Goal: Task Accomplishment & Management: Use online tool/utility

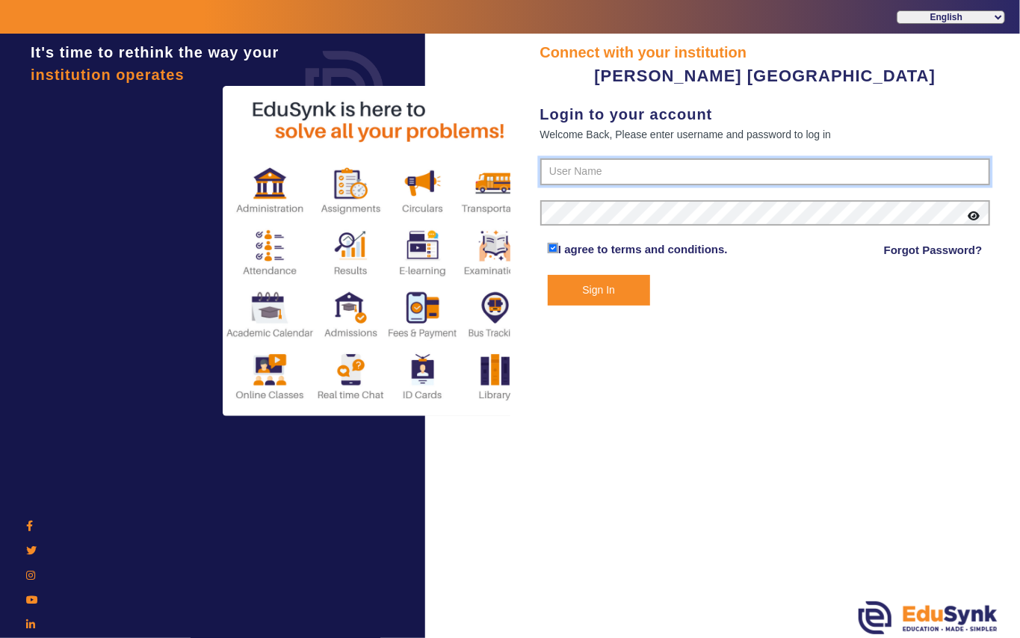
type input "7685859009"
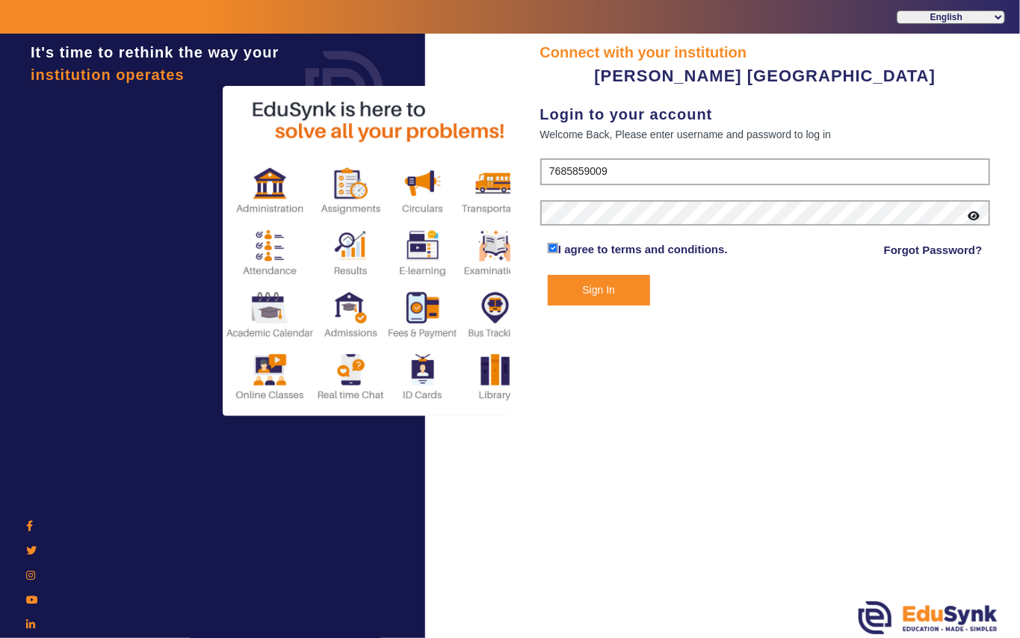
click at [590, 282] on button "Sign In" at bounding box center [599, 290] width 102 height 31
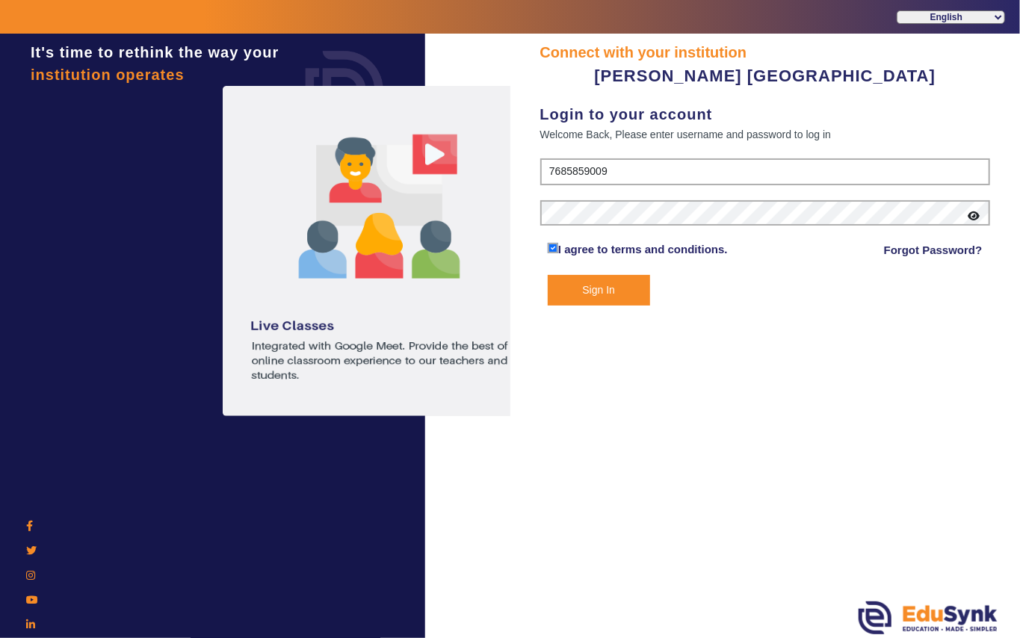
click at [584, 290] on button "Sign In" at bounding box center [599, 290] width 102 height 31
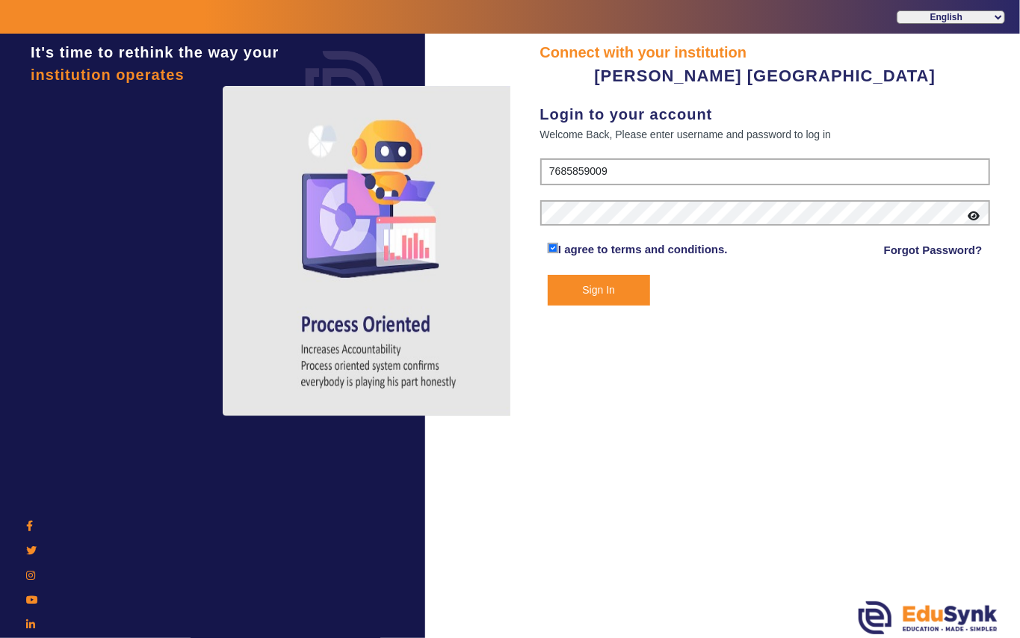
click at [605, 290] on button "Sign In" at bounding box center [599, 290] width 102 height 31
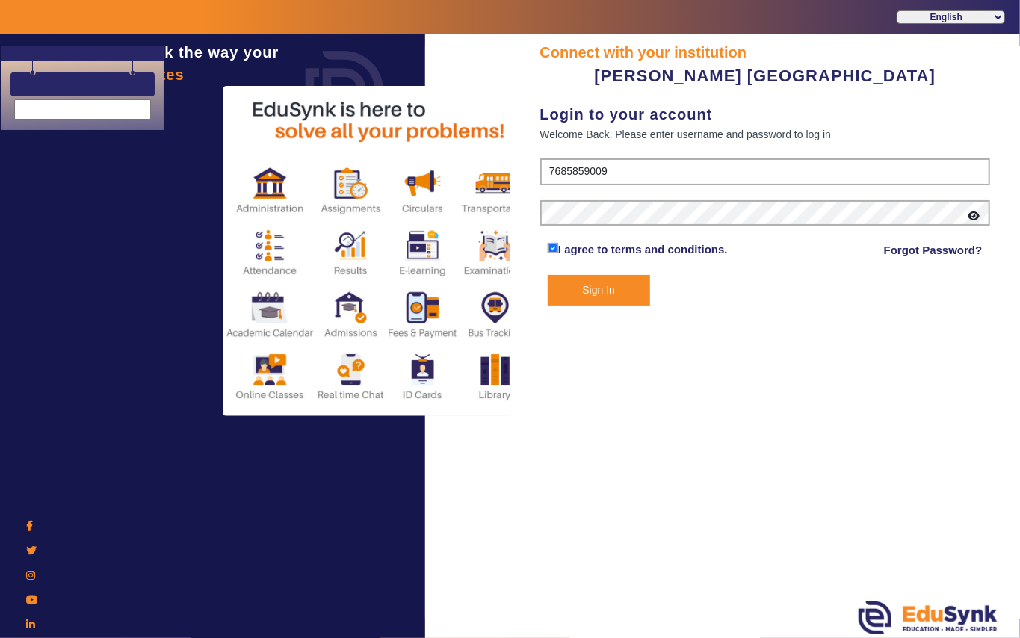
select select "en"
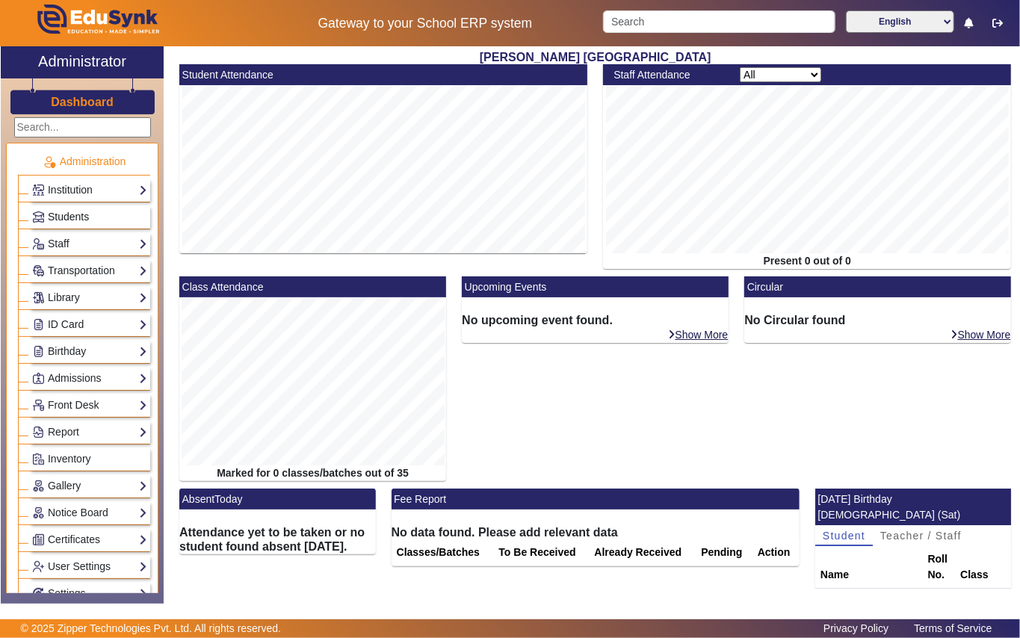
click at [103, 214] on link "Students" at bounding box center [89, 216] width 115 height 17
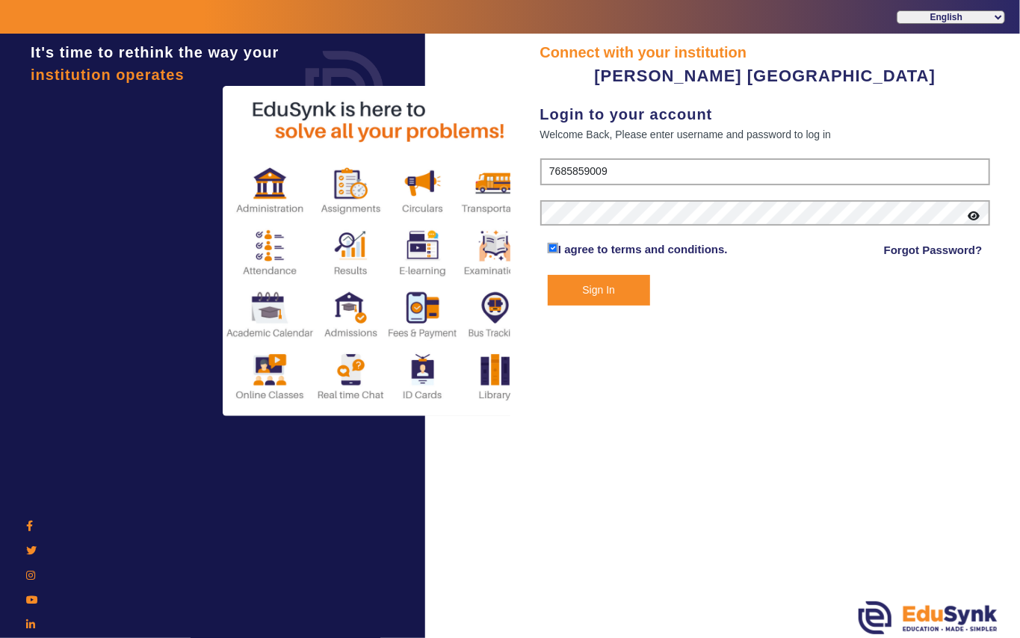
click at [613, 285] on button "Sign In" at bounding box center [599, 290] width 102 height 31
click at [628, 294] on button "Sign In" at bounding box center [599, 290] width 102 height 31
click at [623, 294] on button "Sign In" at bounding box center [599, 290] width 102 height 31
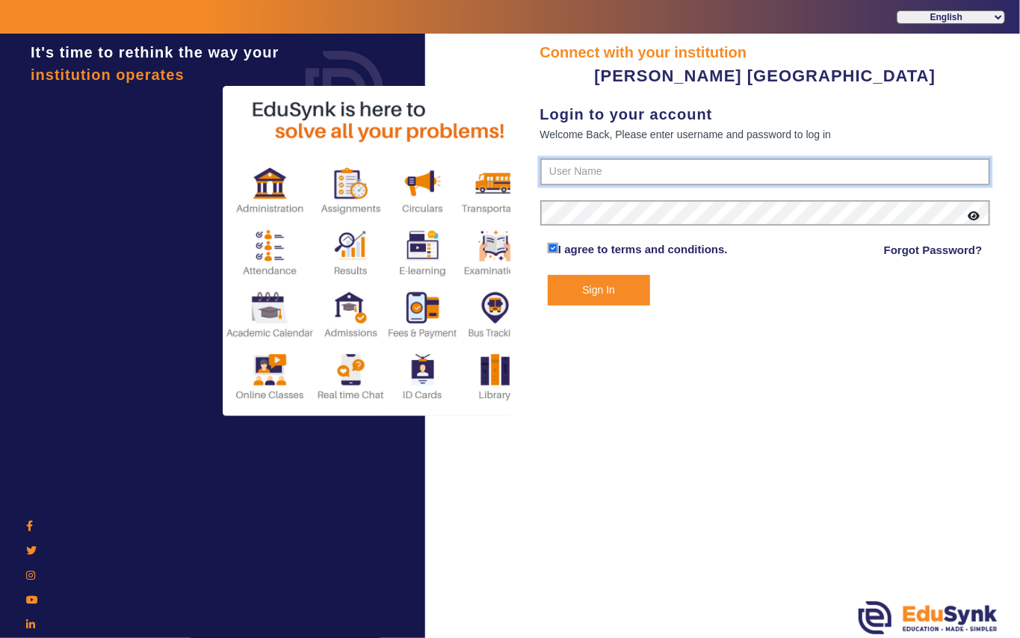
type input "7685859009"
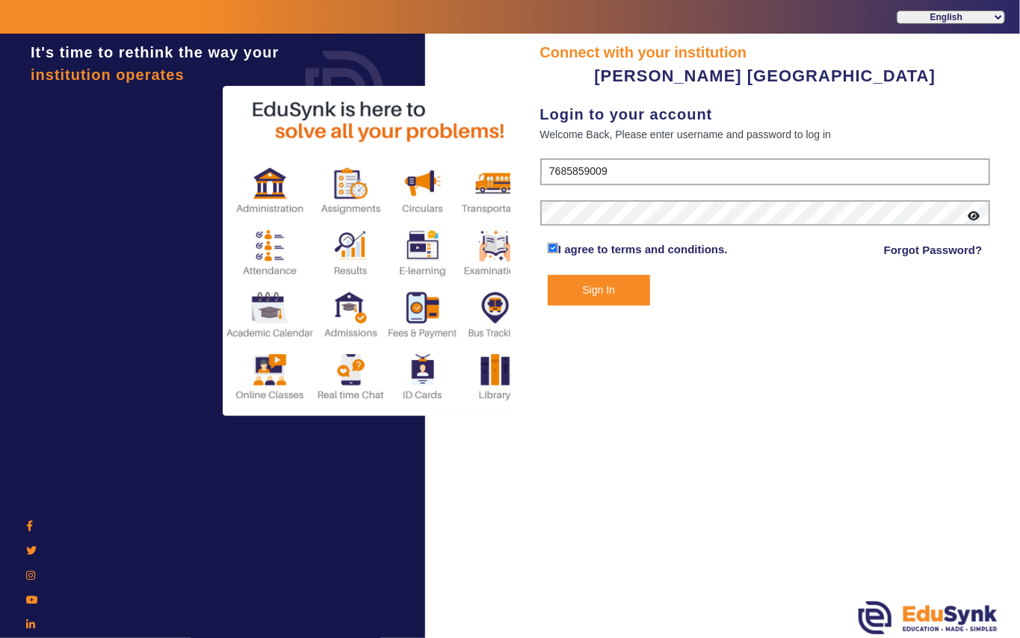
click at [607, 291] on button "Sign In" at bounding box center [599, 290] width 102 height 31
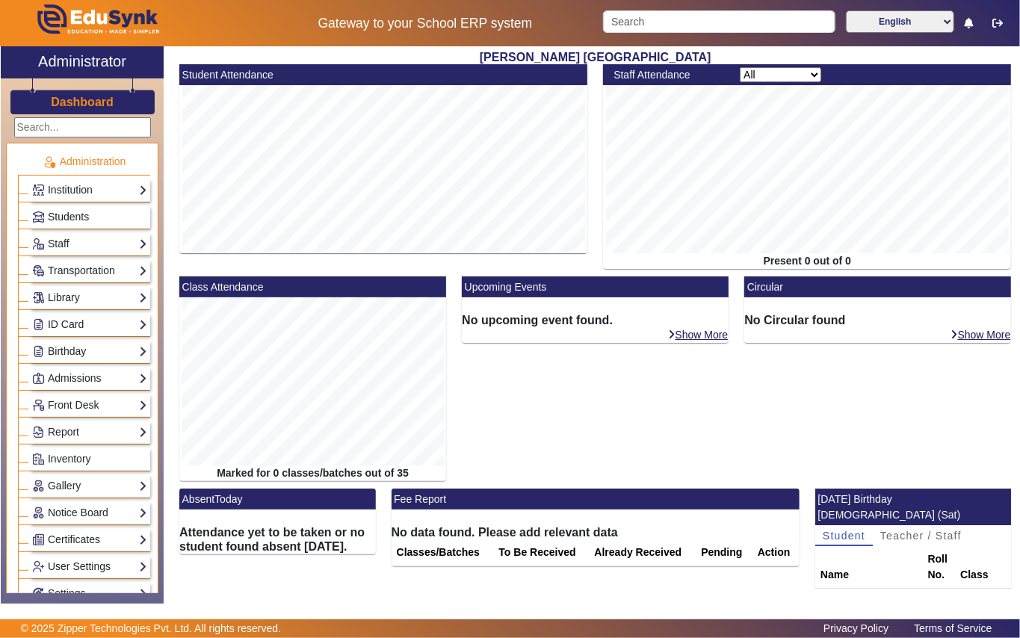
click at [105, 212] on link "Students" at bounding box center [89, 216] width 115 height 17
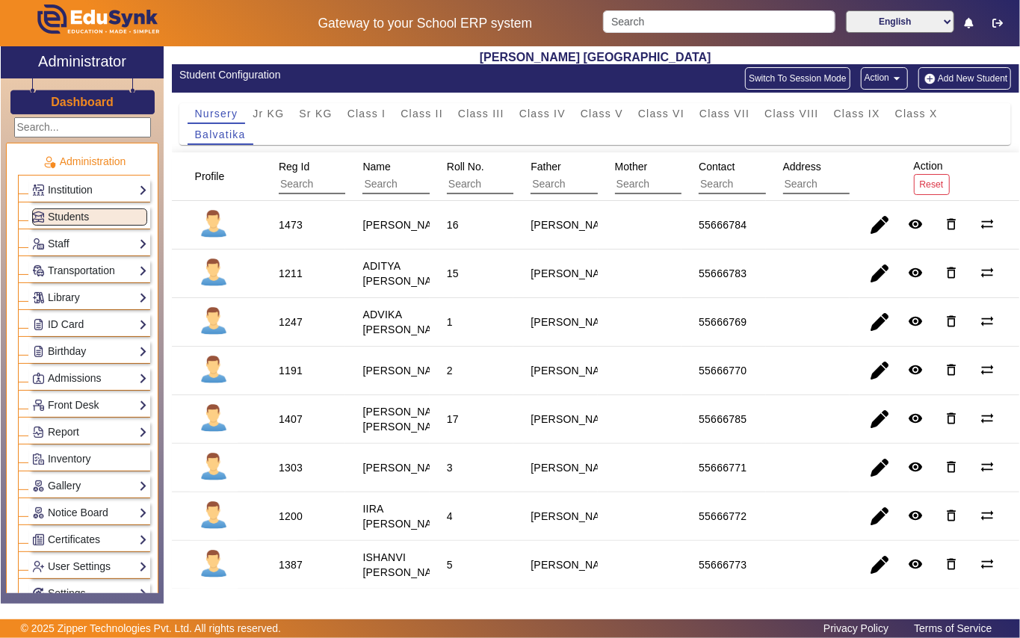
drag, startPoint x: 465, startPoint y: 291, endPoint x: 195, endPoint y: 479, distance: 329.0
click at [196, 479] on div at bounding box center [214, 468] width 48 height 48
click at [75, 220] on span "Students" at bounding box center [68, 217] width 41 height 12
click at [377, 112] on span "Class I" at bounding box center [366, 113] width 39 height 10
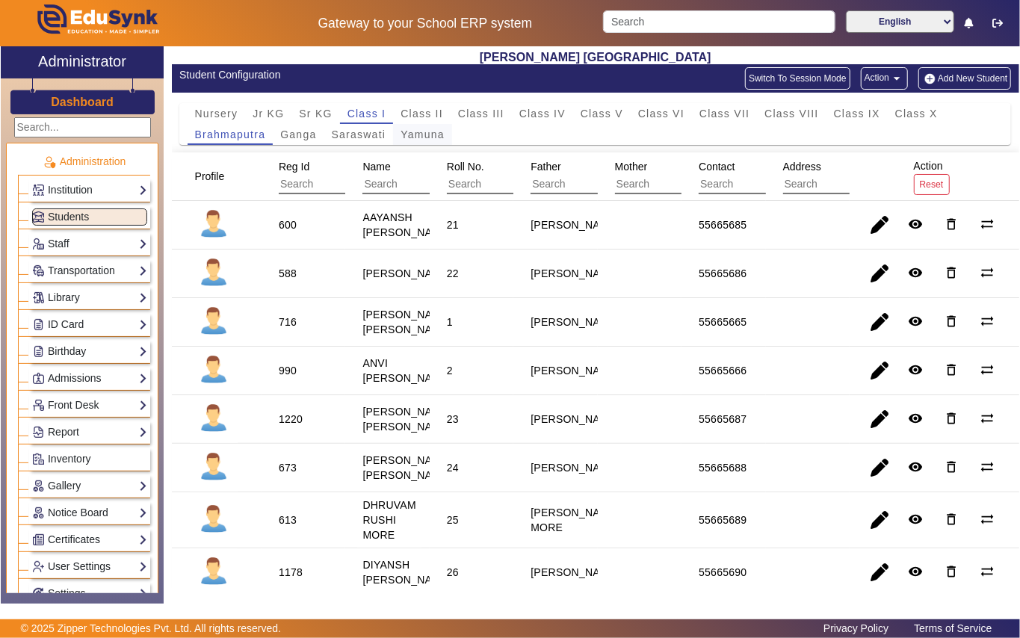
click at [416, 137] on span "Yamuna" at bounding box center [423, 134] width 44 height 10
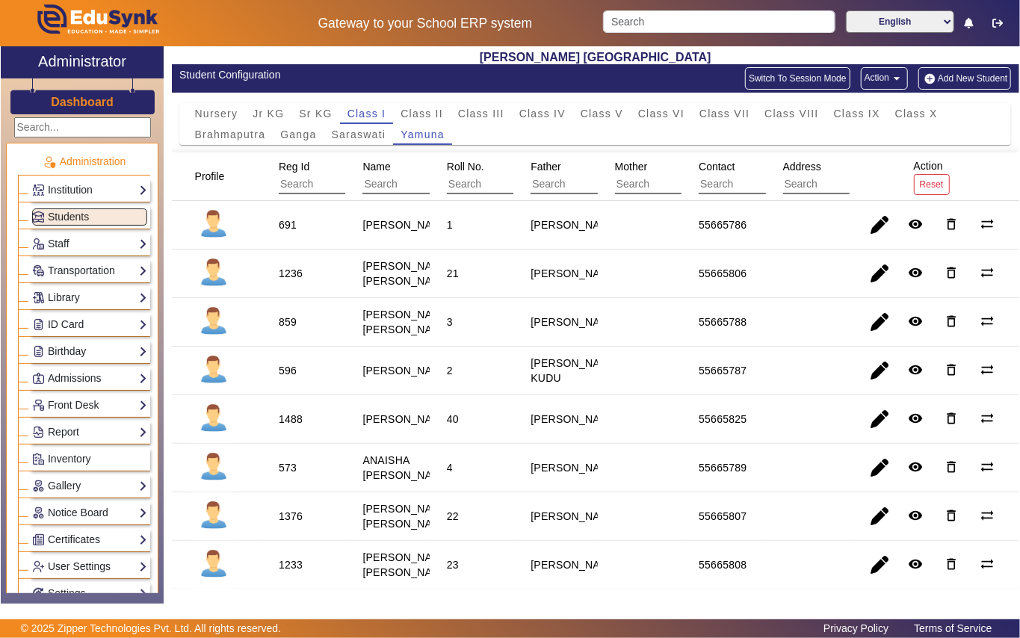
click at [291, 378] on div "596" at bounding box center [288, 370] width 18 height 15
copy div "596"
click at [93, 294] on link "Library" at bounding box center [89, 297] width 115 height 17
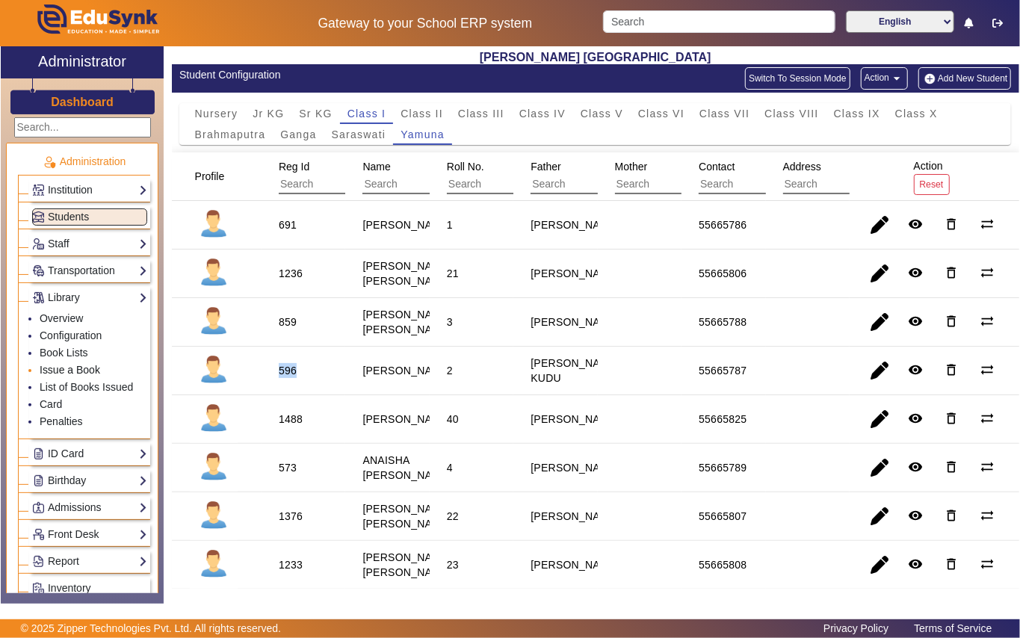
click at [93, 374] on link "Issue a Book" at bounding box center [70, 370] width 61 height 12
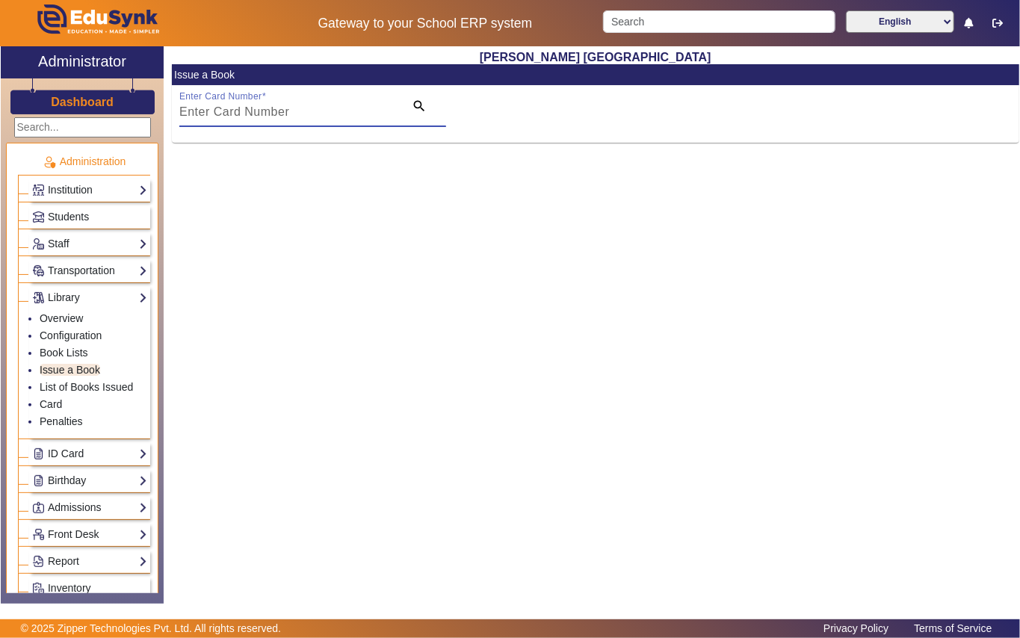
click at [339, 117] on input "Enter Card Number" at bounding box center [287, 112] width 216 height 18
paste input "596"
type input "596"
click at [417, 102] on mat-icon "search" at bounding box center [419, 106] width 15 height 15
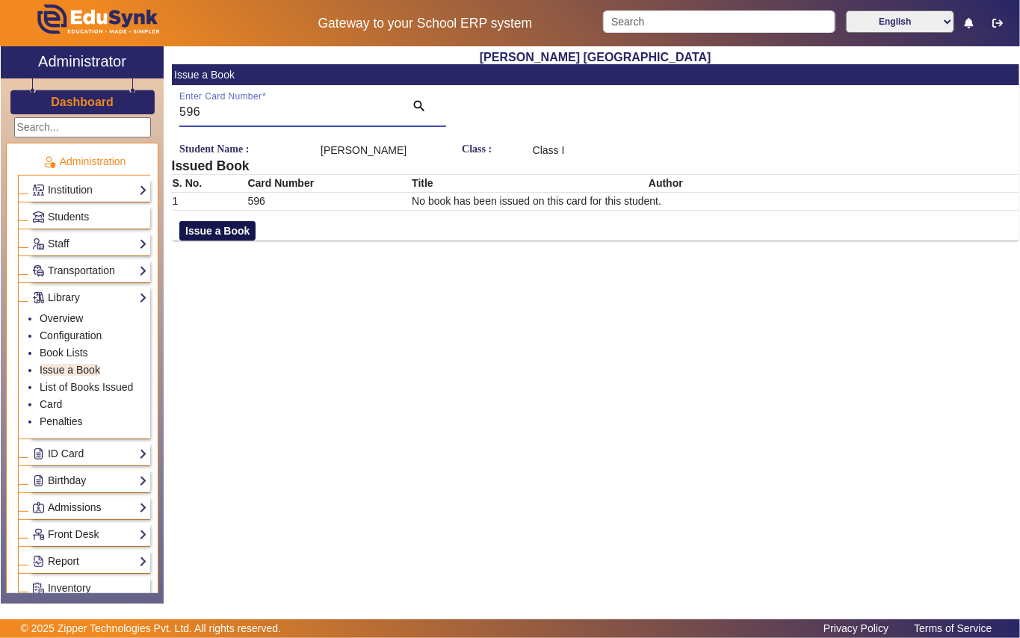
click at [249, 234] on button "Issue a Book" at bounding box center [217, 230] width 76 height 19
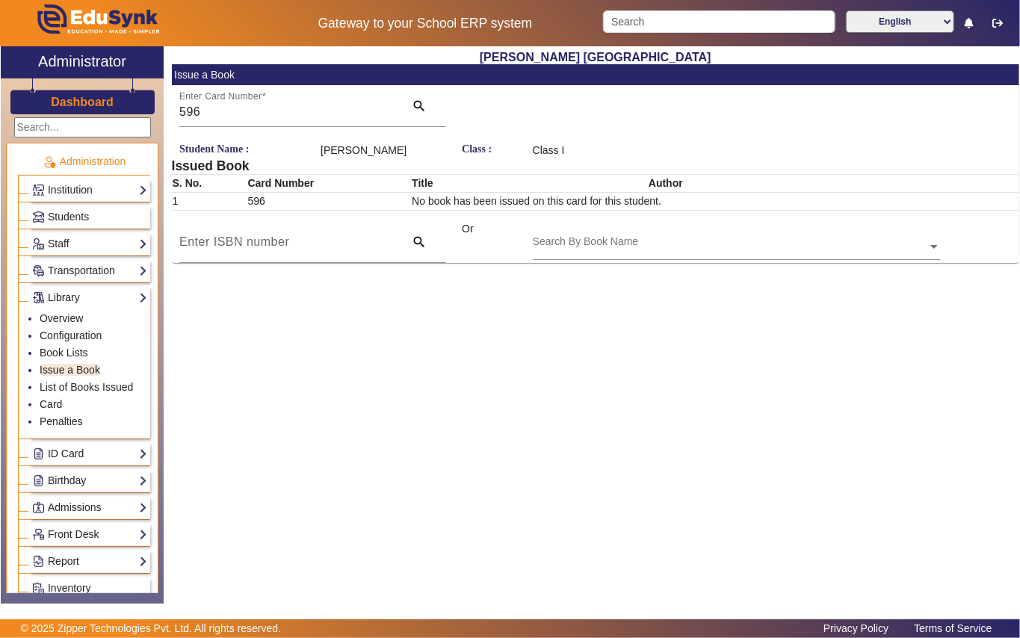
click at [693, 254] on input "text" at bounding box center [737, 248] width 408 height 16
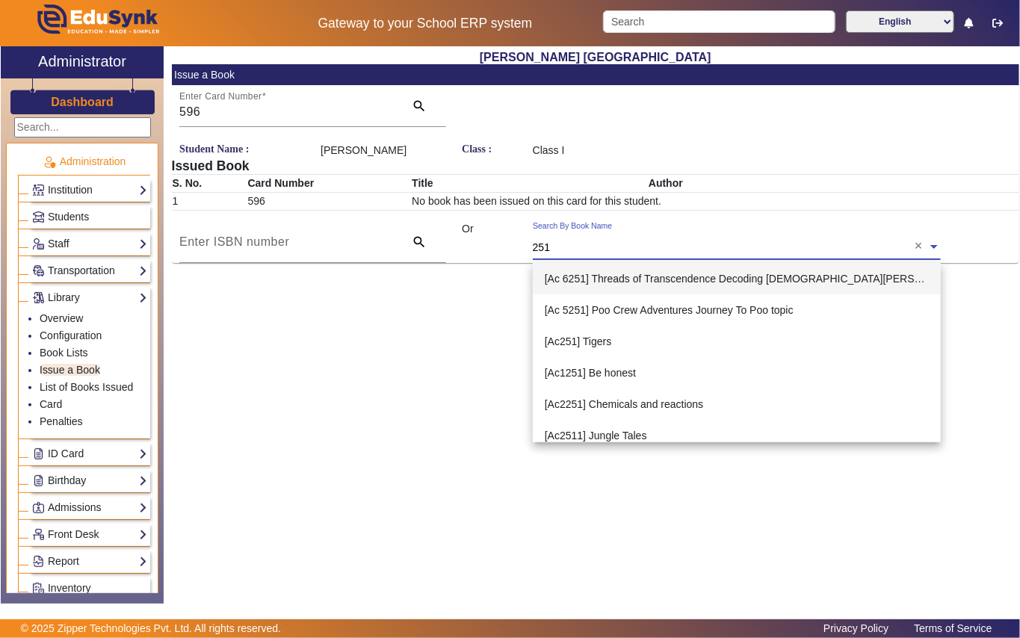
type input "2517"
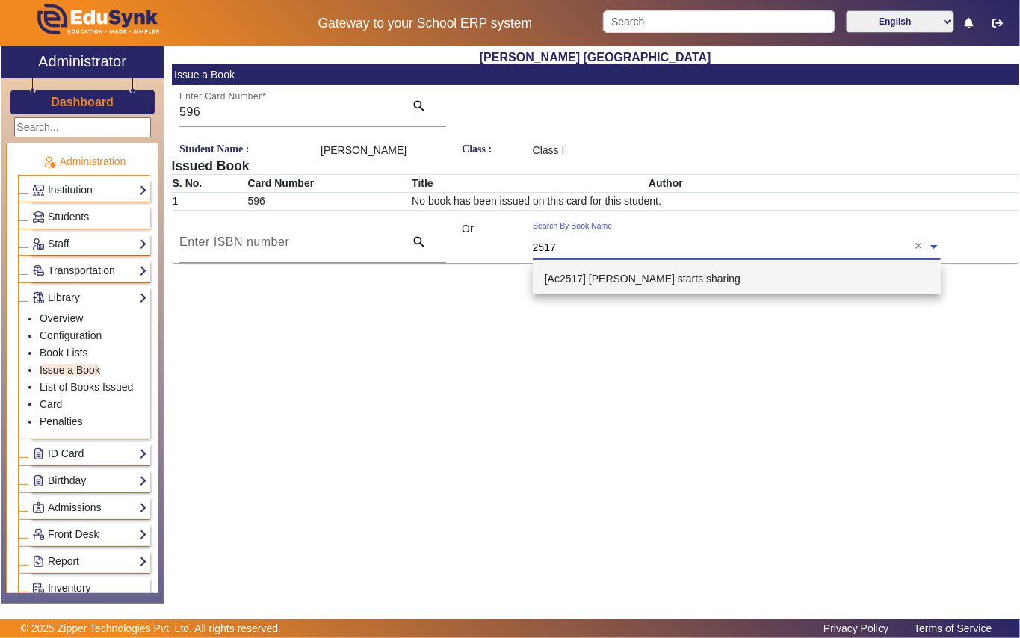
click at [638, 275] on span "[Ac2517] Benny starts sharing" at bounding box center [643, 279] width 196 height 12
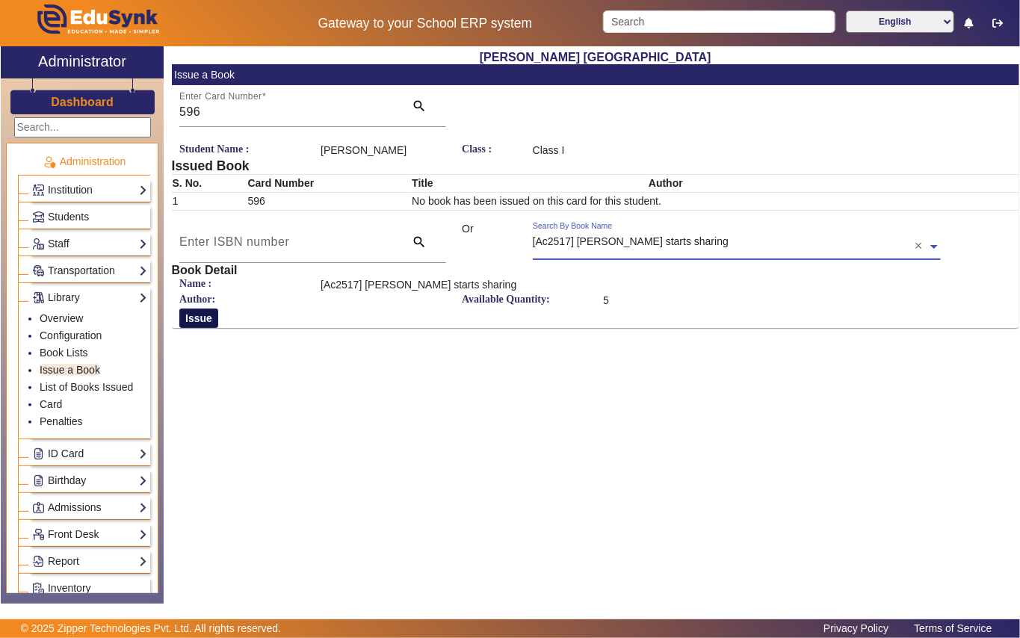
click at [205, 320] on button "Issue" at bounding box center [198, 318] width 39 height 19
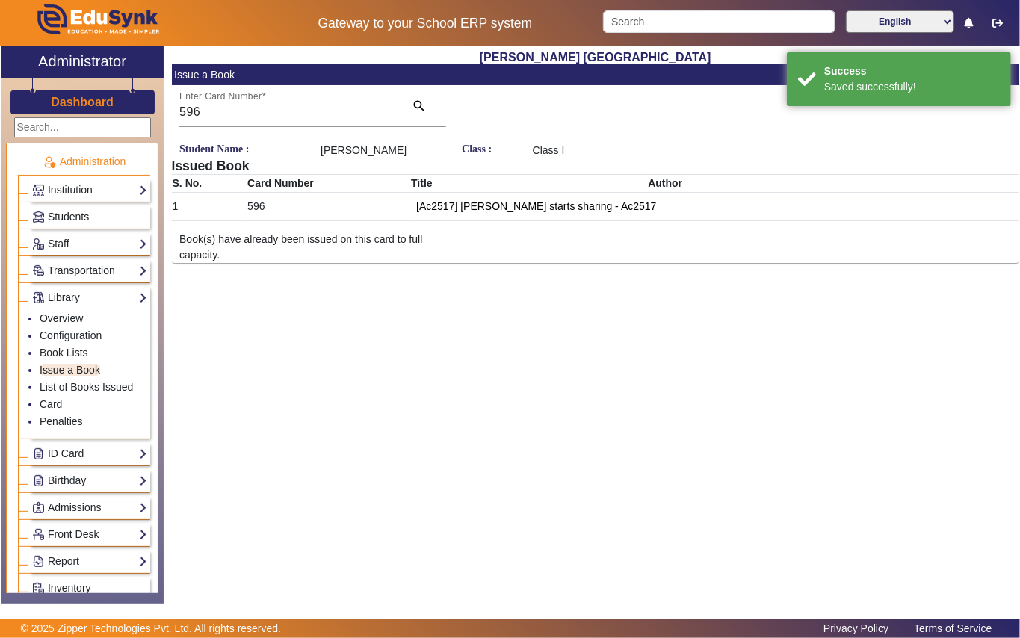
click at [84, 214] on span "Students" at bounding box center [68, 217] width 41 height 12
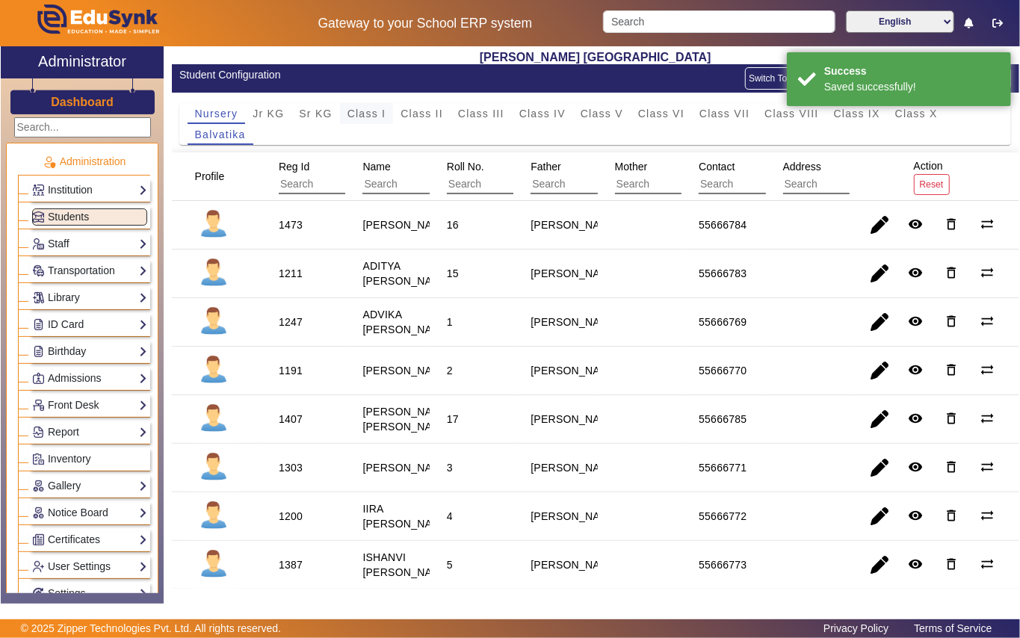
click at [366, 119] on span "Class I" at bounding box center [366, 113] width 39 height 10
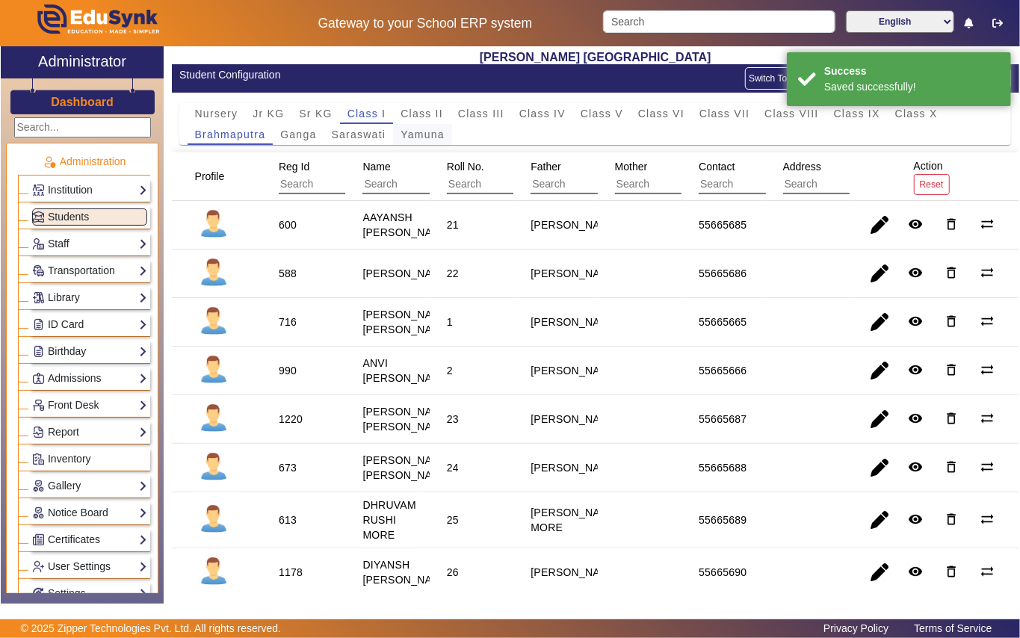
click at [407, 133] on span "Yamuna" at bounding box center [423, 134] width 44 height 10
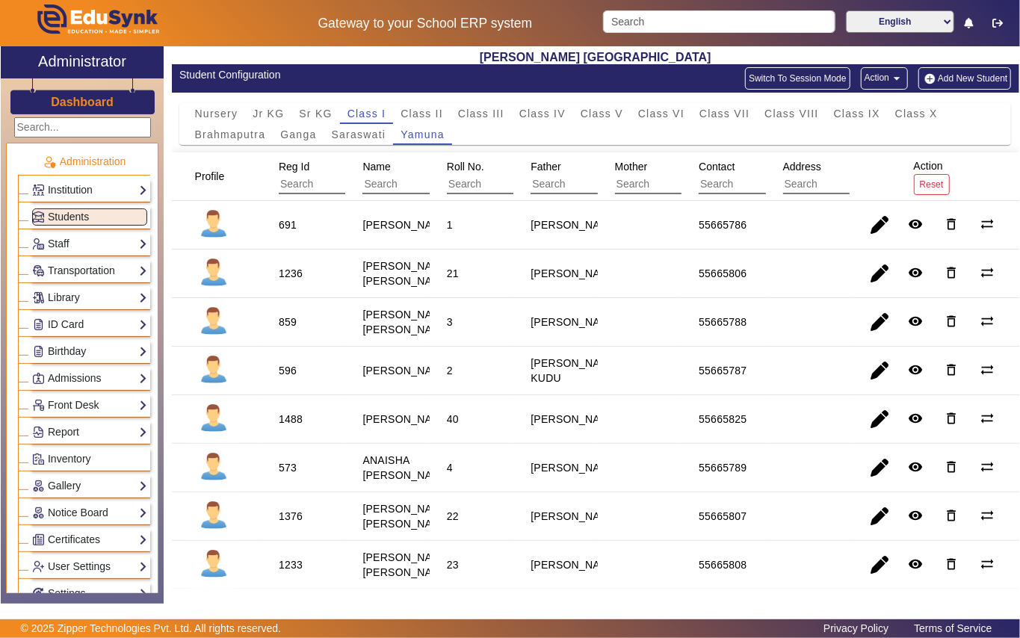
click at [282, 330] on div "859" at bounding box center [288, 322] width 18 height 15
copy div "859"
click at [100, 294] on link "Library" at bounding box center [89, 297] width 115 height 17
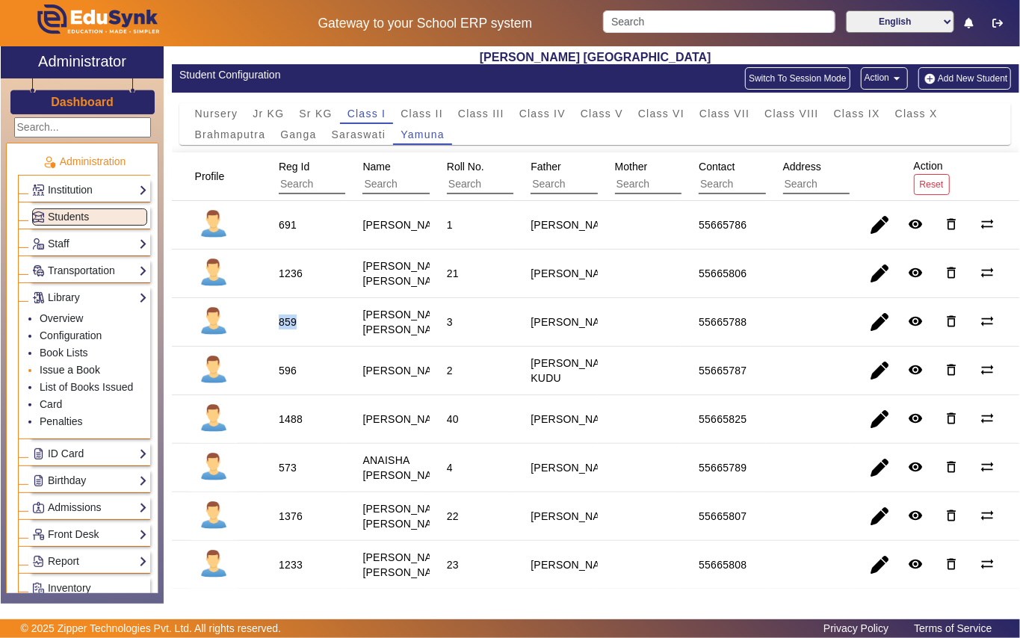
click at [76, 368] on link "Issue a Book" at bounding box center [70, 370] width 61 height 12
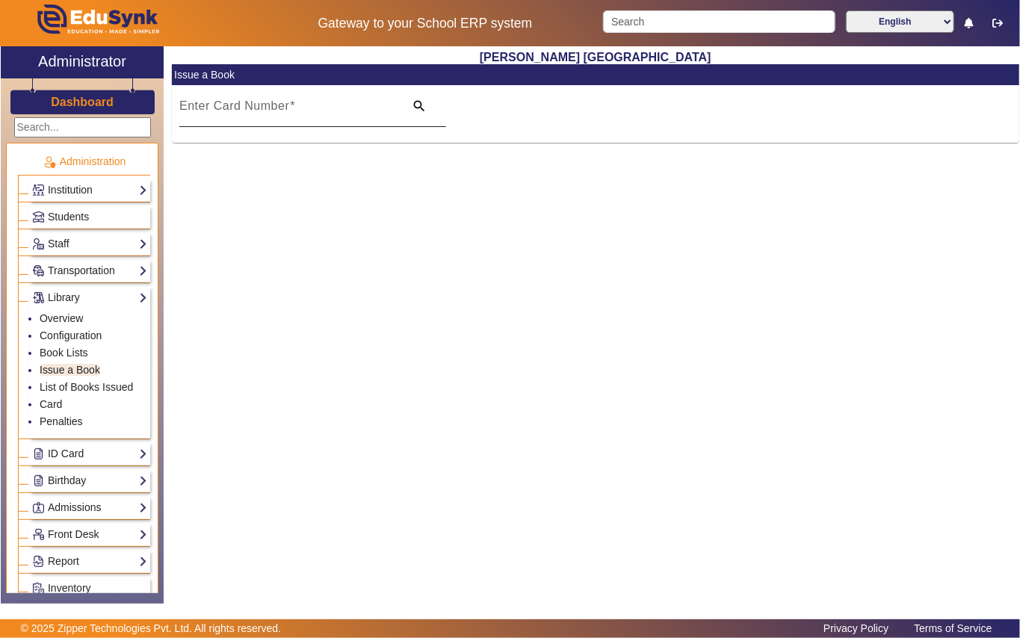
click at [338, 99] on div "Enter Card Number" at bounding box center [287, 106] width 216 height 42
paste input "859"
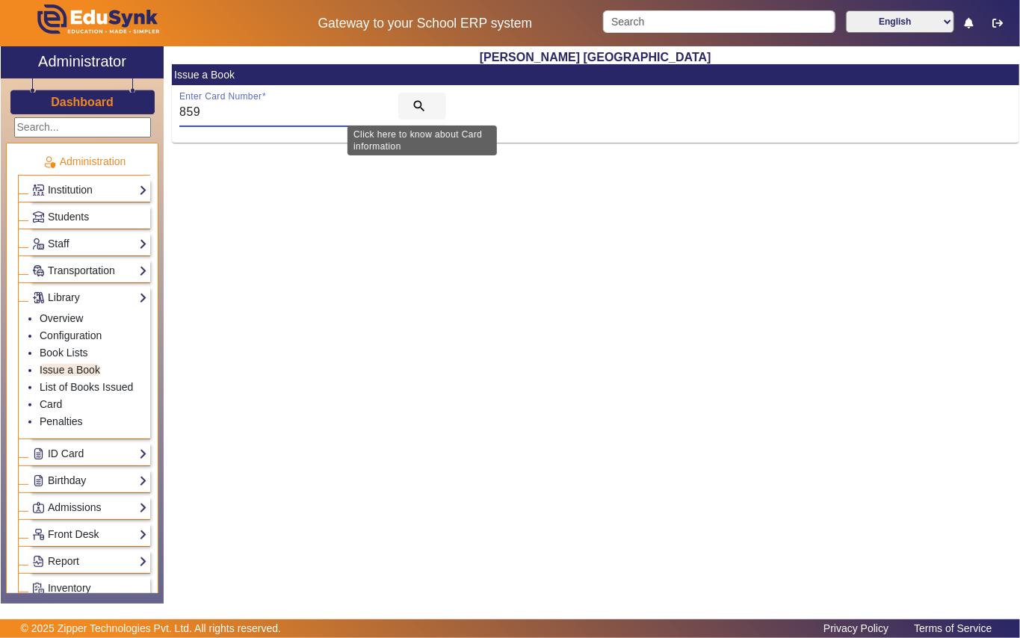
type input "859"
click at [414, 105] on mat-icon "search" at bounding box center [419, 106] width 15 height 15
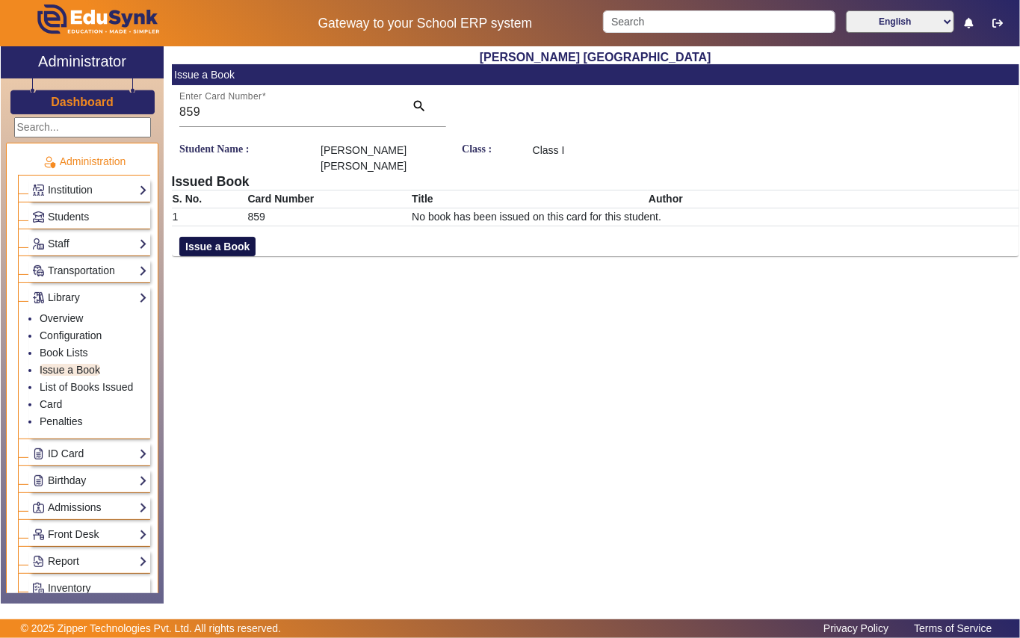
click at [234, 237] on button "Issue a Book" at bounding box center [217, 246] width 76 height 19
click at [723, 237] on div "Search By Book Name" at bounding box center [730, 245] width 395 height 17
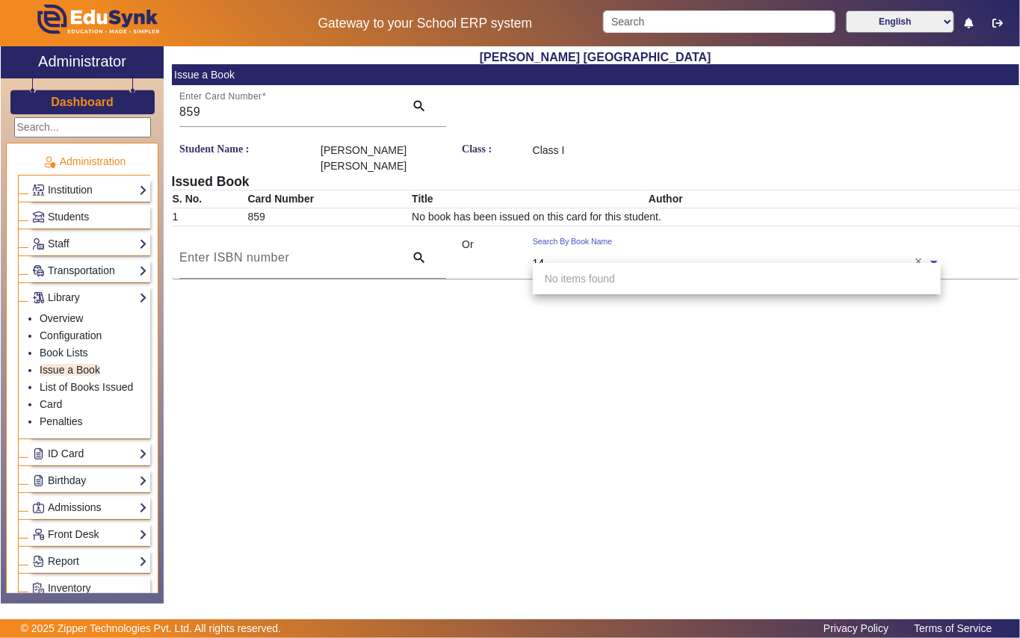
type input "140"
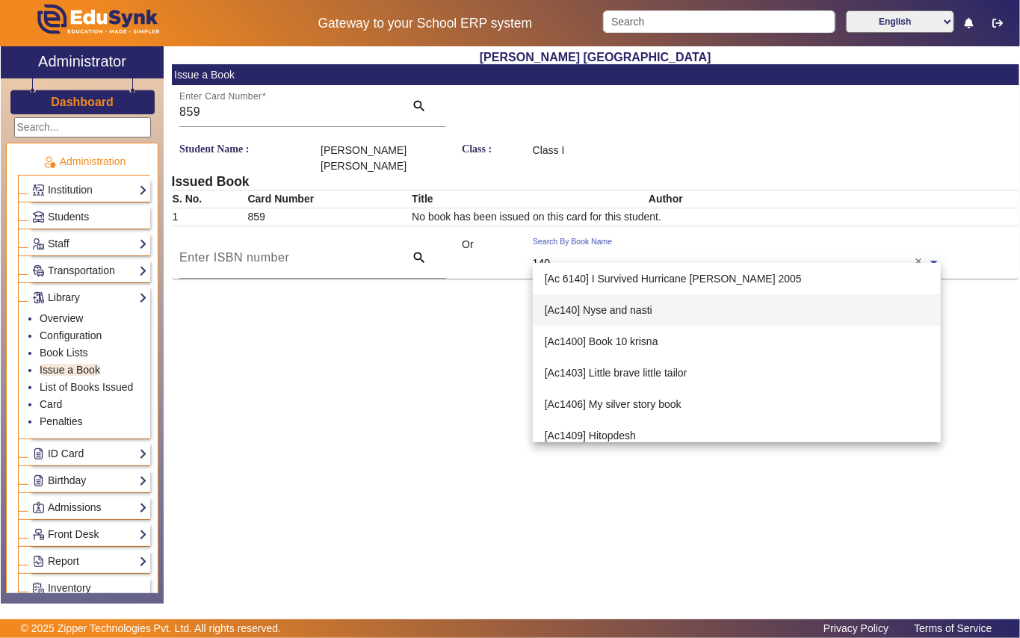
click at [598, 315] on span "[Ac140] Nyse and nasti" at bounding box center [599, 310] width 108 height 12
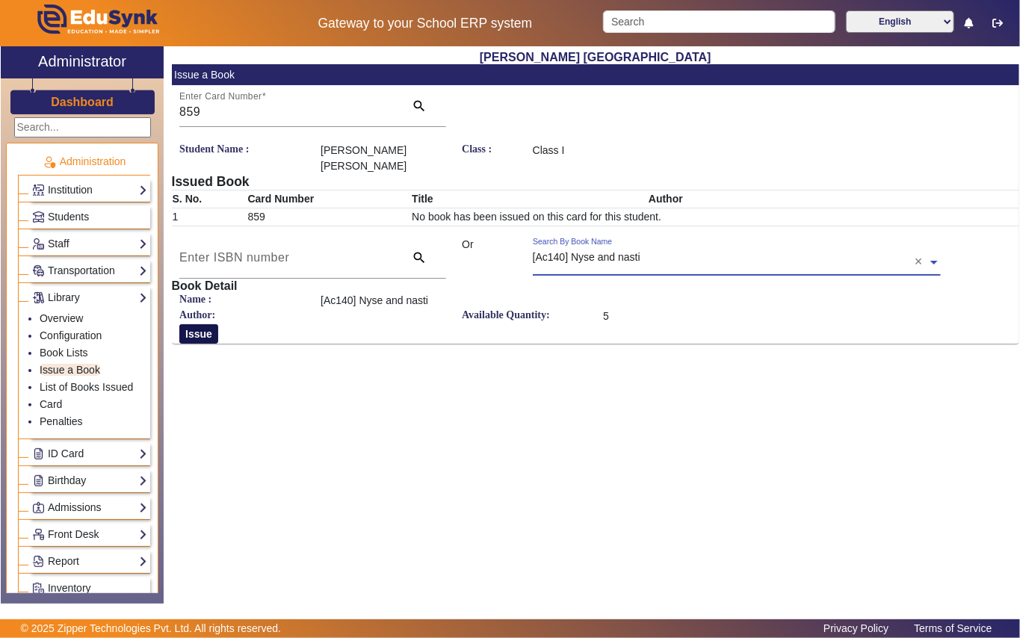
click at [203, 324] on button "Issue" at bounding box center [198, 333] width 39 height 19
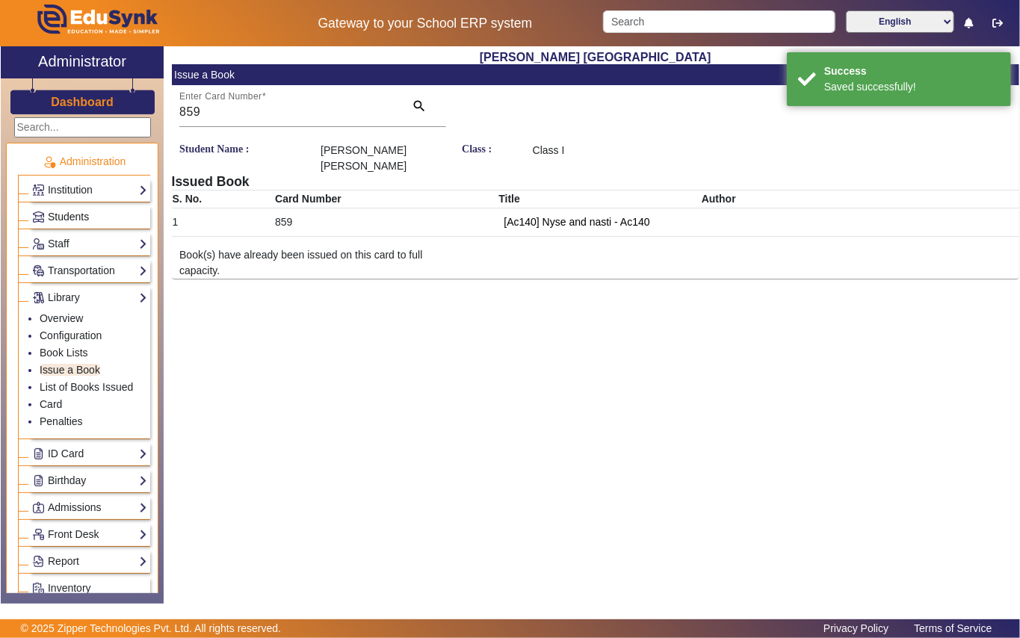
click at [79, 213] on span "Students" at bounding box center [68, 217] width 41 height 12
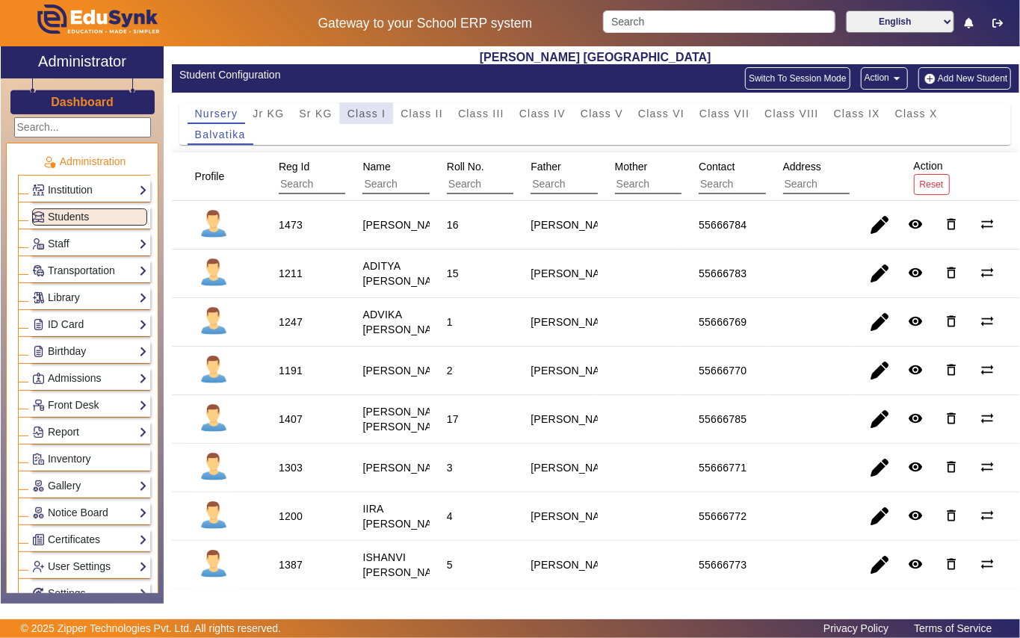
click at [368, 112] on span "Class I" at bounding box center [366, 113] width 39 height 10
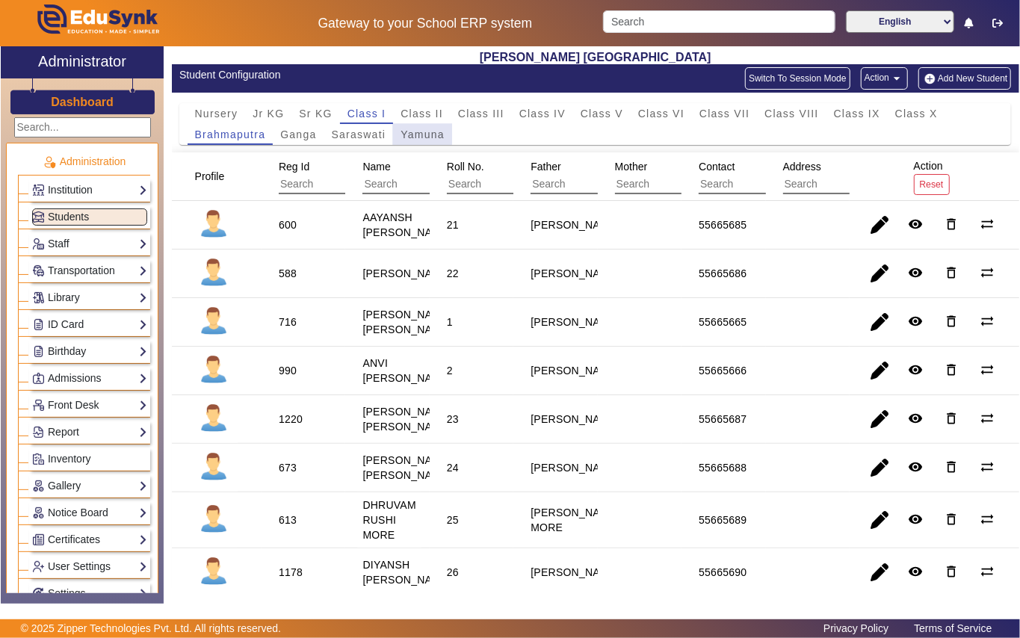
click at [409, 133] on span "Yamuna" at bounding box center [423, 134] width 44 height 10
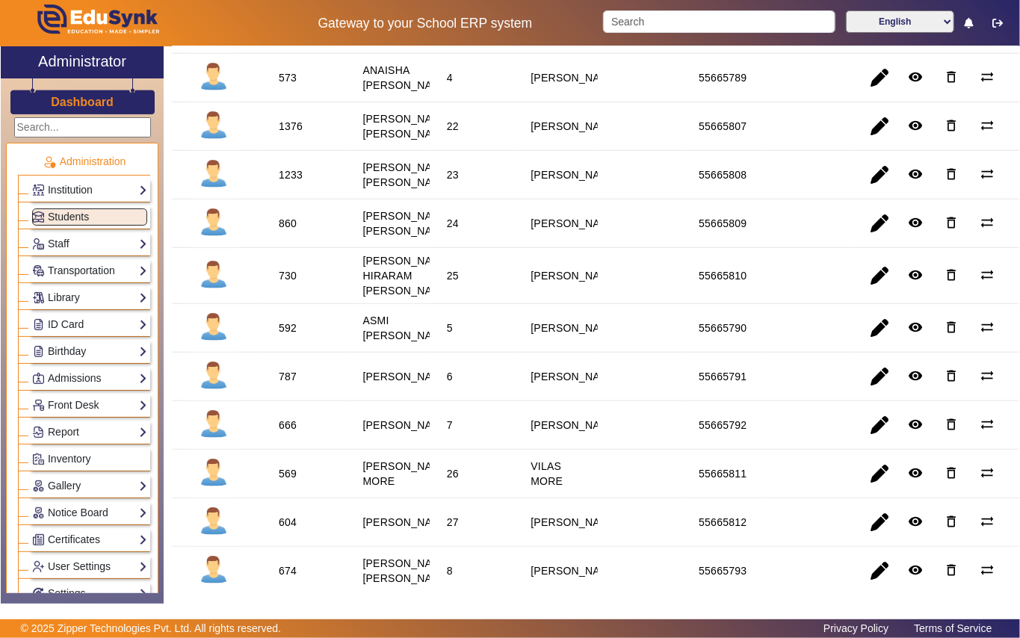
scroll to position [398, 0]
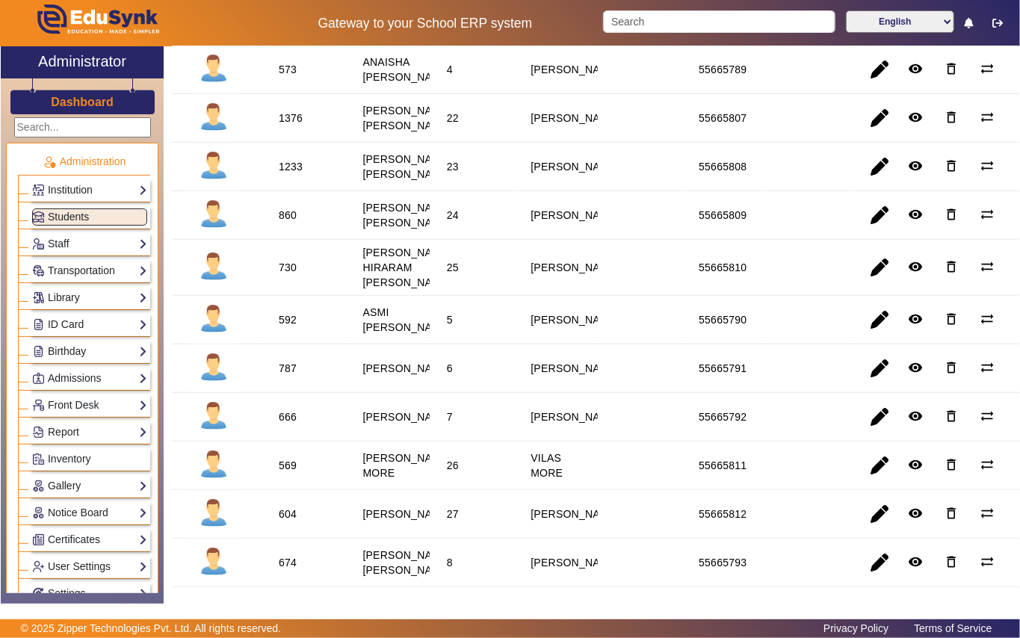
click at [281, 333] on div "592" at bounding box center [287, 319] width 28 height 25
copy div "592"
click at [81, 300] on link "Library" at bounding box center [89, 297] width 115 height 17
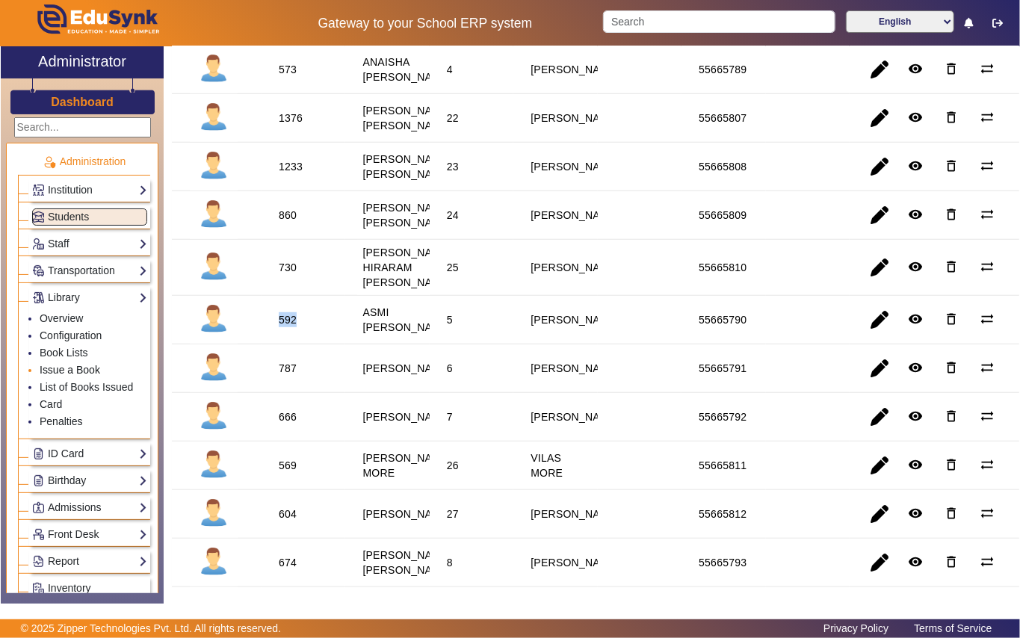
click at [81, 371] on link "Issue a Book" at bounding box center [70, 370] width 61 height 12
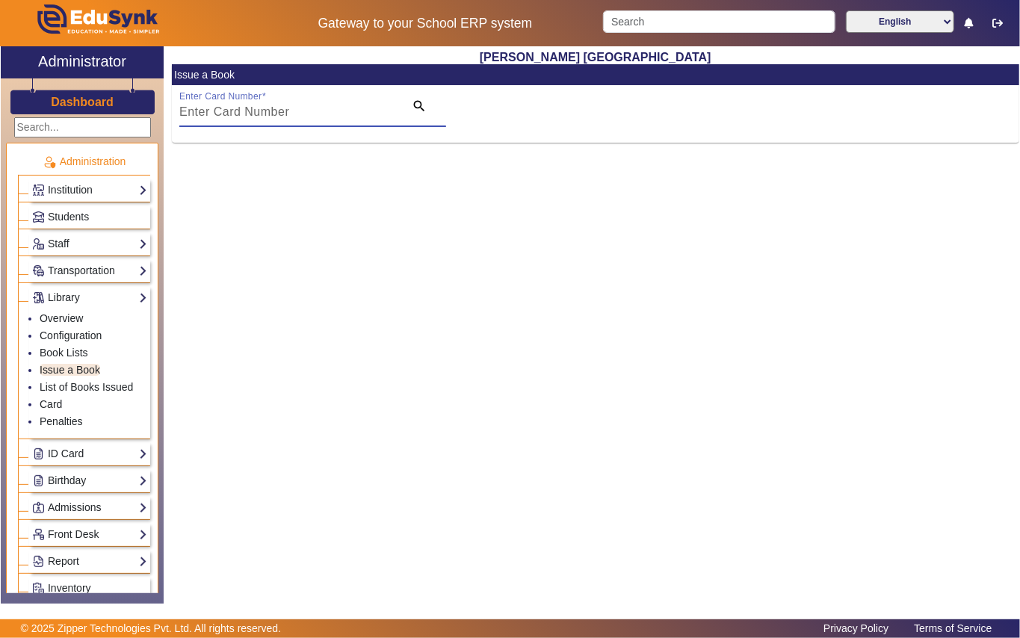
click at [344, 108] on input "Enter Card Number" at bounding box center [287, 112] width 216 height 18
paste input "592"
type input "592"
click at [420, 106] on mat-icon "search" at bounding box center [419, 106] width 15 height 15
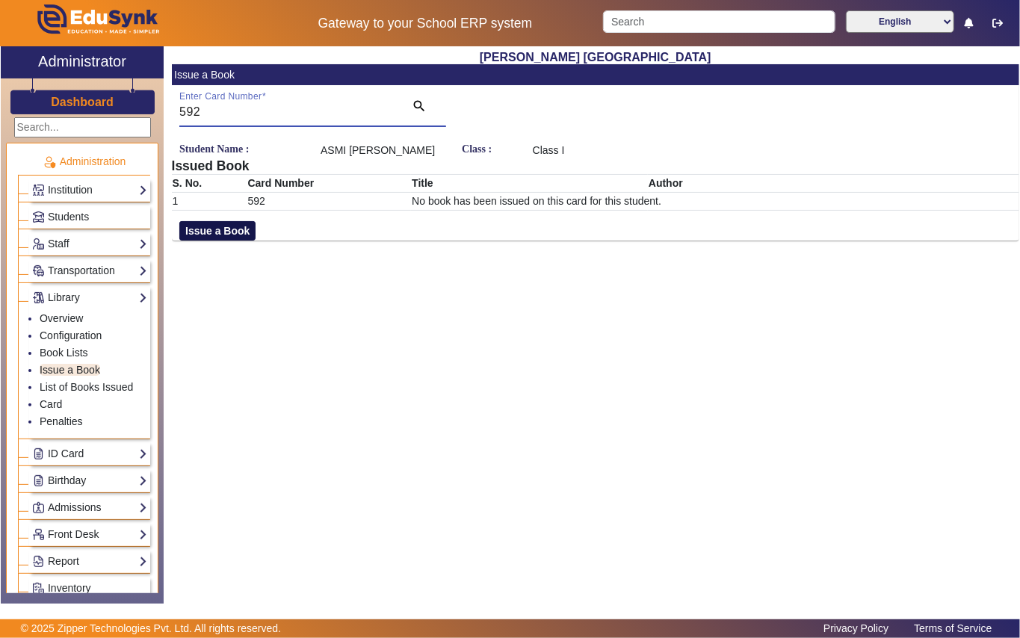
click at [238, 231] on button "Issue a Book" at bounding box center [217, 230] width 76 height 19
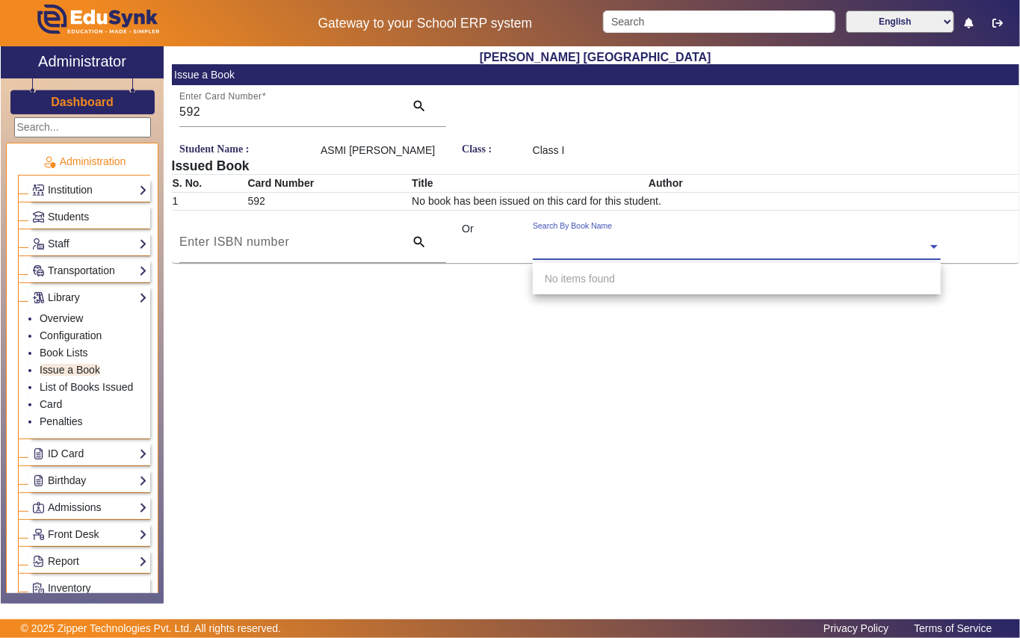
click at [712, 233] on div "Search By Book Name" at bounding box center [730, 229] width 395 height 17
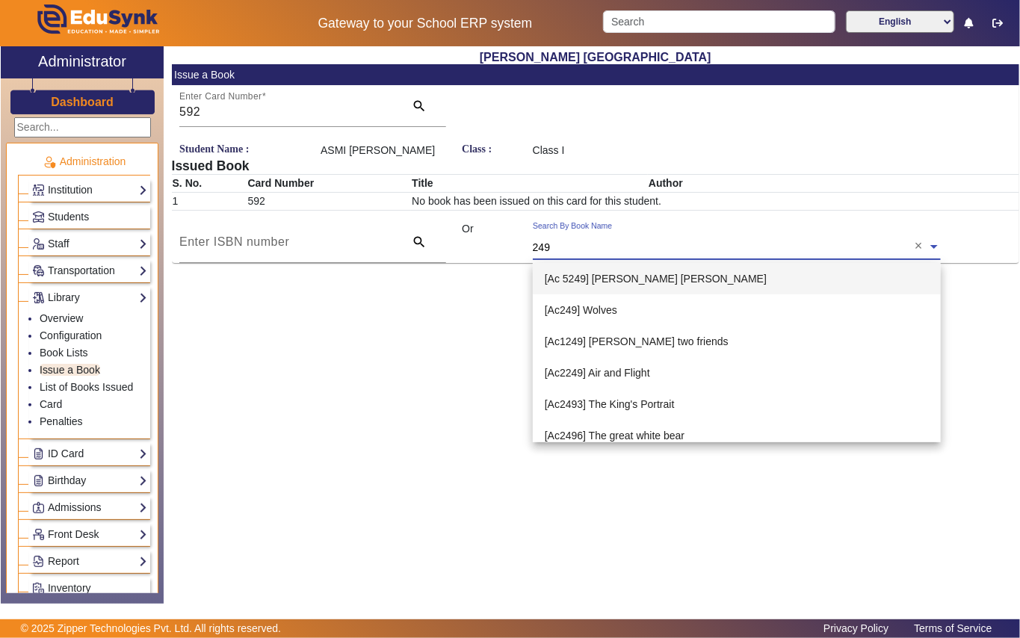
type input "2493"
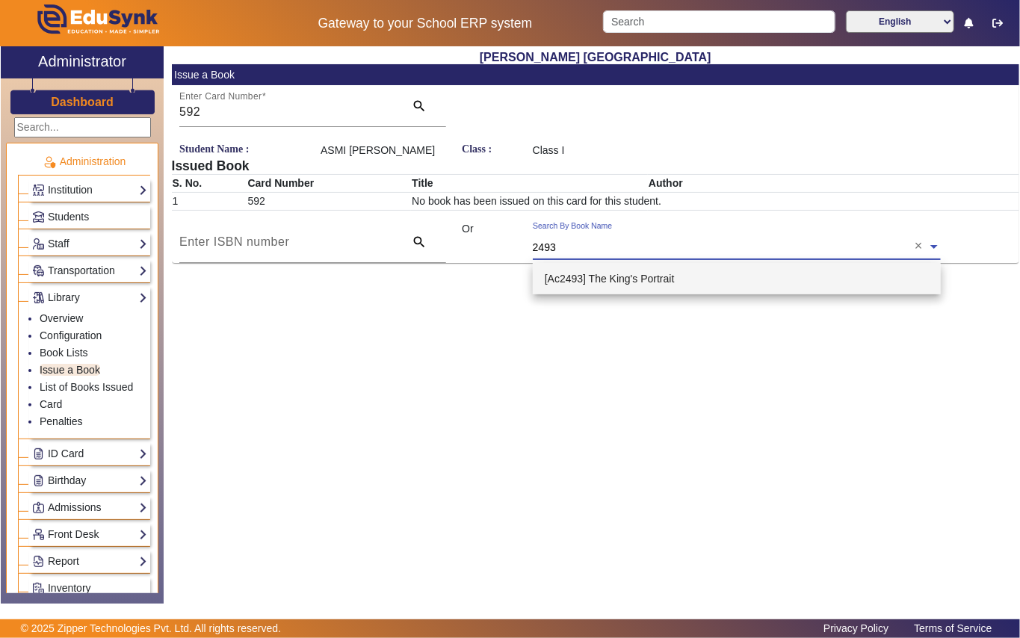
click at [605, 279] on span "[Ac2493] The King's Portrait" at bounding box center [610, 279] width 130 height 12
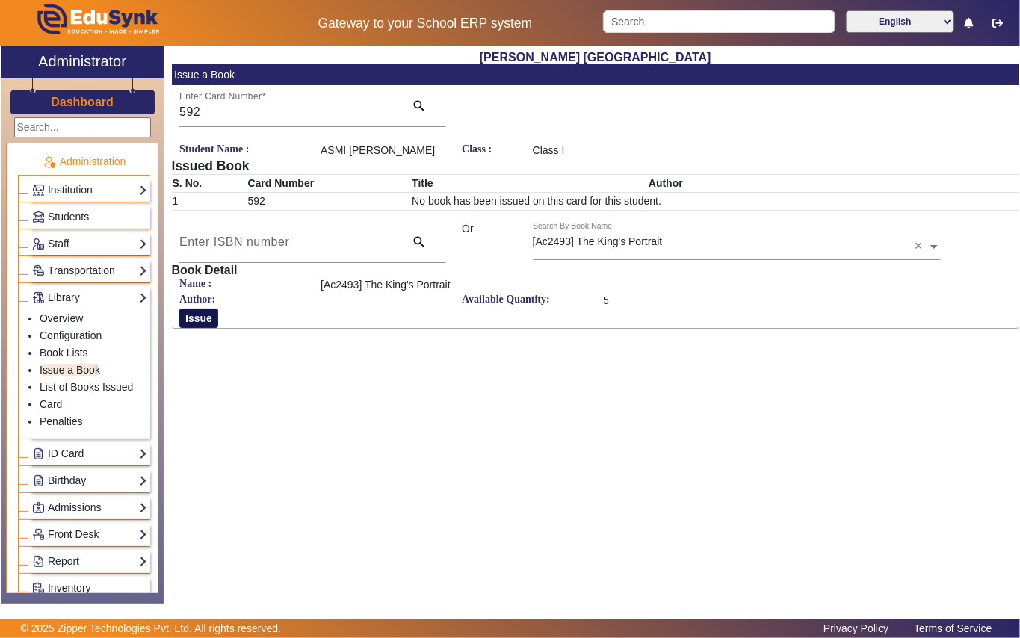
click at [188, 321] on button "Issue" at bounding box center [198, 318] width 39 height 19
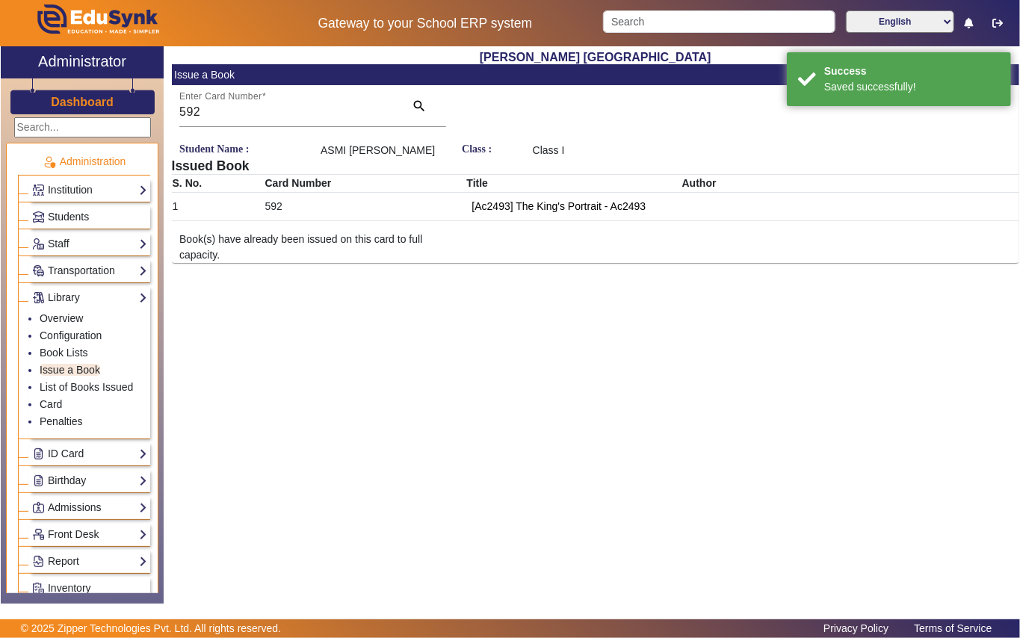
click at [75, 220] on span "Students" at bounding box center [68, 217] width 41 height 12
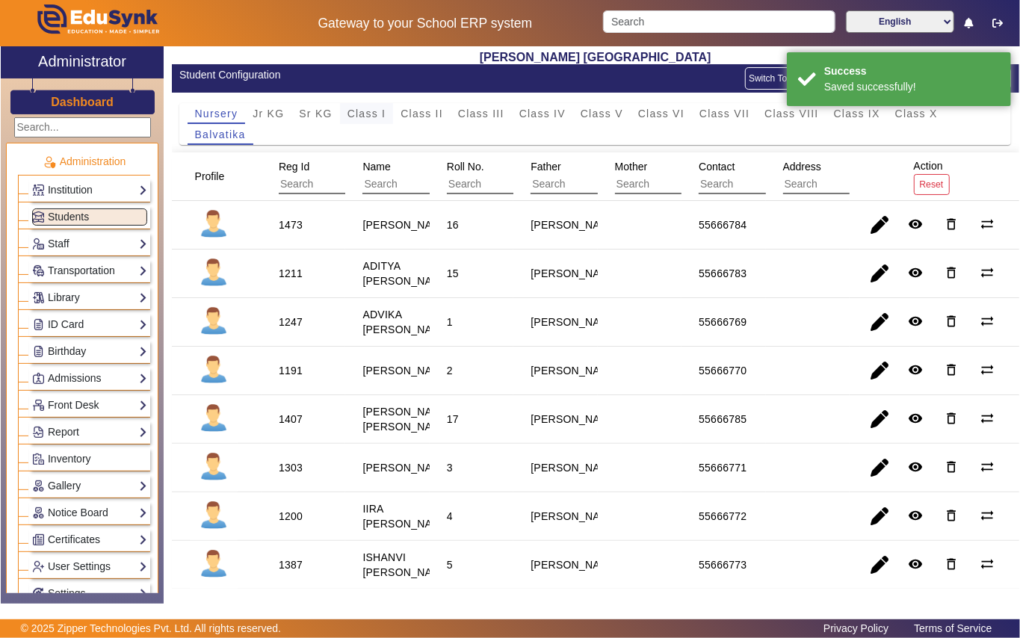
click at [371, 111] on span "Class I" at bounding box center [366, 113] width 39 height 10
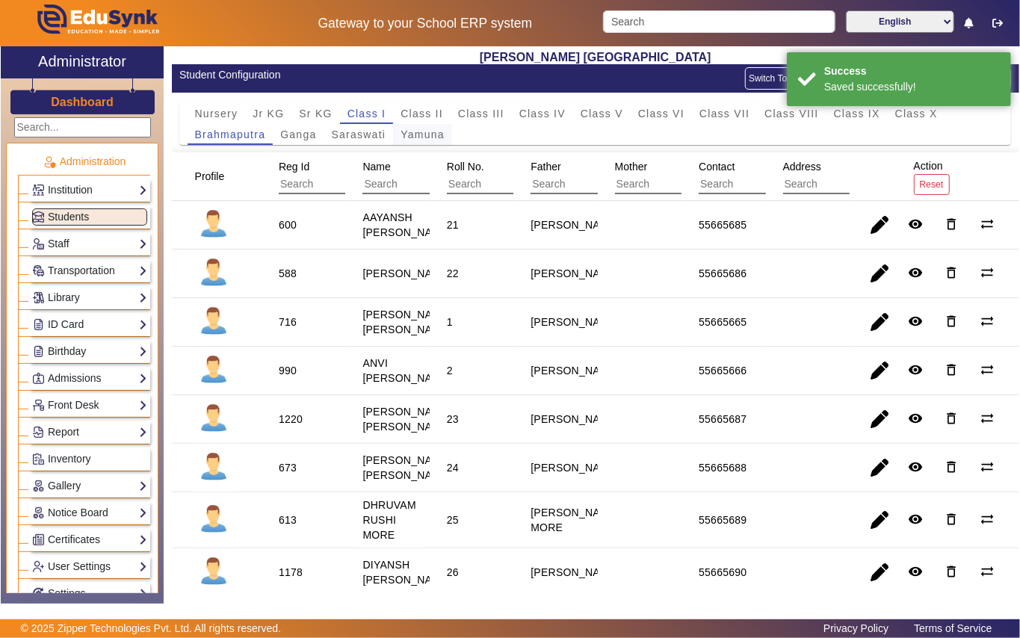
click at [421, 136] on span "Yamuna" at bounding box center [423, 134] width 44 height 10
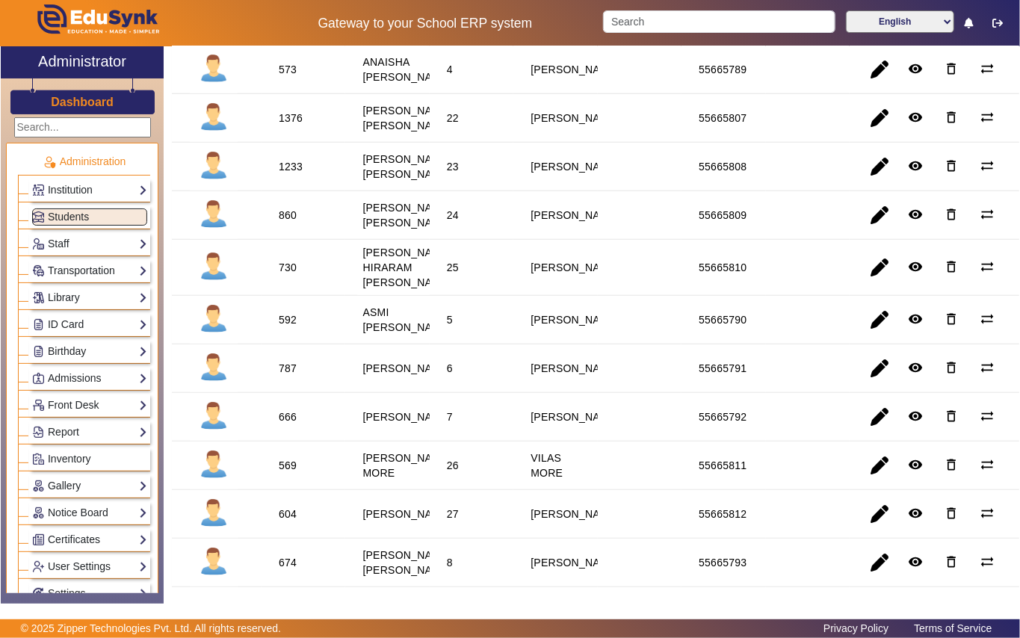
scroll to position [498, 0]
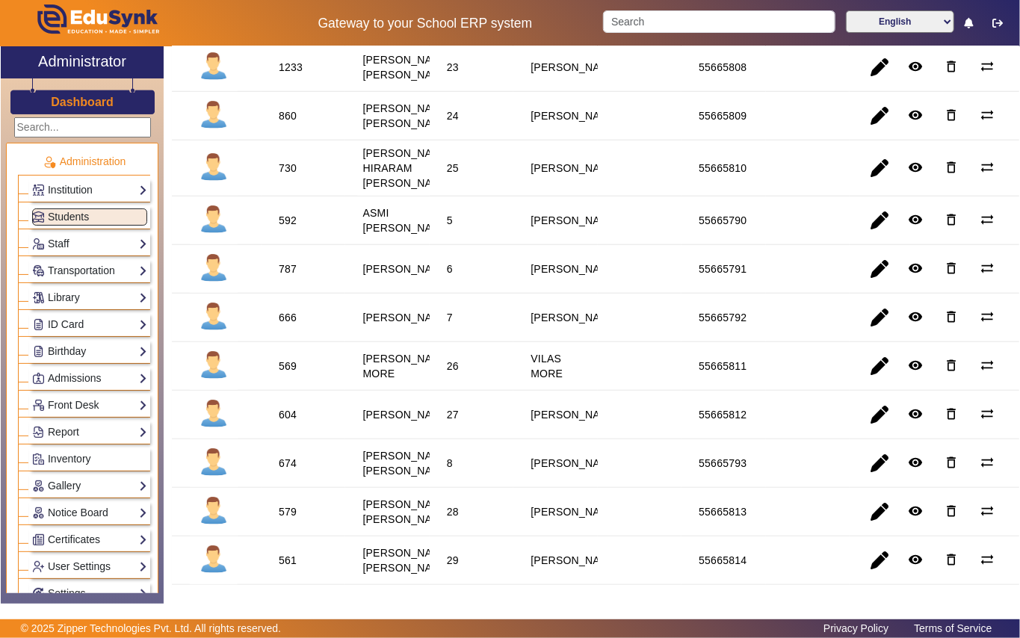
click at [290, 276] on div "787" at bounding box center [288, 269] width 18 height 15
copy div "787"
click at [61, 299] on link "Library" at bounding box center [89, 297] width 115 height 17
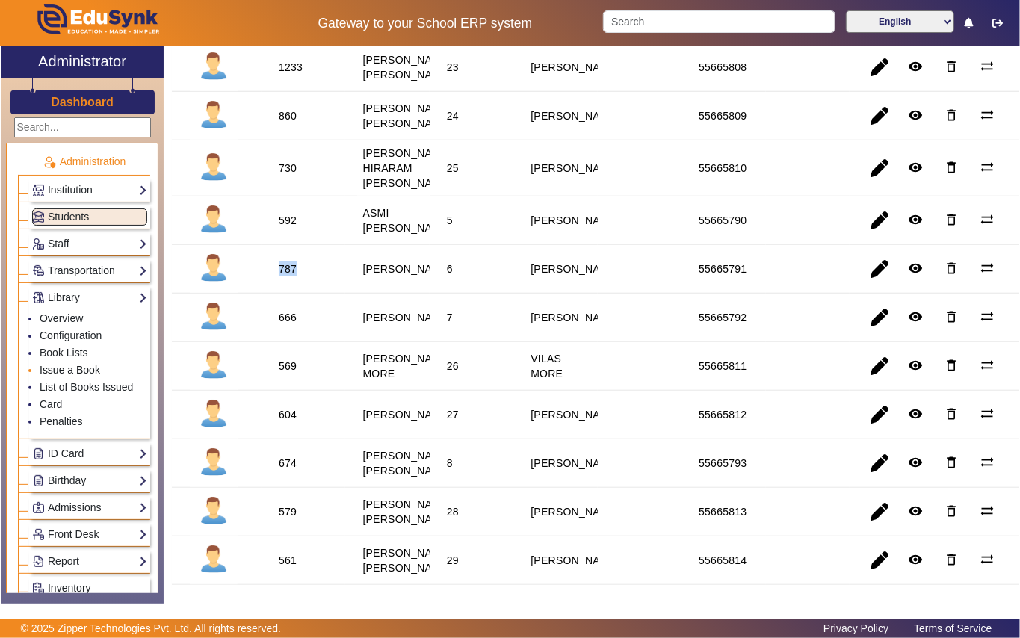
click at [52, 372] on link "Issue a Book" at bounding box center [70, 370] width 61 height 12
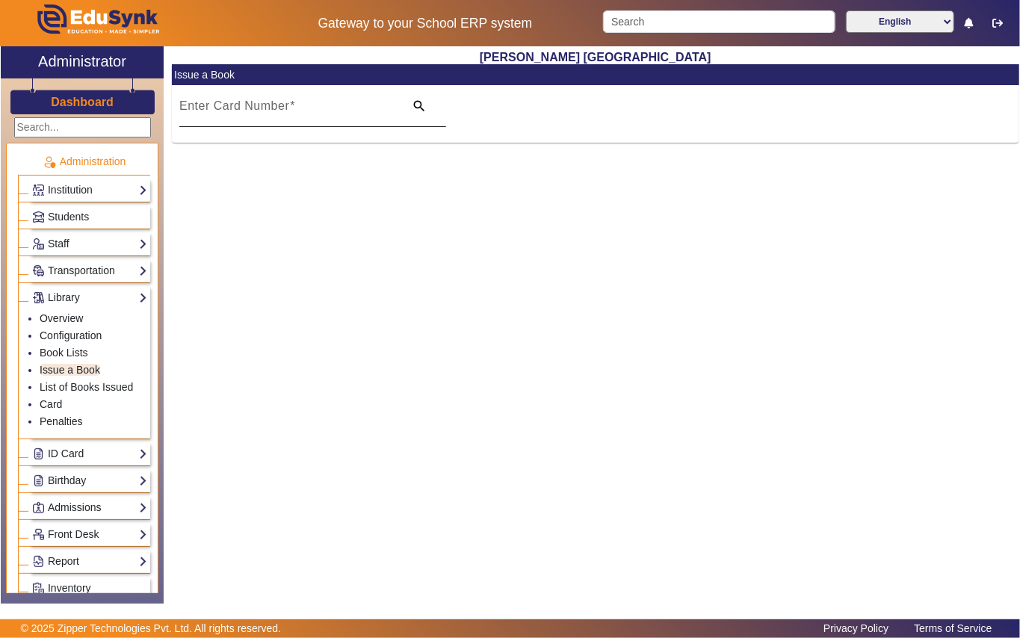
click at [366, 112] on input "Enter Card Number" at bounding box center [287, 112] width 216 height 18
paste input "787"
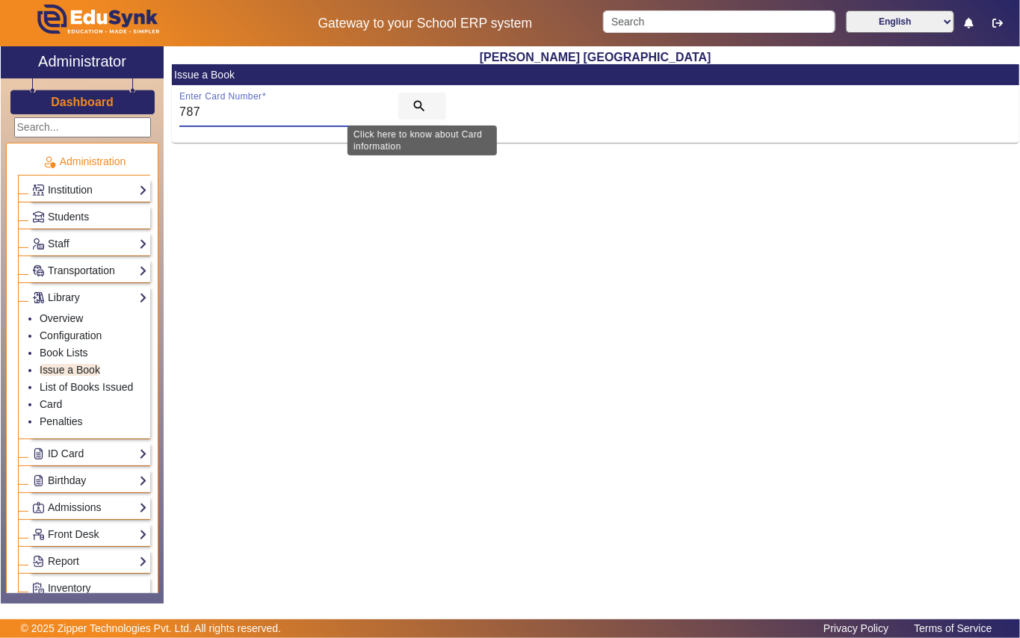
type input "787"
click at [412, 105] on mat-icon "search" at bounding box center [419, 106] width 15 height 15
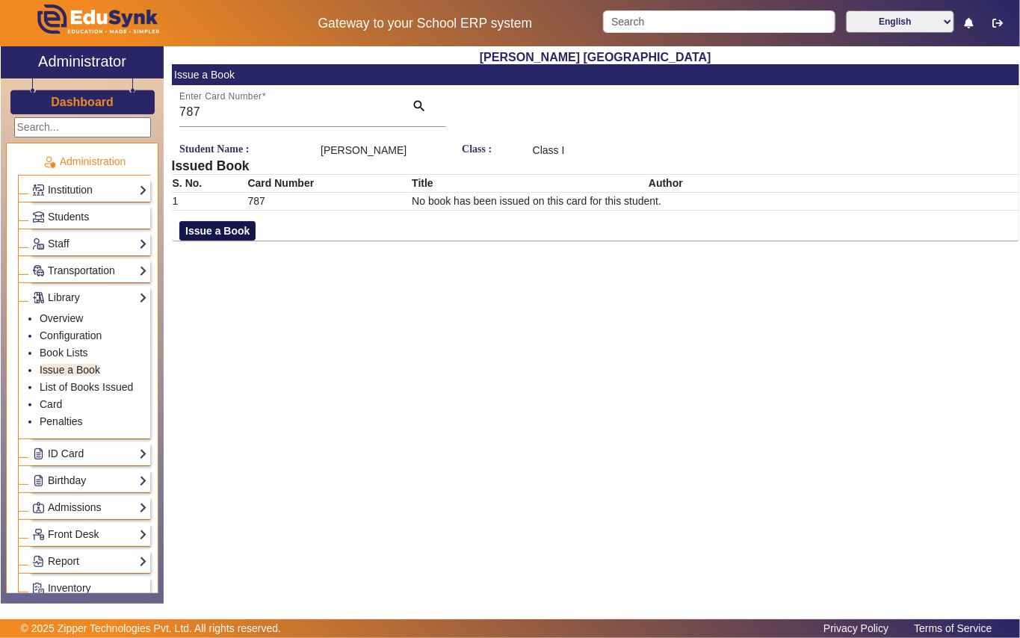
click at [200, 241] on button "Issue a Book" at bounding box center [217, 230] width 76 height 19
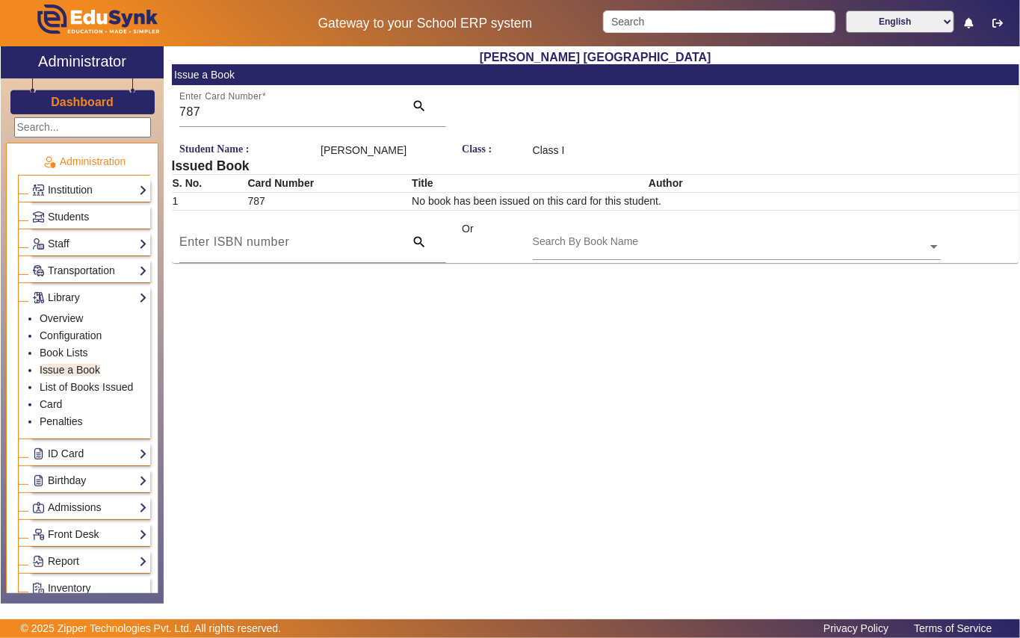
click at [682, 256] on input "text" at bounding box center [737, 248] width 408 height 16
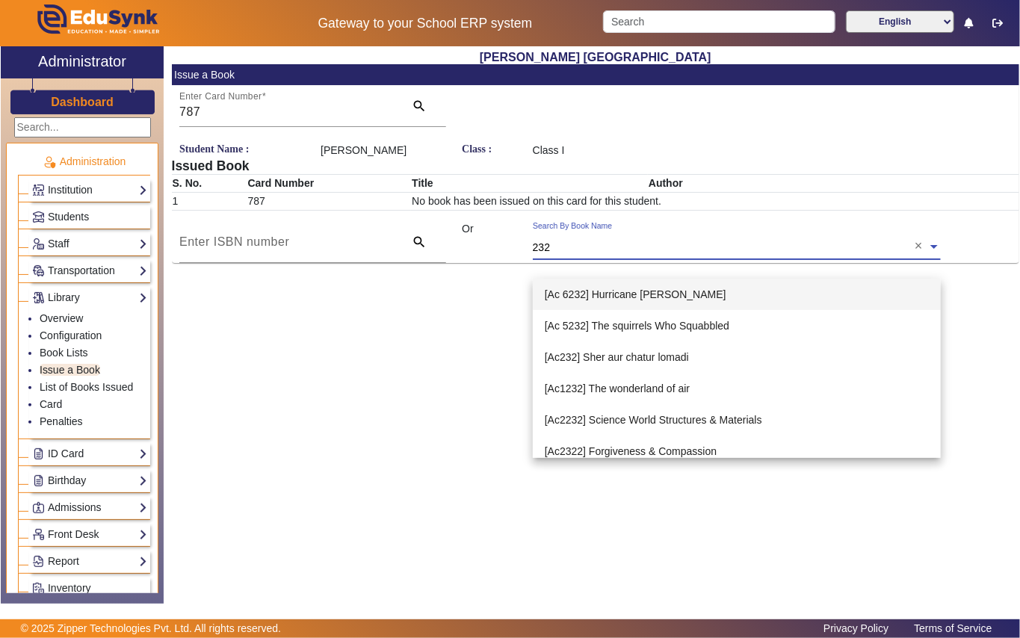
type input "2321"
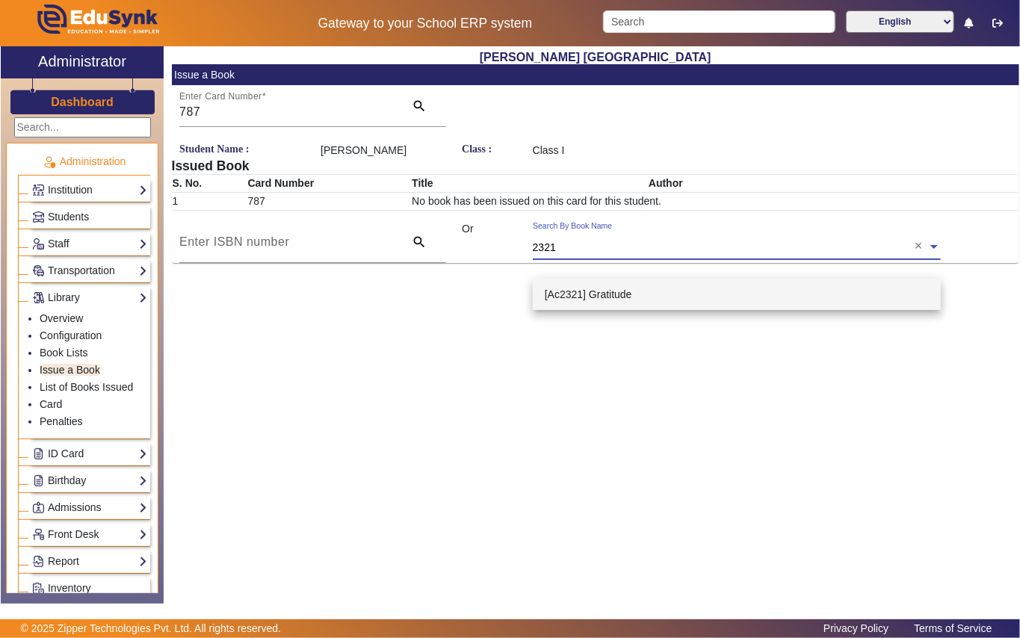
click at [619, 297] on span "[Ac2321] Gratitude" at bounding box center [588, 294] width 87 height 12
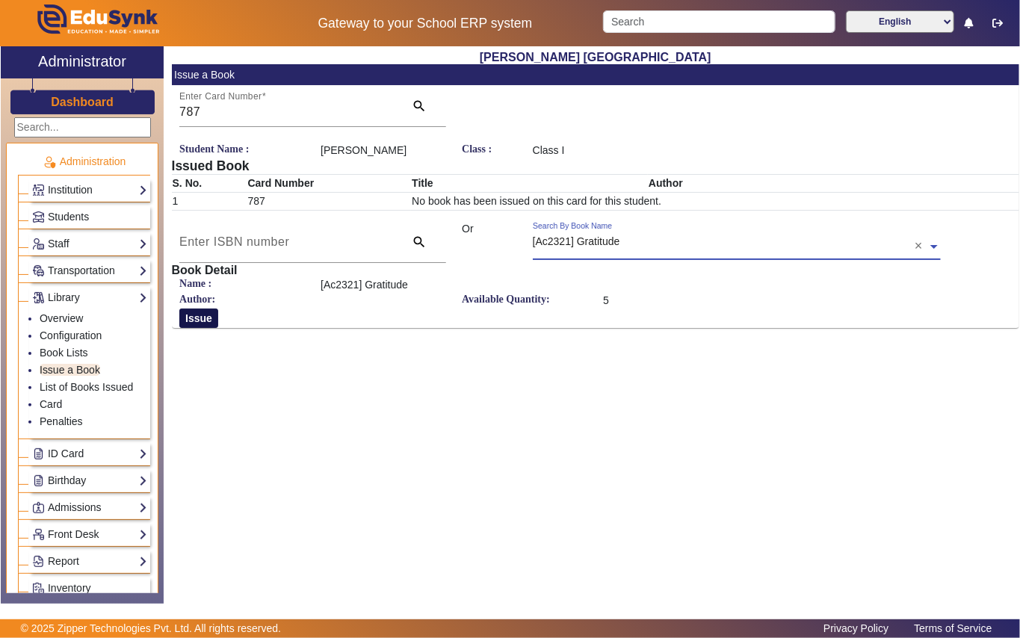
click at [185, 328] on button "Issue" at bounding box center [198, 318] width 39 height 19
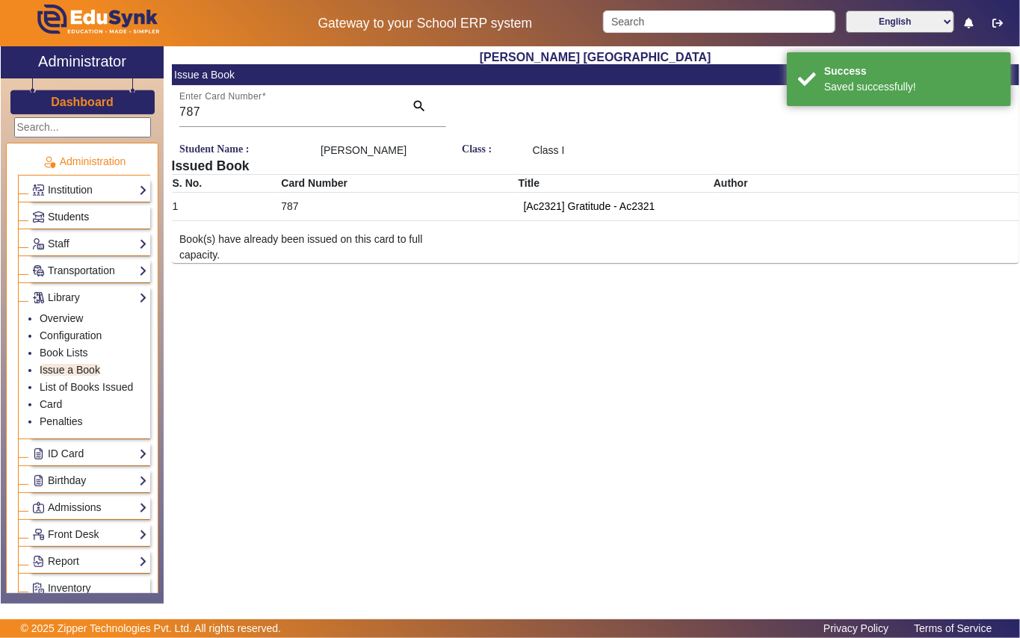
click at [85, 214] on span "Students" at bounding box center [68, 217] width 41 height 12
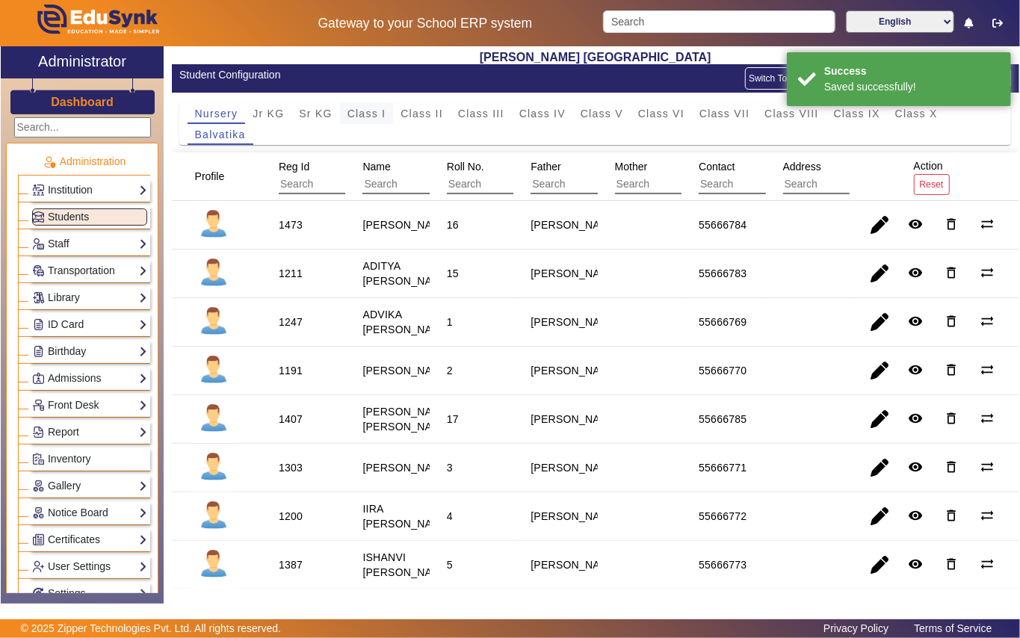
click at [387, 115] on div "Class I" at bounding box center [367, 113] width 54 height 21
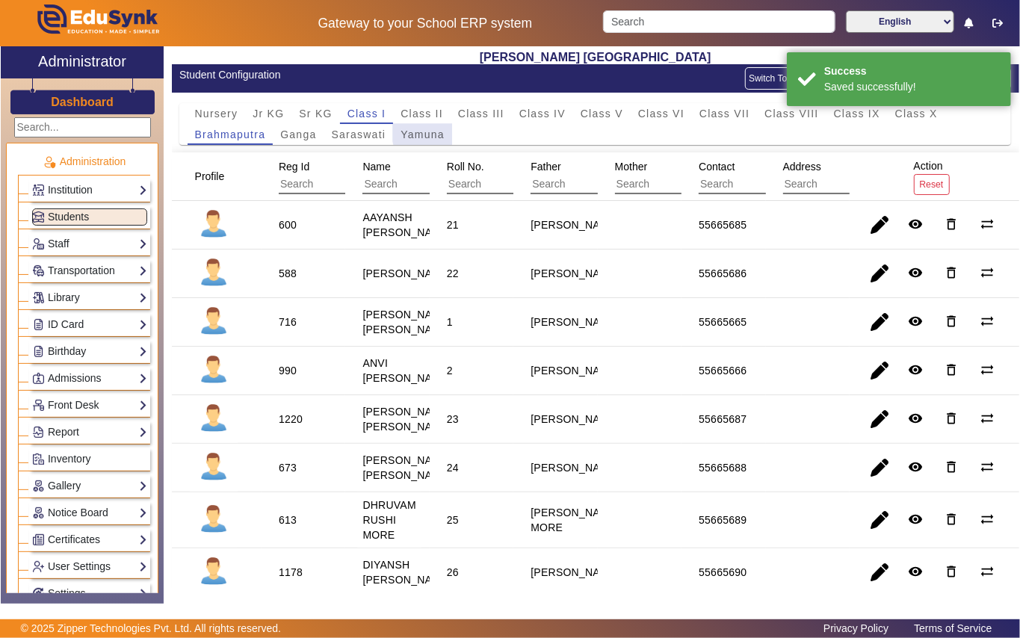
click at [430, 132] on span "Yamuna" at bounding box center [423, 134] width 44 height 10
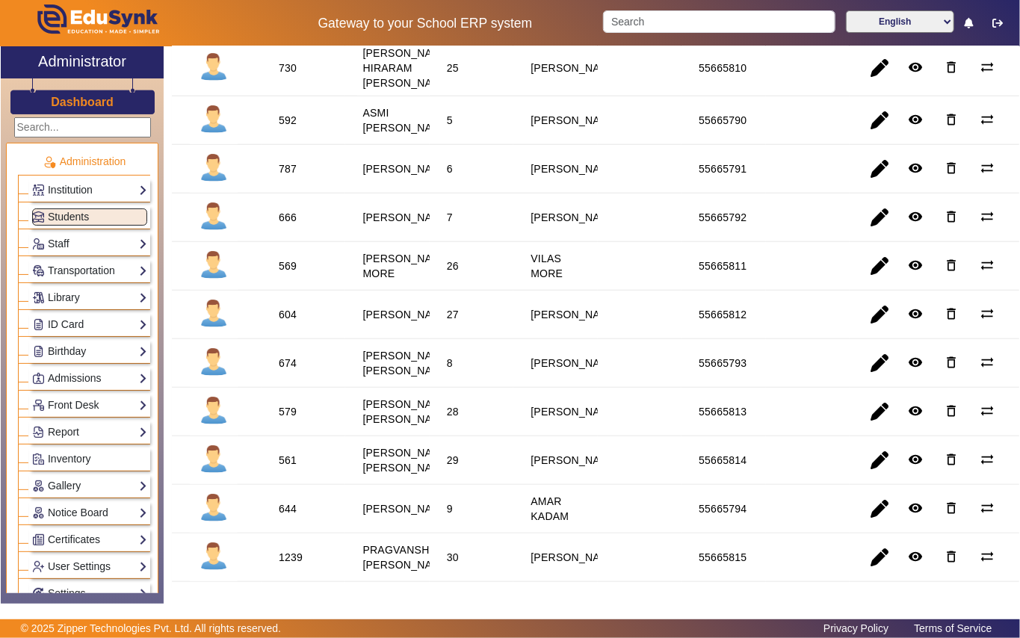
scroll to position [697, 0]
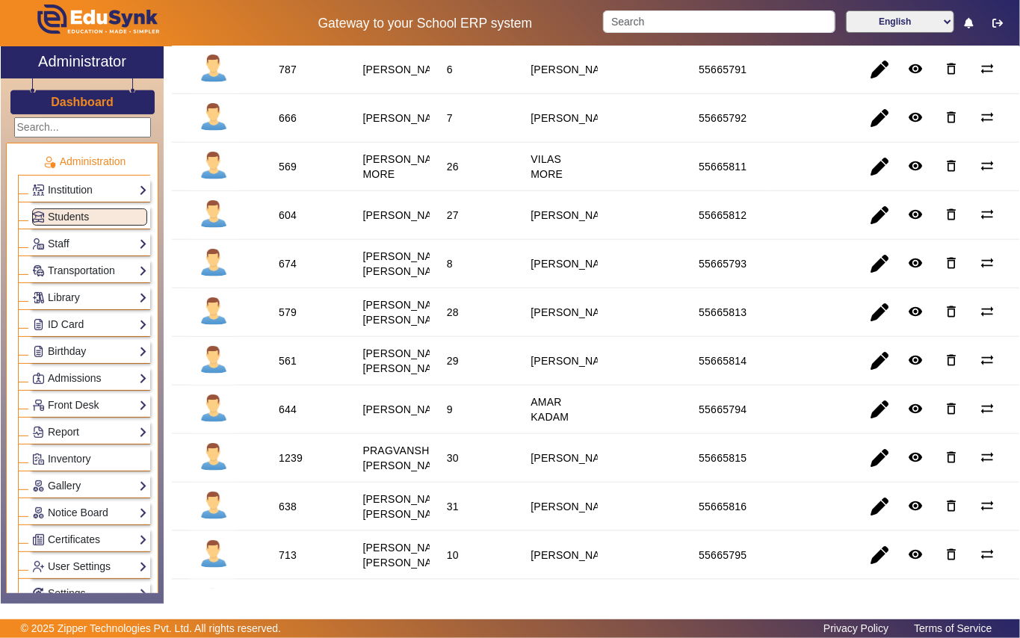
click at [284, 271] on div "674" at bounding box center [288, 263] width 18 height 15
copy div "674"
click at [60, 297] on link "Library" at bounding box center [89, 297] width 115 height 17
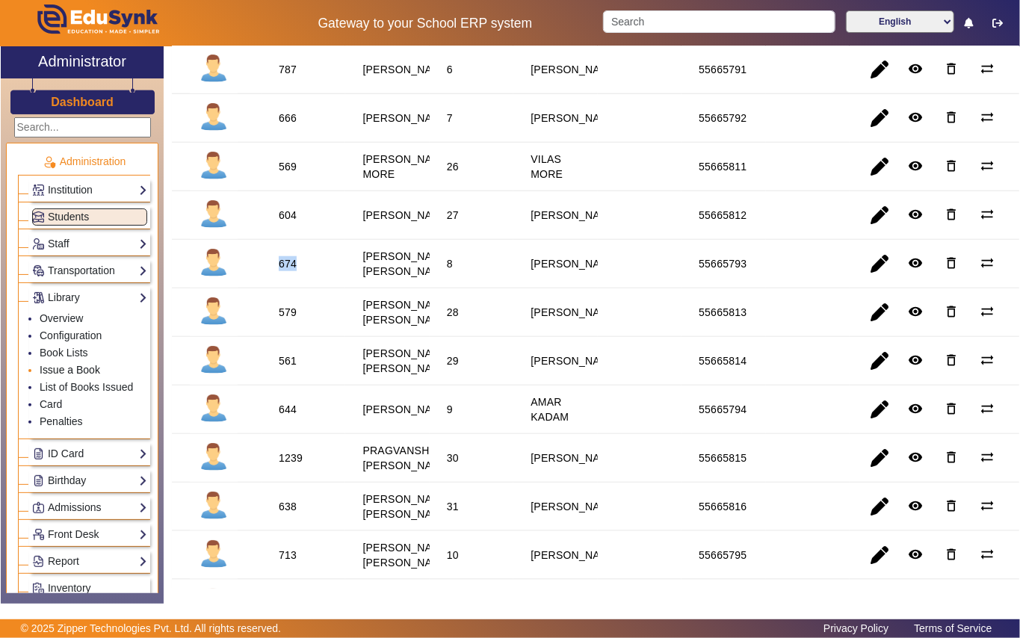
click at [78, 374] on link "Issue a Book" at bounding box center [70, 370] width 61 height 12
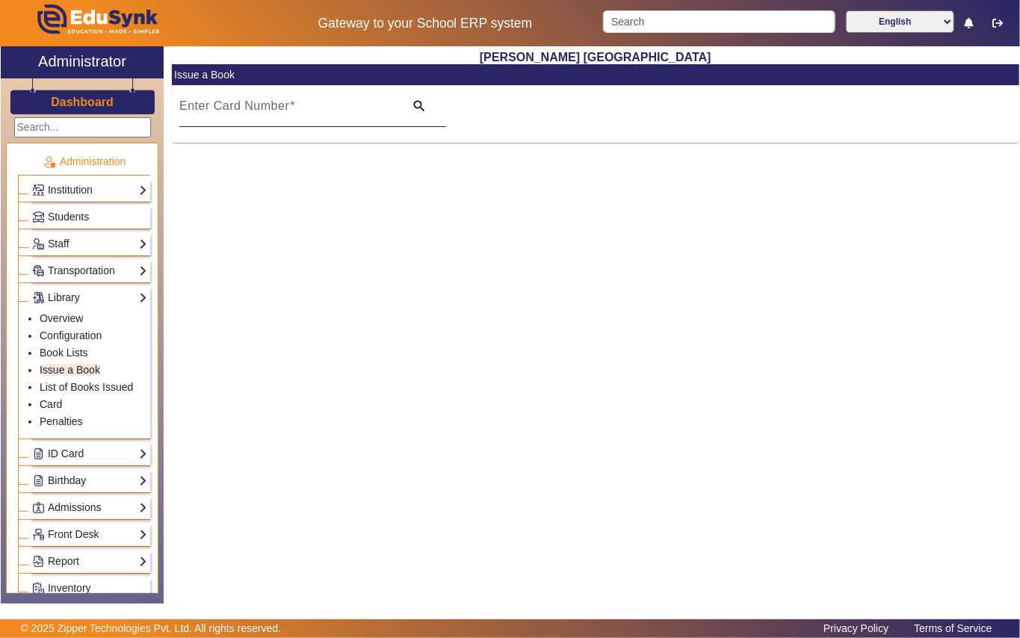
click at [332, 106] on input "Enter Card Number" at bounding box center [287, 112] width 216 height 18
paste input "674"
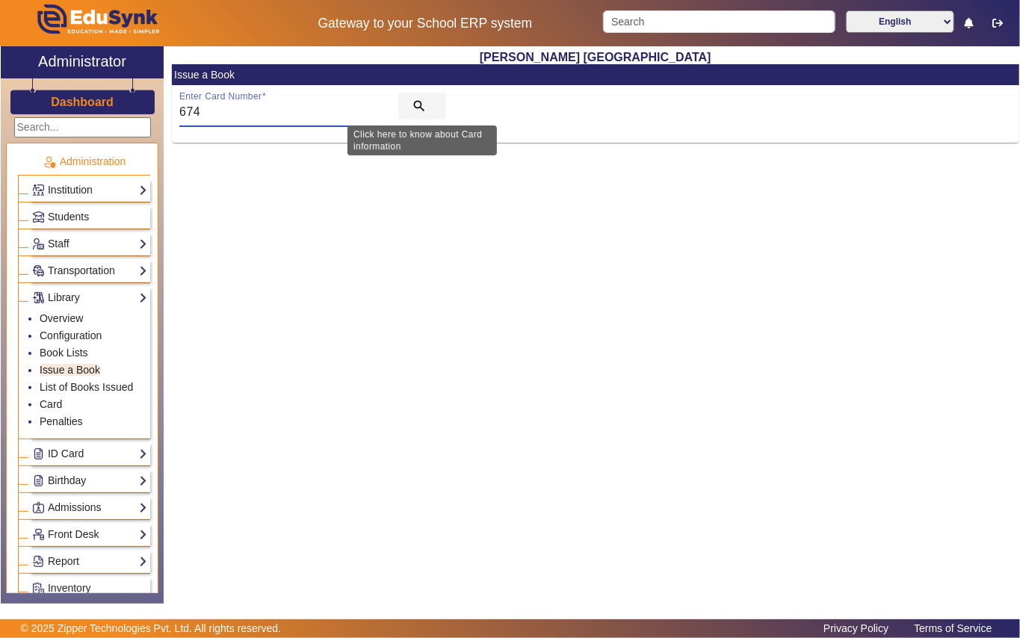
type input "674"
click at [412, 105] on mat-icon "search" at bounding box center [419, 106] width 15 height 15
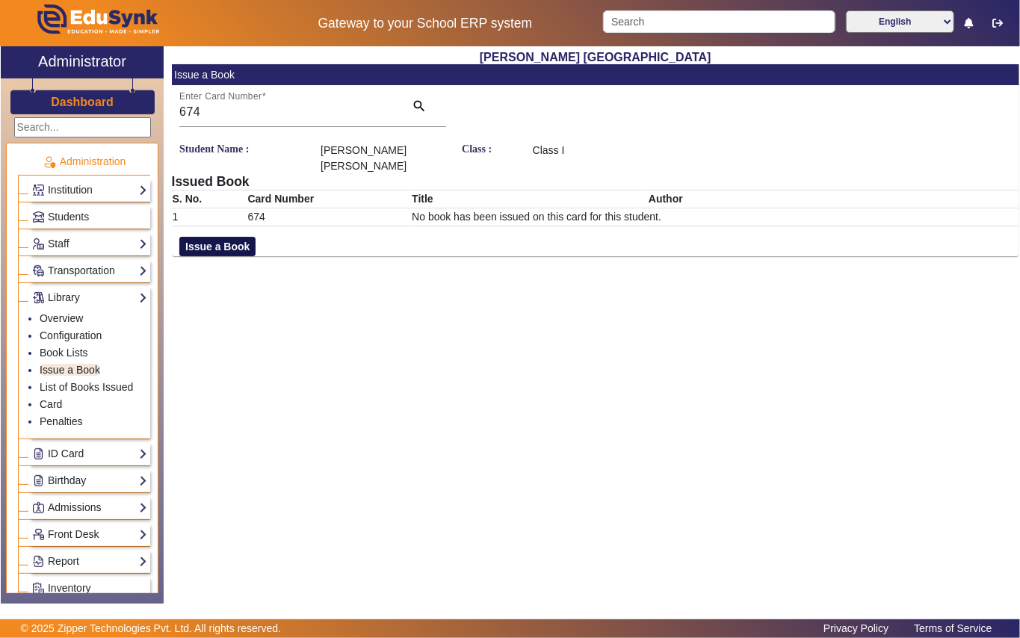
click at [192, 237] on button "Issue a Book" at bounding box center [217, 246] width 76 height 19
click at [632, 256] on input "text" at bounding box center [737, 264] width 408 height 16
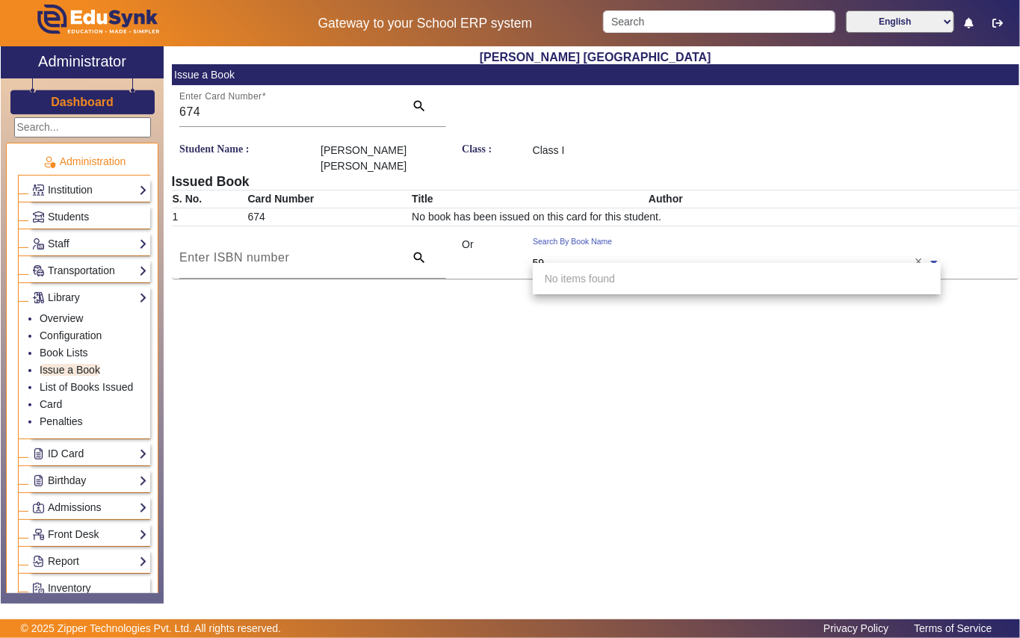
type input "597"
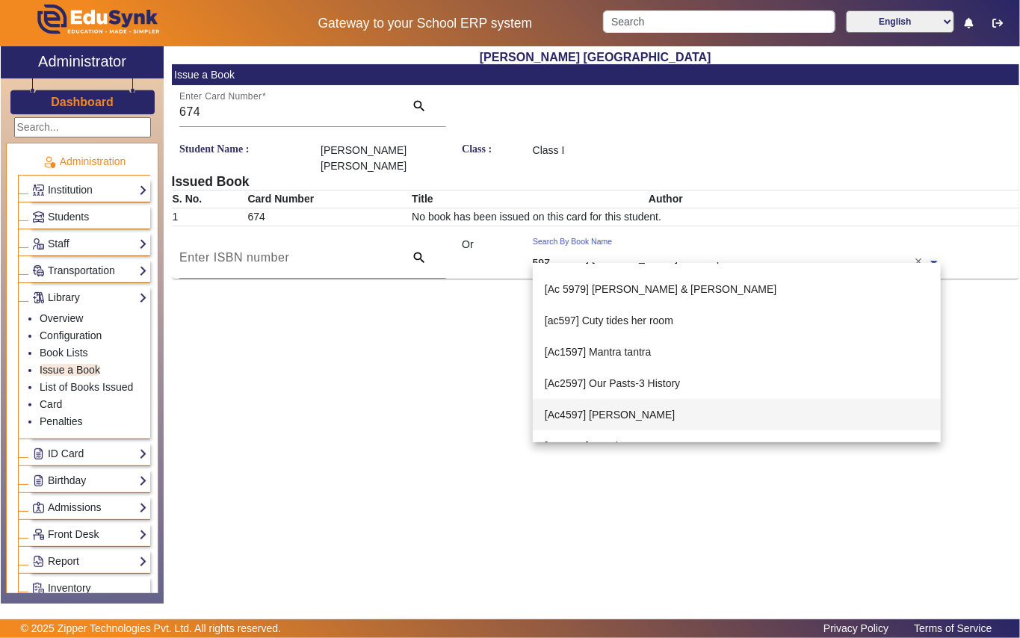
scroll to position [299, 0]
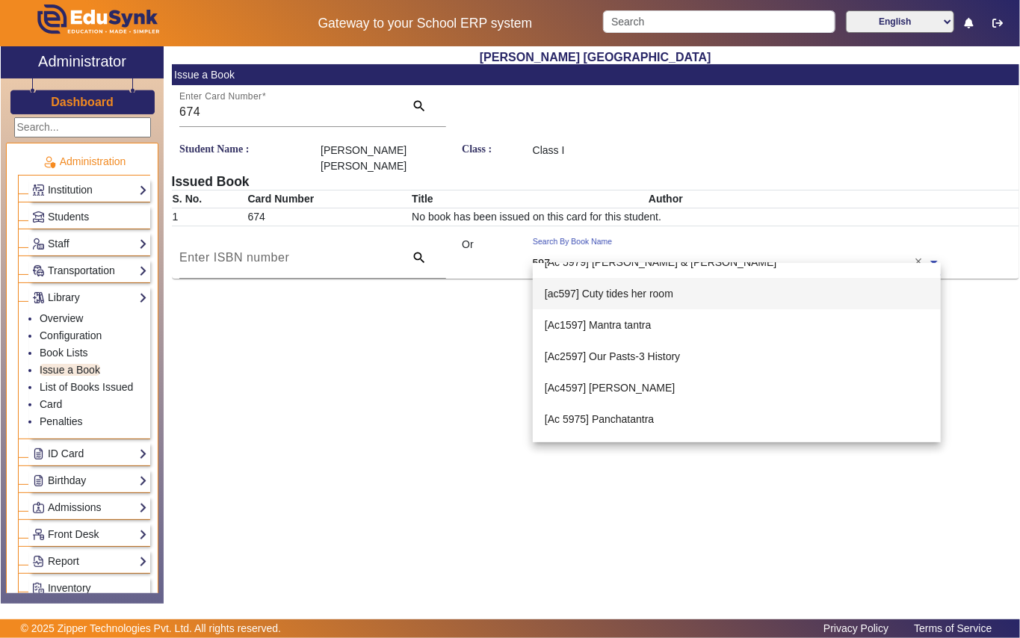
click at [619, 294] on span "[ac597] Cuty tides her room" at bounding box center [609, 294] width 129 height 12
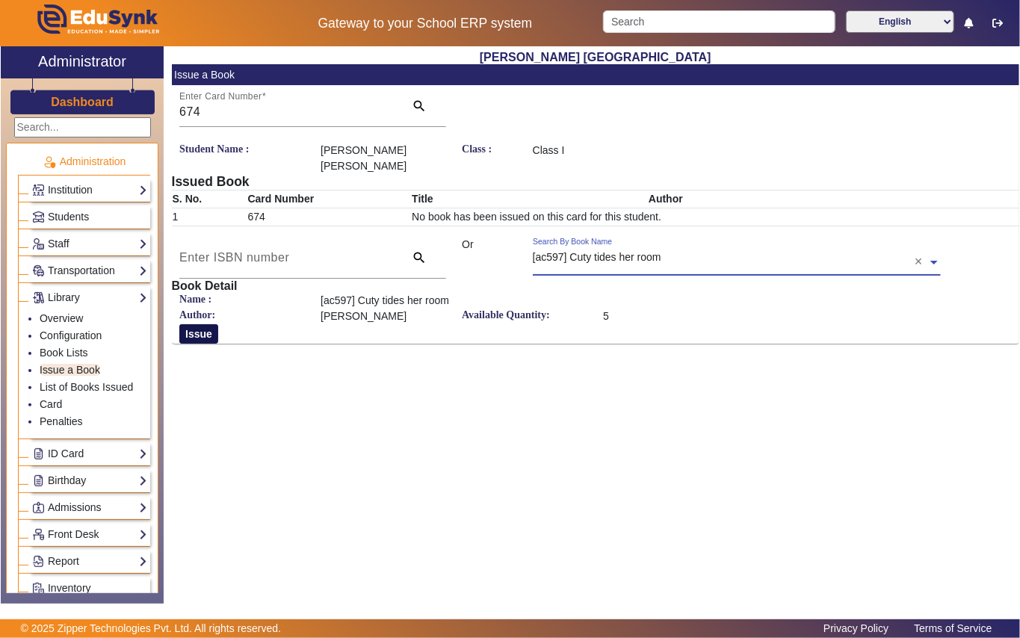
click at [203, 326] on button "Issue" at bounding box center [198, 333] width 39 height 19
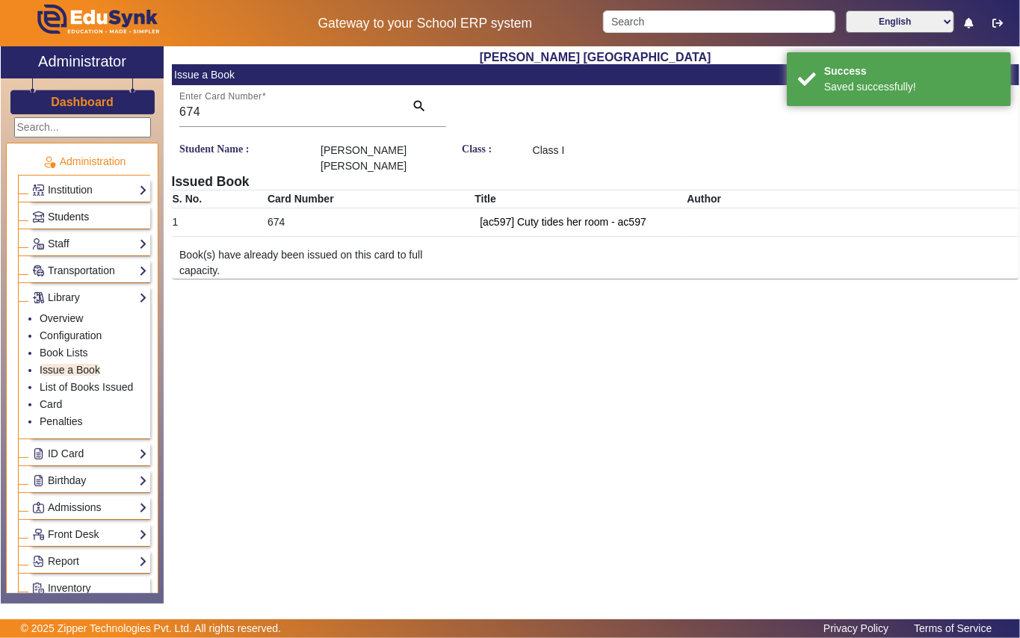
click at [78, 219] on span "Students" at bounding box center [68, 217] width 41 height 12
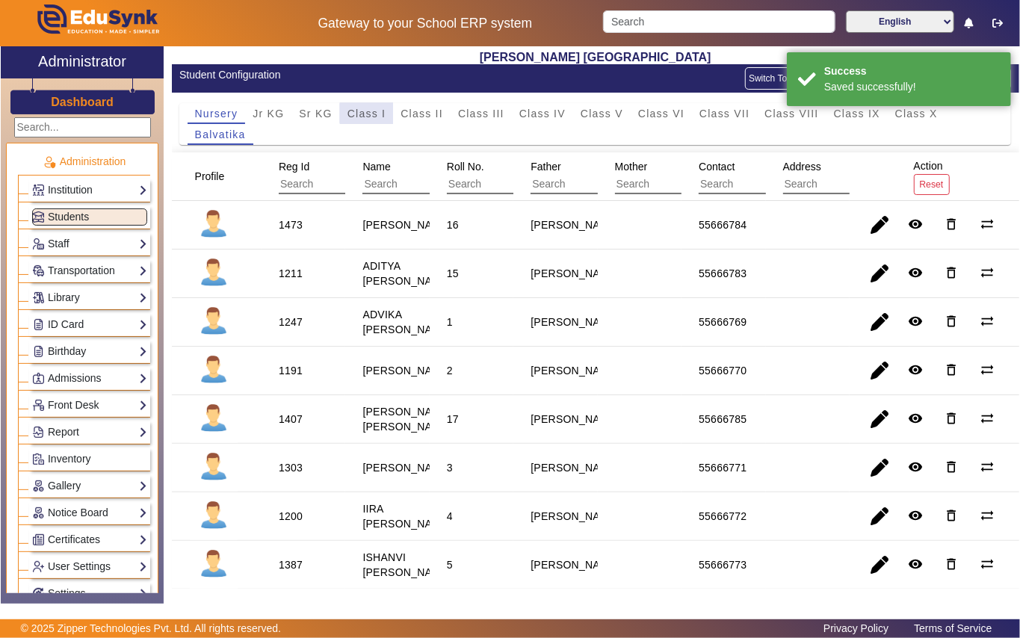
click at [371, 114] on span "Class I" at bounding box center [366, 113] width 39 height 10
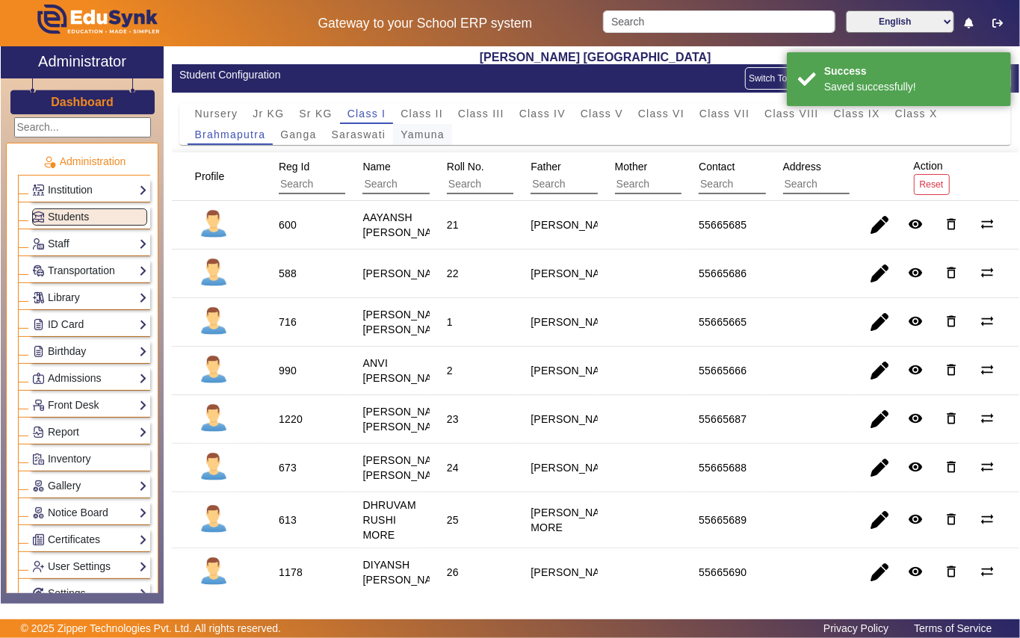
click at [413, 139] on span "Yamuna" at bounding box center [423, 134] width 44 height 10
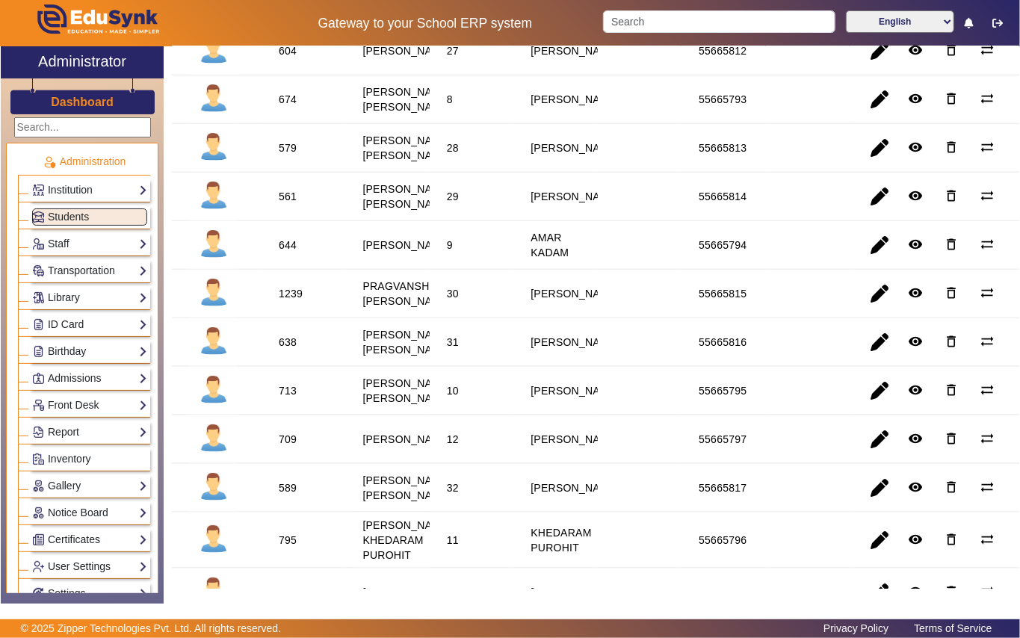
scroll to position [897, 0]
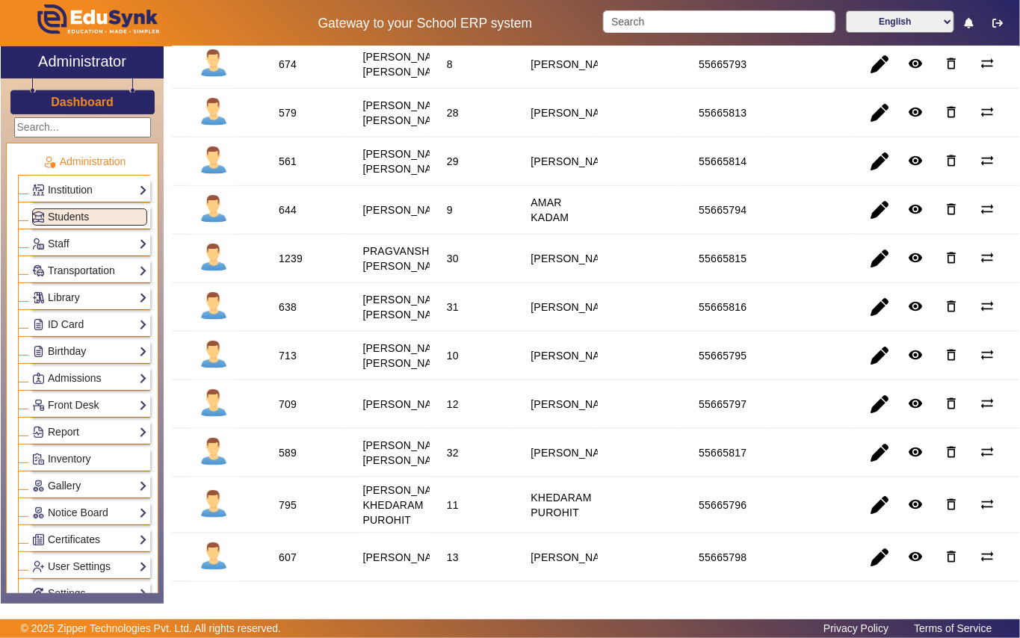
click at [284, 217] on div "644" at bounding box center [288, 210] width 18 height 15
copy div "644"
click at [78, 297] on link "Library" at bounding box center [89, 297] width 115 height 17
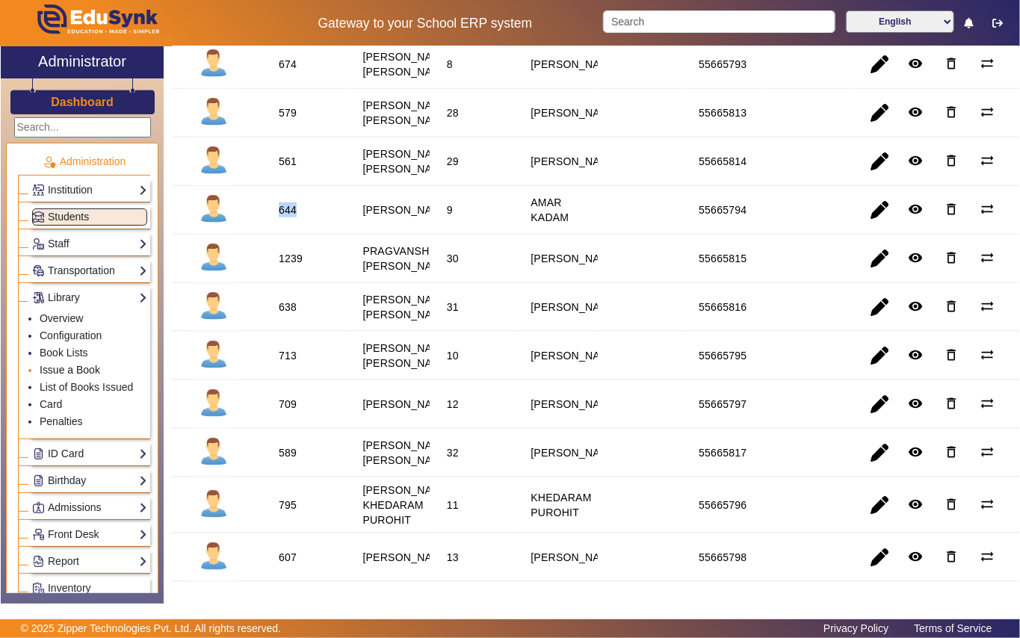
click at [72, 372] on link "Issue a Book" at bounding box center [70, 370] width 61 height 12
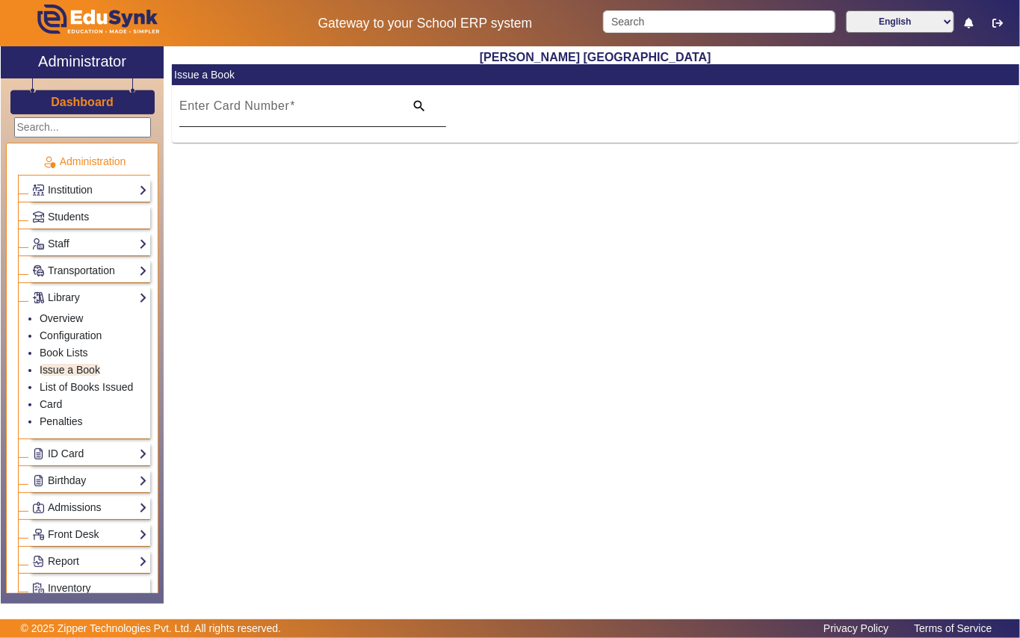
click at [333, 115] on input "Enter Card Number" at bounding box center [287, 112] width 216 height 18
paste input "644"
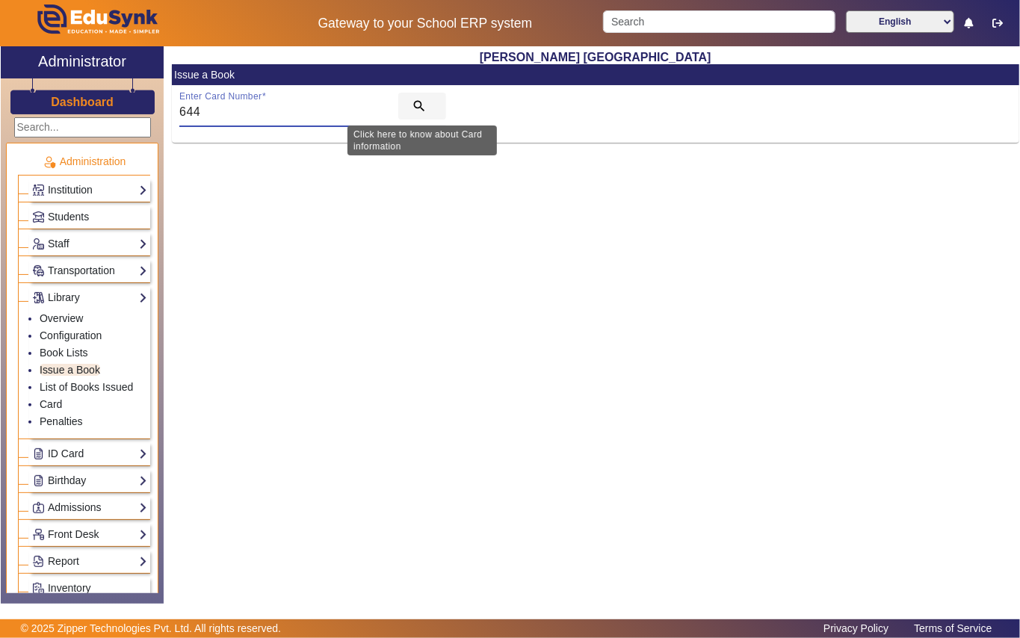
type input "644"
click at [417, 105] on mat-icon "search" at bounding box center [419, 106] width 15 height 15
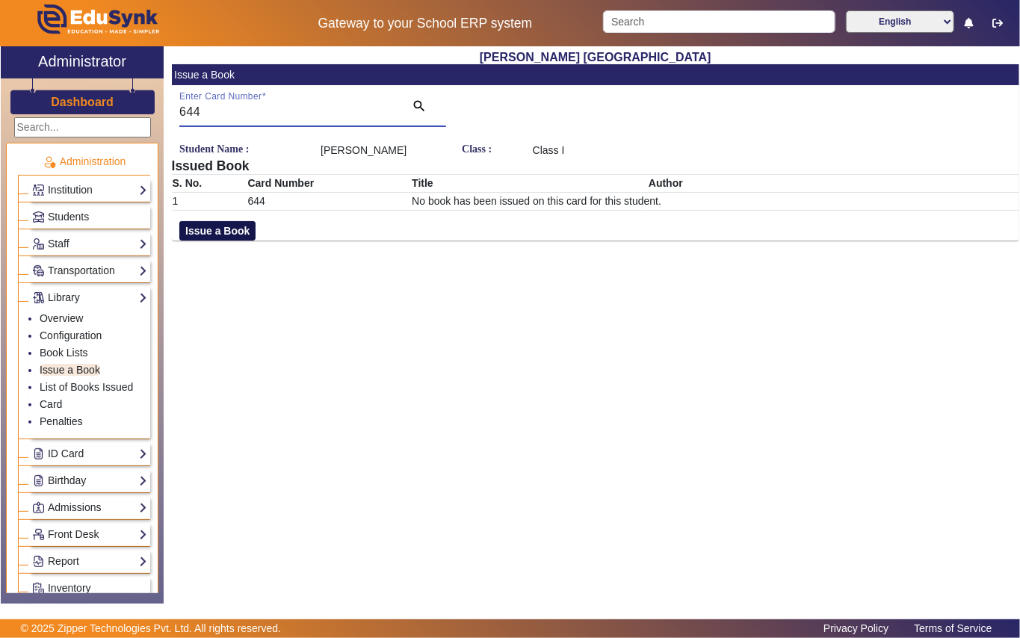
click at [225, 241] on button "Issue a Book" at bounding box center [217, 230] width 76 height 19
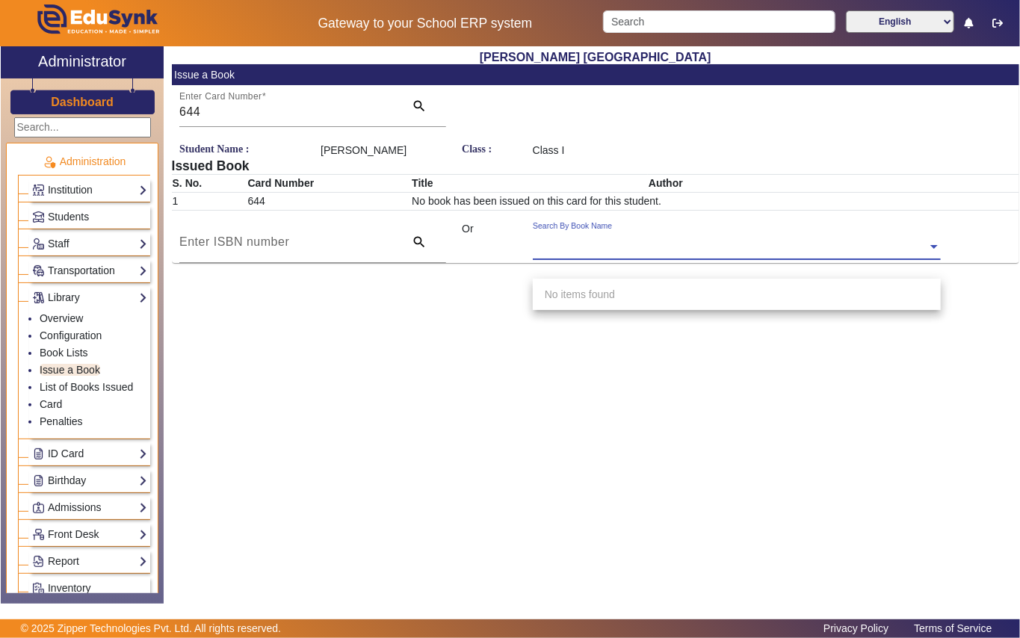
click at [744, 256] on input "text" at bounding box center [737, 248] width 408 height 16
type input "85"
click at [89, 213] on span "Students" at bounding box center [68, 217] width 41 height 12
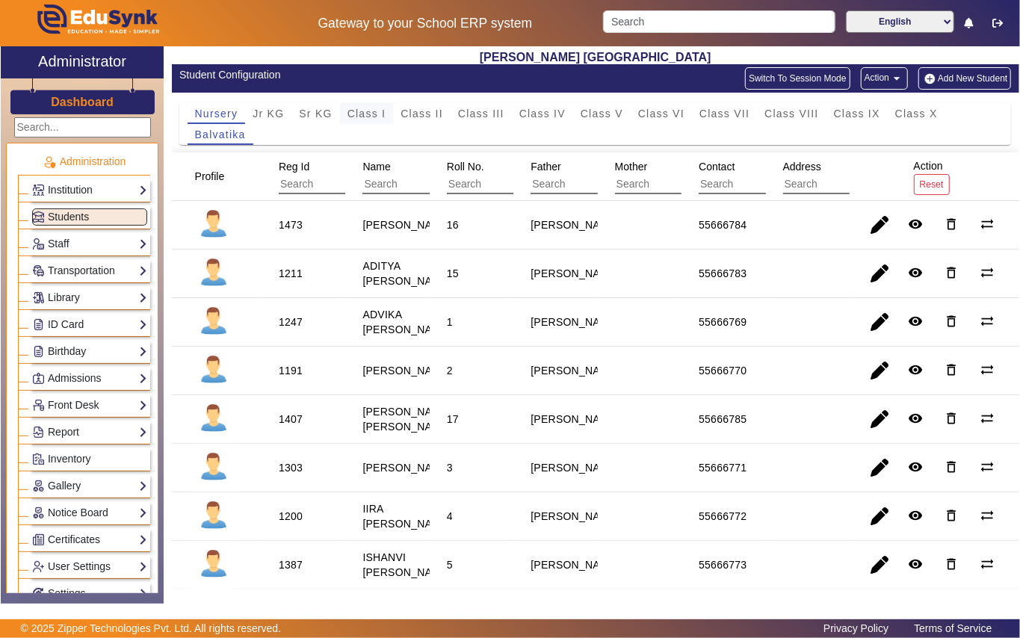
click at [377, 114] on span "Class I" at bounding box center [366, 113] width 39 height 10
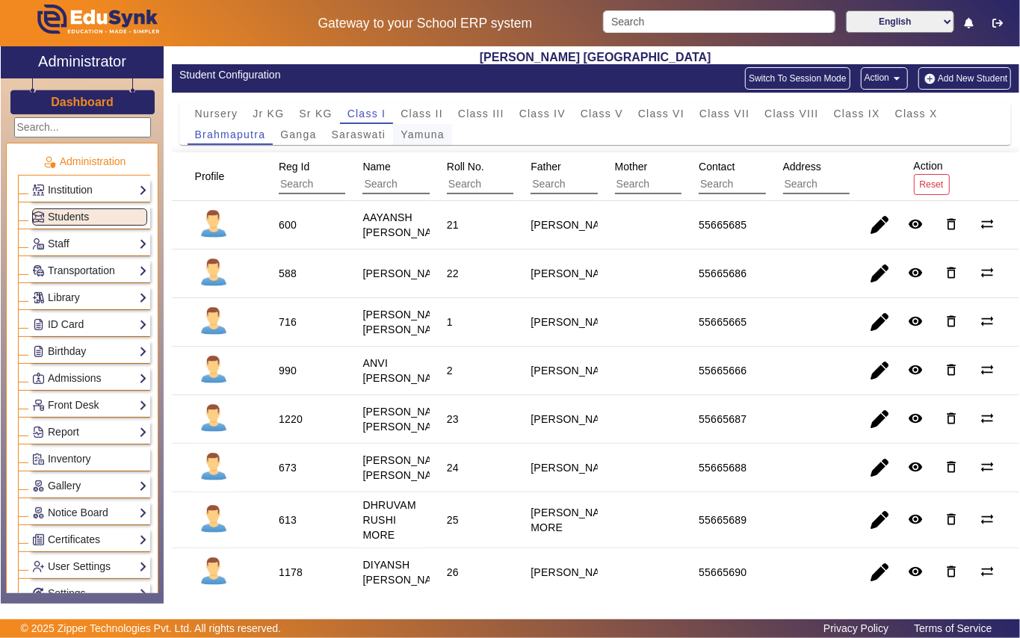
click at [428, 138] on span "Yamuna" at bounding box center [423, 134] width 44 height 10
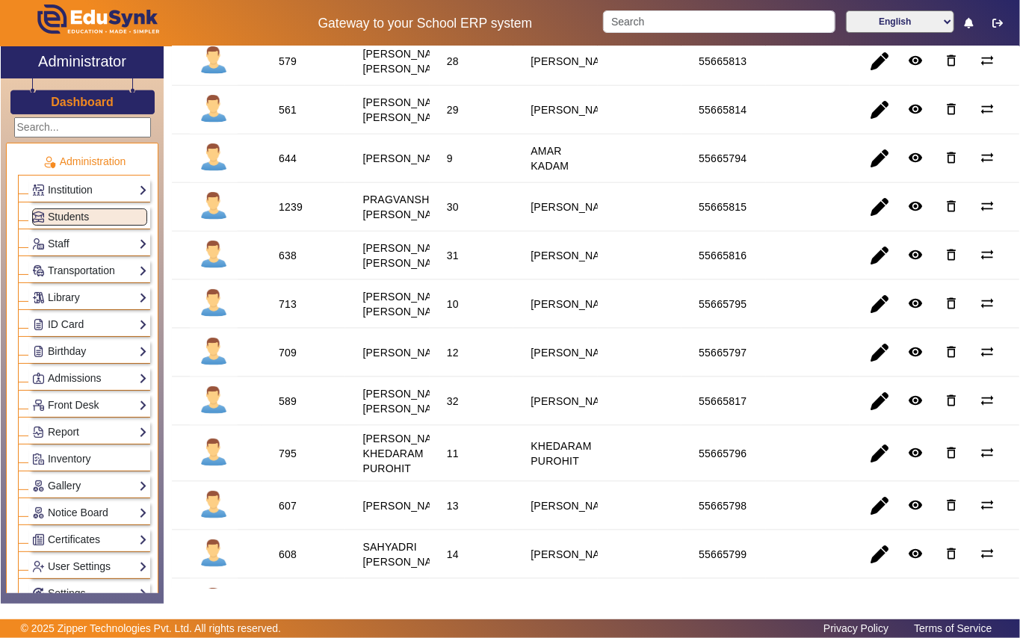
scroll to position [996, 0]
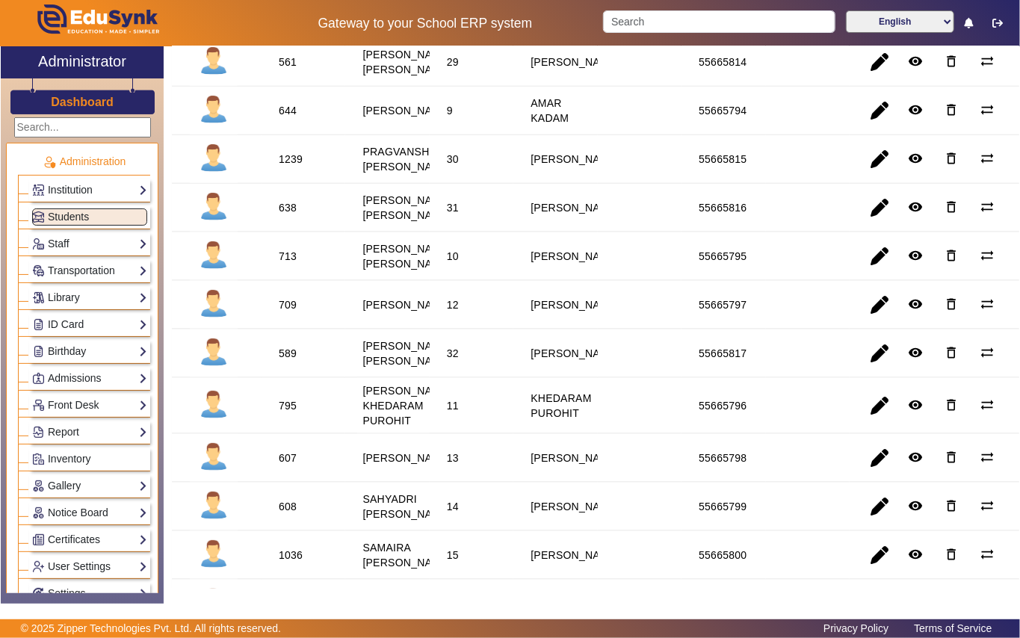
click at [288, 264] on div "713" at bounding box center [288, 256] width 18 height 15
copy div "713"
click at [82, 300] on link "Library" at bounding box center [89, 297] width 115 height 17
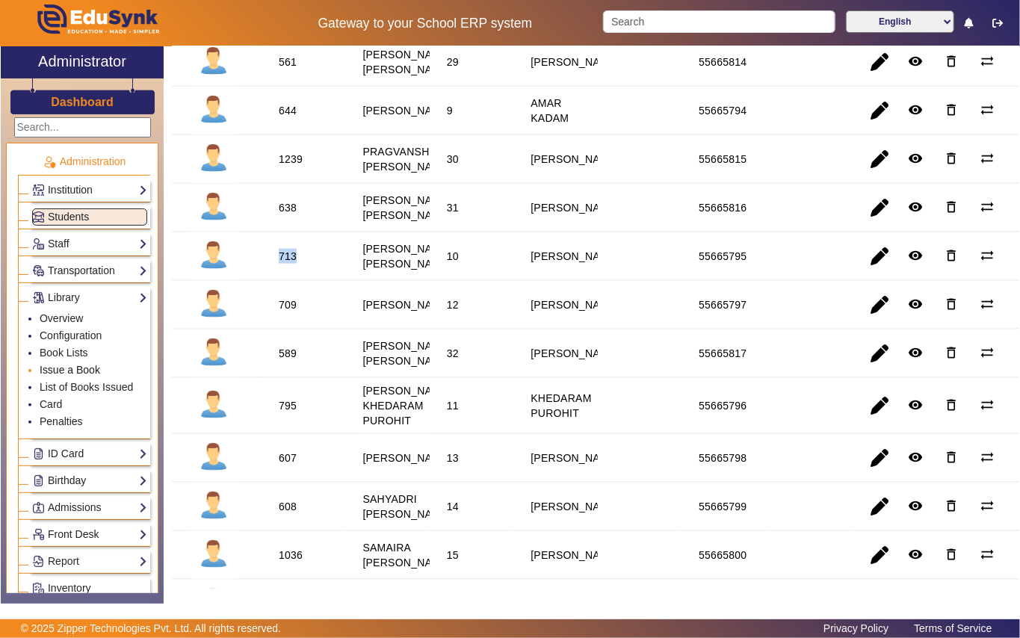
click at [79, 368] on link "Issue a Book" at bounding box center [70, 370] width 61 height 12
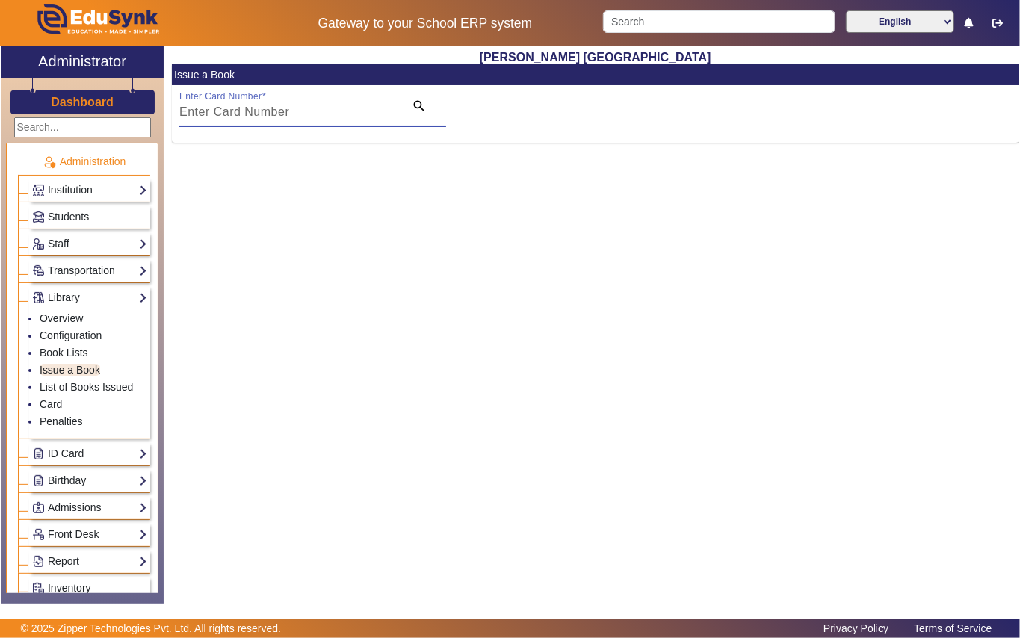
click at [315, 118] on input "Enter Card Number" at bounding box center [287, 112] width 216 height 18
paste input "713"
type input "713"
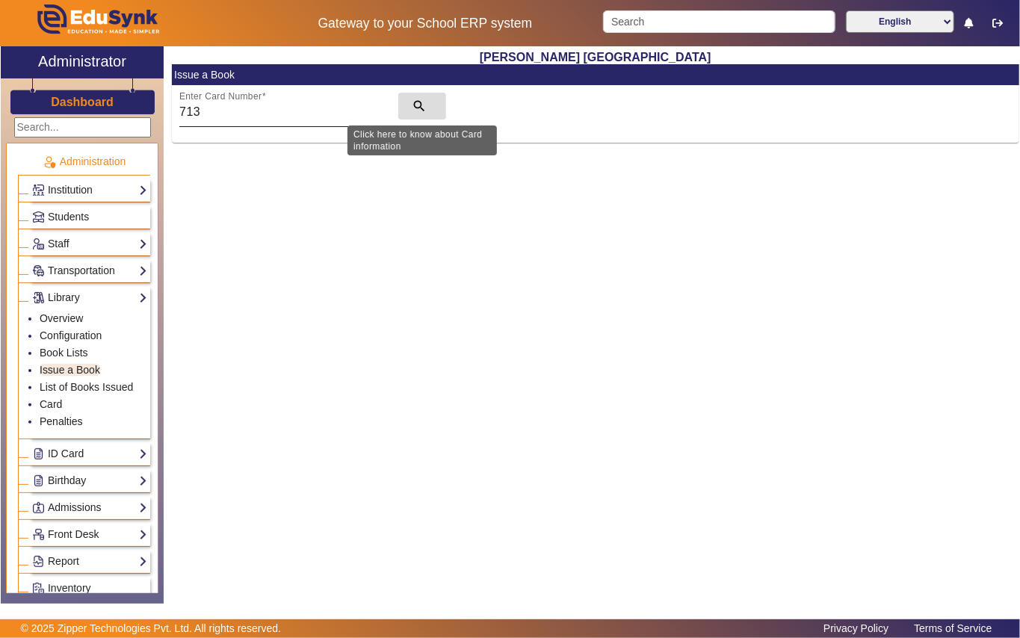
click at [418, 102] on mat-icon "search" at bounding box center [419, 106] width 15 height 15
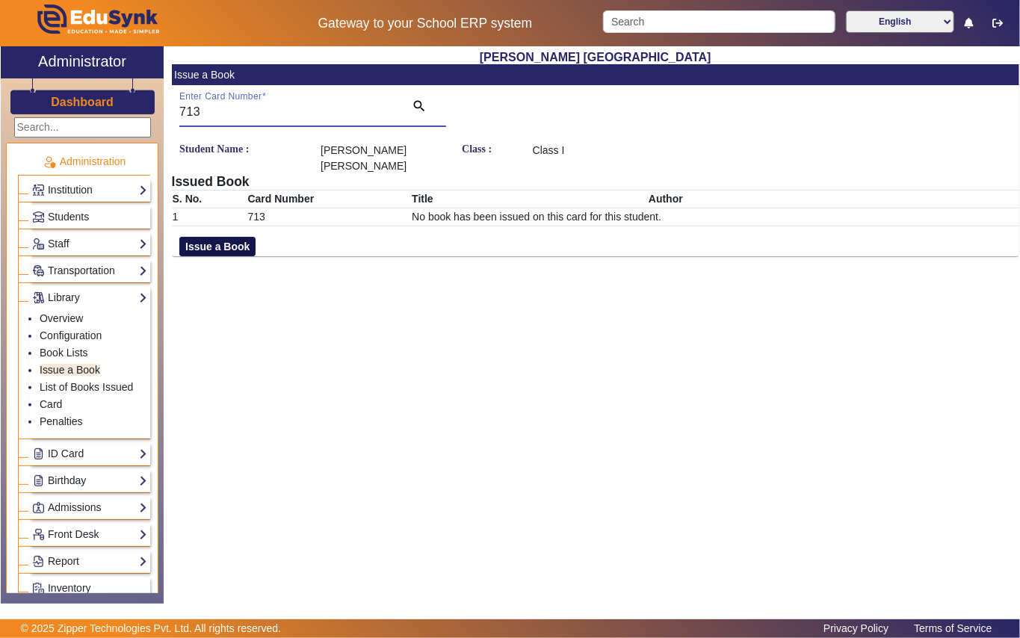
click at [228, 237] on button "Issue a Book" at bounding box center [217, 246] width 76 height 19
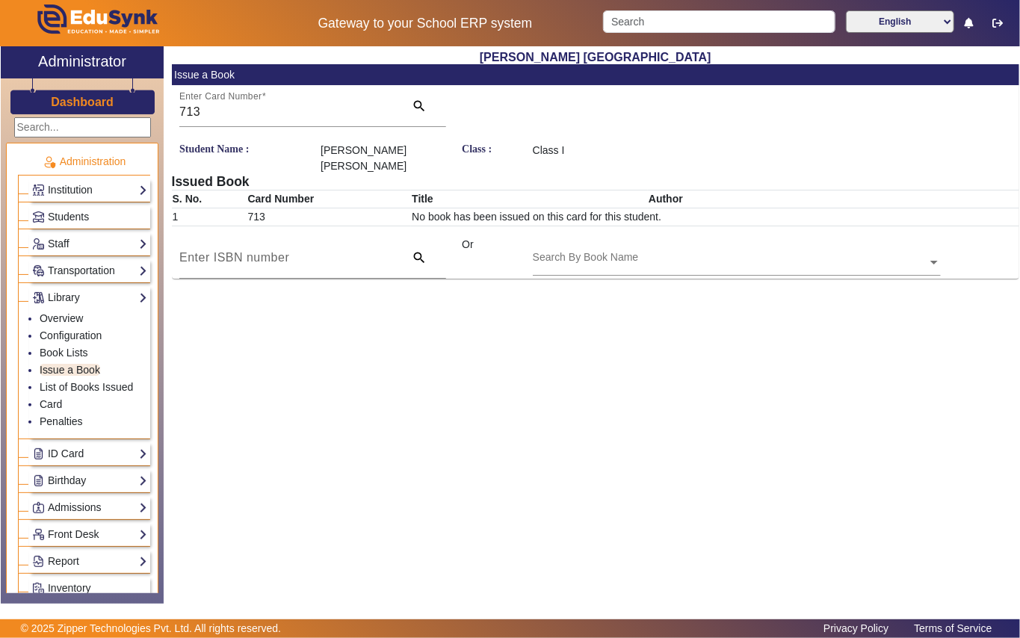
click at [655, 237] on div "Search By Book Name" at bounding box center [730, 245] width 395 height 17
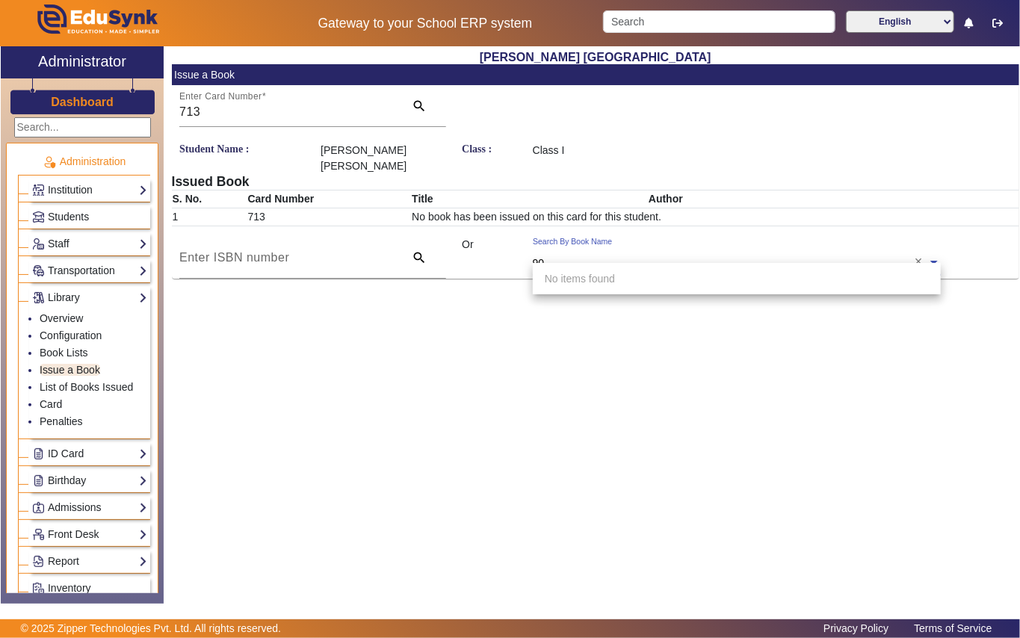
type input "90"
click at [528, 243] on div "Search By Book Name 90 ×" at bounding box center [737, 258] width 424 height 42
click at [676, 256] on input "text" at bounding box center [737, 264] width 408 height 16
type input "090"
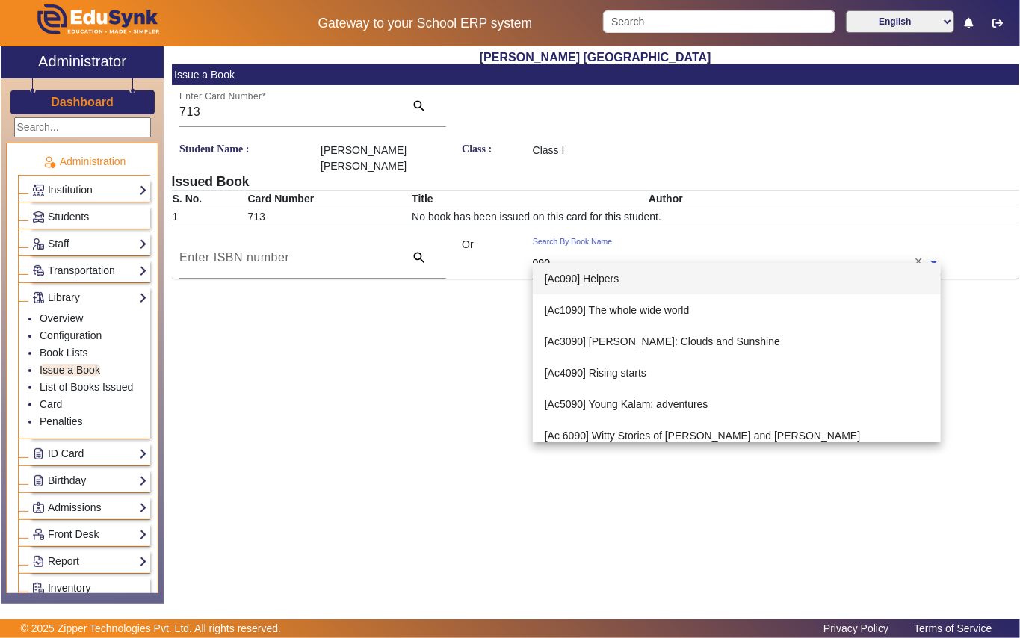
click at [605, 271] on div "[Ac090] Helpers" at bounding box center [737, 278] width 408 height 31
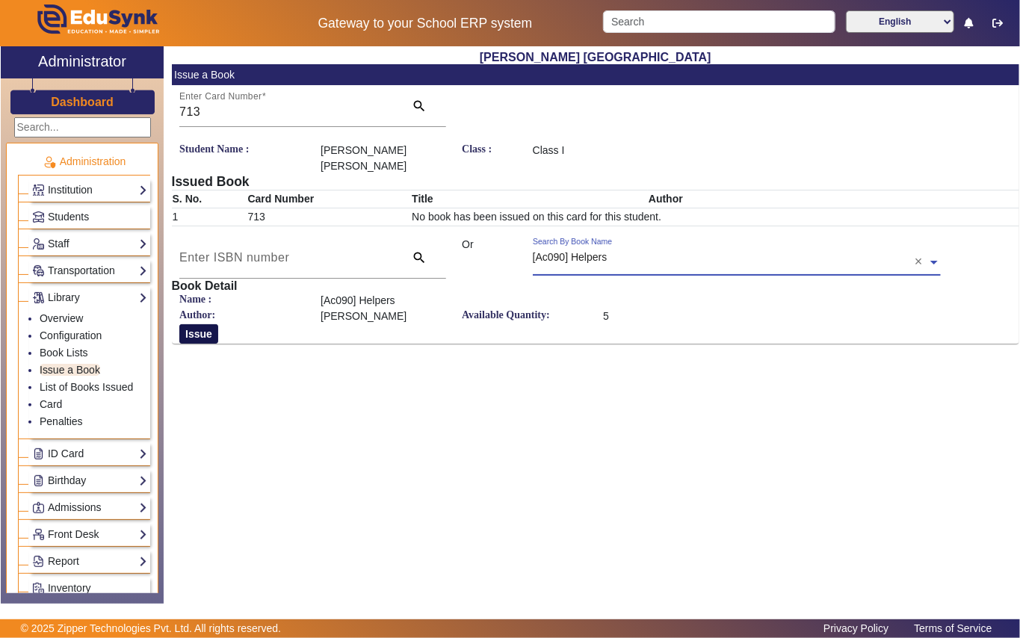
click at [204, 324] on button "Issue" at bounding box center [198, 333] width 39 height 19
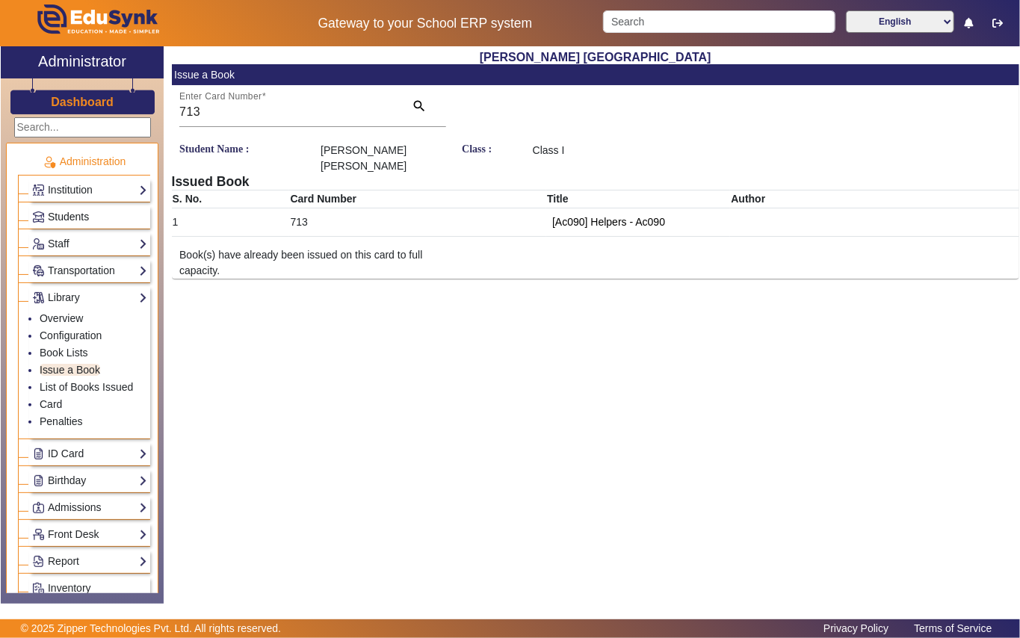
click at [84, 220] on span "Students" at bounding box center [68, 217] width 41 height 12
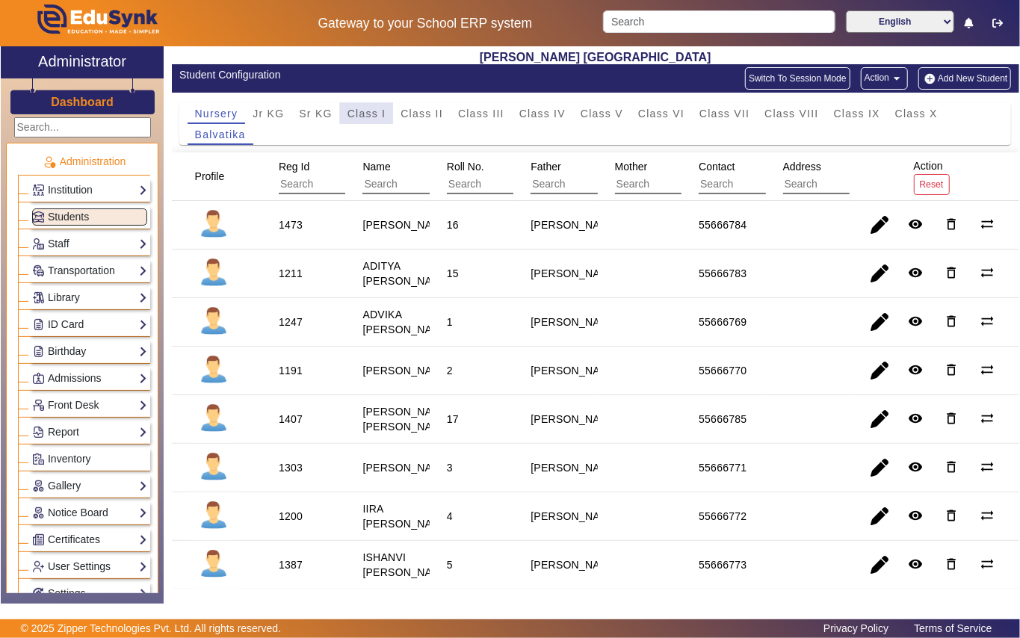
click at [356, 114] on span "Class I" at bounding box center [366, 113] width 39 height 10
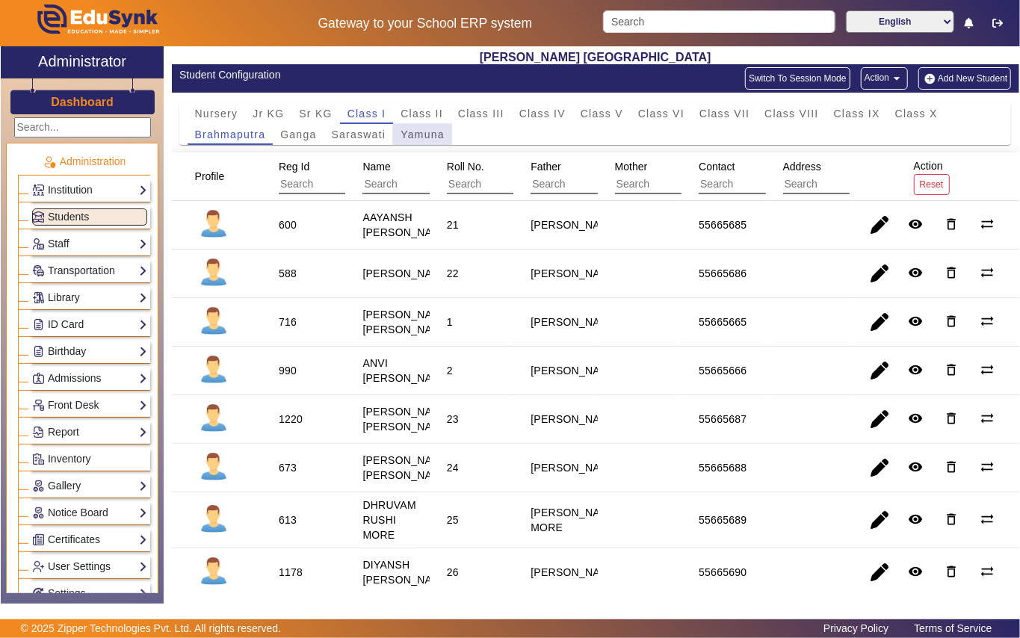
click at [411, 135] on span "Yamuna" at bounding box center [423, 134] width 44 height 10
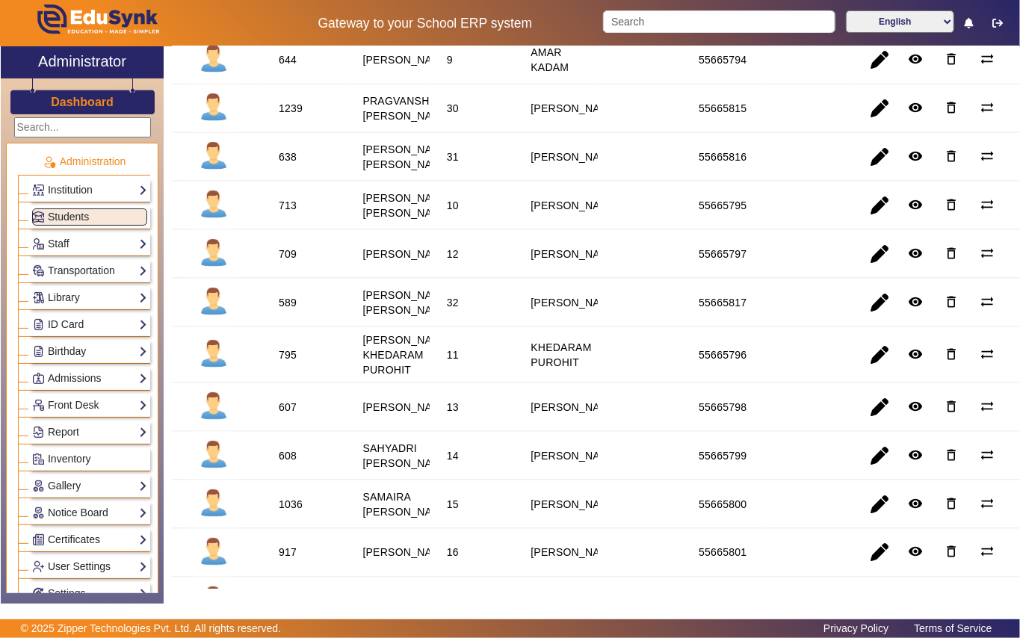
scroll to position [996, 0]
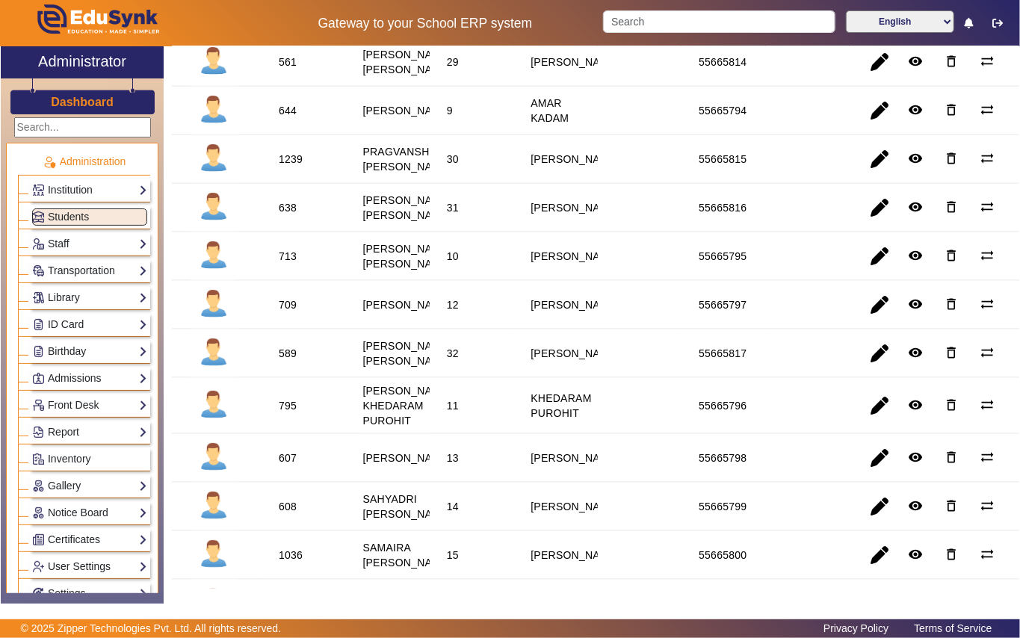
click at [285, 118] on div "644" at bounding box center [288, 110] width 18 height 15
copy div "644"
click at [81, 291] on link "Library" at bounding box center [89, 297] width 115 height 17
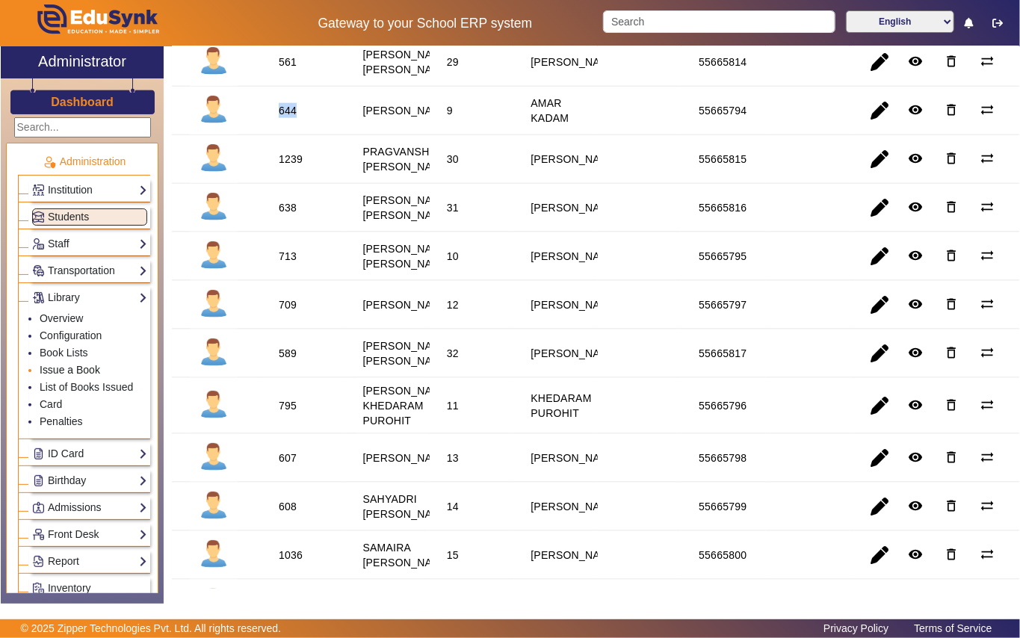
click at [82, 374] on link "Issue a Book" at bounding box center [70, 370] width 61 height 12
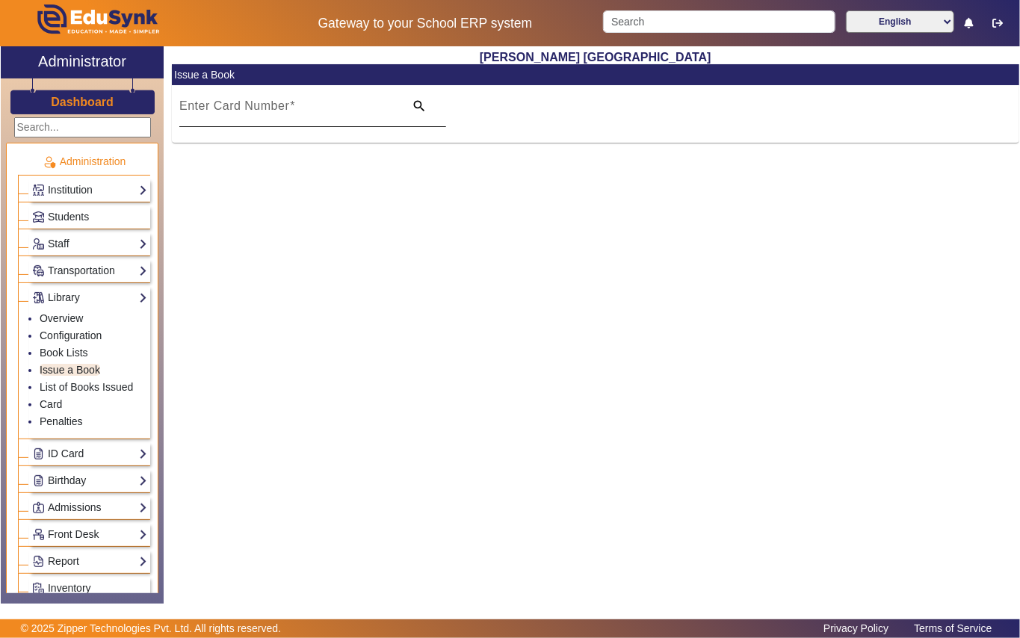
click at [308, 114] on input "Enter Card Number" at bounding box center [287, 112] width 216 height 18
paste input "644"
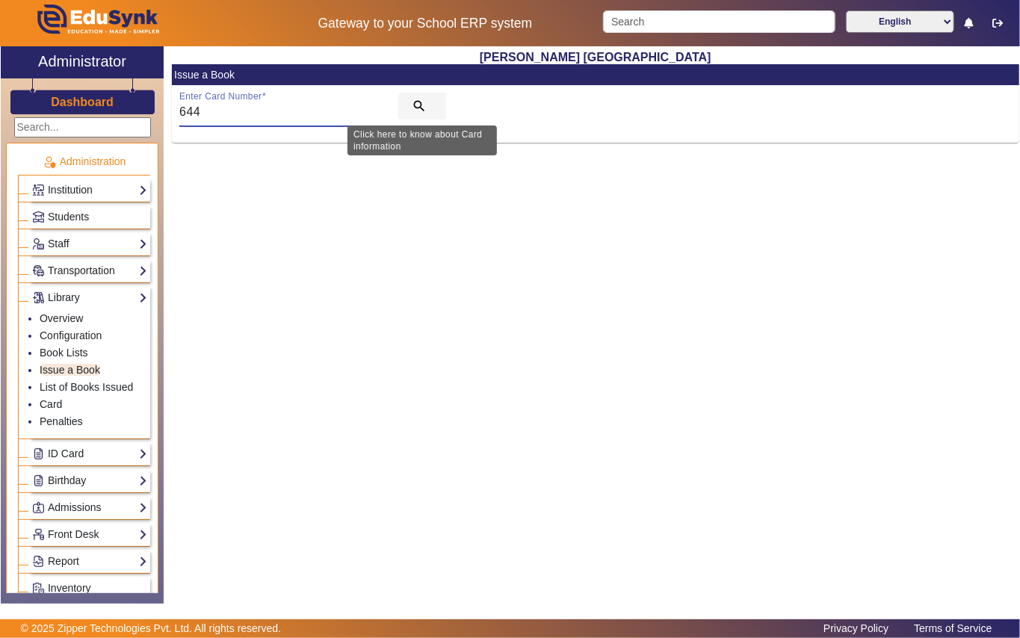
type input "644"
click at [419, 106] on mat-icon "search" at bounding box center [419, 106] width 15 height 15
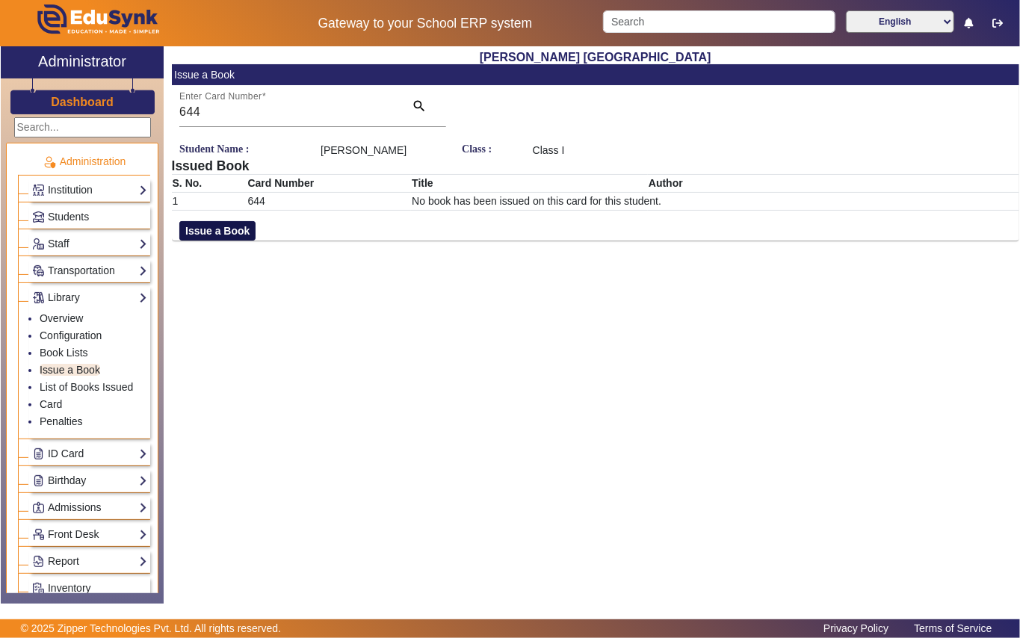
click at [228, 241] on button "Issue a Book" at bounding box center [217, 230] width 76 height 19
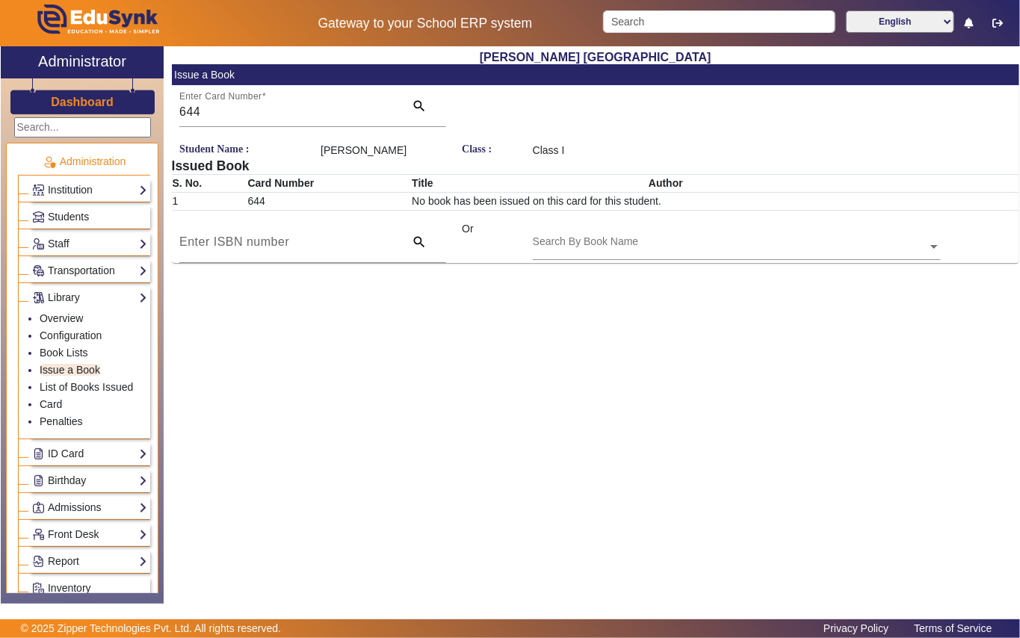
click at [679, 256] on input "text" at bounding box center [737, 248] width 408 height 16
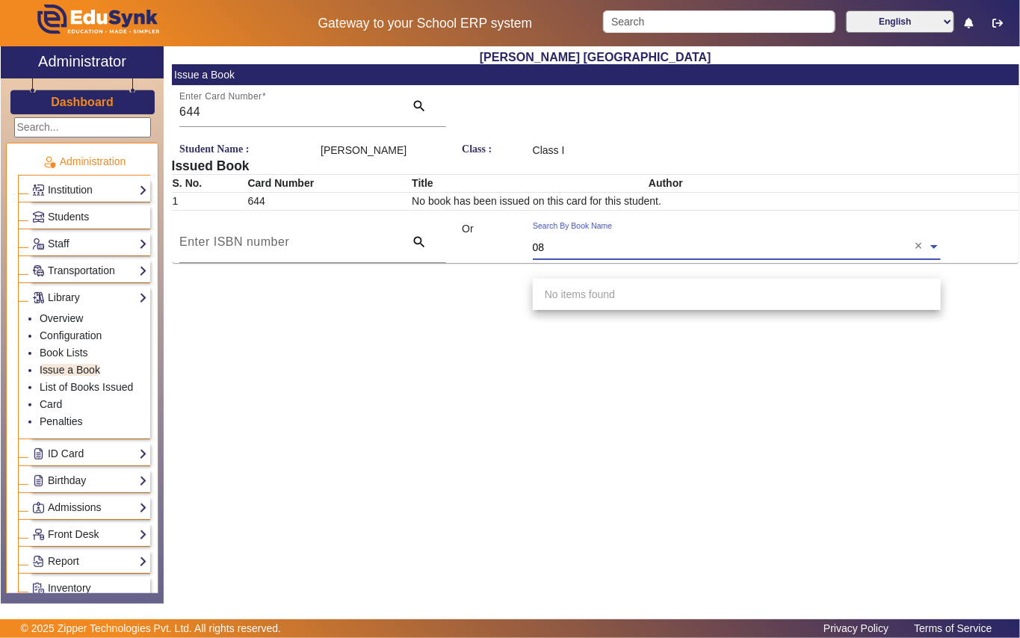
type input "085"
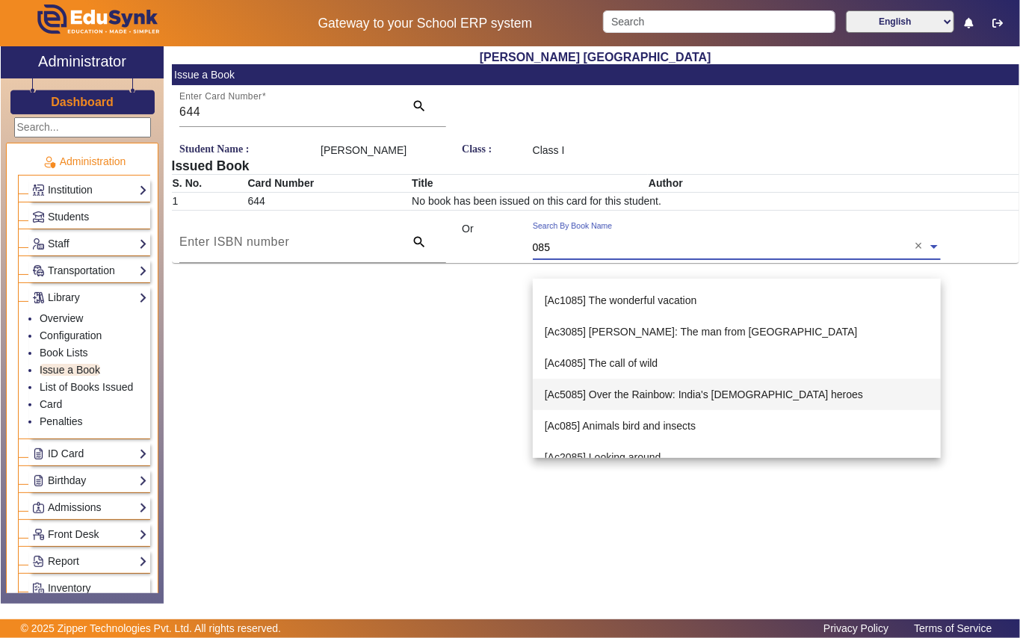
scroll to position [40, 0]
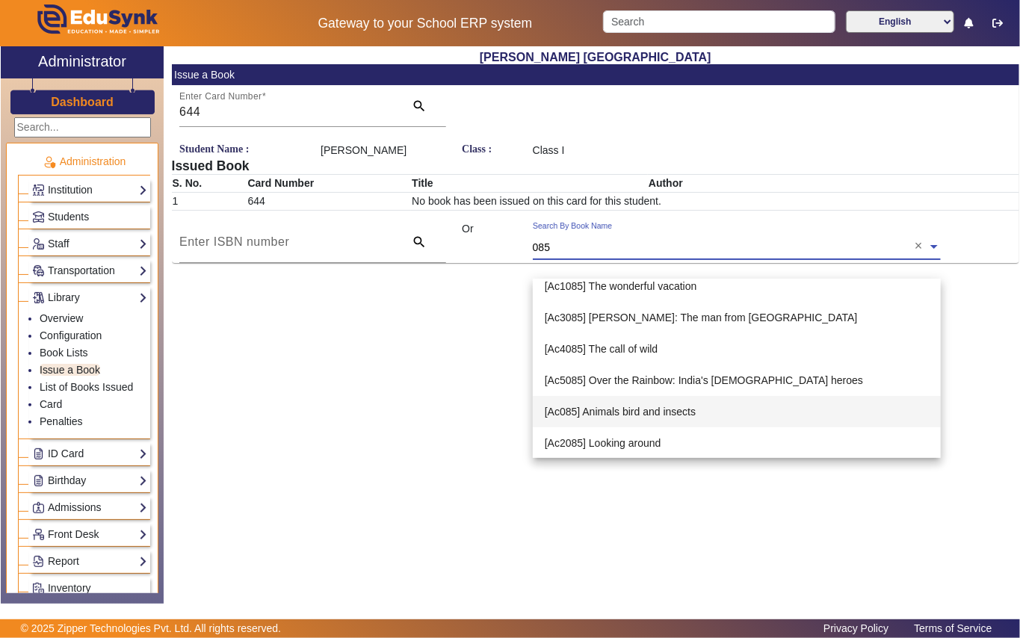
click at [631, 416] on span "[Ac085] Animals bird and insects" at bounding box center [620, 412] width 151 height 12
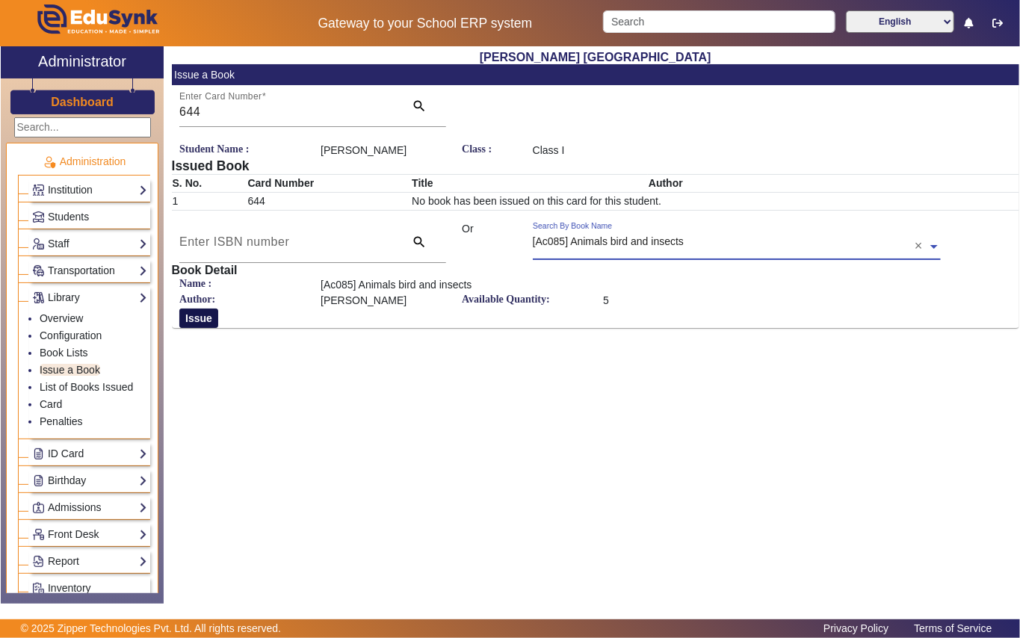
click at [206, 328] on button "Issue" at bounding box center [198, 318] width 39 height 19
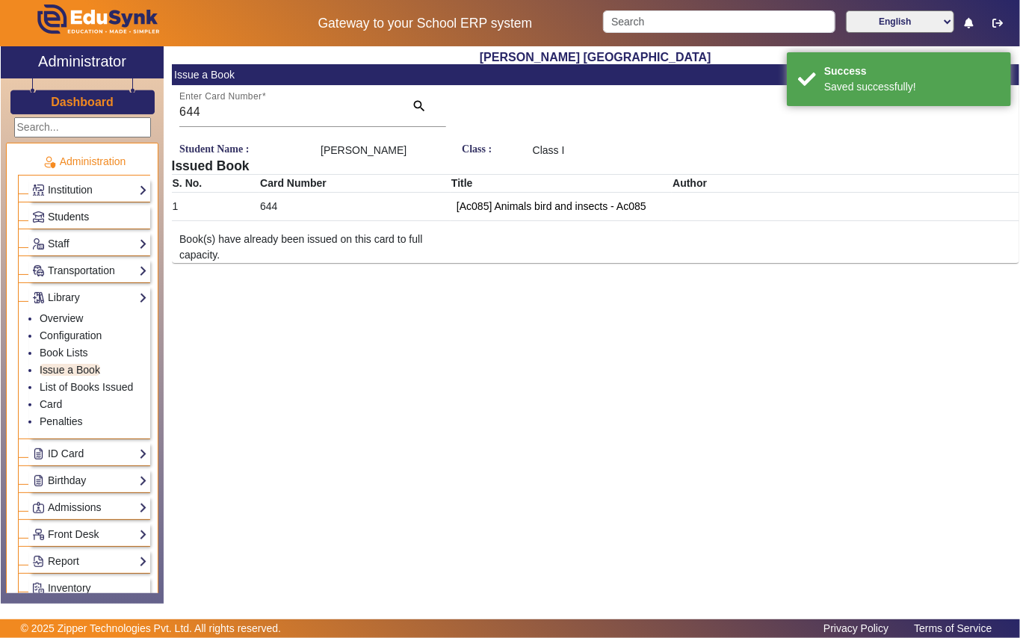
click at [87, 213] on span "Students" at bounding box center [68, 217] width 41 height 12
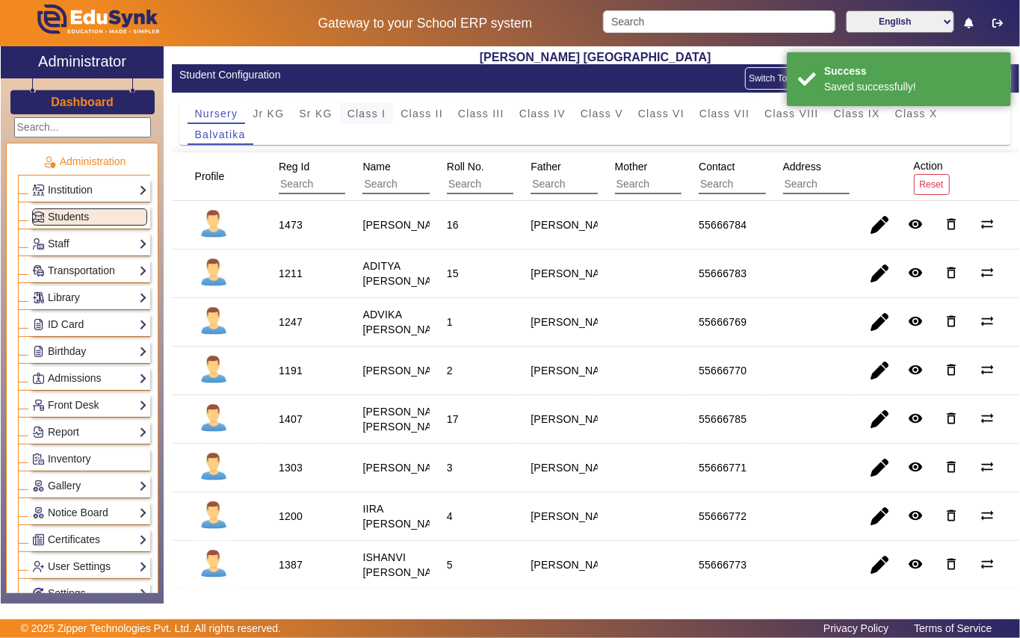
click at [378, 109] on span "Class I" at bounding box center [366, 113] width 39 height 10
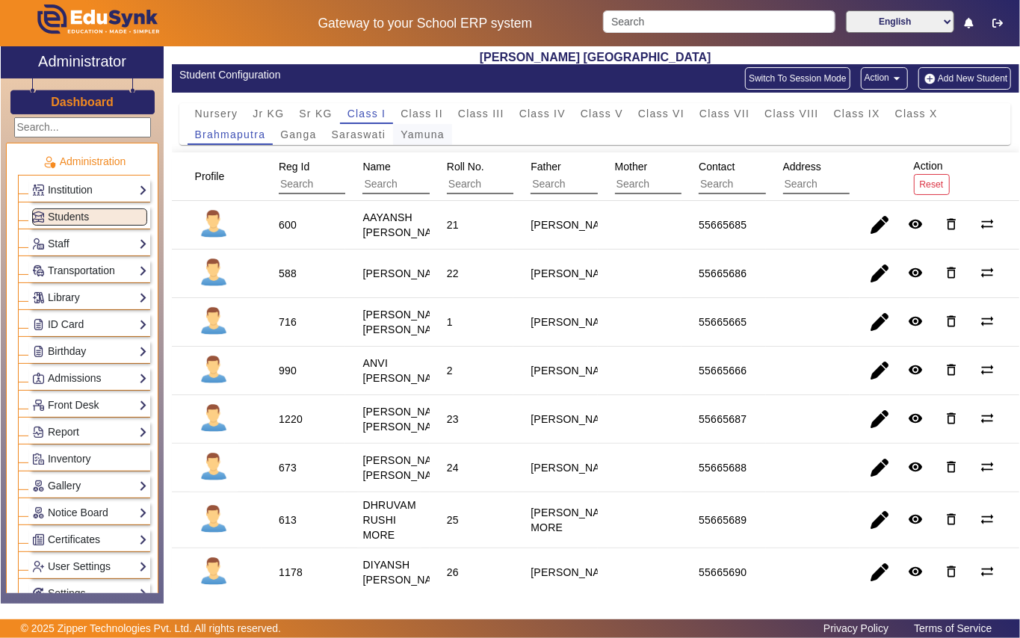
click at [410, 137] on span "Yamuna" at bounding box center [423, 134] width 44 height 10
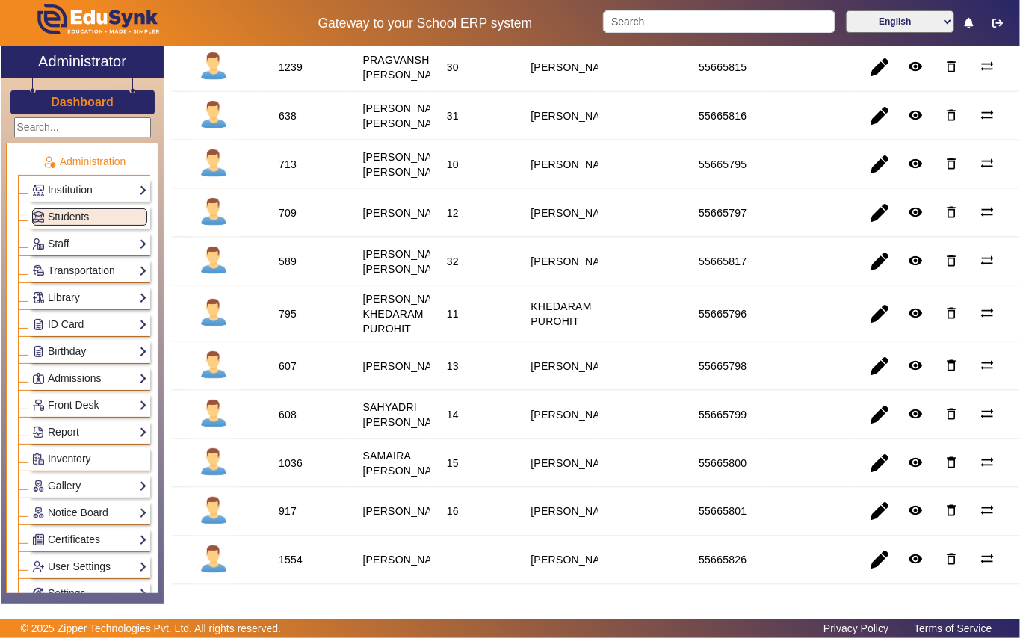
scroll to position [1095, 0]
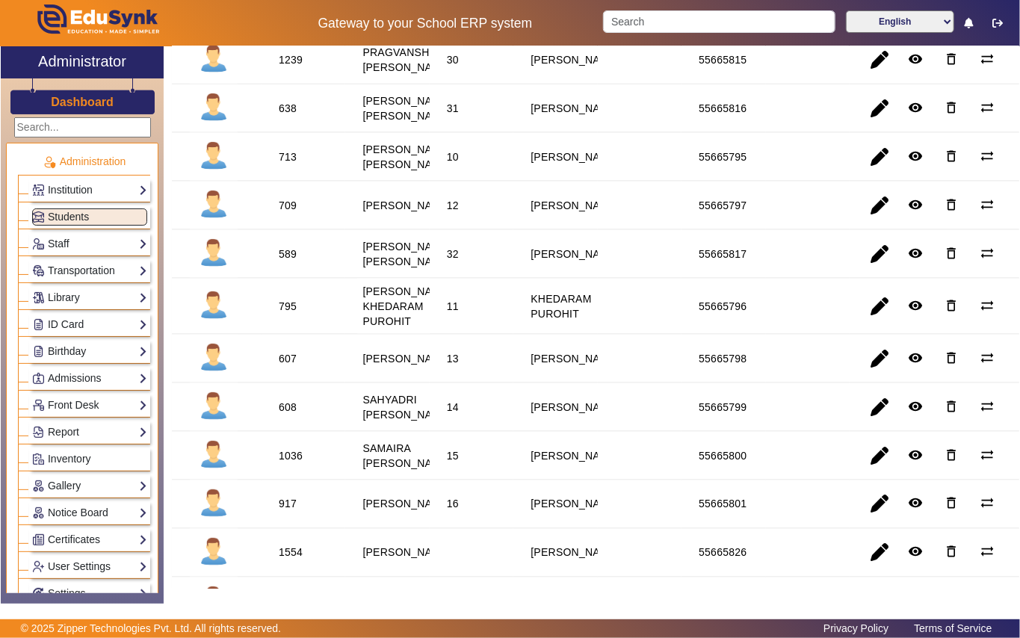
click at [285, 314] on div "795" at bounding box center [288, 306] width 18 height 15
copy div "795"
click at [84, 291] on link "Library" at bounding box center [89, 297] width 115 height 17
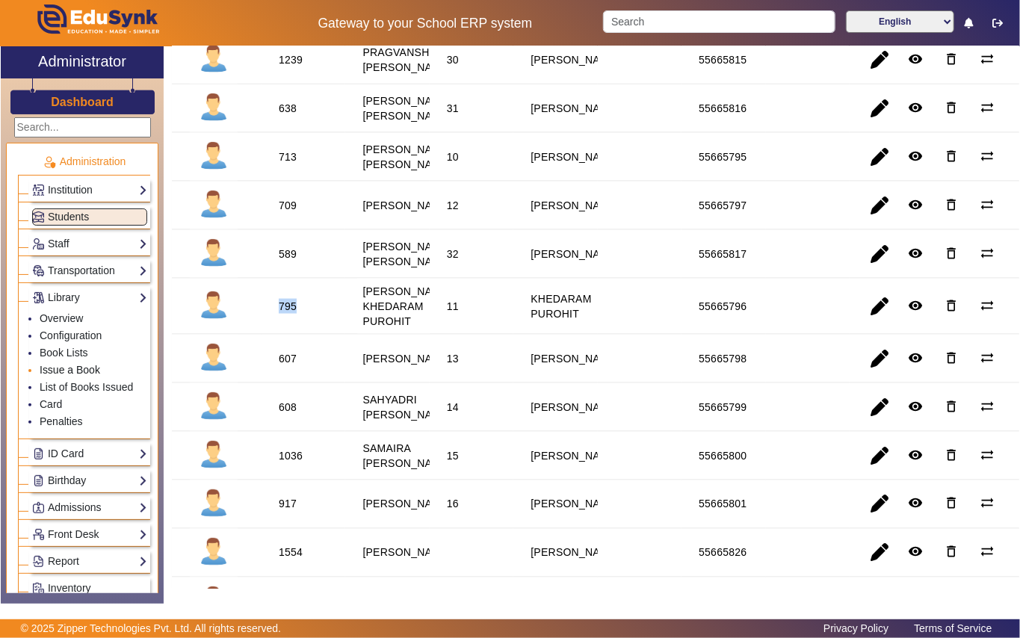
click at [81, 368] on link "Issue a Book" at bounding box center [70, 370] width 61 height 12
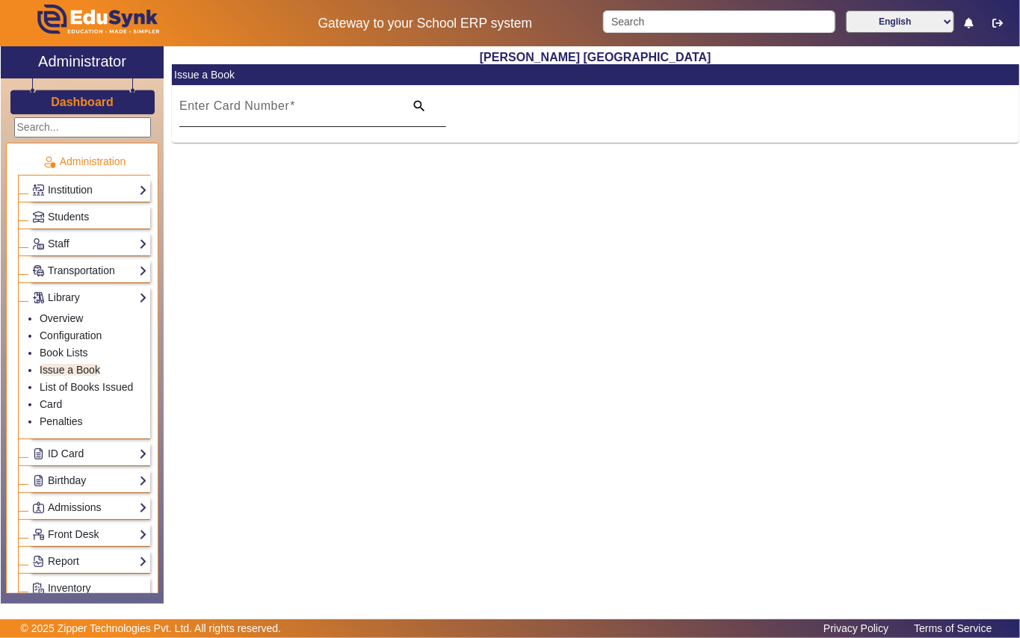
click at [327, 114] on input "Enter Card Number" at bounding box center [287, 112] width 216 height 18
paste input "795"
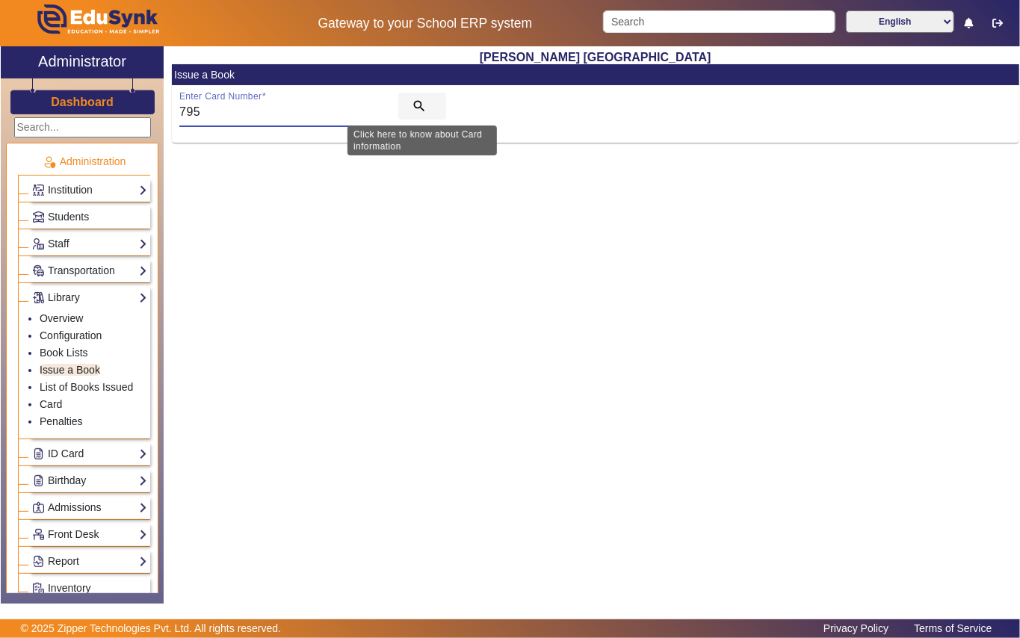
type input "795"
click at [421, 105] on mat-icon "search" at bounding box center [419, 106] width 15 height 15
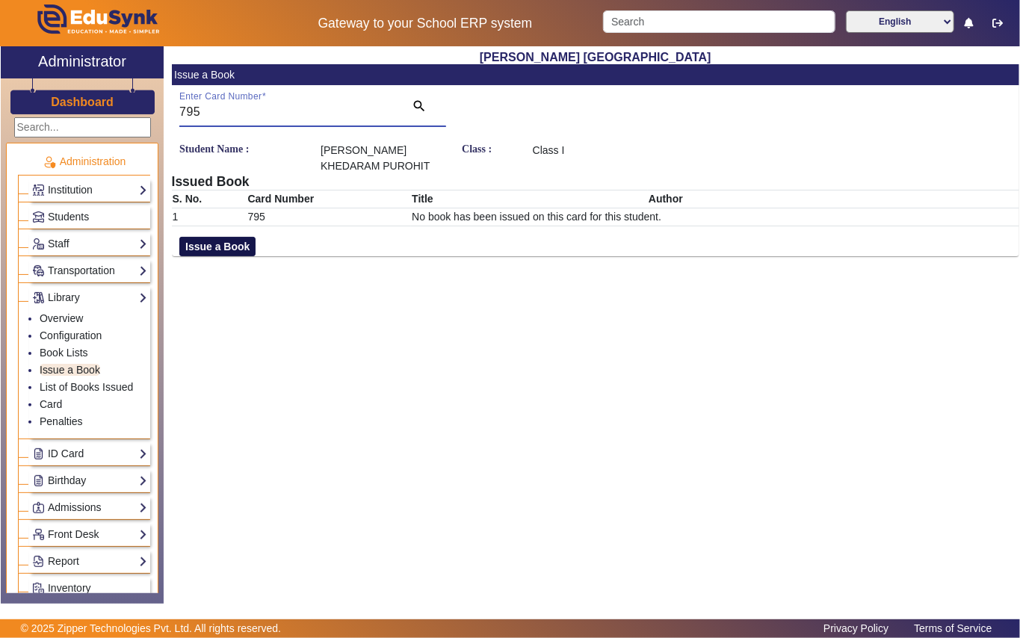
click at [236, 247] on button "Issue a Book" at bounding box center [217, 246] width 76 height 19
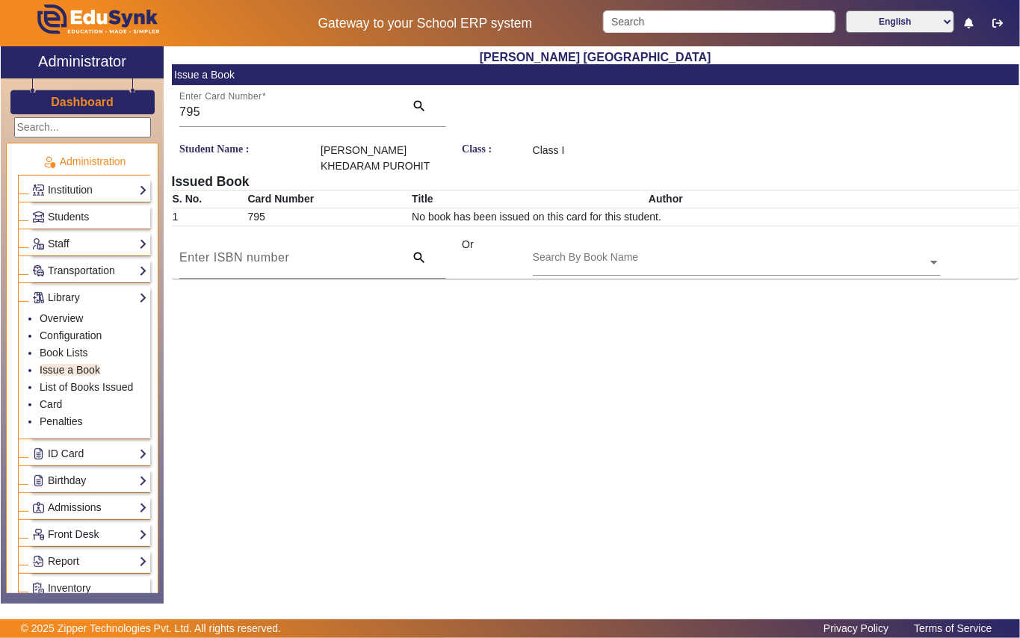
click at [664, 250] on div "Search By Book Name" at bounding box center [730, 245] width 395 height 17
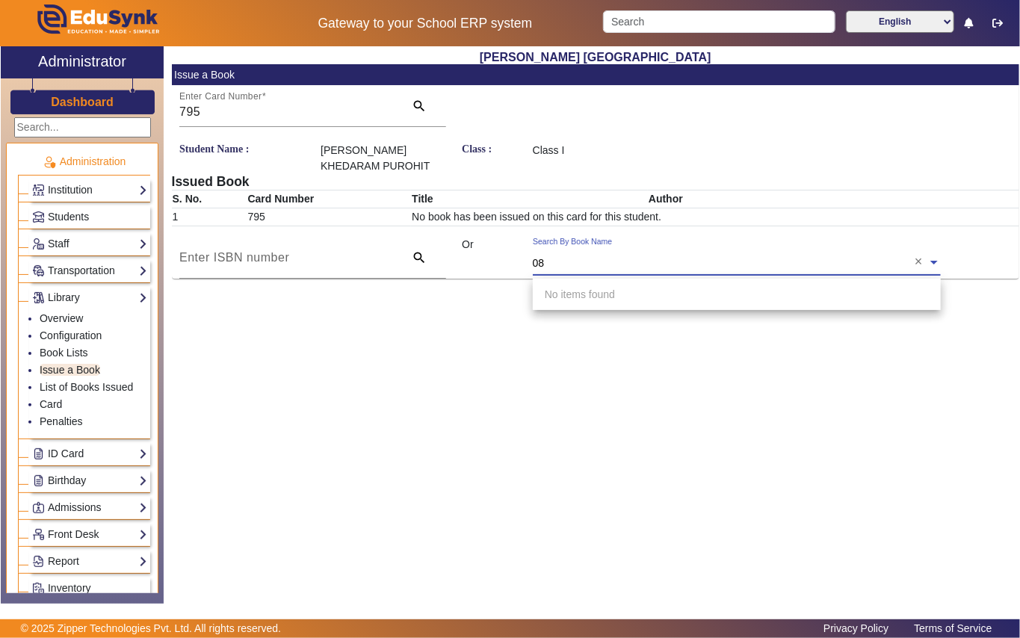
type input "088"
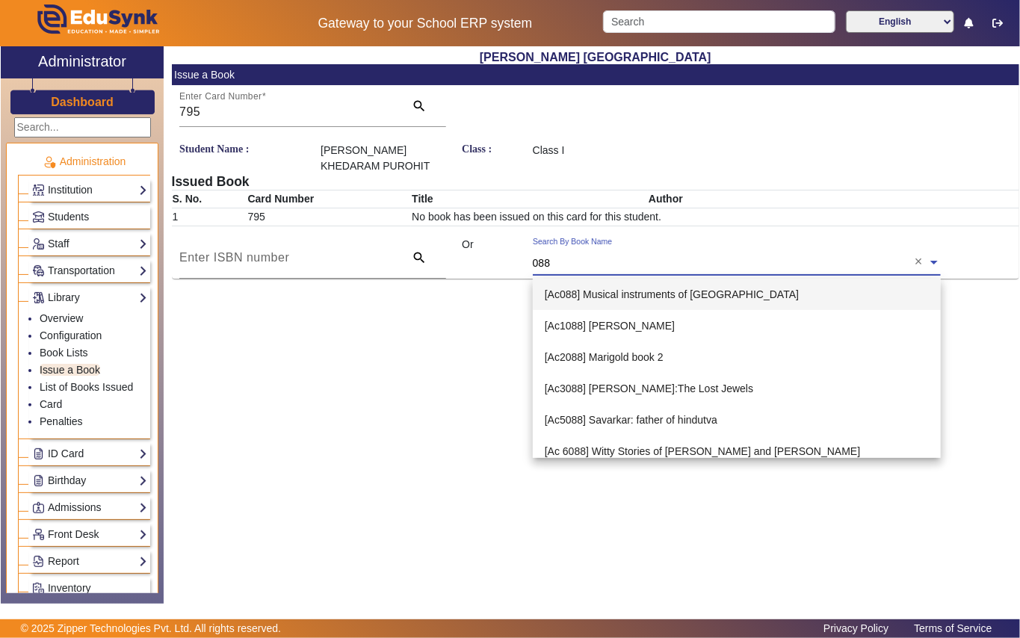
click at [625, 299] on span "[Ac088] Musical instruments of india" at bounding box center [672, 294] width 254 height 12
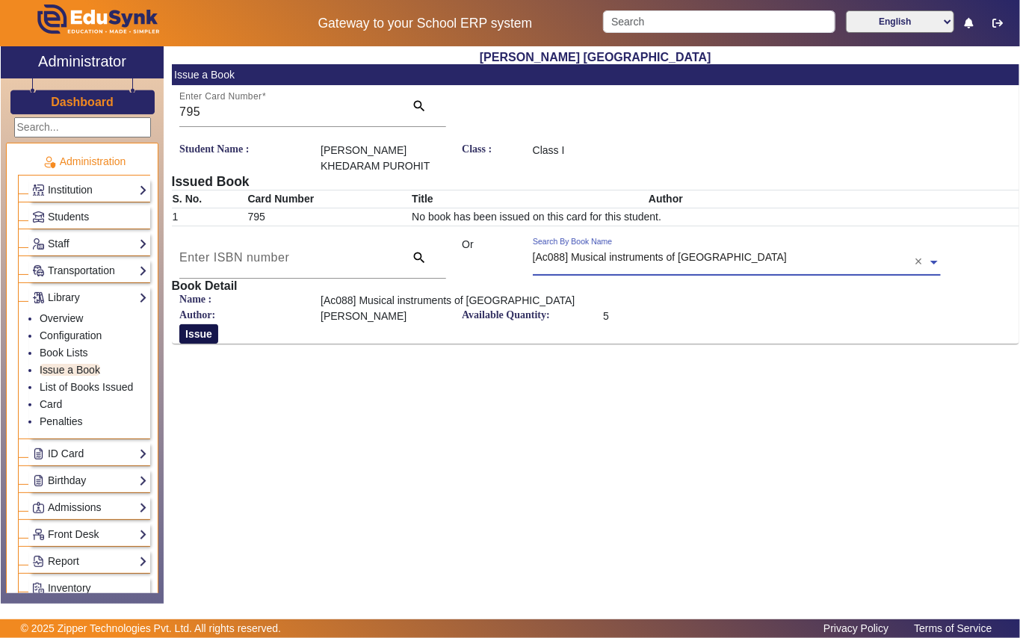
click at [195, 333] on button "Issue" at bounding box center [198, 333] width 39 height 19
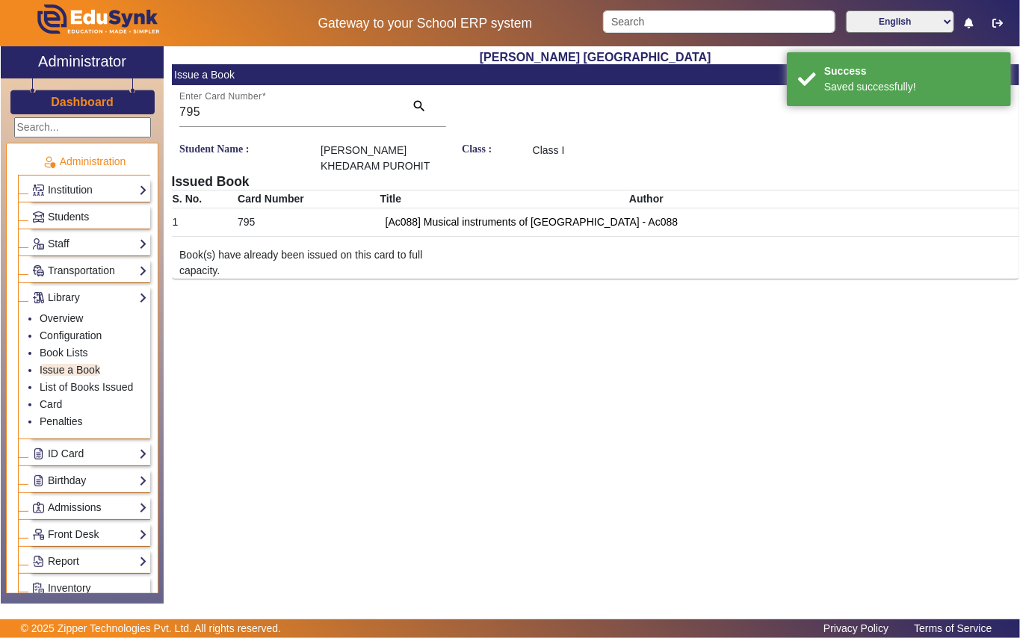
click at [84, 215] on span "Students" at bounding box center [68, 217] width 41 height 12
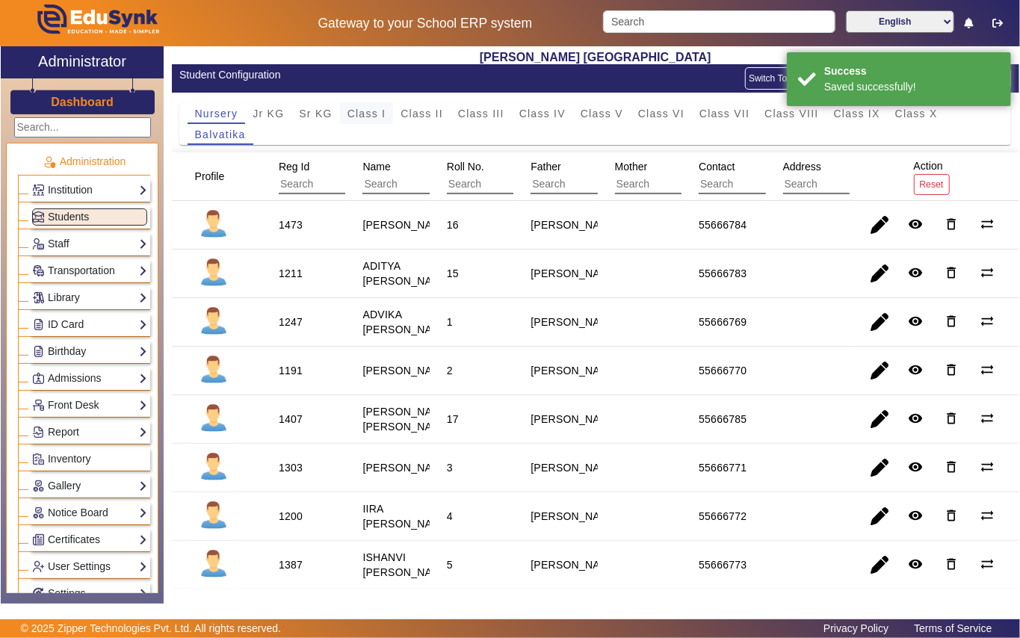
click at [380, 114] on span "Class I" at bounding box center [366, 113] width 39 height 10
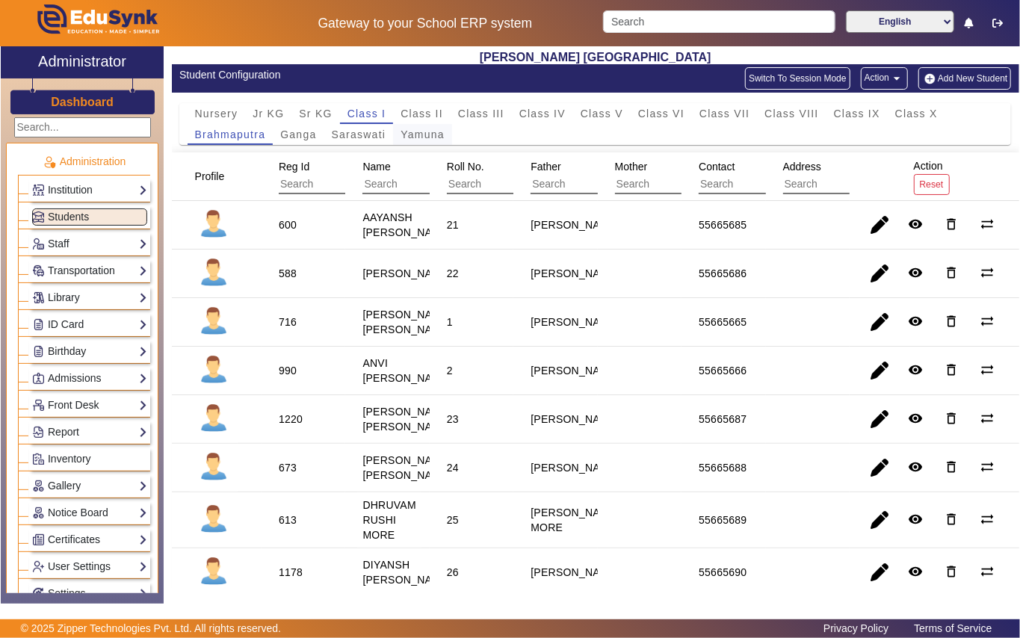
click at [421, 132] on span "Yamuna" at bounding box center [423, 134] width 44 height 10
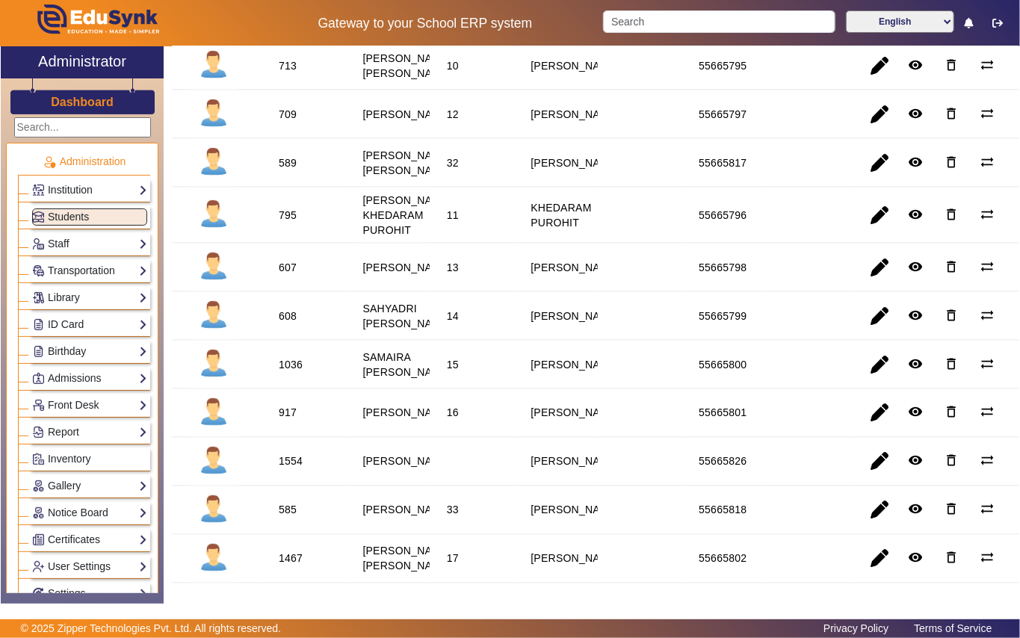
scroll to position [1196, 0]
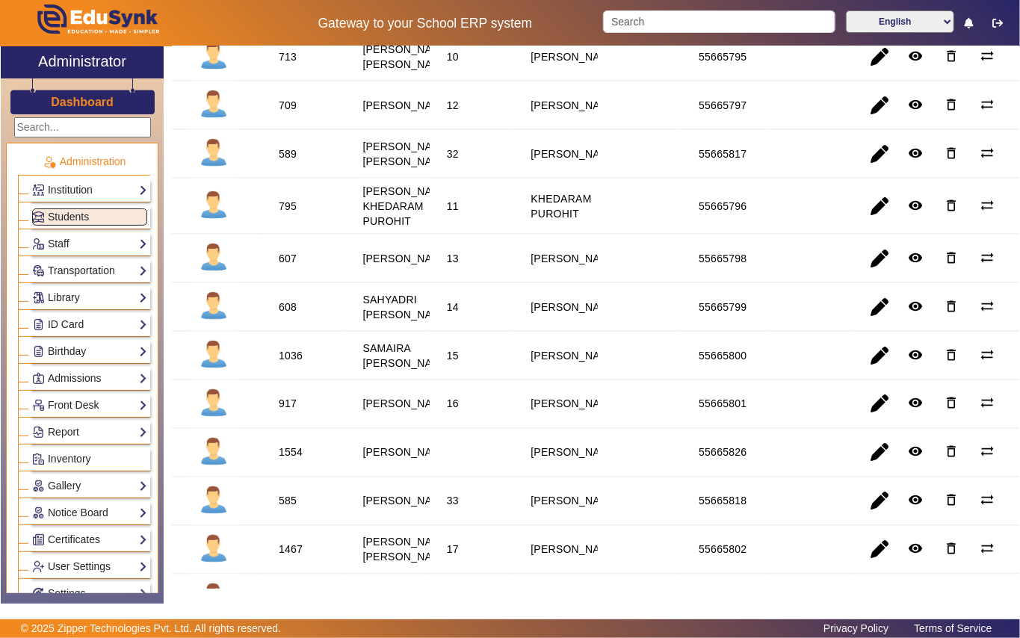
click at [291, 113] on div "709" at bounding box center [288, 105] width 18 height 15
copy div "709"
click at [82, 305] on link "Library" at bounding box center [89, 297] width 115 height 17
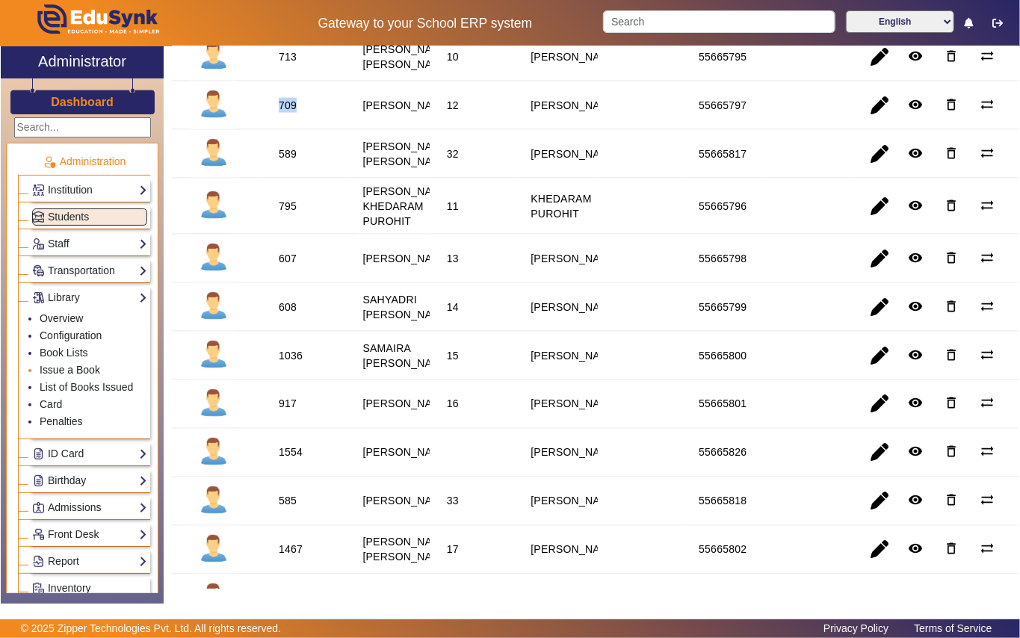
click at [75, 368] on link "Issue a Book" at bounding box center [70, 370] width 61 height 12
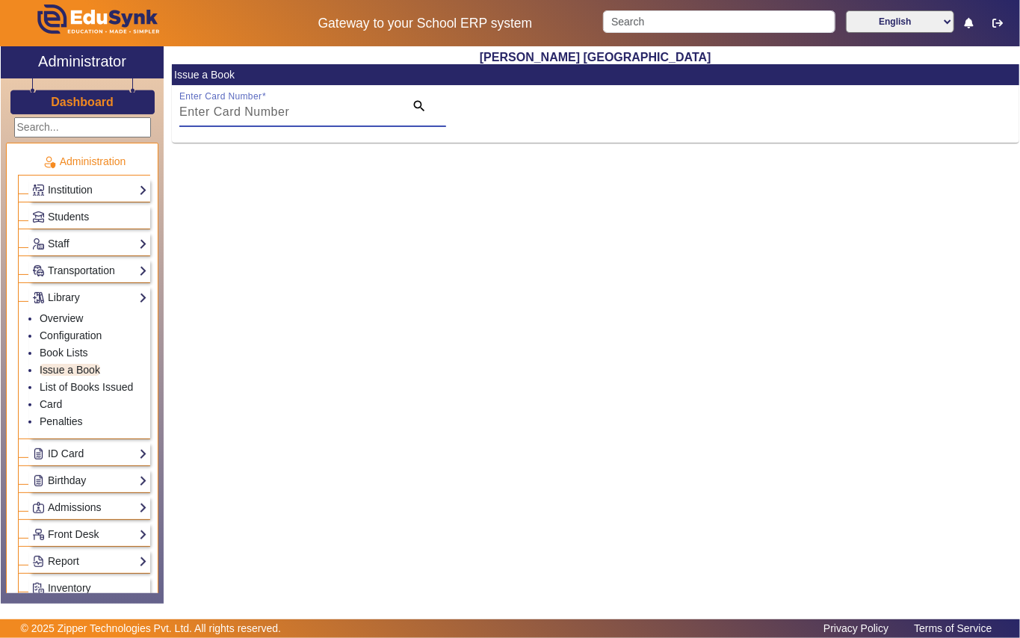
click at [321, 114] on input "Enter Card Number" at bounding box center [287, 112] width 216 height 18
paste input "709"
type input "709"
click at [419, 100] on mat-icon "search" at bounding box center [419, 106] width 15 height 15
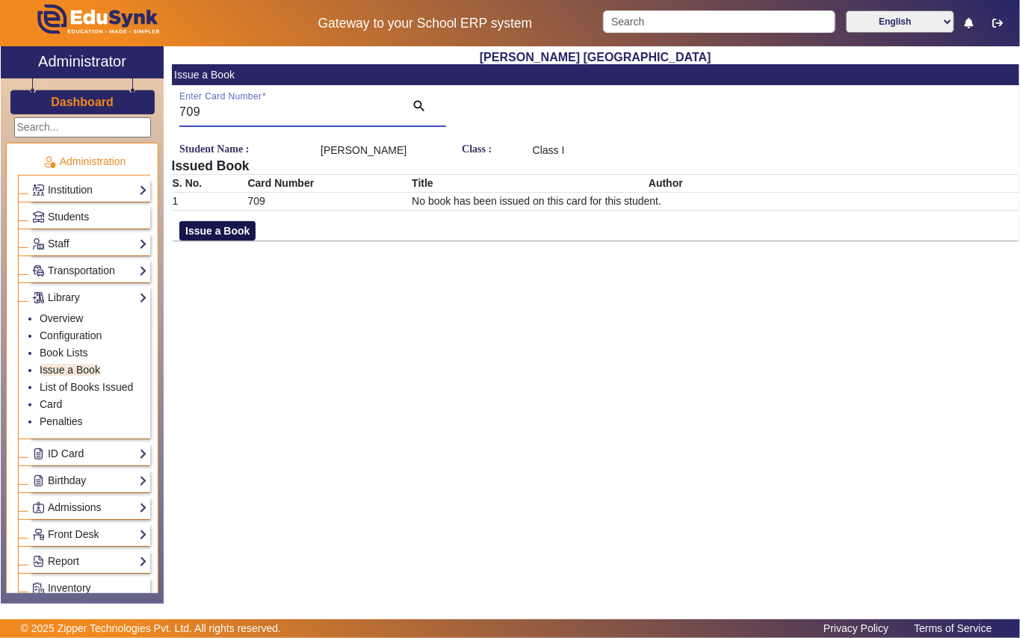
click at [217, 237] on button "Issue a Book" at bounding box center [217, 230] width 76 height 19
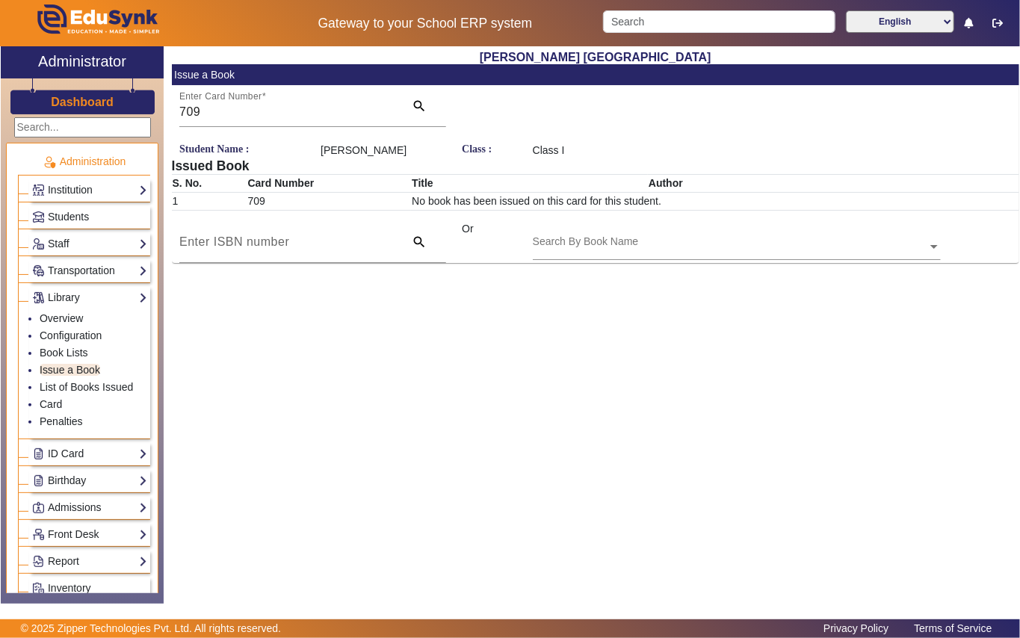
click at [748, 238] on div "Search By Book Name" at bounding box center [730, 229] width 395 height 17
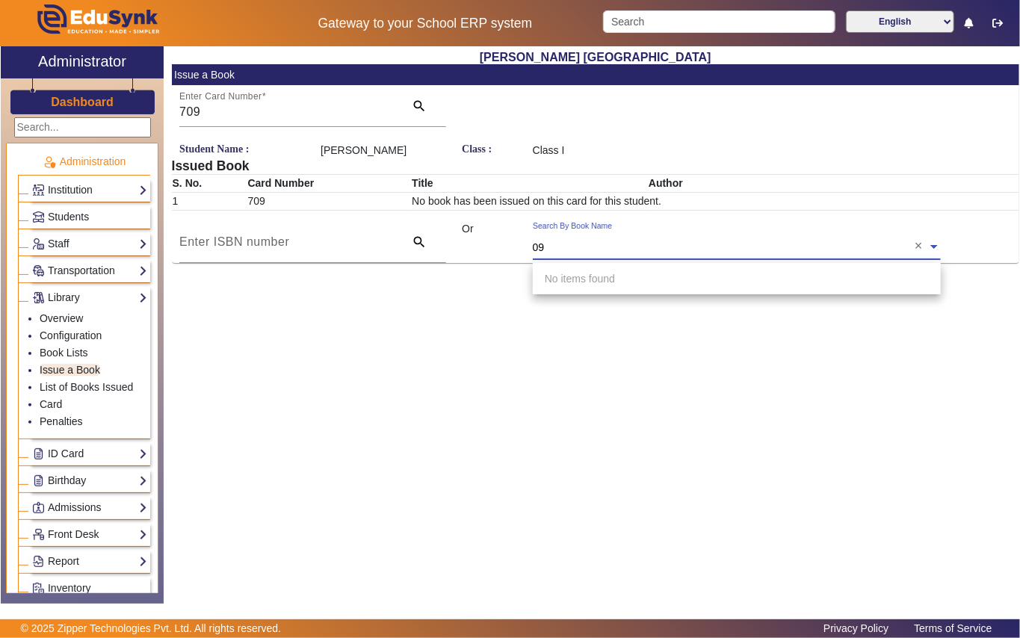
type input "092"
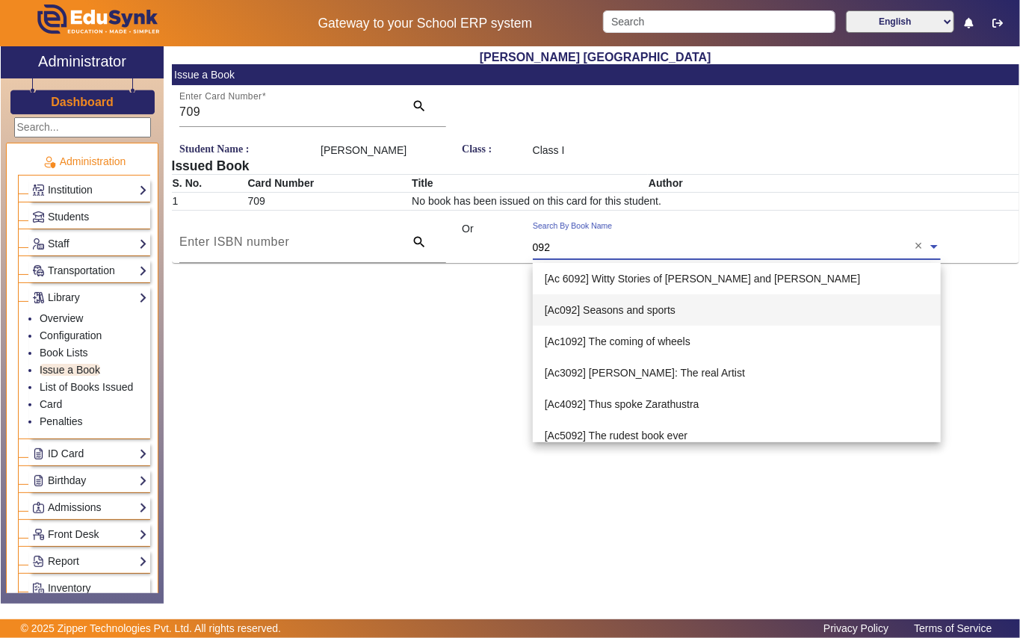
click at [613, 312] on span "[Ac092] Seasons and sports" at bounding box center [610, 310] width 131 height 12
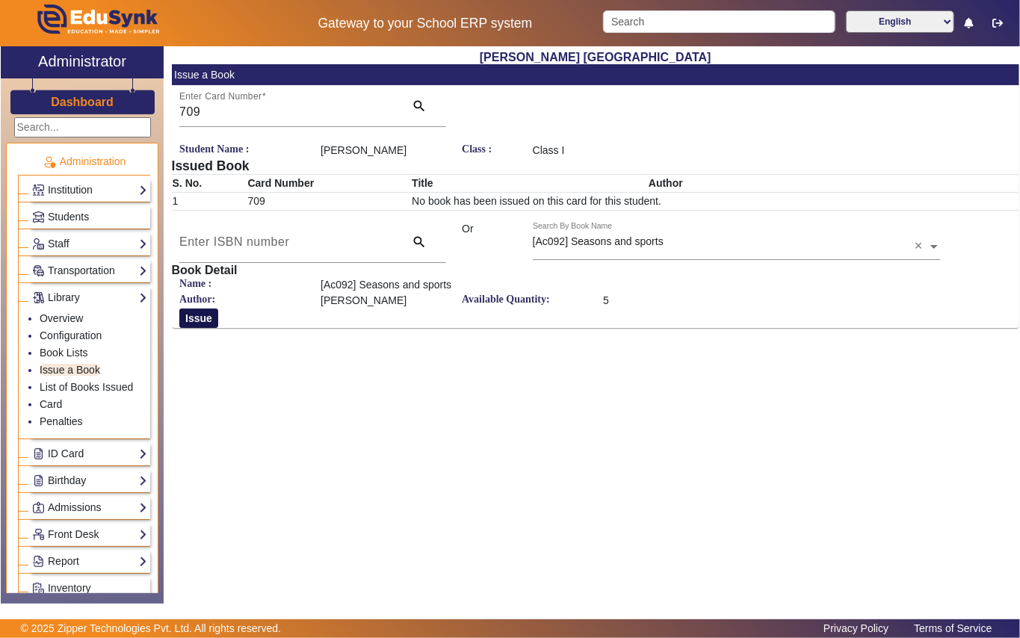
click at [208, 317] on button "Issue" at bounding box center [198, 318] width 39 height 19
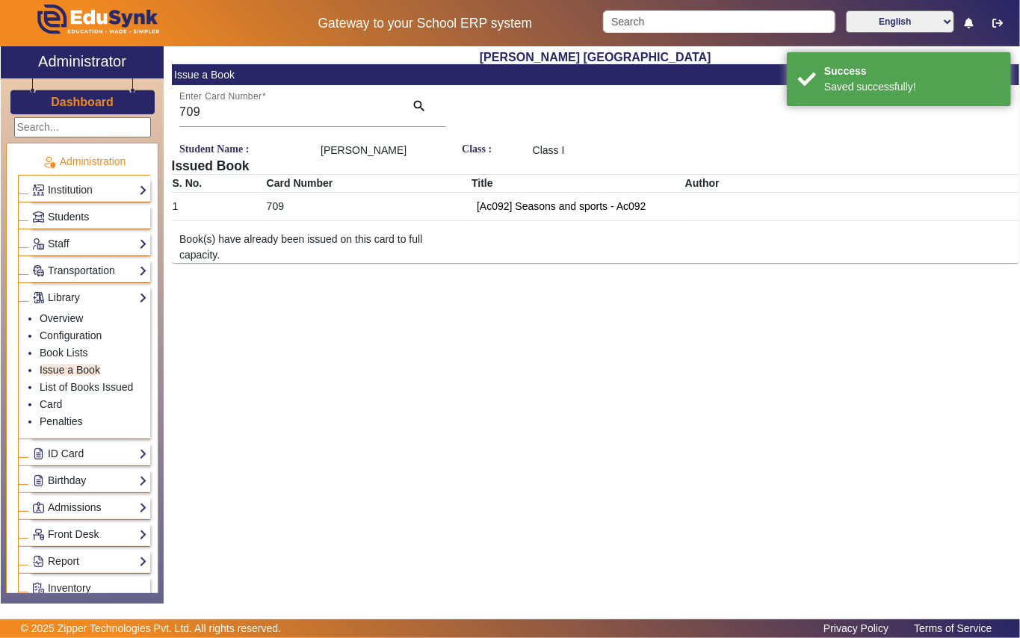
click at [78, 214] on span "Students" at bounding box center [68, 217] width 41 height 12
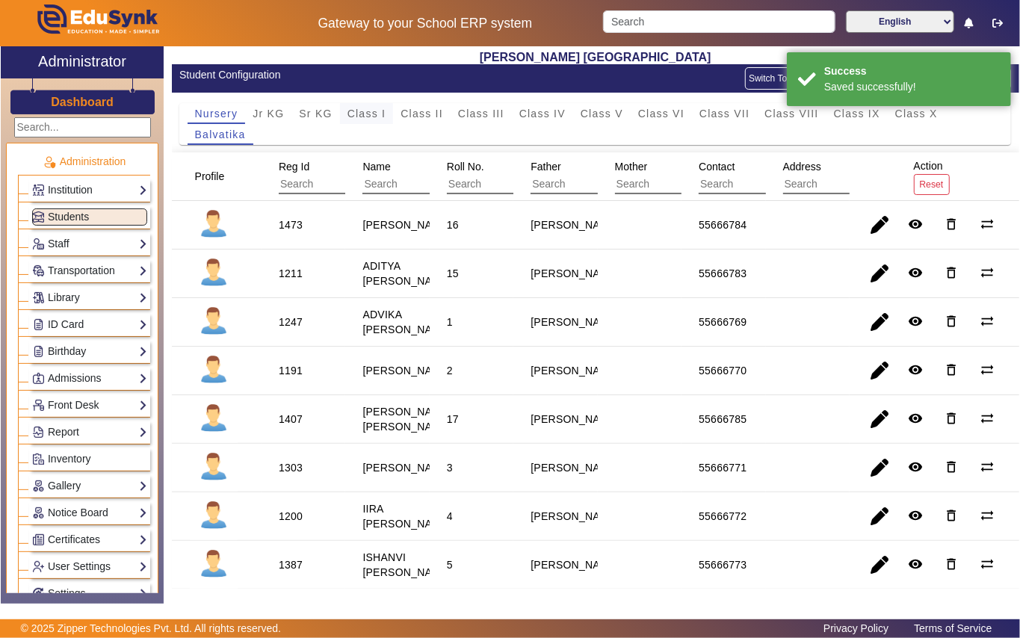
click at [386, 118] on span "Class I" at bounding box center [366, 113] width 39 height 10
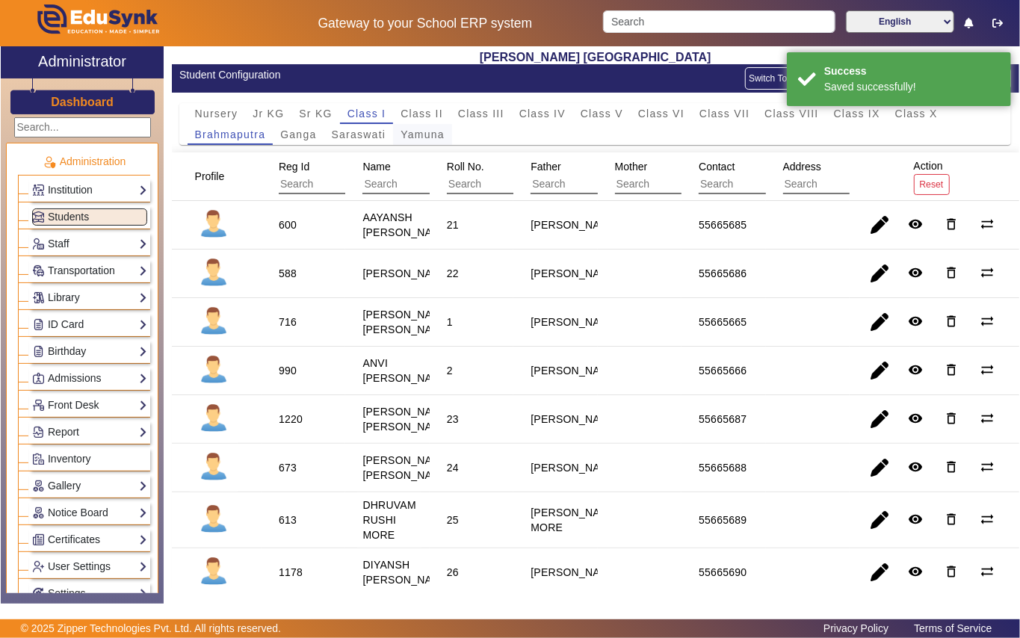
click at [411, 132] on span "Yamuna" at bounding box center [423, 134] width 44 height 10
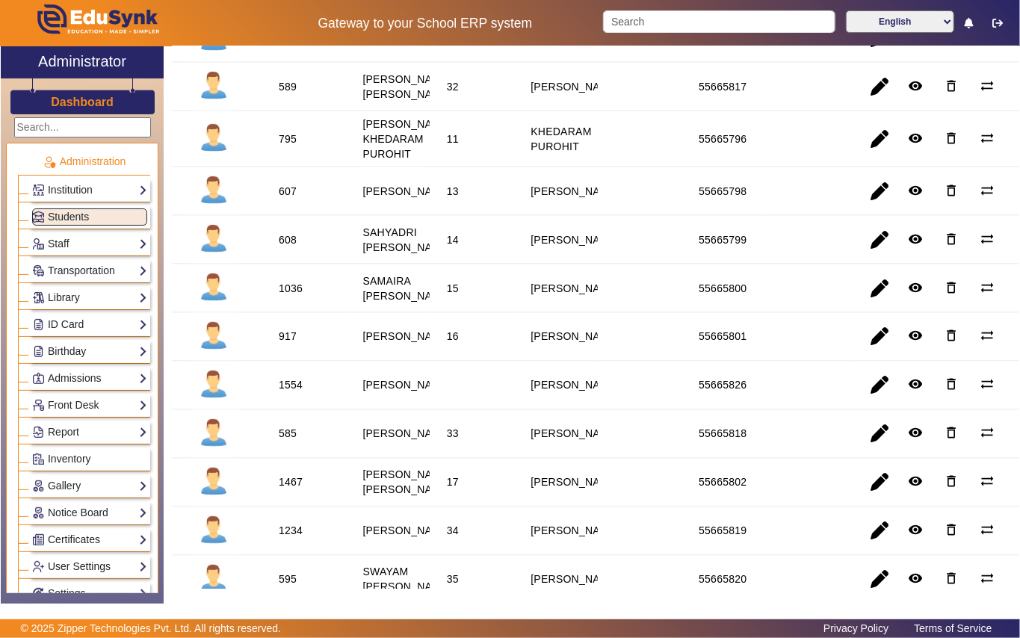
scroll to position [1295, 0]
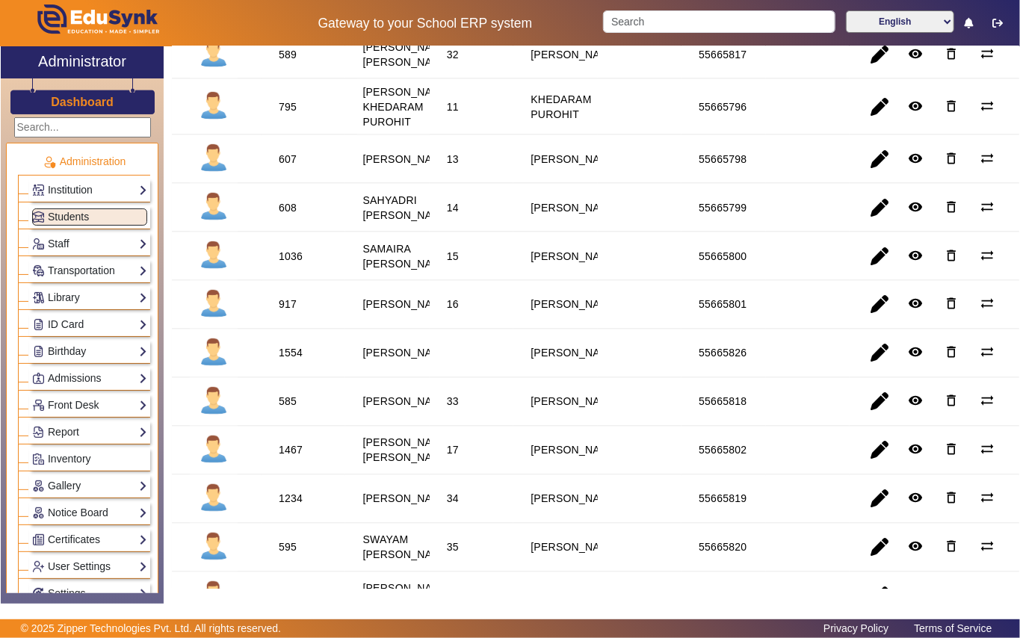
click at [291, 167] on div "607" at bounding box center [288, 159] width 18 height 15
click at [67, 285] on div "Library Overview Configuration Book Lists Issue a Book List of Books Issued Car…" at bounding box center [84, 295] width 132 height 27
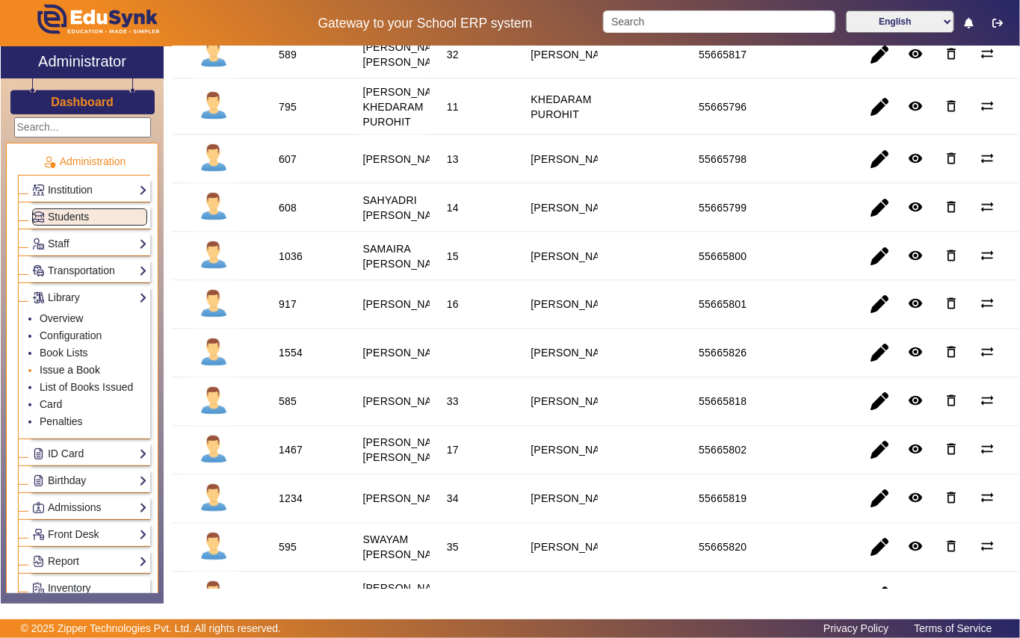
drag, startPoint x: 82, startPoint y: 371, endPoint x: 124, endPoint y: 360, distance: 43.3
click at [84, 372] on link "Issue a Book" at bounding box center [70, 370] width 61 height 12
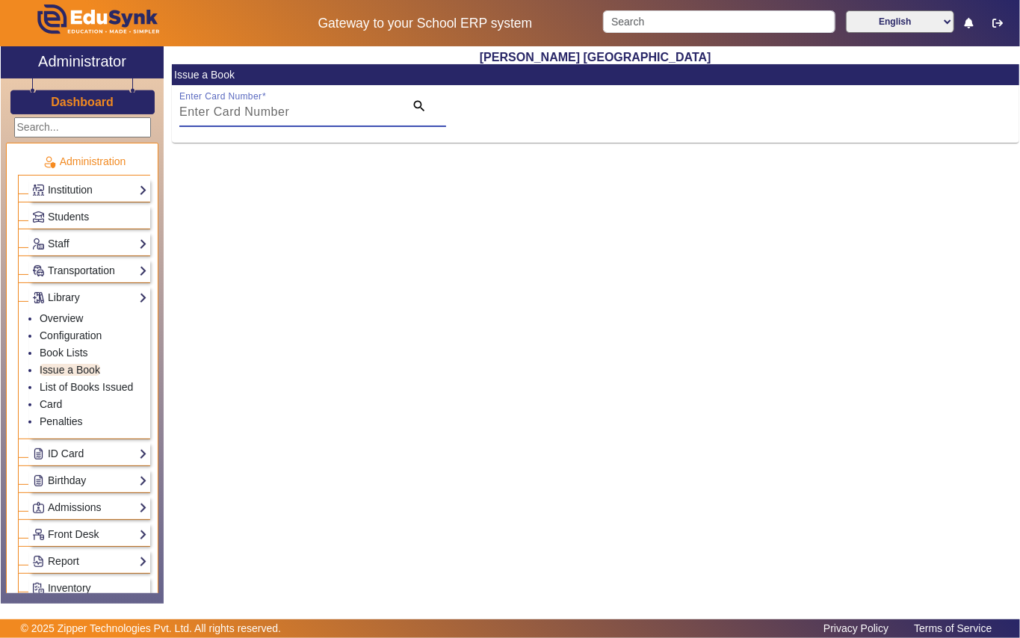
click at [339, 111] on input "Enter Card Number" at bounding box center [287, 112] width 216 height 18
paste input "607"
type input "607"
click at [415, 105] on mat-icon "search" at bounding box center [419, 106] width 15 height 15
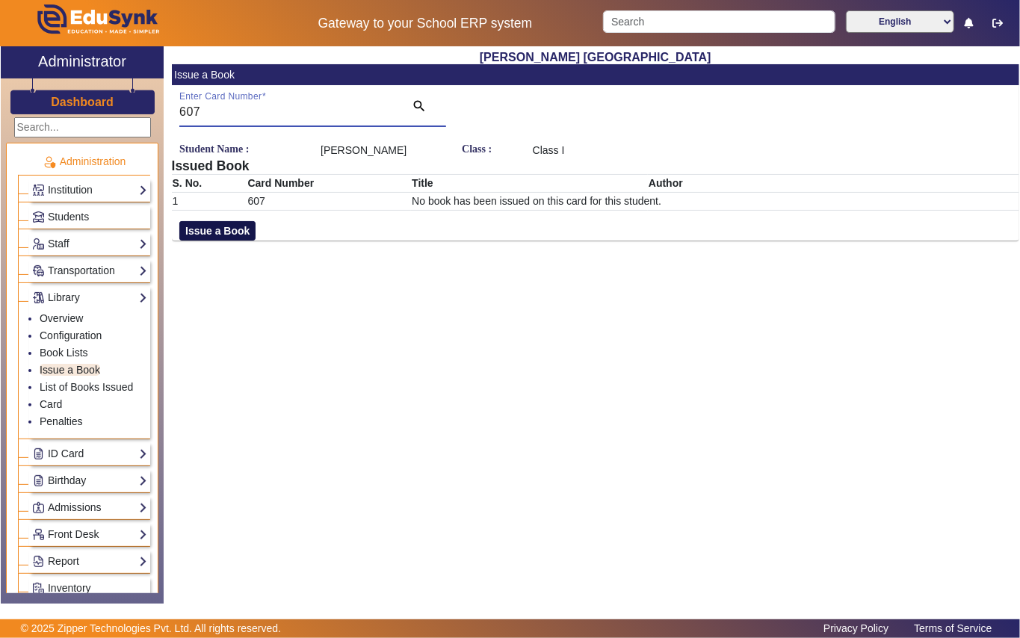
click at [228, 228] on button "Issue a Book" at bounding box center [217, 230] width 76 height 19
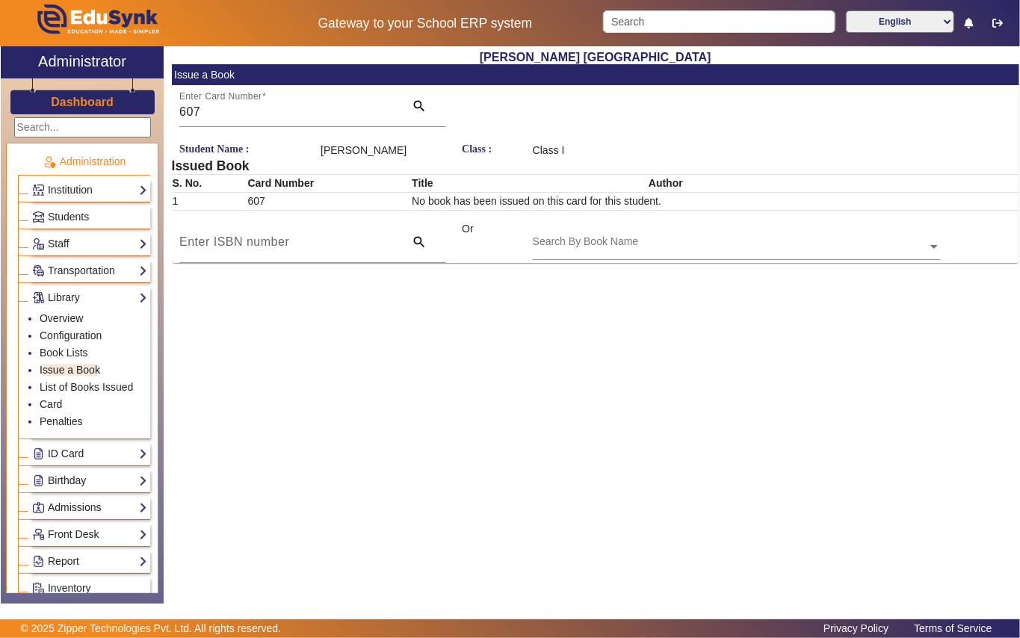
click at [641, 232] on div "Search By Book Name" at bounding box center [730, 229] width 395 height 17
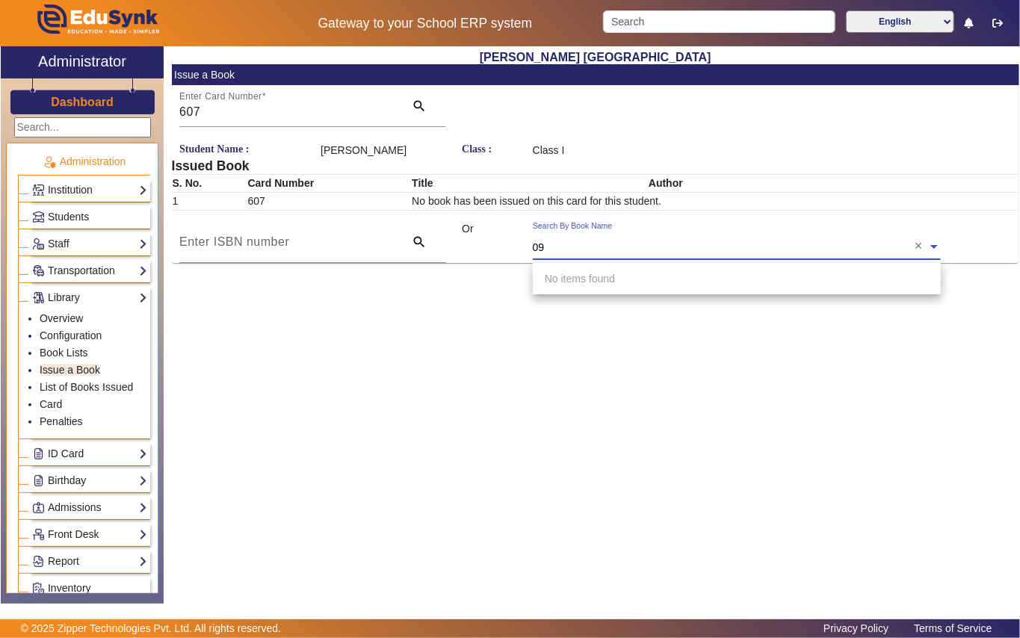
type input "091"
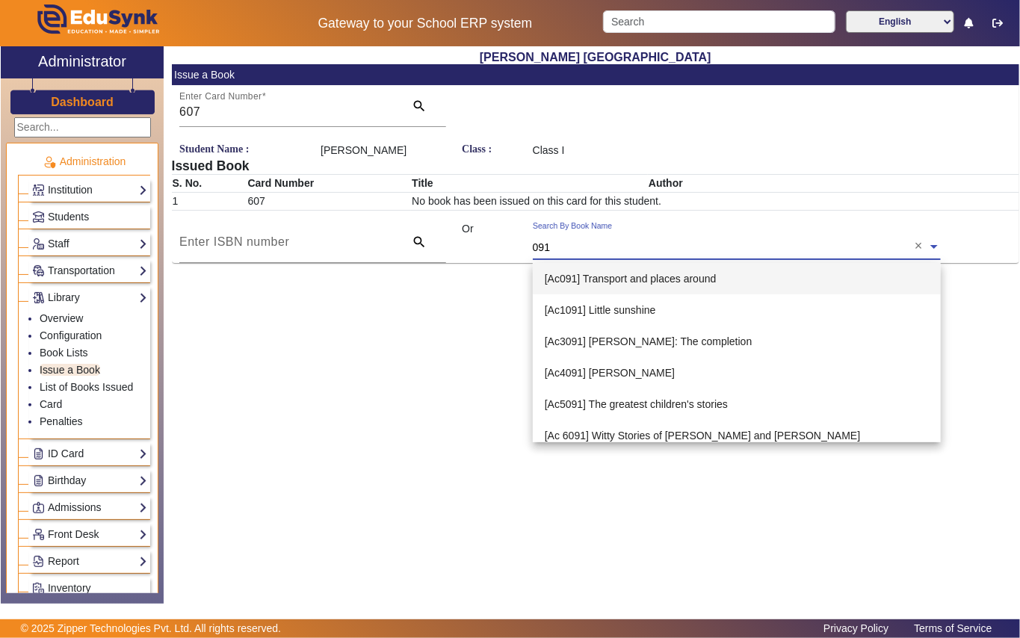
click at [622, 285] on div "[Ac091] Transport and places around" at bounding box center [737, 278] width 408 height 31
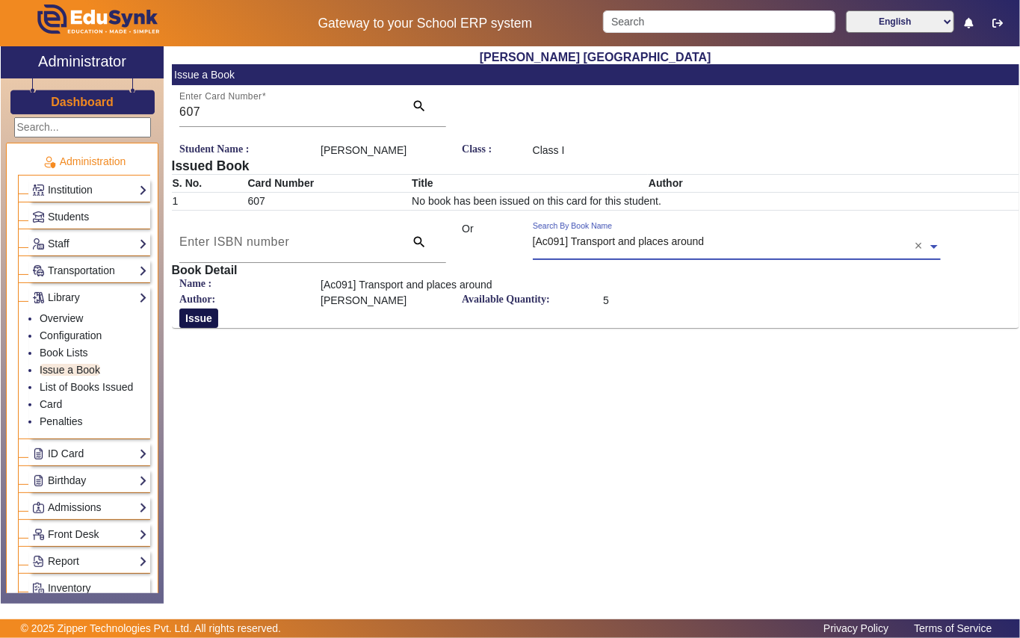
click at [197, 317] on button "Issue" at bounding box center [198, 318] width 39 height 19
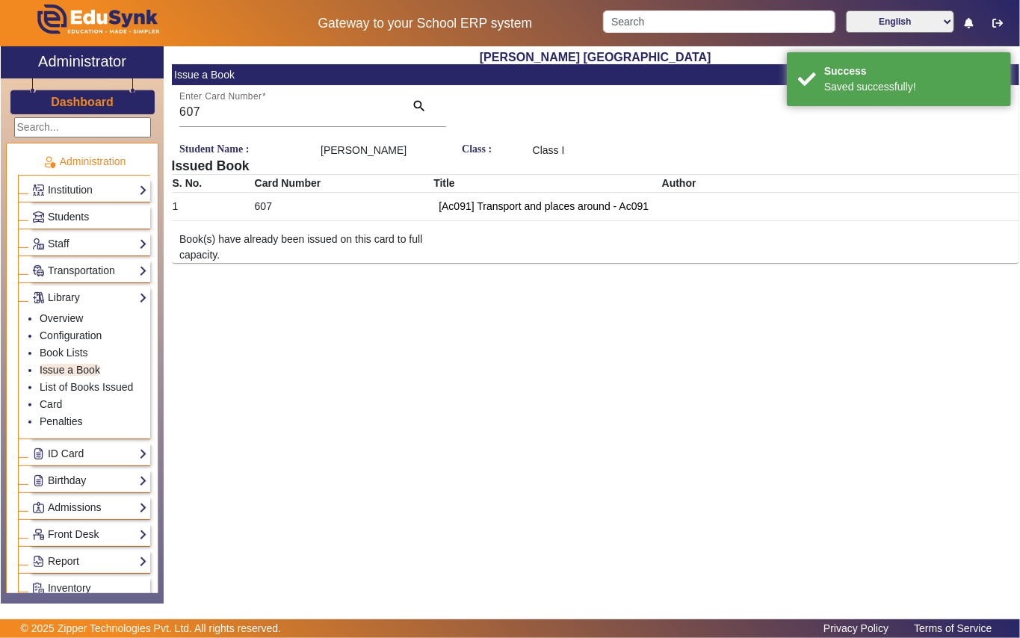
click at [89, 214] on span "Students" at bounding box center [68, 217] width 41 height 12
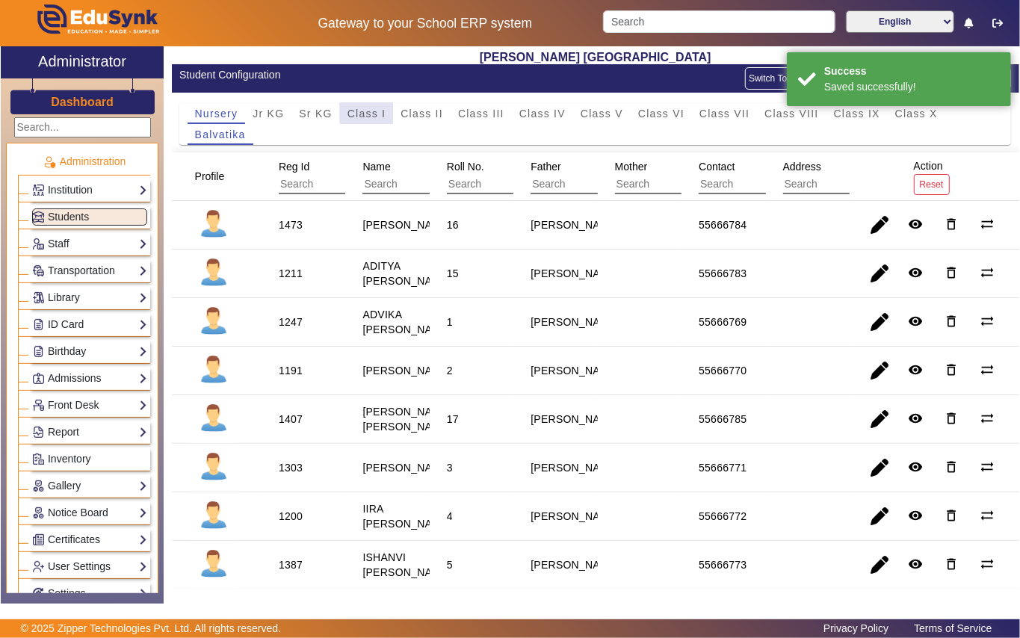
click at [384, 111] on span "Class I" at bounding box center [366, 113] width 39 height 10
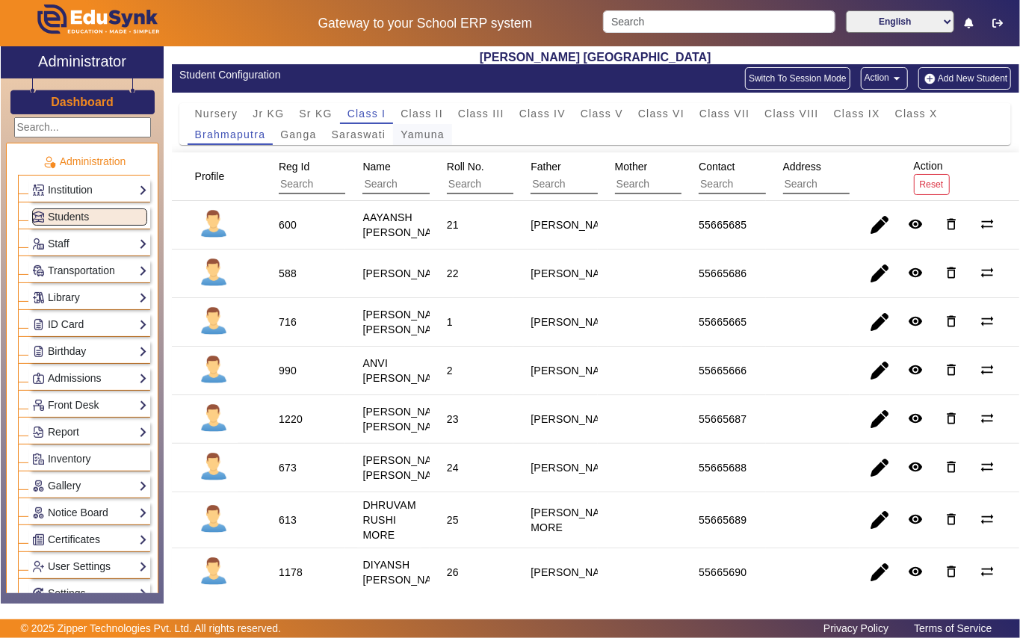
click at [435, 137] on span "Yamuna" at bounding box center [423, 134] width 44 height 10
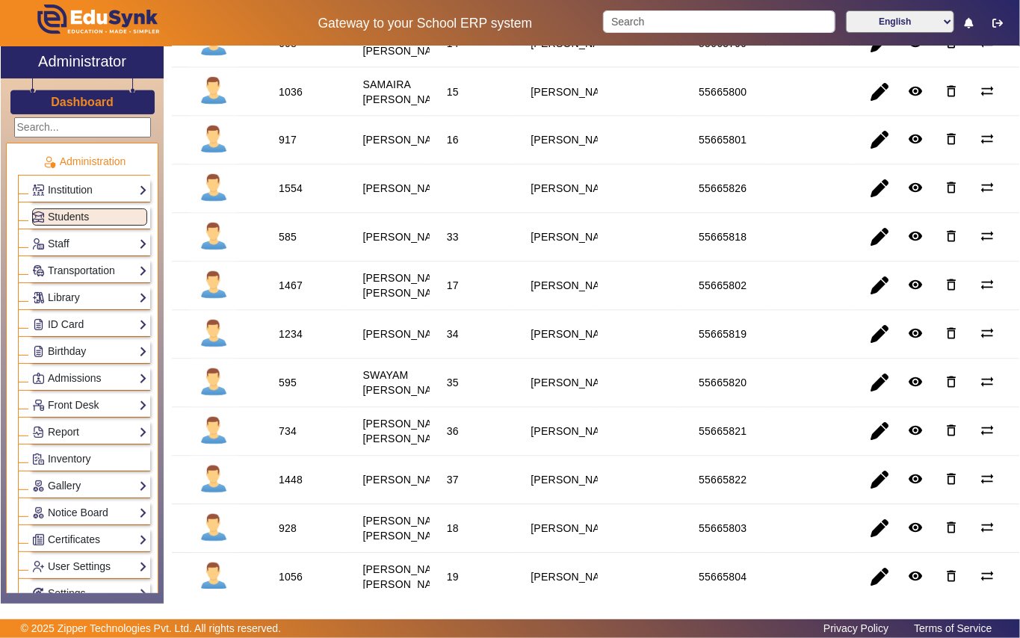
scroll to position [1495, 0]
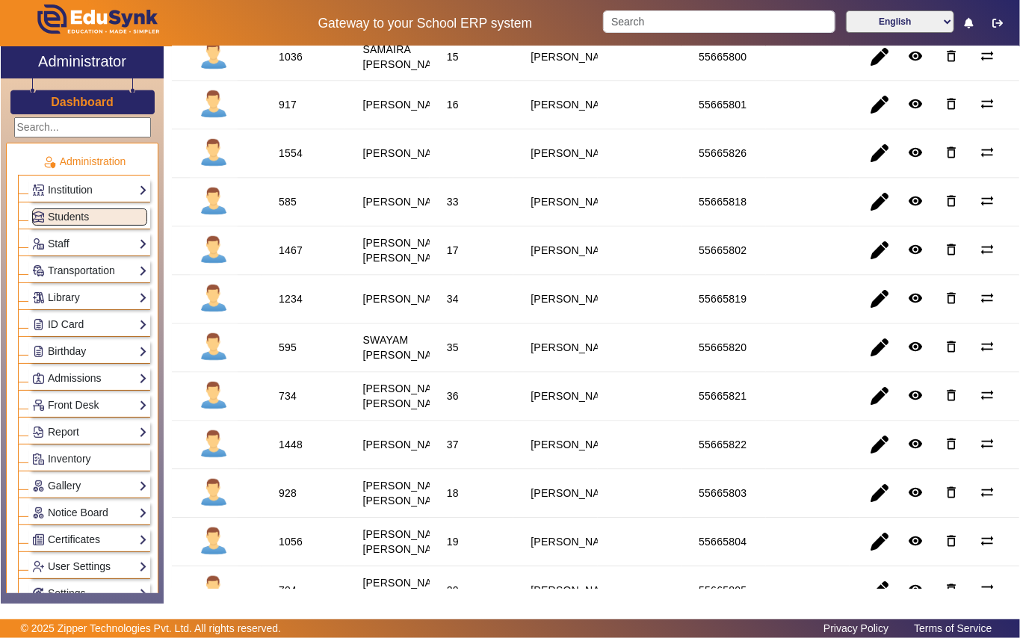
click at [282, 16] on div "608" at bounding box center [288, 8] width 18 height 15
click at [72, 300] on link "Library" at bounding box center [89, 297] width 115 height 17
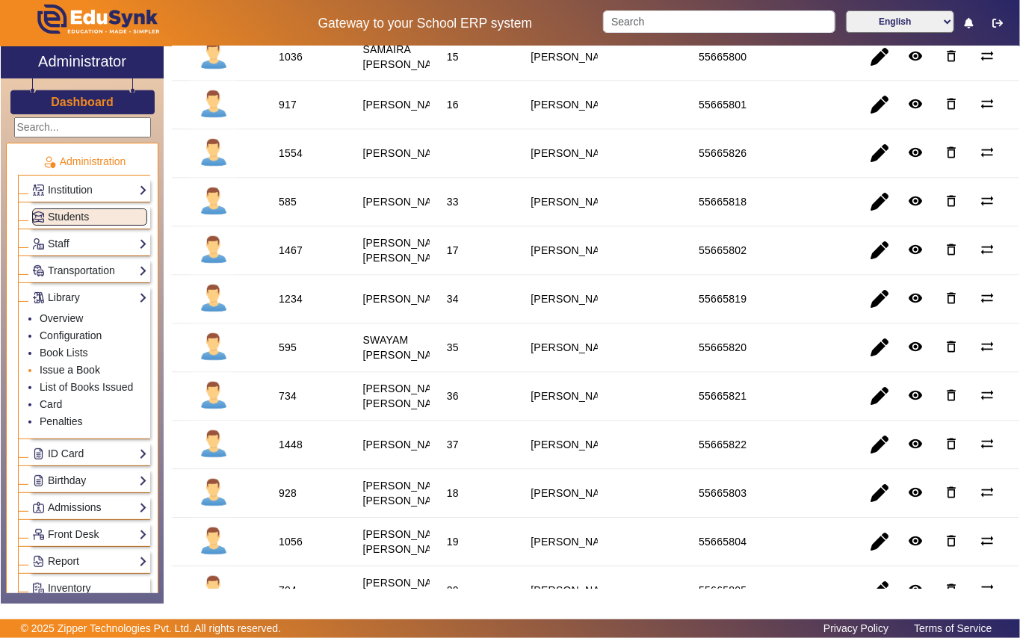
click at [70, 366] on link "Issue a Book" at bounding box center [70, 370] width 61 height 12
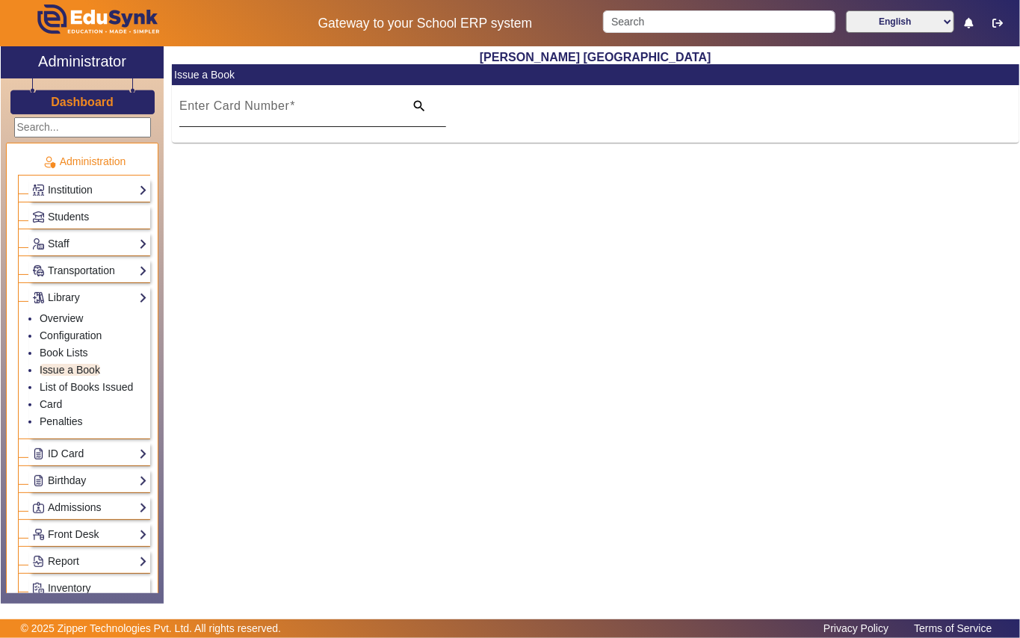
click at [321, 108] on input "Enter Card Number" at bounding box center [287, 112] width 216 height 18
paste input "608"
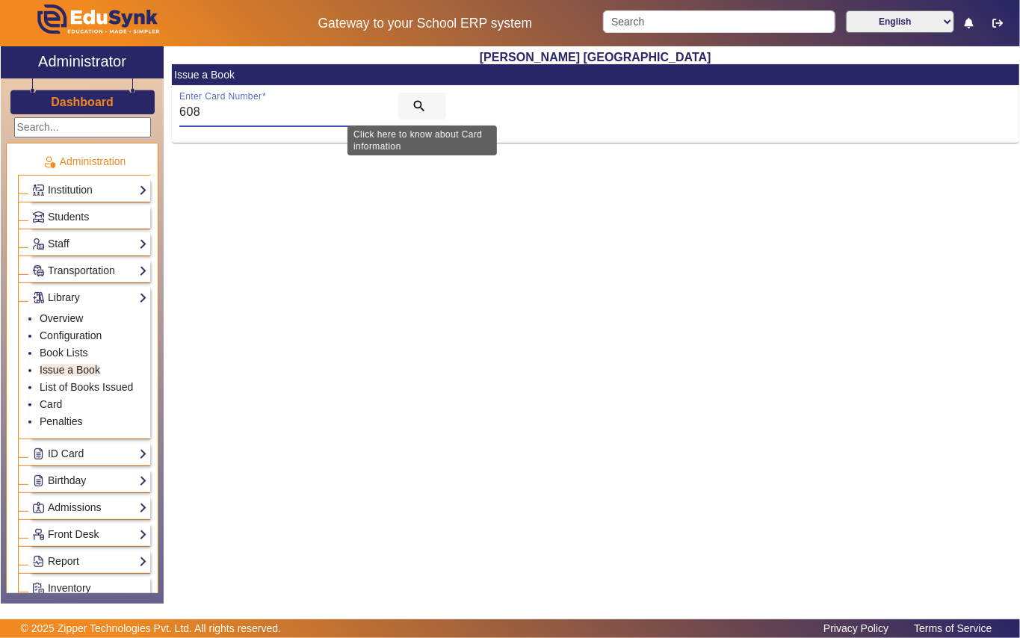
type input "608"
click at [414, 103] on mat-icon "search" at bounding box center [419, 106] width 15 height 15
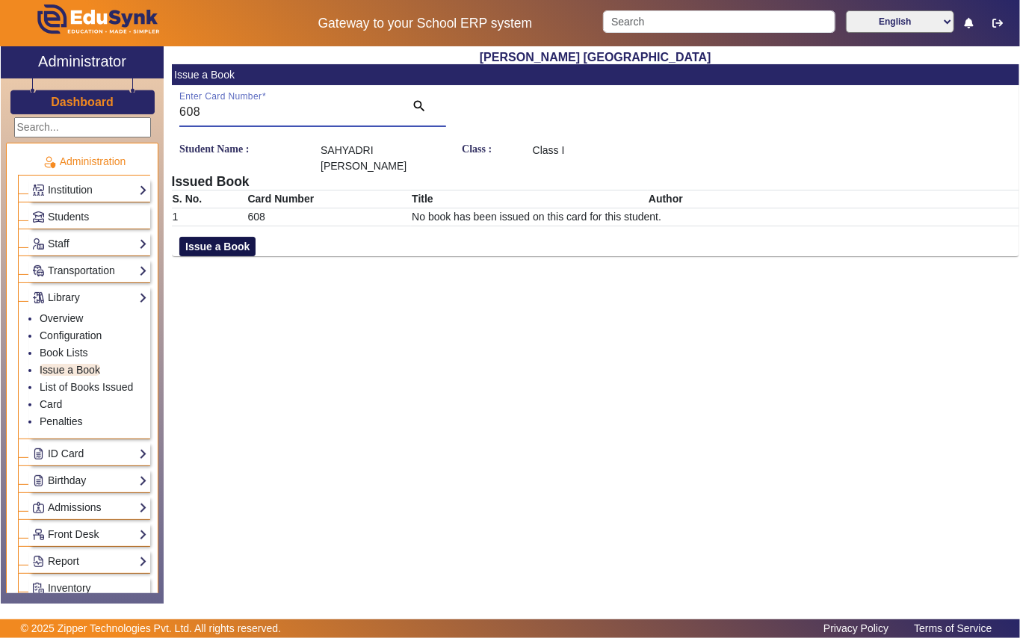
click at [233, 251] on button "Issue a Book" at bounding box center [217, 246] width 76 height 19
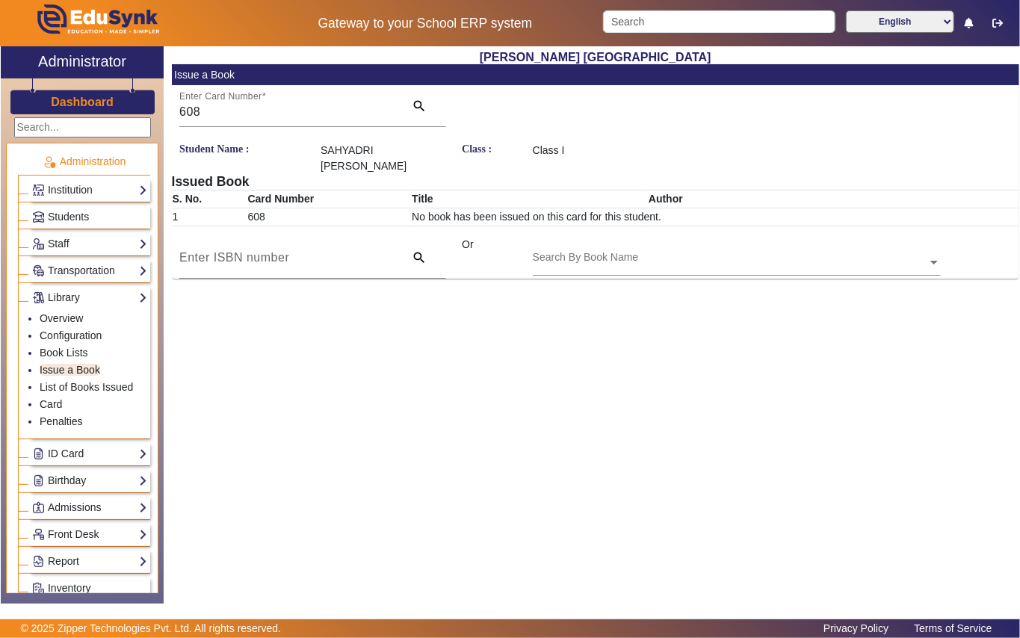
click at [703, 258] on input "text" at bounding box center [737, 264] width 408 height 16
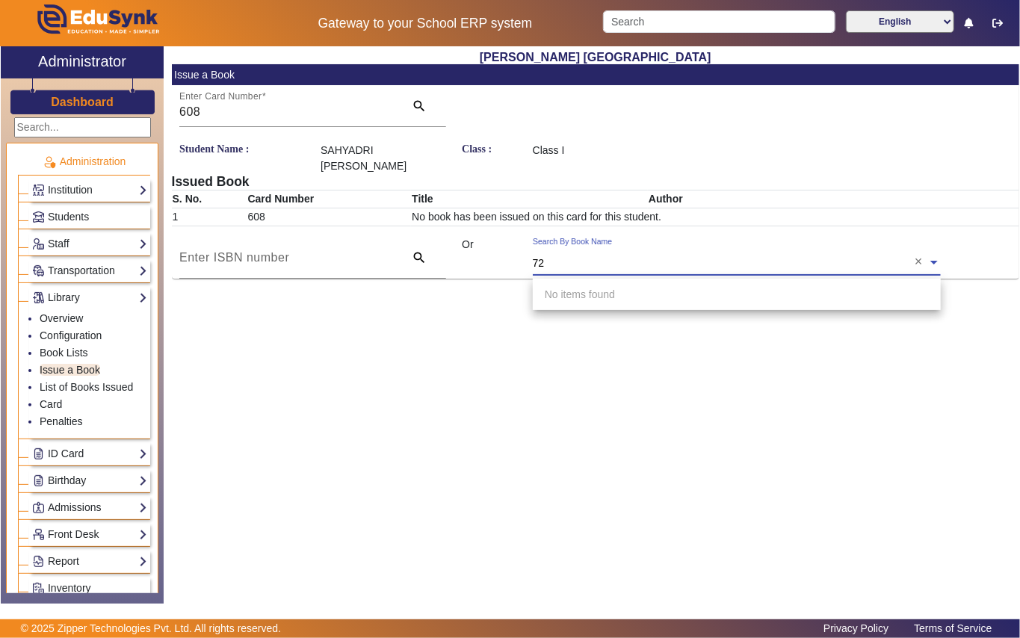
type input "729"
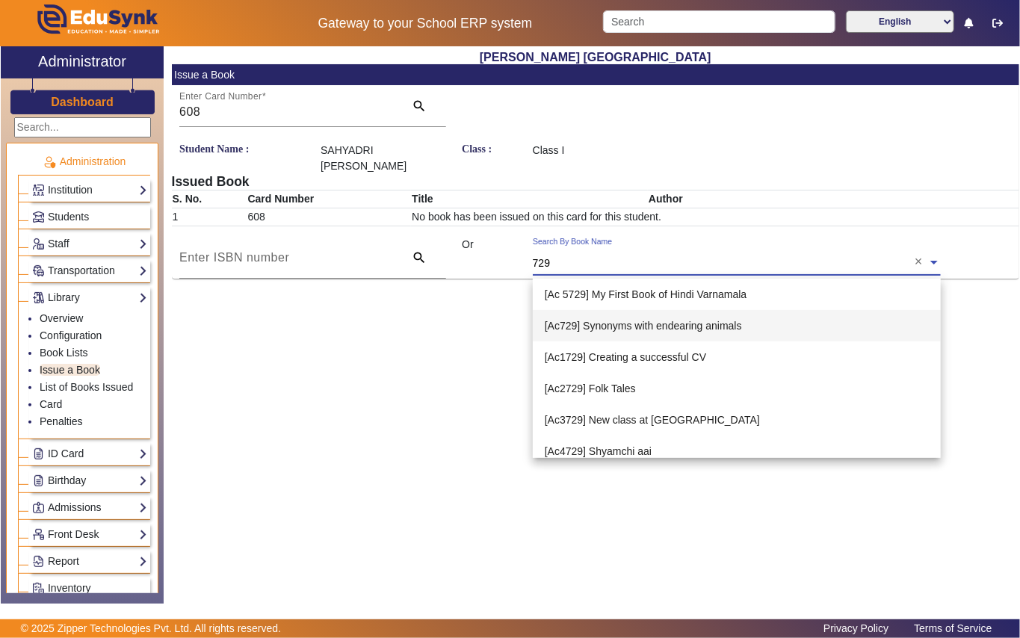
click at [602, 327] on span "[Ac729] Synonyms with endearing animals" at bounding box center [643, 326] width 197 height 12
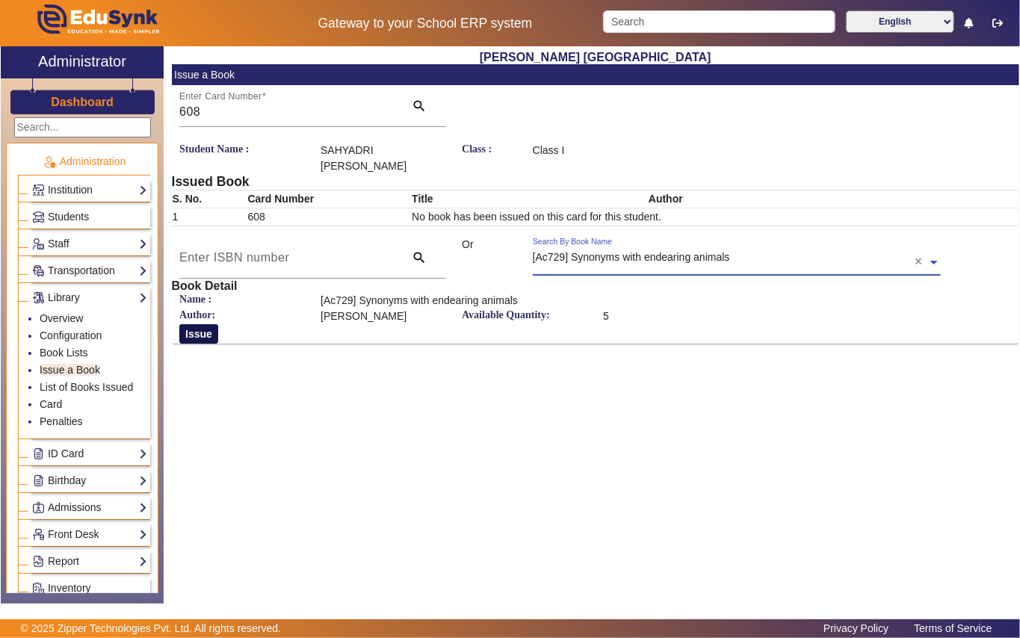
click at [189, 332] on button "Issue" at bounding box center [198, 333] width 39 height 19
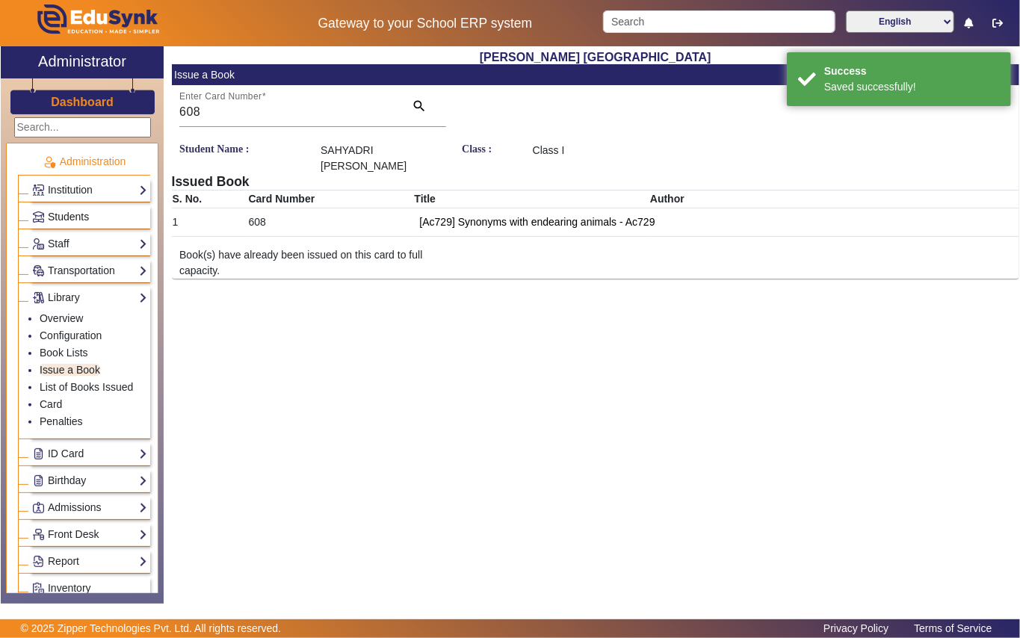
click at [64, 215] on span "Students" at bounding box center [68, 217] width 41 height 12
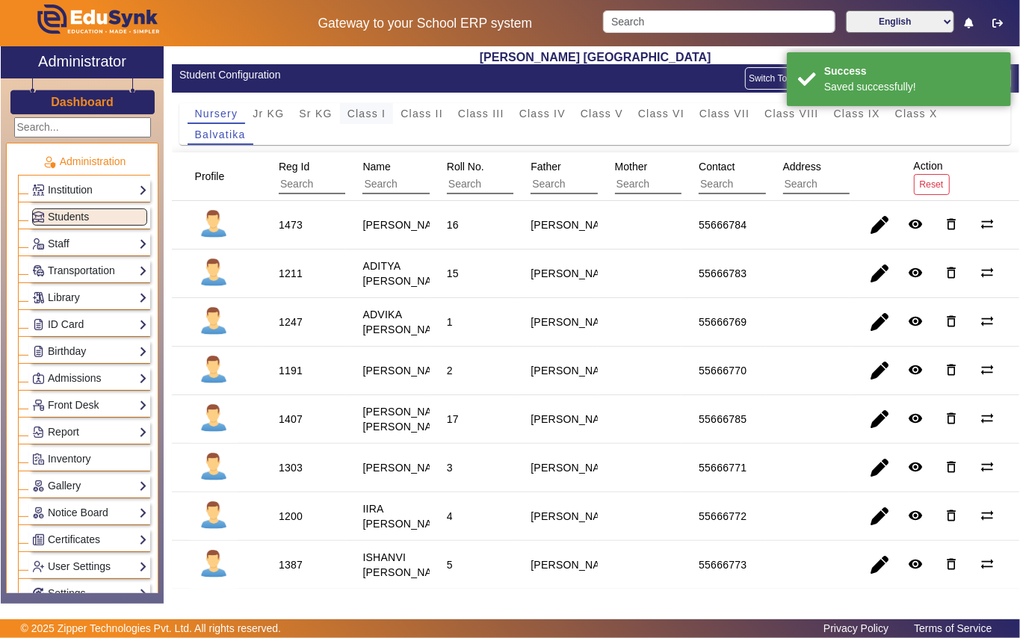
click at [371, 114] on span "Class I" at bounding box center [366, 113] width 39 height 10
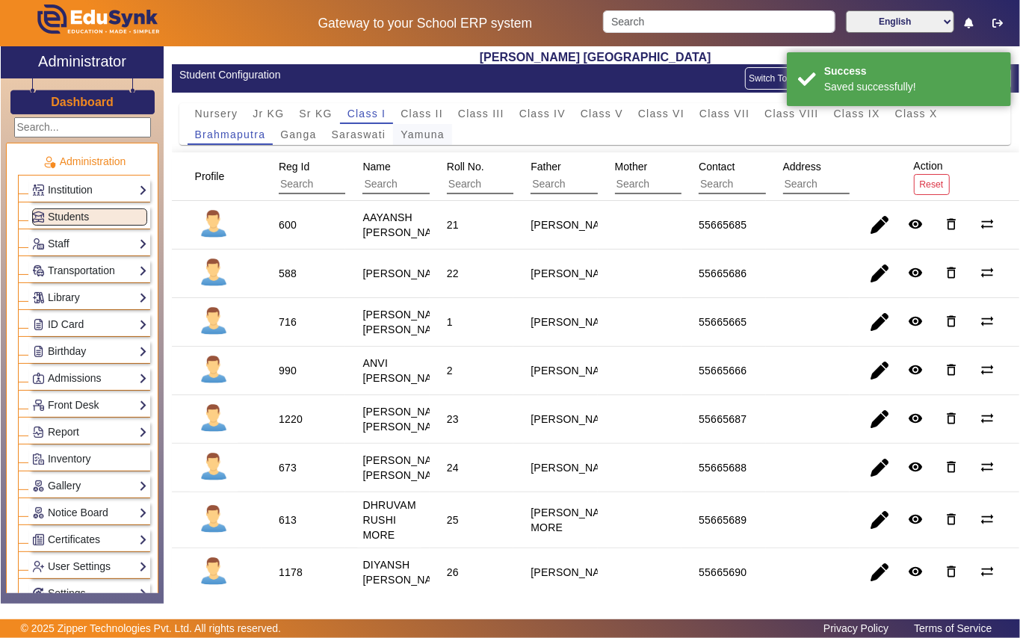
click at [407, 136] on span "Yamuna" at bounding box center [423, 134] width 44 height 10
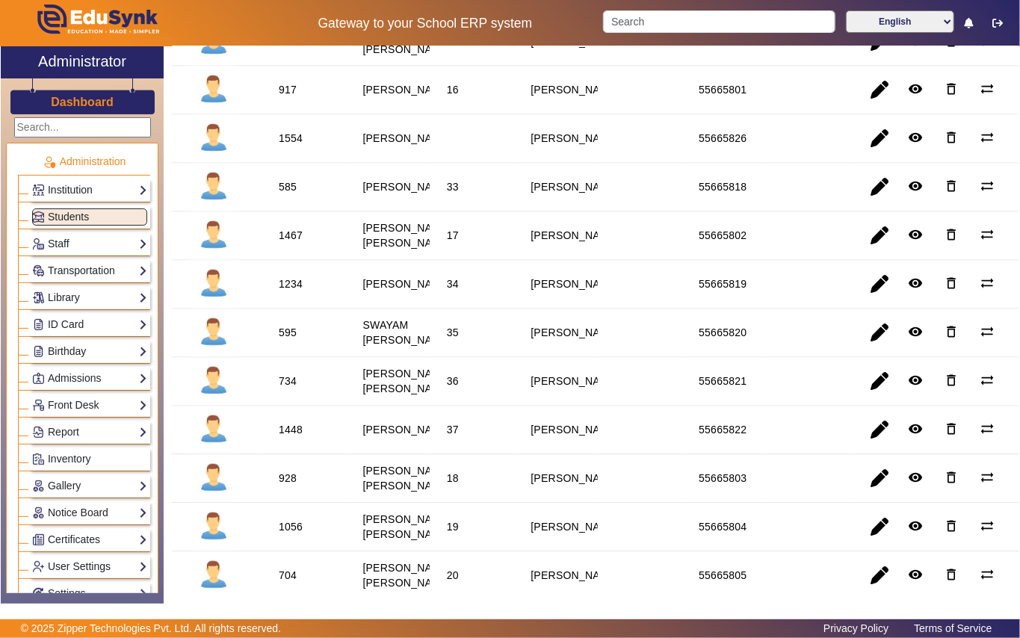
scroll to position [1495, 0]
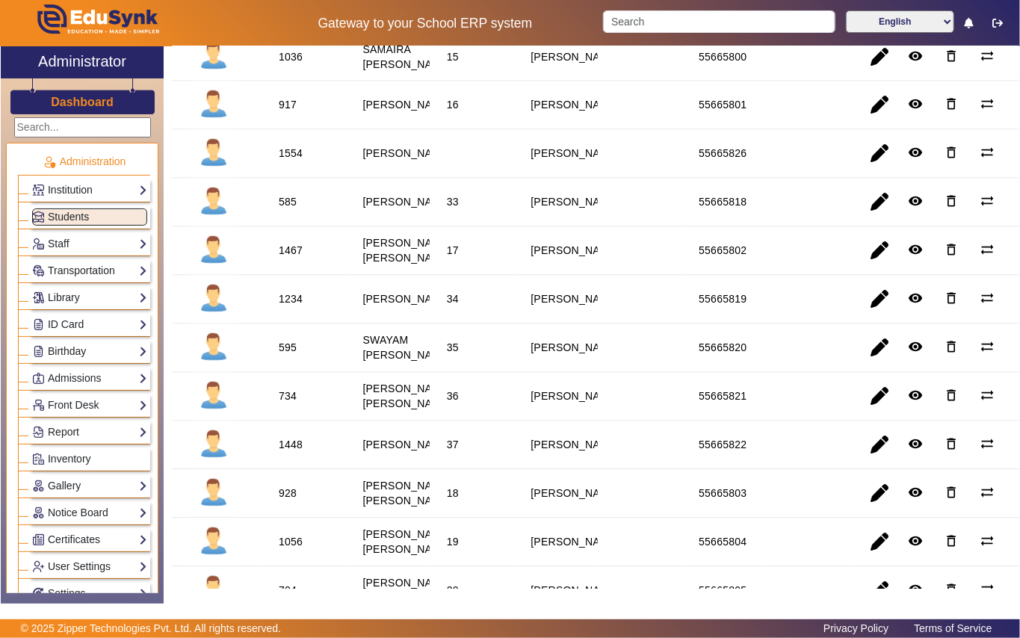
click at [299, 64] on div "1036" at bounding box center [291, 56] width 24 height 15
click at [287, 64] on div "1036" at bounding box center [291, 56] width 24 height 15
click at [111, 291] on link "Library" at bounding box center [89, 297] width 115 height 17
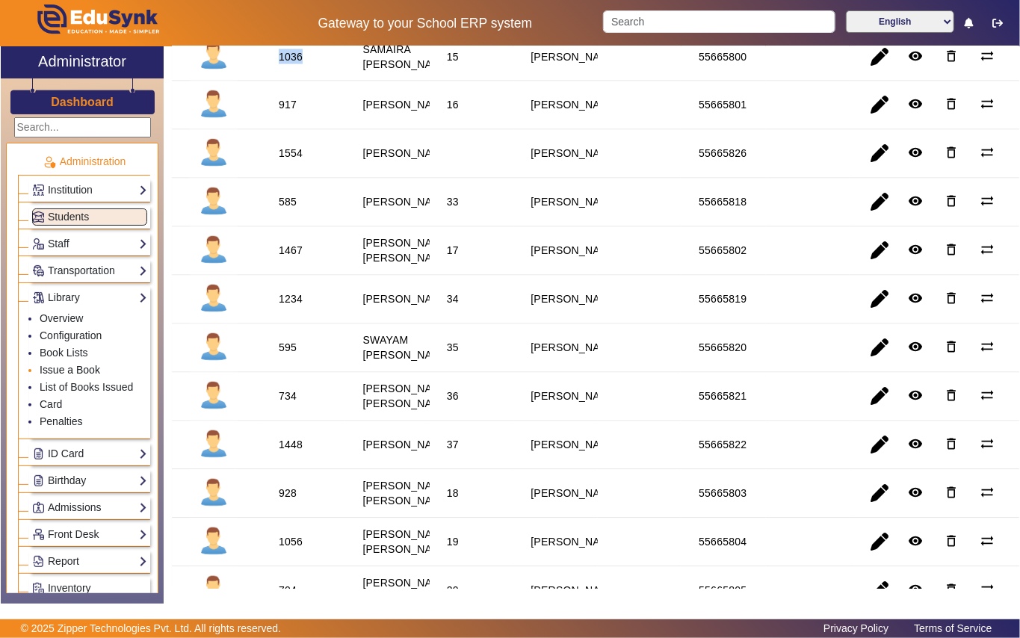
click at [81, 368] on link "Issue a Book" at bounding box center [70, 370] width 61 height 12
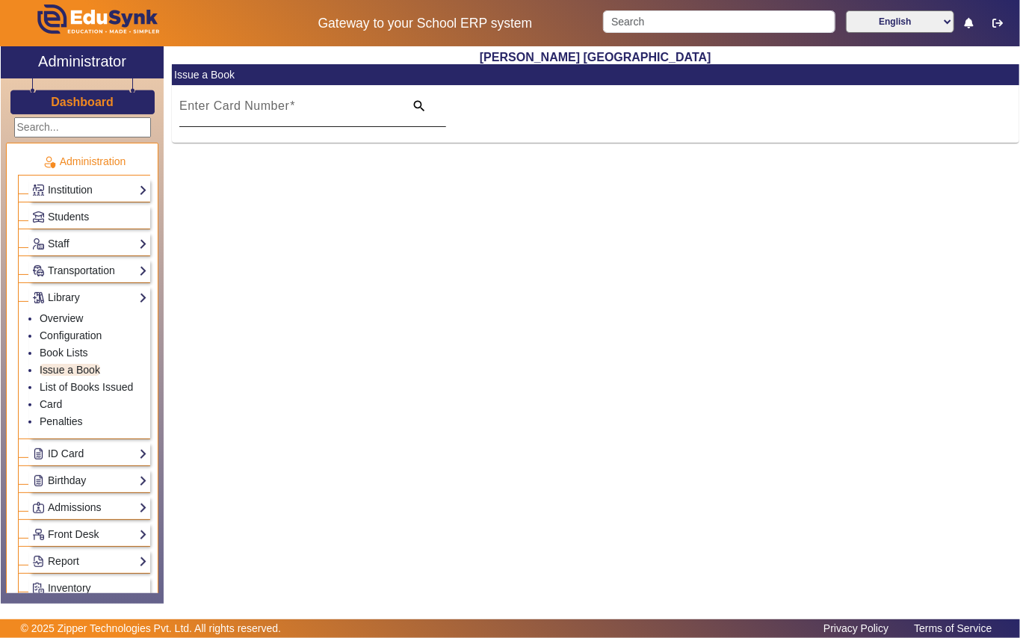
click at [296, 118] on input "Enter Card Number" at bounding box center [287, 112] width 216 height 18
paste input "1036"
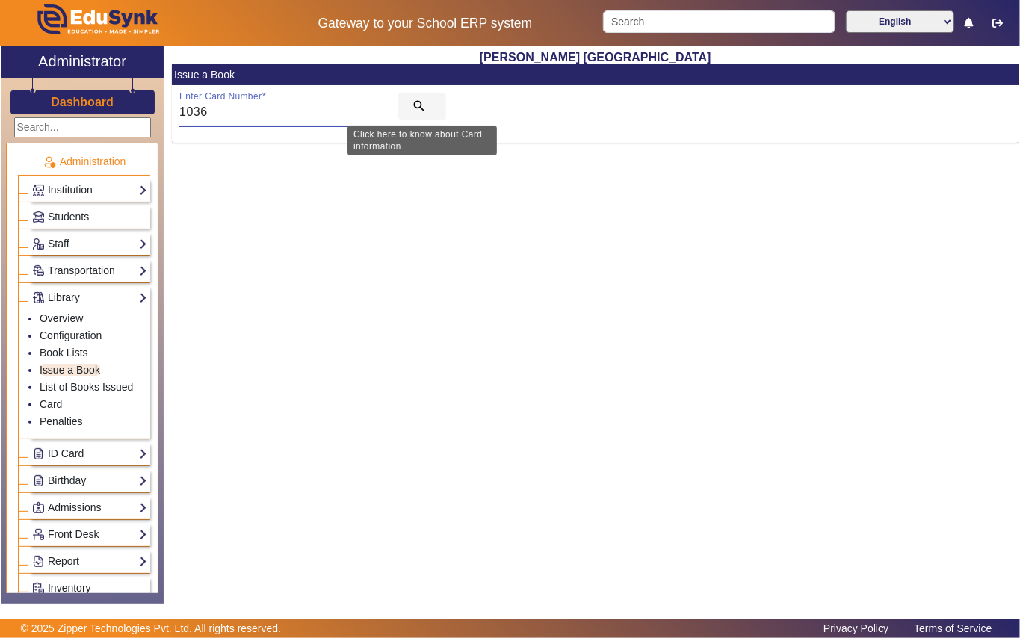
type input "1036"
click at [416, 103] on mat-icon "search" at bounding box center [419, 106] width 15 height 15
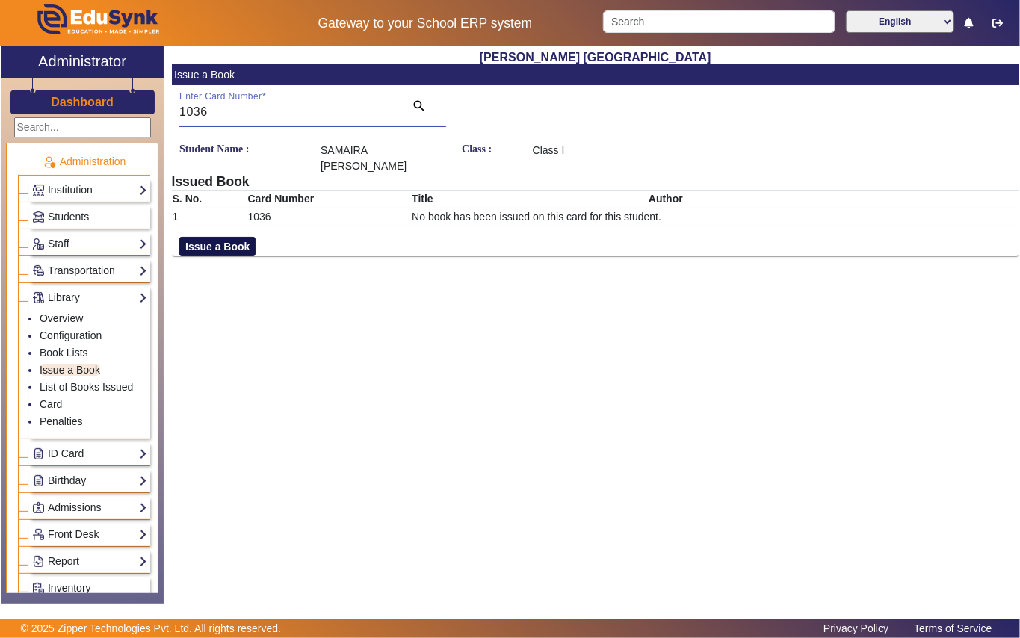
click at [223, 237] on button "Issue a Book" at bounding box center [217, 246] width 76 height 19
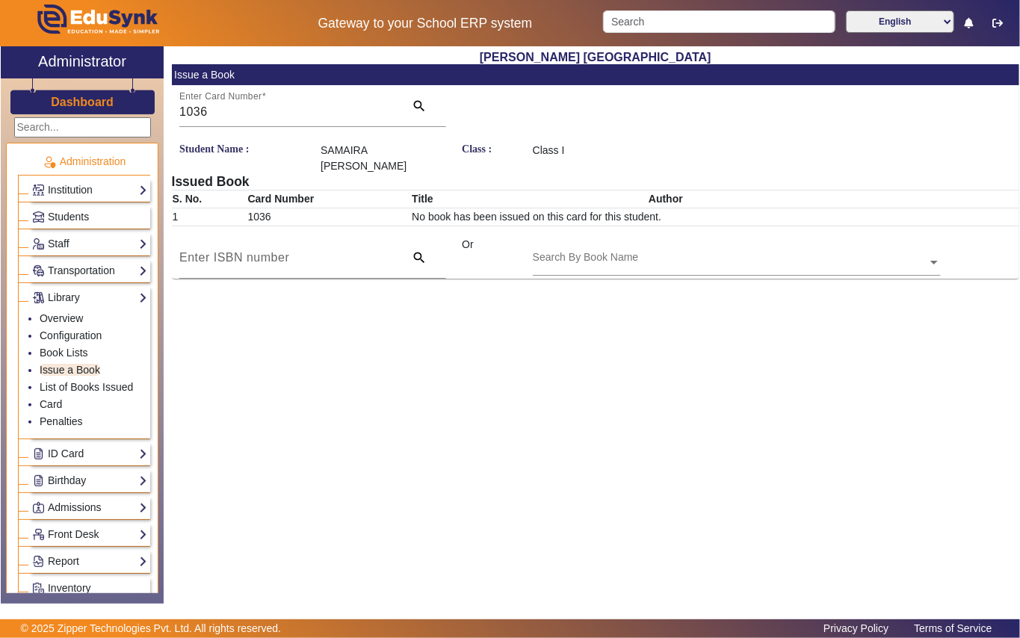
click at [671, 237] on div "Search By Book Name" at bounding box center [730, 245] width 395 height 17
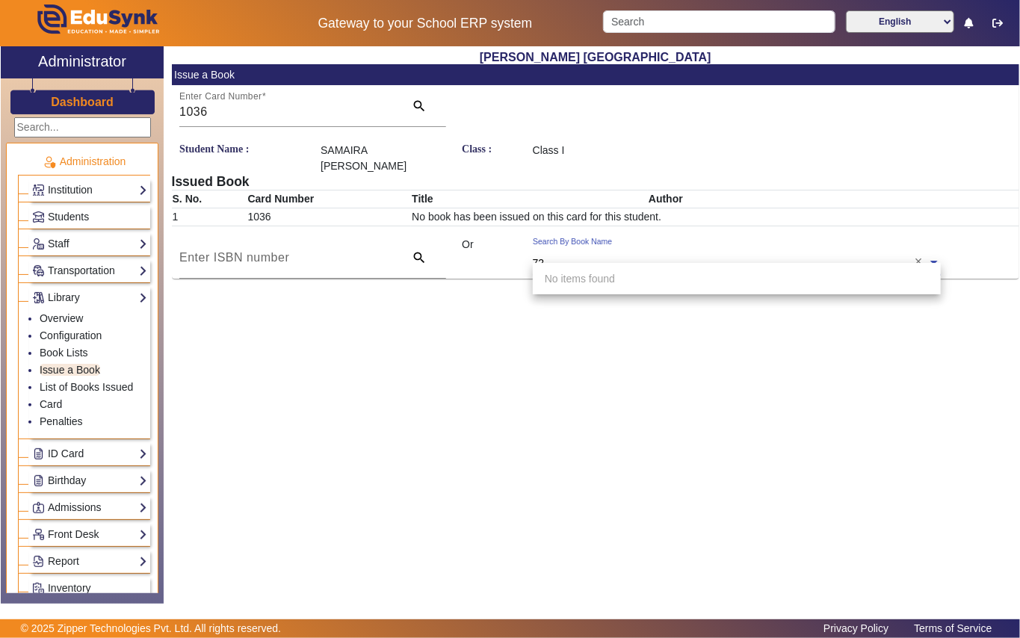
type input "724"
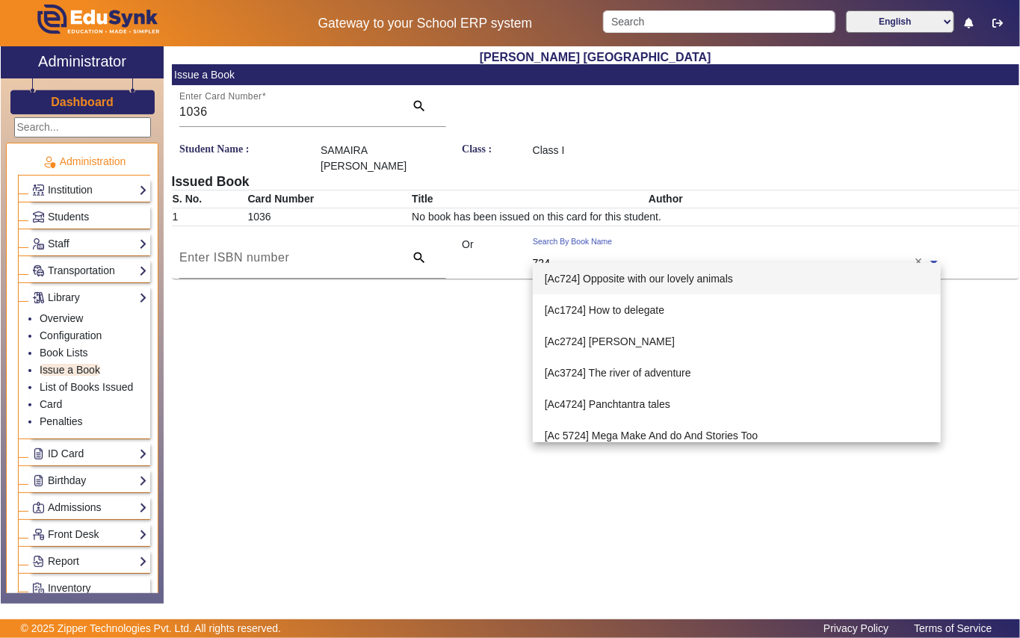
click at [605, 279] on span "[Ac724] Opposite with our lovely animals" at bounding box center [639, 279] width 188 height 12
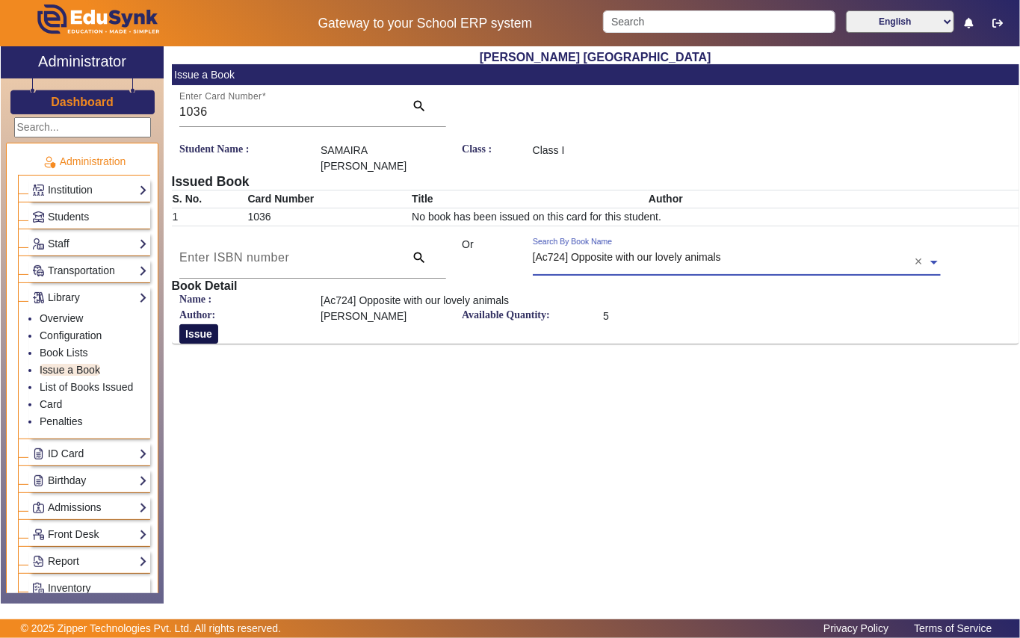
click at [201, 324] on button "Issue" at bounding box center [198, 333] width 39 height 19
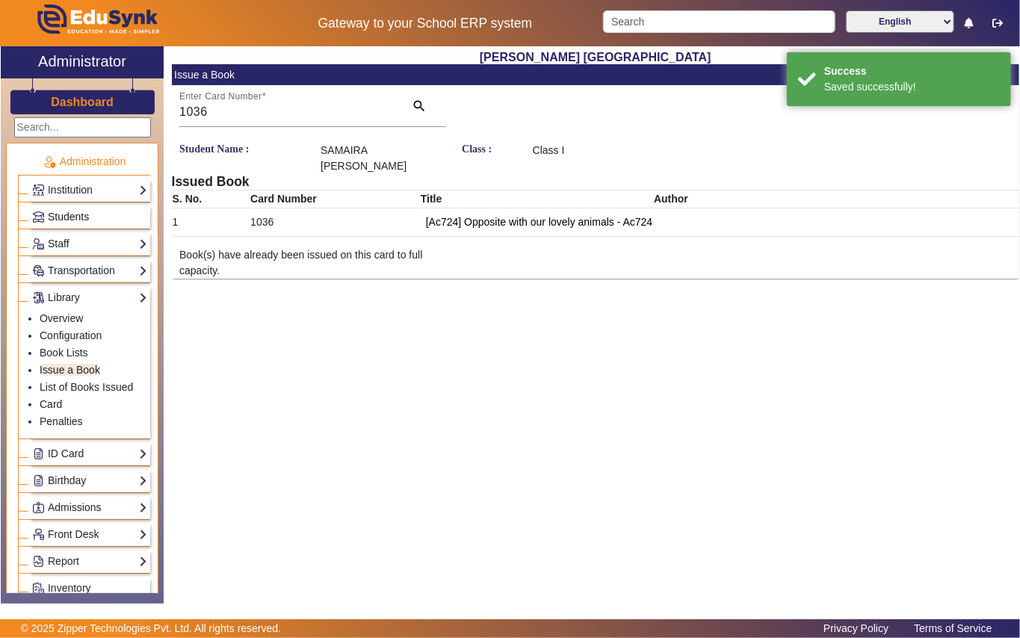
click at [72, 218] on span "Students" at bounding box center [68, 217] width 41 height 12
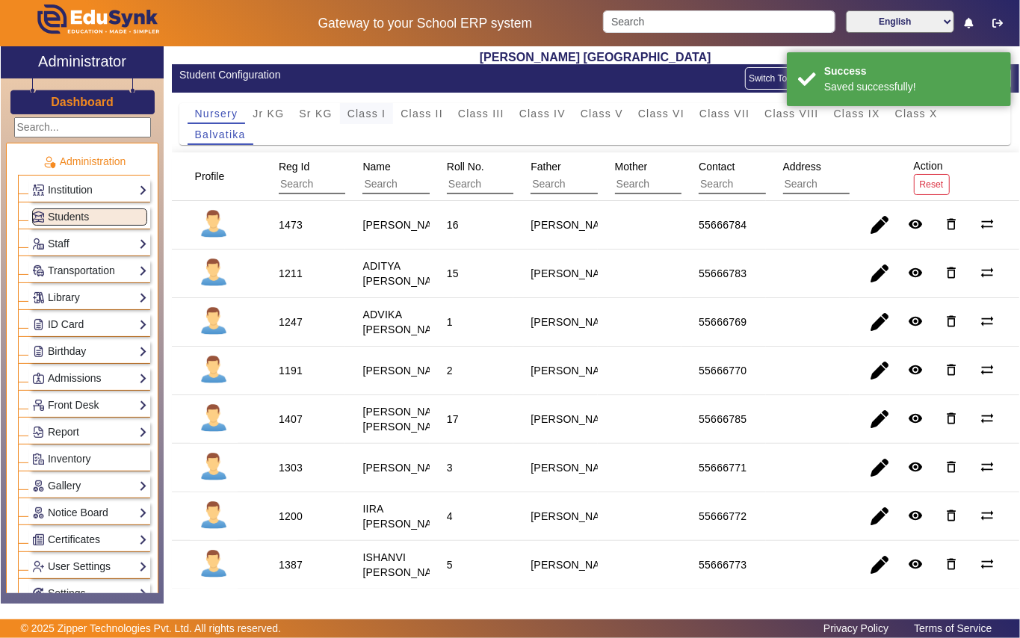
click at [380, 117] on span "Class I" at bounding box center [366, 113] width 39 height 10
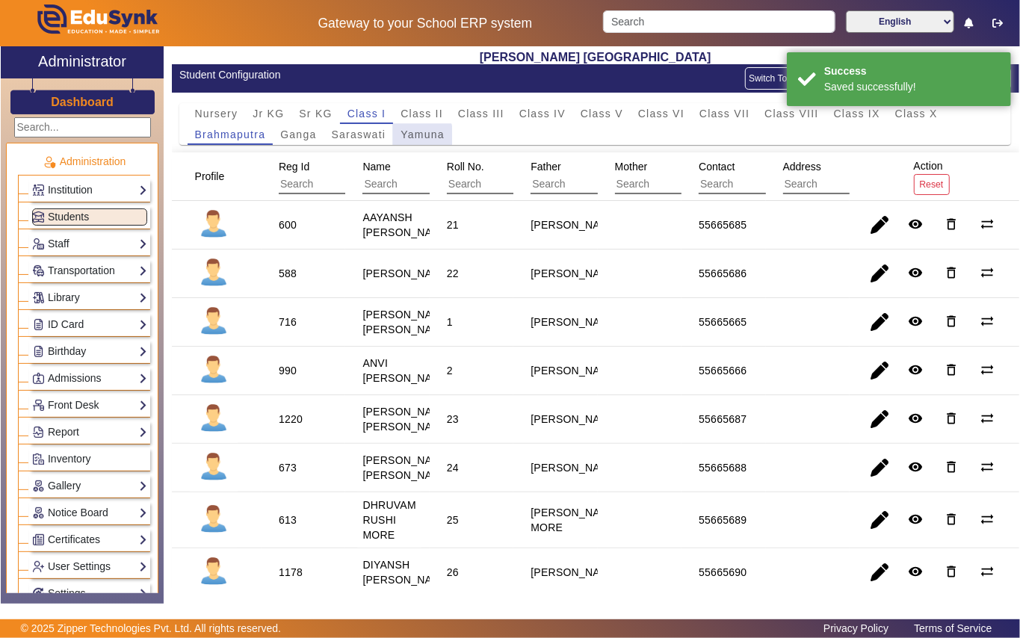
click at [410, 137] on span "Yamuna" at bounding box center [423, 134] width 44 height 10
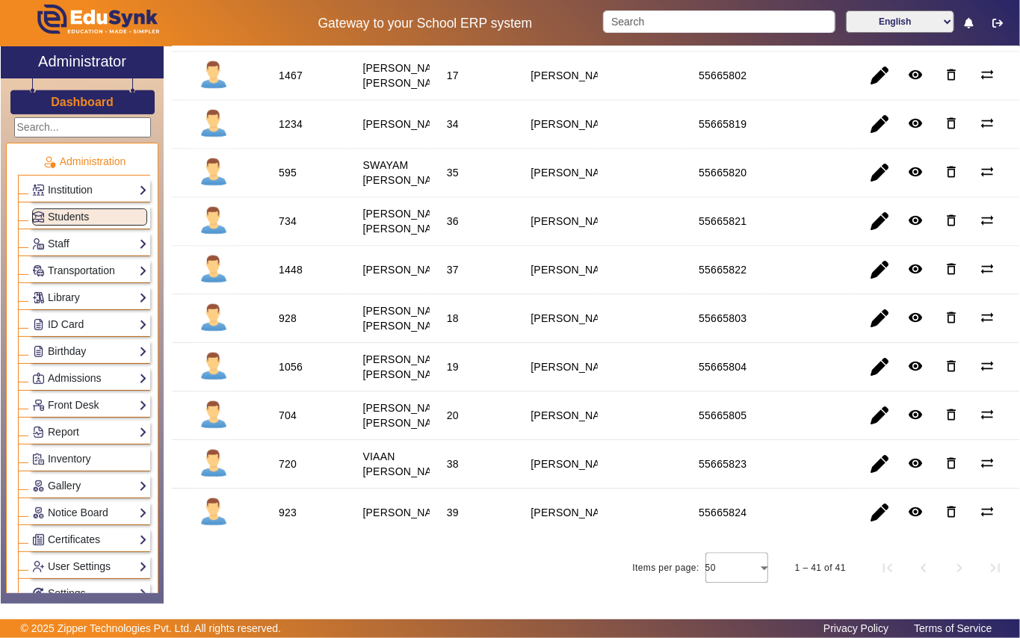
scroll to position [1971, 0]
click at [287, 311] on div "928" at bounding box center [288, 318] width 18 height 15
click at [69, 299] on link "Library" at bounding box center [89, 297] width 115 height 17
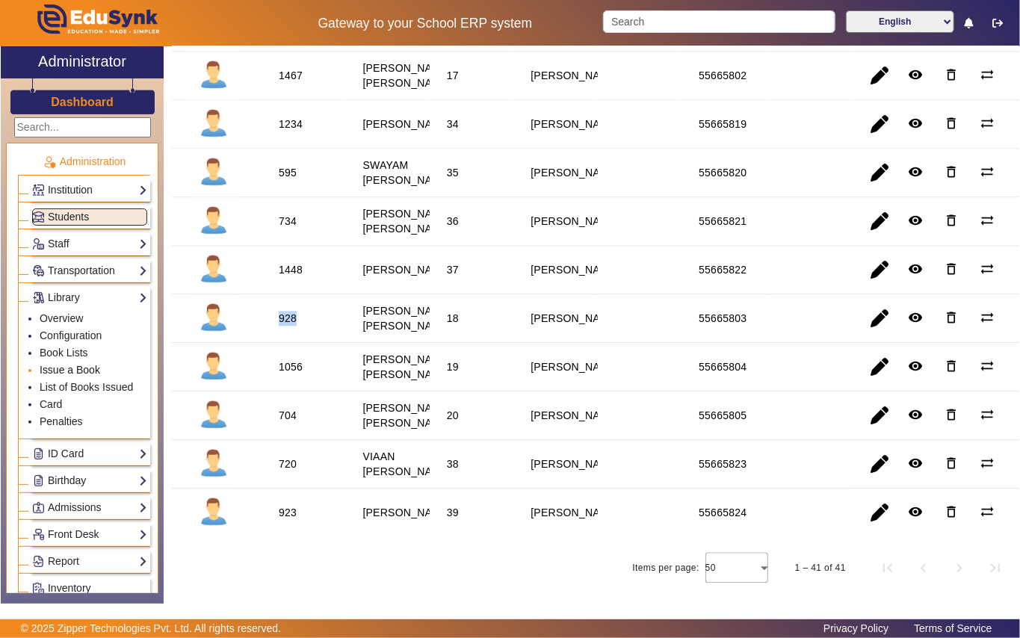
click at [55, 365] on link "Issue a Book" at bounding box center [70, 370] width 61 height 12
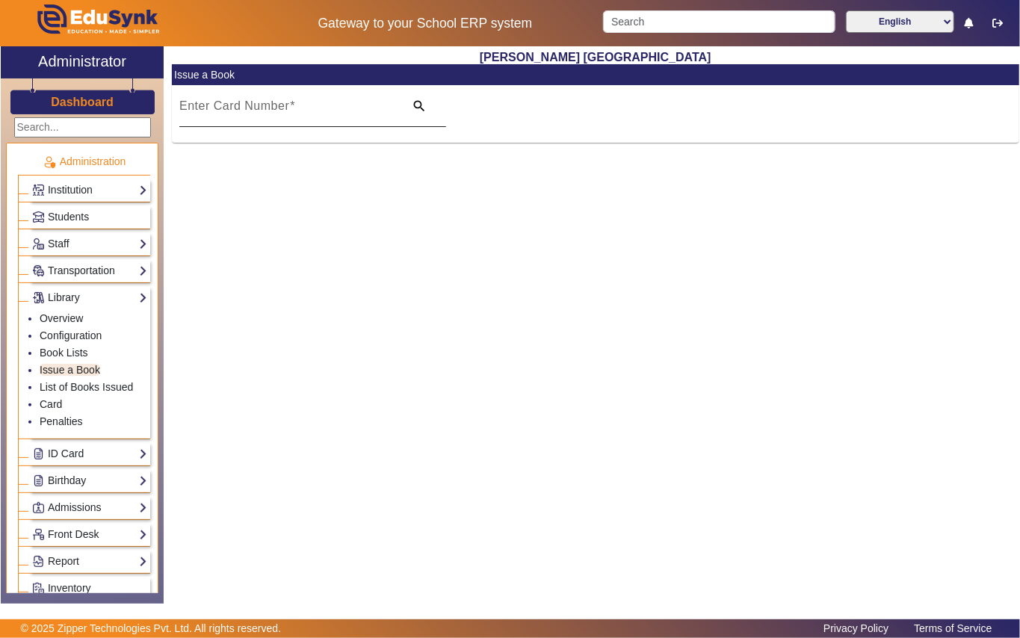
click at [362, 106] on input "Enter Card Number" at bounding box center [287, 112] width 216 height 18
paste input "928"
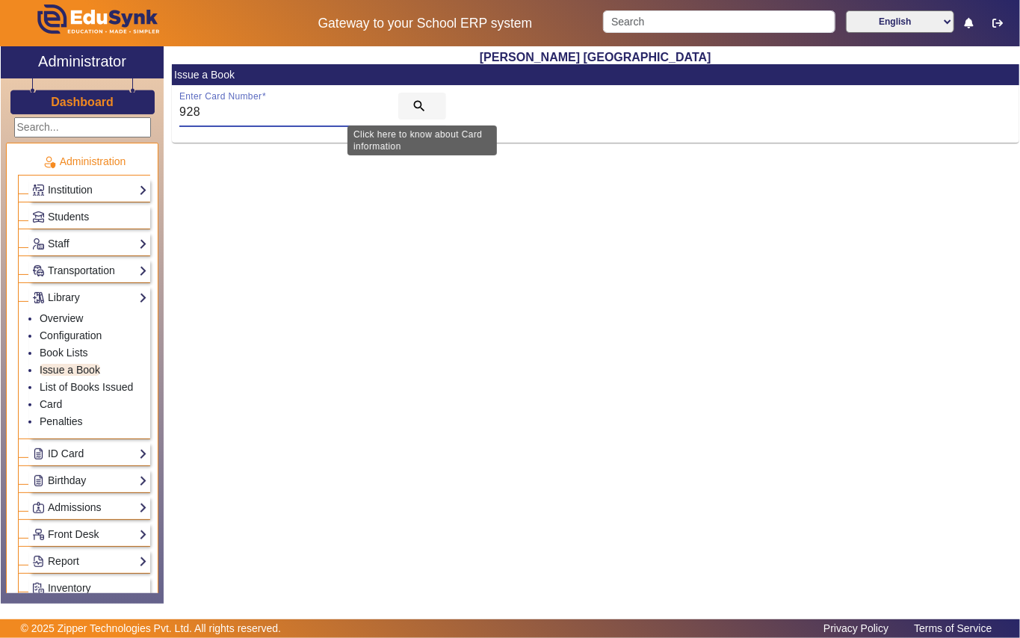
click at [418, 103] on mat-icon "search" at bounding box center [419, 106] width 15 height 15
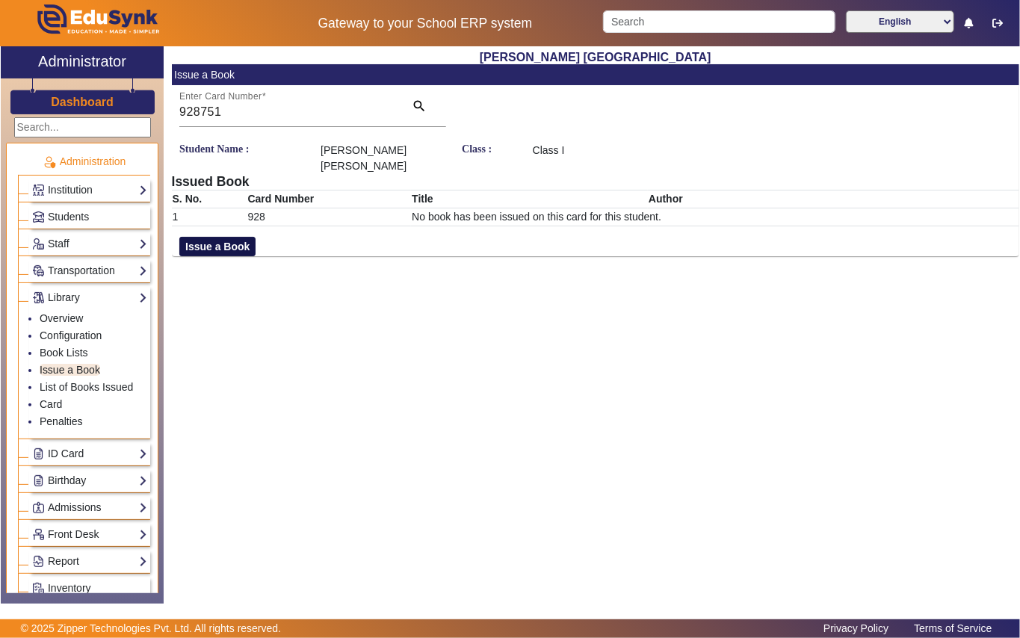
click at [246, 237] on button "Issue a Book" at bounding box center [217, 246] width 76 height 19
click at [317, 103] on input "928751" at bounding box center [287, 112] width 216 height 18
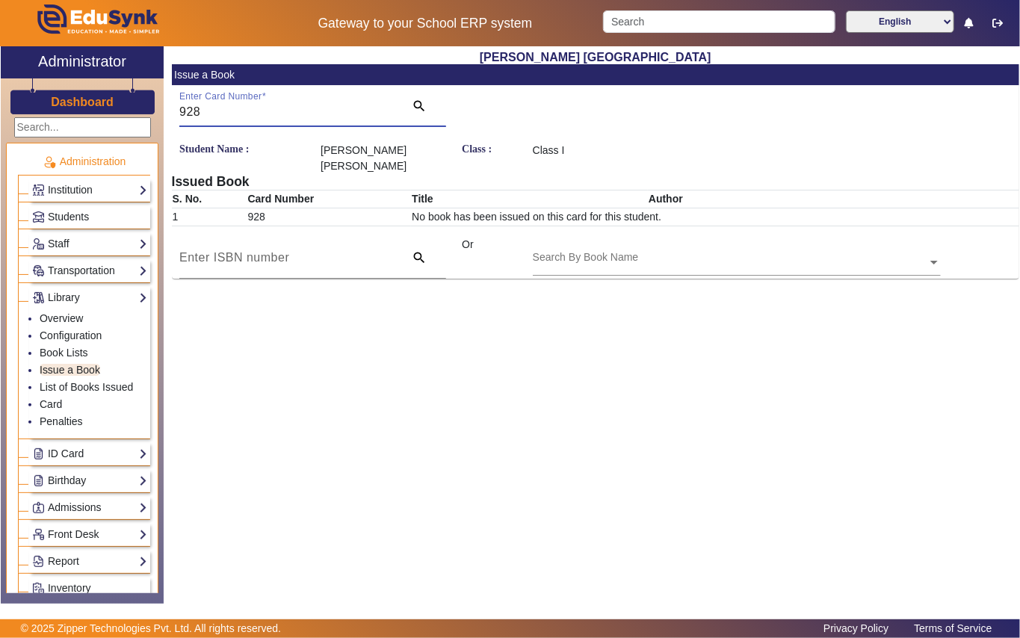
type input "928"
click at [667, 256] on input "text" at bounding box center [737, 264] width 408 height 16
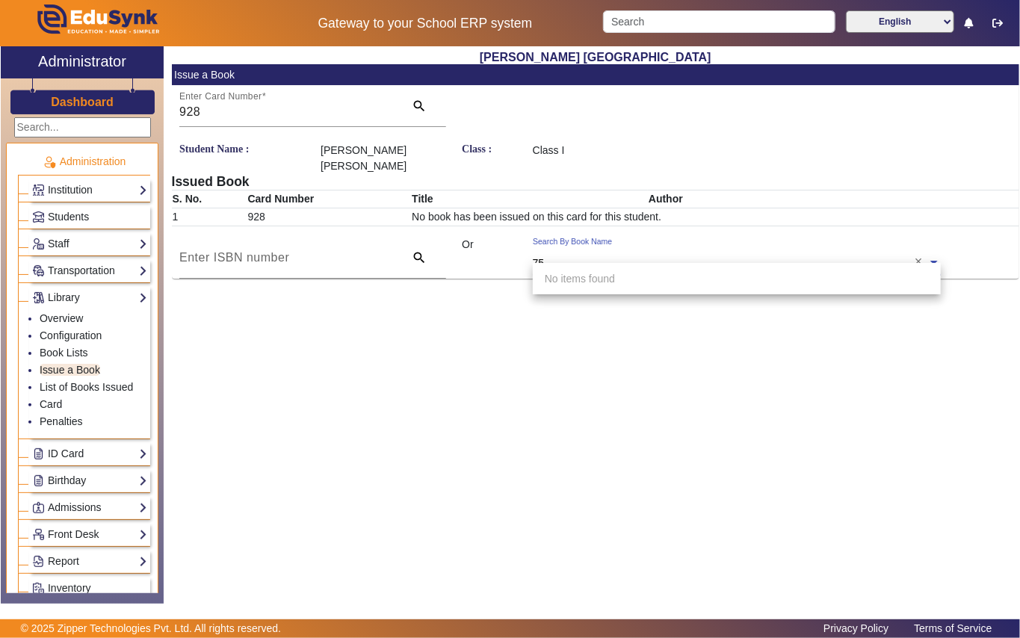
type input "751"
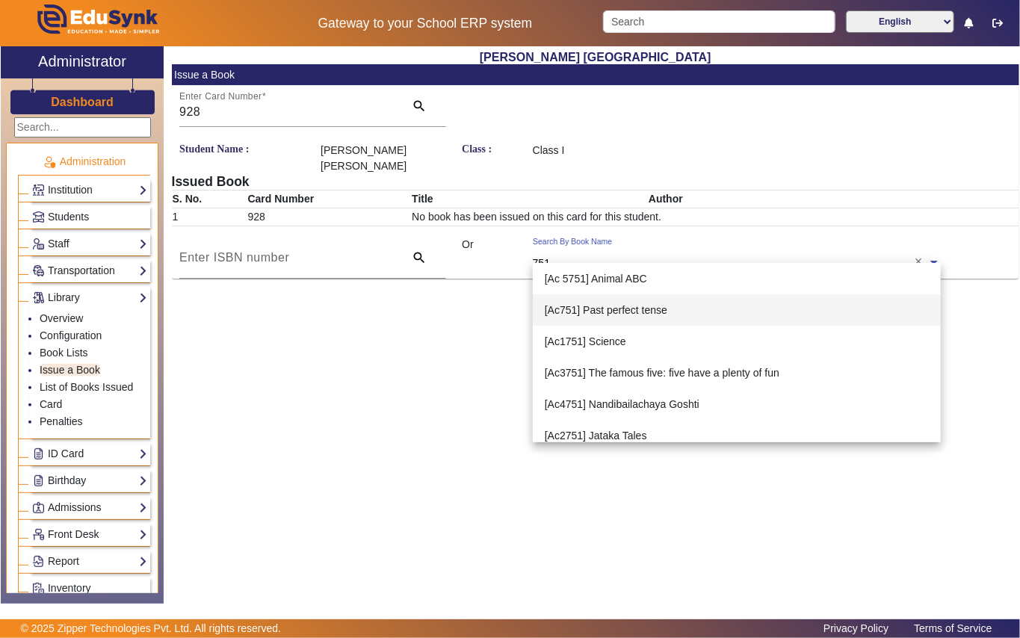
click at [628, 315] on span "[Ac751] Past perfect tense" at bounding box center [606, 310] width 123 height 12
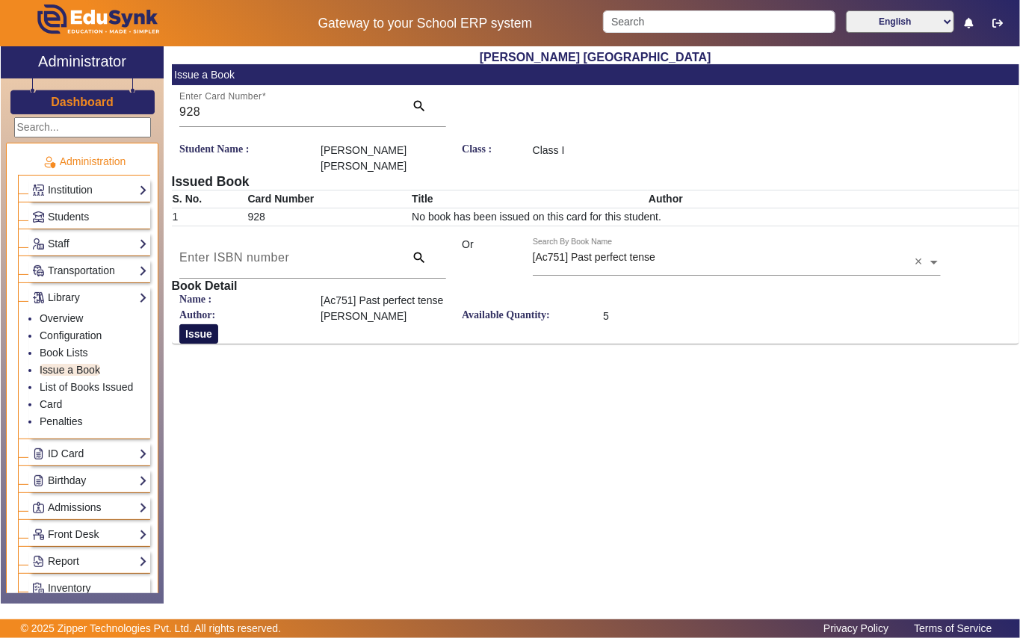
click at [205, 324] on button "Issue" at bounding box center [198, 333] width 39 height 19
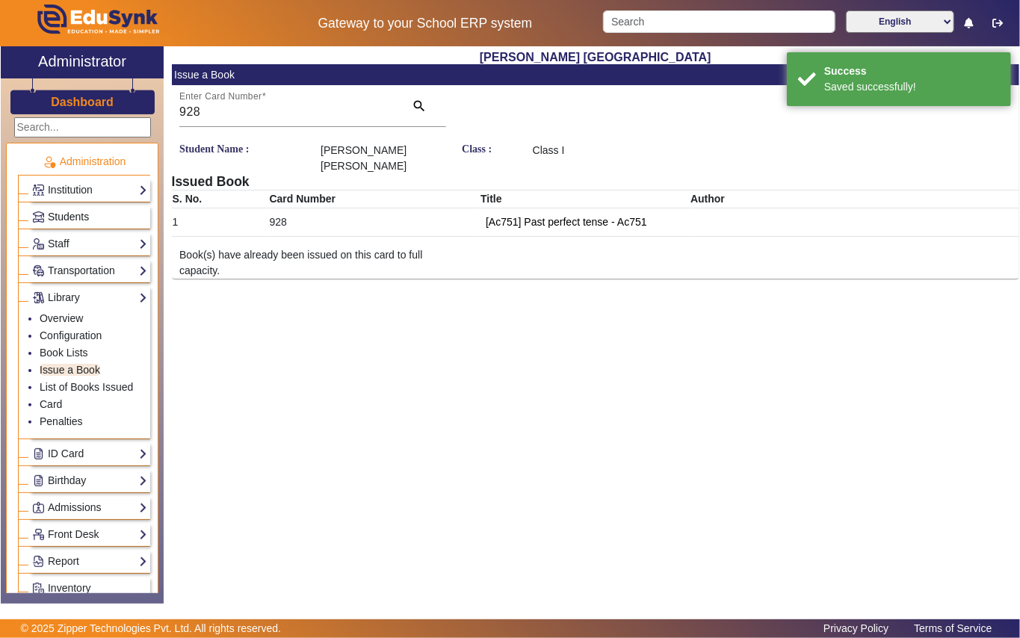
click at [72, 214] on span "Students" at bounding box center [68, 217] width 41 height 12
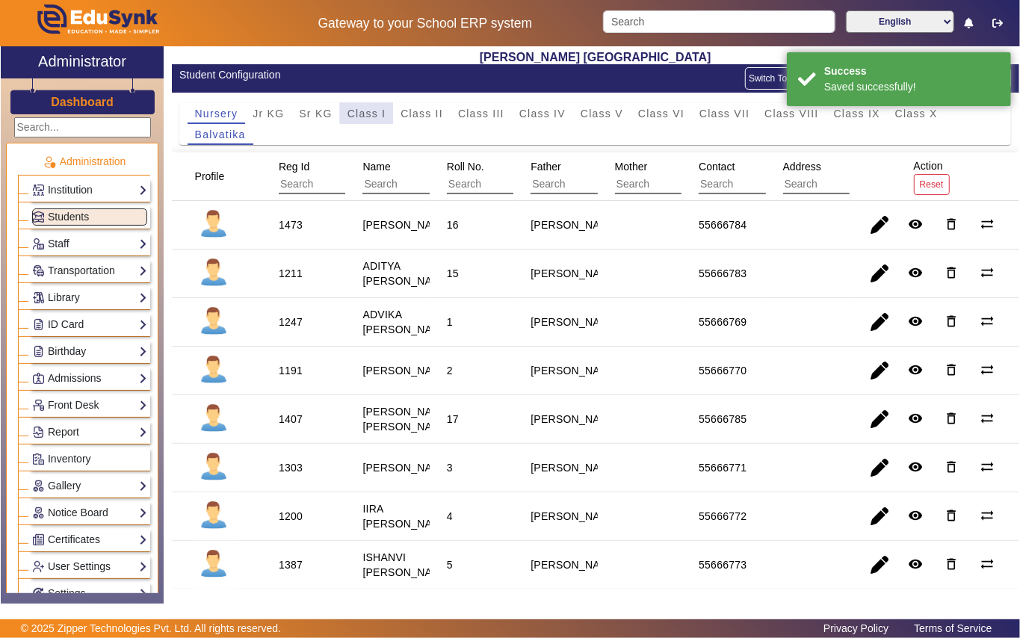
click at [371, 109] on span "Class I" at bounding box center [366, 113] width 39 height 10
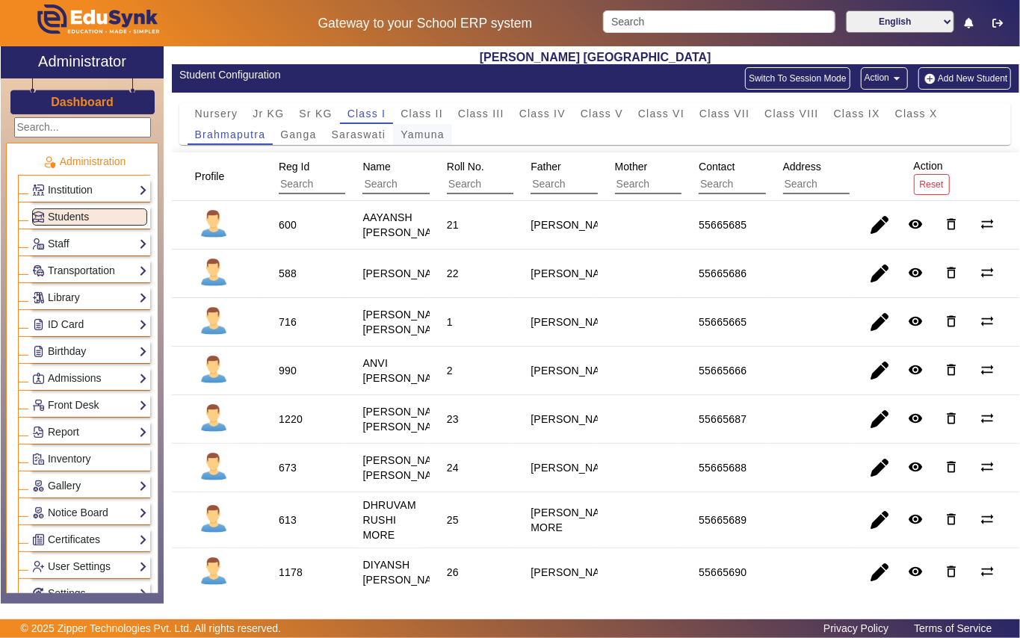
click at [417, 136] on span "Yamuna" at bounding box center [423, 134] width 44 height 10
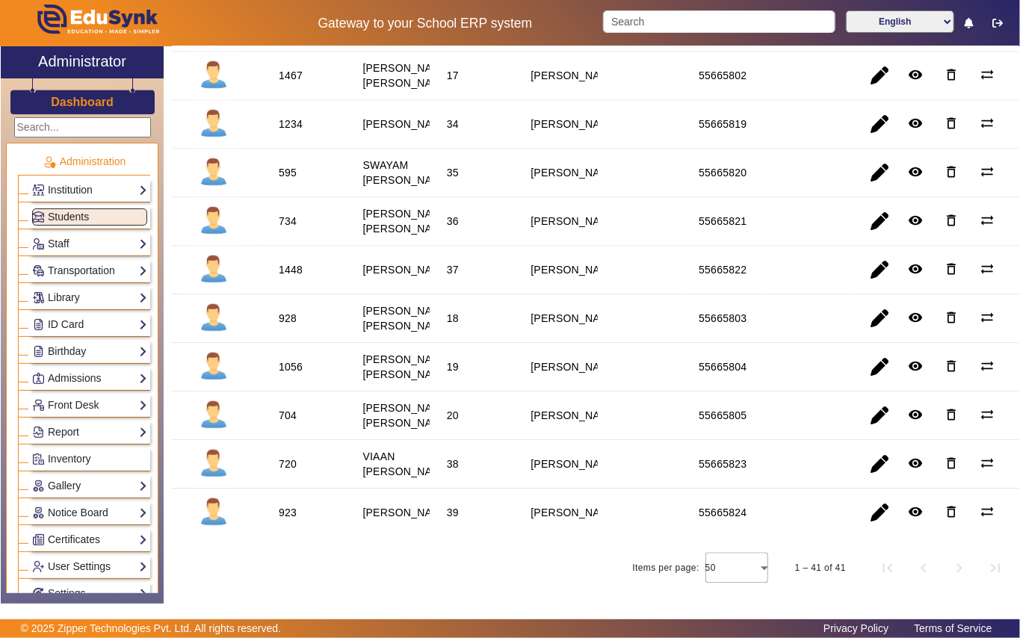
scroll to position [1971, 0]
click at [285, 408] on div "704" at bounding box center [288, 415] width 18 height 15
click at [73, 297] on link "Library" at bounding box center [89, 297] width 115 height 17
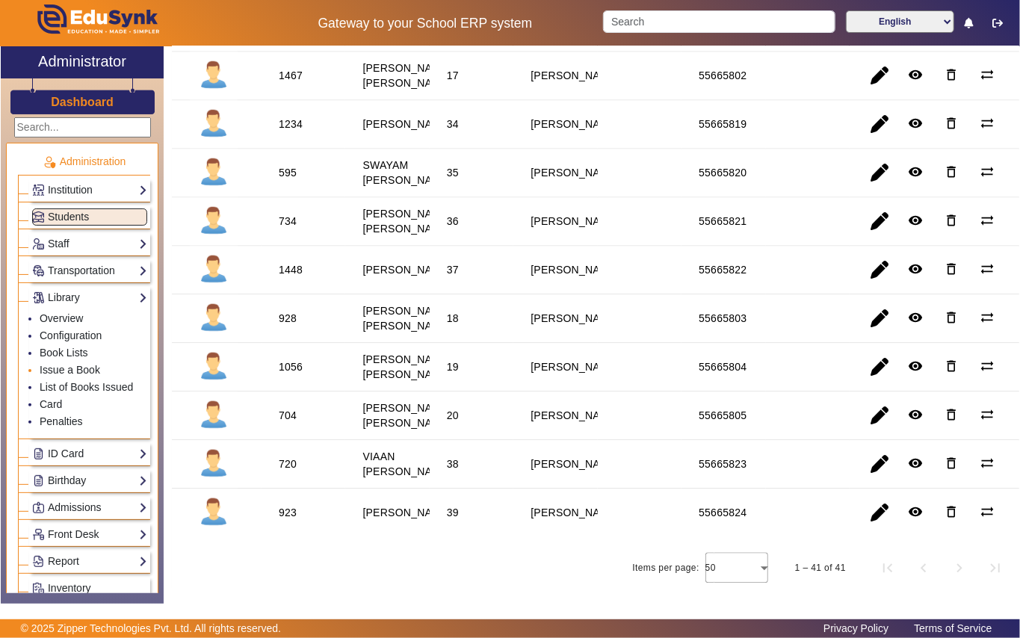
click at [58, 380] on li "Issue a Book" at bounding box center [94, 370] width 108 height 17
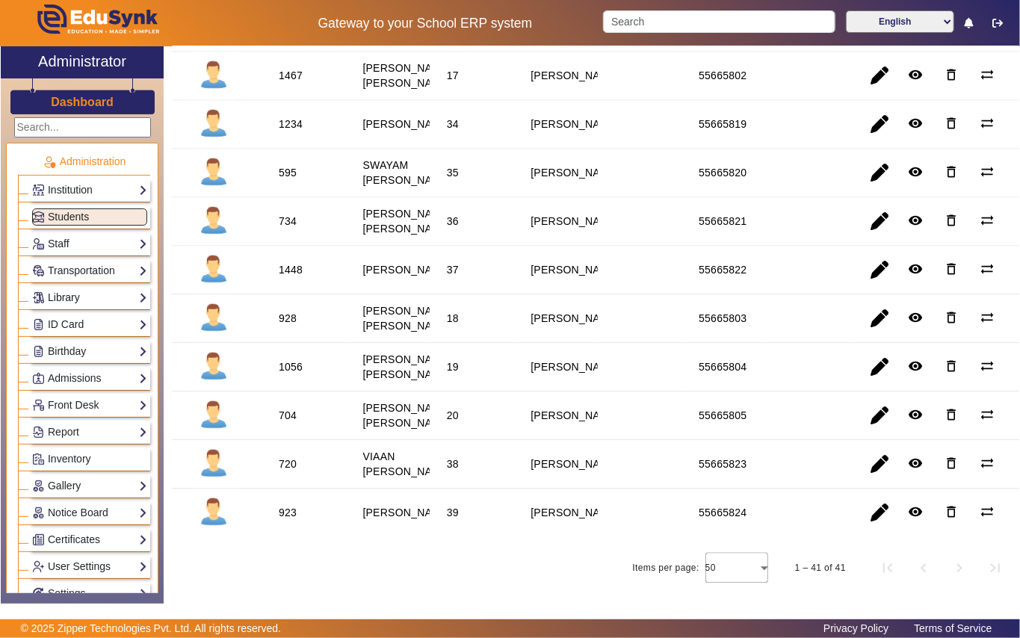
click at [76, 299] on link "Library" at bounding box center [89, 297] width 115 height 17
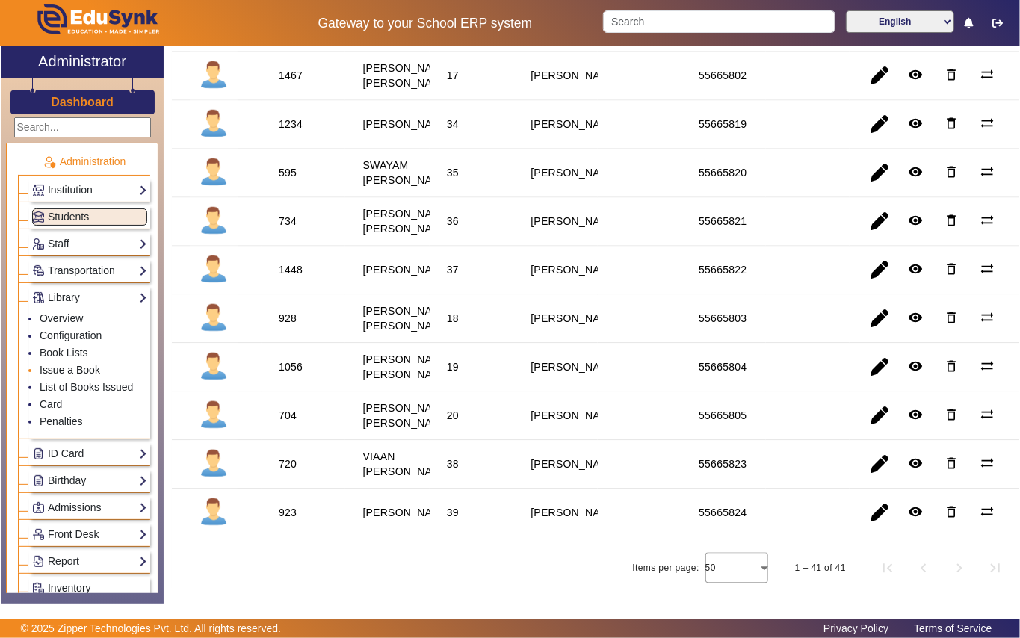
click at [75, 376] on link "Issue a Book" at bounding box center [70, 370] width 61 height 12
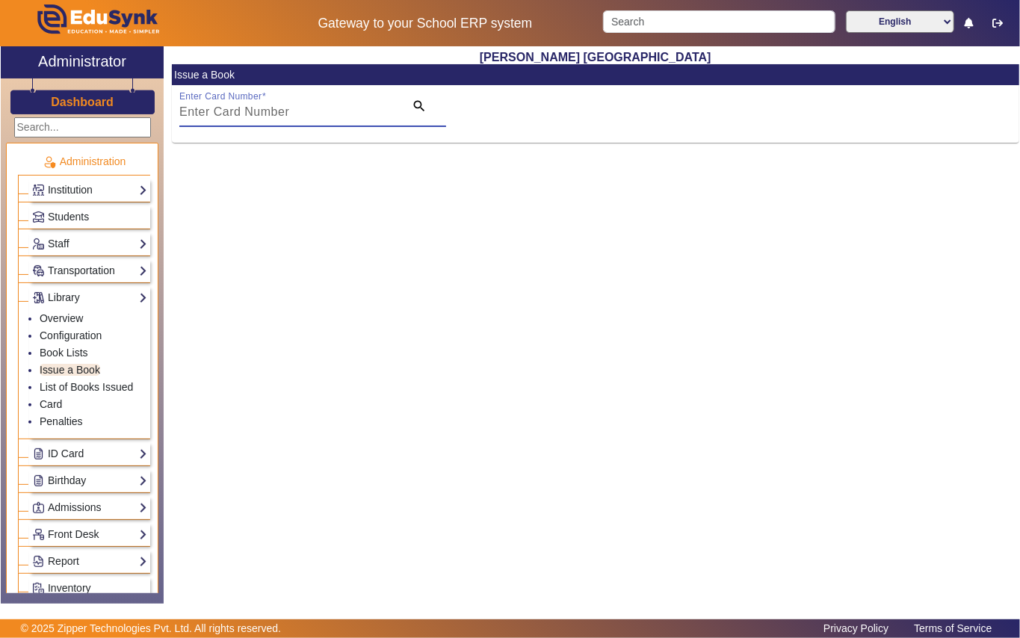
click at [327, 105] on input "Enter Card Number" at bounding box center [287, 112] width 216 height 18
paste input "704"
type input "704"
click at [417, 103] on mat-icon "search" at bounding box center [419, 106] width 15 height 15
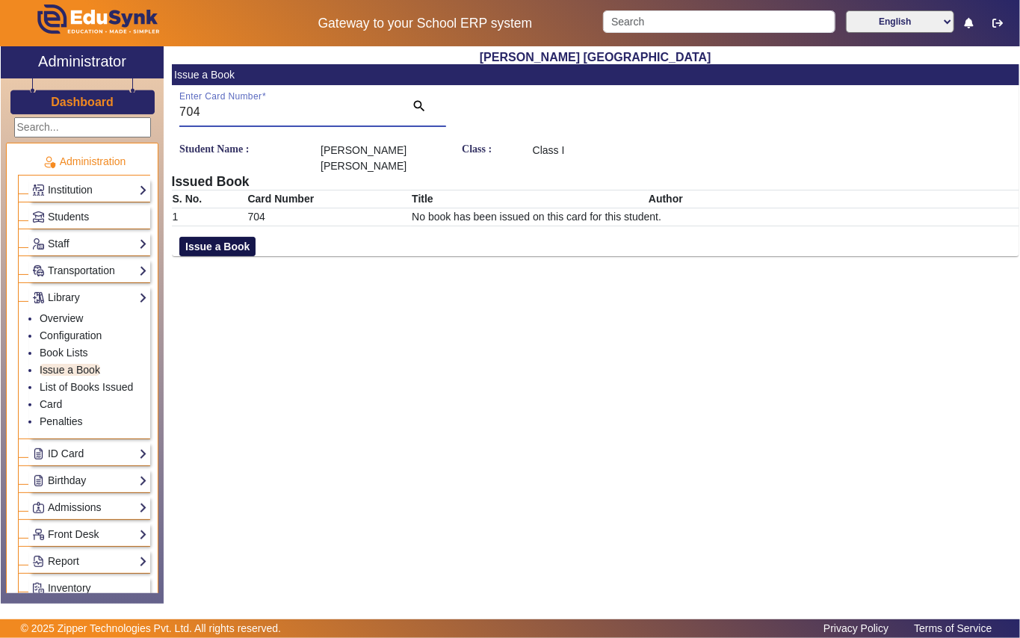
click at [195, 247] on button "Issue a Book" at bounding box center [217, 246] width 76 height 19
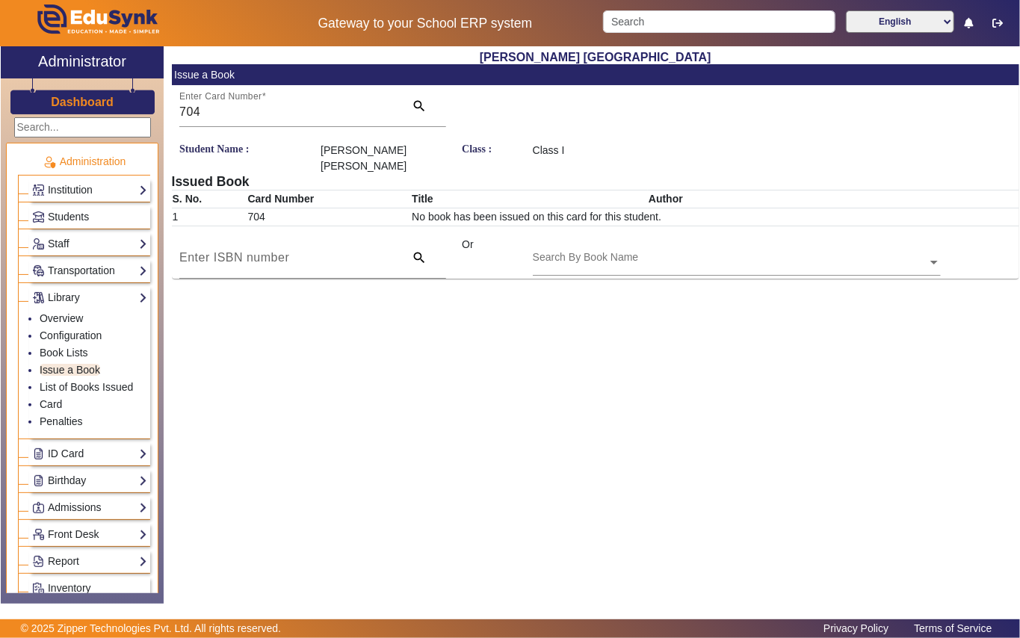
click at [745, 259] on input "text" at bounding box center [737, 264] width 408 height 16
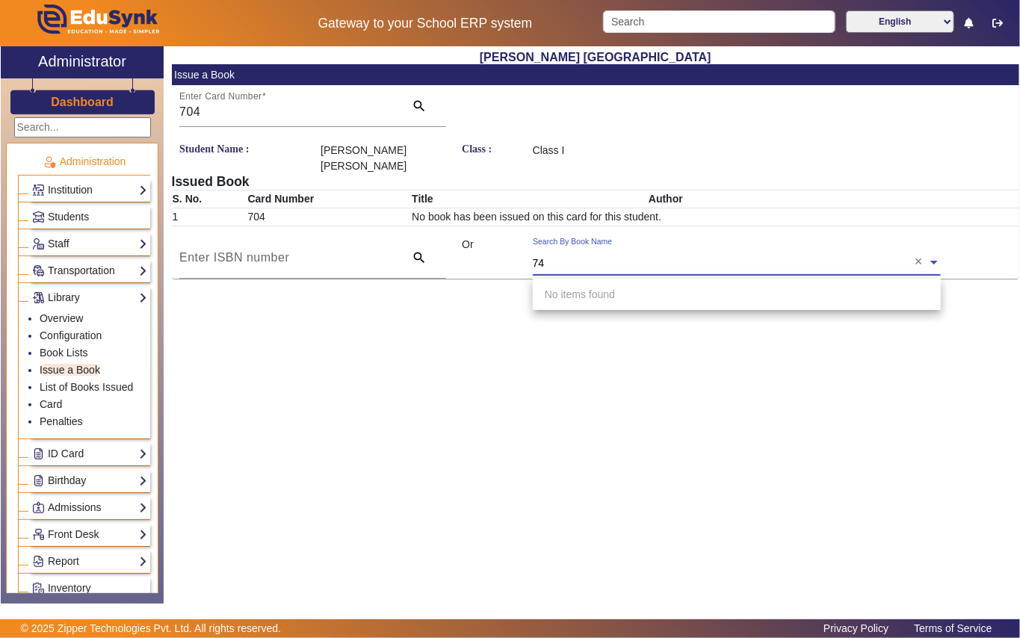
type input "741"
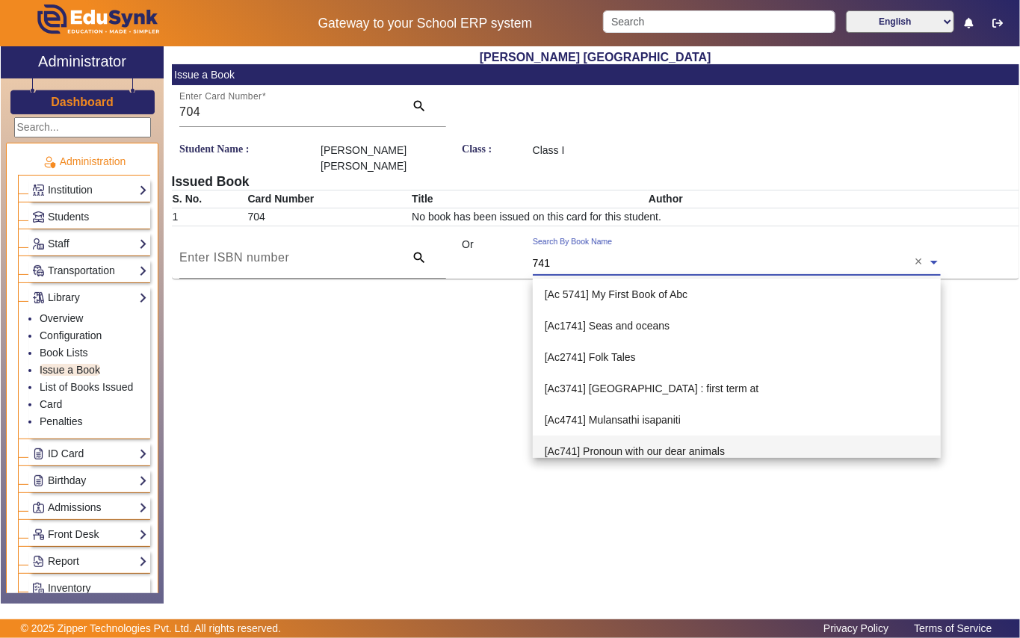
click at [599, 451] on span "[Ac741] Pronoun with our dear animals" at bounding box center [635, 451] width 180 height 12
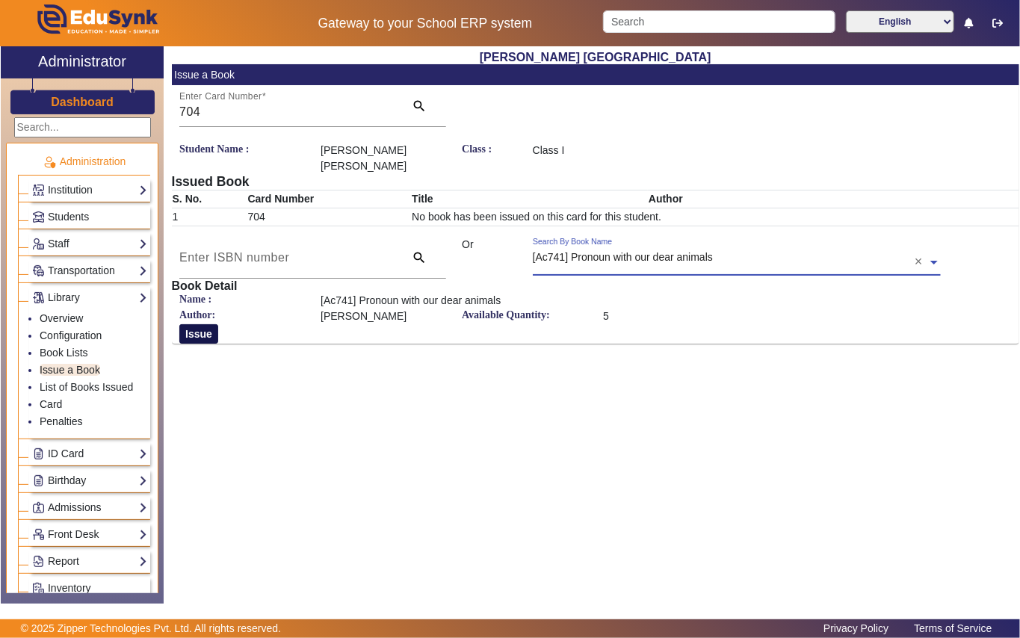
click at [200, 338] on button "Issue" at bounding box center [198, 333] width 39 height 19
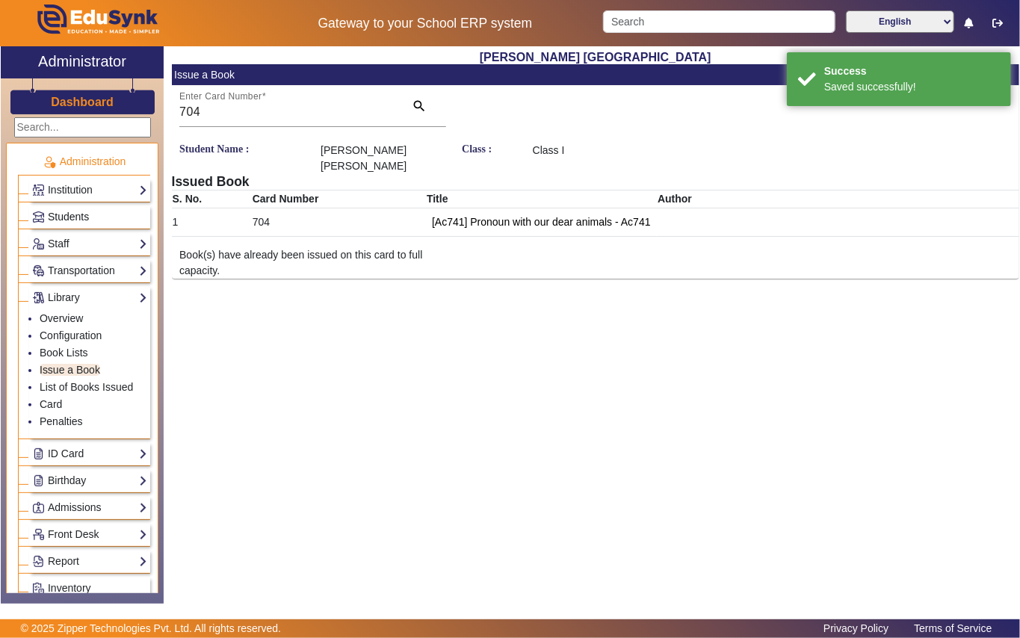
click at [84, 219] on span "Students" at bounding box center [68, 217] width 41 height 12
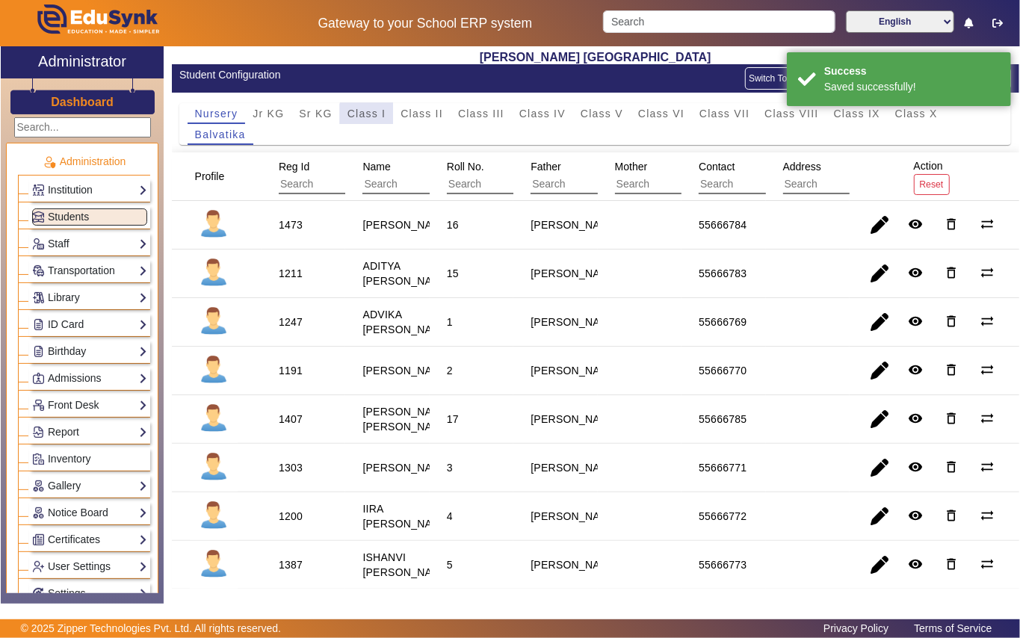
click at [374, 117] on span "Class I" at bounding box center [366, 113] width 39 height 10
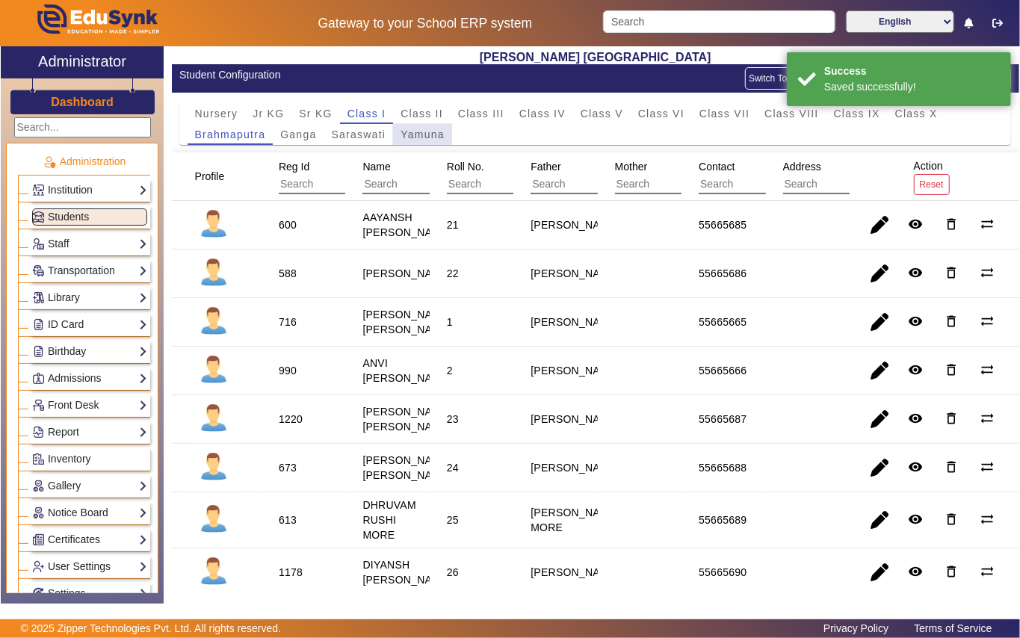
click at [419, 135] on span "Yamuna" at bounding box center [423, 134] width 44 height 10
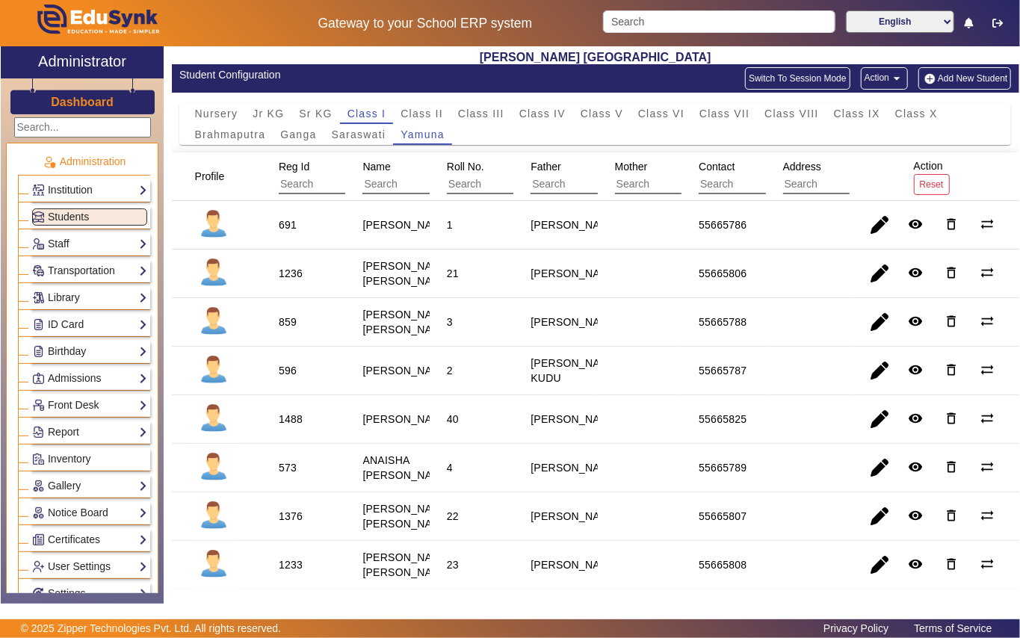
click at [297, 281] on div "1236" at bounding box center [291, 273] width 24 height 15
click at [75, 297] on link "Library" at bounding box center [89, 297] width 115 height 17
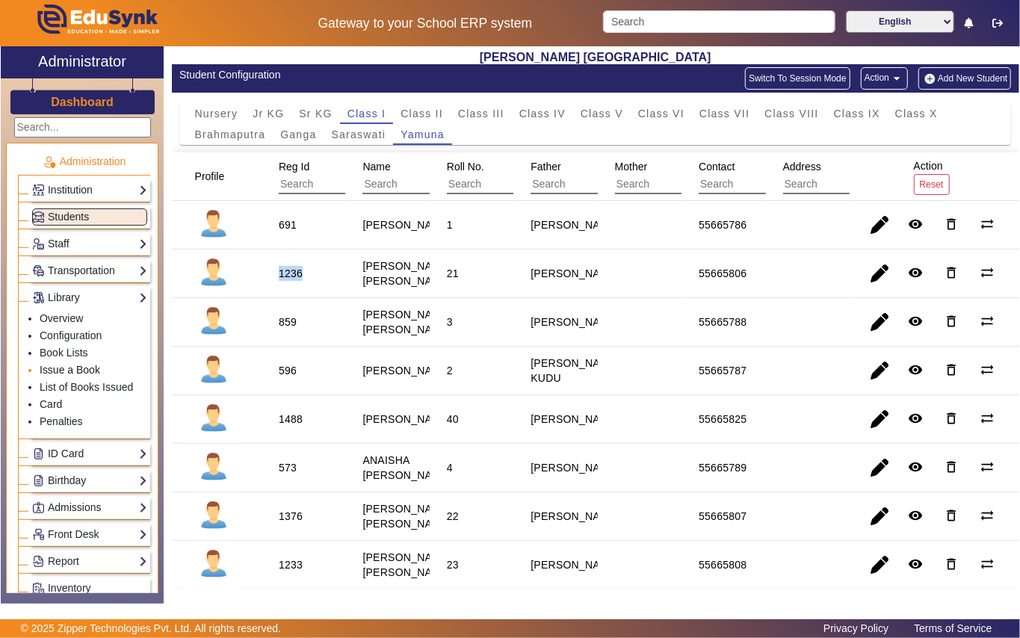
click at [75, 374] on link "Issue a Book" at bounding box center [70, 370] width 61 height 12
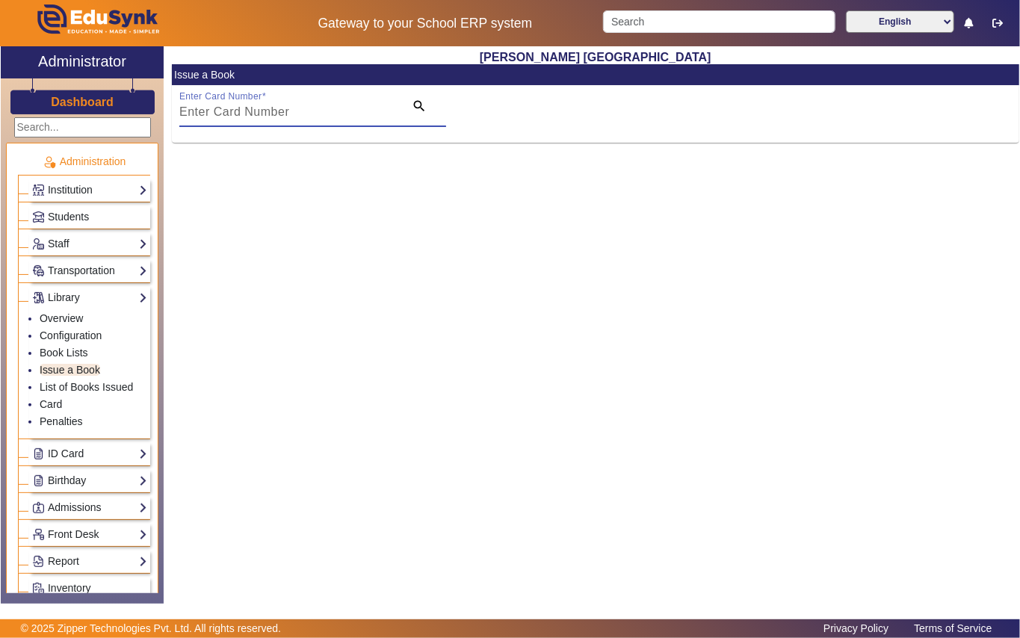
click at [308, 114] on input "Enter Card Number" at bounding box center [287, 112] width 216 height 18
paste input "1236"
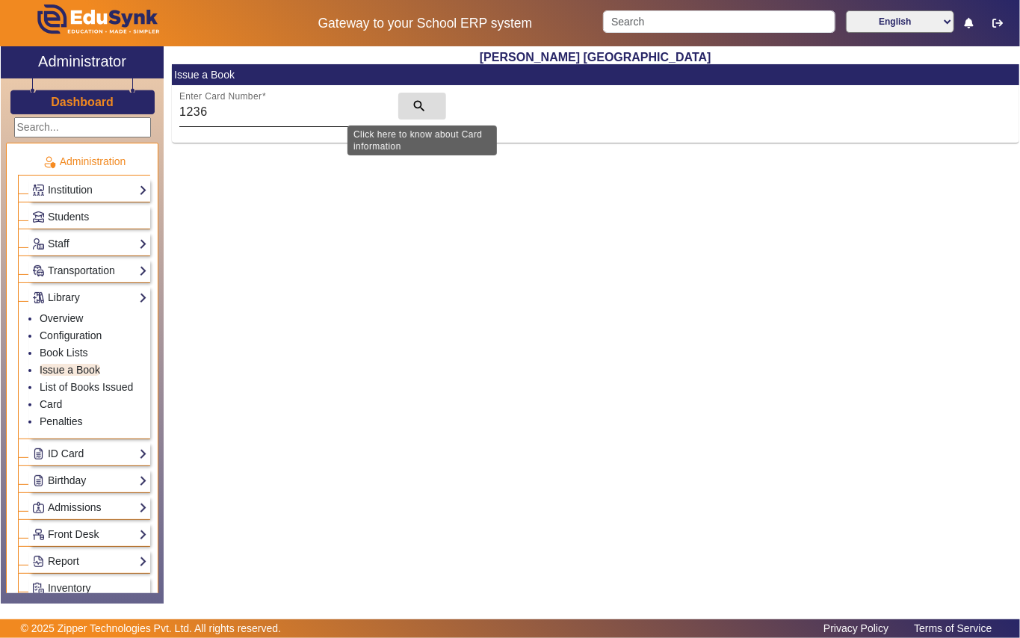
click at [418, 102] on mat-icon "search" at bounding box center [419, 106] width 15 height 15
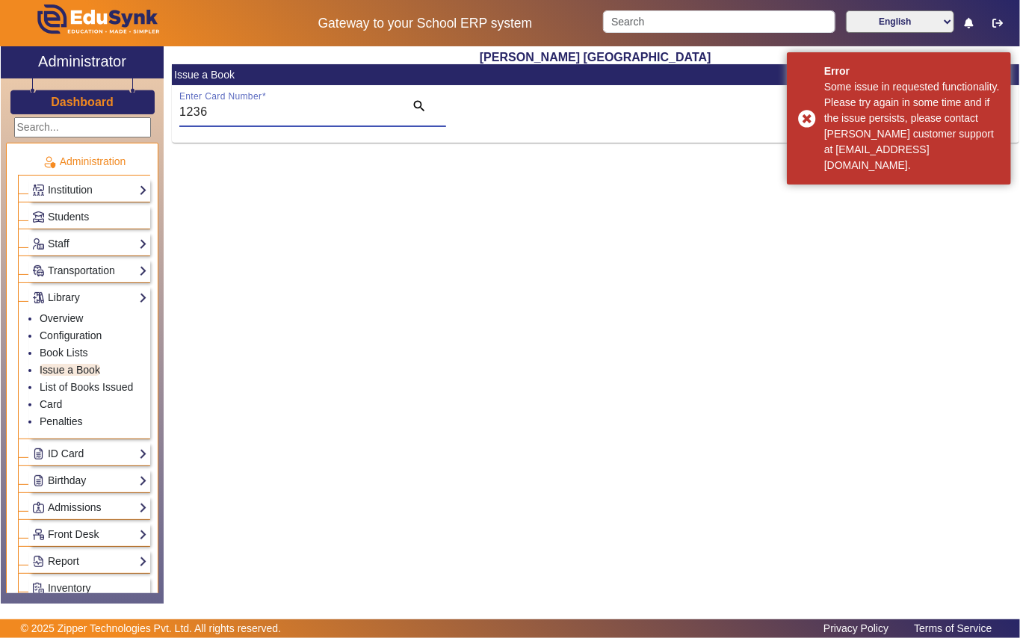
click at [418, 193] on div "Shri S. T. Kadam Vidyalaya Issue a Book Enter Card Number 1236 search" at bounding box center [592, 317] width 856 height 542
click at [420, 103] on mat-icon "search" at bounding box center [419, 106] width 15 height 15
type input "1"
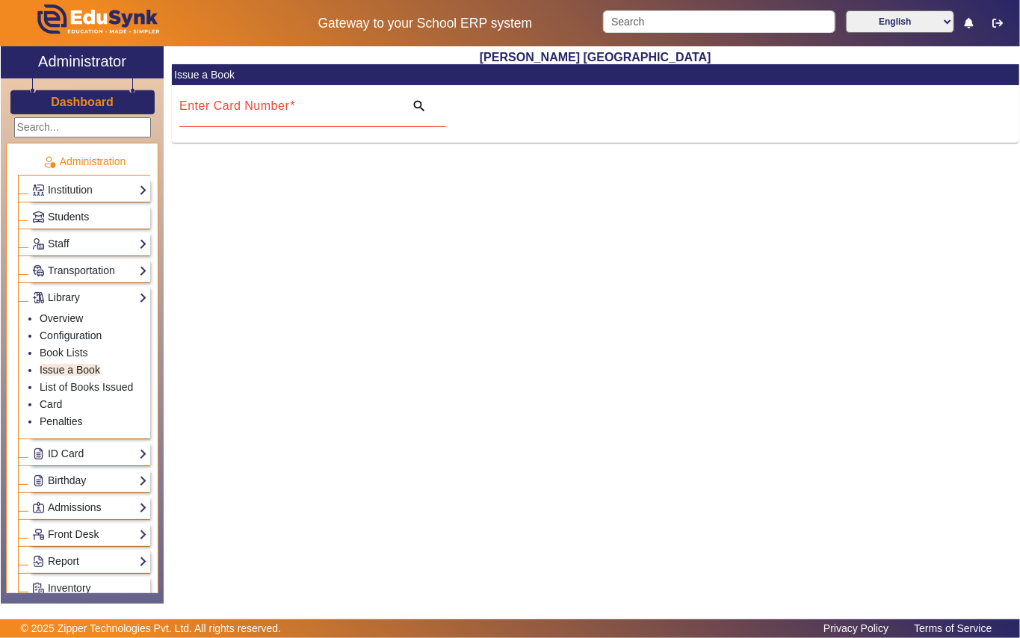
click at [78, 215] on span "Students" at bounding box center [68, 217] width 41 height 12
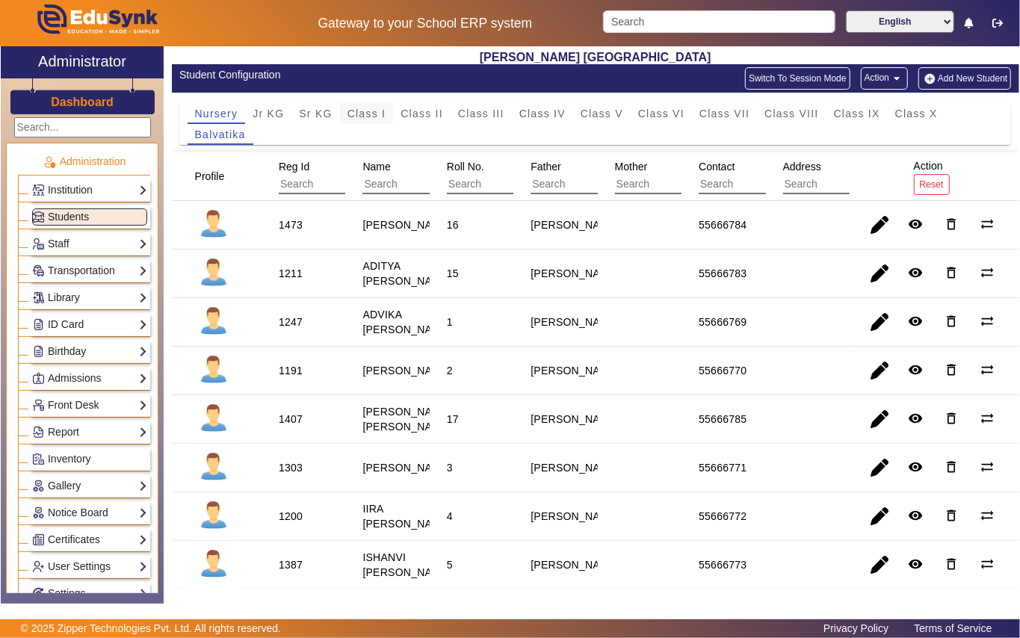
click at [356, 114] on span "Class I" at bounding box center [366, 113] width 39 height 10
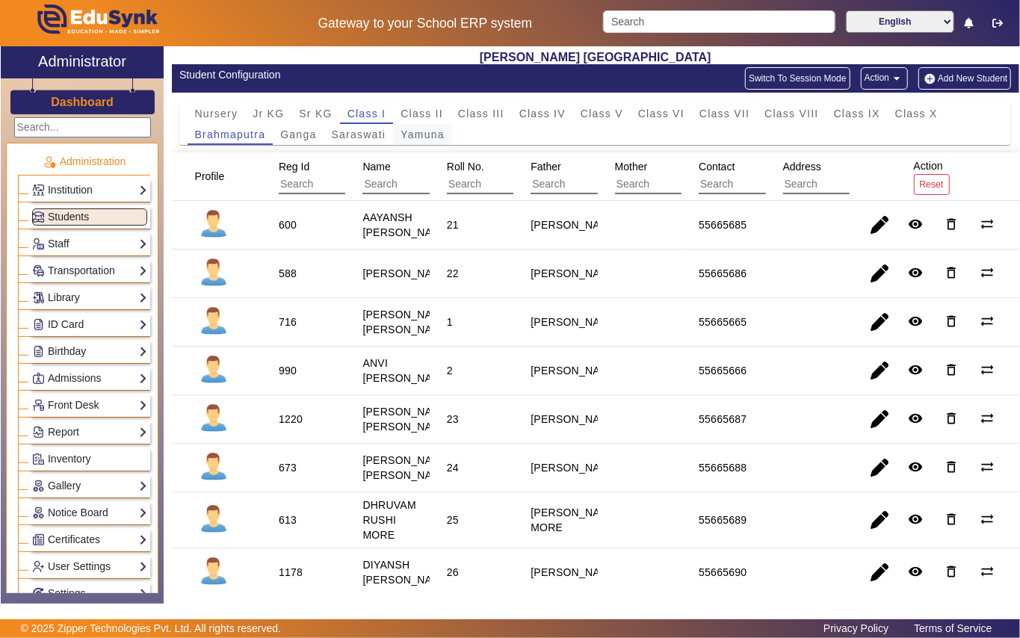
click at [410, 132] on span "Yamuna" at bounding box center [423, 134] width 44 height 10
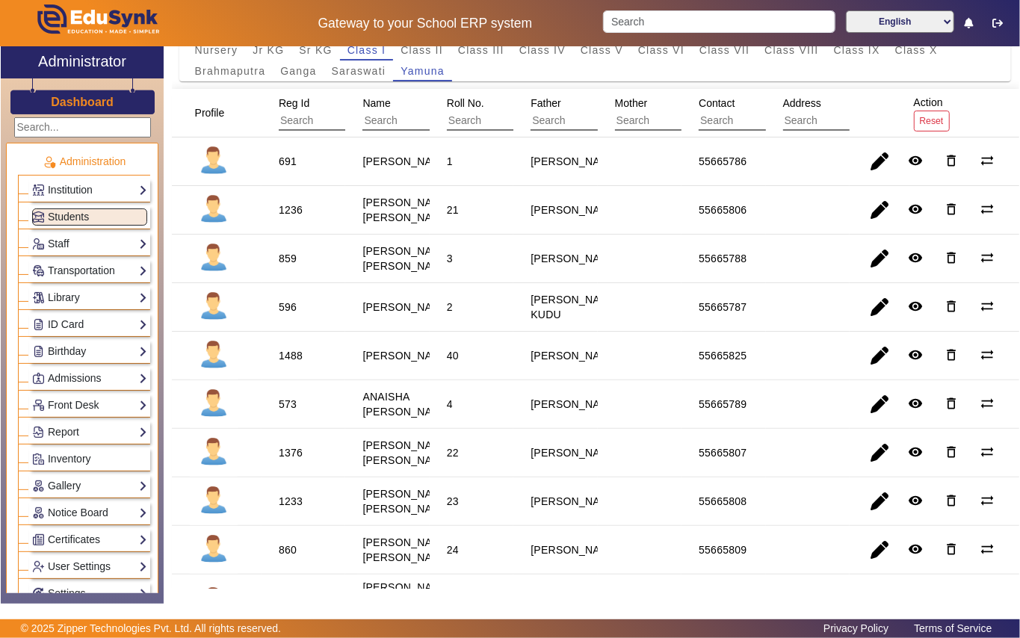
scroll to position [99, 0]
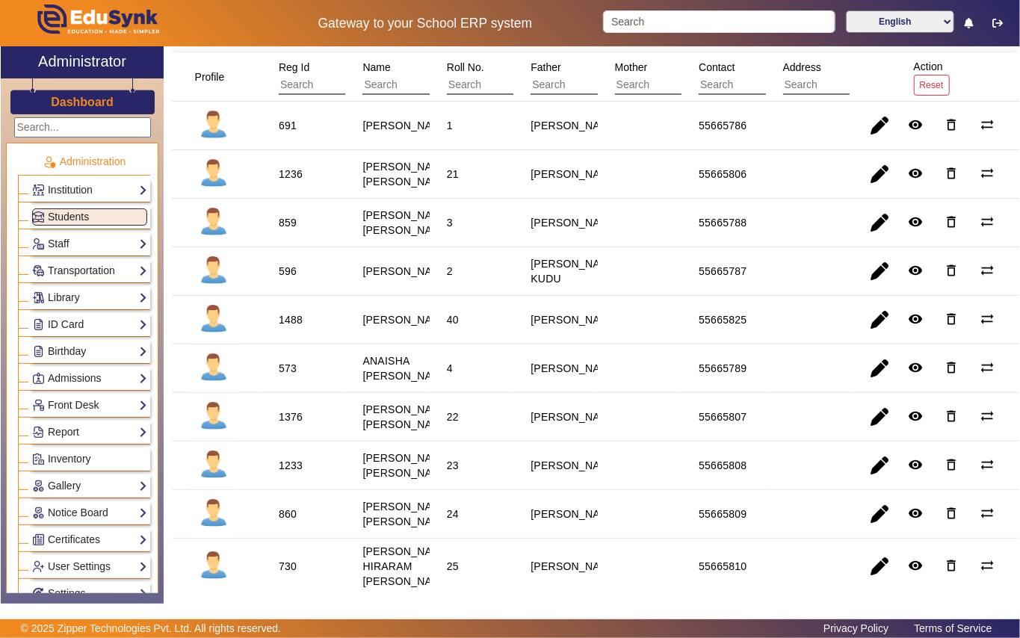
click at [296, 182] on div "1236" at bounding box center [291, 174] width 24 height 15
click at [81, 294] on link "Library" at bounding box center [89, 297] width 115 height 17
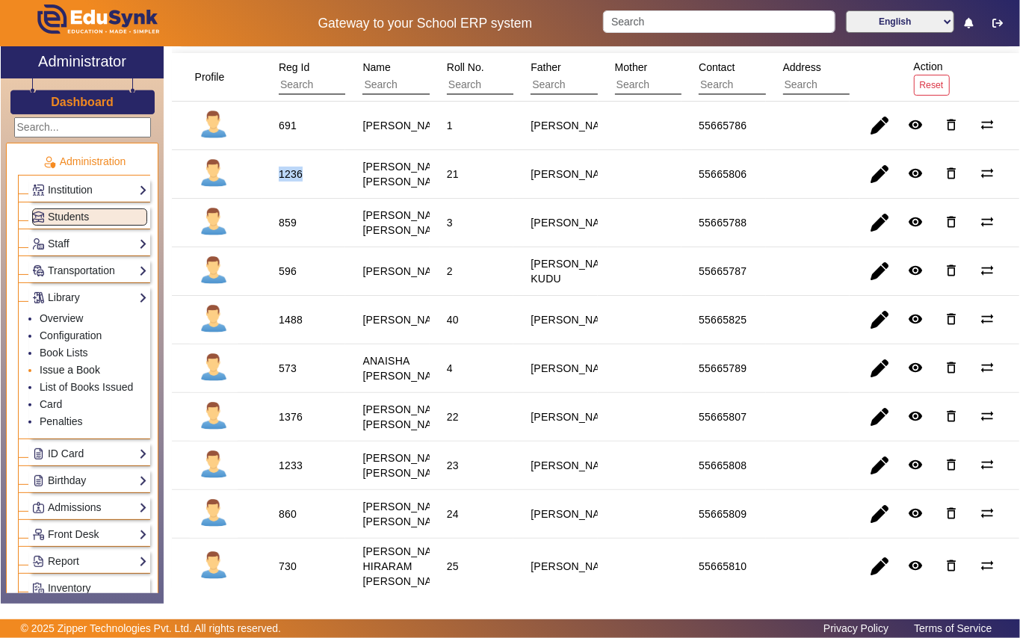
click at [64, 369] on link "Issue a Book" at bounding box center [70, 370] width 61 height 12
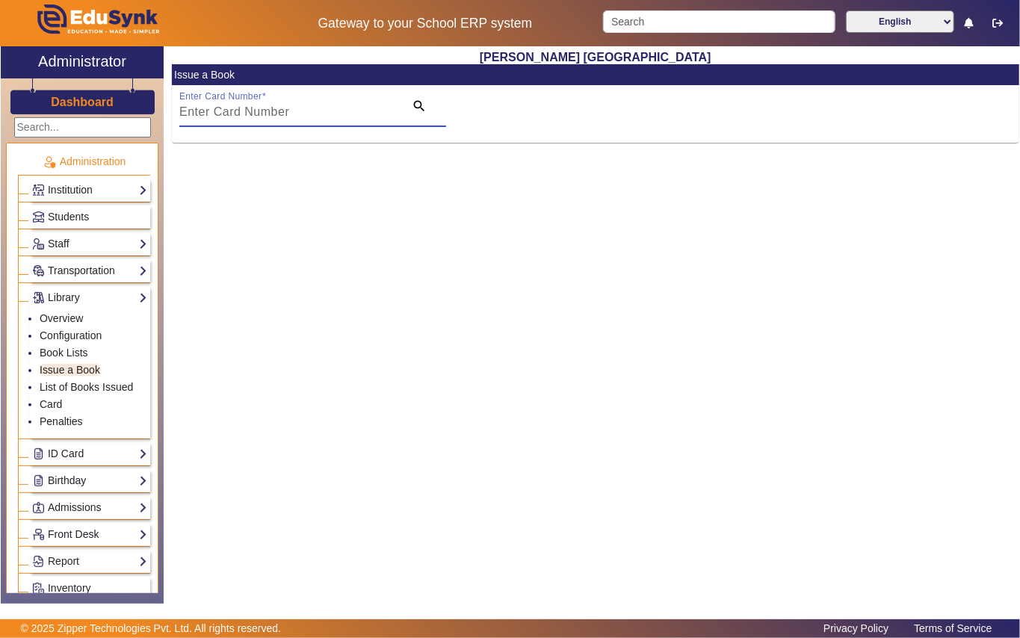
click at [324, 120] on input "Enter Card Number" at bounding box center [287, 112] width 216 height 18
paste input "1236"
type input "1236"
click at [416, 103] on mat-icon "search" at bounding box center [419, 106] width 15 height 15
click at [112, 213] on link "Students" at bounding box center [89, 216] width 115 height 17
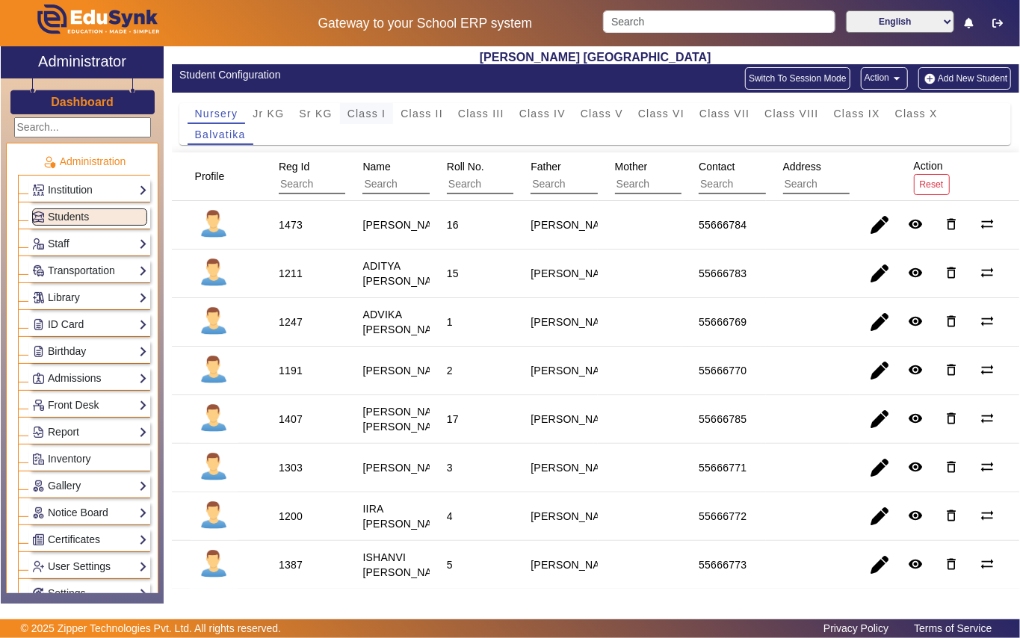
click at [371, 114] on span "Class I" at bounding box center [366, 113] width 39 height 10
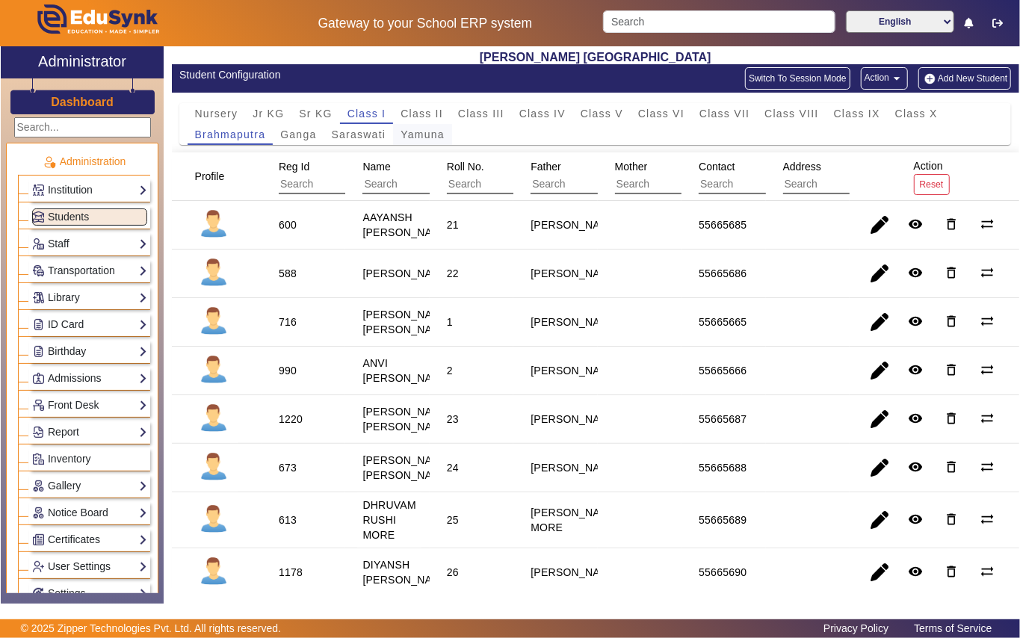
click at [437, 136] on span "Yamuna" at bounding box center [423, 134] width 44 height 10
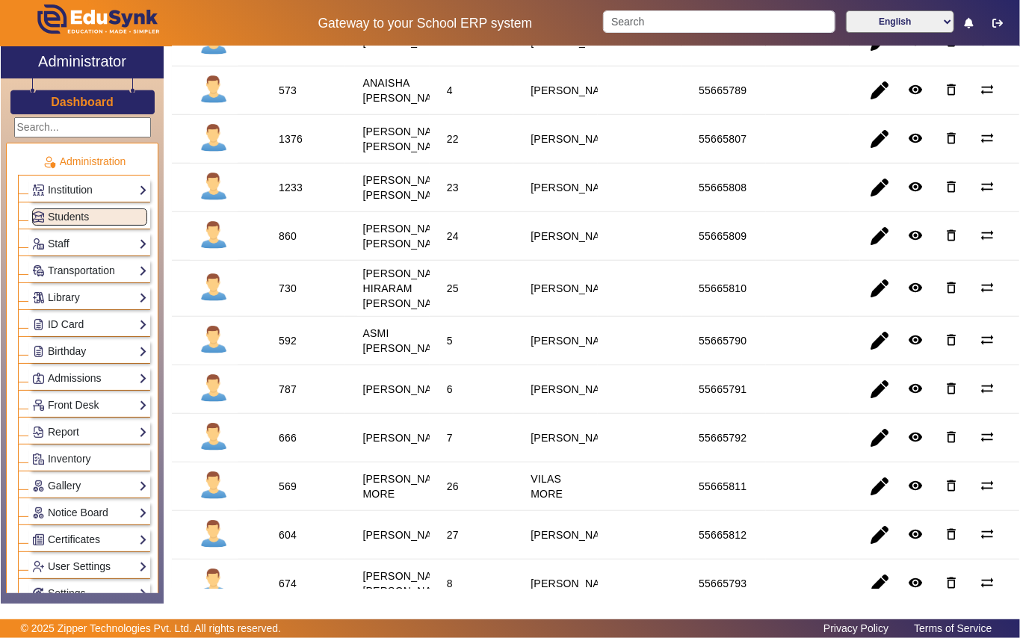
scroll to position [398, 0]
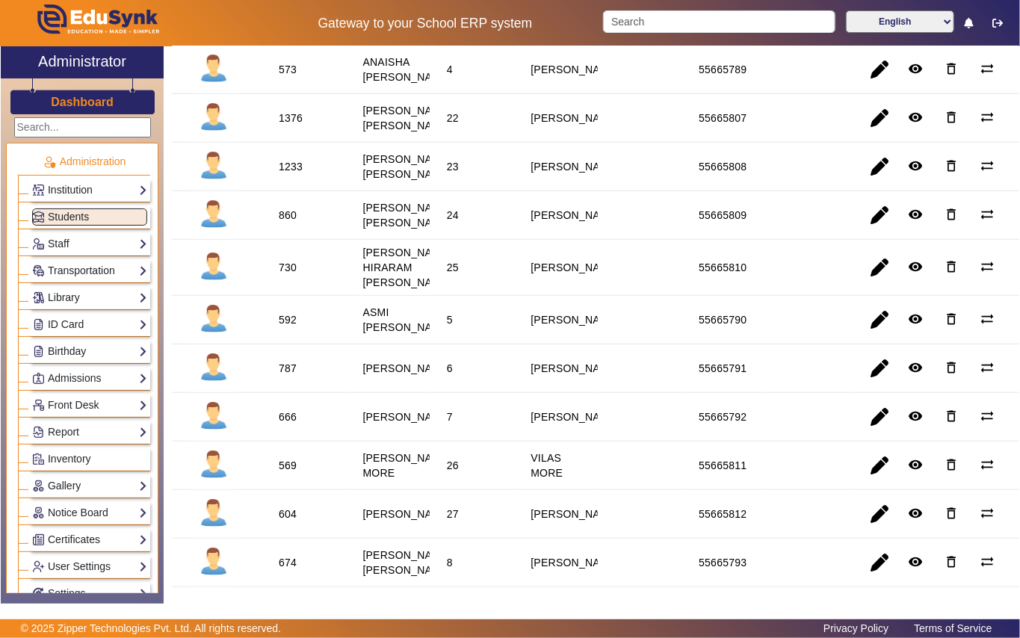
click at [281, 223] on div "860" at bounding box center [288, 215] width 18 height 15
click at [96, 302] on link "Library" at bounding box center [89, 297] width 115 height 17
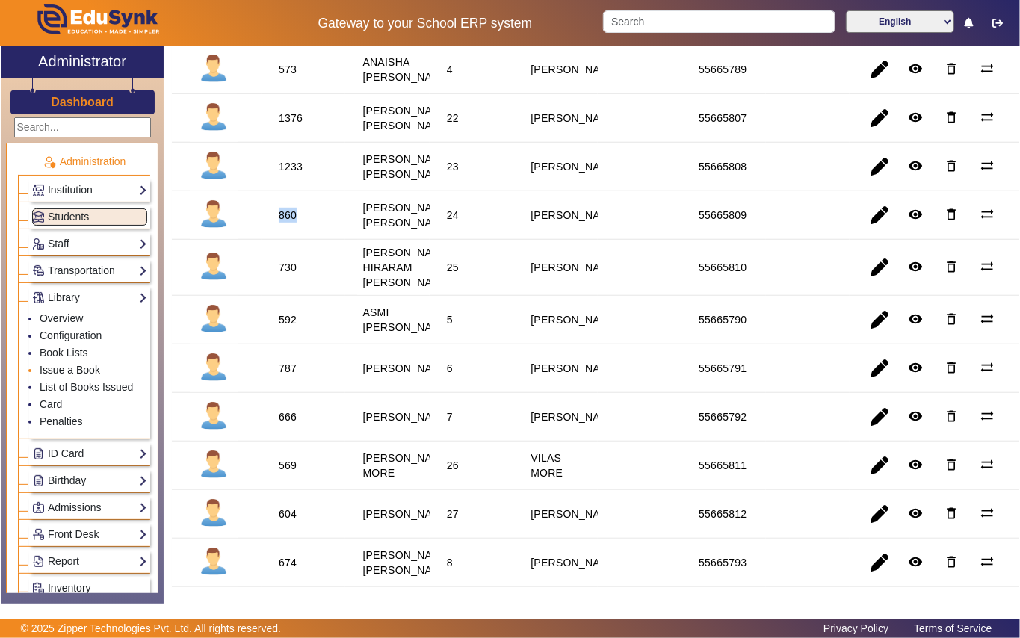
click at [64, 374] on link "Issue a Book" at bounding box center [70, 370] width 61 height 12
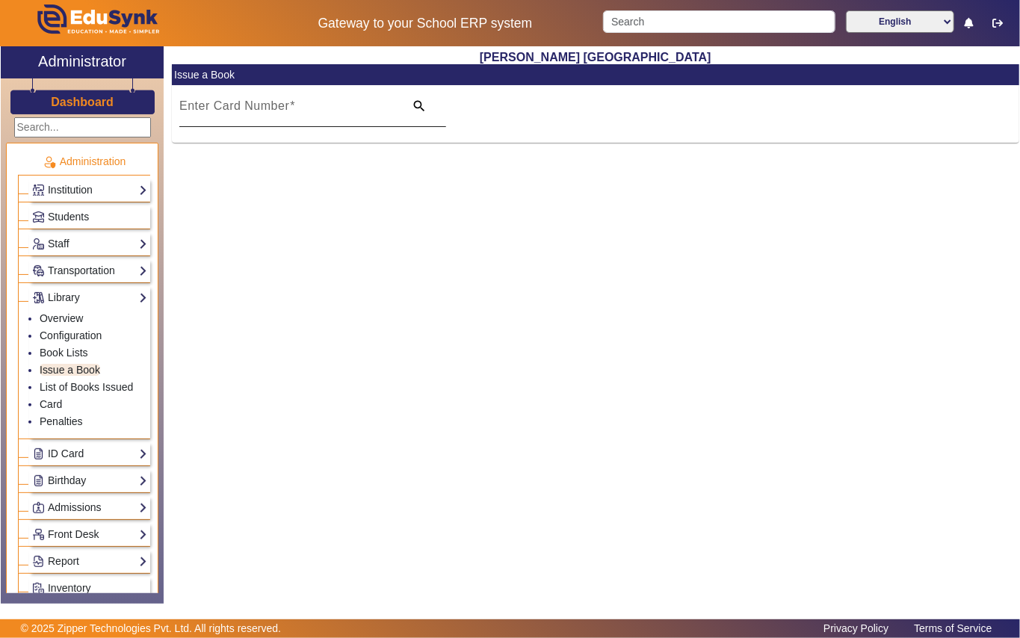
click at [306, 114] on input "Enter Card Number" at bounding box center [287, 112] width 216 height 18
paste input "860"
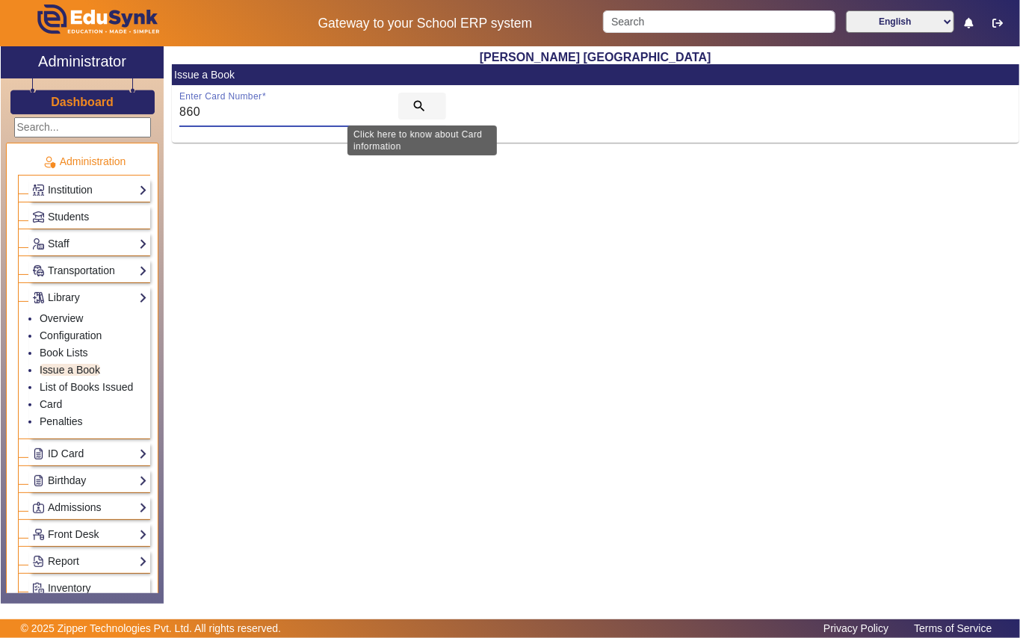
type input "860"
click at [420, 103] on mat-icon "search" at bounding box center [419, 106] width 15 height 15
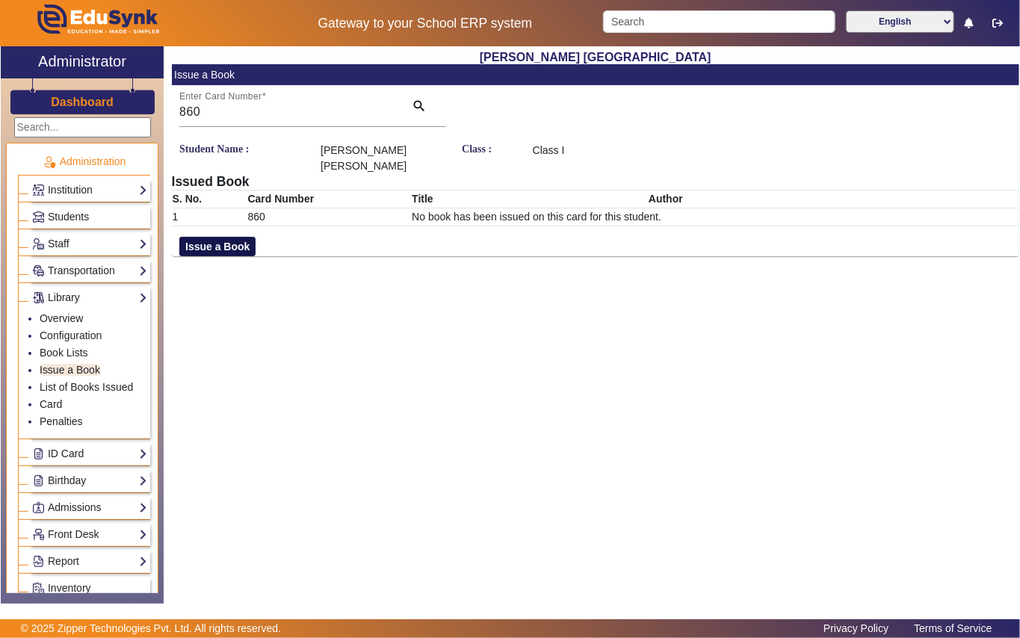
click at [222, 237] on button "Issue a Book" at bounding box center [217, 246] width 76 height 19
click at [682, 237] on div "Search By Book Name" at bounding box center [730, 245] width 395 height 17
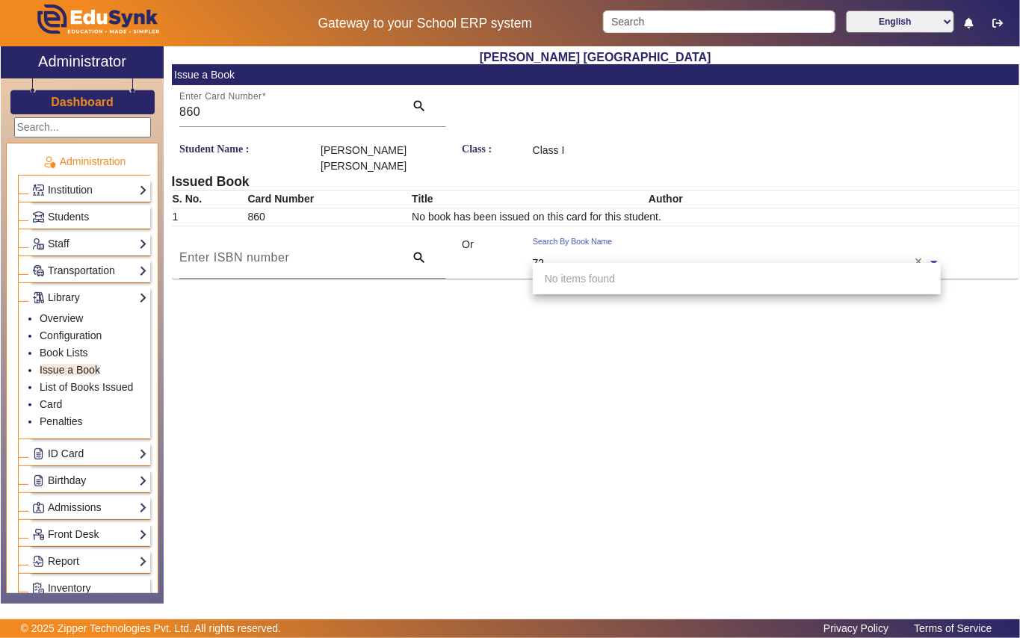
type input "722"
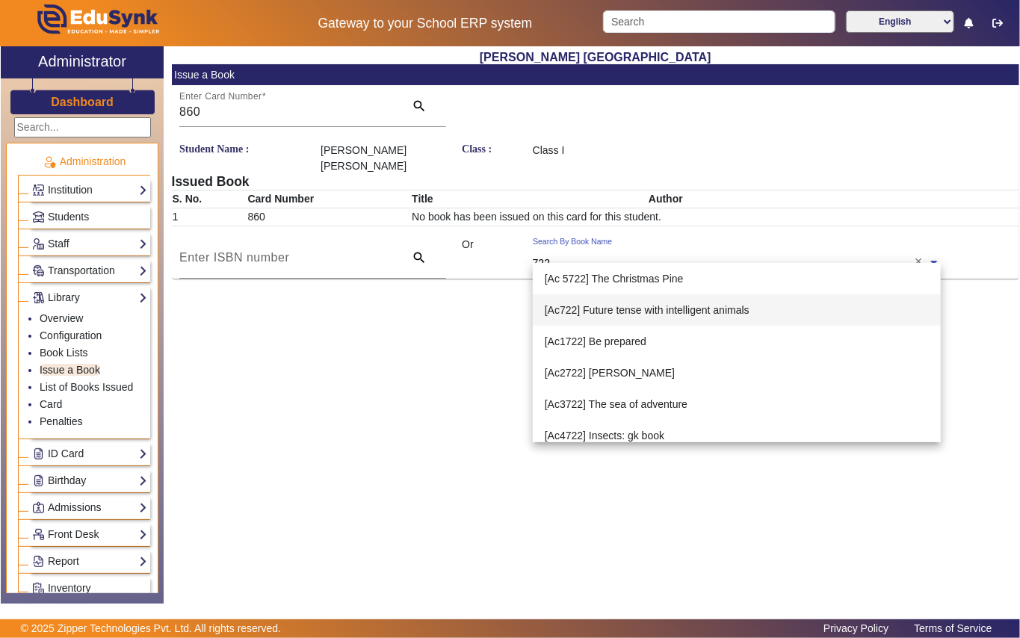
click at [620, 317] on div "[Ac722] Future tense with intelligent animals" at bounding box center [737, 309] width 408 height 31
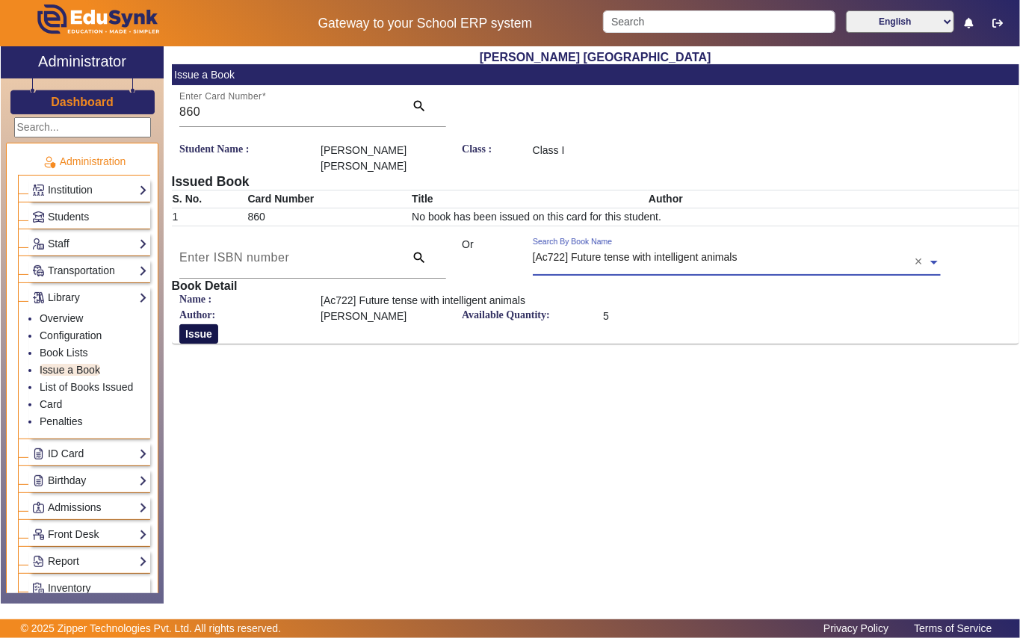
click at [200, 324] on button "Issue" at bounding box center [198, 333] width 39 height 19
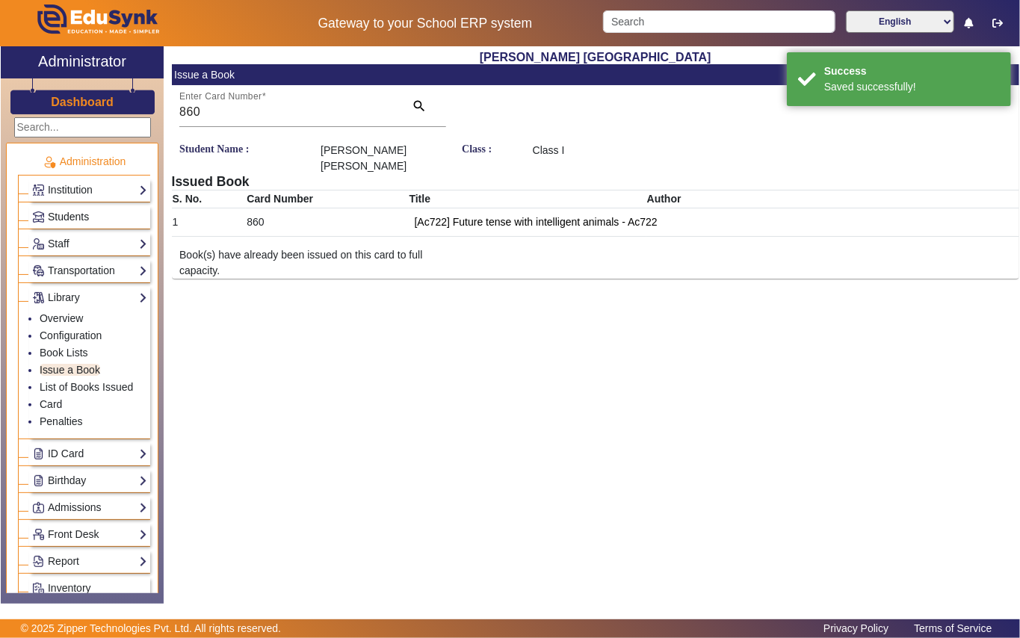
click at [72, 219] on span "Students" at bounding box center [68, 217] width 41 height 12
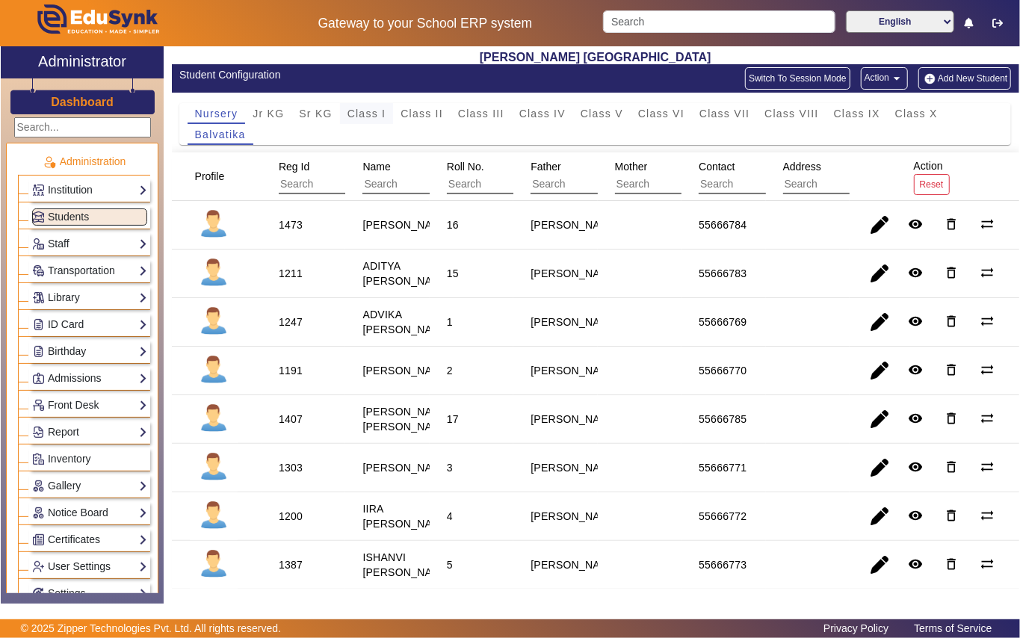
click at [374, 111] on span "Class I" at bounding box center [366, 113] width 39 height 10
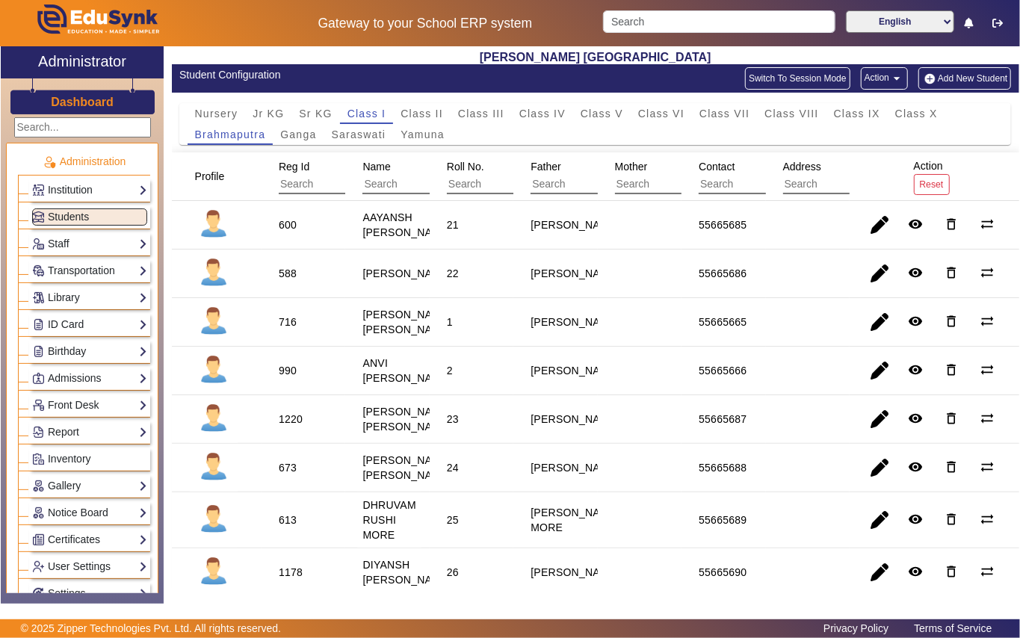
scroll to position [99, 0]
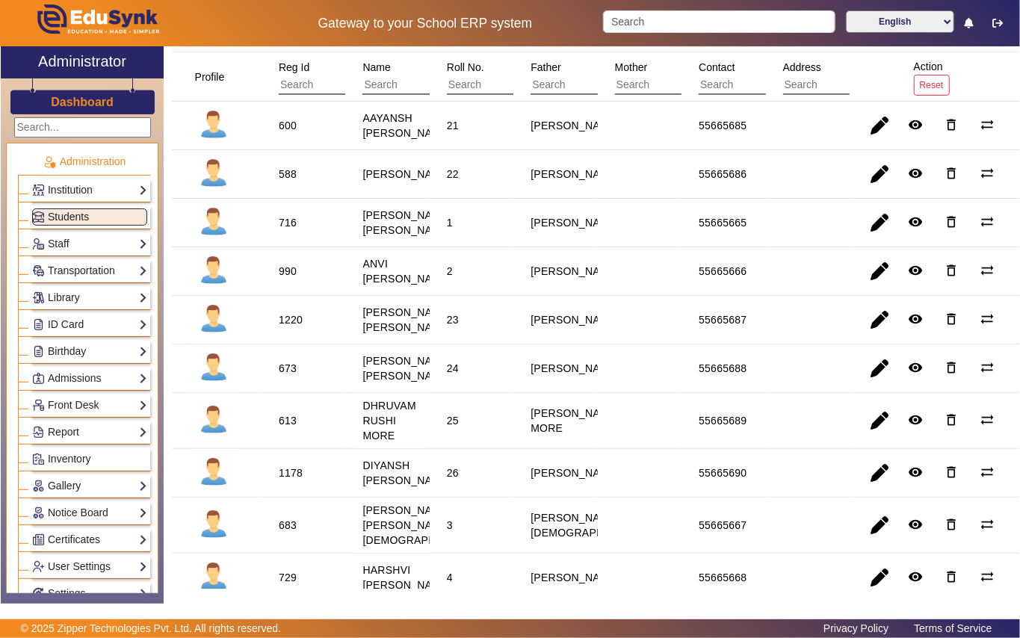
click at [287, 428] on div "613" at bounding box center [288, 420] width 18 height 15
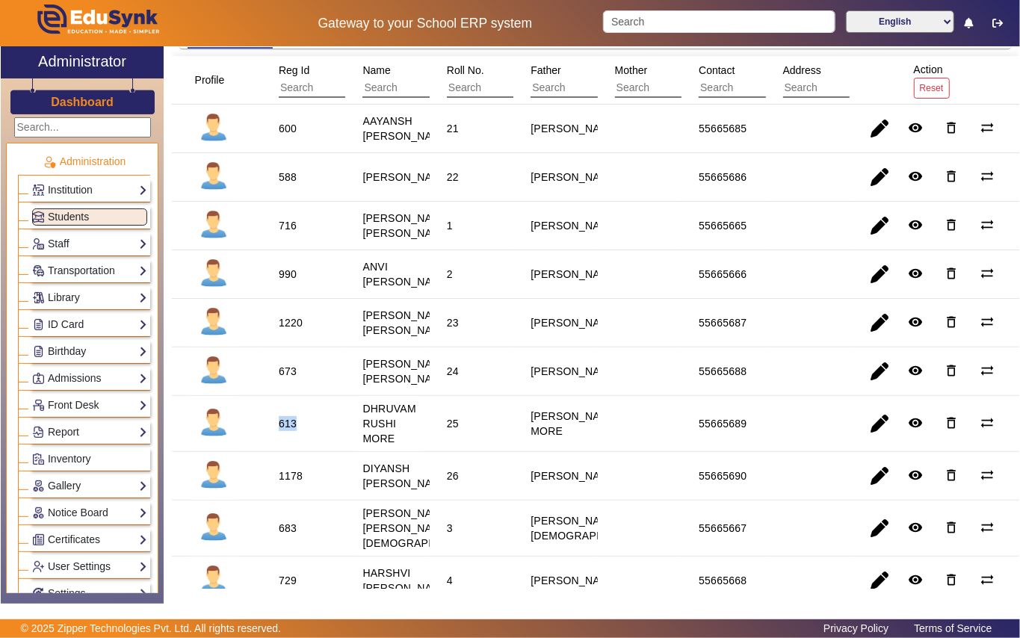
scroll to position [0, 0]
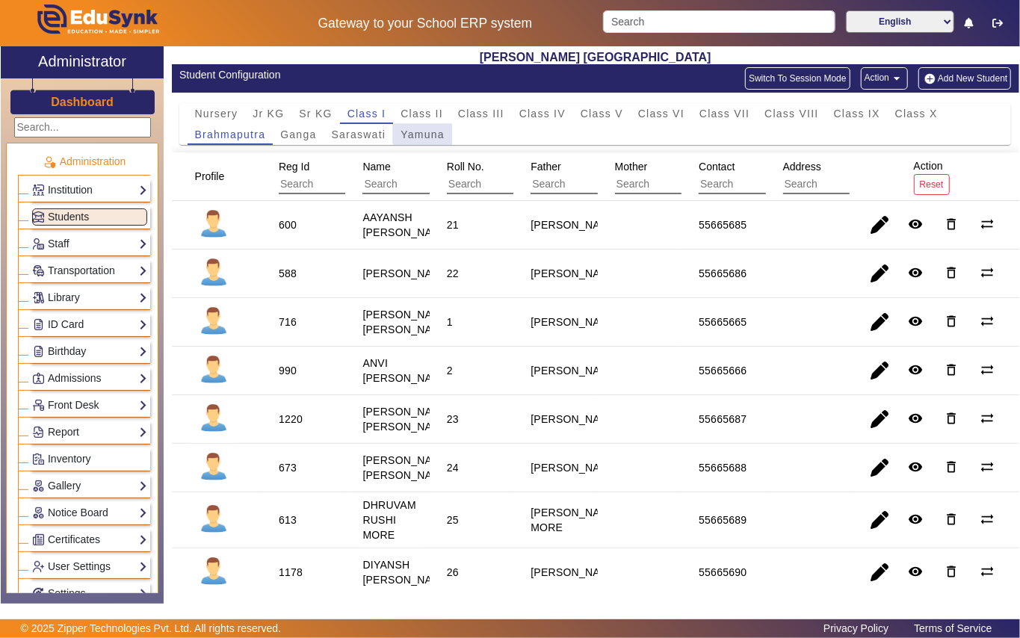
click at [424, 132] on span "Yamuna" at bounding box center [423, 134] width 44 height 10
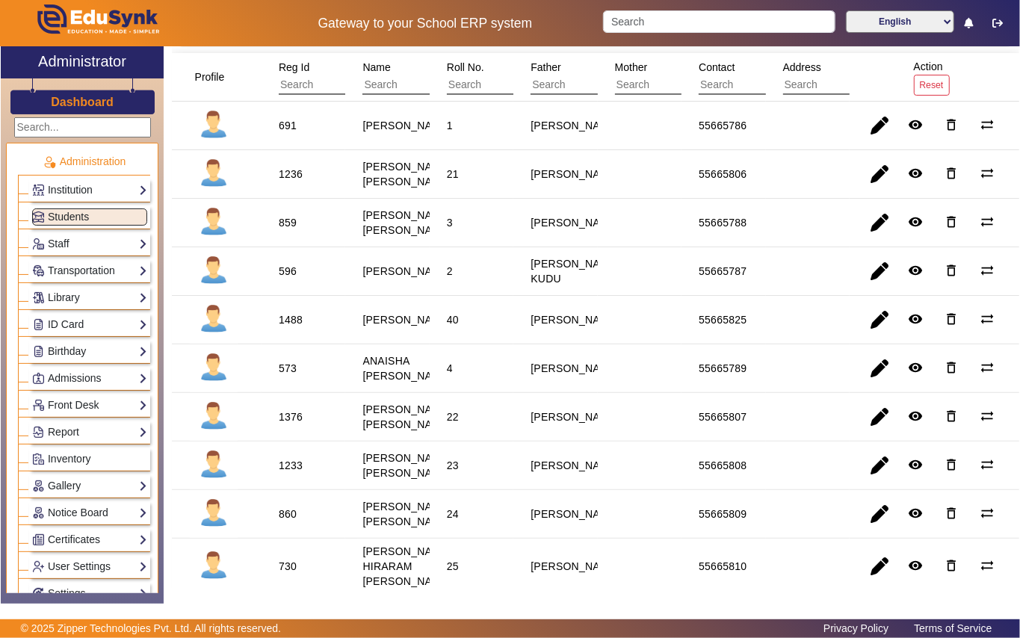
scroll to position [199, 0]
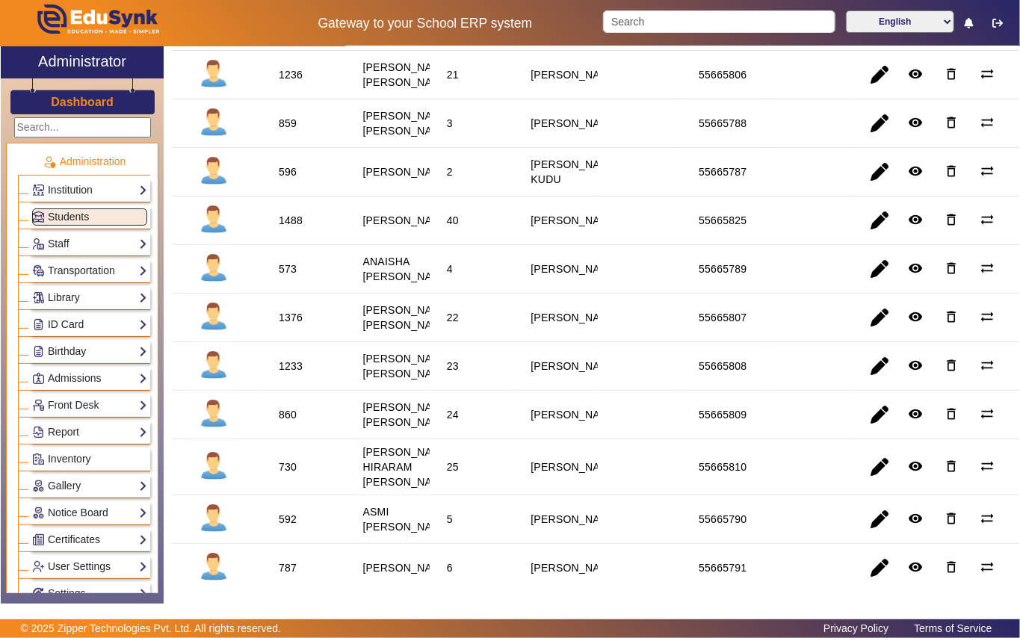
click at [290, 374] on div "1233" at bounding box center [291, 366] width 24 height 15
click at [111, 300] on link "Library" at bounding box center [89, 297] width 115 height 17
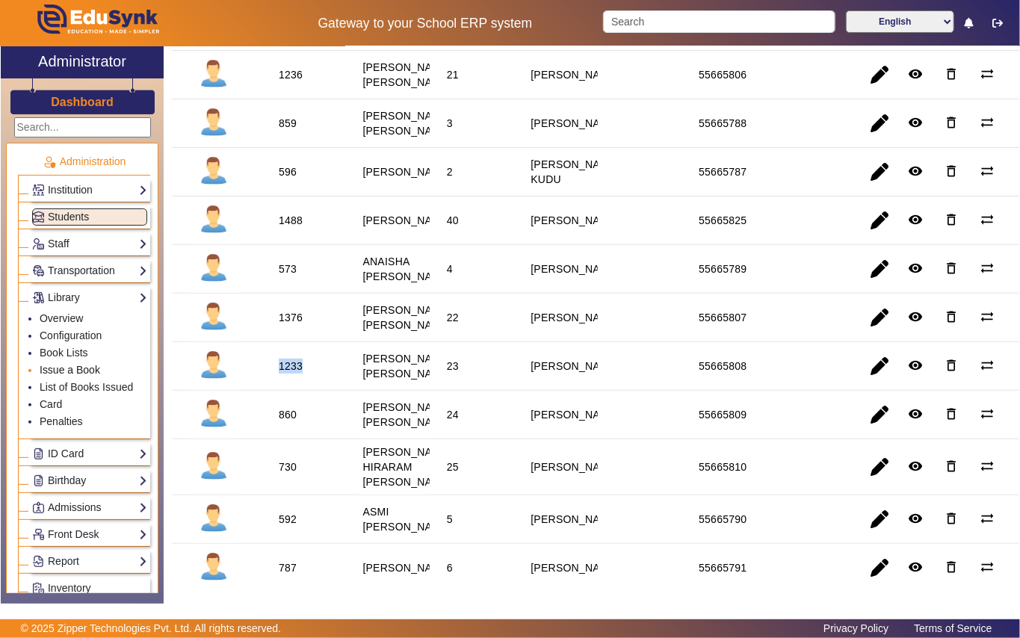
click at [90, 372] on link "Issue a Book" at bounding box center [70, 370] width 61 height 12
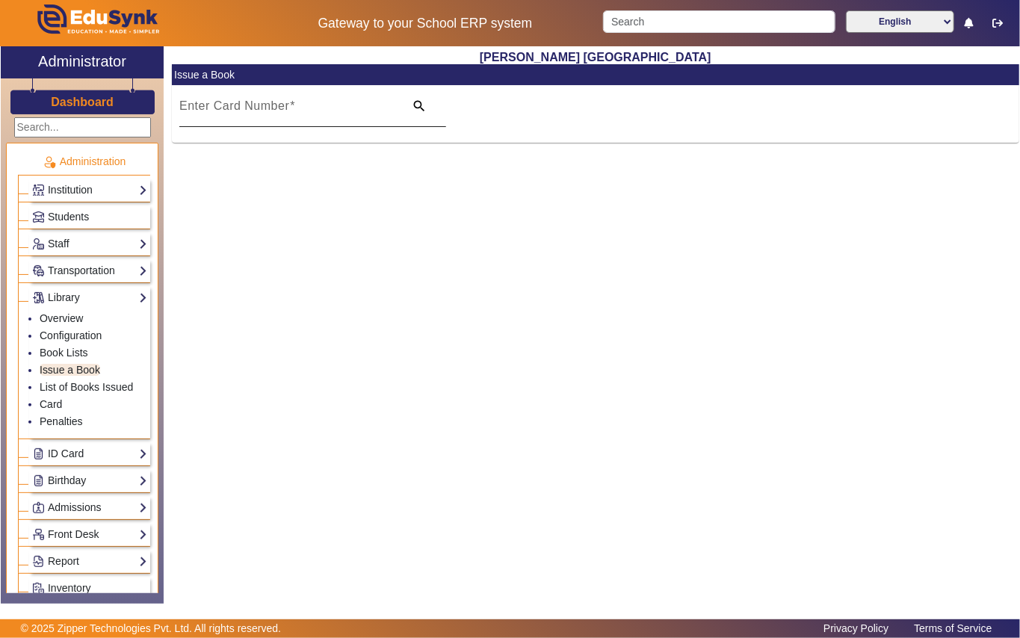
click at [255, 112] on mat-label "Enter Card Number" at bounding box center [234, 105] width 110 height 13
click at [255, 112] on input "Enter Card Number" at bounding box center [287, 112] width 216 height 18
paste input "1233"
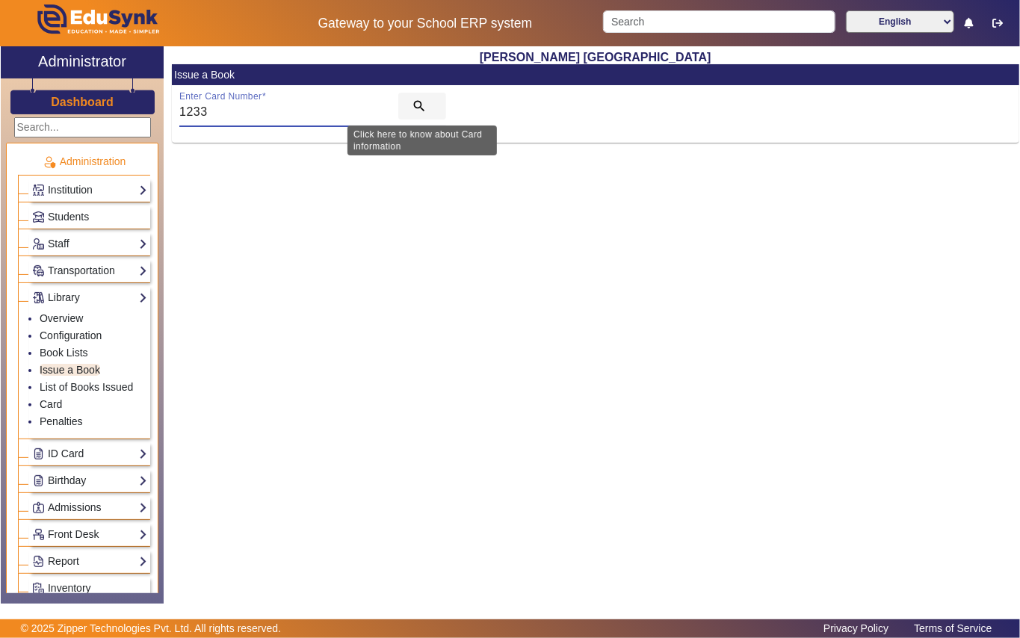
type input "1233"
click at [423, 105] on mat-icon "search" at bounding box center [419, 106] width 15 height 15
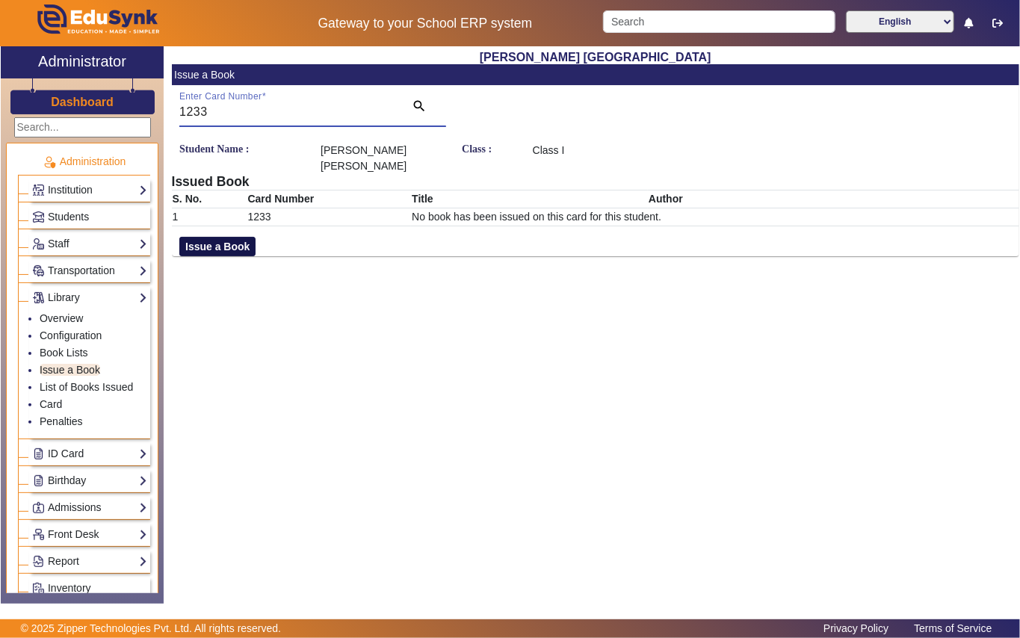
click at [230, 237] on button "Issue a Book" at bounding box center [217, 246] width 76 height 19
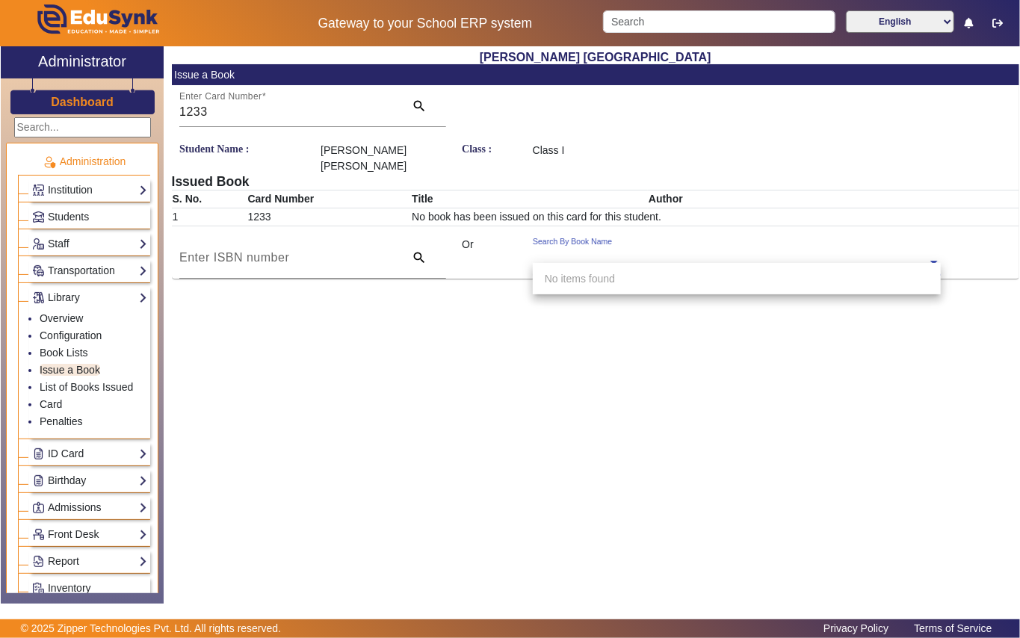
click at [545, 238] on div "Search By Book Name" at bounding box center [572, 242] width 79 height 12
type input "727"
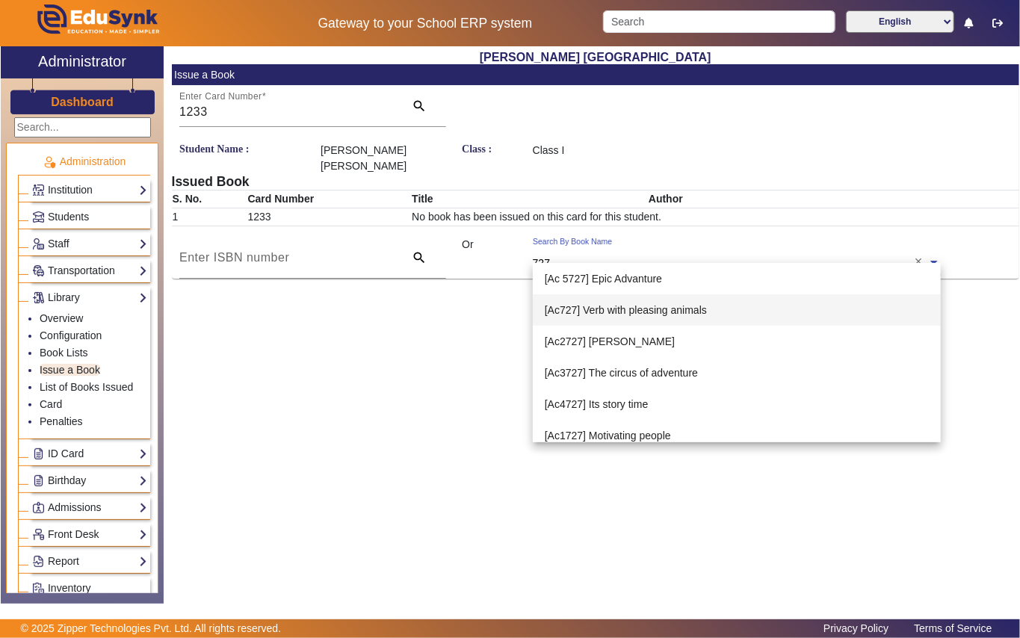
click at [664, 309] on span "[Ac727] Verb with pleasing animals" at bounding box center [626, 310] width 162 height 12
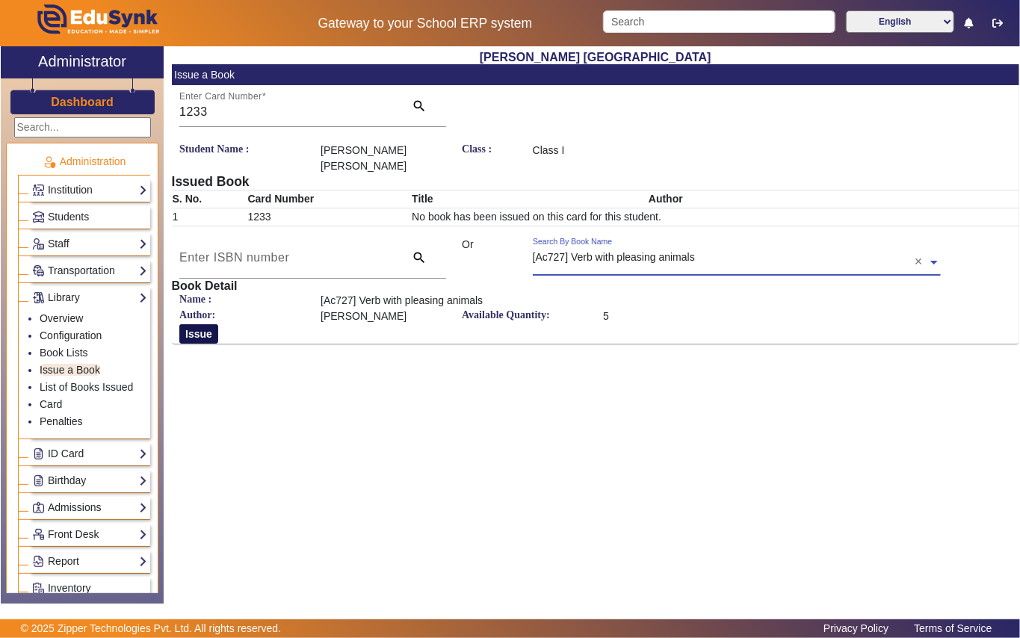
click at [204, 324] on button "Issue" at bounding box center [198, 333] width 39 height 19
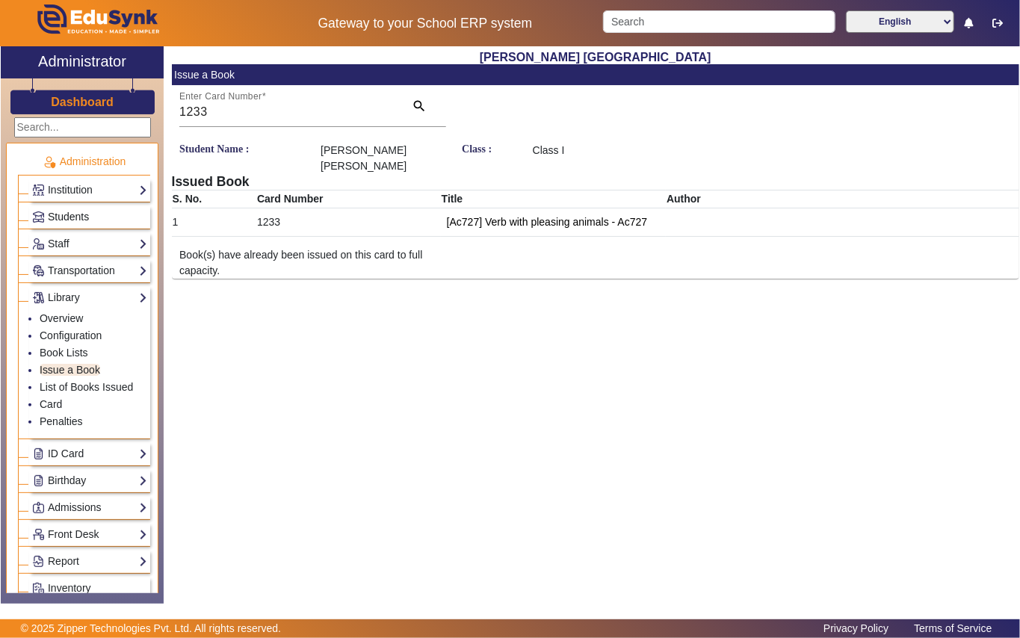
click at [108, 216] on link "Students" at bounding box center [89, 216] width 115 height 17
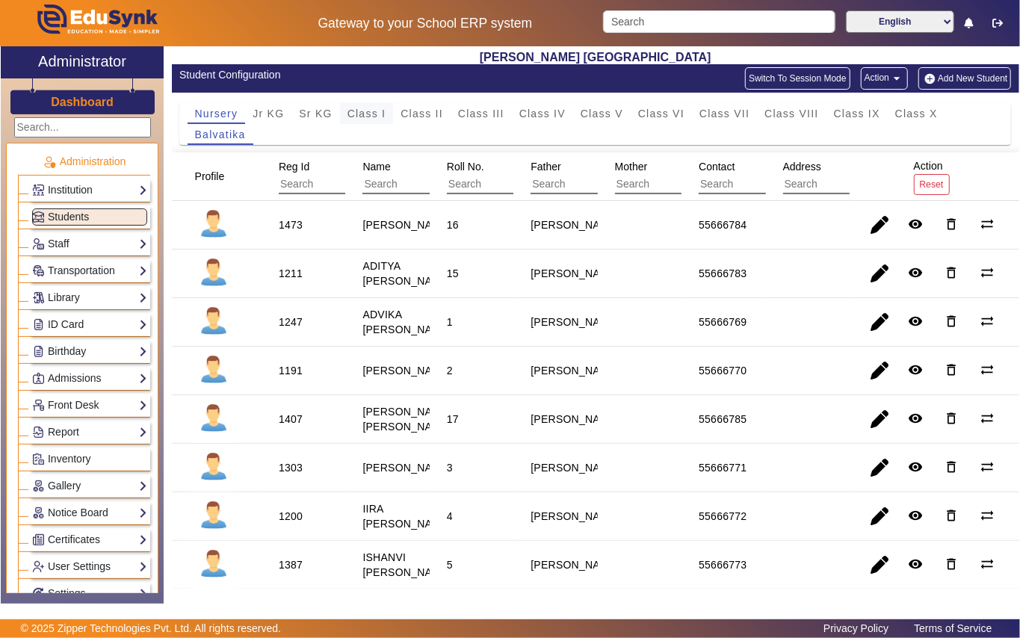
click at [371, 111] on span "Class I" at bounding box center [366, 113] width 39 height 10
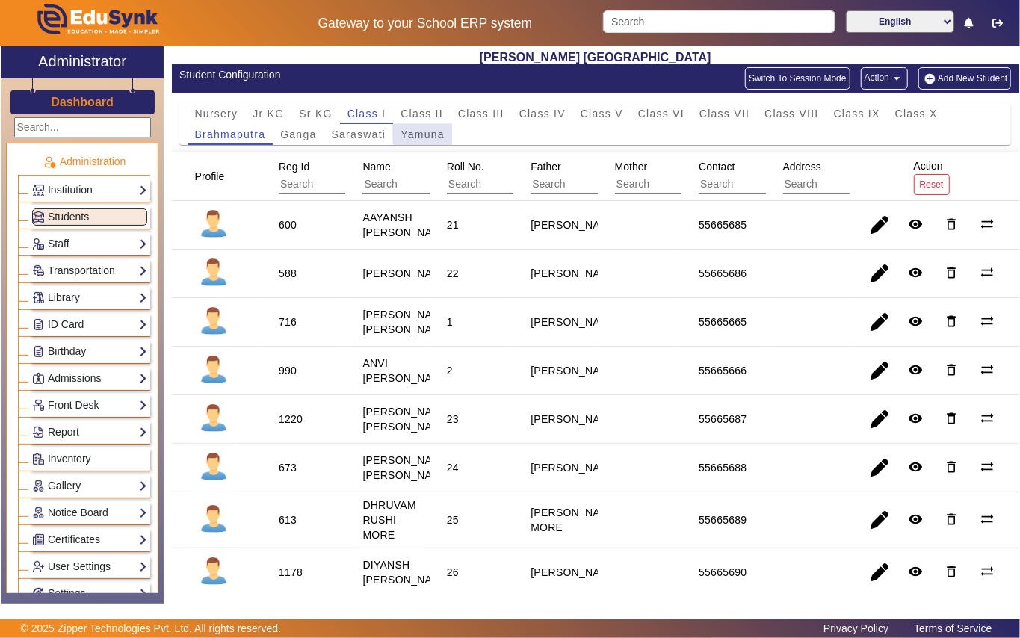
click at [425, 132] on span "Yamuna" at bounding box center [423, 134] width 44 height 10
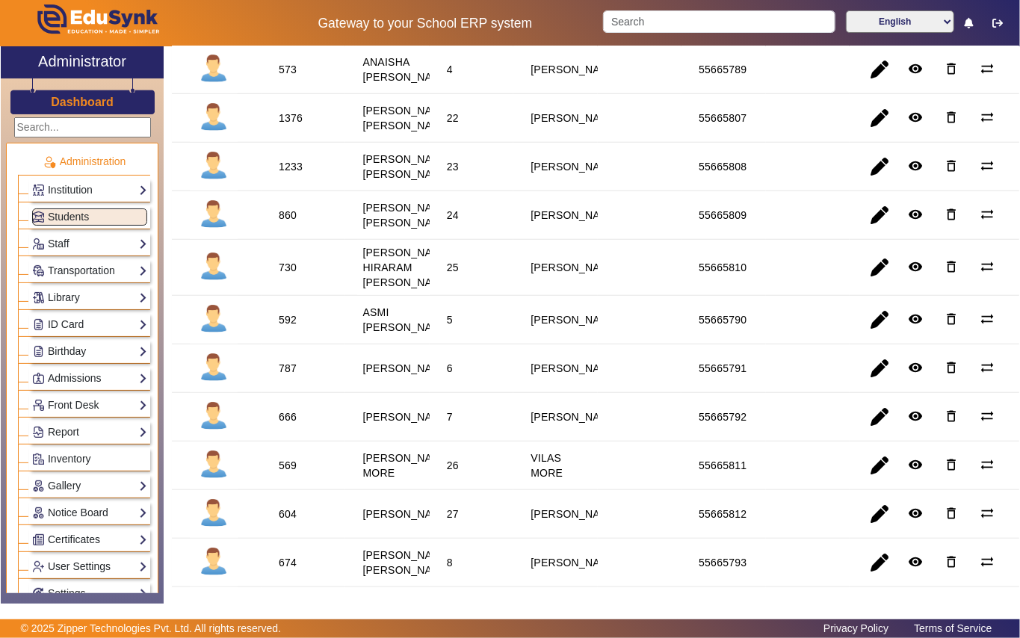
scroll to position [498, 0]
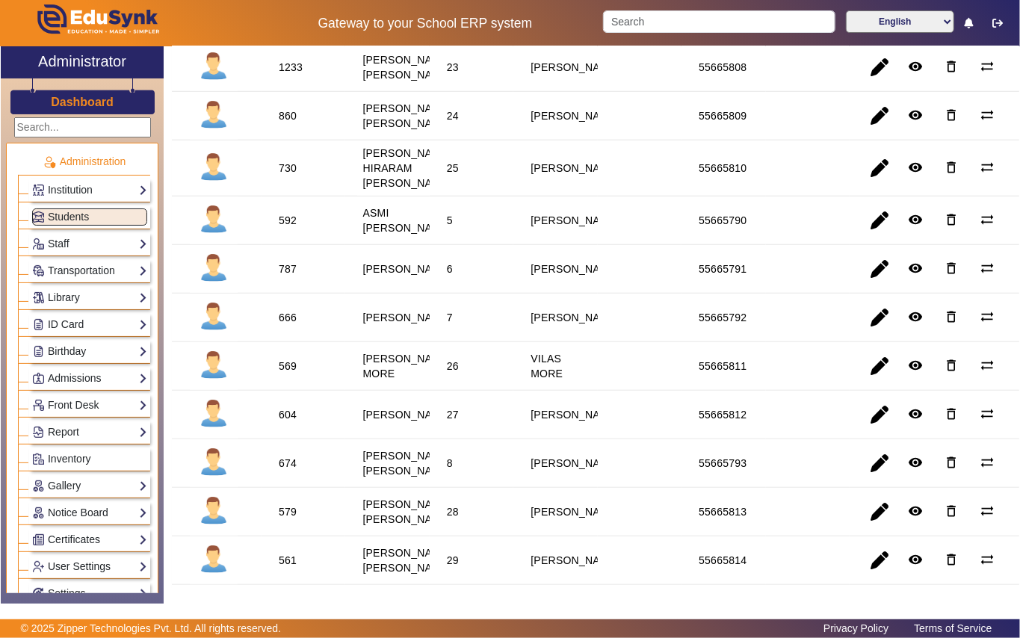
click at [294, 374] on div "569" at bounding box center [288, 366] width 18 height 15
click at [282, 374] on div "569" at bounding box center [288, 366] width 18 height 15
click at [91, 296] on link "Library" at bounding box center [89, 297] width 115 height 17
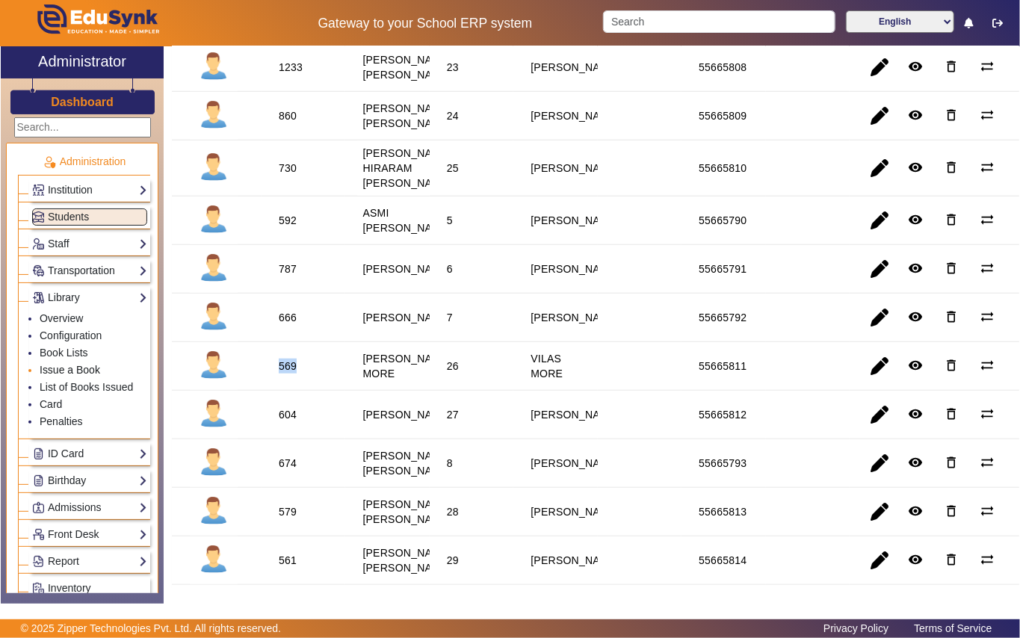
click at [96, 368] on link "Issue a Book" at bounding box center [70, 370] width 61 height 12
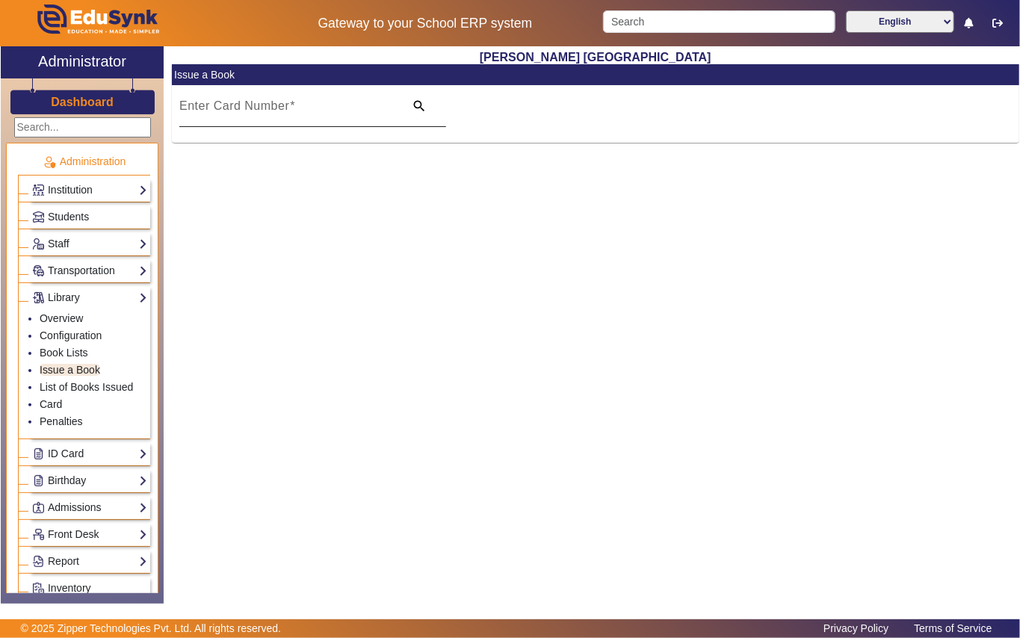
click at [249, 99] on mat-label "Enter Card Number" at bounding box center [234, 105] width 110 height 13
click at [249, 103] on input "Enter Card Number" at bounding box center [287, 112] width 216 height 18
paste input "569"
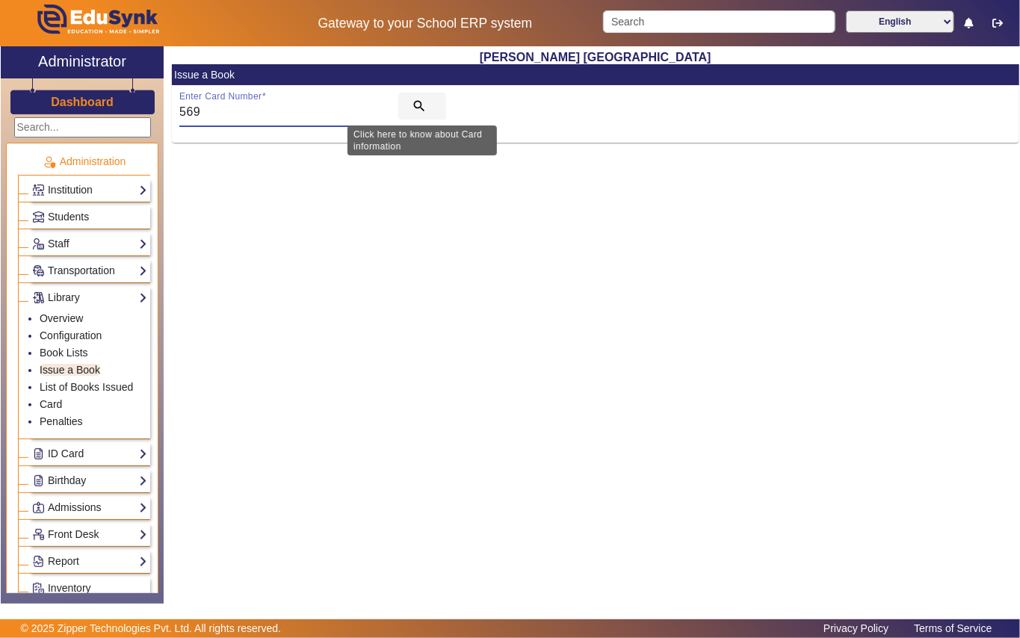
type input "569"
click at [407, 108] on span "search" at bounding box center [422, 106] width 48 height 36
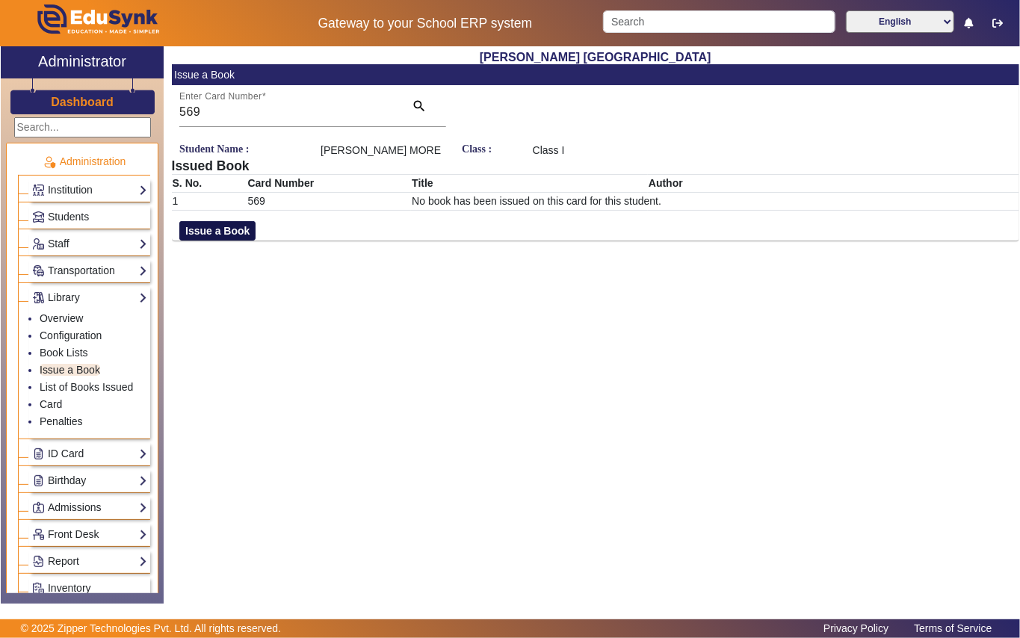
click at [213, 236] on button "Issue a Book" at bounding box center [217, 230] width 76 height 19
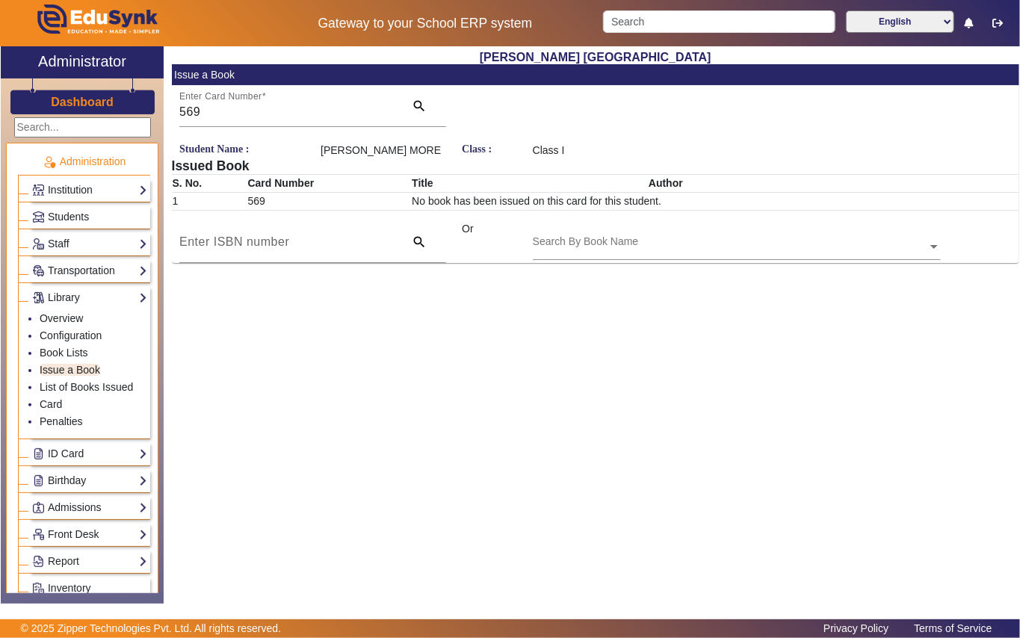
click at [539, 243] on input "text" at bounding box center [737, 248] width 408 height 16
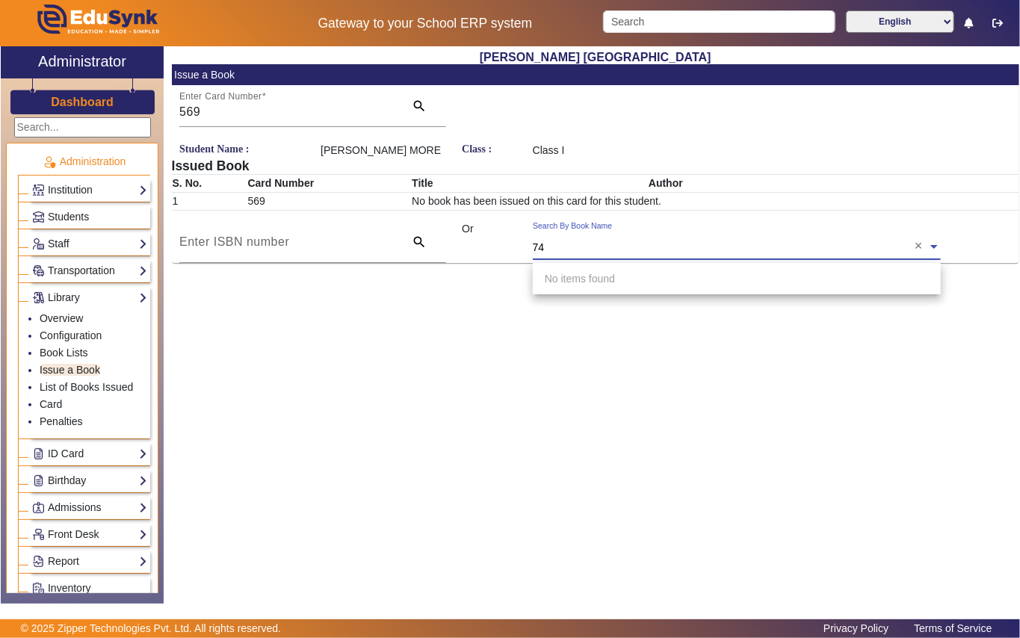
type input "749"
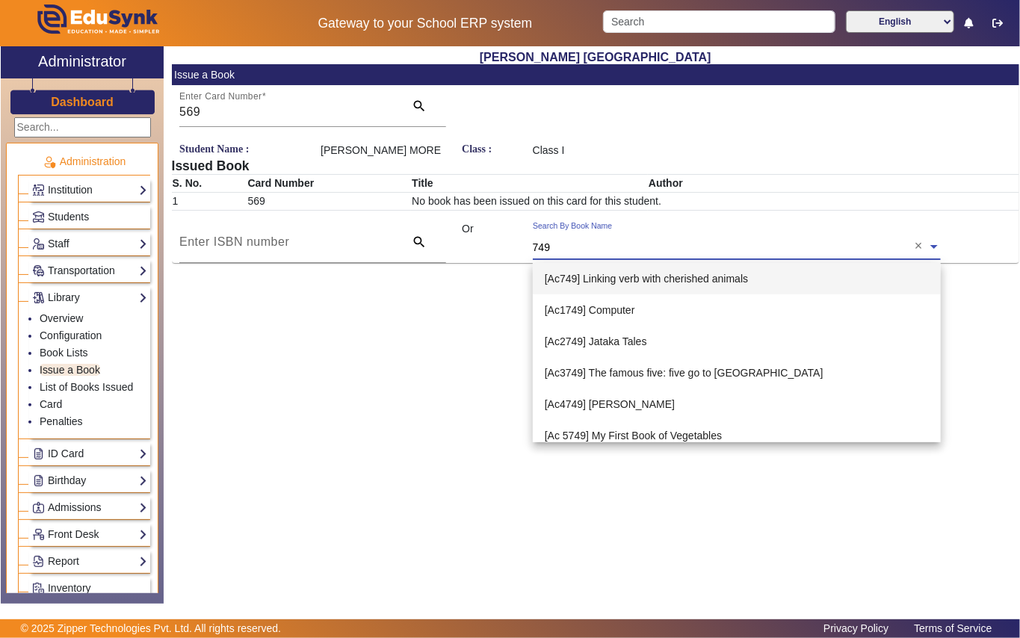
click at [673, 273] on span "[Ac749] Linking verb with cherished animals" at bounding box center [646, 279] width 203 height 12
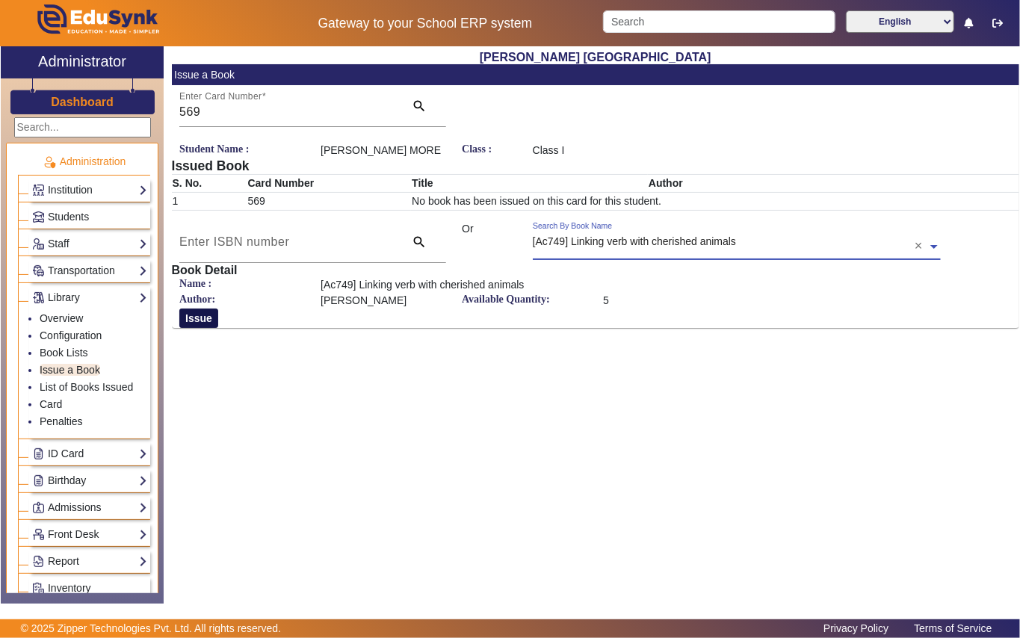
click at [211, 321] on button "Issue" at bounding box center [198, 318] width 39 height 19
click at [200, 315] on button "Issue" at bounding box center [198, 318] width 39 height 19
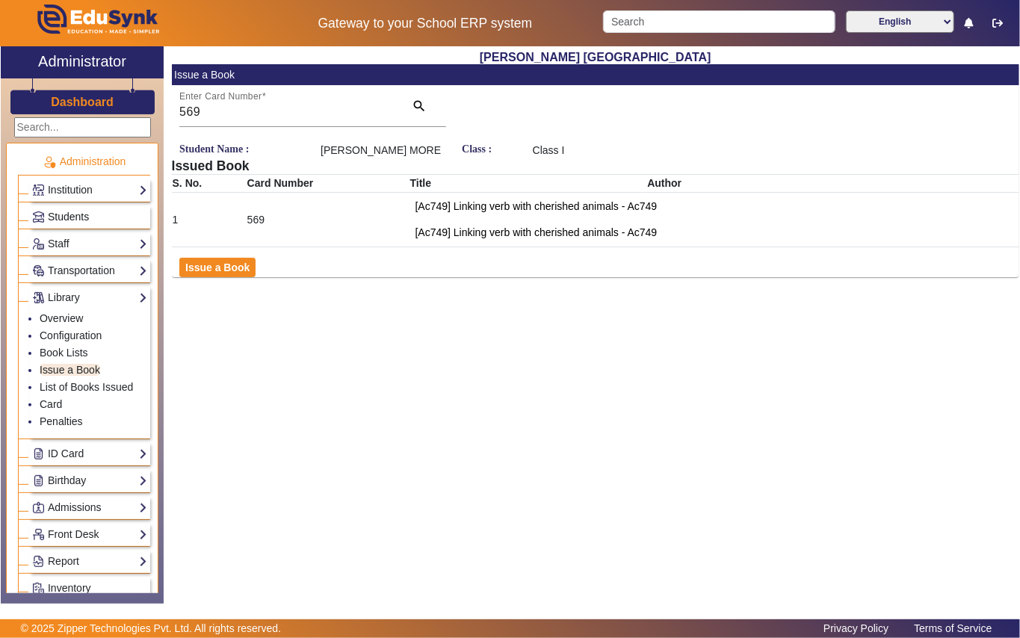
click at [100, 213] on link "Students" at bounding box center [89, 216] width 115 height 17
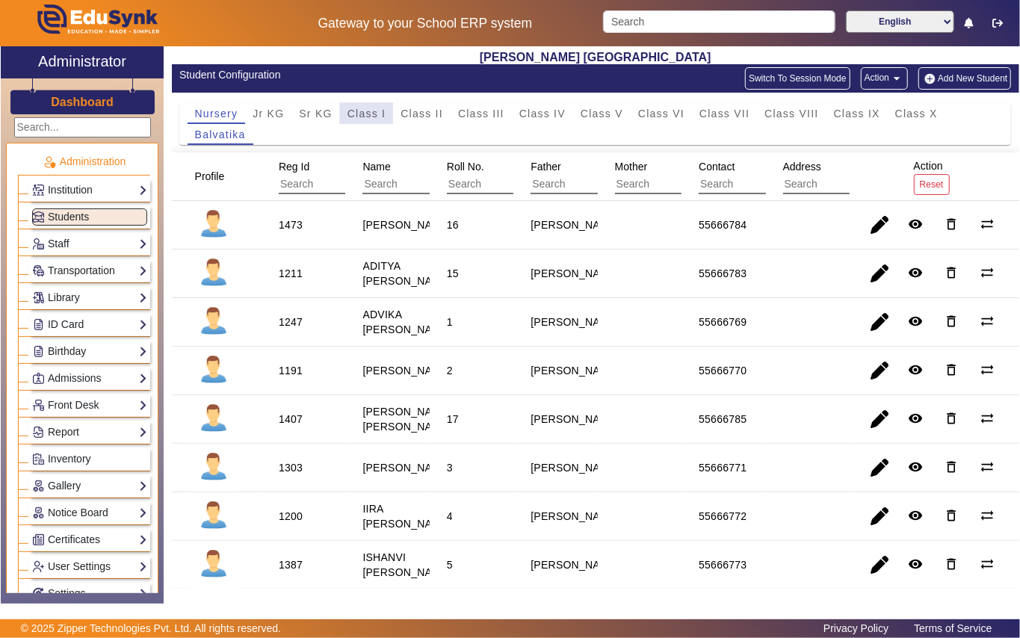
click at [365, 114] on span "Class I" at bounding box center [366, 113] width 39 height 10
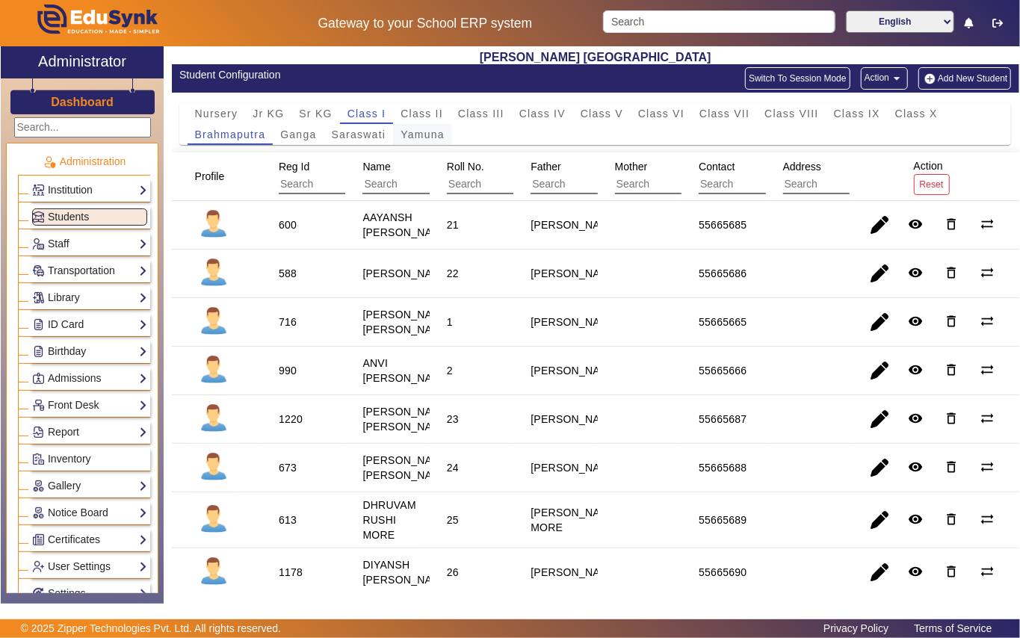
click at [413, 133] on span "Yamuna" at bounding box center [423, 134] width 44 height 10
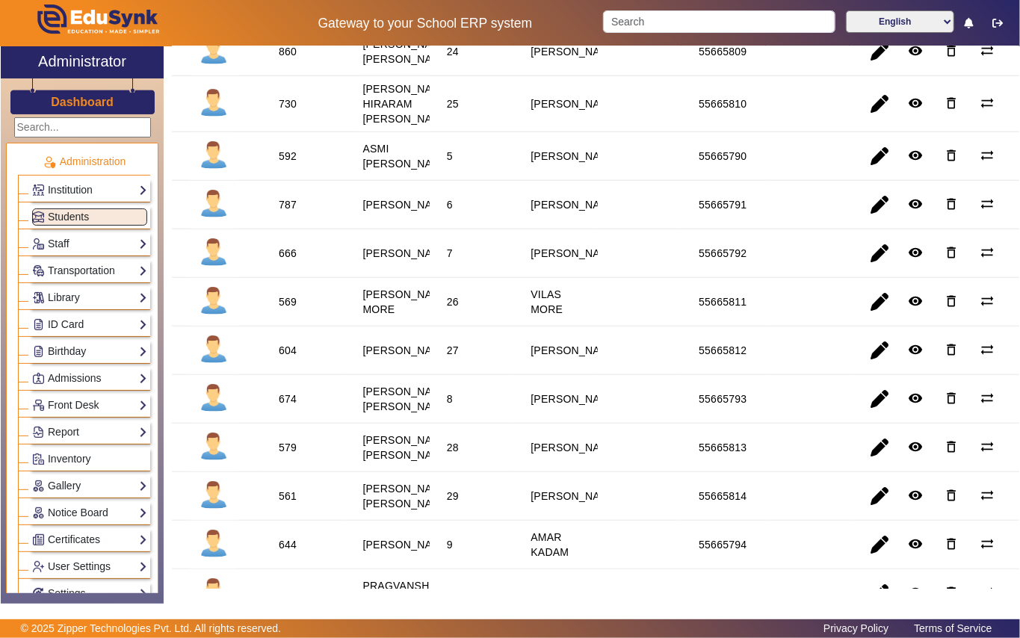
scroll to position [598, 0]
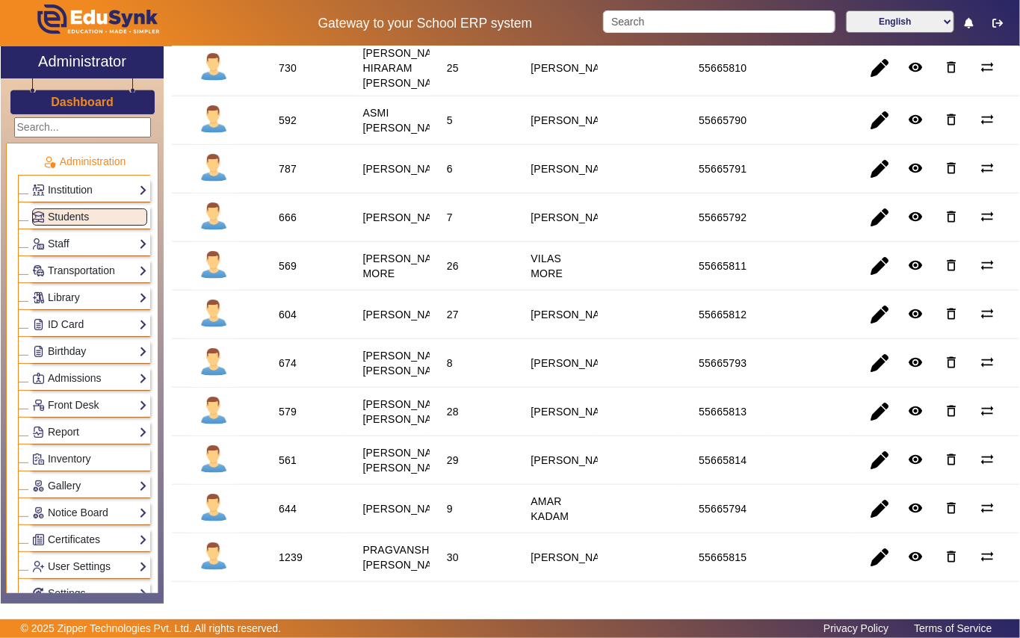
click at [288, 322] on div "604" at bounding box center [288, 314] width 18 height 15
click at [96, 296] on link "Library" at bounding box center [89, 297] width 115 height 17
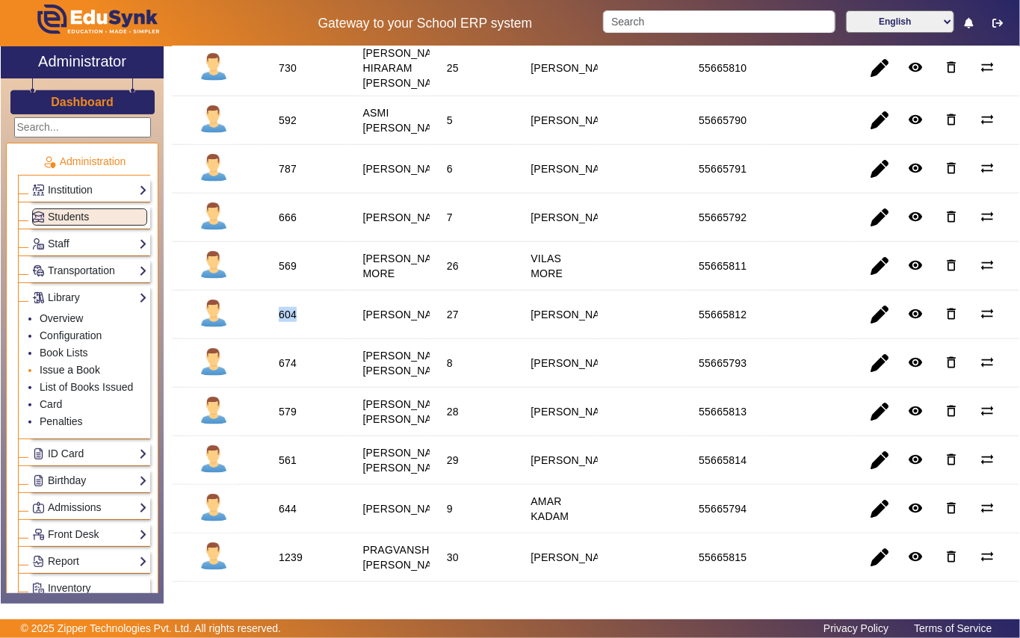
click at [81, 366] on link "Issue a Book" at bounding box center [70, 370] width 61 height 12
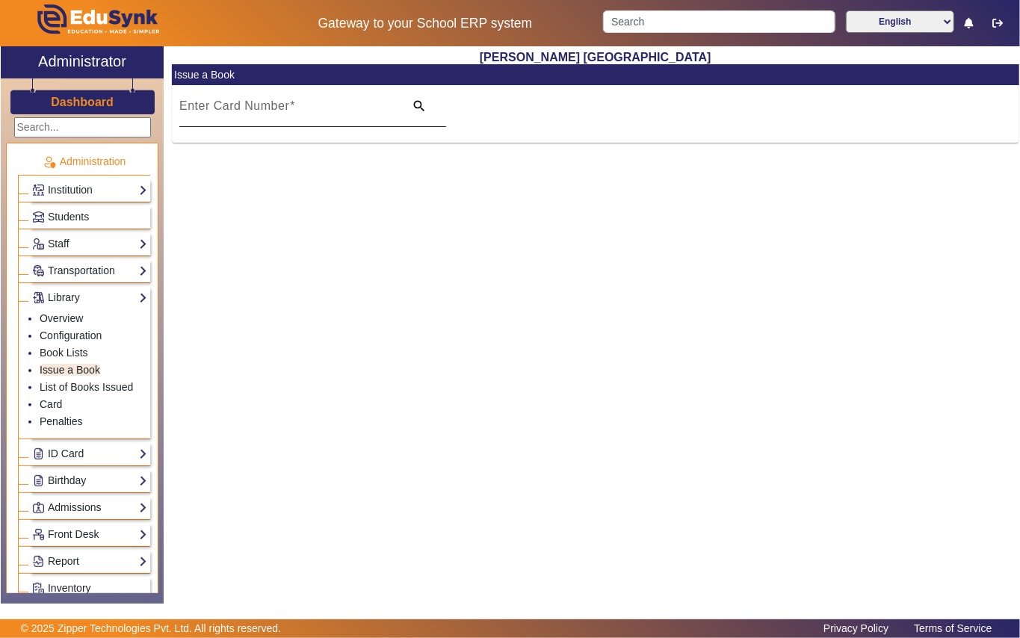
click at [236, 102] on mat-label "Enter Card Number" at bounding box center [234, 105] width 110 height 13
click at [236, 103] on input "Enter Card Number" at bounding box center [287, 112] width 216 height 18
paste input "604"
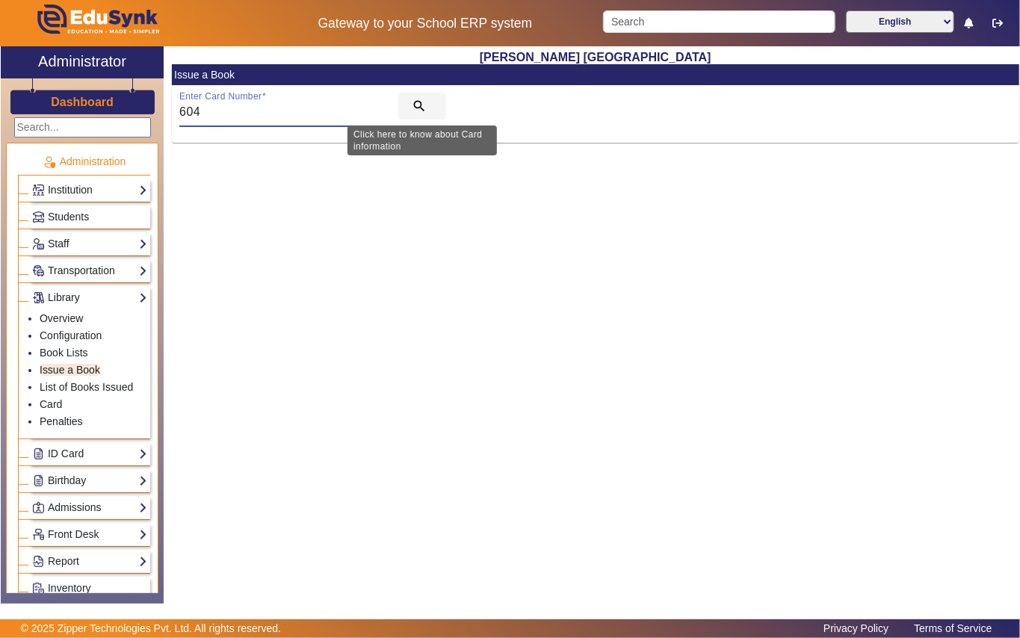
type input "604"
click at [417, 96] on span "search" at bounding box center [422, 106] width 48 height 36
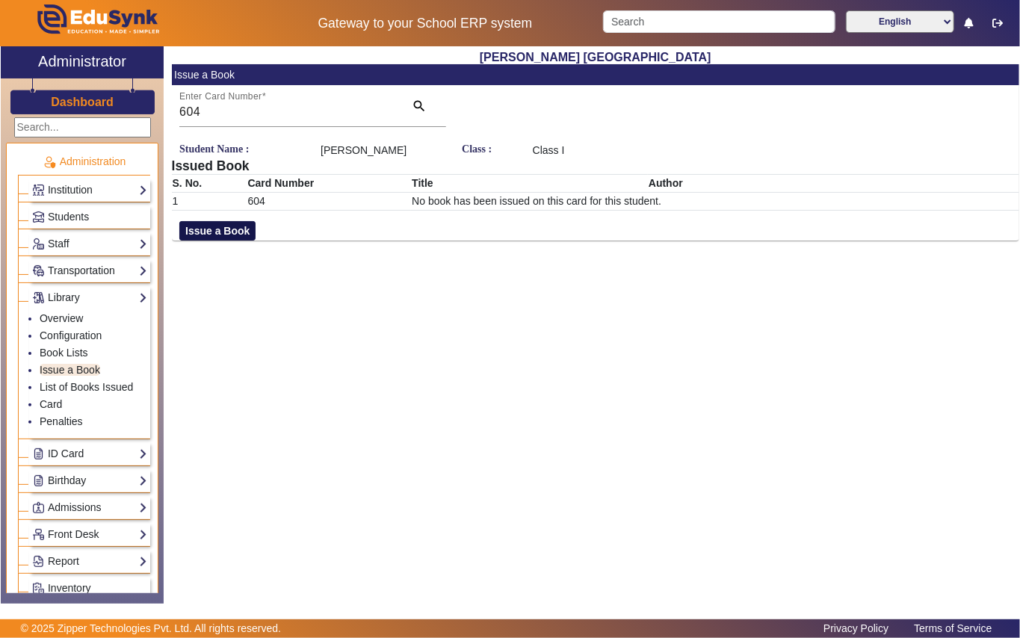
click at [230, 241] on button "Issue a Book" at bounding box center [217, 230] width 76 height 19
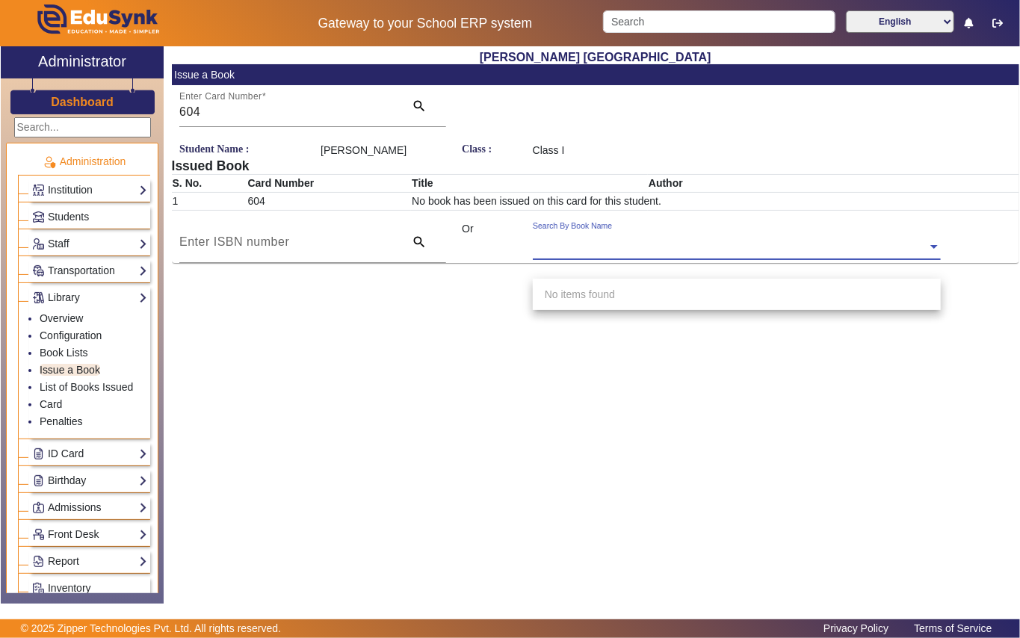
click at [587, 256] on input "text" at bounding box center [737, 248] width 408 height 16
type input "748"
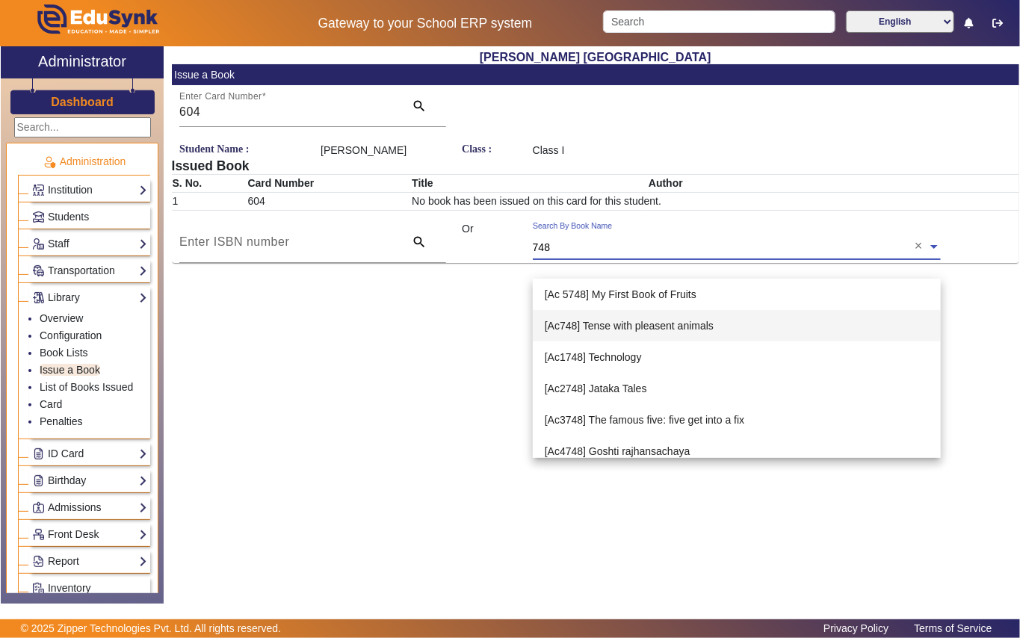
click at [659, 323] on span "[Ac748] Tense with pleasent animals" at bounding box center [629, 326] width 169 height 12
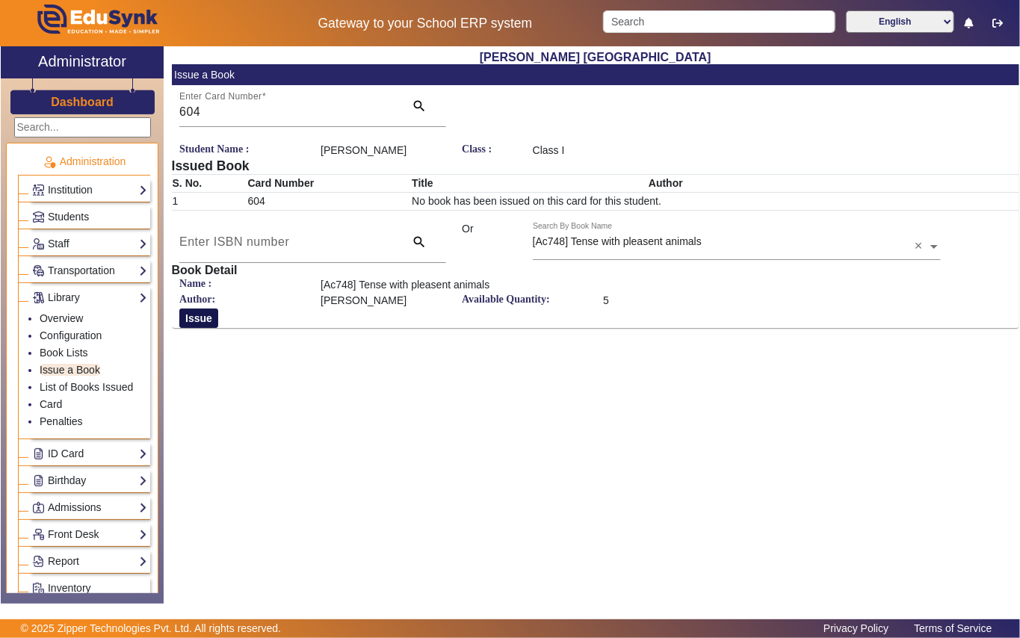
click at [198, 328] on button "Issue" at bounding box center [198, 318] width 39 height 19
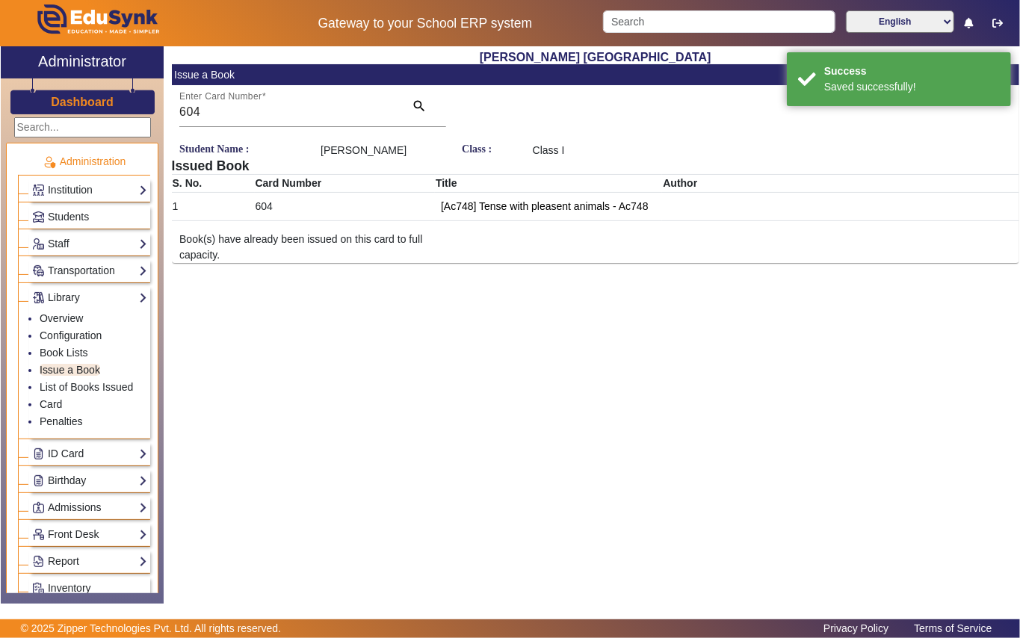
click at [114, 201] on div "Institution Institution Details Session Configuration Classes/Batches Subjects" at bounding box center [89, 190] width 121 height 23
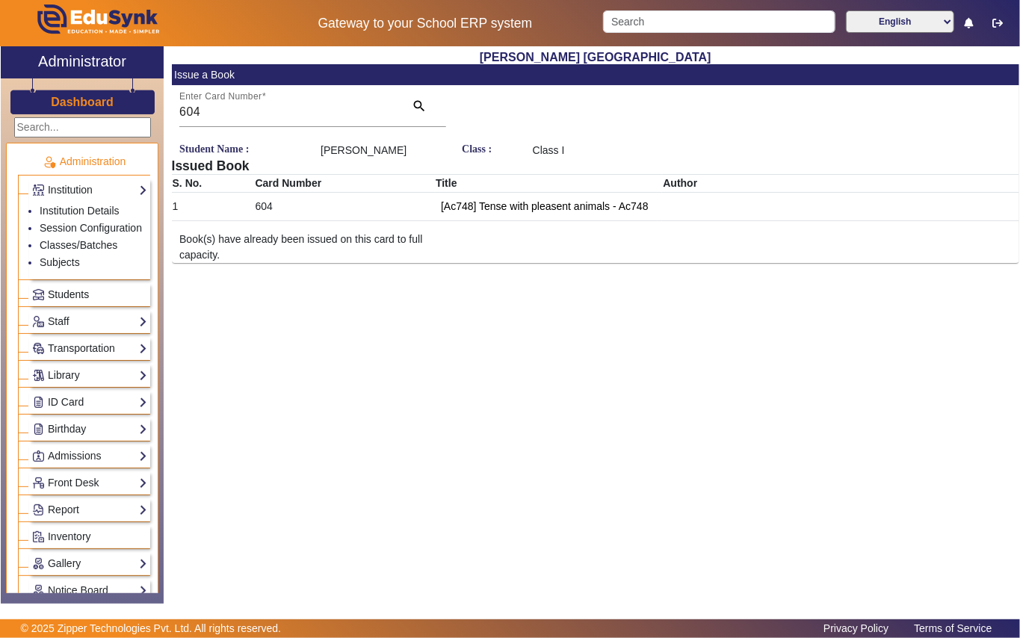
click at [105, 303] on link "Students" at bounding box center [89, 294] width 115 height 17
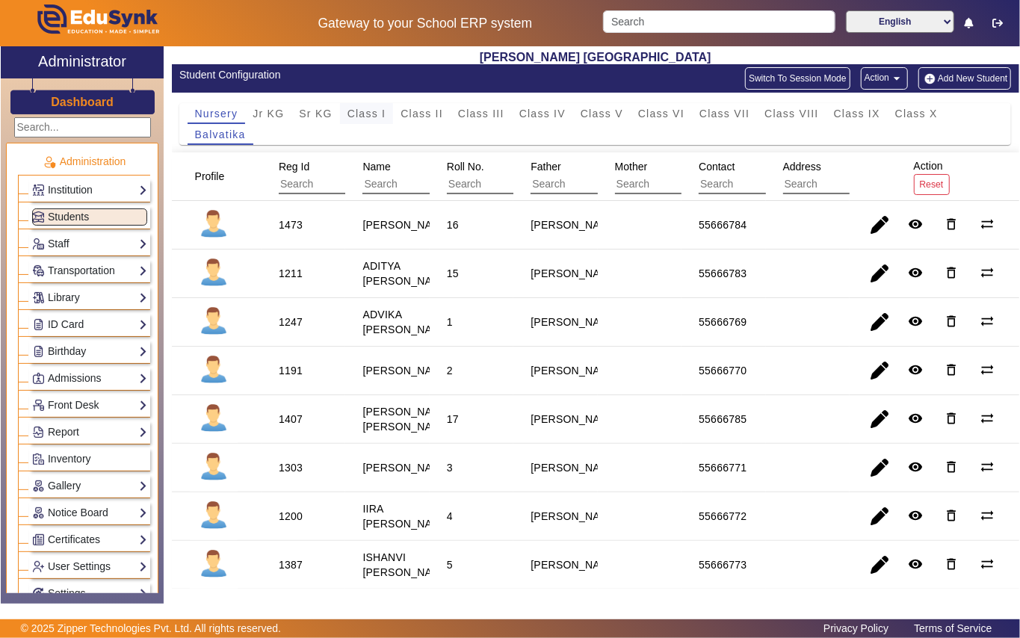
click at [366, 112] on span "Class I" at bounding box center [366, 113] width 39 height 10
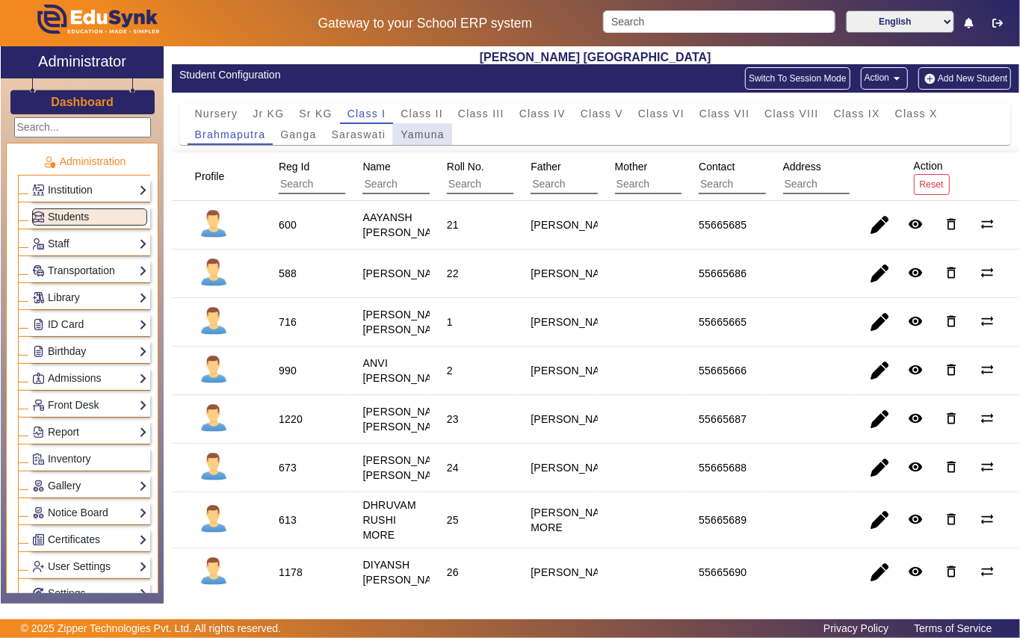
click at [413, 135] on span "Yamuna" at bounding box center [423, 134] width 44 height 10
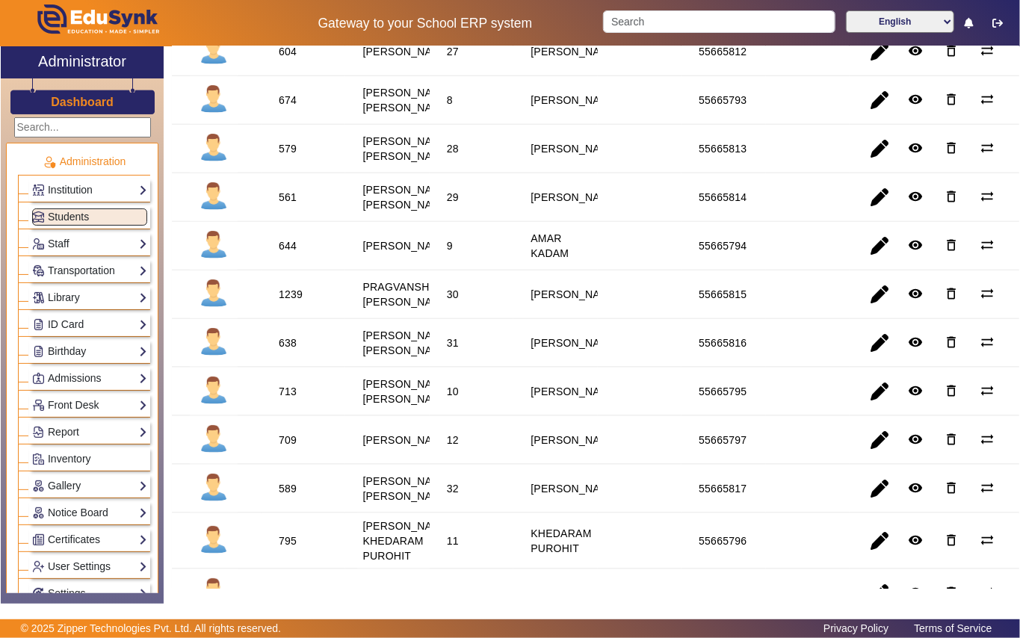
scroll to position [897, 0]
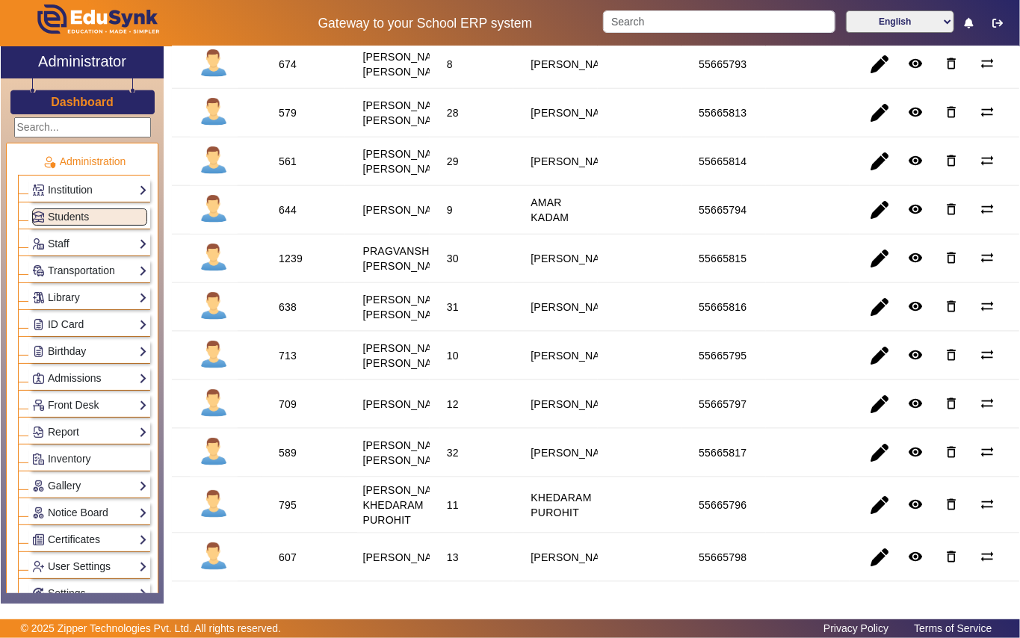
click at [282, 120] on div "579" at bounding box center [288, 112] width 18 height 15
drag, startPoint x: 114, startPoint y: 294, endPoint x: 117, endPoint y: 303, distance: 9.7
click at [114, 294] on link "Library" at bounding box center [89, 297] width 115 height 17
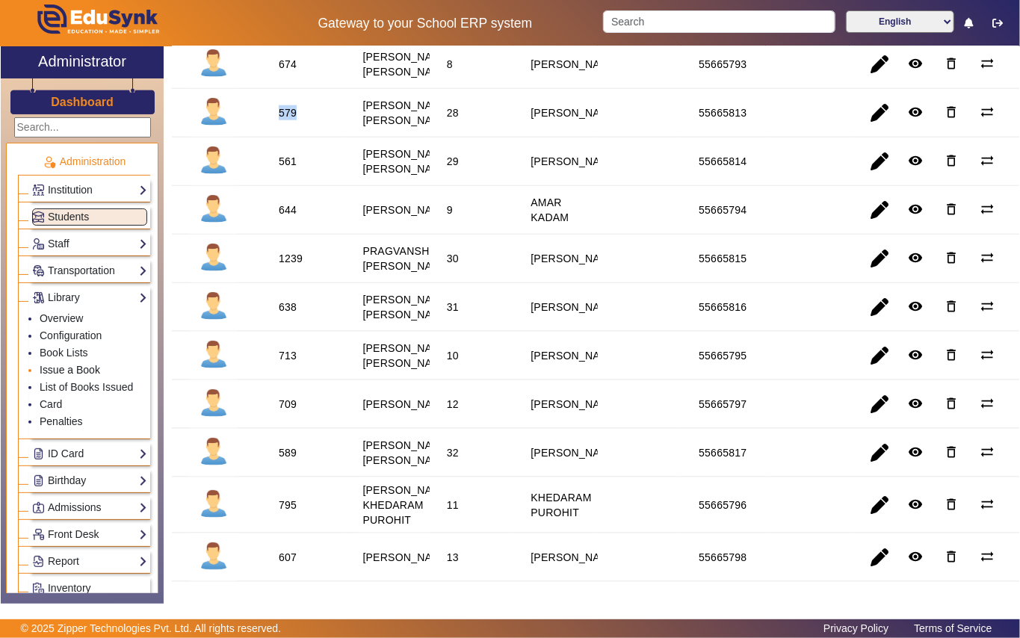
click at [96, 366] on link "Issue a Book" at bounding box center [70, 370] width 61 height 12
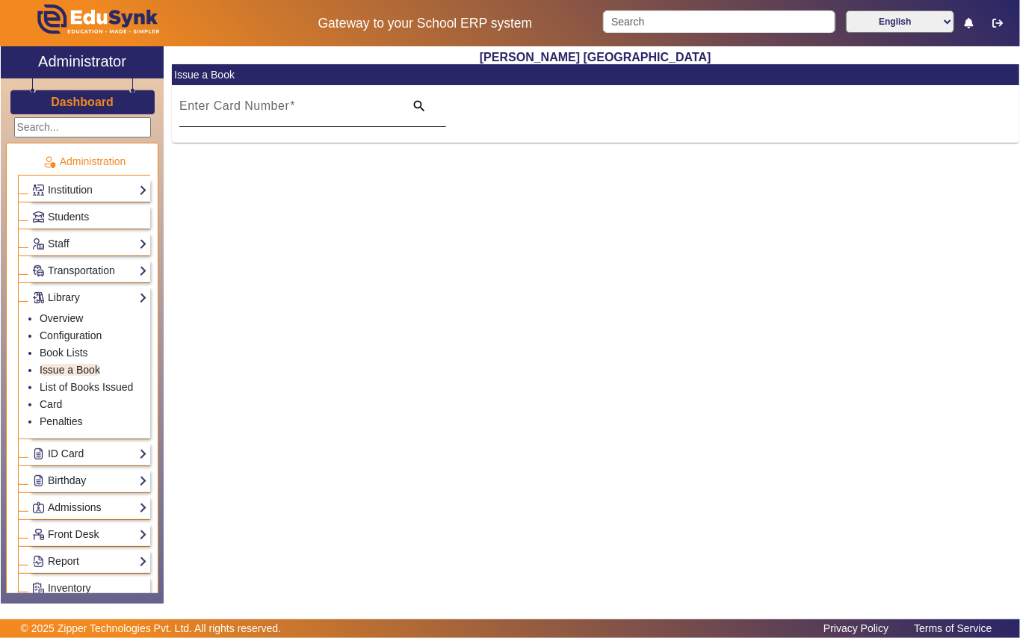
click at [237, 111] on mat-label "Enter Card Number" at bounding box center [234, 105] width 110 height 13
click at [237, 111] on input "Enter Card Number" at bounding box center [287, 112] width 216 height 18
paste input "579"
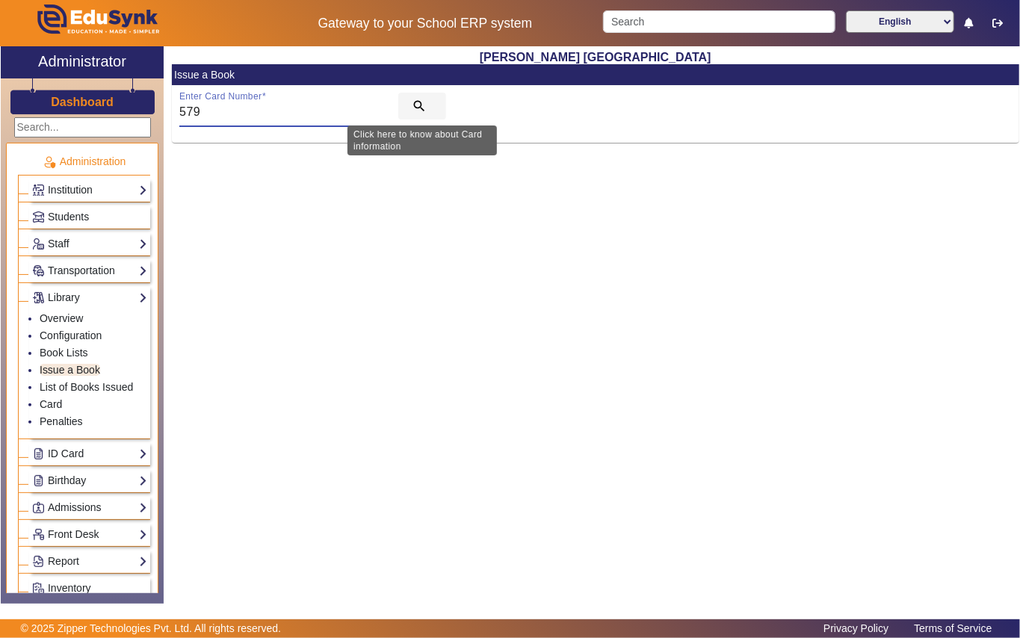
type input "579"
click at [423, 102] on mat-icon "search" at bounding box center [419, 106] width 15 height 15
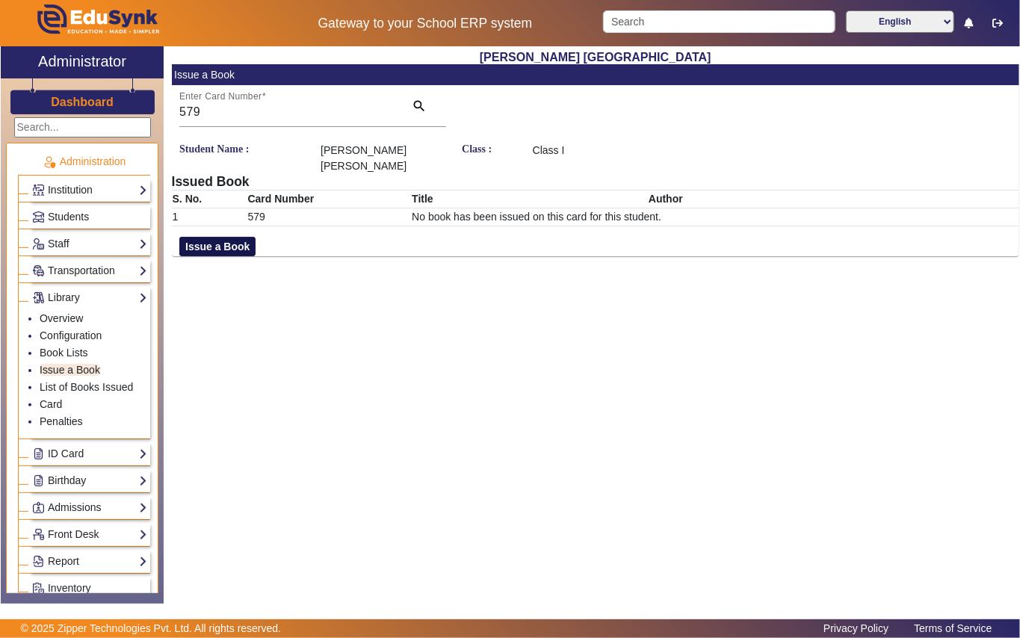
click at [202, 242] on button "Issue a Book" at bounding box center [217, 246] width 76 height 19
click at [587, 257] on input "text" at bounding box center [737, 264] width 408 height 16
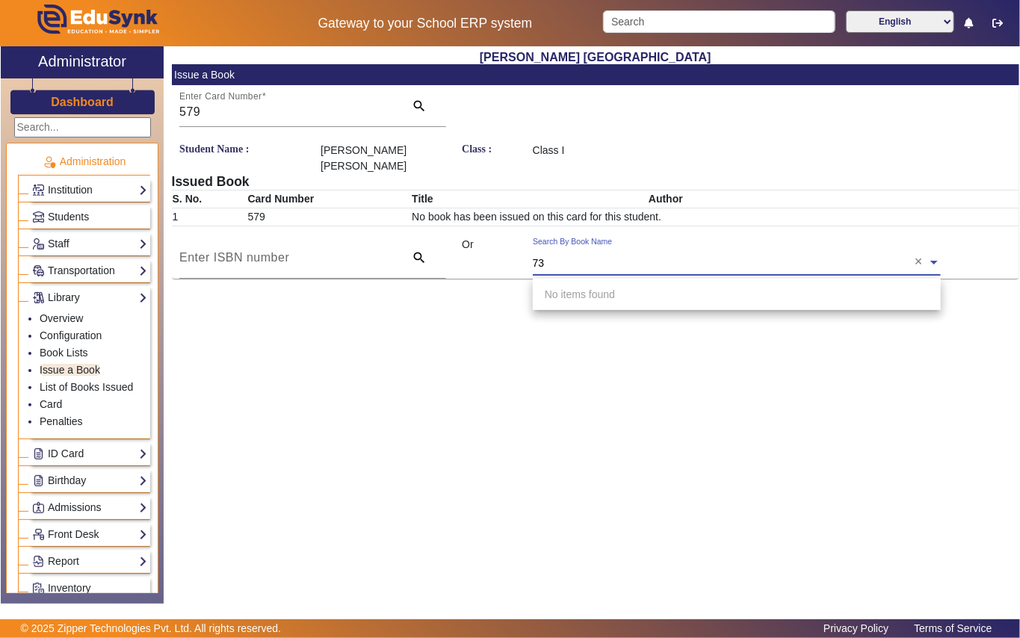
type input "737"
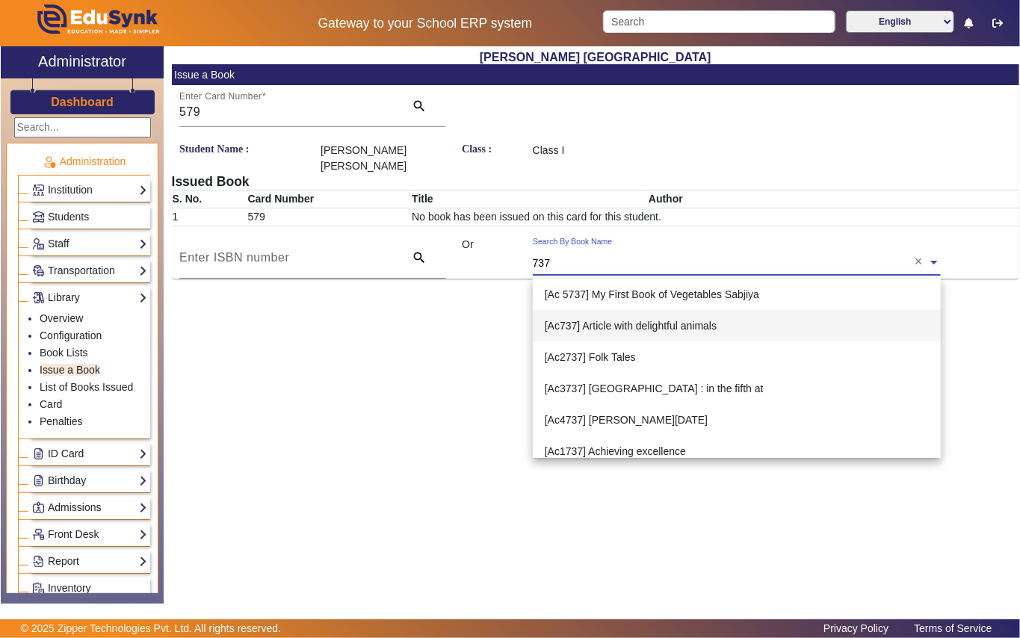
click at [673, 326] on span "[Ac737] Article with delightful animals" at bounding box center [631, 326] width 172 height 12
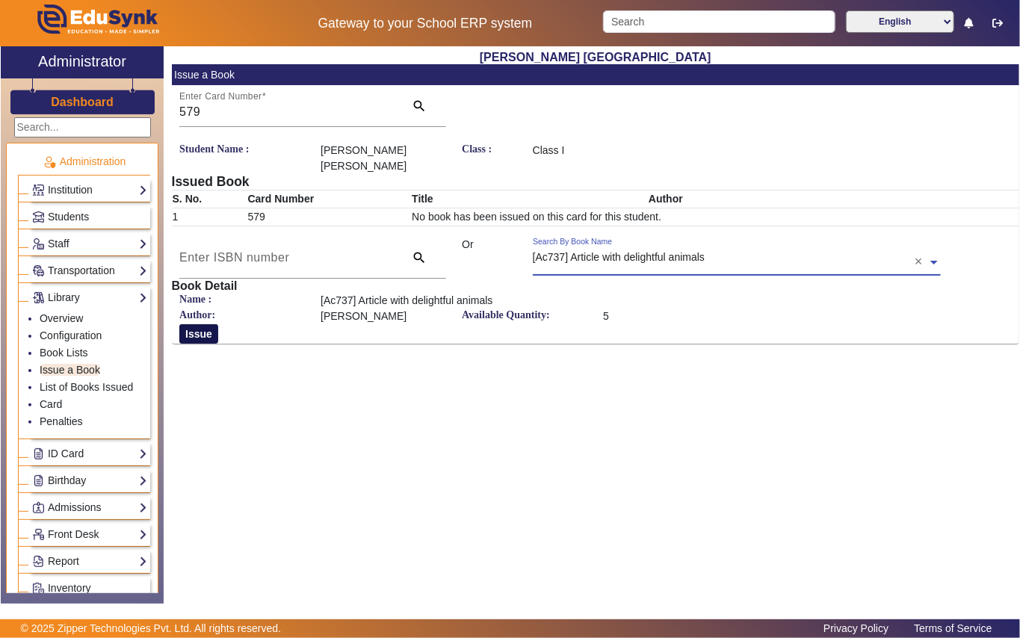
click at [191, 339] on button "Issue" at bounding box center [198, 333] width 39 height 19
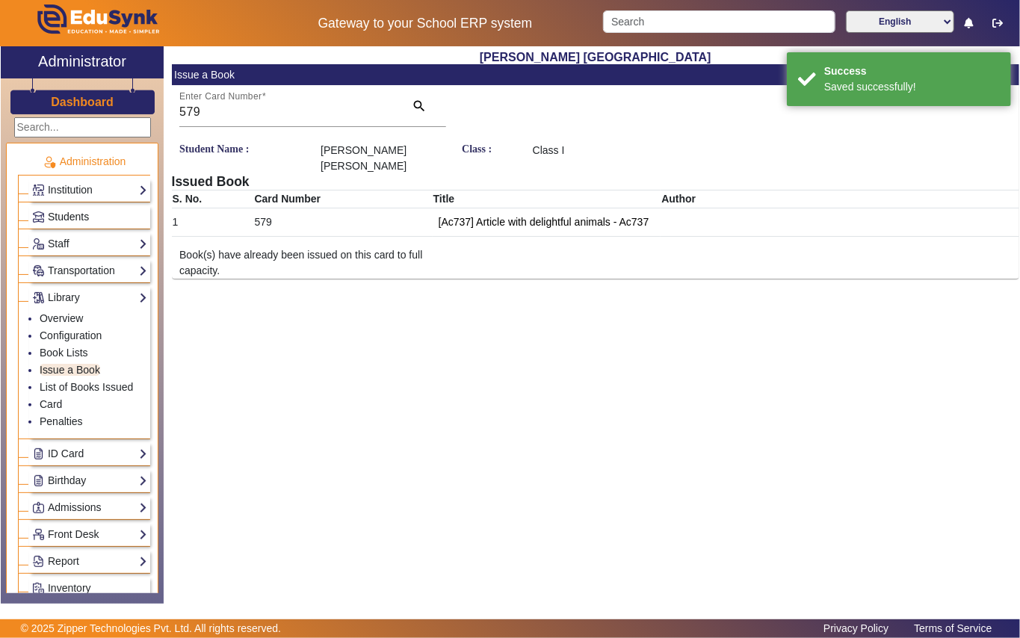
click at [112, 213] on link "Students" at bounding box center [89, 216] width 115 height 17
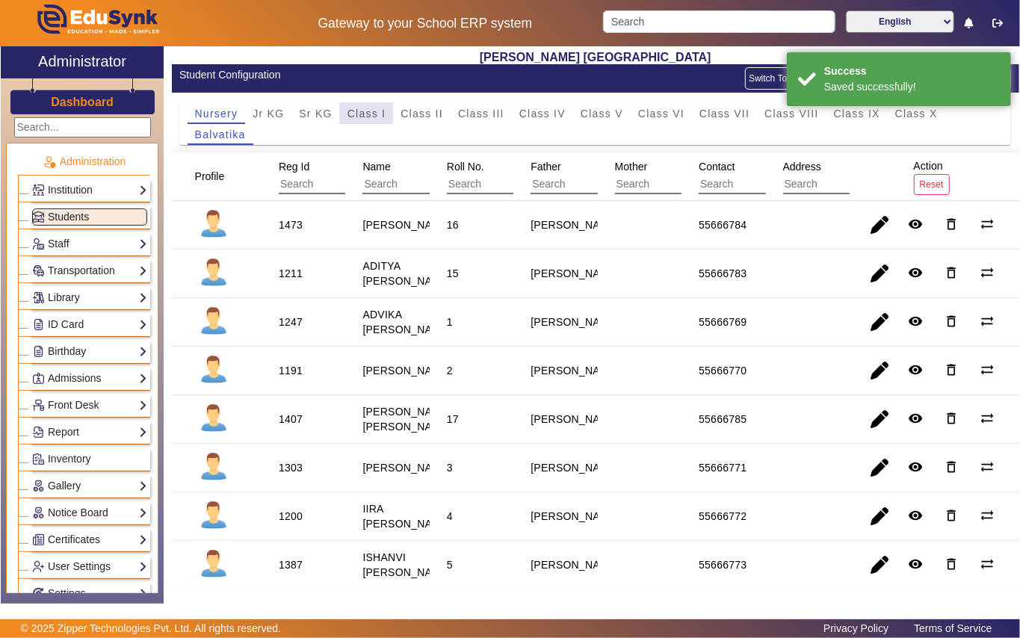
click at [377, 111] on span "Class I" at bounding box center [366, 113] width 39 height 10
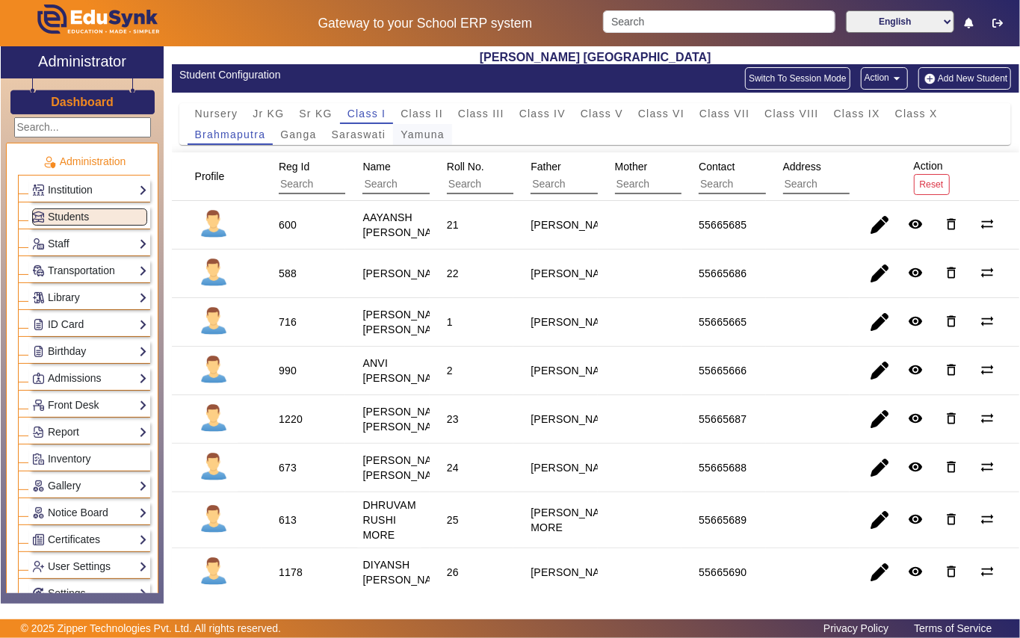
click at [427, 137] on span "Yamuna" at bounding box center [423, 134] width 44 height 10
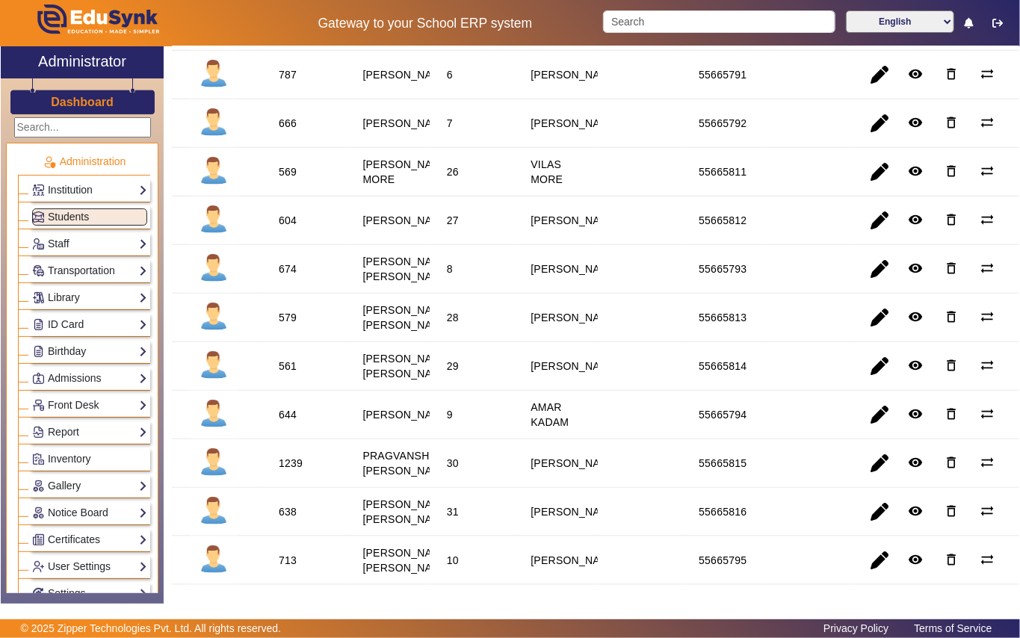
scroll to position [697, 0]
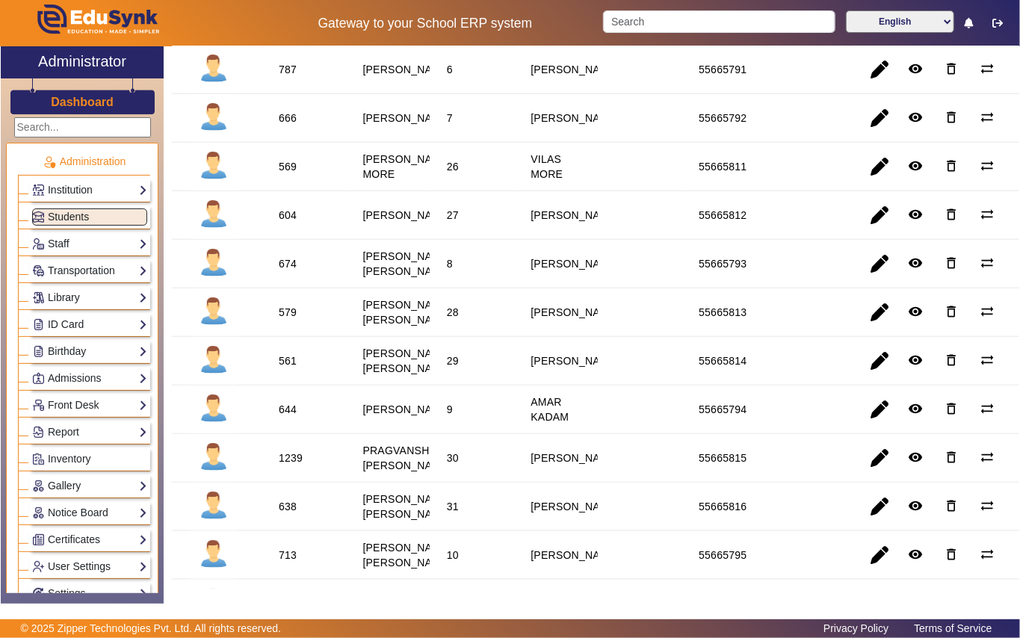
click at [287, 368] on div "561" at bounding box center [288, 360] width 18 height 15
click at [99, 302] on link "Library" at bounding box center [89, 297] width 115 height 17
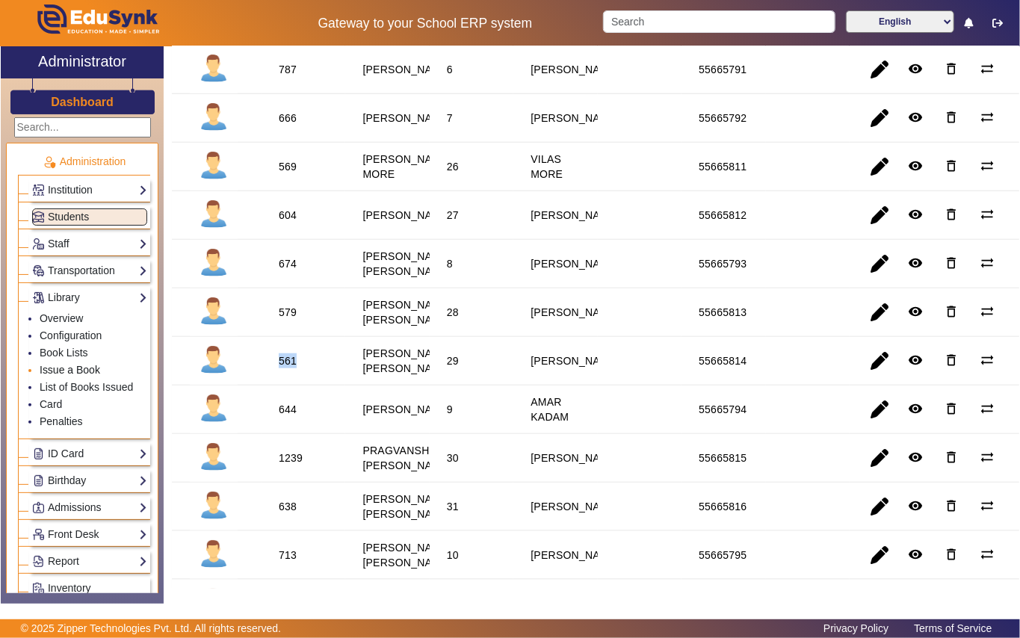
click at [90, 368] on link "Issue a Book" at bounding box center [70, 370] width 61 height 12
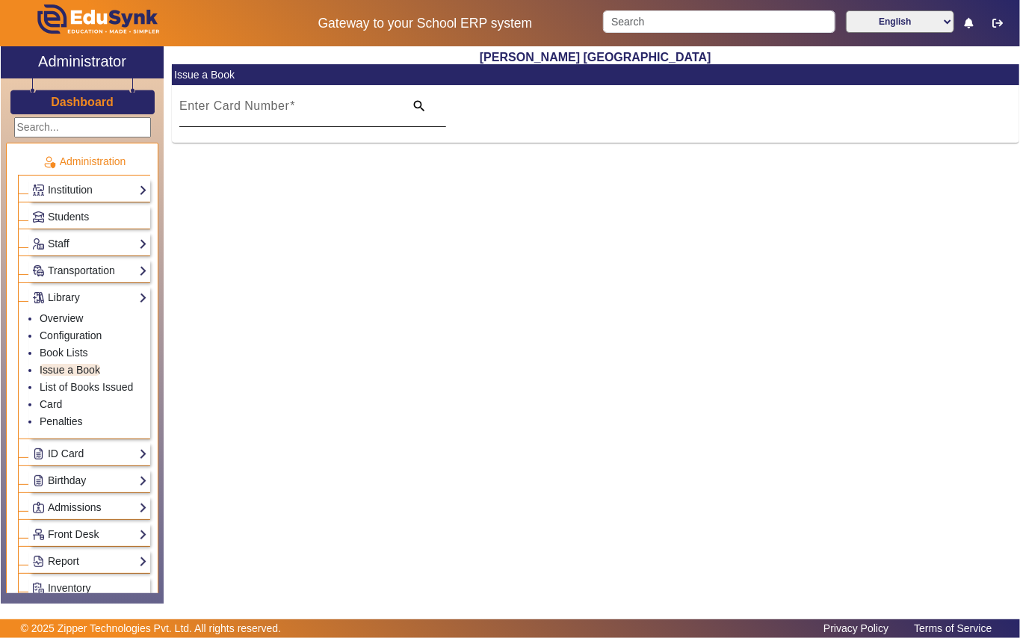
click at [273, 106] on mat-label "Enter Card Number" at bounding box center [234, 105] width 110 height 13
click at [273, 106] on input "Enter Card Number" at bounding box center [287, 112] width 216 height 18
paste input "561"
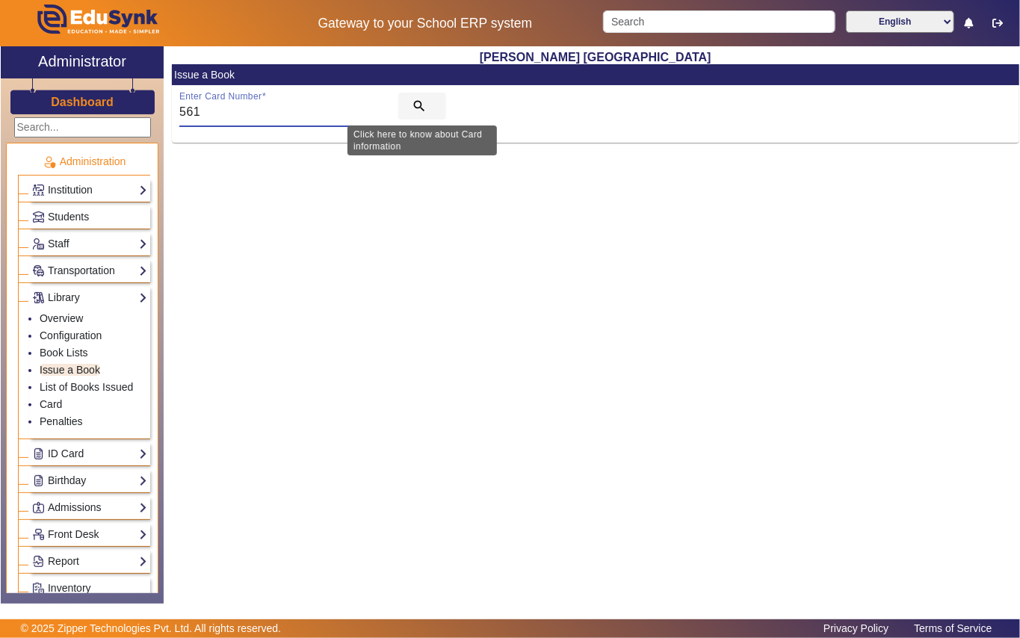
type input "561"
click at [421, 99] on mat-icon "search" at bounding box center [419, 106] width 15 height 15
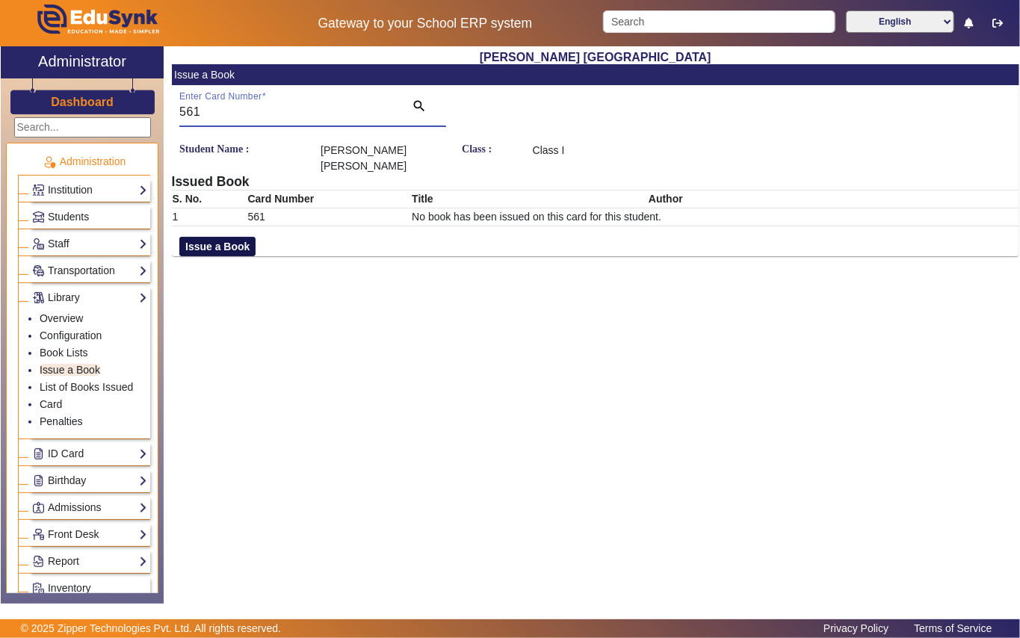
click at [233, 248] on button "Issue a Book" at bounding box center [217, 246] width 76 height 19
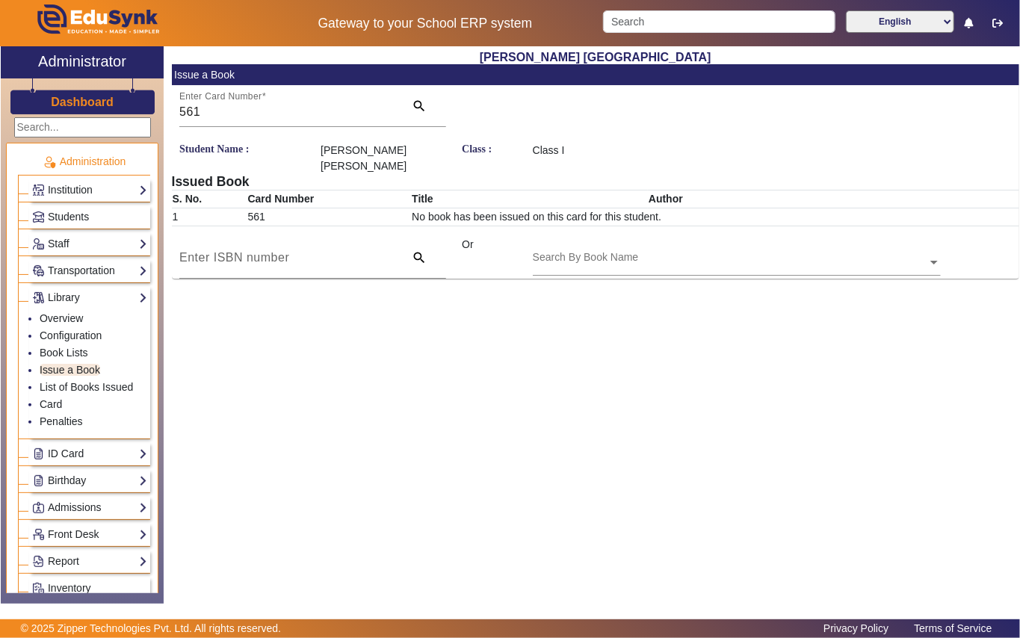
click at [605, 250] on div "Search By Book Name" at bounding box center [586, 258] width 106 height 16
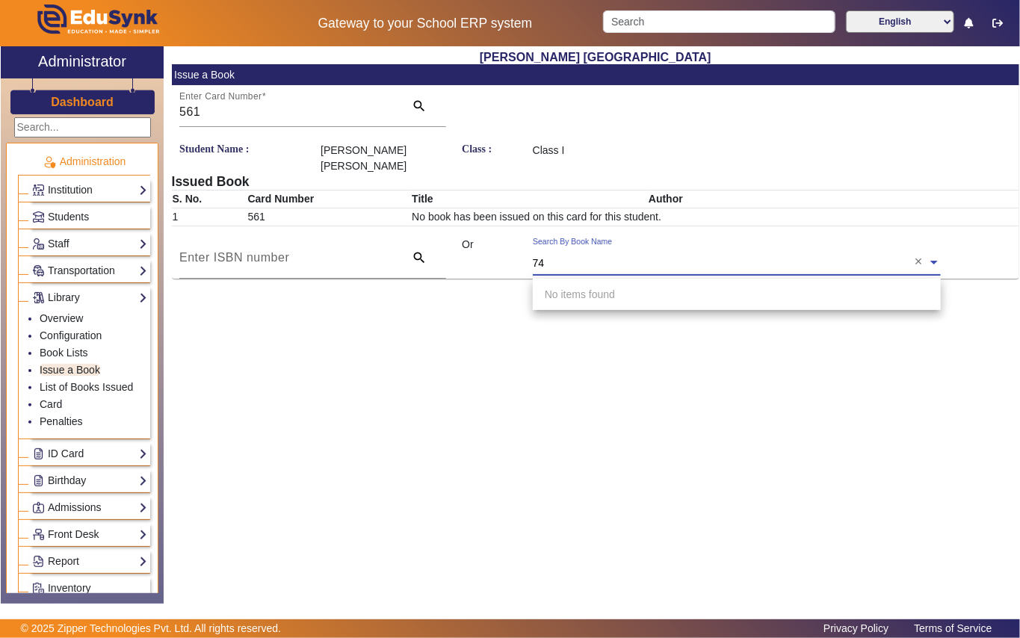
type input "740"
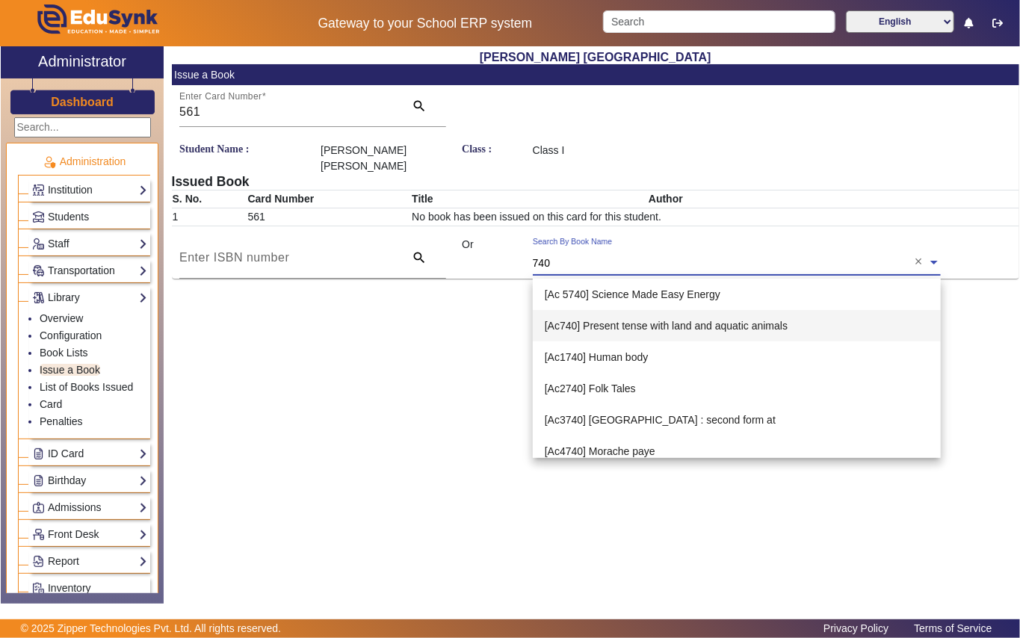
click at [694, 320] on span "[Ac740] Present tense with land and aquatic animals" at bounding box center [666, 326] width 243 height 12
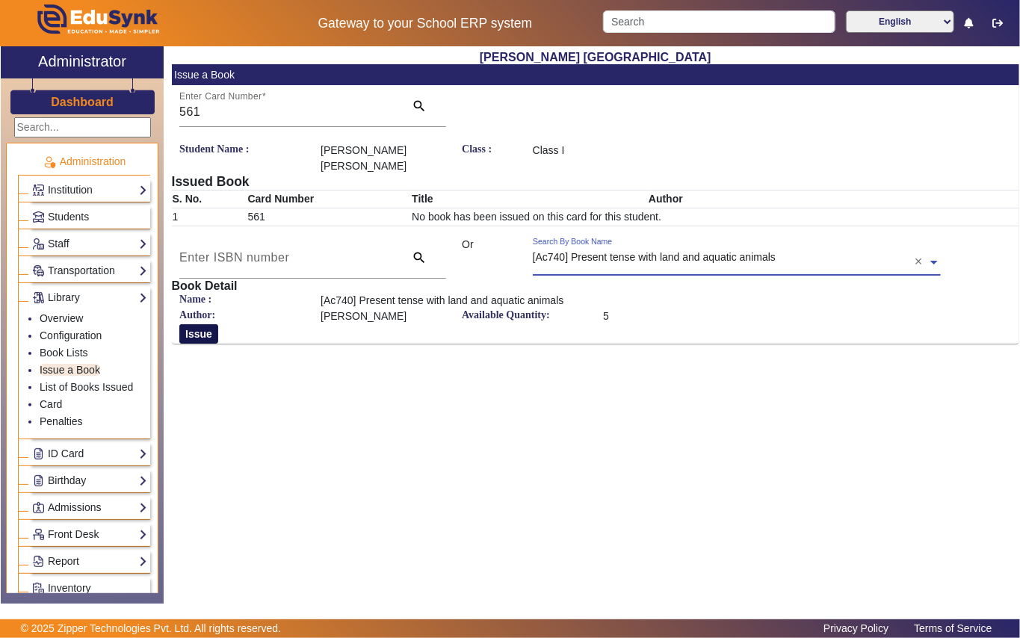
click at [213, 330] on button "Issue" at bounding box center [198, 333] width 39 height 19
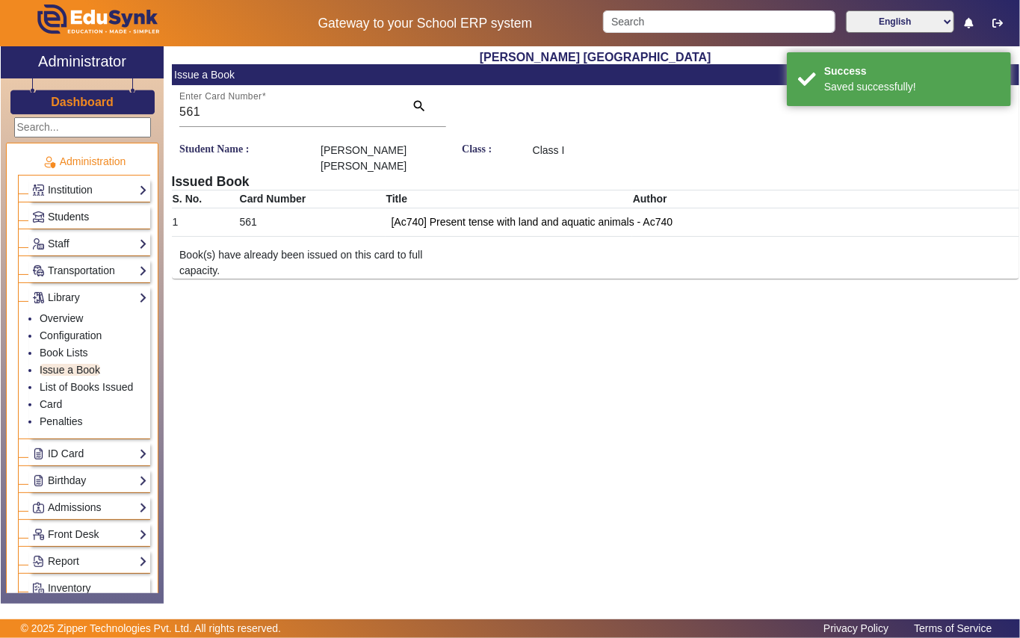
click at [102, 218] on link "Students" at bounding box center [89, 216] width 115 height 17
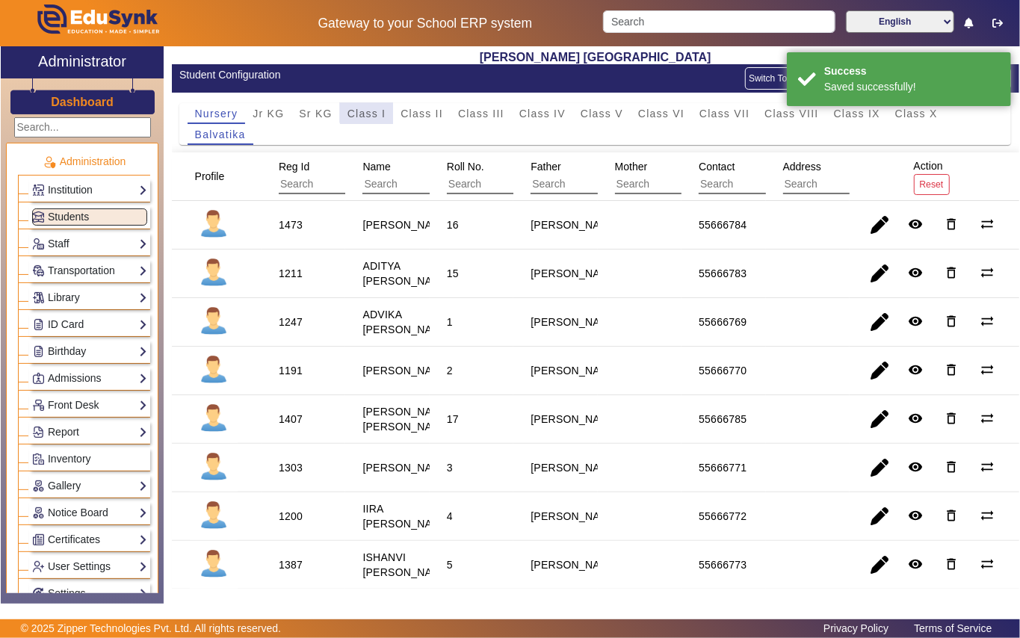
click at [368, 111] on span "Class I" at bounding box center [366, 113] width 39 height 10
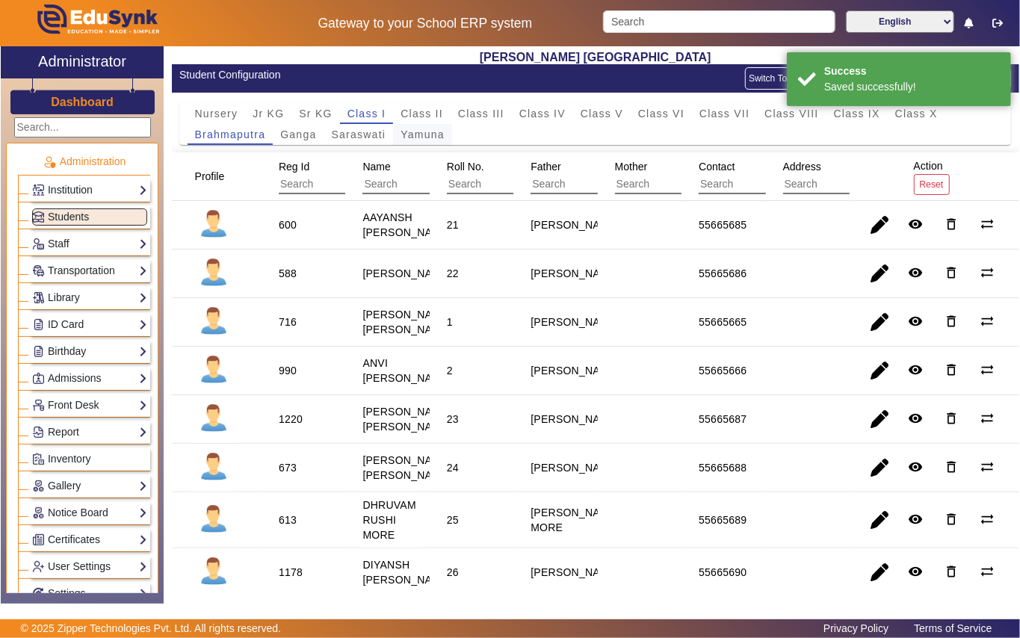
click at [426, 137] on span "Yamuna" at bounding box center [423, 134] width 44 height 10
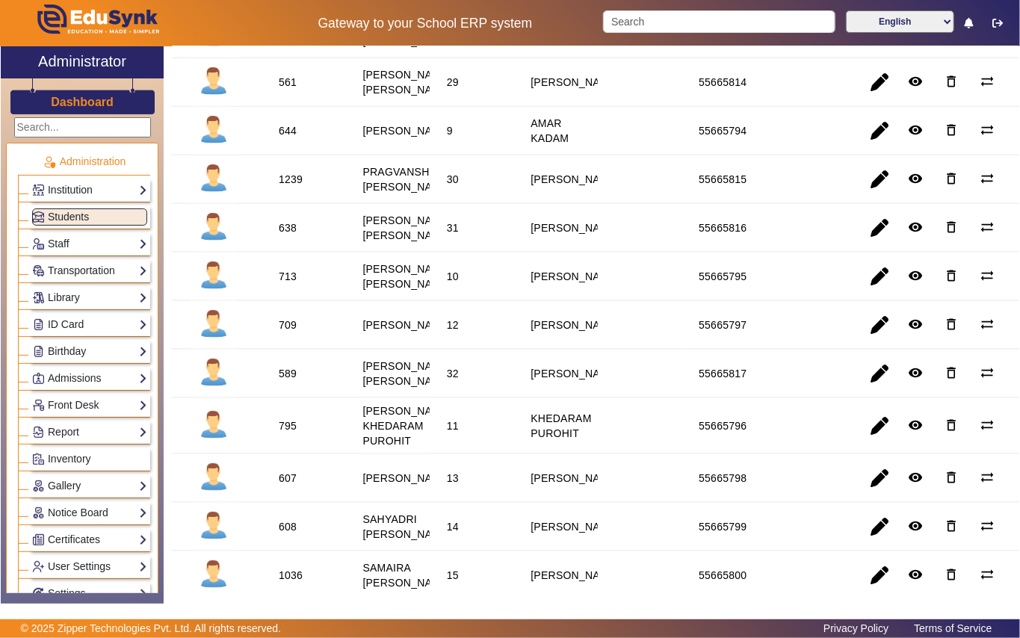
scroll to position [996, 0]
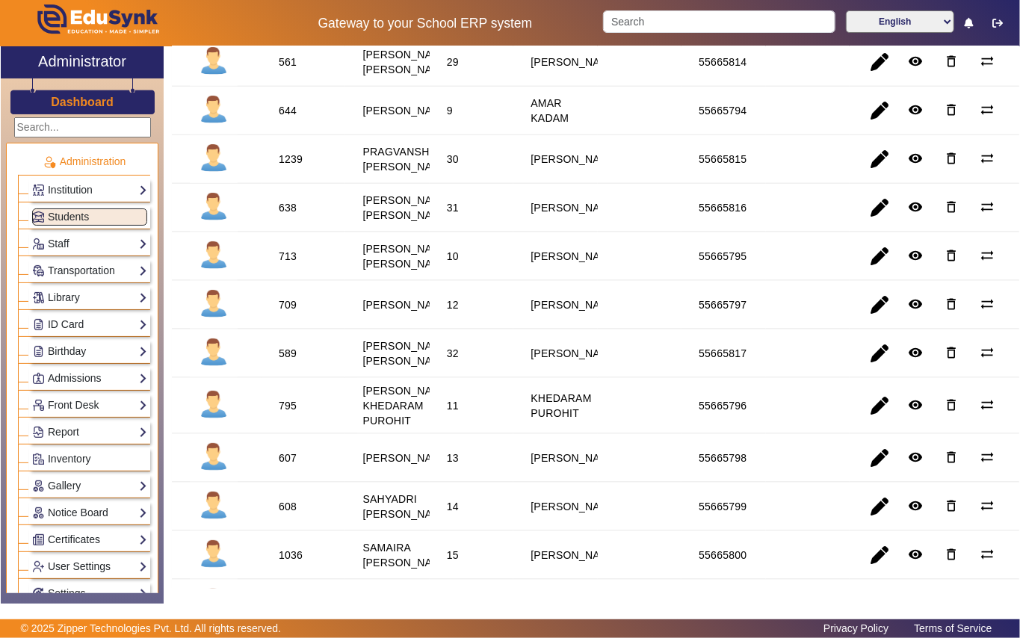
click at [293, 167] on div "1239" at bounding box center [291, 159] width 24 height 15
click at [103, 288] on div "Library Overview Configuration Book Lists Issue a Book List of Books Issued Car…" at bounding box center [89, 297] width 121 height 23
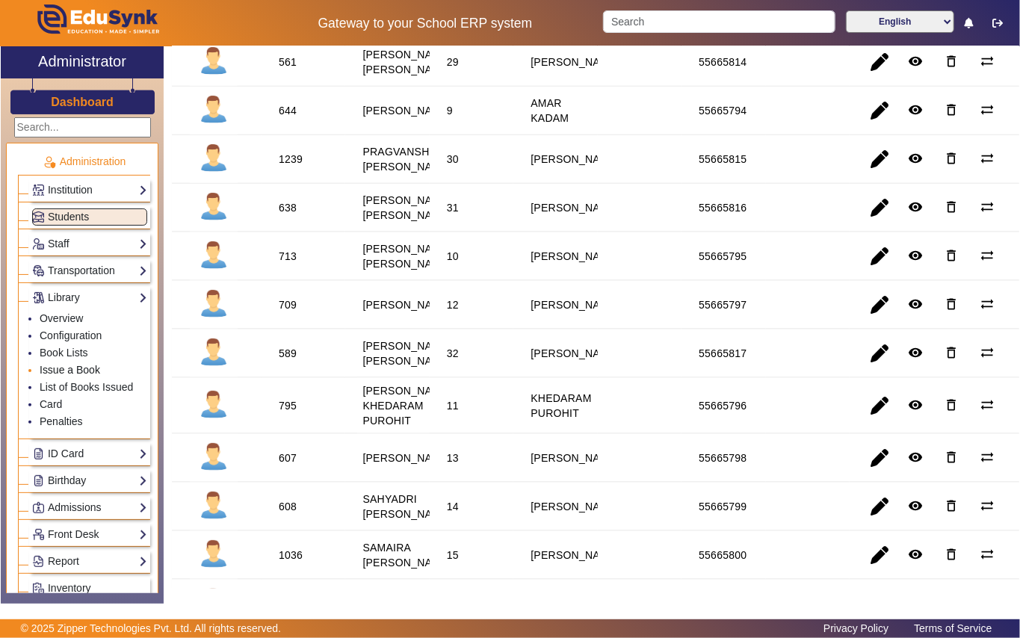
click at [87, 368] on link "Issue a Book" at bounding box center [70, 370] width 61 height 12
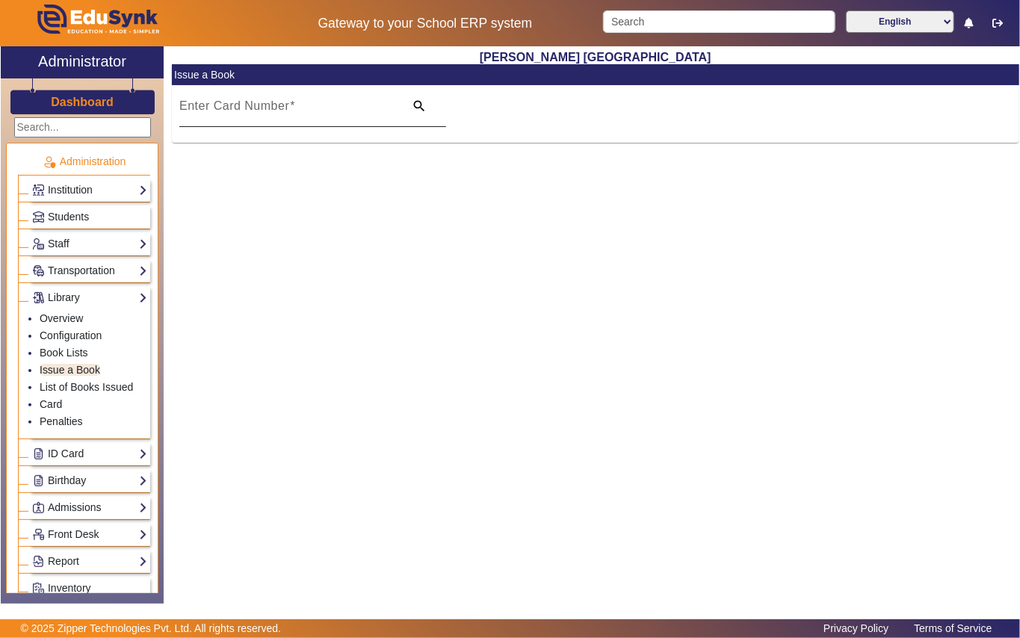
click at [248, 102] on mat-label "Enter Card Number" at bounding box center [234, 105] width 110 height 13
click at [248, 103] on input "Enter Card Number" at bounding box center [287, 112] width 216 height 18
paste input "1239"
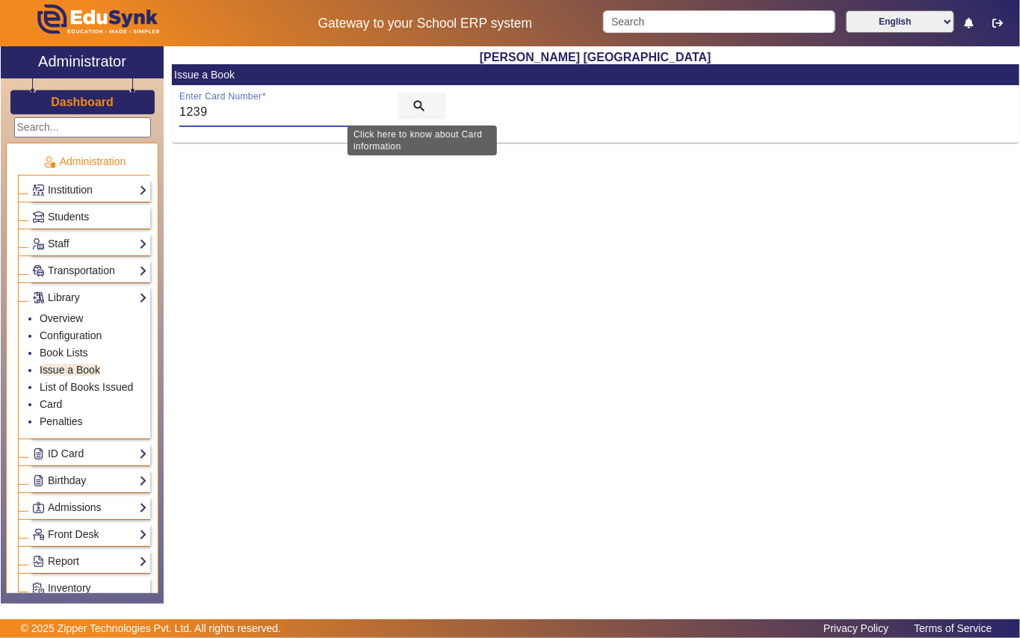
type input "1239"
click at [425, 99] on mat-icon "search" at bounding box center [419, 106] width 15 height 15
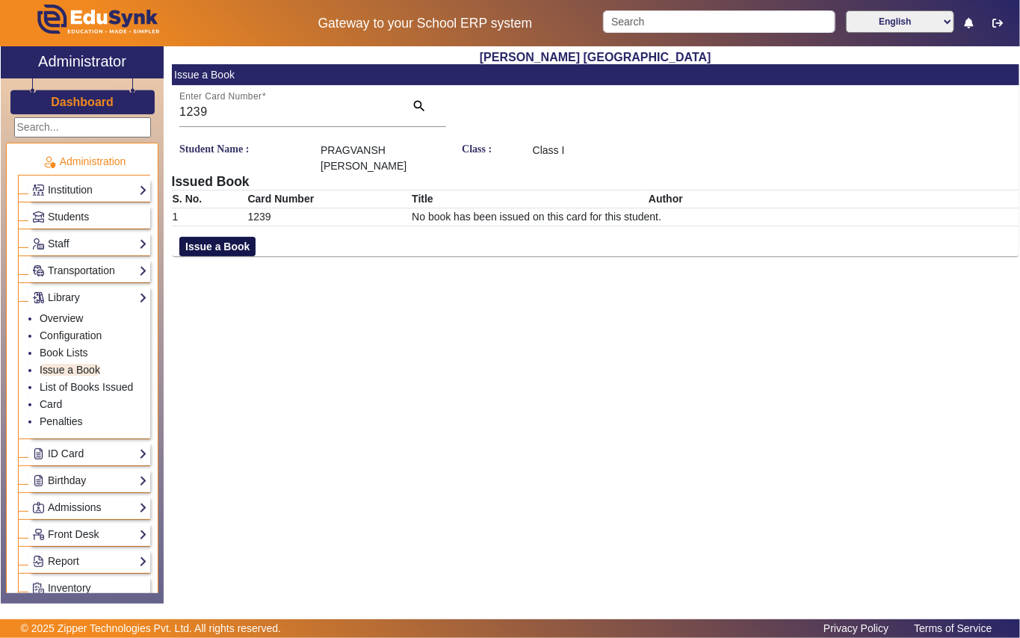
drag, startPoint x: 208, startPoint y: 248, endPoint x: 686, endPoint y: 327, distance: 484.8
click at [209, 248] on button "Issue a Book" at bounding box center [217, 246] width 76 height 19
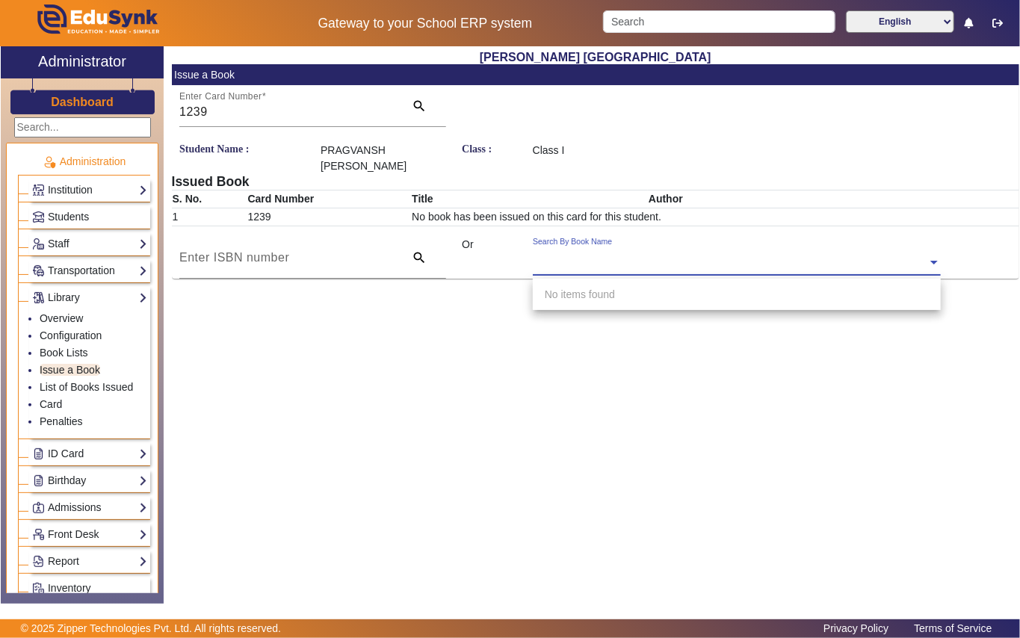
click at [649, 261] on input "text" at bounding box center [737, 264] width 408 height 16
type input "745"
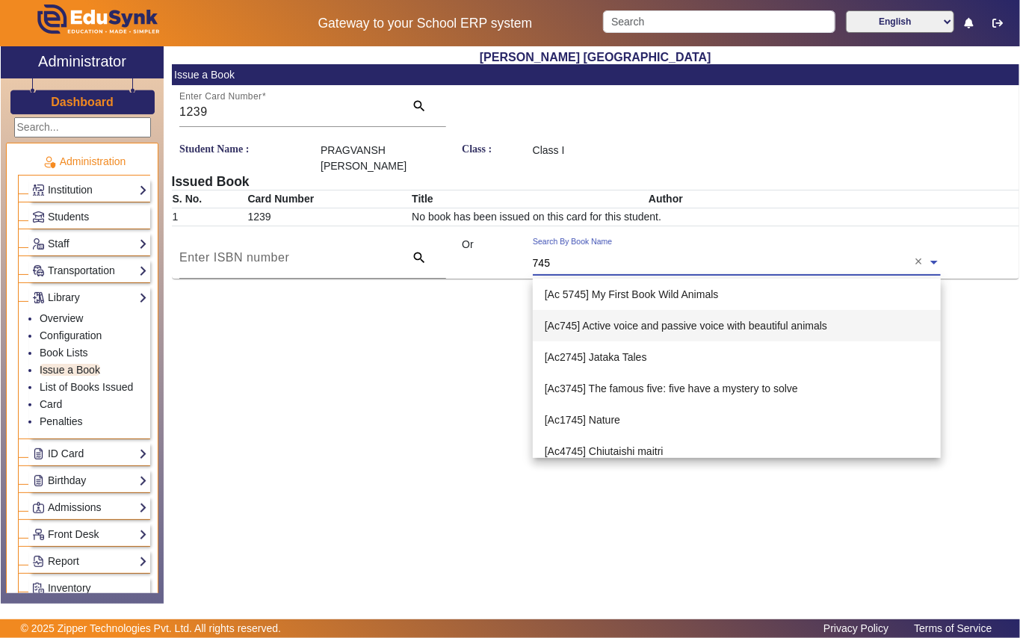
click at [707, 320] on span "[Ac745] Active voice and passive voice with beautiful animals" at bounding box center [686, 326] width 282 height 12
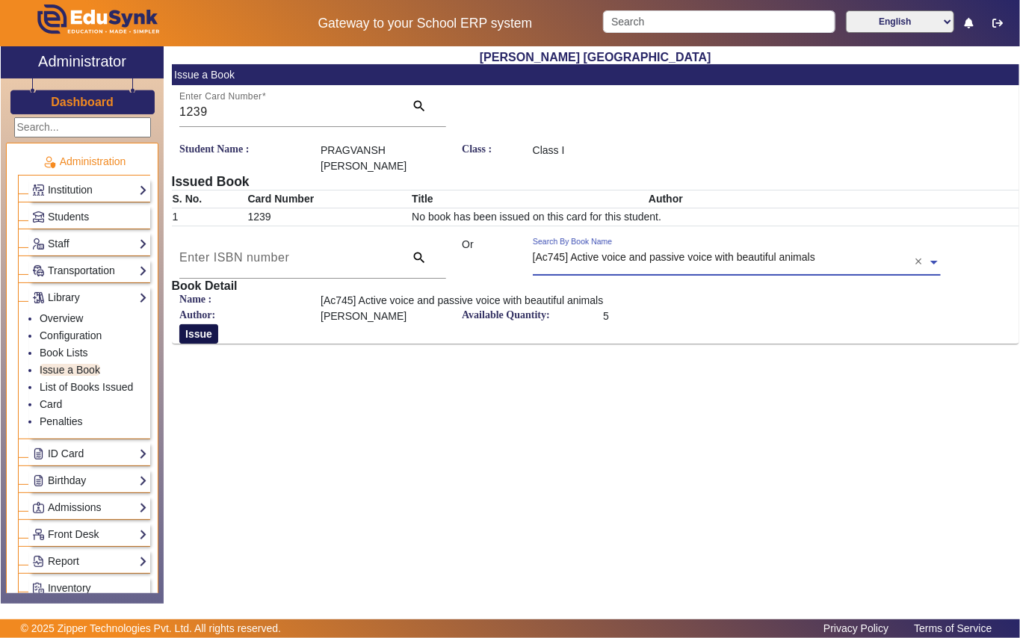
click at [205, 330] on button "Issue" at bounding box center [198, 333] width 39 height 19
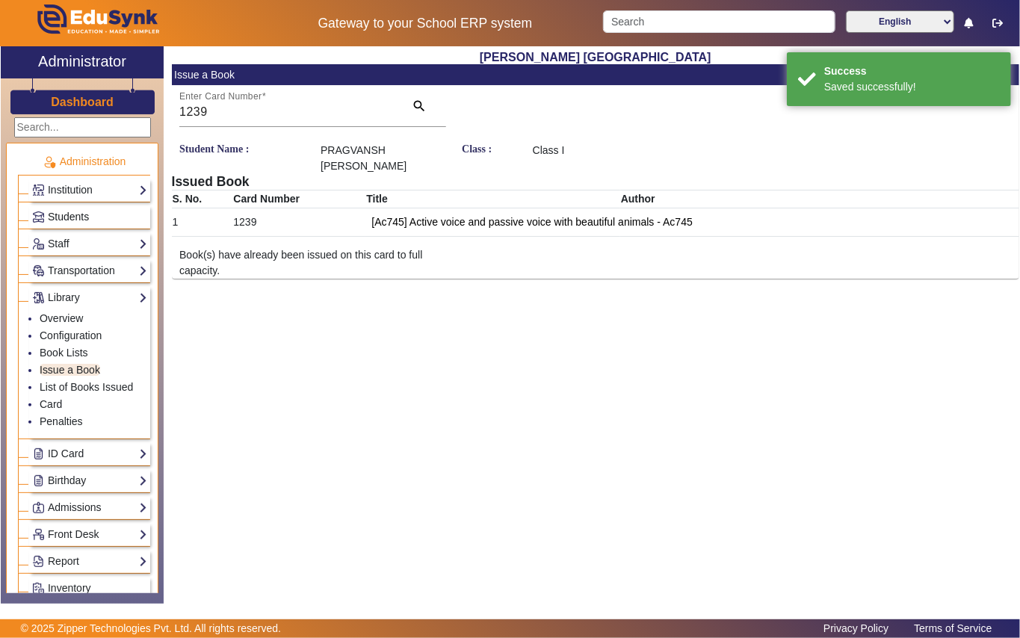
click at [96, 209] on link "Students" at bounding box center [89, 216] width 115 height 17
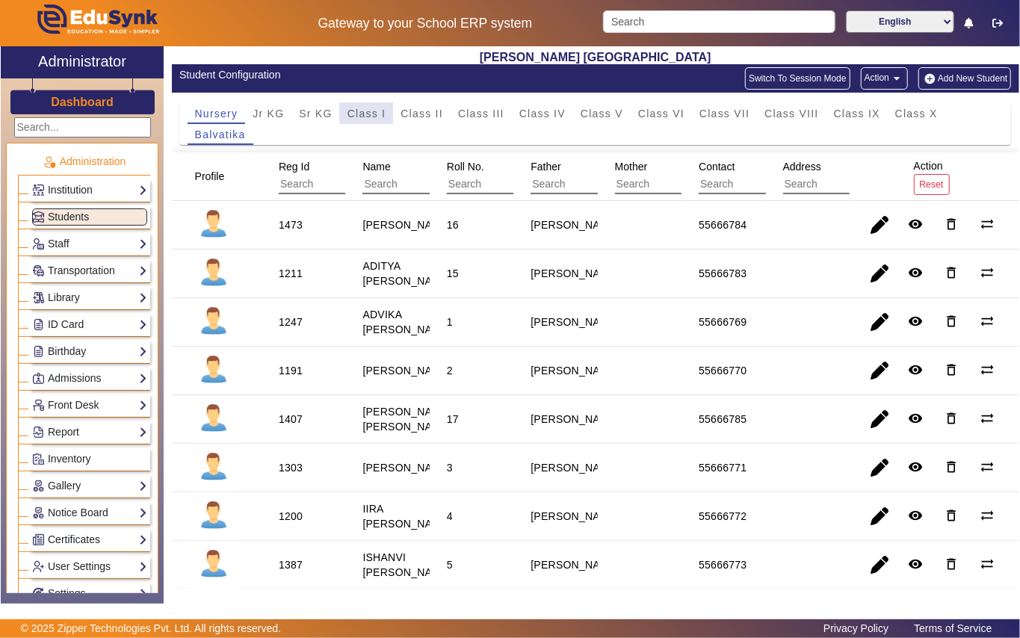
click at [366, 112] on span "Class I" at bounding box center [366, 113] width 39 height 10
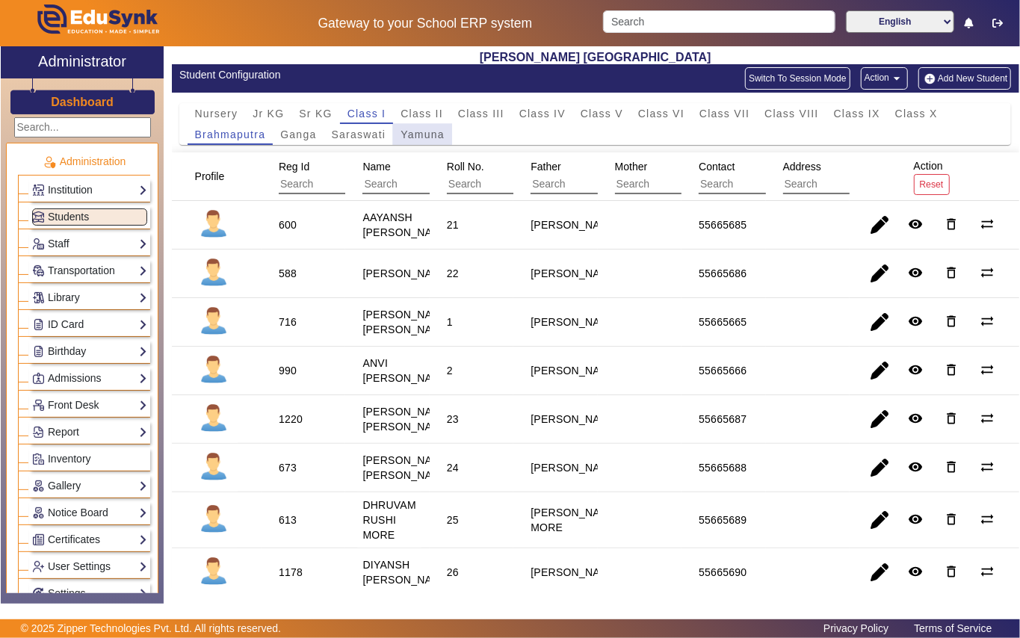
click at [418, 132] on span "Yamuna" at bounding box center [423, 134] width 44 height 10
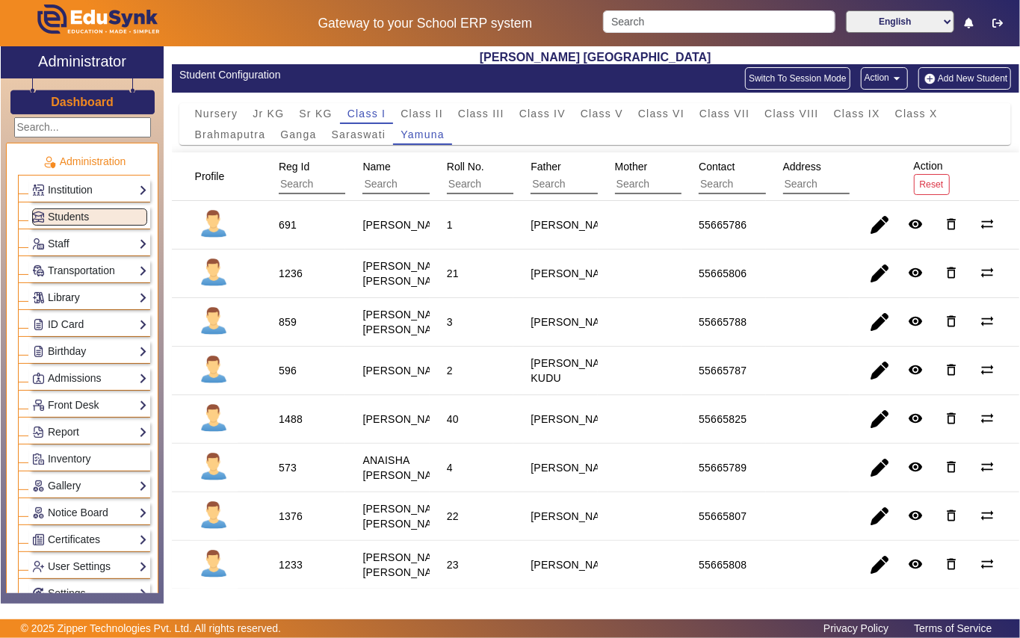
click at [96, 297] on link "Library" at bounding box center [89, 297] width 115 height 17
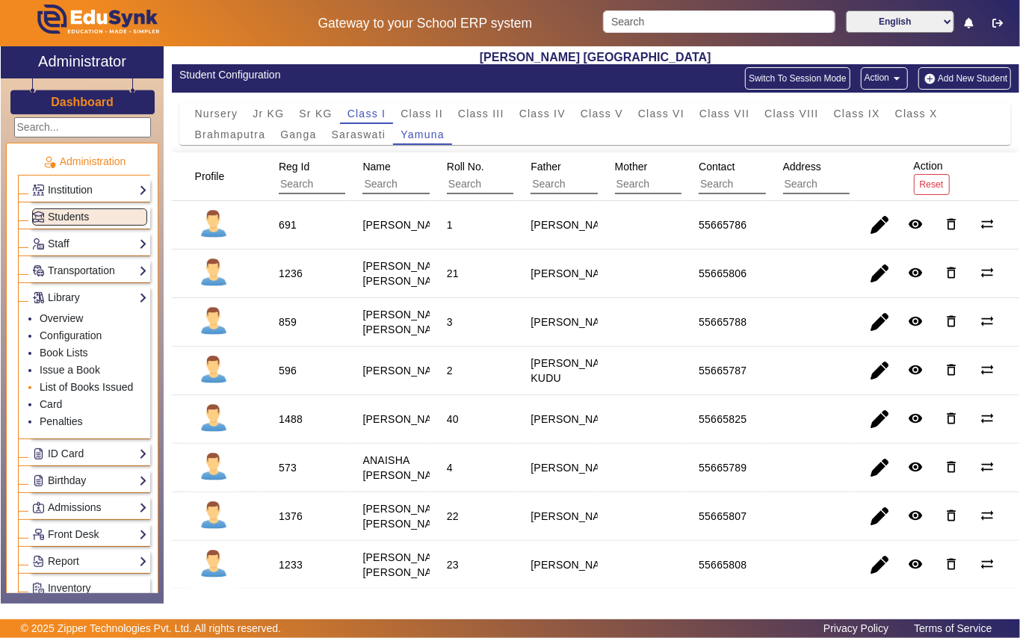
click at [111, 387] on link "List of Books Issued" at bounding box center [86, 387] width 93 height 12
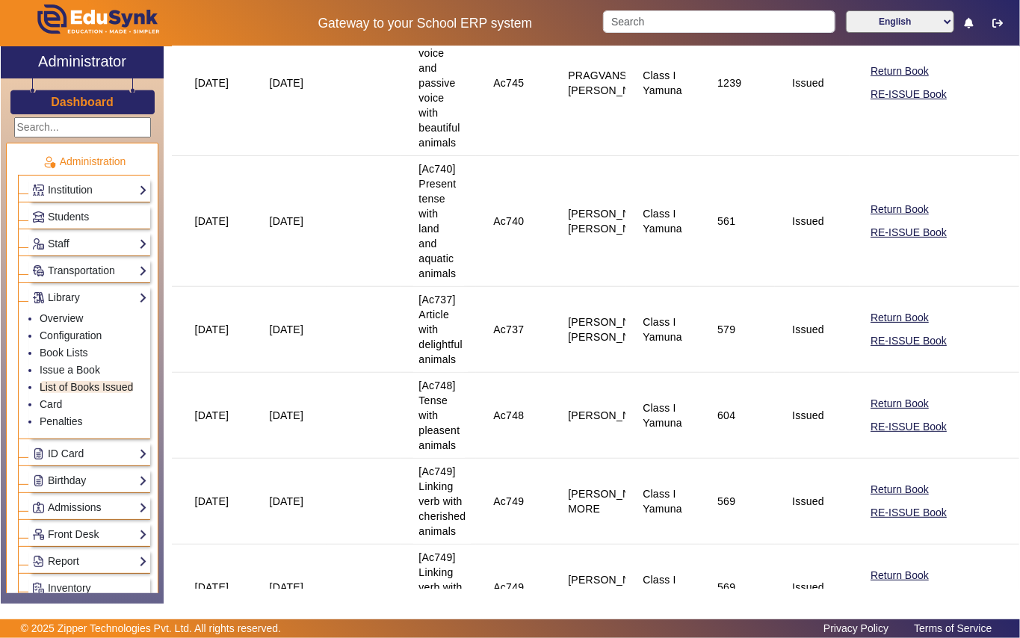
scroll to position [199, 0]
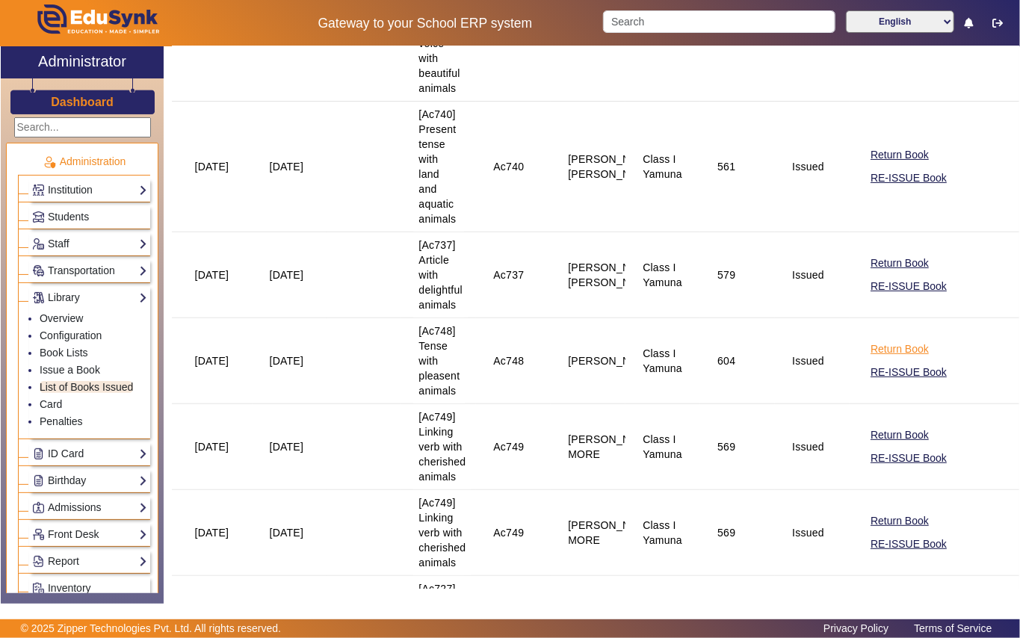
click at [901, 340] on button "Return Book" at bounding box center [899, 349] width 61 height 19
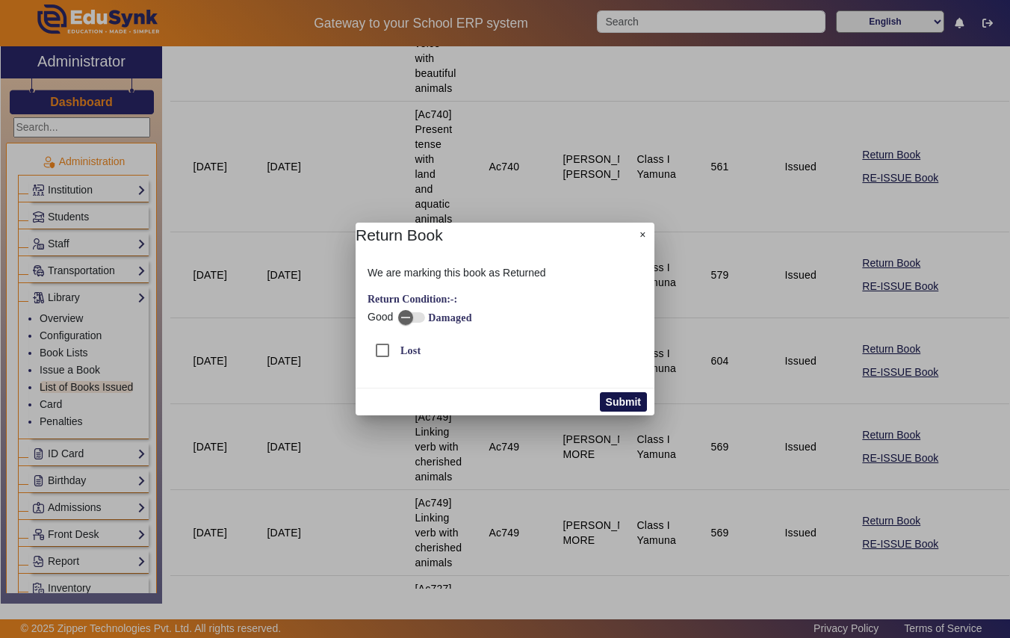
click at [626, 404] on button "Submit" at bounding box center [623, 401] width 47 height 19
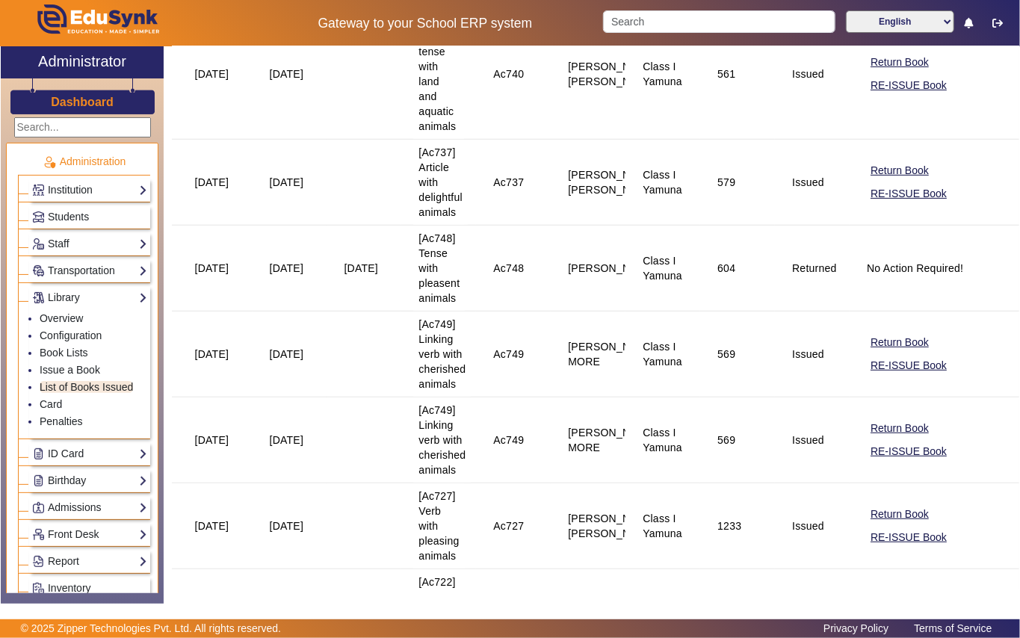
scroll to position [299, 0]
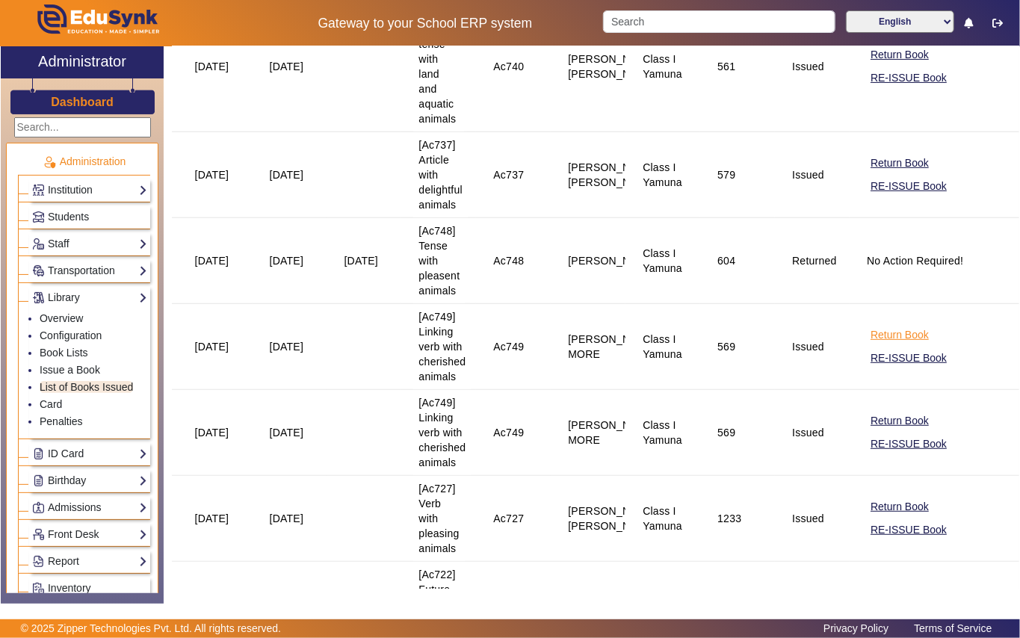
click at [886, 330] on button "Return Book" at bounding box center [899, 335] width 61 height 19
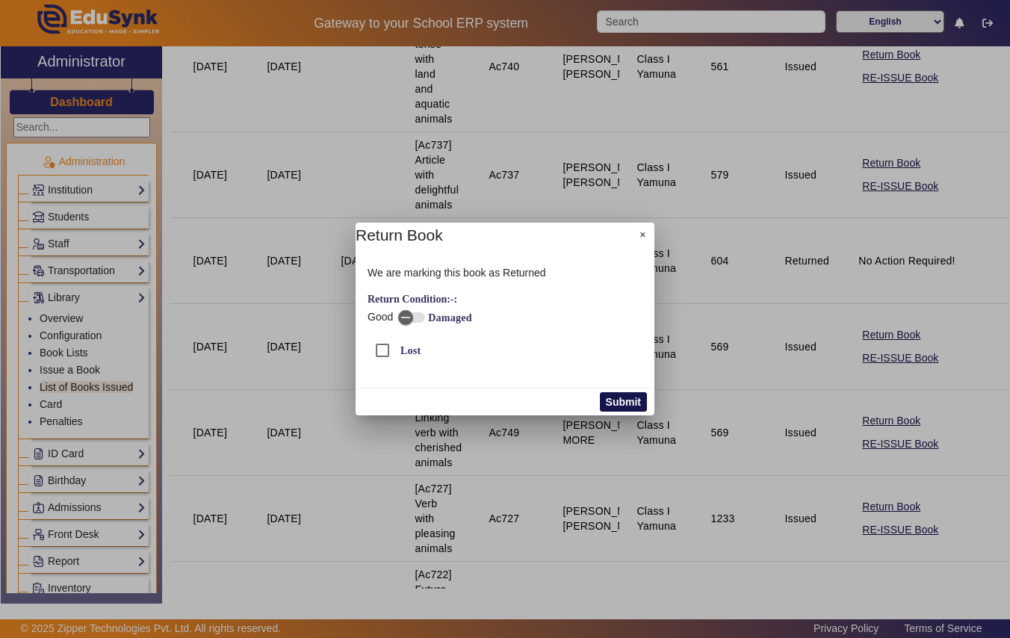
click at [640, 399] on button "Submit" at bounding box center [623, 401] width 47 height 19
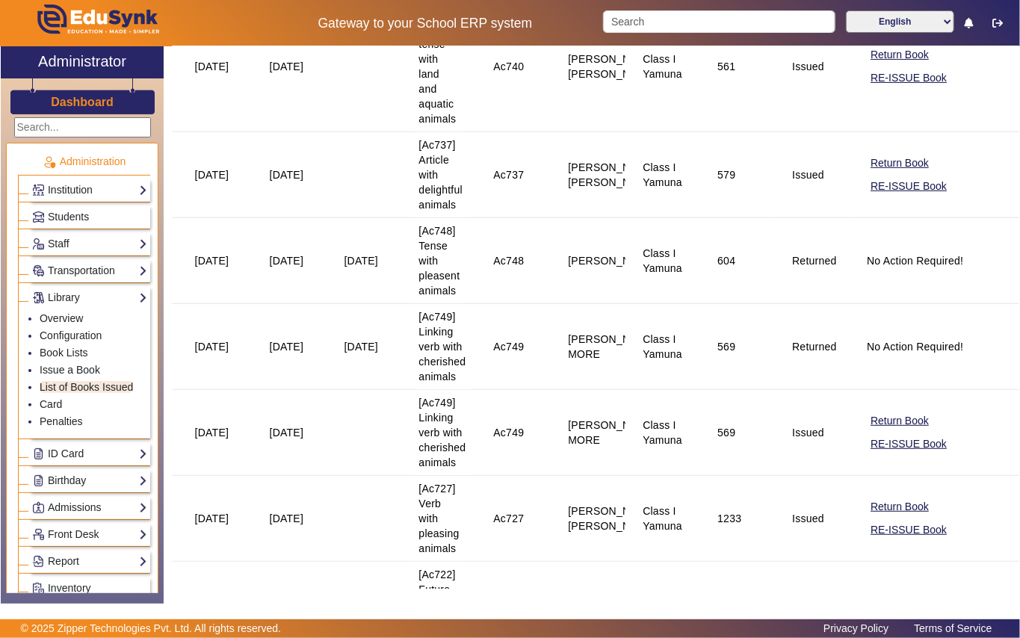
scroll to position [0, 0]
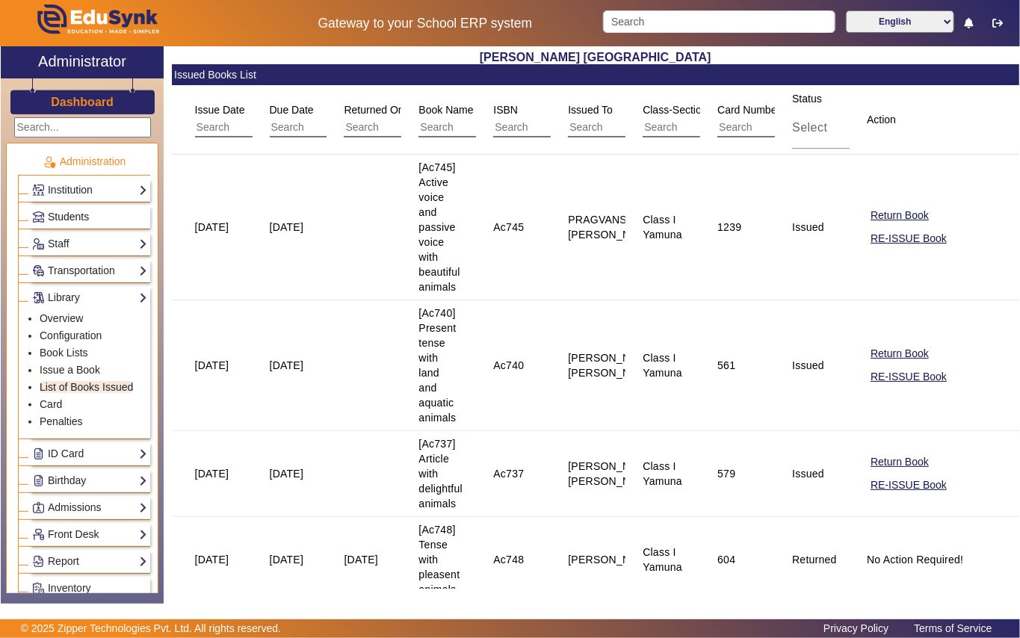
click at [108, 213] on link "Students" at bounding box center [89, 216] width 115 height 17
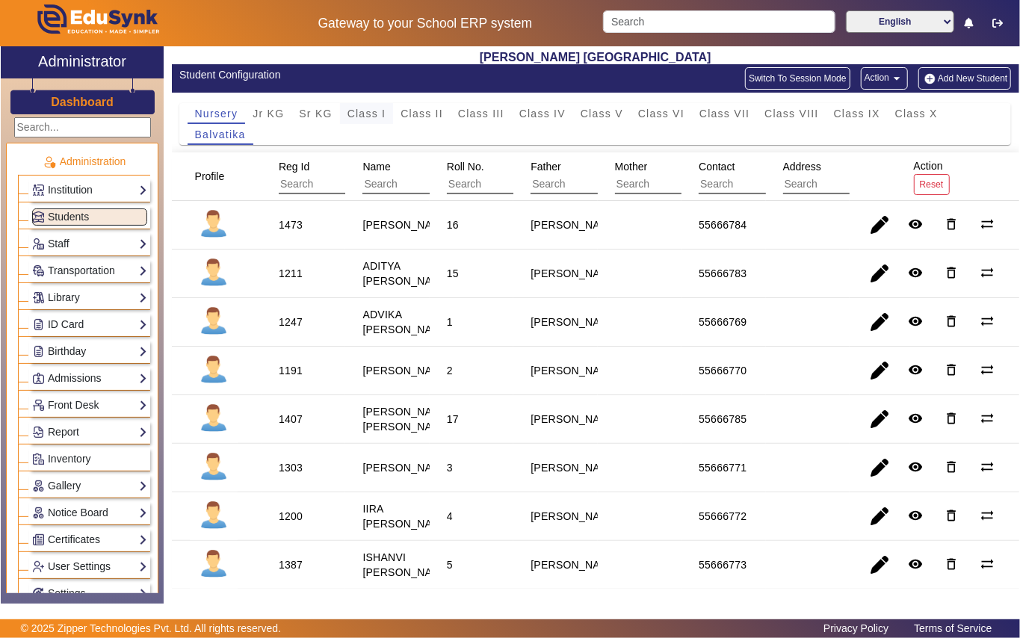
click at [368, 108] on span "Class I" at bounding box center [366, 113] width 39 height 10
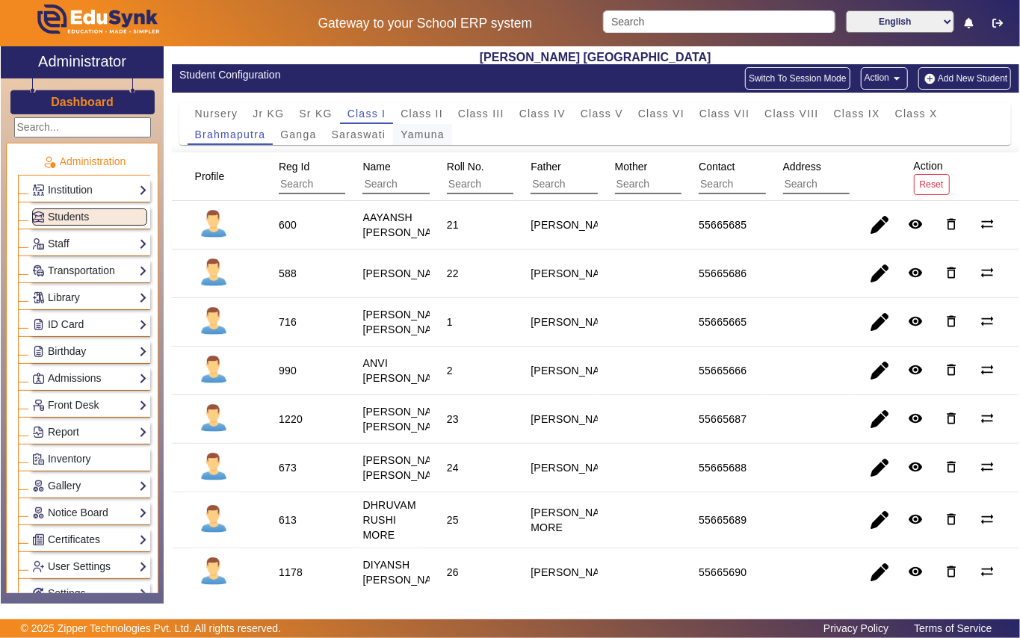
click at [423, 135] on span "Yamuna" at bounding box center [423, 134] width 44 height 10
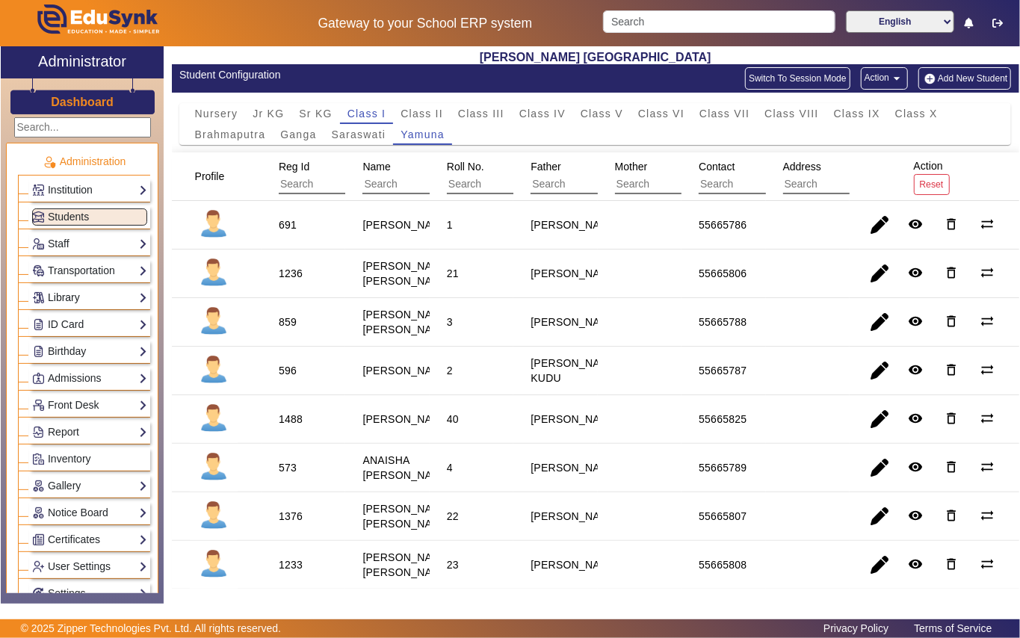
click at [90, 300] on link "Library" at bounding box center [89, 297] width 115 height 17
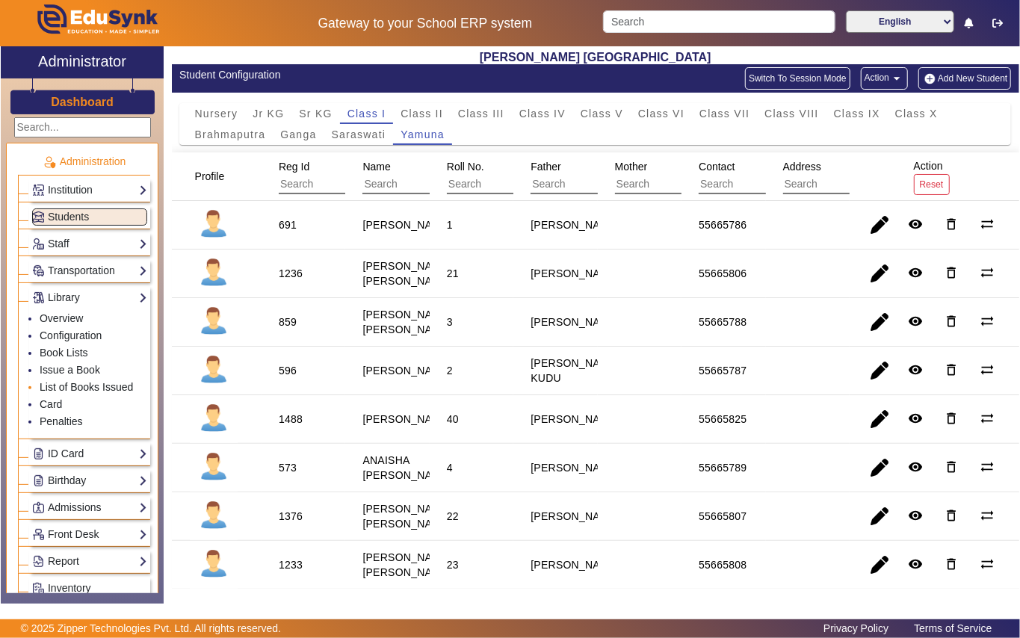
click at [105, 389] on link "List of Books Issued" at bounding box center [86, 387] width 93 height 12
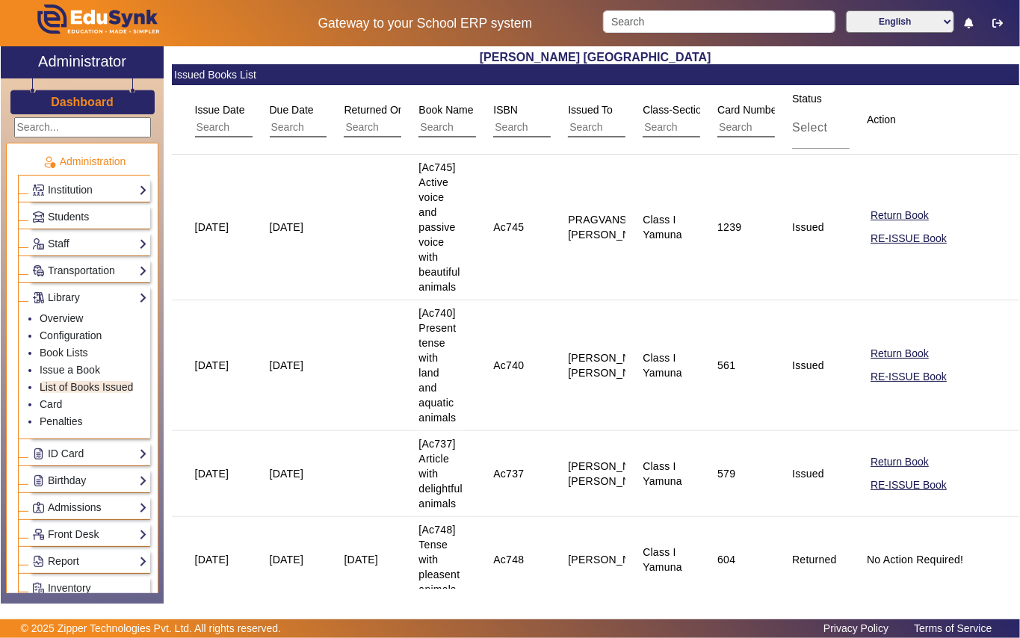
click at [109, 221] on link "Students" at bounding box center [89, 216] width 115 height 17
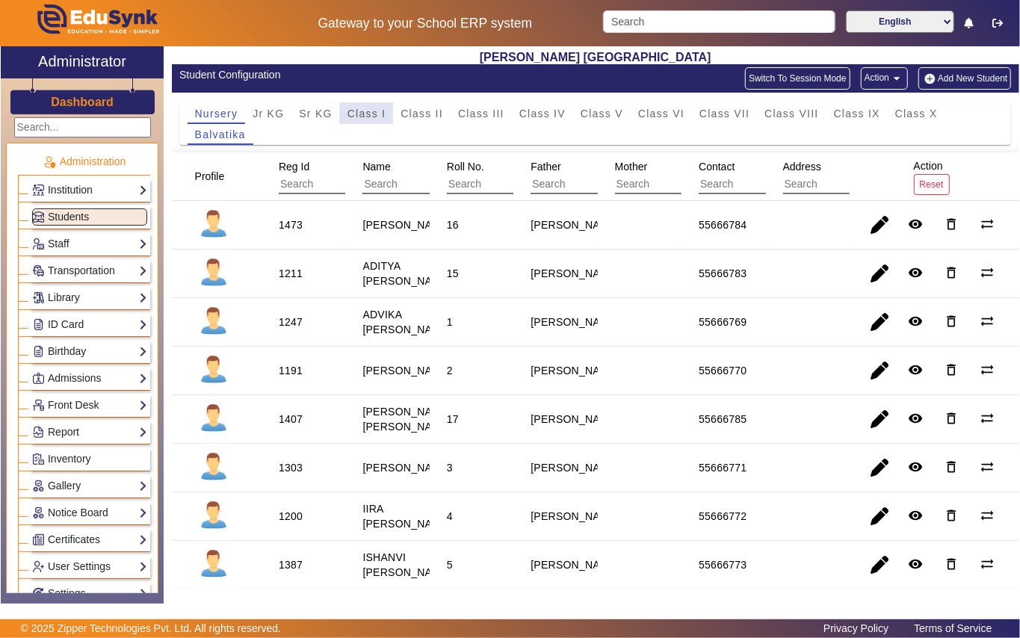
click at [380, 120] on span "Class I" at bounding box center [366, 113] width 39 height 21
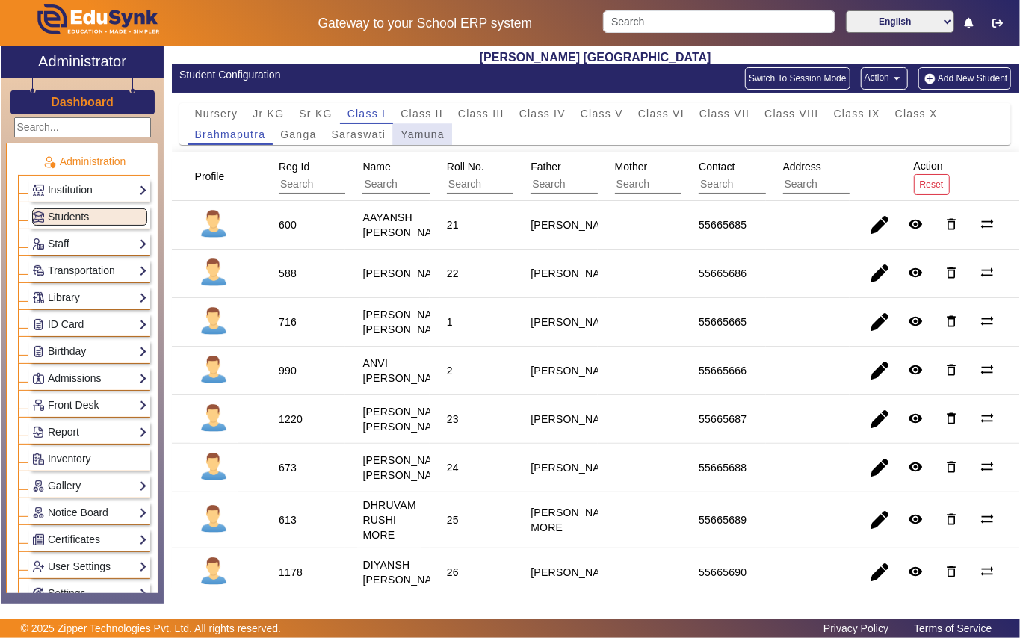
drag, startPoint x: 422, startPoint y: 135, endPoint x: 377, endPoint y: 248, distance: 122.4
click at [420, 141] on span "Yamuna" at bounding box center [423, 134] width 44 height 21
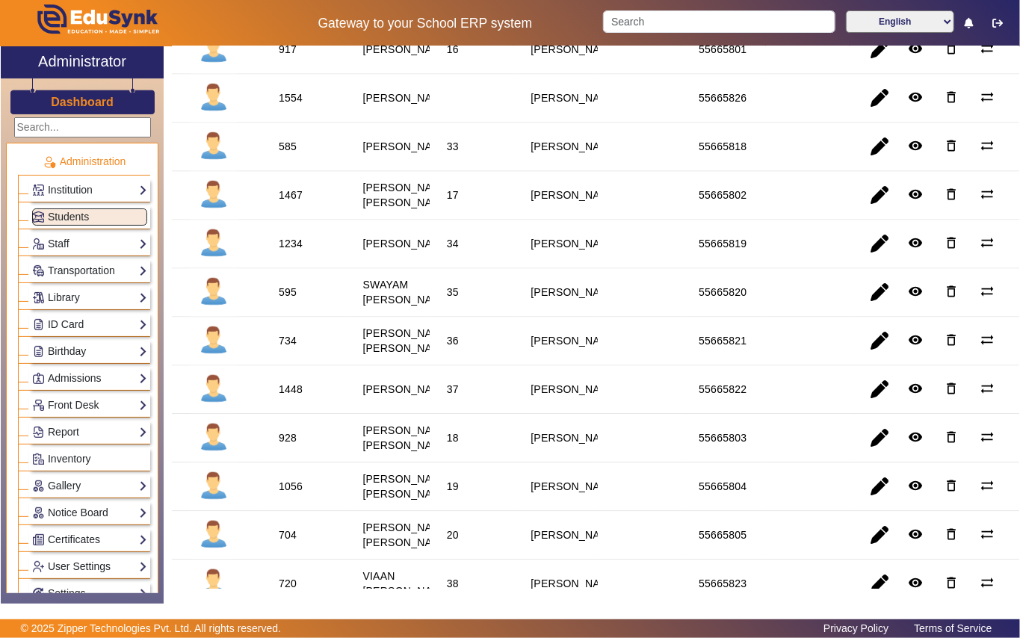
scroll to position [1594, 0]
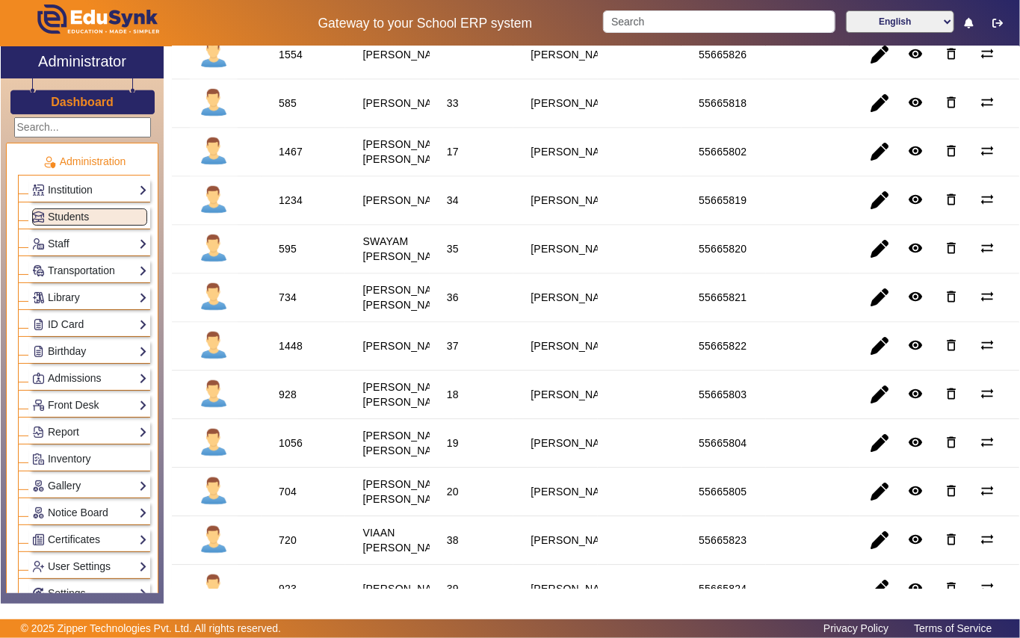
click at [291, 208] on div "1234" at bounding box center [291, 200] width 24 height 15
click at [87, 302] on link "Library" at bounding box center [89, 297] width 115 height 17
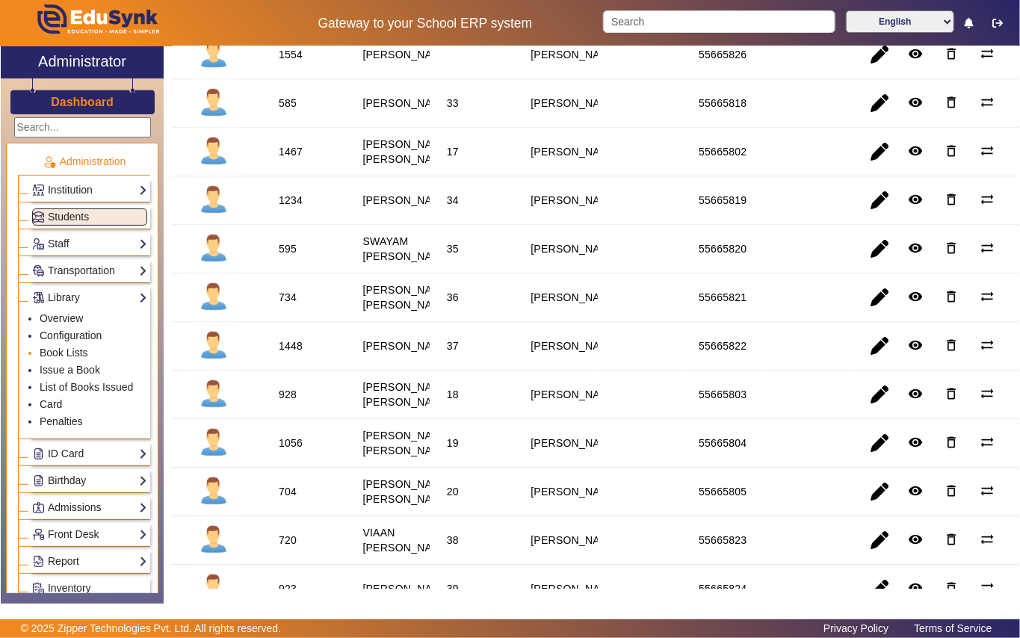
click at [97, 360] on li "Book Lists" at bounding box center [94, 353] width 108 height 17
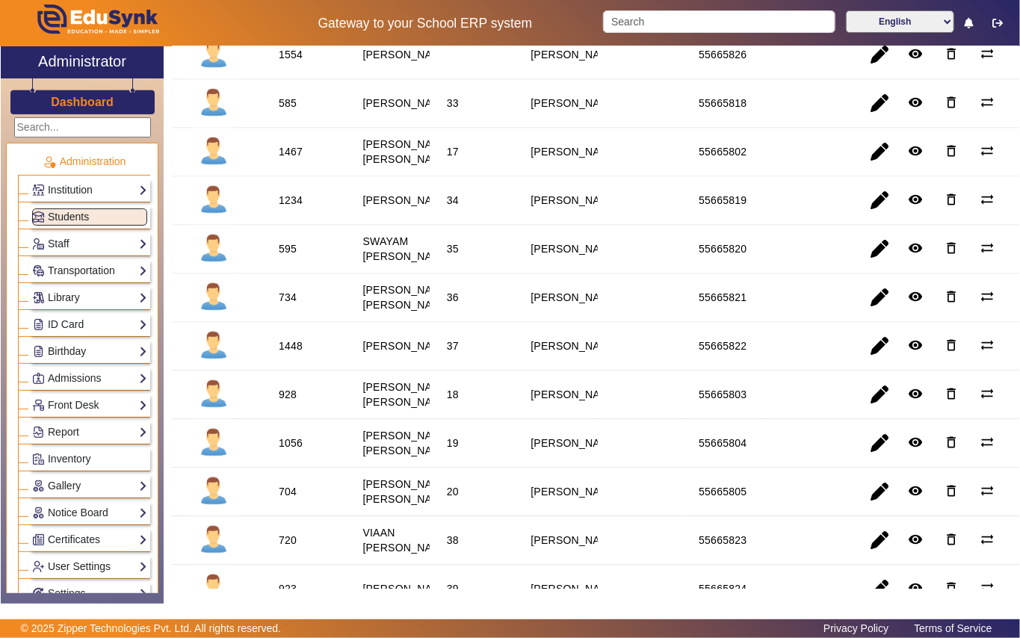
click at [291, 208] on div "1234" at bounding box center [291, 200] width 24 height 15
click at [88, 294] on link "Library" at bounding box center [89, 297] width 115 height 17
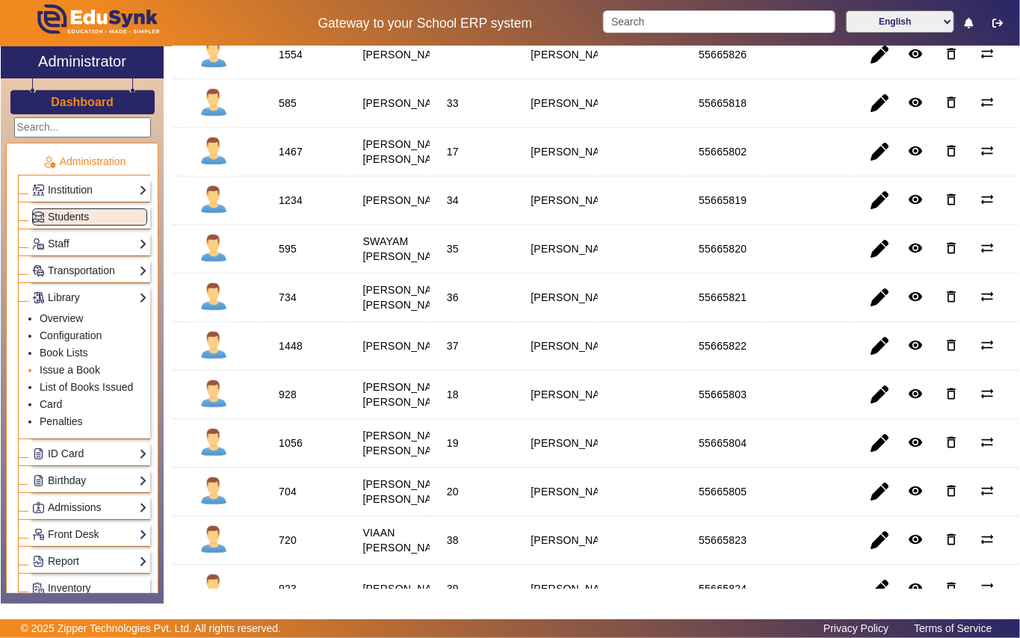
click at [103, 368] on li "Issue a Book" at bounding box center [94, 370] width 108 height 17
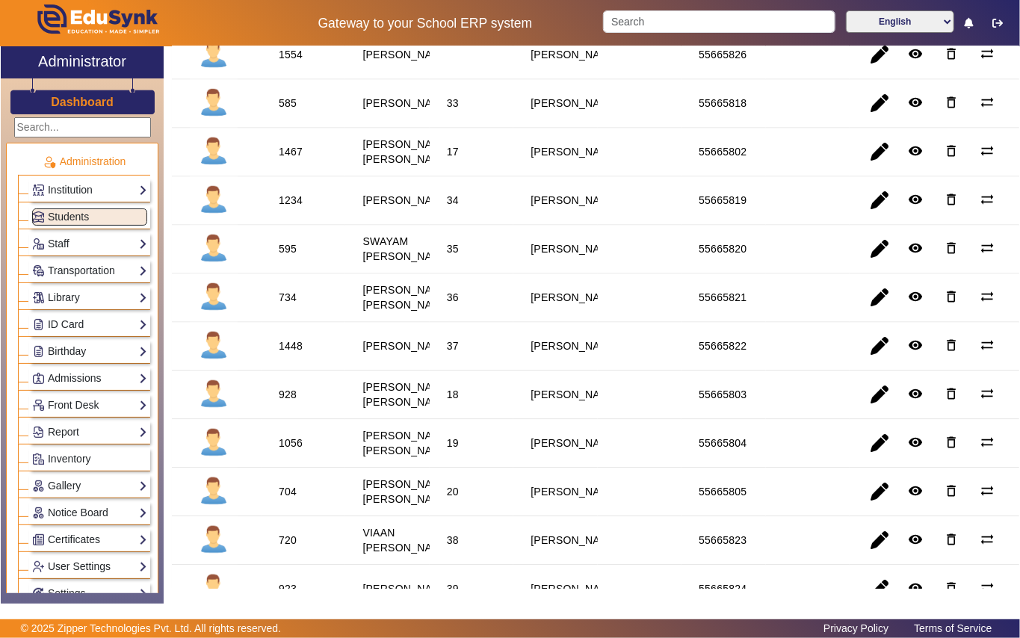
click at [284, 208] on div "1234" at bounding box center [291, 200] width 24 height 15
click at [99, 294] on link "Library" at bounding box center [89, 297] width 115 height 17
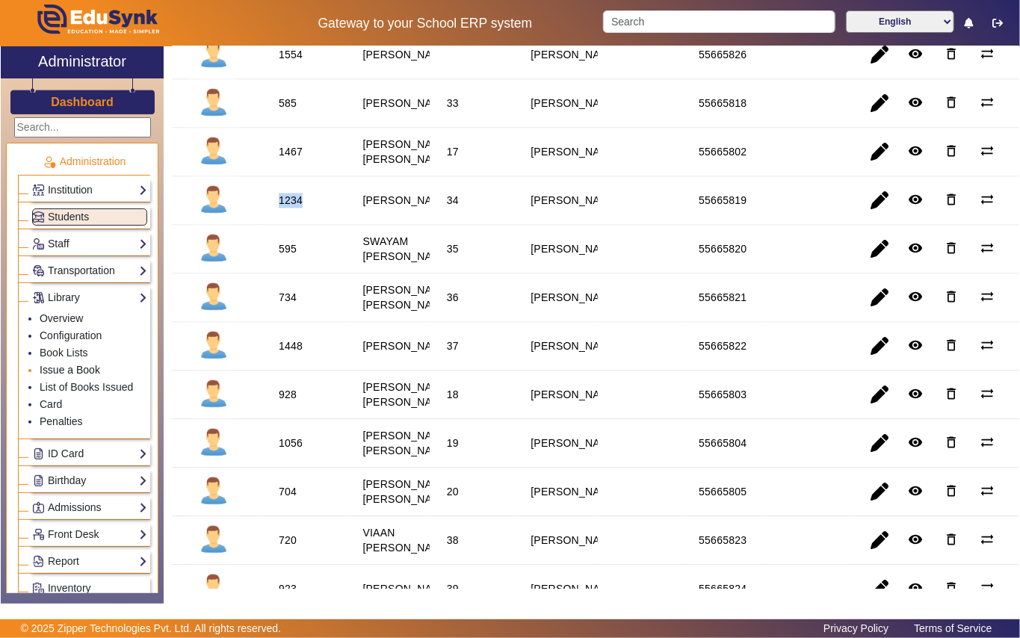
click at [84, 366] on link "Issue a Book" at bounding box center [70, 370] width 61 height 12
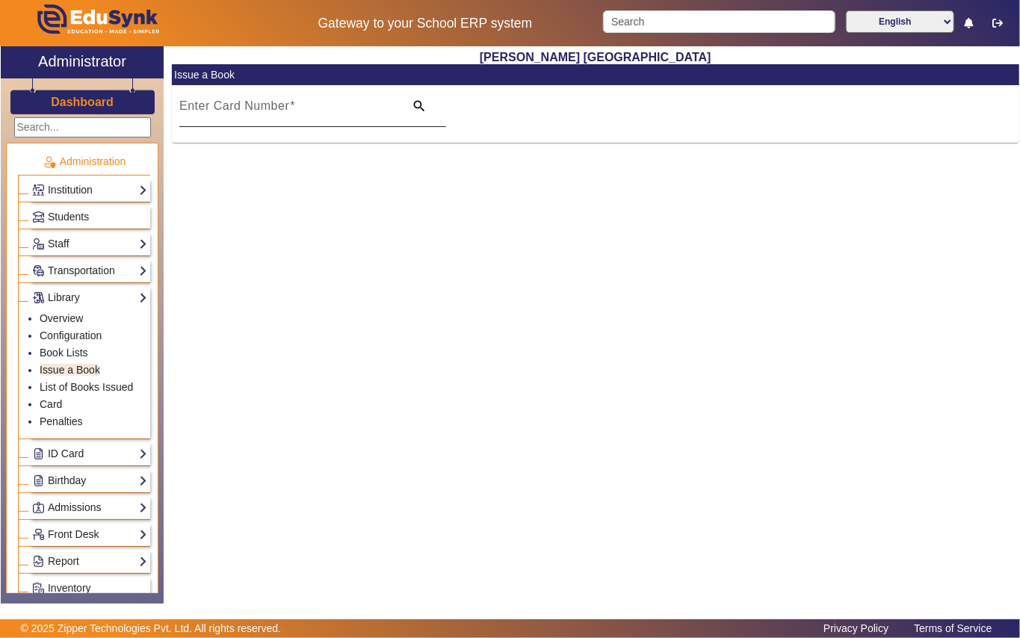
click at [211, 112] on mat-label "Enter Card Number" at bounding box center [234, 105] width 110 height 13
click at [211, 112] on input "Enter Card Number" at bounding box center [287, 112] width 216 height 18
paste input "1234"
type input "1234"
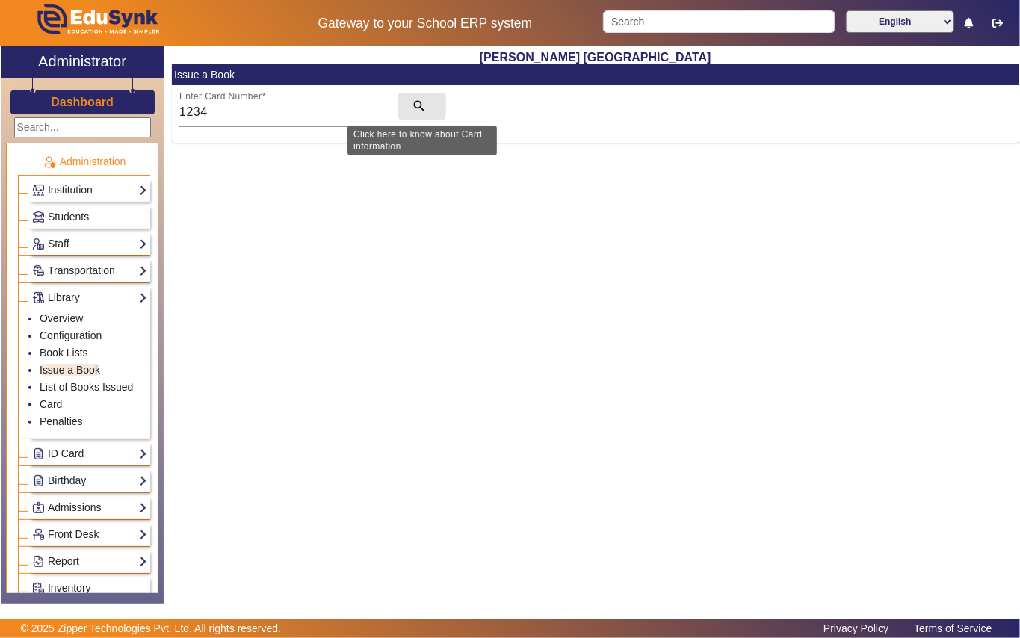
drag, startPoint x: 418, startPoint y: 90, endPoint x: 411, endPoint y: 195, distance: 105.6
click at [418, 99] on button "search" at bounding box center [422, 106] width 48 height 27
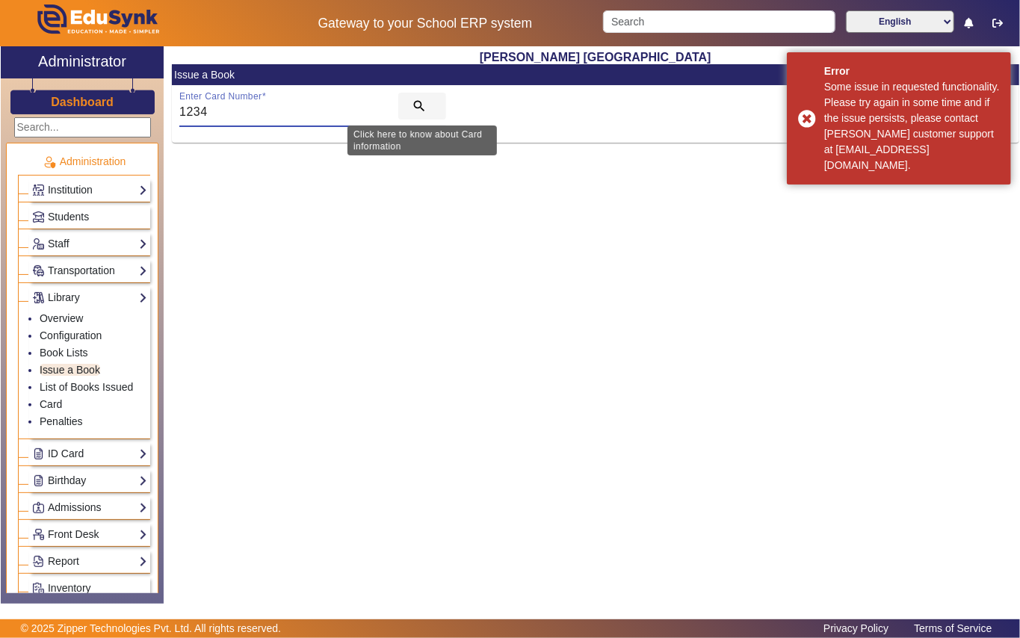
click at [421, 102] on mat-icon "search" at bounding box center [419, 106] width 15 height 15
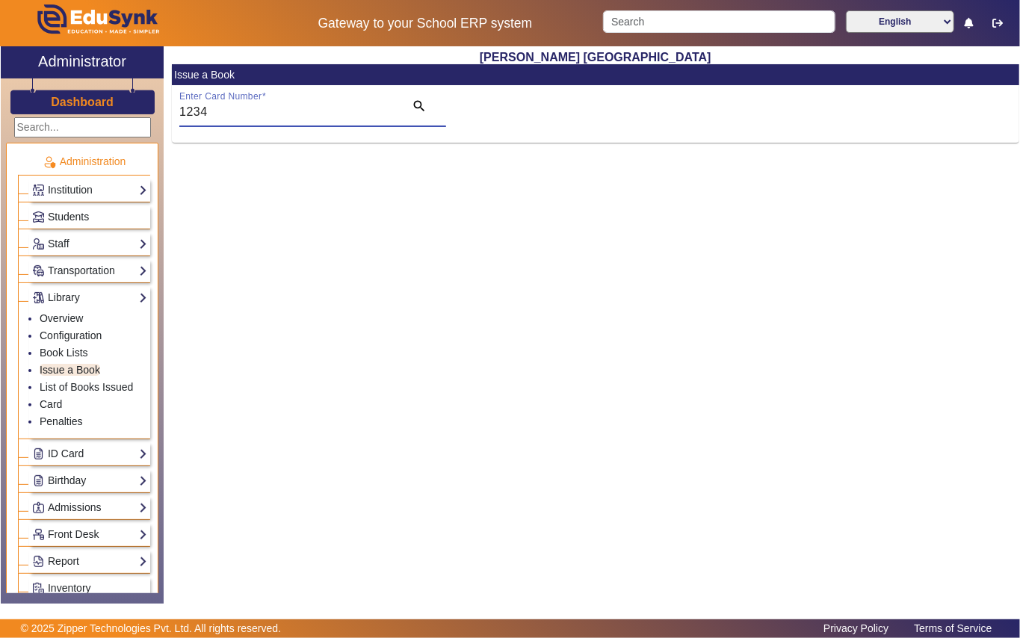
click at [99, 215] on link "Students" at bounding box center [89, 216] width 115 height 17
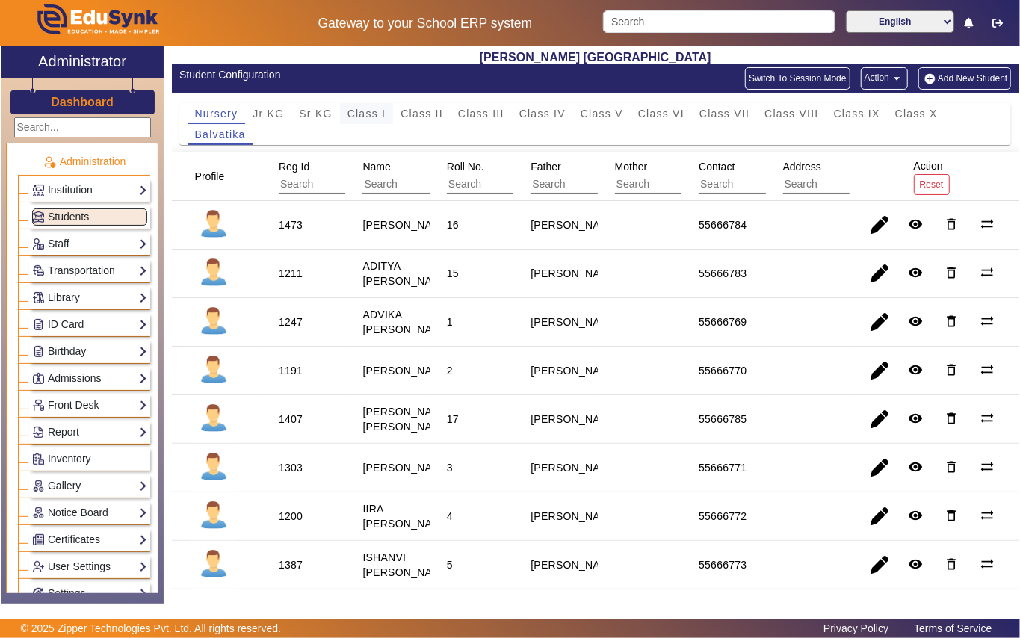
click at [372, 106] on span "Class I" at bounding box center [366, 113] width 39 height 21
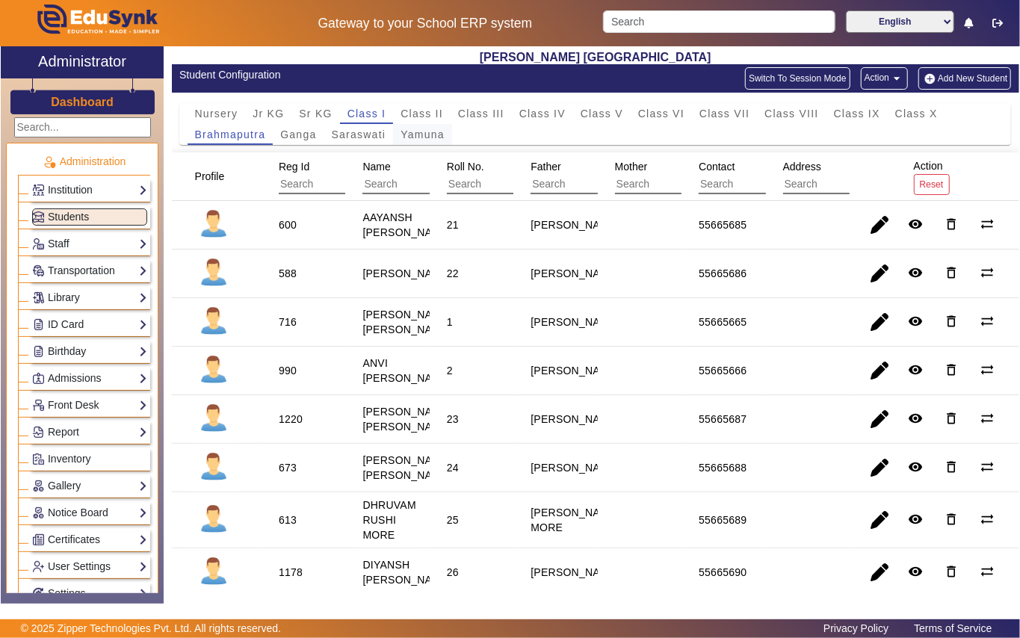
click at [435, 133] on span "Yamuna" at bounding box center [423, 134] width 44 height 10
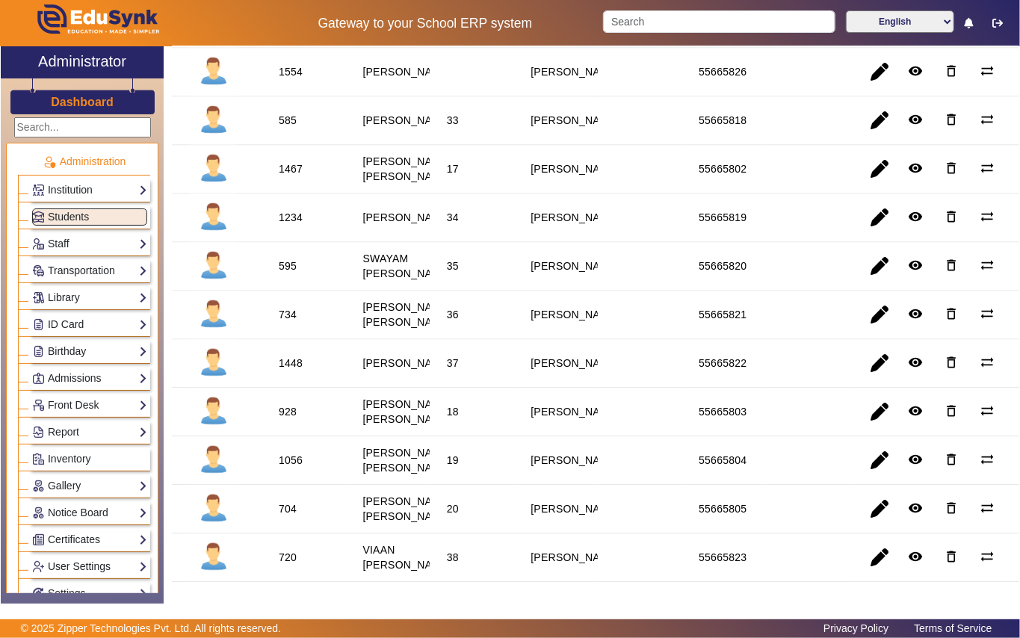
scroll to position [1594, 0]
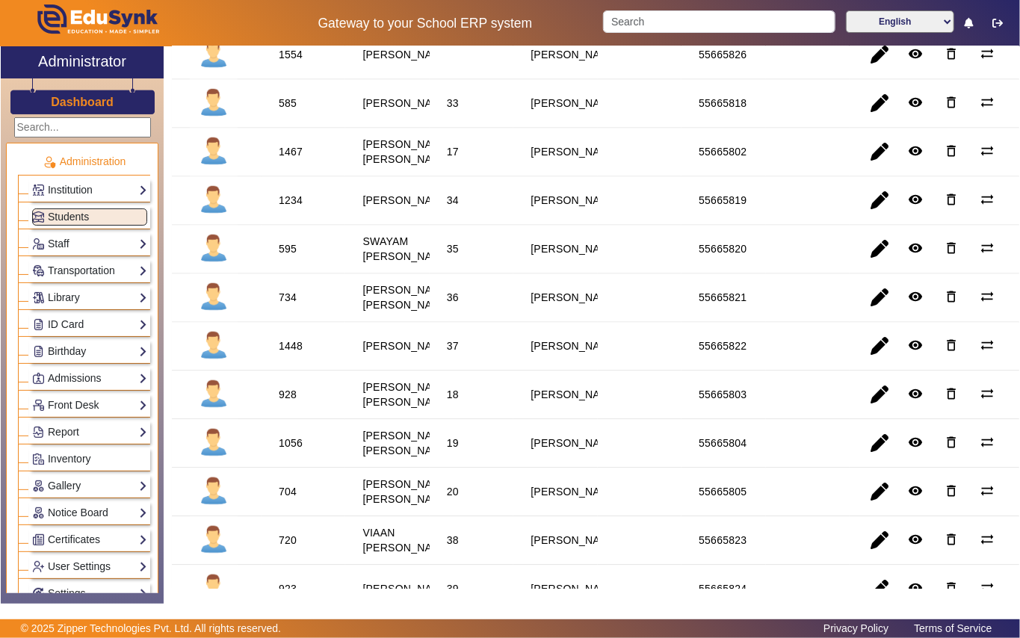
click at [297, 208] on div "1234" at bounding box center [291, 200] width 24 height 15
click at [87, 290] on div "Library Overview Configuration Book Lists Issue a Book List of Books Issued Car…" at bounding box center [89, 297] width 121 height 23
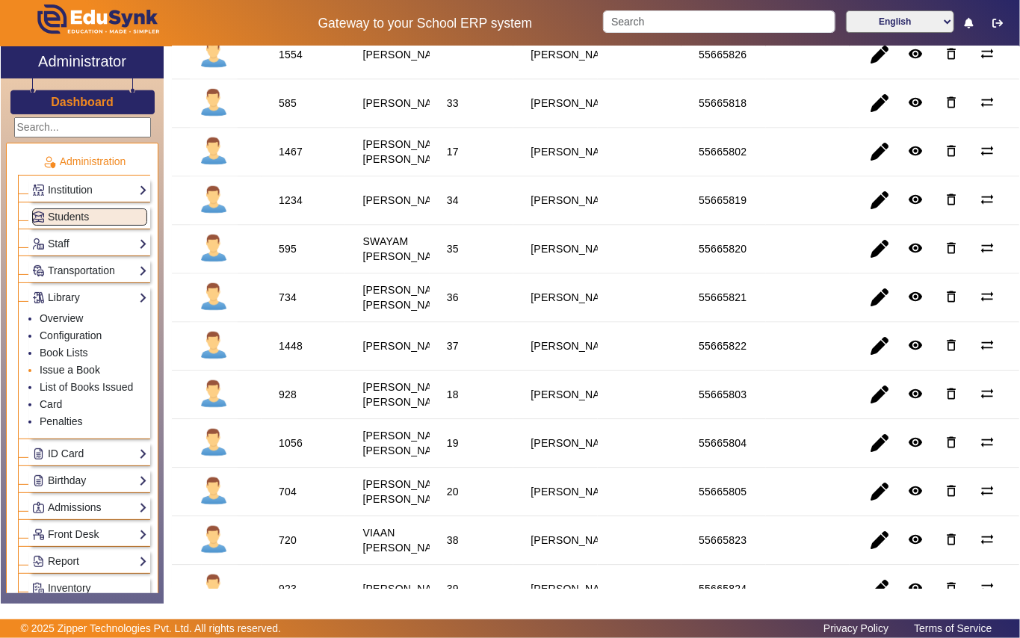
click at [81, 365] on link "Issue a Book" at bounding box center [70, 370] width 61 height 12
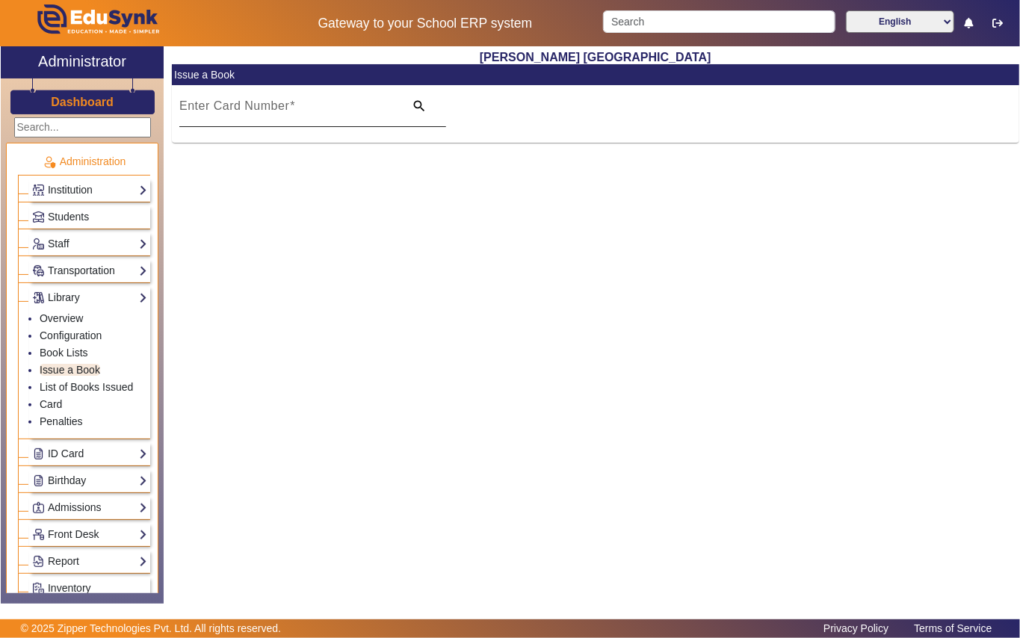
click at [264, 102] on mat-label "Enter Card Number" at bounding box center [234, 105] width 110 height 13
click at [264, 103] on input "Enter Card Number" at bounding box center [287, 112] width 216 height 18
paste input "1234"
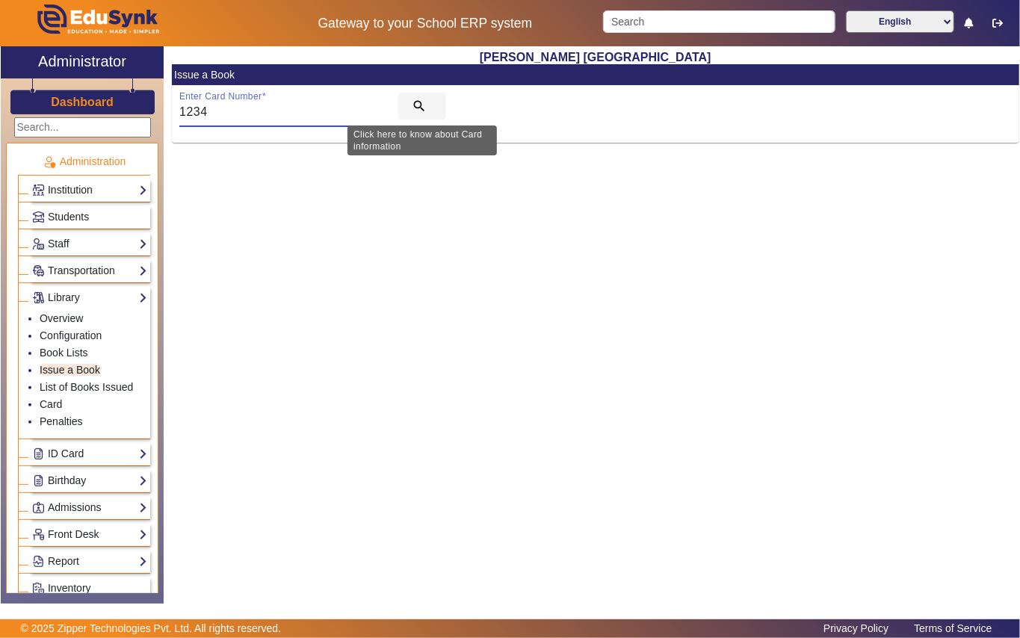
type input "1234"
click at [412, 102] on mat-icon "search" at bounding box center [419, 106] width 15 height 15
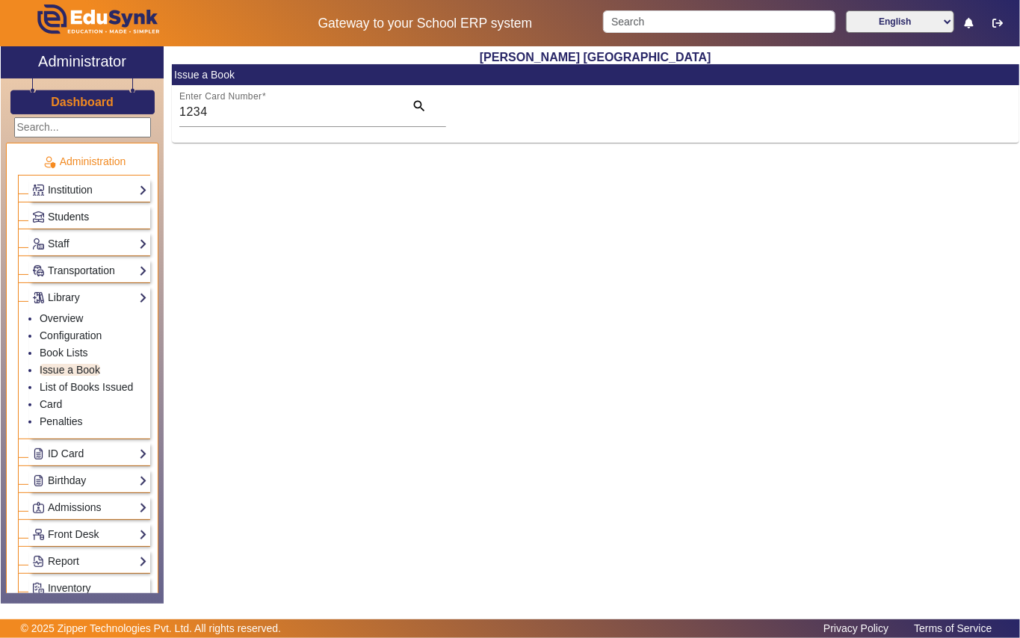
click at [111, 218] on link "Students" at bounding box center [89, 216] width 115 height 17
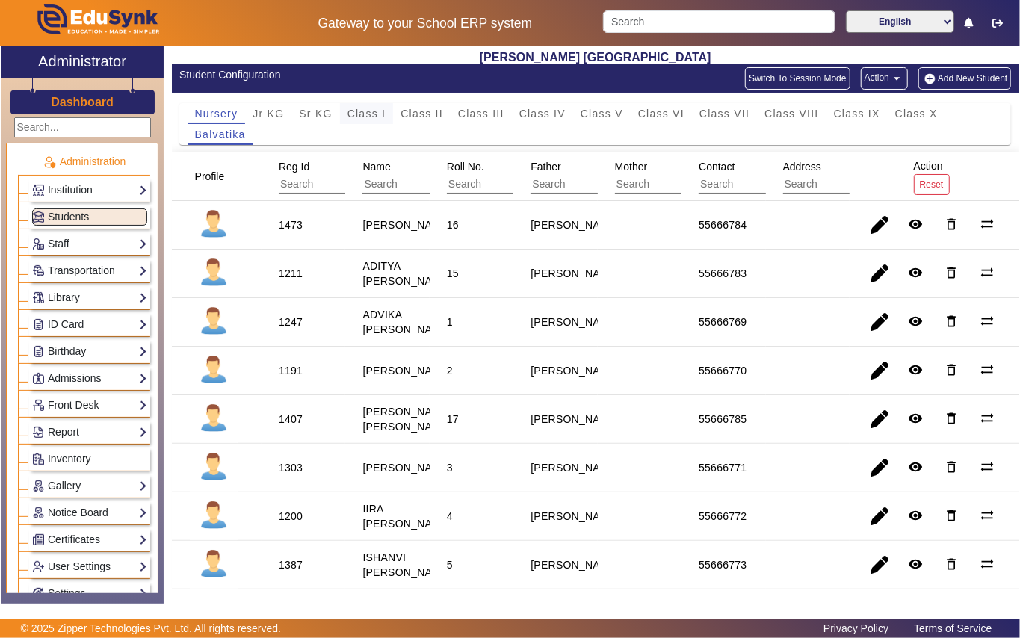
click at [369, 111] on span "Class I" at bounding box center [366, 113] width 39 height 10
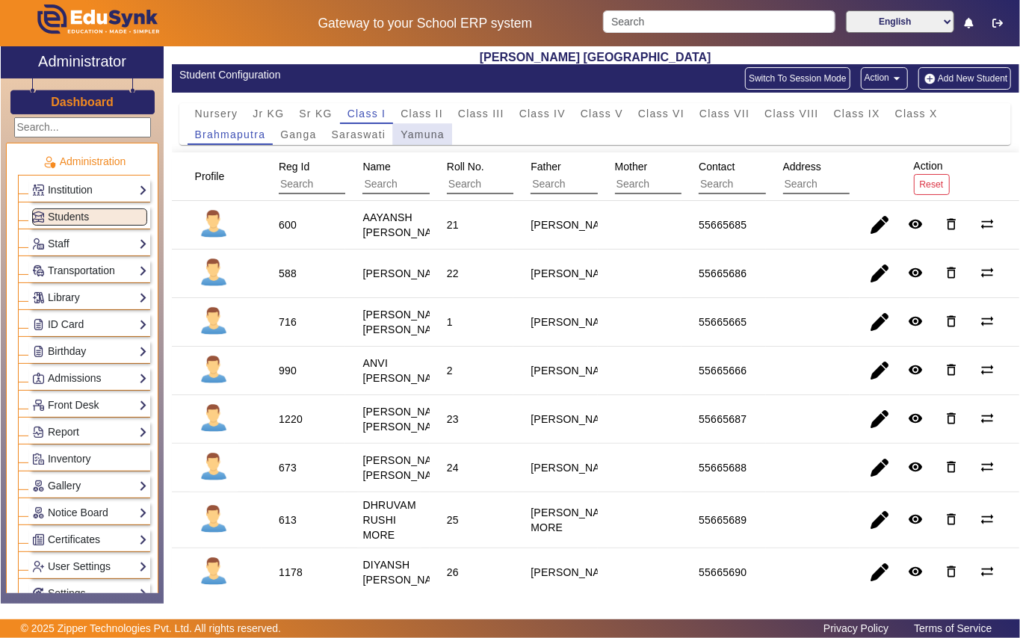
click at [422, 130] on span "Yamuna" at bounding box center [423, 134] width 44 height 10
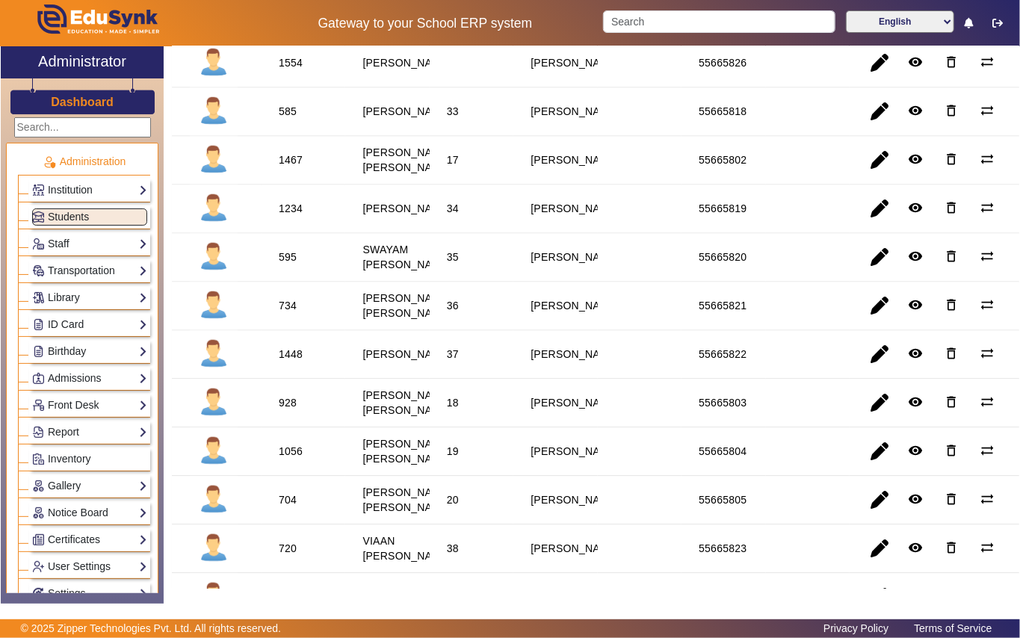
scroll to position [1594, 0]
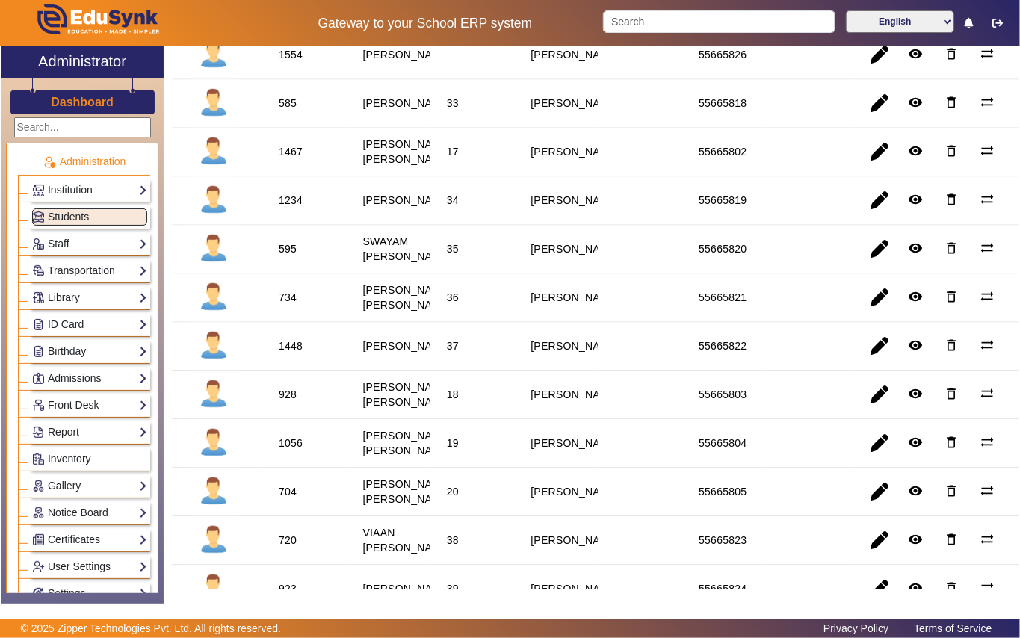
click at [282, 256] on div "595" at bounding box center [288, 248] width 18 height 15
click at [105, 302] on link "Library" at bounding box center [89, 297] width 115 height 17
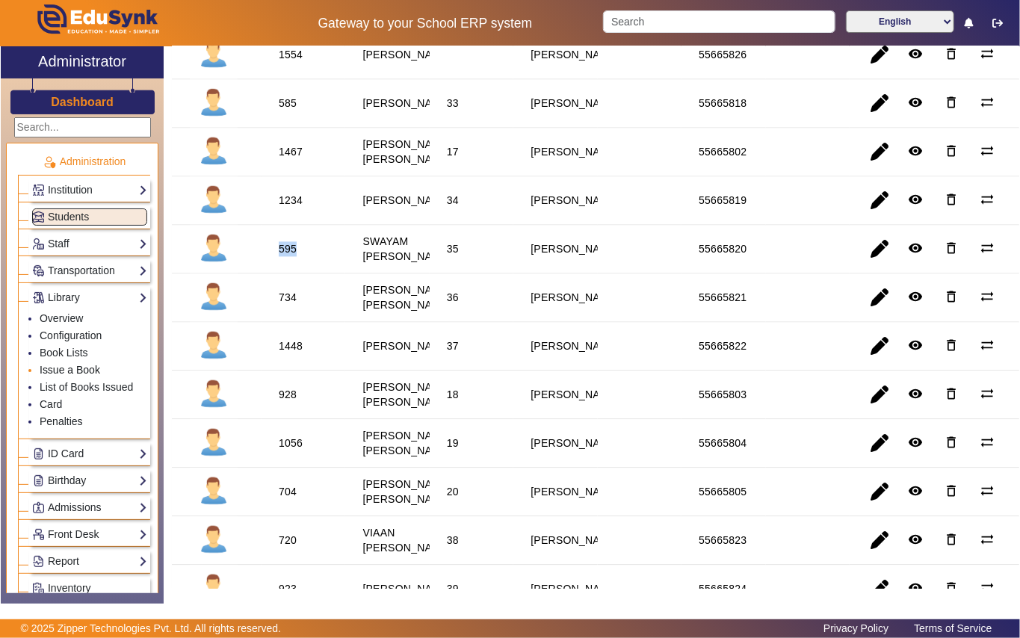
click at [90, 368] on link "Issue a Book" at bounding box center [70, 370] width 61 height 12
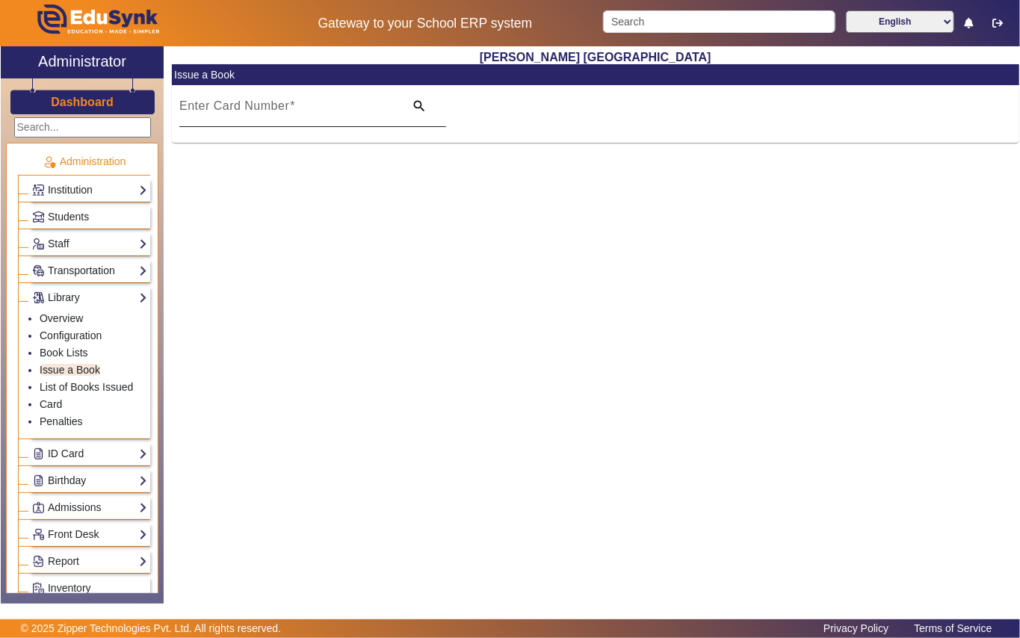
click at [279, 109] on mat-label "Enter Card Number" at bounding box center [234, 105] width 110 height 13
click at [279, 109] on input "Enter Card Number" at bounding box center [287, 112] width 216 height 18
paste input "595"
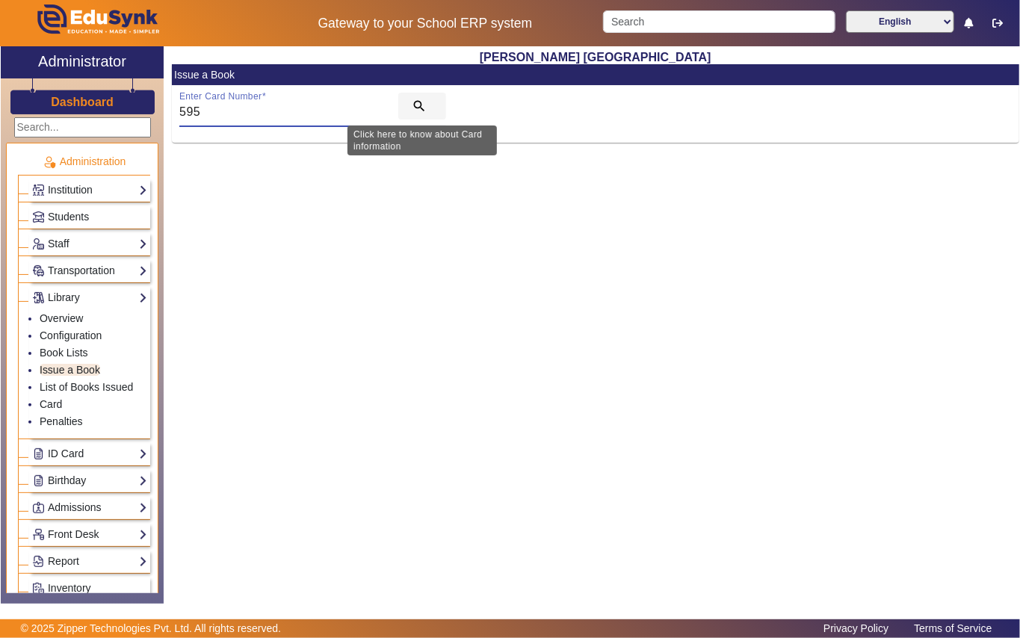
type input "595"
click at [423, 111] on mat-icon "search" at bounding box center [419, 106] width 15 height 15
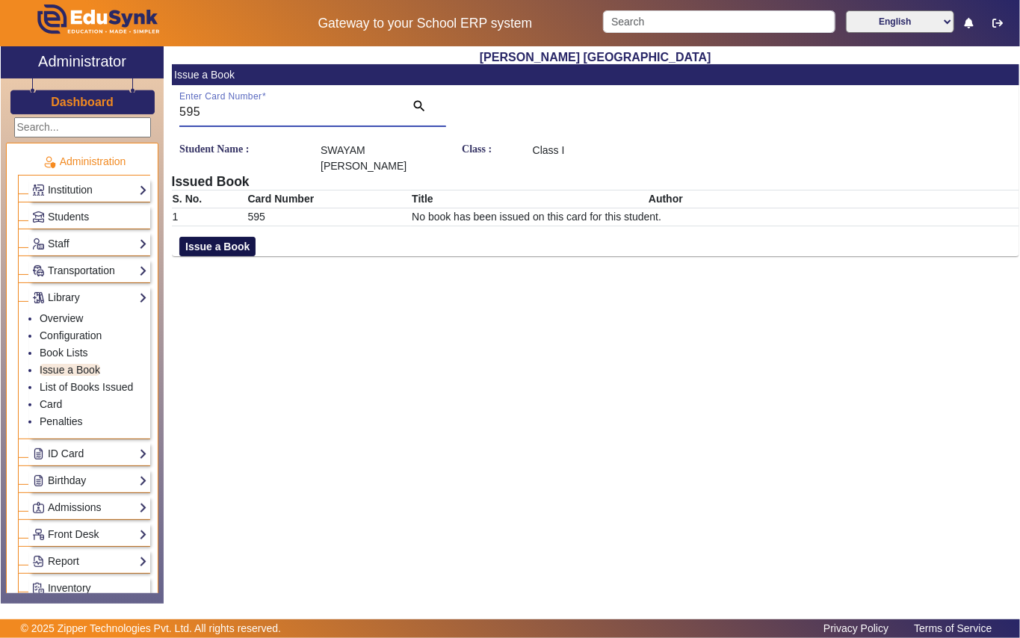
click at [248, 237] on button "Issue a Book" at bounding box center [217, 246] width 76 height 19
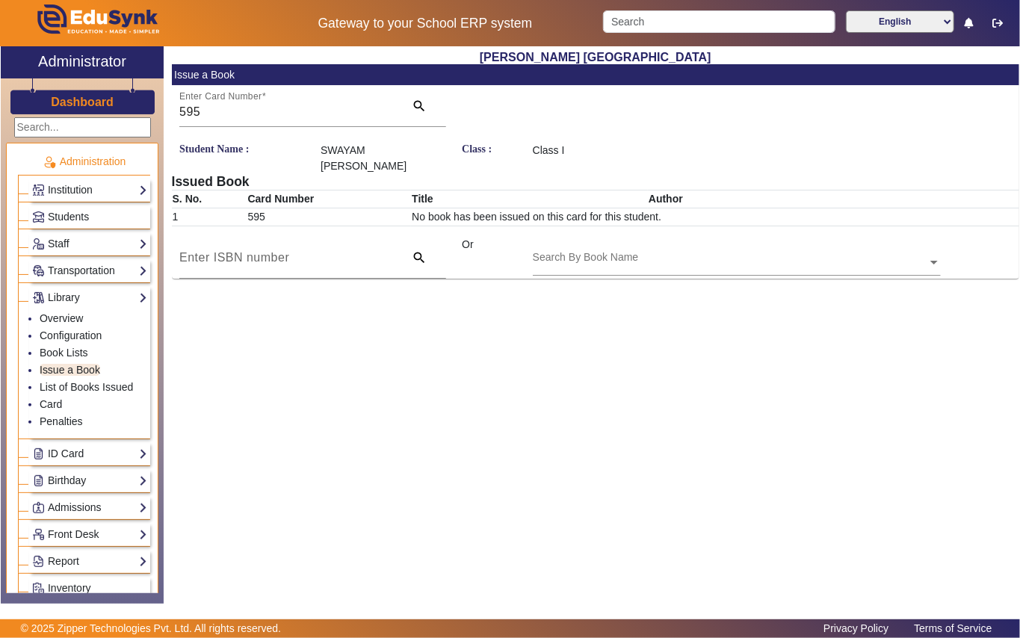
click at [632, 238] on div "Search By Book Name" at bounding box center [730, 245] width 395 height 17
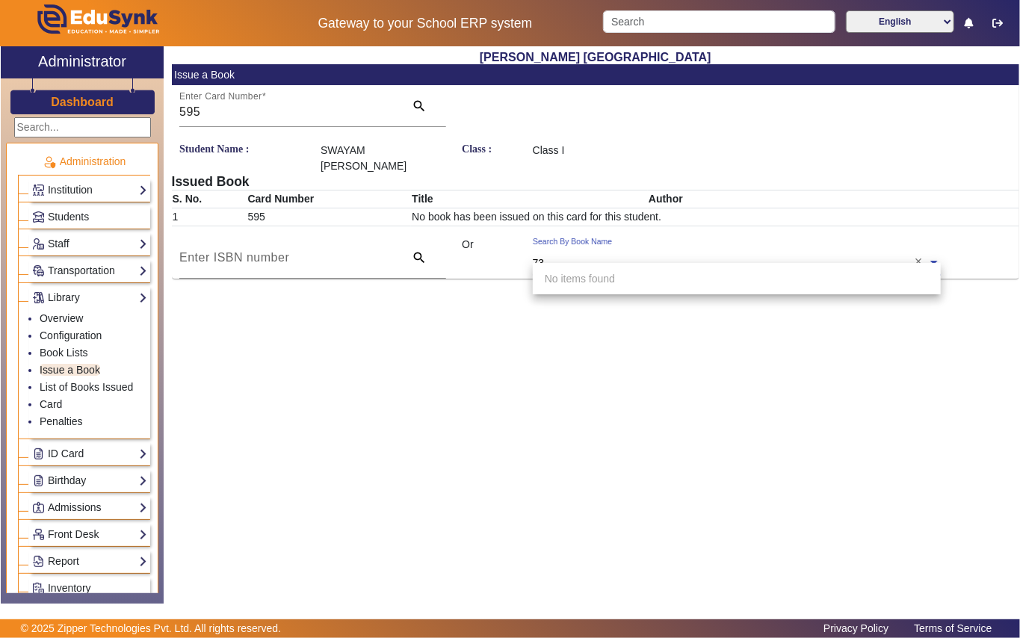
type input "739"
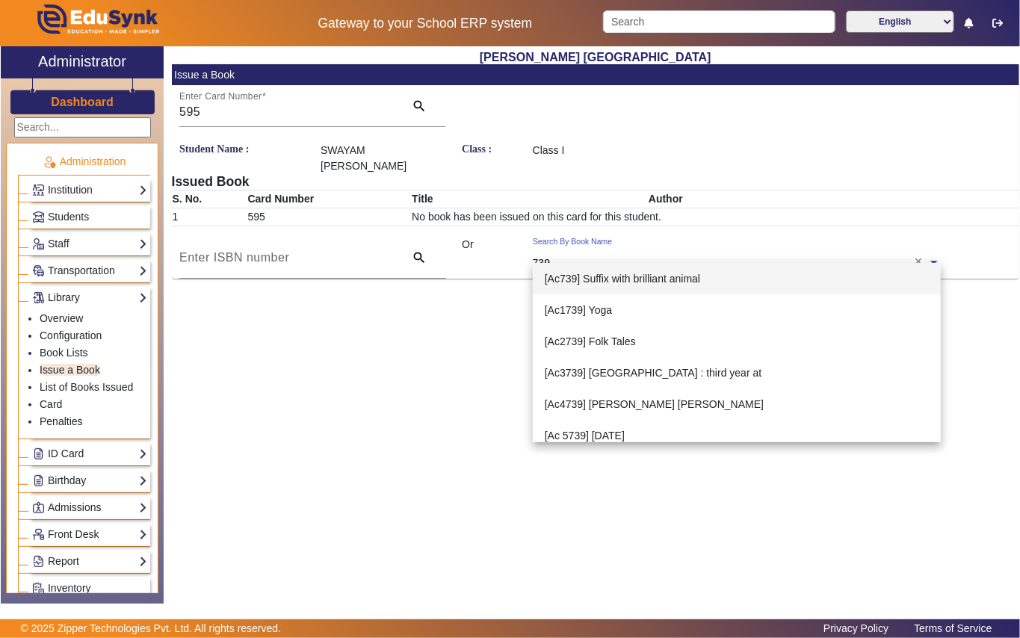
click at [637, 279] on span "[Ac739] Suffix with brilliant animal" at bounding box center [622, 279] width 155 height 12
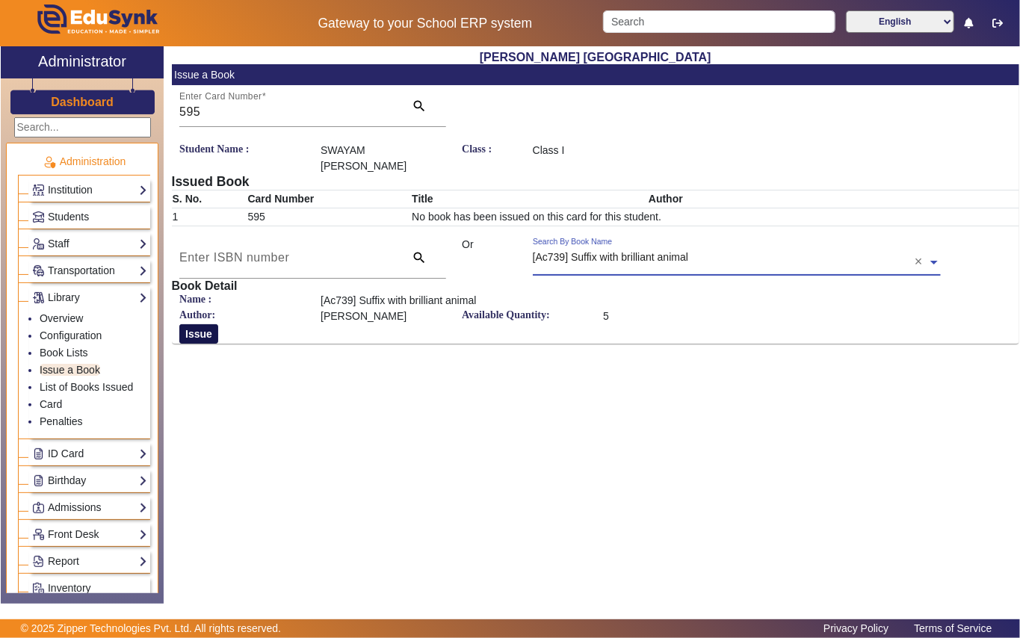
click at [199, 324] on button "Issue" at bounding box center [198, 333] width 39 height 19
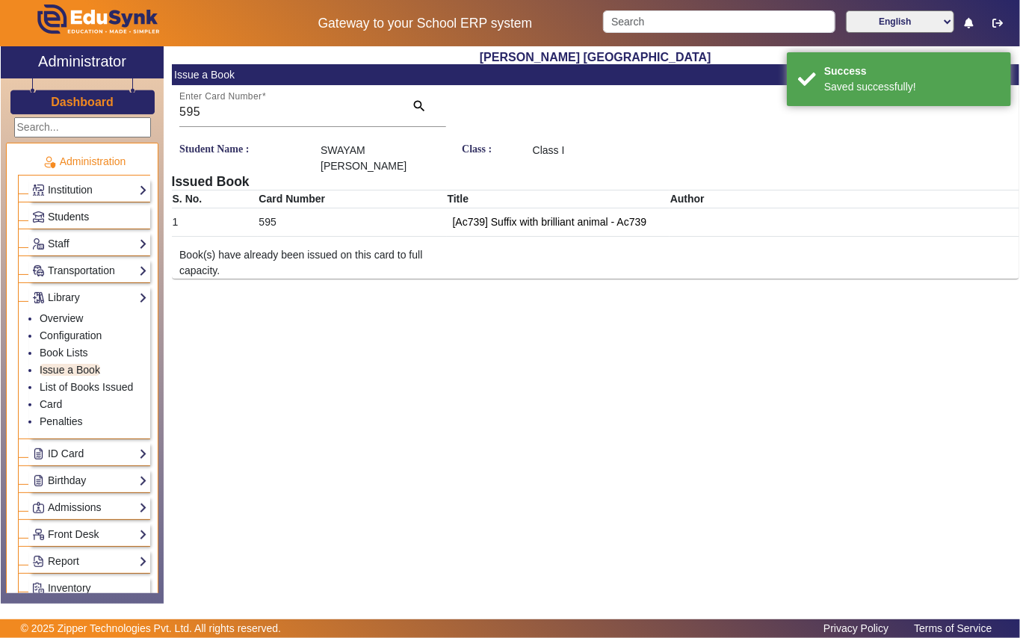
click at [96, 212] on link "Students" at bounding box center [89, 216] width 115 height 17
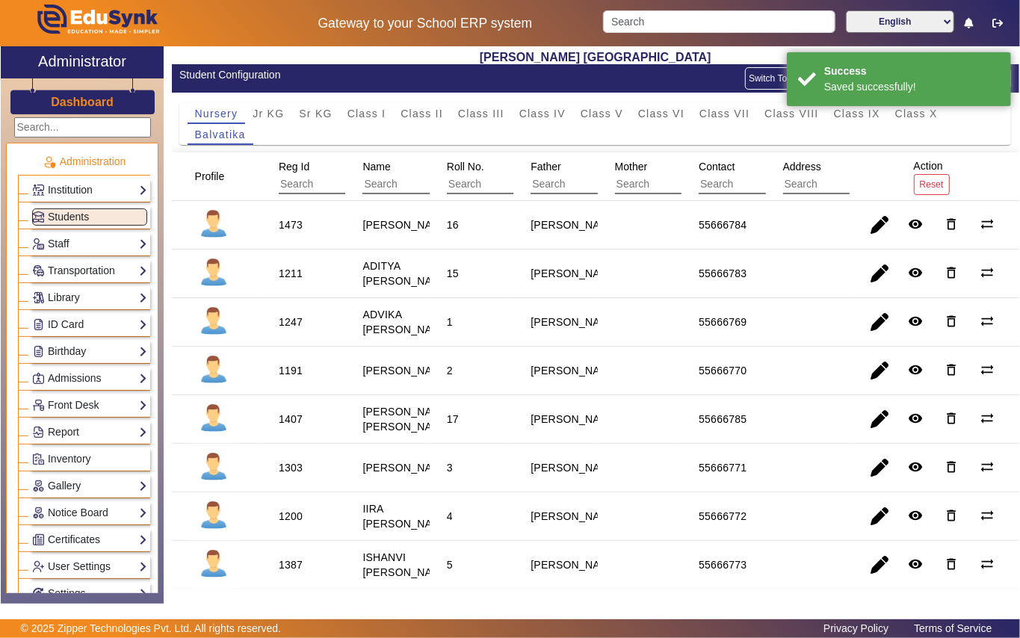
drag, startPoint x: 374, startPoint y: 111, endPoint x: 362, endPoint y: 141, distance: 32.6
click at [372, 114] on span "Class I" at bounding box center [366, 113] width 39 height 10
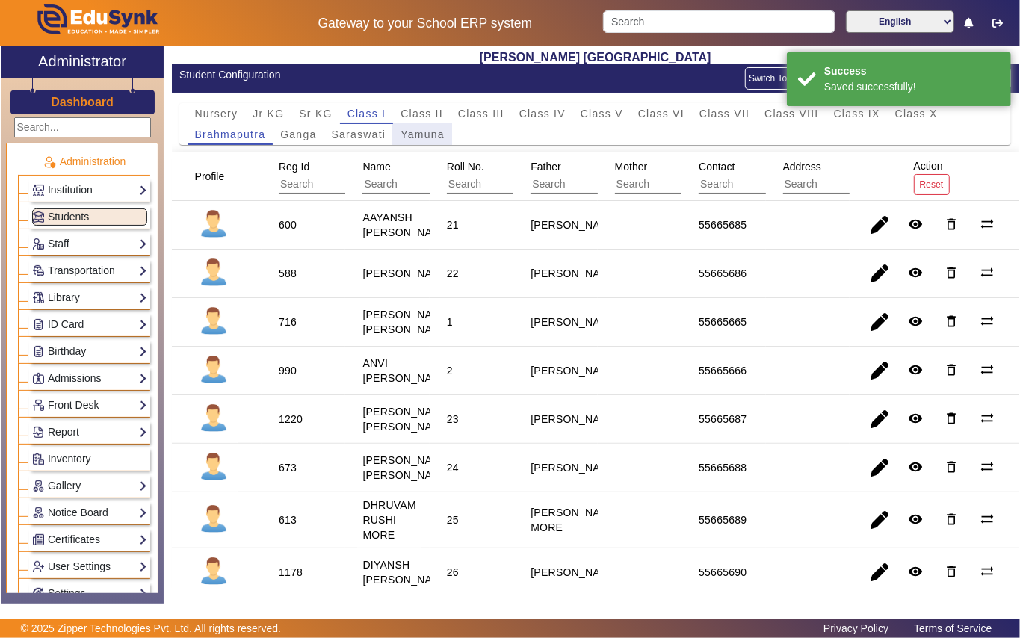
drag, startPoint x: 409, startPoint y: 126, endPoint x: 393, endPoint y: 181, distance: 57.0
click at [410, 126] on span "Yamuna" at bounding box center [423, 134] width 44 height 21
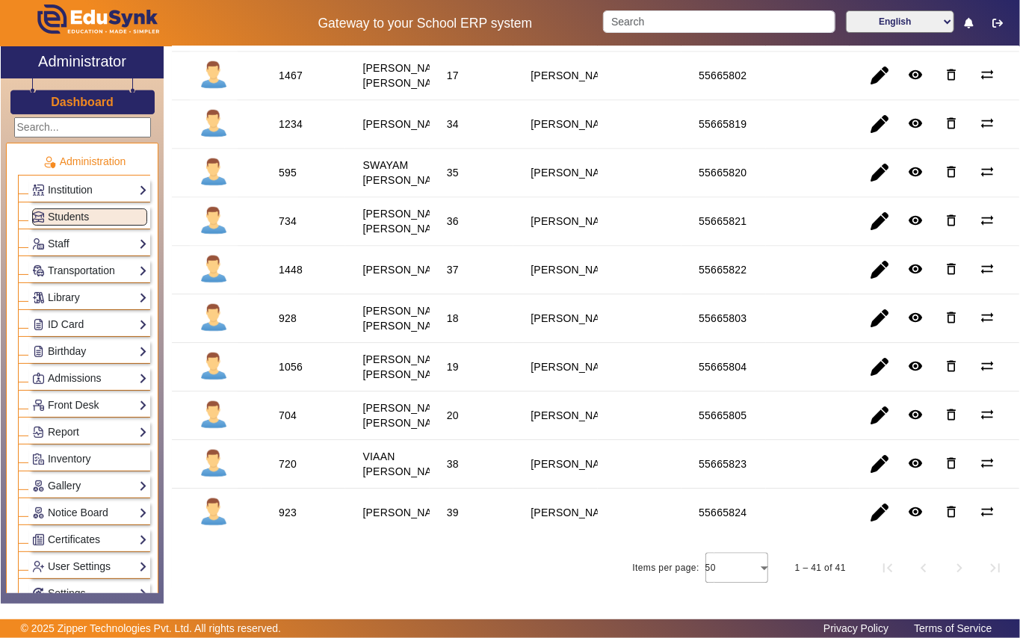
scroll to position [1693, 0]
click at [287, 229] on div "734" at bounding box center [288, 221] width 18 height 15
click at [103, 302] on link "Library" at bounding box center [89, 297] width 115 height 17
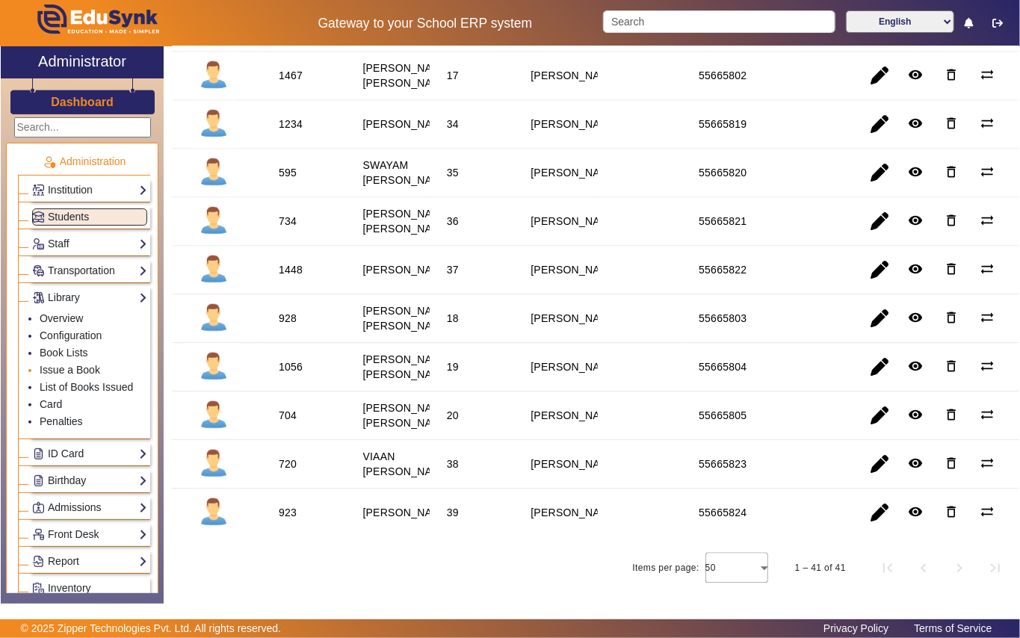
click at [87, 365] on li "Issue a Book" at bounding box center [94, 370] width 108 height 17
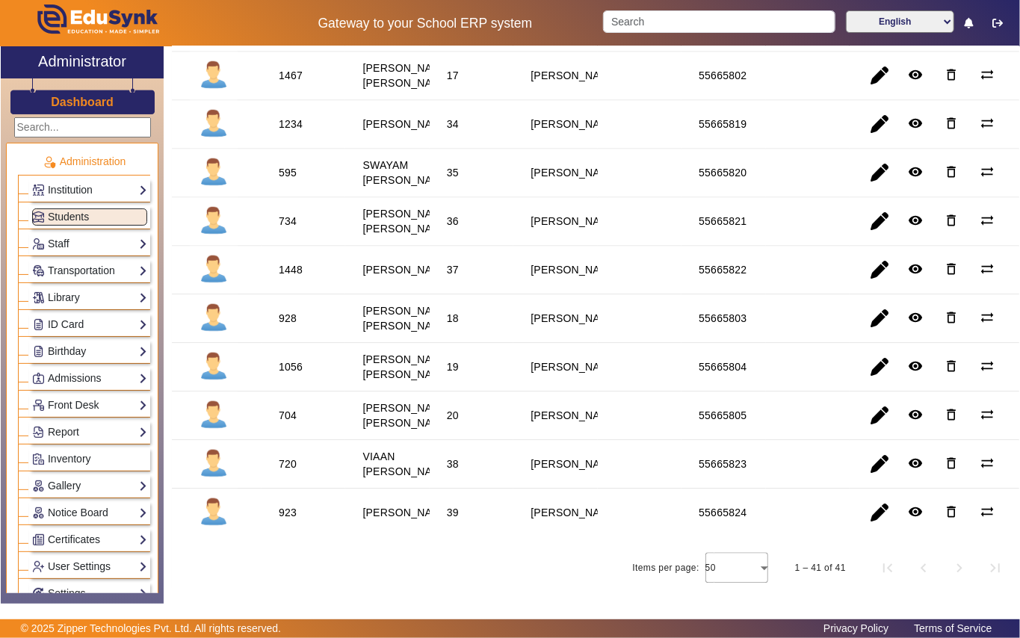
click at [284, 229] on div "734" at bounding box center [288, 221] width 18 height 15
click at [94, 296] on link "Library" at bounding box center [89, 297] width 115 height 17
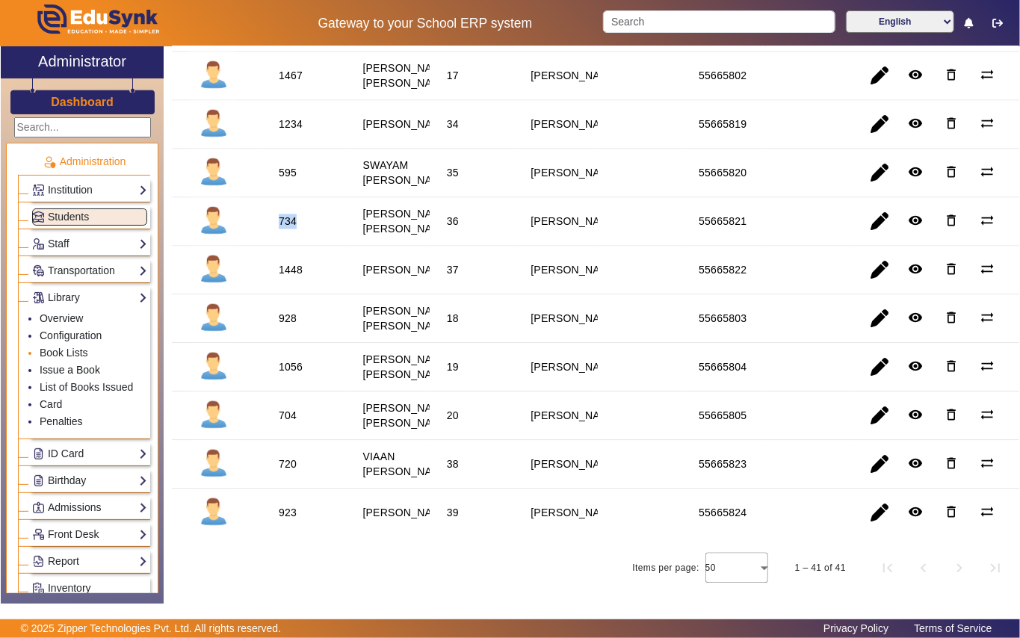
drag, startPoint x: 81, startPoint y: 369, endPoint x: 87, endPoint y: 363, distance: 8.5
click at [82, 368] on link "Issue a Book" at bounding box center [70, 370] width 61 height 12
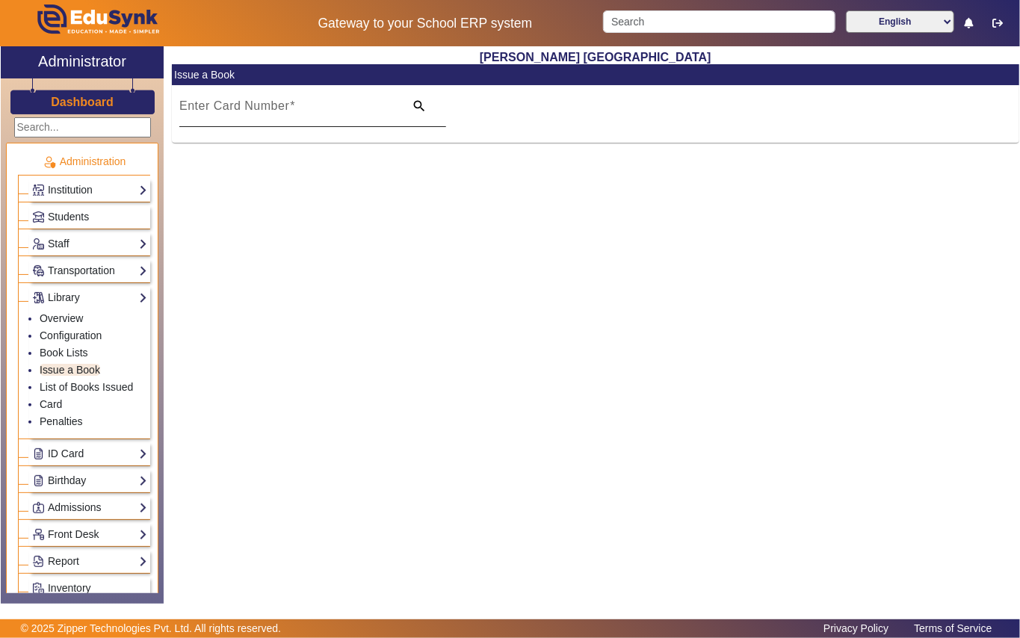
click at [228, 93] on div "Enter Card Number" at bounding box center [287, 106] width 216 height 42
paste input "734"
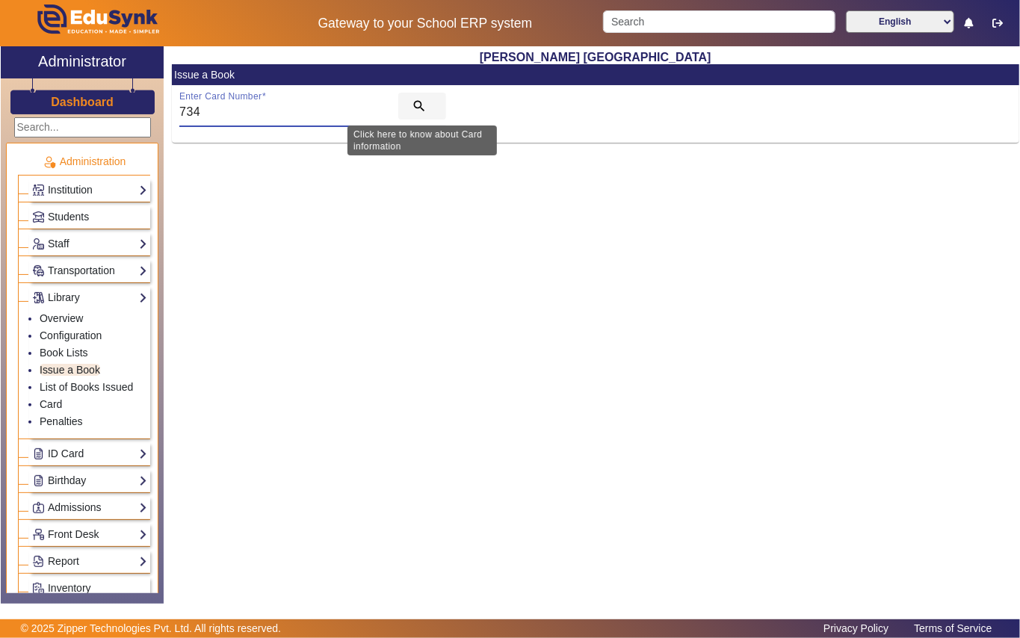
type input "734"
drag, startPoint x: 420, startPoint y: 96, endPoint x: 412, endPoint y: 100, distance: 8.4
click at [418, 96] on span "search" at bounding box center [422, 106] width 48 height 36
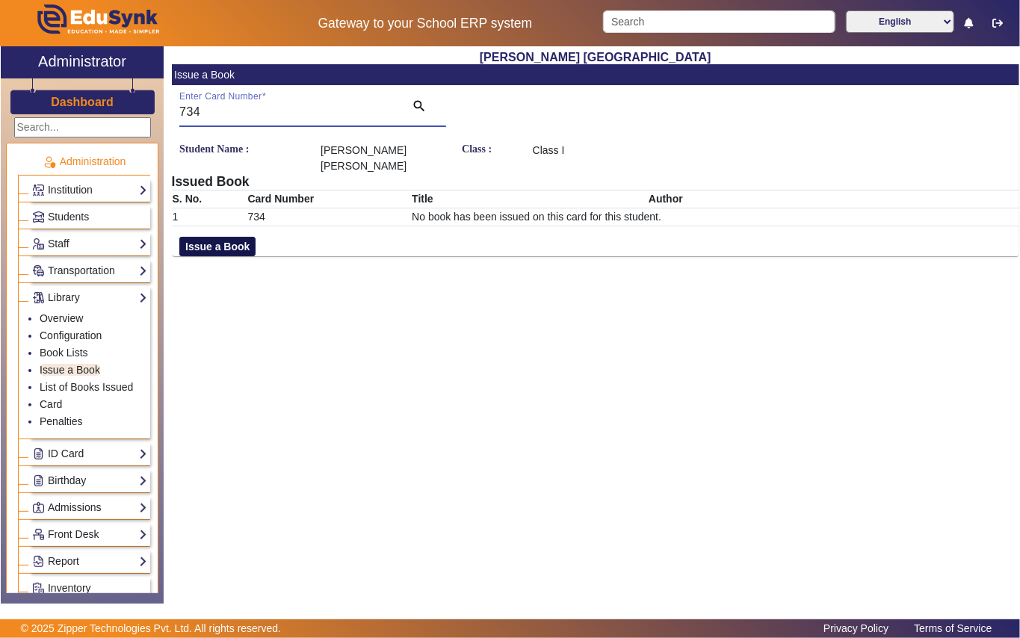
click at [206, 250] on button "Issue a Book" at bounding box center [217, 246] width 76 height 19
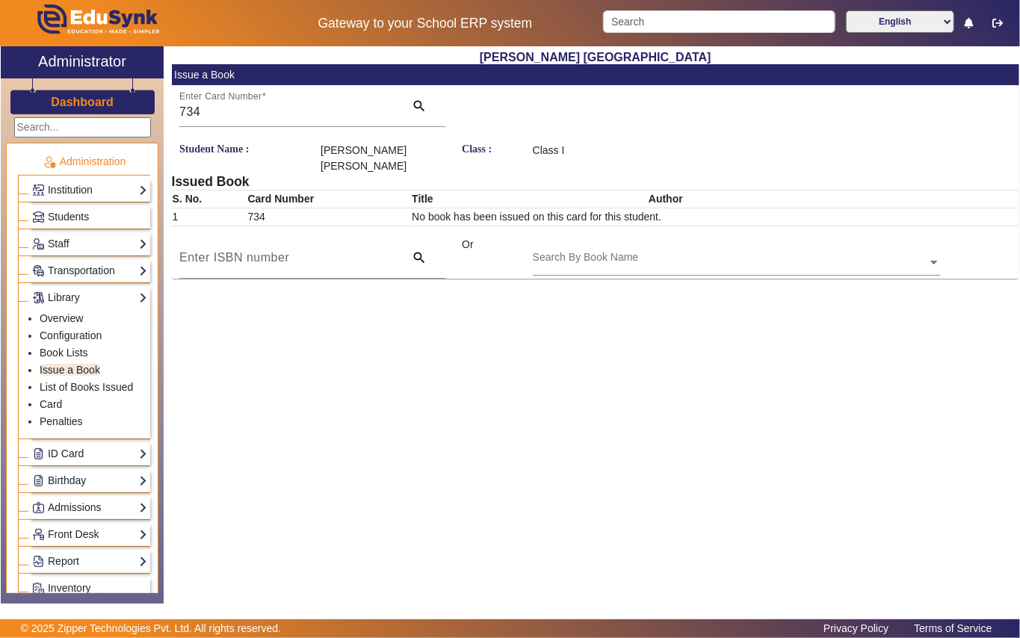
click at [553, 258] on input "text" at bounding box center [737, 264] width 408 height 16
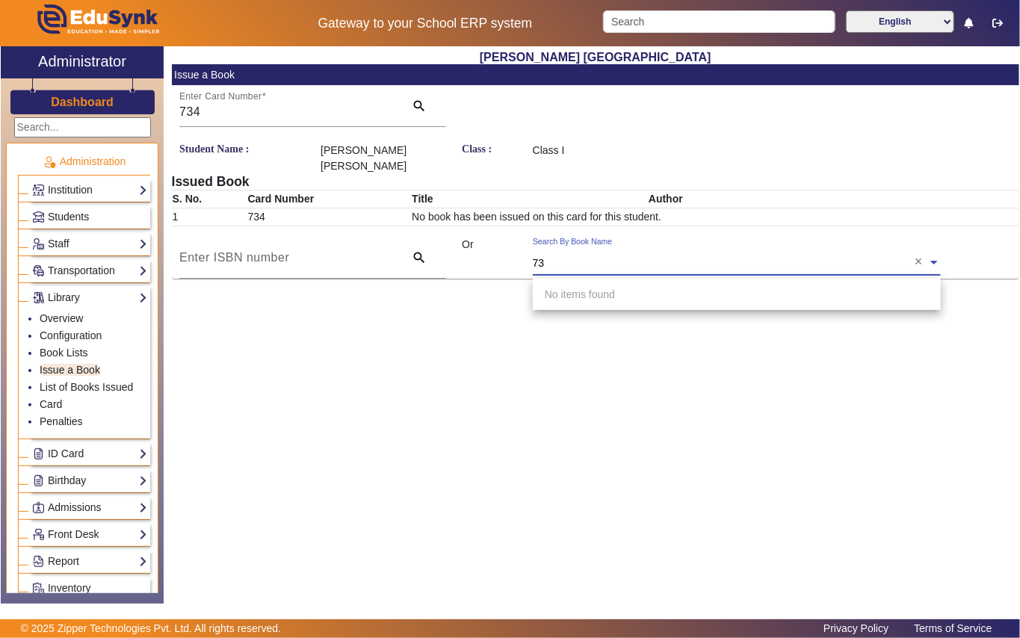
type input "732"
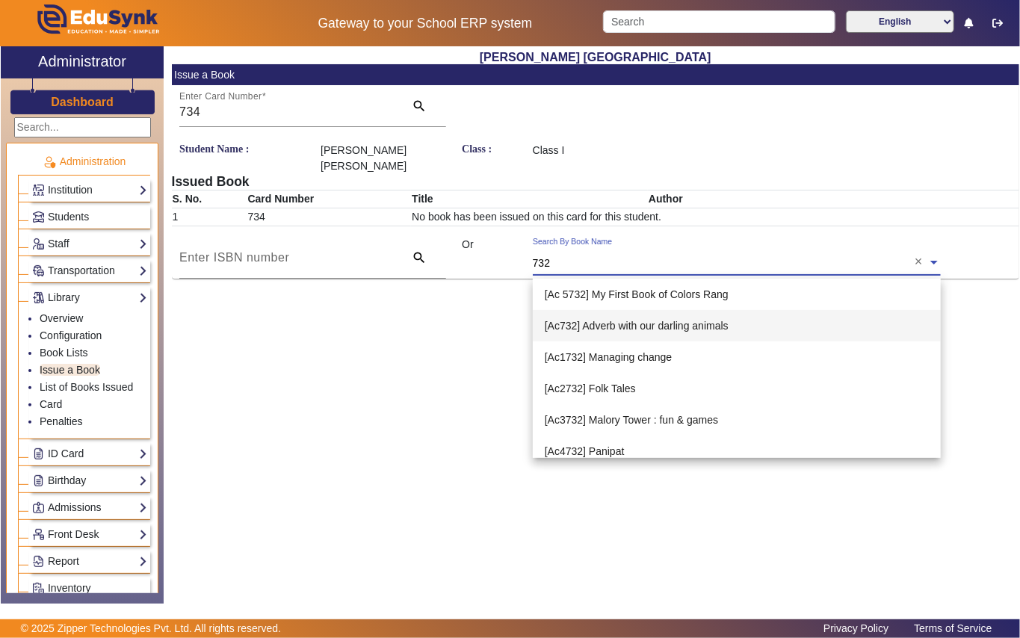
click at [625, 324] on span "[Ac732] Adverb with our darling animals" at bounding box center [637, 326] width 184 height 12
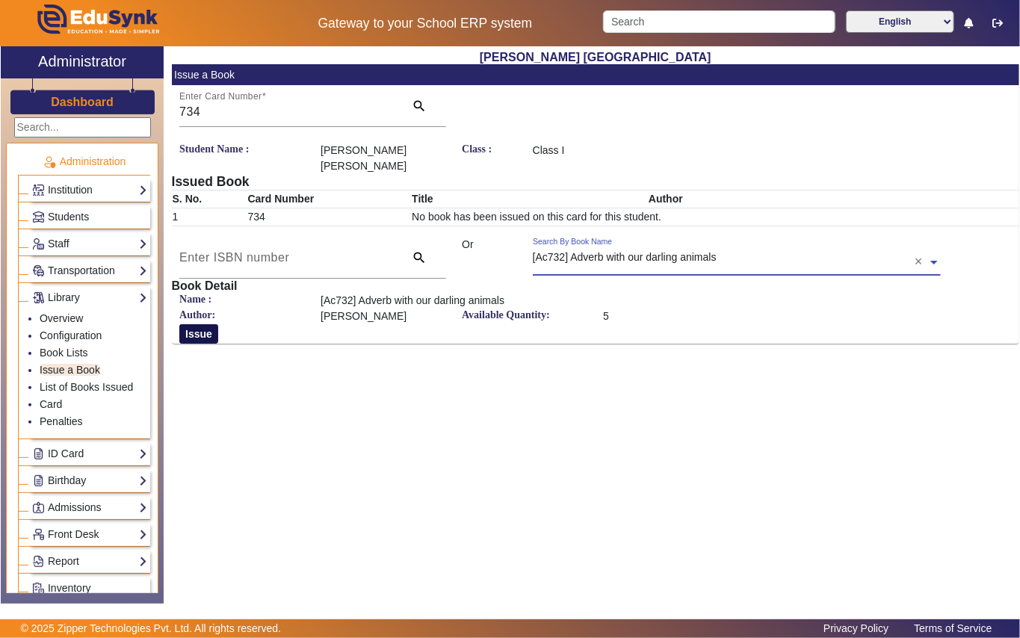
click at [206, 336] on button "Issue" at bounding box center [198, 333] width 39 height 19
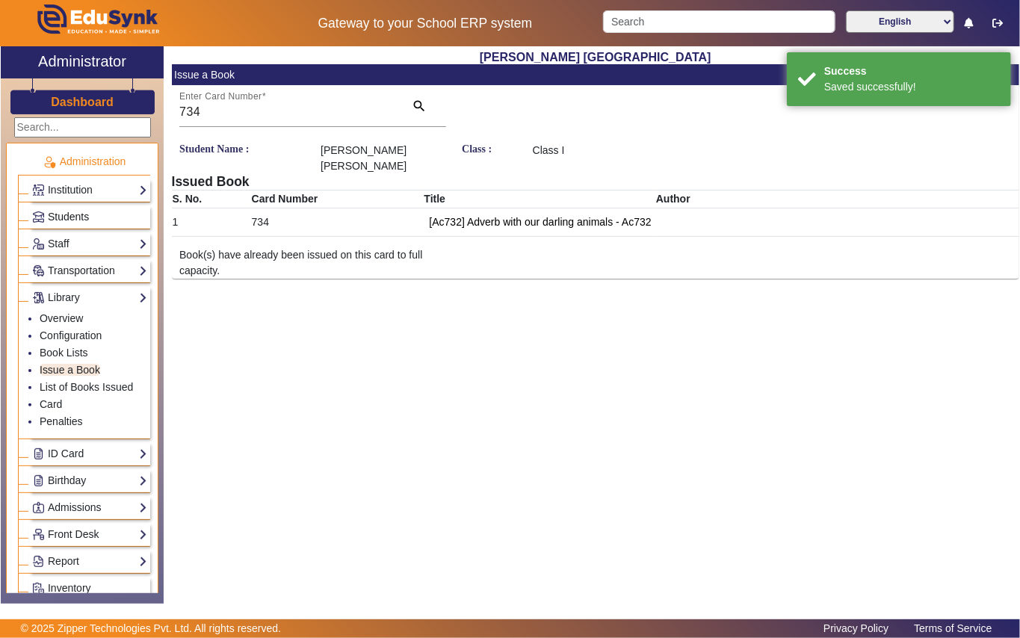
click at [93, 221] on link "Students" at bounding box center [89, 216] width 115 height 17
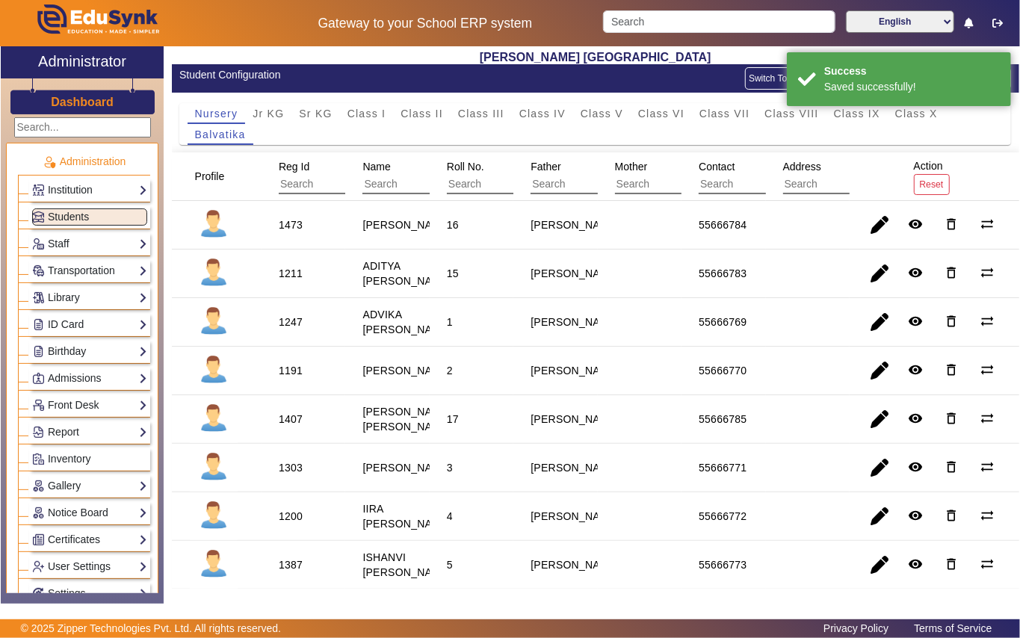
drag, startPoint x: 372, startPoint y: 108, endPoint x: 366, endPoint y: 124, distance: 16.8
click at [372, 111] on span "Class I" at bounding box center [366, 113] width 39 height 10
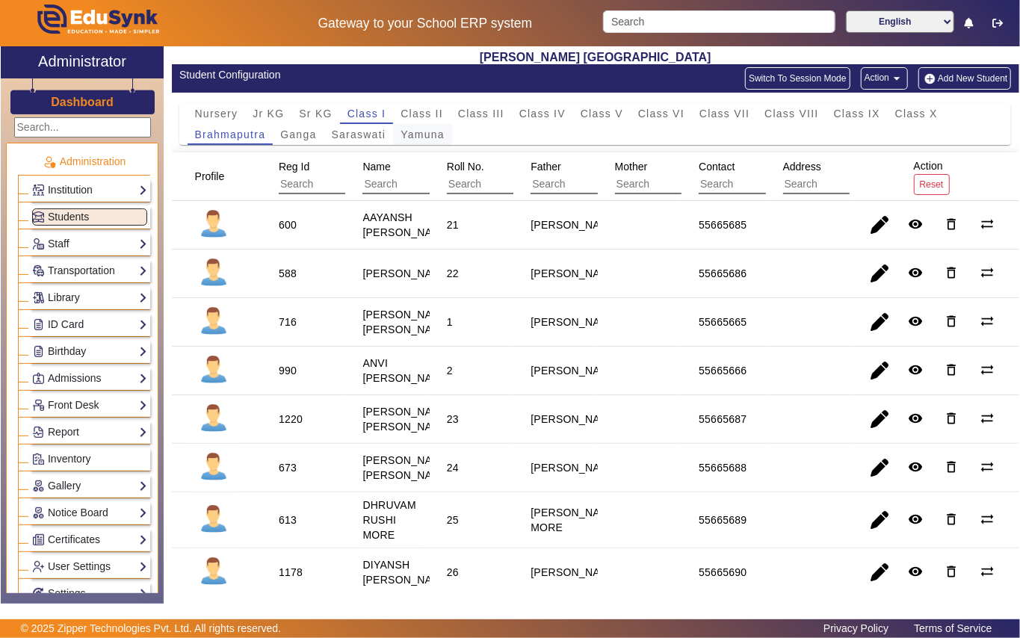
click at [419, 135] on span "Yamuna" at bounding box center [423, 134] width 44 height 10
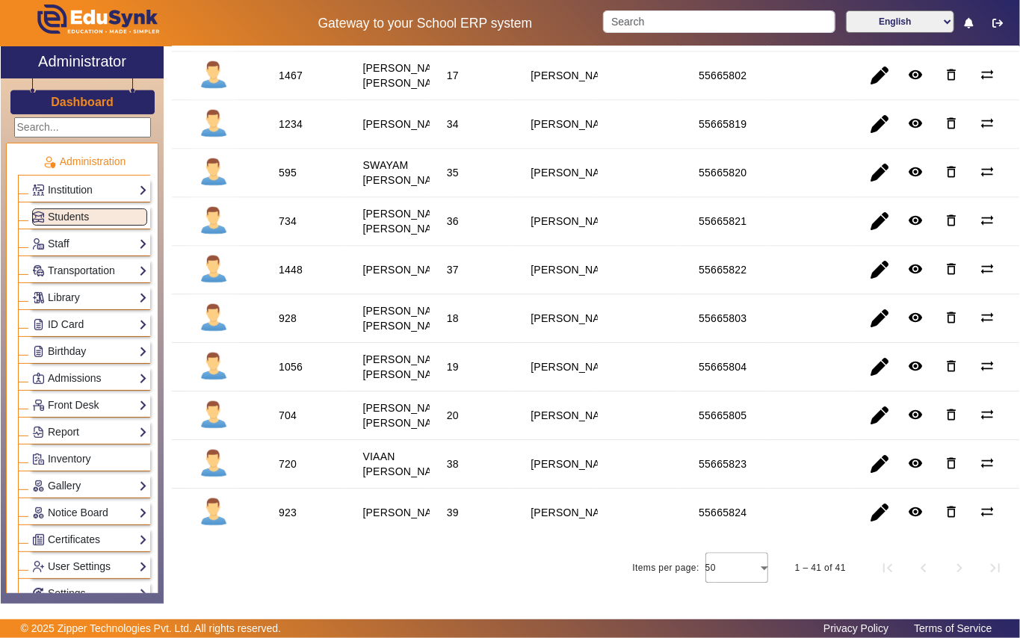
scroll to position [1971, 0]
click at [293, 262] on div "1448" at bounding box center [291, 269] width 24 height 15
click at [102, 300] on link "Library" at bounding box center [89, 297] width 115 height 17
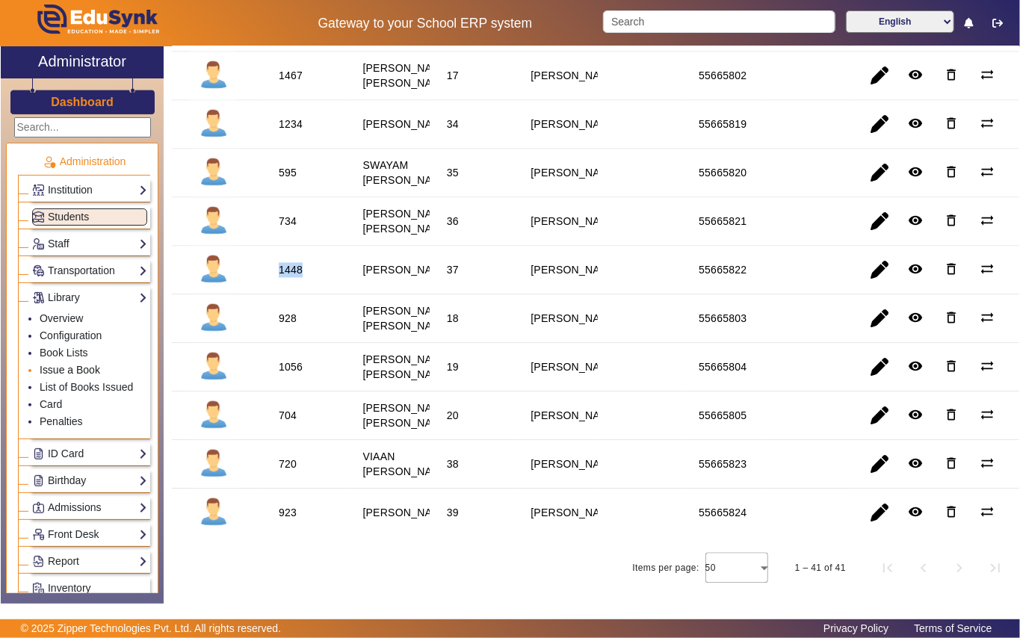
click at [94, 369] on link "Issue a Book" at bounding box center [70, 370] width 61 height 12
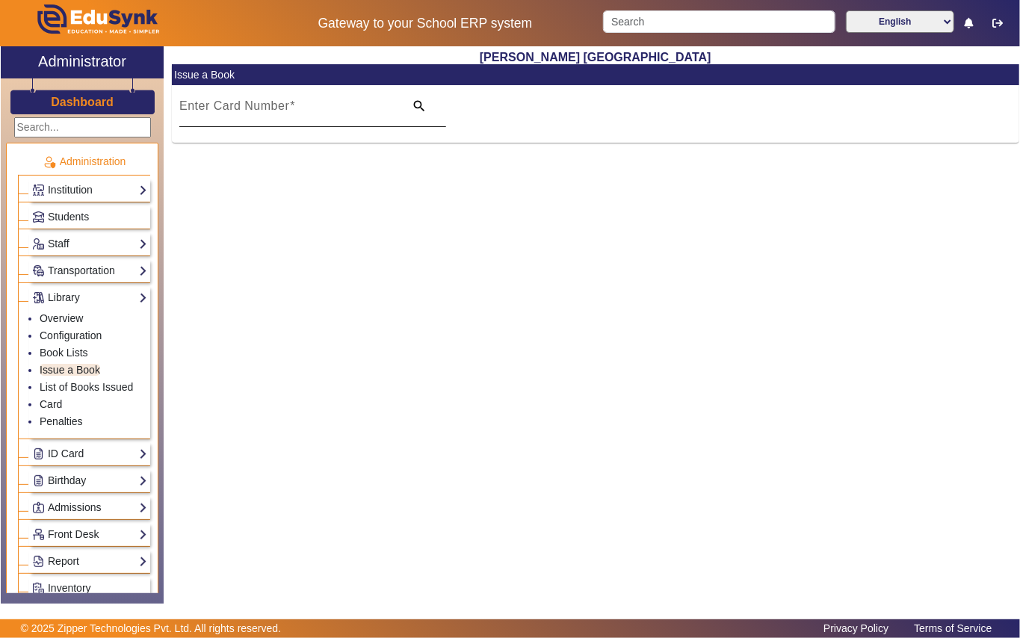
click at [257, 111] on mat-label "Enter Card Number" at bounding box center [234, 105] width 110 height 13
click at [257, 111] on input "Enter Card Number" at bounding box center [287, 112] width 216 height 18
paste input "1448"
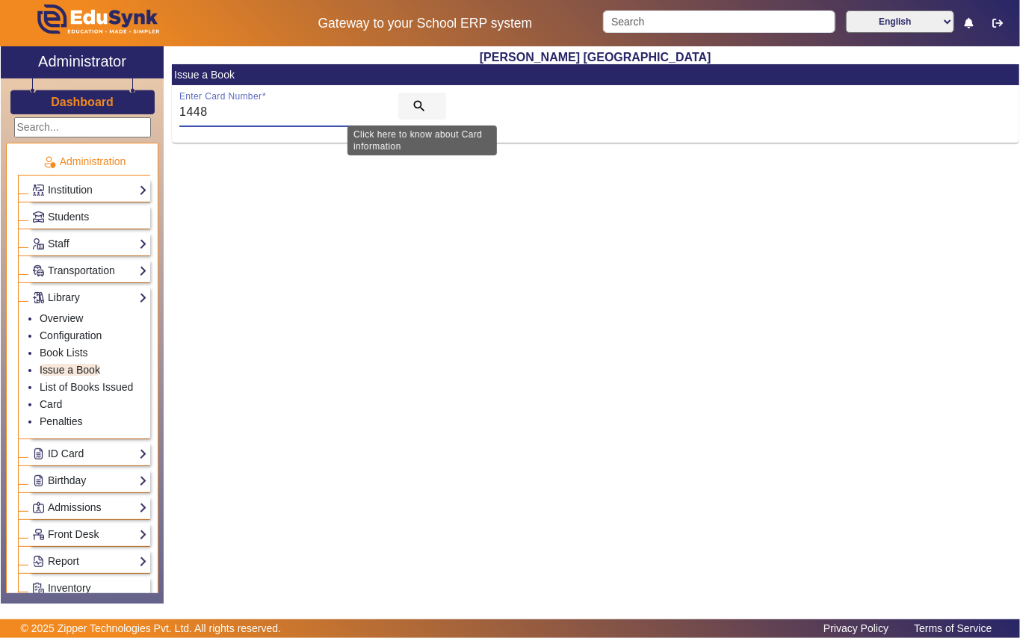
type input "1448"
click at [412, 105] on mat-icon "search" at bounding box center [419, 106] width 15 height 15
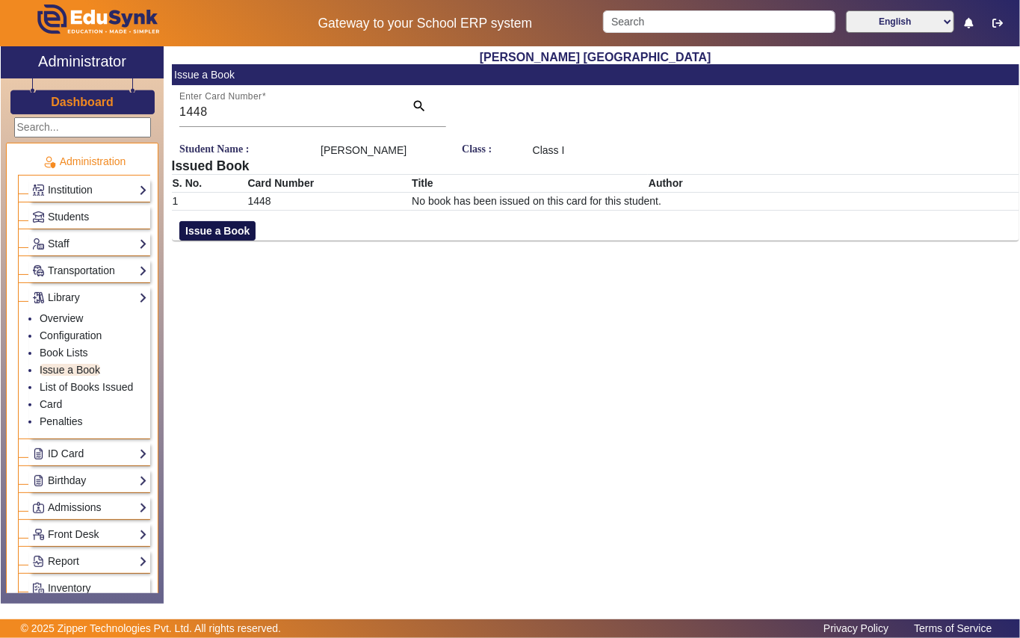
click at [237, 234] on button "Issue a Book" at bounding box center [217, 230] width 76 height 19
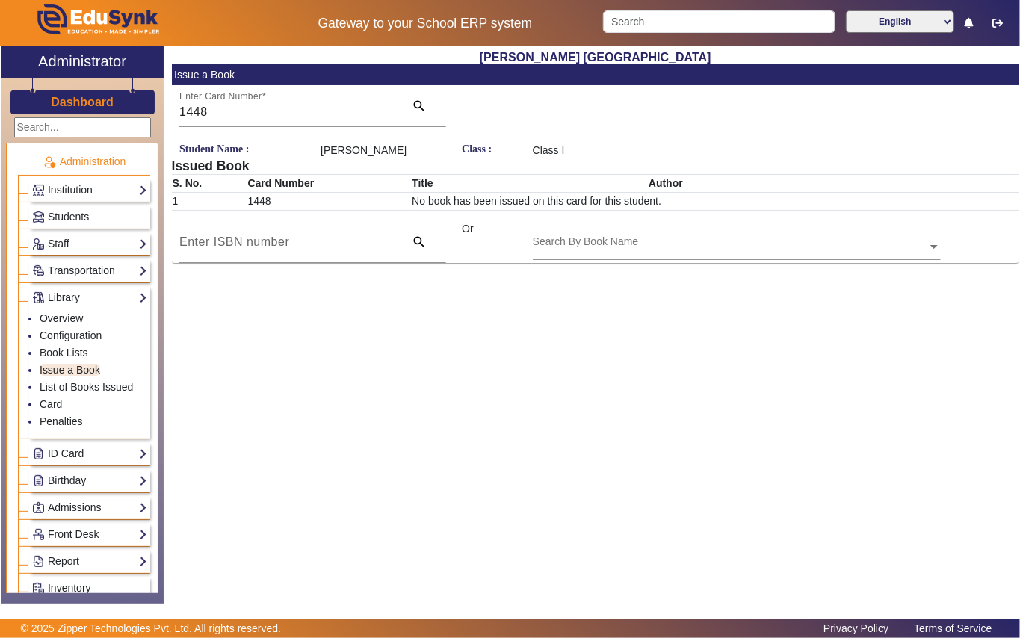
click at [574, 240] on input "text" at bounding box center [737, 248] width 408 height 16
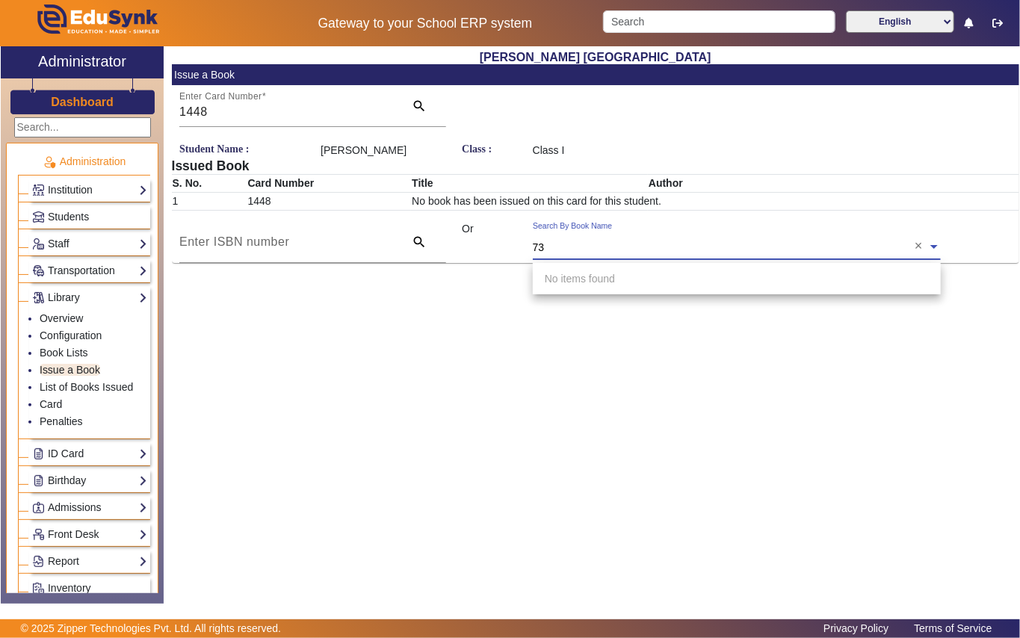
type input "731"
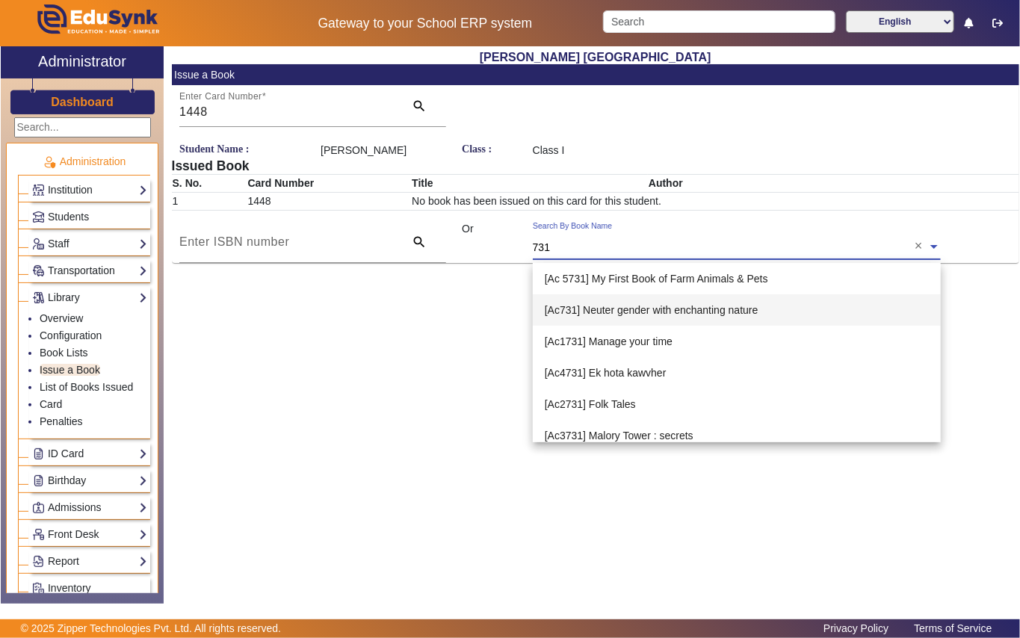
click at [623, 308] on span "[Ac731] Neuter gender with enchanting nature" at bounding box center [652, 310] width 214 height 12
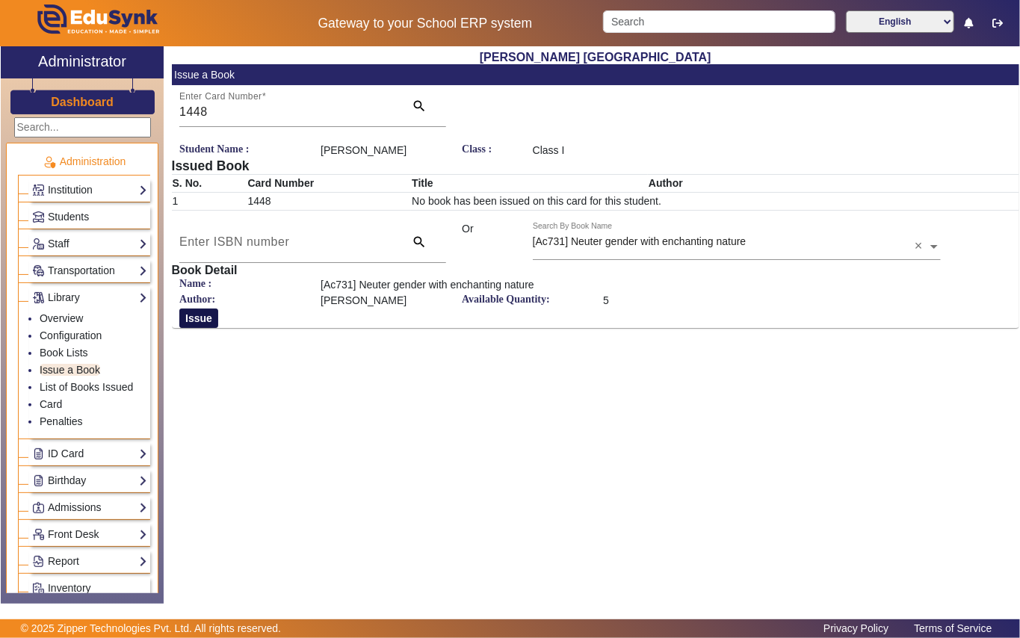
click at [209, 318] on button "Issue" at bounding box center [198, 318] width 39 height 19
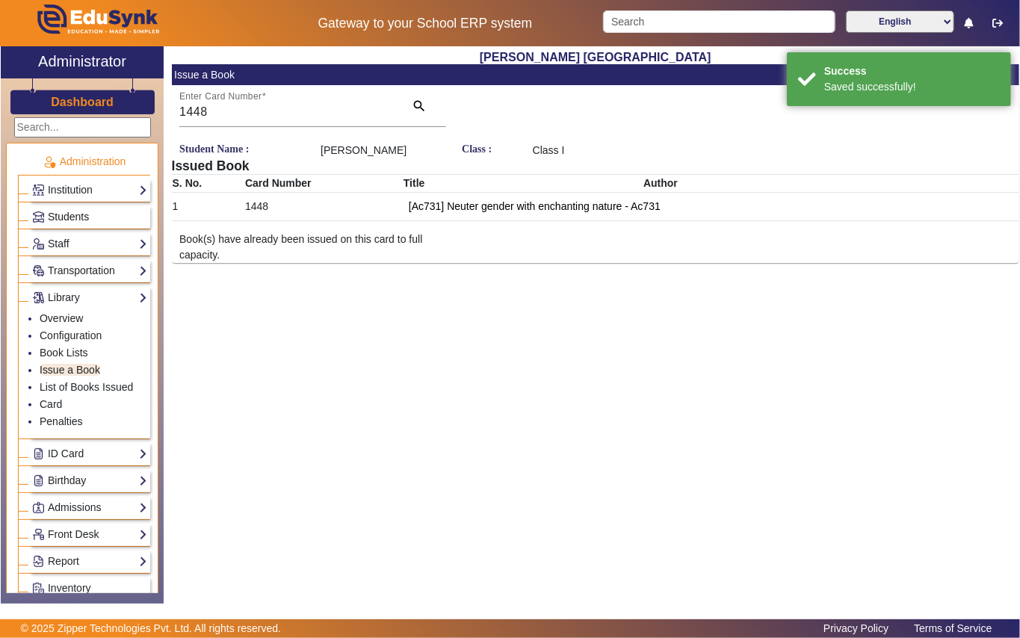
click at [105, 218] on link "Students" at bounding box center [89, 216] width 115 height 17
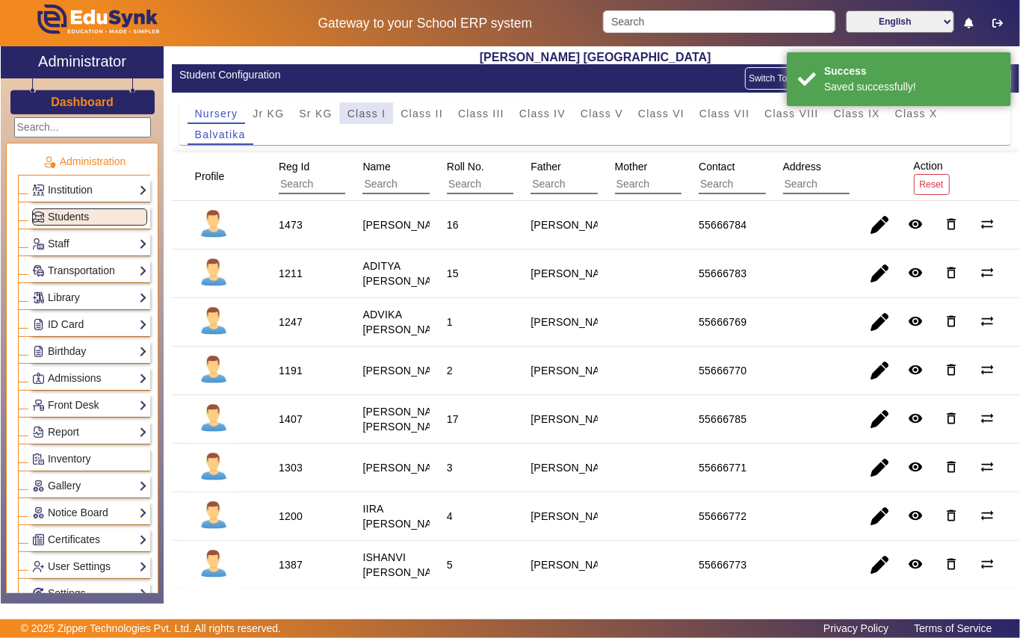
click at [354, 111] on span "Class I" at bounding box center [366, 113] width 39 height 10
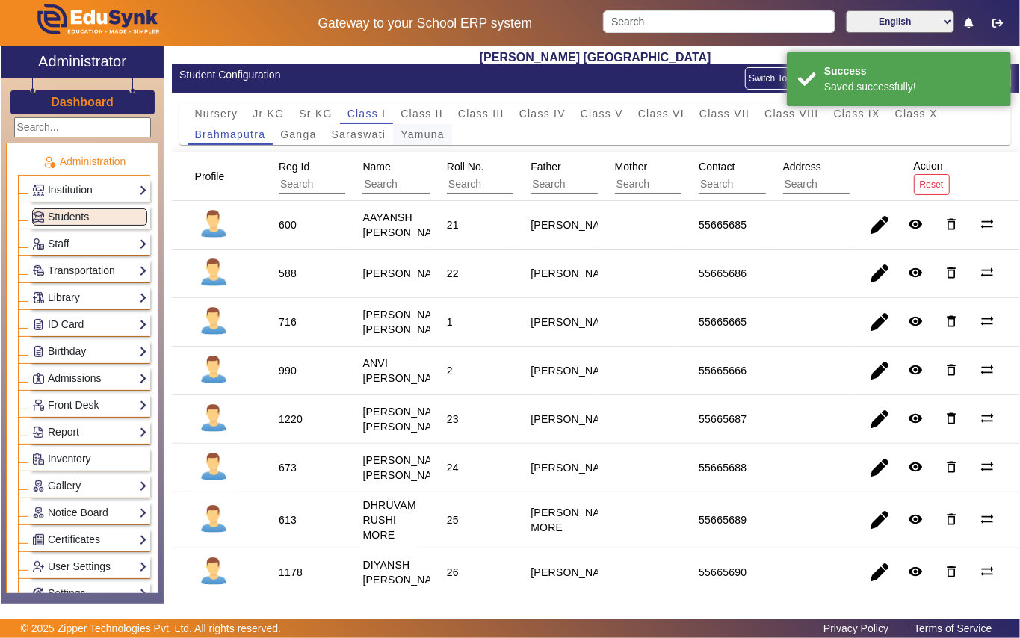
click at [411, 139] on span "Yamuna" at bounding box center [423, 134] width 44 height 10
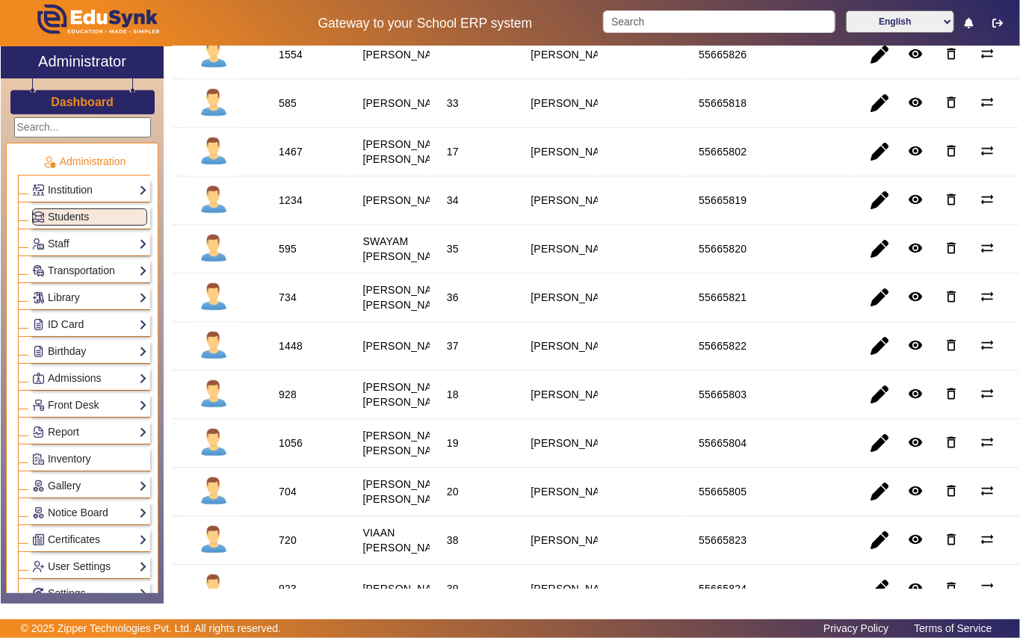
scroll to position [1971, 0]
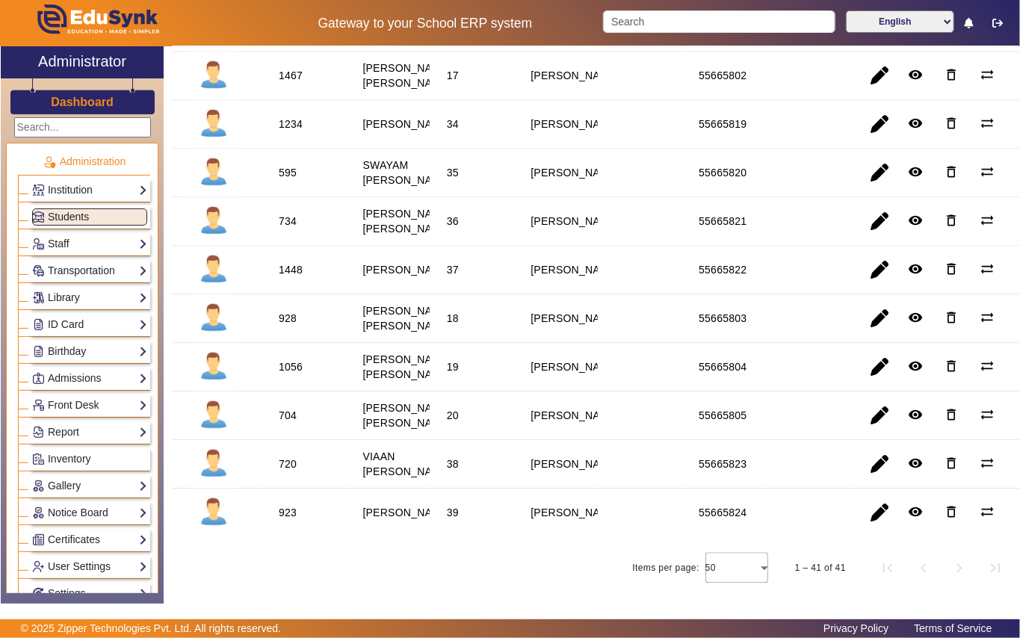
click at [282, 457] on div "720" at bounding box center [288, 464] width 18 height 15
click at [120, 303] on link "Library" at bounding box center [89, 297] width 115 height 17
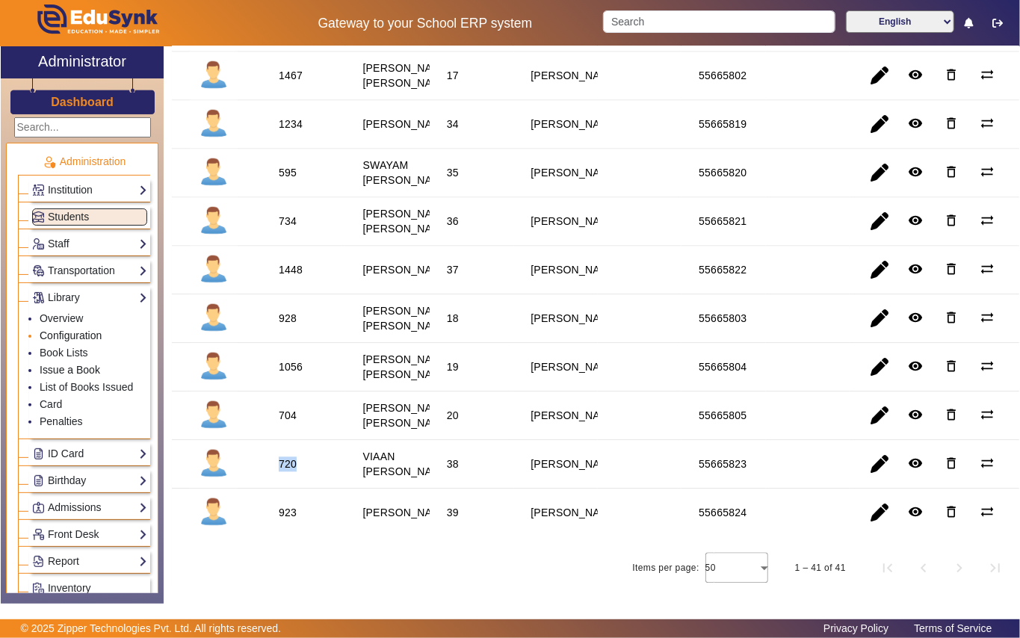
drag, startPoint x: 64, startPoint y: 371, endPoint x: 82, endPoint y: 341, distance: 34.9
click at [67, 371] on link "Issue a Book" at bounding box center [70, 370] width 61 height 12
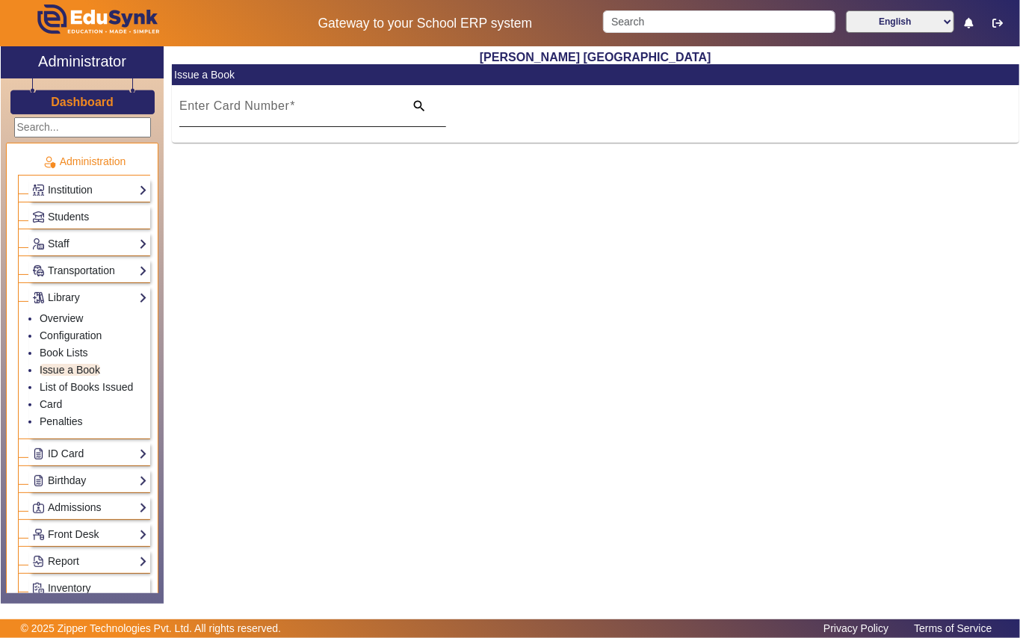
click at [261, 99] on mat-label "Enter Card Number" at bounding box center [234, 105] width 110 height 13
click at [261, 103] on input "Enter Card Number" at bounding box center [287, 112] width 216 height 18
paste input "720"
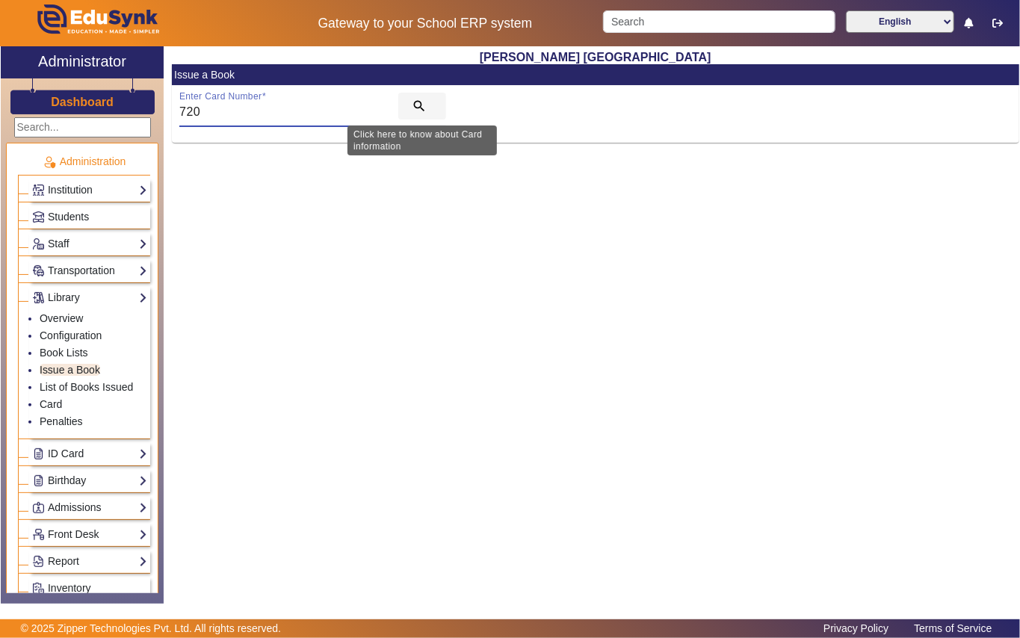
type input "720"
click at [417, 108] on mat-icon "search" at bounding box center [419, 106] width 15 height 15
click at [425, 106] on mat-icon "search" at bounding box center [419, 106] width 15 height 15
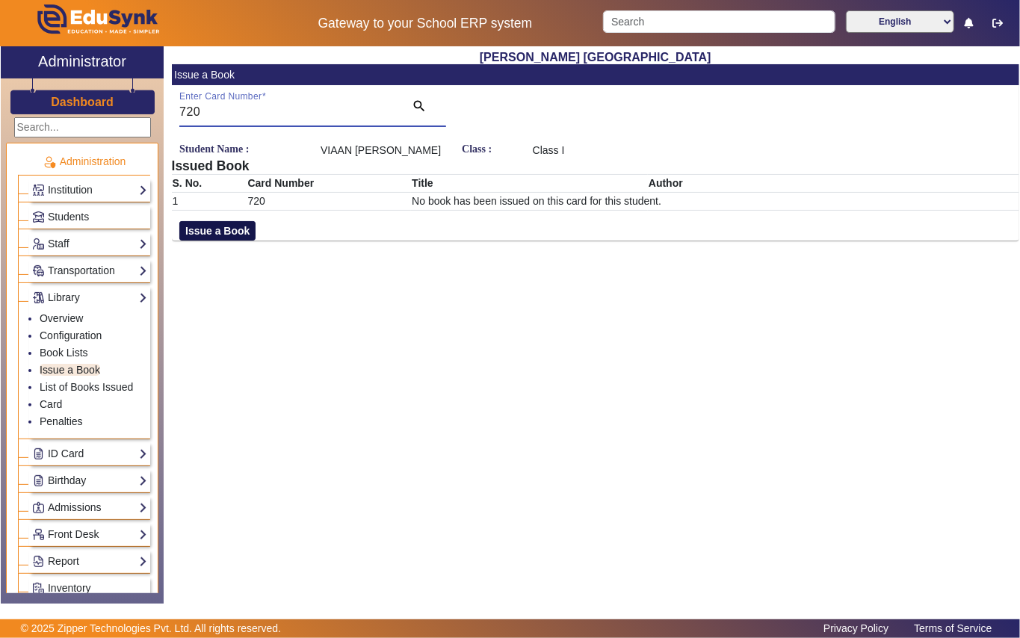
click at [238, 241] on button "Issue a Book" at bounding box center [217, 230] width 76 height 19
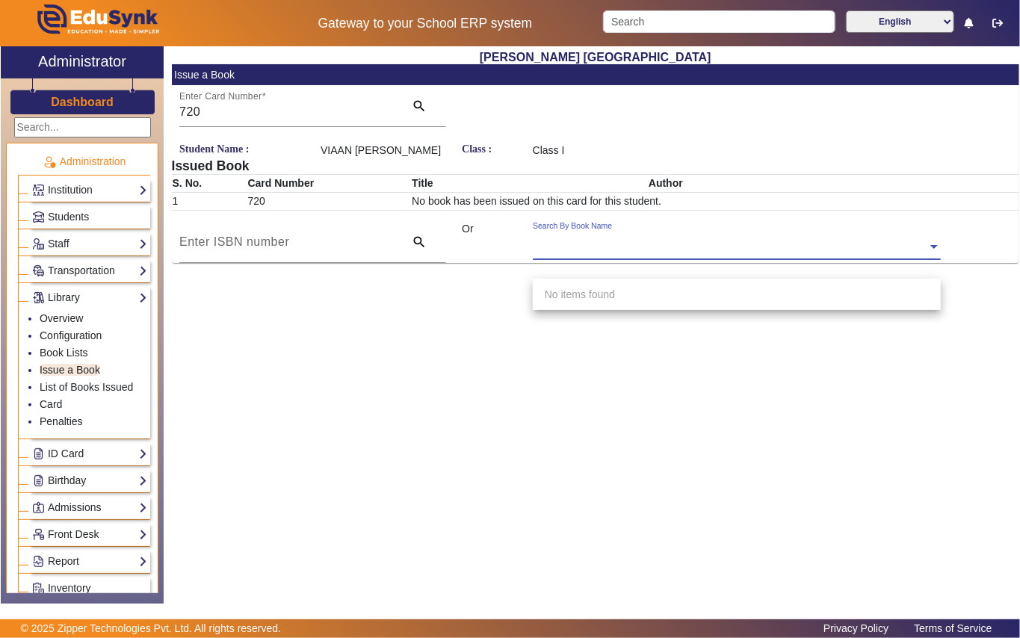
click at [611, 232] on div "Search By Book Name" at bounding box center [572, 226] width 79 height 12
type input "730"
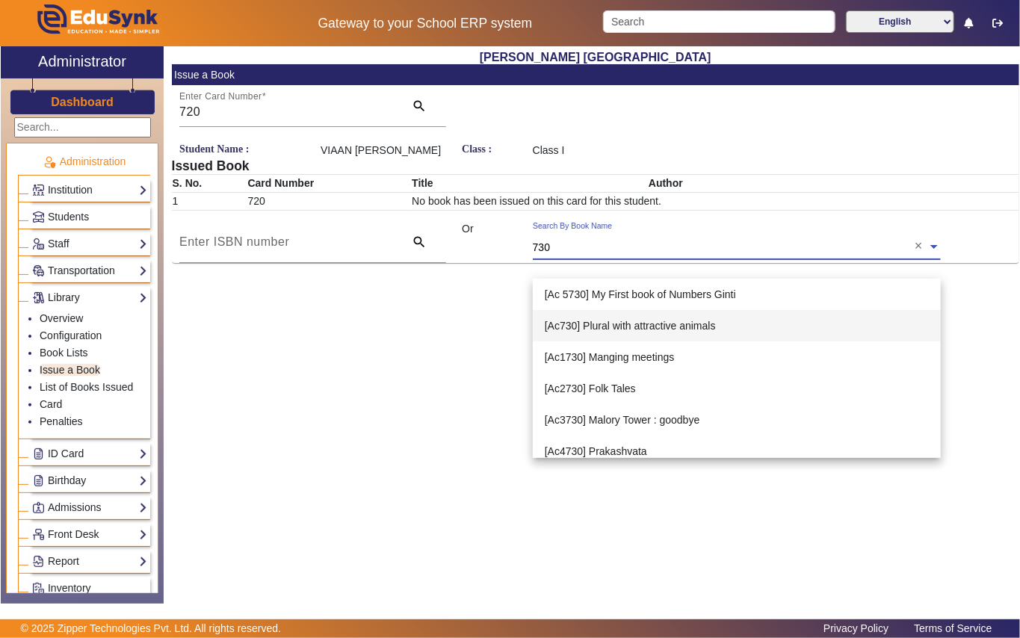
click at [602, 323] on span "[Ac730] Plural with attractive animals" at bounding box center [630, 326] width 171 height 12
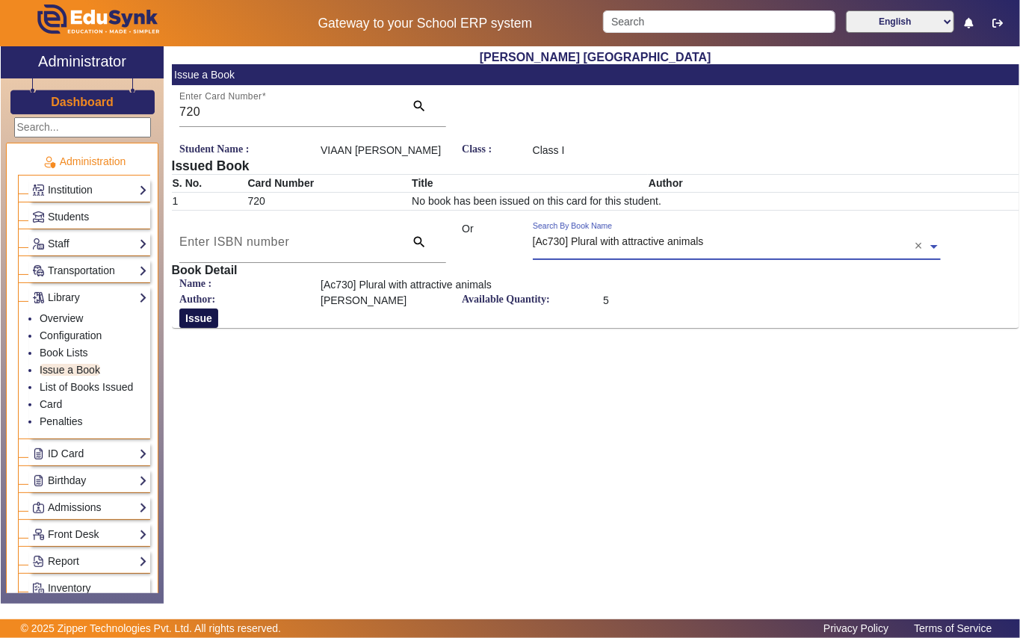
click at [192, 328] on button "Issue" at bounding box center [198, 318] width 39 height 19
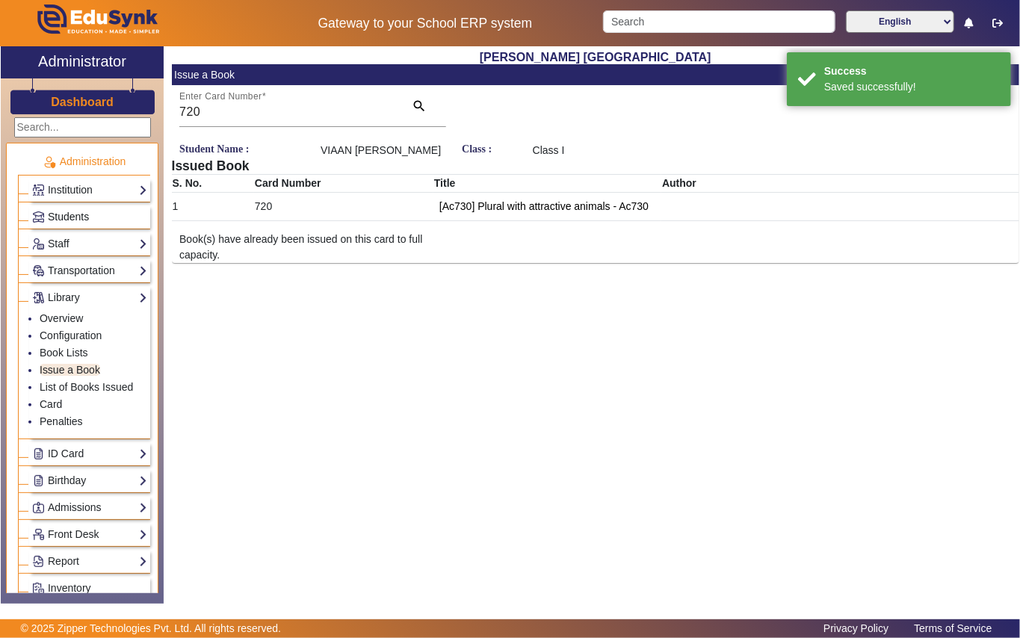
click at [97, 210] on link "Students" at bounding box center [89, 216] width 115 height 17
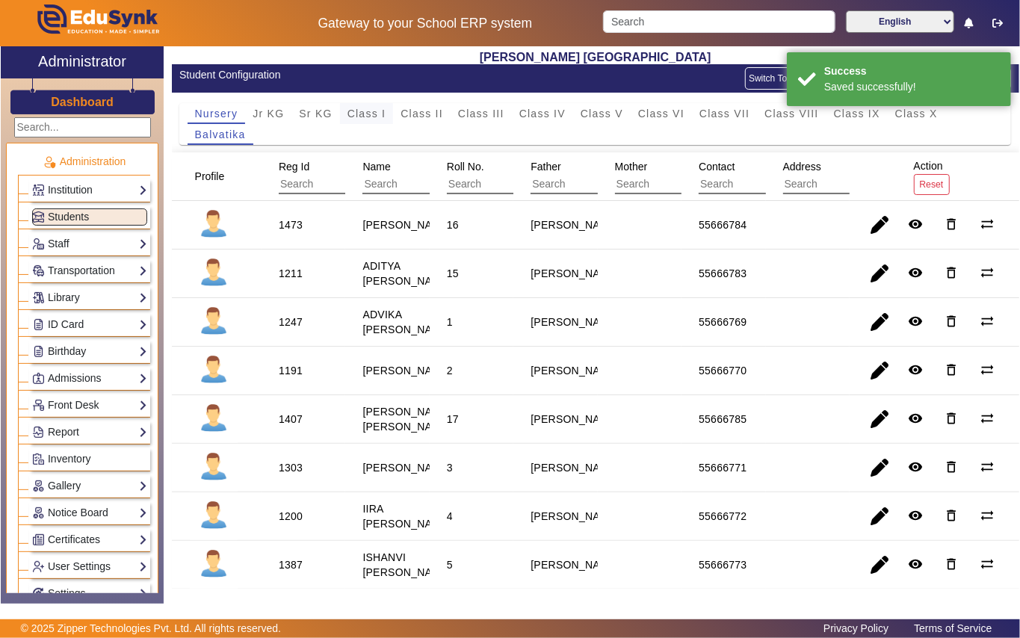
click at [371, 111] on span "Class I" at bounding box center [366, 113] width 39 height 10
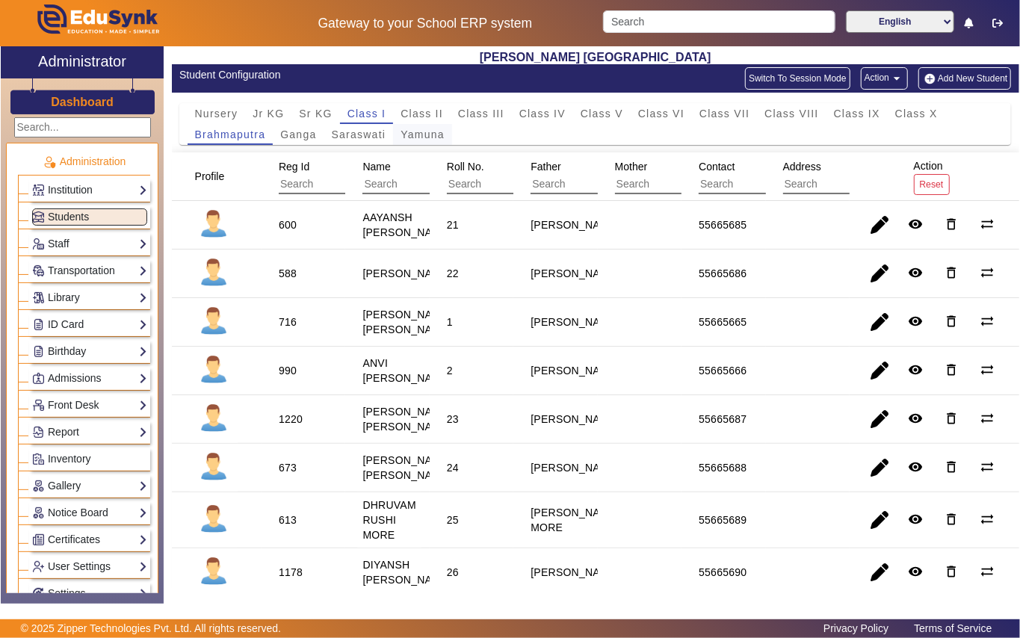
click at [421, 132] on span "Yamuna" at bounding box center [423, 134] width 44 height 10
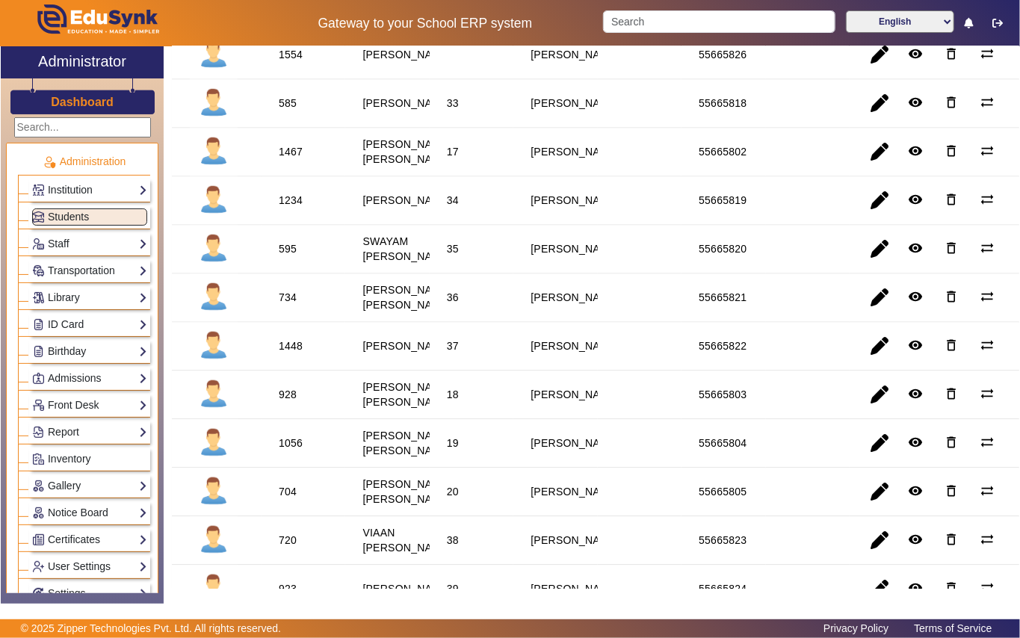
scroll to position [1971, 0]
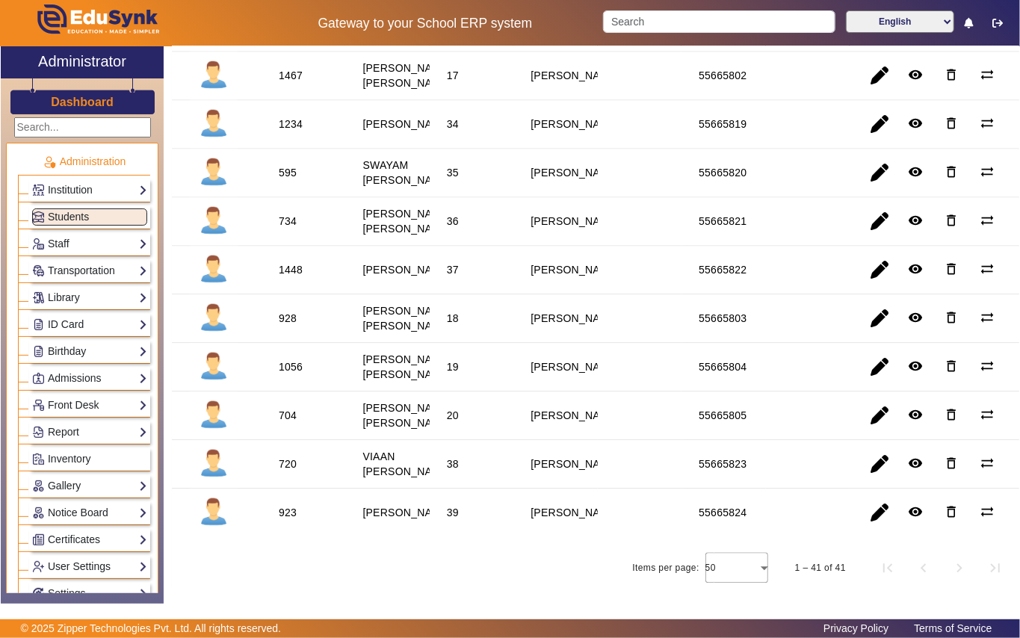
click at [288, 510] on div "923" at bounding box center [288, 512] width 18 height 15
click at [103, 293] on link "Library" at bounding box center [89, 297] width 115 height 17
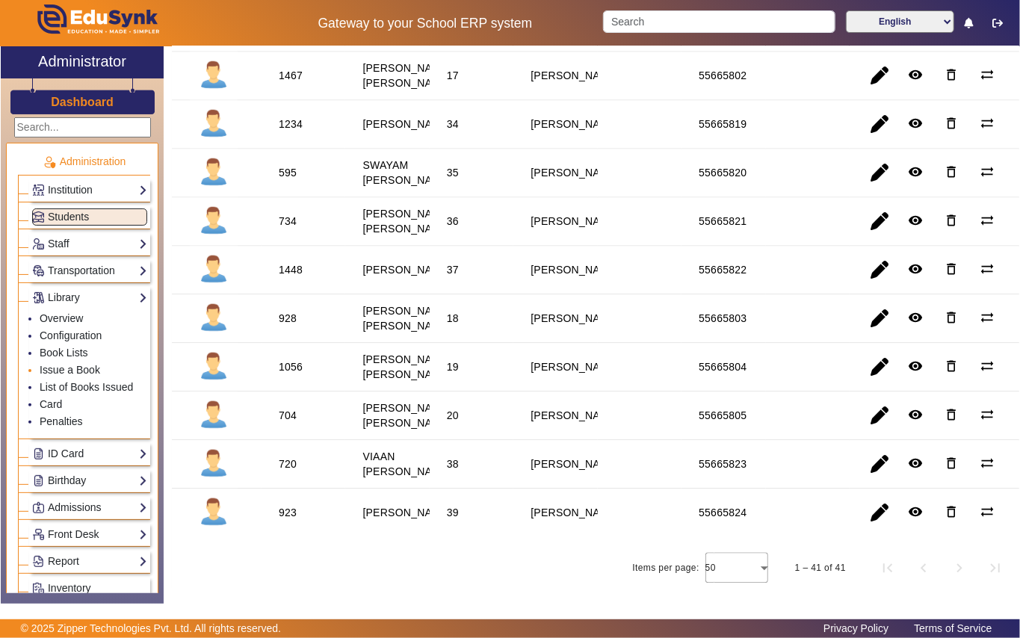
click at [100, 371] on li "Issue a Book" at bounding box center [94, 370] width 108 height 17
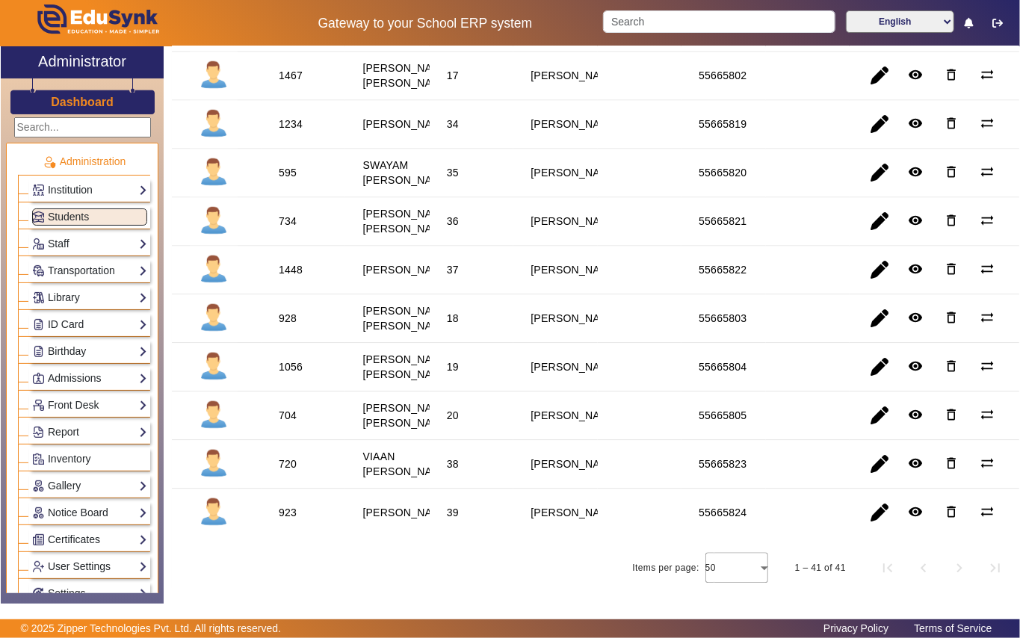
click at [290, 506] on div "923" at bounding box center [288, 512] width 18 height 15
click at [108, 300] on link "Library" at bounding box center [89, 297] width 115 height 17
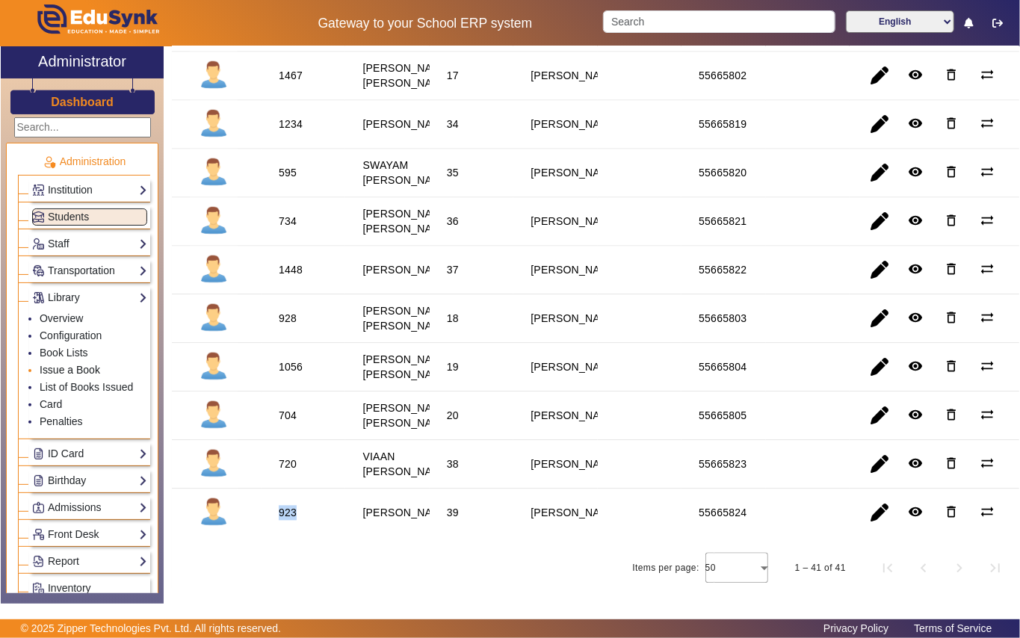
click at [99, 368] on link "Issue a Book" at bounding box center [70, 370] width 61 height 12
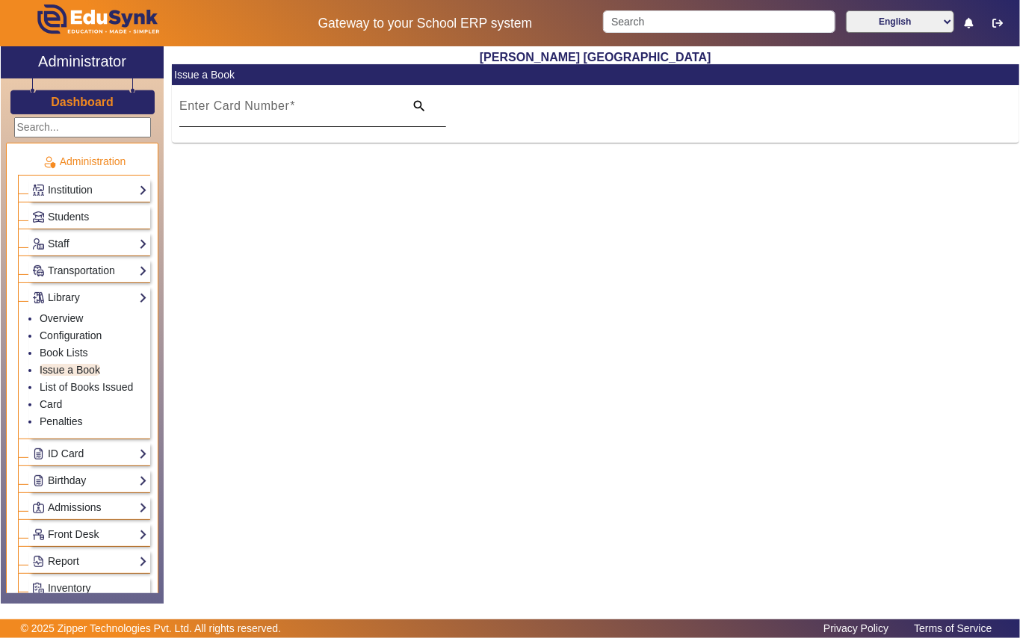
click at [228, 111] on mat-label "Enter Card Number" at bounding box center [234, 105] width 110 height 13
click at [228, 111] on input "Enter Card Number" at bounding box center [287, 112] width 216 height 18
paste input "923"
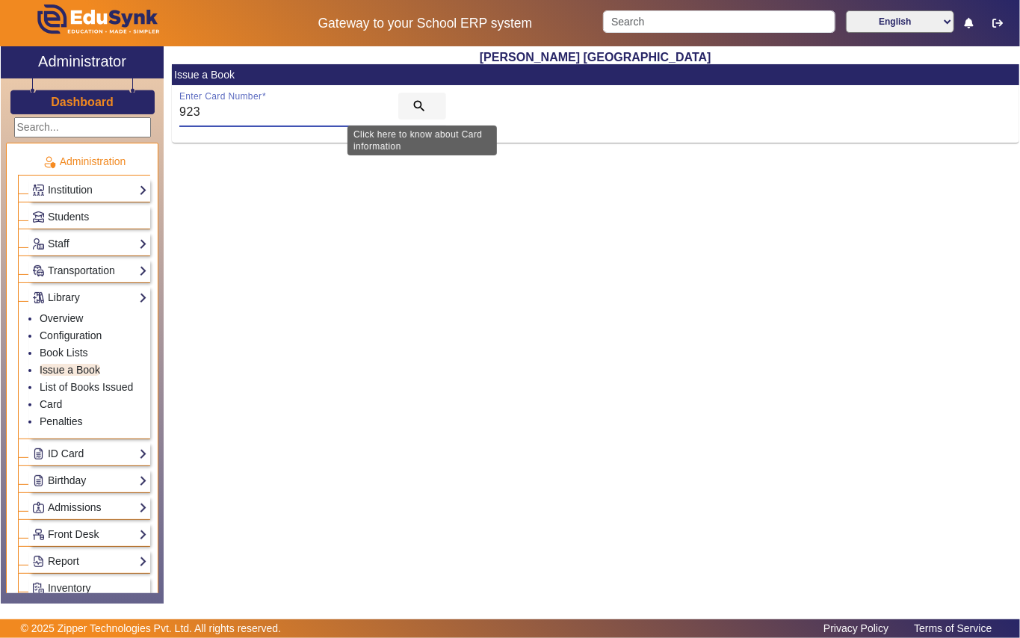
type input "923"
click at [412, 105] on mat-icon "search" at bounding box center [419, 106] width 15 height 15
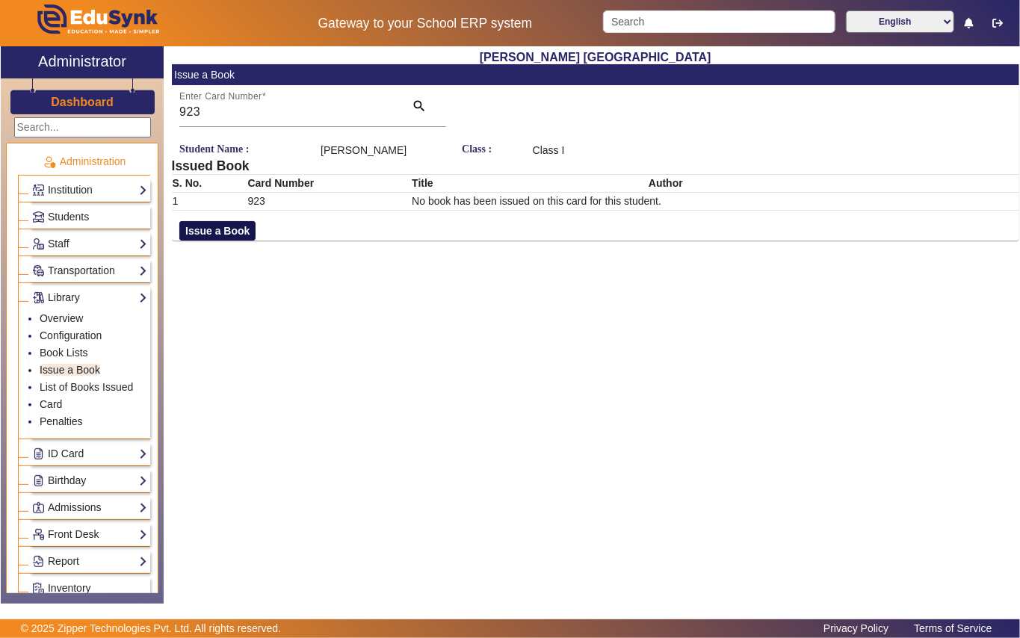
click at [234, 231] on button "Issue a Book" at bounding box center [217, 230] width 76 height 19
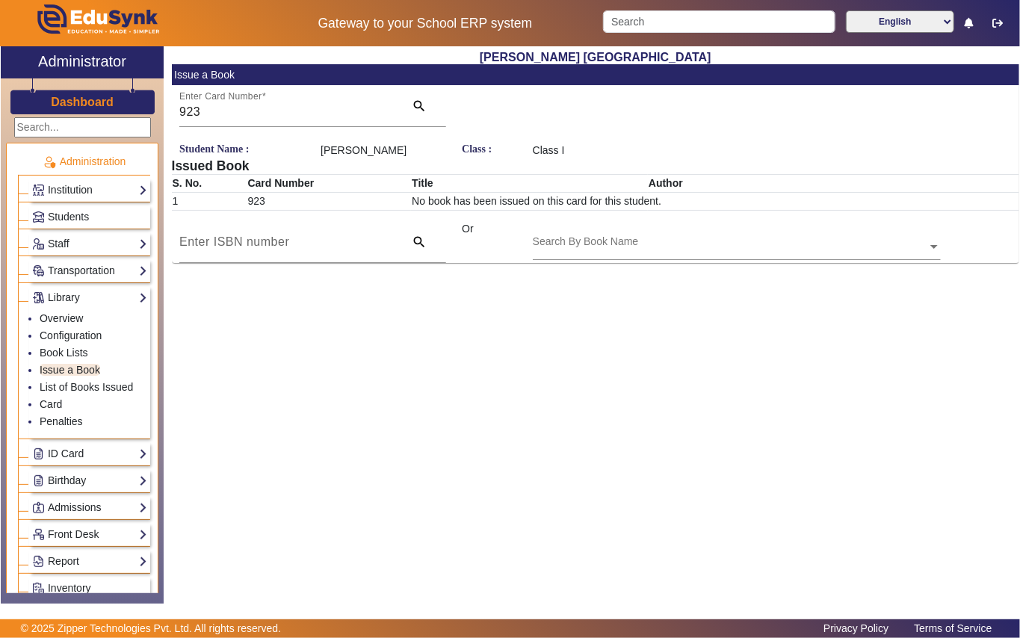
click at [581, 230] on div "Search By Book Name" at bounding box center [730, 229] width 395 height 17
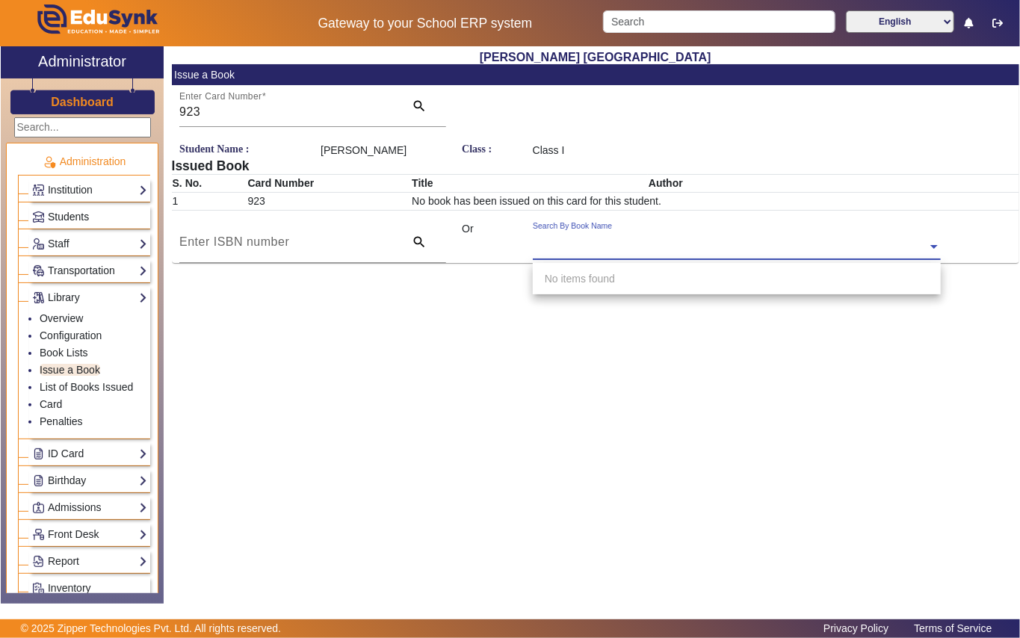
click at [114, 211] on link "Students" at bounding box center [89, 216] width 115 height 17
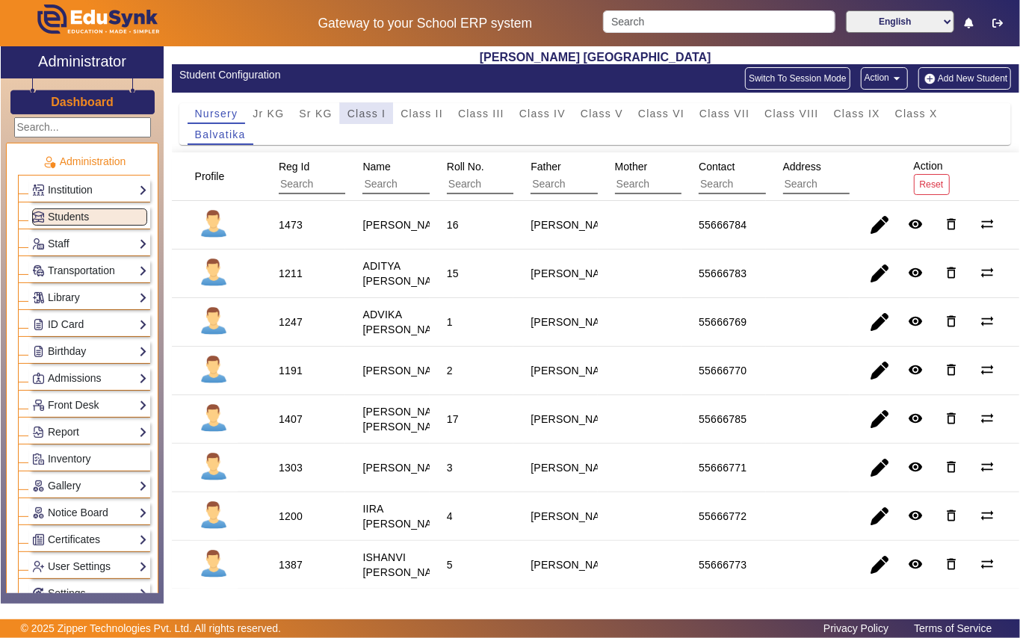
click at [368, 111] on span "Class I" at bounding box center [366, 113] width 39 height 10
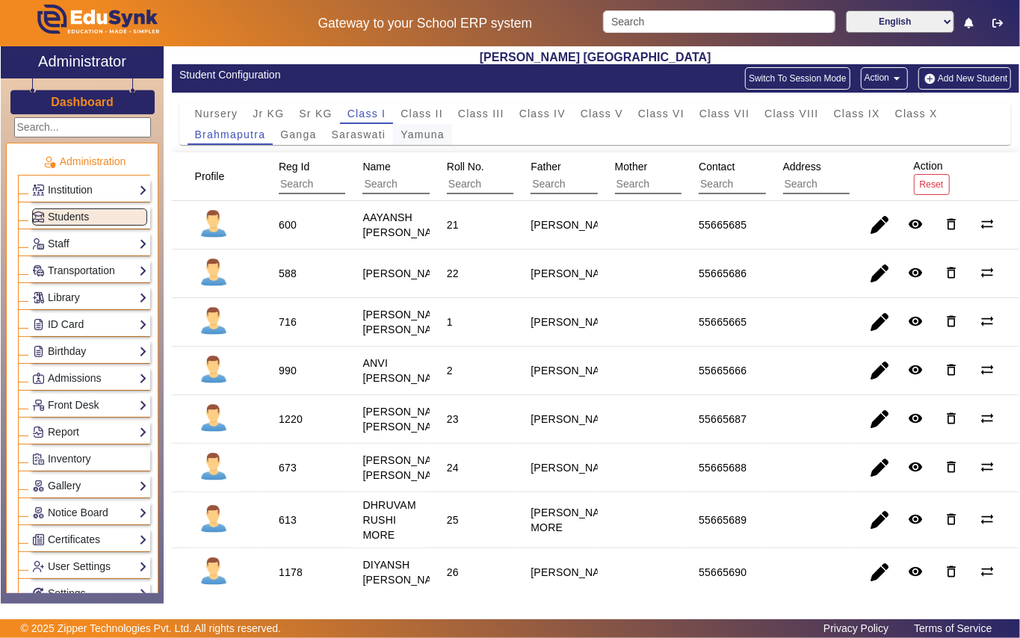
click at [417, 135] on span "Yamuna" at bounding box center [423, 134] width 44 height 10
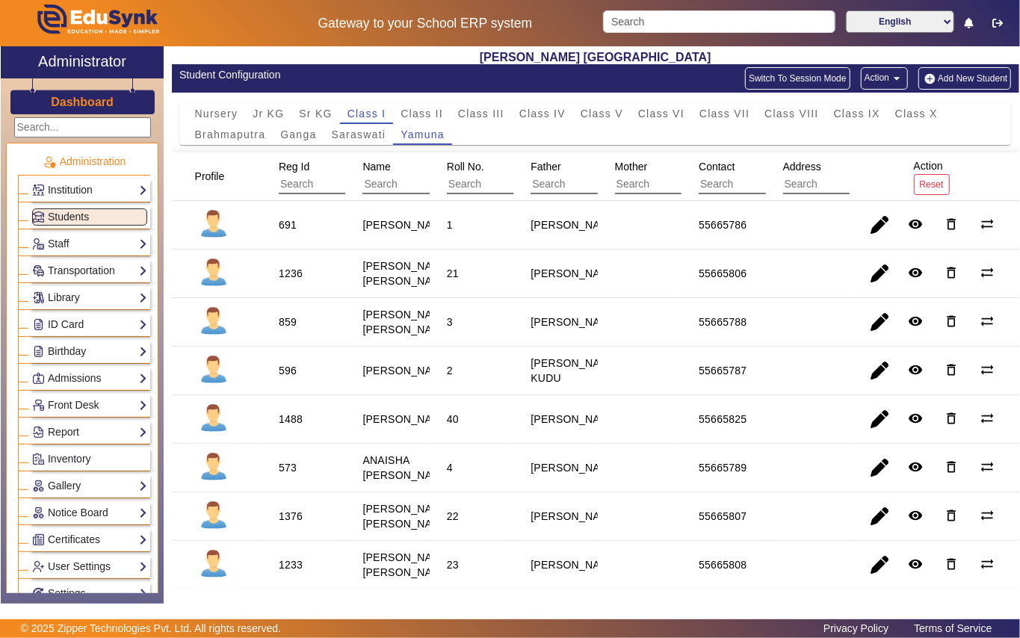
click at [296, 427] on div "1488" at bounding box center [291, 419] width 24 height 15
click at [99, 294] on link "Library" at bounding box center [89, 297] width 115 height 17
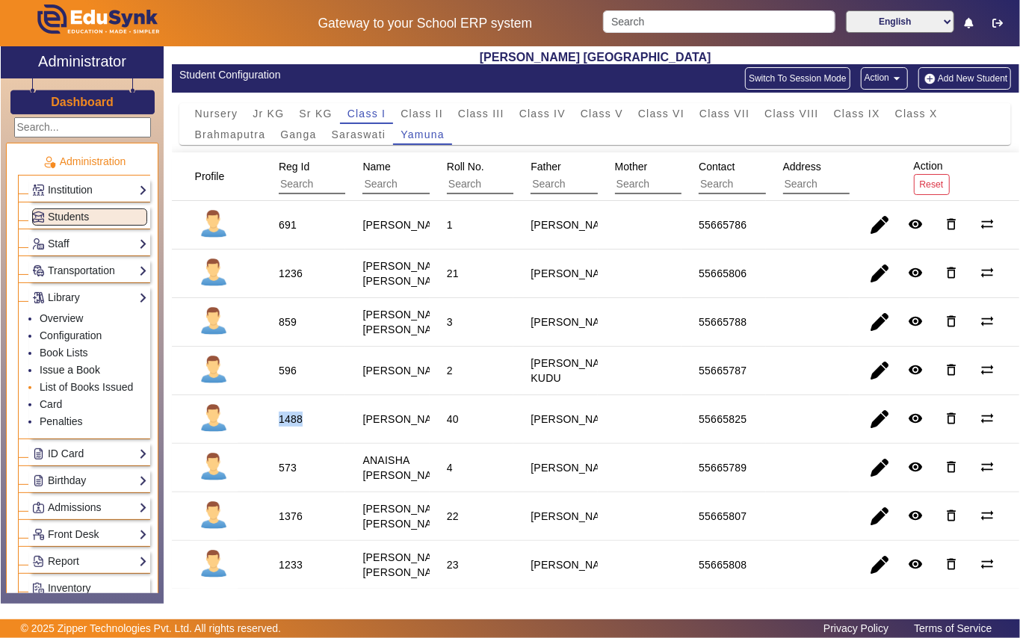
drag, startPoint x: 94, startPoint y: 369, endPoint x: 96, endPoint y: 381, distance: 12.0
click at [94, 371] on link "Issue a Book" at bounding box center [70, 370] width 61 height 12
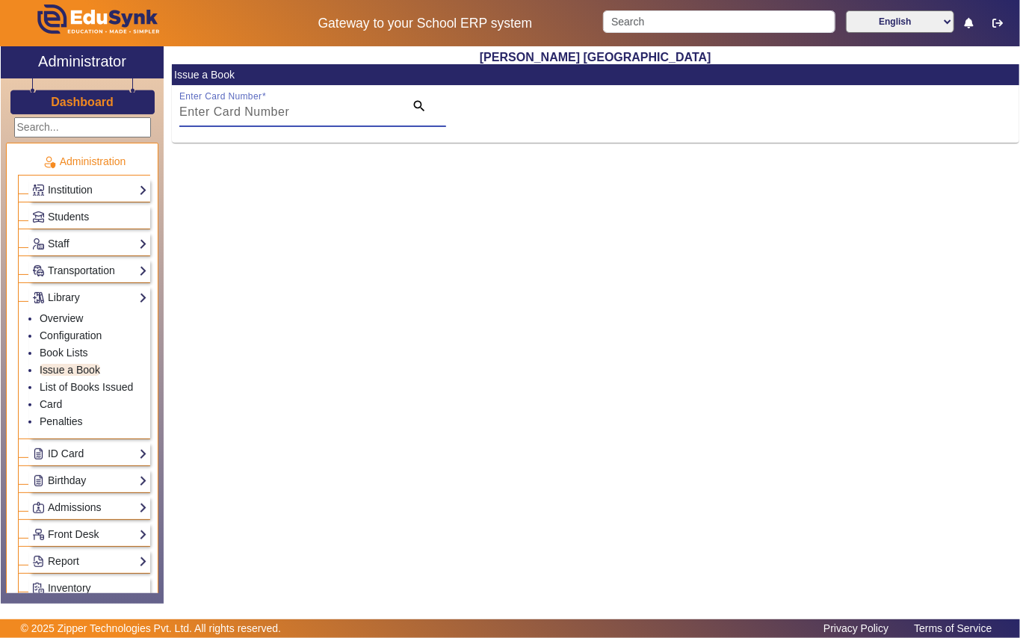
click at [212, 114] on input "Enter Card Number" at bounding box center [287, 112] width 216 height 18
paste input "1488"
type input "1488"
click at [424, 111] on mat-icon "search" at bounding box center [419, 106] width 15 height 15
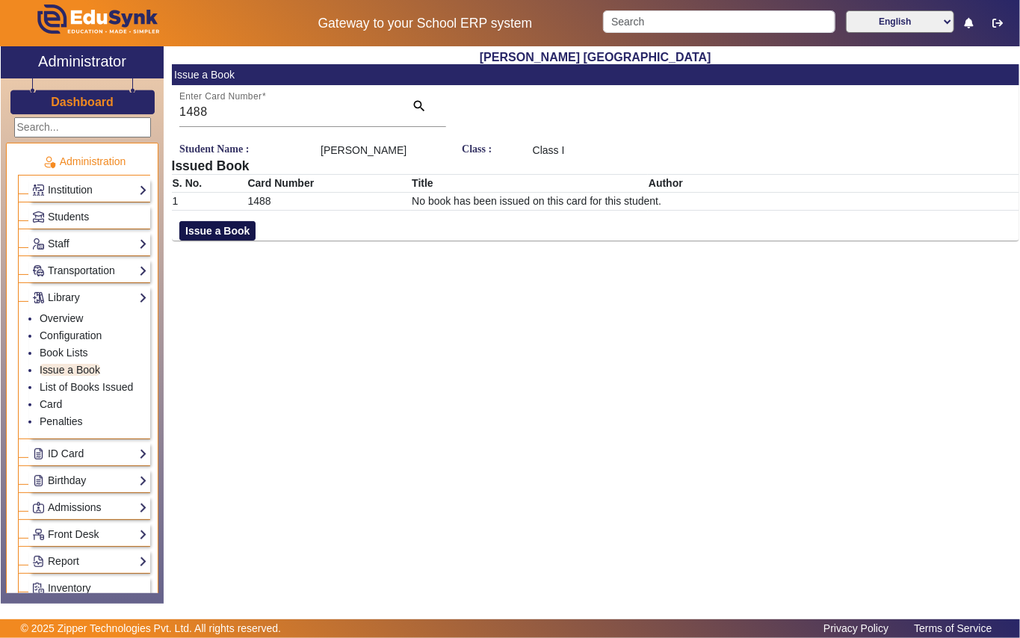
click at [199, 239] on button "Issue a Book" at bounding box center [217, 230] width 76 height 19
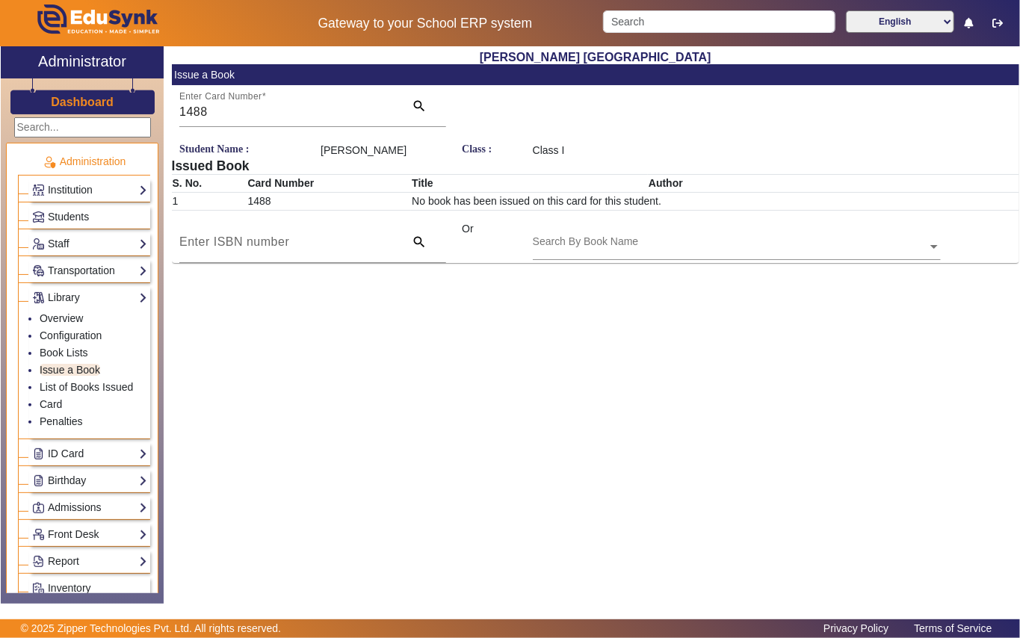
click at [563, 256] on input "text" at bounding box center [737, 248] width 408 height 16
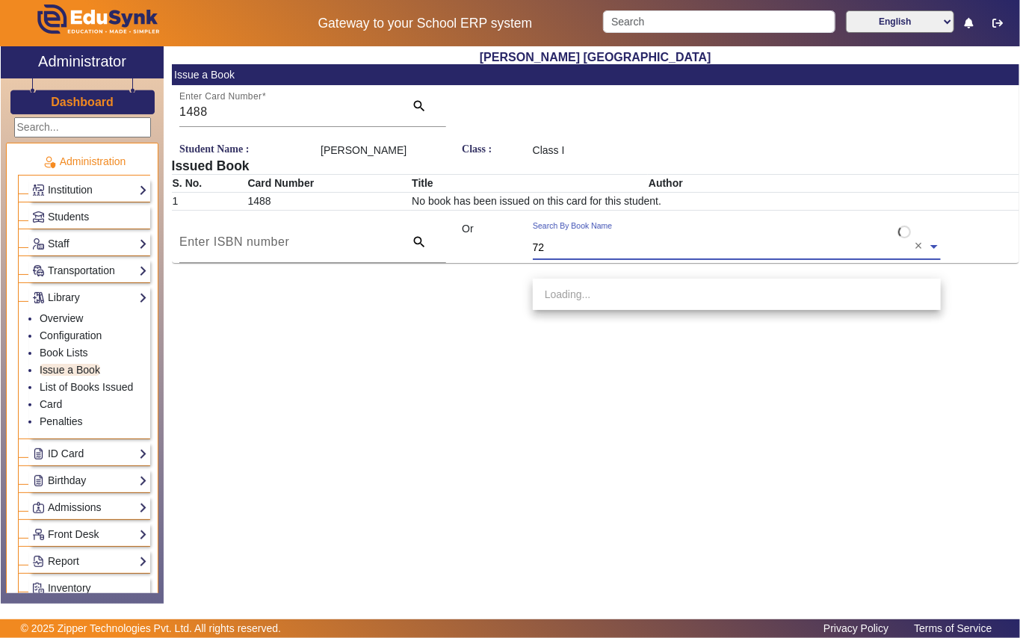
type input "728"
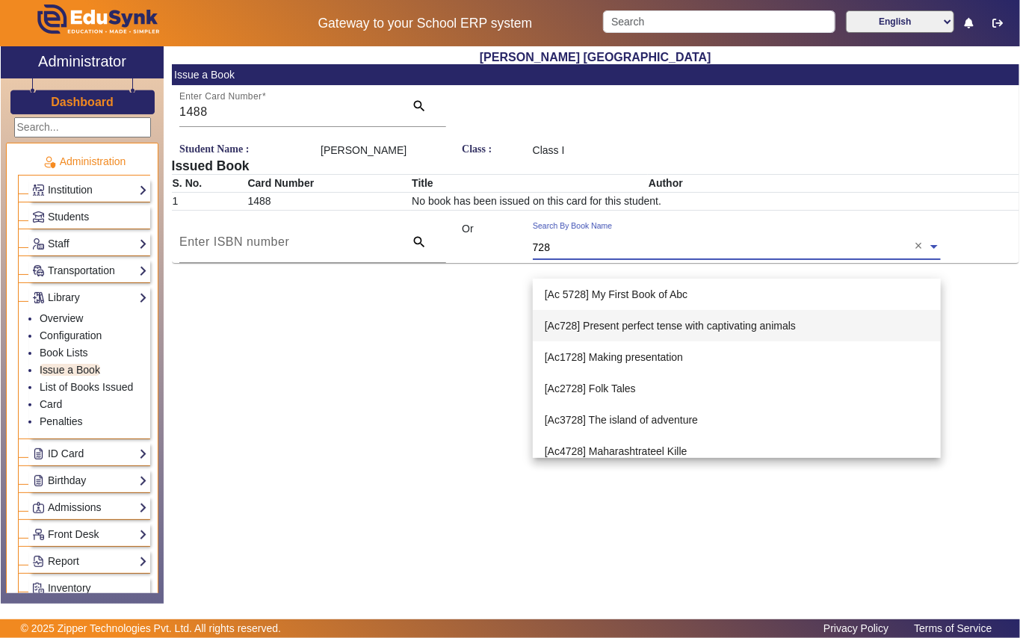
click at [685, 326] on span "[Ac728] Present perfect tense with captivating animals" at bounding box center [670, 326] width 251 height 12
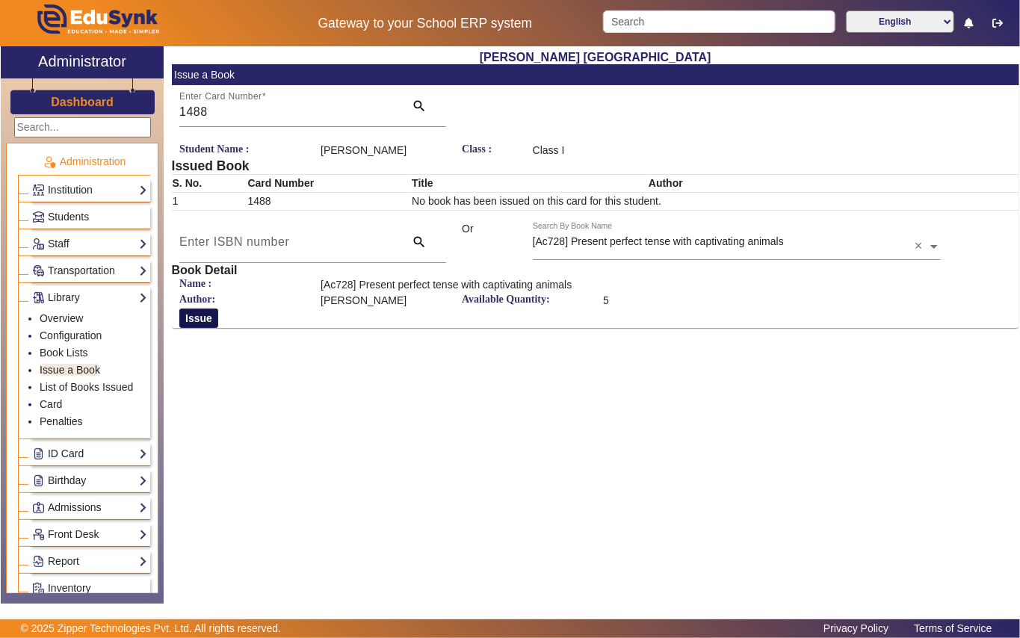
click at [203, 327] on button "Issue" at bounding box center [198, 318] width 39 height 19
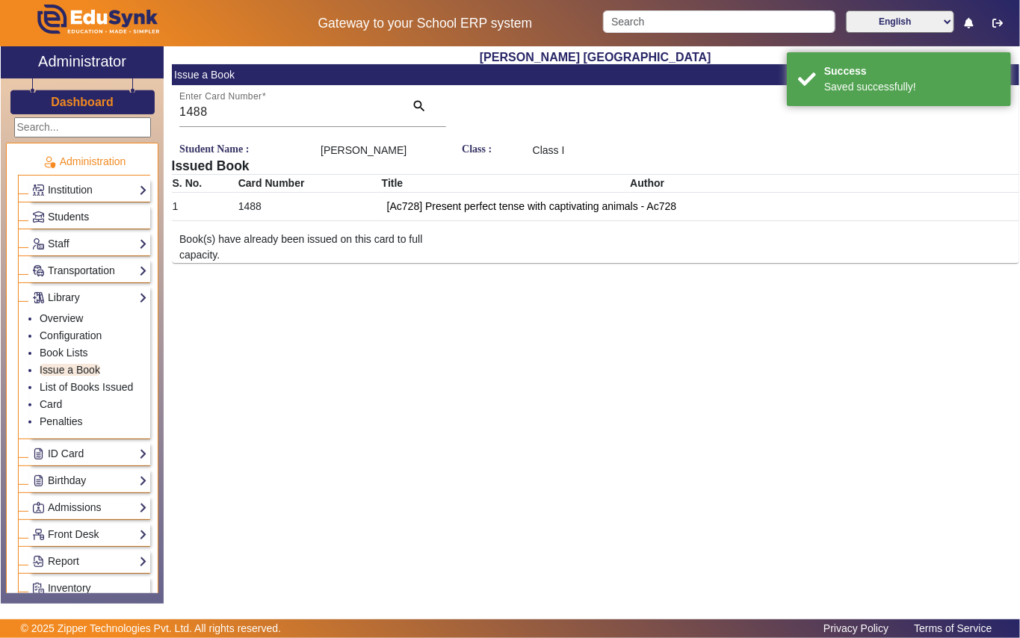
drag, startPoint x: 96, startPoint y: 219, endPoint x: 164, endPoint y: 191, distance: 73.4
click at [99, 218] on link "Students" at bounding box center [89, 216] width 115 height 17
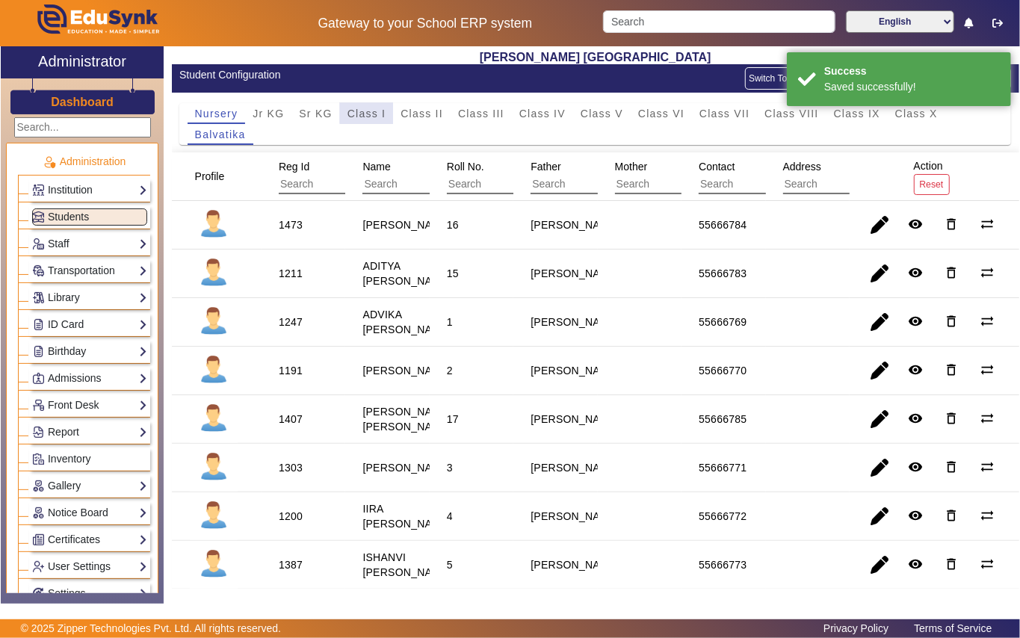
click at [377, 111] on span "Class I" at bounding box center [366, 113] width 39 height 10
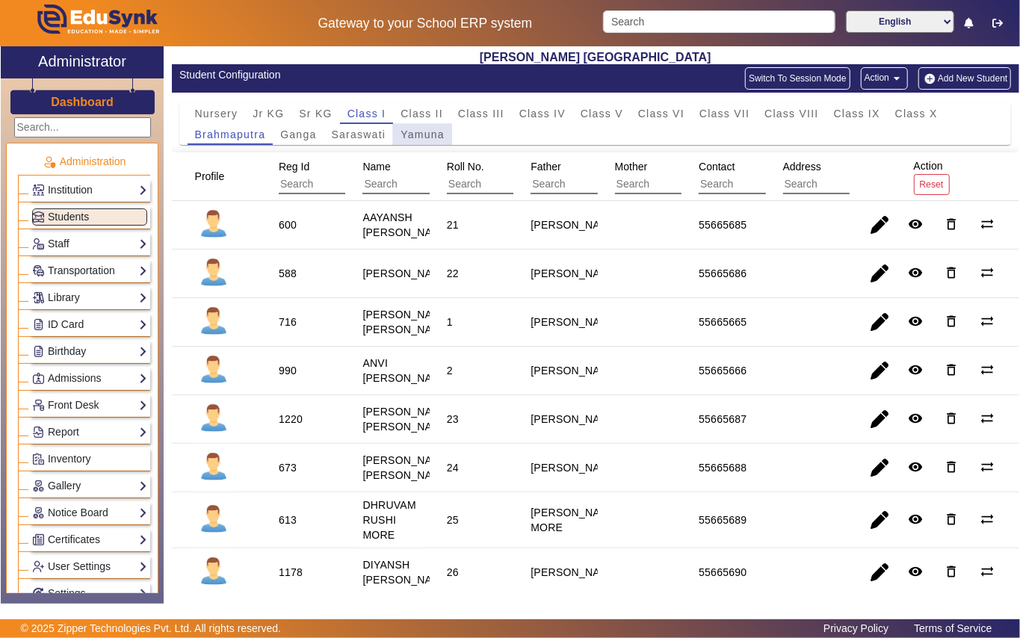
click at [415, 132] on span "Yamuna" at bounding box center [423, 134] width 44 height 10
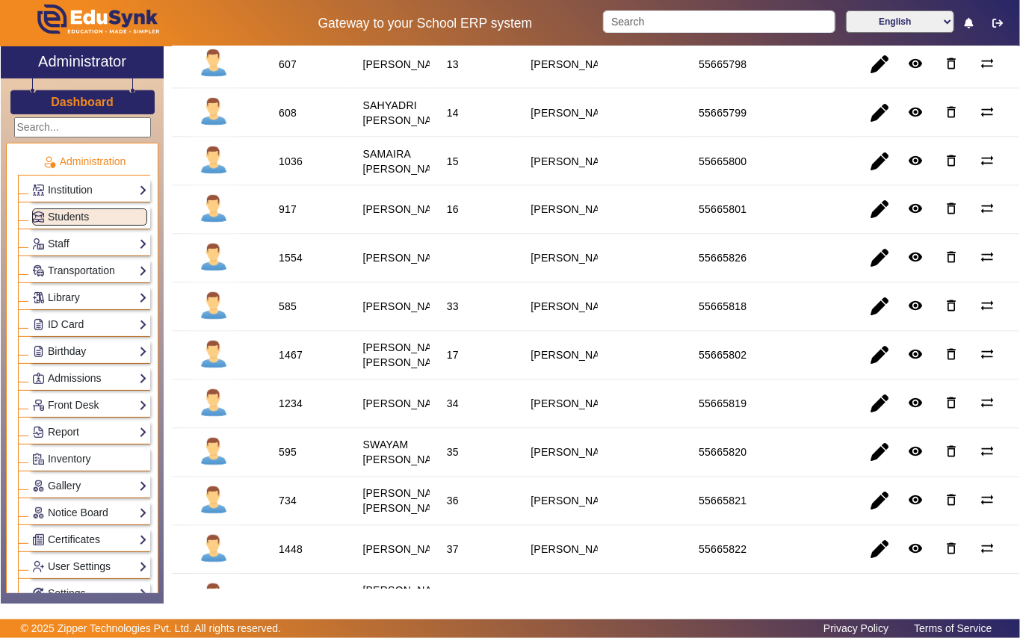
scroll to position [1394, 0]
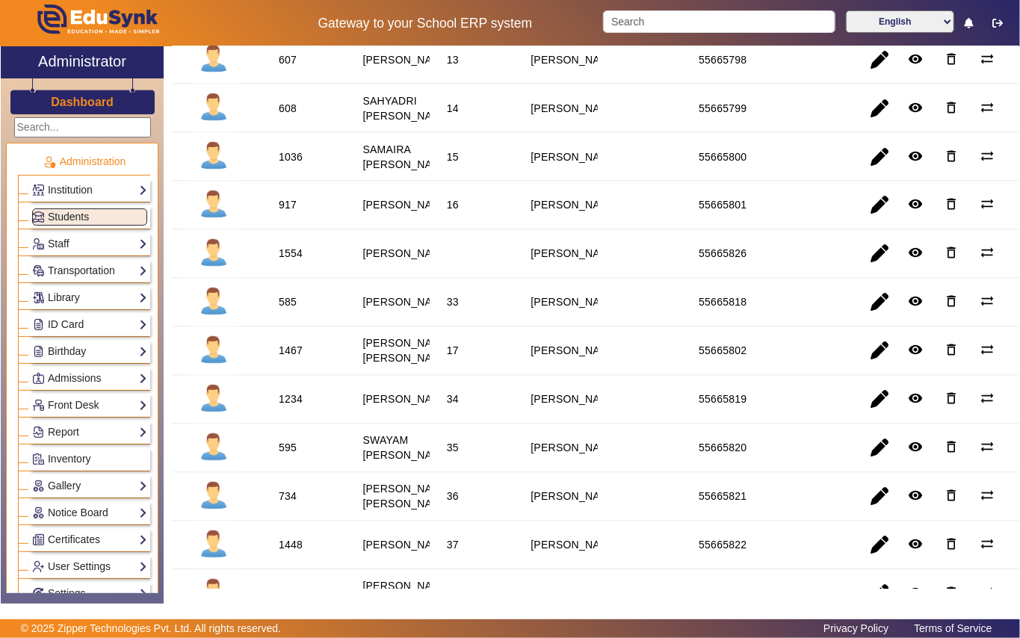
click at [287, 262] on div "1554" at bounding box center [291, 254] width 24 height 15
click at [93, 297] on link "Library" at bounding box center [89, 297] width 115 height 17
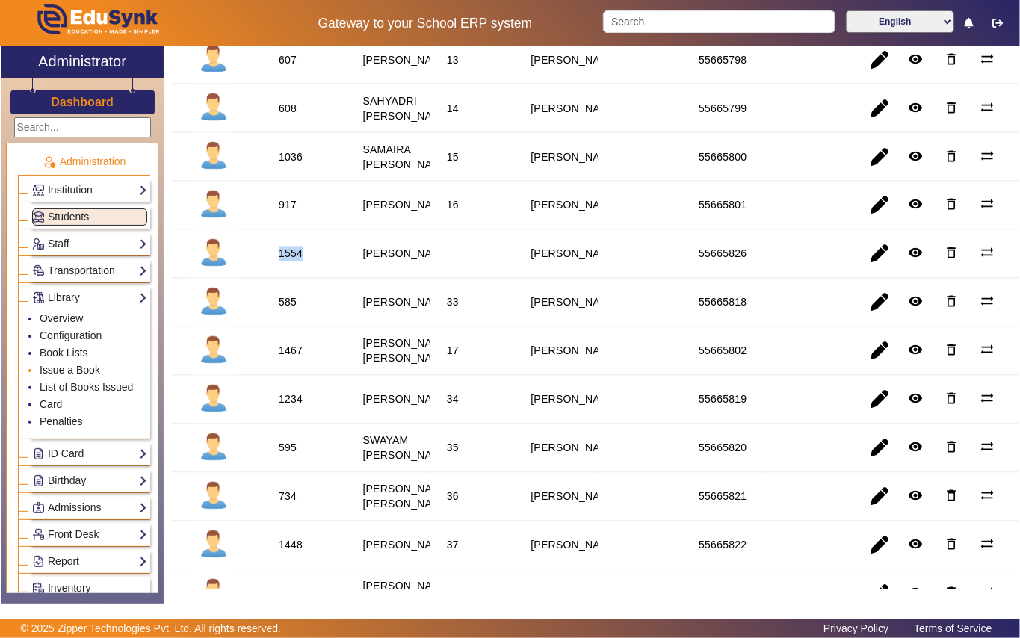
click at [96, 375] on link "Issue a Book" at bounding box center [70, 370] width 61 height 12
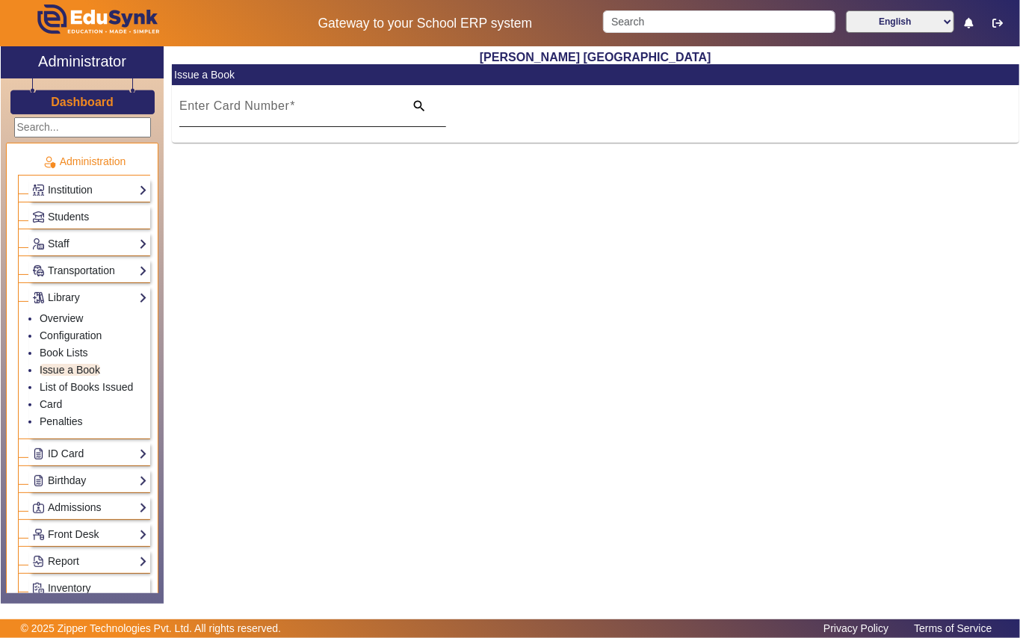
click at [246, 102] on mat-label "Enter Card Number" at bounding box center [234, 105] width 110 height 13
click at [246, 103] on input "Enter Card Number" at bounding box center [287, 112] width 216 height 18
paste input "1554"
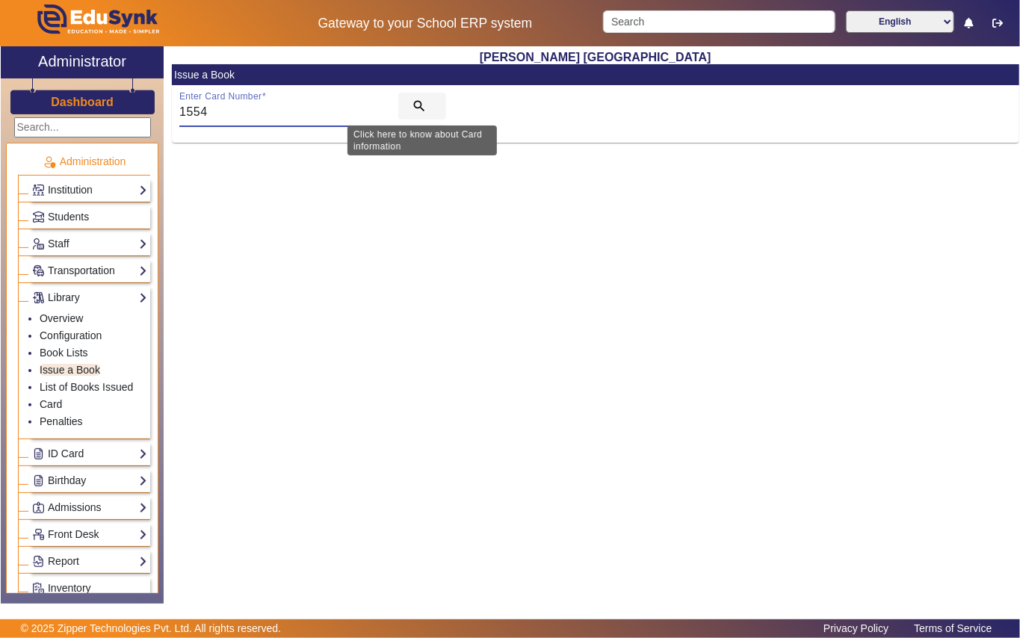
type input "1554"
drag, startPoint x: 422, startPoint y: 102, endPoint x: 395, endPoint y: 137, distance: 44.7
click at [421, 102] on mat-icon "search" at bounding box center [419, 106] width 15 height 15
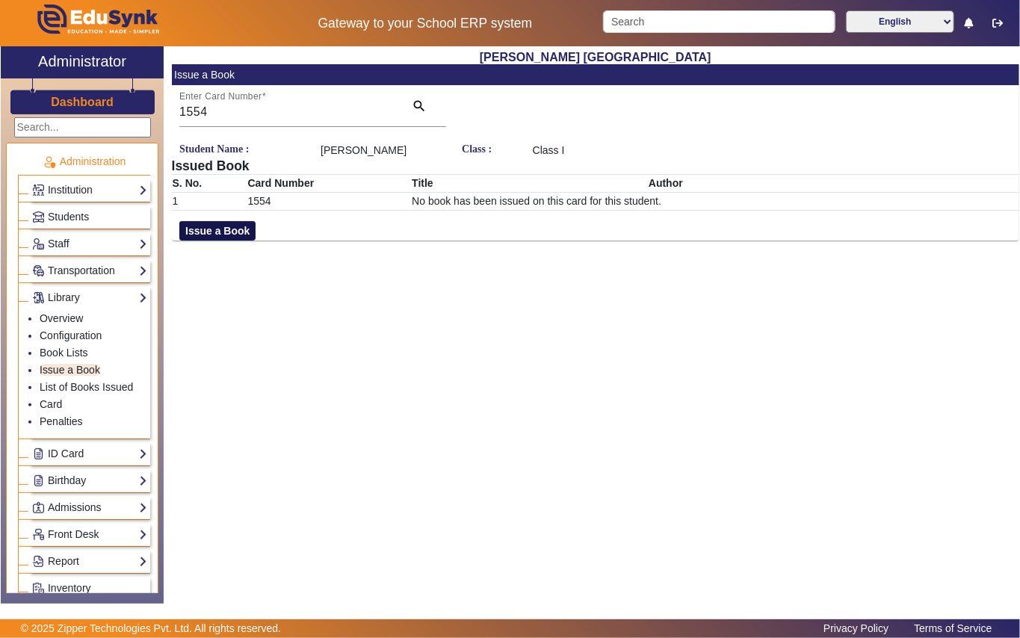
click at [236, 241] on button "Issue a Book" at bounding box center [217, 230] width 76 height 19
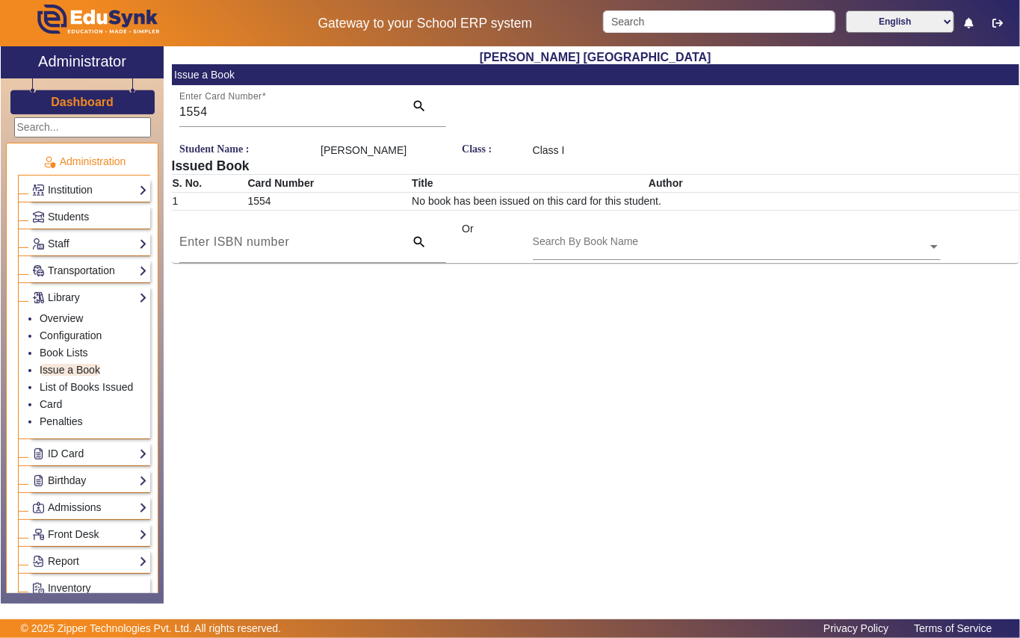
click at [619, 250] on div "Search By Book Name" at bounding box center [586, 242] width 106 height 16
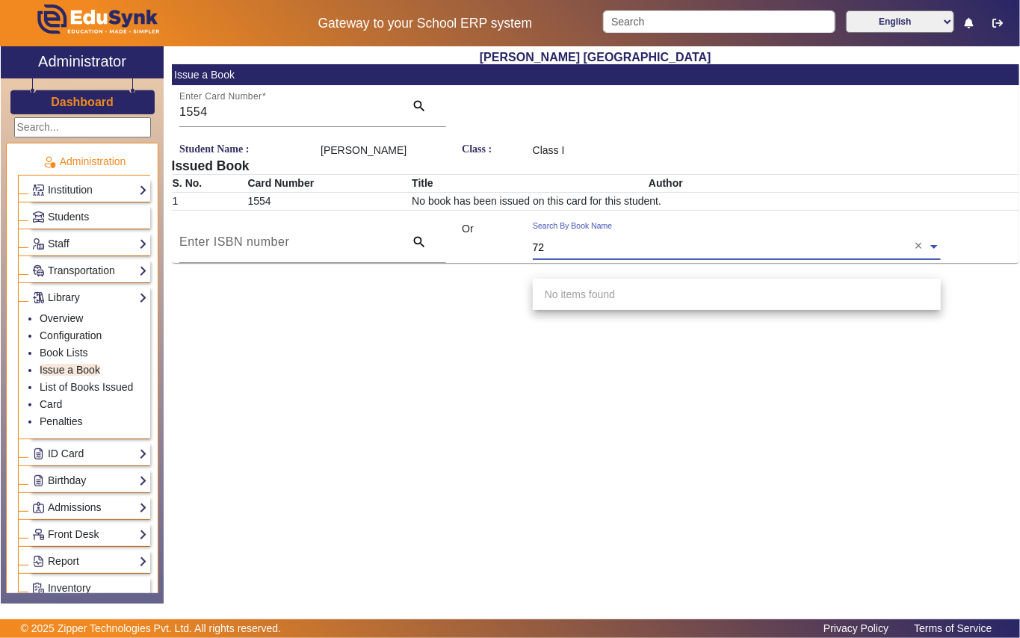
type input "727"
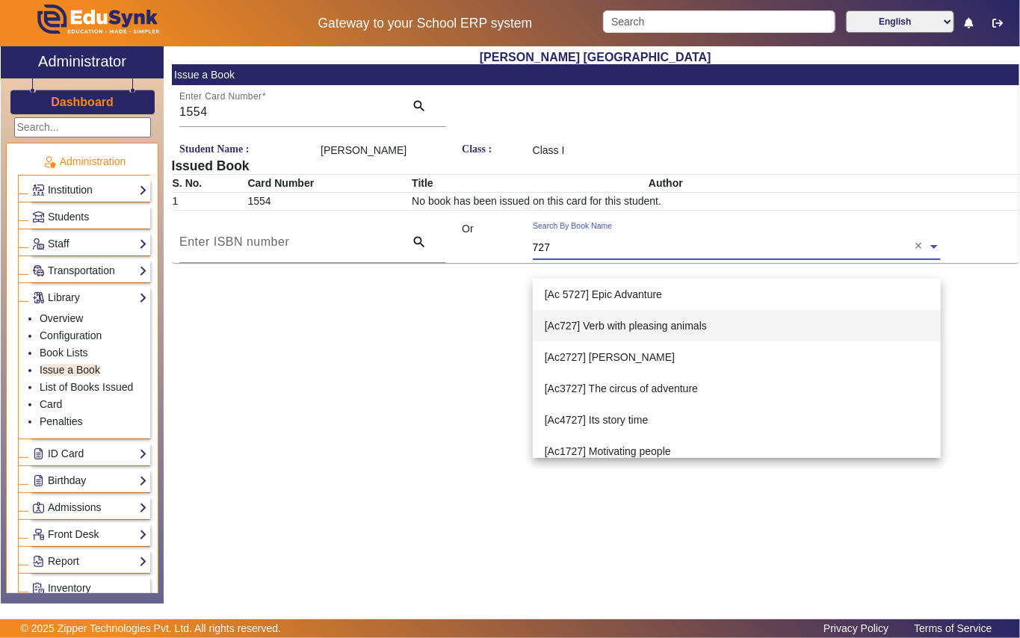
click at [631, 329] on span "[Ac727] Verb with pleasing animals" at bounding box center [626, 326] width 162 height 12
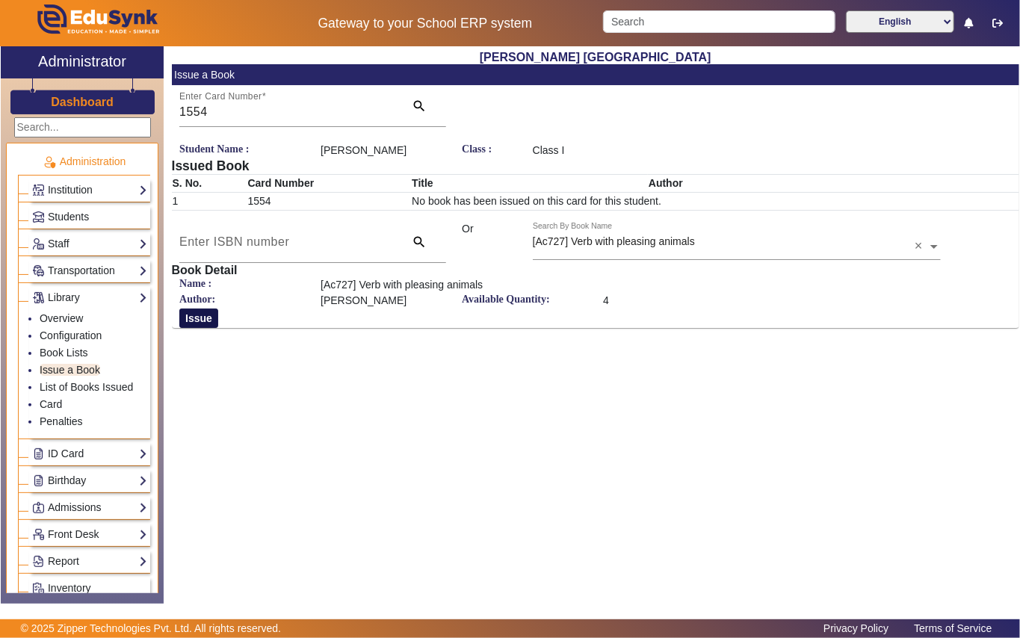
click at [206, 328] on button "Issue" at bounding box center [198, 318] width 39 height 19
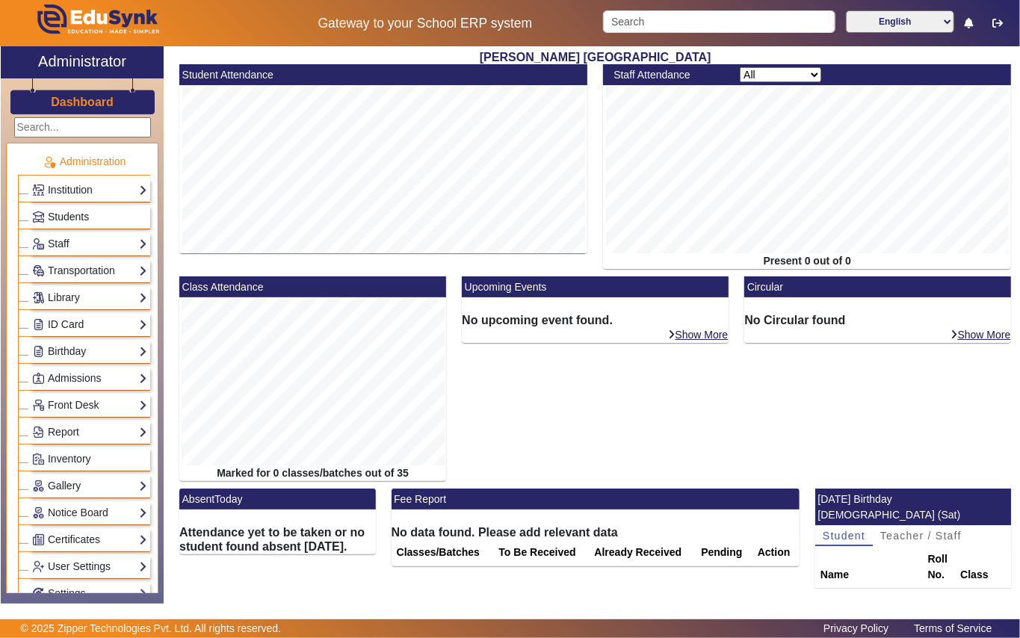
click at [96, 216] on link "Students" at bounding box center [89, 216] width 115 height 17
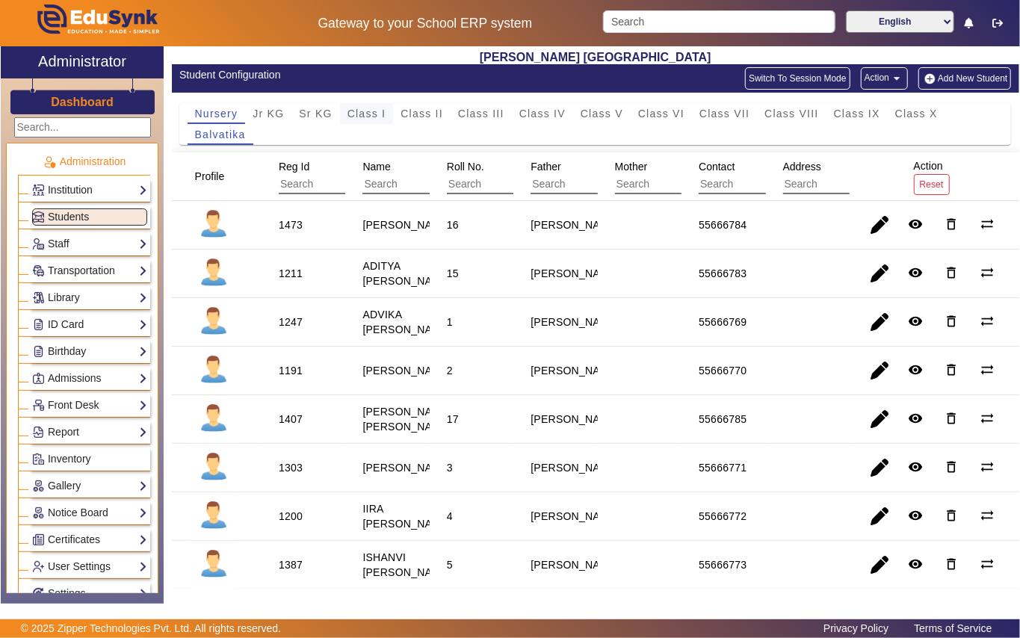
drag, startPoint x: 369, startPoint y: 90, endPoint x: 368, endPoint y: 108, distance: 18.0
click at [372, 108] on span "Class I" at bounding box center [366, 113] width 39 height 10
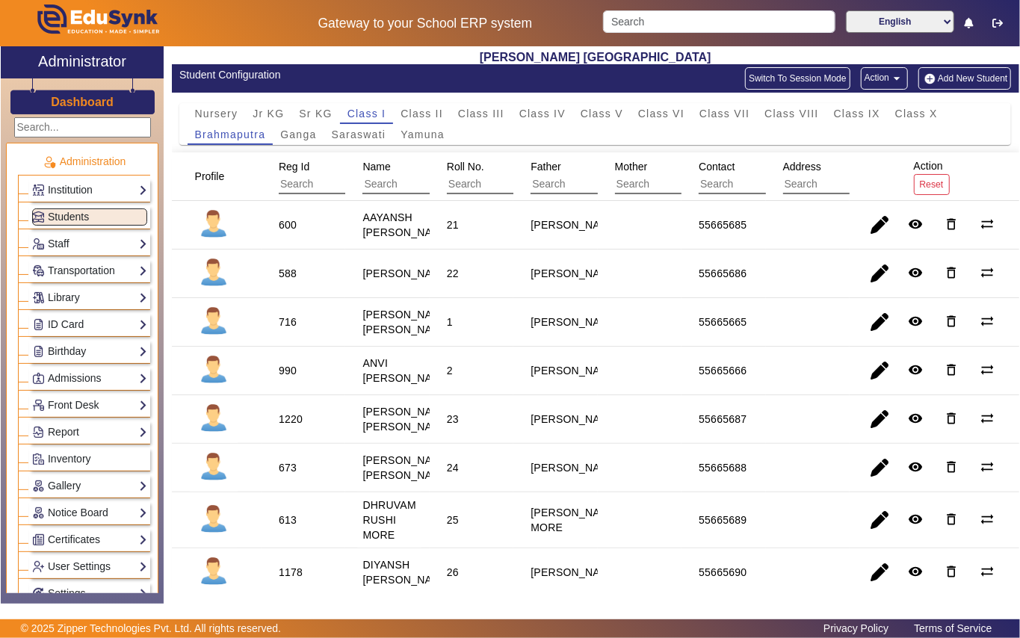
click at [287, 330] on div "716" at bounding box center [288, 322] width 18 height 15
copy div "716"
drag, startPoint x: 84, startPoint y: 297, endPoint x: 75, endPoint y: 278, distance: 20.7
click at [85, 296] on link "Library" at bounding box center [89, 297] width 115 height 17
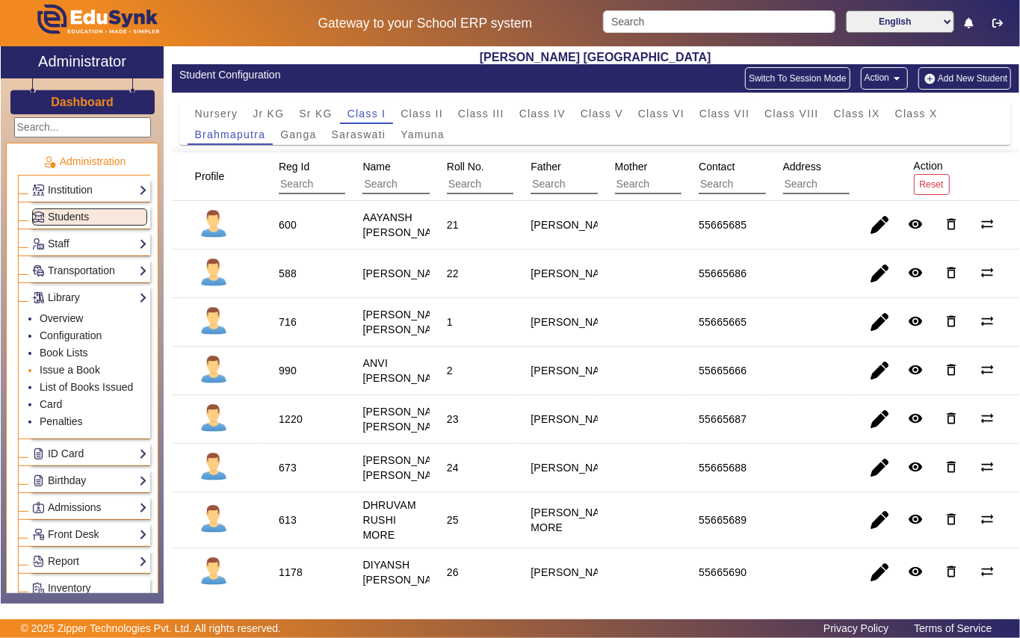
click at [97, 365] on li "Issue a Book" at bounding box center [94, 370] width 108 height 17
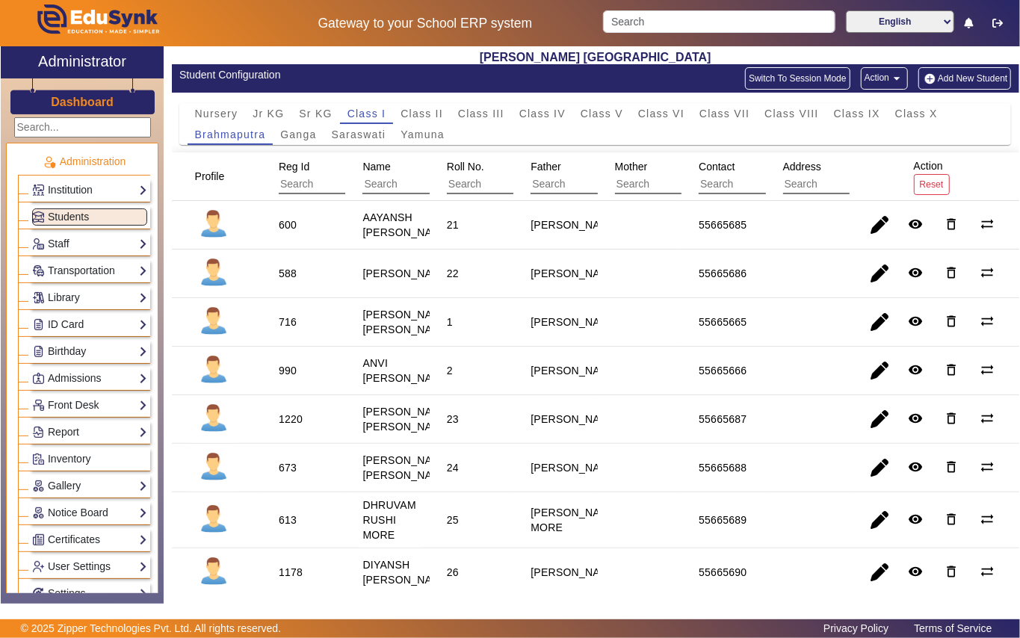
click at [288, 330] on div "716" at bounding box center [288, 322] width 18 height 15
copy div "716"
click at [102, 297] on link "Library" at bounding box center [89, 297] width 115 height 17
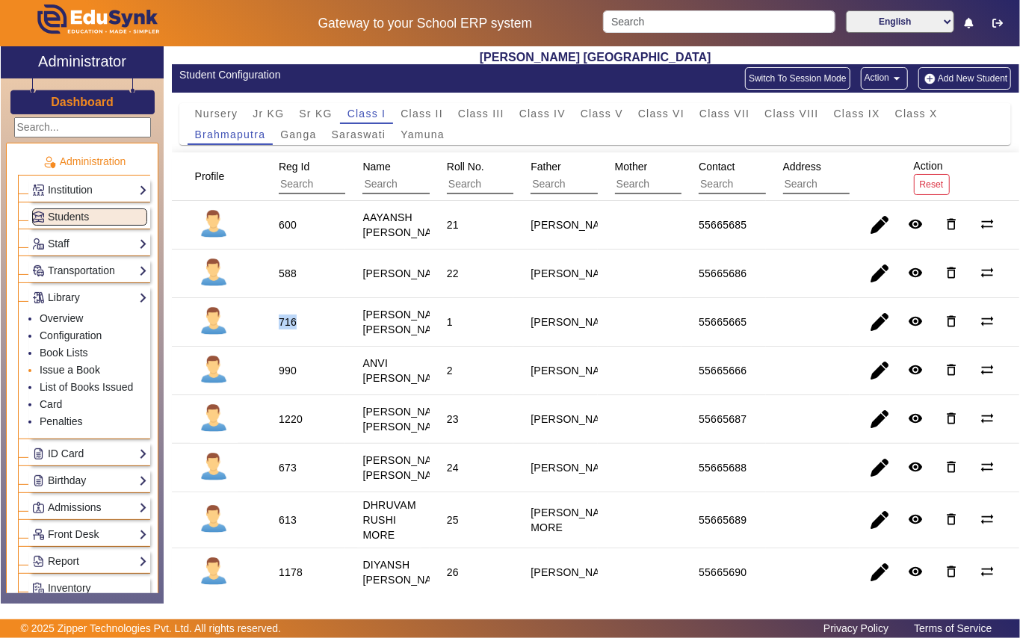
click at [90, 371] on link "Issue a Book" at bounding box center [70, 370] width 61 height 12
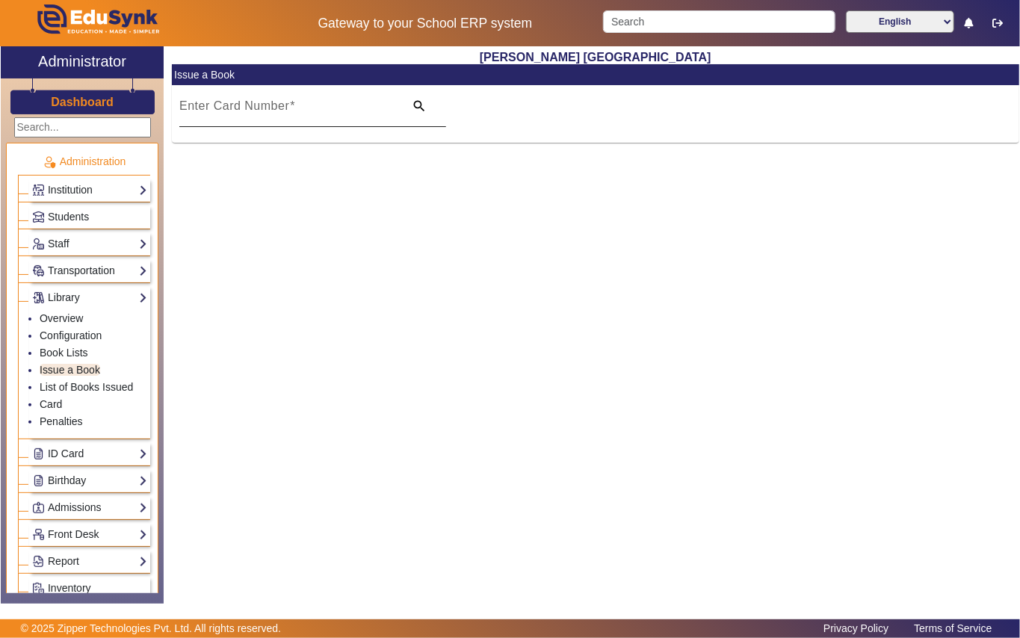
click at [242, 105] on mat-label "Enter Card Number" at bounding box center [234, 105] width 110 height 13
click at [242, 105] on input "Enter Card Number" at bounding box center [287, 112] width 216 height 18
paste input "716"
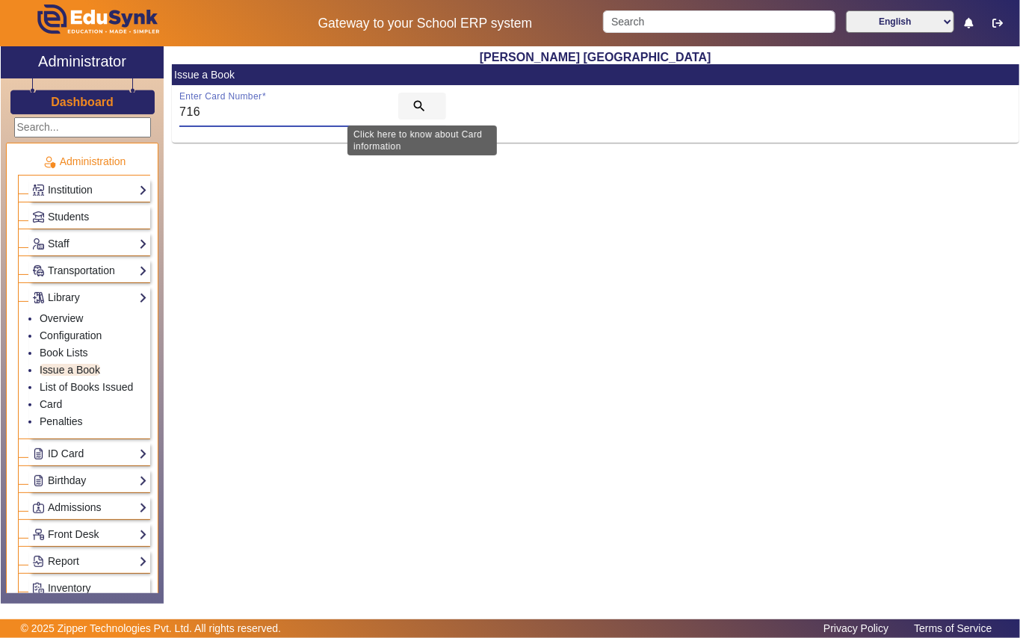
type input "716"
click at [423, 103] on mat-icon "search" at bounding box center [419, 106] width 15 height 15
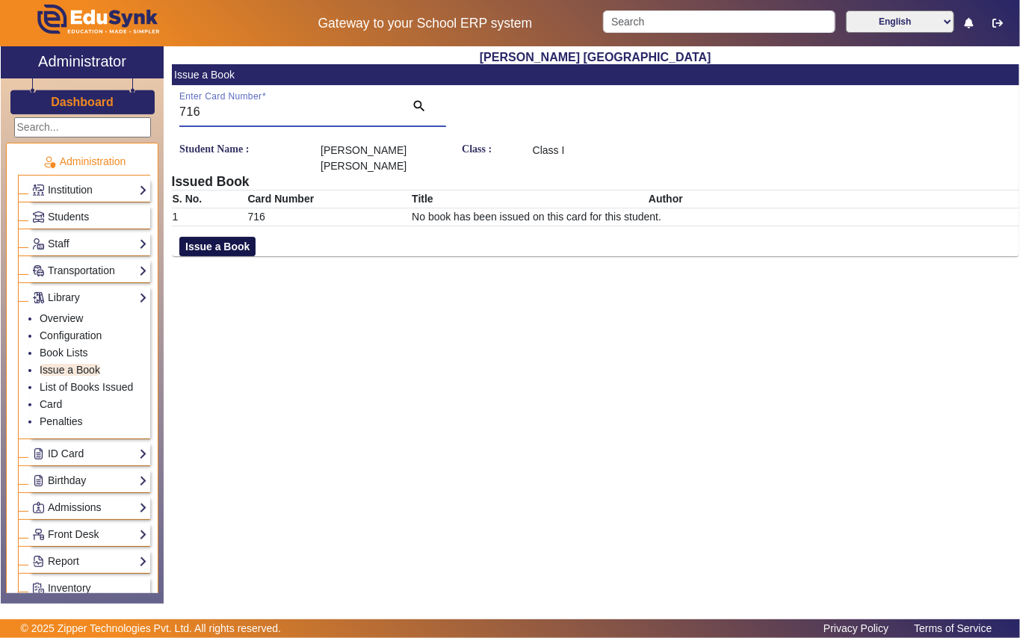
click at [223, 237] on button "Issue a Book" at bounding box center [217, 246] width 76 height 19
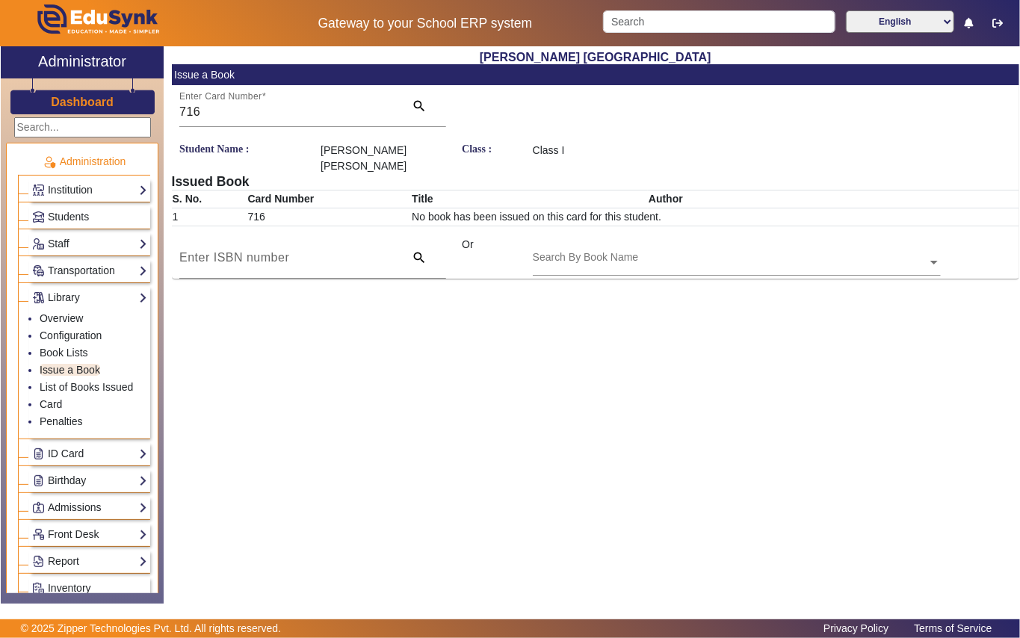
click at [620, 256] on input "text" at bounding box center [737, 264] width 408 height 16
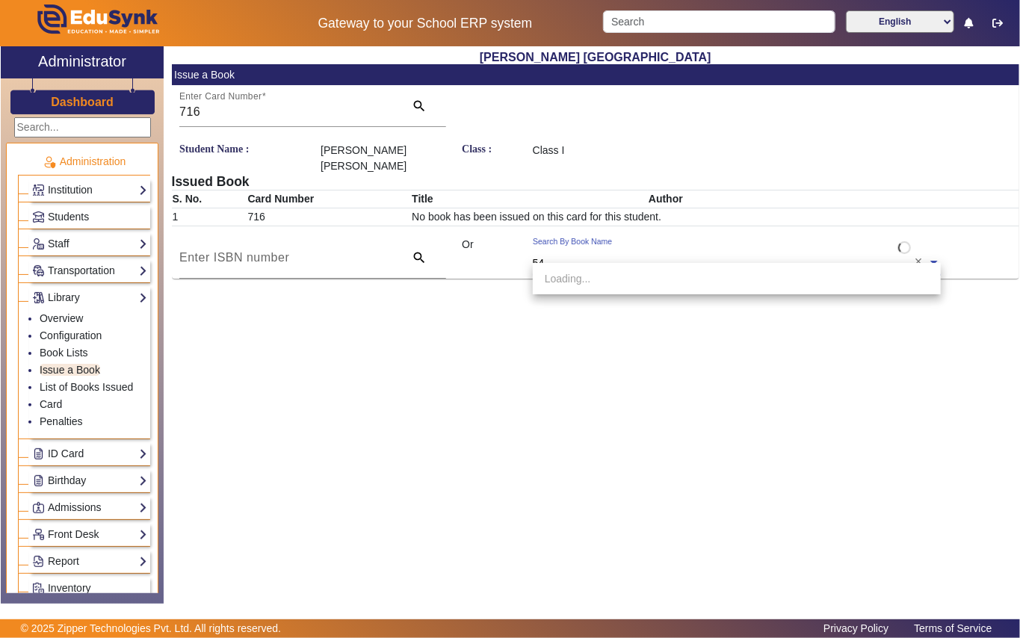
type input "549"
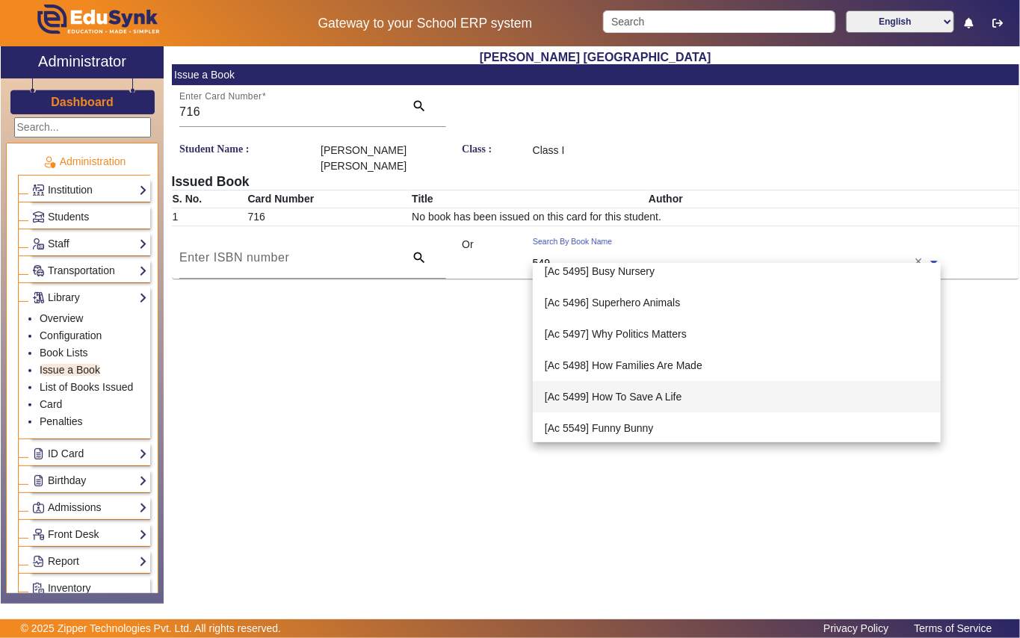
scroll to position [199, 0]
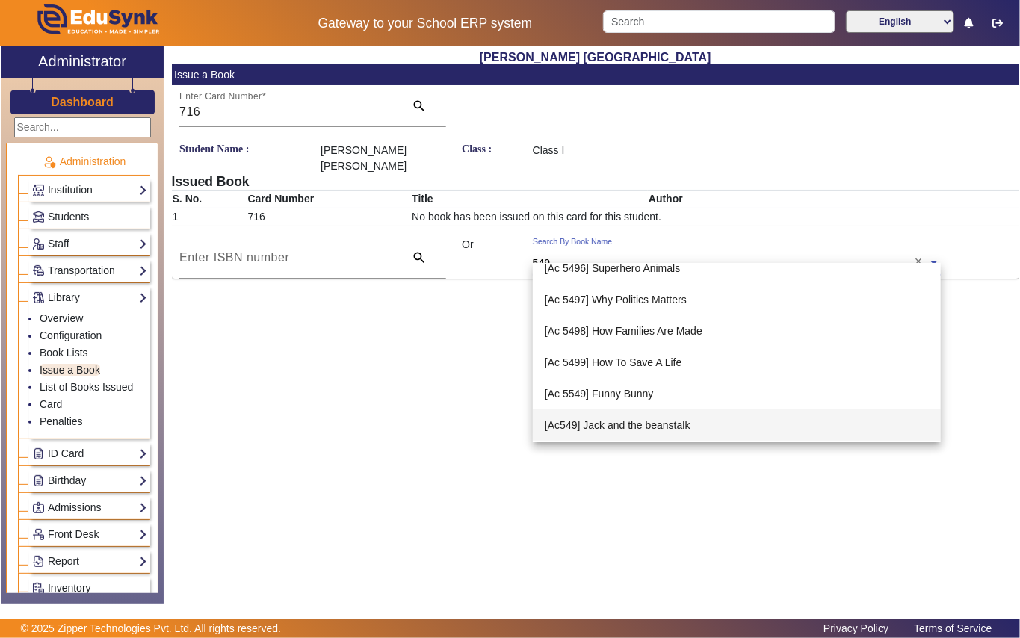
click at [637, 422] on span "[Ac549] Jack and the beanstalk" at bounding box center [618, 425] width 146 height 12
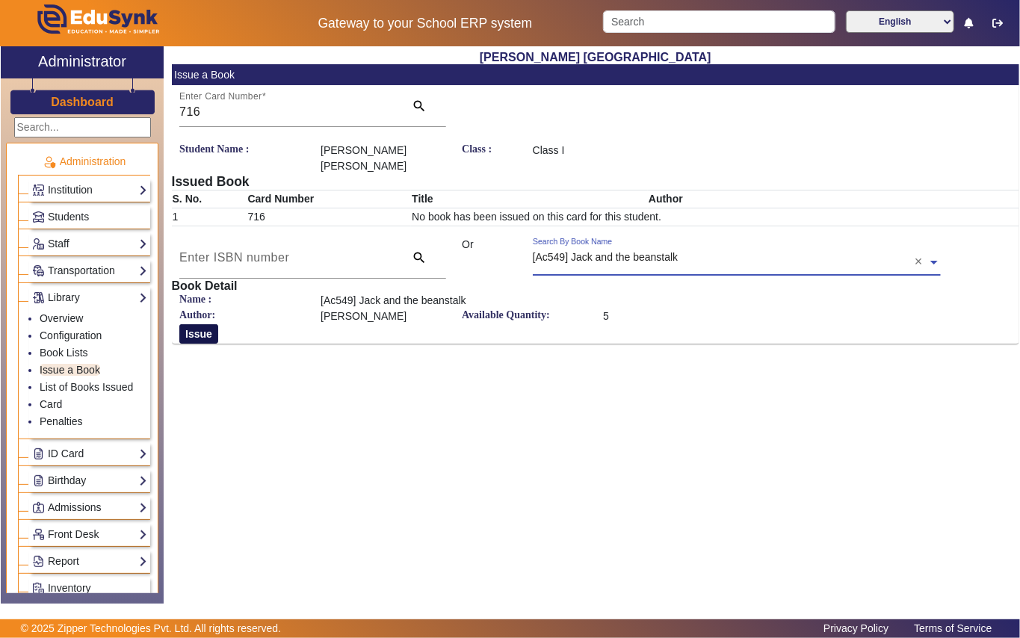
click at [202, 324] on button "Issue" at bounding box center [198, 333] width 39 height 19
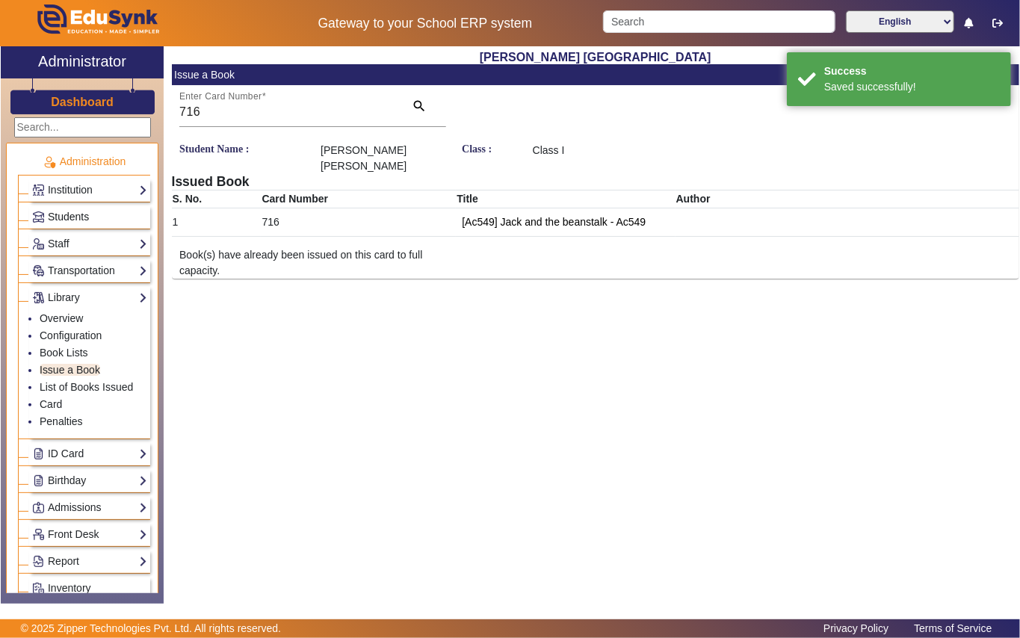
click at [102, 217] on link "Students" at bounding box center [89, 216] width 115 height 17
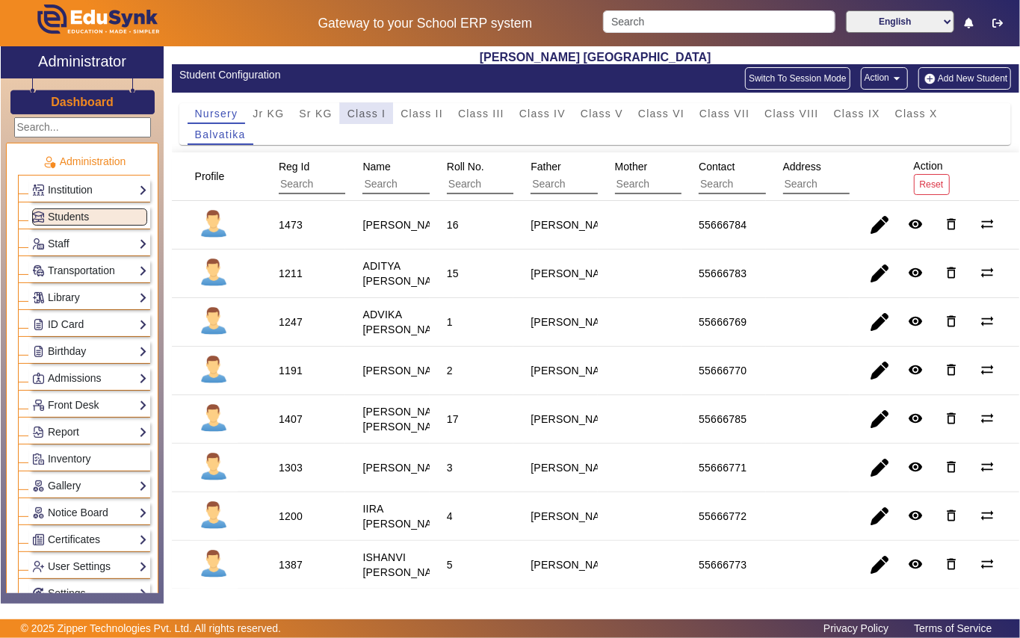
click at [362, 112] on span "Class I" at bounding box center [366, 113] width 39 height 10
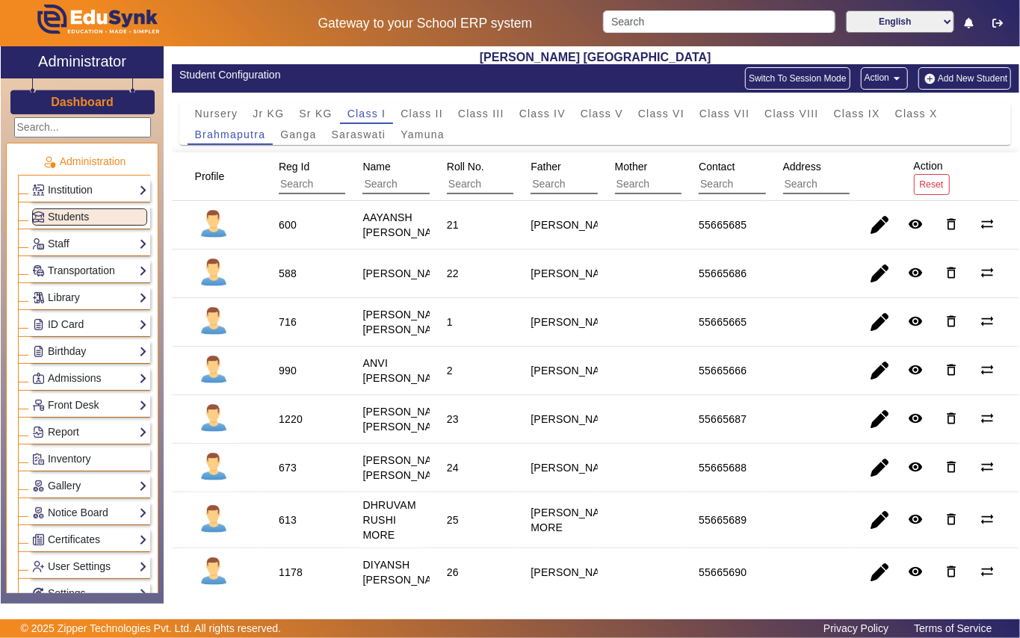
click at [282, 378] on div "990" at bounding box center [288, 370] width 18 height 15
copy div "990"
drag, startPoint x: 78, startPoint y: 297, endPoint x: 123, endPoint y: 359, distance: 77.1
click at [78, 297] on link "Library" at bounding box center [89, 297] width 115 height 17
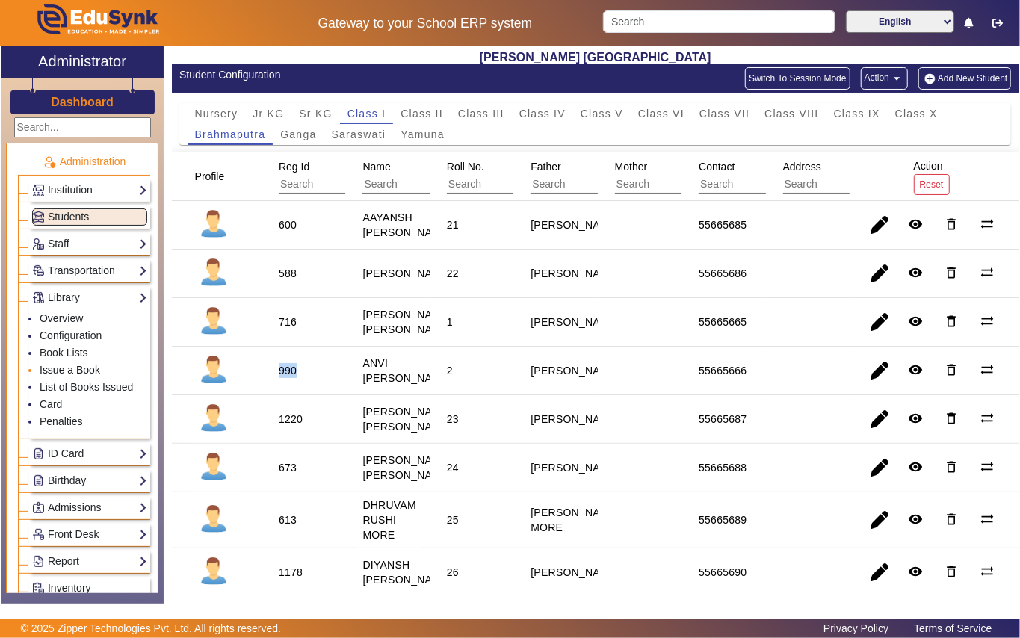
click at [91, 371] on link "Issue a Book" at bounding box center [70, 370] width 61 height 12
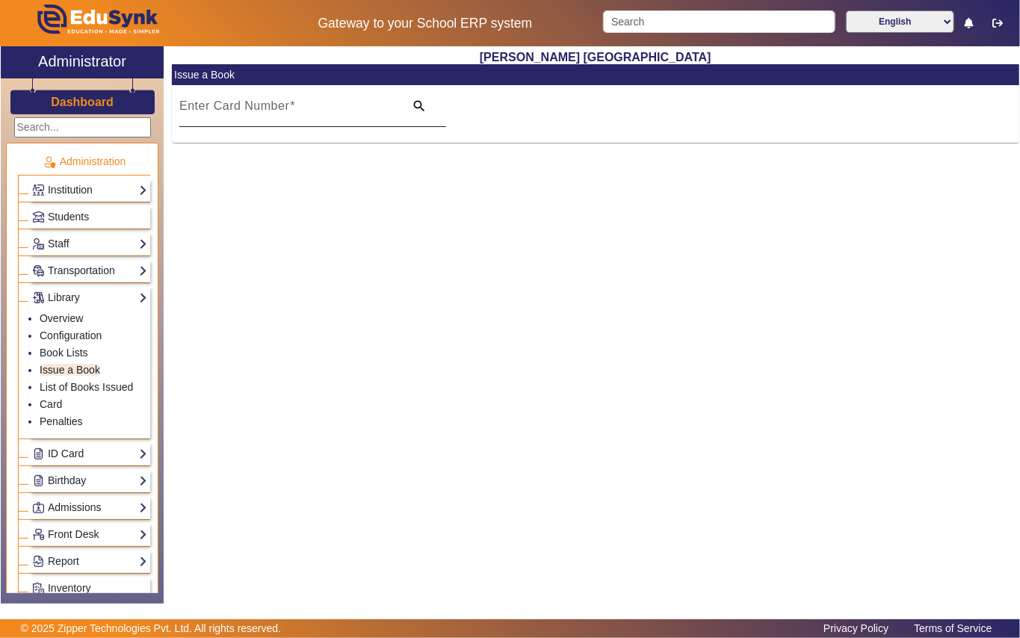
click at [266, 100] on mat-label "Enter Card Number" at bounding box center [234, 105] width 110 height 13
click at [266, 103] on input "Enter Card Number" at bounding box center [287, 112] width 216 height 18
paste input "990"
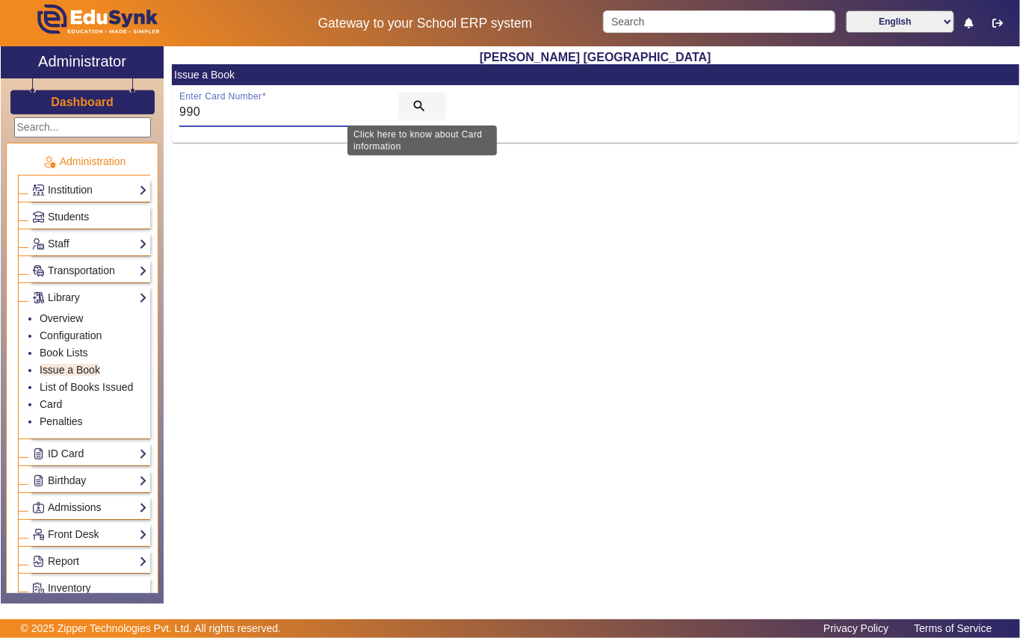
type input "990"
click at [411, 96] on span "search" at bounding box center [422, 106] width 48 height 36
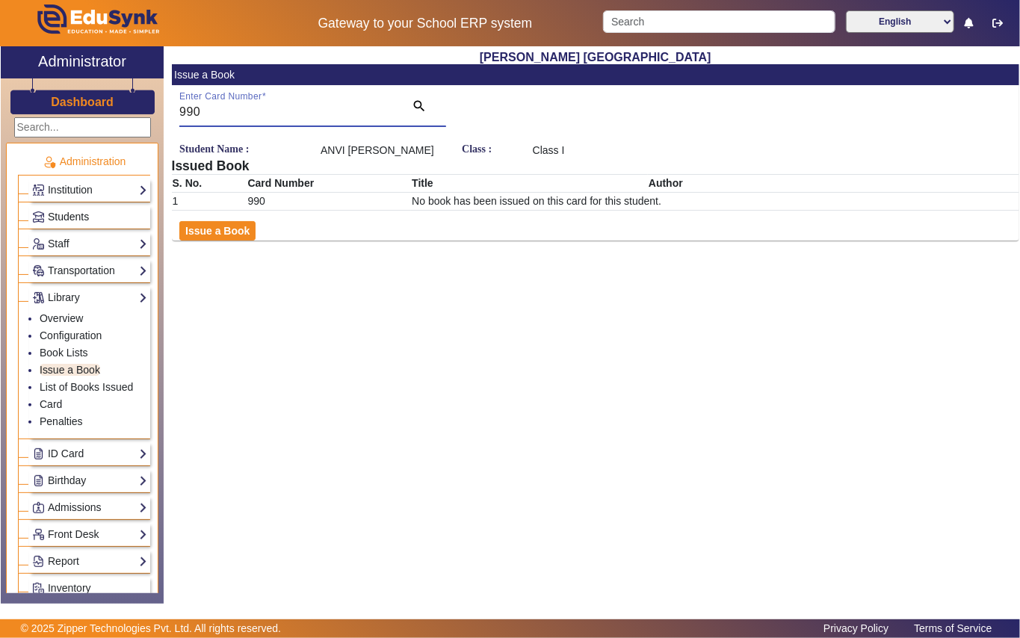
click at [111, 213] on link "Students" at bounding box center [89, 216] width 115 height 17
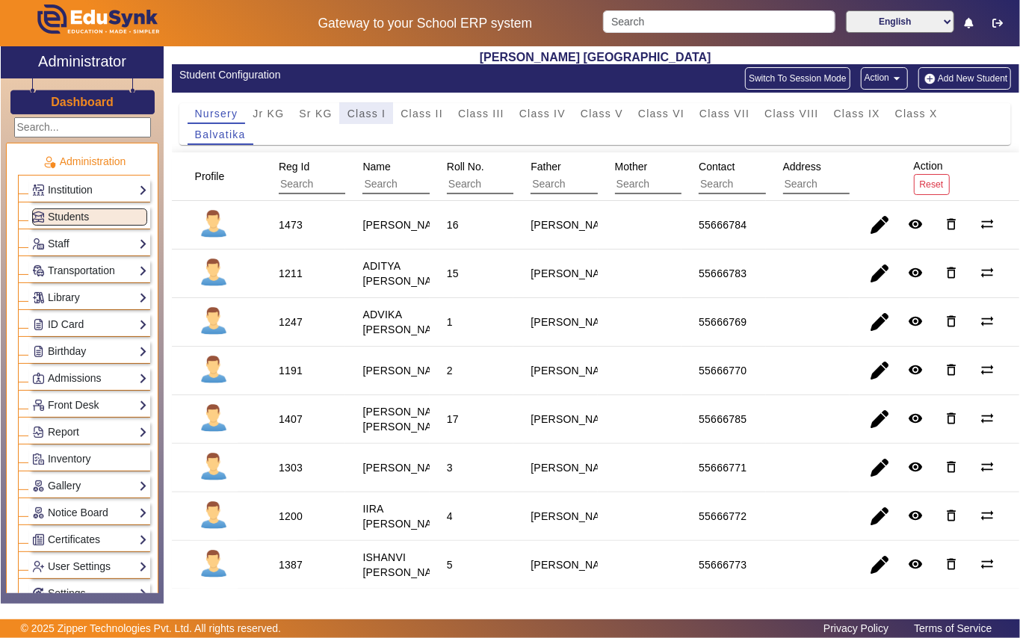
drag, startPoint x: 368, startPoint y: 106, endPoint x: 363, endPoint y: 154, distance: 48.1
click at [368, 108] on span "Class I" at bounding box center [366, 113] width 39 height 21
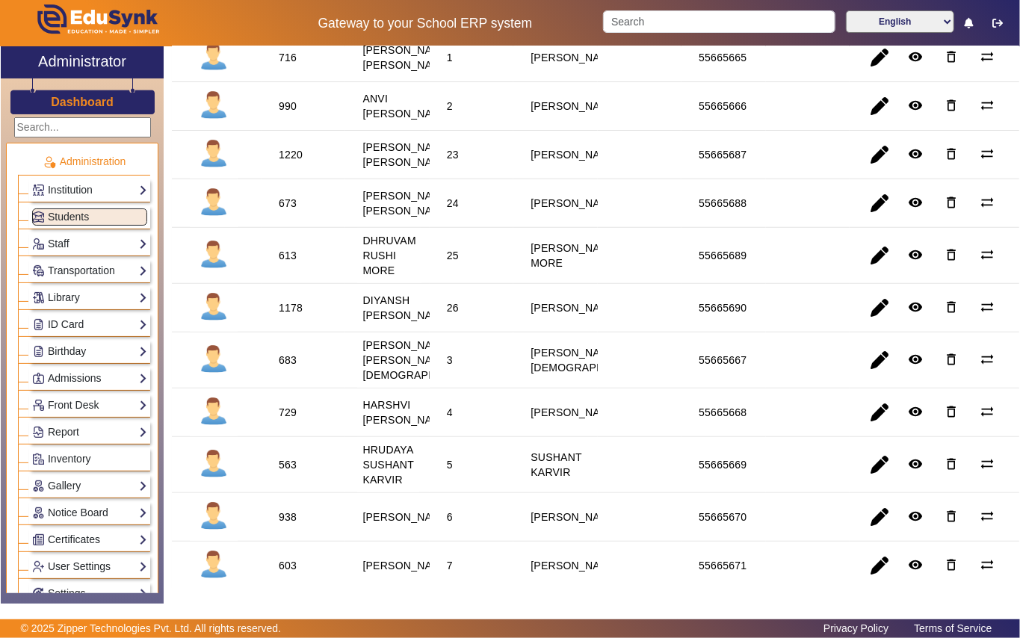
scroll to position [398, 0]
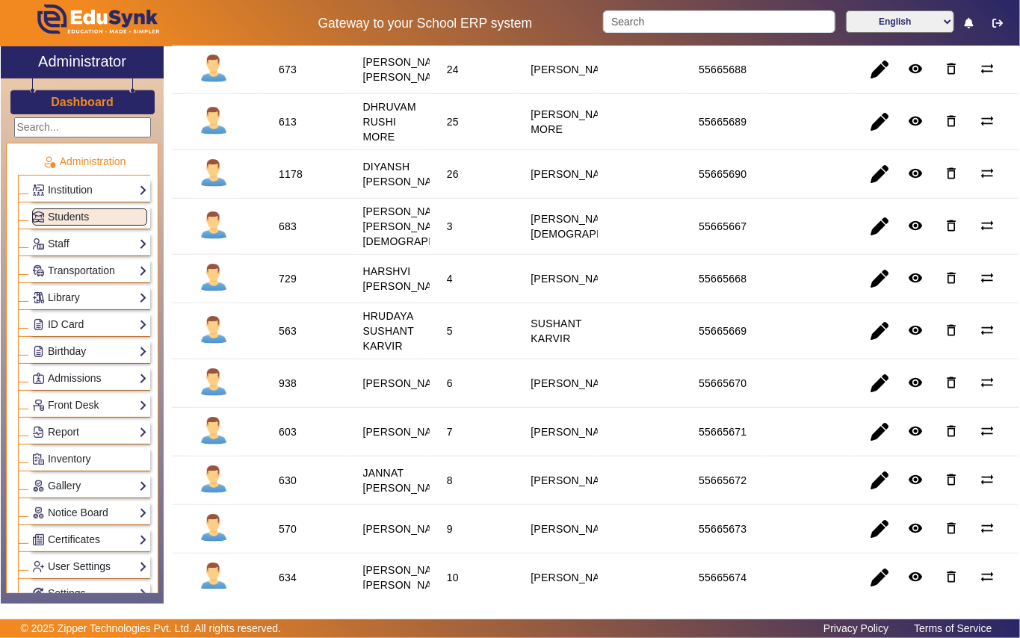
click at [285, 234] on div "683" at bounding box center [288, 226] width 18 height 15
copy div "683"
click at [96, 303] on link "Library" at bounding box center [89, 297] width 115 height 17
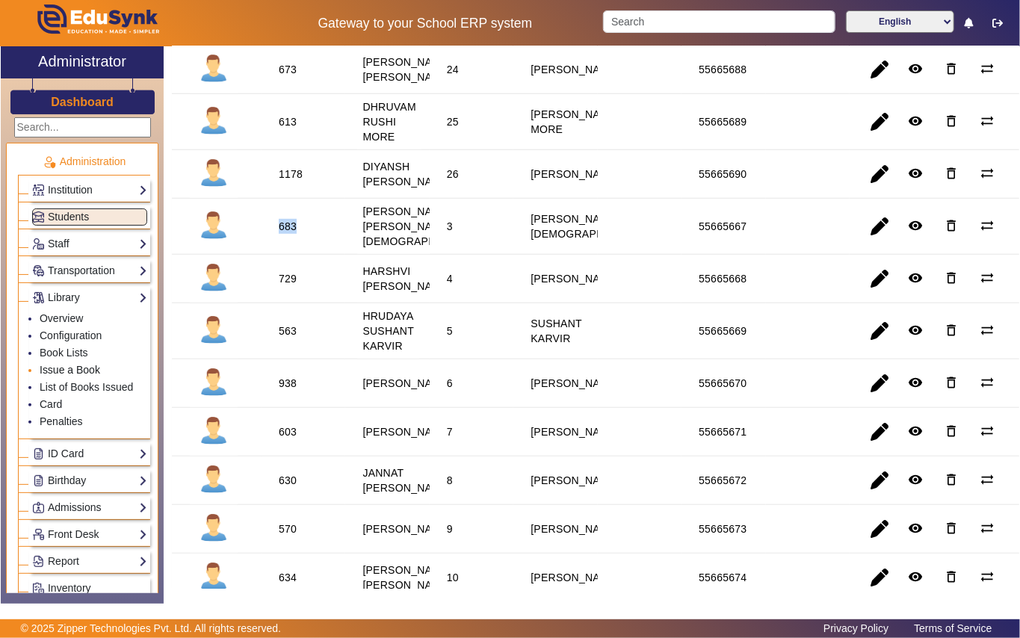
click at [84, 366] on link "Issue a Book" at bounding box center [70, 370] width 61 height 12
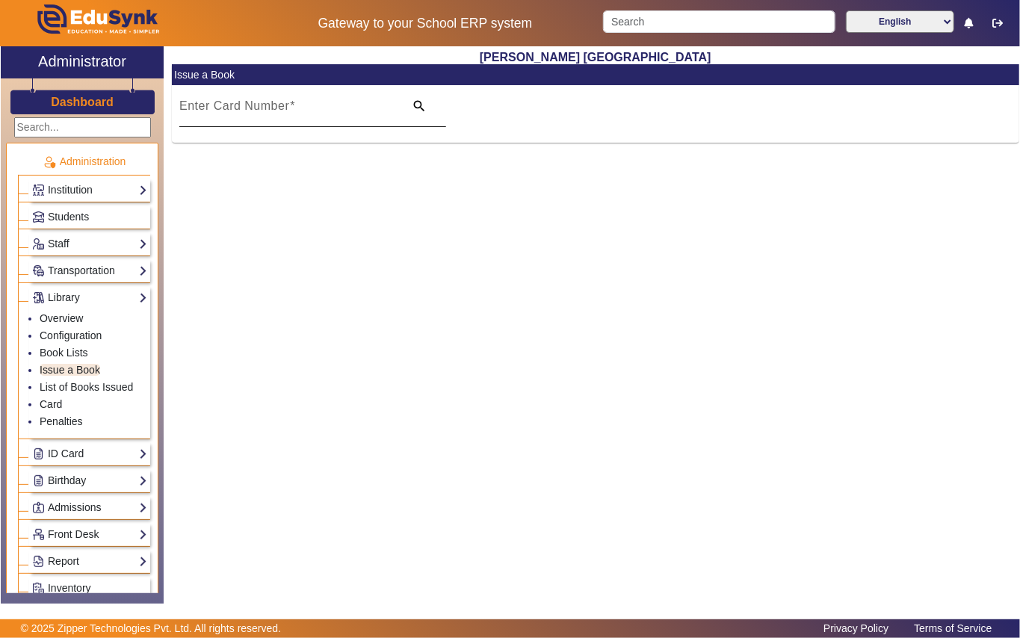
click at [227, 109] on mat-label "Enter Card Number" at bounding box center [234, 105] width 110 height 13
click at [227, 109] on input "Enter Card Number" at bounding box center [287, 112] width 216 height 18
paste input "683"
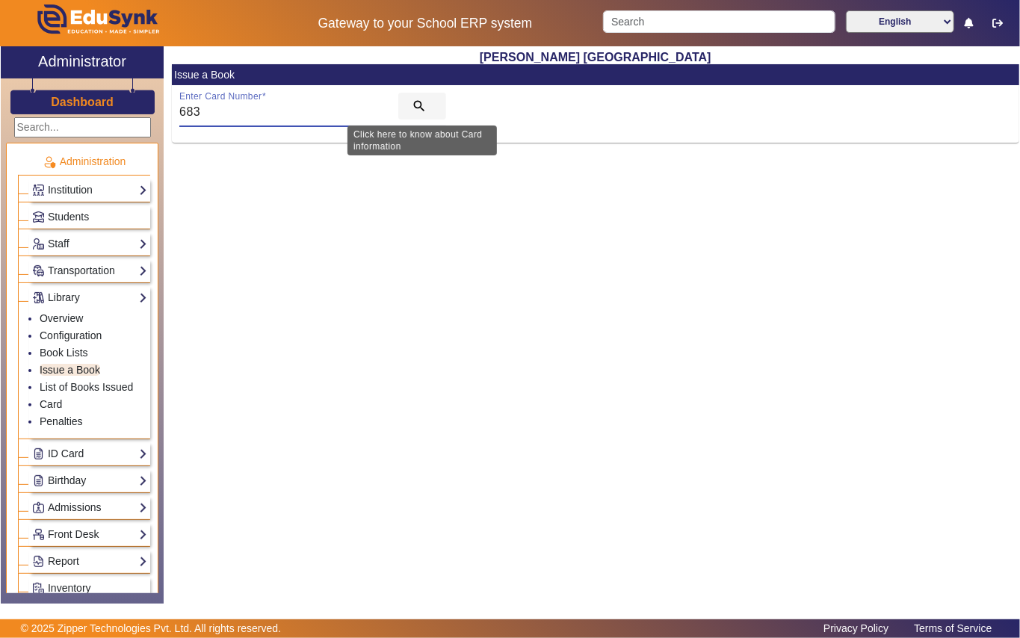
type input "683"
click at [421, 102] on mat-icon "search" at bounding box center [419, 106] width 15 height 15
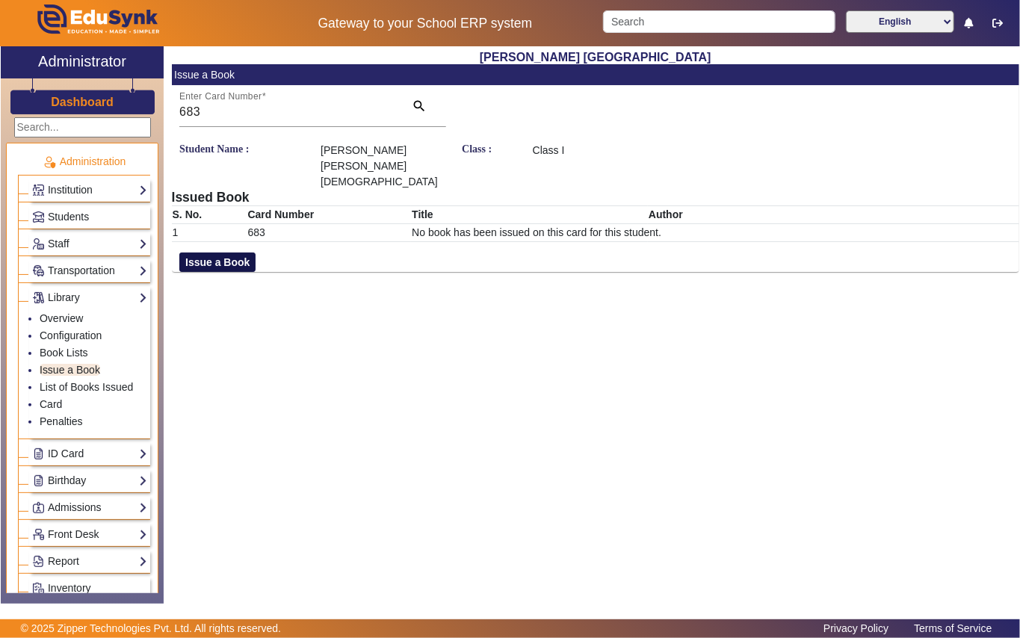
click at [212, 253] on button "Issue a Book" at bounding box center [217, 262] width 76 height 19
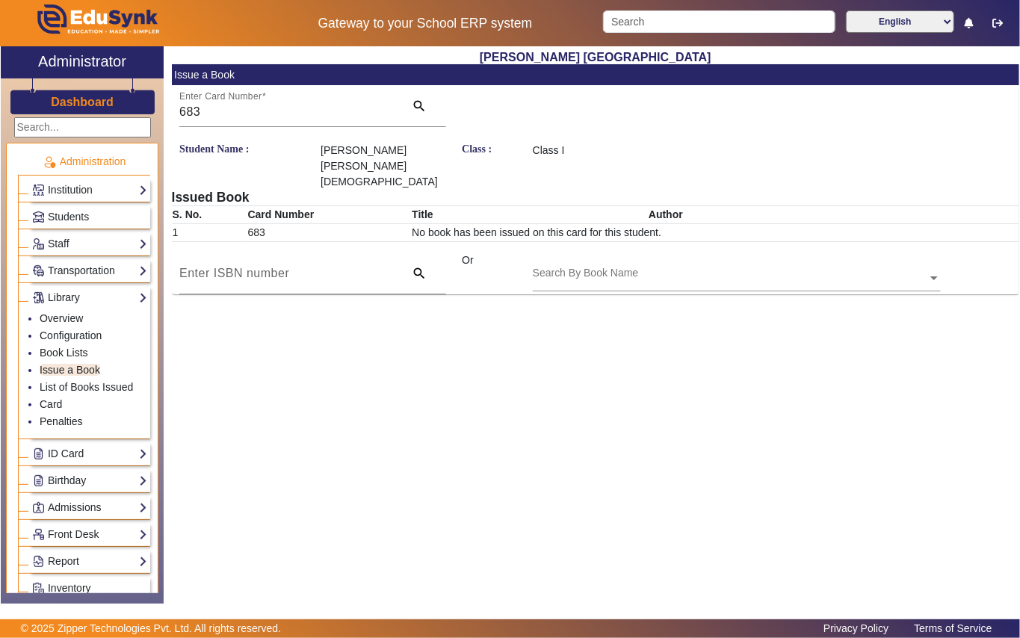
click at [554, 265] on div "Search By Book Name" at bounding box center [586, 273] width 106 height 16
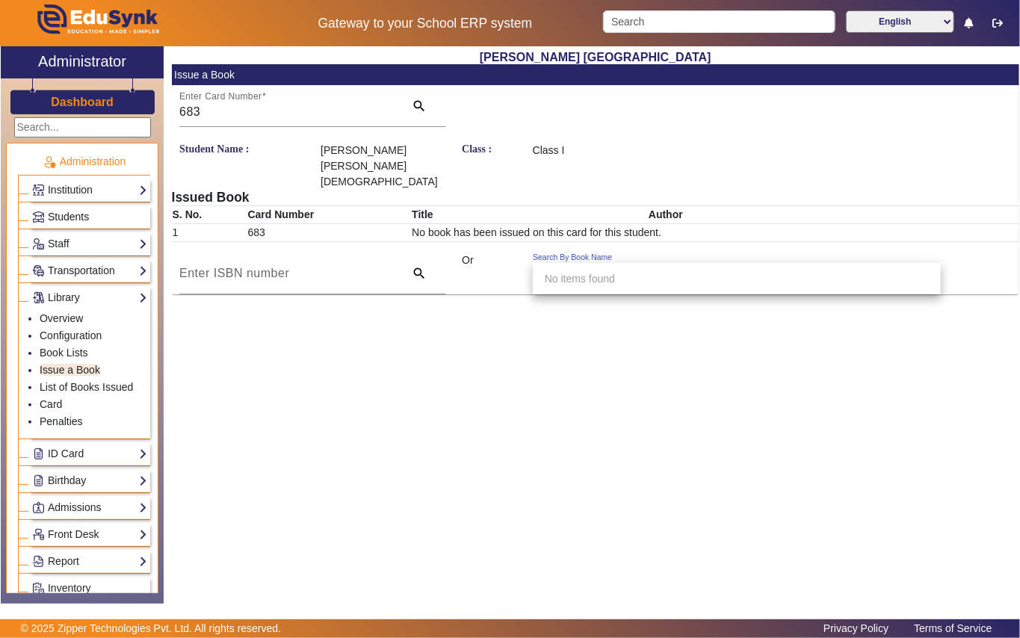
type input "5041"
click at [111, 212] on link "Students" at bounding box center [89, 216] width 115 height 17
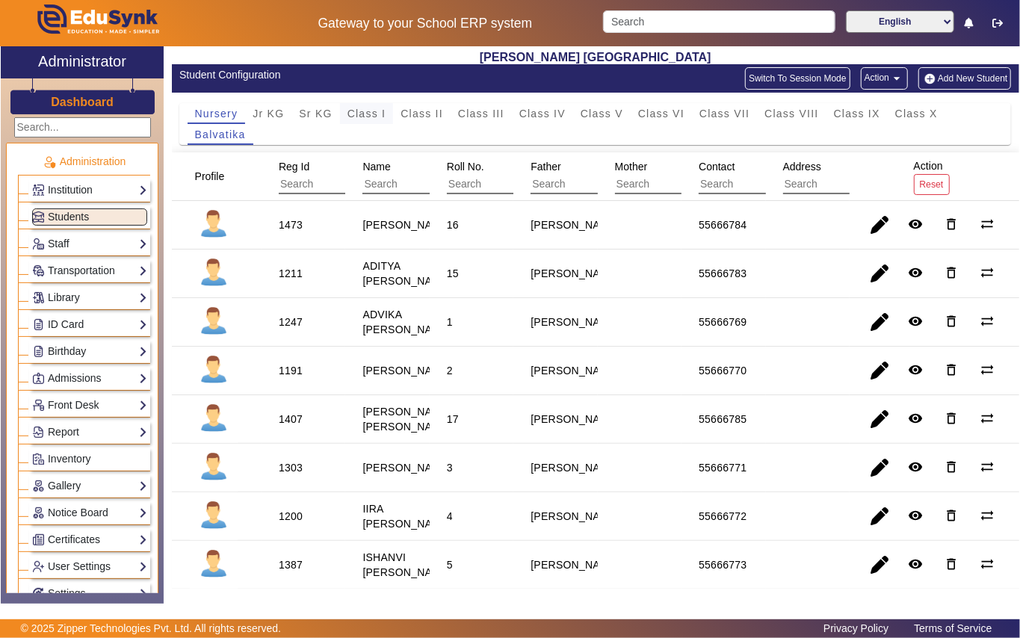
click at [366, 117] on span "Class I" at bounding box center [366, 113] width 39 height 10
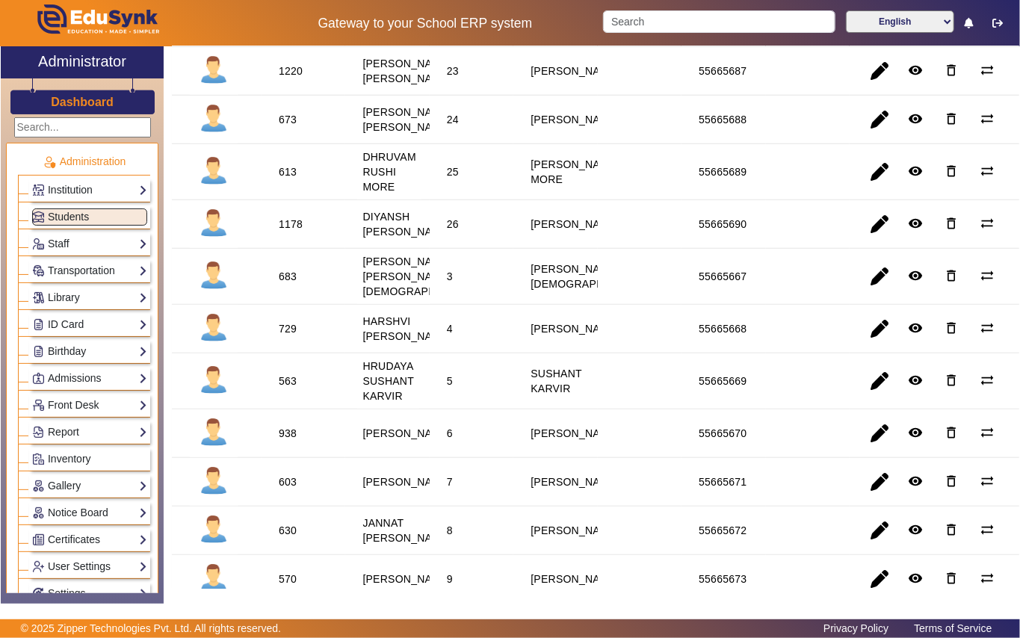
scroll to position [398, 0]
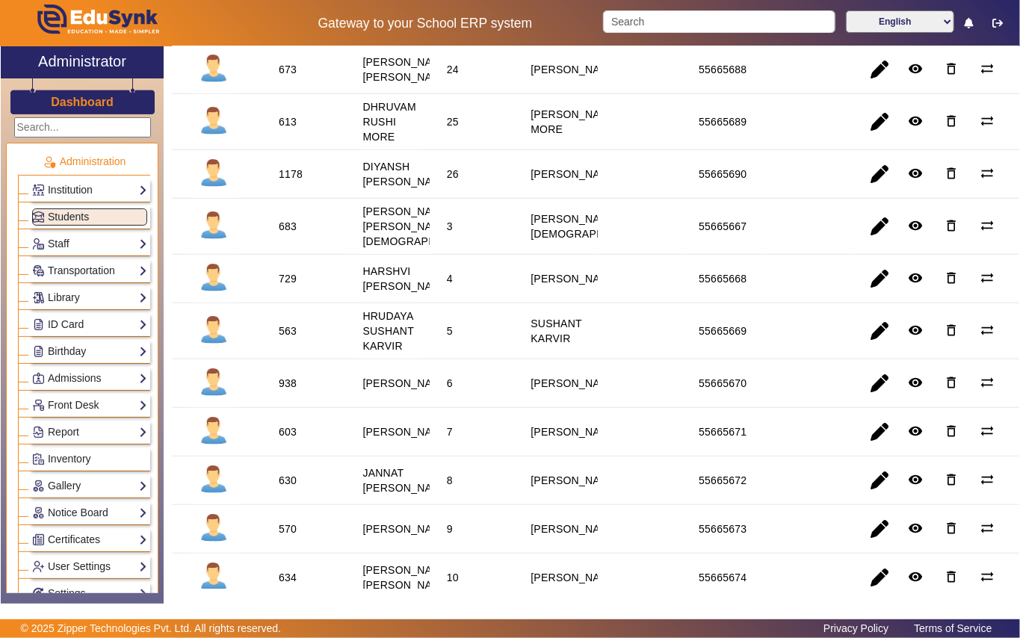
click at [290, 339] on div "563" at bounding box center [288, 331] width 18 height 15
copy div "563"
click at [91, 294] on link "Library" at bounding box center [89, 297] width 115 height 17
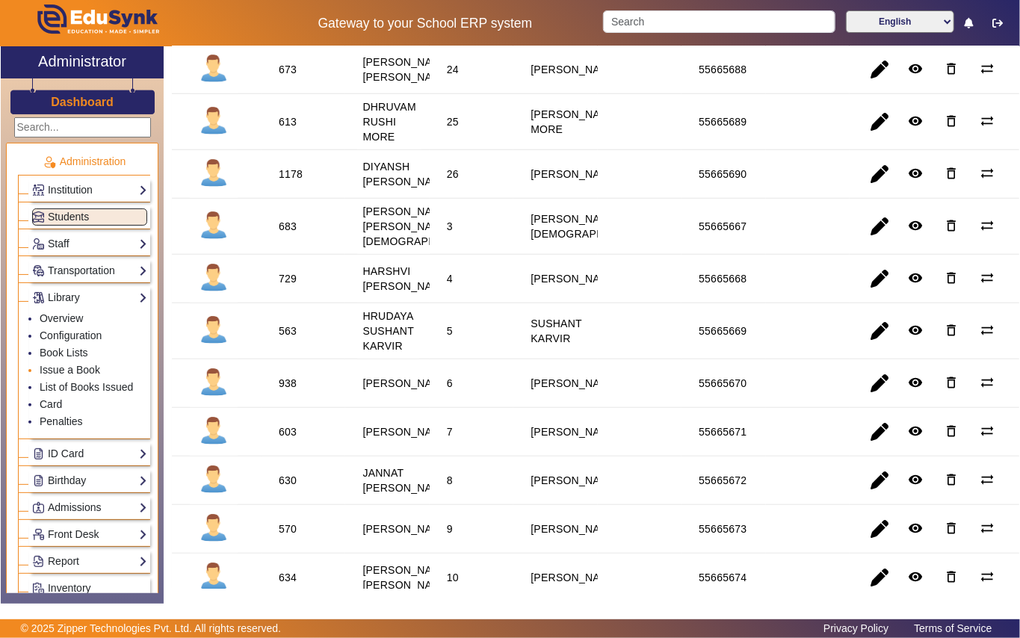
click at [100, 365] on li "Issue a Book" at bounding box center [94, 370] width 108 height 17
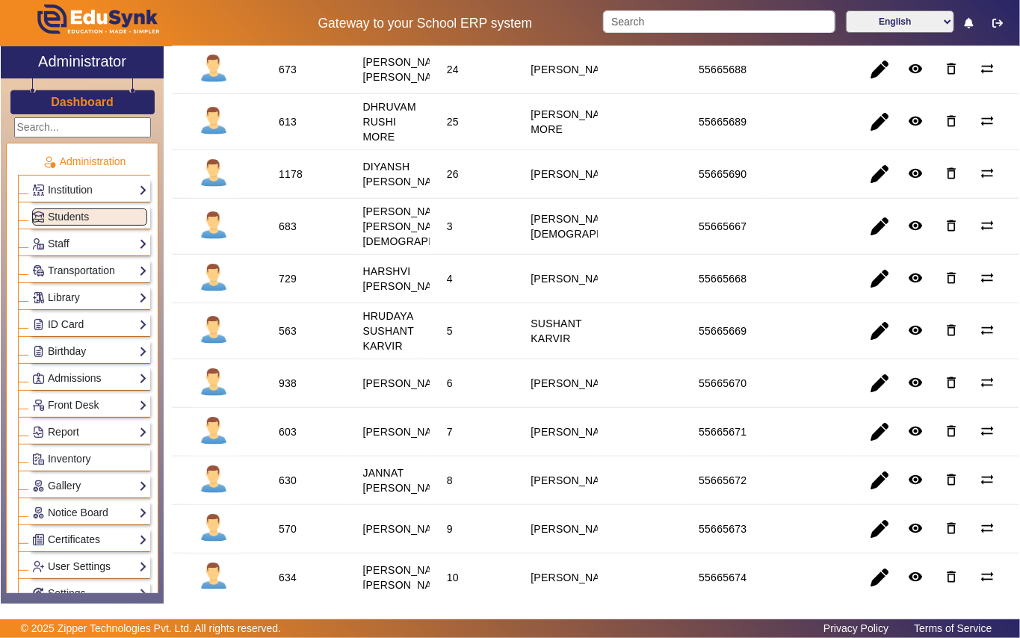
click at [287, 339] on div "563" at bounding box center [288, 331] width 18 height 15
copy div "563"
click at [102, 299] on link "Library" at bounding box center [89, 297] width 115 height 17
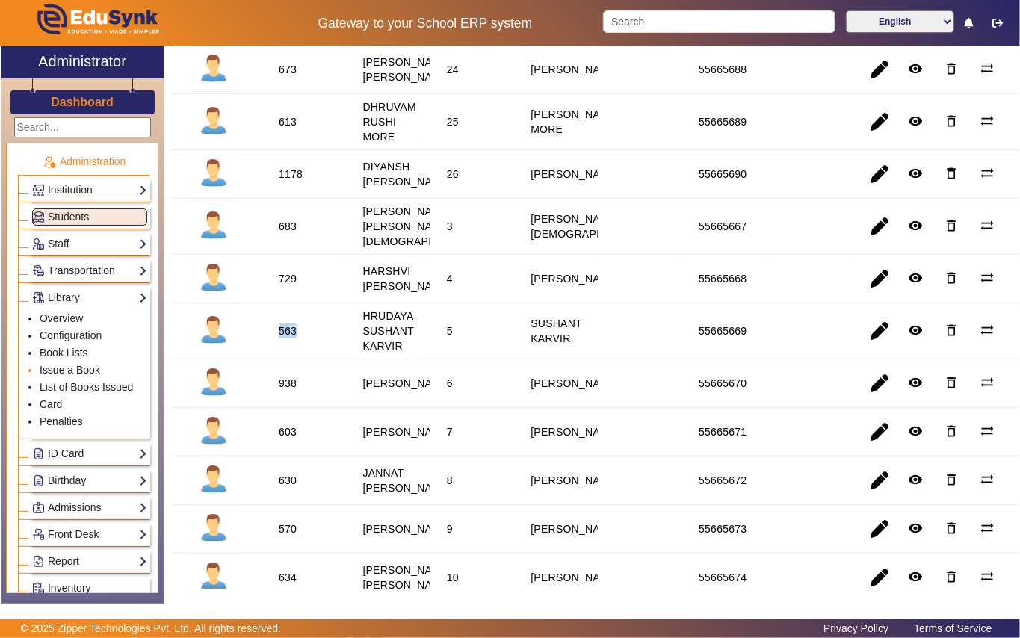
click at [96, 366] on link "Issue a Book" at bounding box center [70, 370] width 61 height 12
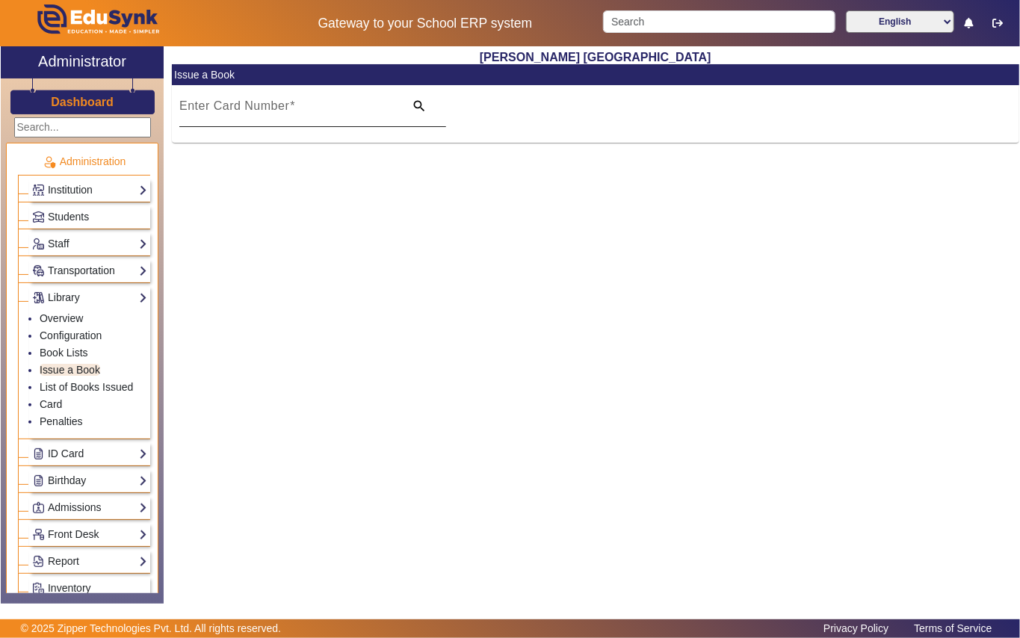
click at [223, 105] on mat-label "Enter Card Number" at bounding box center [234, 105] width 110 height 13
click at [223, 105] on input "Enter Card Number" at bounding box center [287, 112] width 216 height 18
paste input "563"
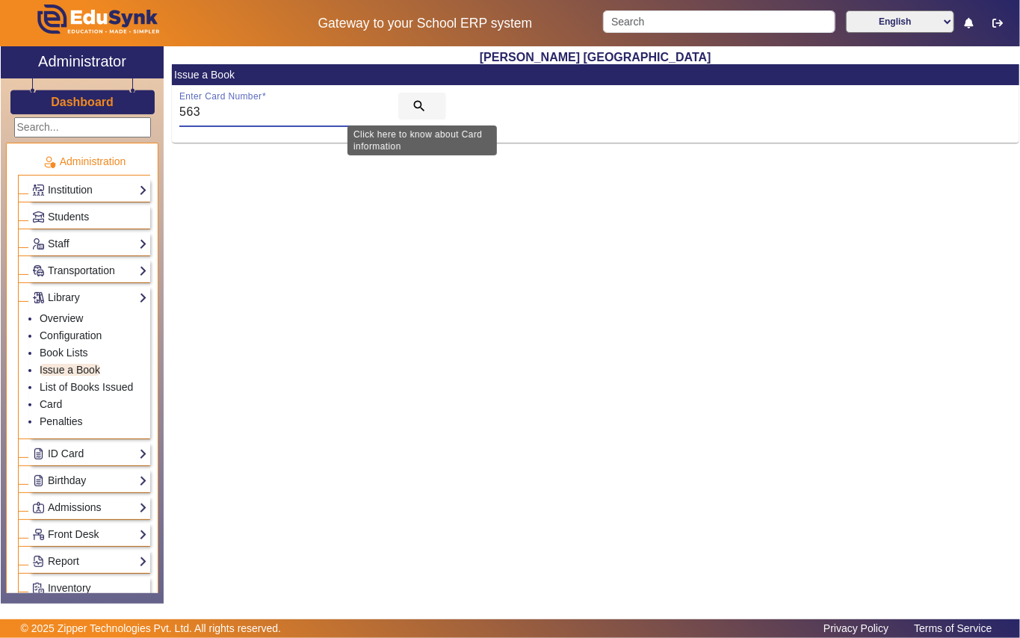
type input "563"
click at [421, 111] on mat-icon "search" at bounding box center [419, 106] width 15 height 15
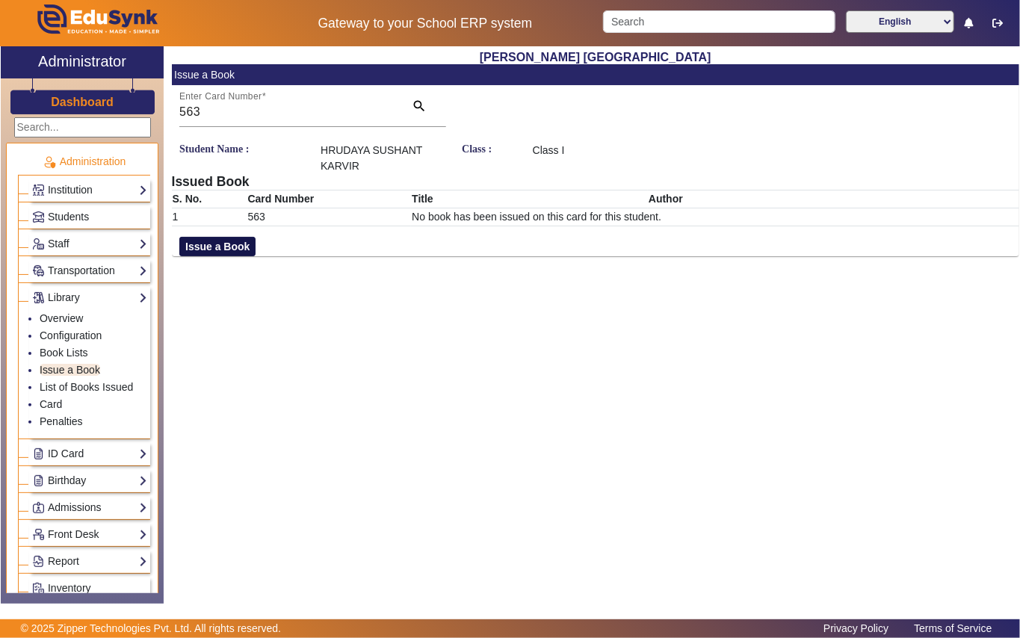
click at [210, 247] on button "Issue a Book" at bounding box center [217, 246] width 76 height 19
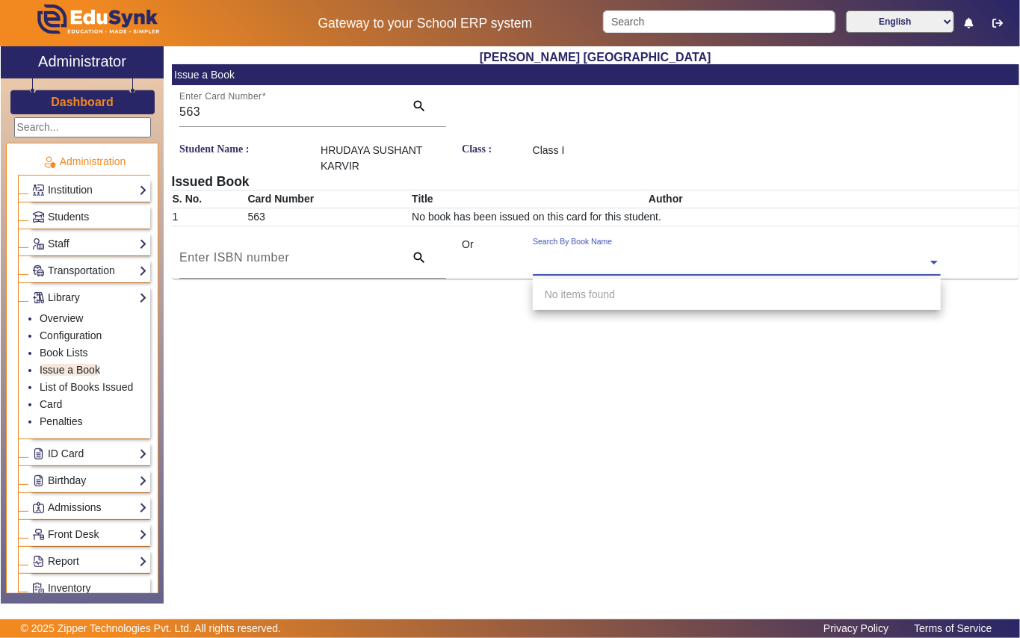
click at [568, 258] on input "text" at bounding box center [737, 264] width 408 height 16
type input "4610"
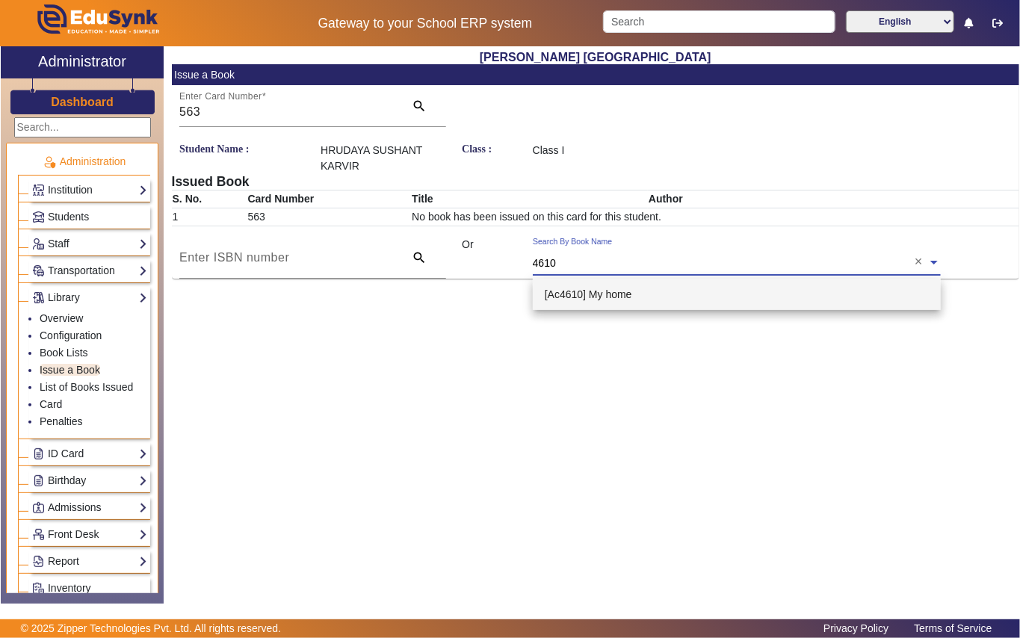
click at [622, 291] on span "[Ac4610] My home" at bounding box center [588, 294] width 87 height 12
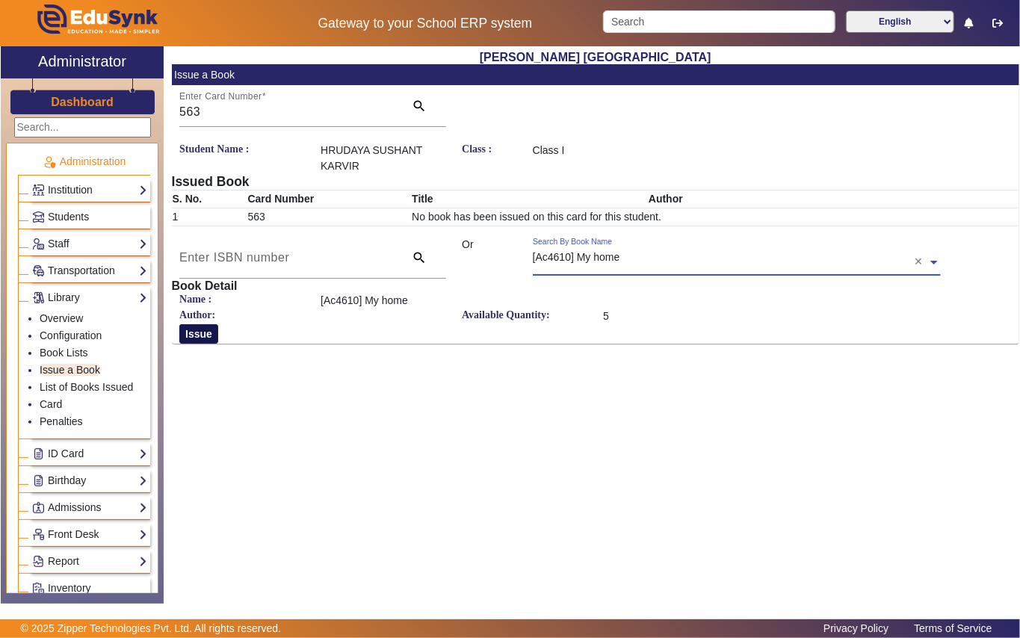
click at [198, 336] on button "Issue" at bounding box center [198, 333] width 39 height 19
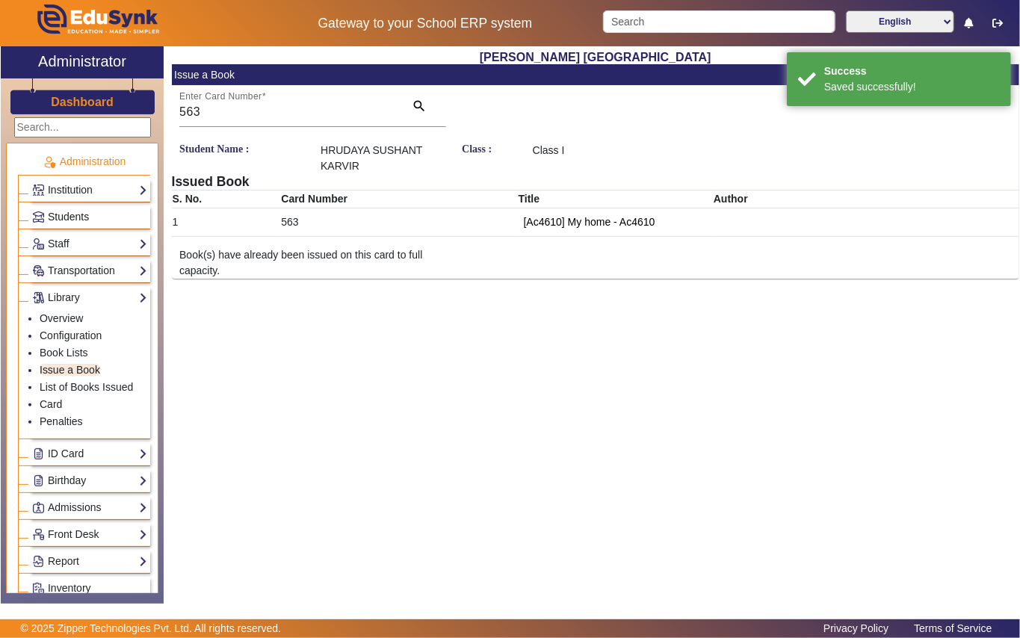
click at [111, 220] on link "Students" at bounding box center [89, 216] width 115 height 17
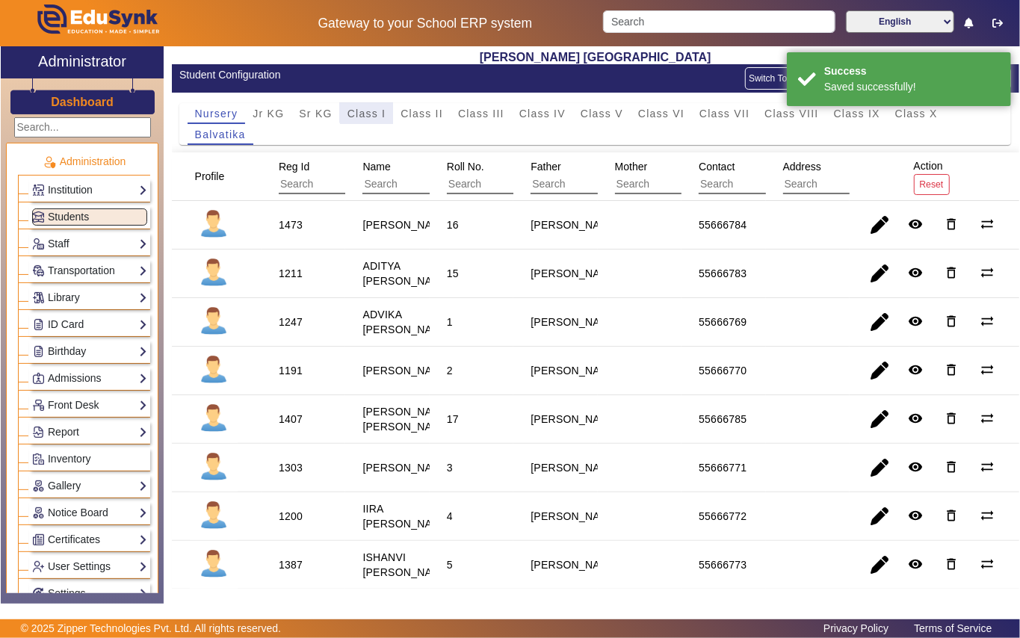
drag, startPoint x: 368, startPoint y: 111, endPoint x: 234, endPoint y: 207, distance: 165.0
click at [366, 114] on span "Class I" at bounding box center [366, 113] width 39 height 10
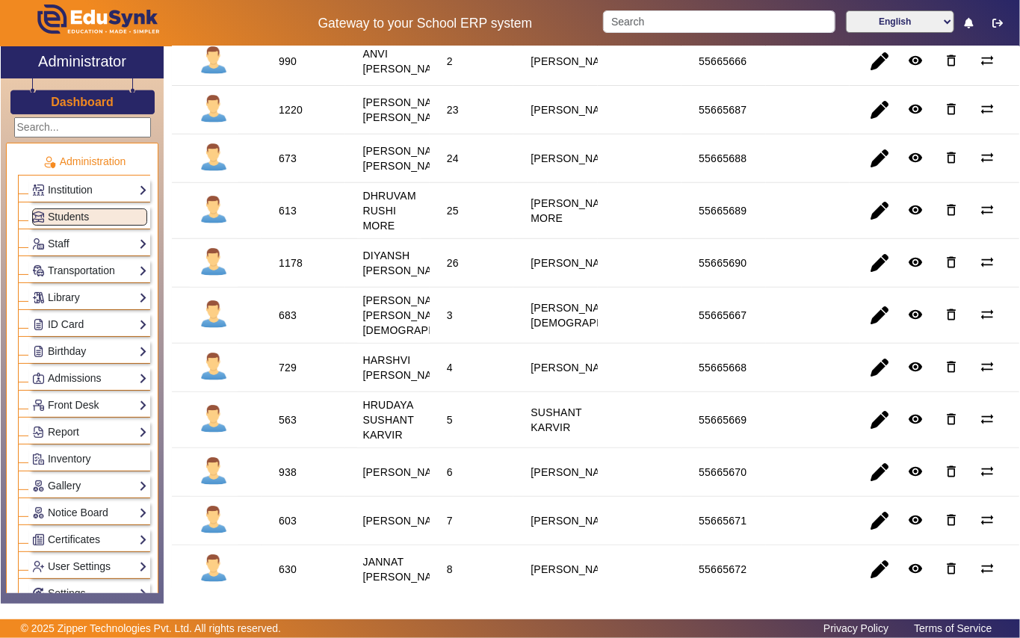
scroll to position [398, 0]
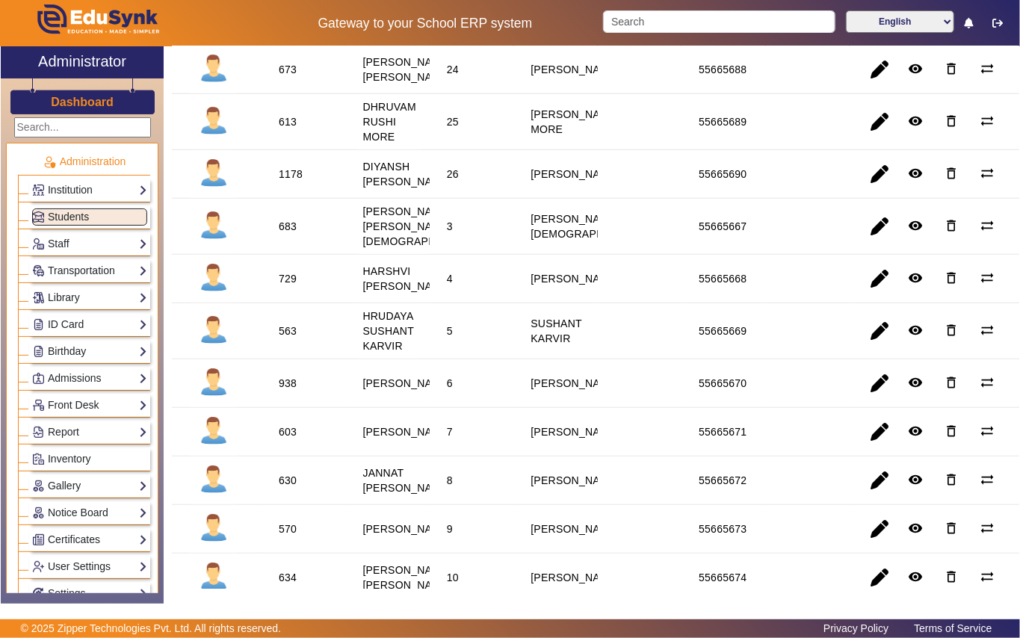
click at [288, 439] on div "603" at bounding box center [288, 431] width 18 height 15
copy div "603"
click at [93, 299] on link "Library" at bounding box center [89, 297] width 115 height 17
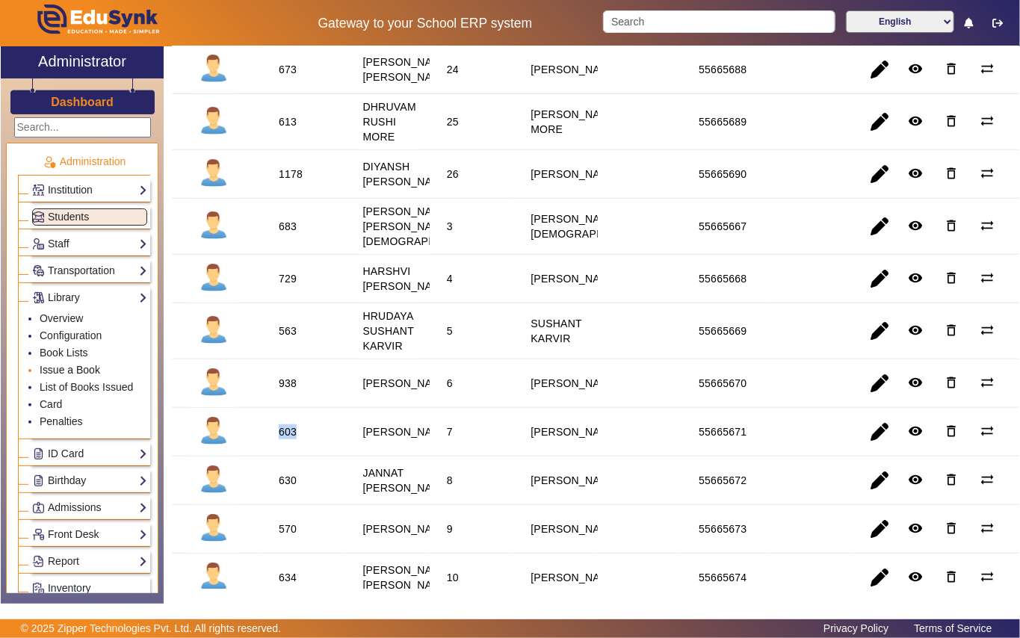
click at [93, 365] on link "Issue a Book" at bounding box center [70, 370] width 61 height 12
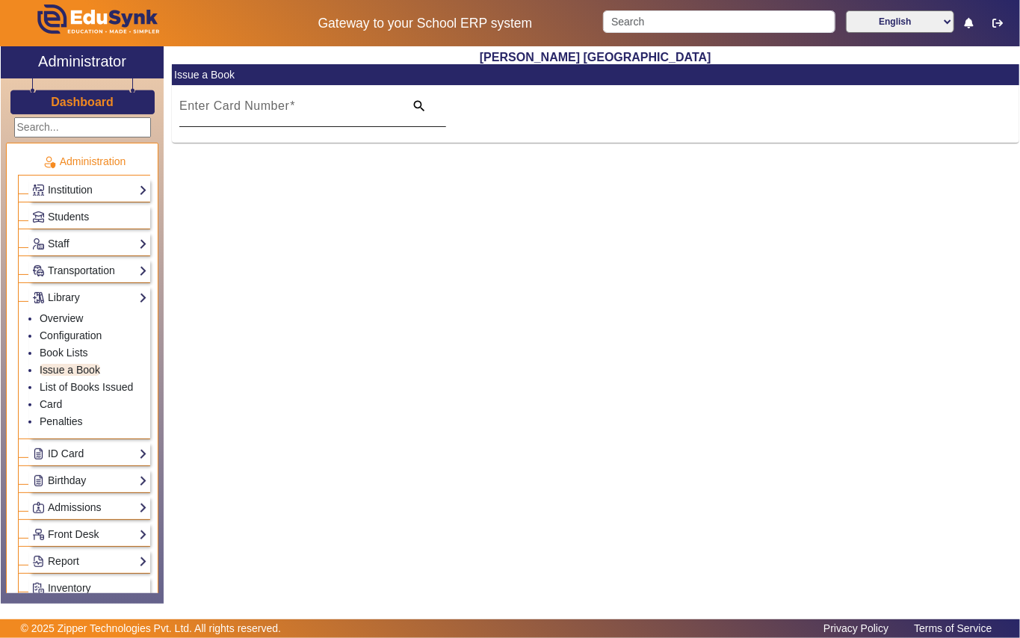
click at [208, 112] on input "Enter Card Number" at bounding box center [287, 112] width 216 height 18
paste input "603"
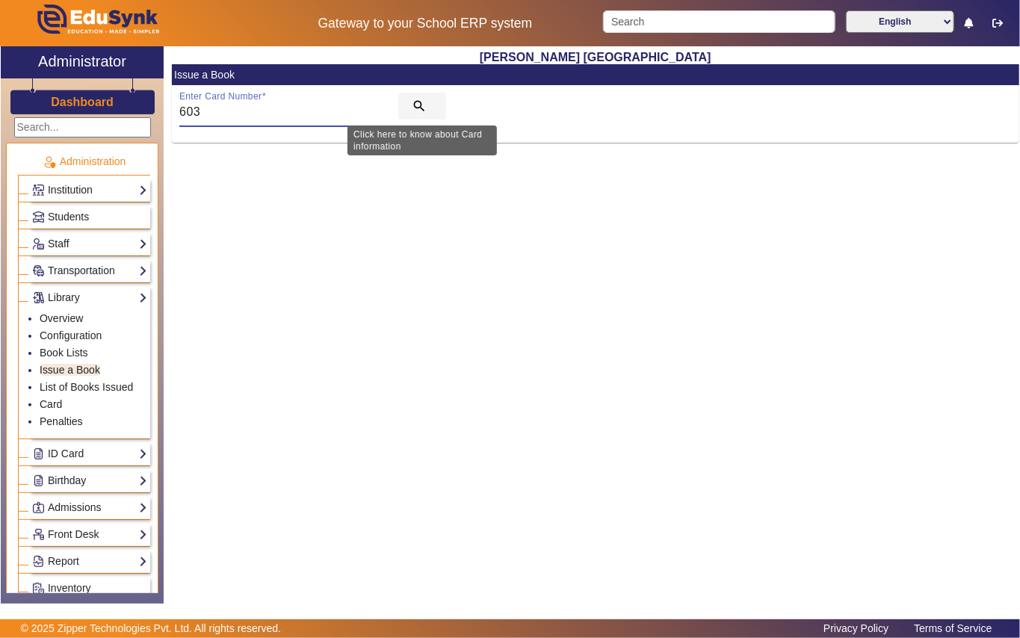
type input "603"
click at [414, 99] on mat-icon "search" at bounding box center [419, 106] width 15 height 15
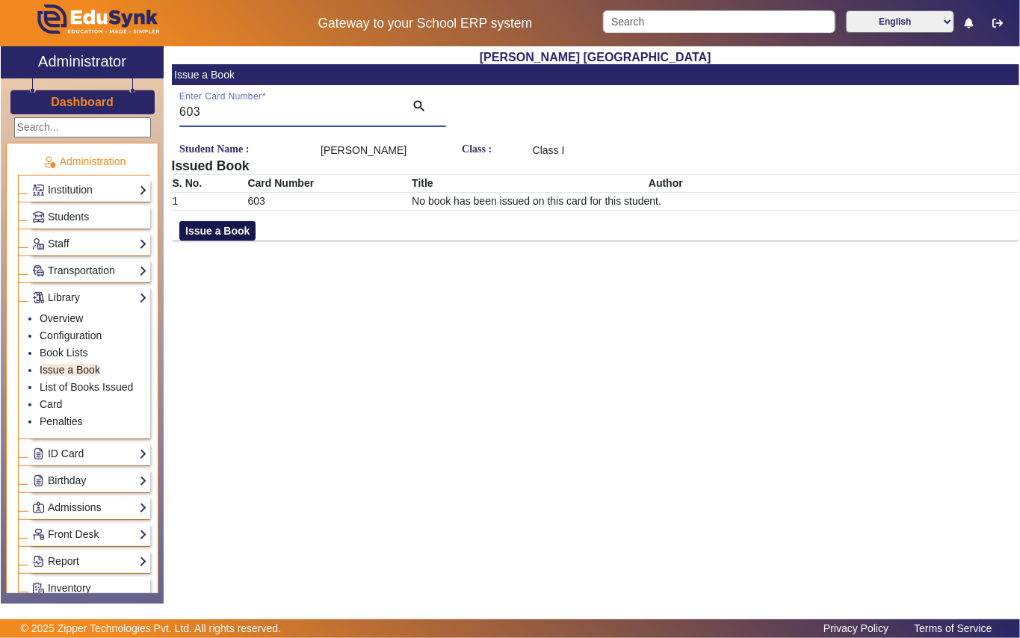
click at [220, 229] on button "Issue a Book" at bounding box center [217, 230] width 76 height 19
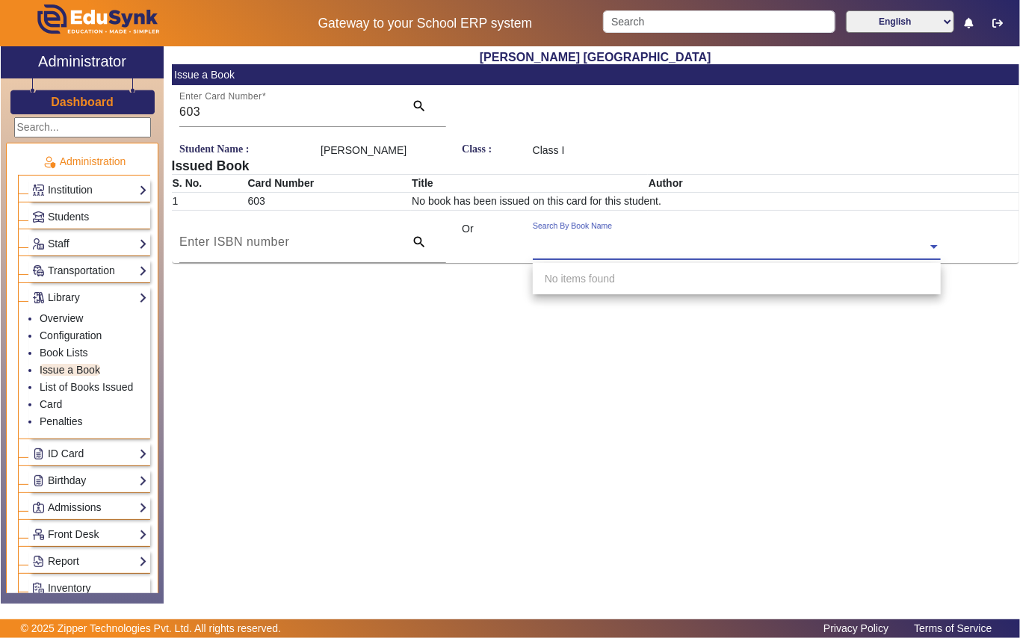
click at [605, 231] on div "Search By Book Name" at bounding box center [730, 229] width 395 height 17
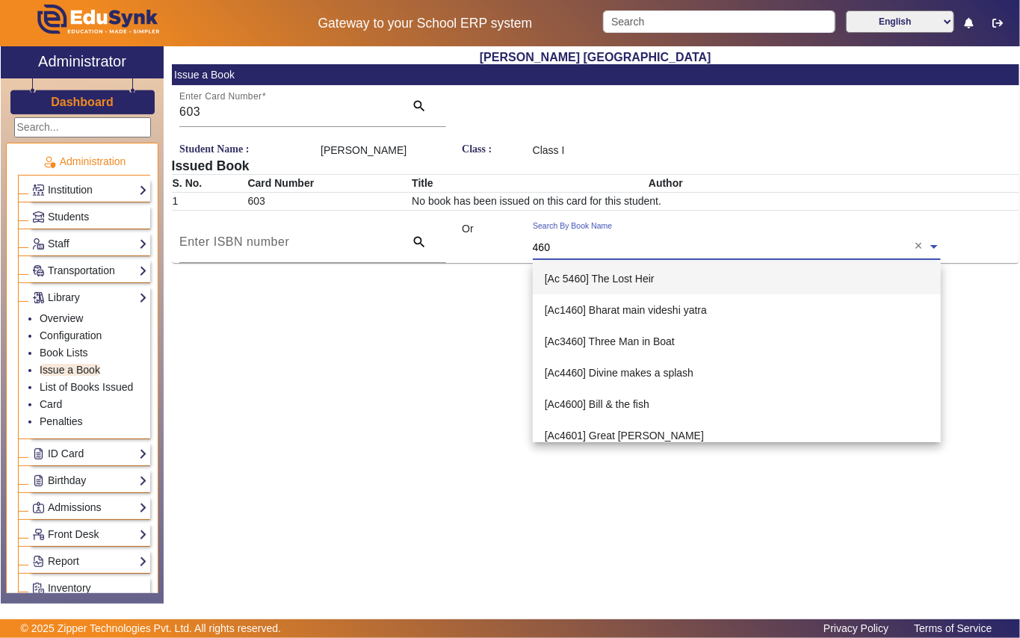
type input "4607"
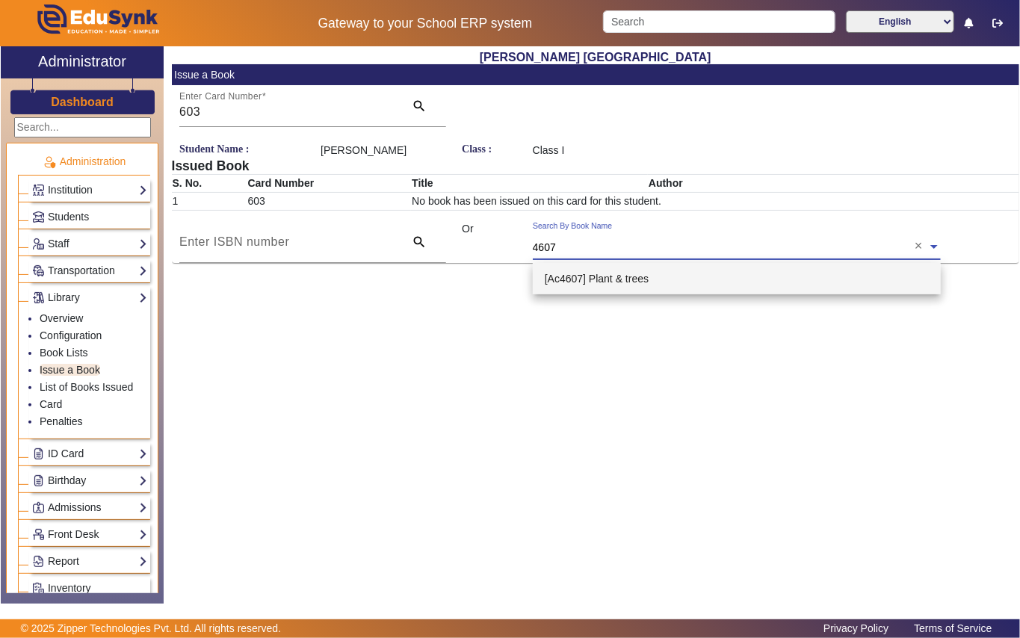
click at [640, 279] on span "[Ac4607] Plant & trees" at bounding box center [597, 279] width 104 height 12
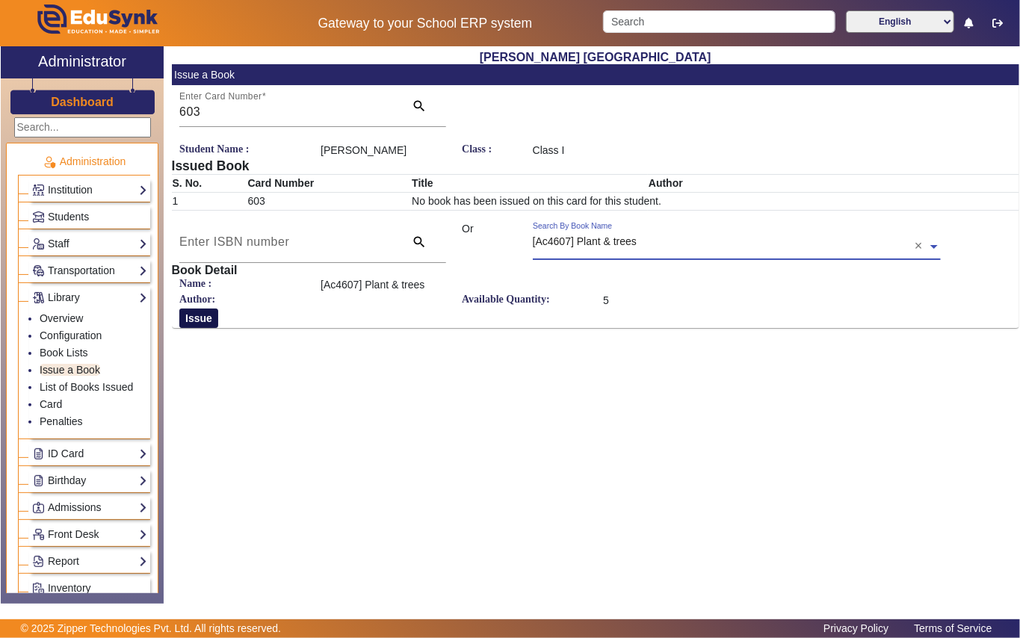
click at [209, 323] on button "Issue" at bounding box center [198, 318] width 39 height 19
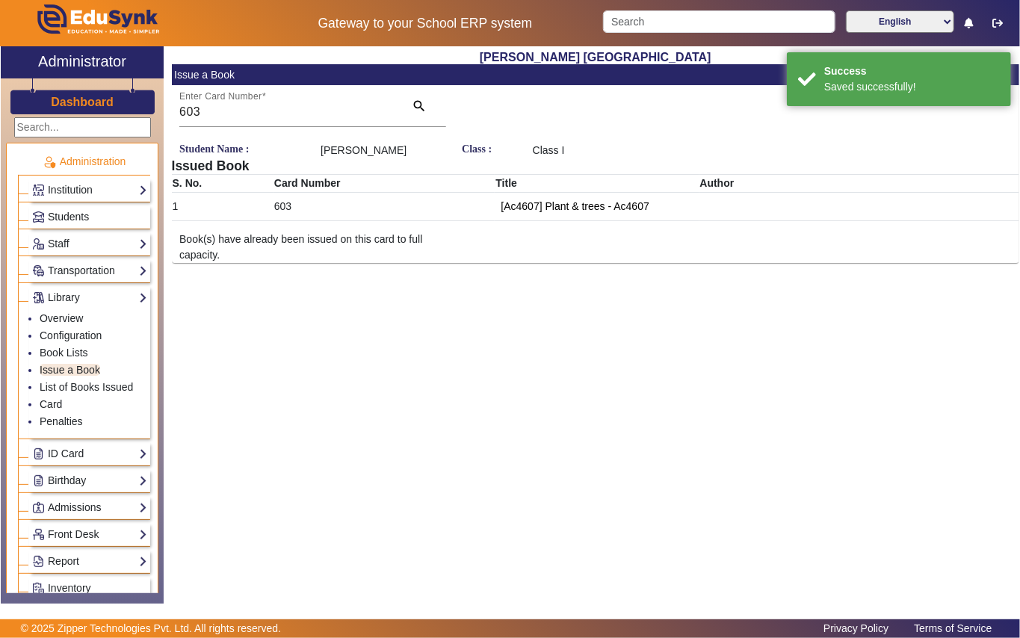
click at [94, 209] on link "Students" at bounding box center [89, 216] width 115 height 17
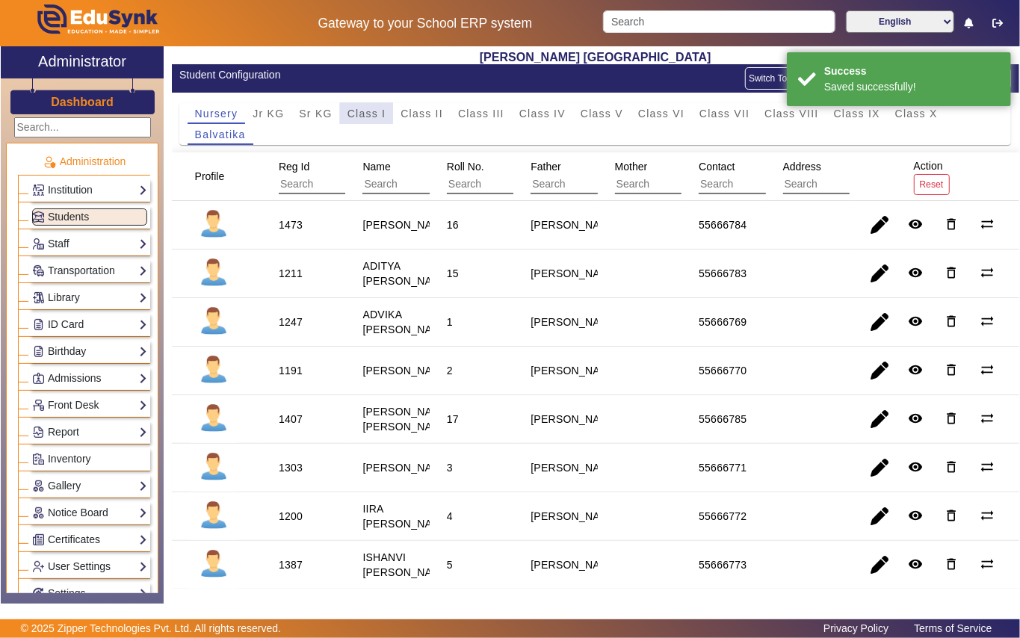
click at [369, 123] on span "Class I" at bounding box center [366, 113] width 39 height 21
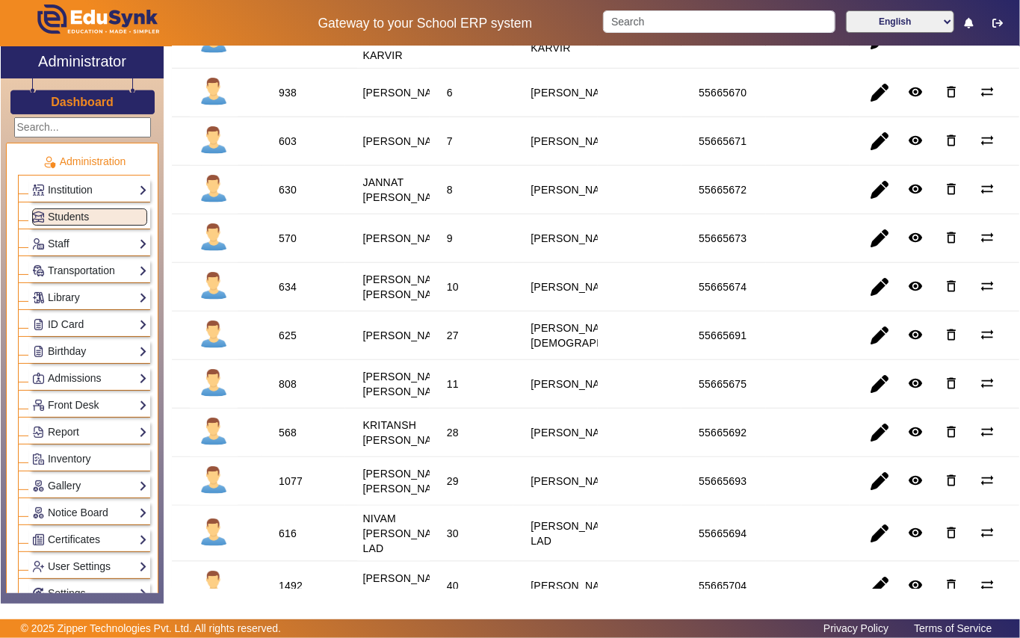
scroll to position [697, 0]
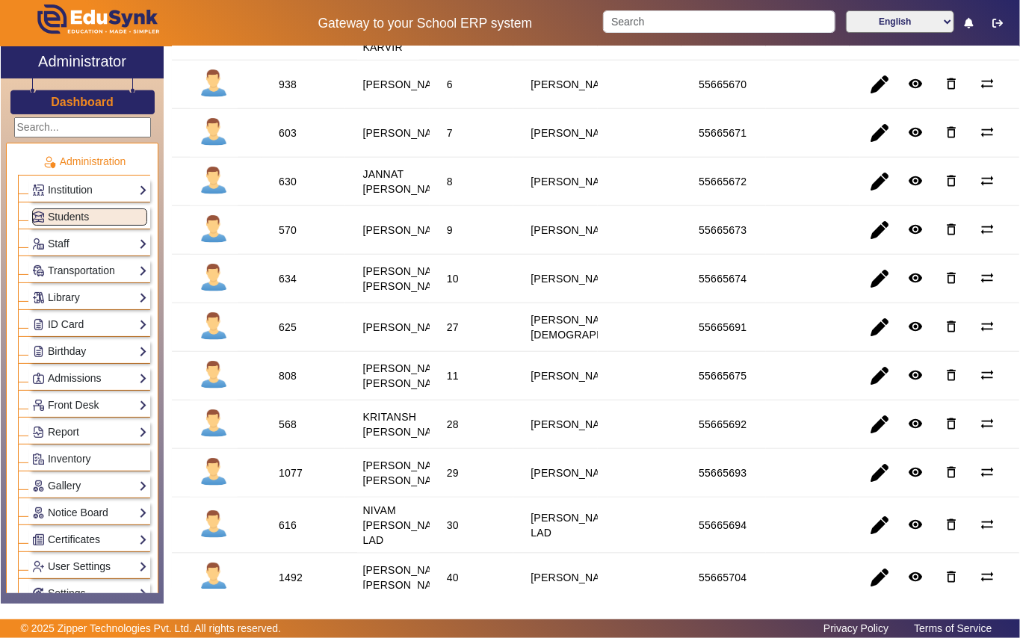
click at [282, 189] on div "630" at bounding box center [288, 181] width 18 height 15
copy div "630"
click at [100, 299] on link "Library" at bounding box center [89, 297] width 115 height 17
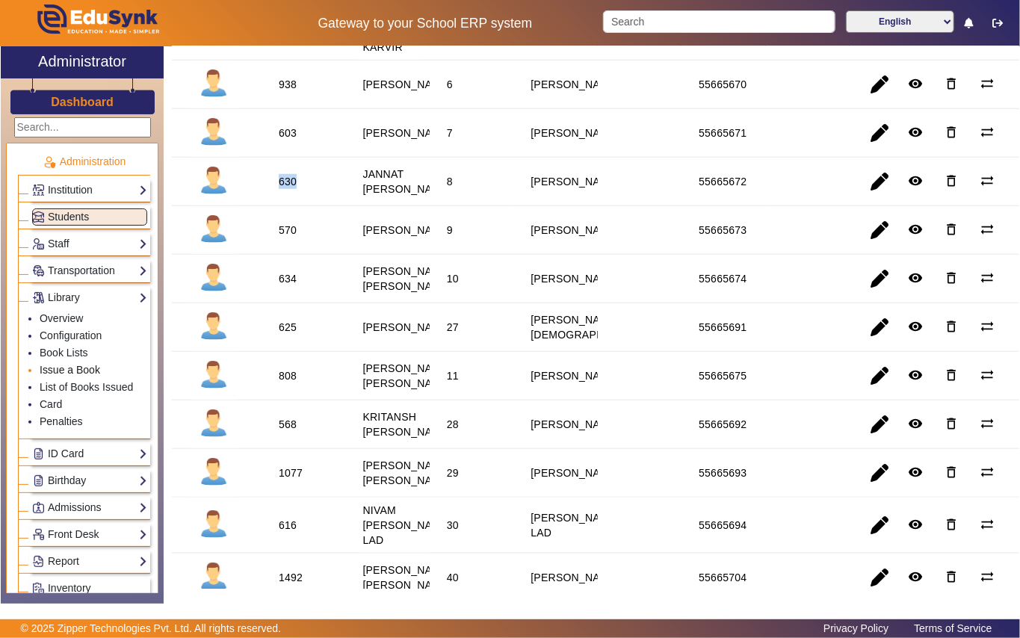
click at [94, 371] on link "Issue a Book" at bounding box center [70, 370] width 61 height 12
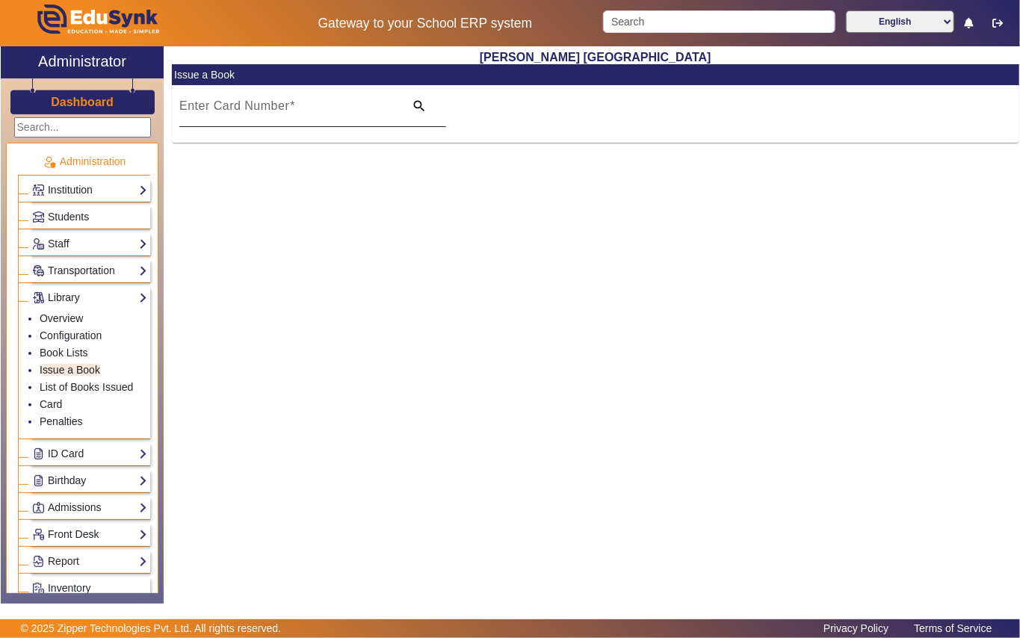
click at [209, 108] on mat-label "Enter Card Number" at bounding box center [234, 105] width 110 height 13
click at [209, 108] on input "Enter Card Number" at bounding box center [287, 112] width 216 height 18
paste input "630"
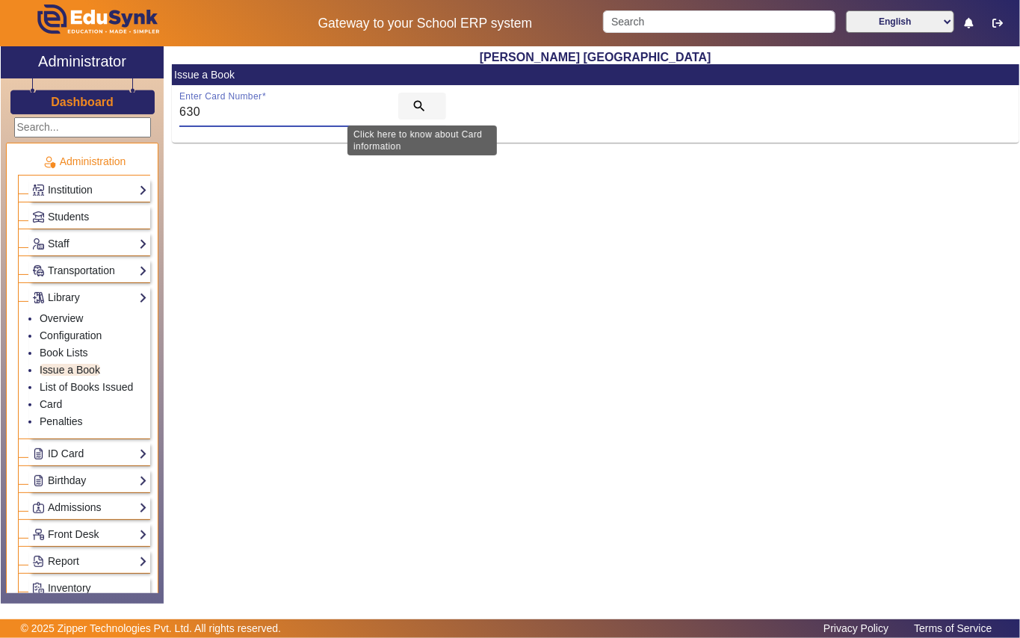
type input "630"
click at [426, 103] on mat-icon "search" at bounding box center [419, 106] width 15 height 15
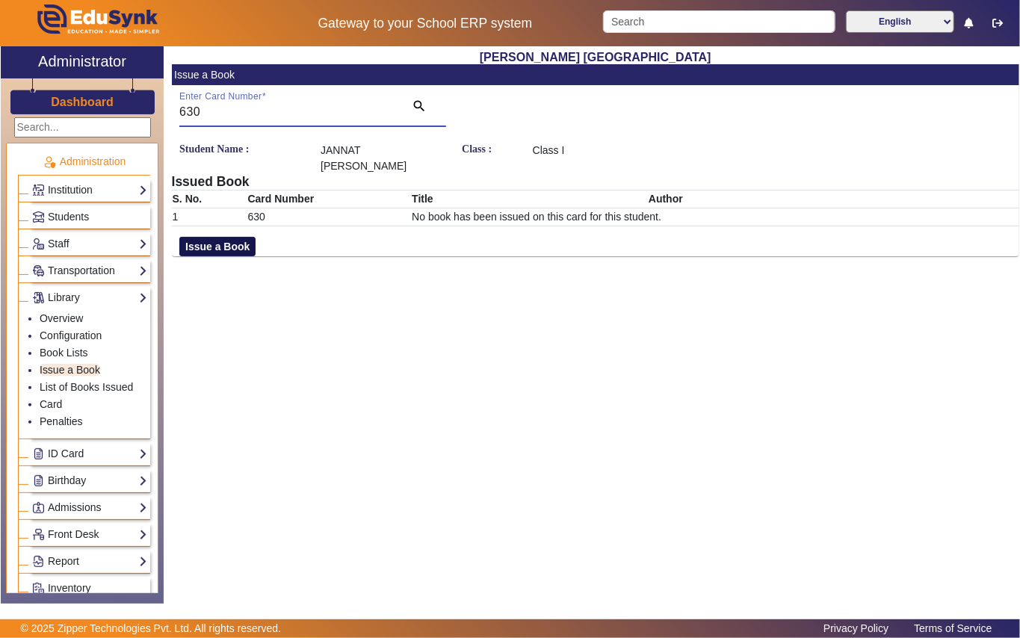
click at [239, 237] on button "Issue a Book" at bounding box center [217, 246] width 76 height 19
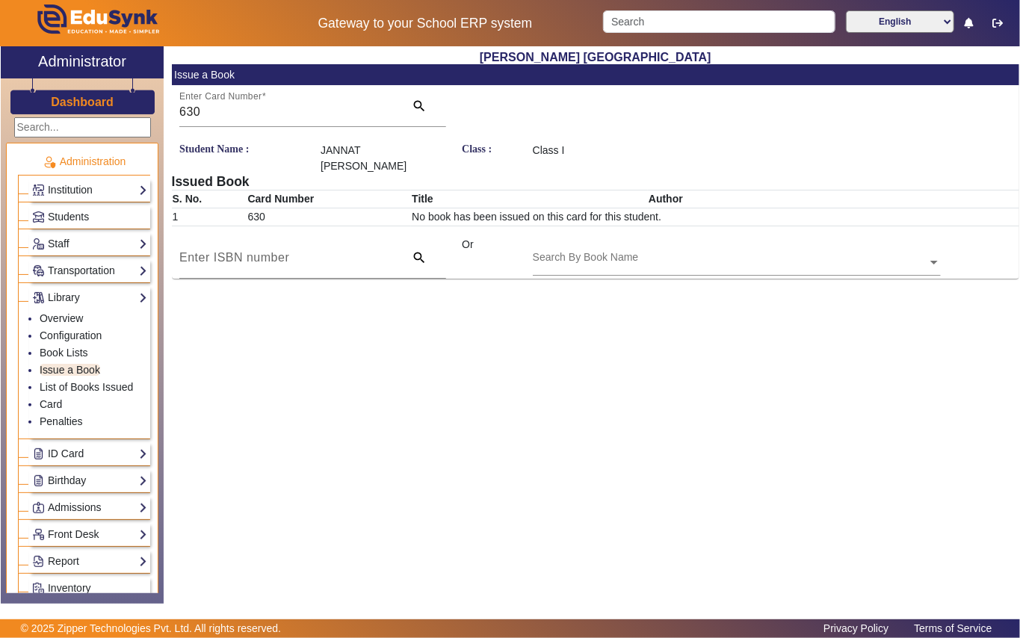
click at [562, 256] on input "text" at bounding box center [737, 264] width 408 height 16
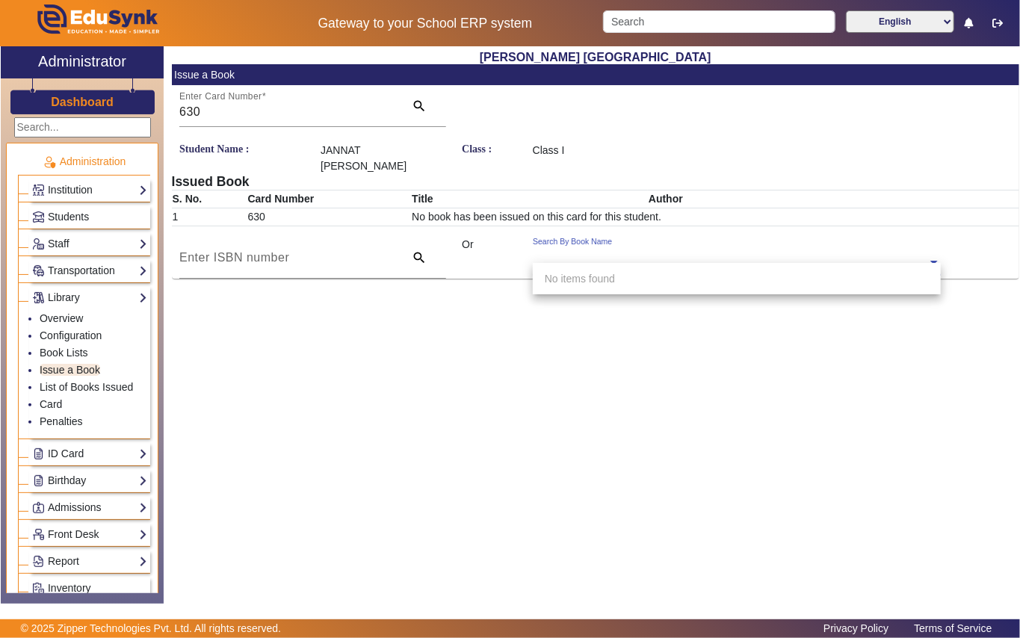
type input "3"
type input "639"
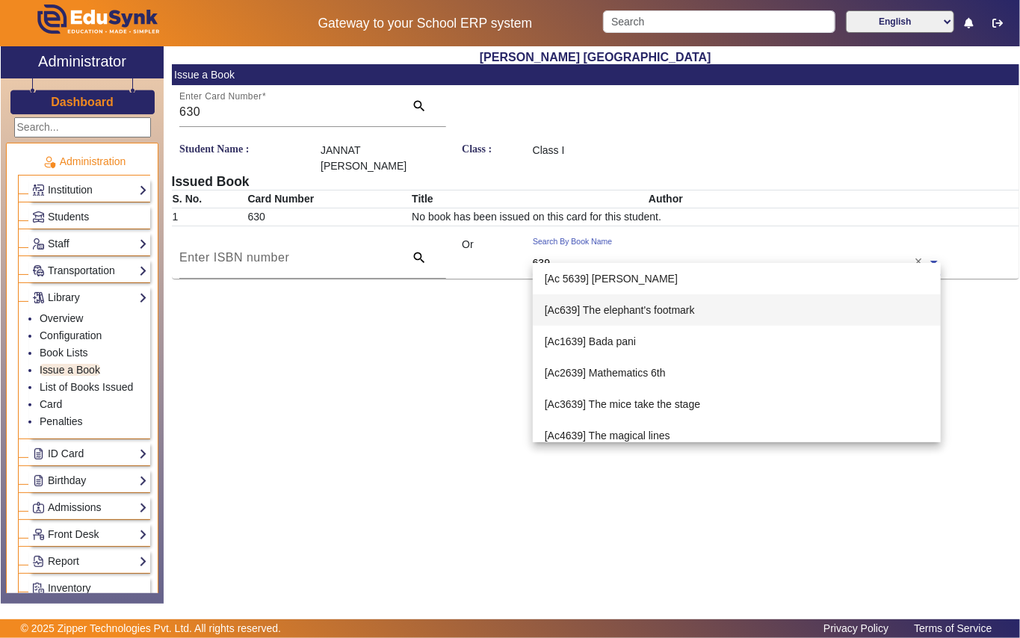
click at [631, 308] on span "[Ac639] The elephant's footmark" at bounding box center [620, 310] width 150 height 12
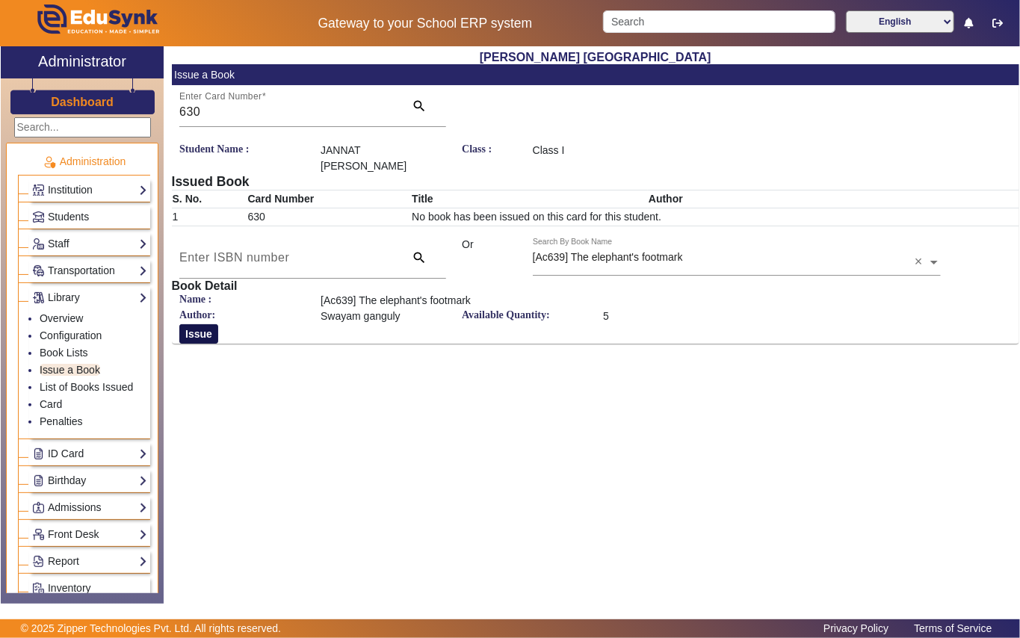
click at [203, 324] on button "Issue" at bounding box center [198, 333] width 39 height 19
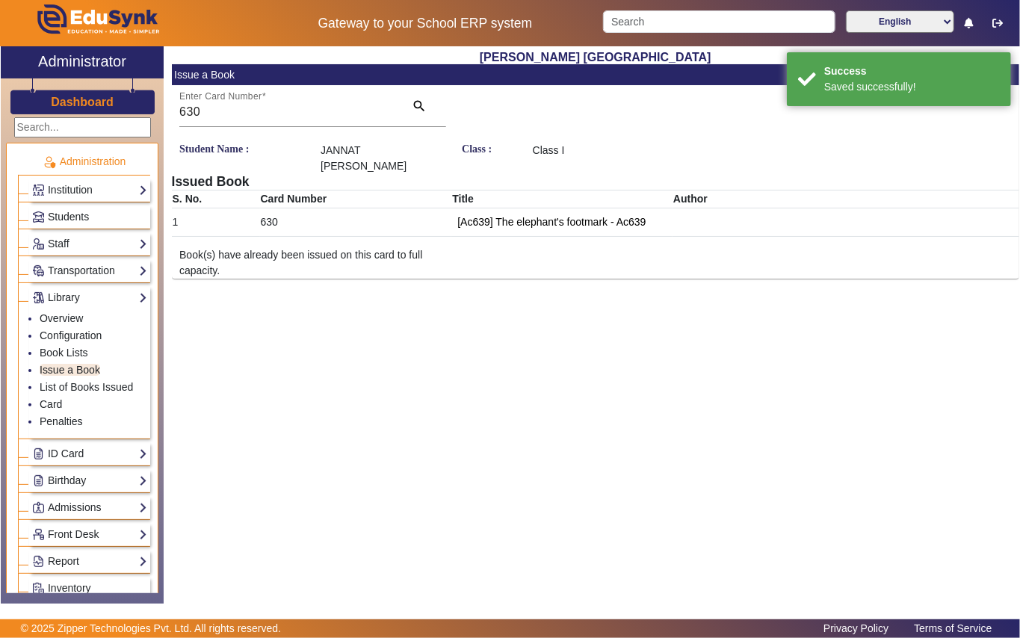
click at [106, 212] on link "Students" at bounding box center [89, 216] width 115 height 17
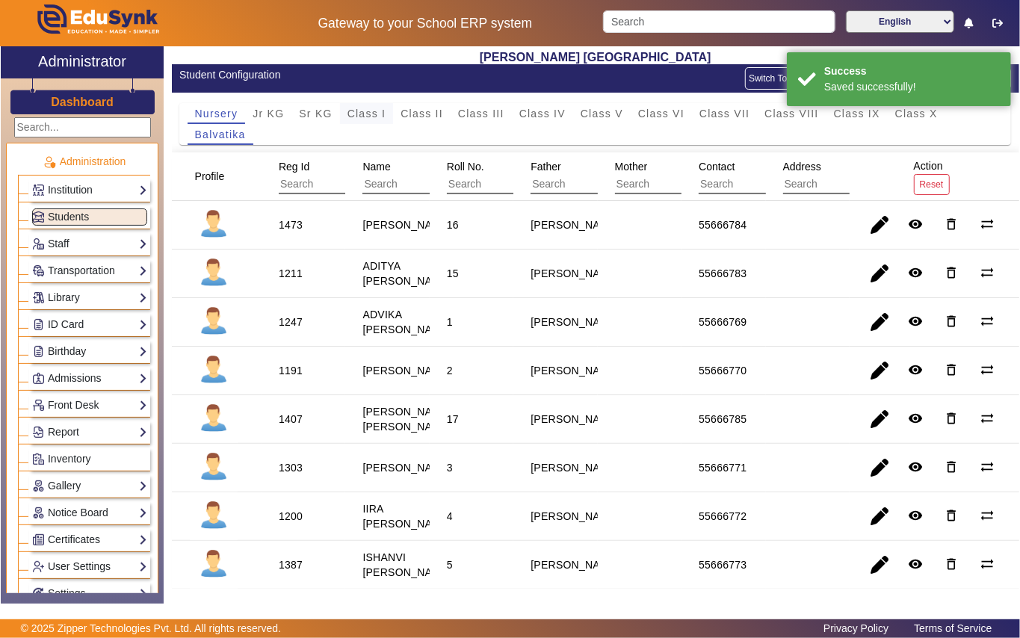
click at [366, 111] on span "Class I" at bounding box center [366, 113] width 39 height 10
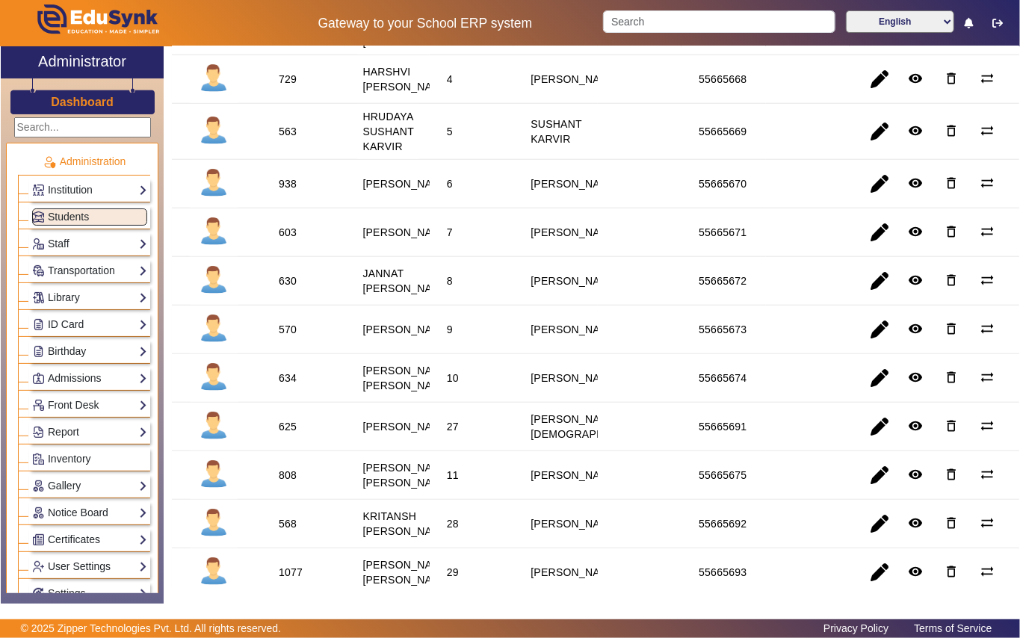
scroll to position [697, 0]
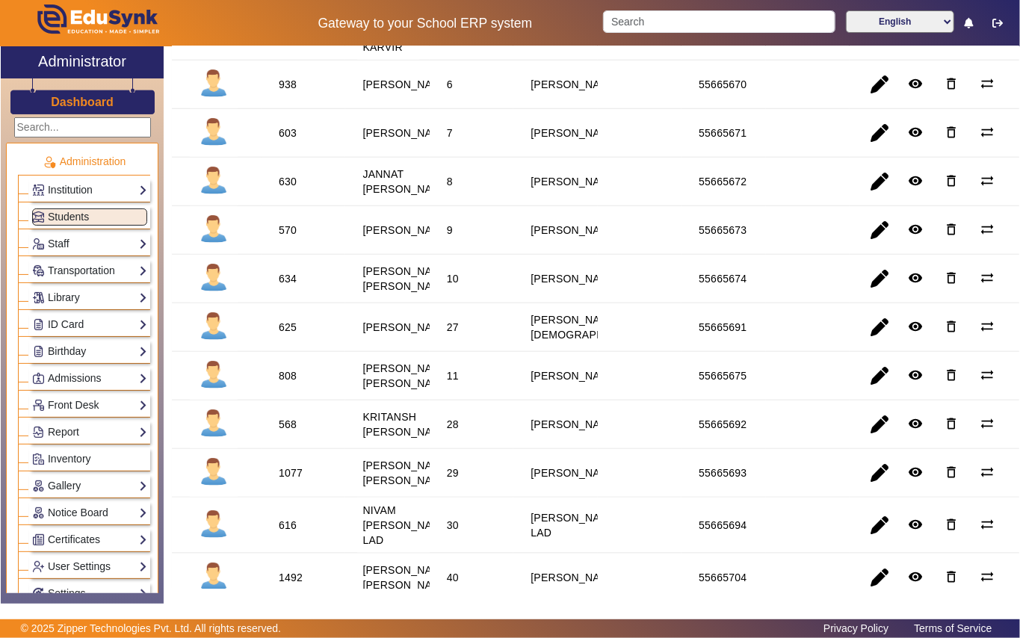
click at [284, 238] on div "570" at bounding box center [288, 230] width 18 height 15
copy div "570"
click at [99, 297] on link "Library" at bounding box center [89, 297] width 115 height 17
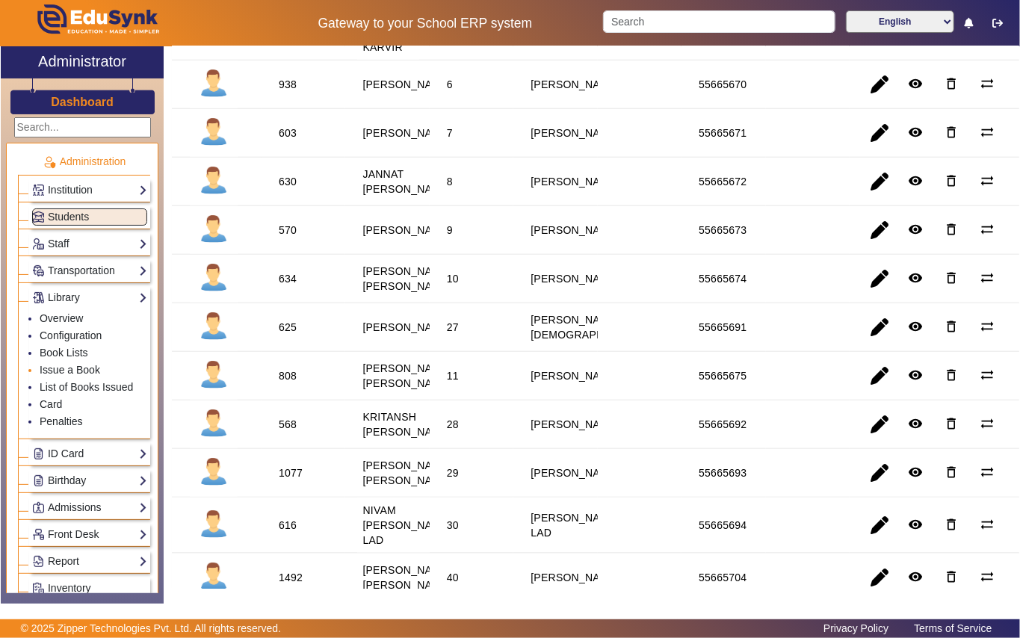
click at [102, 368] on li "Issue a Book" at bounding box center [94, 370] width 108 height 17
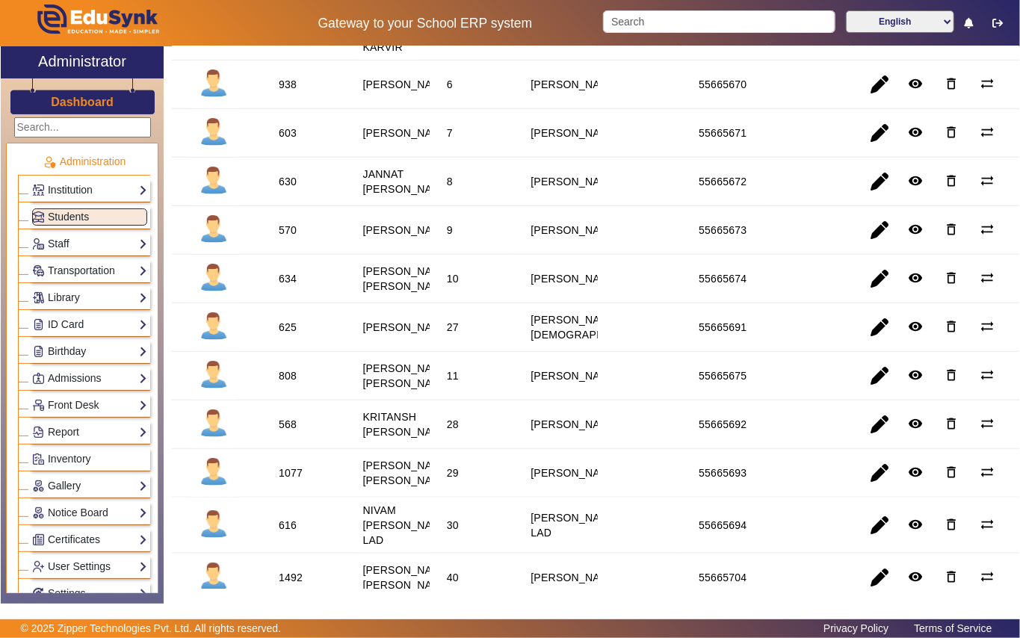
click at [288, 238] on div "570" at bounding box center [288, 230] width 18 height 15
copy div "570"
click at [93, 303] on link "Library" at bounding box center [89, 297] width 115 height 17
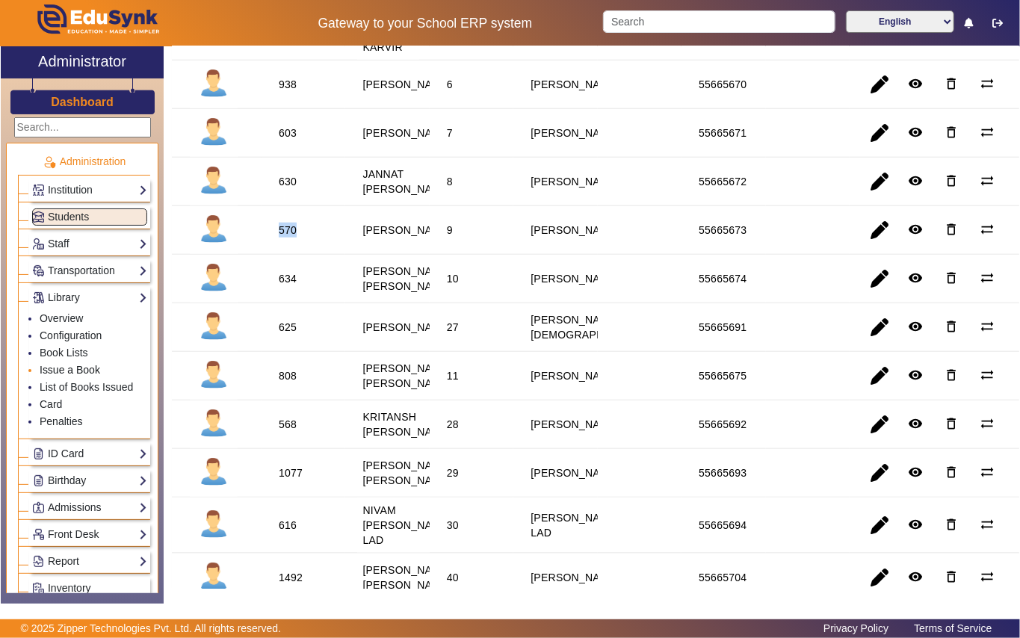
click at [87, 368] on link "Issue a Book" at bounding box center [70, 370] width 61 height 12
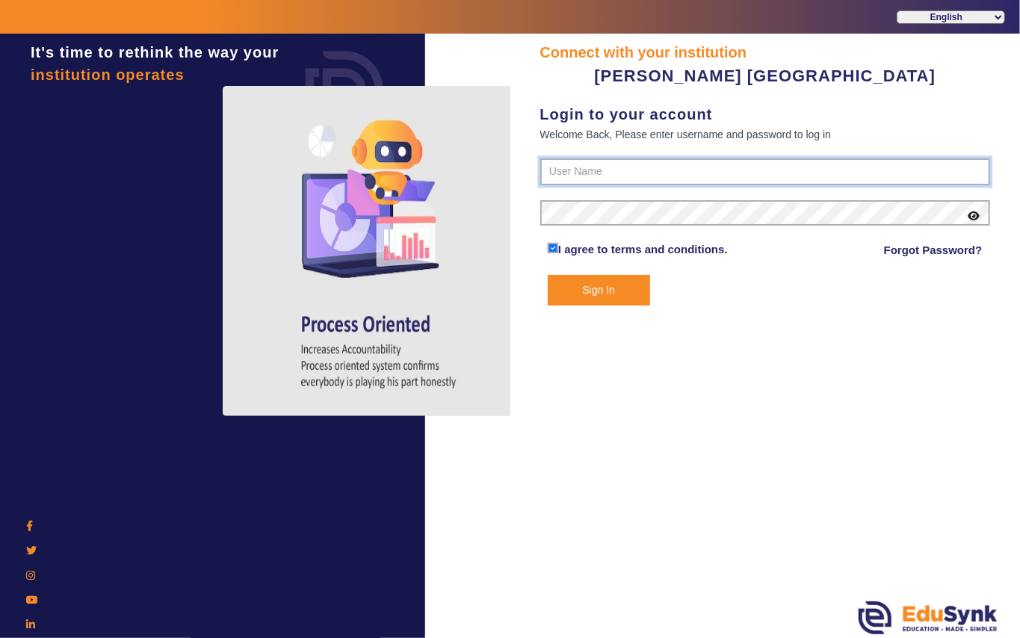
type input "7685859009"
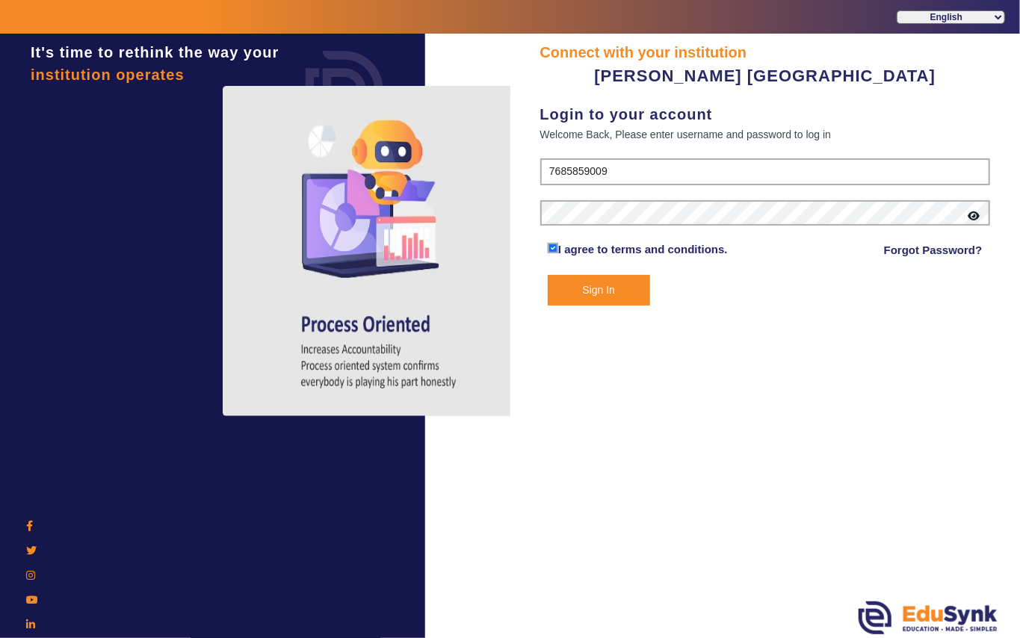
click at [610, 290] on button "Sign In" at bounding box center [599, 290] width 102 height 31
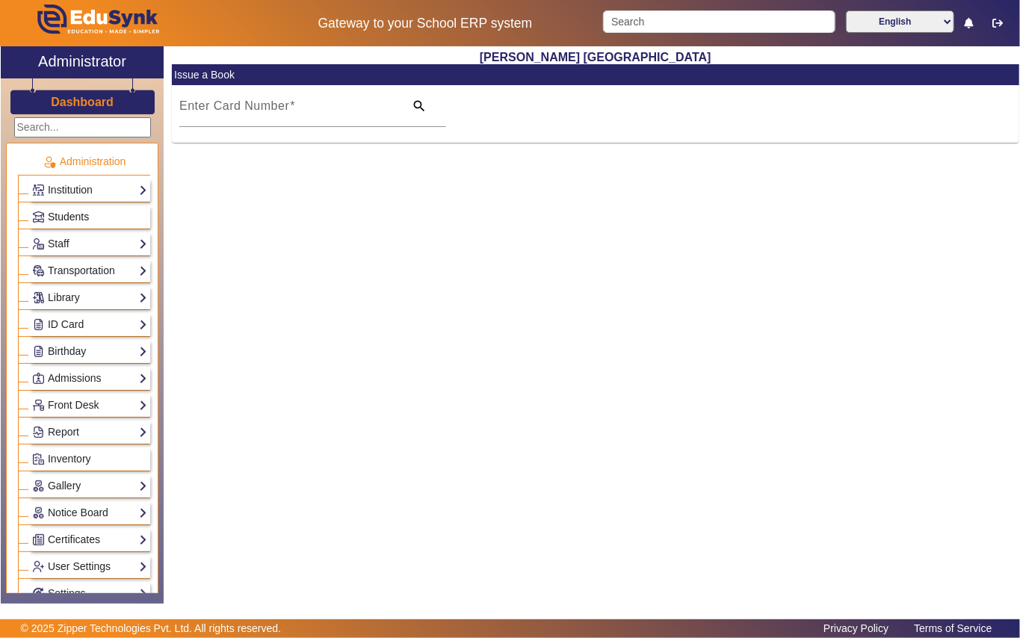
click at [108, 215] on link "Students" at bounding box center [89, 216] width 115 height 17
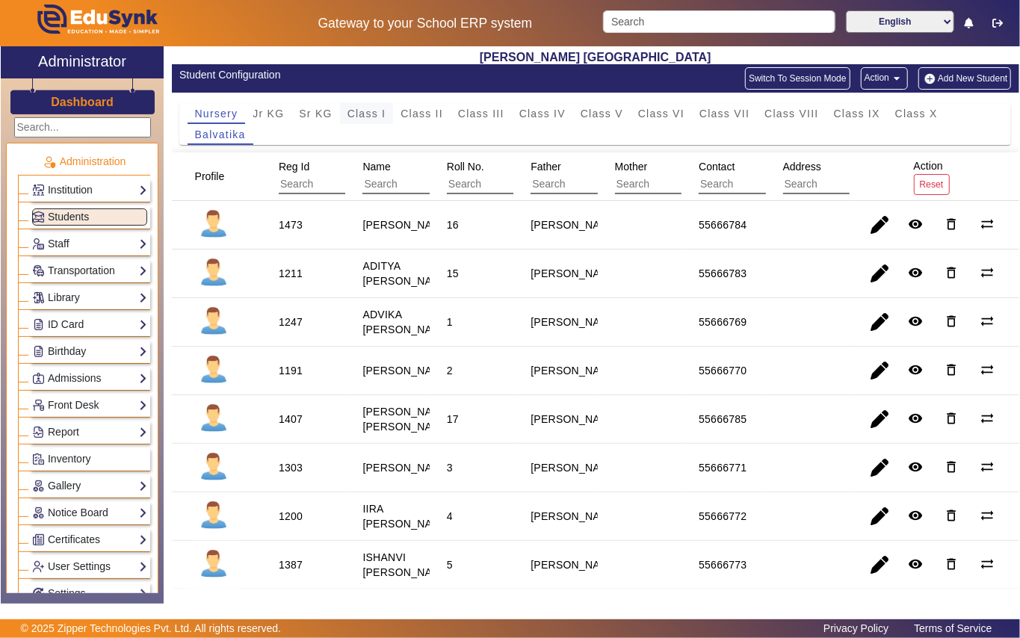
click at [372, 111] on span "Class I" at bounding box center [366, 113] width 39 height 10
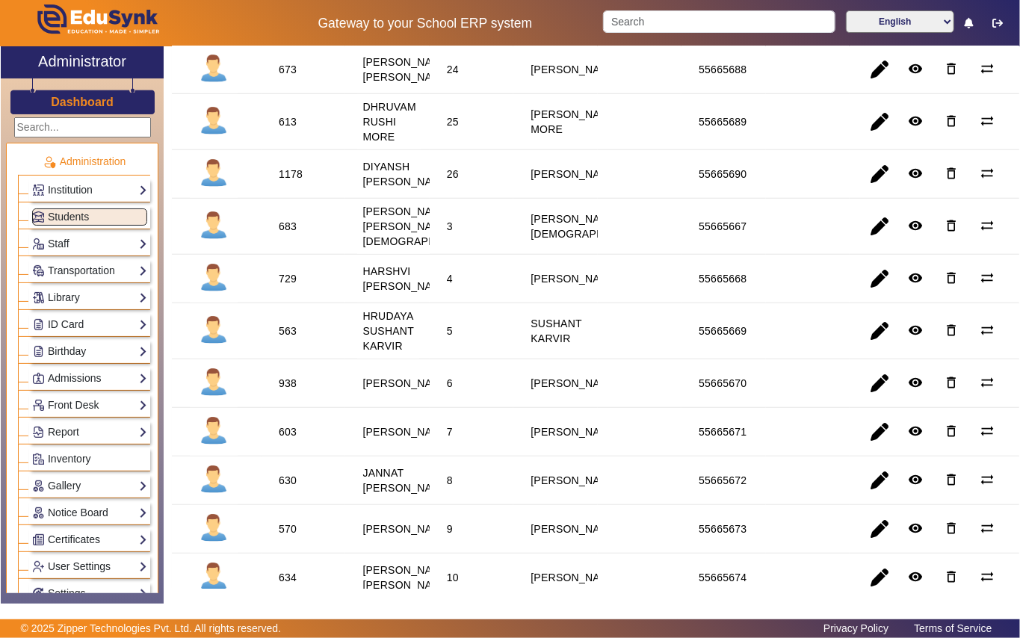
scroll to position [598, 0]
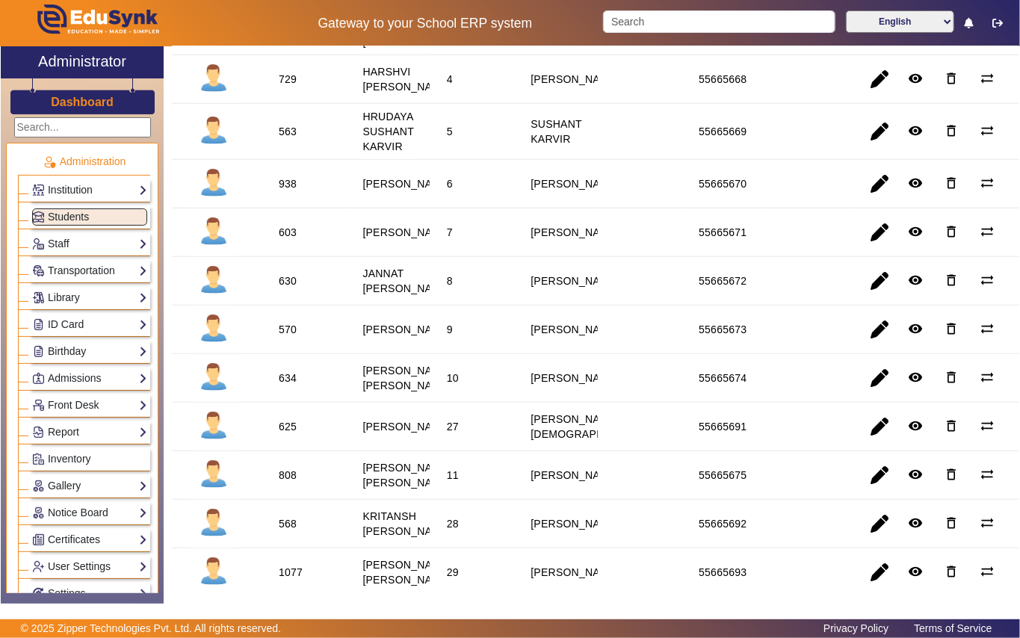
click at [288, 337] on div "570" at bounding box center [288, 329] width 18 height 15
click at [100, 300] on link "Library" at bounding box center [89, 297] width 115 height 17
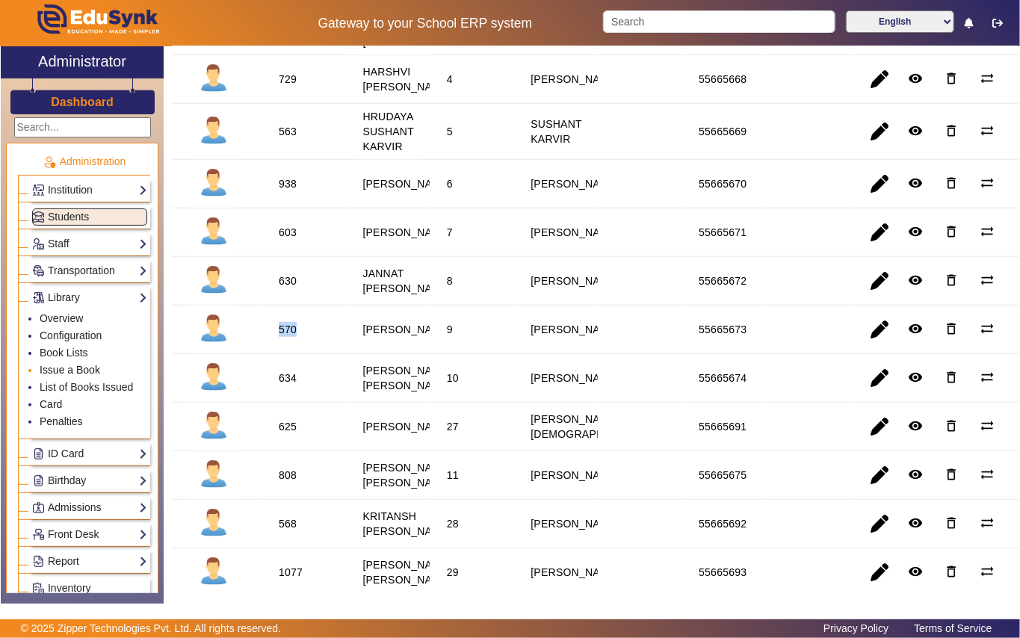
click at [96, 368] on link "Issue a Book" at bounding box center [70, 370] width 61 height 12
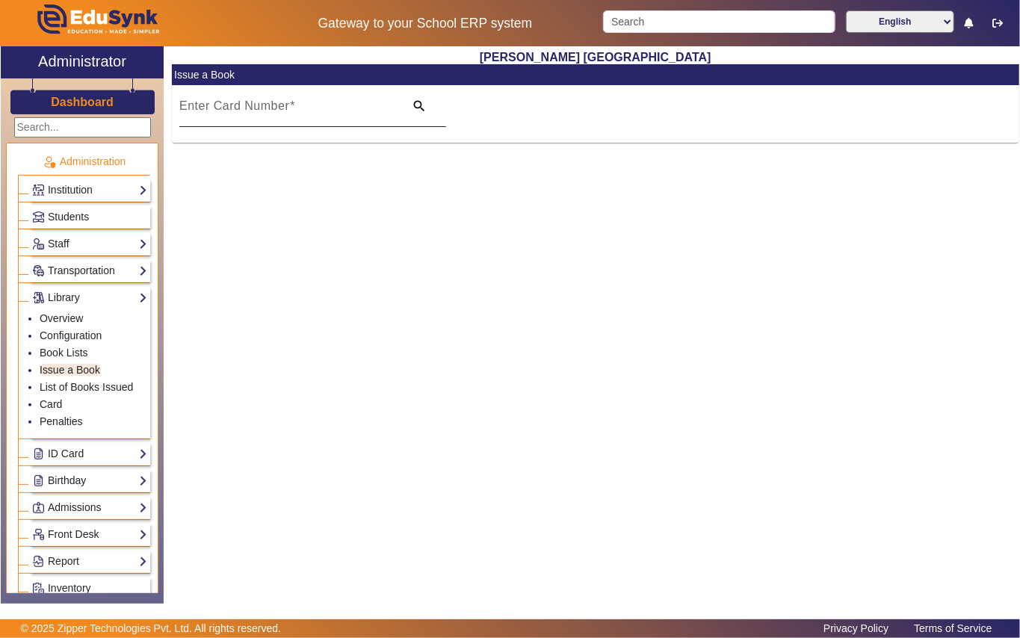
click at [254, 111] on mat-label "Enter Card Number" at bounding box center [234, 105] width 110 height 13
click at [254, 111] on input "Enter Card Number" at bounding box center [287, 112] width 216 height 18
paste input "570"
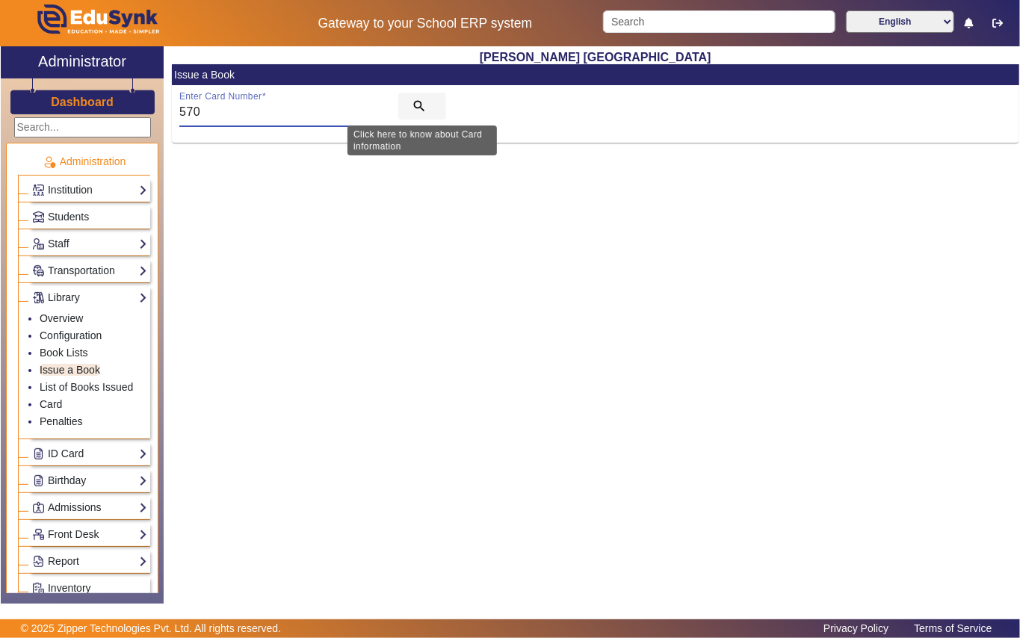
type input "570"
click at [419, 105] on mat-icon "search" at bounding box center [419, 106] width 15 height 15
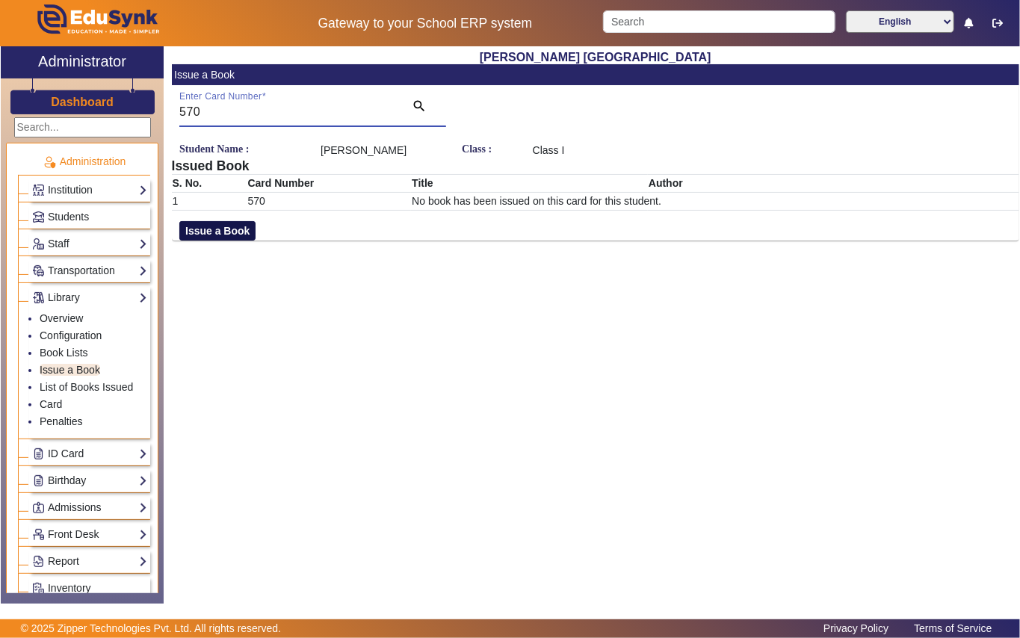
click at [227, 230] on button "Issue a Book" at bounding box center [217, 230] width 76 height 19
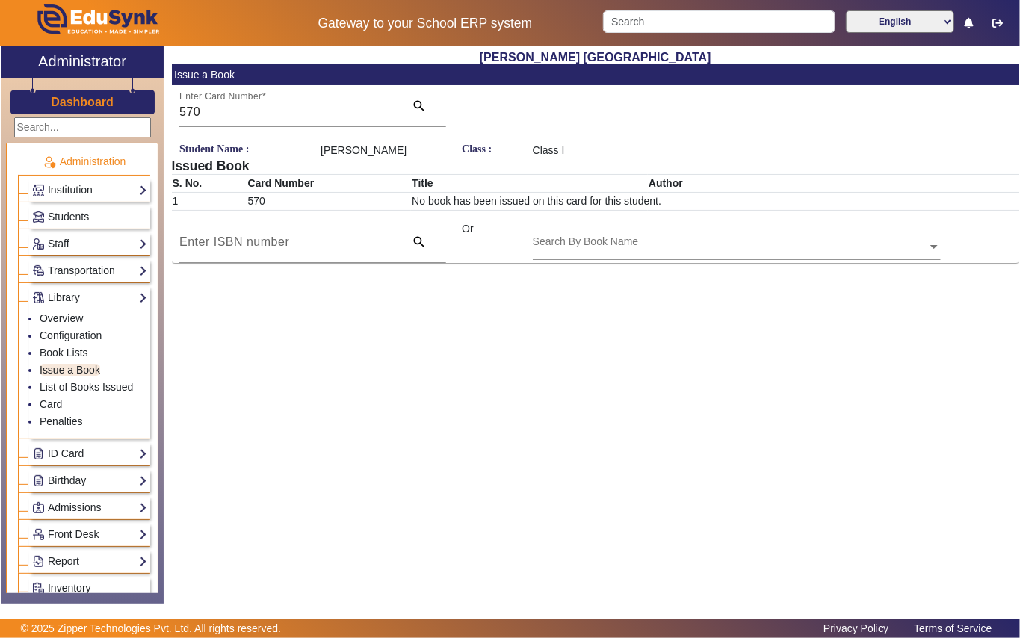
click at [613, 233] on div "Search By Book Name" at bounding box center [730, 229] width 395 height 17
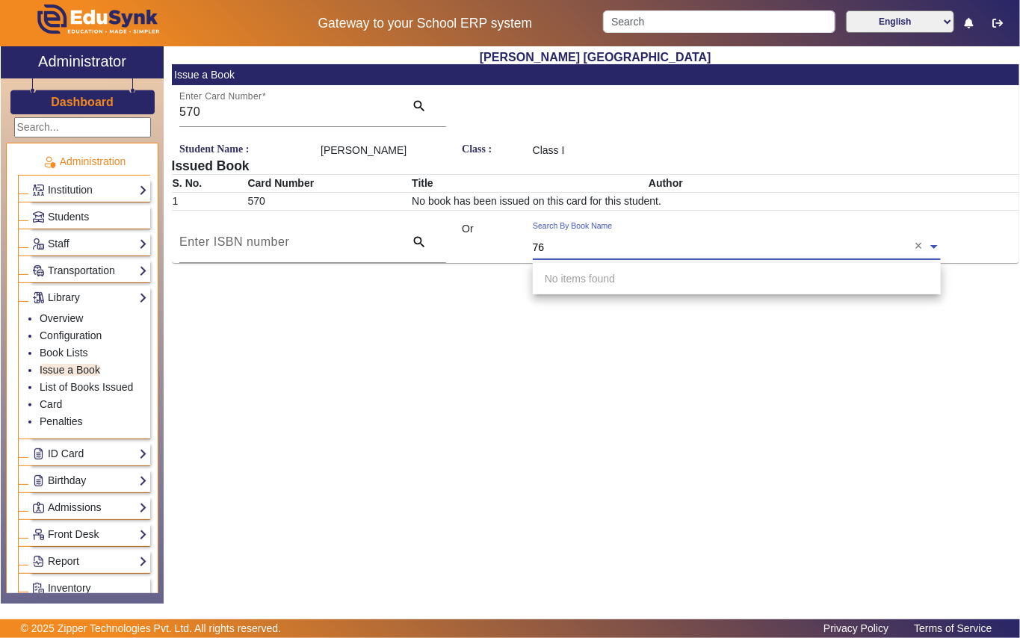
type input "766"
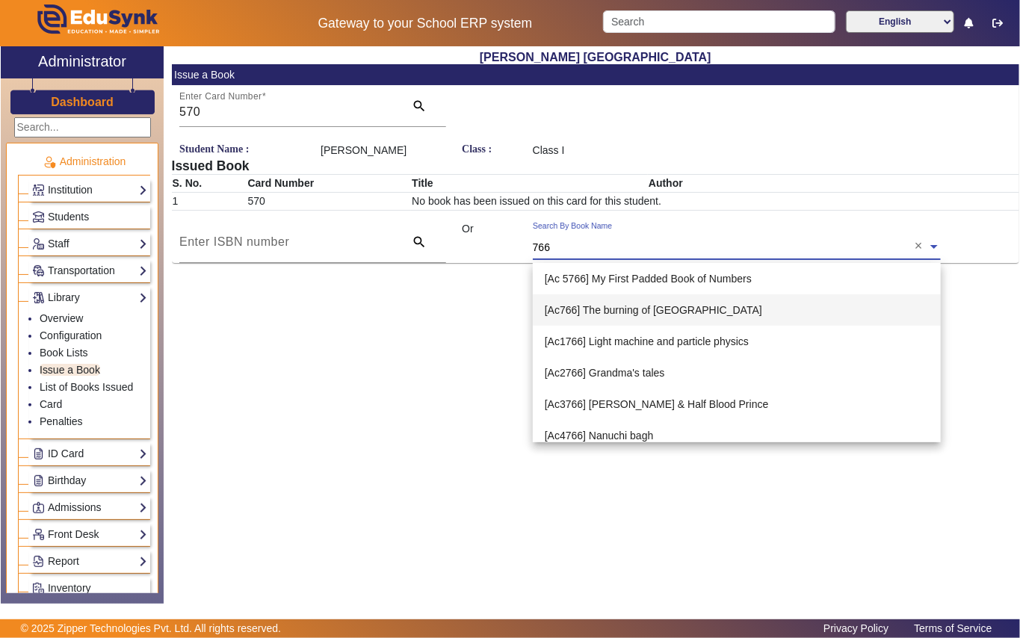
click at [658, 306] on span "[Ac766] The burning of [GEOGRAPHIC_DATA]" at bounding box center [653, 310] width 217 height 12
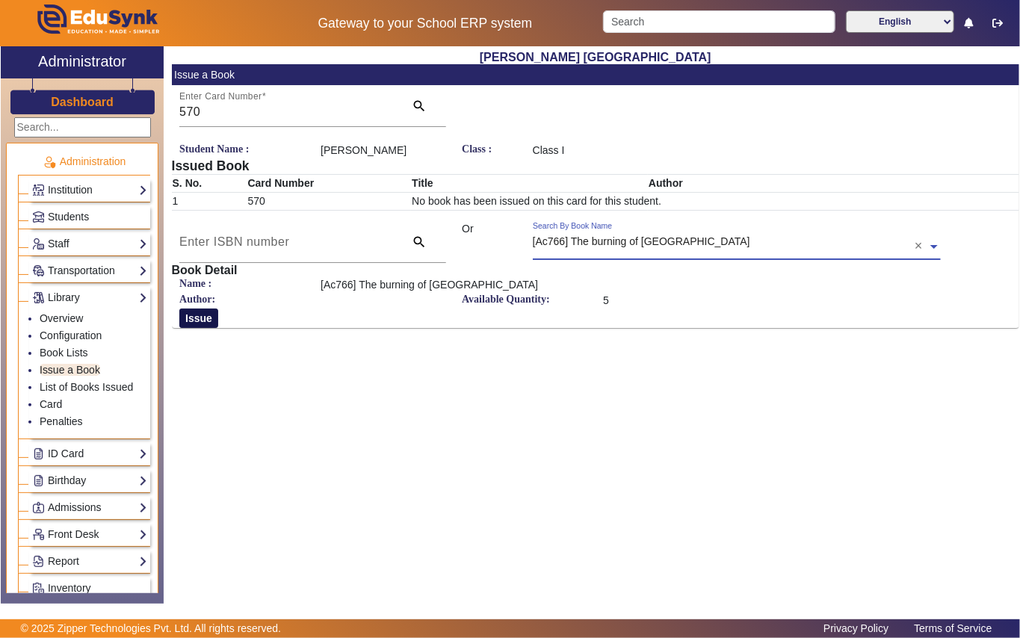
click at [203, 312] on button "Issue" at bounding box center [198, 318] width 39 height 19
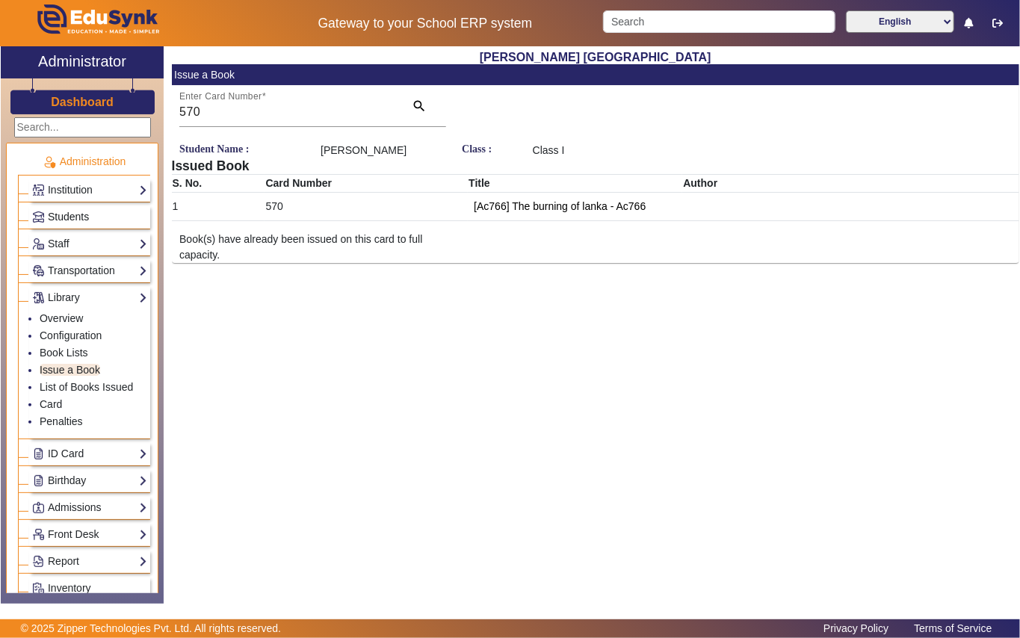
click at [61, 215] on span "Students" at bounding box center [68, 217] width 41 height 12
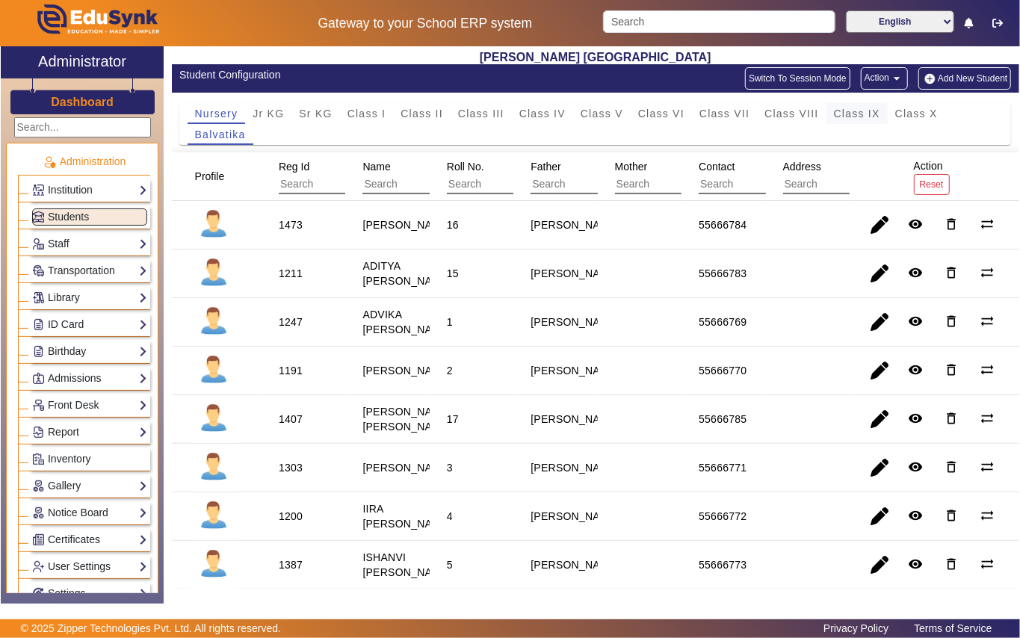
click at [846, 112] on span "Class IX" at bounding box center [857, 113] width 46 height 10
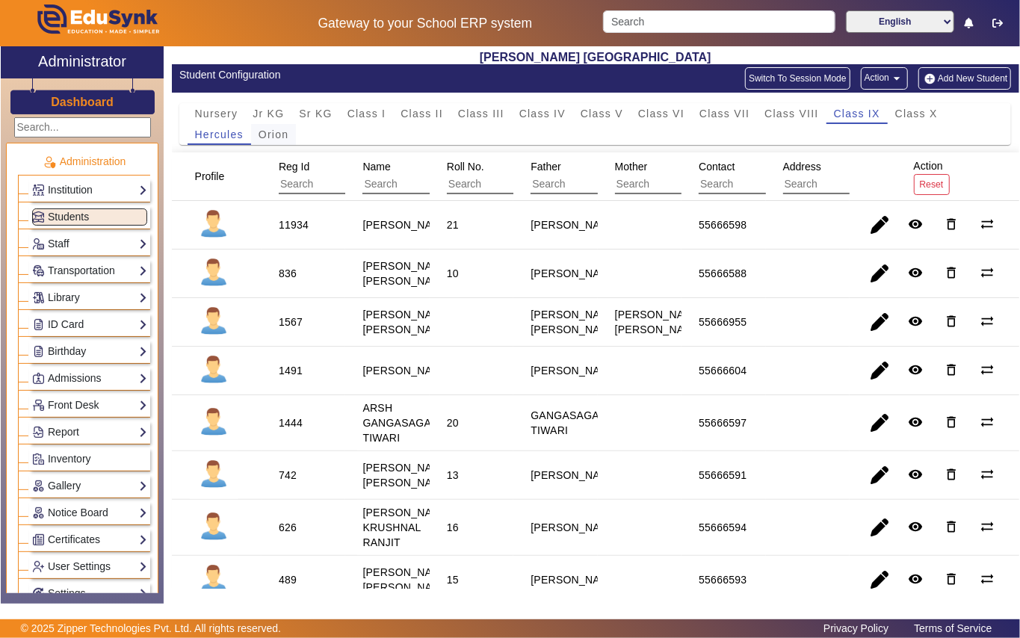
click at [279, 140] on span "Orion" at bounding box center [274, 134] width 30 height 10
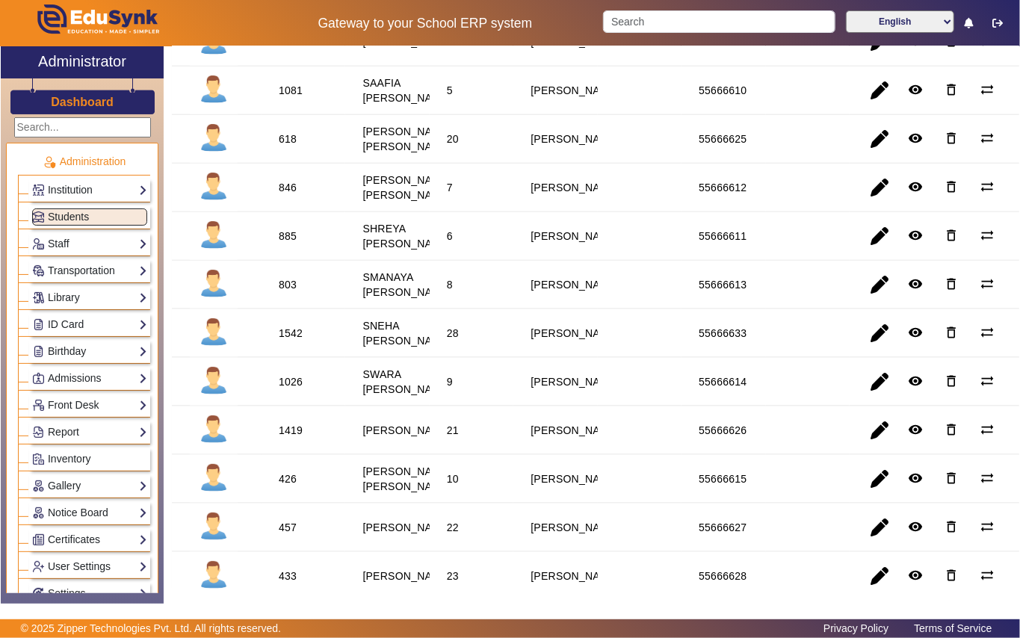
scroll to position [996, 0]
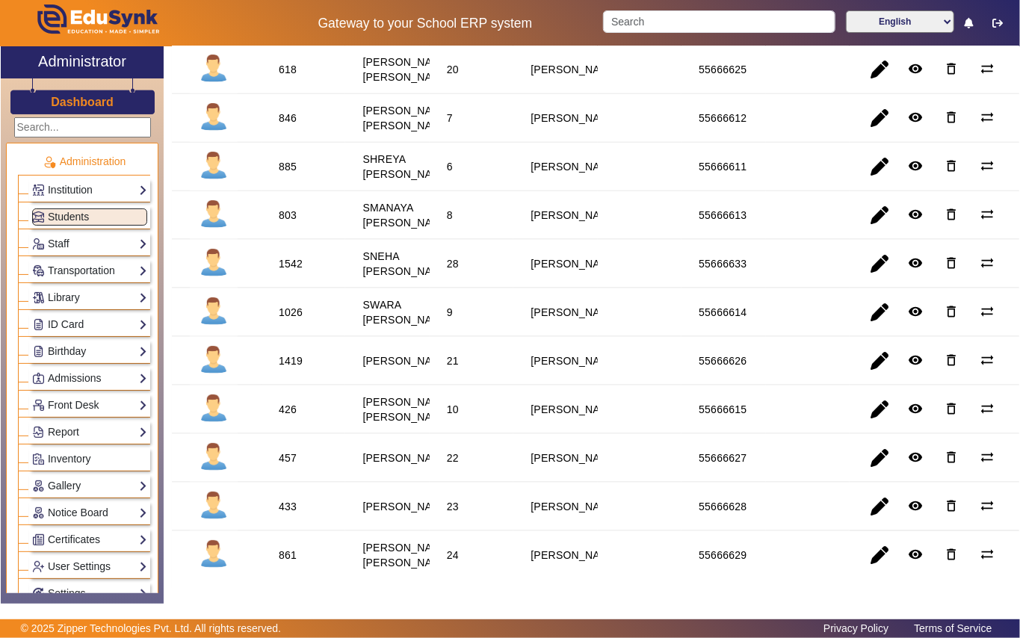
click at [287, 223] on div "803" at bounding box center [288, 215] width 18 height 15
click at [64, 299] on link "Library" at bounding box center [89, 297] width 115 height 17
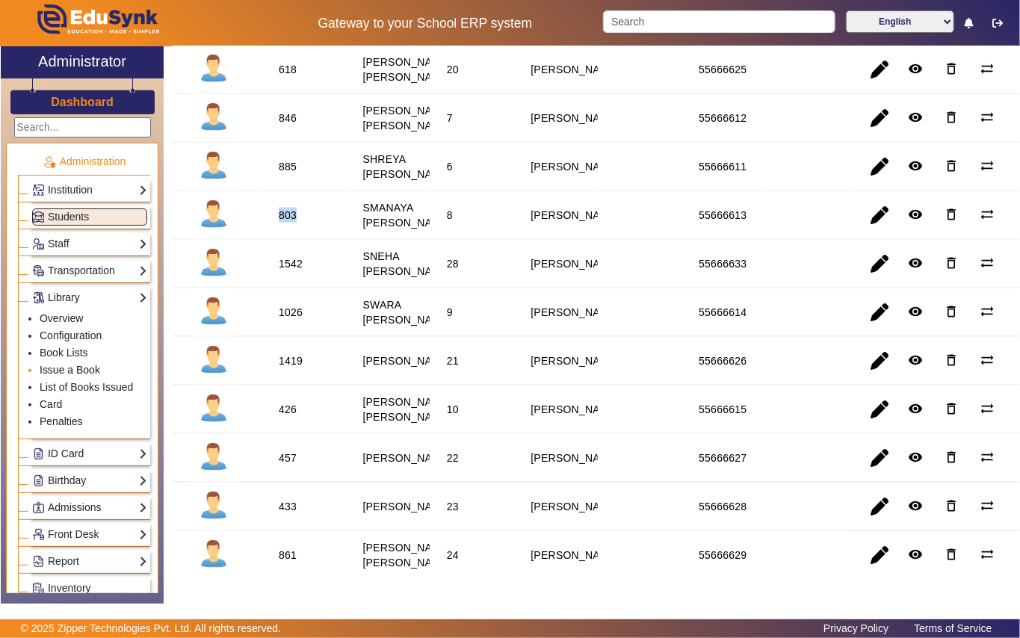
click at [73, 371] on link "Issue a Book" at bounding box center [70, 370] width 61 height 12
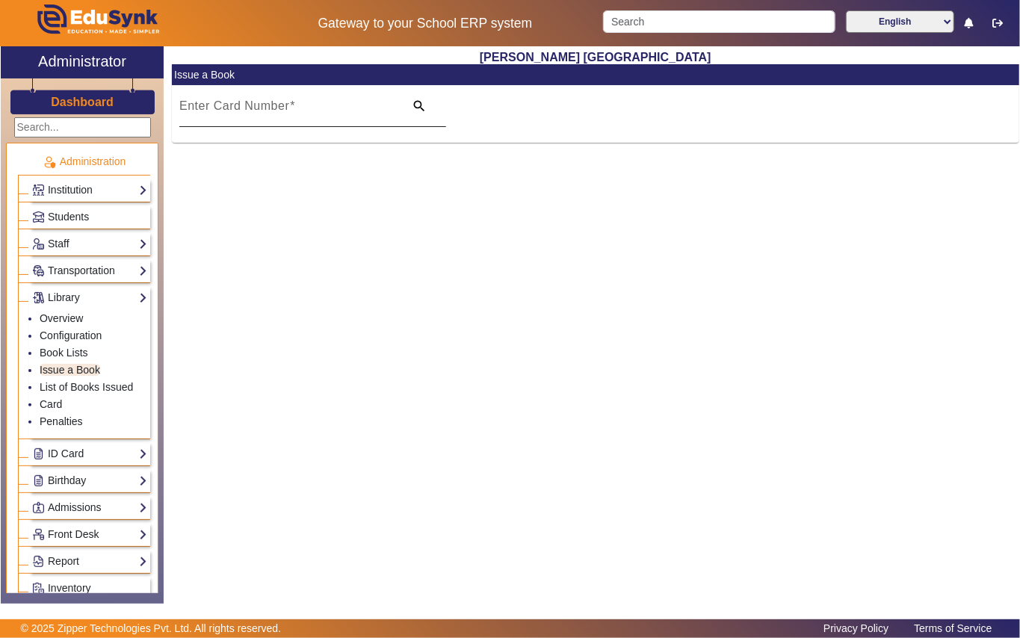
click at [300, 105] on input "Enter Card Number" at bounding box center [287, 112] width 216 height 18
paste input "803"
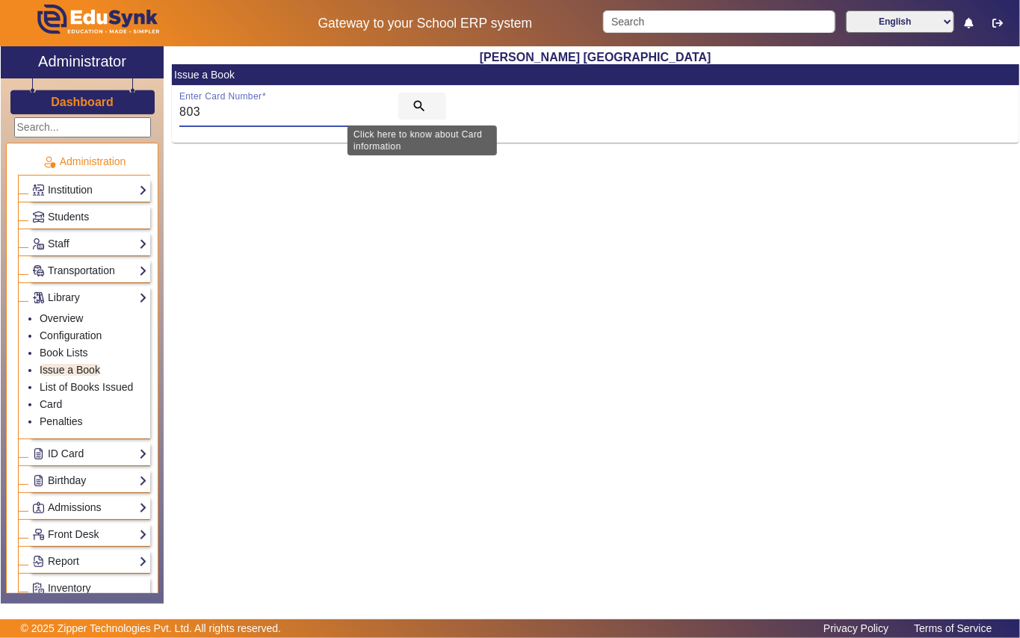
type input "803"
click at [418, 108] on mat-icon "search" at bounding box center [419, 106] width 15 height 15
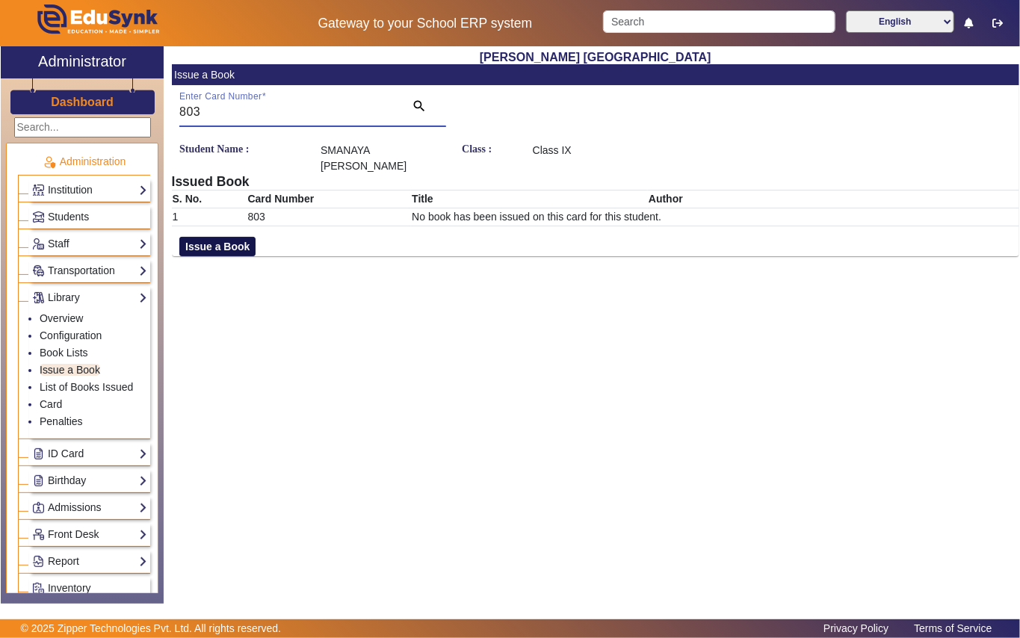
click at [218, 251] on button "Issue a Book" at bounding box center [217, 246] width 76 height 19
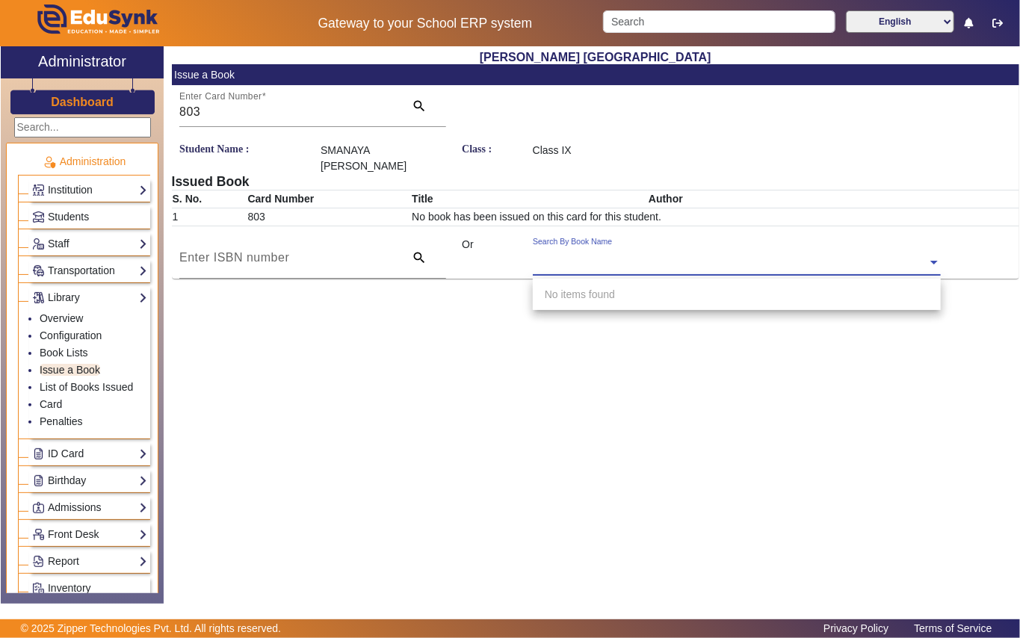
click at [677, 257] on input "text" at bounding box center [737, 264] width 408 height 16
type input "7"
type input "4808"
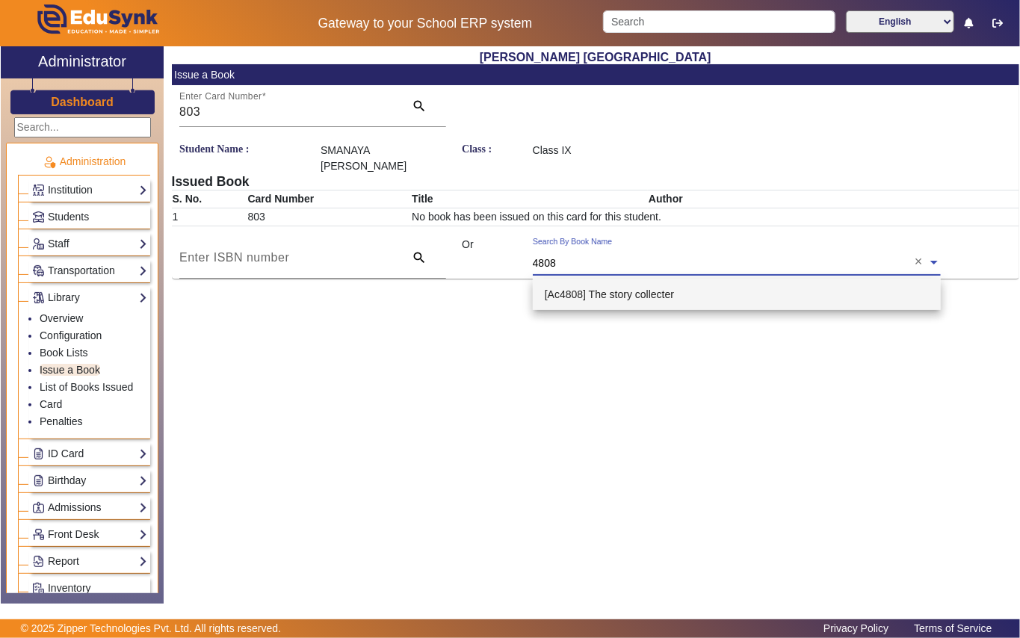
click at [637, 300] on div "[Ac4808] The story collecter" at bounding box center [737, 294] width 408 height 31
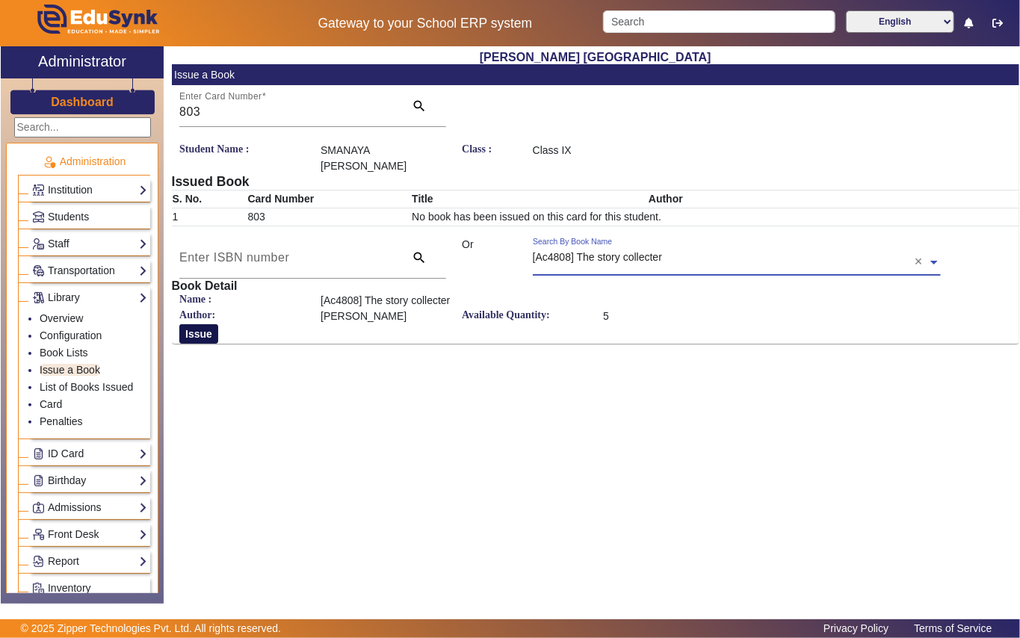
click at [199, 336] on button "Issue" at bounding box center [198, 333] width 39 height 19
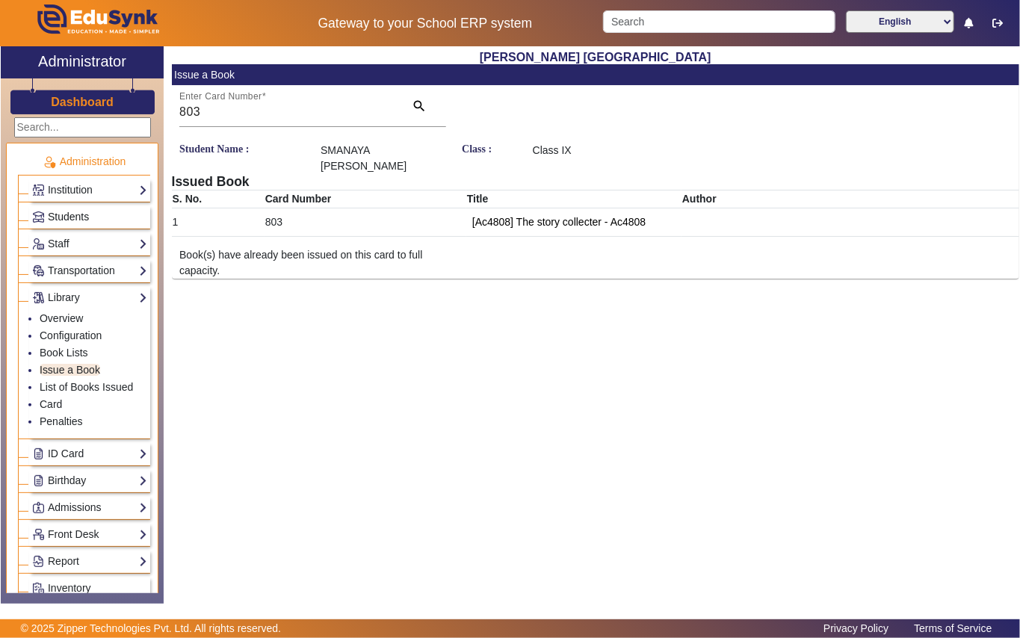
click at [72, 211] on span "Students" at bounding box center [68, 217] width 41 height 12
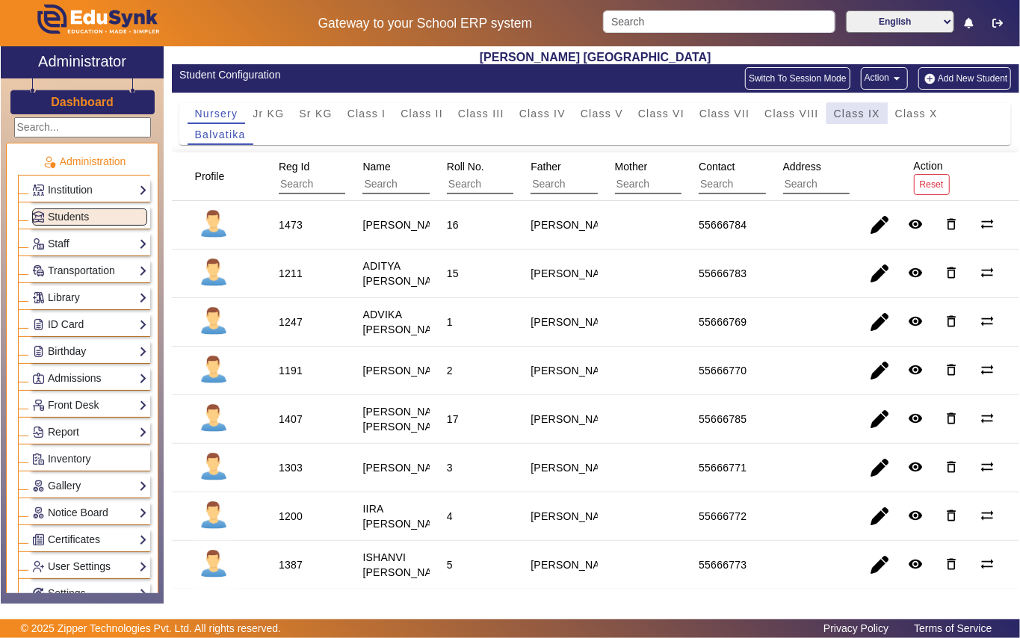
click at [859, 114] on span "Class IX" at bounding box center [857, 113] width 46 height 10
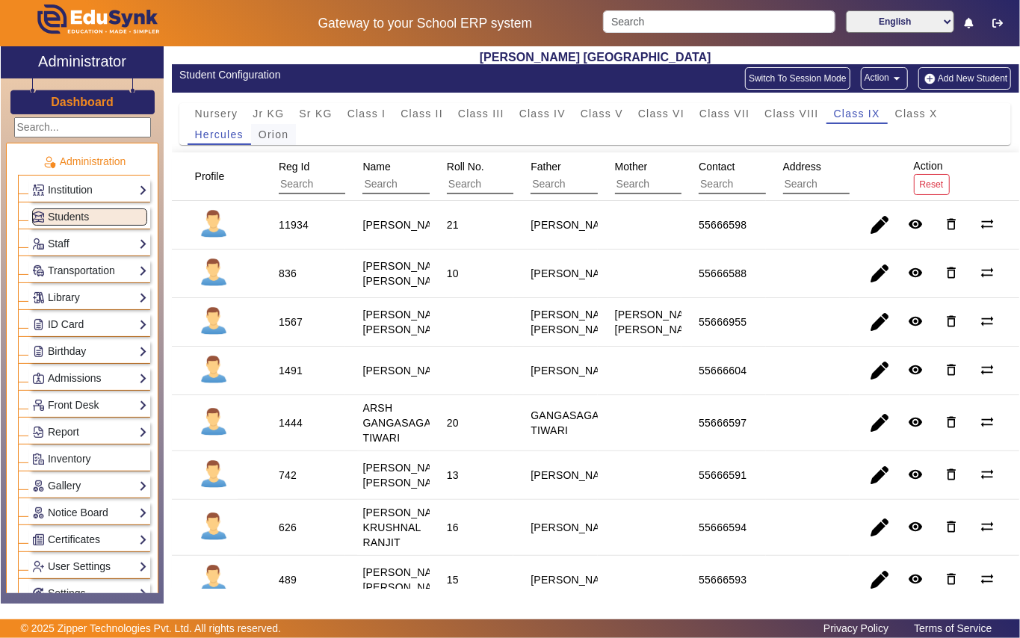
click at [279, 139] on span "Orion" at bounding box center [274, 134] width 30 height 10
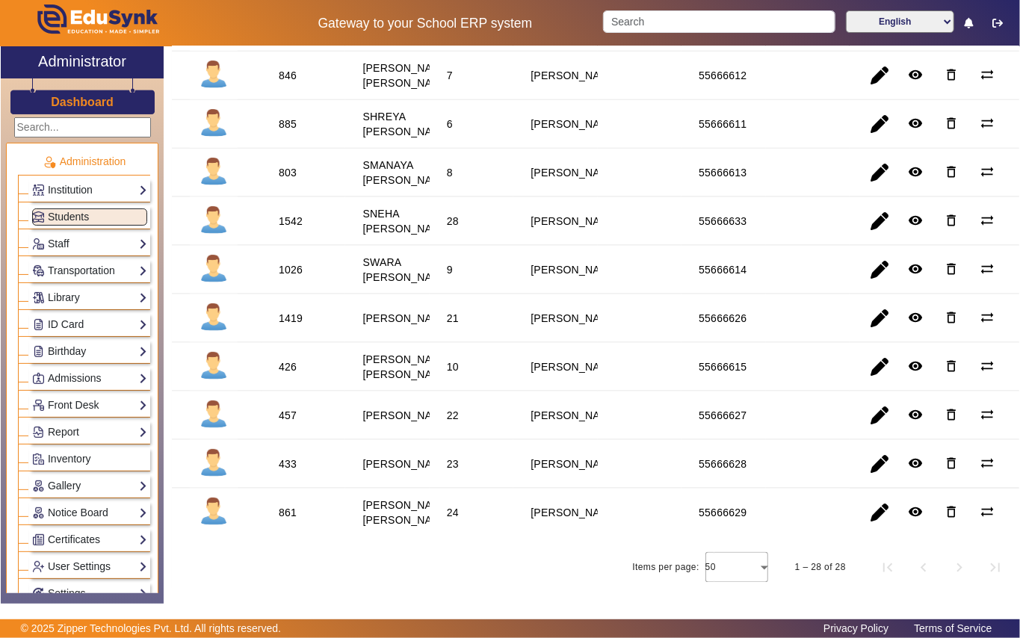
scroll to position [1056, 0]
click at [291, 229] on div "1542" at bounding box center [291, 221] width 24 height 15
click at [61, 302] on link "Library" at bounding box center [89, 297] width 115 height 17
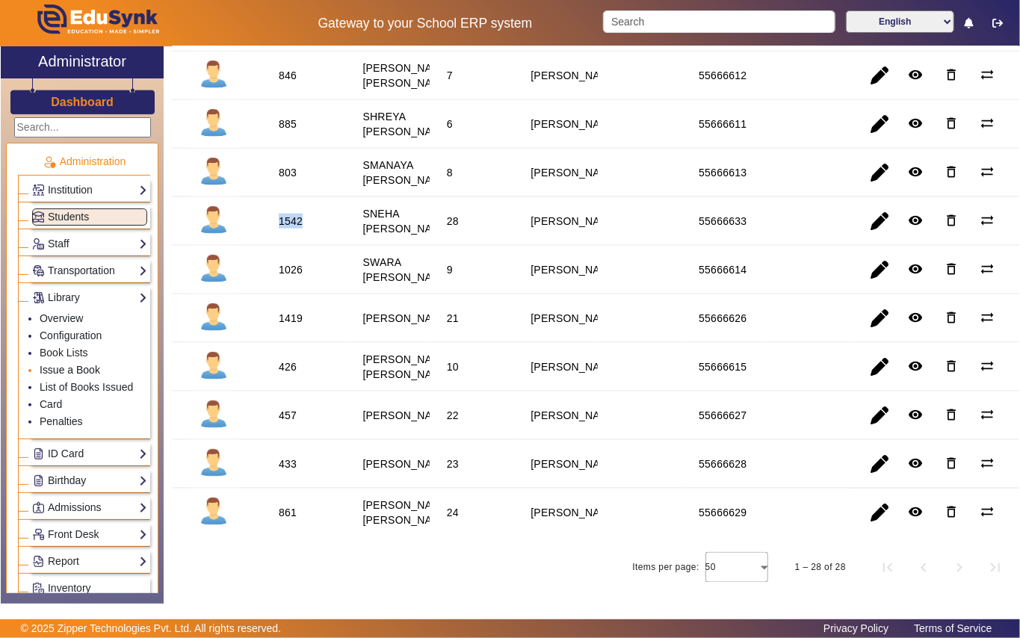
click at [75, 374] on link "Issue a Book" at bounding box center [70, 370] width 61 height 12
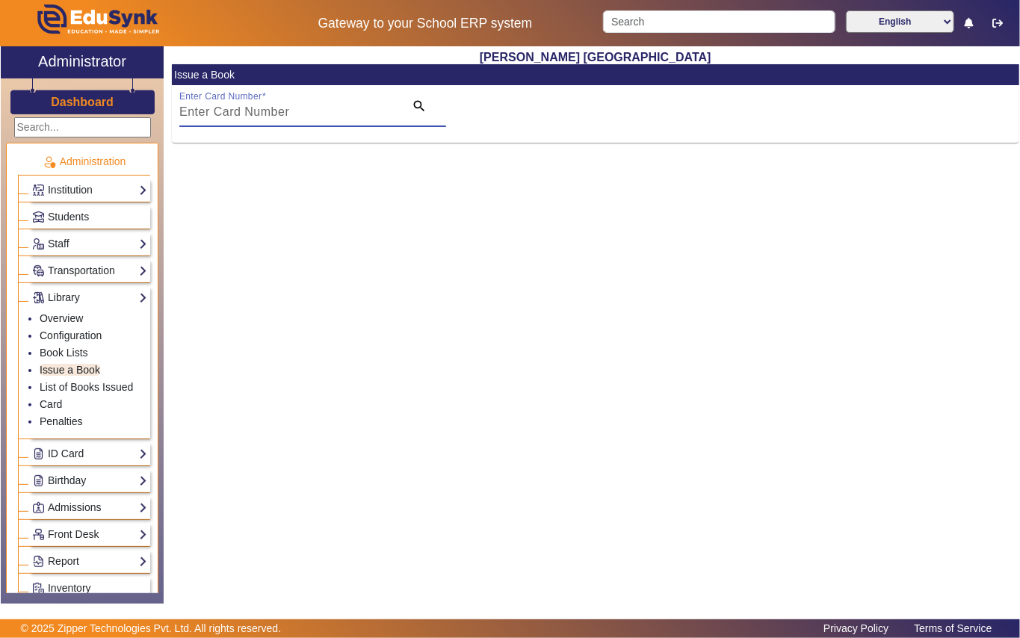
click at [303, 120] on input "Enter Card Number" at bounding box center [287, 112] width 216 height 18
paste input "1542"
type input "1542"
click at [416, 105] on mat-icon "search" at bounding box center [419, 106] width 15 height 15
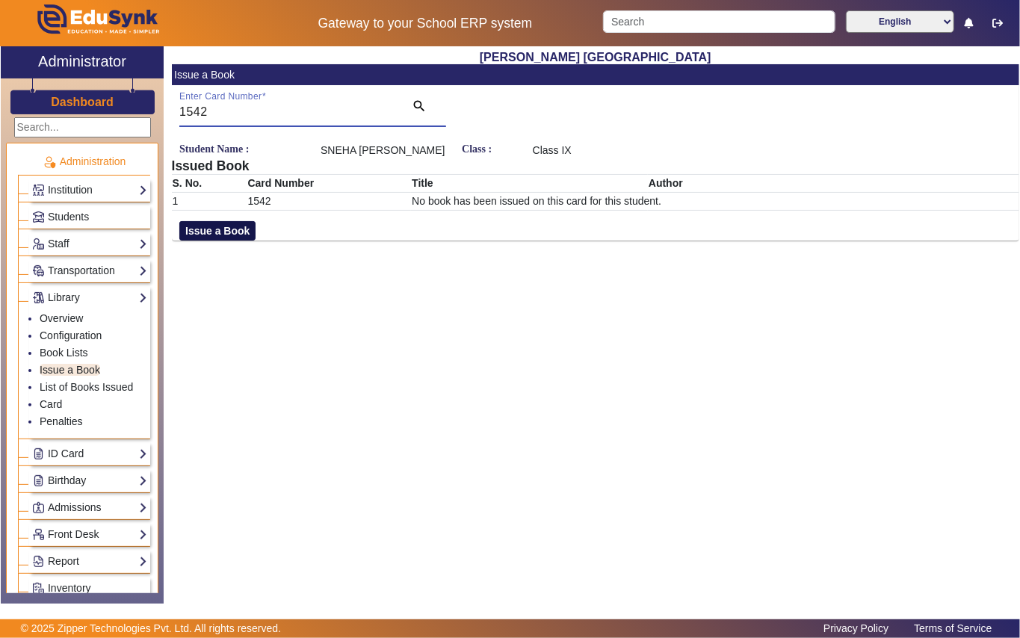
click at [221, 234] on button "Issue a Book" at bounding box center [217, 230] width 76 height 19
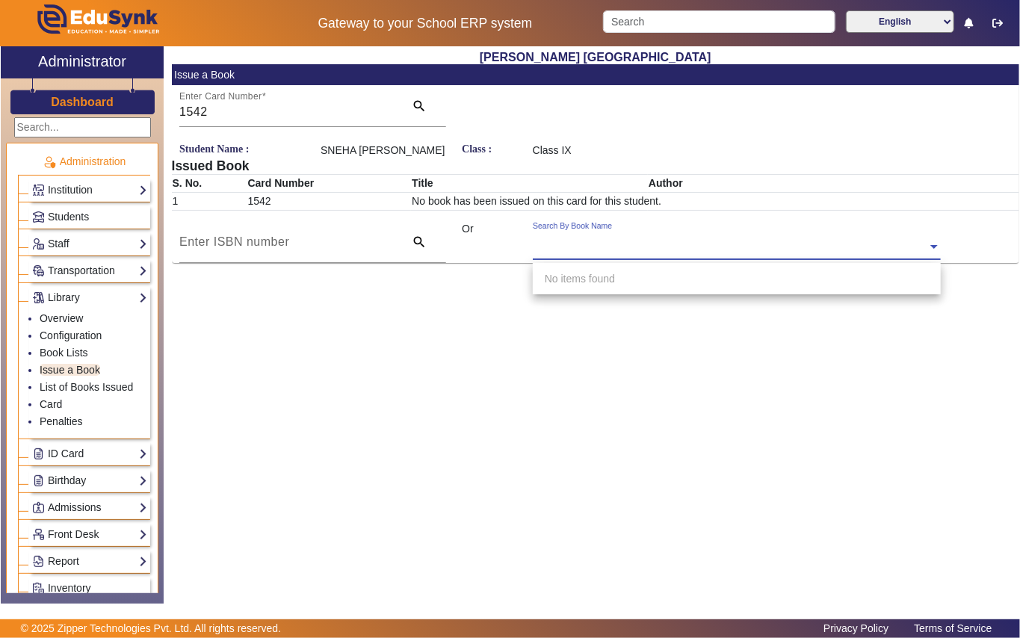
click at [677, 238] on div "Search By Book Name" at bounding box center [730, 229] width 395 height 17
type input "4985"
click at [641, 273] on span "[Ac4985] Ghosts in dark silence" at bounding box center [618, 279] width 147 height 12
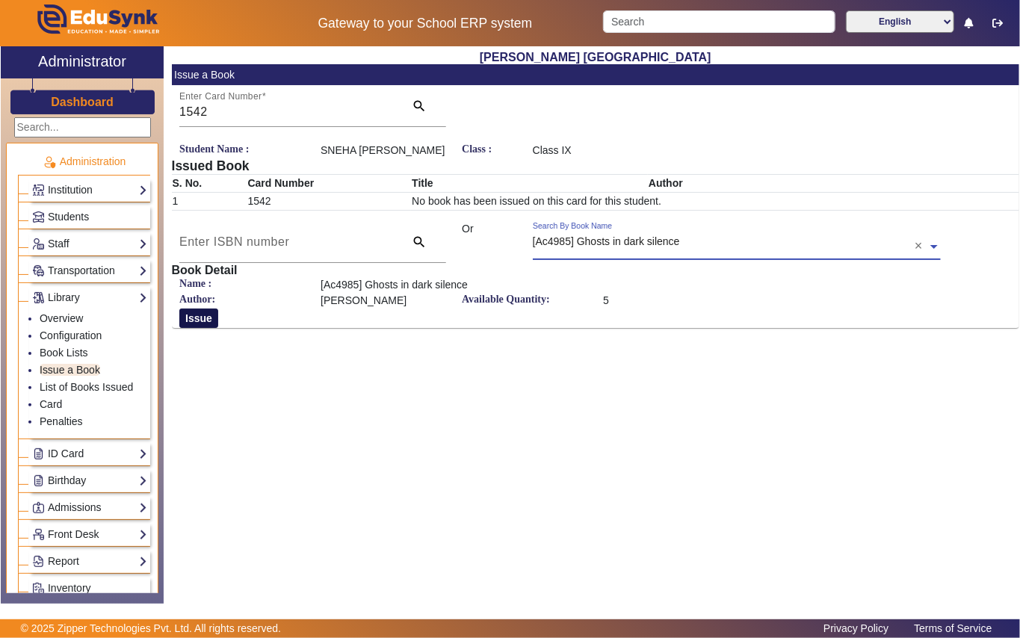
click at [191, 318] on button "Issue" at bounding box center [198, 318] width 39 height 19
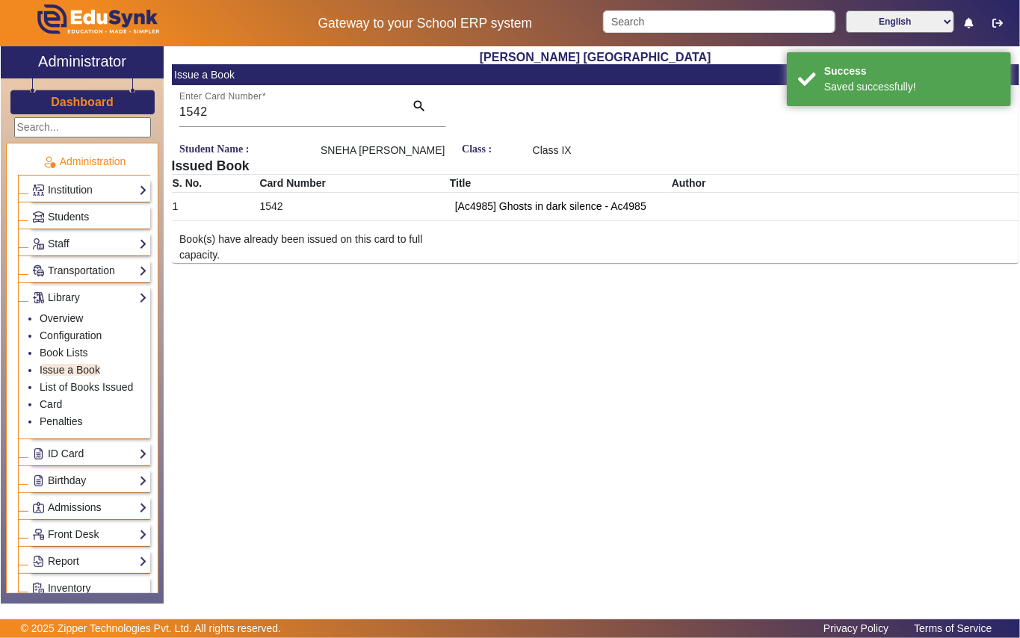
click at [105, 217] on link "Students" at bounding box center [89, 216] width 115 height 17
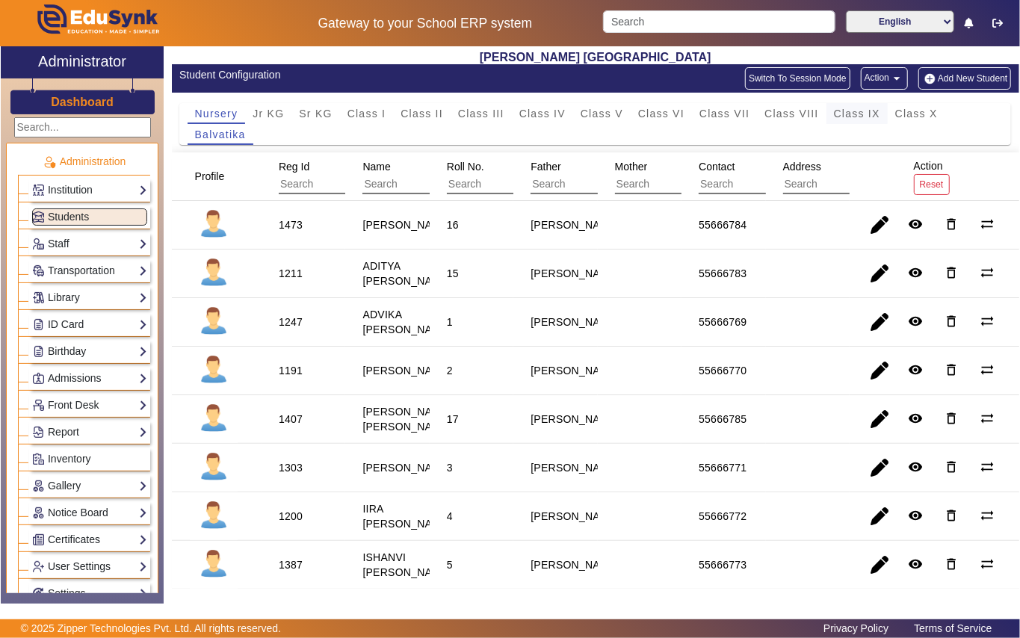
click at [865, 114] on span "Class IX" at bounding box center [857, 113] width 46 height 10
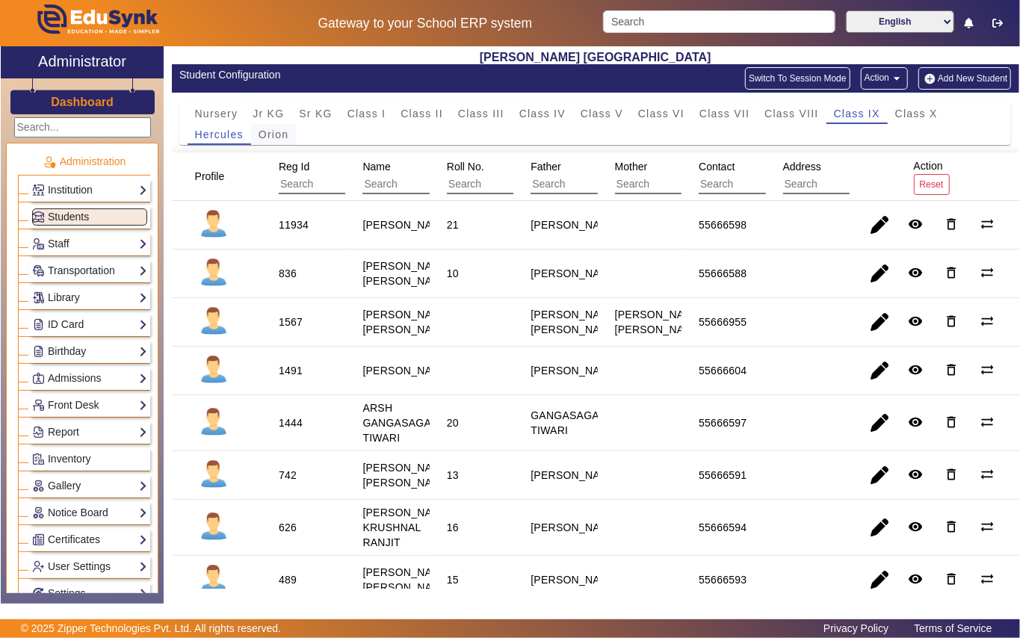
click at [276, 136] on span "Orion" at bounding box center [274, 134] width 30 height 10
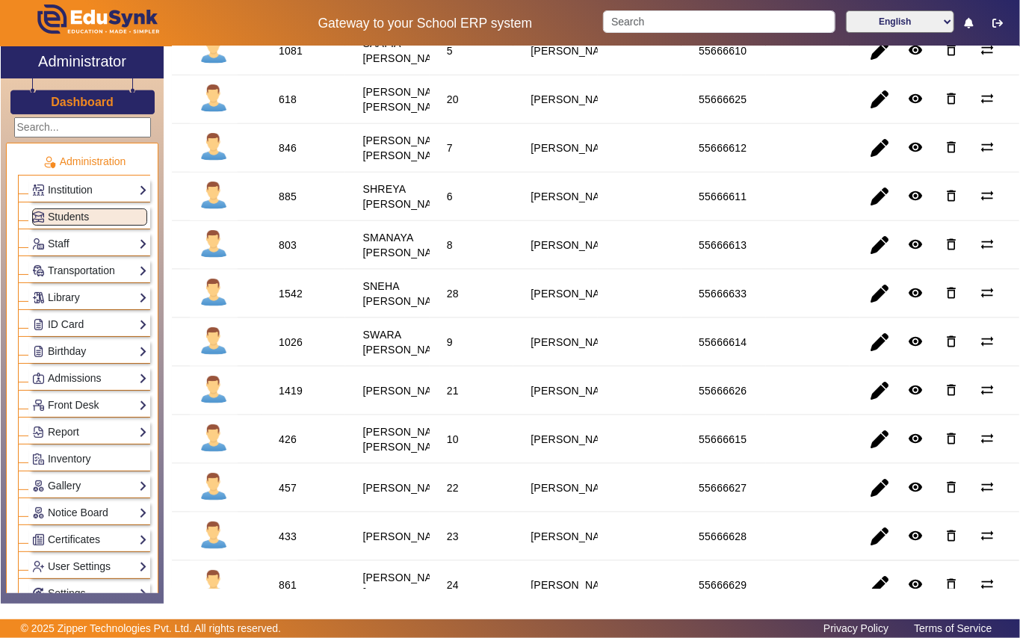
scroll to position [996, 0]
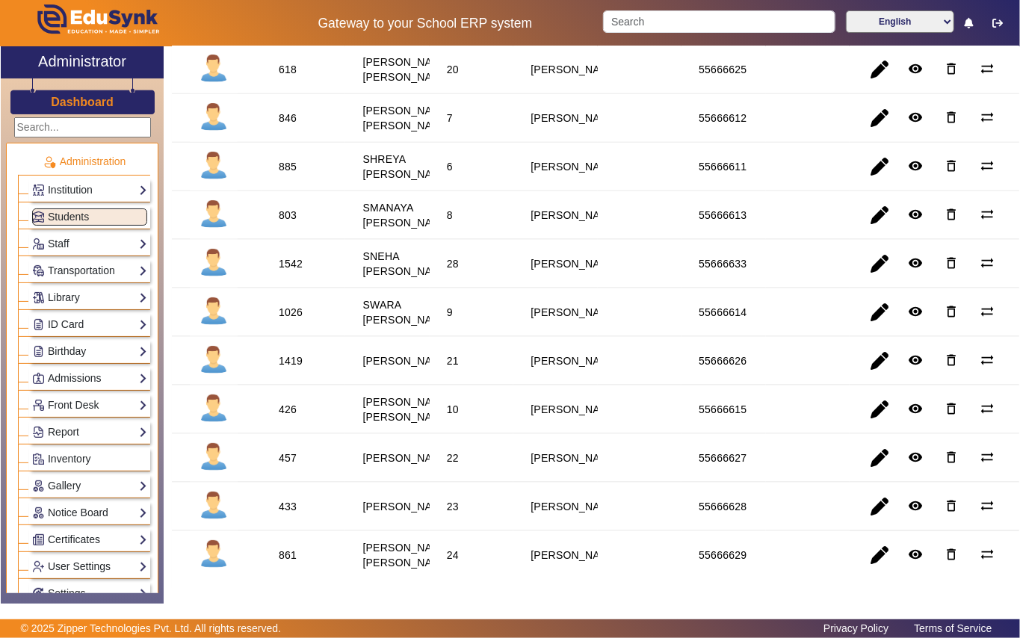
click at [285, 320] on div "1026" at bounding box center [291, 312] width 24 height 15
click at [102, 300] on link "Library" at bounding box center [89, 297] width 115 height 17
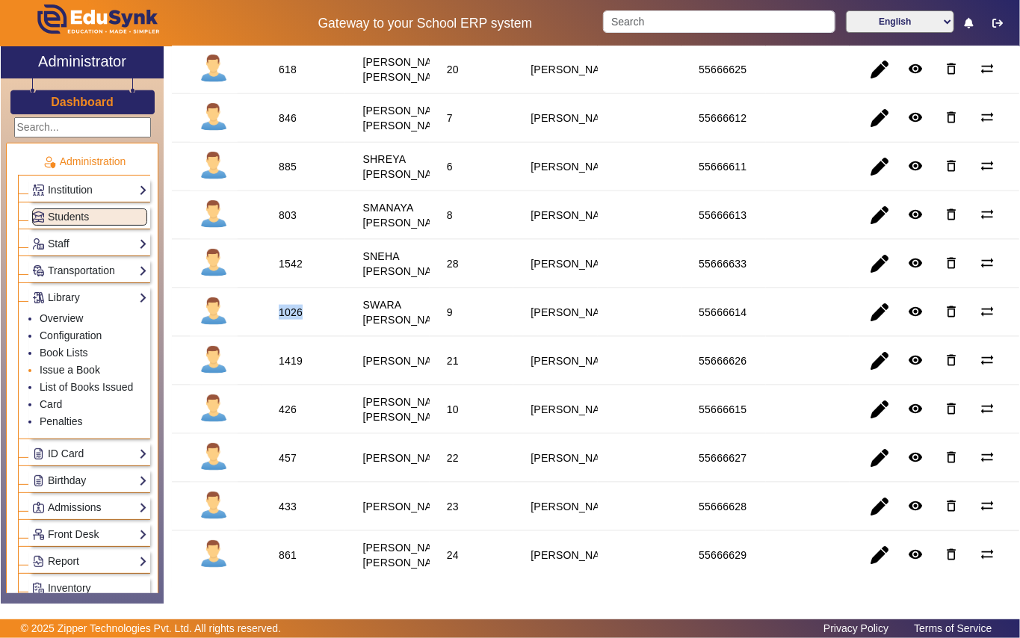
click at [93, 368] on link "Issue a Book" at bounding box center [70, 370] width 61 height 12
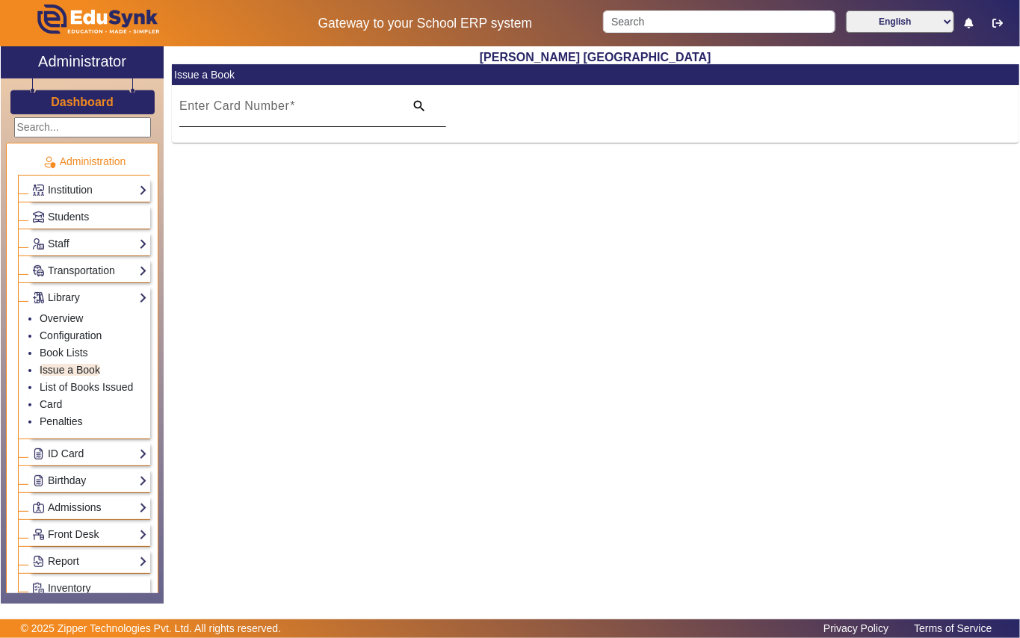
click at [260, 112] on mat-label "Enter Card Number" at bounding box center [234, 105] width 110 height 13
click at [260, 112] on input "Enter Card Number" at bounding box center [287, 112] width 216 height 18
paste input "1026"
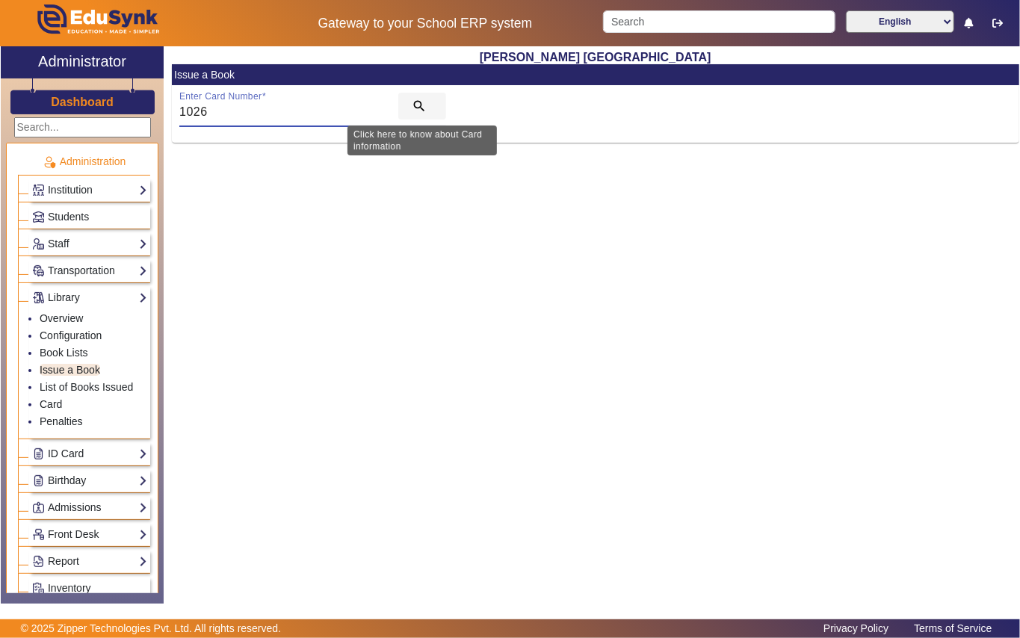
type input "1026"
click at [422, 108] on mat-icon "search" at bounding box center [419, 106] width 15 height 15
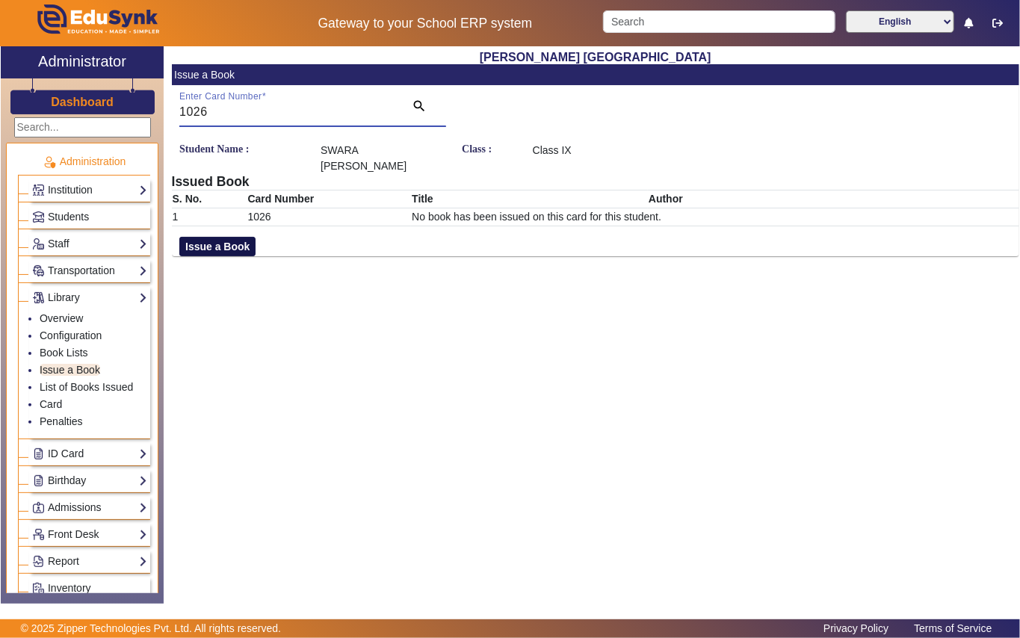
click at [216, 237] on button "Issue a Book" at bounding box center [217, 246] width 76 height 19
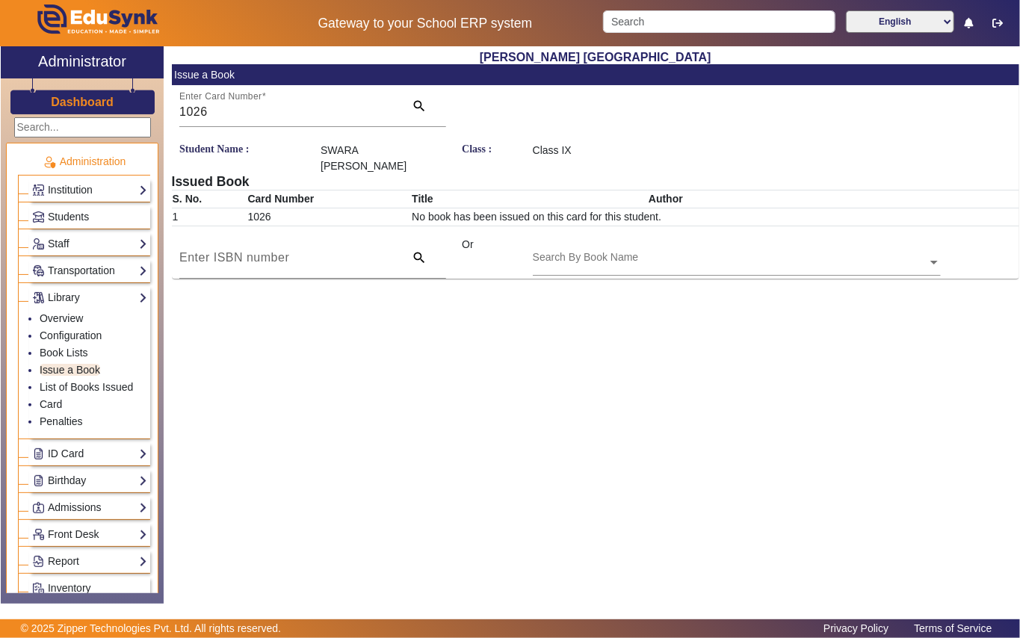
click at [602, 256] on input "text" at bounding box center [737, 264] width 408 height 16
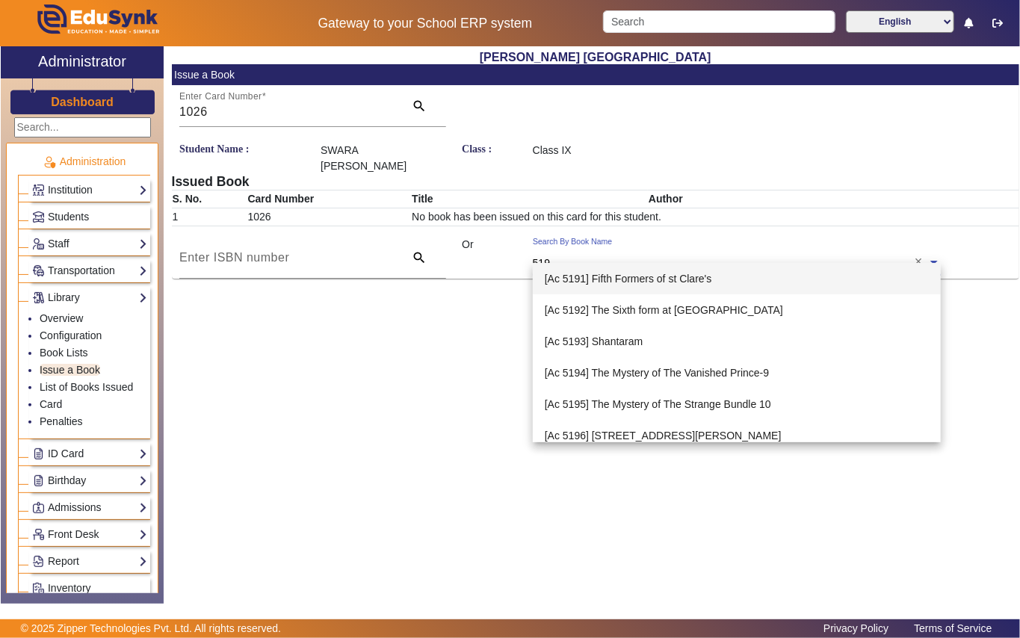
type input "5198"
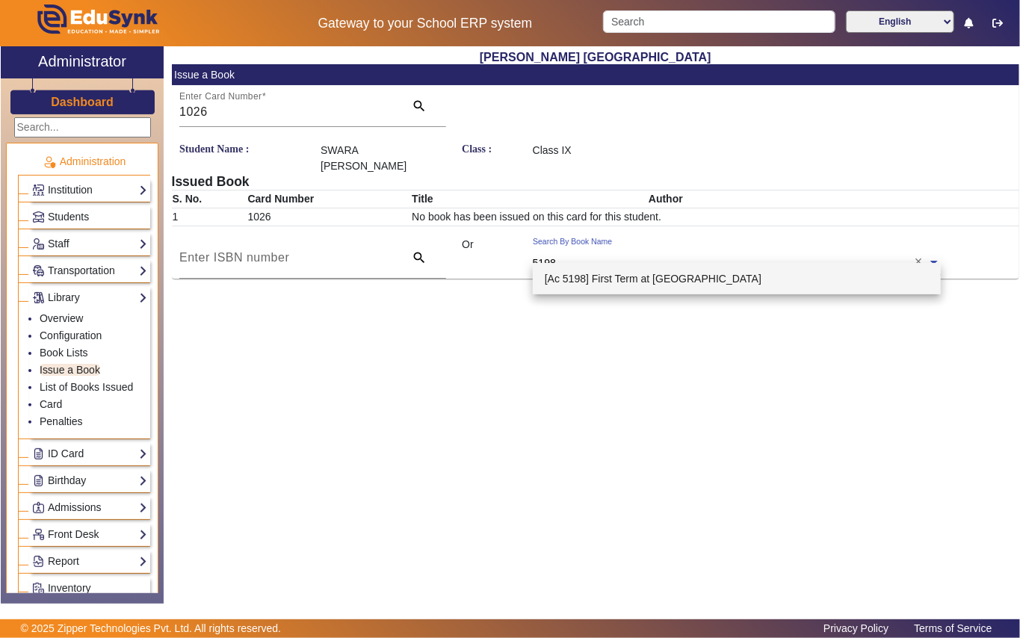
click at [681, 268] on div "[Ac 5198] First Term at [GEOGRAPHIC_DATA]" at bounding box center [737, 278] width 408 height 31
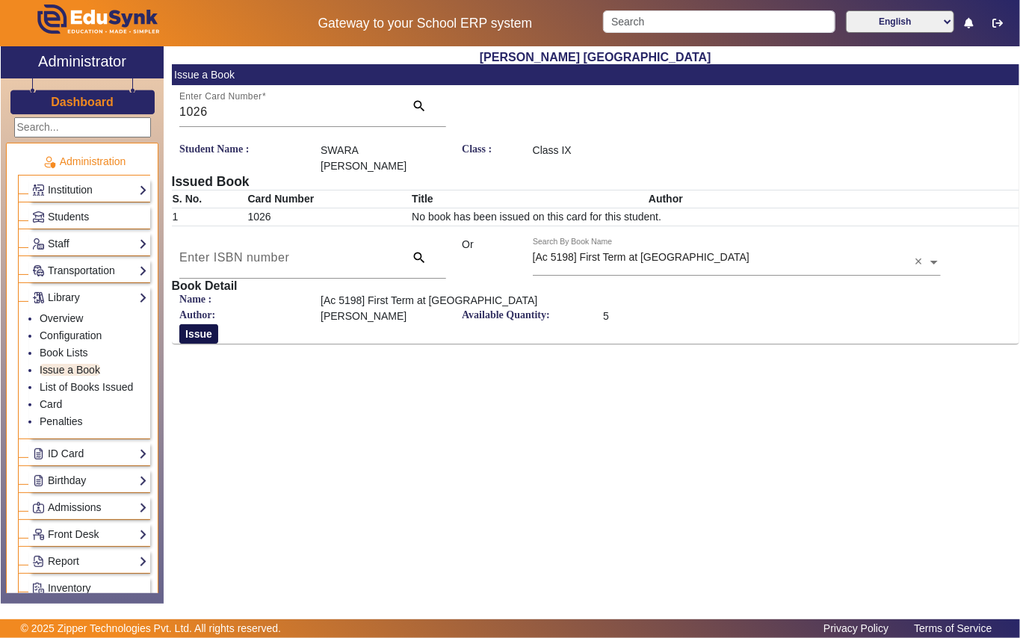
click at [192, 324] on button "Issue" at bounding box center [198, 333] width 39 height 19
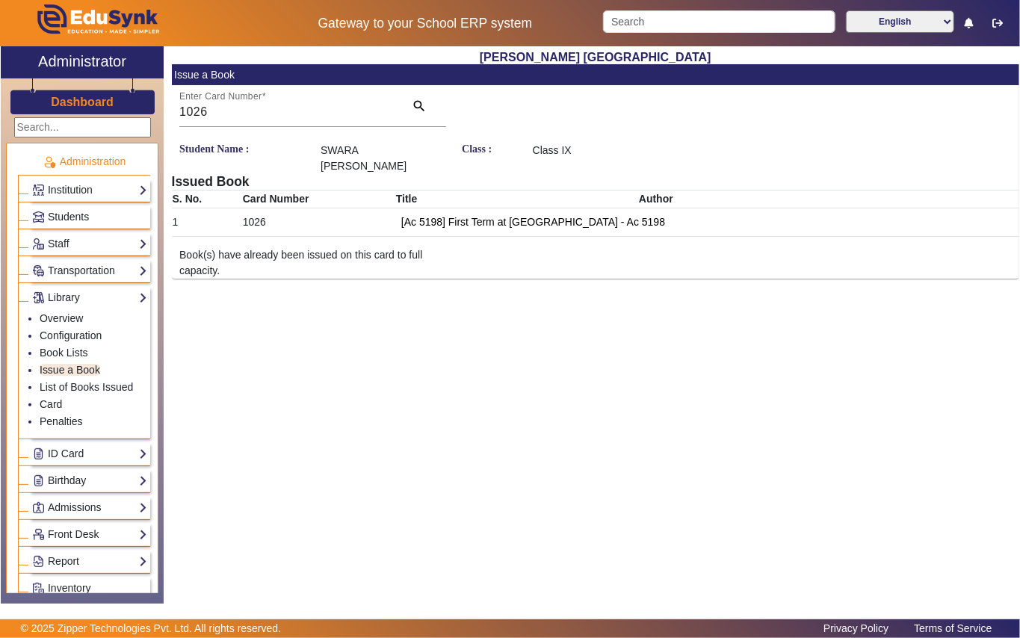
click at [103, 217] on link "Students" at bounding box center [89, 216] width 115 height 17
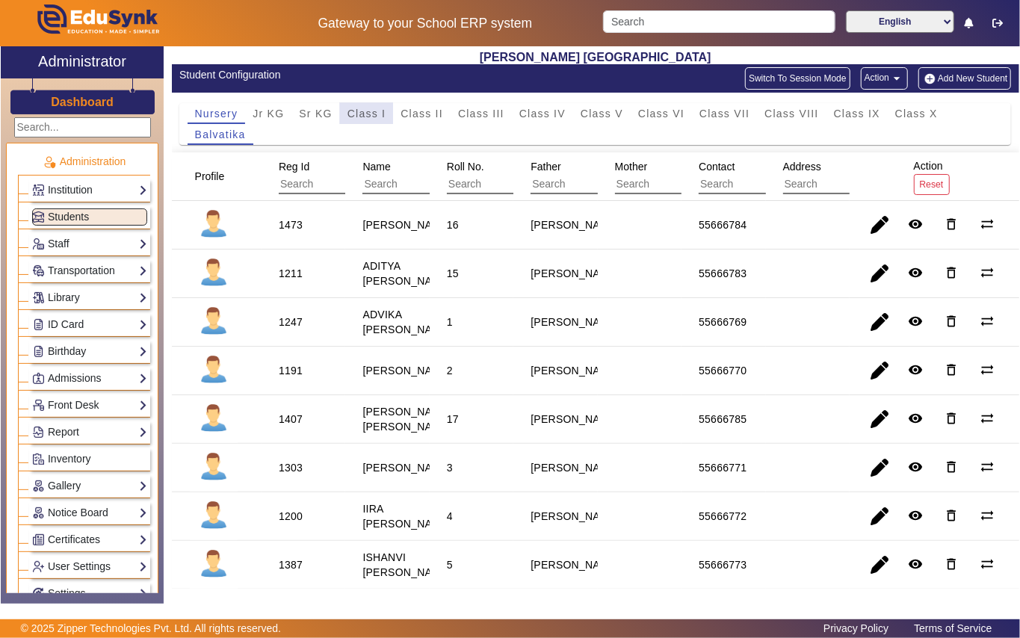
click at [362, 114] on span "Class I" at bounding box center [366, 113] width 39 height 10
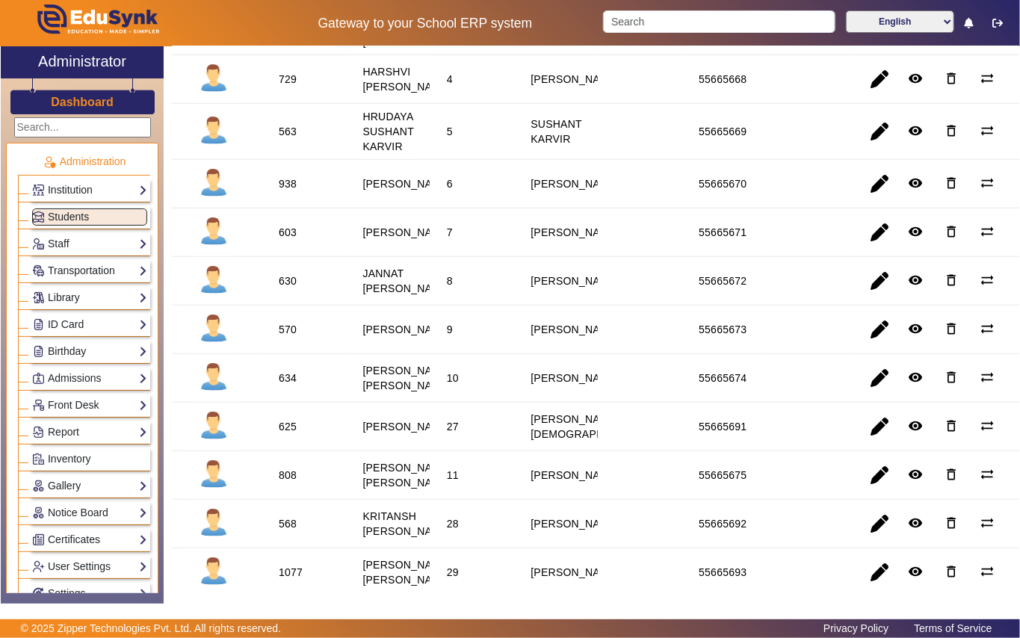
scroll to position [697, 0]
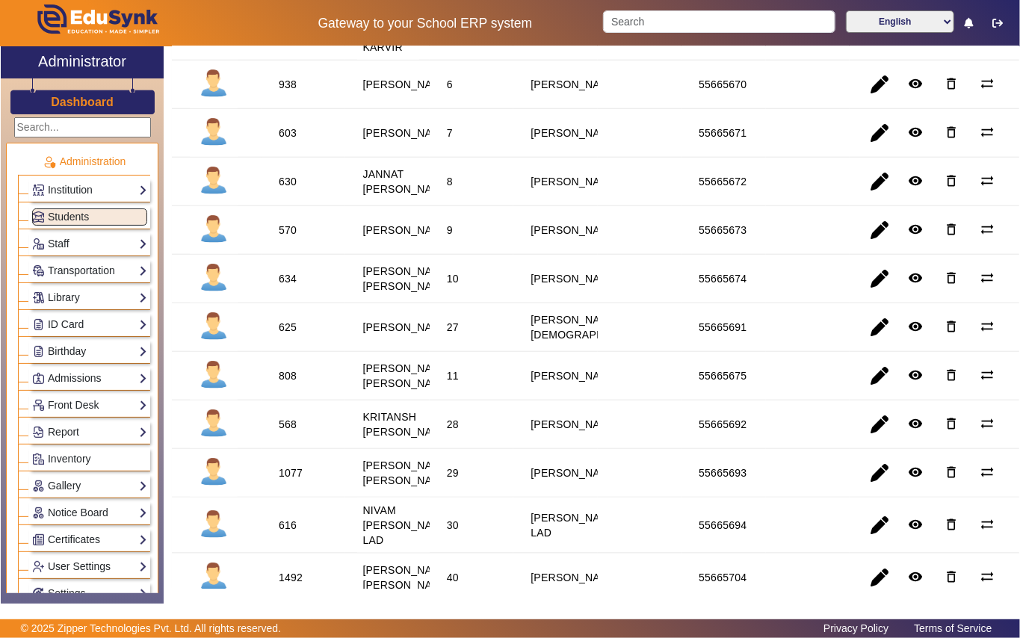
click at [284, 383] on div "808" at bounding box center [288, 375] width 18 height 15
drag, startPoint x: 102, startPoint y: 291, endPoint x: 102, endPoint y: 300, distance: 8.2
click at [102, 297] on link "Library" at bounding box center [89, 297] width 115 height 17
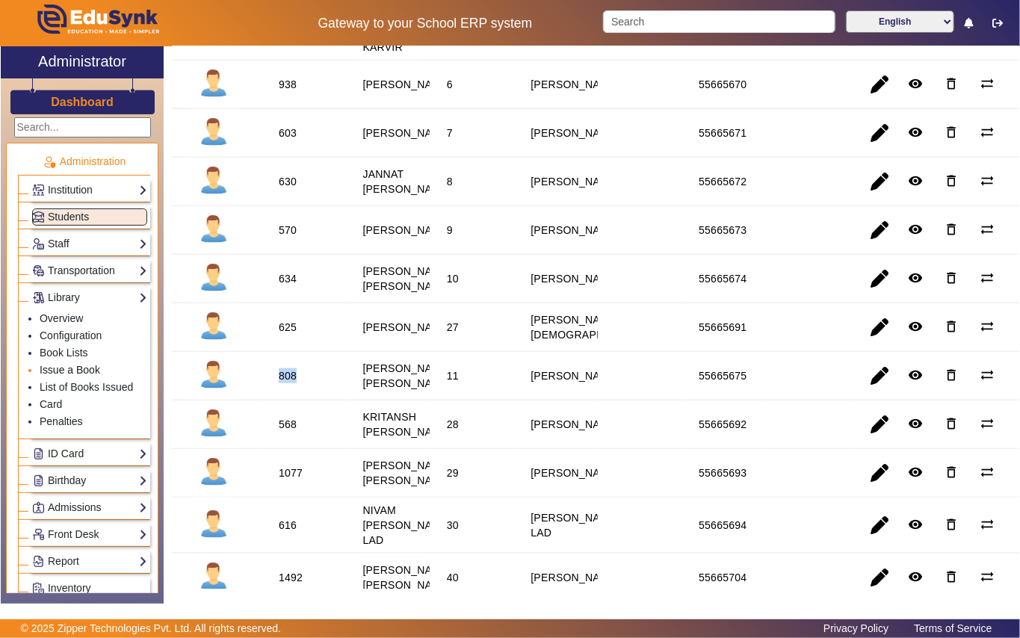
click at [82, 372] on link "Issue a Book" at bounding box center [70, 370] width 61 height 12
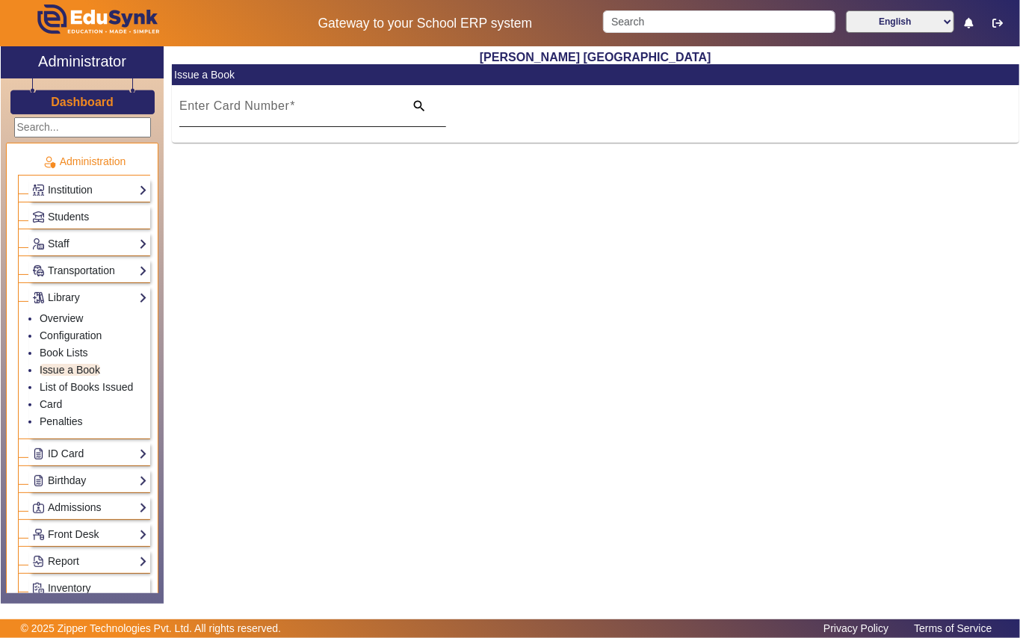
click at [273, 108] on mat-label "Enter Card Number" at bounding box center [234, 105] width 110 height 13
click at [273, 108] on input "Enter Card Number" at bounding box center [287, 112] width 216 height 18
paste input "808"
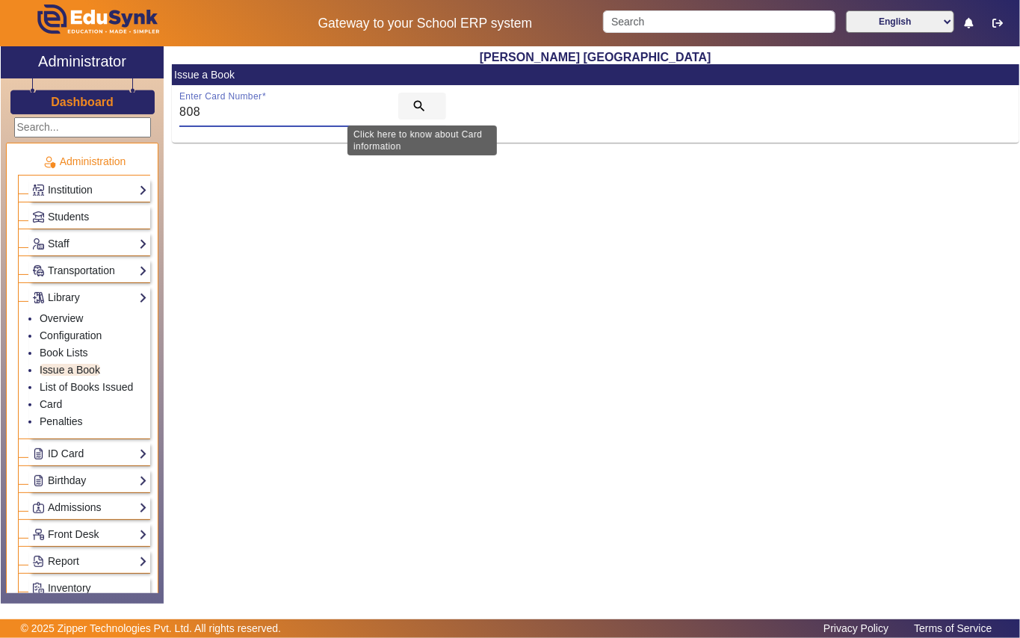
type input "808"
click at [413, 102] on mat-icon "search" at bounding box center [419, 106] width 15 height 15
click at [114, 215] on link "Students" at bounding box center [89, 216] width 115 height 17
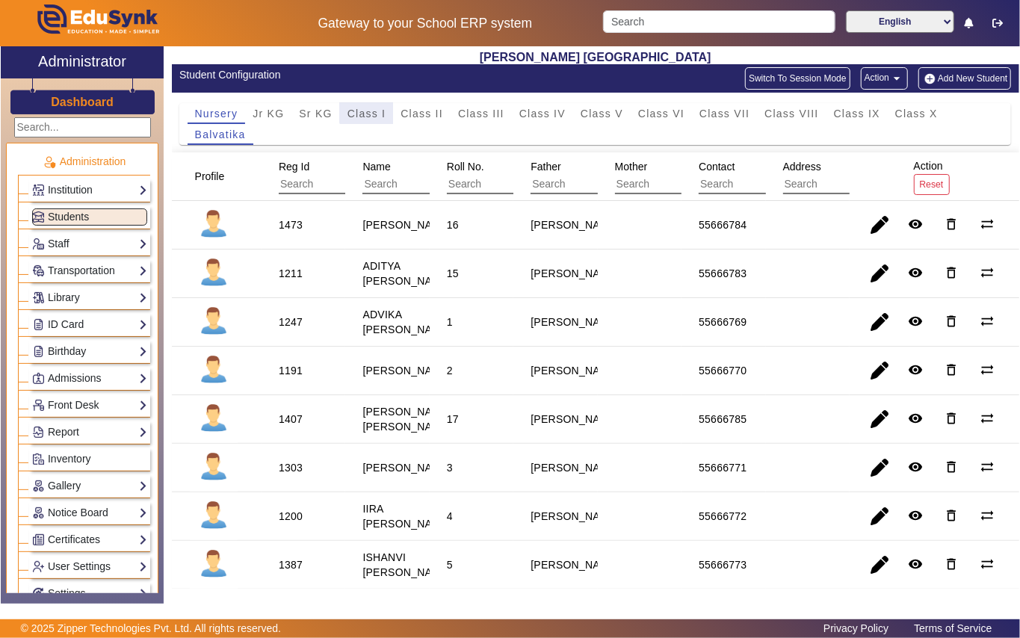
drag, startPoint x: 371, startPoint y: 111, endPoint x: 231, endPoint y: 222, distance: 178.7
click at [368, 114] on span "Class I" at bounding box center [366, 113] width 39 height 10
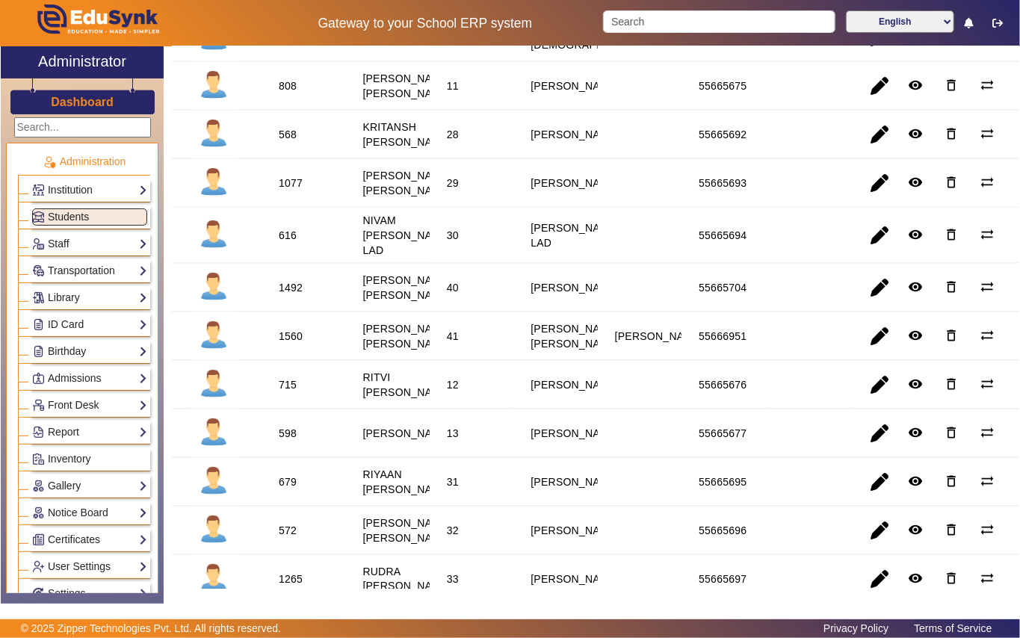
scroll to position [996, 0]
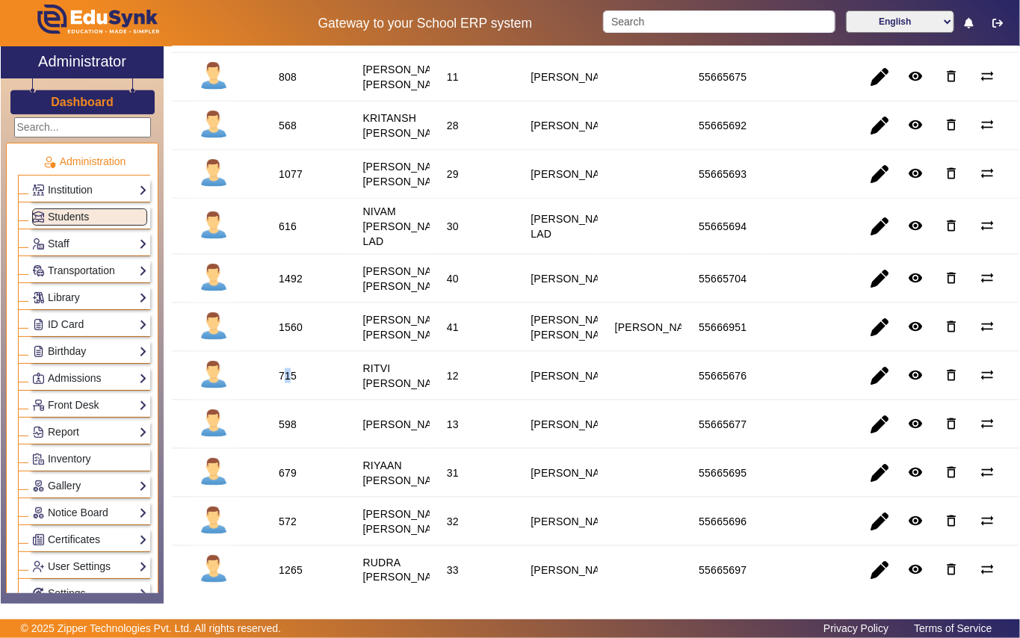
click at [287, 383] on div "715" at bounding box center [288, 375] width 18 height 15
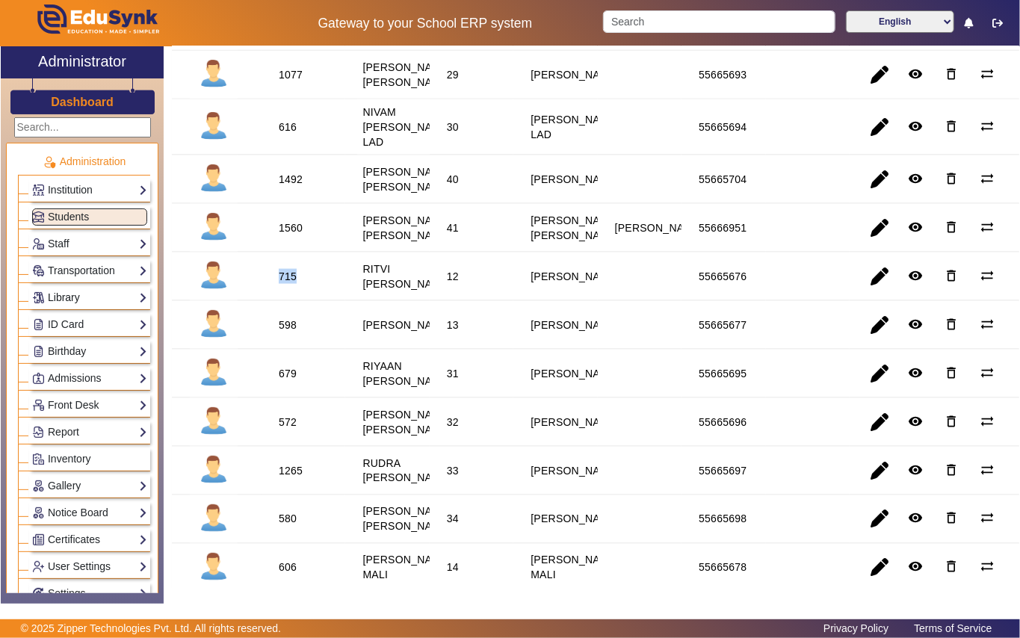
click at [96, 297] on link "Library" at bounding box center [89, 297] width 115 height 17
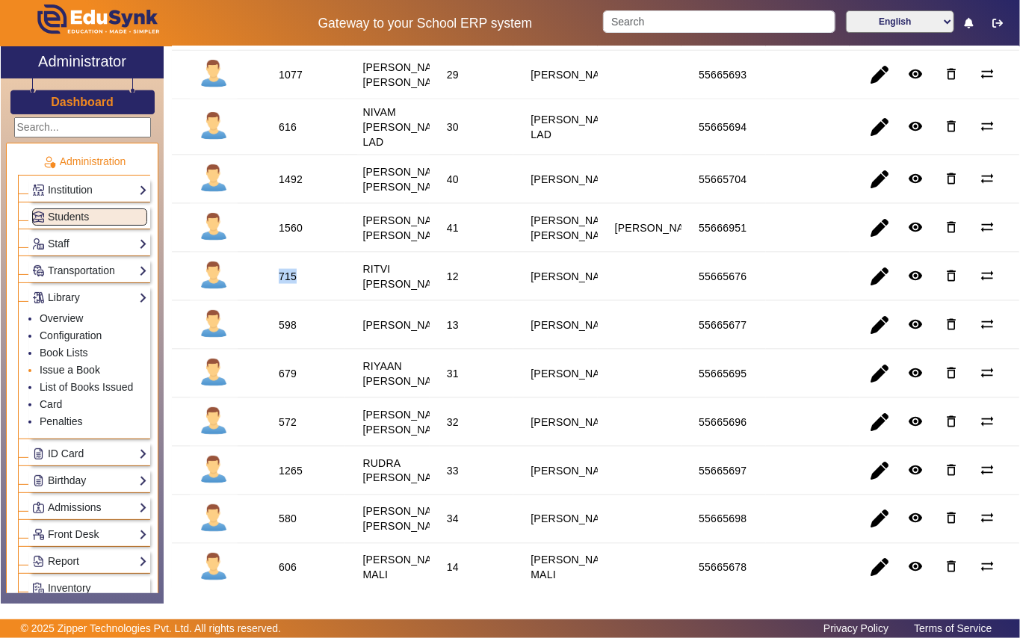
click at [97, 371] on link "Issue a Book" at bounding box center [70, 370] width 61 height 12
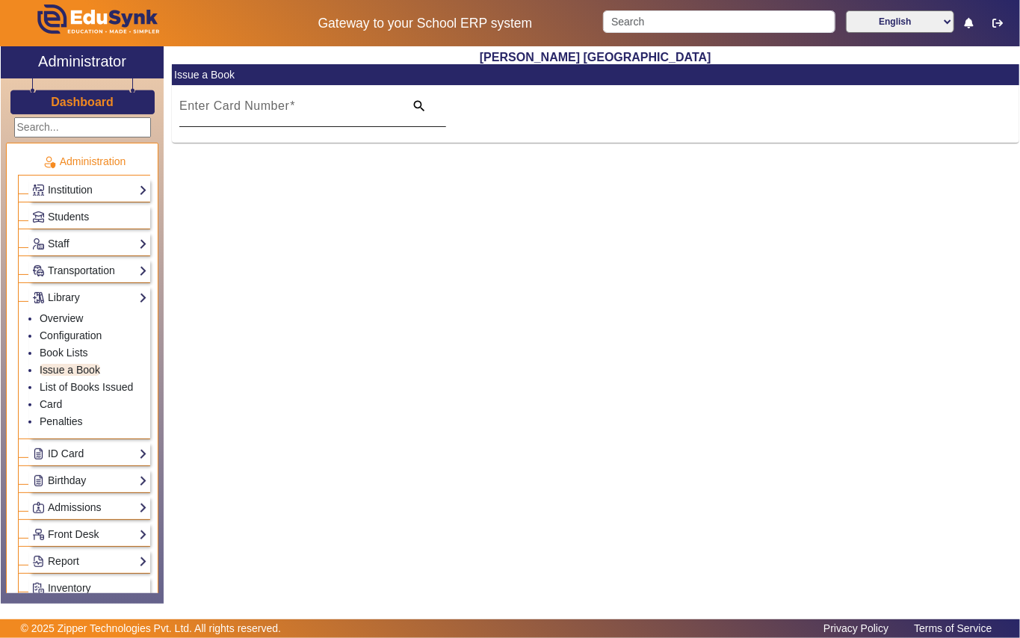
click at [294, 111] on span at bounding box center [292, 105] width 6 height 13
click at [294, 111] on input "Enter Card Number" at bounding box center [287, 112] width 216 height 18
paste input "715"
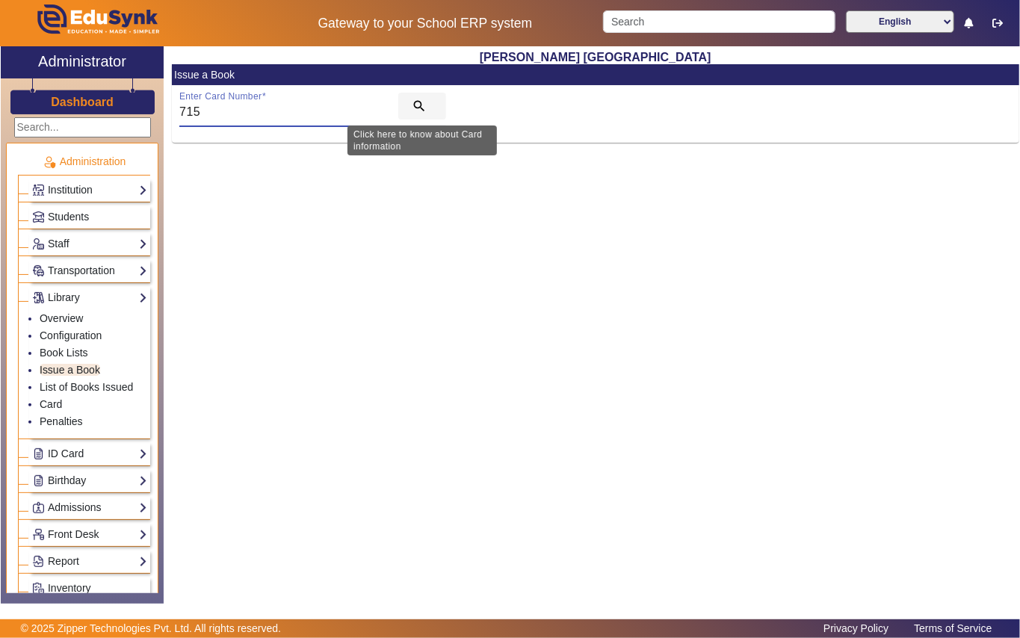
type input "715"
click at [422, 102] on mat-icon "search" at bounding box center [419, 106] width 15 height 15
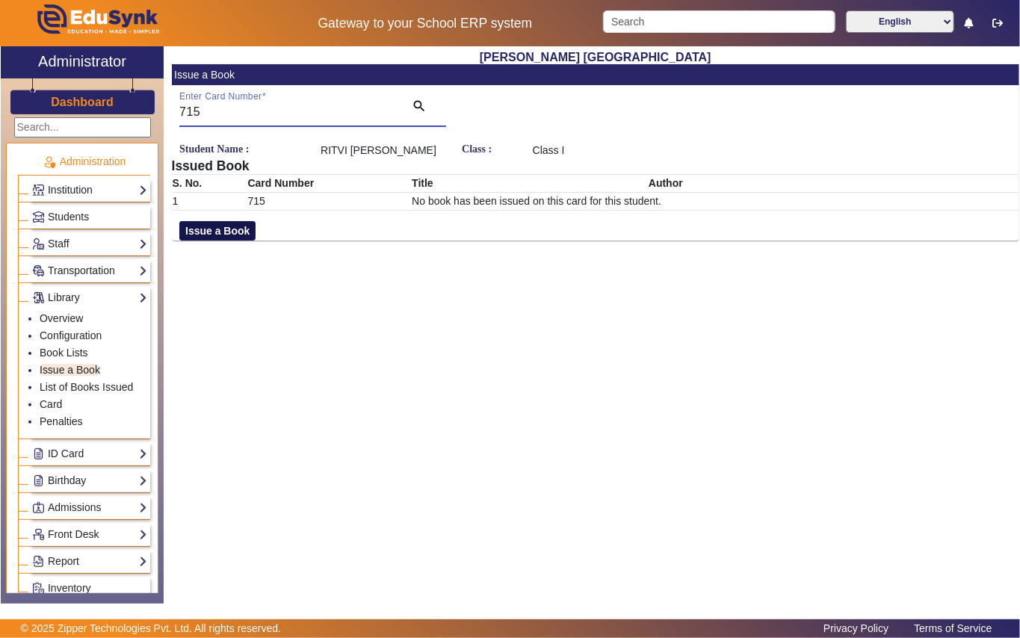
click at [218, 231] on button "Issue a Book" at bounding box center [217, 230] width 76 height 19
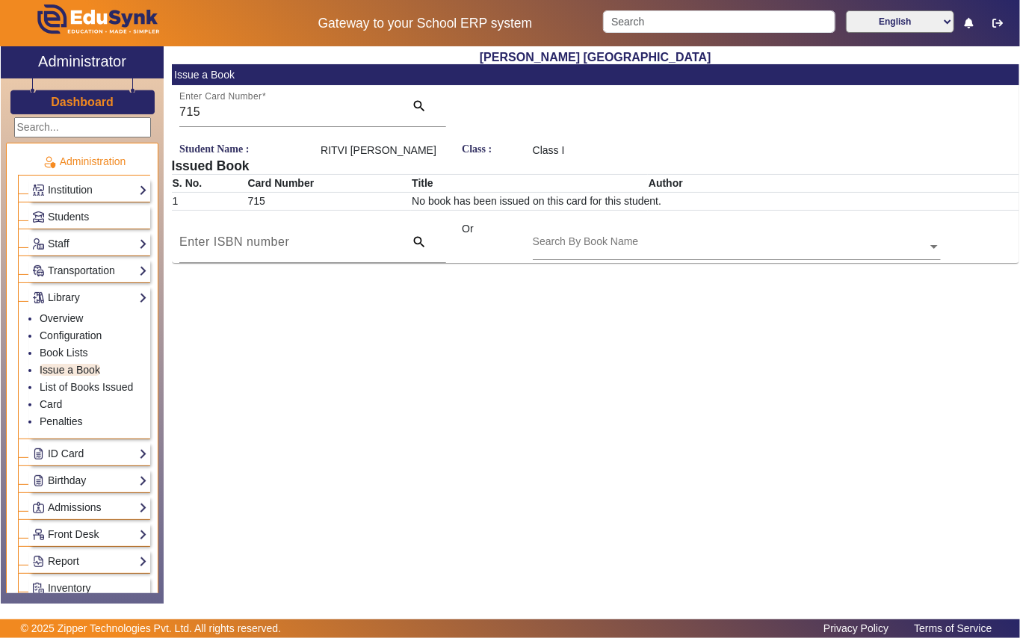
click at [599, 246] on input "text" at bounding box center [737, 248] width 408 height 16
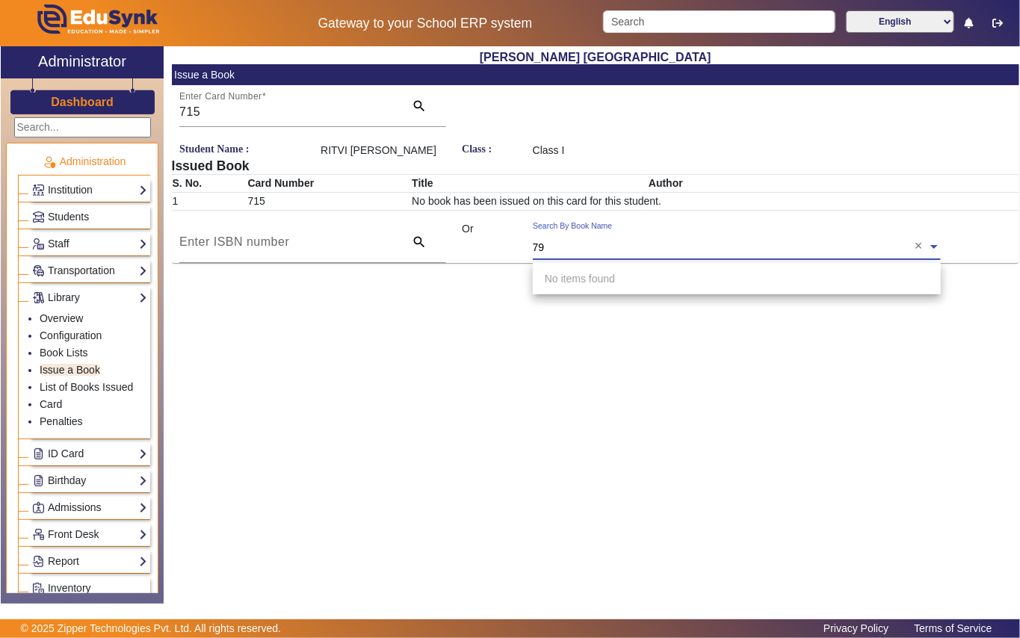
type input "796"
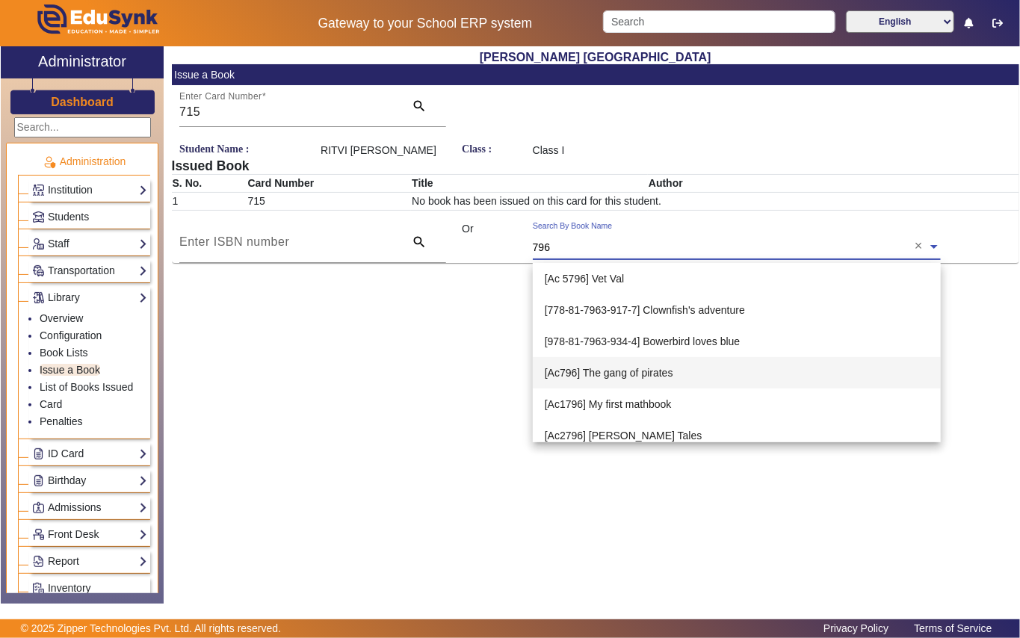
click at [634, 368] on span "[Ac796] The gang of pirates" at bounding box center [609, 373] width 129 height 12
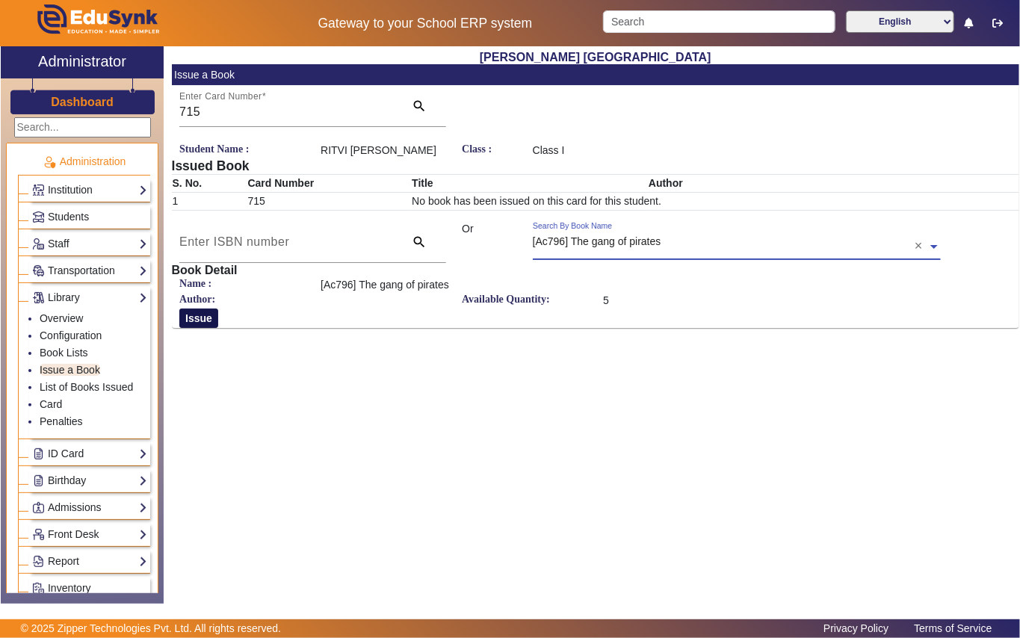
click at [204, 317] on button "Issue" at bounding box center [198, 318] width 39 height 19
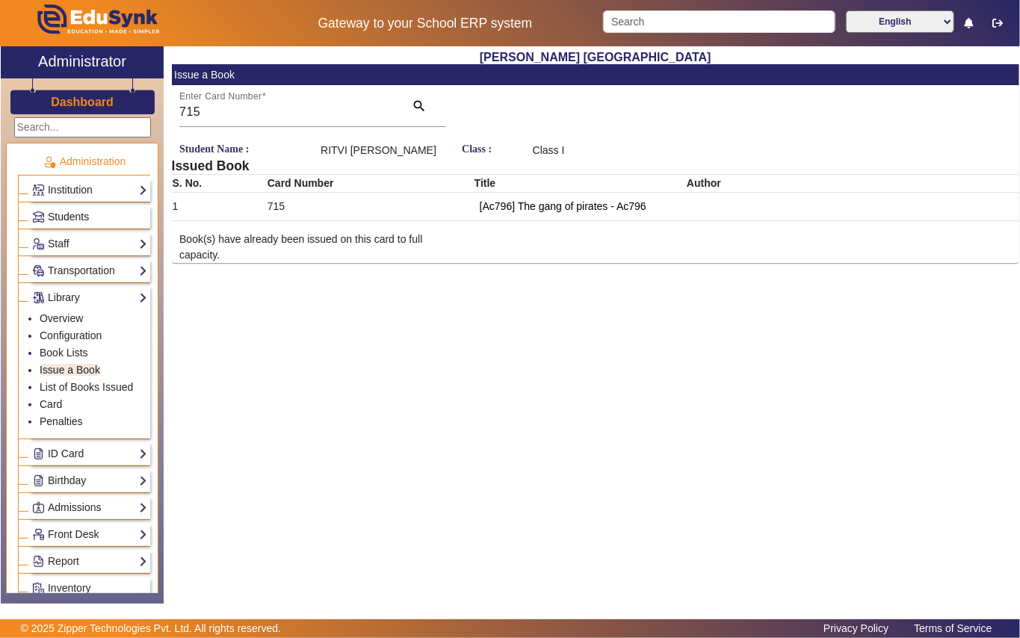
click at [105, 211] on link "Students" at bounding box center [89, 216] width 115 height 17
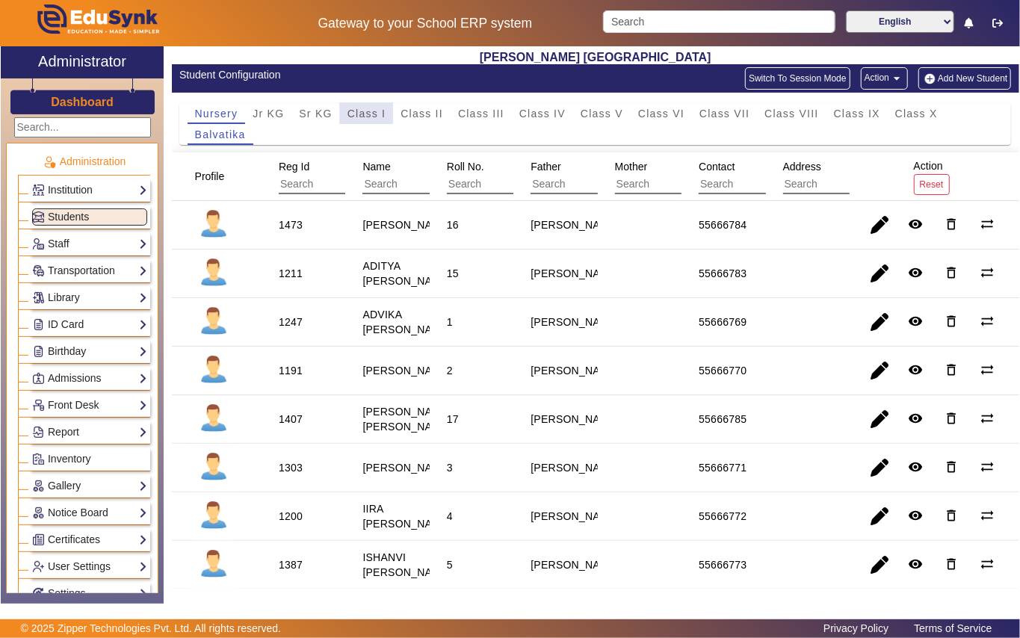
drag, startPoint x: 365, startPoint y: 111, endPoint x: 230, endPoint y: 197, distance: 160.6
click at [365, 111] on span "Class I" at bounding box center [366, 113] width 39 height 10
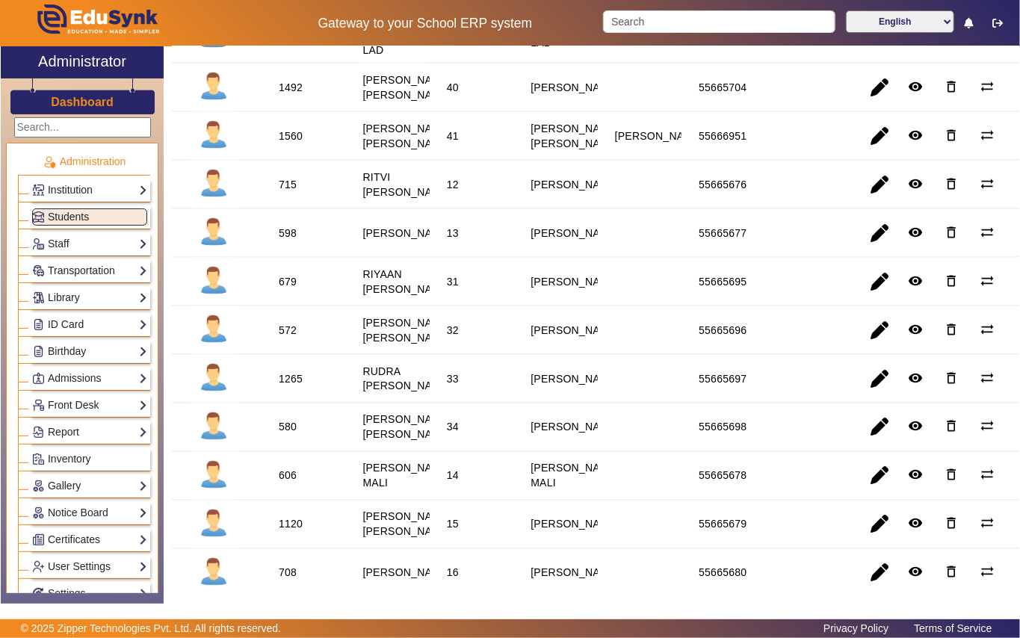
scroll to position [1196, 0]
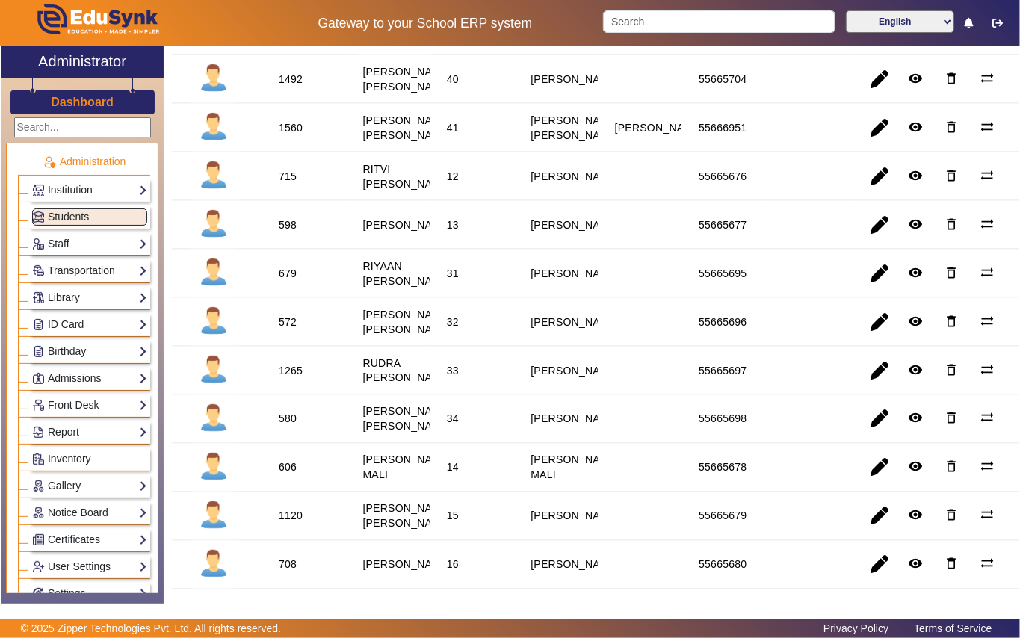
click at [285, 232] on div "598" at bounding box center [288, 224] width 18 height 15
click at [102, 300] on link "Library" at bounding box center [89, 297] width 115 height 17
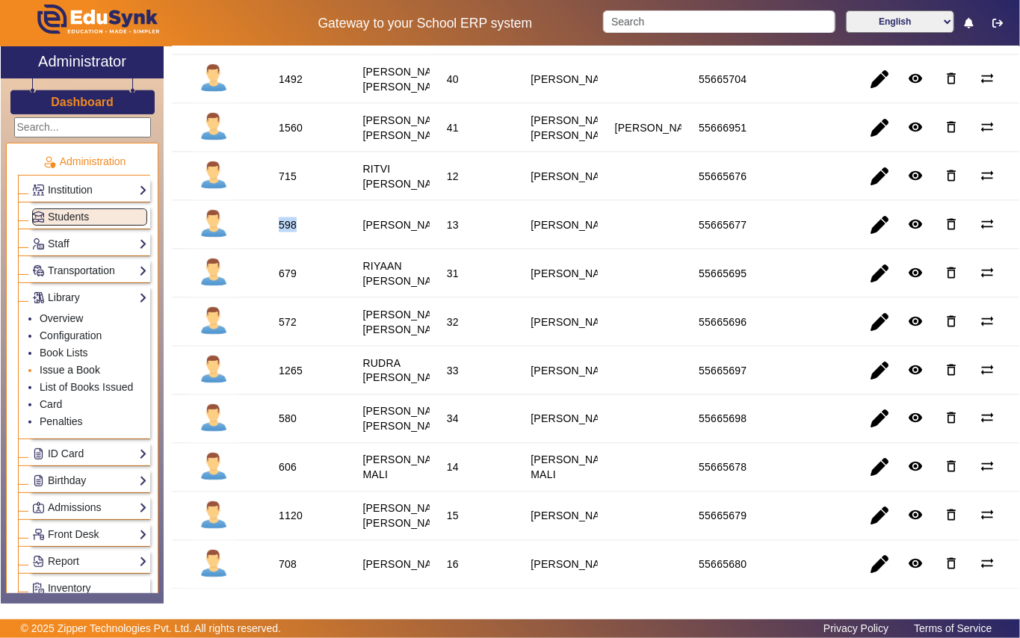
click at [93, 369] on link "Issue a Book" at bounding box center [70, 370] width 61 height 12
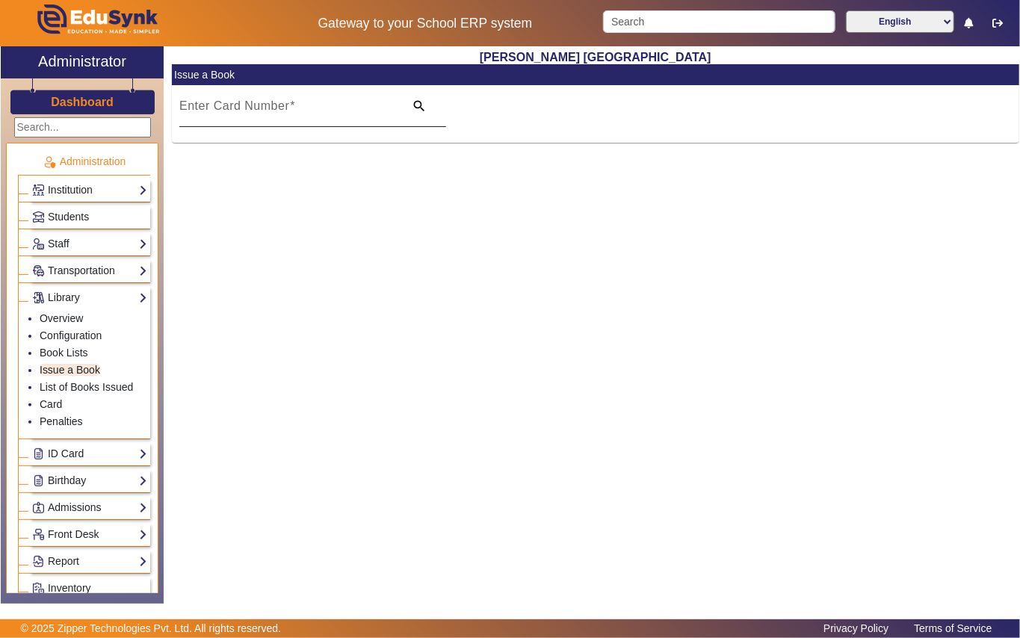
click at [233, 103] on mat-label "Enter Card Number" at bounding box center [234, 105] width 110 height 13
click at [233, 103] on input "Enter Card Number" at bounding box center [287, 112] width 216 height 18
paste input "598"
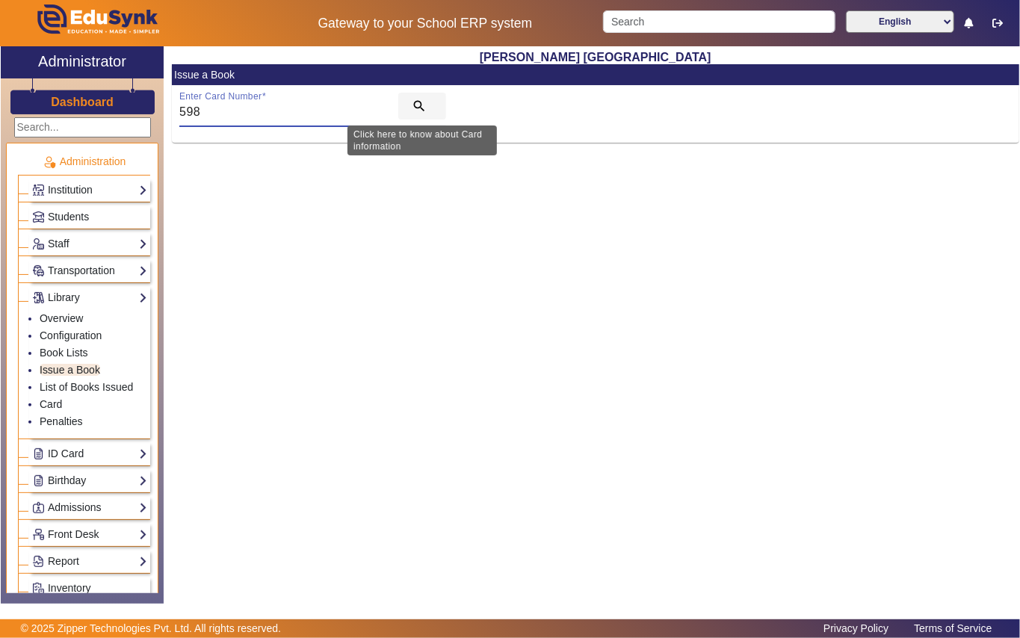
type input "598"
click at [421, 105] on mat-icon "search" at bounding box center [419, 106] width 15 height 15
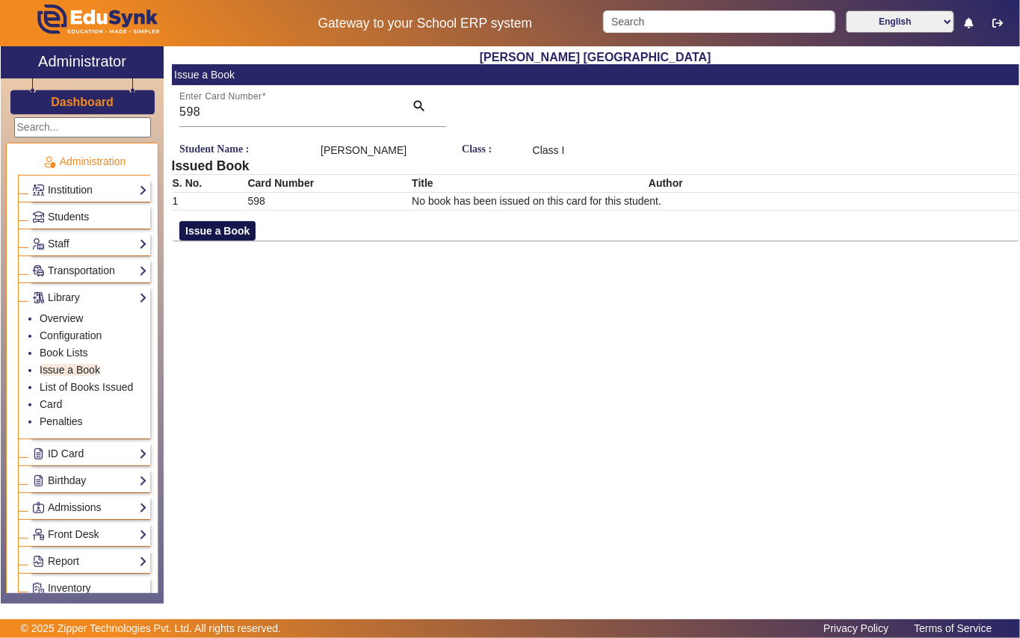
click at [204, 230] on button "Issue a Book" at bounding box center [217, 230] width 76 height 19
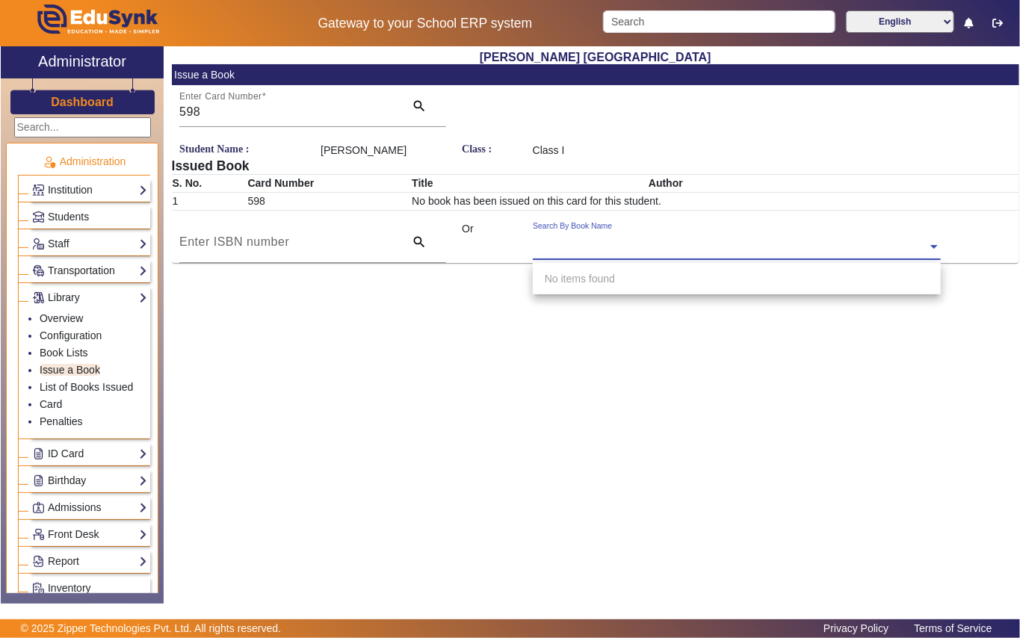
click at [625, 251] on input "text" at bounding box center [737, 248] width 408 height 16
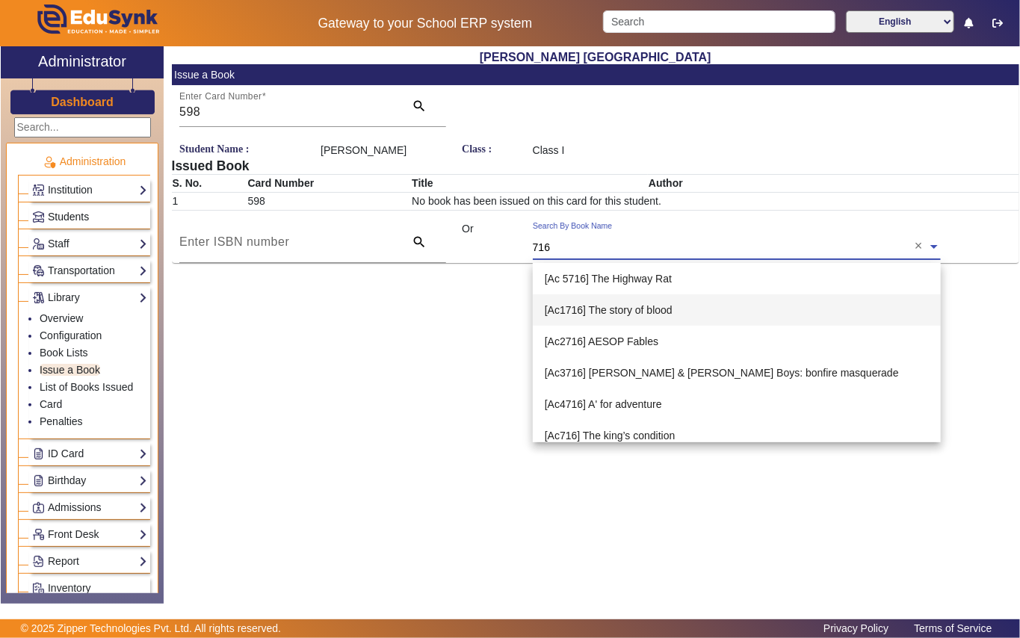
type input "716"
click at [105, 212] on link "Students" at bounding box center [89, 216] width 115 height 17
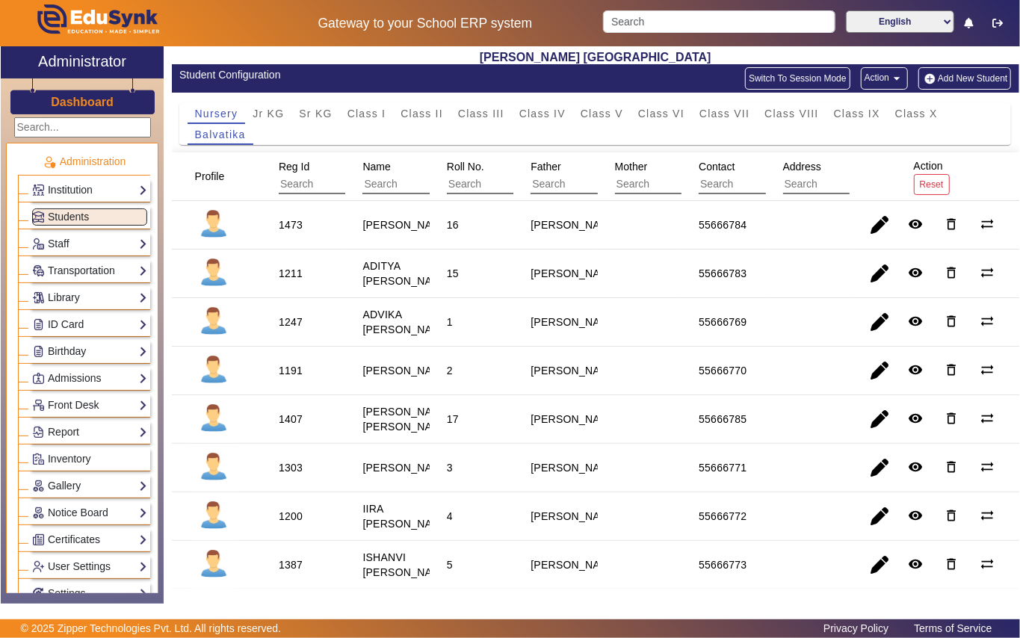
drag, startPoint x: 365, startPoint y: 108, endPoint x: 357, endPoint y: 147, distance: 39.6
click at [365, 112] on span "Class I" at bounding box center [366, 113] width 39 height 10
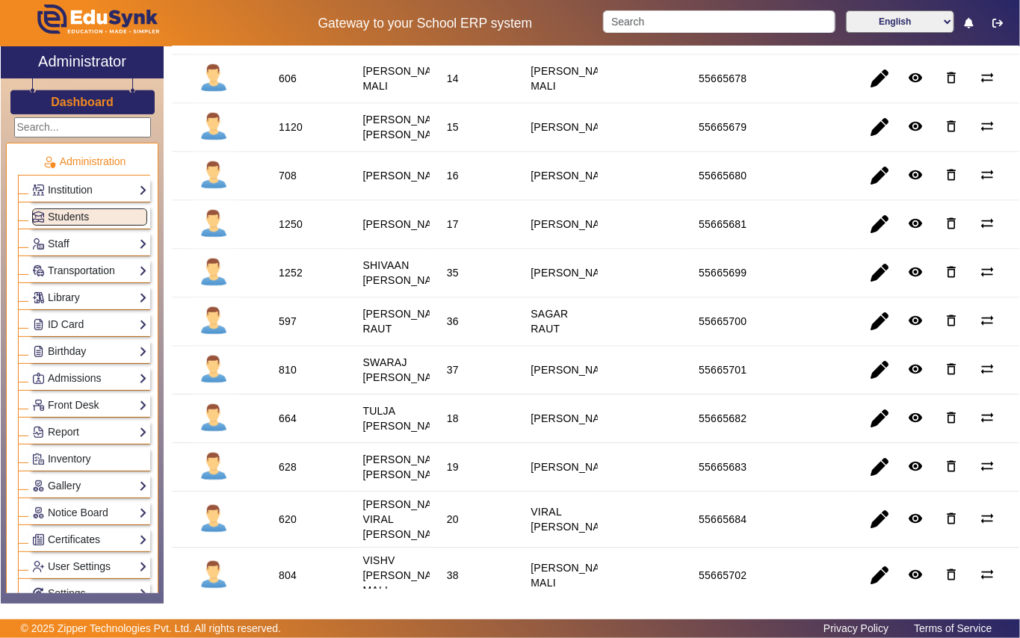
scroll to position [1594, 0]
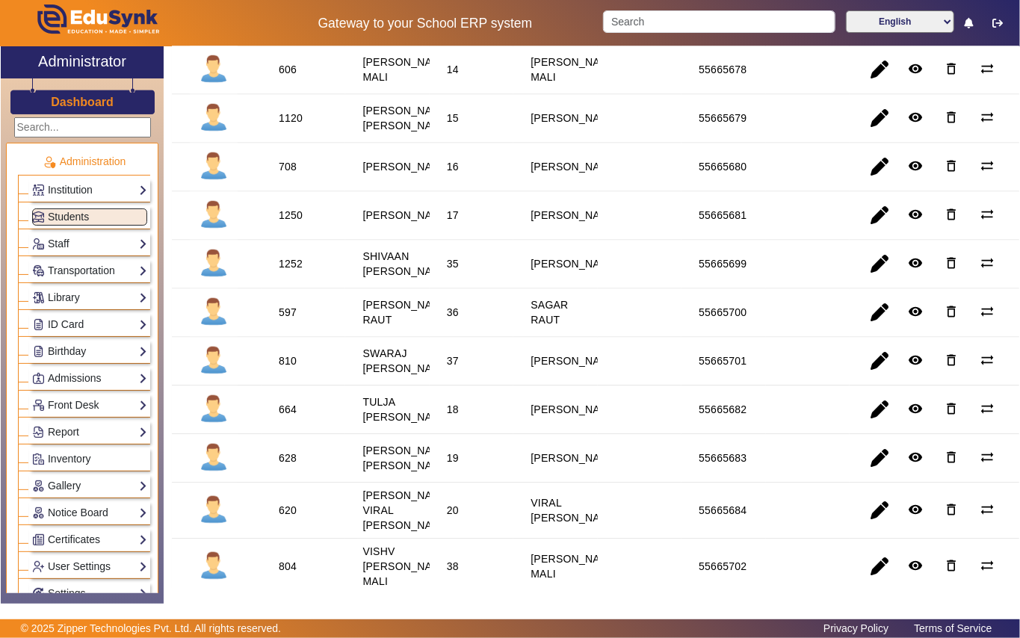
click at [287, 77] on div "606" at bounding box center [288, 69] width 18 height 15
click at [87, 299] on link "Library" at bounding box center [89, 297] width 115 height 17
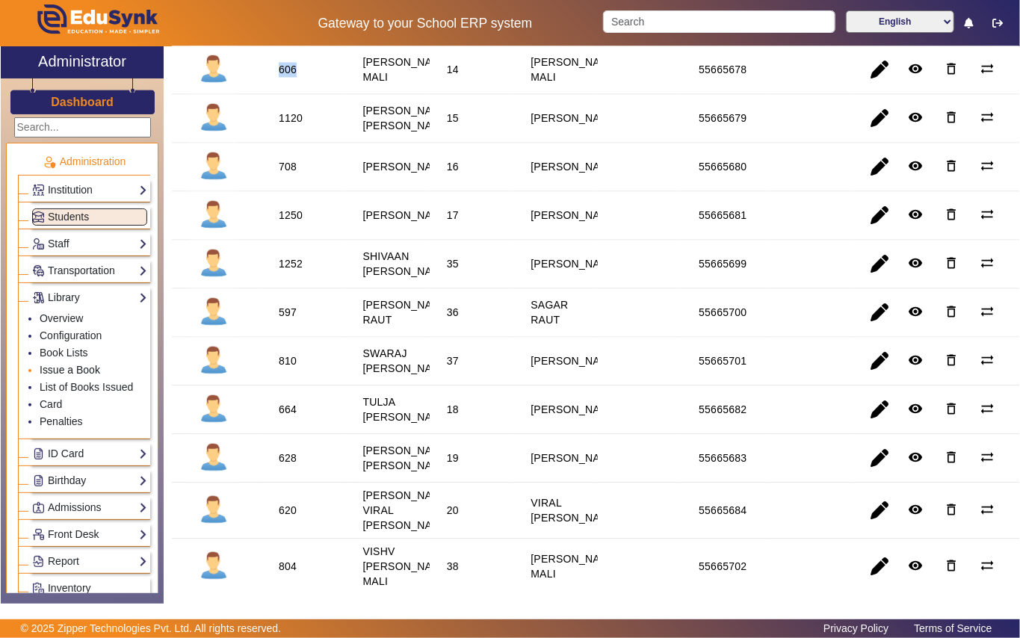
click at [91, 368] on link "Issue a Book" at bounding box center [70, 370] width 61 height 12
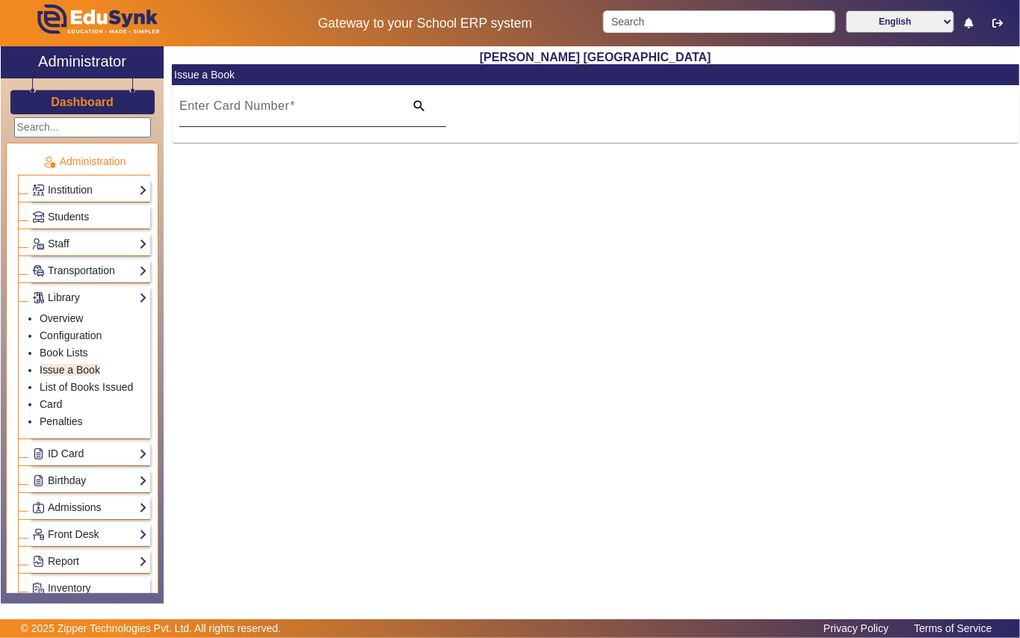
click at [265, 96] on div "Enter Card Number" at bounding box center [287, 106] width 216 height 42
paste input "606"
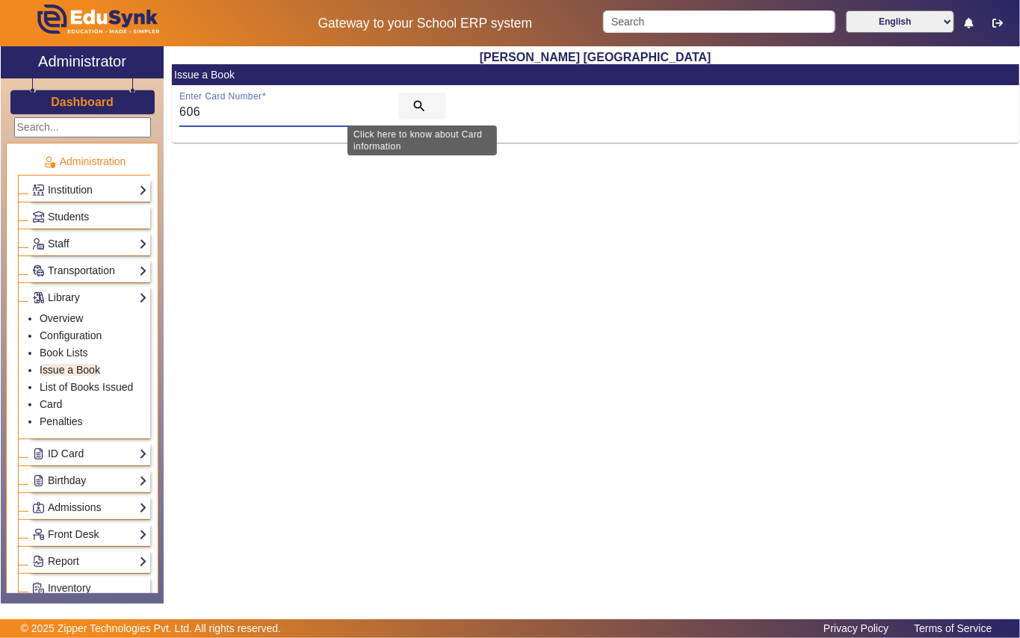
type input "606"
click at [425, 103] on mat-icon "search" at bounding box center [419, 106] width 15 height 15
click at [429, 108] on span "search" at bounding box center [422, 106] width 48 height 36
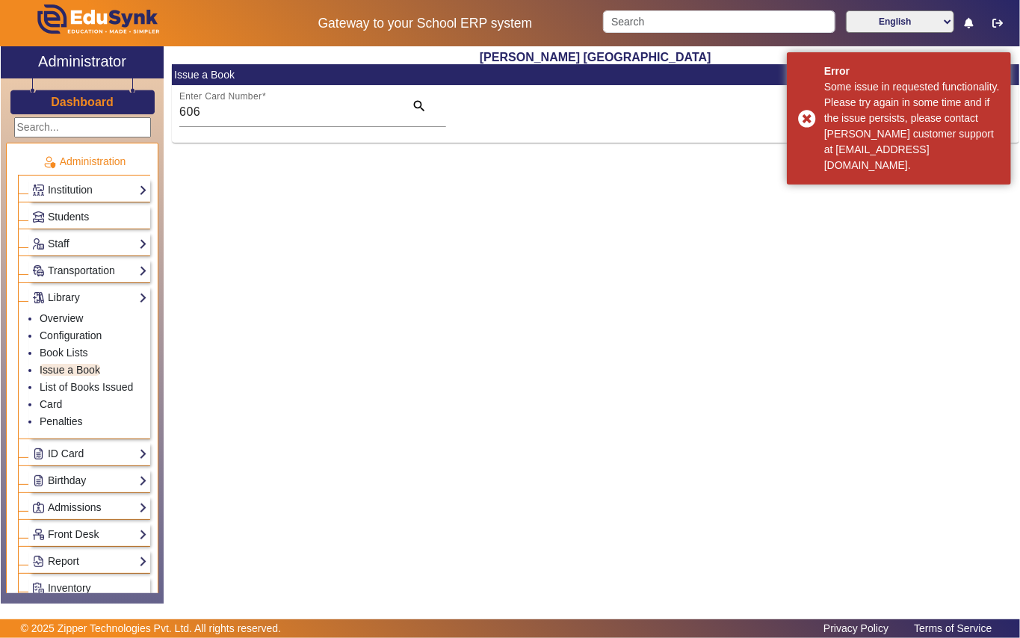
drag, startPoint x: 106, startPoint y: 216, endPoint x: 152, endPoint y: 174, distance: 62.4
click at [108, 216] on link "Students" at bounding box center [89, 216] width 115 height 17
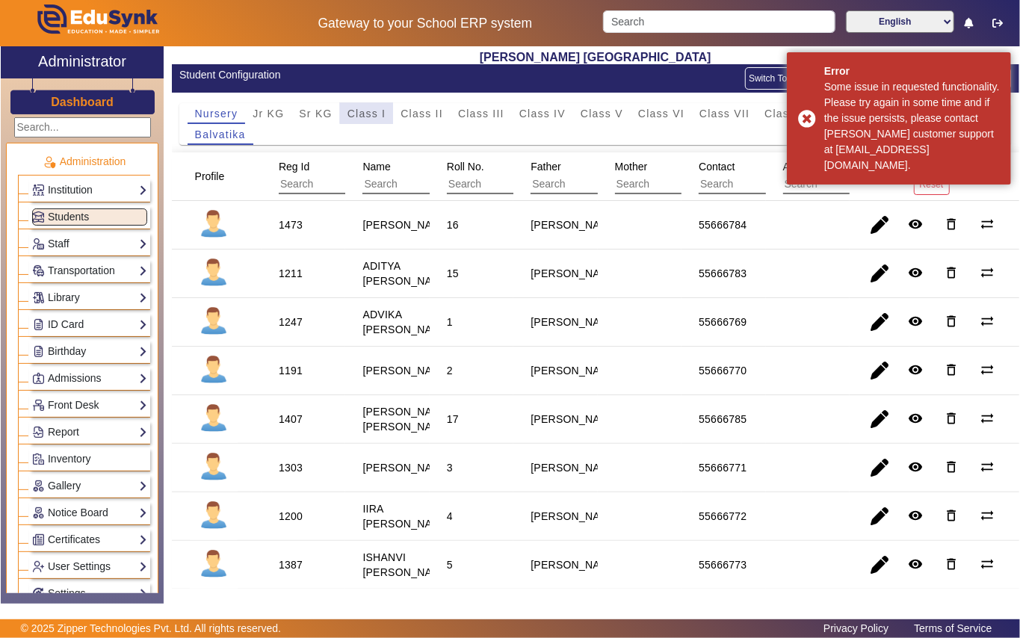
click at [372, 111] on span "Class I" at bounding box center [366, 113] width 39 height 10
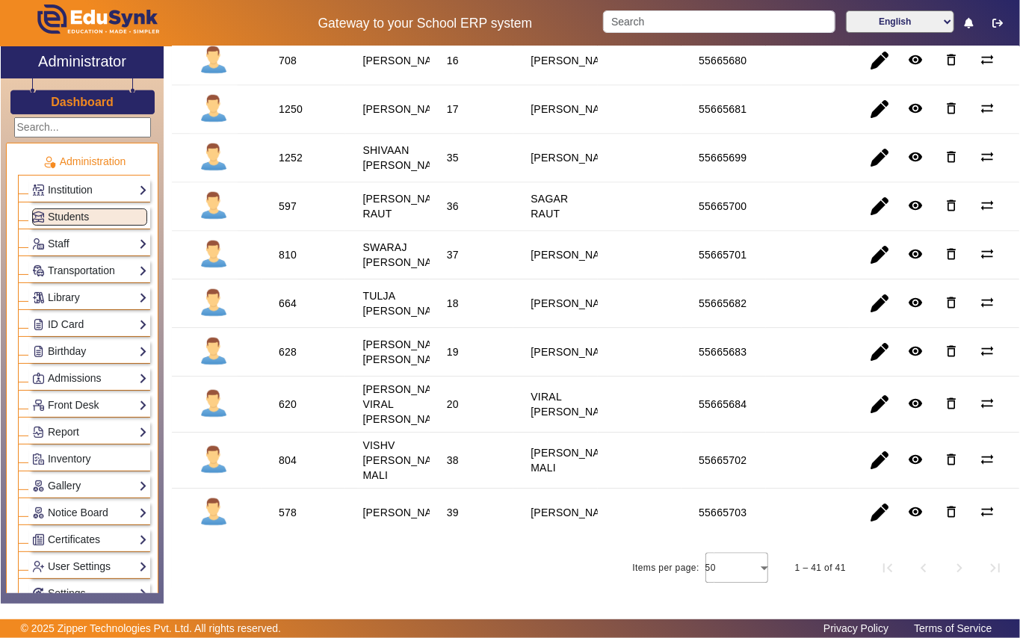
scroll to position [1674, 0]
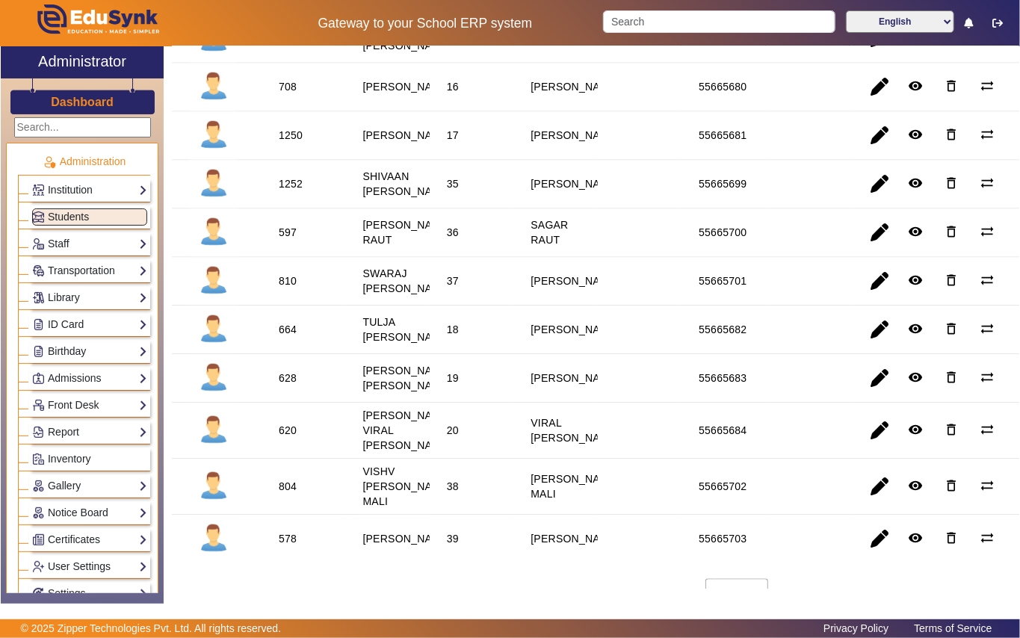
click at [287, 46] on div "1120" at bounding box center [291, 38] width 24 height 15
click at [103, 296] on link "Library" at bounding box center [89, 297] width 115 height 17
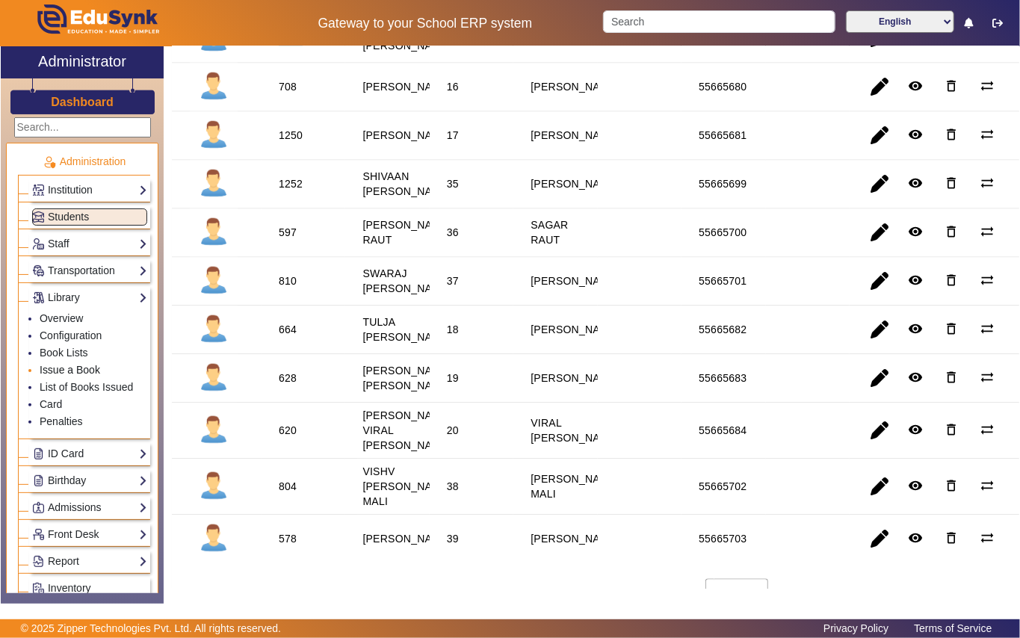
click at [97, 368] on link "Issue a Book" at bounding box center [70, 370] width 61 height 12
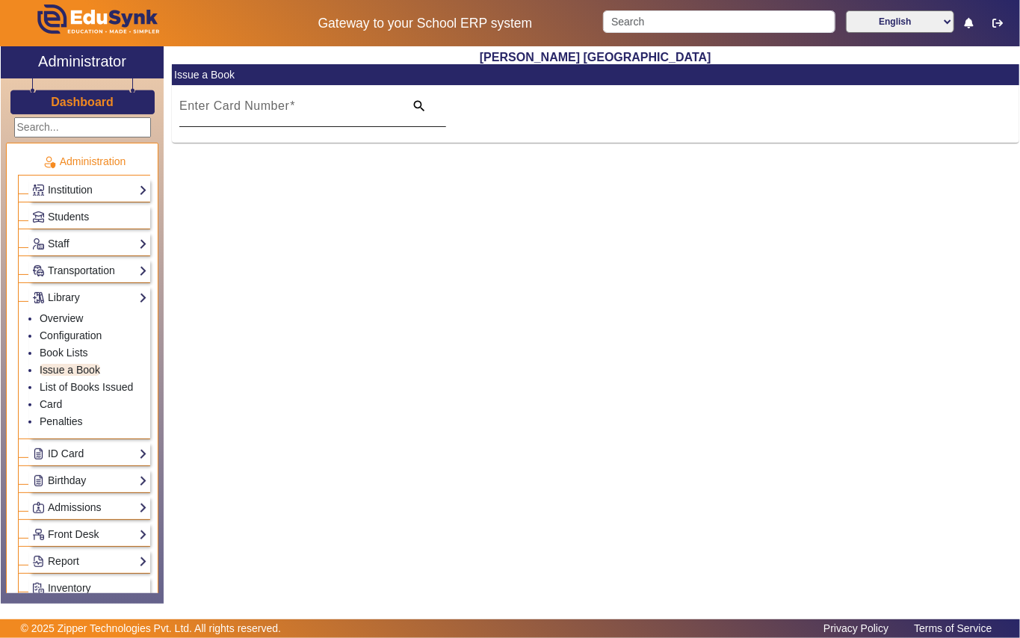
click at [321, 111] on input "Enter Card Number" at bounding box center [287, 112] width 216 height 18
paste input "1120"
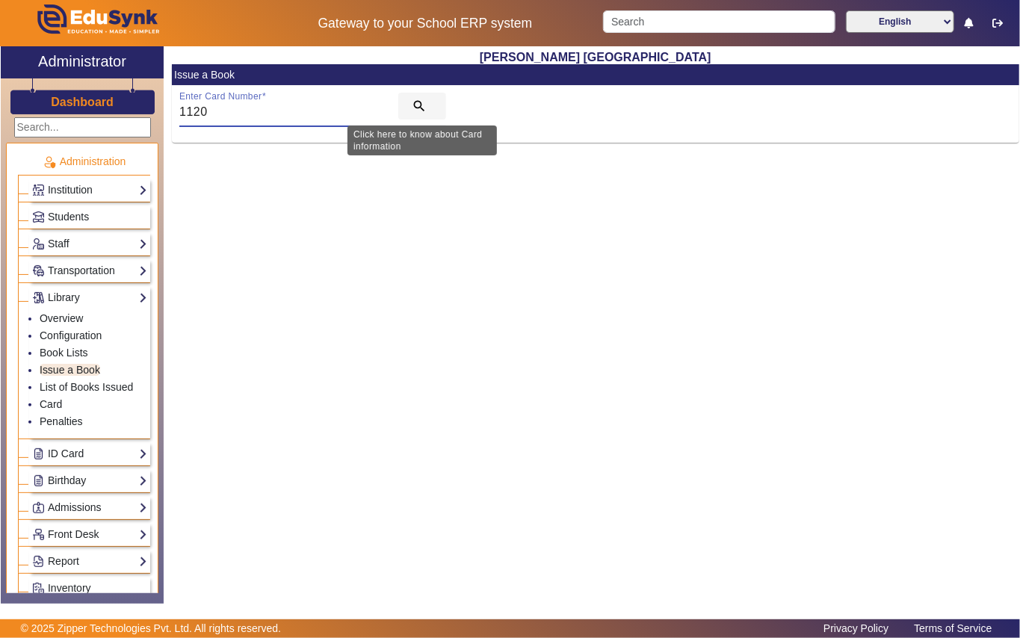
type input "1120"
click at [418, 99] on mat-icon "search" at bounding box center [419, 106] width 15 height 15
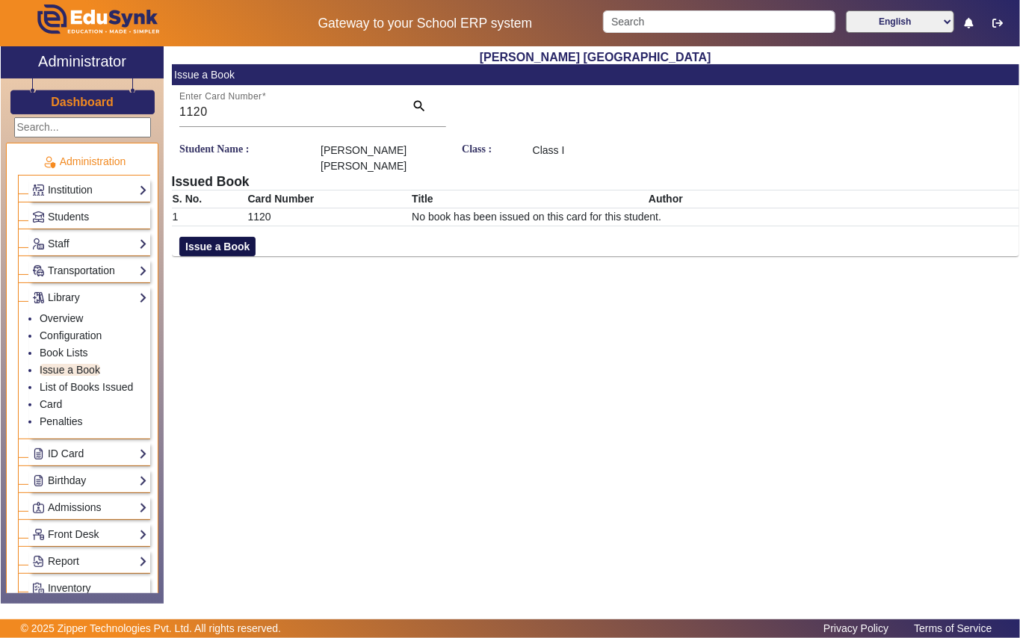
click at [233, 249] on button "Issue a Book" at bounding box center [217, 246] width 76 height 19
click at [568, 268] on input "text" at bounding box center [737, 264] width 408 height 16
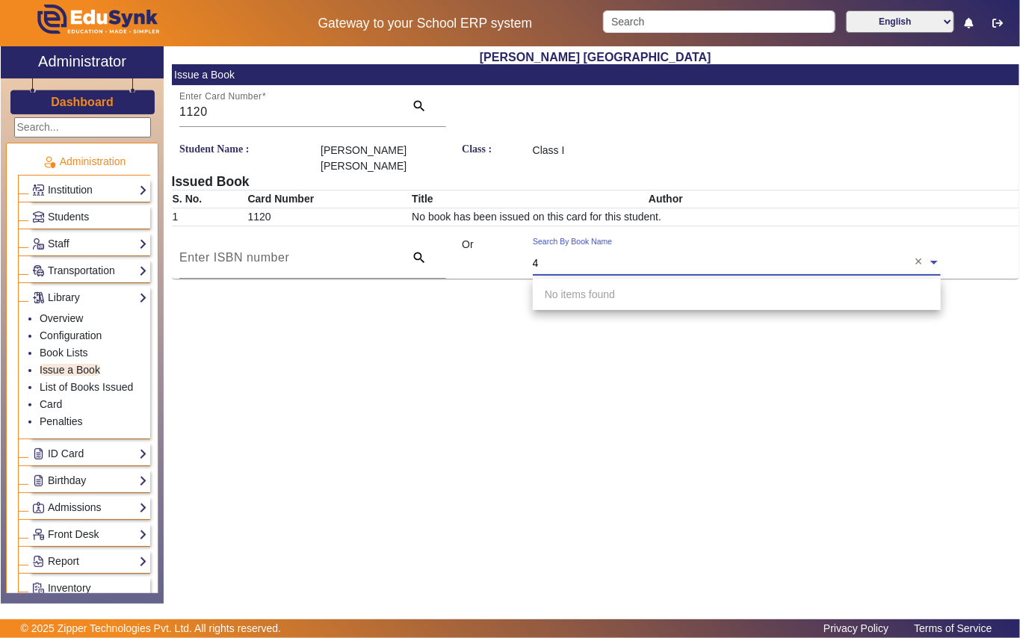
type input "4"
click at [111, 207] on div "Students" at bounding box center [89, 216] width 121 height 23
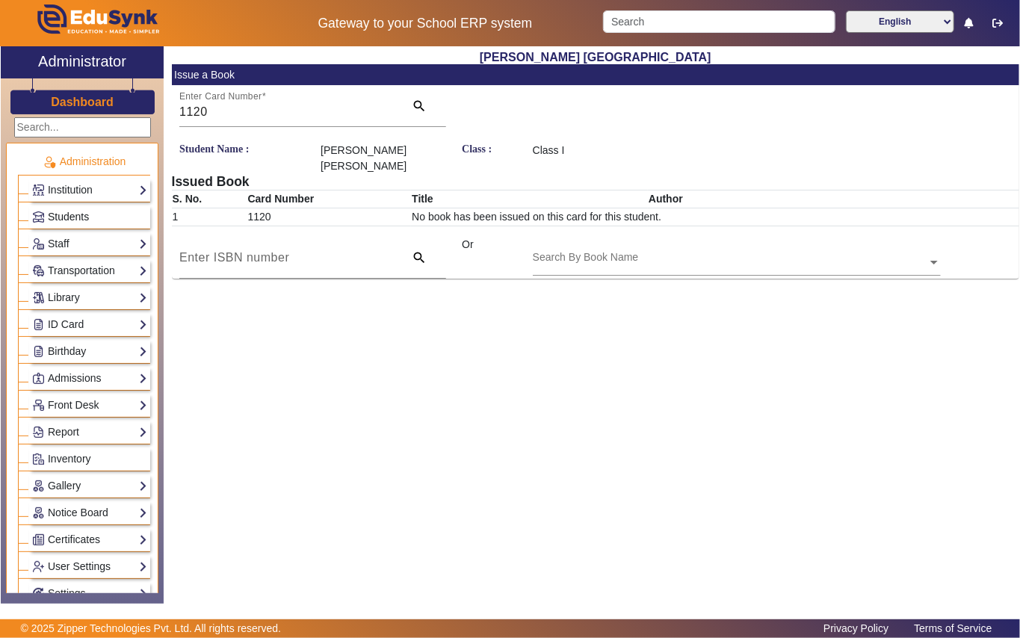
click at [99, 215] on link "Students" at bounding box center [89, 216] width 115 height 17
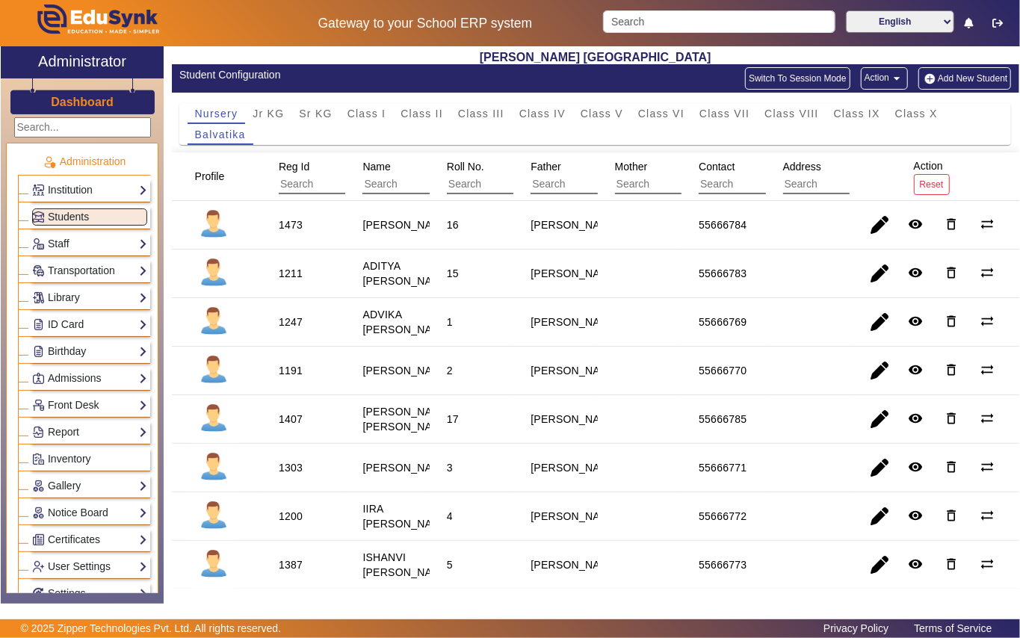
drag, startPoint x: 360, startPoint y: 105, endPoint x: 372, endPoint y: 194, distance: 90.5
click at [360, 108] on span "Class I" at bounding box center [366, 113] width 39 height 21
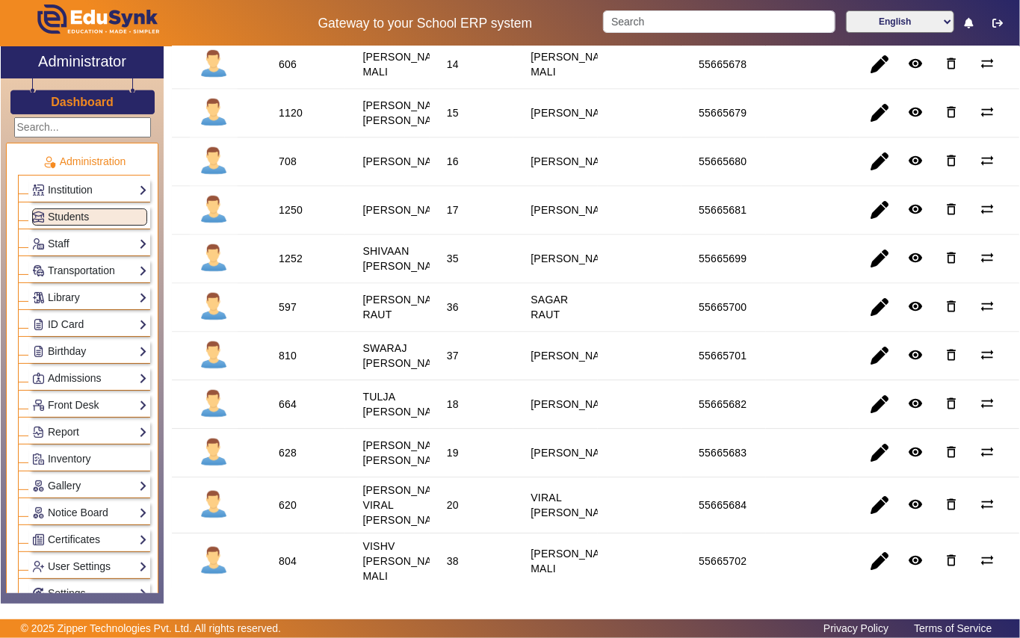
scroll to position [1594, 0]
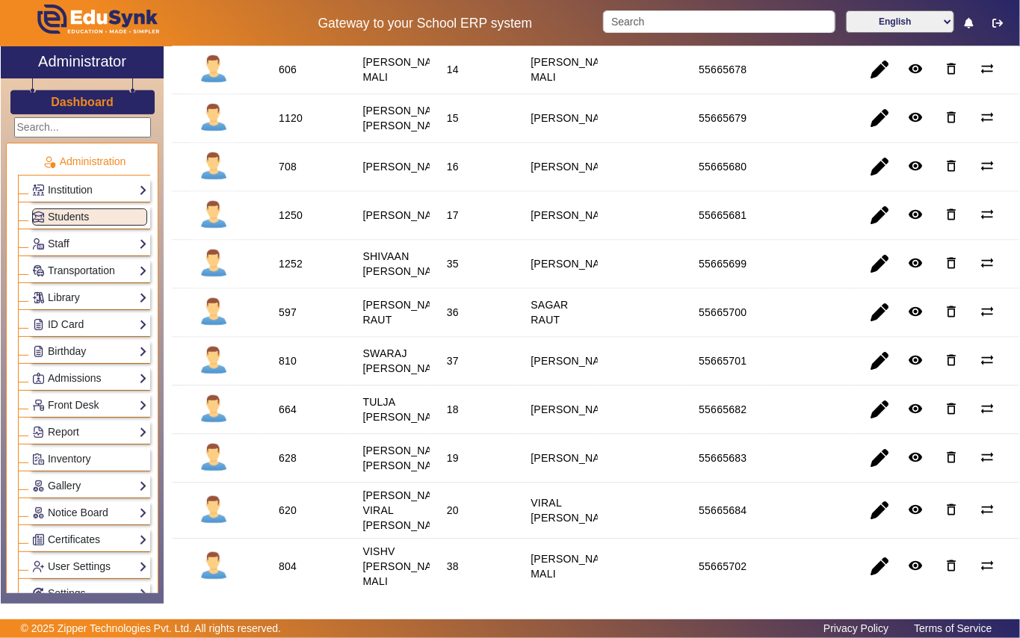
click at [282, 174] on div "708" at bounding box center [288, 166] width 18 height 15
click at [108, 291] on link "Library" at bounding box center [89, 297] width 115 height 17
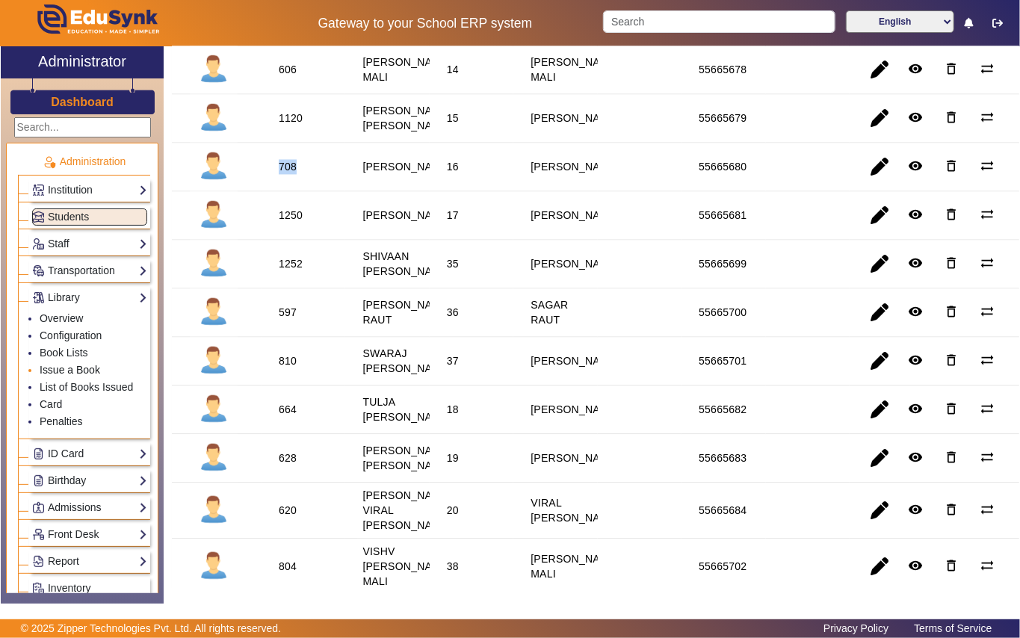
click at [88, 371] on link "Issue a Book" at bounding box center [70, 370] width 61 height 12
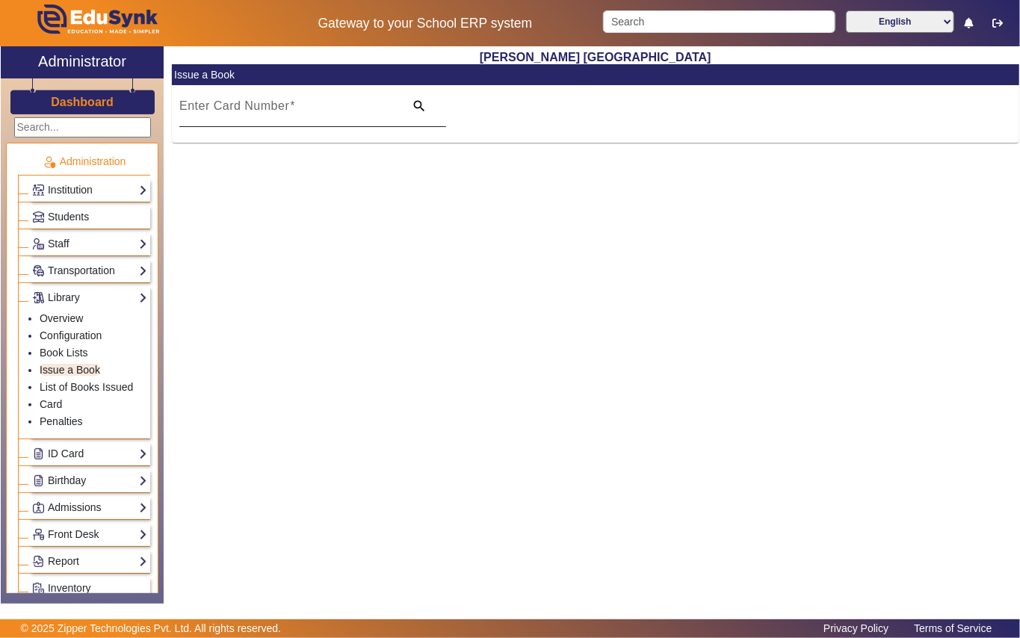
click at [276, 105] on mat-label "Enter Card Number" at bounding box center [234, 105] width 110 height 13
click at [276, 105] on input "Enter Card Number" at bounding box center [287, 112] width 216 height 18
paste input "708"
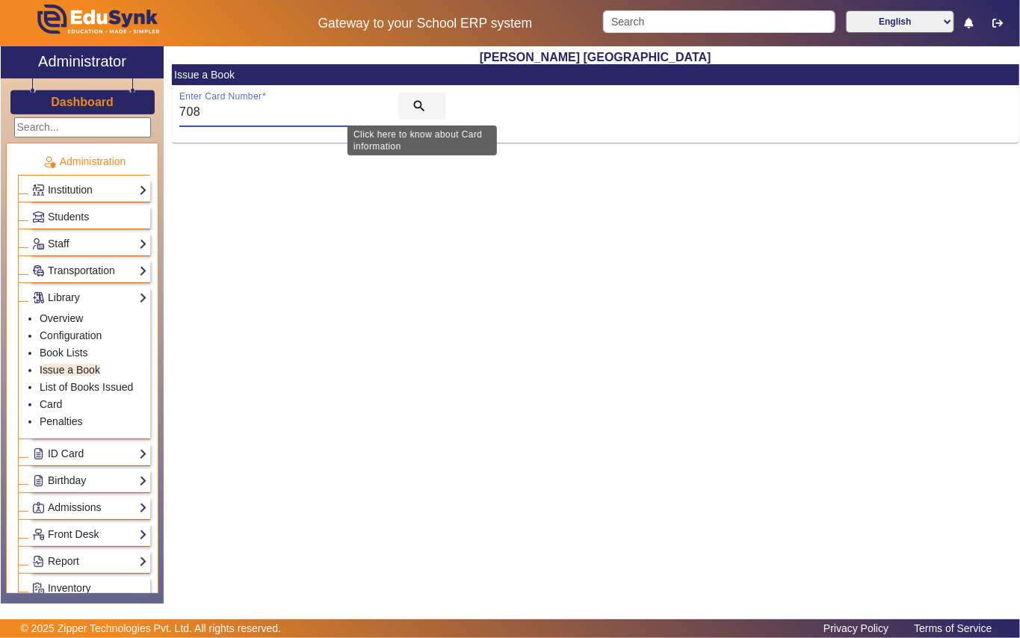
type input "708"
click at [425, 103] on mat-icon "search" at bounding box center [419, 106] width 15 height 15
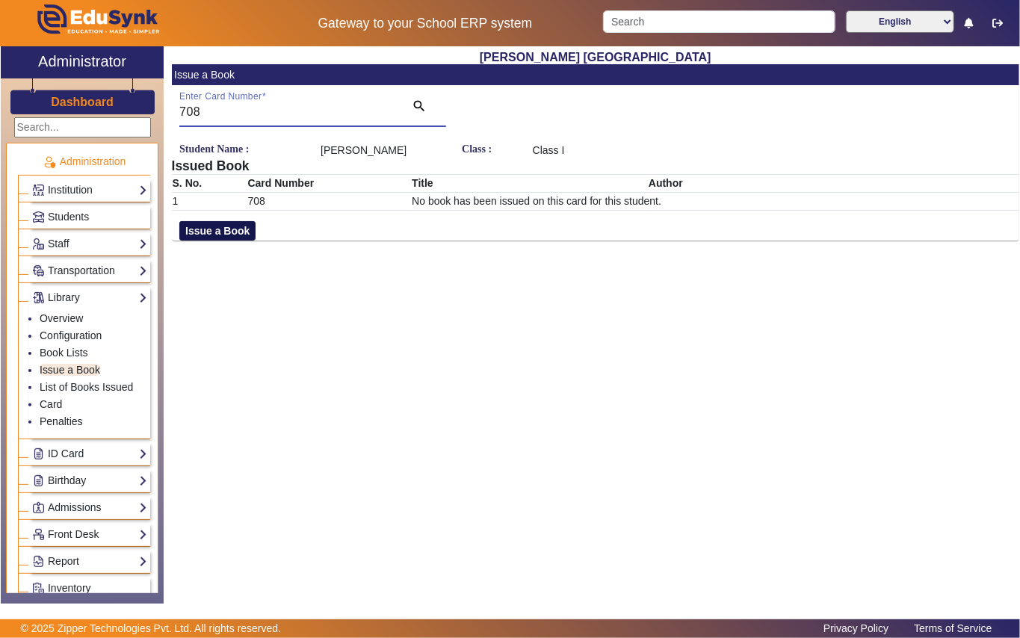
click at [218, 235] on button "Issue a Book" at bounding box center [217, 230] width 76 height 19
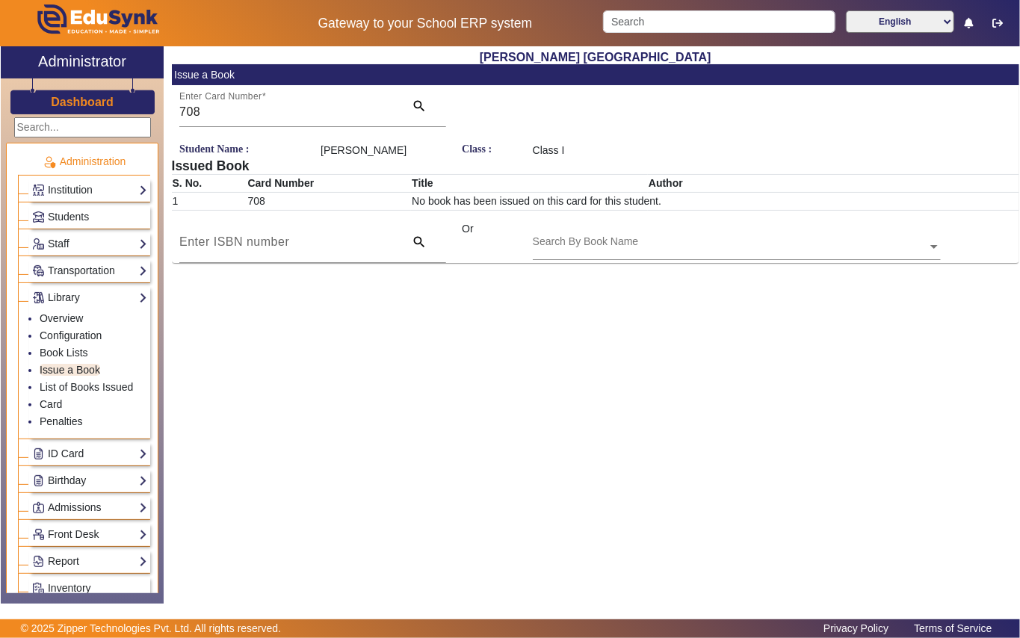
click at [610, 235] on div "Search By Book Name" at bounding box center [586, 242] width 106 height 16
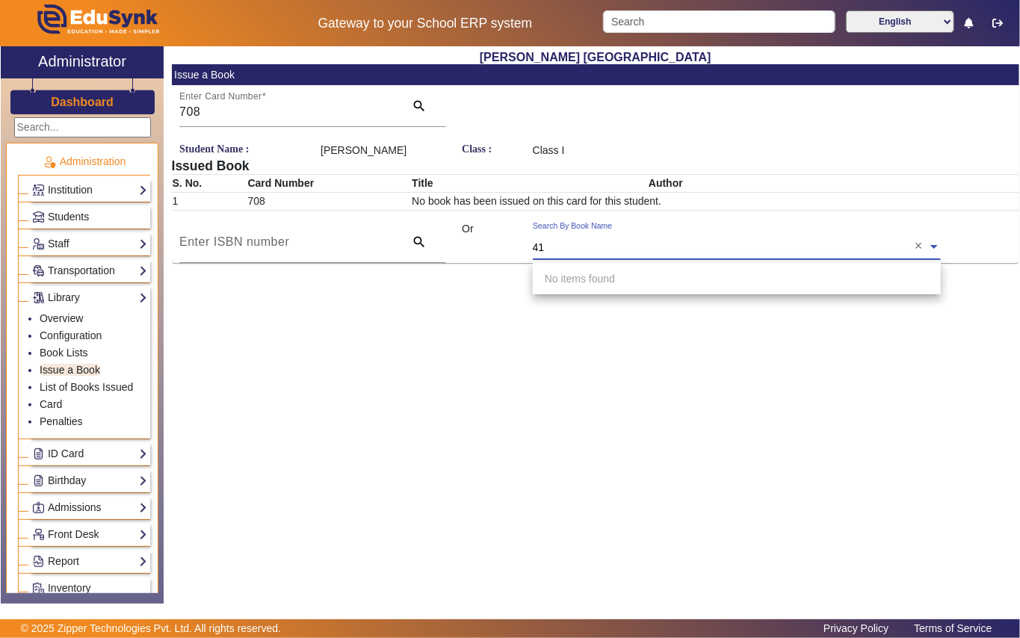
type input "416"
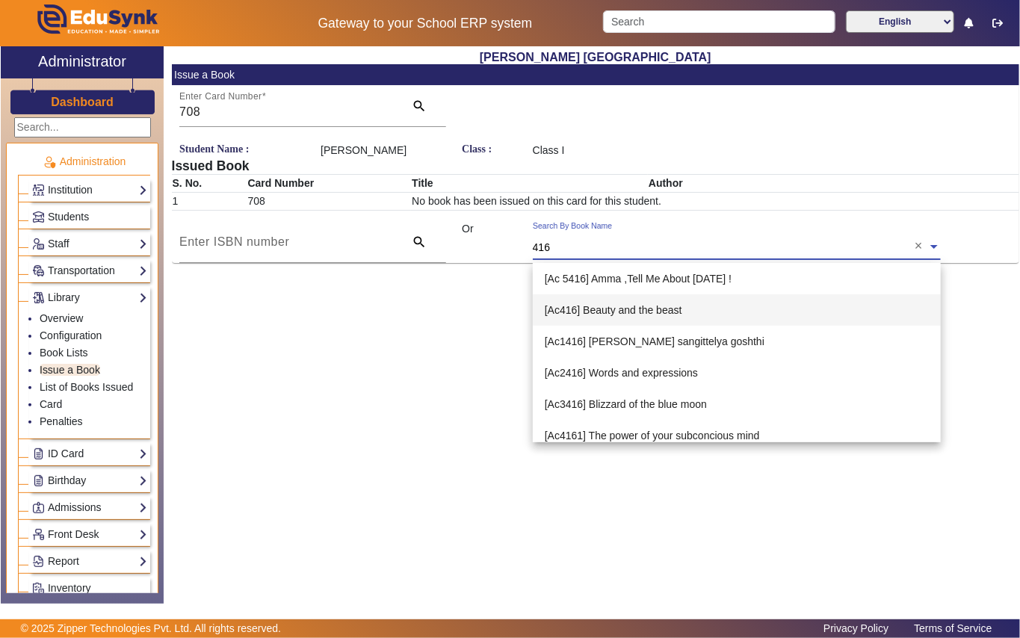
drag, startPoint x: 649, startPoint y: 309, endPoint x: 623, endPoint y: 315, distance: 26.1
click at [649, 308] on span "[Ac416] Beauty and the beast" at bounding box center [613, 310] width 137 height 12
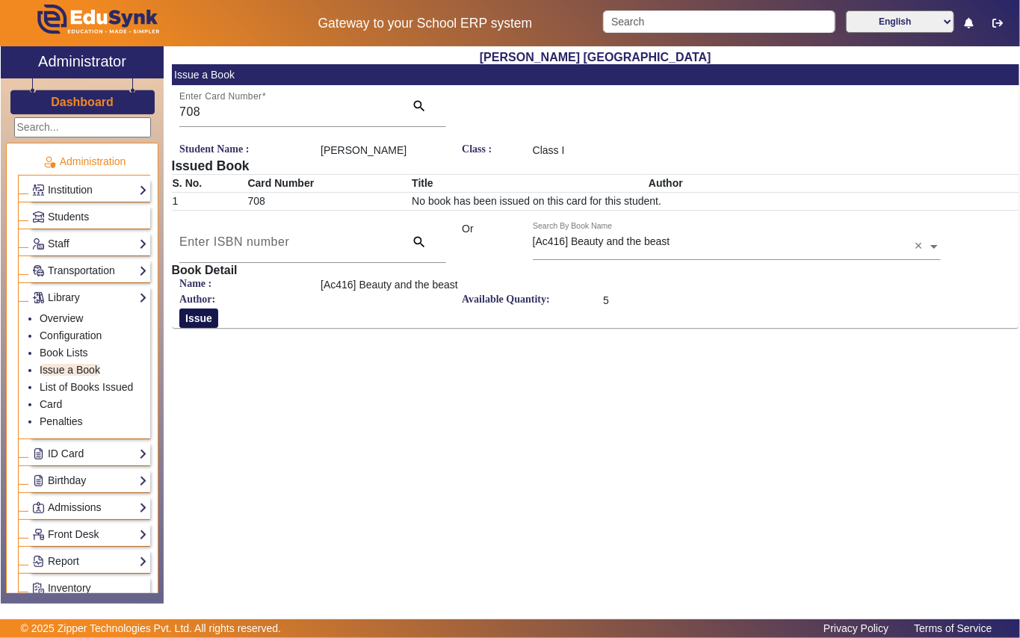
click at [210, 323] on button "Issue" at bounding box center [198, 318] width 39 height 19
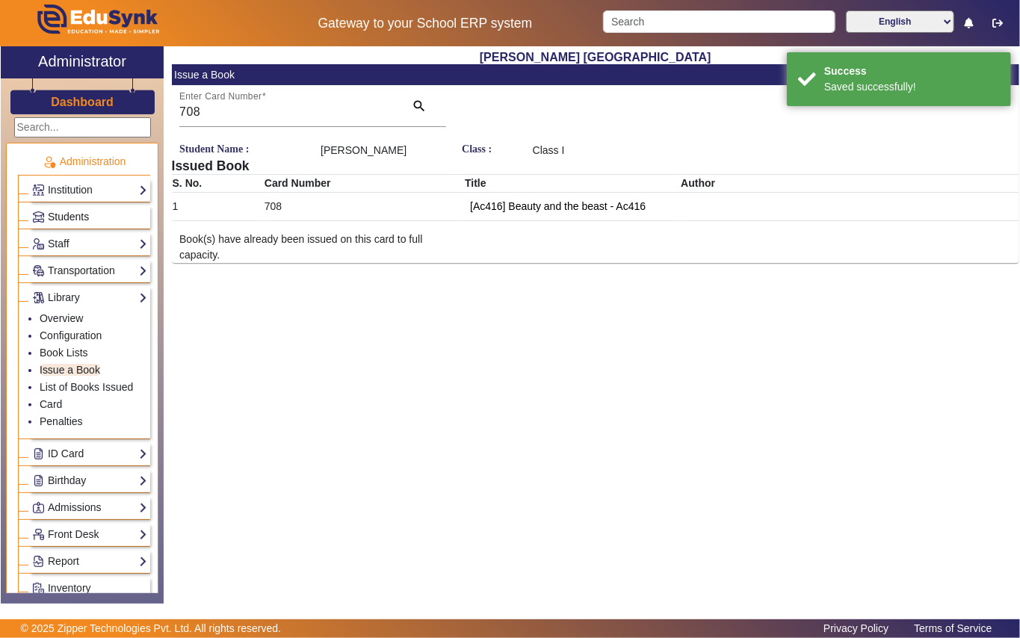
click at [100, 210] on link "Students" at bounding box center [89, 216] width 115 height 17
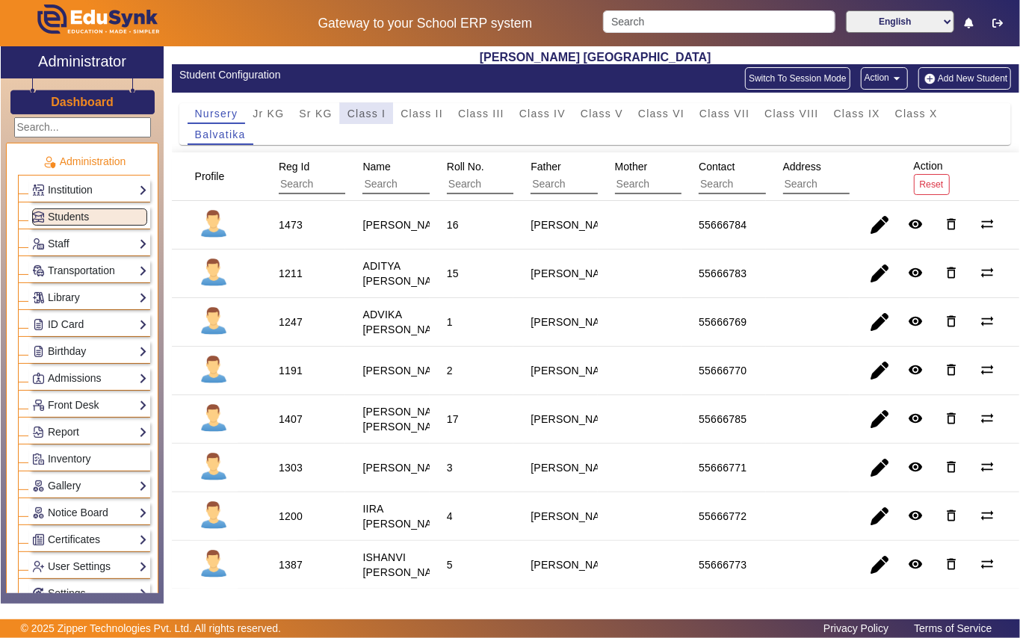
click at [357, 112] on span "Class I" at bounding box center [366, 113] width 39 height 10
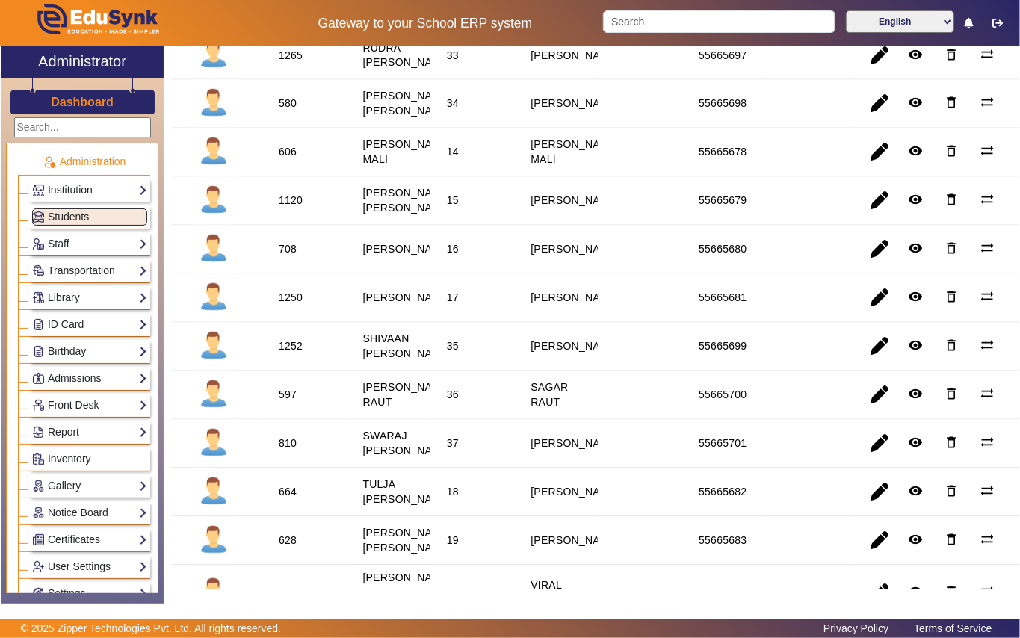
scroll to position [1693, 0]
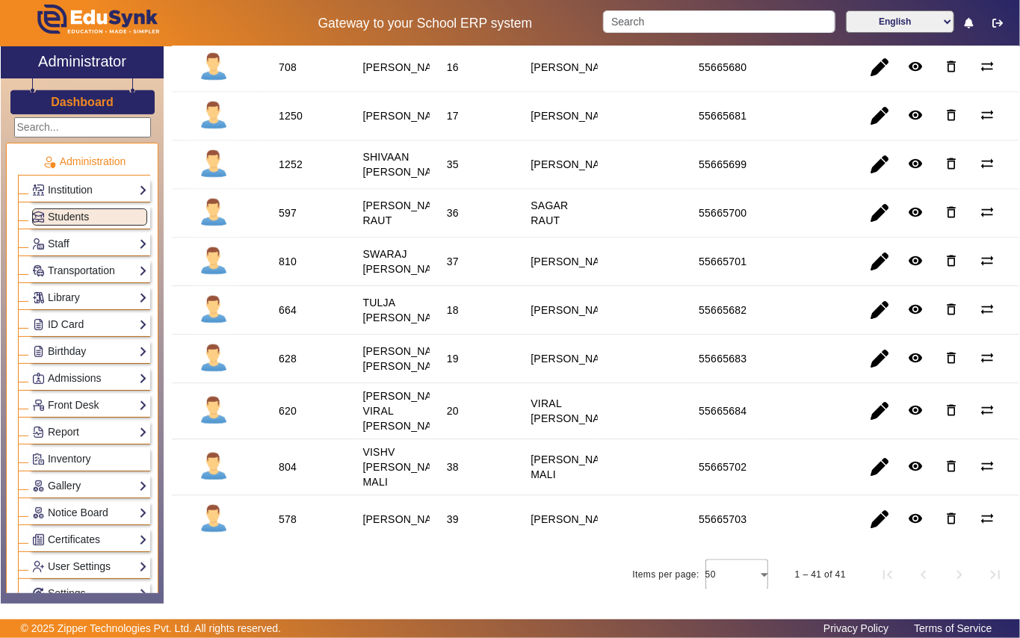
click at [293, 123] on div "1250" at bounding box center [291, 115] width 24 height 15
click at [124, 299] on link "Library" at bounding box center [89, 297] width 115 height 17
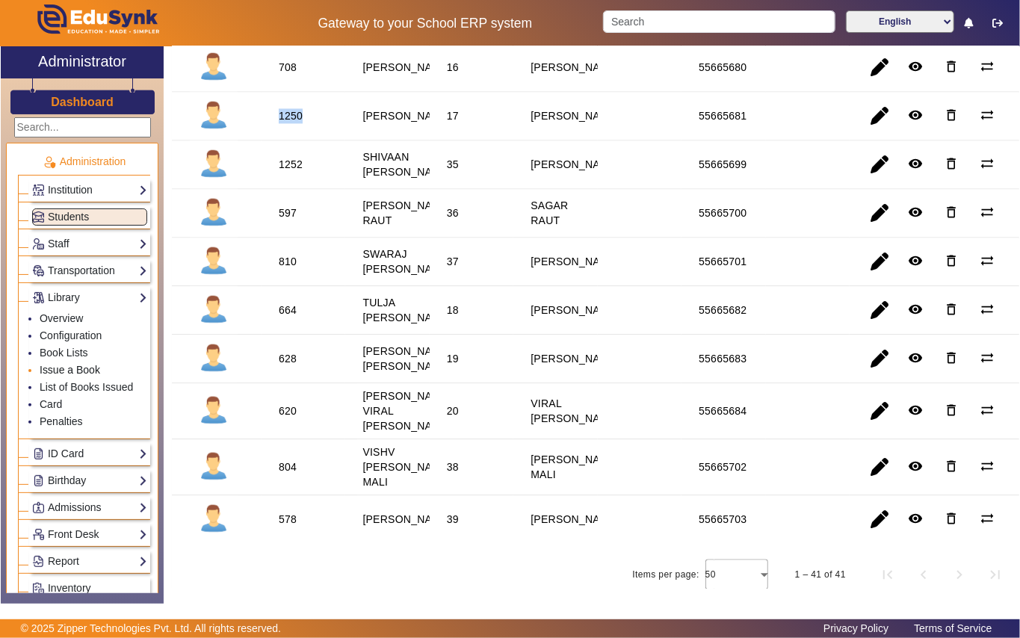
click at [94, 368] on link "Issue a Book" at bounding box center [70, 370] width 61 height 12
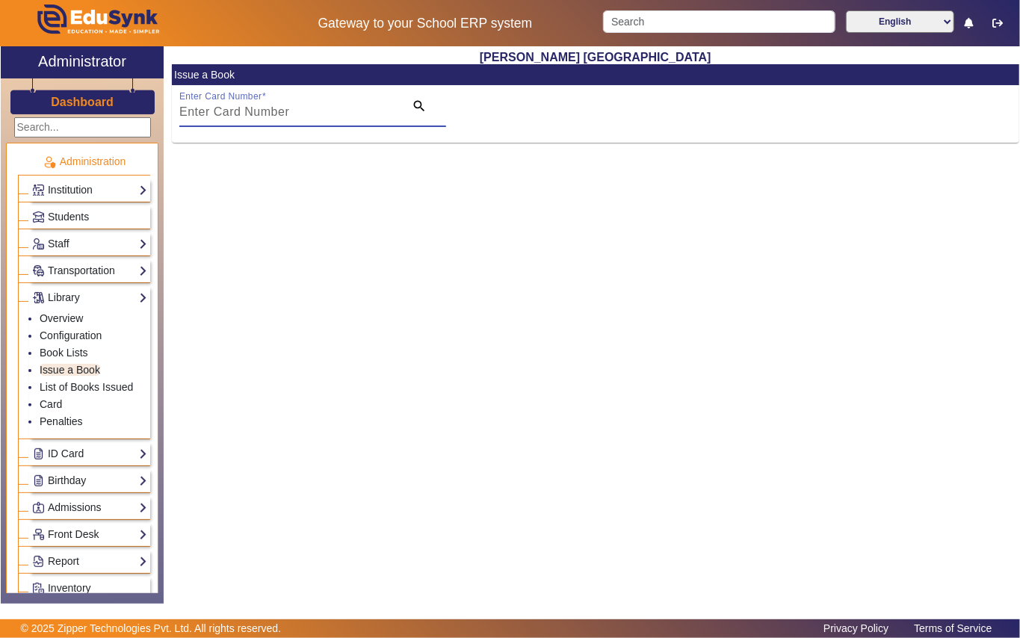
click at [228, 114] on input "Enter Card Number" at bounding box center [287, 112] width 216 height 18
paste input "1250"
type input "1250"
click at [418, 105] on mat-icon "search" at bounding box center [419, 106] width 15 height 15
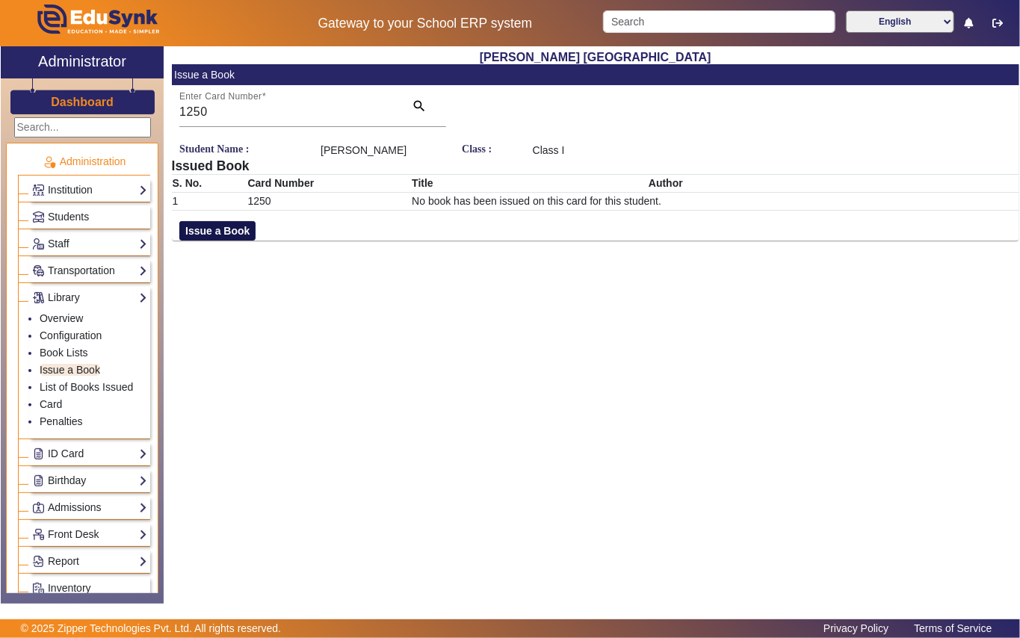
click at [213, 241] on button "Issue a Book" at bounding box center [217, 230] width 76 height 19
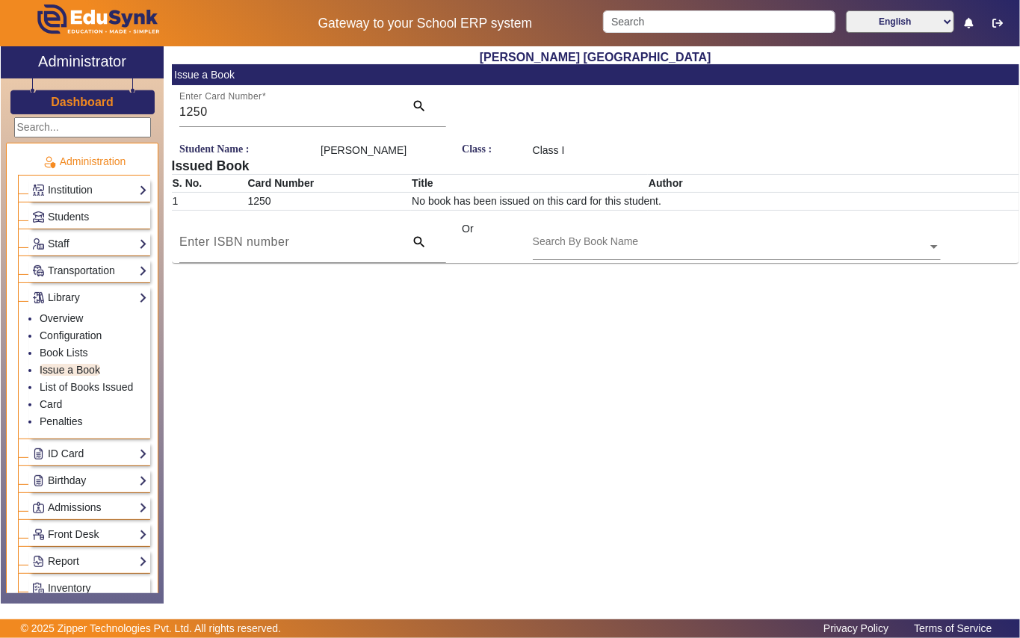
click at [551, 250] on div "Search By Book Name" at bounding box center [586, 242] width 106 height 16
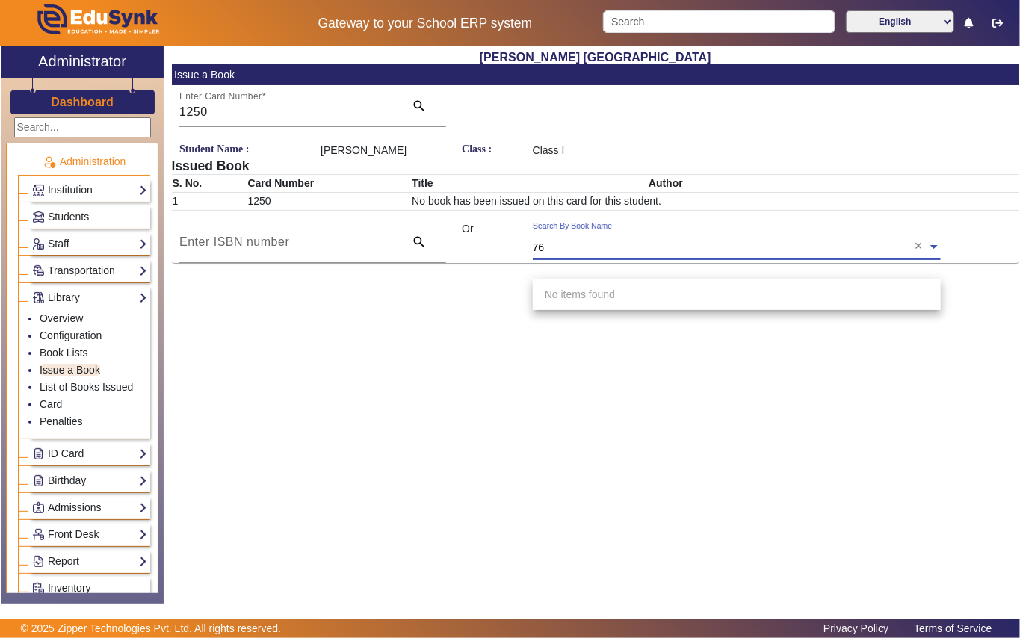
type input "764"
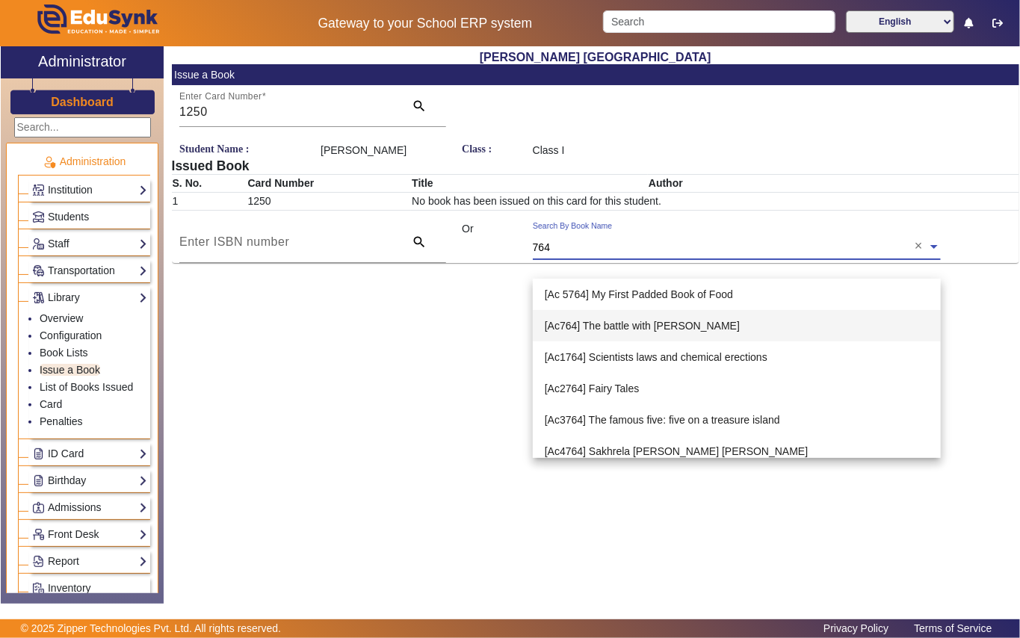
click at [697, 320] on span "[Ac764] The battle with [PERSON_NAME]" at bounding box center [642, 326] width 195 height 12
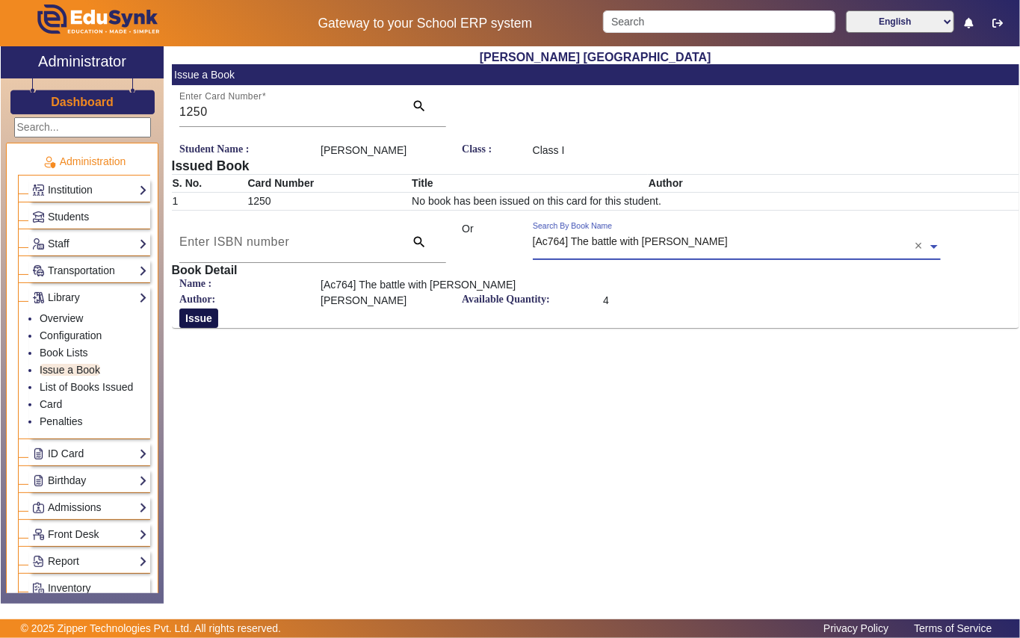
click at [208, 328] on button "Issue" at bounding box center [198, 318] width 39 height 19
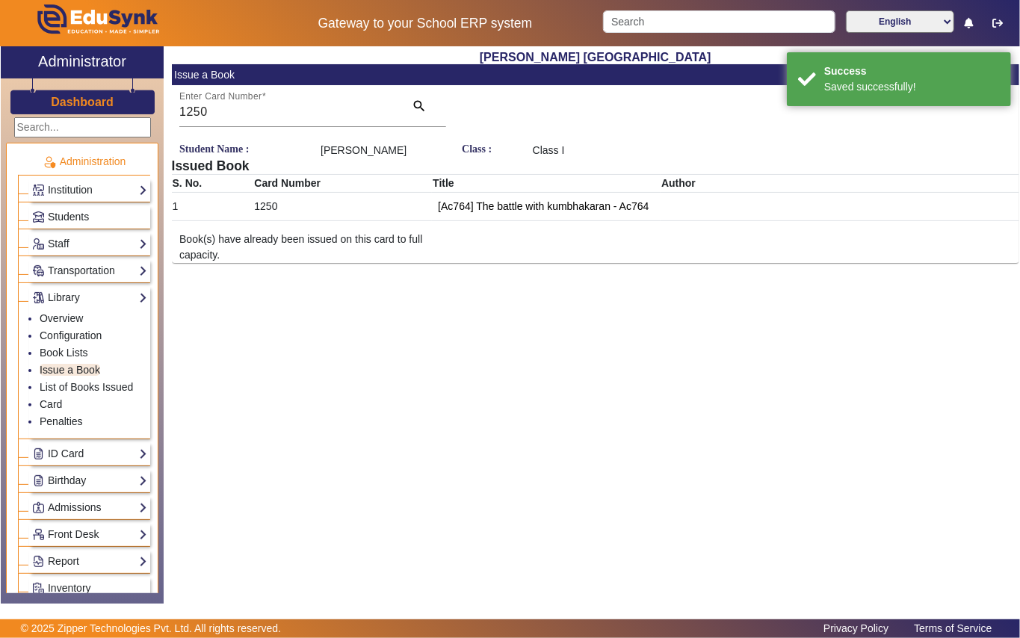
click at [105, 219] on link "Students" at bounding box center [89, 216] width 115 height 17
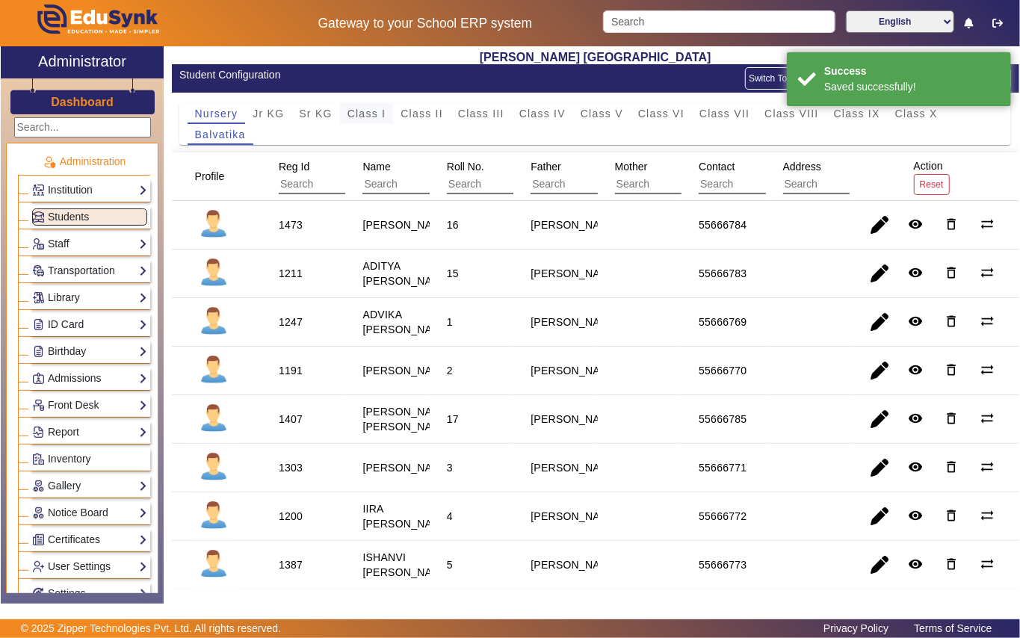
drag, startPoint x: 354, startPoint y: 108, endPoint x: 272, endPoint y: 184, distance: 111.6
click at [353, 112] on span "Class I" at bounding box center [366, 113] width 39 height 10
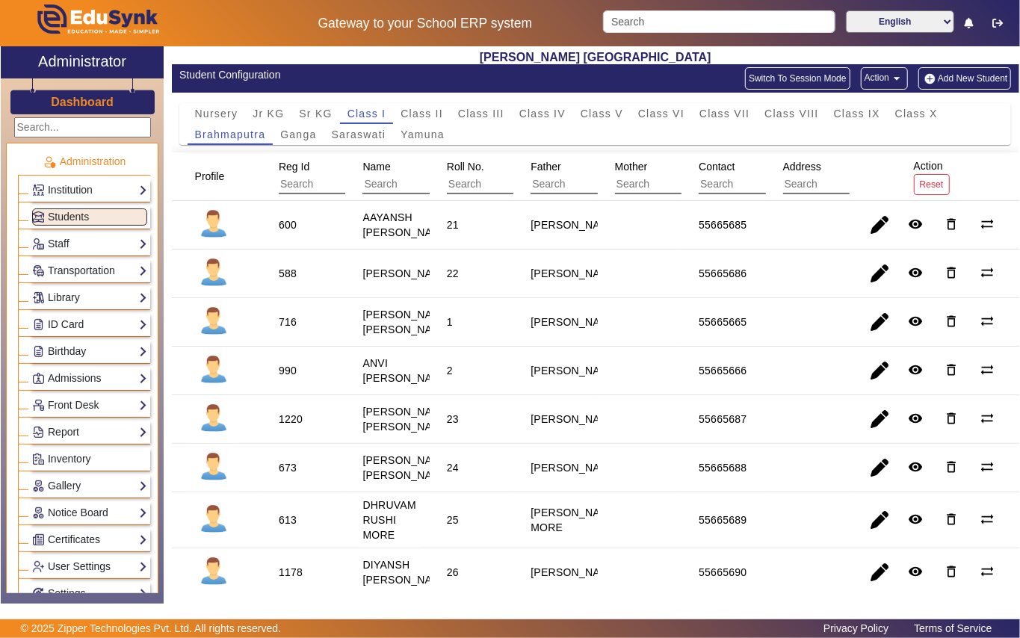
scroll to position [99, 0]
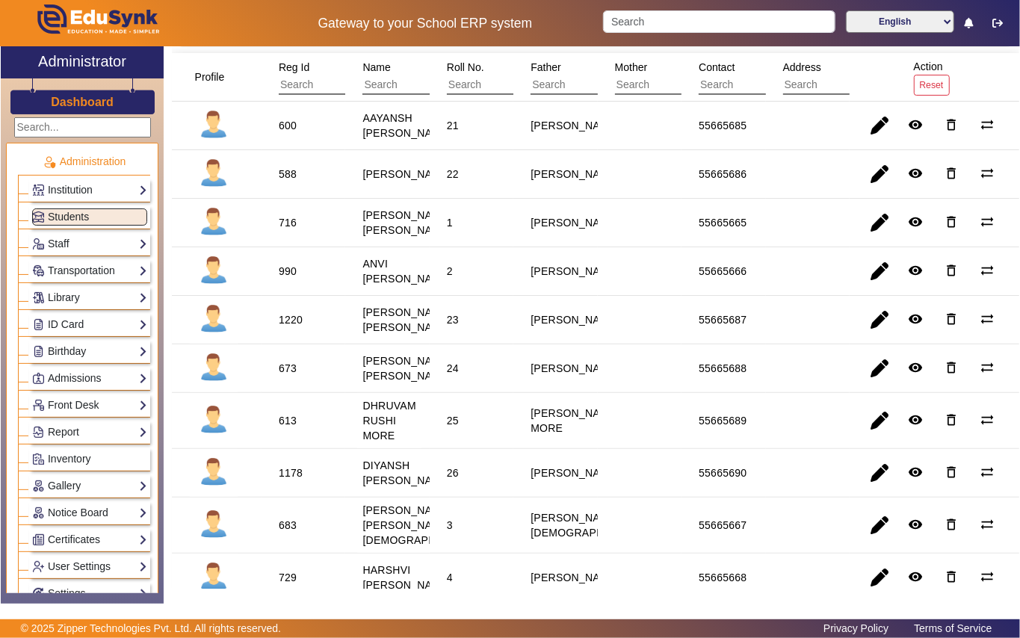
click at [284, 327] on div "1220" at bounding box center [291, 319] width 24 height 15
click at [112, 296] on link "Library" at bounding box center [89, 297] width 115 height 17
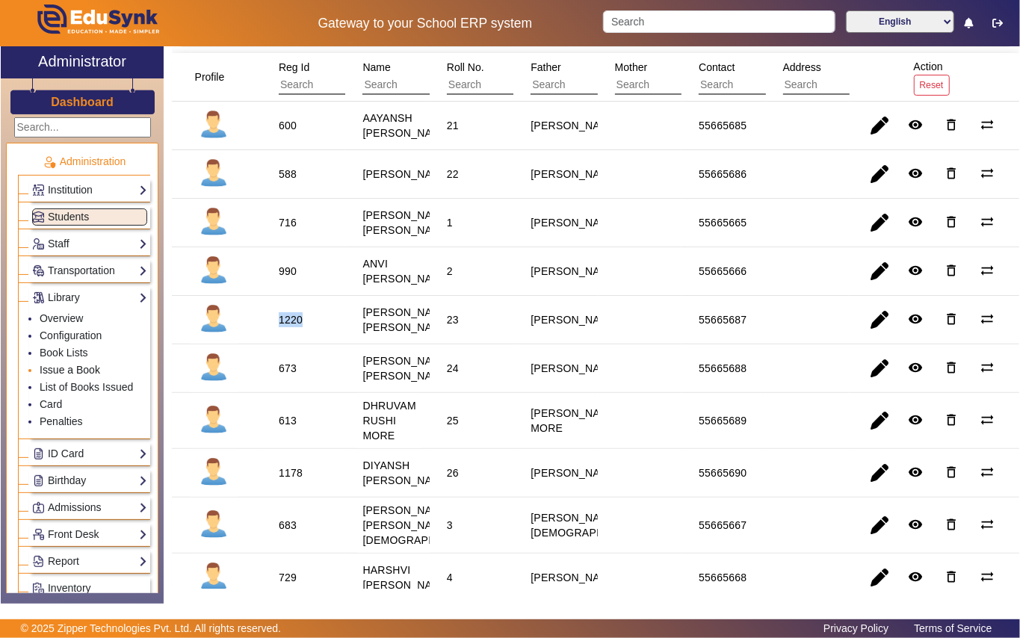
click at [99, 368] on link "Issue a Book" at bounding box center [70, 370] width 61 height 12
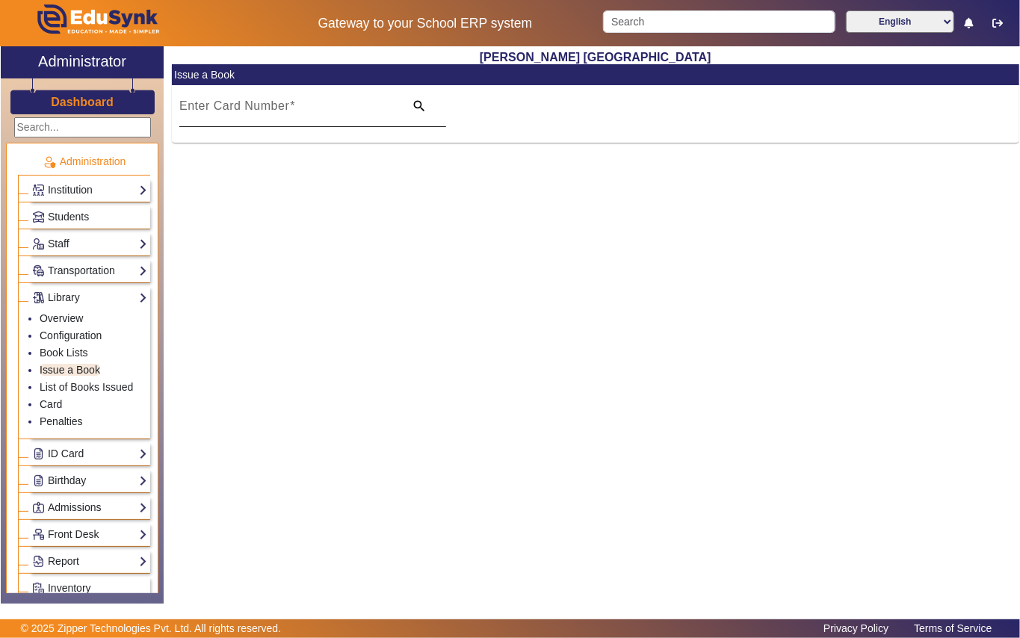
click at [261, 102] on mat-label "Enter Card Number" at bounding box center [234, 105] width 110 height 13
click at [261, 103] on input "Enter Card Number" at bounding box center [287, 112] width 216 height 18
paste input "1220"
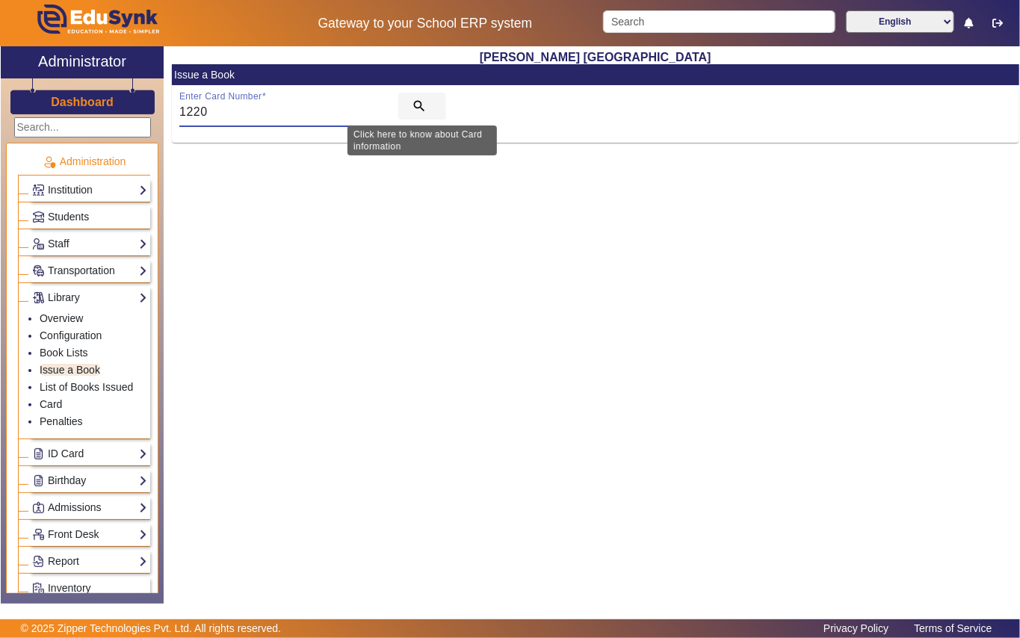
type input "1220"
click at [414, 102] on mat-icon "search" at bounding box center [419, 106] width 15 height 15
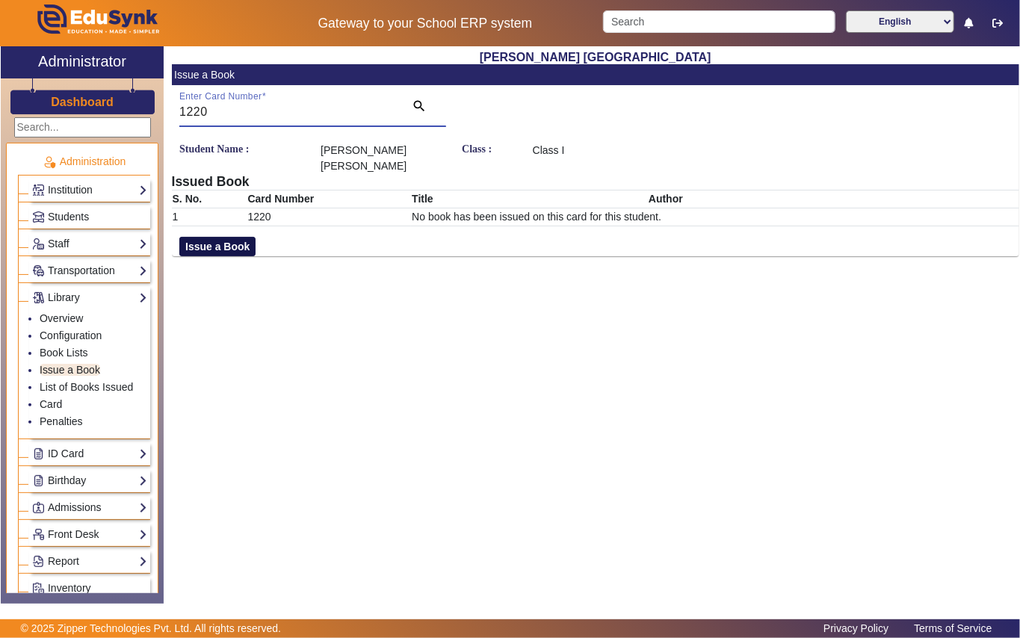
click at [227, 246] on button "Issue a Book" at bounding box center [217, 246] width 76 height 19
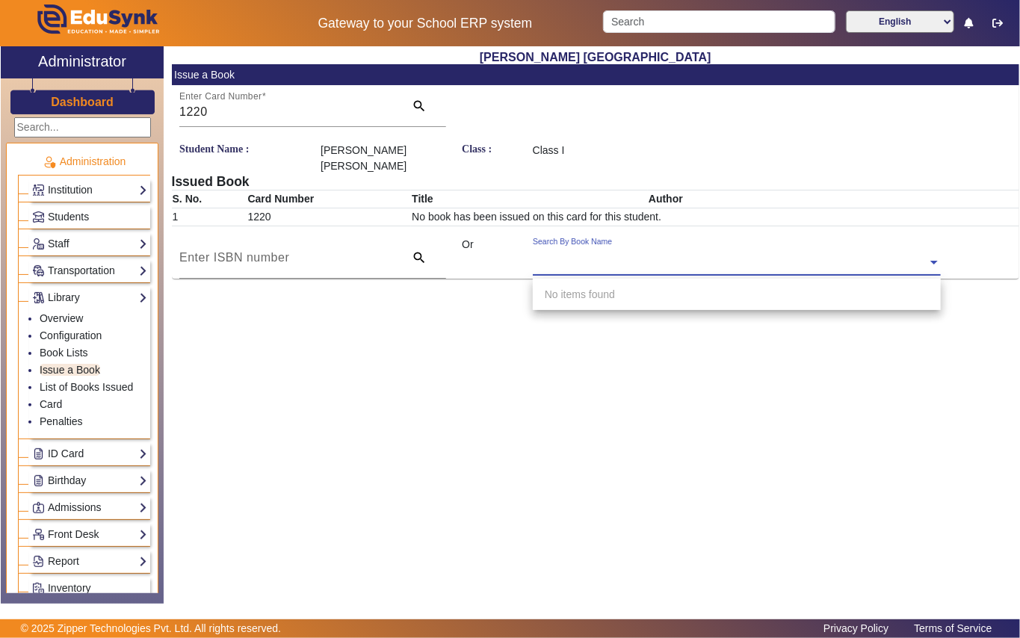
click at [554, 262] on input "text" at bounding box center [737, 264] width 408 height 16
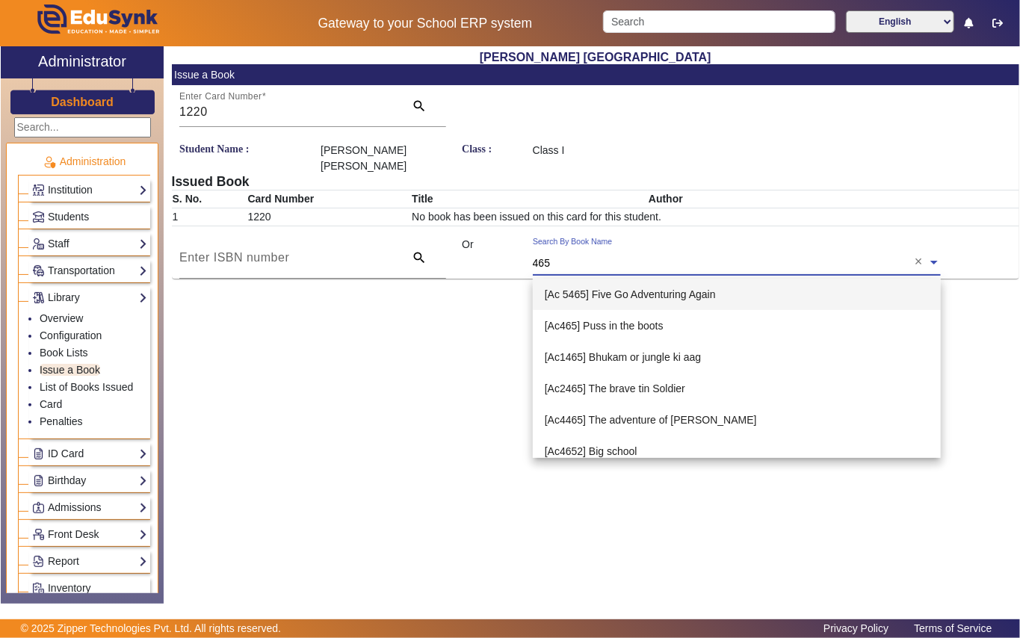
type input "4651"
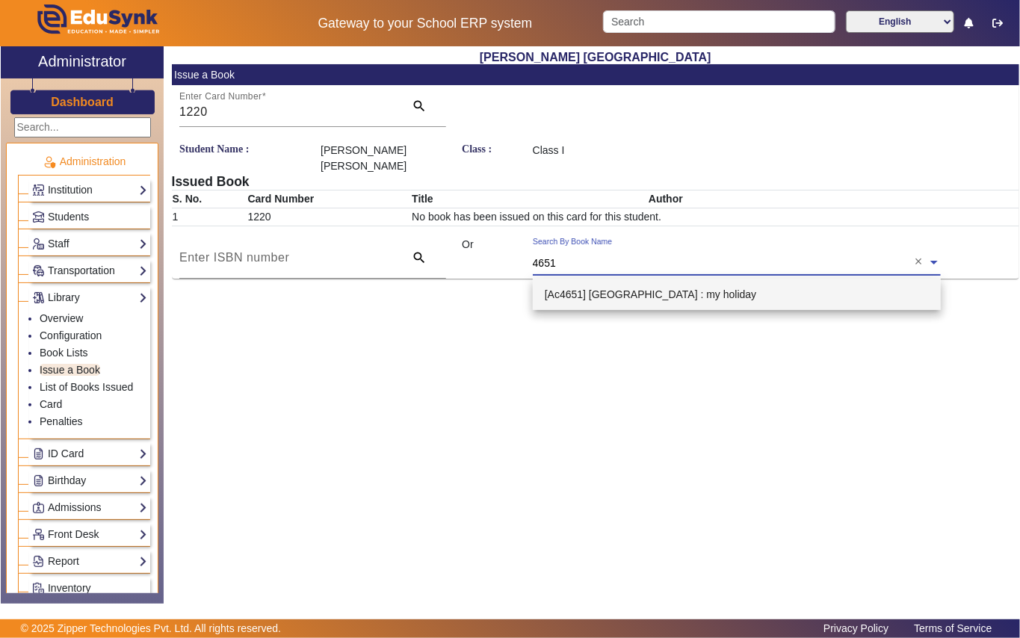
click at [632, 297] on span "[Ac4651] [GEOGRAPHIC_DATA] : my holiday" at bounding box center [650, 294] width 211 height 12
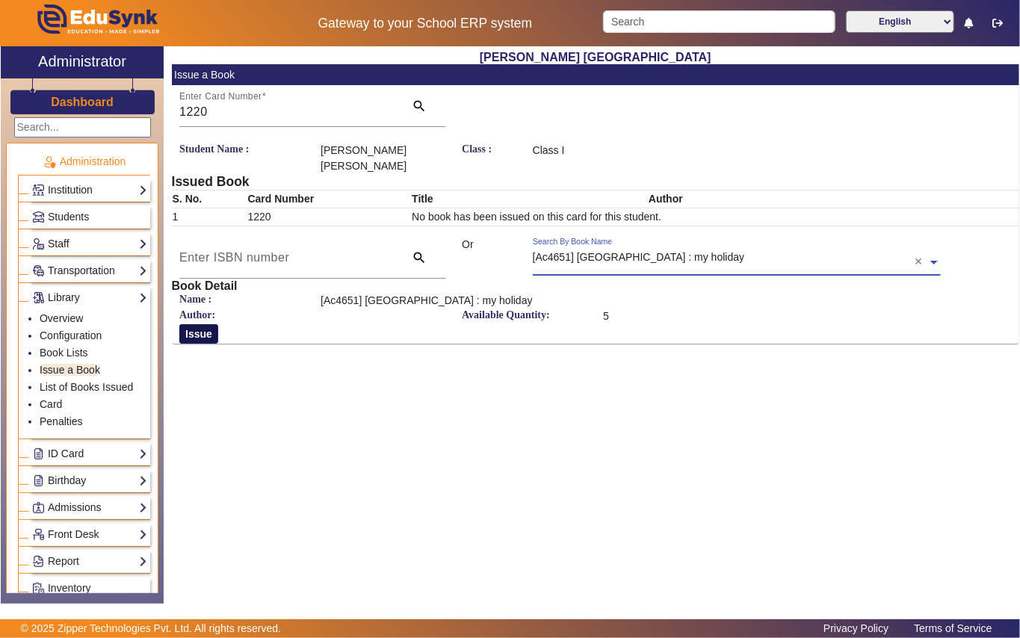
click at [198, 338] on button "Issue" at bounding box center [198, 333] width 39 height 19
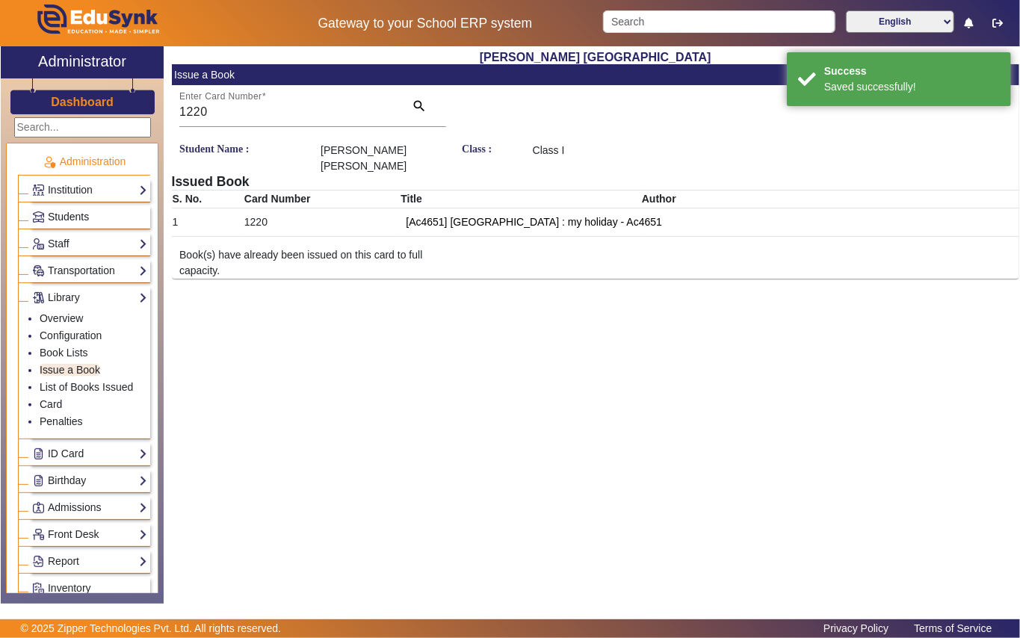
click at [108, 218] on link "Students" at bounding box center [89, 216] width 115 height 17
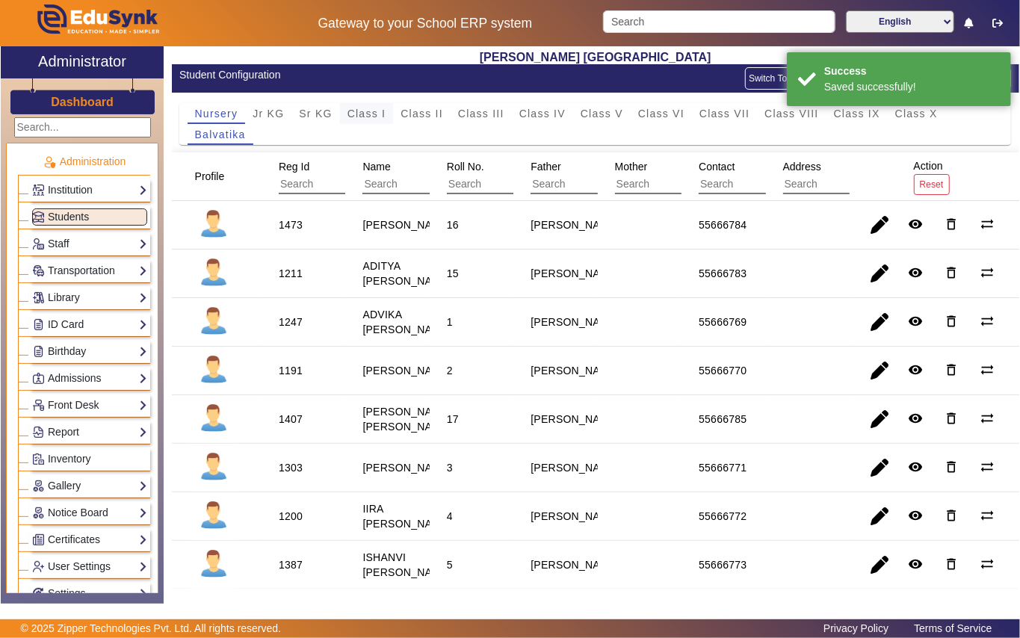
click at [359, 111] on span "Class I" at bounding box center [366, 113] width 39 height 10
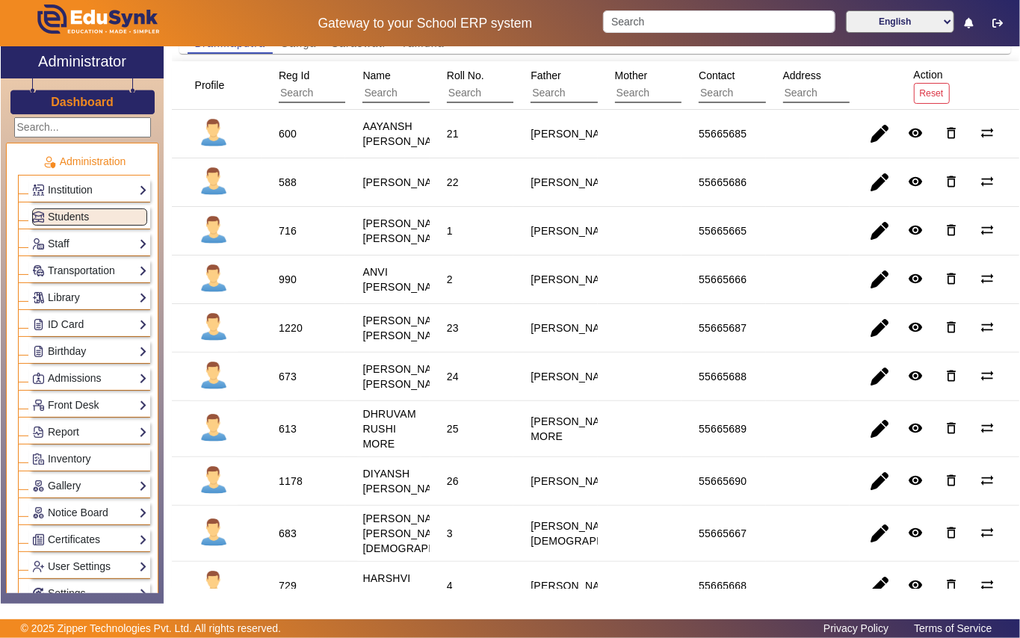
scroll to position [199, 0]
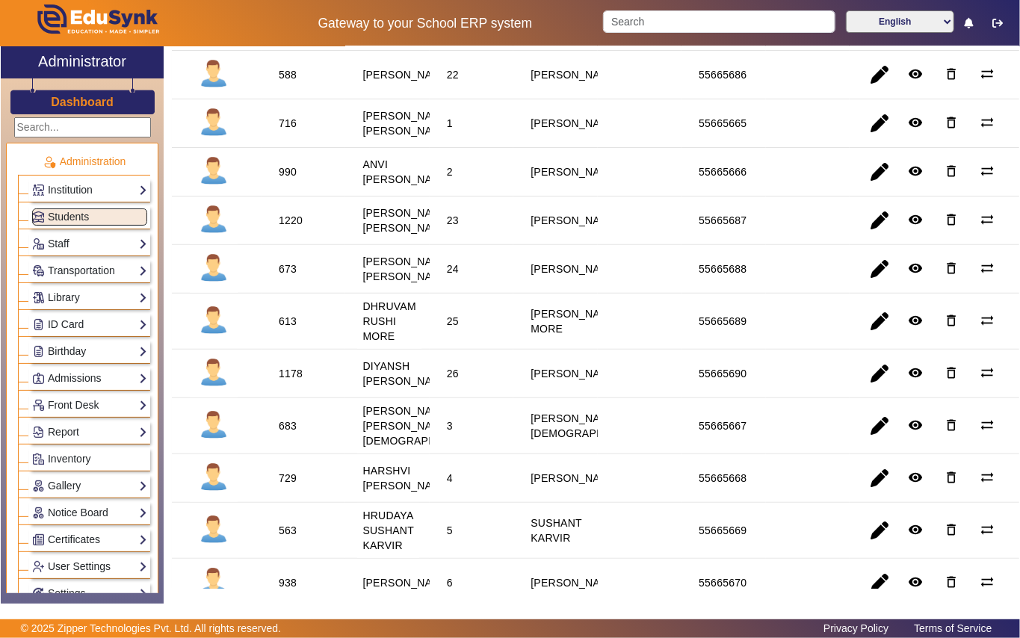
click at [287, 329] on div "613" at bounding box center [288, 321] width 18 height 15
click at [96, 296] on link "Library" at bounding box center [89, 297] width 115 height 17
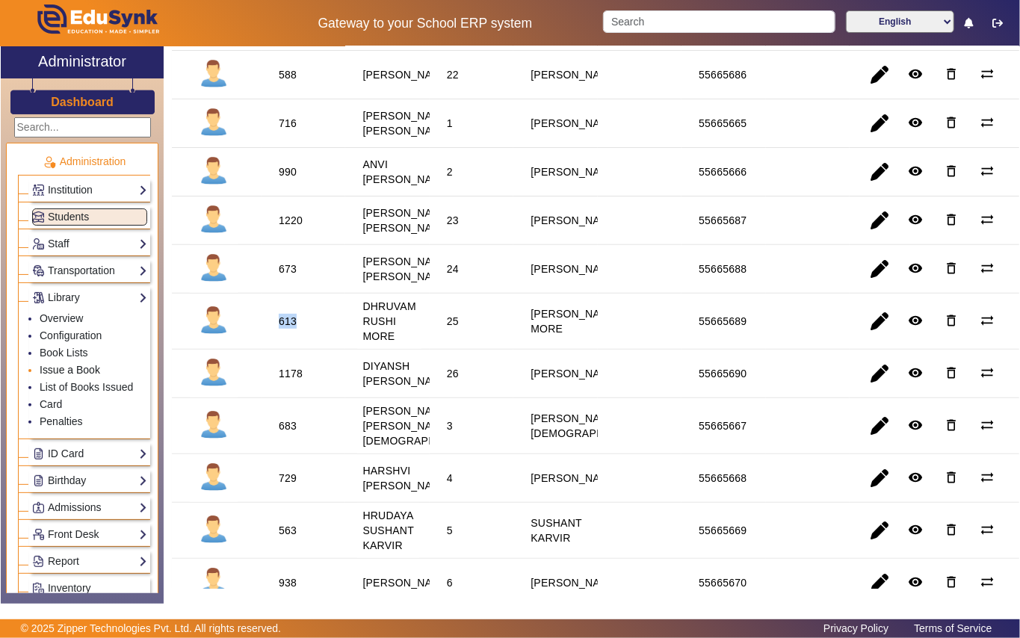
click at [90, 366] on link "Issue a Book" at bounding box center [70, 370] width 61 height 12
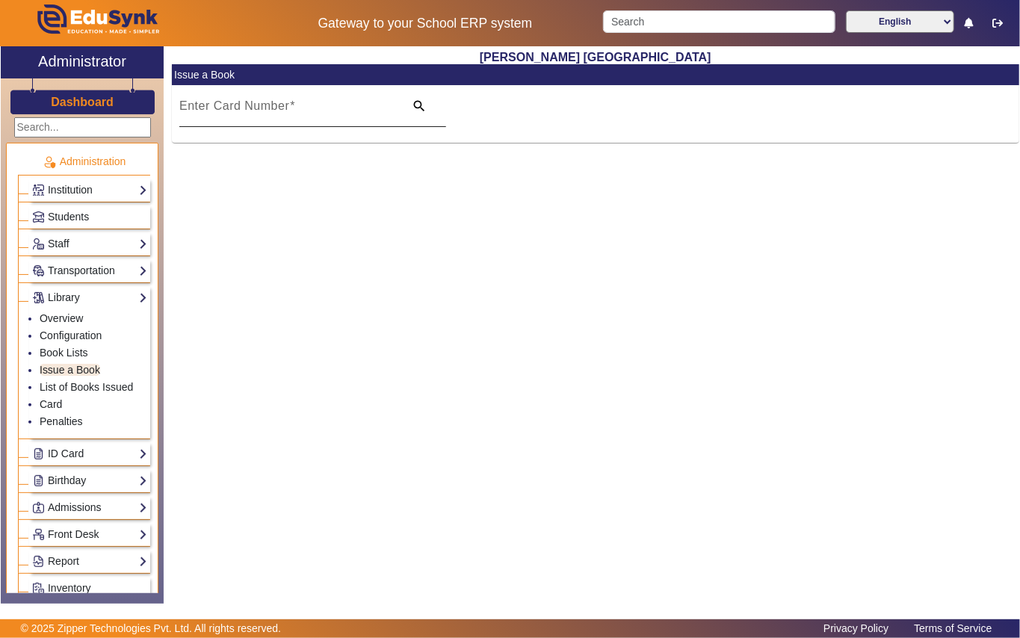
click at [222, 108] on mat-label "Enter Card Number" at bounding box center [234, 105] width 110 height 13
click at [222, 108] on input "Enter Card Number" at bounding box center [287, 112] width 216 height 18
paste input "613"
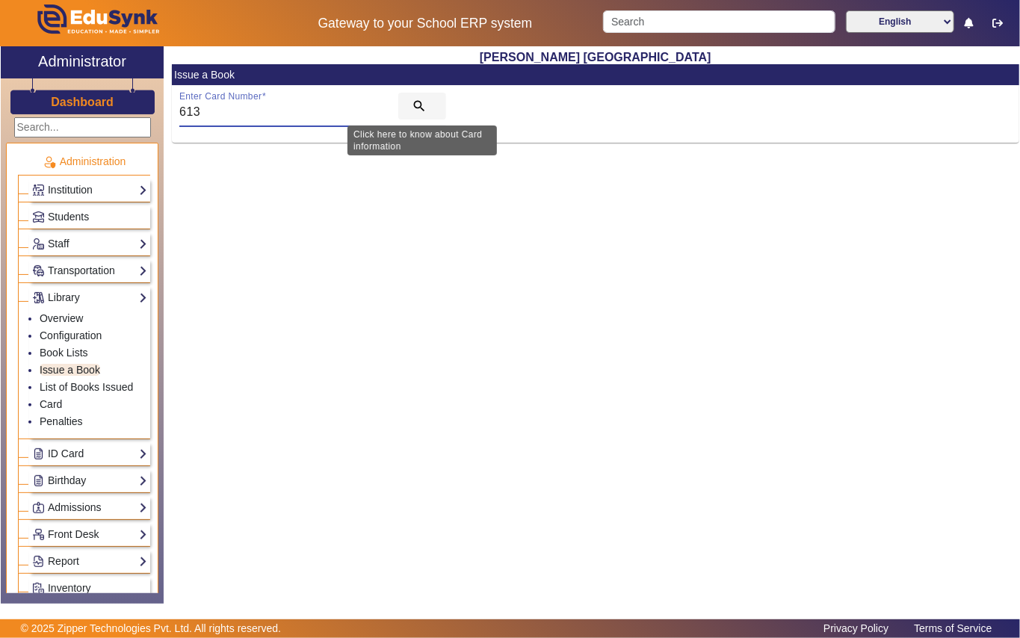
type input "613"
click at [417, 99] on mat-icon "search" at bounding box center [419, 106] width 15 height 15
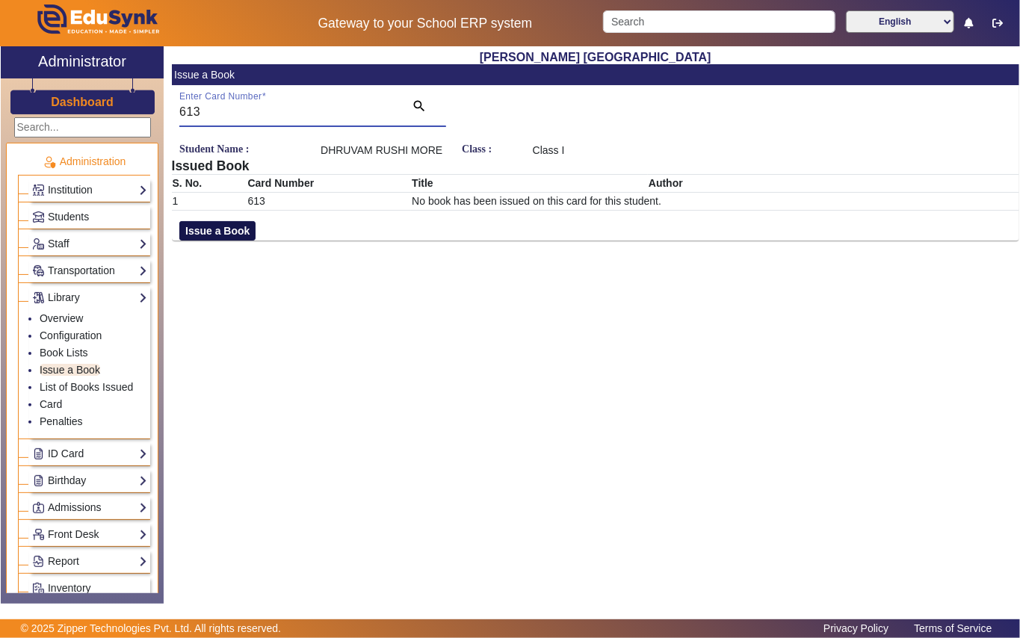
click at [235, 233] on button "Issue a Book" at bounding box center [217, 230] width 76 height 19
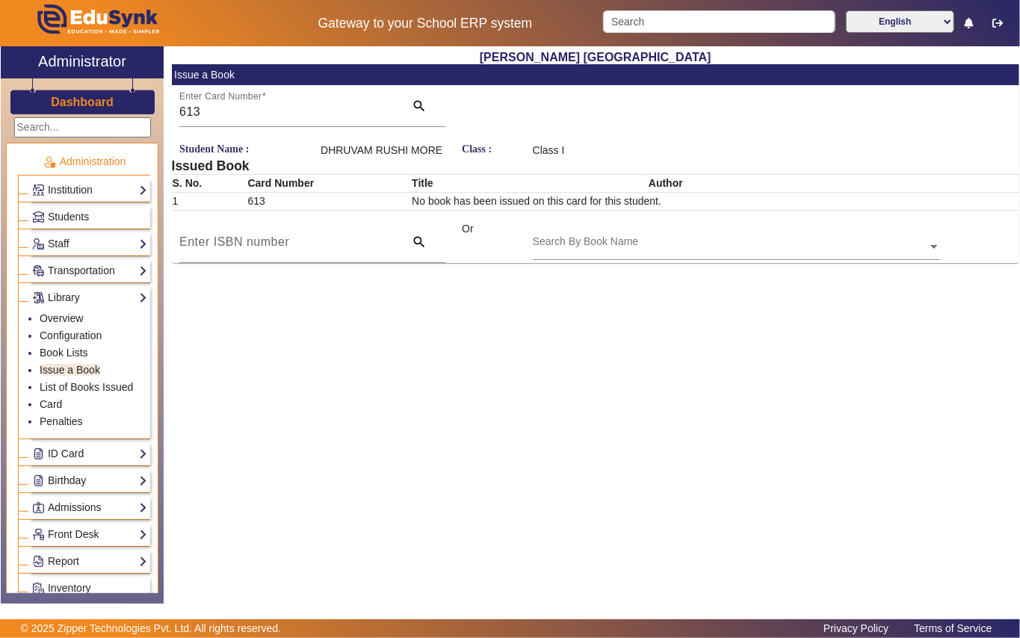
click at [605, 245] on input "text" at bounding box center [737, 248] width 408 height 16
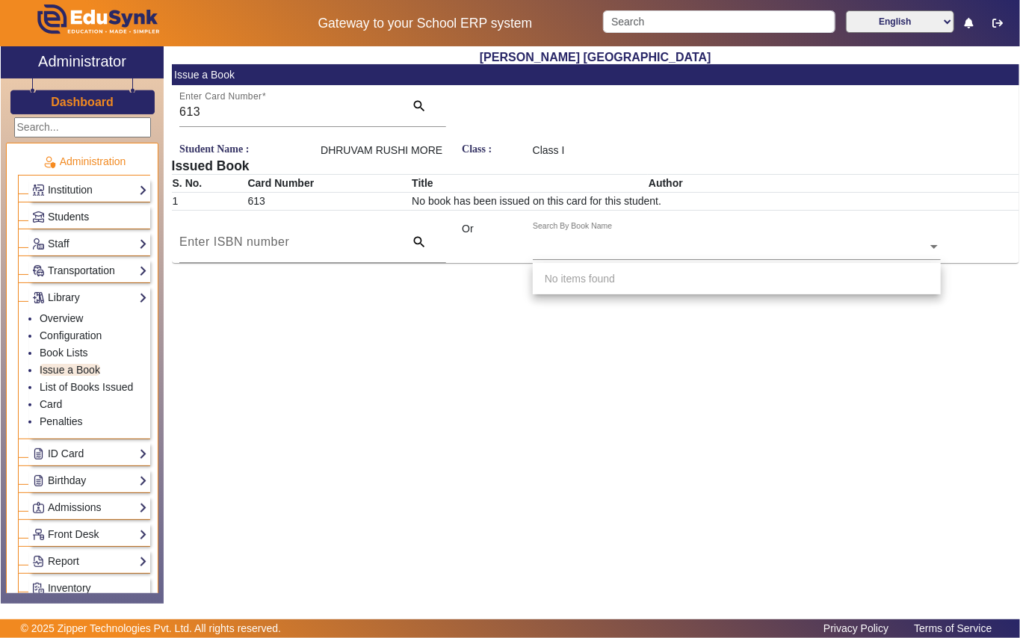
click at [105, 210] on link "Students" at bounding box center [89, 216] width 115 height 17
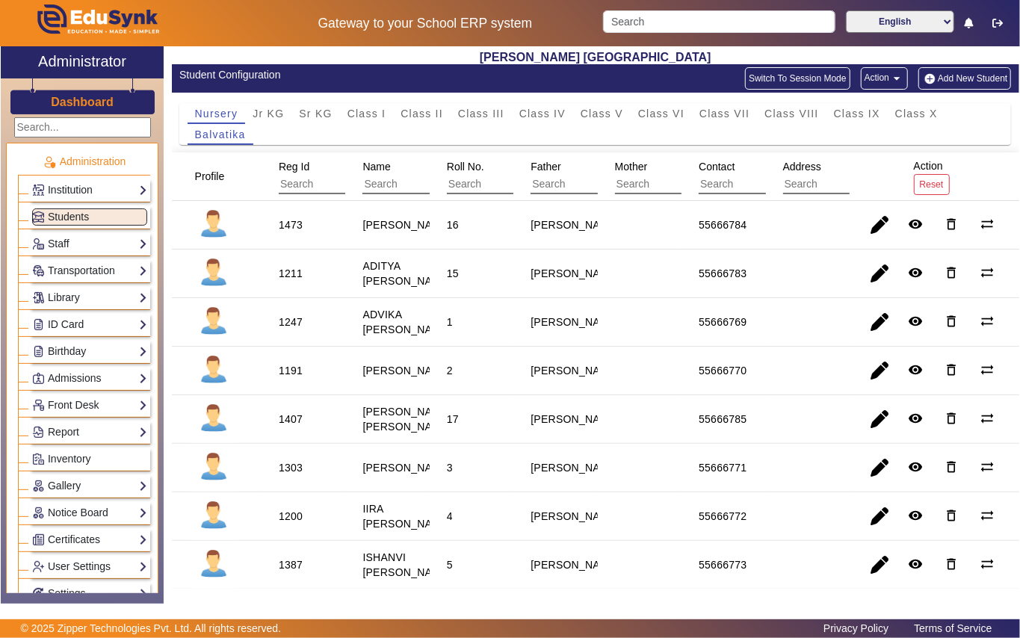
drag, startPoint x: 362, startPoint y: 111, endPoint x: 330, endPoint y: 152, distance: 52.8
click at [362, 111] on span "Class I" at bounding box center [366, 113] width 39 height 10
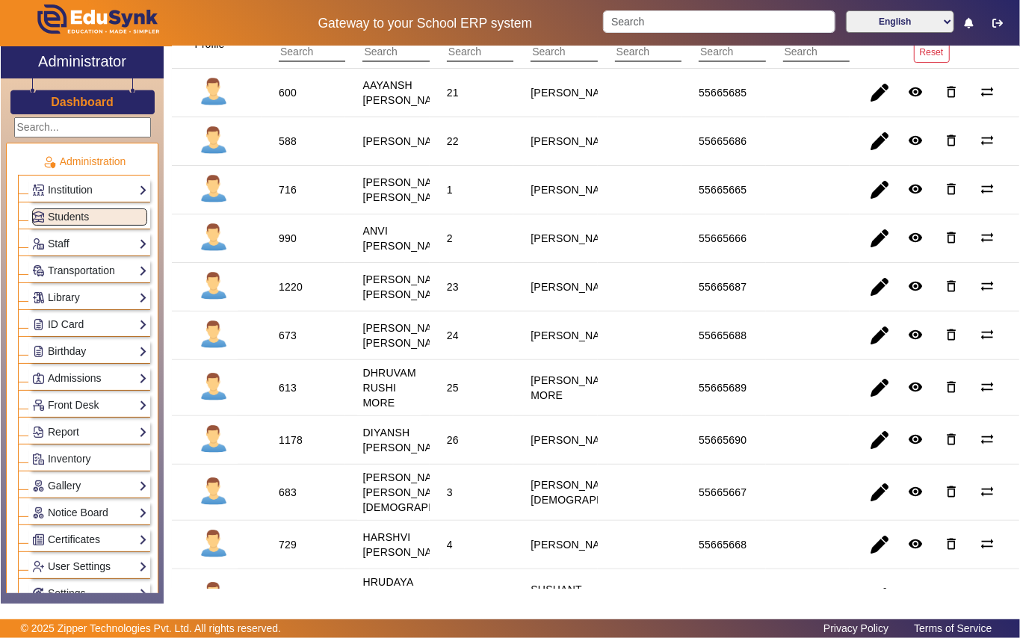
scroll to position [99, 0]
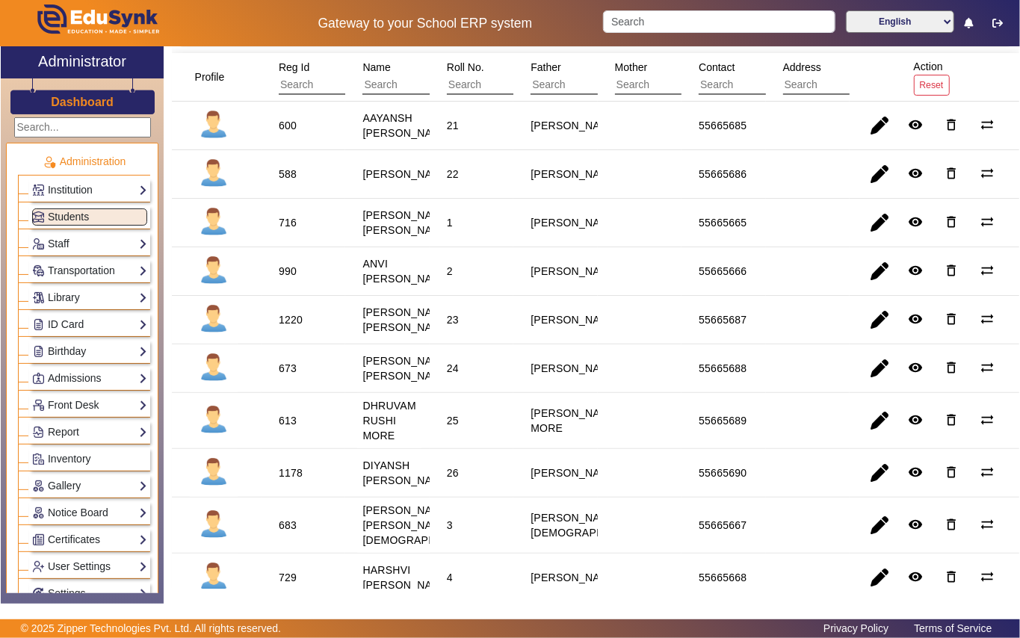
click at [293, 376] on div "673" at bounding box center [288, 368] width 18 height 15
click at [285, 376] on div "673" at bounding box center [288, 368] width 18 height 15
click at [94, 294] on link "Library" at bounding box center [89, 297] width 115 height 17
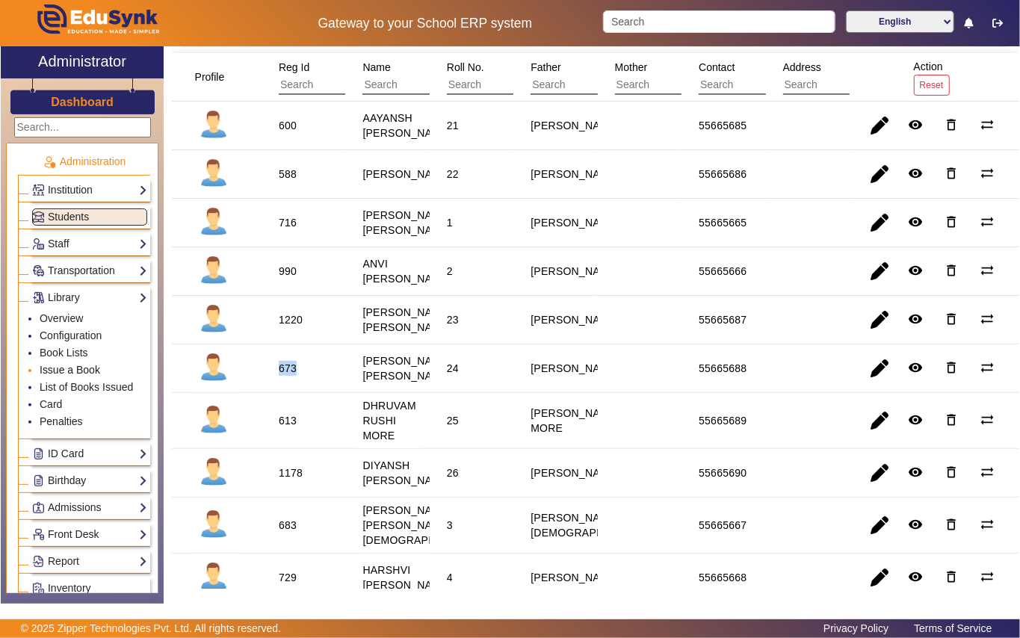
drag, startPoint x: 97, startPoint y: 371, endPoint x: 126, endPoint y: 369, distance: 29.2
click at [97, 369] on link "Issue a Book" at bounding box center [70, 370] width 61 height 12
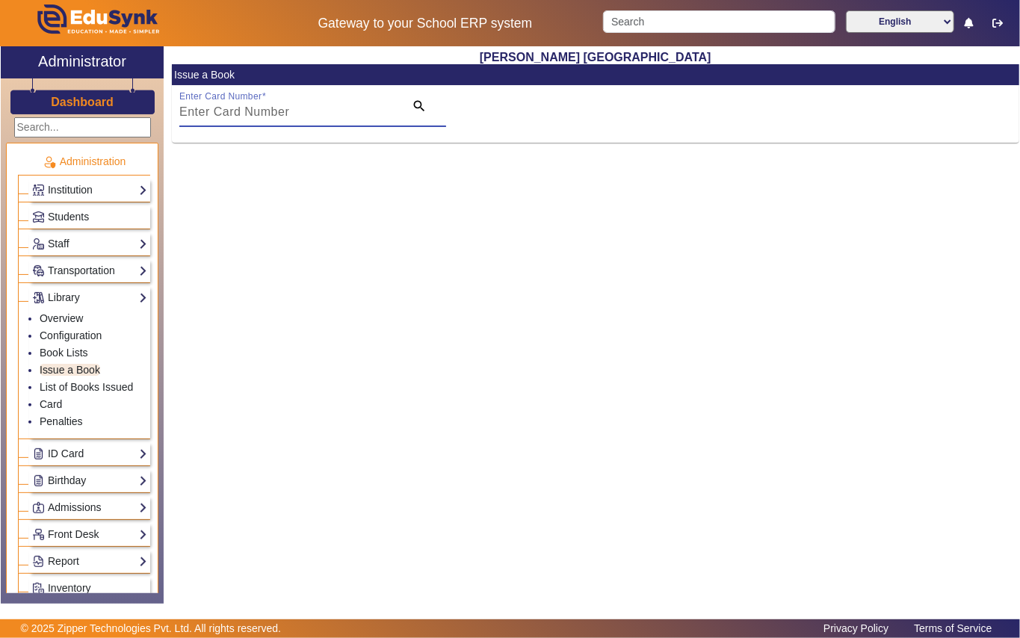
click at [300, 111] on input "Enter Card Number" at bounding box center [287, 112] width 216 height 18
paste input "673"
type input "673"
click at [419, 99] on mat-icon "search" at bounding box center [419, 106] width 15 height 15
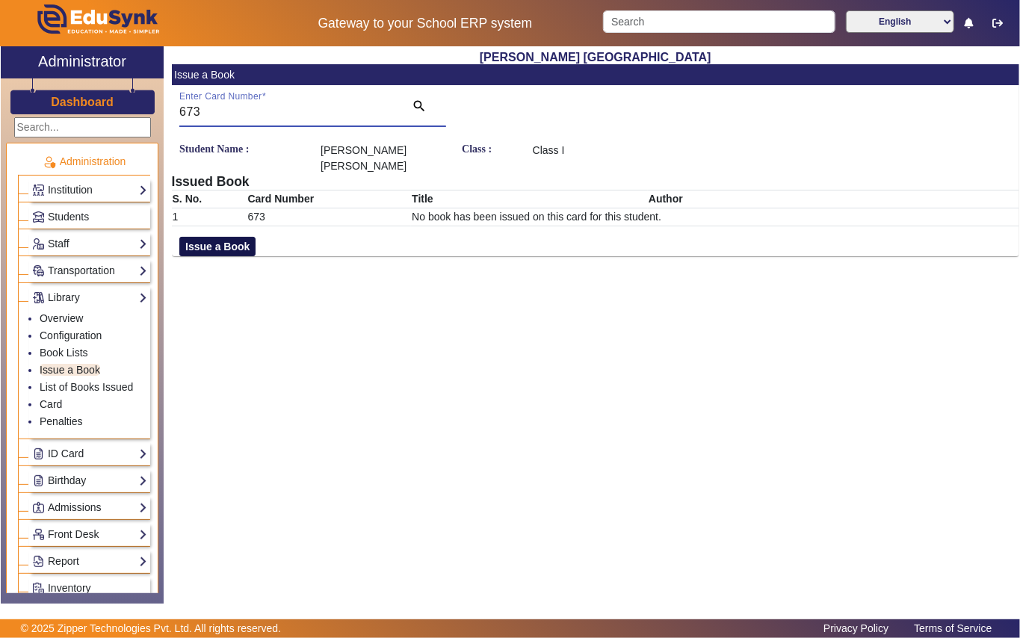
click at [244, 237] on button "Issue a Book" at bounding box center [217, 246] width 76 height 19
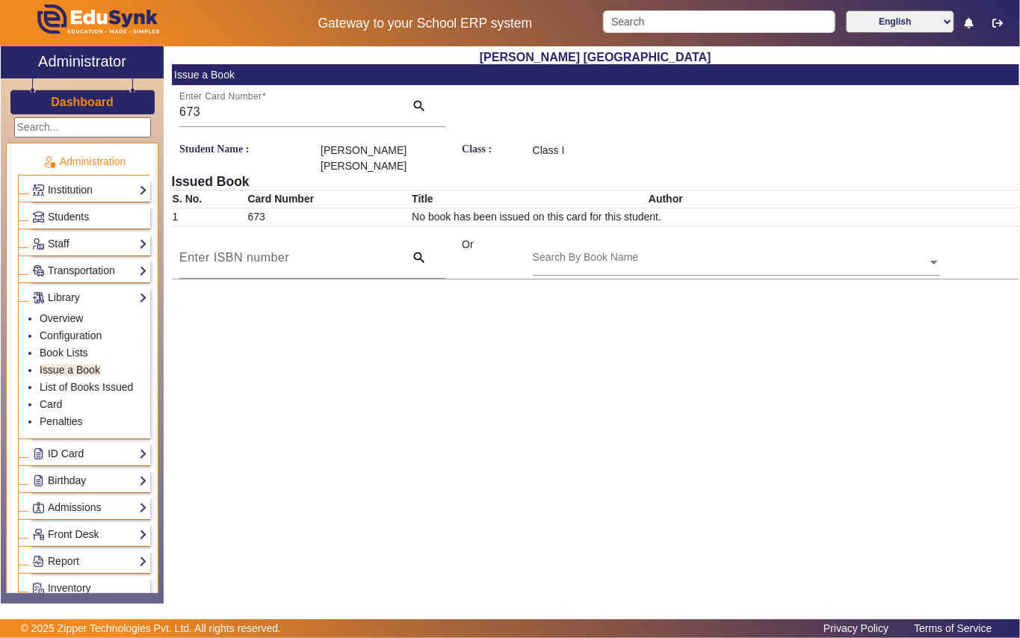
click at [613, 256] on input "text" at bounding box center [737, 264] width 408 height 16
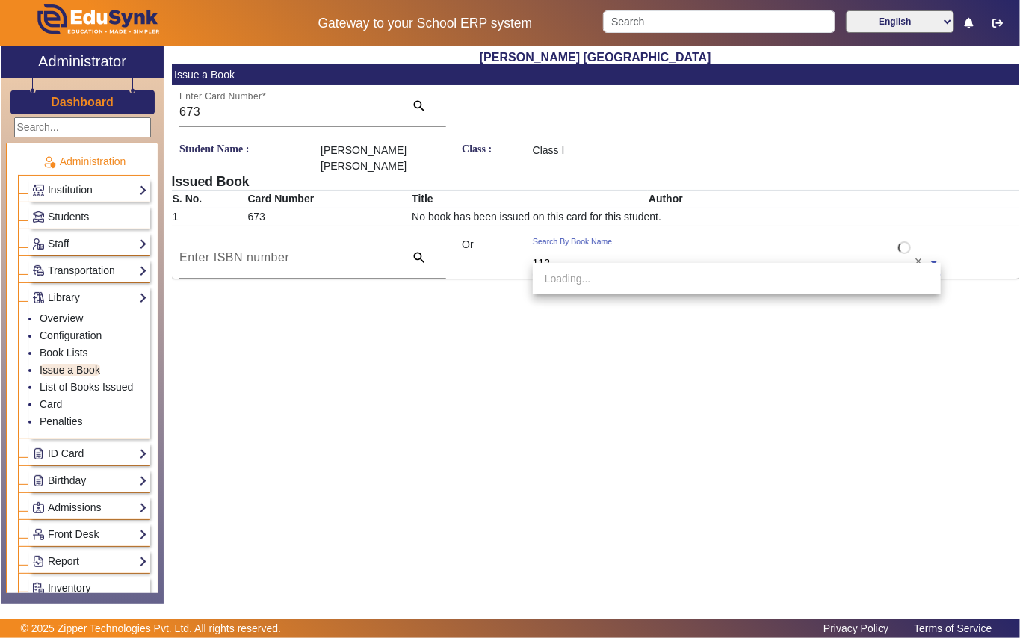
type input "1122"
click at [649, 279] on div "[Ac1122] Boond" at bounding box center [737, 278] width 408 height 31
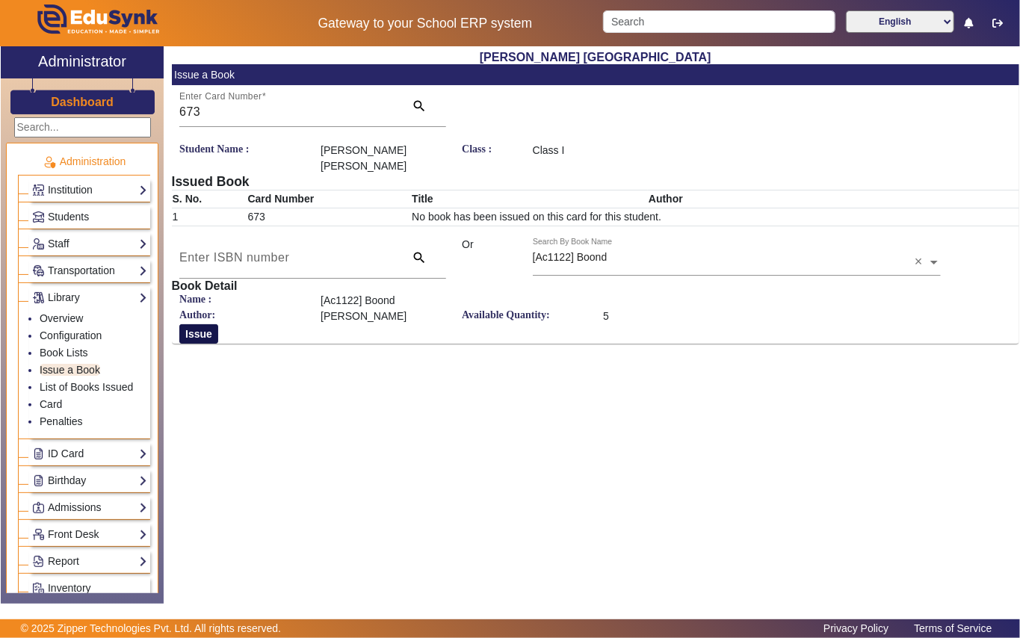
click at [201, 324] on button "Issue" at bounding box center [198, 333] width 39 height 19
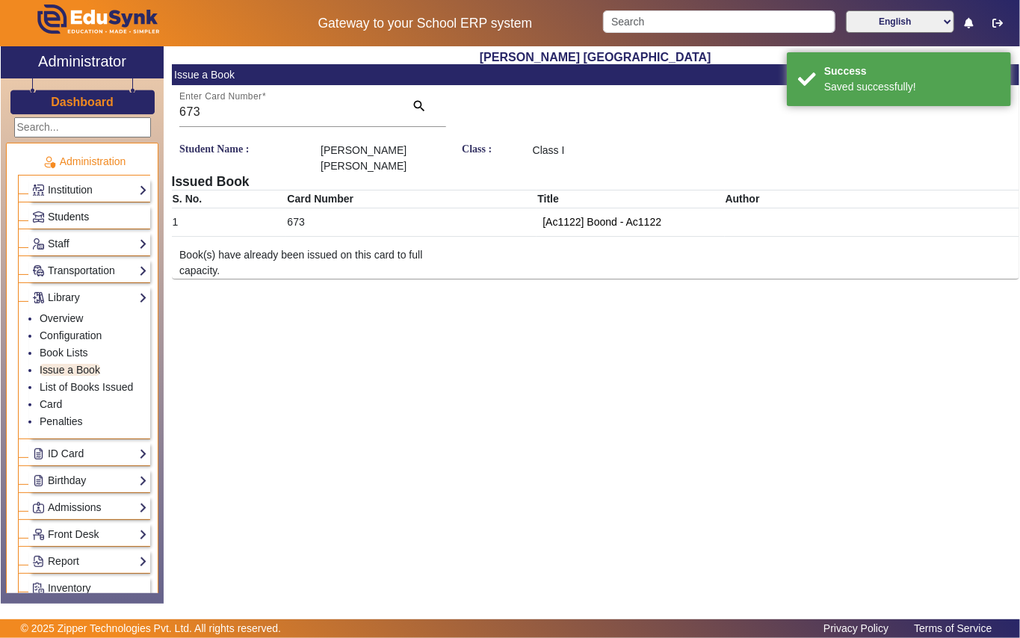
click at [93, 217] on link "Students" at bounding box center [89, 216] width 115 height 17
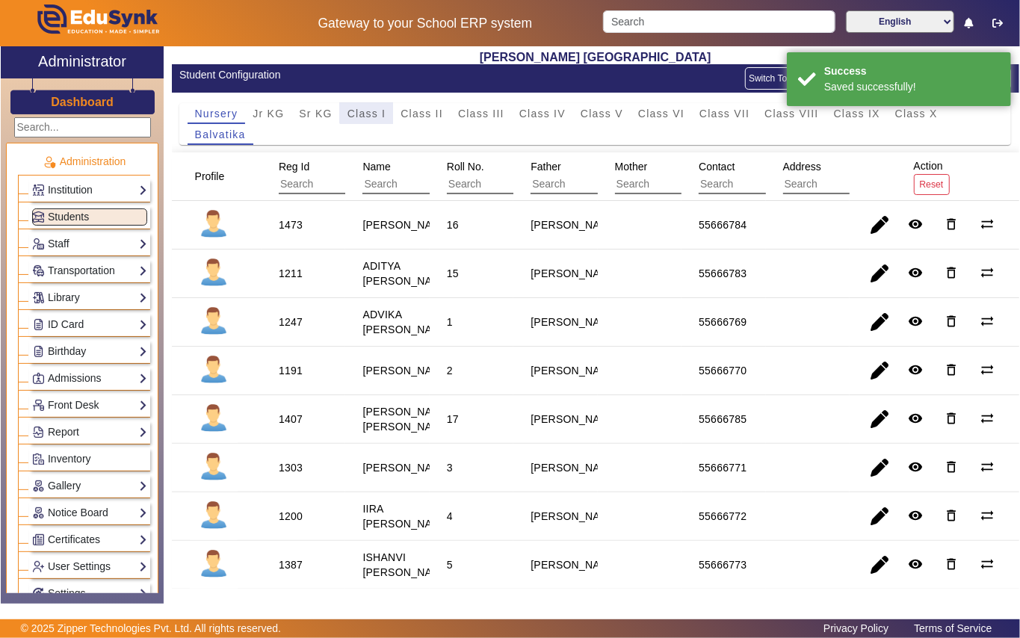
drag, startPoint x: 372, startPoint y: 105, endPoint x: 344, endPoint y: 211, distance: 109.1
click at [372, 114] on span "Class I" at bounding box center [366, 113] width 39 height 21
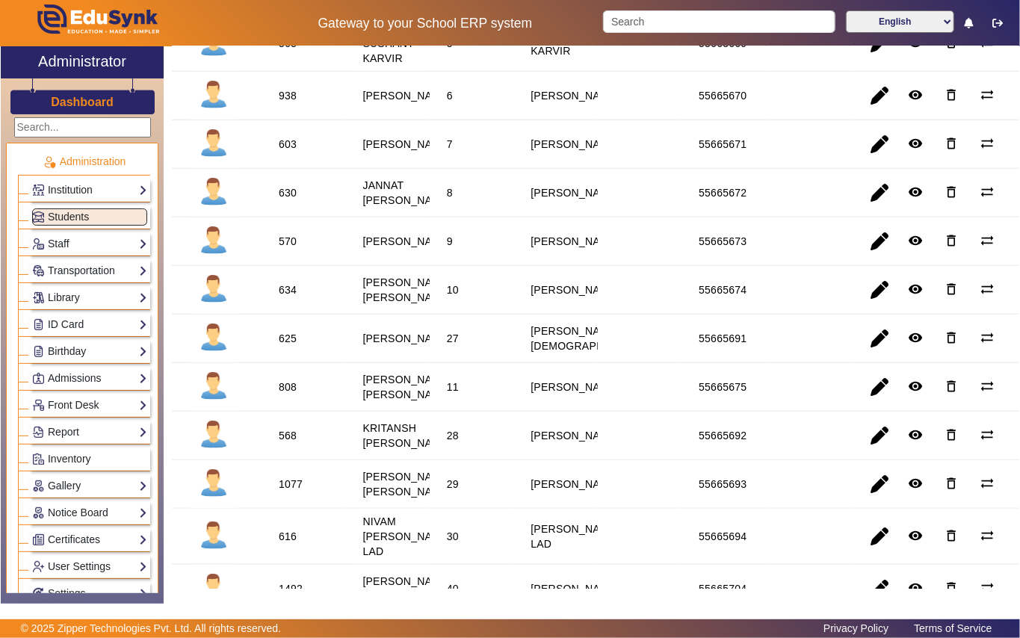
scroll to position [697, 0]
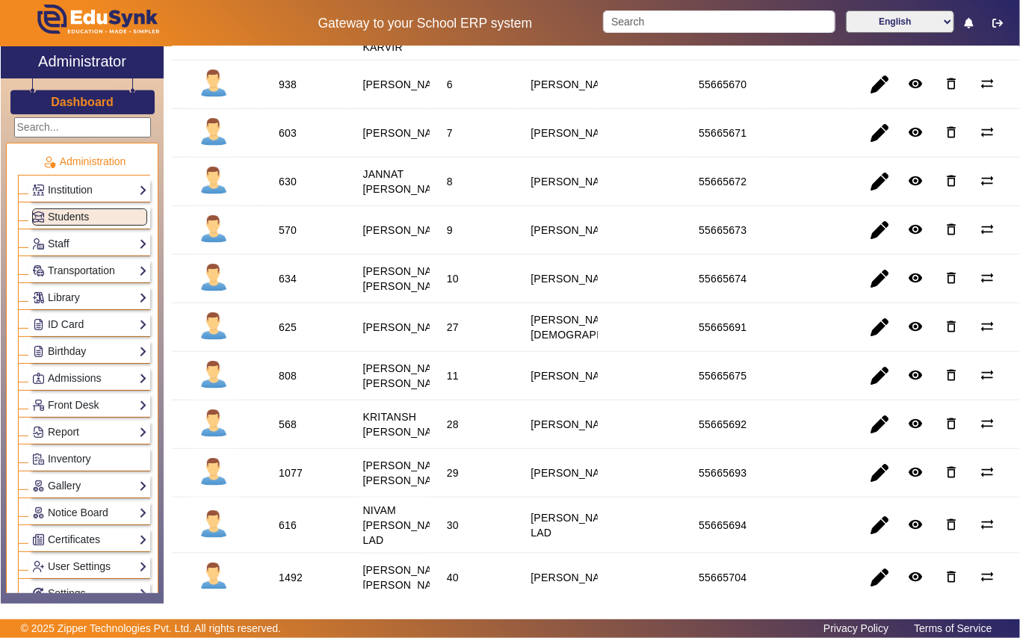
click at [291, 335] on div "625" at bounding box center [288, 327] width 18 height 15
drag, startPoint x: 99, startPoint y: 297, endPoint x: 66, endPoint y: 404, distance: 112.0
click at [99, 300] on link "Library" at bounding box center [89, 297] width 115 height 17
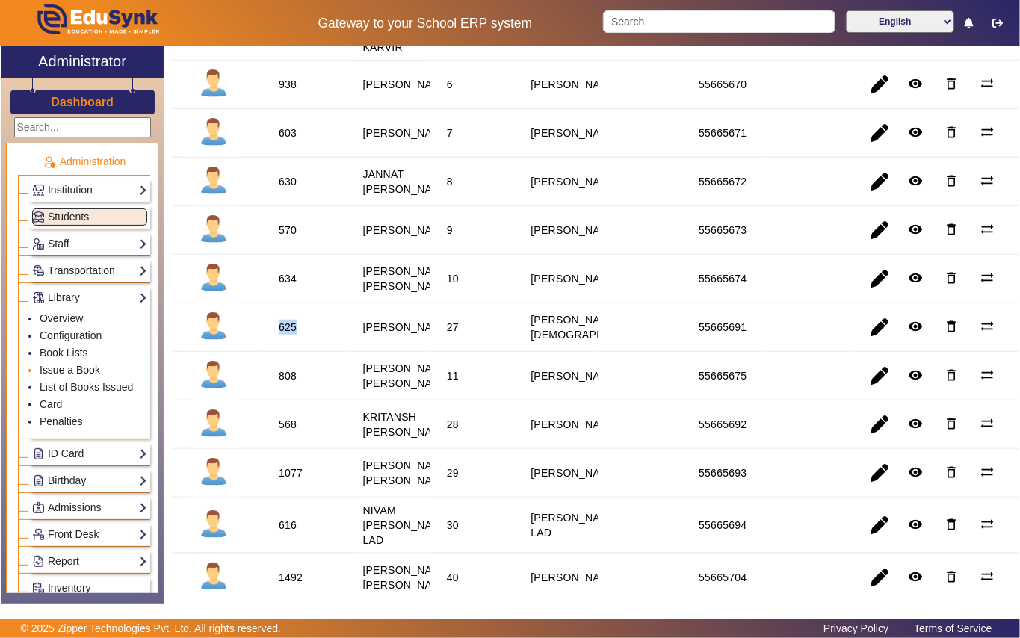
click at [91, 368] on link "Issue a Book" at bounding box center [70, 370] width 61 height 12
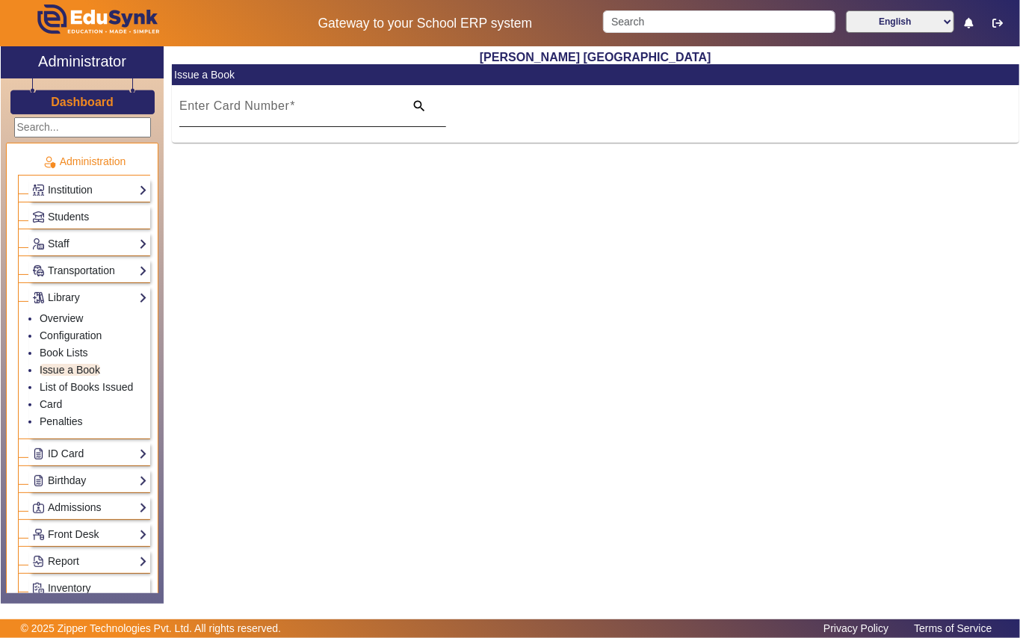
click at [246, 108] on mat-label "Enter Card Number" at bounding box center [234, 105] width 110 height 13
click at [246, 108] on input "Enter Card Number" at bounding box center [287, 112] width 216 height 18
paste input "625"
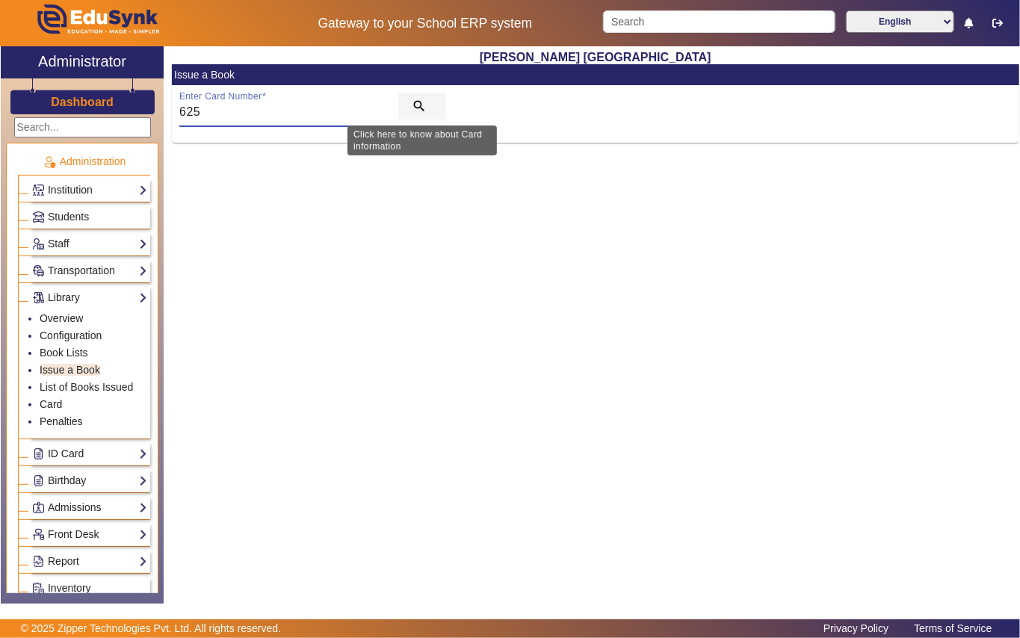
type input "625"
click at [407, 100] on span "search" at bounding box center [422, 106] width 48 height 36
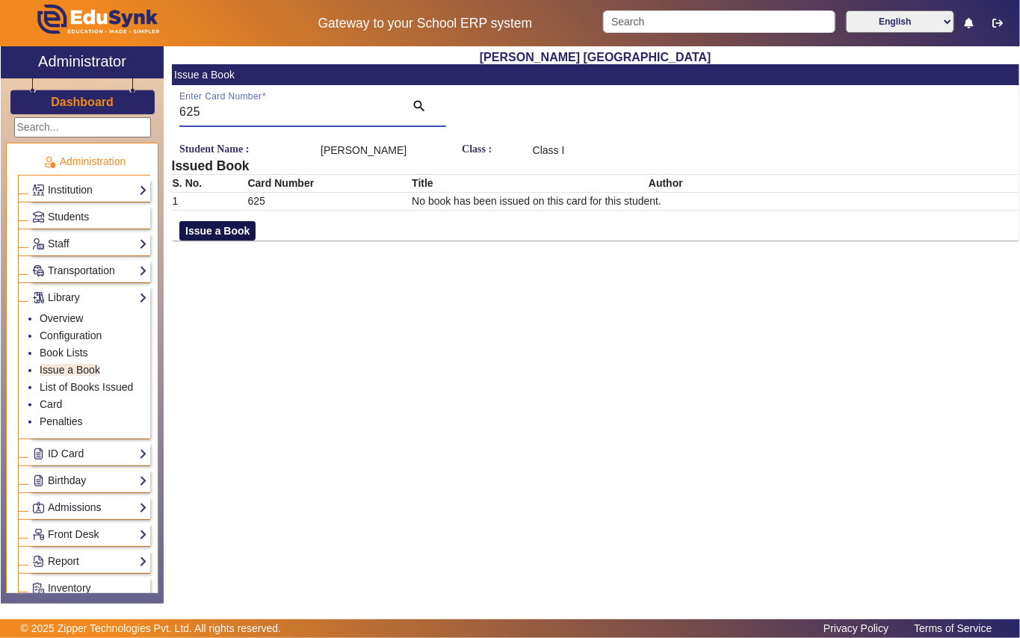
click at [246, 230] on button "Issue a Book" at bounding box center [217, 230] width 76 height 19
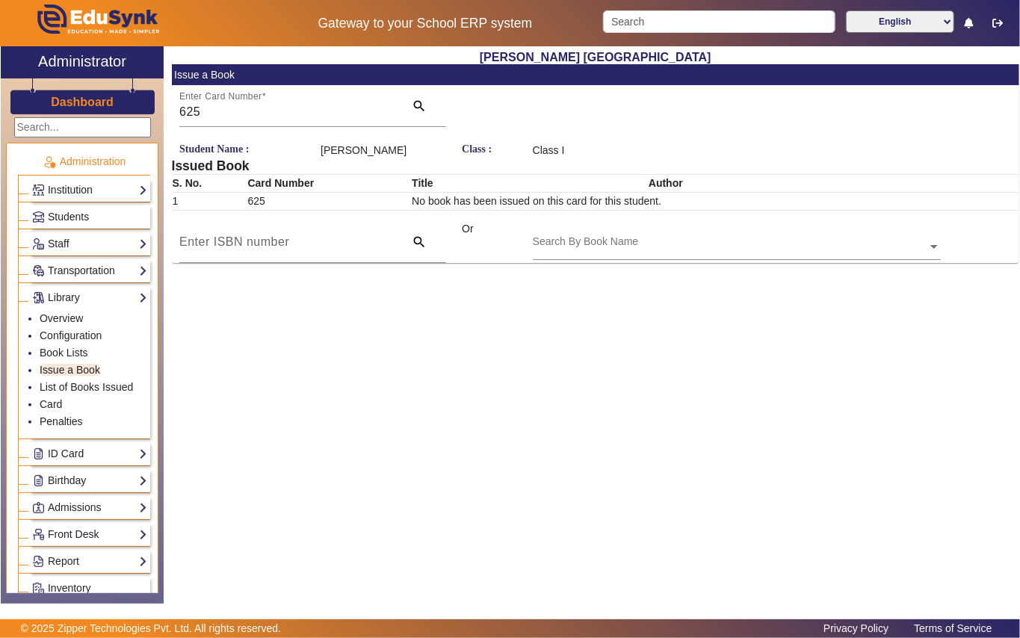
click at [583, 234] on div "Search By Book Name" at bounding box center [586, 242] width 106 height 16
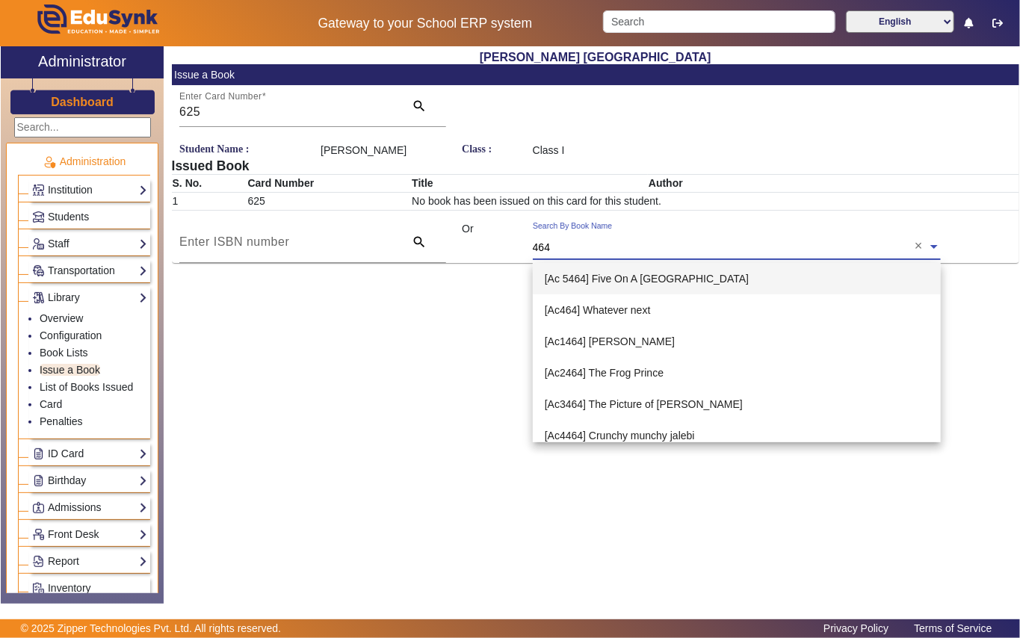
type input "4640"
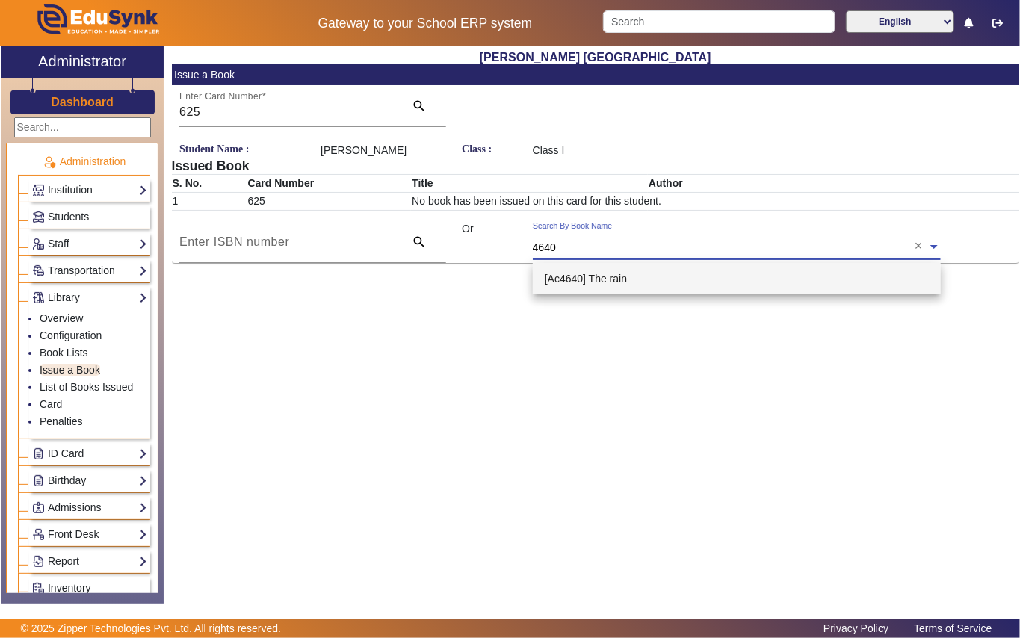
click at [608, 276] on span "[Ac4640] The rain" at bounding box center [586, 279] width 82 height 12
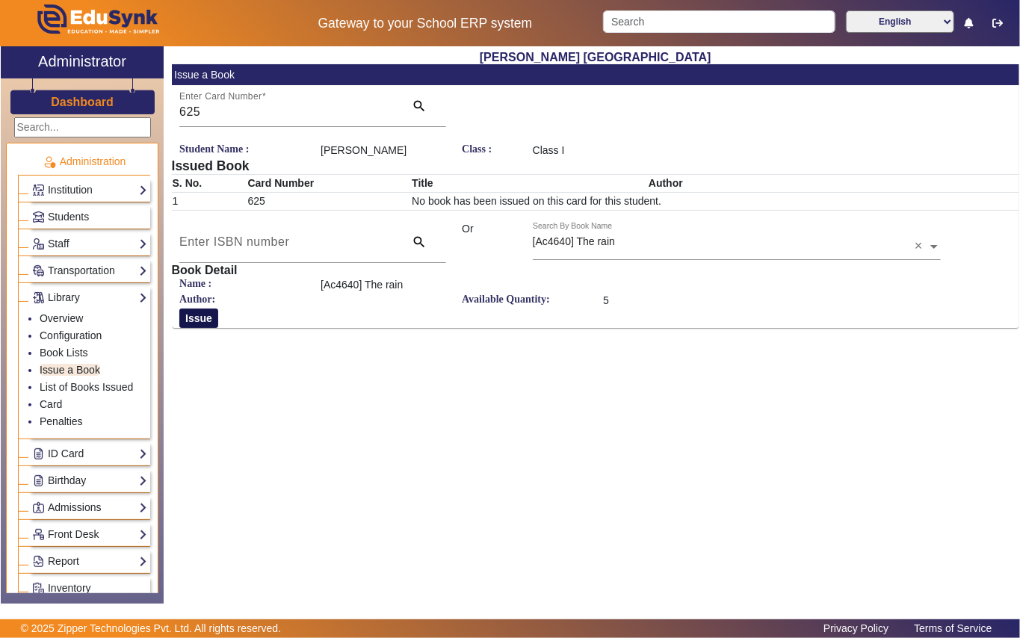
click at [194, 324] on button "Issue" at bounding box center [198, 318] width 39 height 19
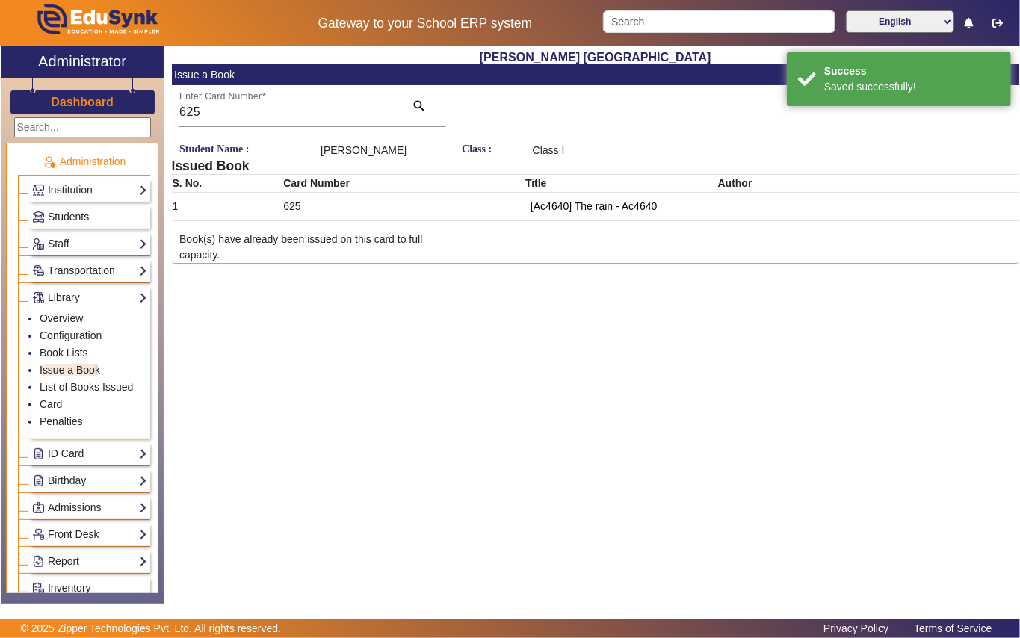
click at [88, 213] on span "Students" at bounding box center [68, 217] width 41 height 12
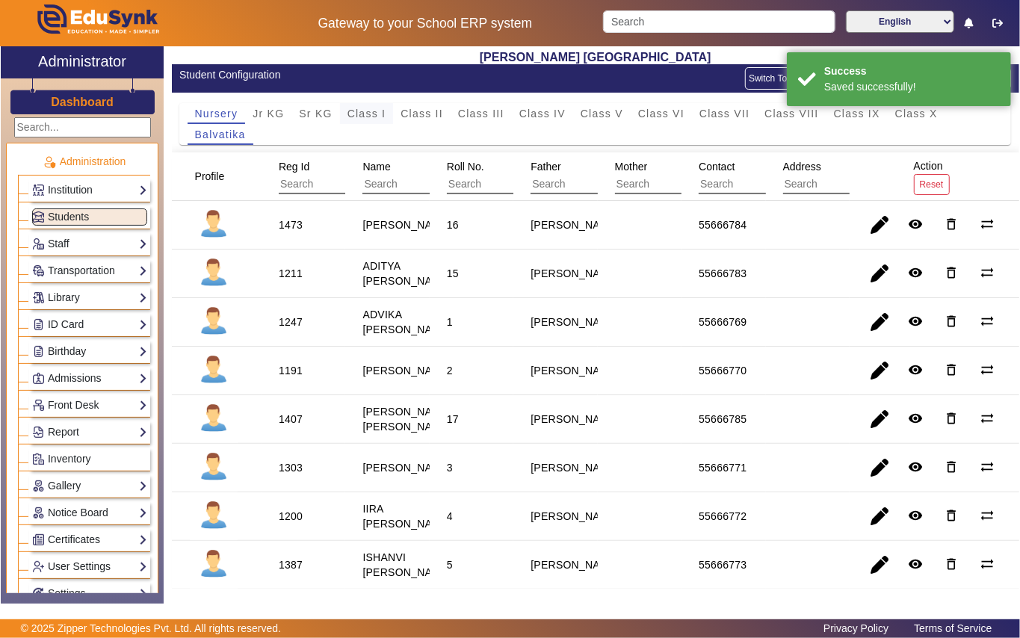
click at [356, 114] on span "Class I" at bounding box center [366, 113] width 39 height 10
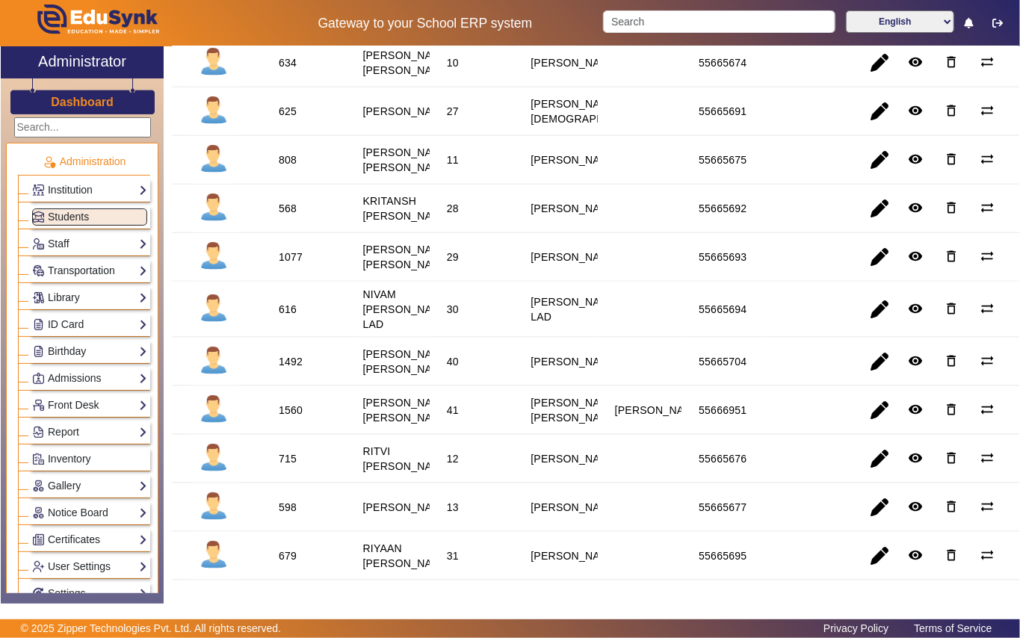
scroll to position [996, 0]
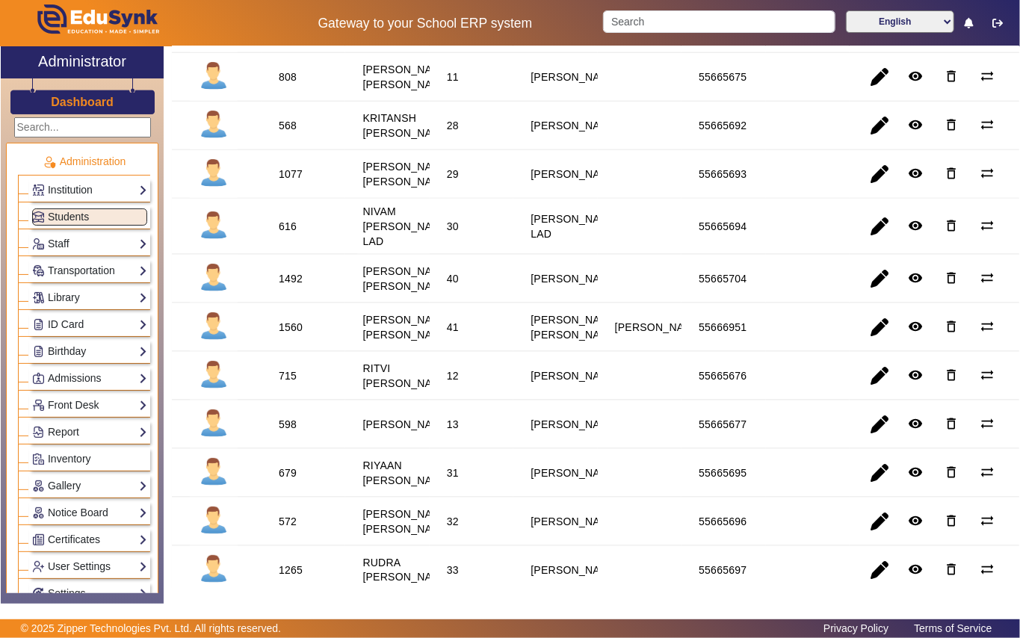
click at [288, 133] on div "568" at bounding box center [288, 125] width 18 height 15
click at [99, 296] on link "Library" at bounding box center [89, 297] width 115 height 17
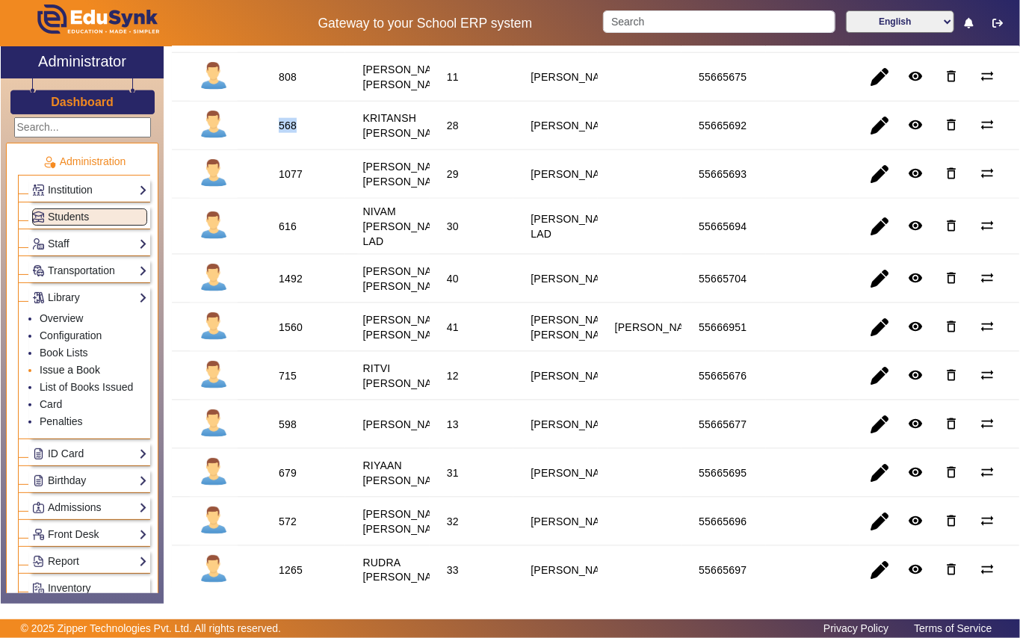
click at [91, 369] on link "Issue a Book" at bounding box center [70, 370] width 61 height 12
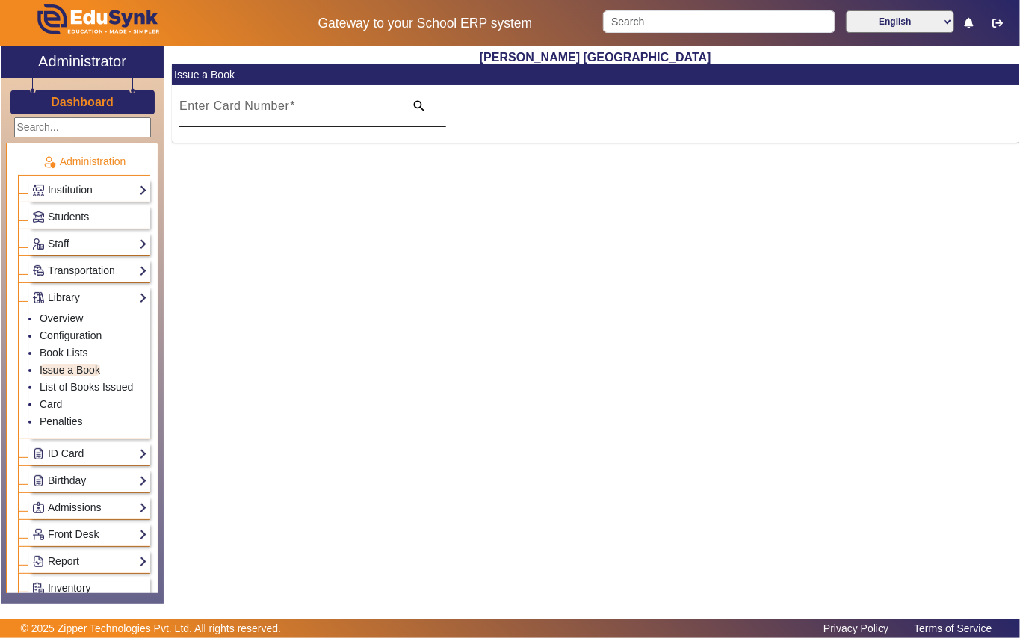
click at [245, 109] on mat-label "Enter Card Number" at bounding box center [234, 105] width 110 height 13
click at [245, 109] on input "Enter Card Number" at bounding box center [287, 112] width 216 height 18
paste input "568"
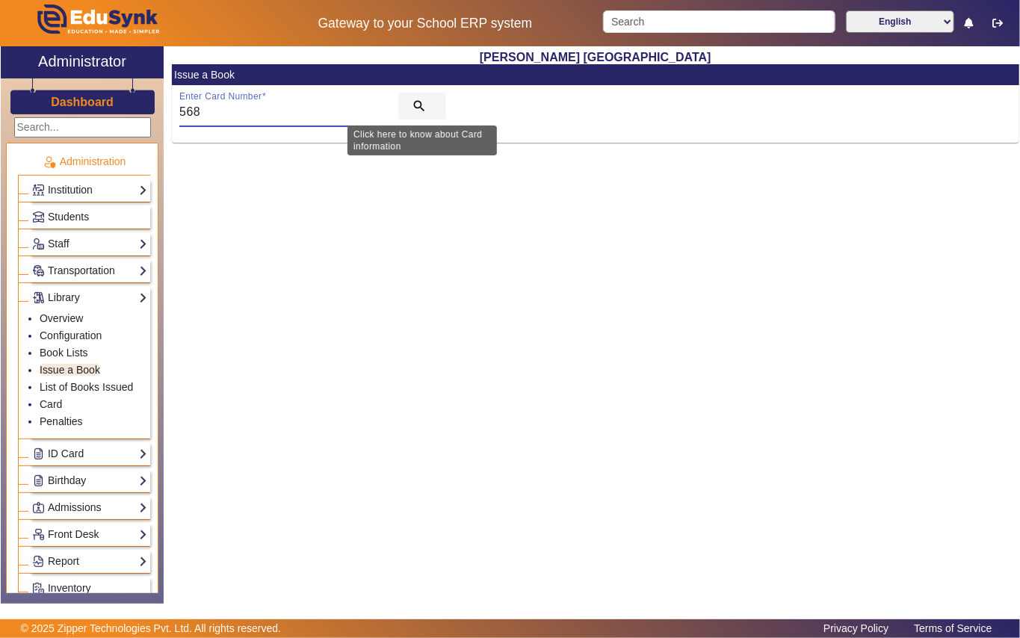
type input "568"
click at [423, 102] on mat-icon "search" at bounding box center [419, 106] width 15 height 15
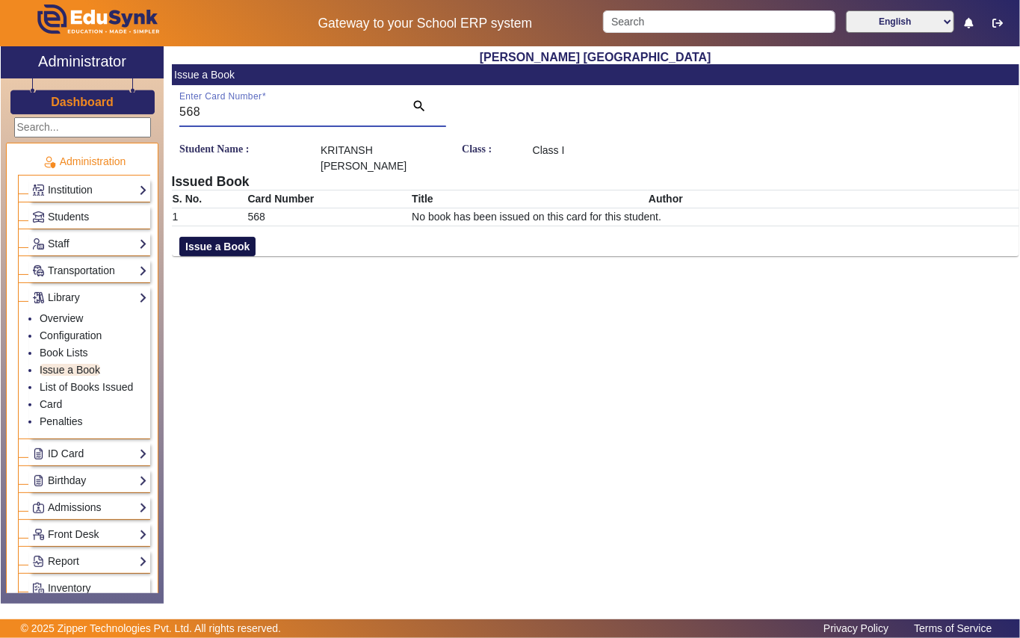
click at [231, 237] on button "Issue a Book" at bounding box center [217, 246] width 76 height 19
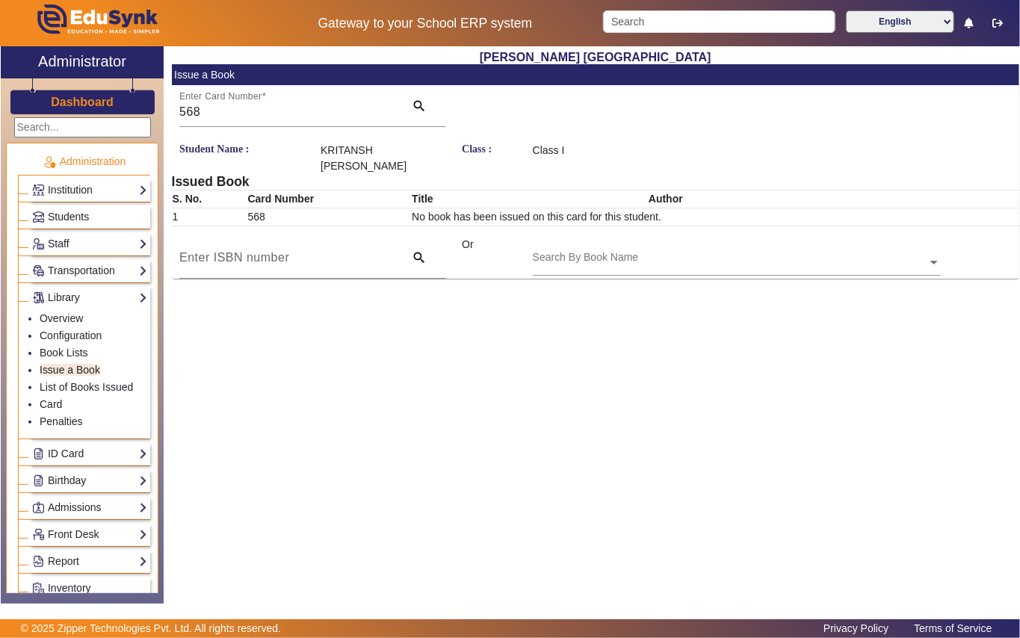
click at [574, 256] on input "text" at bounding box center [737, 264] width 408 height 16
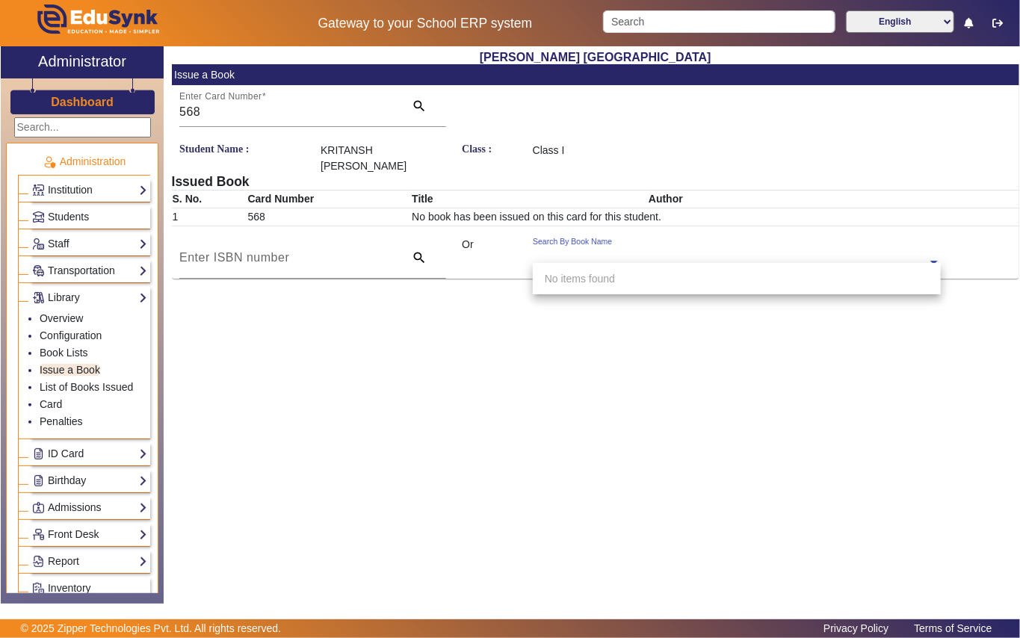
click at [704, 333] on div "Shri S. T. Kadam Vidyalaya Issue a Book Enter Card Number 568 search Student Na…" at bounding box center [592, 317] width 856 height 542
type input "342"
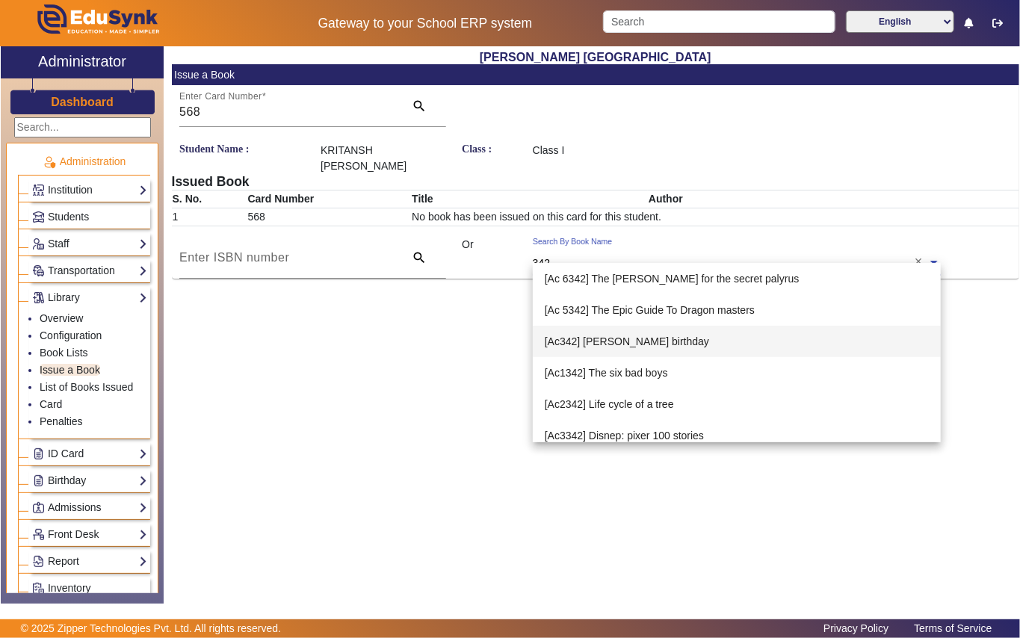
click at [625, 336] on span "[Ac342] [PERSON_NAME] birthday" at bounding box center [627, 342] width 164 height 12
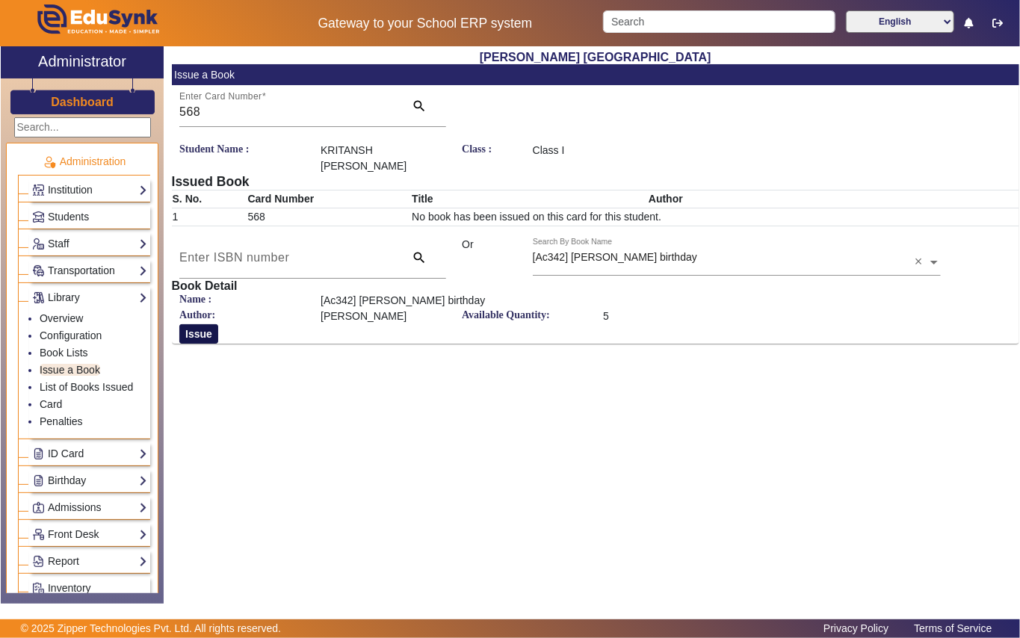
click at [189, 324] on button "Issue" at bounding box center [198, 333] width 39 height 19
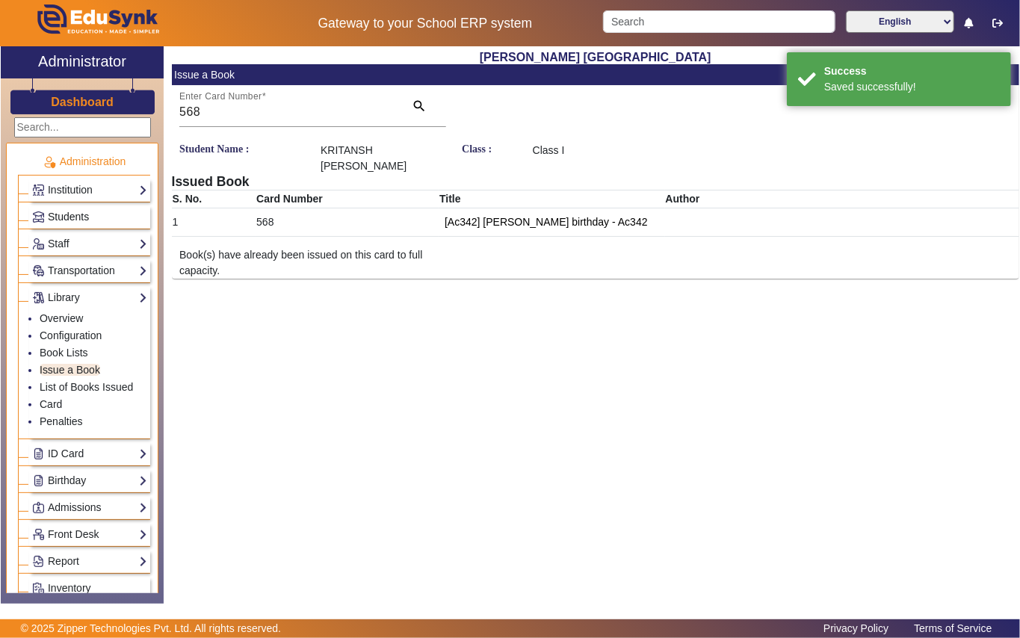
click at [96, 210] on link "Students" at bounding box center [89, 216] width 115 height 17
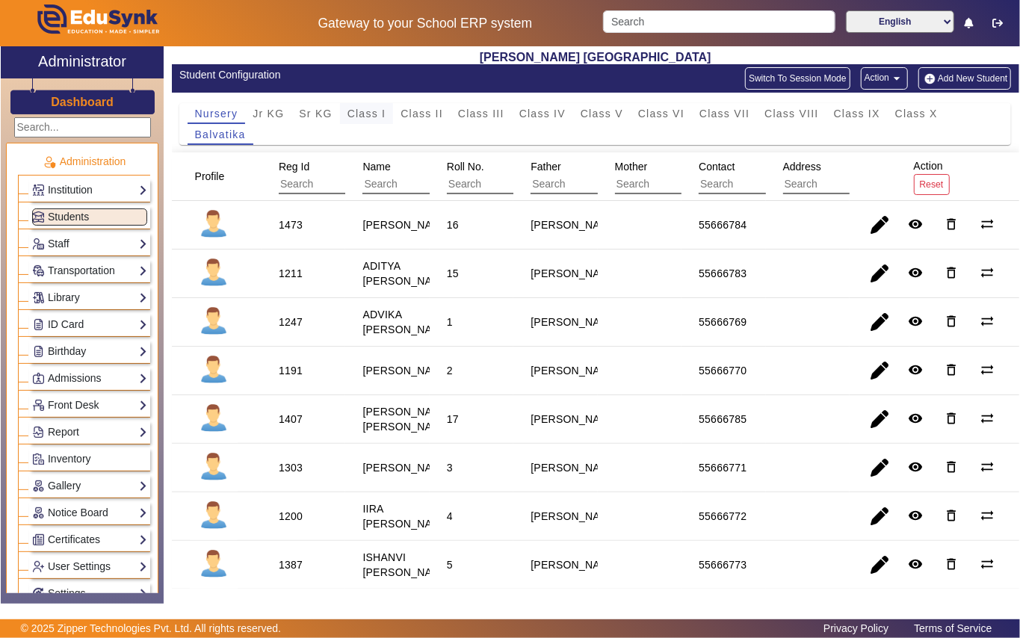
click at [383, 111] on span "Class I" at bounding box center [366, 113] width 39 height 10
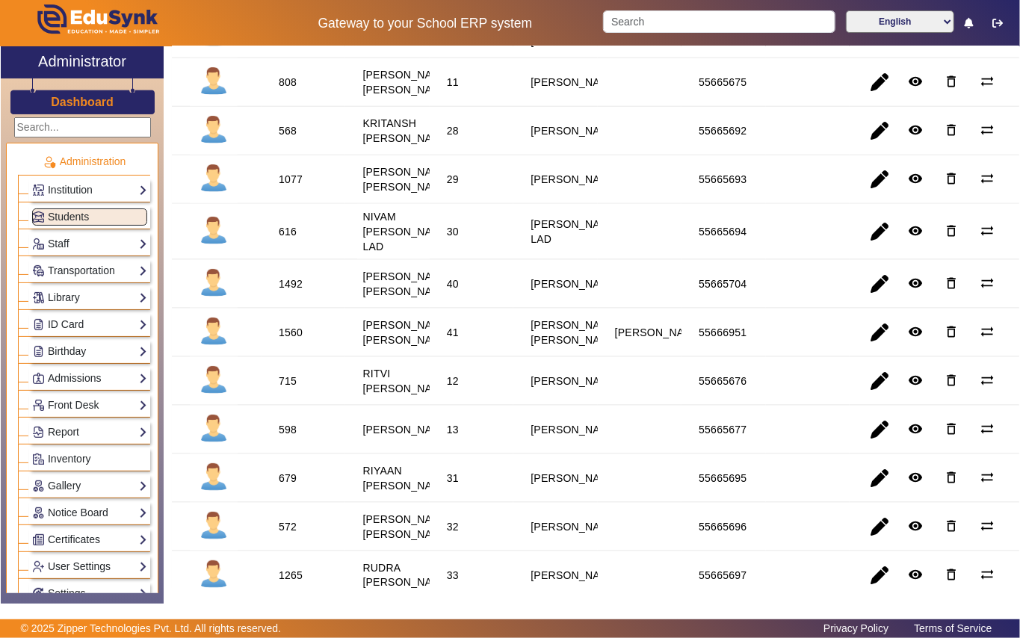
scroll to position [996, 0]
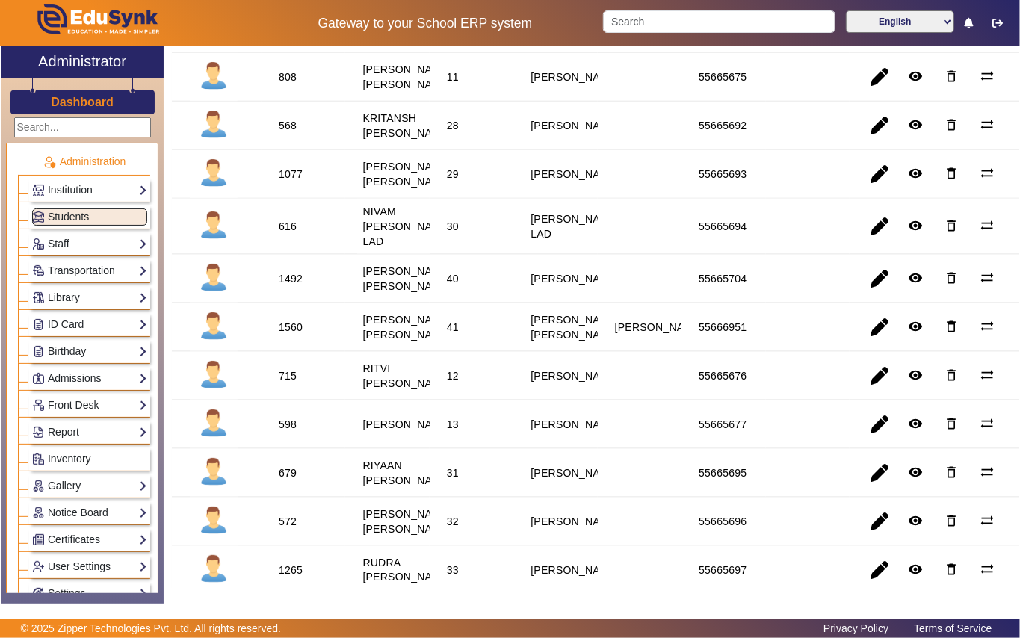
click at [281, 234] on div "616" at bounding box center [288, 226] width 18 height 15
click at [288, 234] on div "616" at bounding box center [288, 226] width 18 height 15
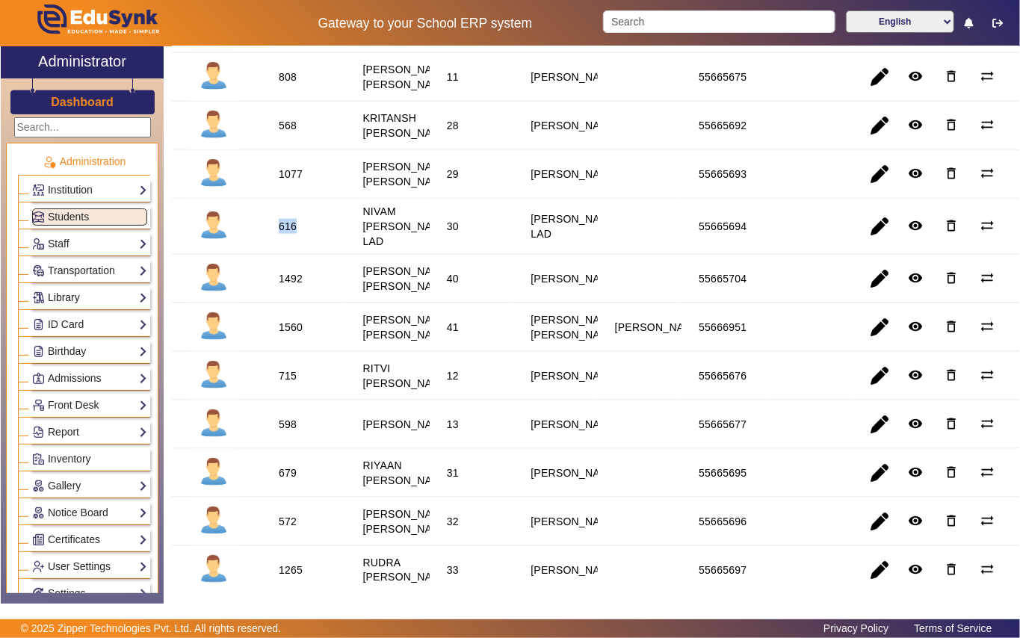
click at [93, 291] on link "Library" at bounding box center [89, 297] width 115 height 17
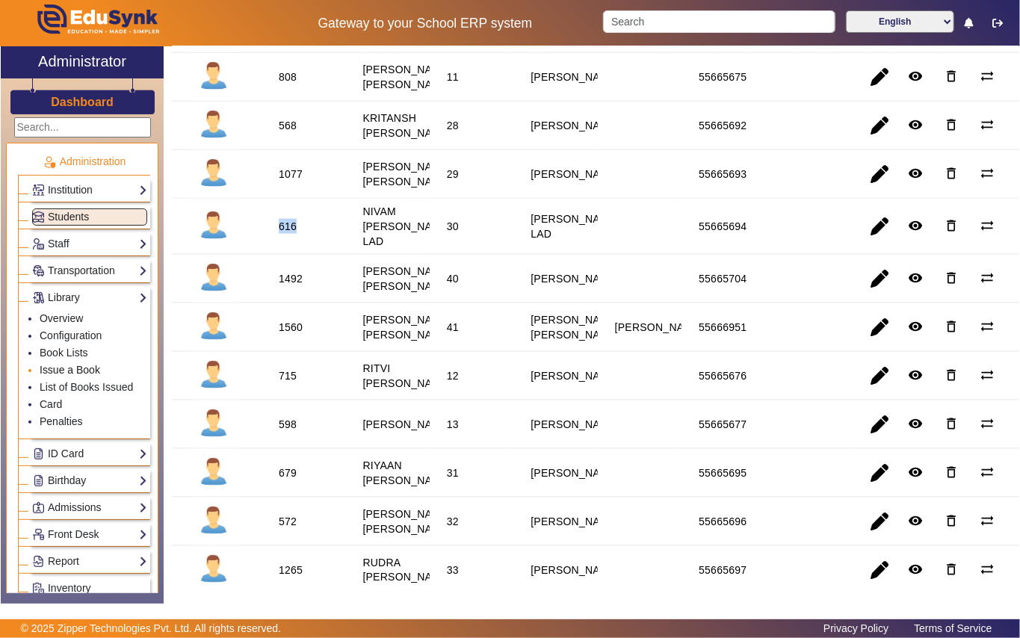
click at [87, 369] on link "Issue a Book" at bounding box center [70, 370] width 61 height 12
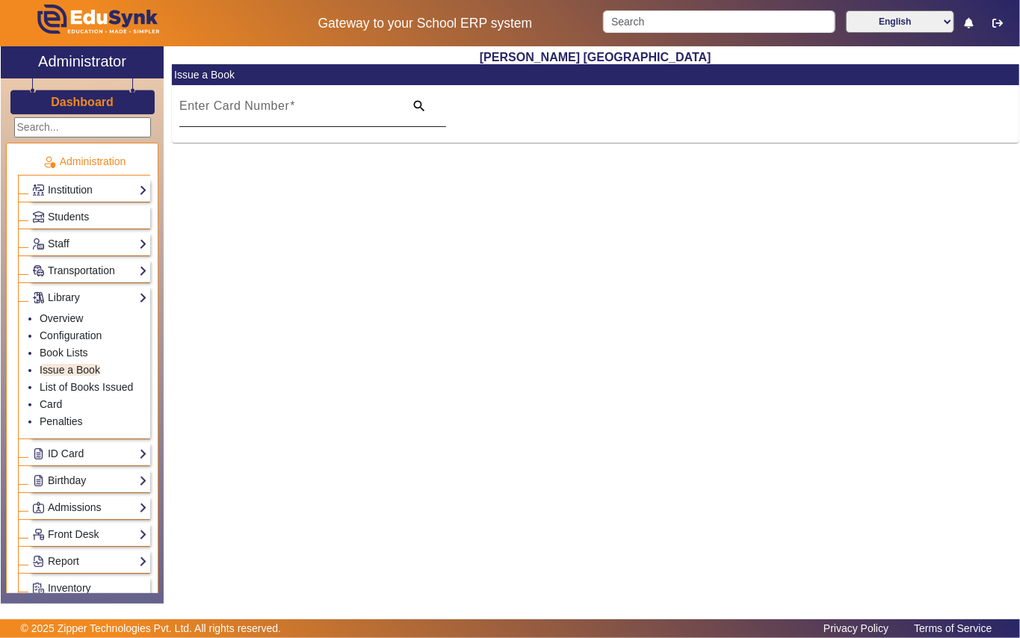
click at [258, 109] on mat-label "Enter Card Number" at bounding box center [234, 105] width 110 height 13
click at [258, 109] on input "Enter Card Number" at bounding box center [287, 112] width 216 height 18
paste input "616"
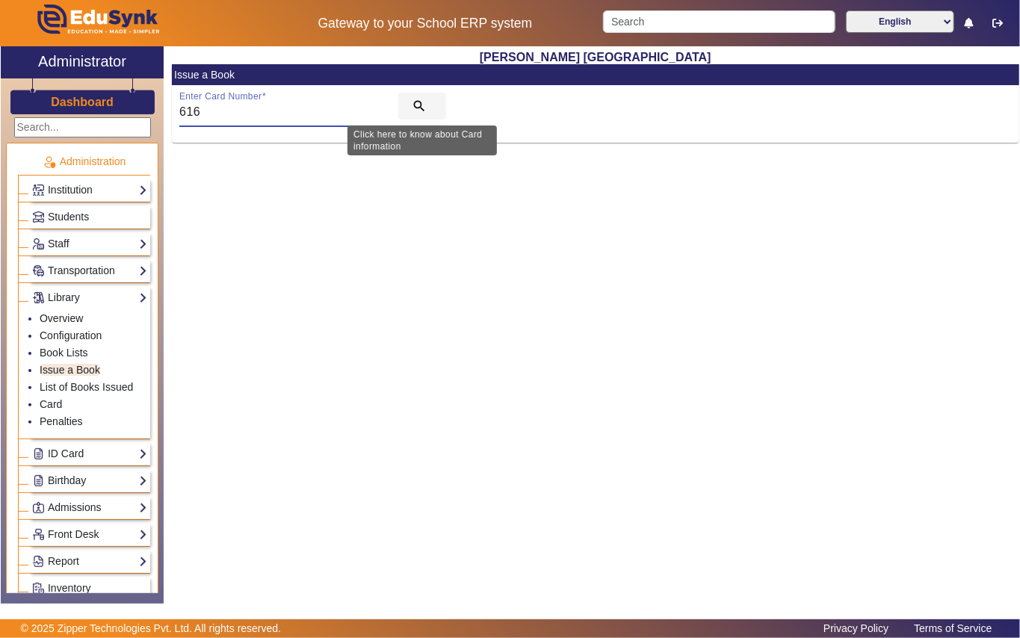
type input "616"
click at [414, 97] on button "search" at bounding box center [422, 106] width 48 height 27
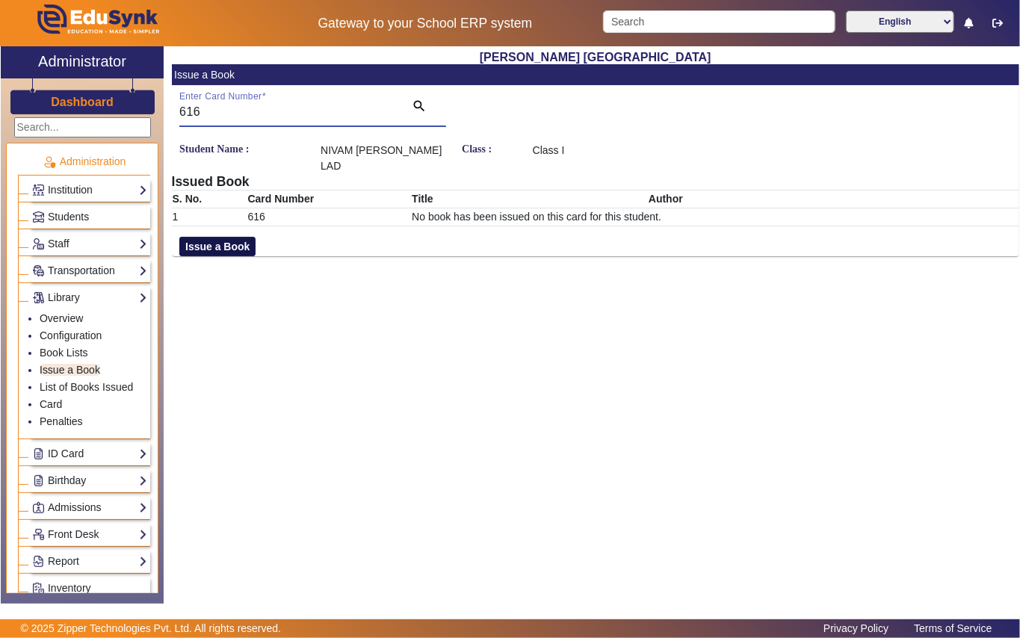
drag, startPoint x: 237, startPoint y: 228, endPoint x: 245, endPoint y: 230, distance: 8.5
click at [239, 237] on button "Issue a Book" at bounding box center [217, 246] width 76 height 19
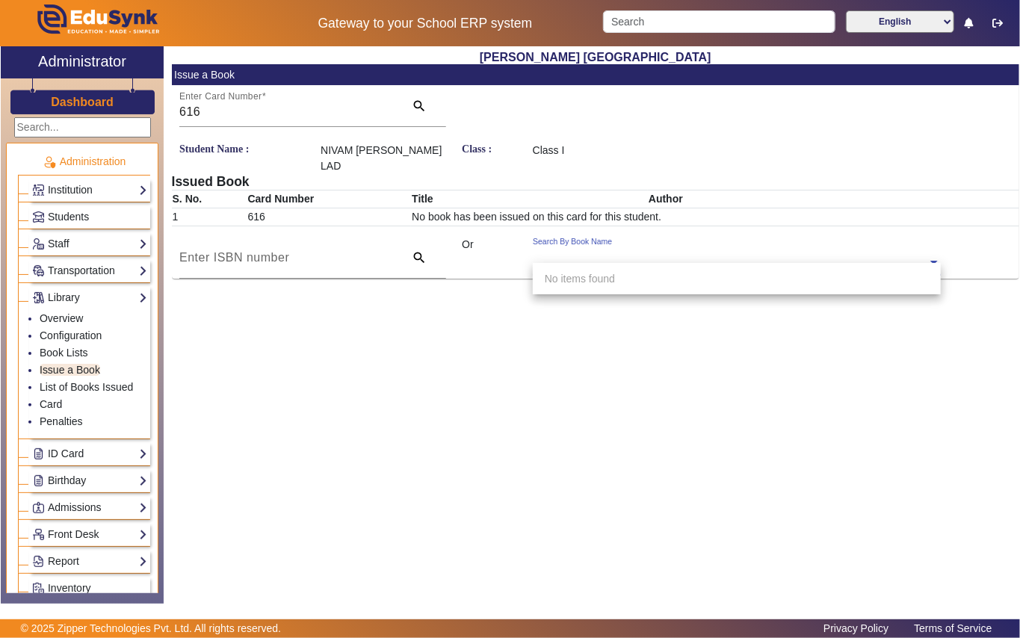
click at [619, 256] on input "text" at bounding box center [737, 264] width 408 height 16
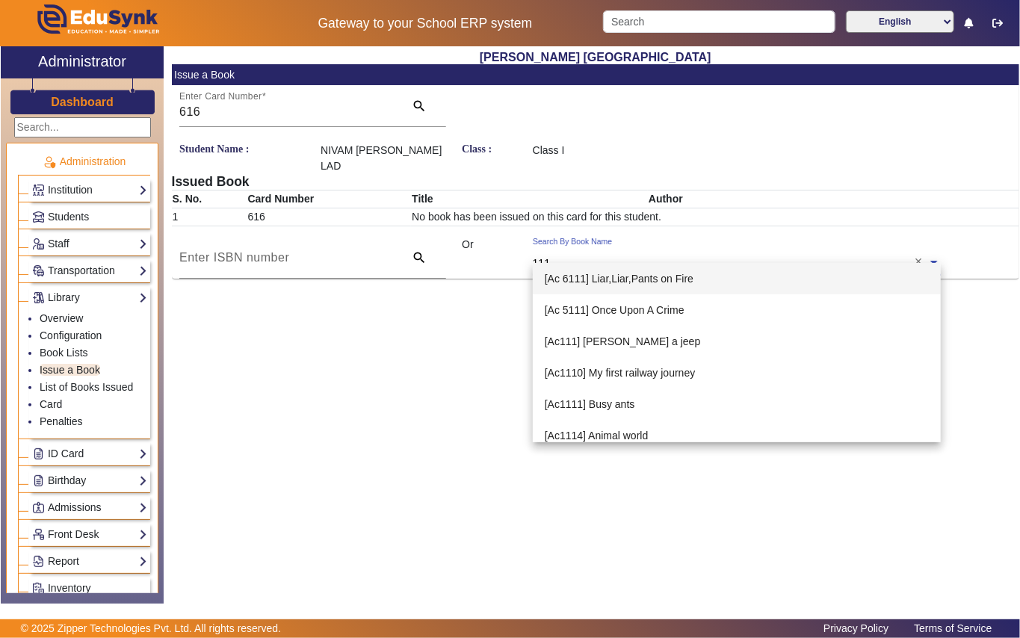
type input "1117"
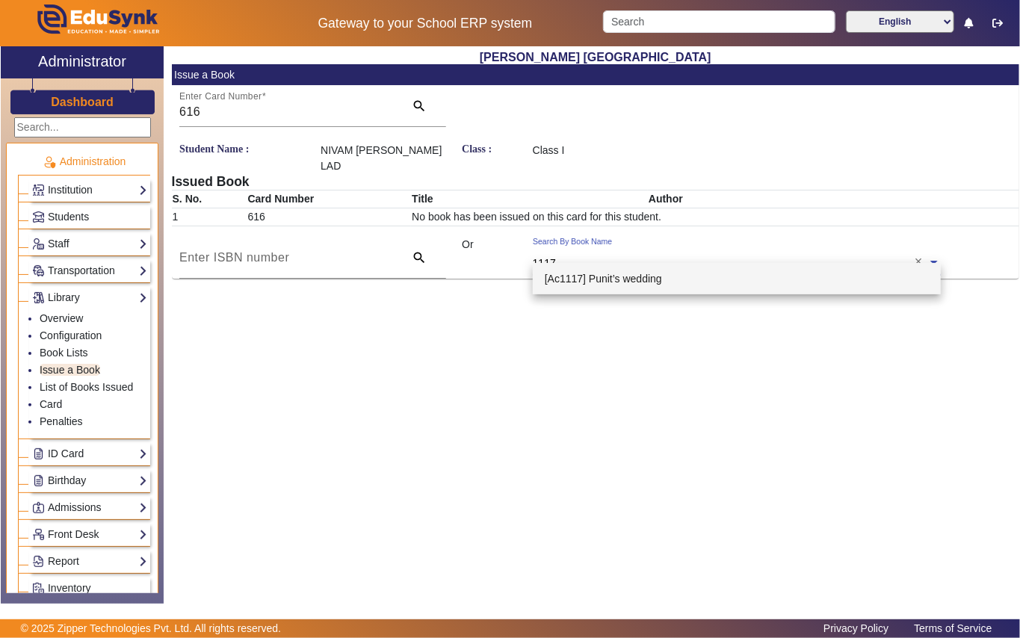
click at [652, 273] on span "[Ac1117] Punit’s wedding" at bounding box center [603, 279] width 117 height 12
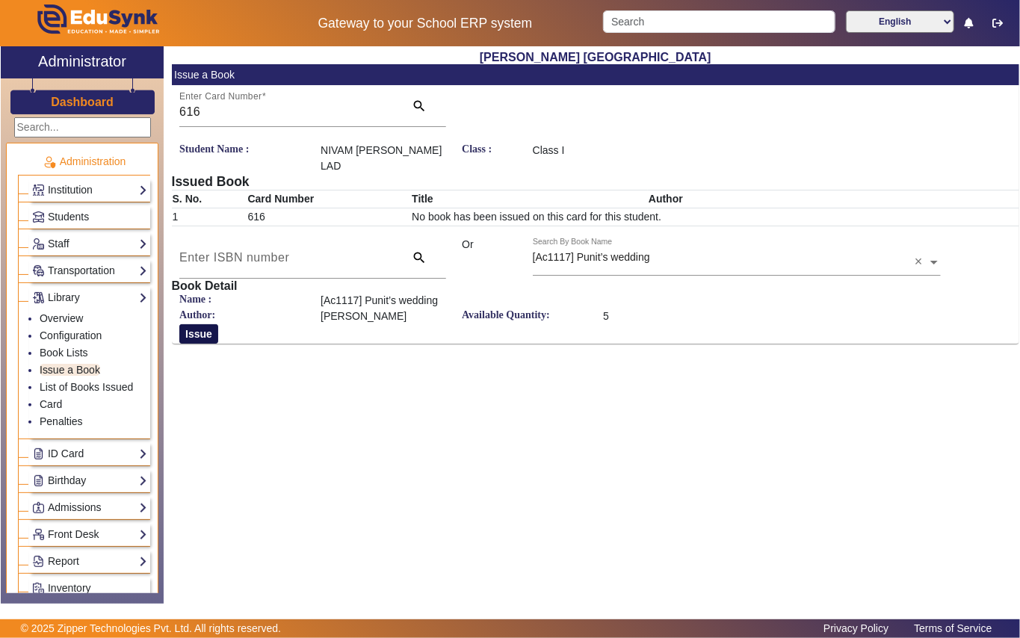
click at [193, 324] on button "Issue" at bounding box center [198, 333] width 39 height 19
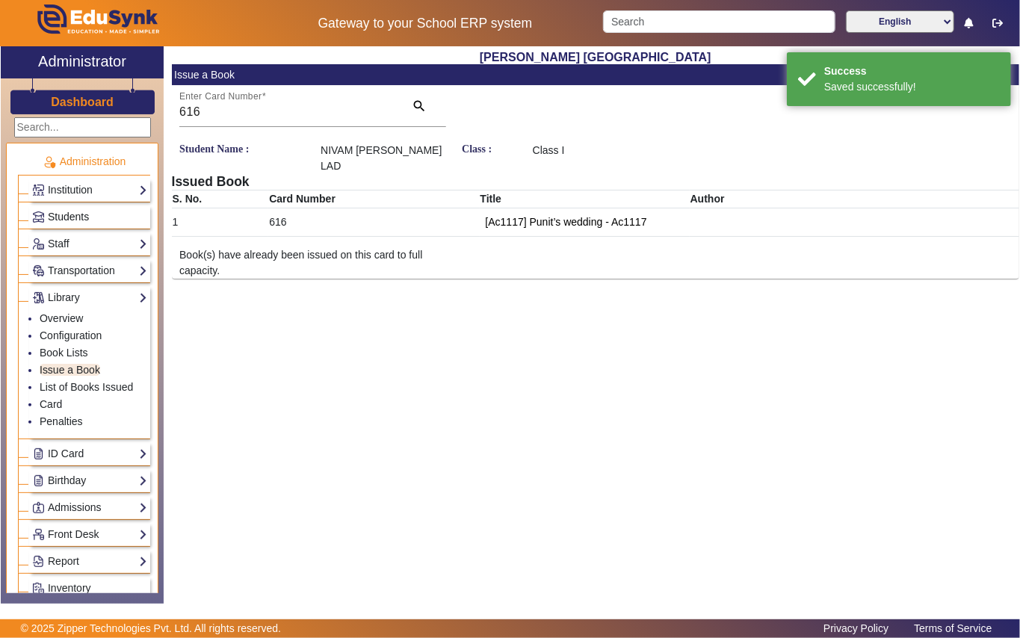
click at [120, 215] on link "Students" at bounding box center [89, 216] width 115 height 17
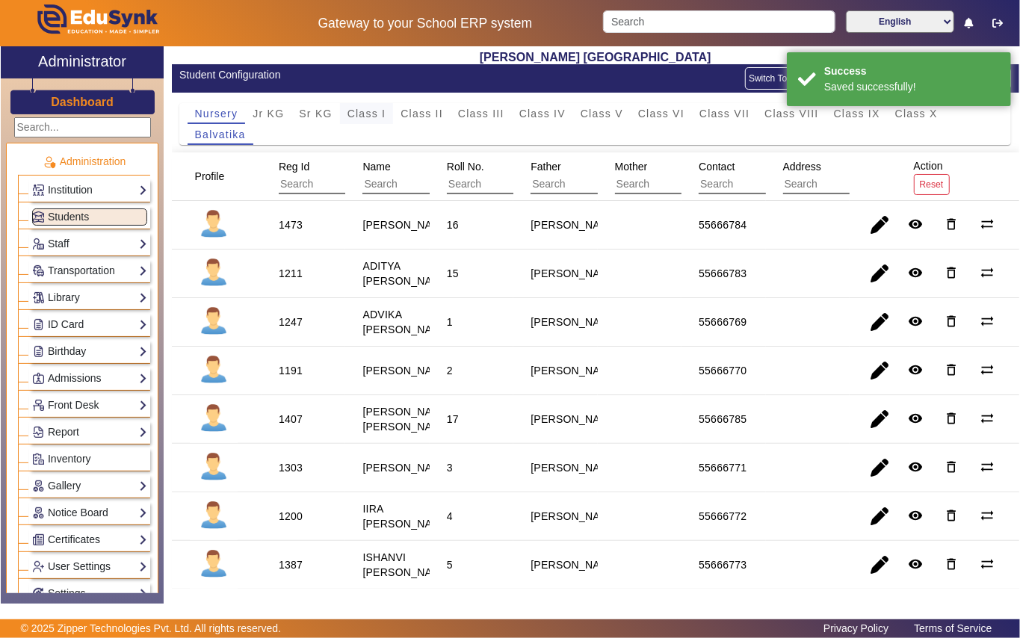
click at [354, 105] on span "Class I" at bounding box center [366, 113] width 39 height 21
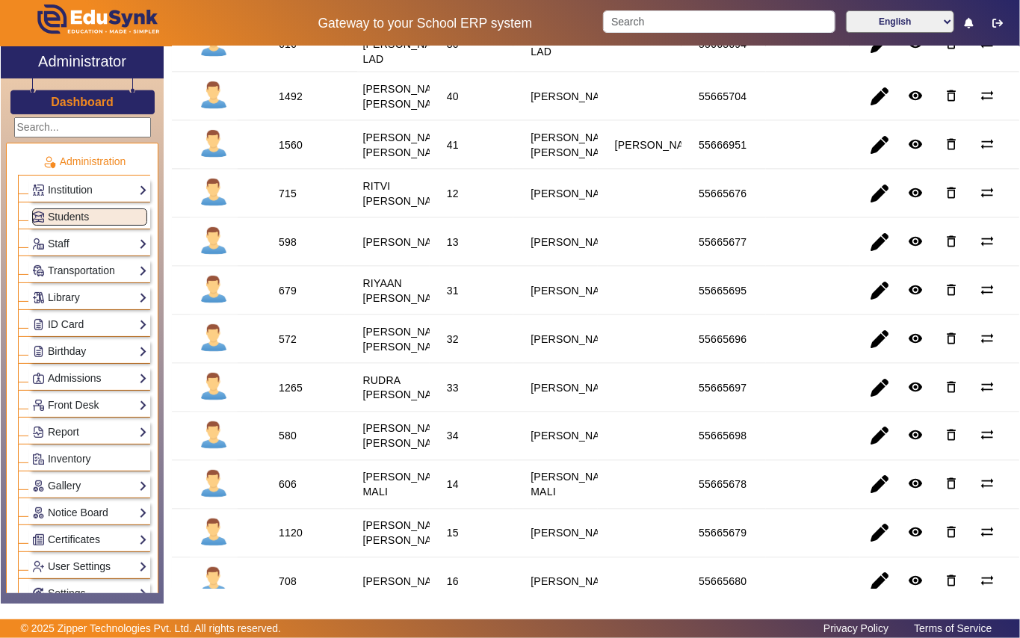
scroll to position [1196, 0]
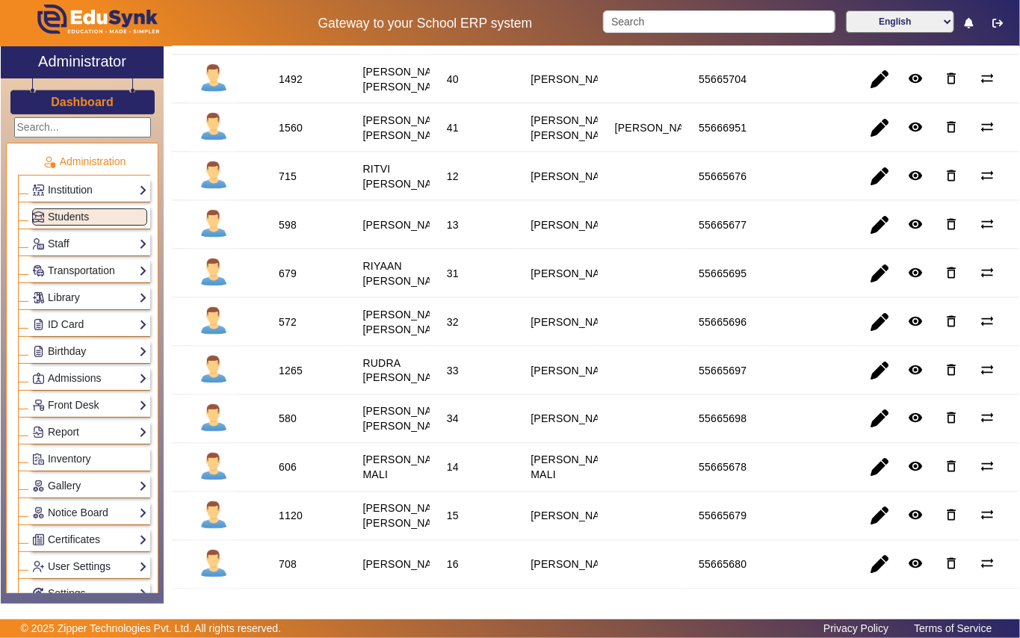
click at [288, 281] on div "679" at bounding box center [288, 273] width 18 height 15
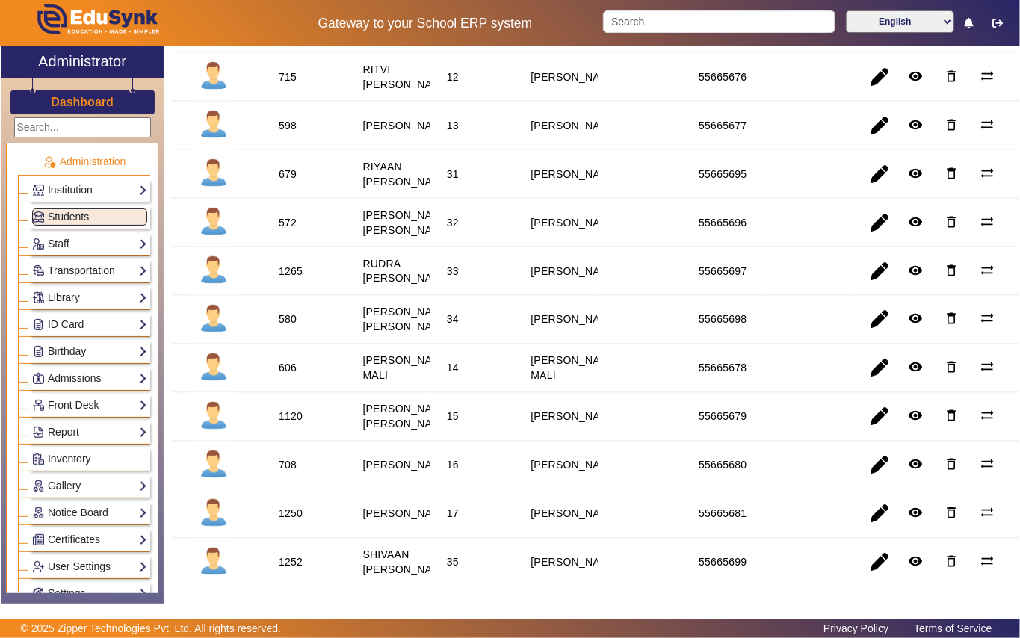
click at [291, 279] on div "1265" at bounding box center [291, 271] width 24 height 15
click at [99, 291] on link "Library" at bounding box center [89, 297] width 115 height 17
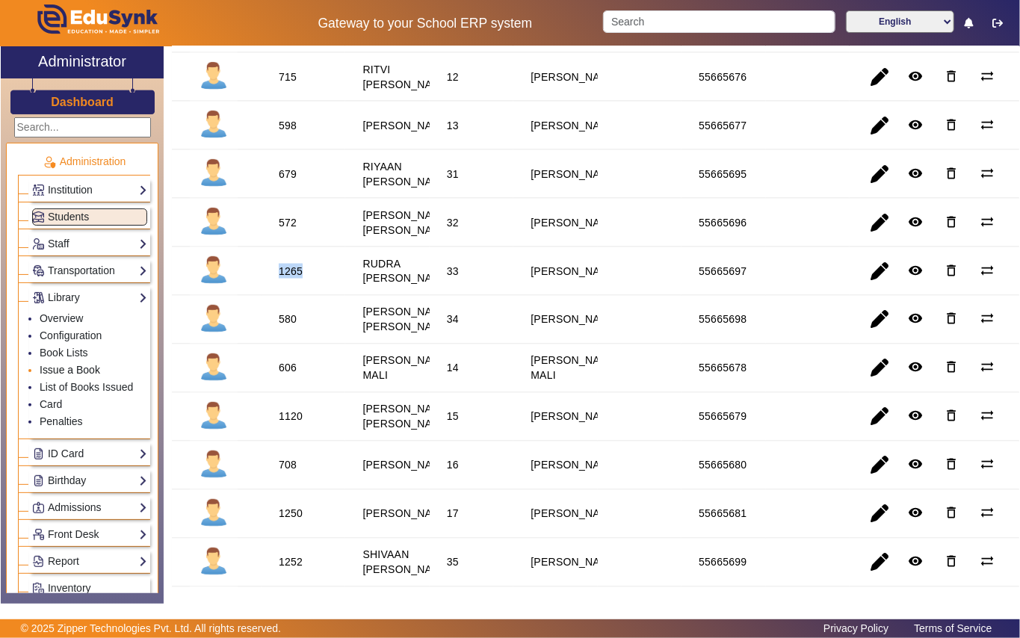
click at [87, 365] on link "Issue a Book" at bounding box center [70, 370] width 61 height 12
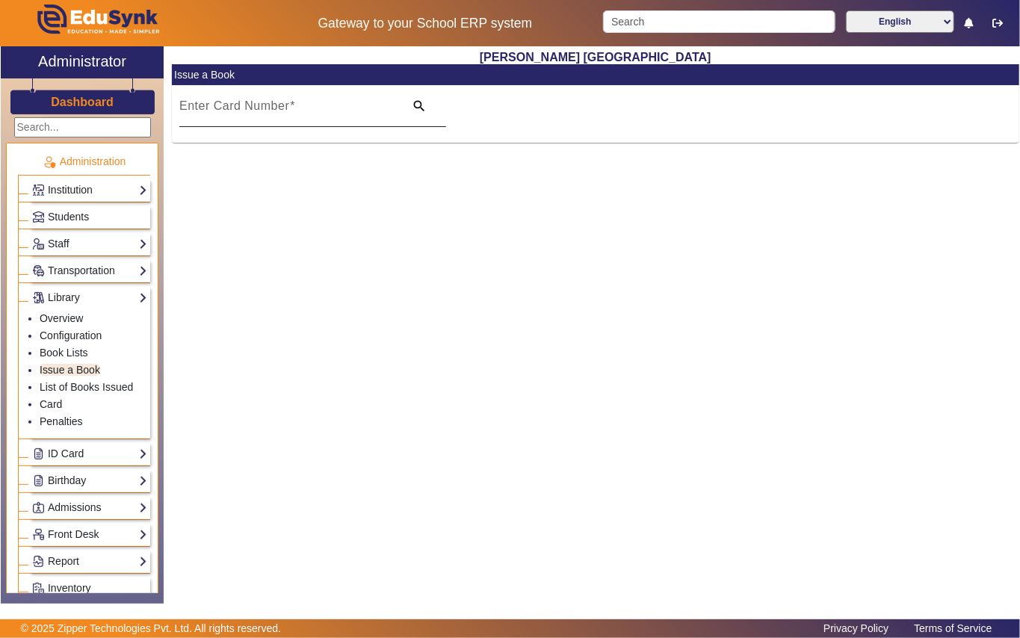
click at [289, 111] on span at bounding box center [292, 105] width 6 height 13
click at [288, 111] on input "Enter Card Number" at bounding box center [287, 112] width 216 height 18
paste input "1265"
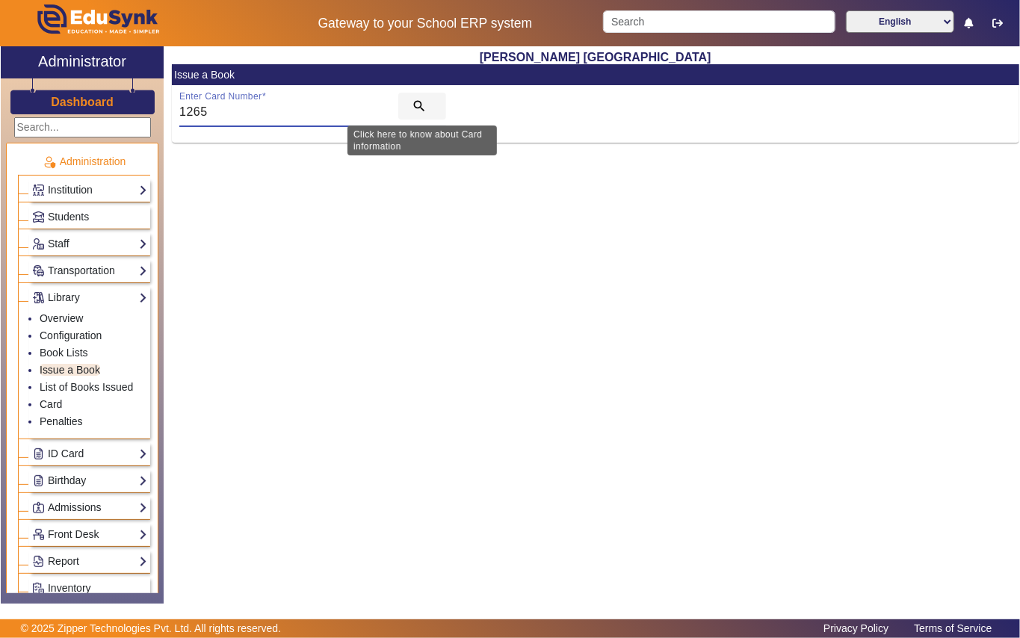
type input "1265"
click at [424, 105] on mat-icon "search" at bounding box center [419, 106] width 15 height 15
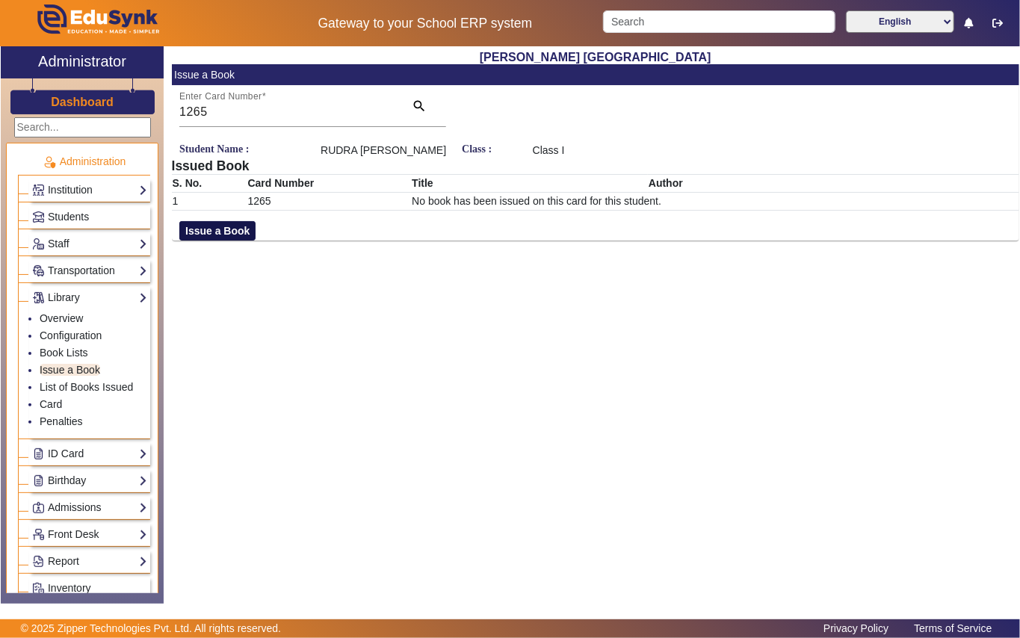
click at [233, 226] on button "Issue a Book" at bounding box center [217, 230] width 76 height 19
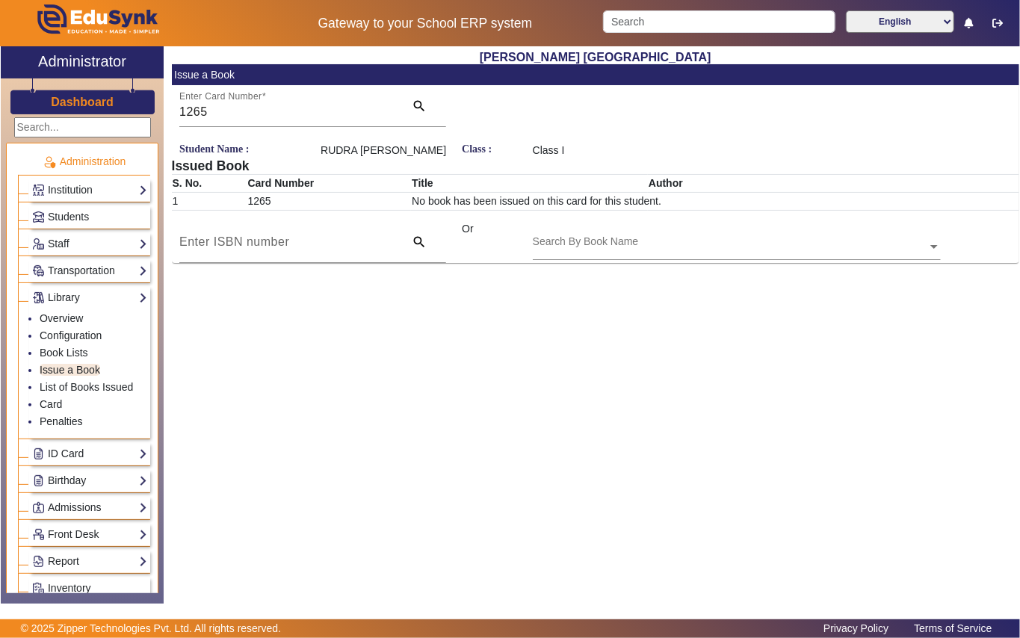
click at [598, 233] on div "Search By Book Name" at bounding box center [730, 229] width 395 height 17
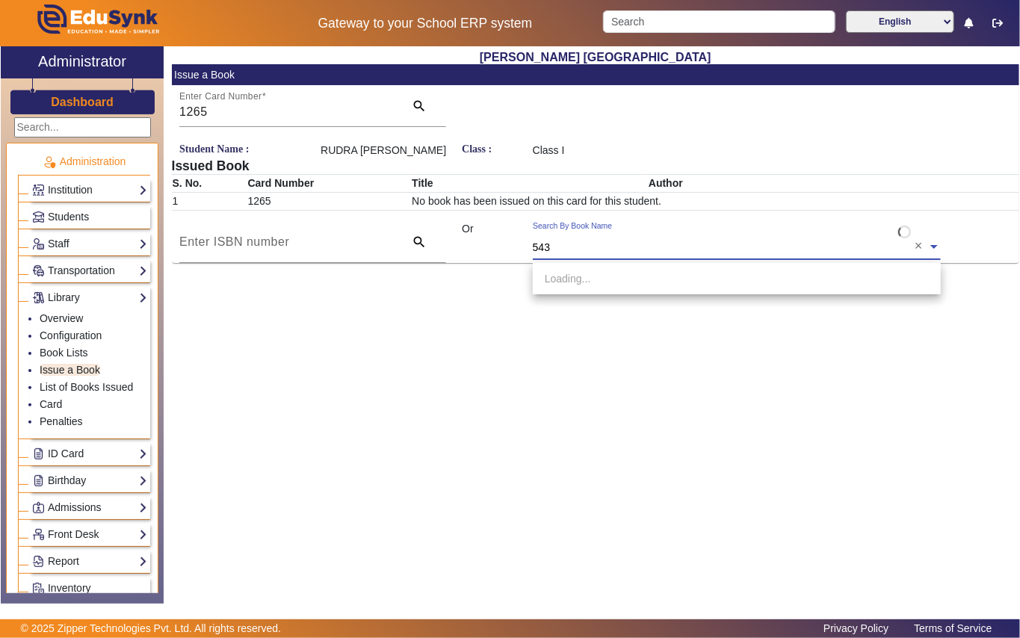
type input "5431"
click at [686, 273] on span "[Ac 5431] Amma, Tell Me About Rakshabandhan !" at bounding box center [660, 279] width 230 height 12
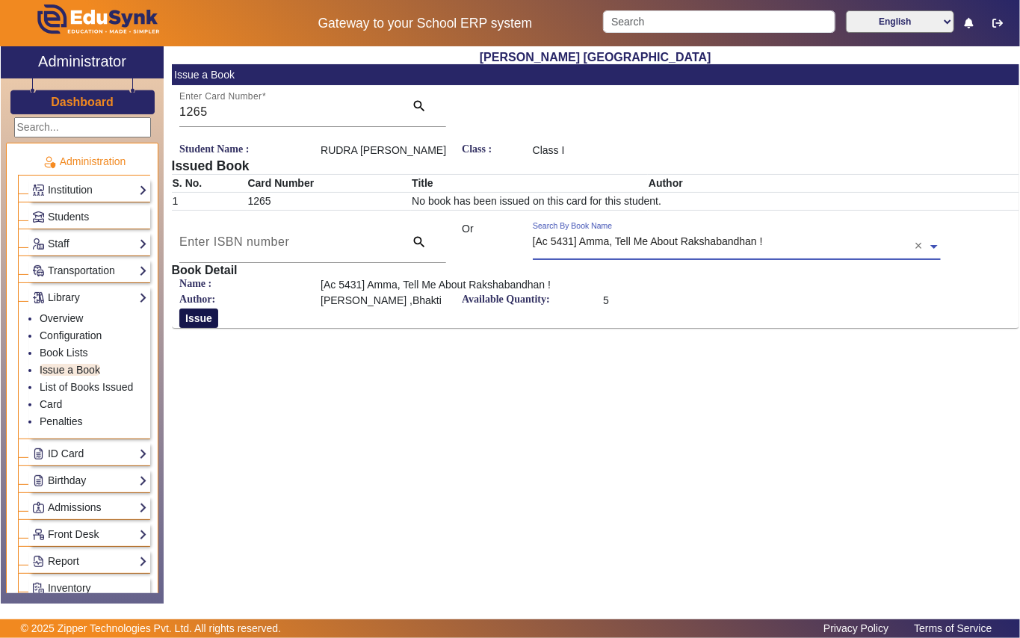
click at [196, 318] on button "Issue" at bounding box center [198, 318] width 39 height 19
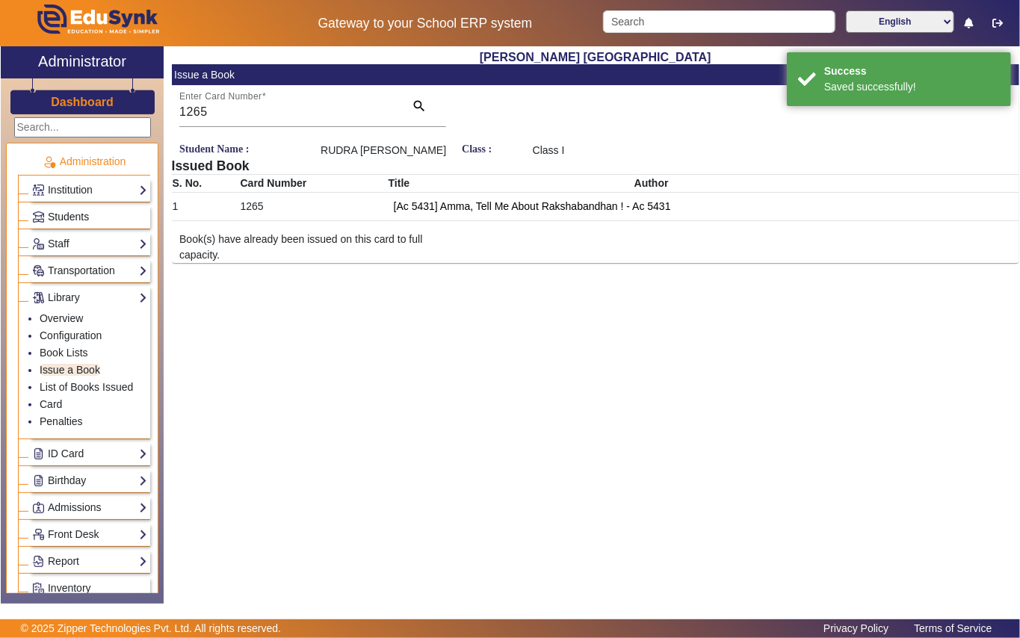
click at [91, 212] on link "Students" at bounding box center [89, 216] width 115 height 17
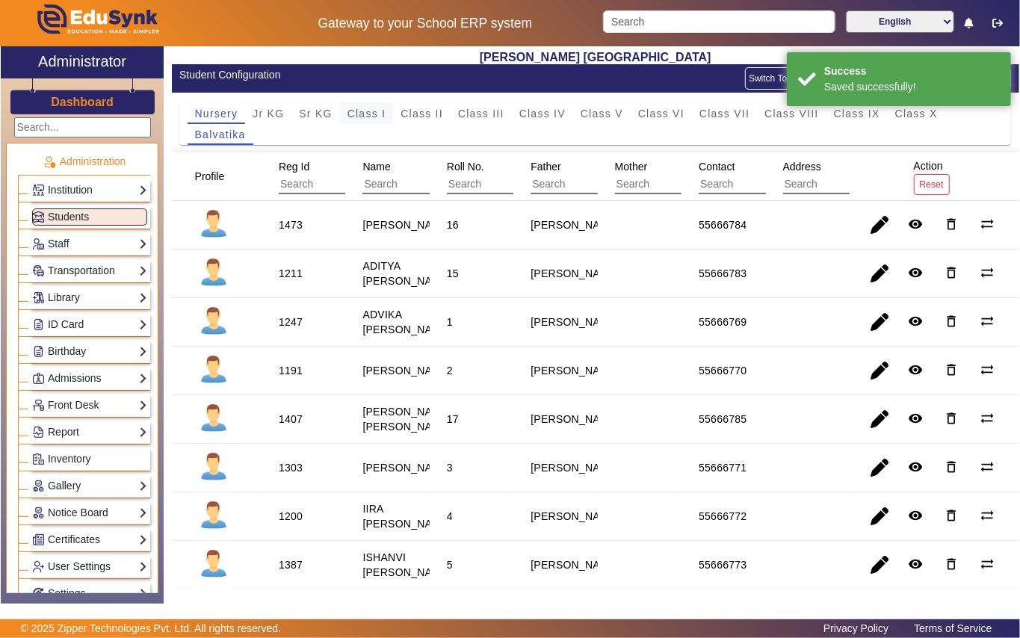
click at [365, 112] on span "Class I" at bounding box center [366, 113] width 39 height 10
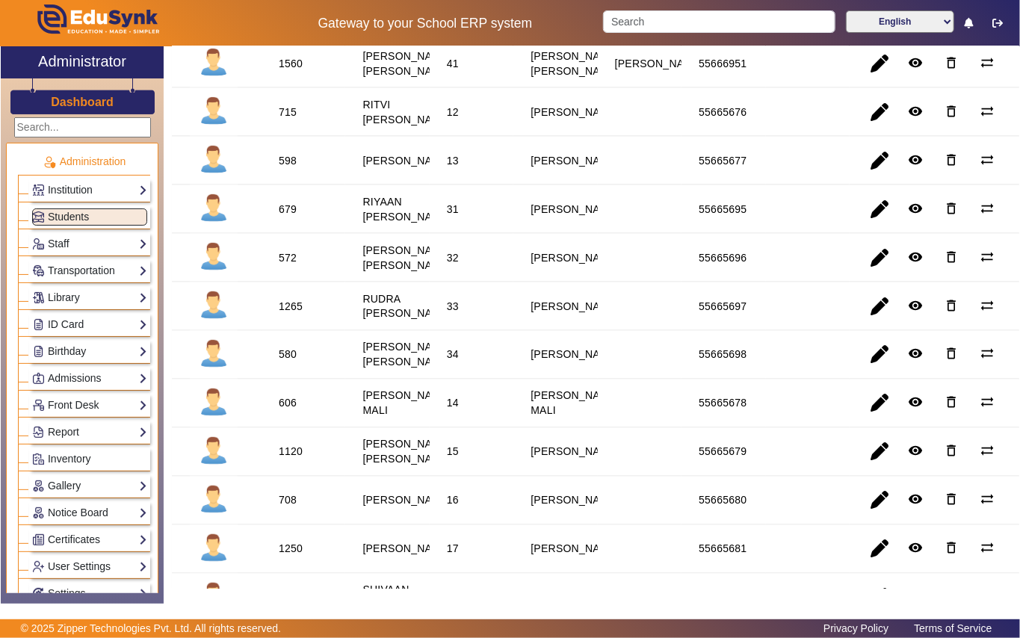
scroll to position [1295, 0]
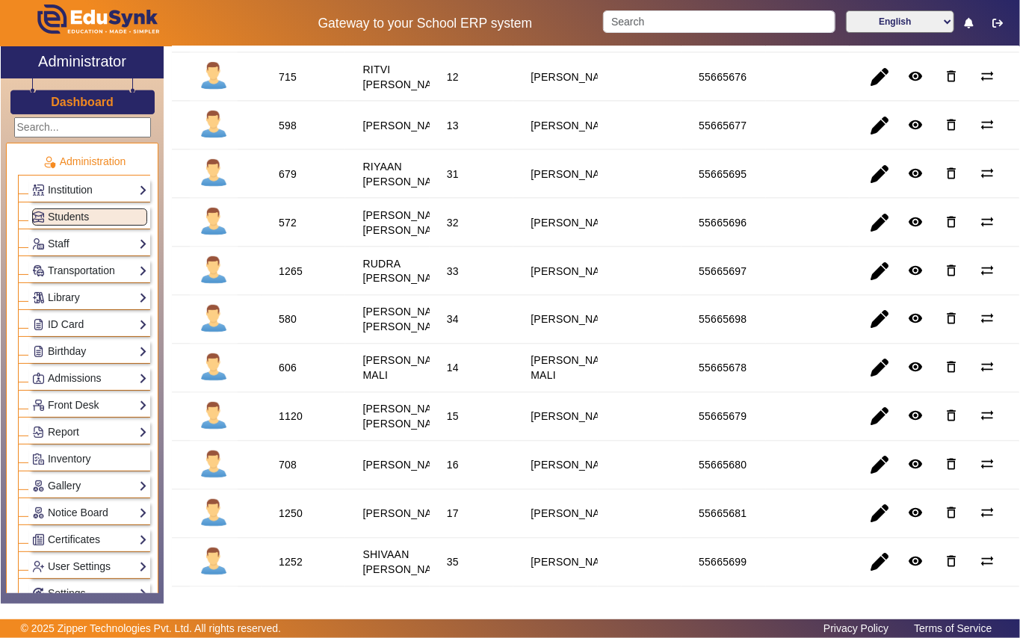
click at [281, 327] on div "580" at bounding box center [288, 319] width 18 height 15
drag, startPoint x: 79, startPoint y: 291, endPoint x: 93, endPoint y: 359, distance: 69.5
click at [81, 291] on link "Library" at bounding box center [89, 297] width 115 height 17
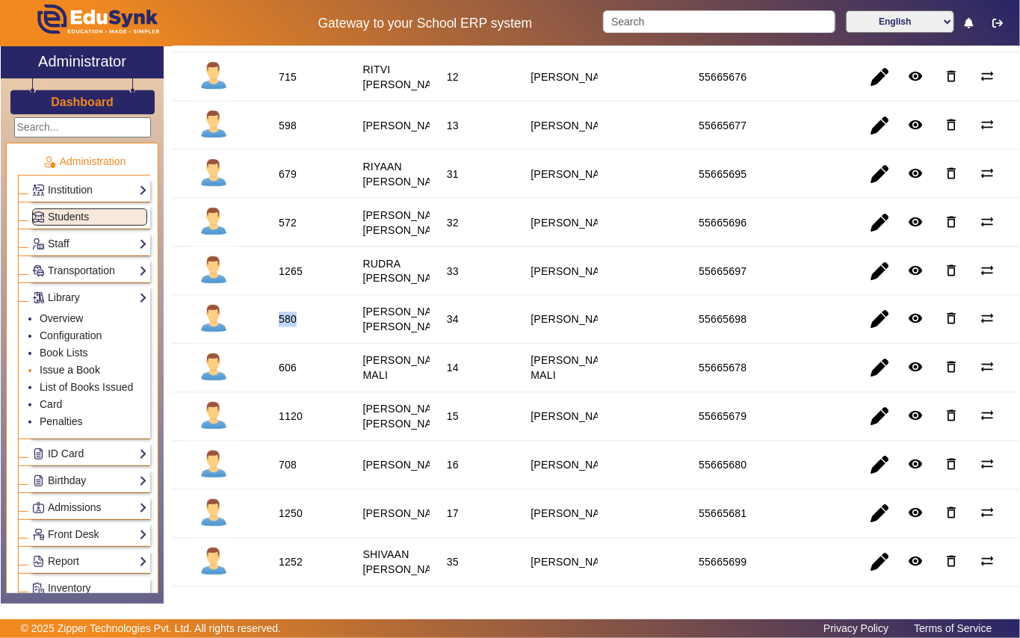
click at [100, 368] on li "Issue a Book" at bounding box center [94, 370] width 108 height 17
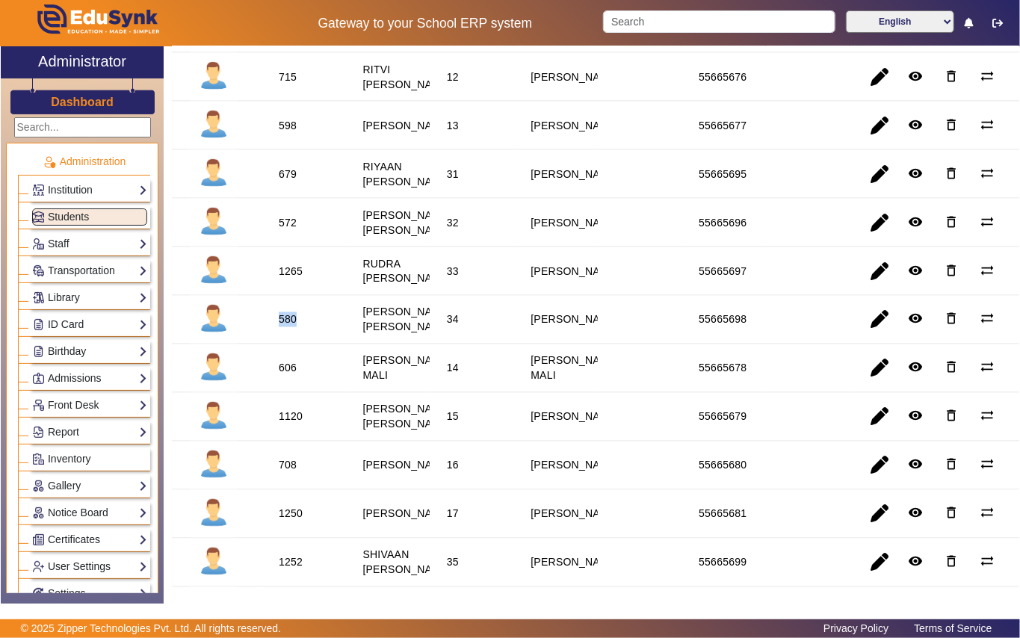
click at [102, 299] on link "Library" at bounding box center [89, 297] width 115 height 17
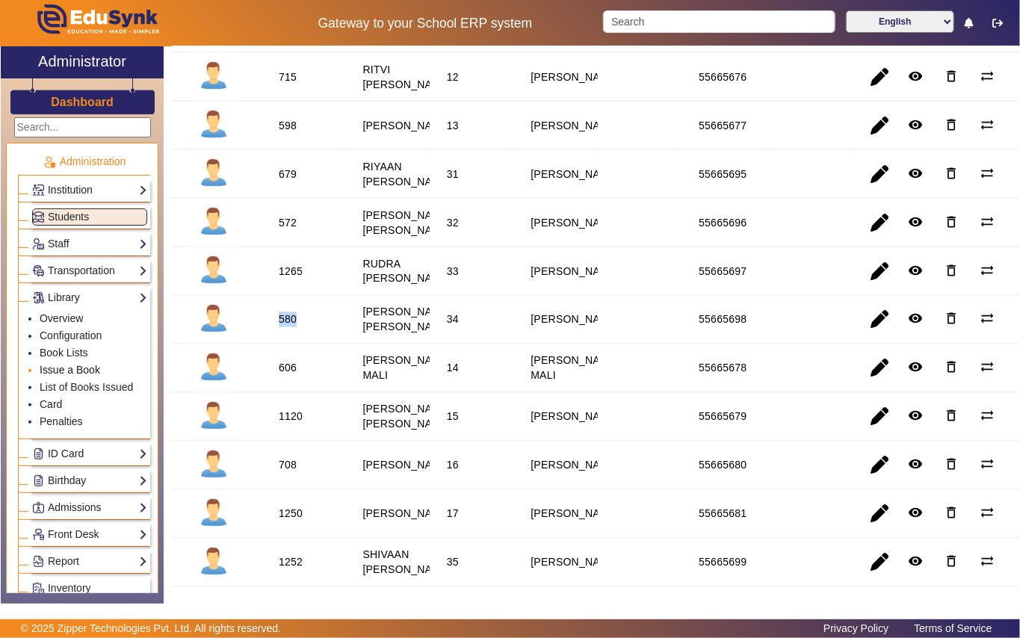
click at [96, 371] on link "Issue a Book" at bounding box center [70, 370] width 61 height 12
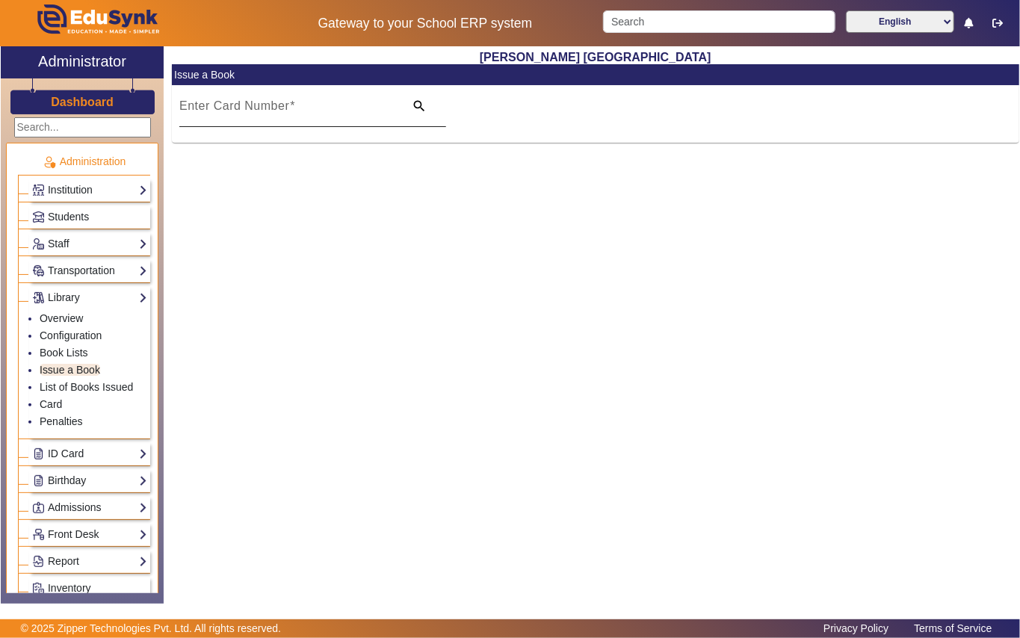
click at [225, 102] on mat-label "Enter Card Number" at bounding box center [234, 105] width 110 height 13
click at [225, 103] on input "Enter Card Number" at bounding box center [287, 112] width 216 height 18
paste input "580"
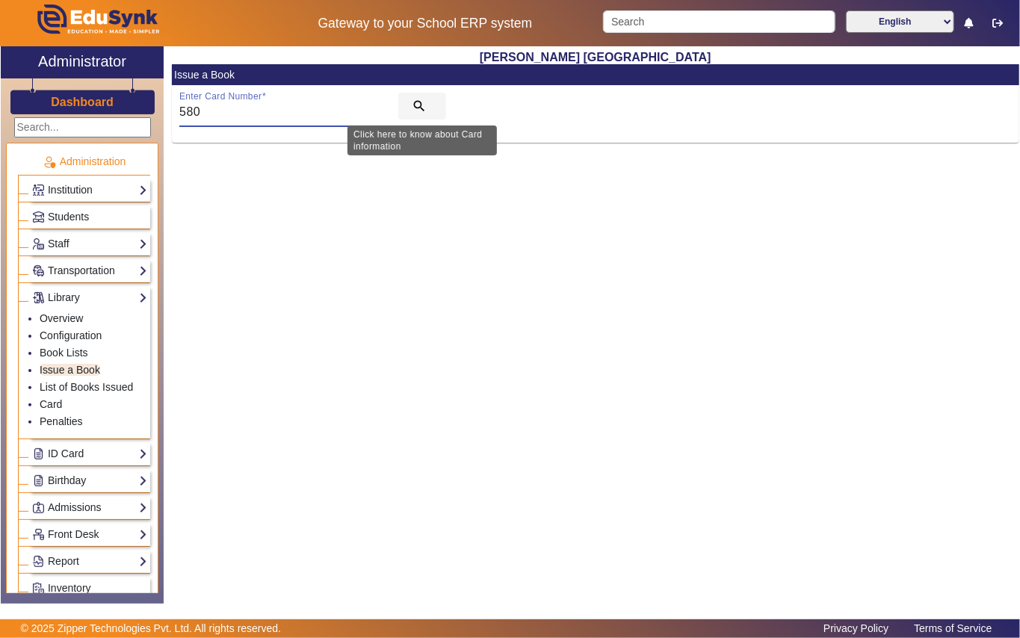
type input "580"
click at [413, 102] on mat-icon "search" at bounding box center [419, 106] width 15 height 15
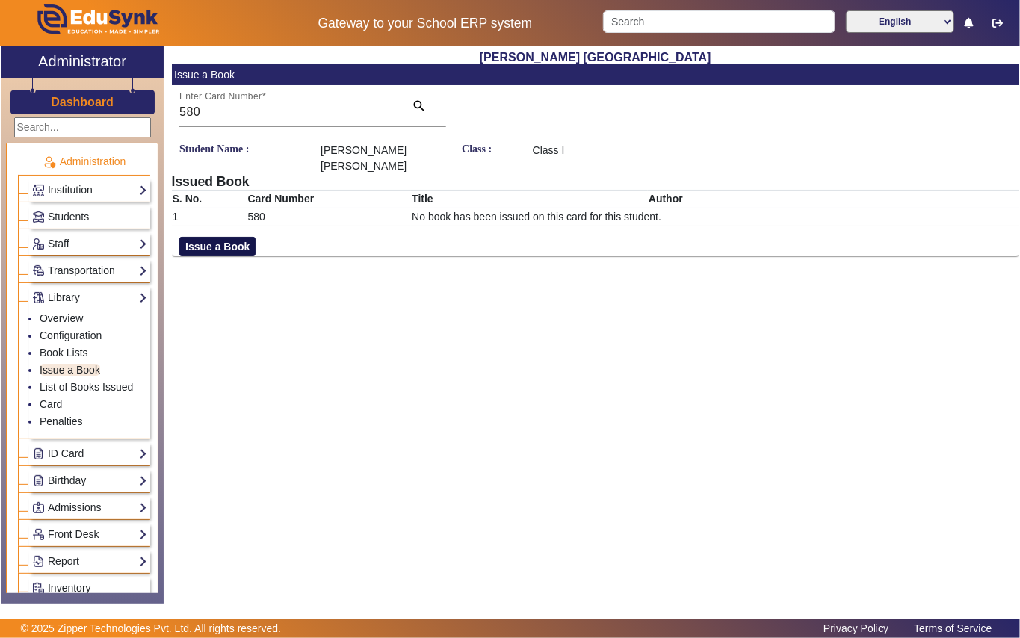
click at [230, 247] on button "Issue a Book" at bounding box center [217, 246] width 76 height 19
click at [631, 263] on input "text" at bounding box center [737, 264] width 408 height 16
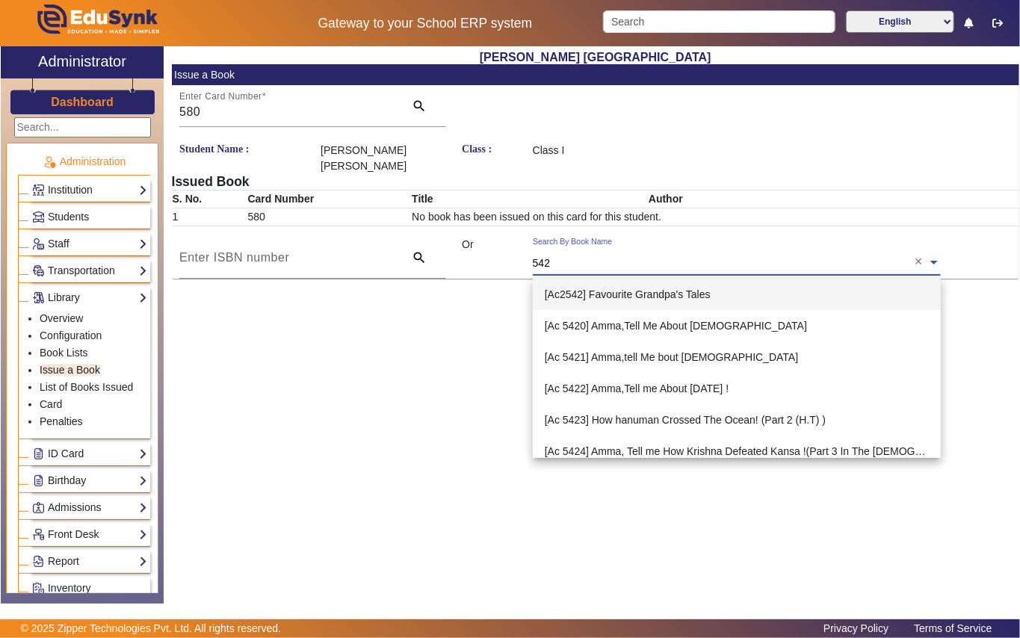
type input "5423"
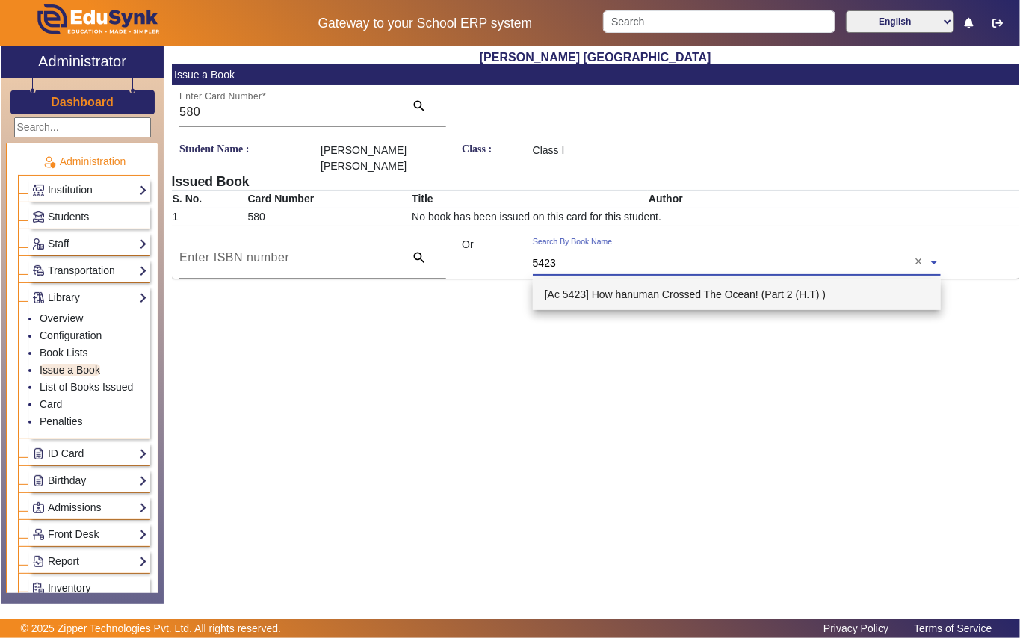
click at [664, 296] on span "[Ac 5423] How hanuman Crossed The Ocean! (Part 2 (H.T) )" at bounding box center [685, 294] width 281 height 12
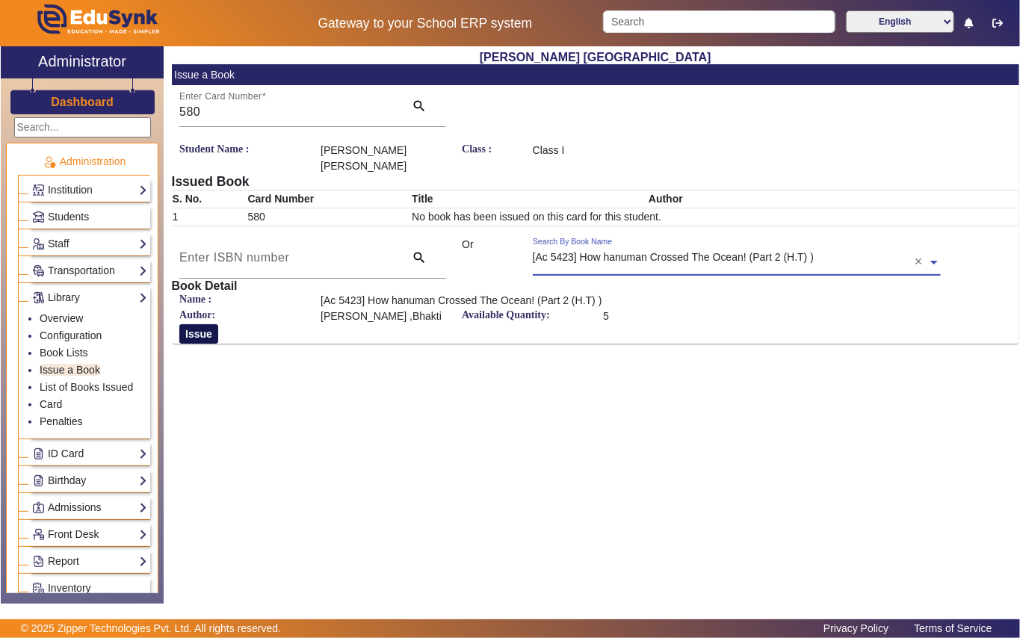
click at [206, 333] on button "Issue" at bounding box center [198, 333] width 39 height 19
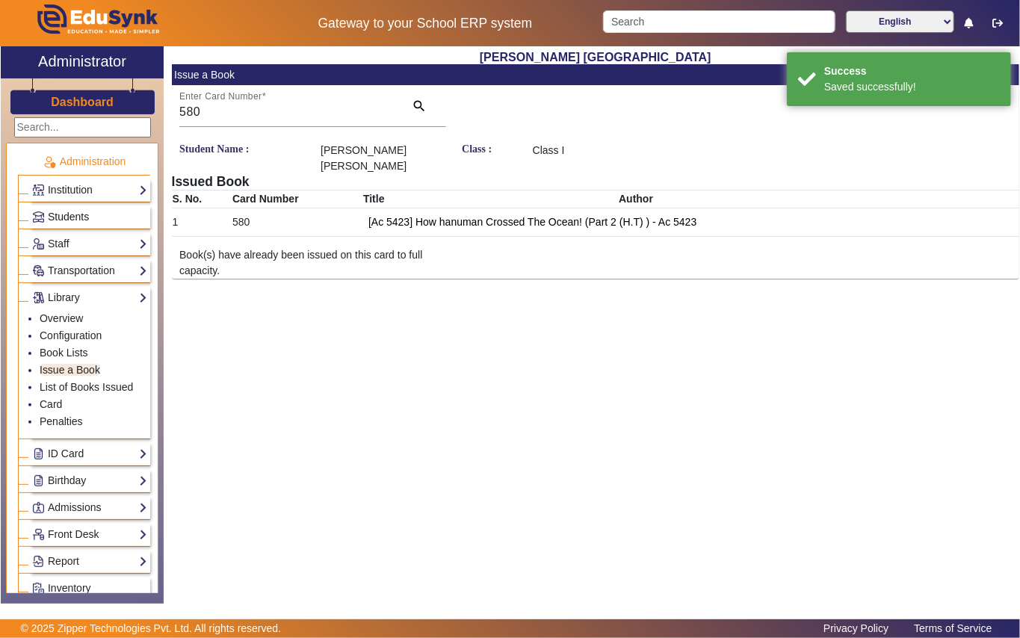
click at [127, 215] on link "Students" at bounding box center [89, 216] width 115 height 17
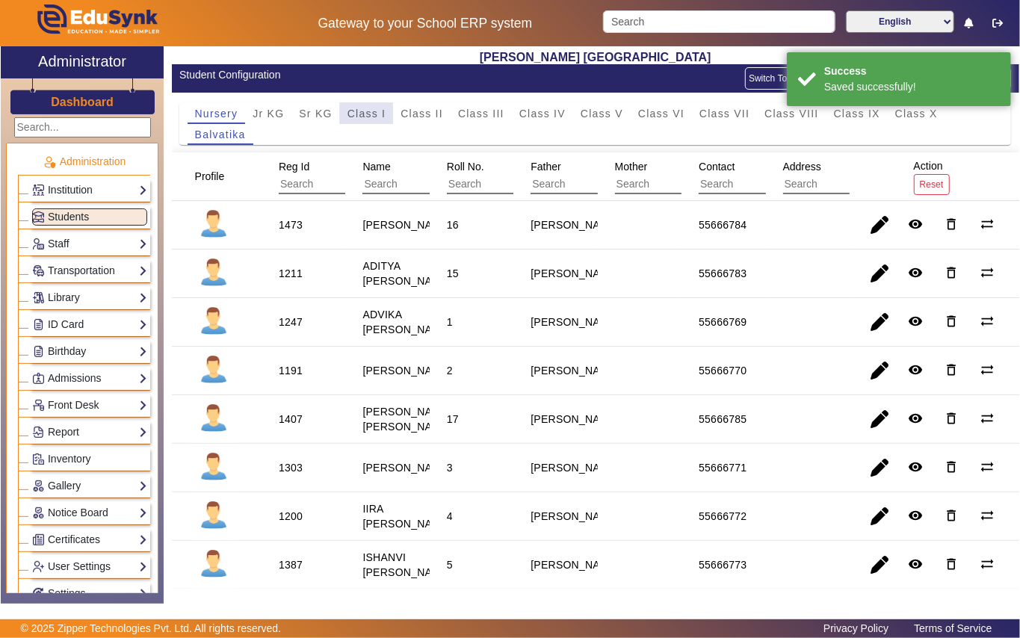
click at [368, 108] on span "Class I" at bounding box center [366, 113] width 39 height 10
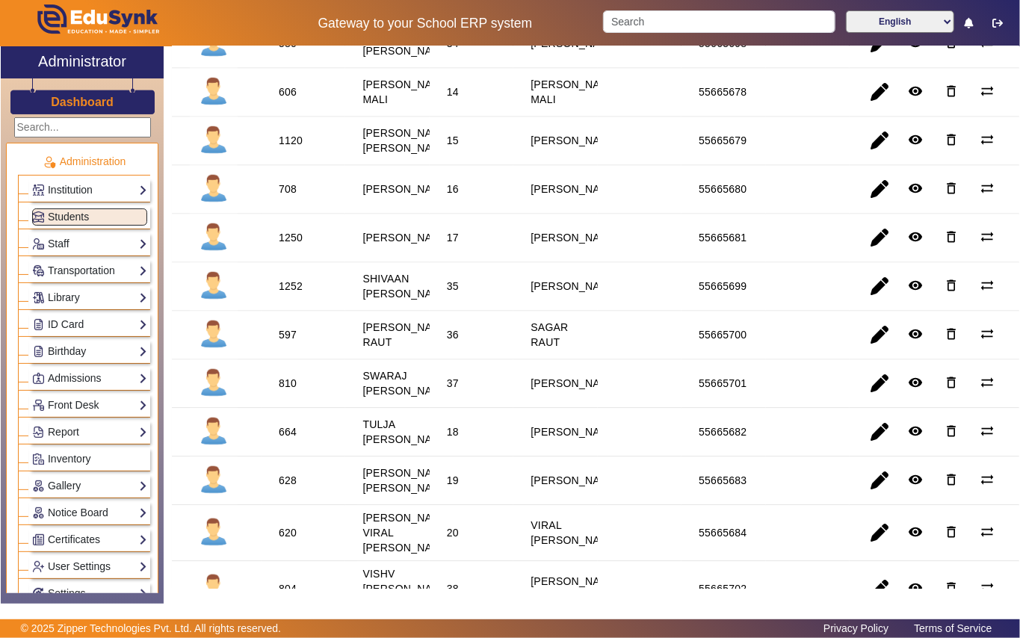
scroll to position [1594, 0]
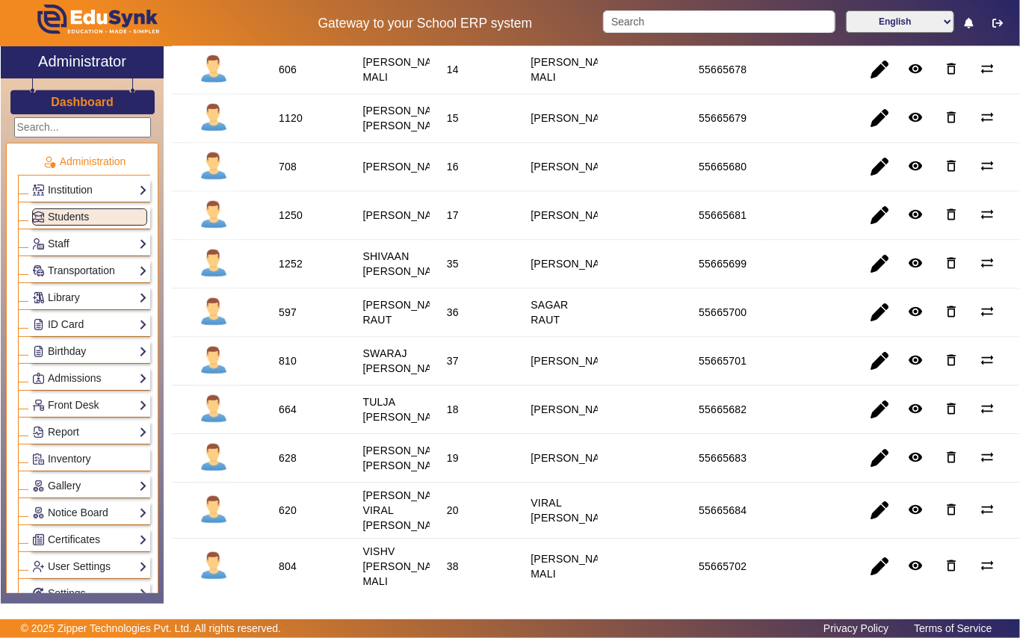
click at [288, 271] on div "1252" at bounding box center [291, 263] width 24 height 15
click at [290, 271] on div "1252" at bounding box center [291, 263] width 24 height 15
drag, startPoint x: 106, startPoint y: 285, endPoint x: 190, endPoint y: 299, distance: 84.9
click at [108, 285] on div "Library Overview Configuration Book Lists Issue a Book List of Books Issued Car…" at bounding box center [84, 295] width 132 height 27
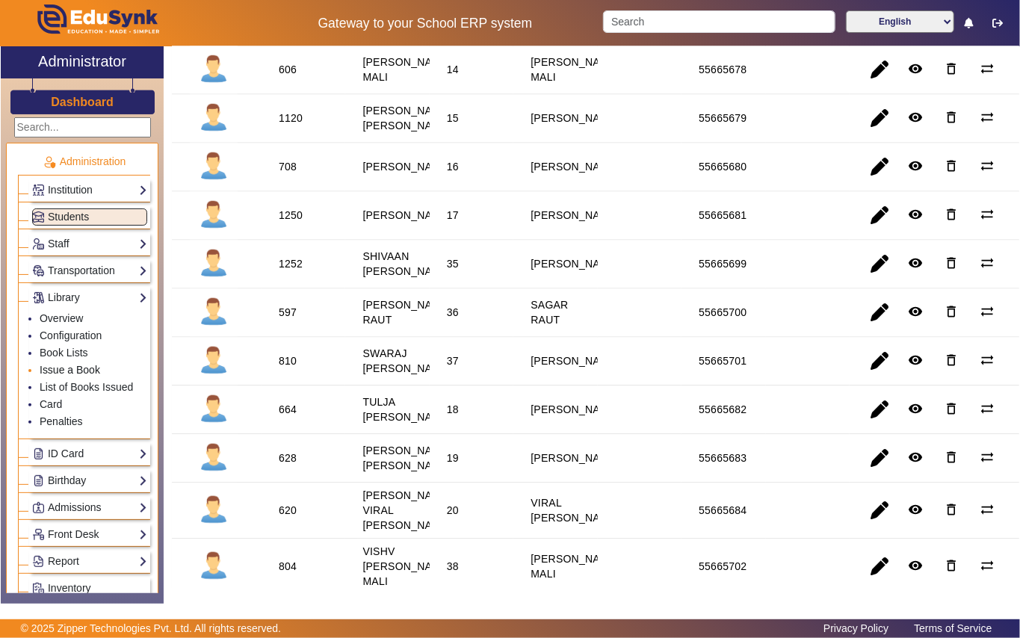
click at [88, 371] on link "Issue a Book" at bounding box center [70, 370] width 61 height 12
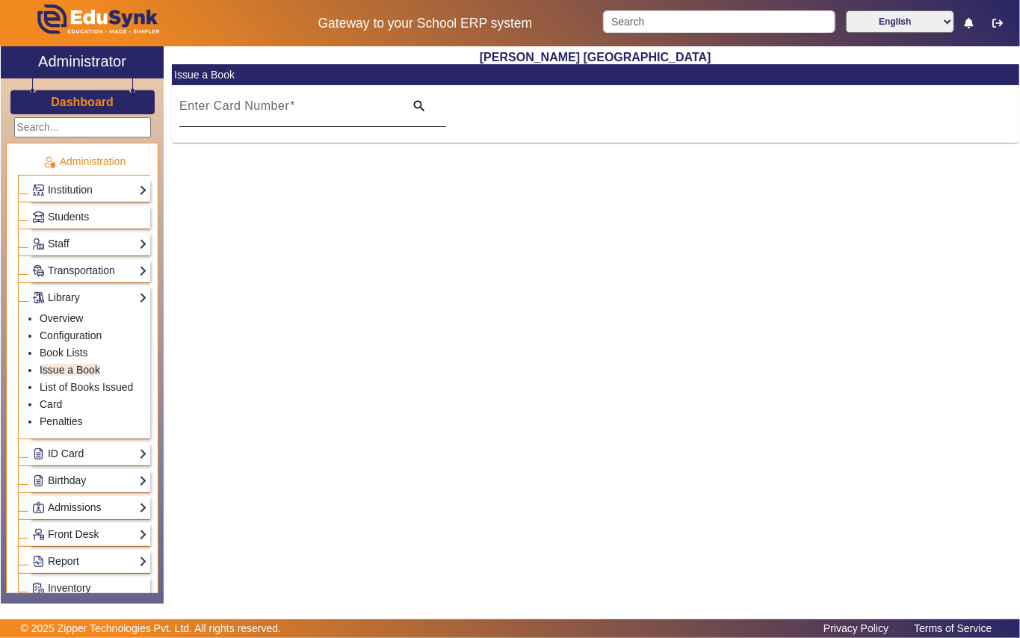
click at [357, 96] on div "Enter Card Number" at bounding box center [287, 106] width 216 height 42
paste input "1252"
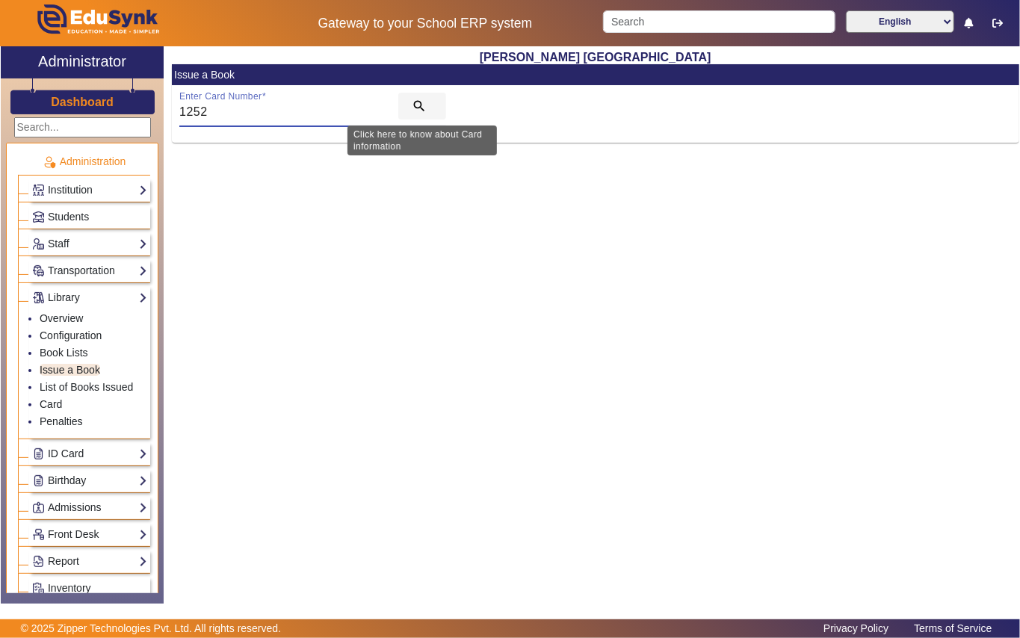
type input "1252"
click at [419, 105] on mat-icon "search" at bounding box center [419, 106] width 15 height 15
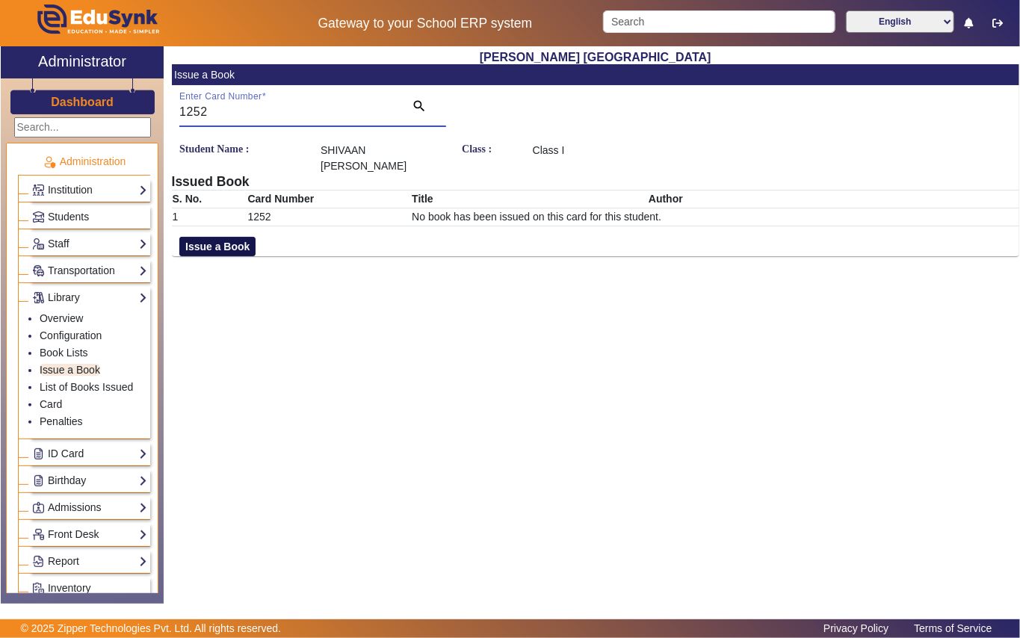
click at [217, 237] on button "Issue a Book" at bounding box center [217, 246] width 76 height 19
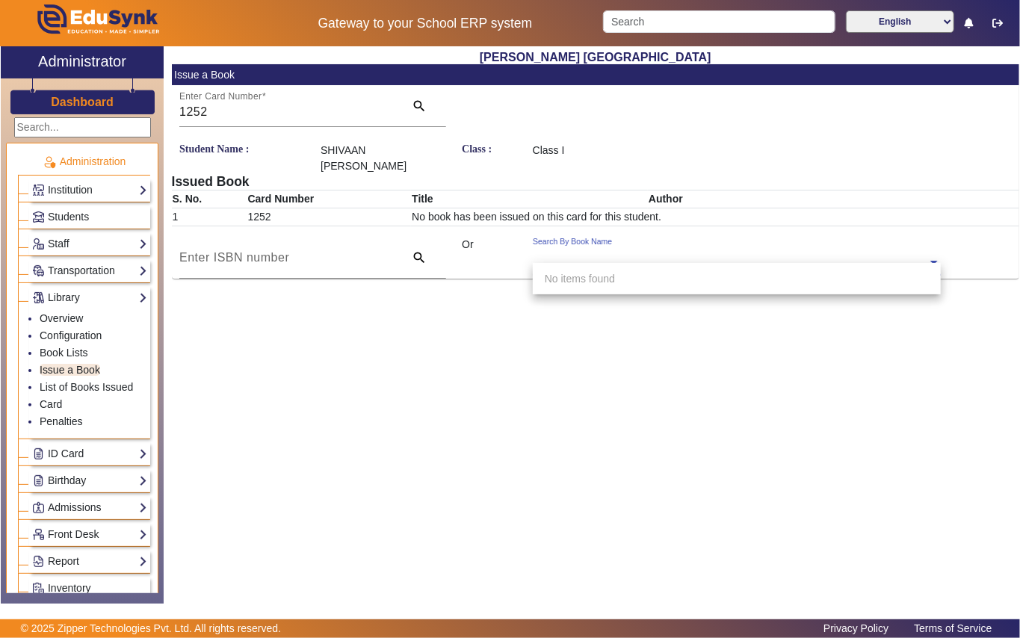
click at [538, 256] on input "text" at bounding box center [737, 264] width 408 height 16
type input "4"
type input "5424"
click at [751, 273] on span "[Ac 5424] Amma, Tell me How Krishna Defeated Kansa !(Part 3 In The [DEMOGRAPHIC…" at bounding box center [786, 279] width 483 height 12
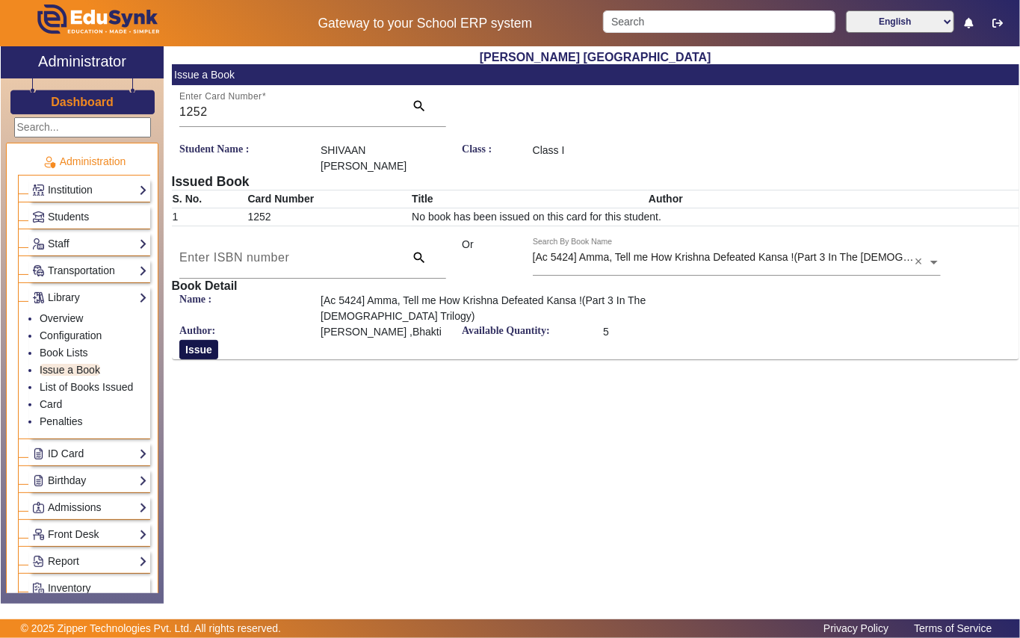
click at [199, 340] on button "Issue" at bounding box center [198, 349] width 39 height 19
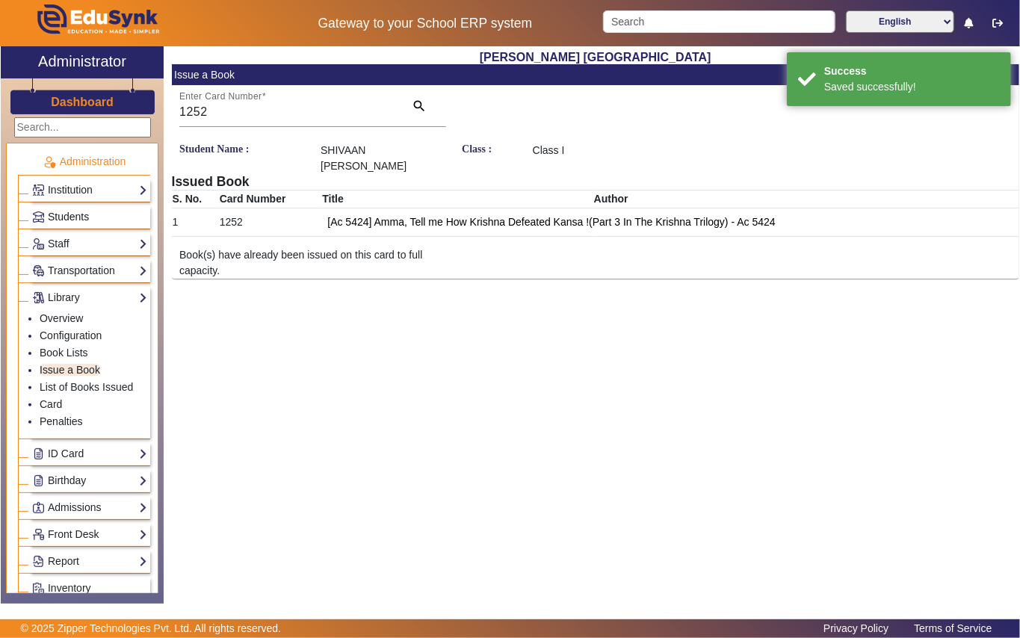
click at [103, 209] on link "Students" at bounding box center [89, 216] width 115 height 17
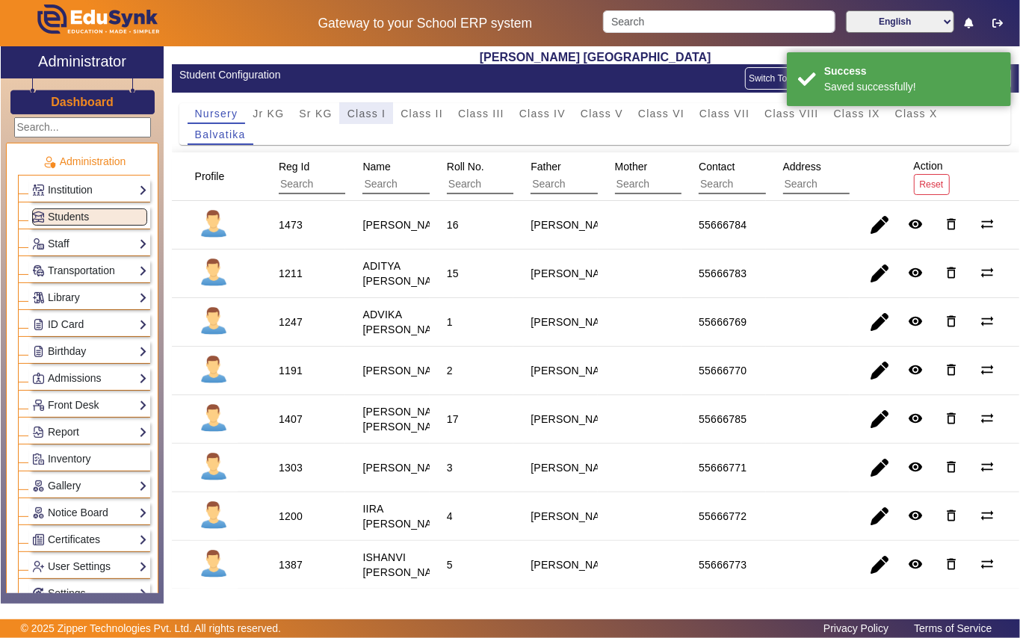
drag, startPoint x: 360, startPoint y: 111, endPoint x: 306, endPoint y: 180, distance: 87.8
click at [360, 117] on span "Class I" at bounding box center [366, 113] width 39 height 10
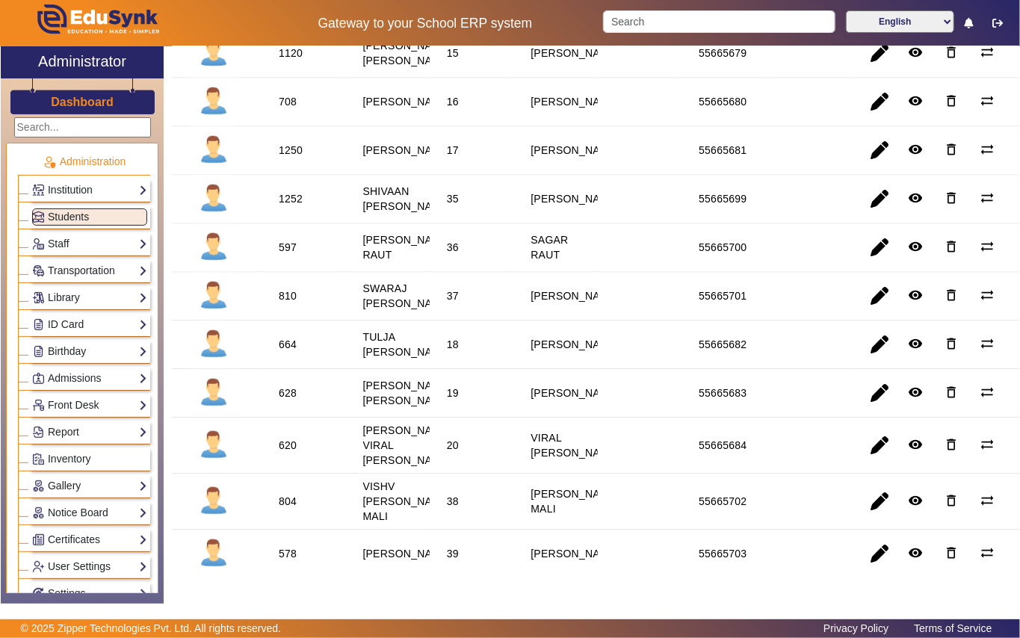
scroll to position [1693, 0]
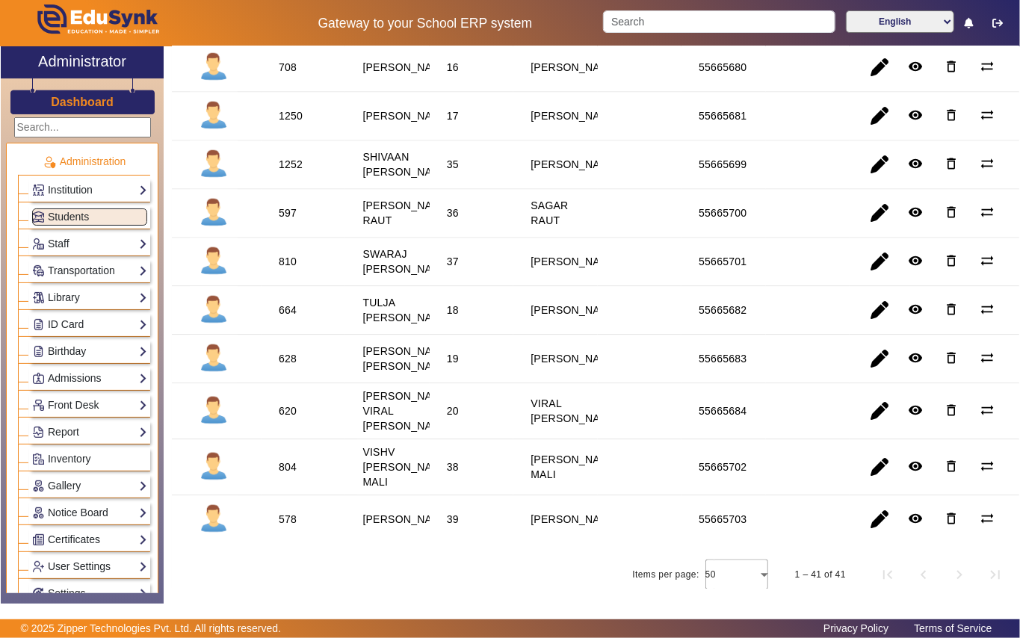
click at [288, 220] on div "597" at bounding box center [288, 212] width 18 height 15
click at [285, 220] on div "597" at bounding box center [288, 212] width 18 height 15
click at [100, 297] on link "Library" at bounding box center [89, 297] width 115 height 17
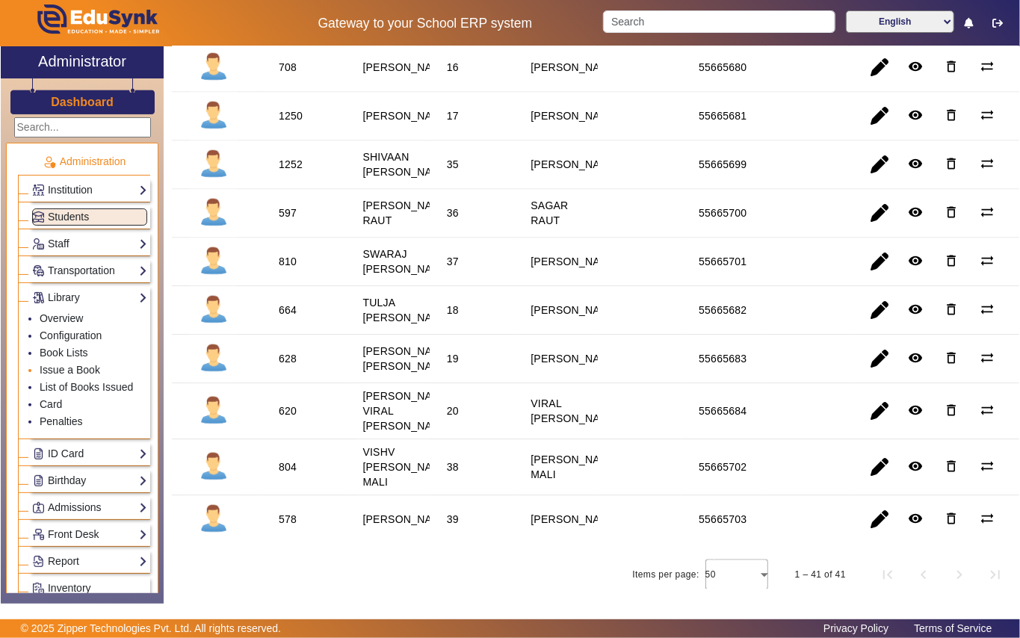
click at [99, 365] on li "Issue a Book" at bounding box center [94, 370] width 108 height 17
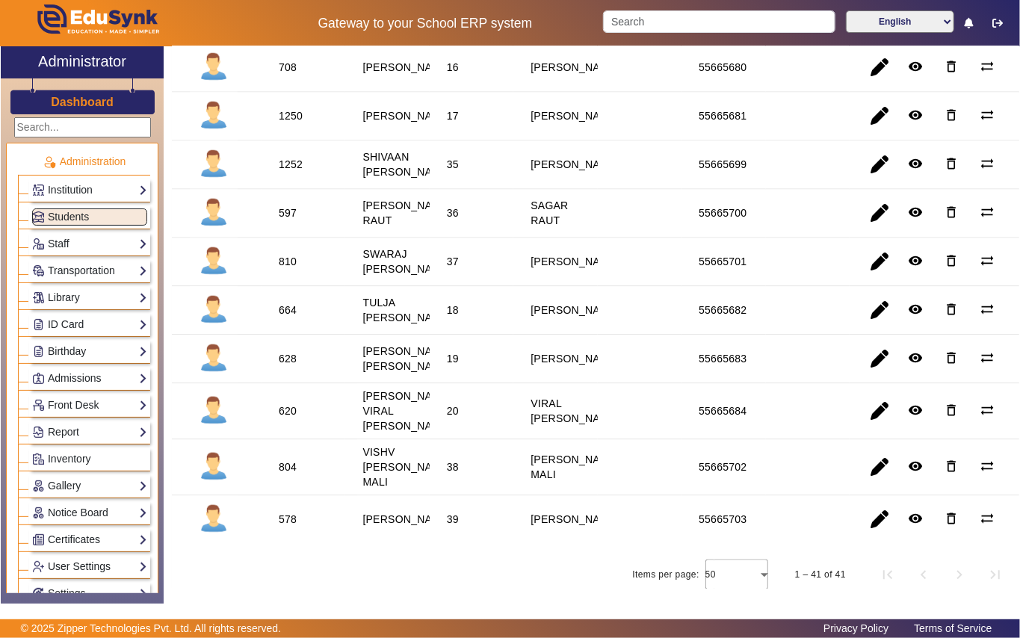
click at [284, 220] on div "597" at bounding box center [288, 212] width 18 height 15
click at [81, 297] on link "Library" at bounding box center [89, 297] width 115 height 17
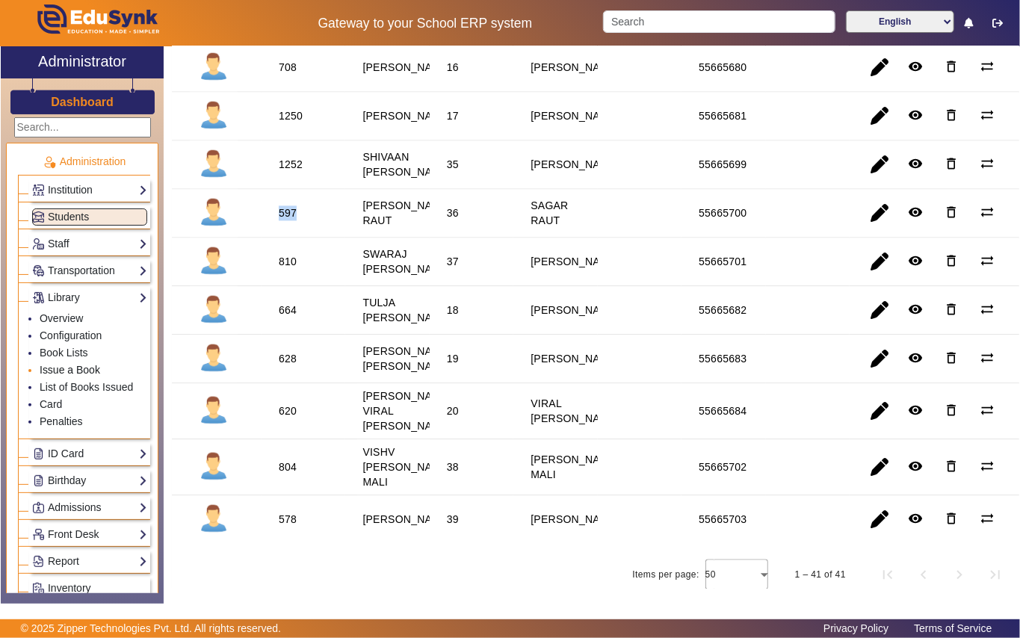
click at [93, 366] on link "Issue a Book" at bounding box center [70, 370] width 61 height 12
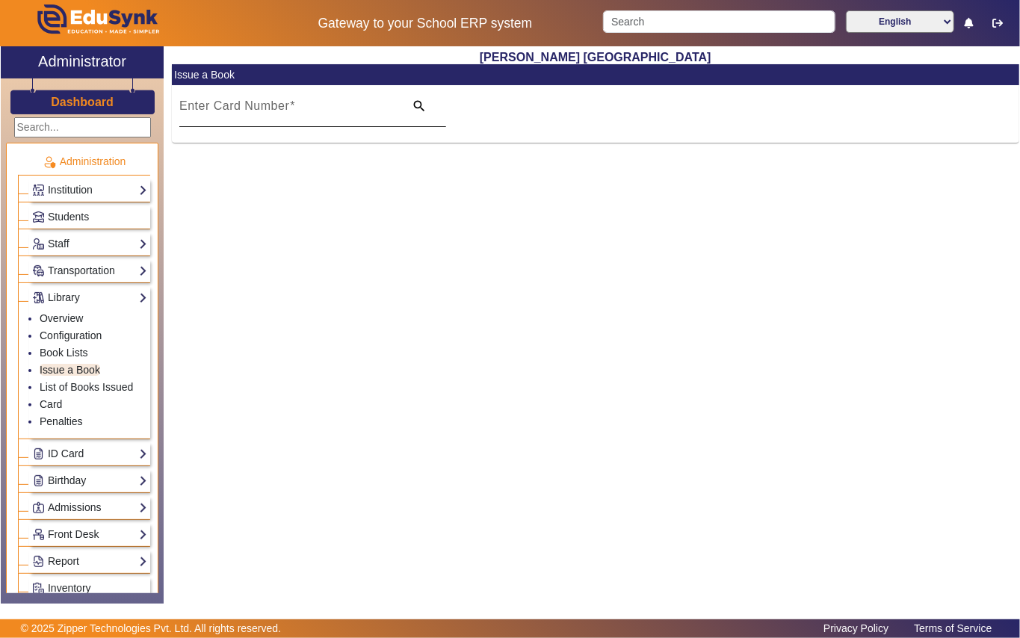
click at [238, 111] on mat-label "Enter Card Number" at bounding box center [234, 105] width 110 height 13
click at [238, 111] on input "Enter Card Number" at bounding box center [287, 112] width 216 height 18
paste input "597"
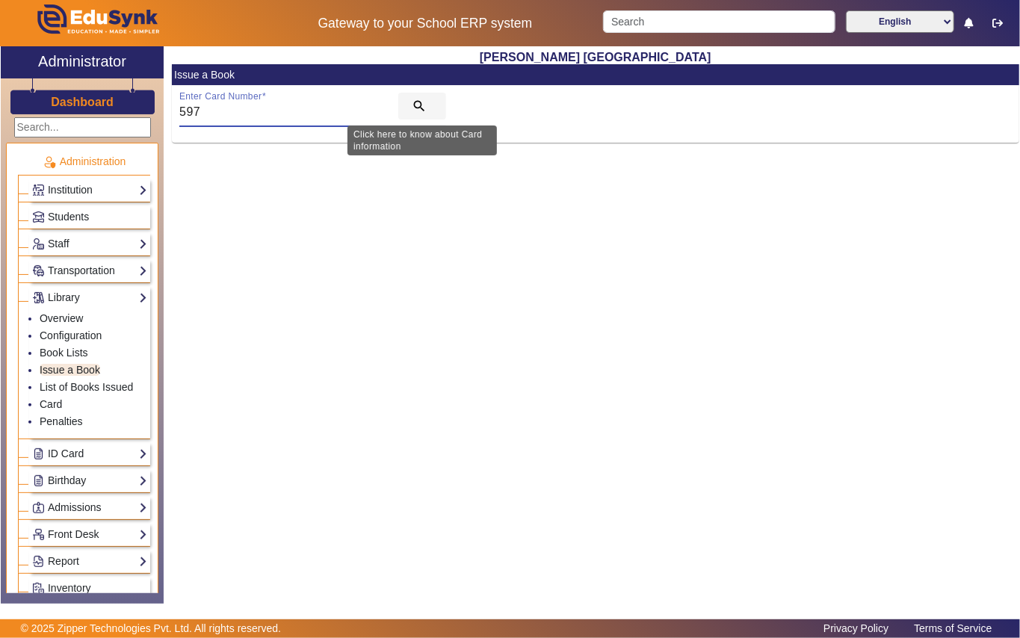
type input "597"
drag, startPoint x: 412, startPoint y: 105, endPoint x: 398, endPoint y: 103, distance: 15.1
click at [413, 105] on mat-icon "search" at bounding box center [419, 106] width 15 height 15
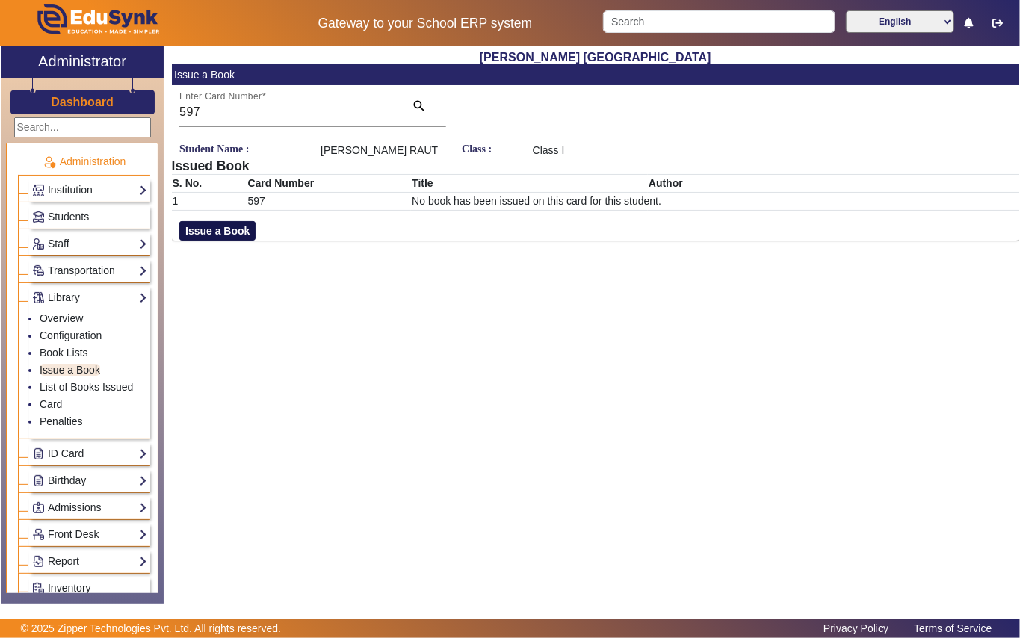
click at [206, 234] on button "Issue a Book" at bounding box center [217, 230] width 76 height 19
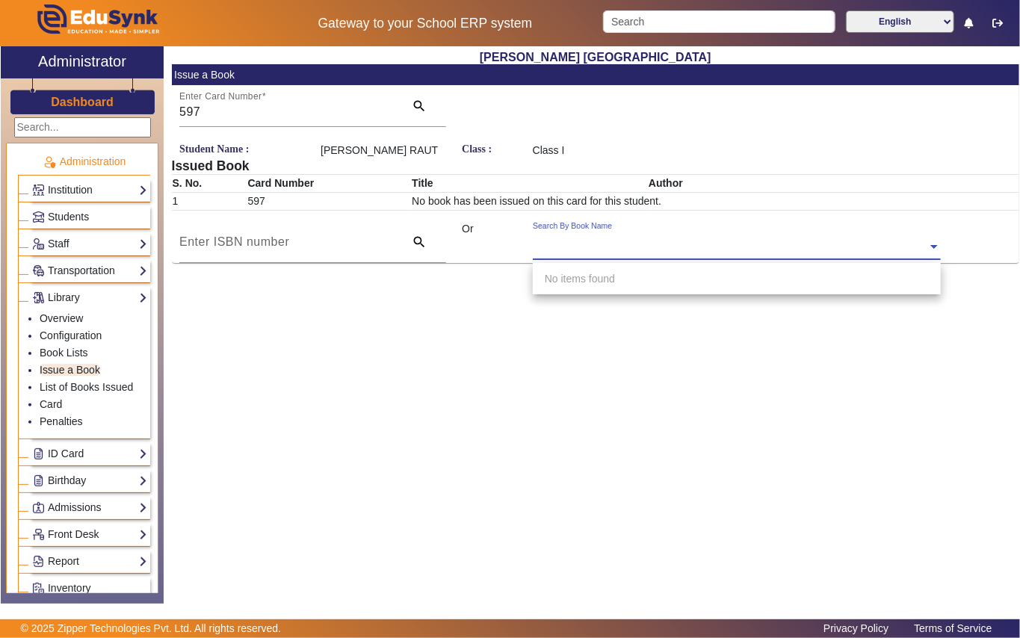
click at [619, 238] on div "Search By Book Name" at bounding box center [730, 229] width 395 height 17
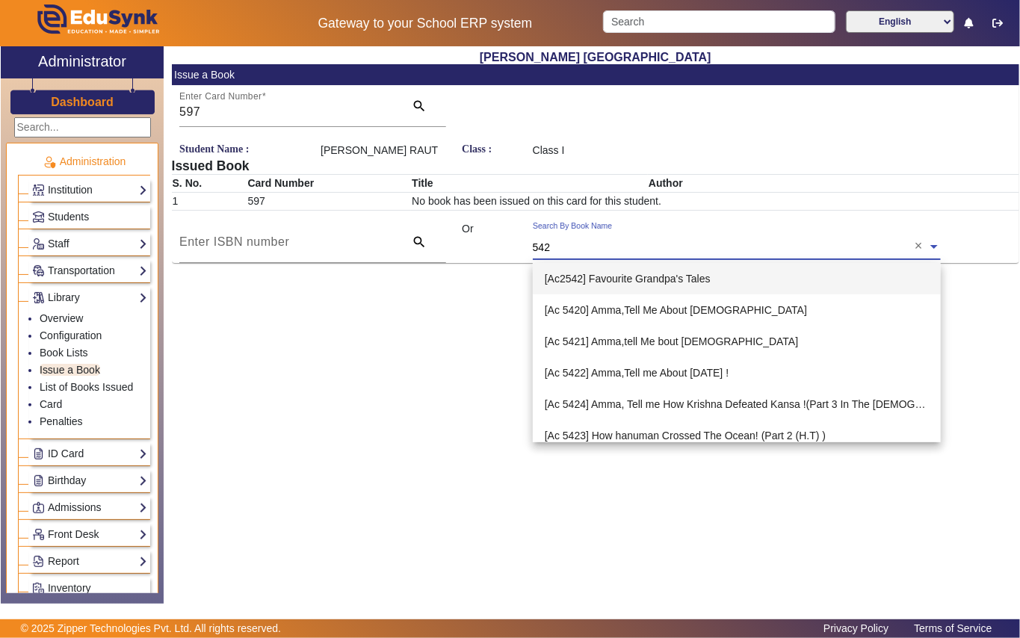
type input "5426"
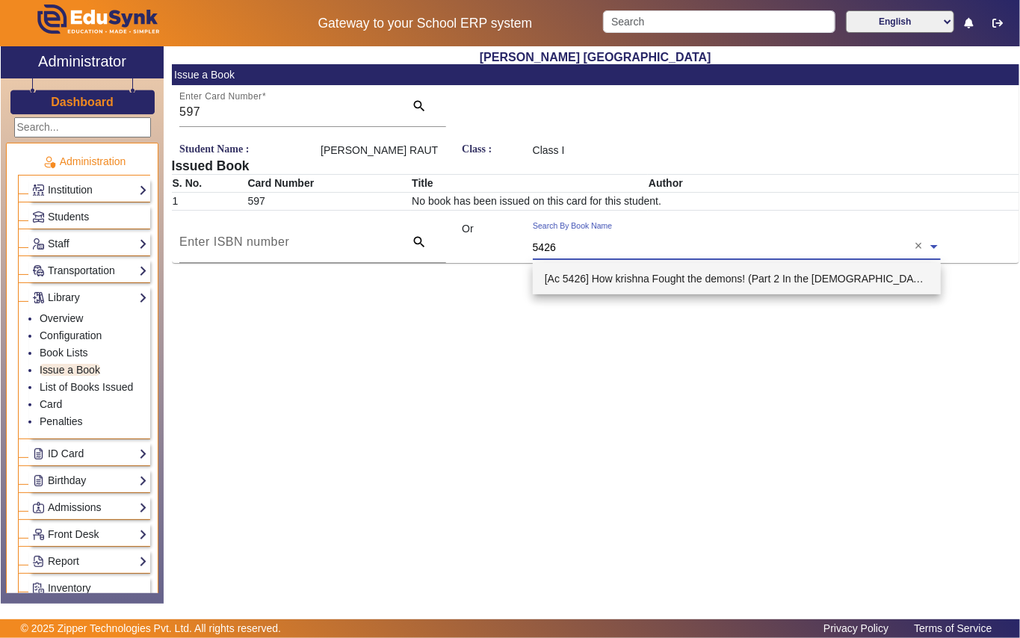
click at [685, 279] on span "[Ac 5426] How krishna Fought the demons! (Part 2 In the [DEMOGRAPHIC_DATA] Tril…" at bounding box center [754, 279] width 418 height 12
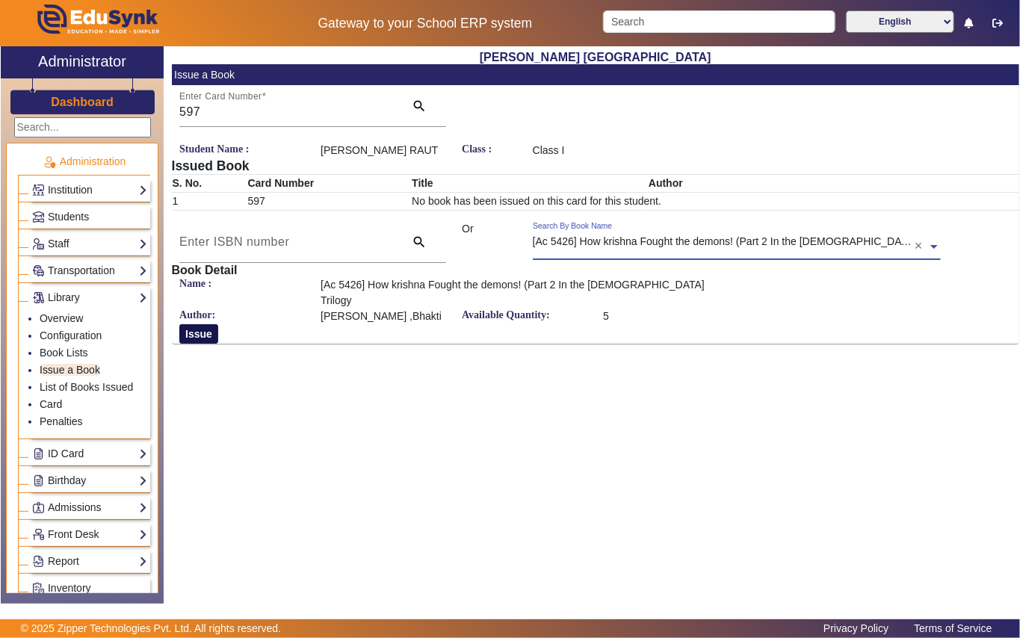
click at [192, 324] on button "Issue" at bounding box center [198, 333] width 39 height 19
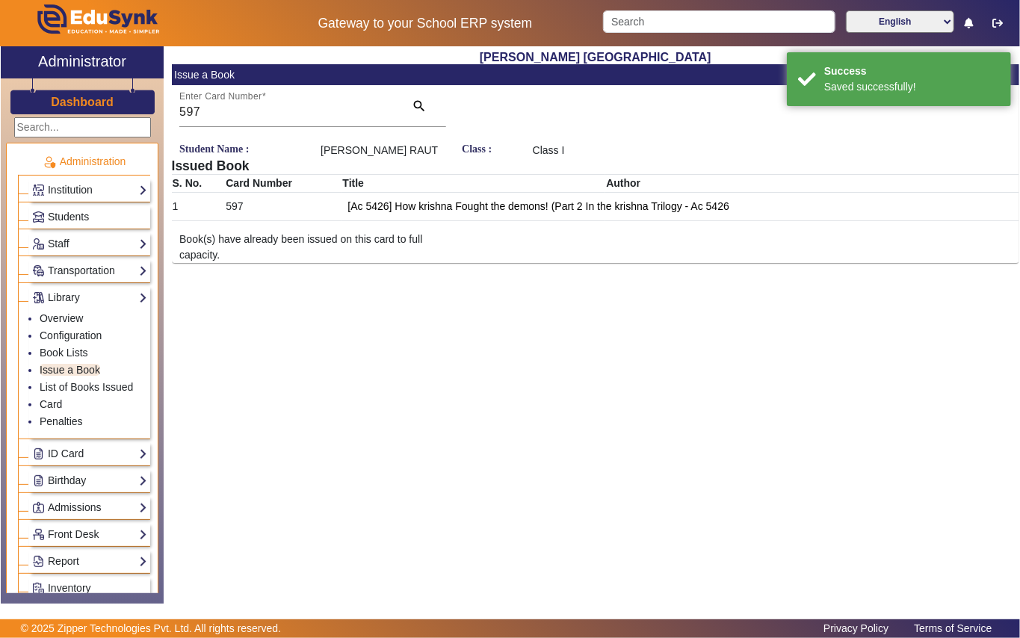
click at [102, 215] on link "Students" at bounding box center [89, 216] width 115 height 17
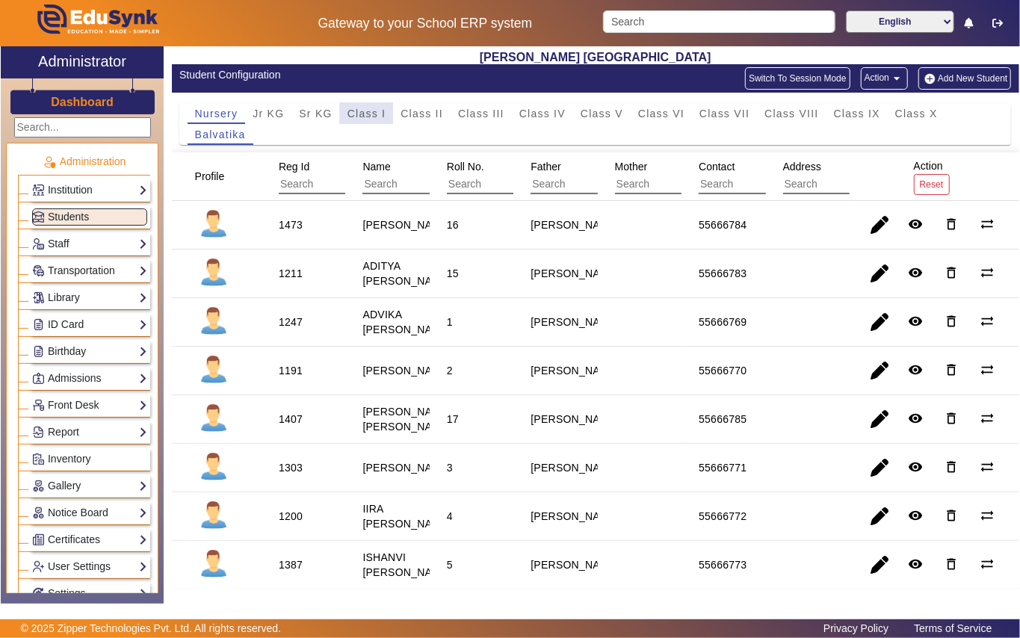
click at [351, 111] on span "Class I" at bounding box center [366, 113] width 39 height 10
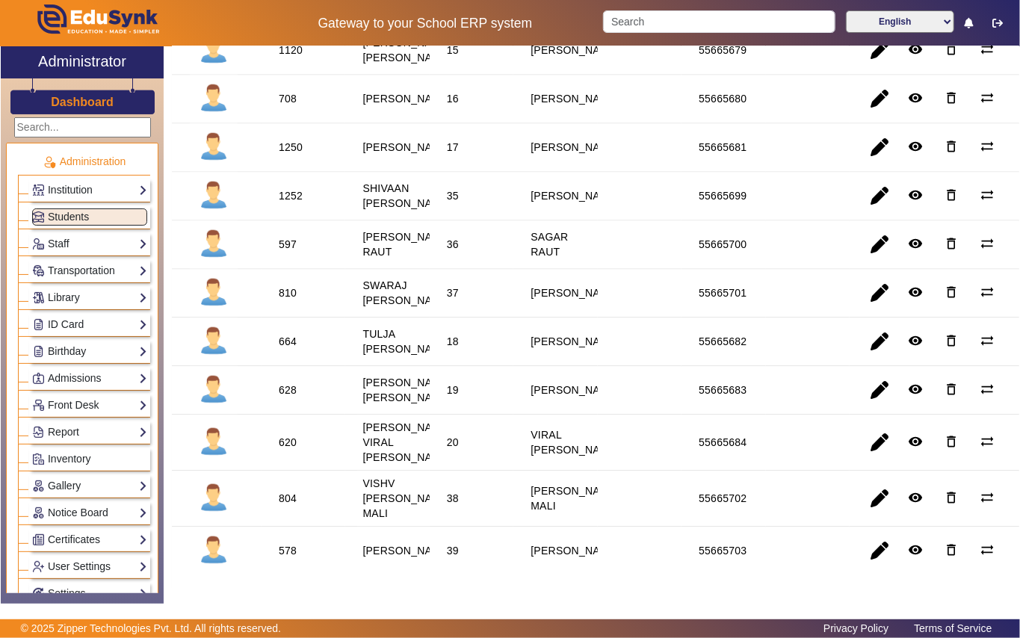
scroll to position [1693, 0]
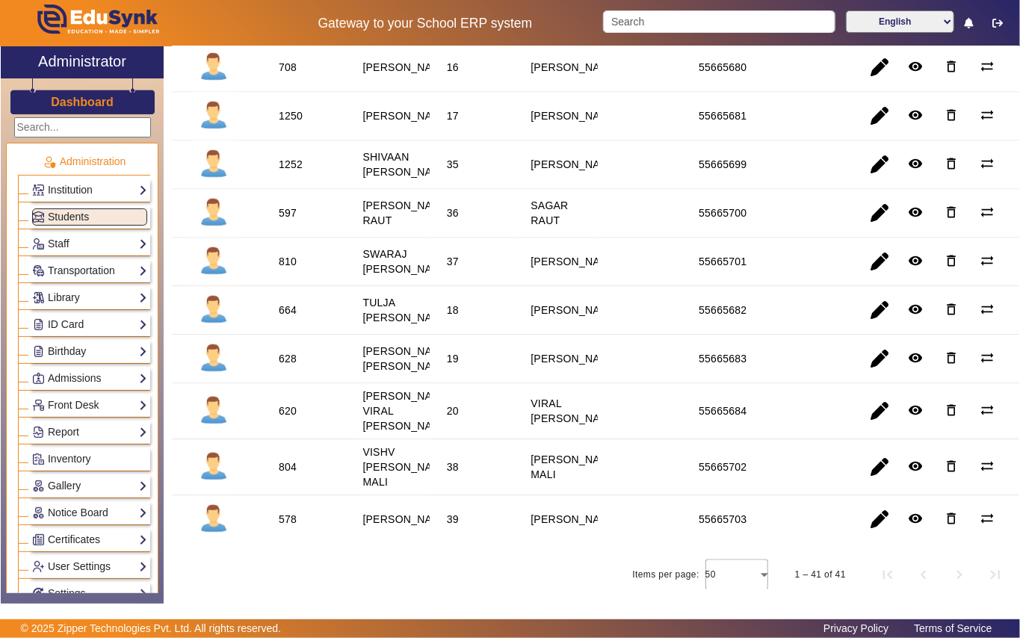
click at [287, 274] on div "810" at bounding box center [287, 261] width 28 height 25
click at [99, 300] on link "Library" at bounding box center [89, 297] width 115 height 17
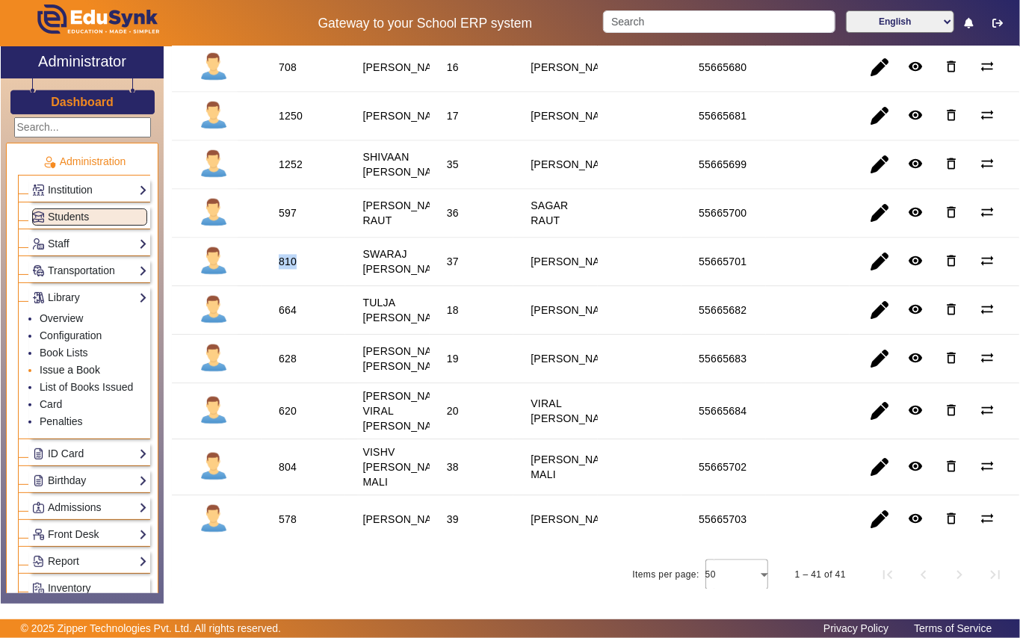
click at [93, 369] on link "Issue a Book" at bounding box center [70, 370] width 61 height 12
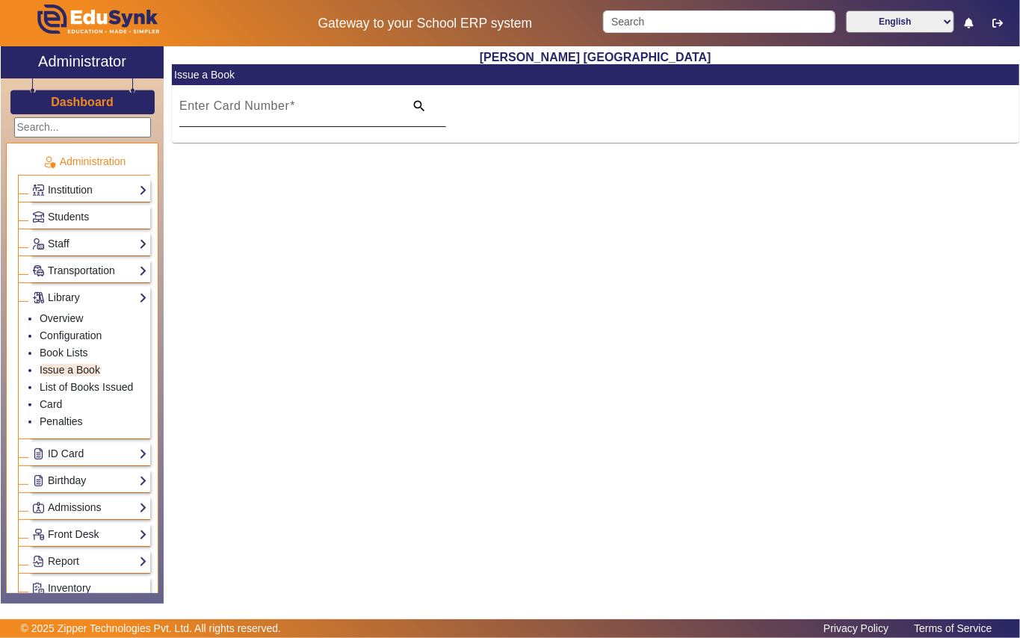
click at [215, 111] on mat-label "Enter Card Number" at bounding box center [234, 105] width 110 height 13
click at [215, 111] on input "Enter Card Number" at bounding box center [287, 112] width 216 height 18
paste input "810"
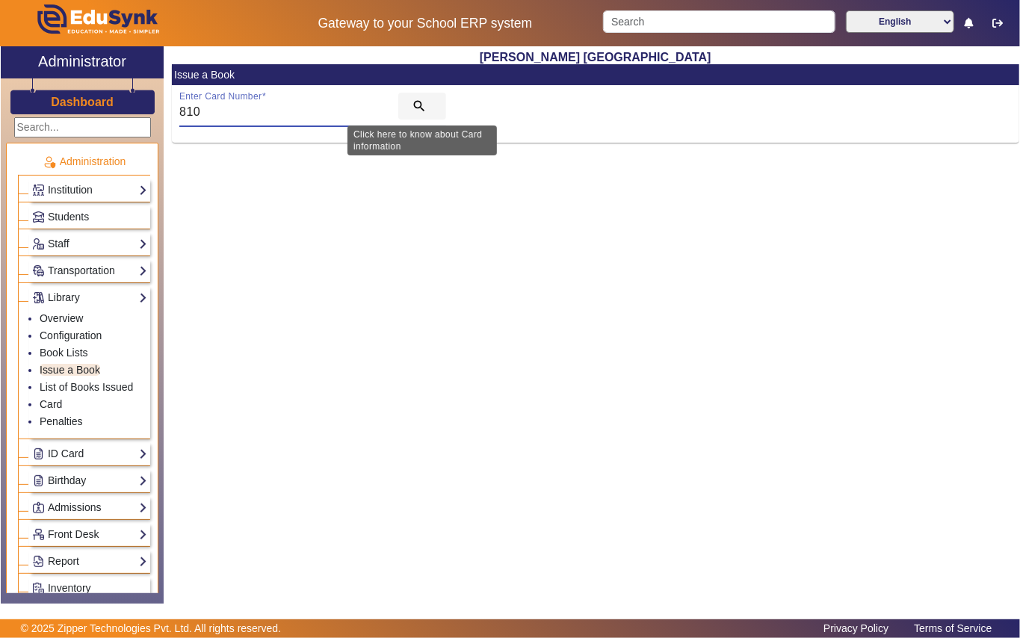
type input "810"
click at [424, 103] on mat-icon "search" at bounding box center [419, 106] width 15 height 15
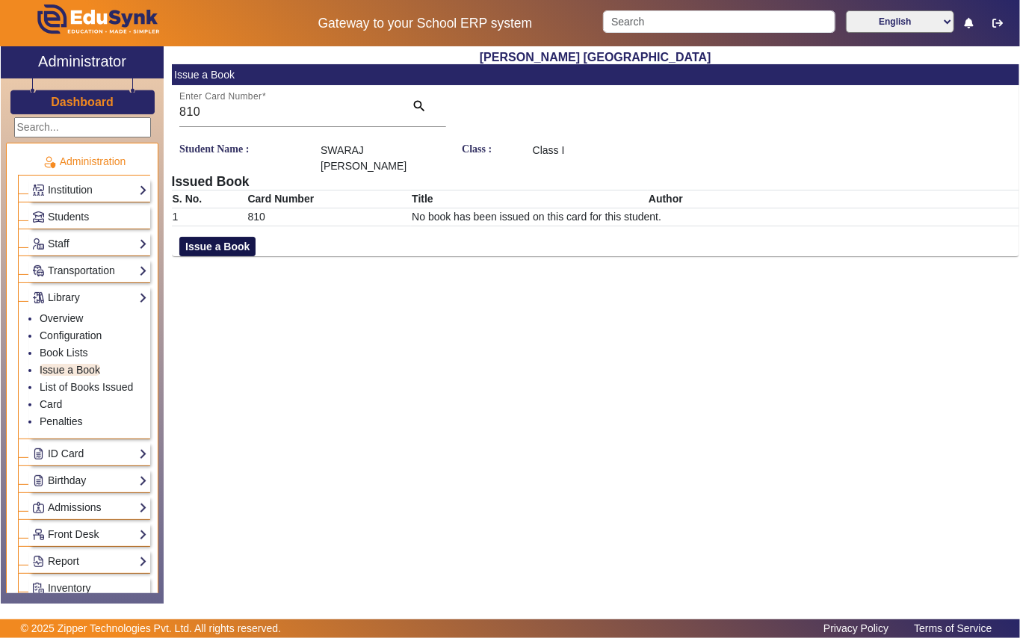
click at [226, 237] on button "Issue a Book" at bounding box center [217, 246] width 76 height 19
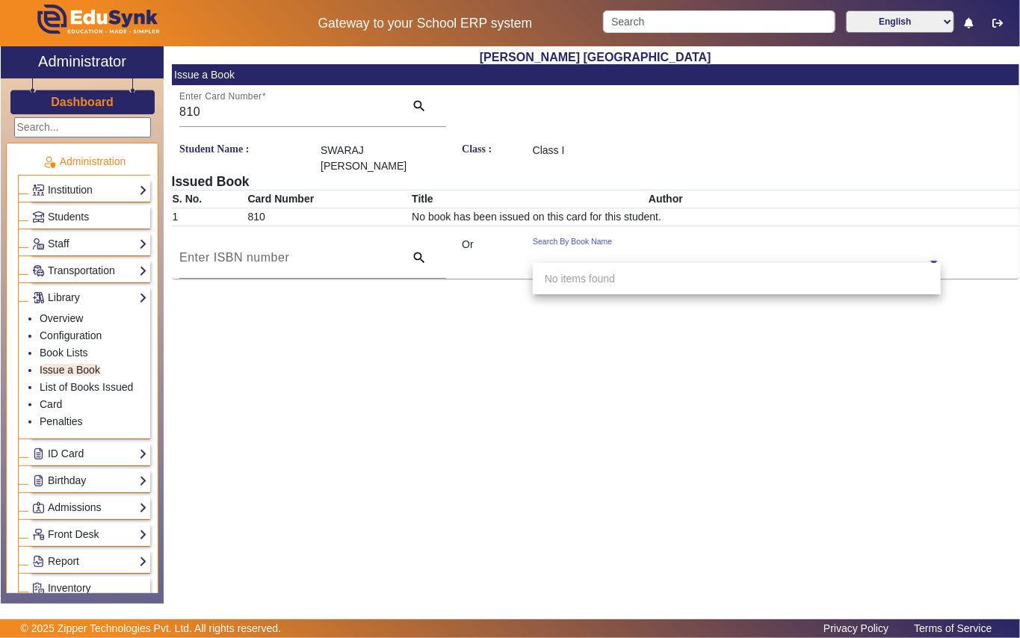
click at [557, 256] on input "text" at bounding box center [737, 264] width 408 height 16
type input "5421"
drag, startPoint x: 649, startPoint y: 273, endPoint x: 374, endPoint y: 336, distance: 281.3
click at [649, 273] on span "[Ac 5421] Amma,tell Me bout [DEMOGRAPHIC_DATA]" at bounding box center [671, 279] width 253 height 12
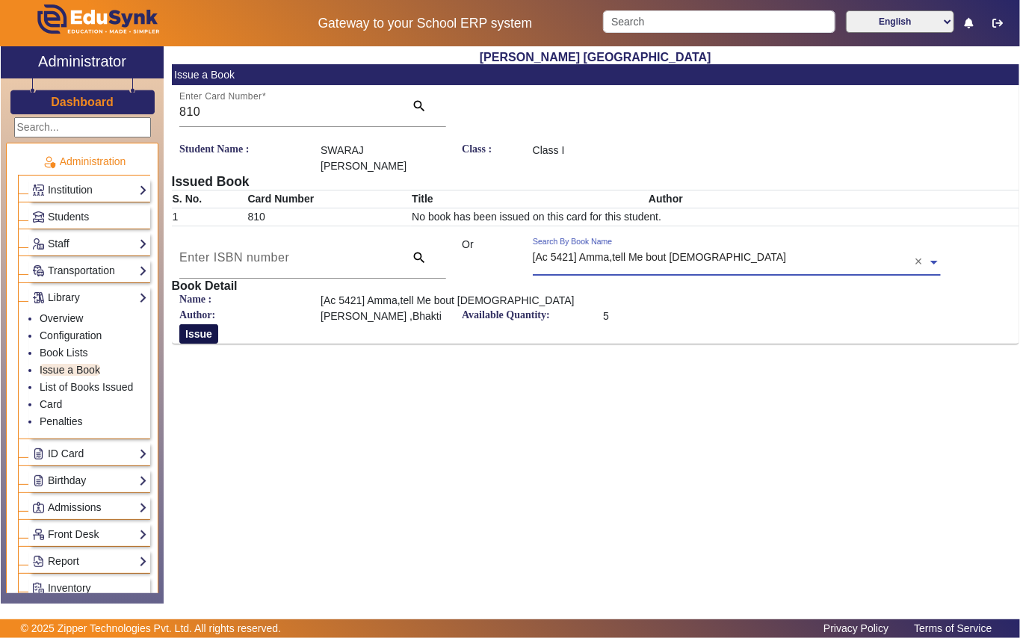
click at [201, 324] on button "Issue" at bounding box center [198, 333] width 39 height 19
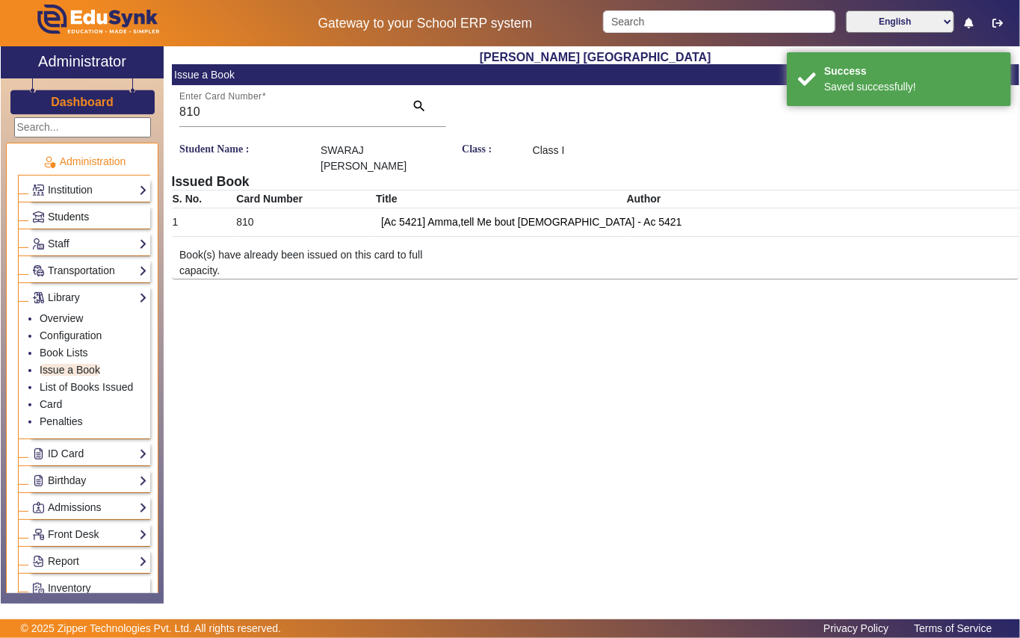
click at [102, 215] on link "Students" at bounding box center [89, 216] width 115 height 17
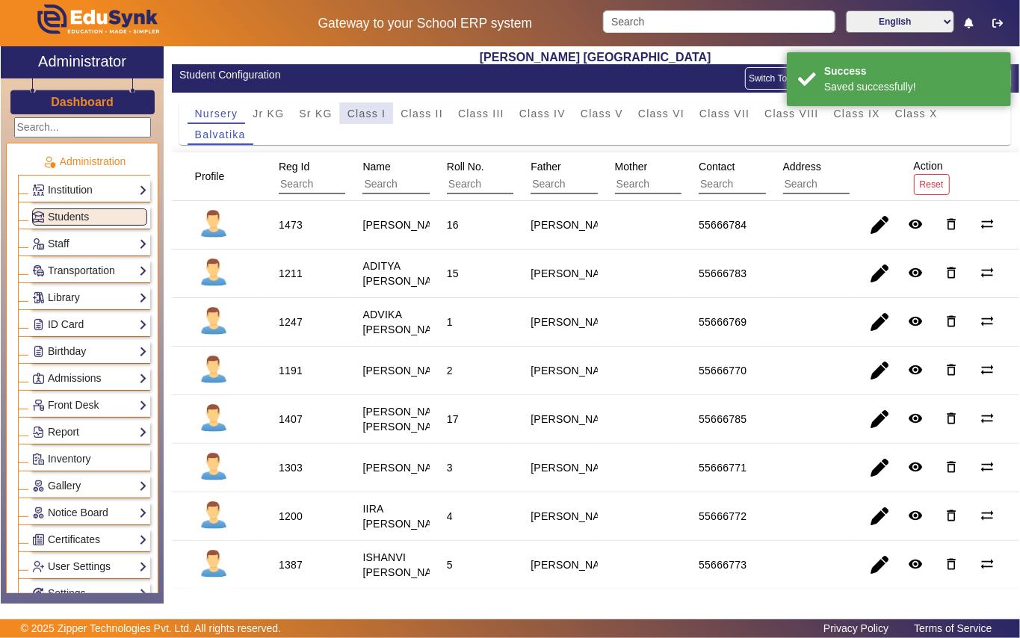
click at [363, 111] on span "Class I" at bounding box center [366, 113] width 39 height 10
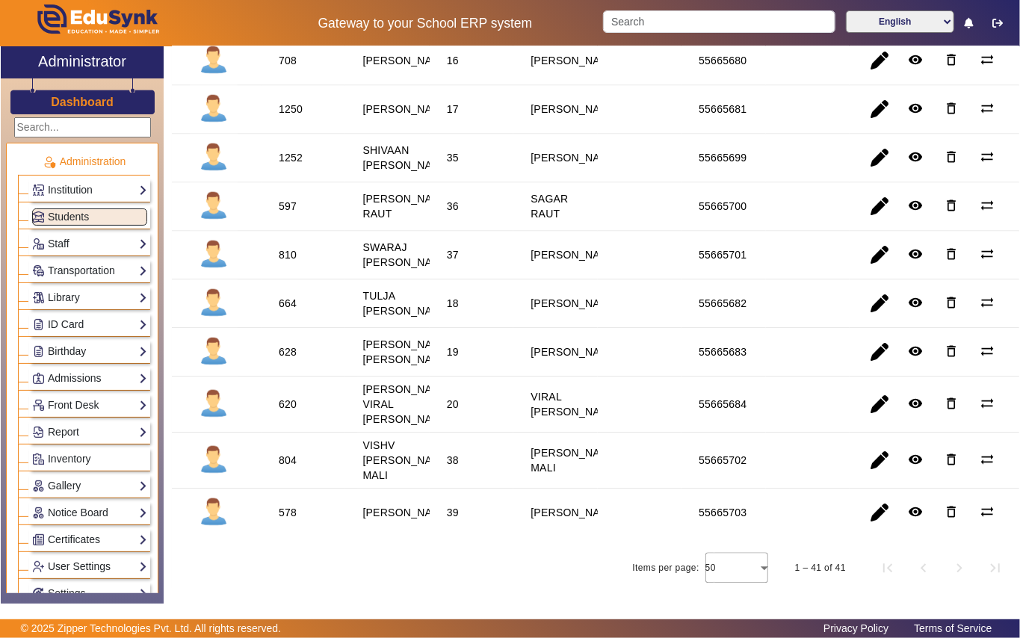
scroll to position [1971, 0]
click at [285, 453] on div "804" at bounding box center [288, 460] width 18 height 15
click at [85, 300] on link "Library" at bounding box center [89, 297] width 115 height 17
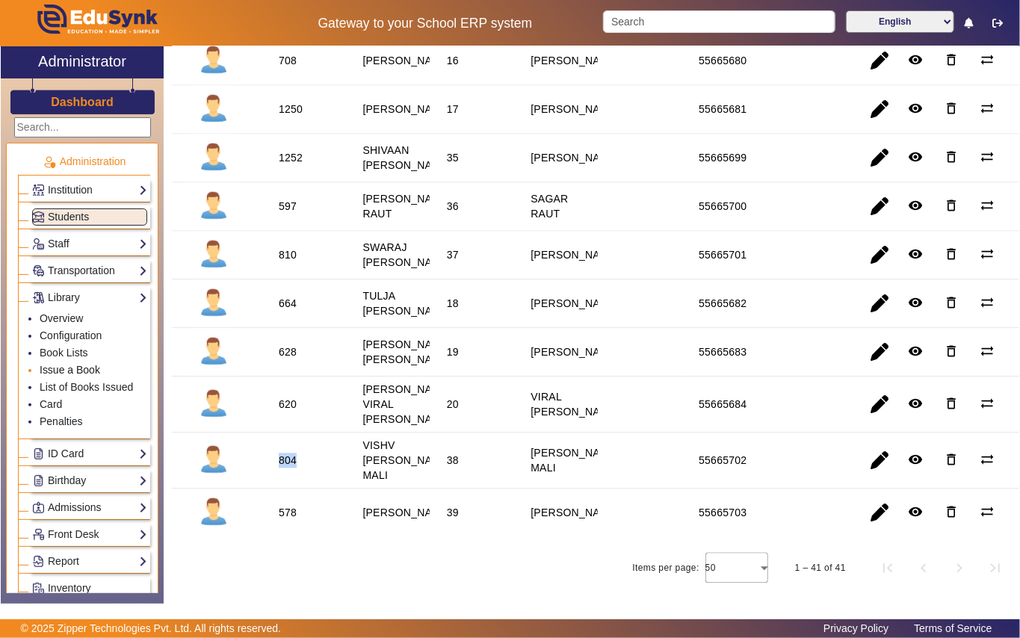
click at [81, 368] on link "Issue a Book" at bounding box center [70, 370] width 61 height 12
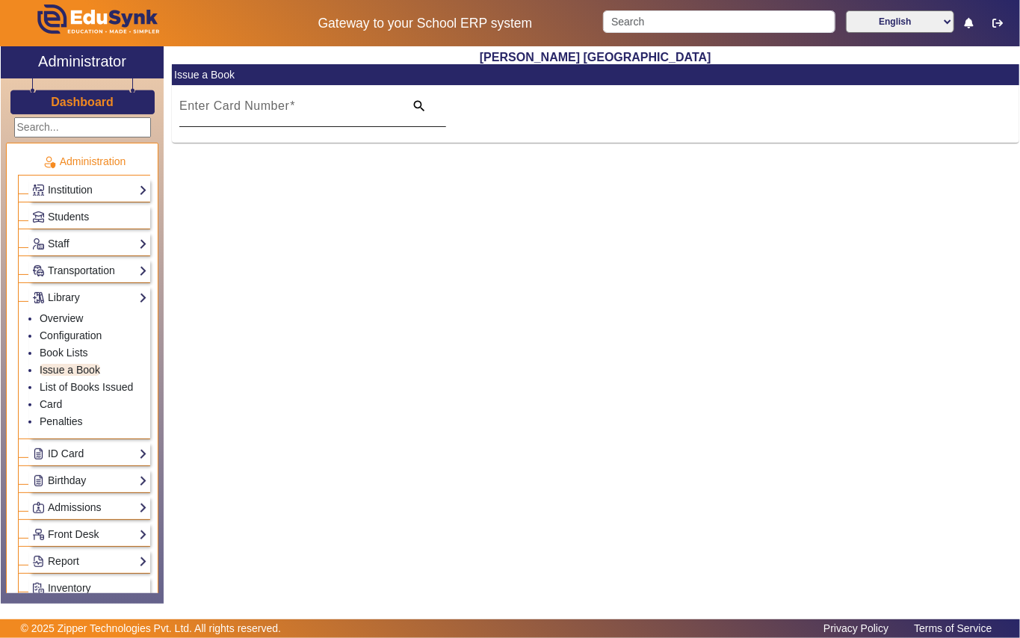
click at [327, 112] on input "Enter Card Number" at bounding box center [287, 112] width 216 height 18
paste input "804"
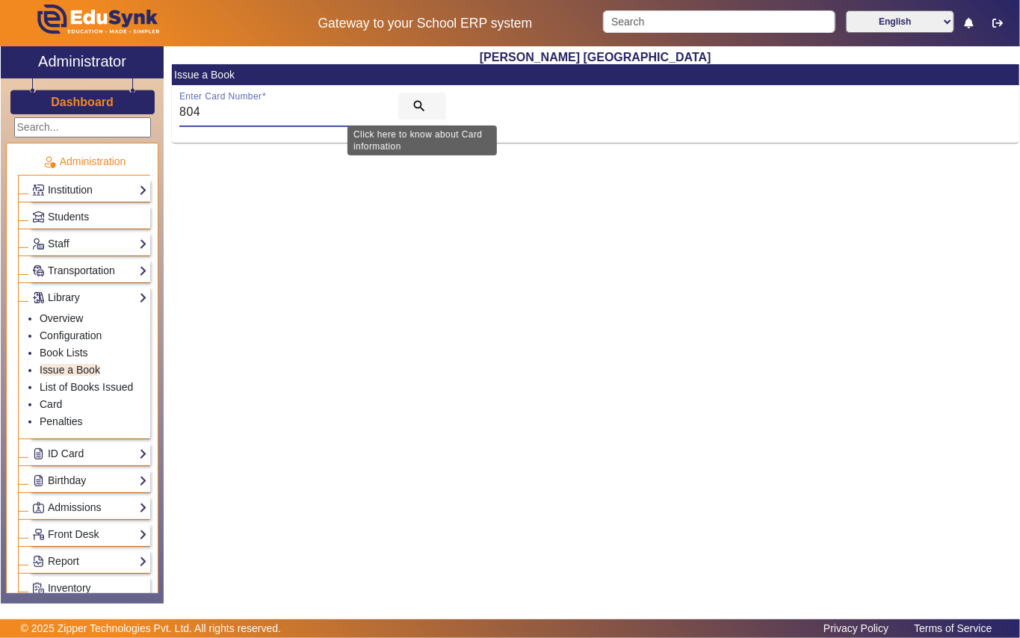
type input "804"
click at [420, 102] on mat-icon "search" at bounding box center [419, 106] width 15 height 15
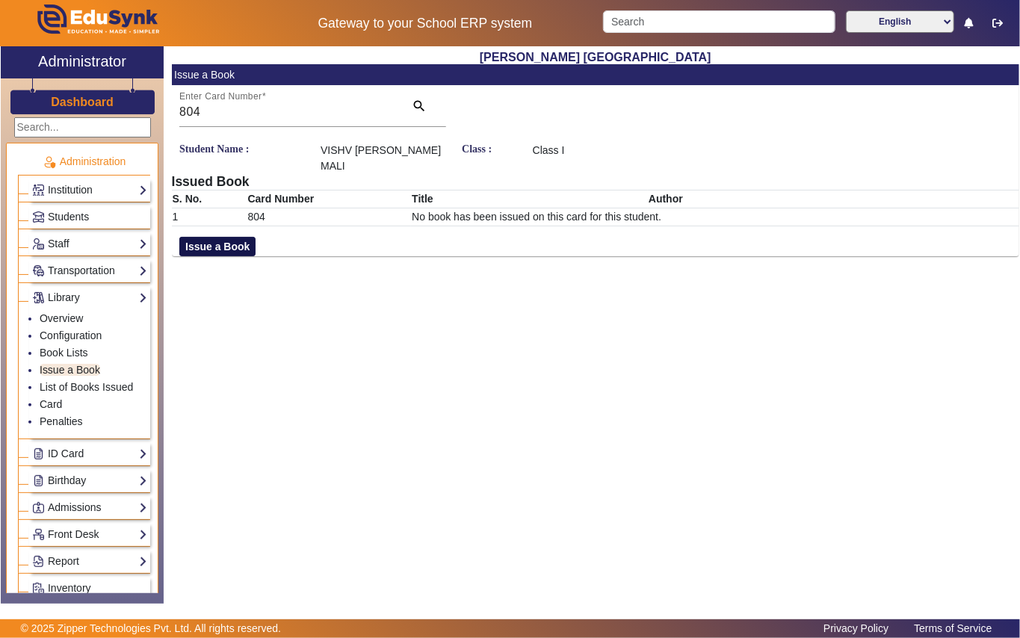
click at [217, 237] on button "Issue a Book" at bounding box center [217, 246] width 76 height 19
click at [614, 256] on input "text" at bounding box center [737, 264] width 408 height 16
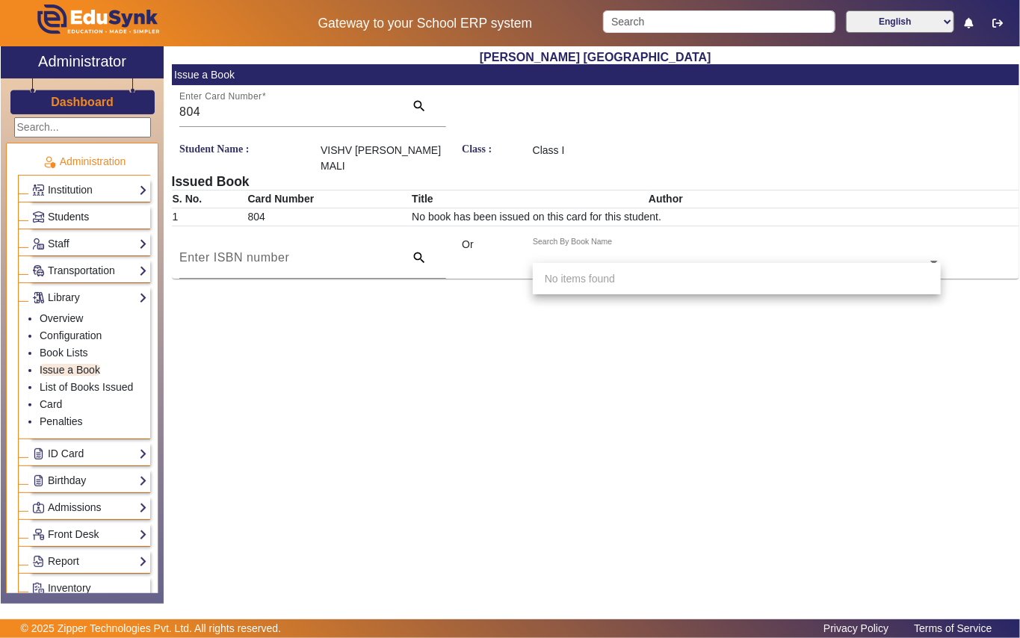
click at [94, 208] on link "Students" at bounding box center [89, 216] width 115 height 17
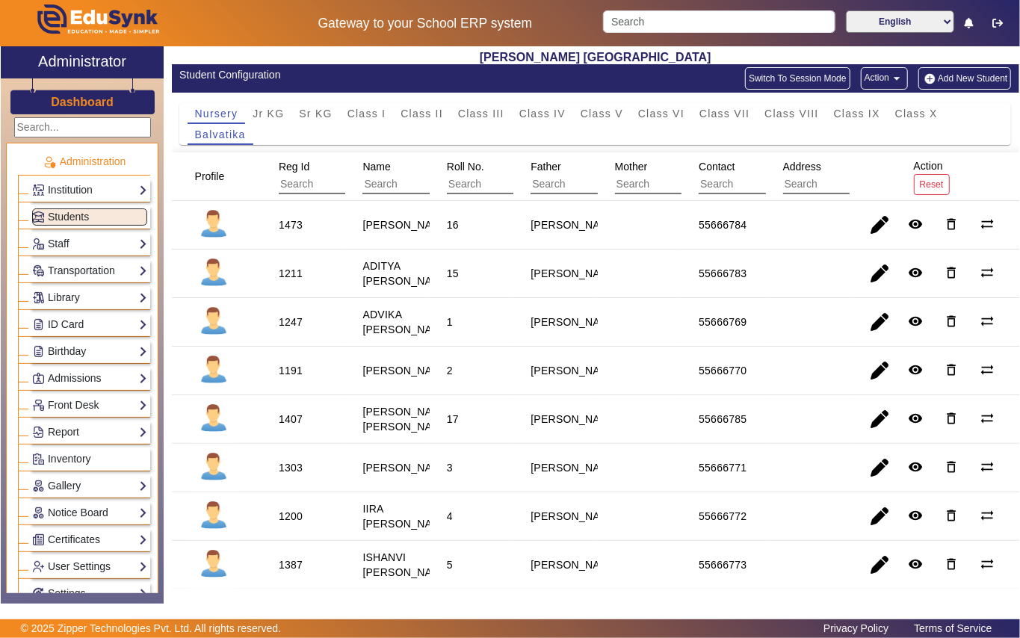
click at [365, 102] on div "Nursery Jr KG Sr KG Class I Class II Class III Class IV Class V Class VI Class …" at bounding box center [595, 123] width 847 height 60
click at [375, 105] on span "Class I" at bounding box center [366, 113] width 39 height 21
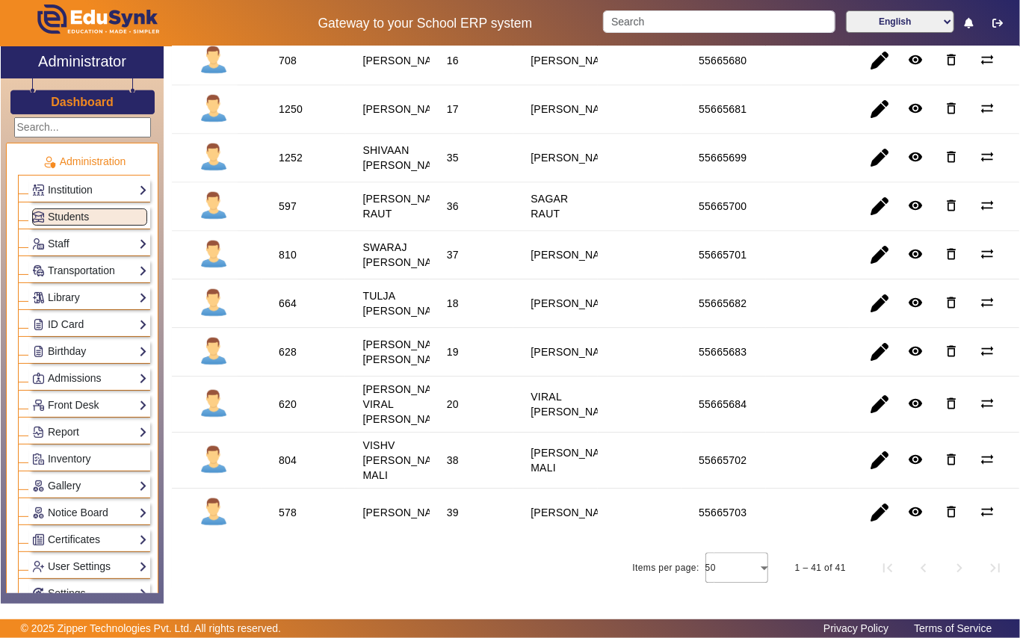
scroll to position [1971, 0]
click at [284, 398] on div "620" at bounding box center [288, 404] width 18 height 15
click at [88, 299] on link "Library" at bounding box center [89, 297] width 115 height 17
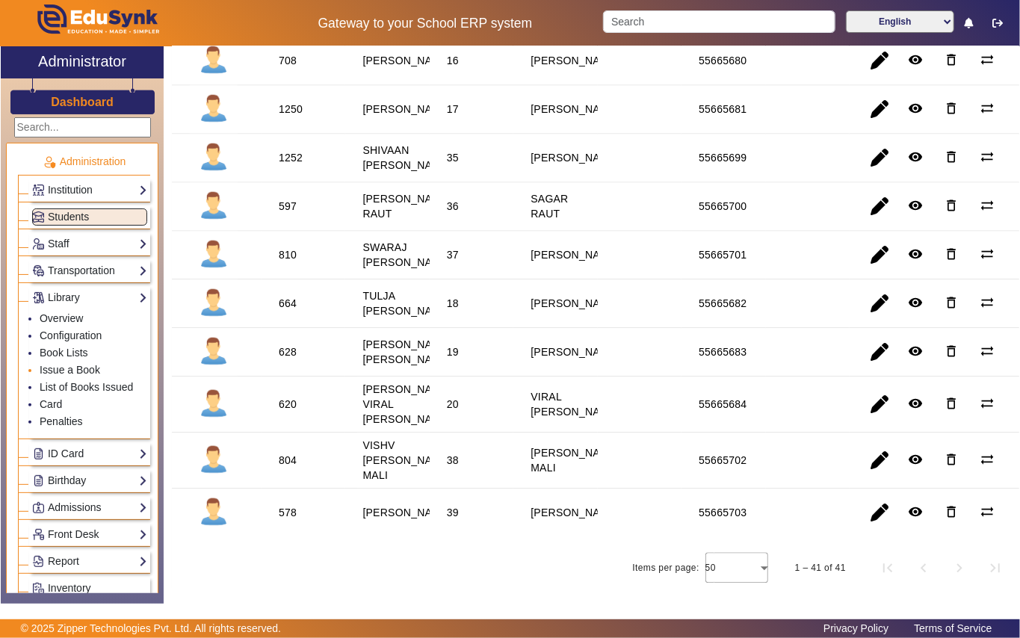
click at [102, 371] on li "Issue a Book" at bounding box center [94, 370] width 108 height 17
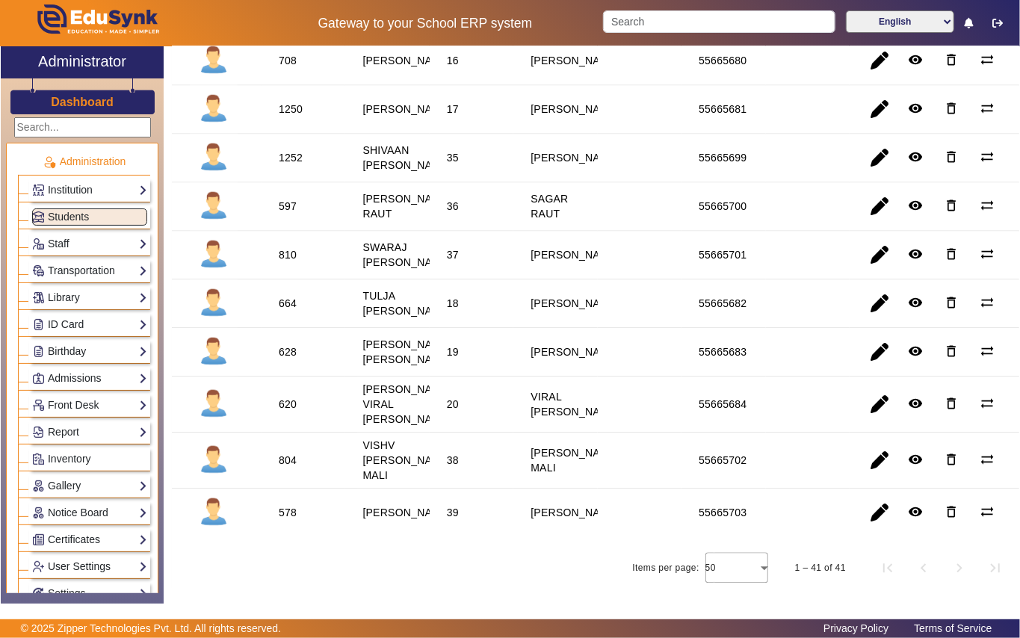
click at [288, 398] on div "620" at bounding box center [288, 404] width 18 height 15
click at [102, 297] on link "Library" at bounding box center [89, 297] width 115 height 17
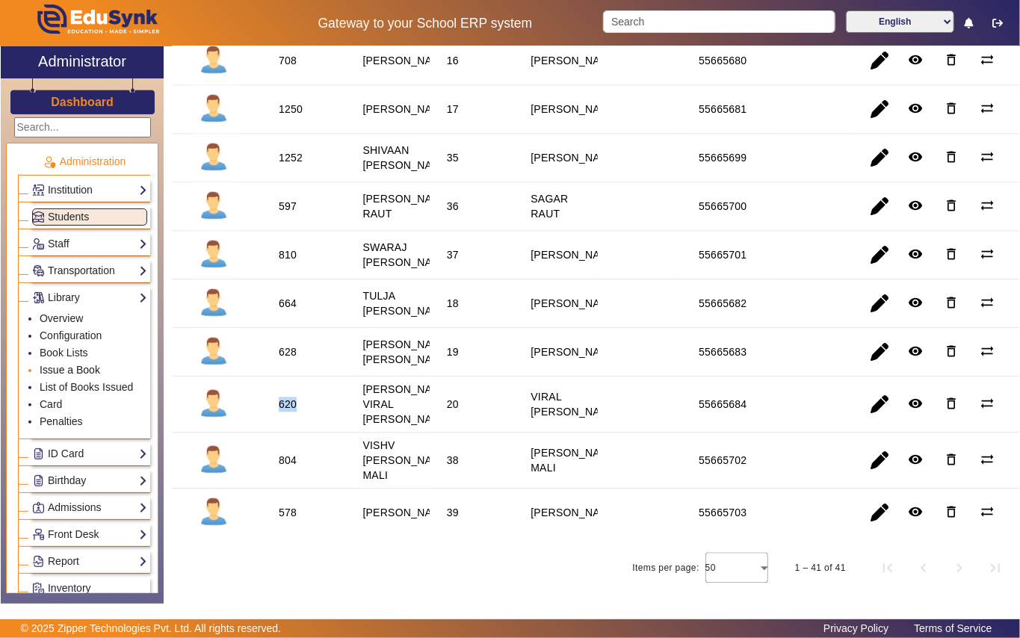
click at [90, 371] on link "Issue a Book" at bounding box center [70, 370] width 61 height 12
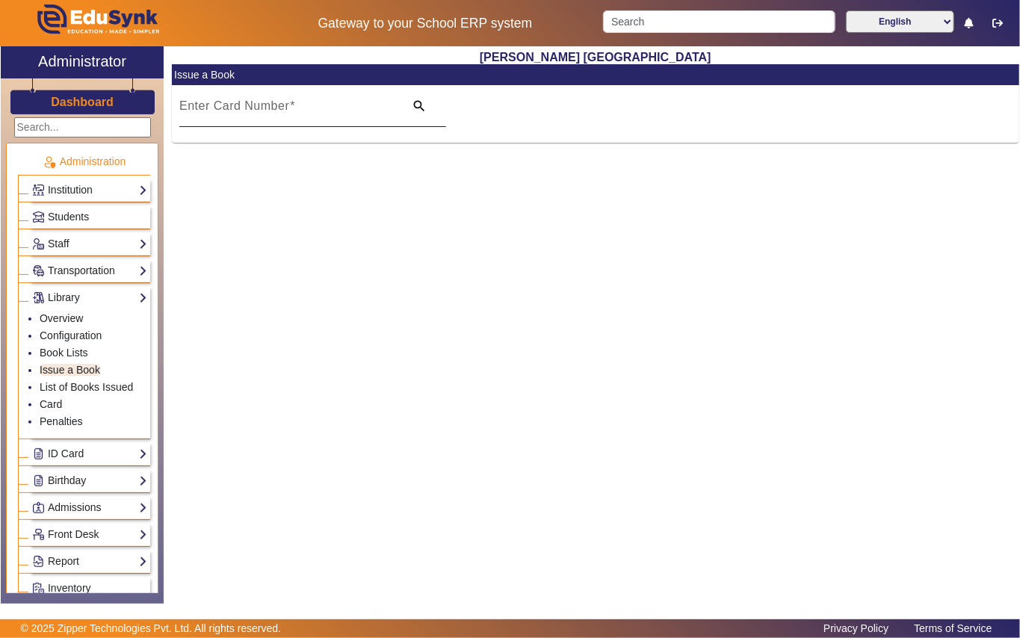
click at [209, 112] on mat-label "Enter Card Number" at bounding box center [234, 105] width 110 height 13
click at [209, 112] on input "Enter Card Number" at bounding box center [287, 112] width 216 height 18
paste input "620"
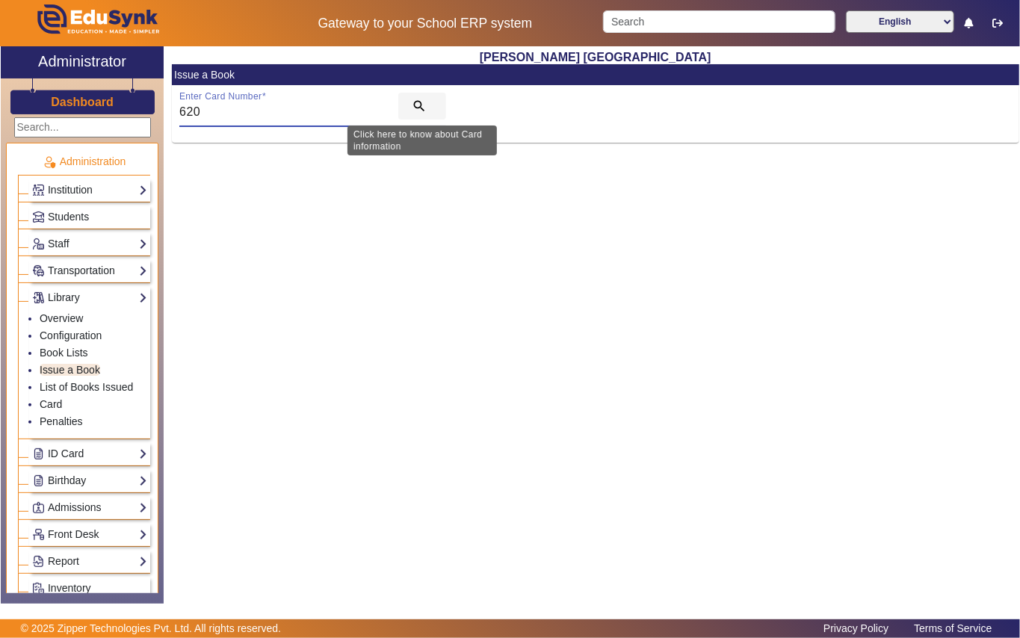
type input "620"
click at [412, 99] on mat-icon "search" at bounding box center [419, 106] width 15 height 15
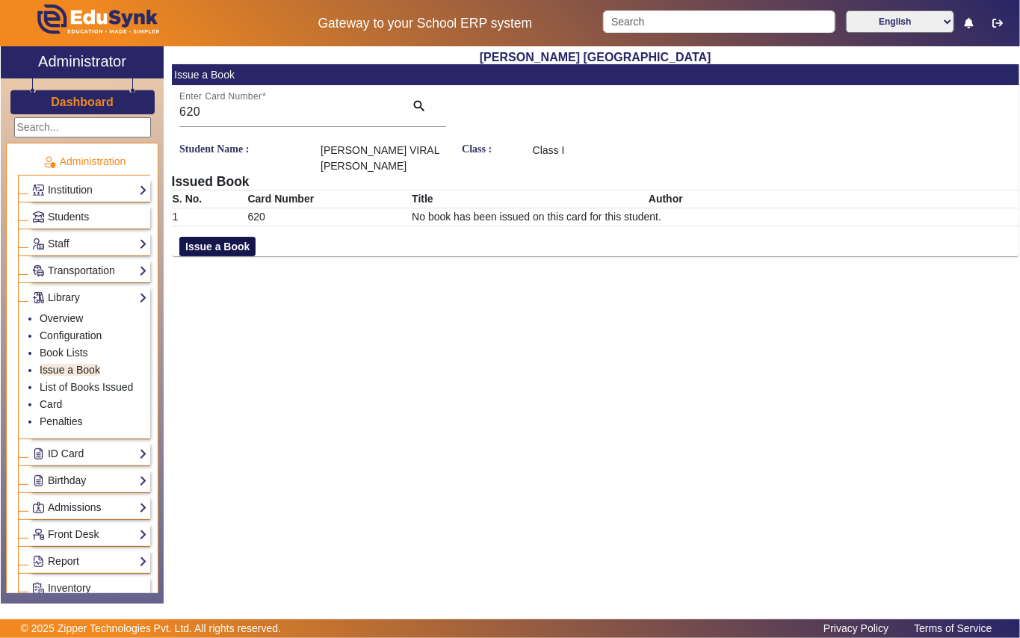
click at [216, 237] on button "Issue a Book" at bounding box center [217, 246] width 76 height 19
click at [586, 239] on div "Search By Book Name" at bounding box center [730, 245] width 395 height 17
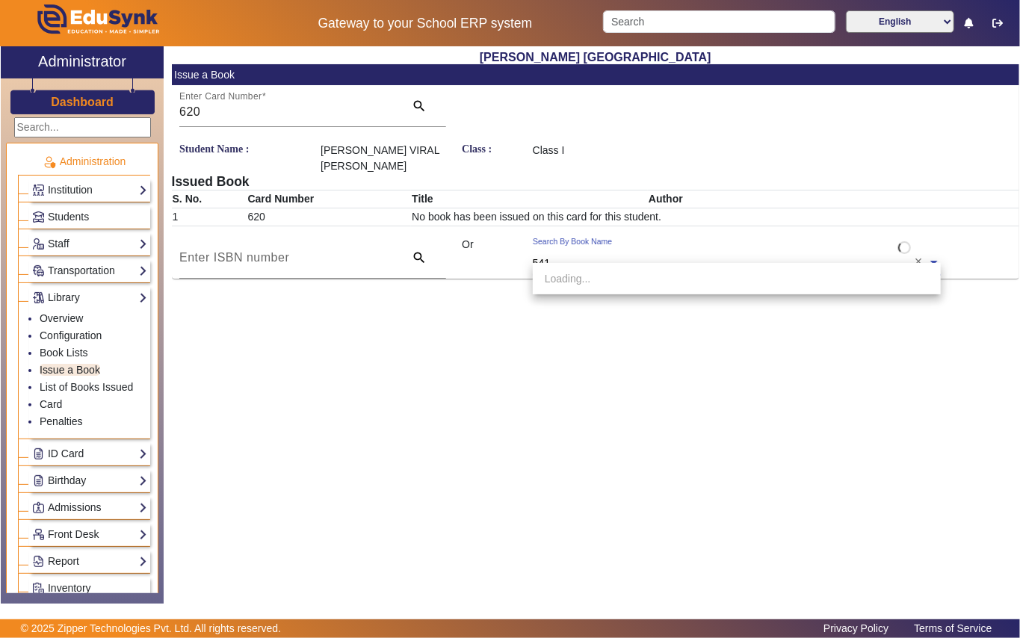
type input "5410"
click at [625, 273] on span "[Ac 5410] Hanuma,s Adventure In [GEOGRAPHIC_DATA] (Part 3 In The [DEMOGRAPHIC_D…" at bounding box center [791, 279] width 492 height 12
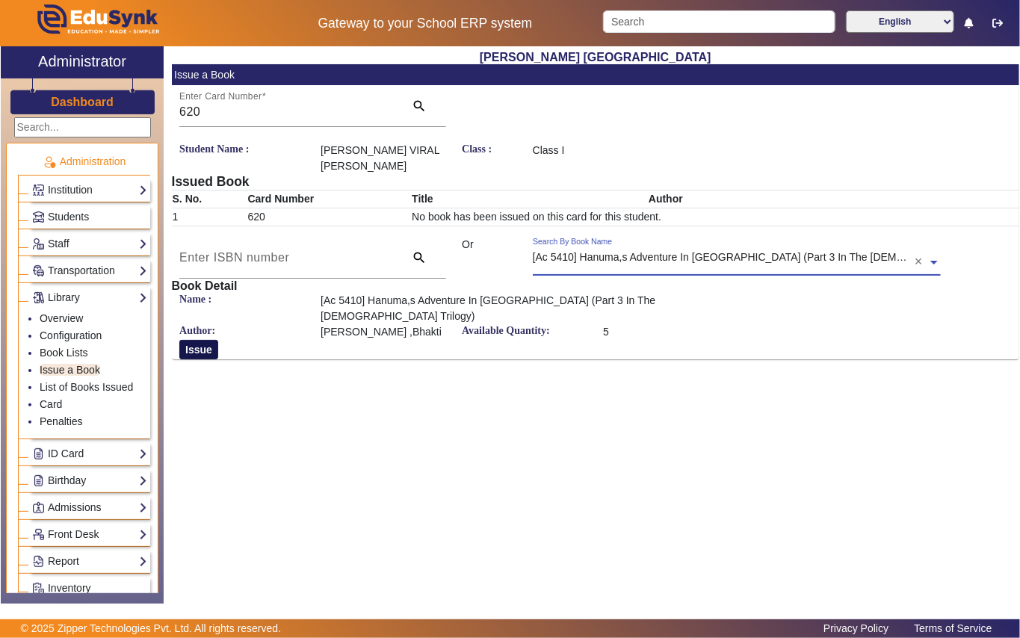
click at [202, 340] on button "Issue" at bounding box center [198, 349] width 39 height 19
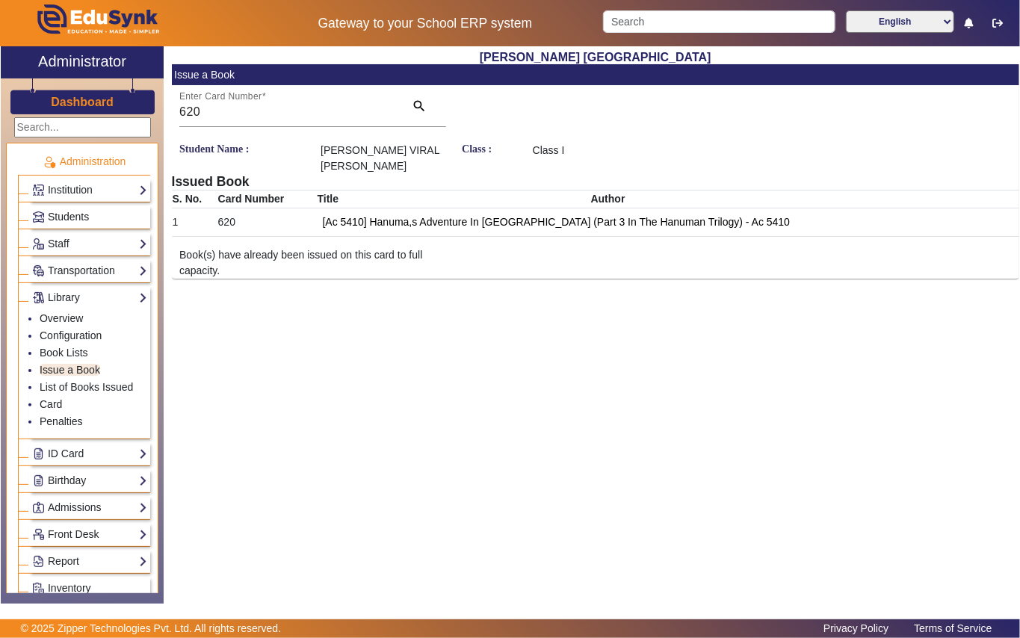
click at [102, 216] on link "Students" at bounding box center [89, 216] width 115 height 17
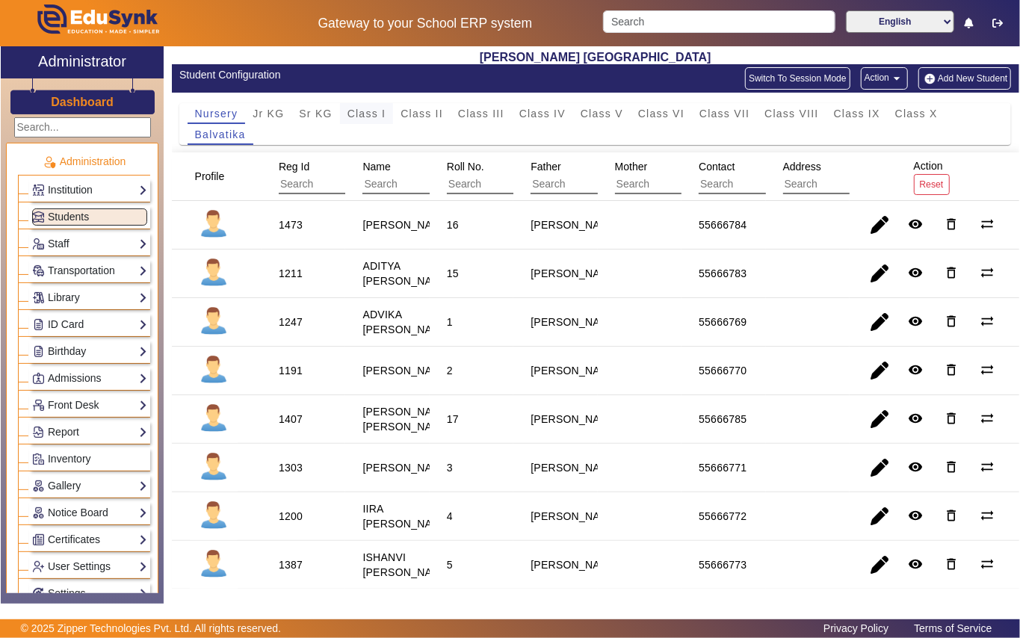
click at [366, 115] on span "Class I" at bounding box center [366, 113] width 39 height 10
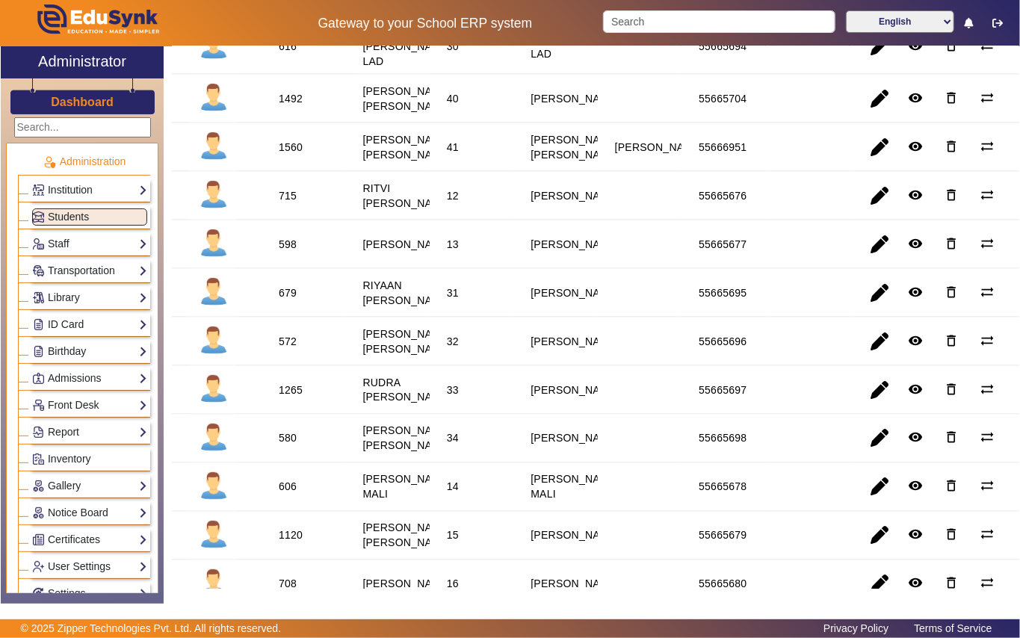
scroll to position [1175, 0]
click at [291, 107] on div "1492" at bounding box center [291, 99] width 24 height 15
click at [94, 293] on link "Library" at bounding box center [89, 297] width 115 height 17
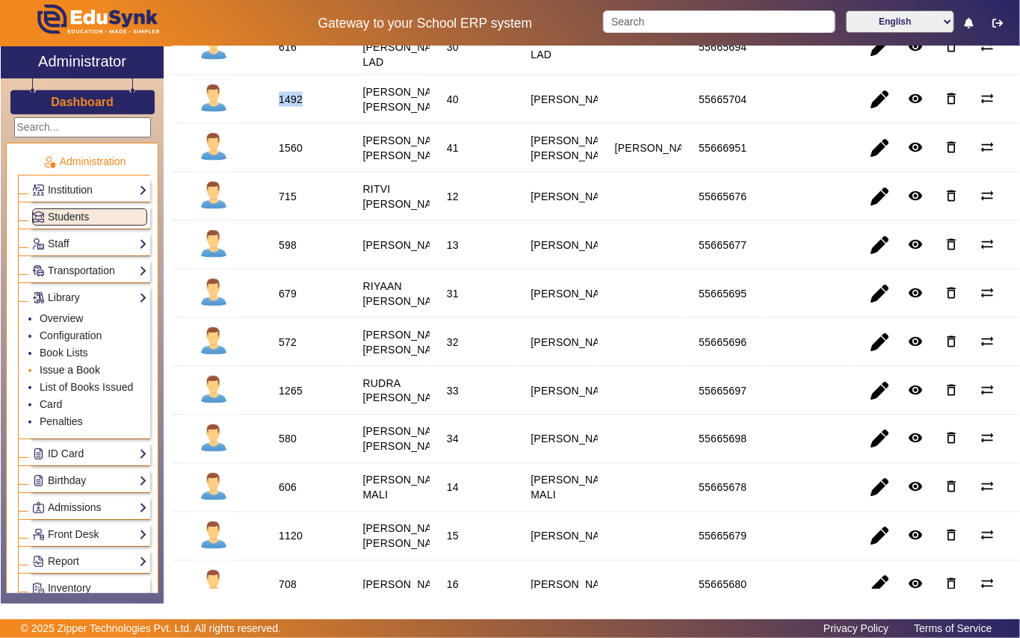
click at [94, 366] on link "Issue a Book" at bounding box center [70, 370] width 61 height 12
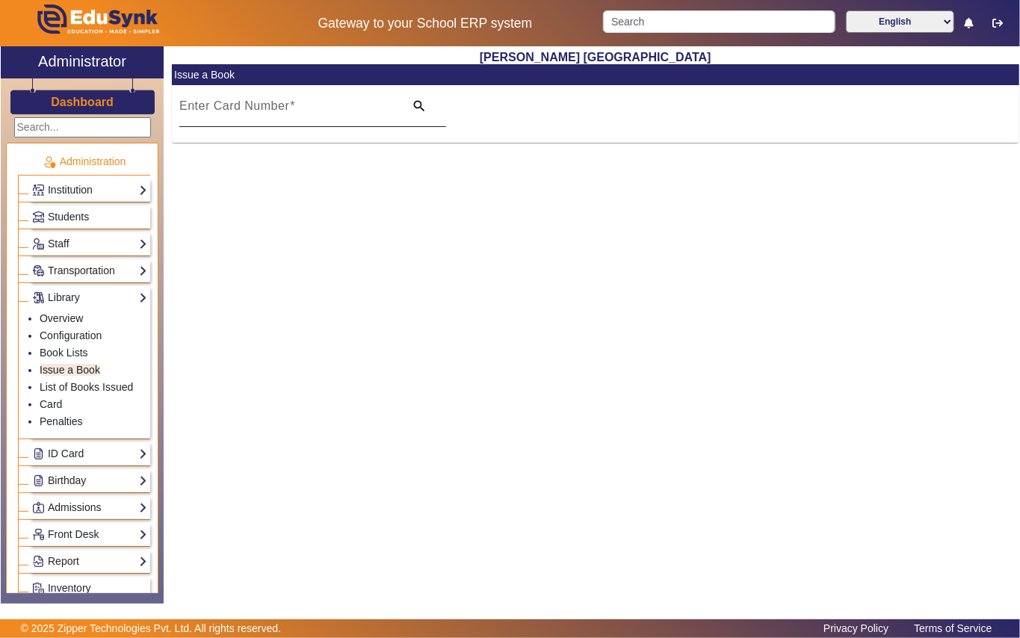
click at [195, 108] on mat-label "Enter Card Number" at bounding box center [234, 105] width 110 height 13
click at [195, 108] on input "Enter Card Number" at bounding box center [287, 112] width 216 height 18
paste input "1492"
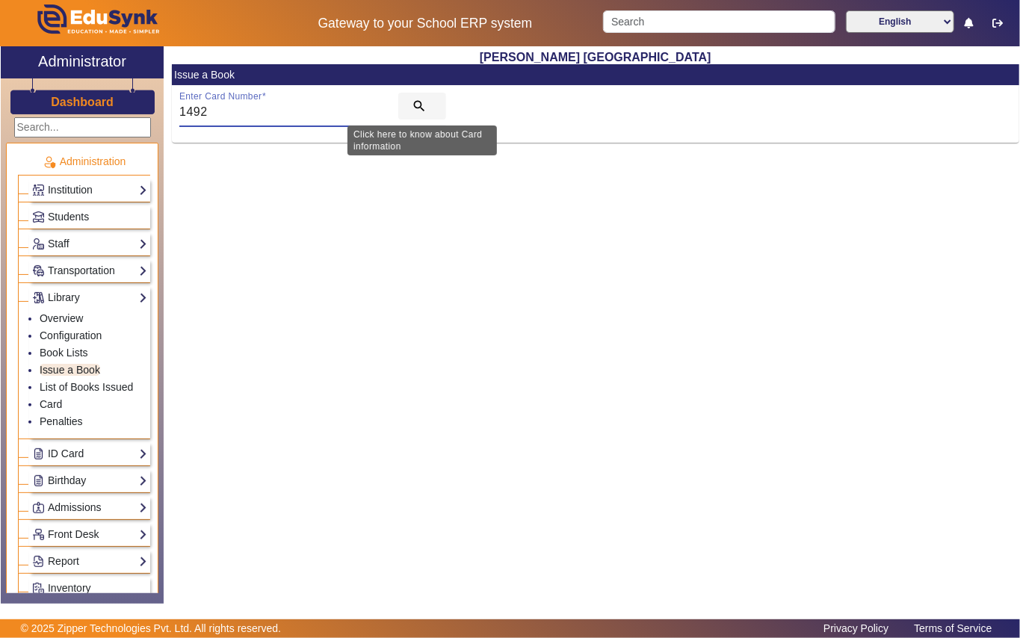
type input "1492"
click at [410, 102] on span "search" at bounding box center [422, 106] width 48 height 36
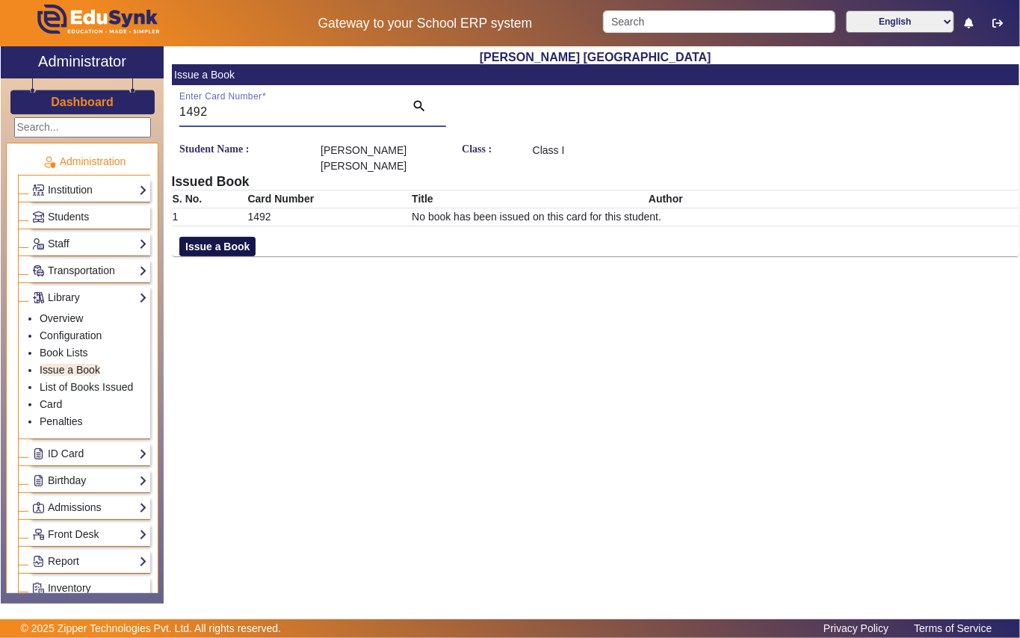
click at [239, 237] on button "Issue a Book" at bounding box center [217, 246] width 76 height 19
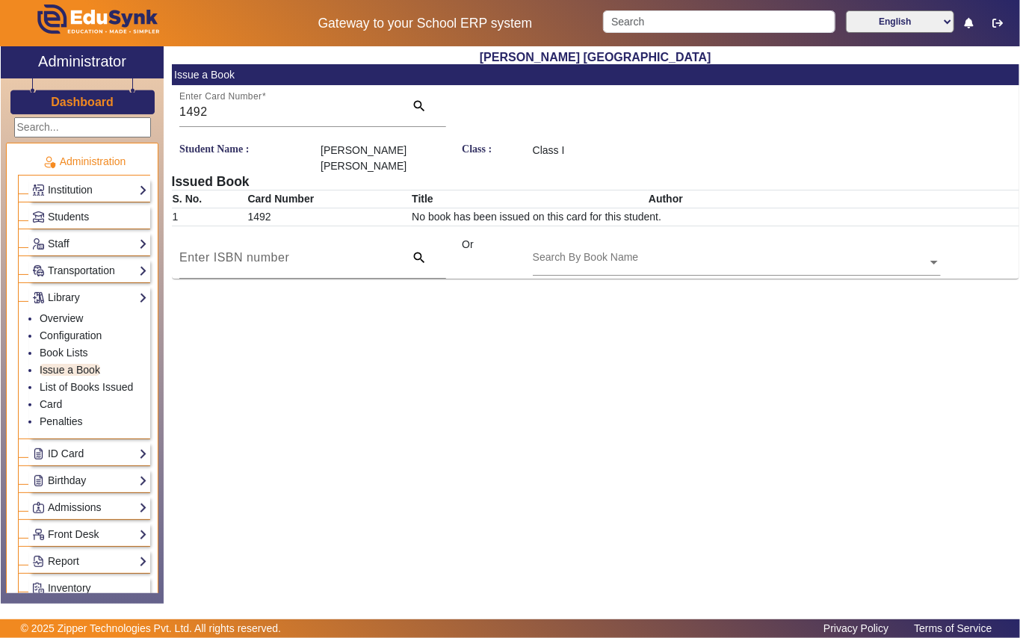
click at [590, 256] on input "text" at bounding box center [737, 264] width 408 height 16
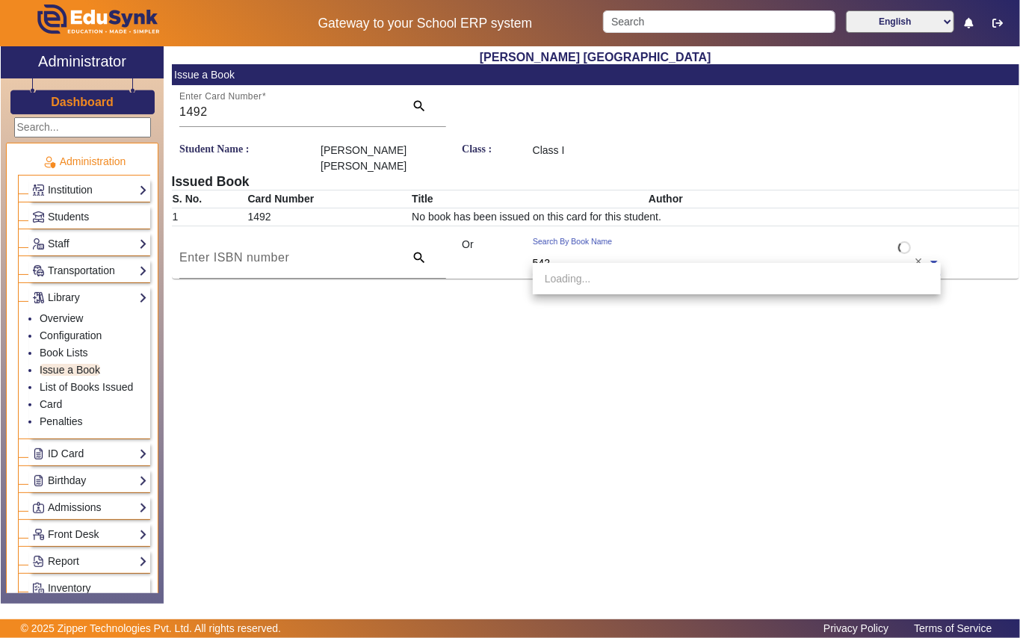
type input "5422"
click at [640, 284] on span "[Ac 5422] Amma,Tell me About [DATE] !" at bounding box center [637, 279] width 184 height 12
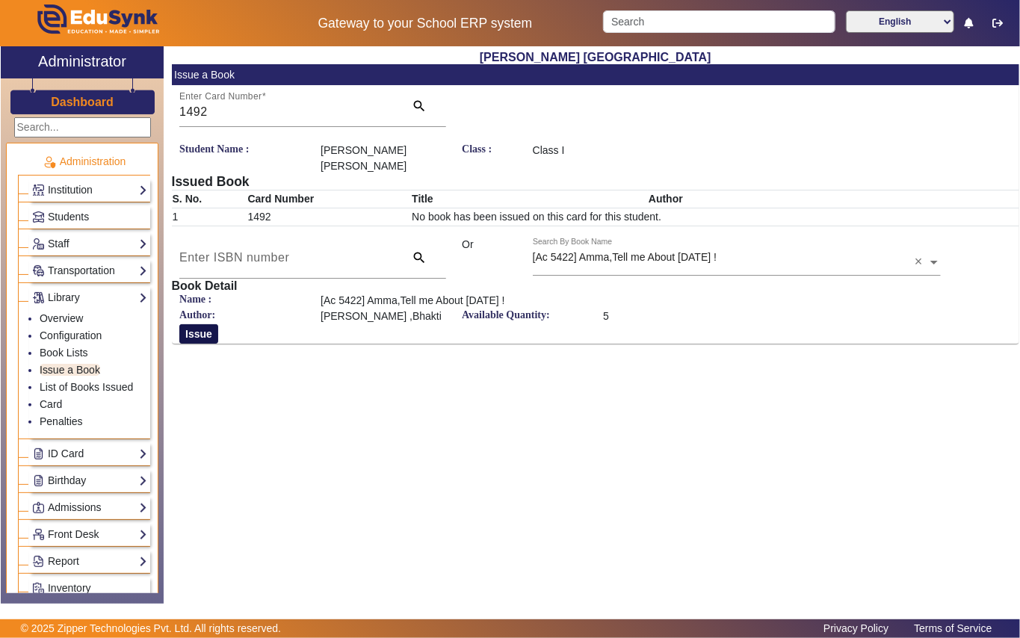
click at [179, 324] on button "Issue" at bounding box center [198, 333] width 39 height 19
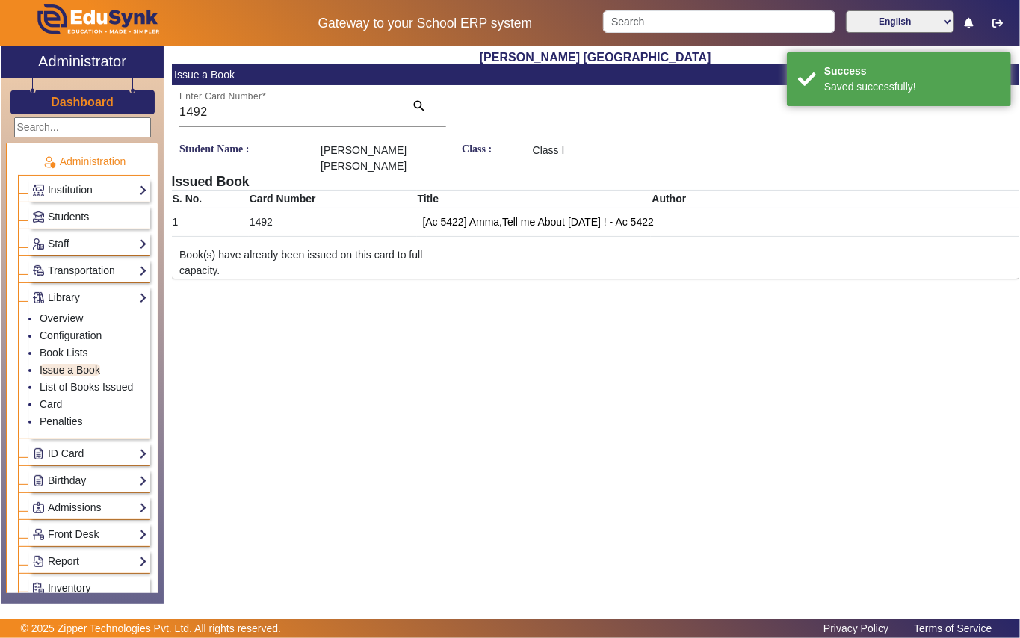
click at [75, 216] on span "Students" at bounding box center [68, 217] width 41 height 12
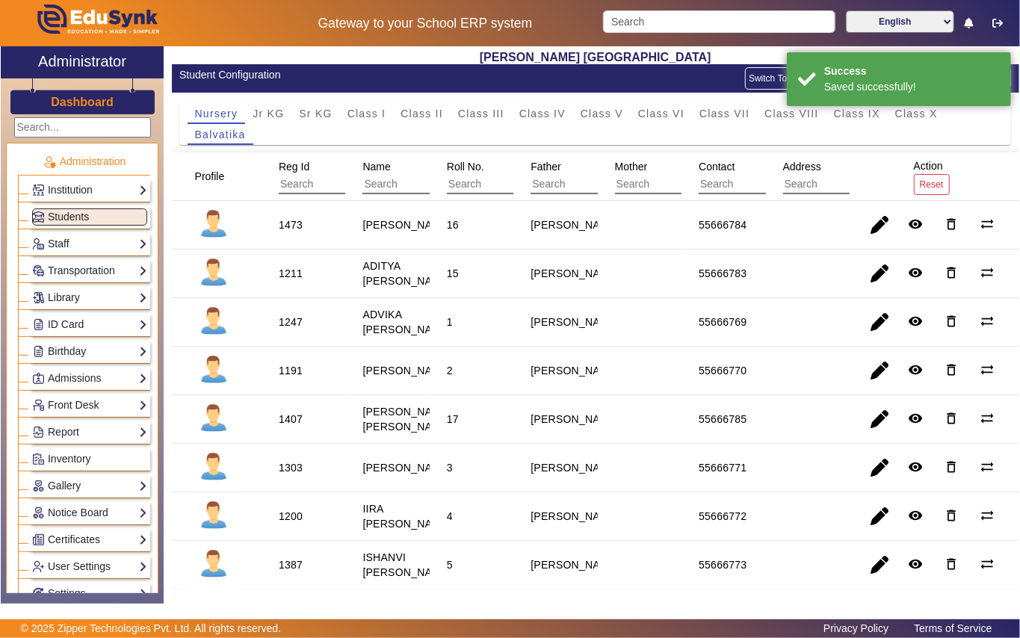
drag, startPoint x: 354, startPoint y: 109, endPoint x: 353, endPoint y: 189, distance: 80.0
click at [354, 111] on span "Class I" at bounding box center [366, 113] width 39 height 10
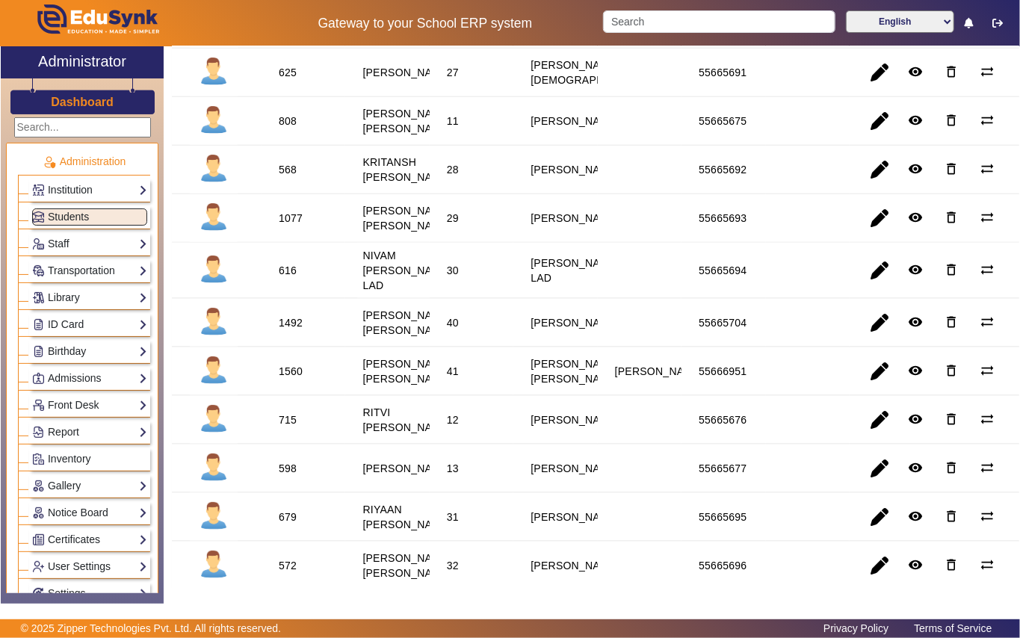
scroll to position [996, 0]
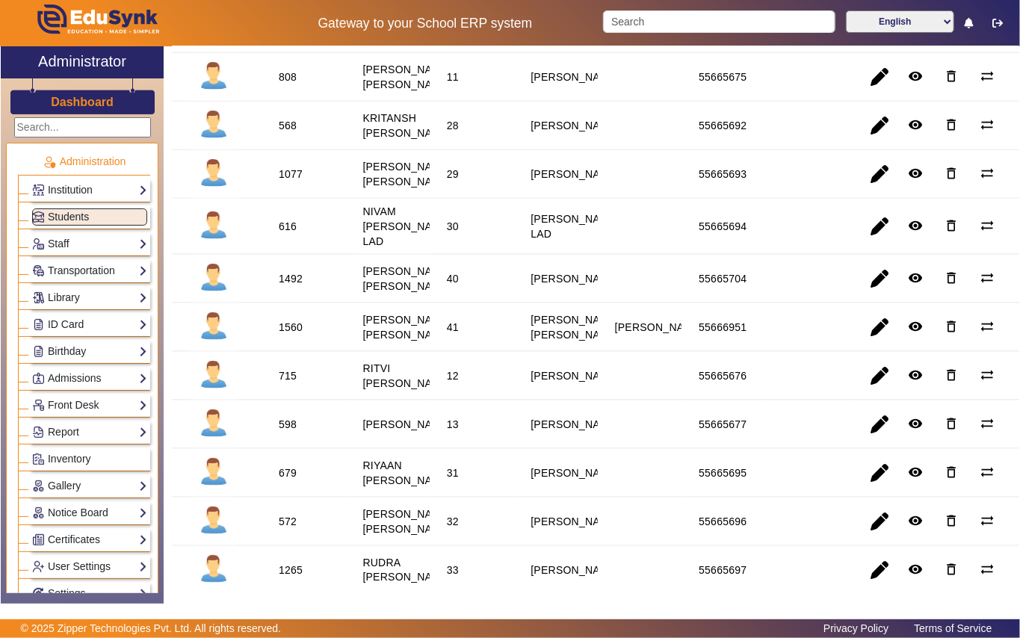
click at [288, 335] on div "1560" at bounding box center [291, 327] width 24 height 15
click at [96, 306] on link "Library" at bounding box center [89, 297] width 115 height 17
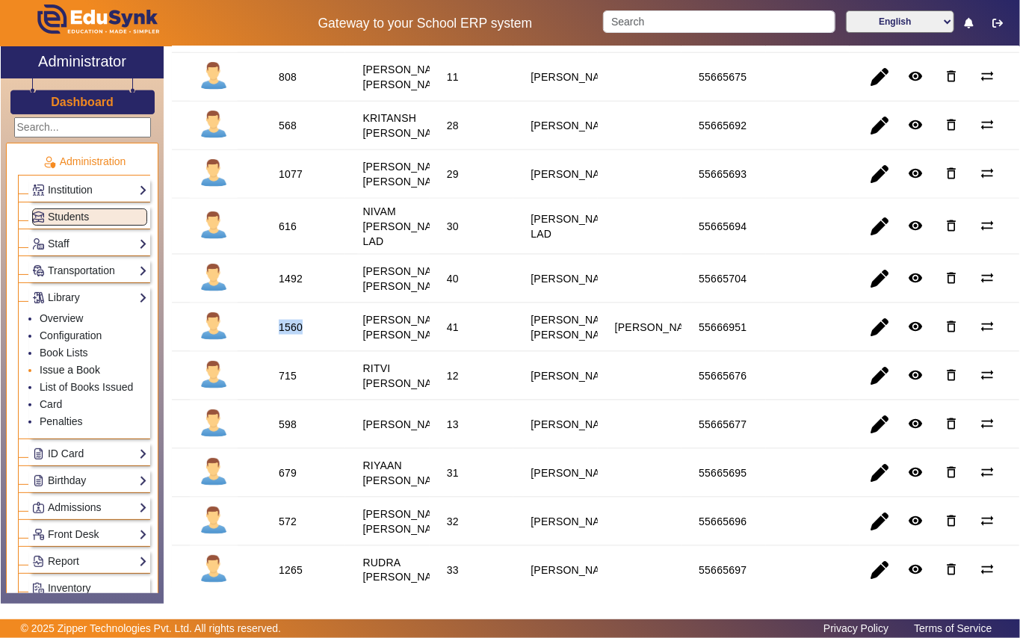
click at [94, 369] on link "Issue a Book" at bounding box center [70, 370] width 61 height 12
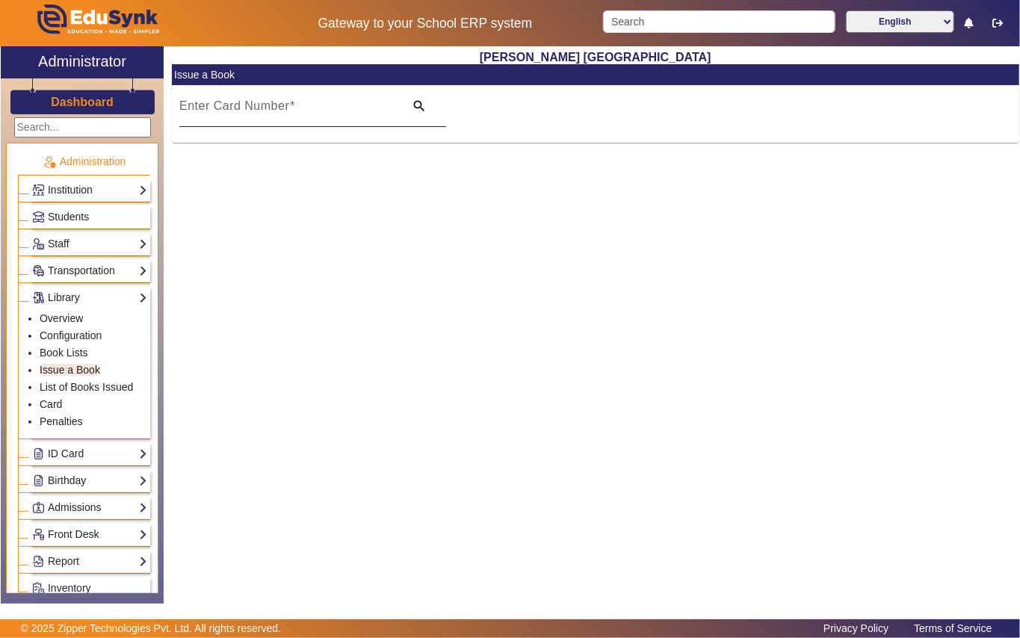
click at [270, 102] on mat-label "Enter Card Number" at bounding box center [234, 105] width 110 height 13
click at [270, 103] on input "Enter Card Number" at bounding box center [287, 112] width 216 height 18
paste input "1560"
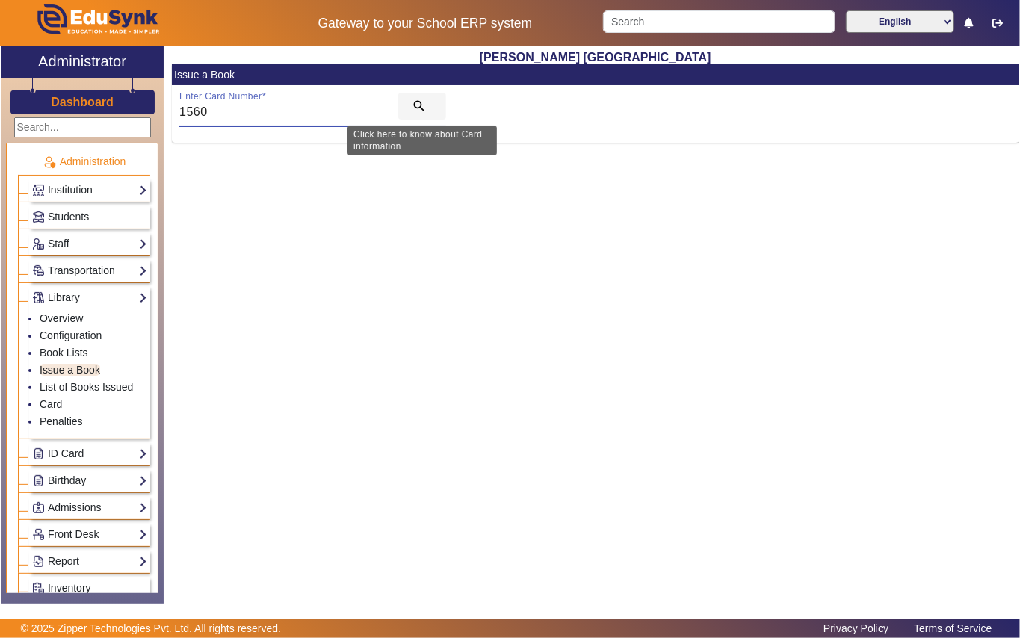
type input "1560"
click at [410, 96] on span "search" at bounding box center [422, 106] width 48 height 36
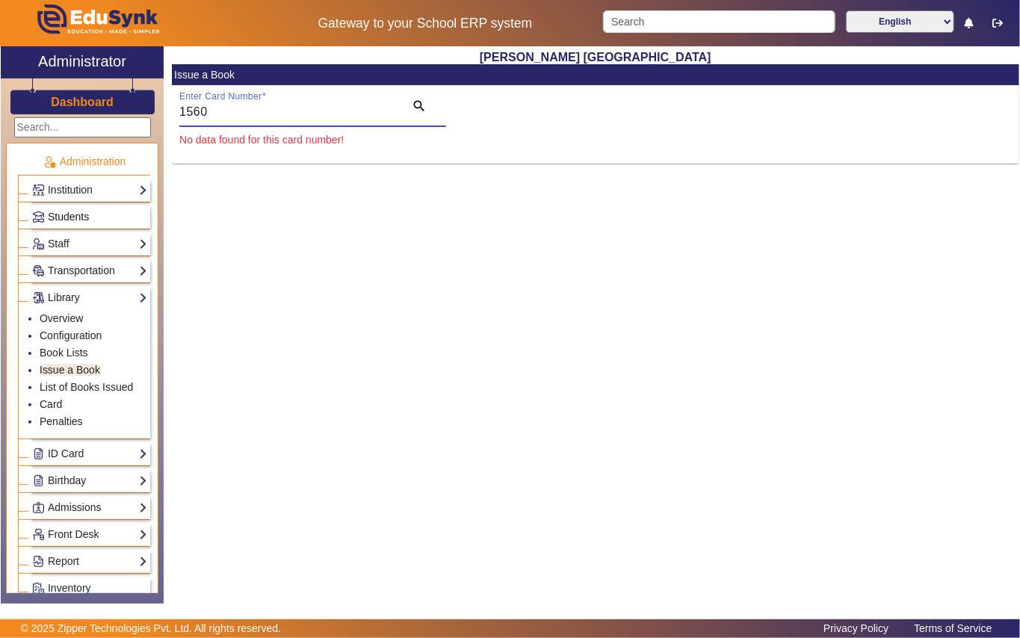
click at [99, 215] on link "Students" at bounding box center [89, 216] width 115 height 17
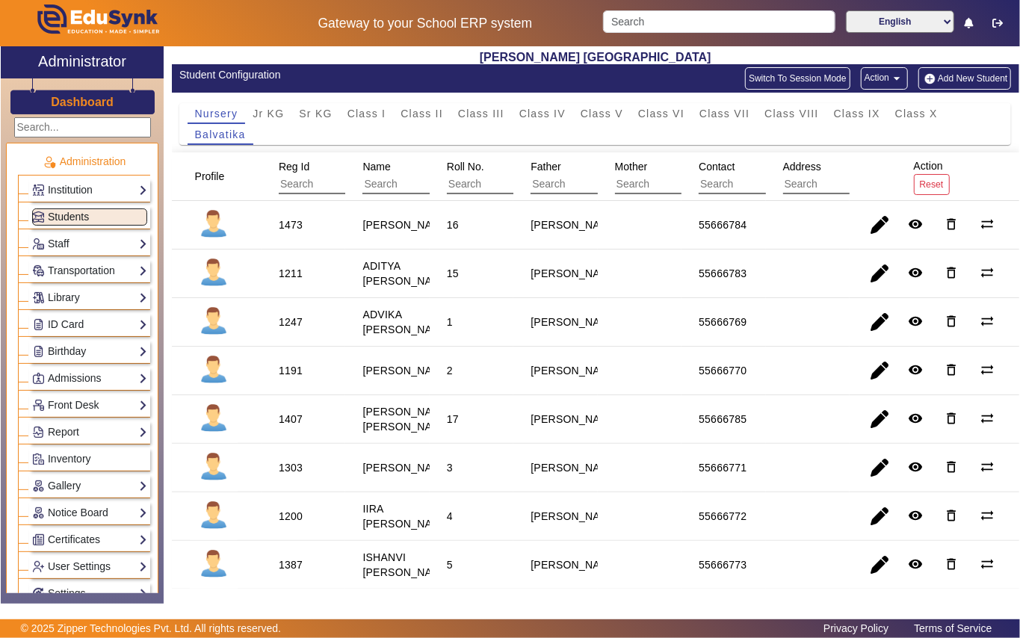
click at [32, 208] on link "Students" at bounding box center [89, 216] width 115 height 17
click at [369, 109] on span "Class I" at bounding box center [366, 113] width 39 height 10
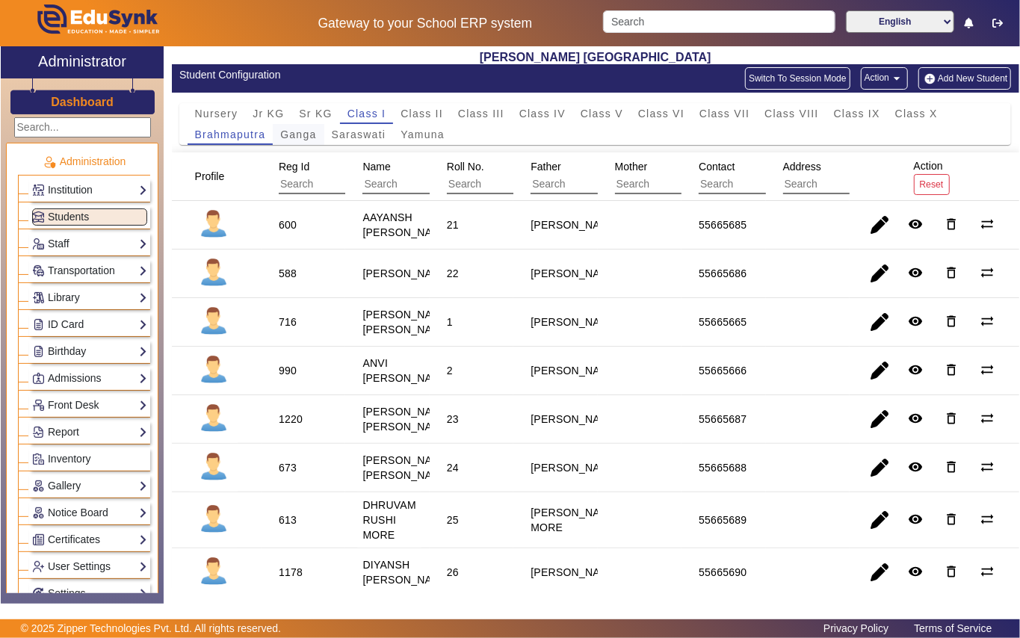
click at [303, 132] on span "Ganga" at bounding box center [298, 134] width 36 height 10
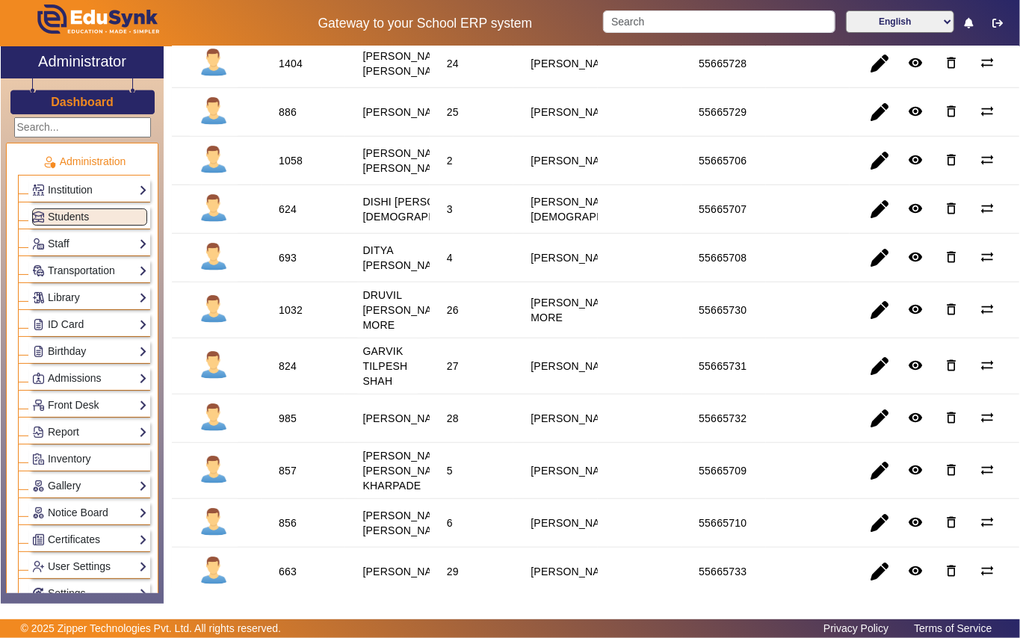
scroll to position [598, 0]
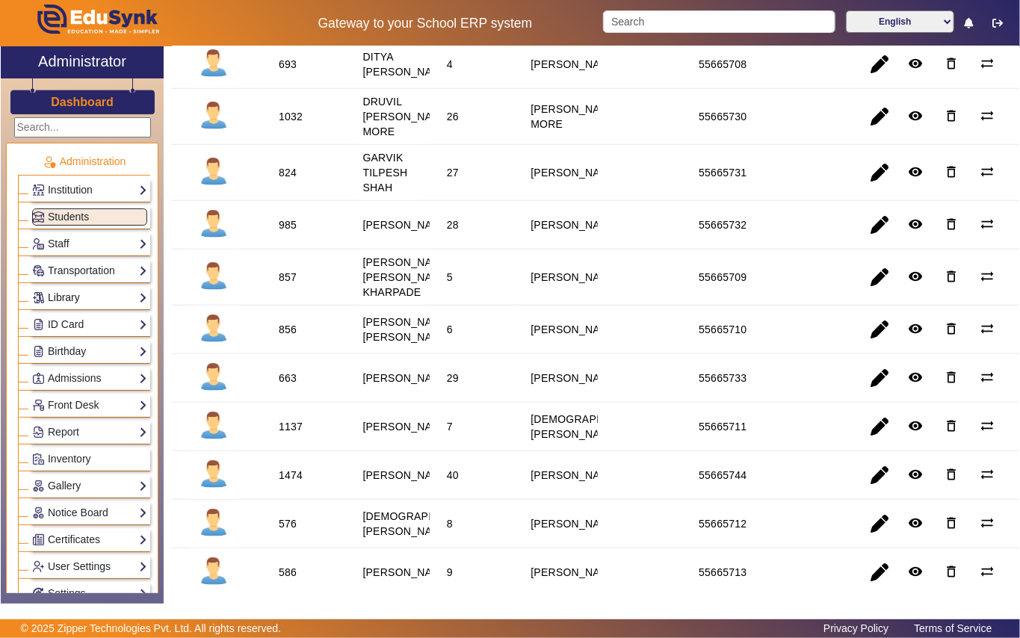
click at [93, 300] on link "Library" at bounding box center [89, 297] width 115 height 17
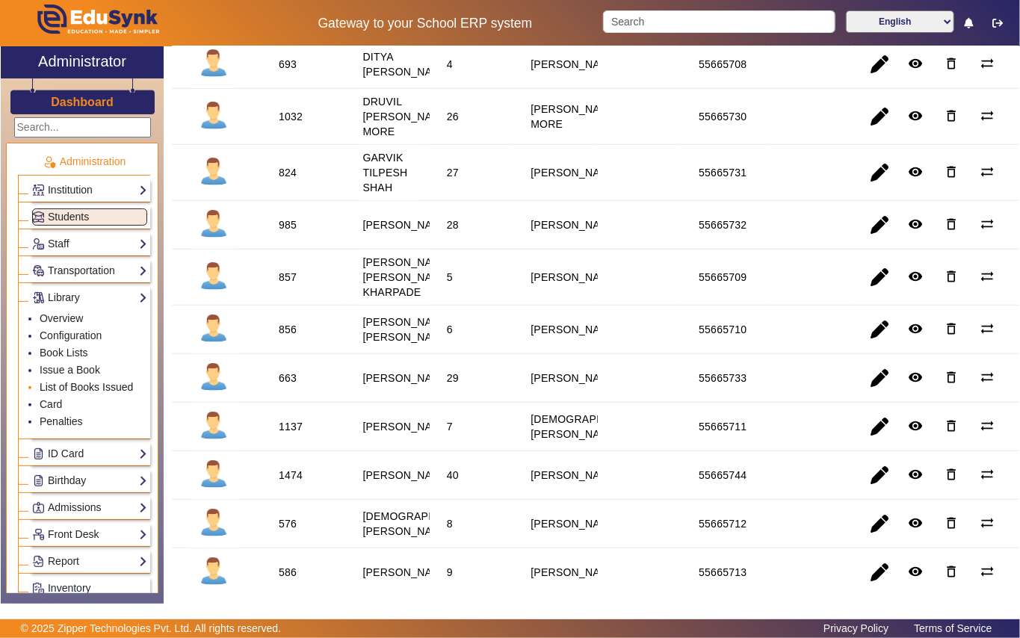
click at [109, 392] on link "List of Books Issued" at bounding box center [86, 387] width 93 height 12
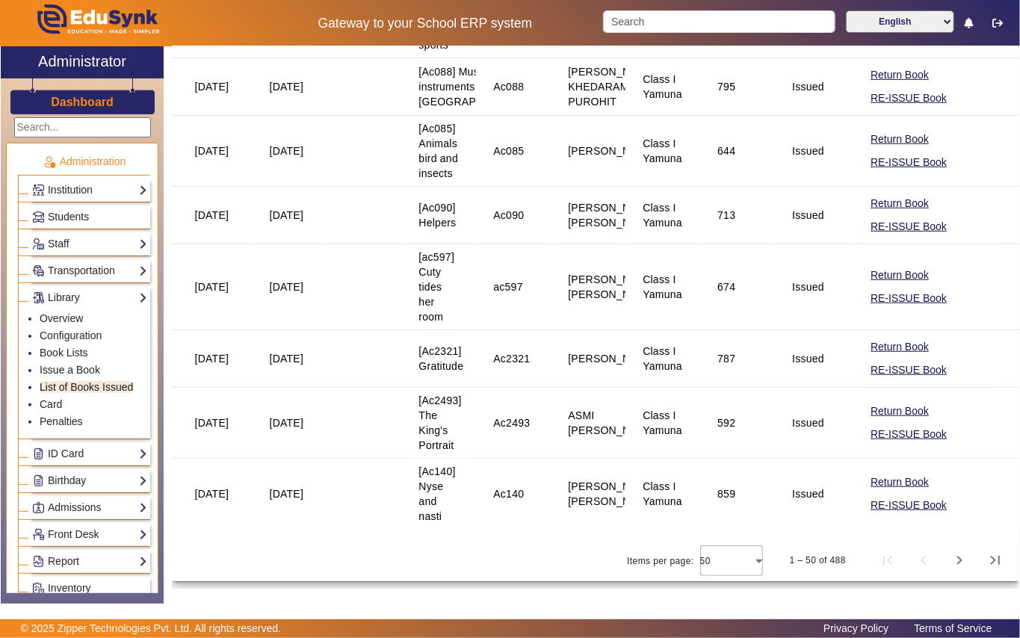
scroll to position [3911, 0]
click at [980, 563] on span "Last page" at bounding box center [995, 561] width 36 height 36
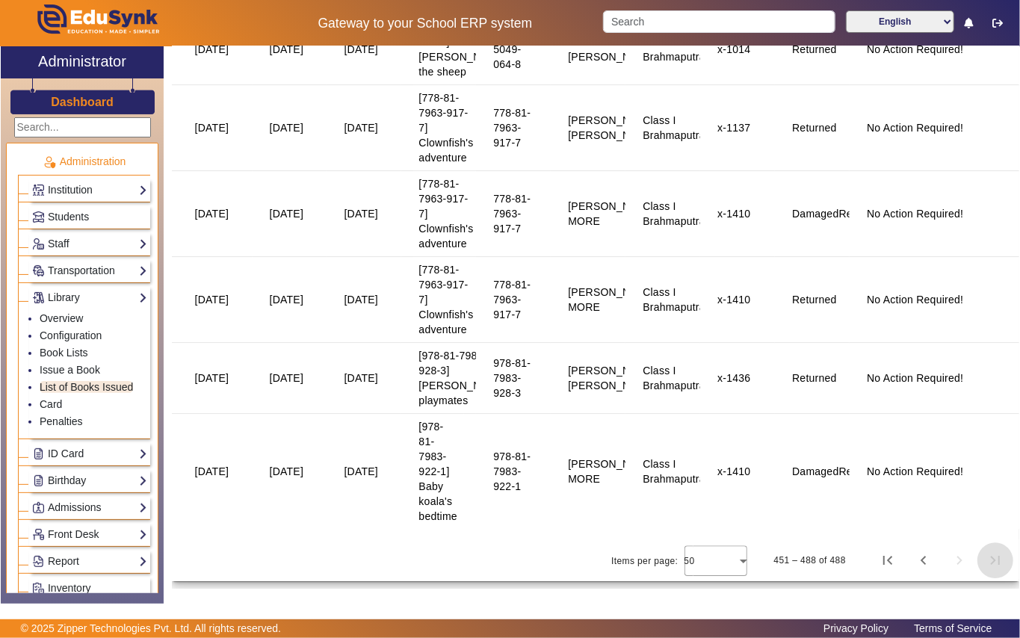
scroll to position [2376, 0]
click at [880, 563] on span "First page" at bounding box center [888, 561] width 36 height 36
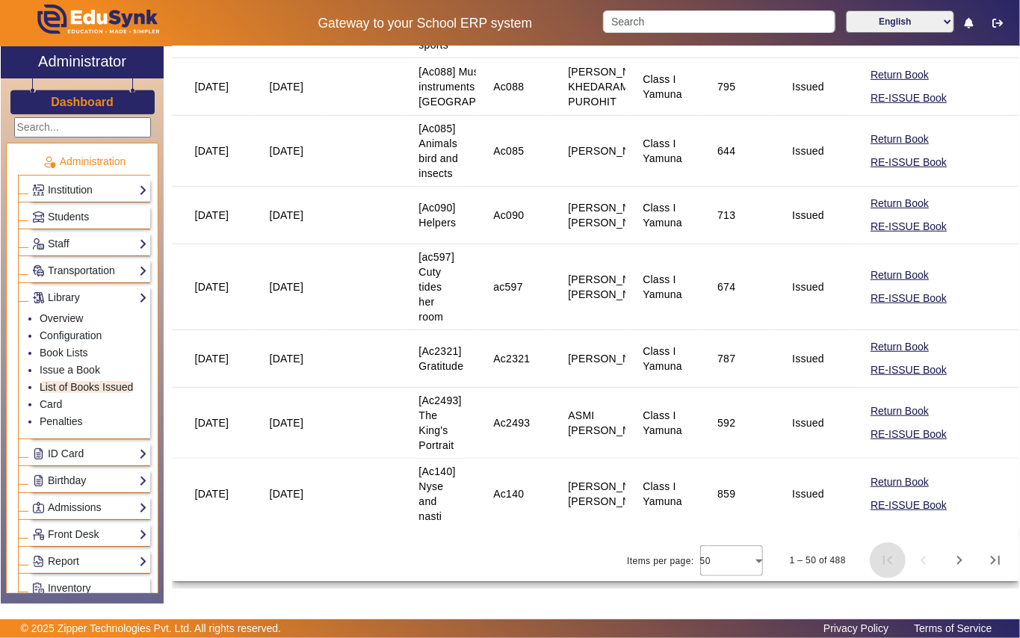
scroll to position [3911, 0]
click at [750, 557] on div at bounding box center [731, 561] width 63 height 36
click at [515, 557] on div at bounding box center [510, 319] width 1020 height 638
click at [948, 562] on span "Next page" at bounding box center [960, 561] width 36 height 36
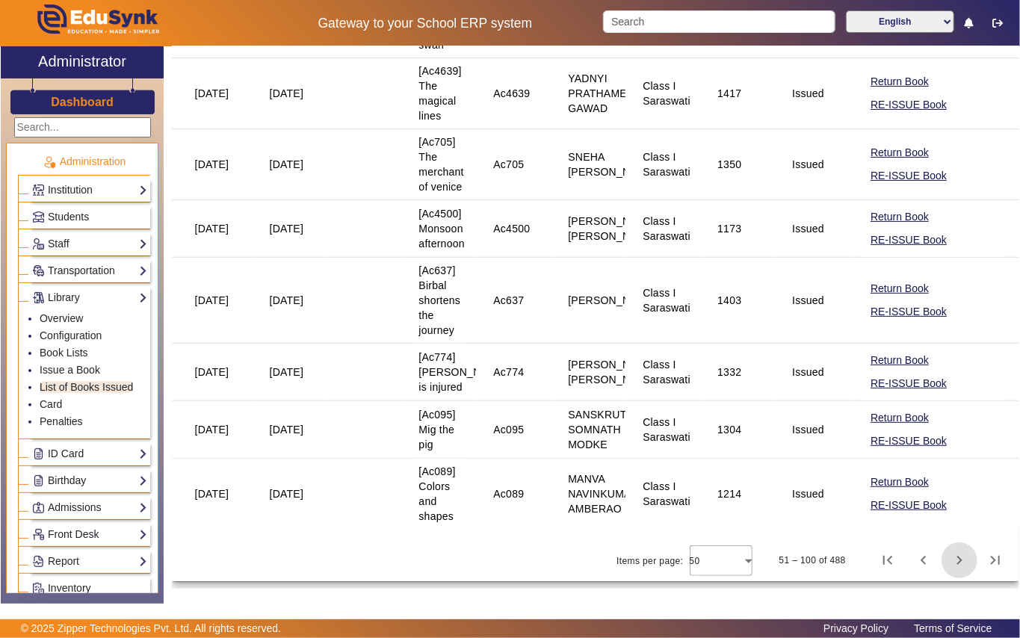
scroll to position [3403, 0]
click at [946, 566] on span "Next page" at bounding box center [960, 561] width 36 height 36
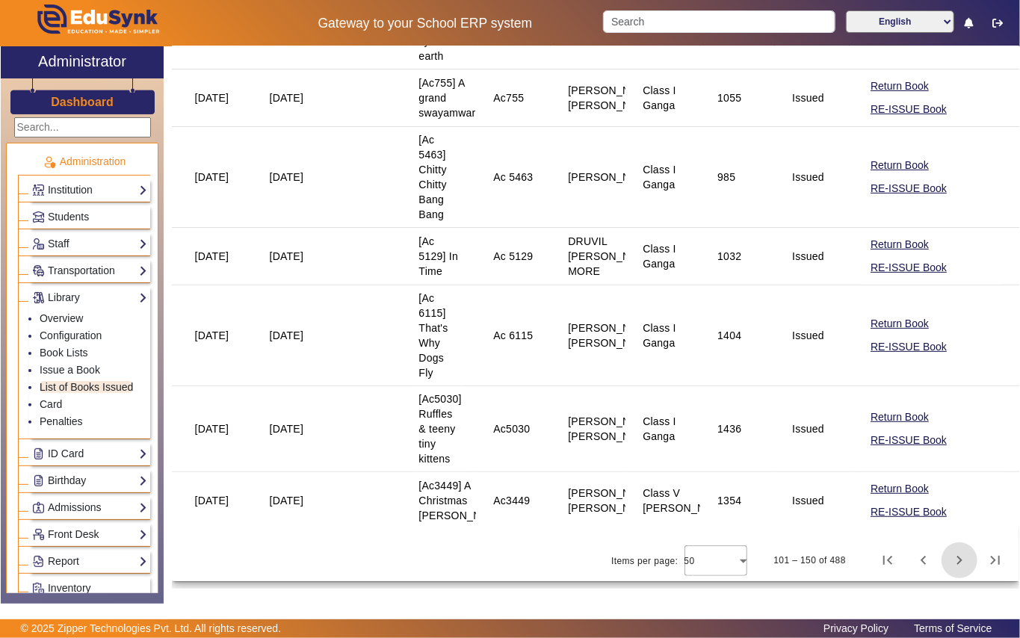
scroll to position [3373, 0]
click at [948, 559] on span "Next page" at bounding box center [960, 561] width 36 height 36
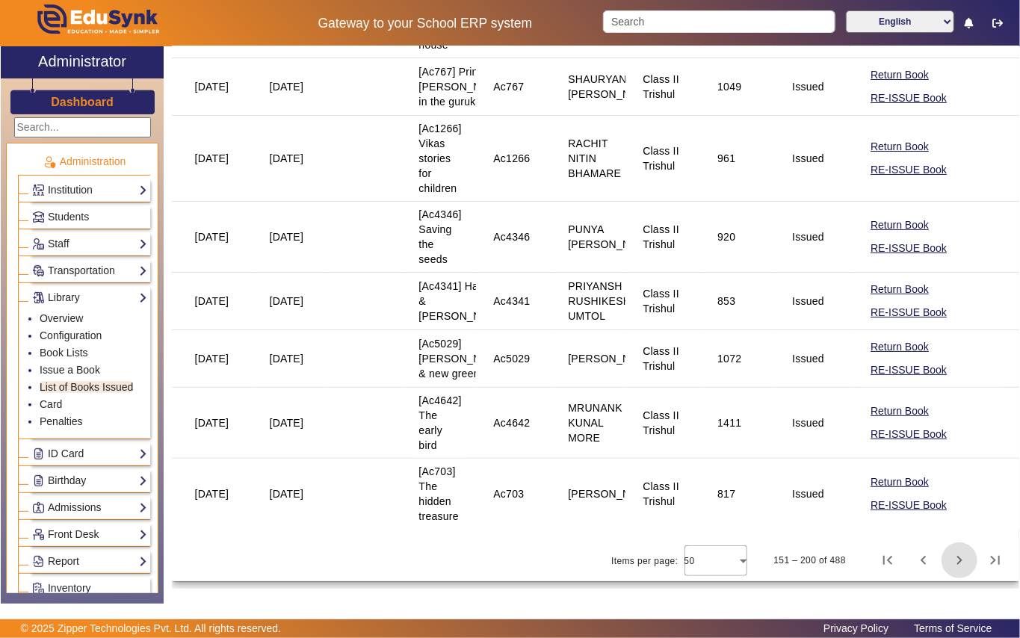
scroll to position [3573, 0]
click at [915, 556] on span "Previous page" at bounding box center [924, 561] width 36 height 36
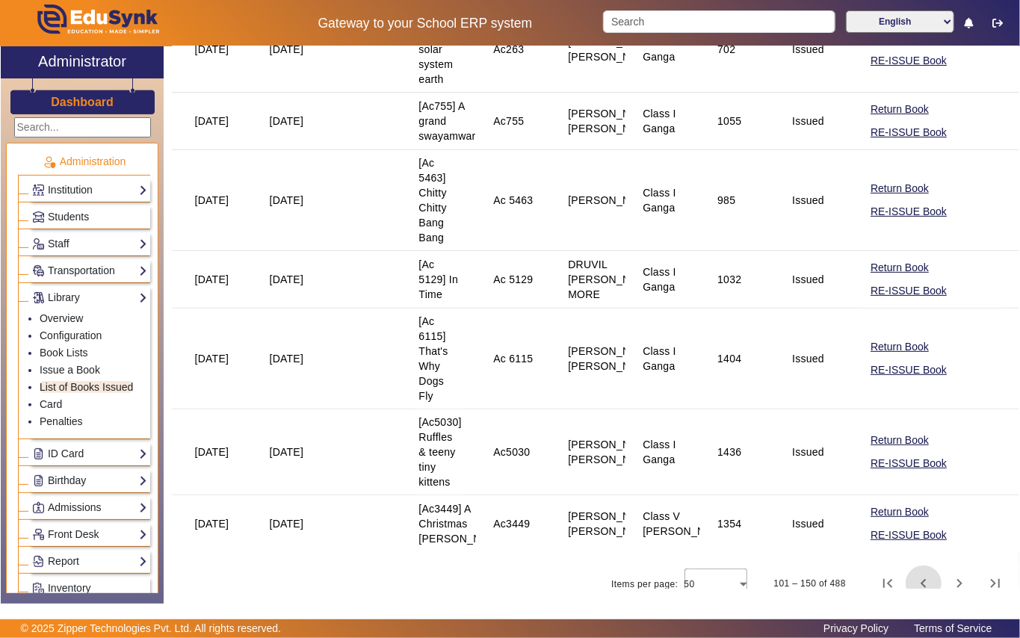
scroll to position [3373, 0]
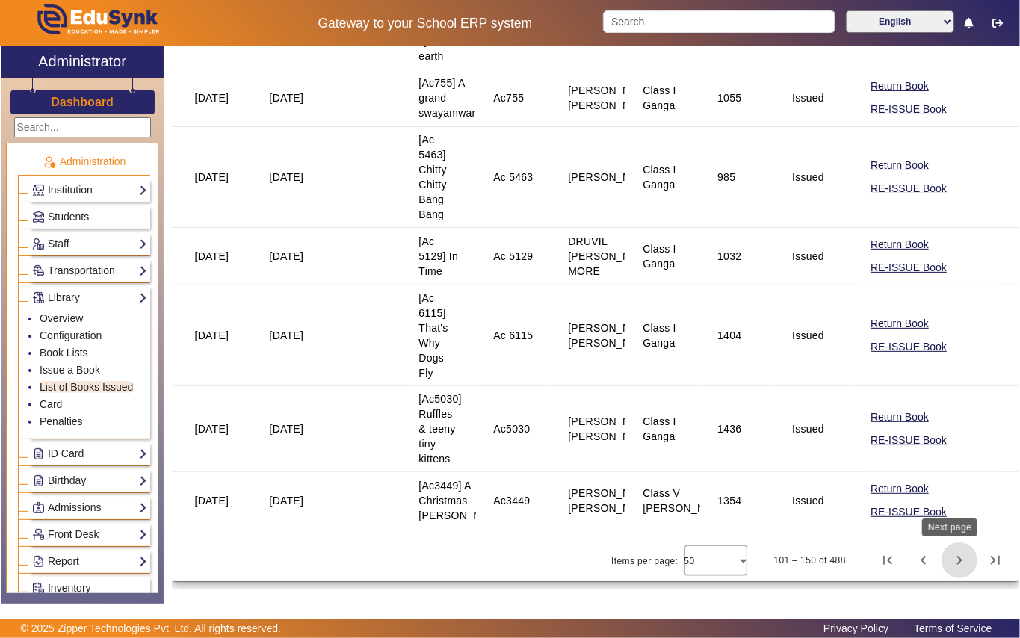
click at [952, 562] on span "Next page" at bounding box center [960, 561] width 36 height 36
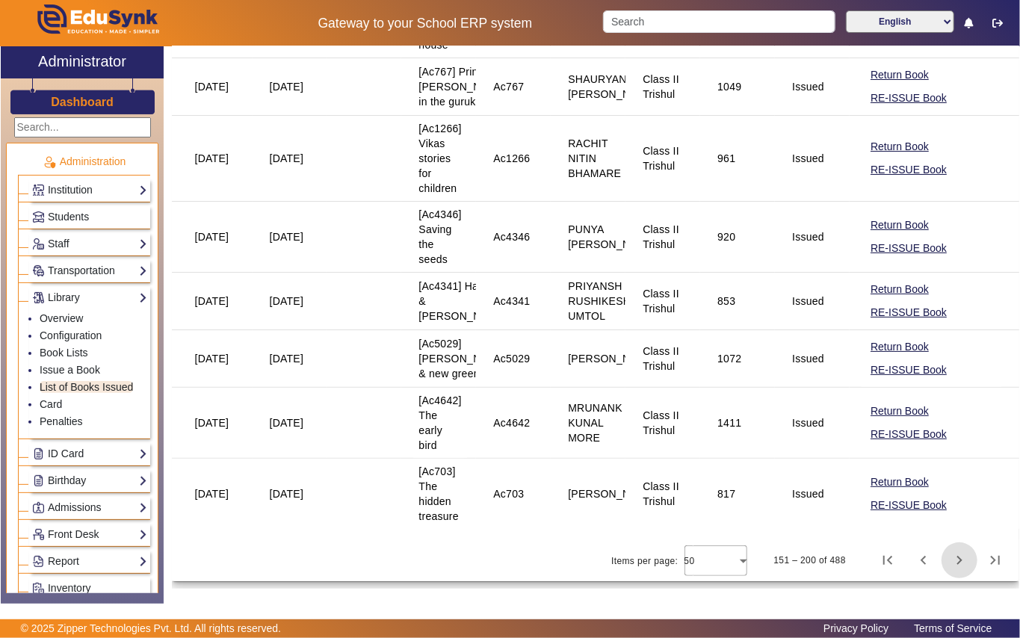
scroll to position [3573, 0]
click at [948, 554] on span "Next page" at bounding box center [960, 561] width 36 height 36
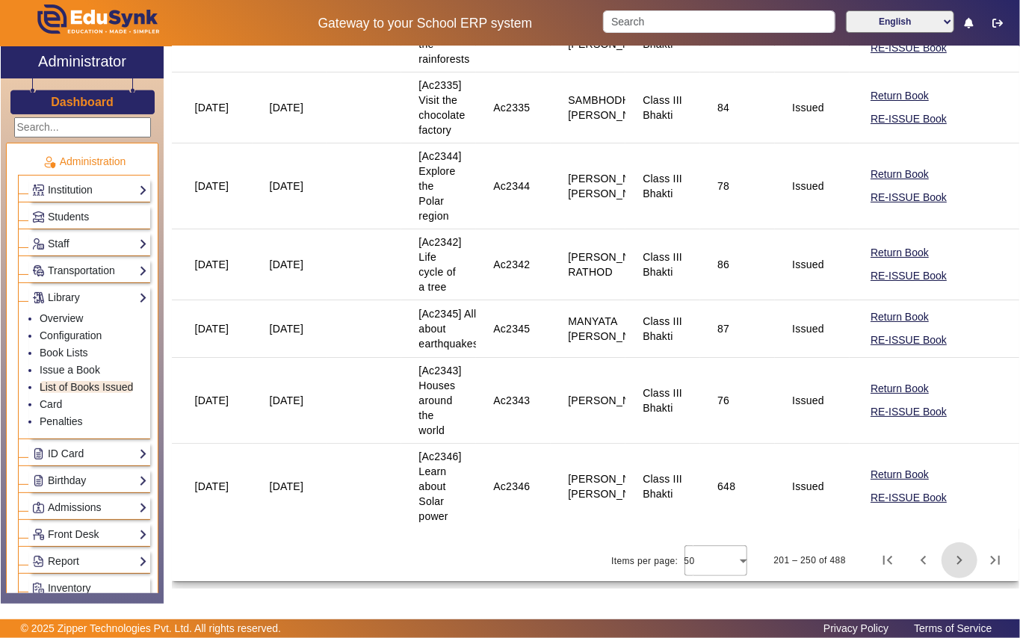
scroll to position [3189, 0]
click at [910, 557] on span "Previous page" at bounding box center [924, 561] width 36 height 36
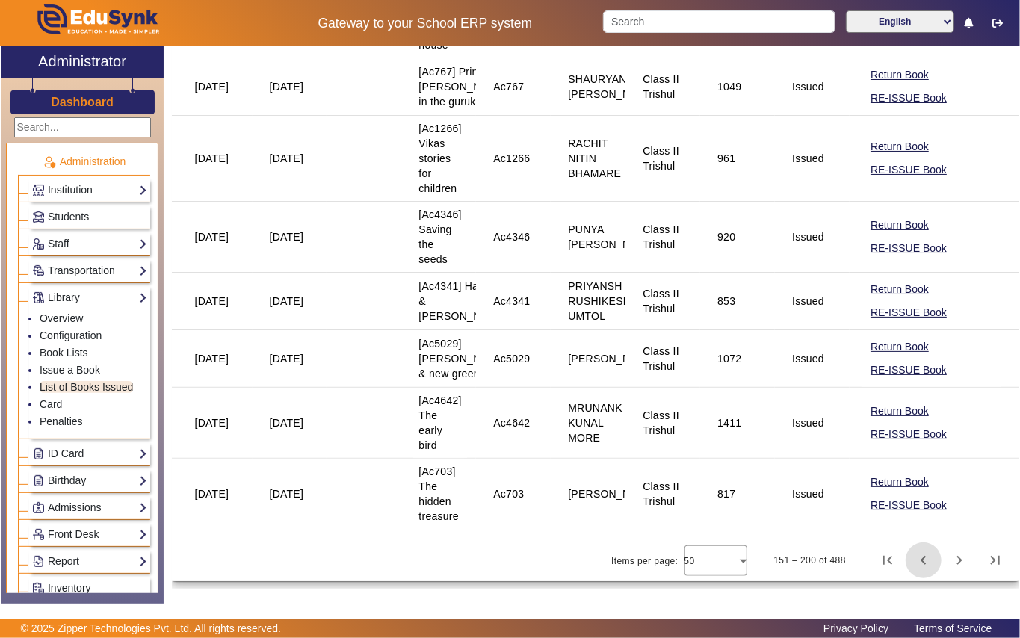
scroll to position [3573, 0]
click at [946, 554] on span "Next page" at bounding box center [960, 561] width 36 height 36
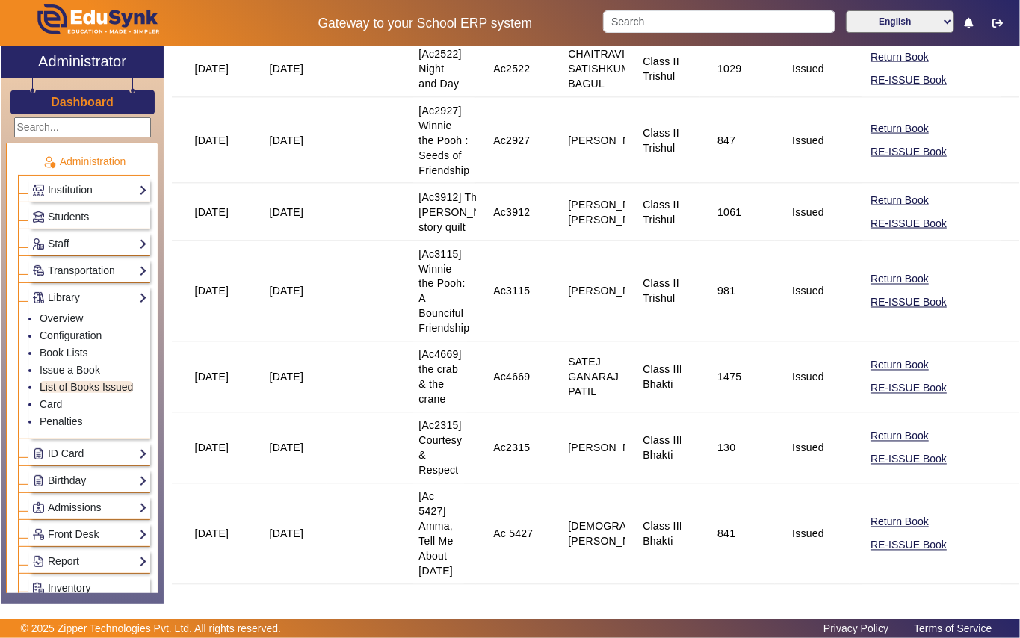
scroll to position [1295, 0]
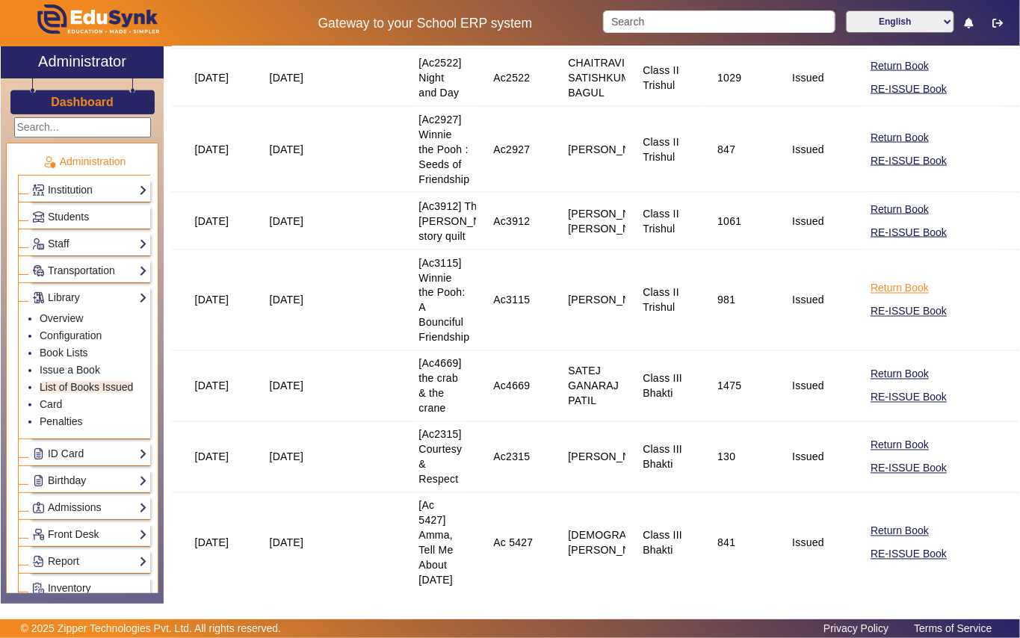
click at [885, 298] on button "Return Book" at bounding box center [899, 288] width 61 height 19
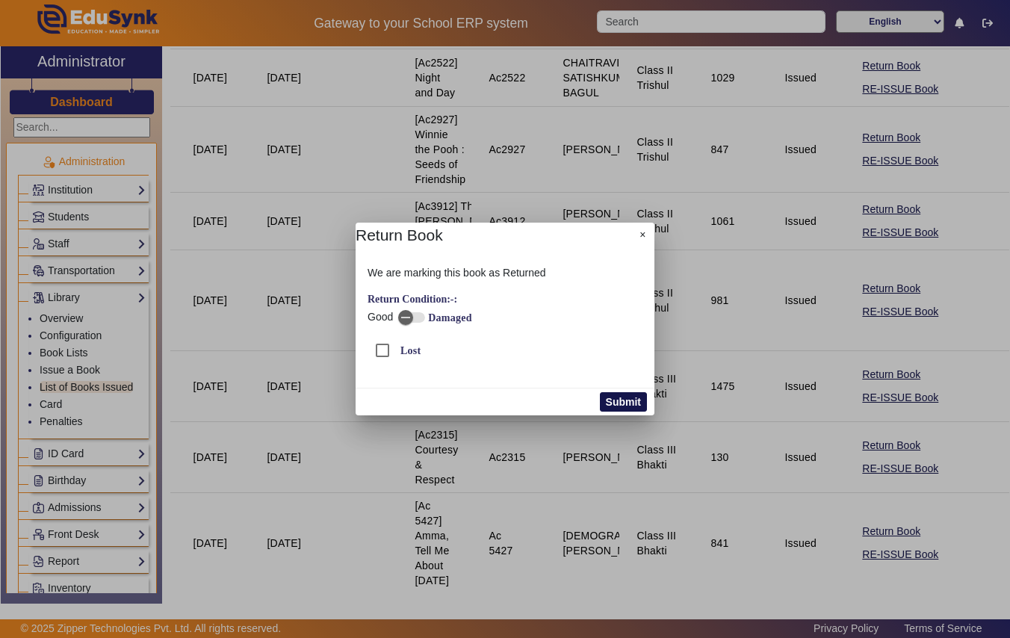
click at [623, 395] on button "Submit" at bounding box center [623, 401] width 47 height 19
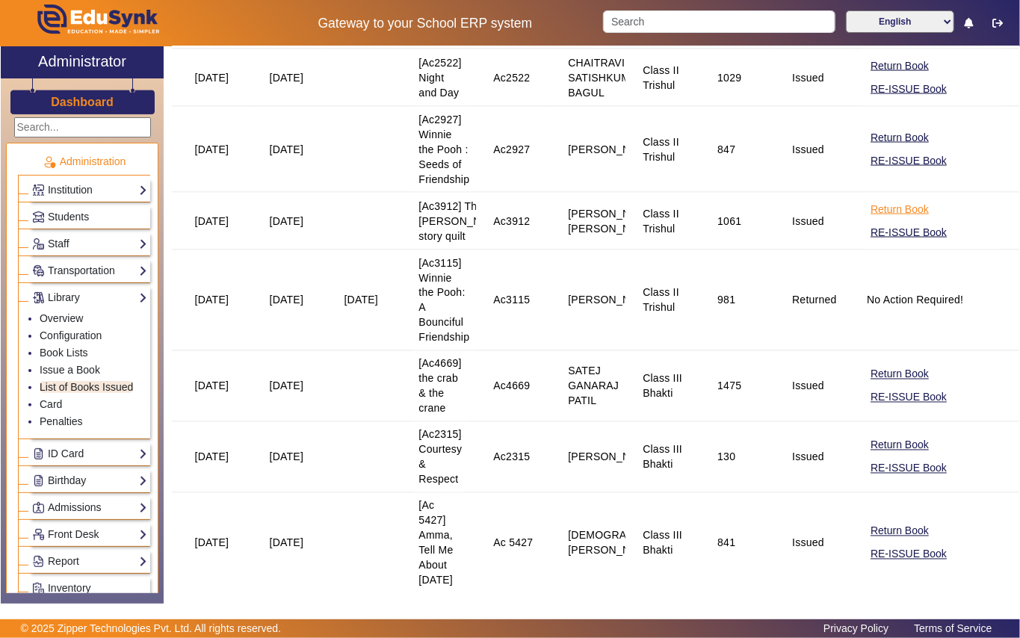
click at [880, 219] on button "Return Book" at bounding box center [899, 209] width 61 height 19
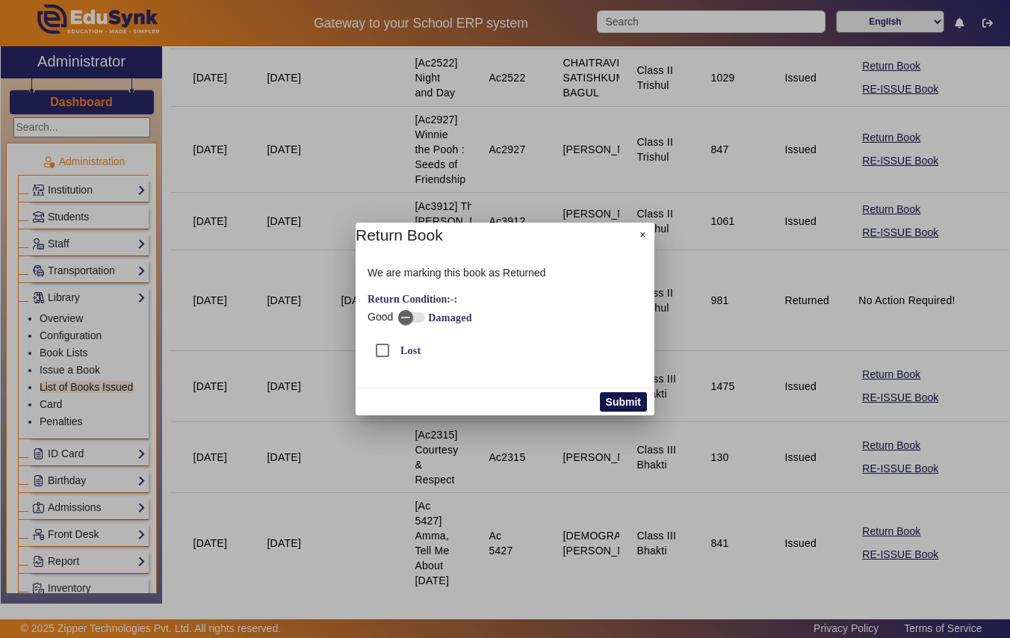
click at [638, 398] on button "Submit" at bounding box center [623, 401] width 47 height 19
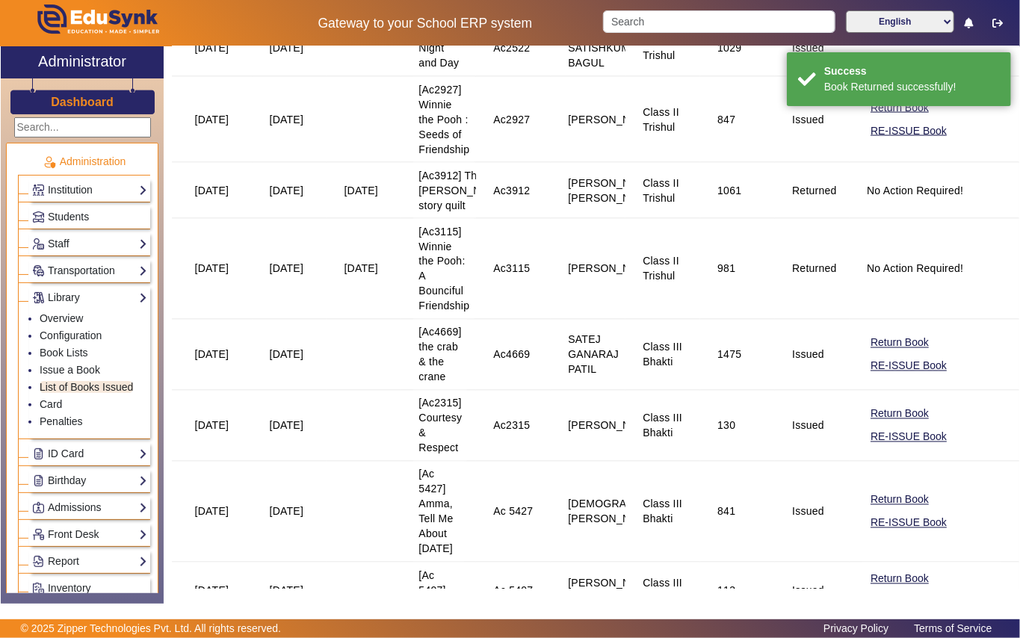
scroll to position [1196, 0]
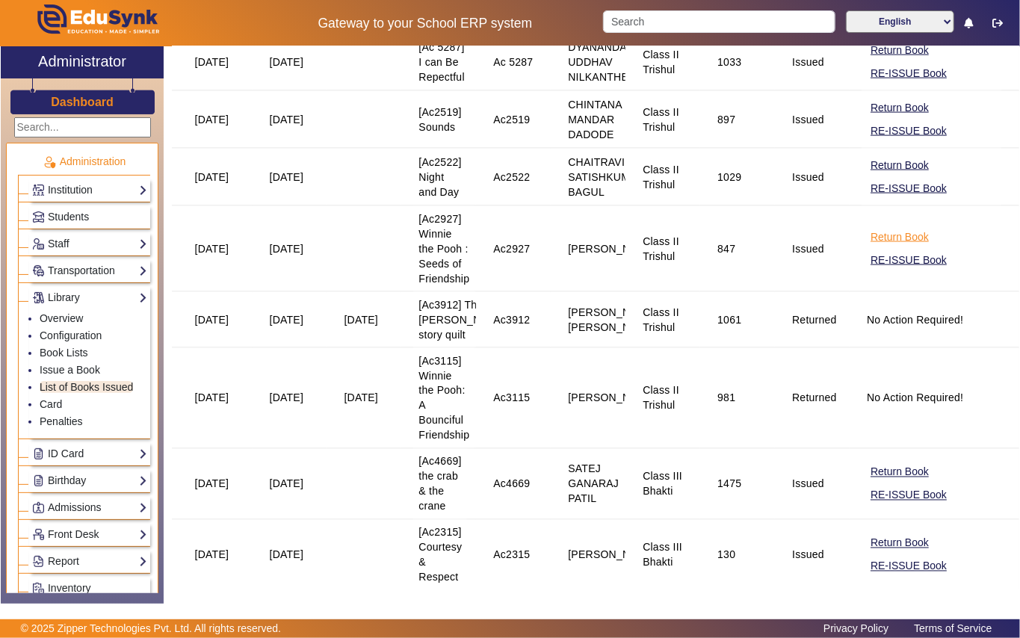
click at [871, 247] on button "Return Book" at bounding box center [899, 237] width 61 height 19
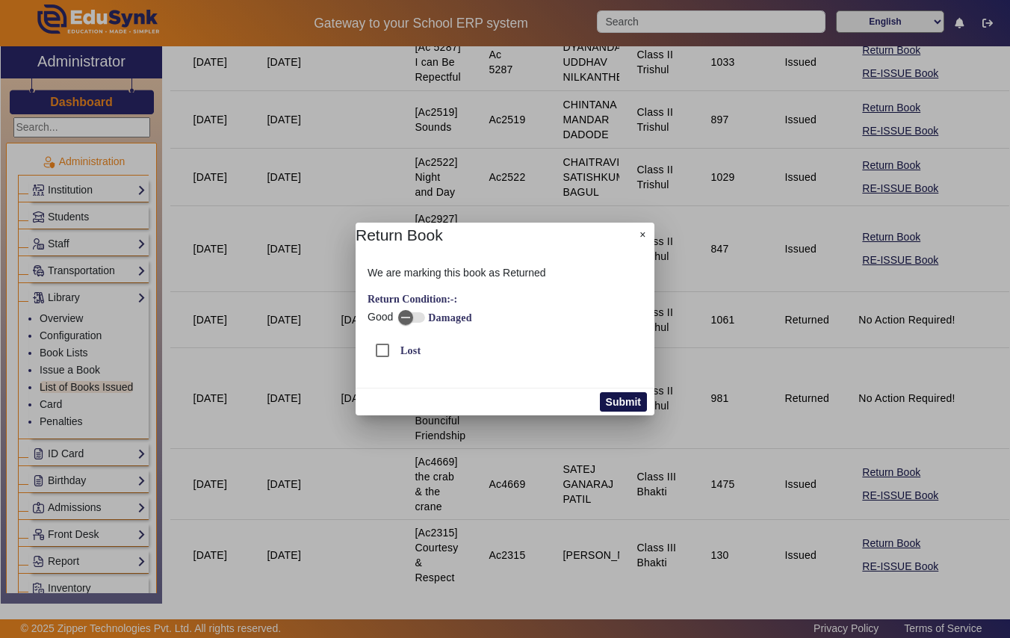
click at [643, 404] on button "Submit" at bounding box center [623, 401] width 47 height 19
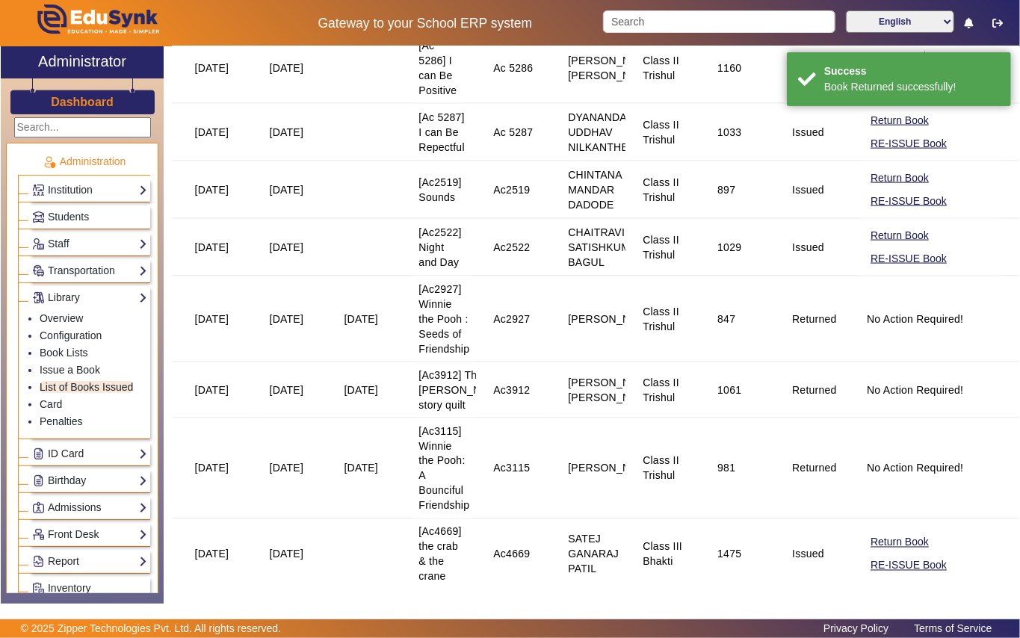
scroll to position [1095, 0]
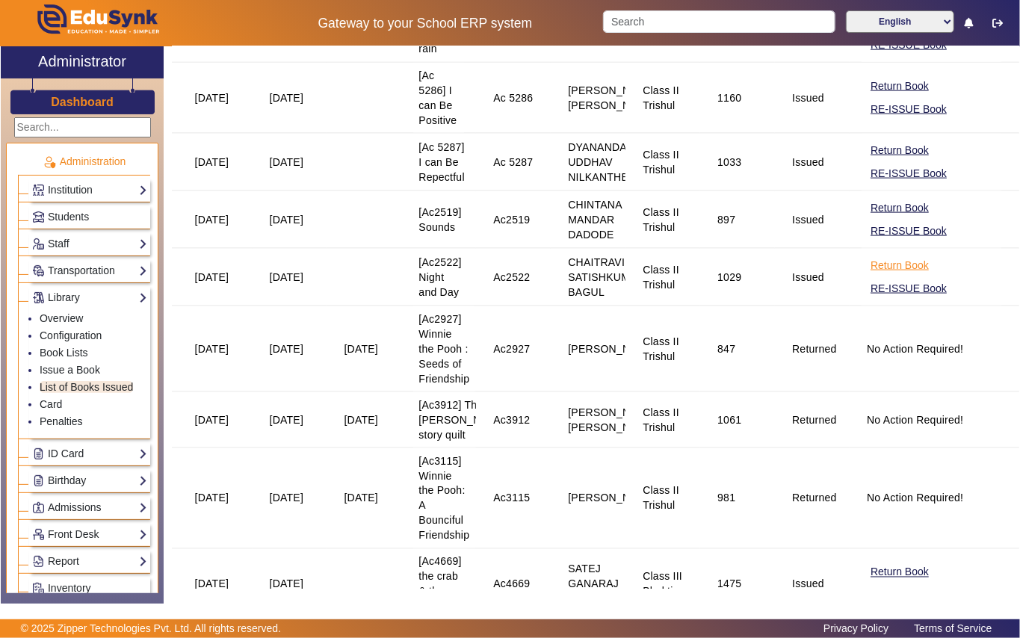
click at [879, 275] on button "Return Book" at bounding box center [899, 265] width 61 height 19
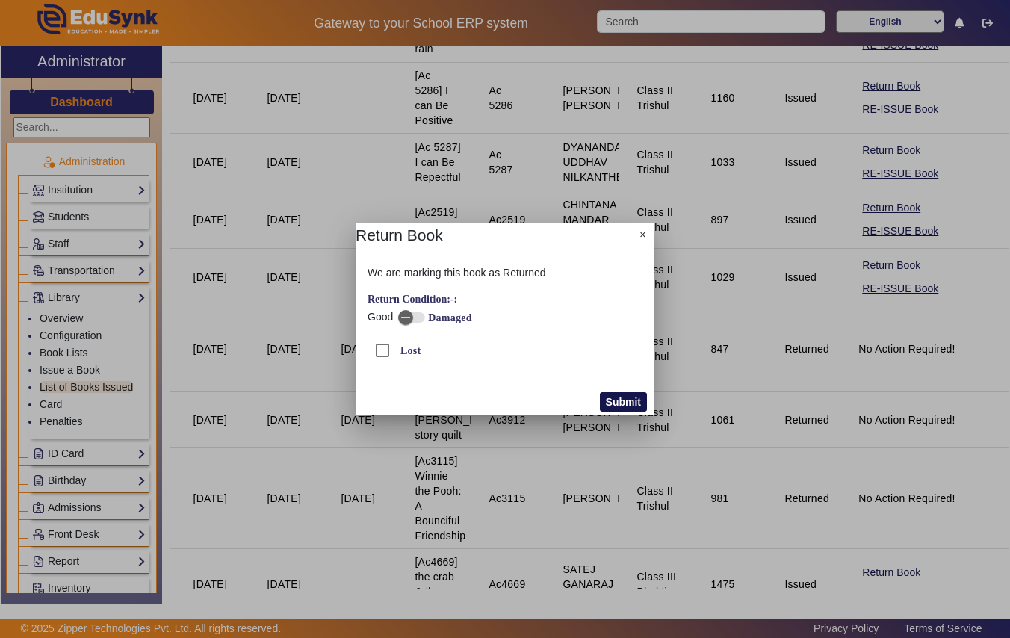
click at [632, 401] on button "Submit" at bounding box center [623, 401] width 47 height 19
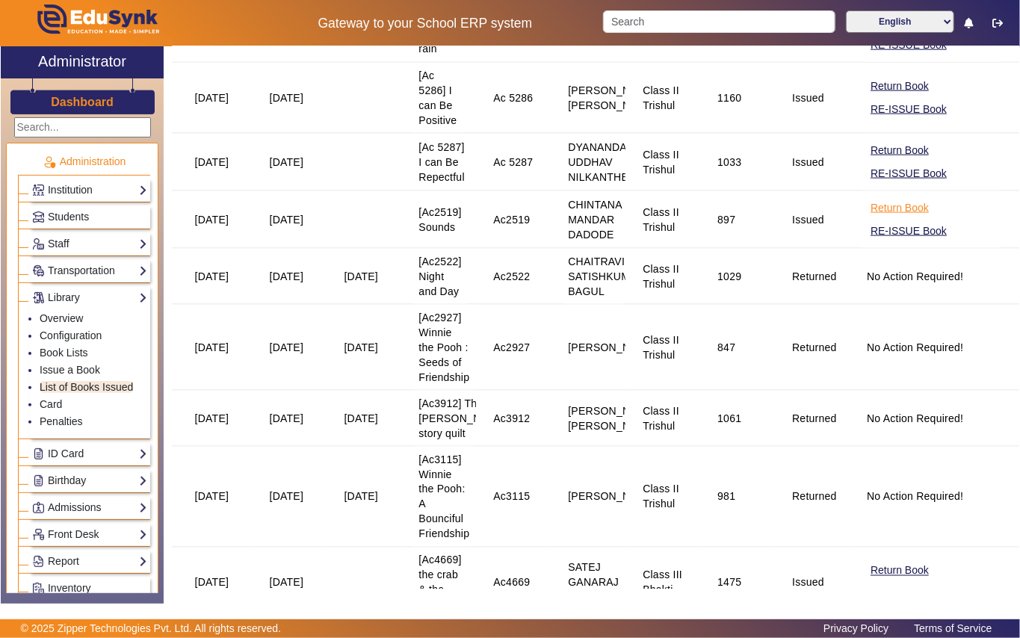
click at [894, 217] on button "Return Book" at bounding box center [899, 208] width 61 height 19
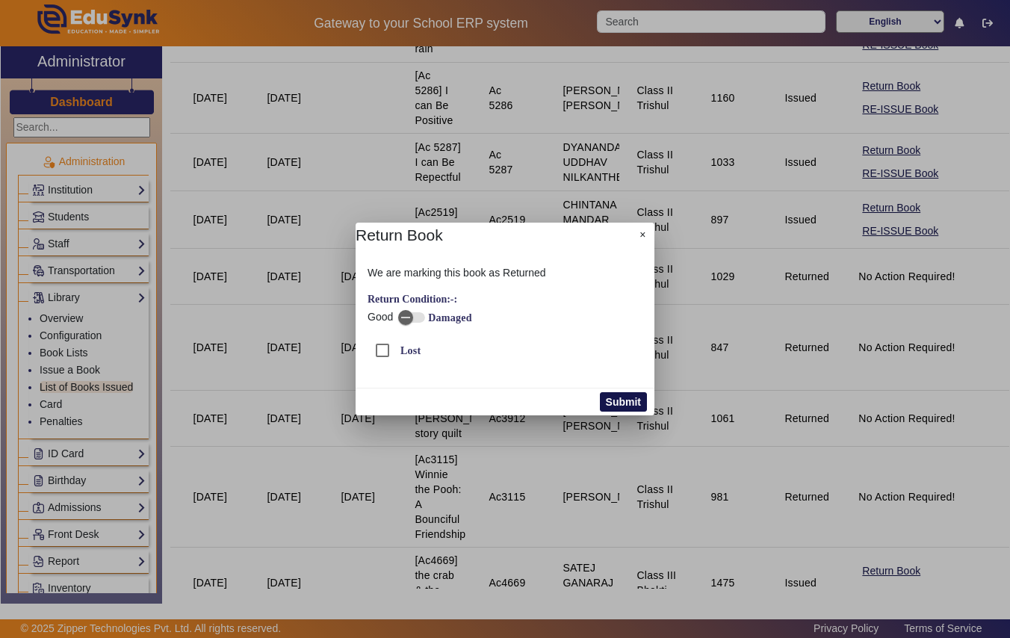
click at [616, 402] on button "Submit" at bounding box center [623, 401] width 47 height 19
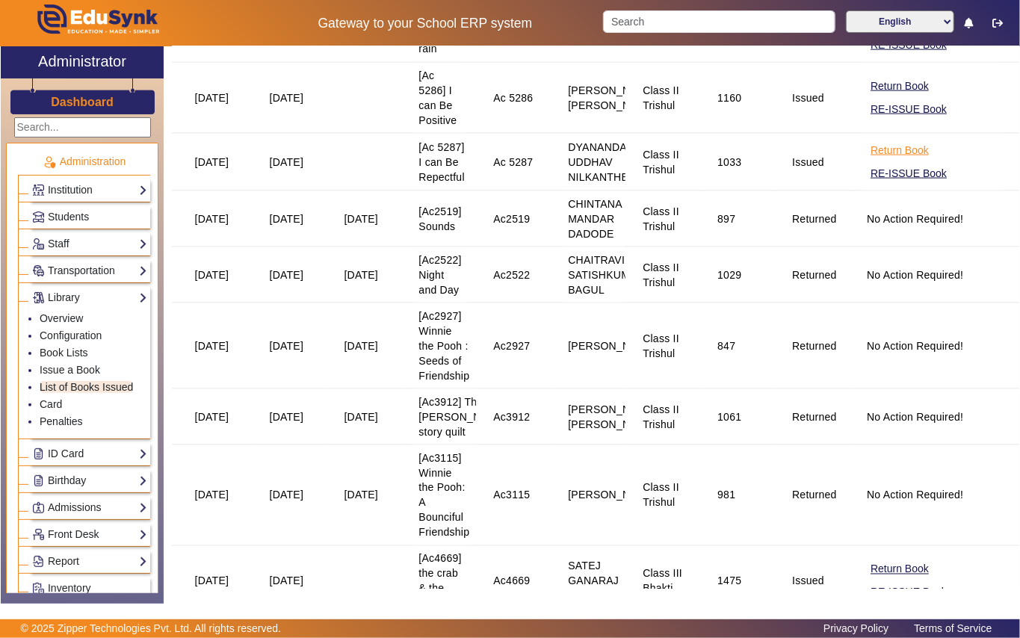
click at [888, 160] on button "Return Book" at bounding box center [899, 150] width 61 height 19
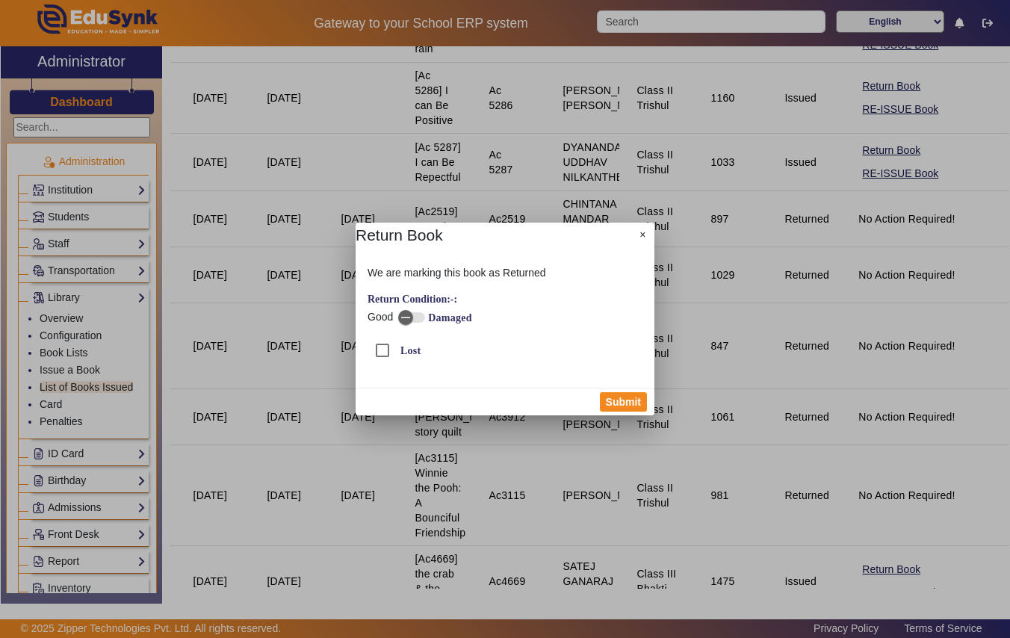
drag, startPoint x: 634, startPoint y: 401, endPoint x: 722, endPoint y: 339, distance: 107.4
click at [635, 399] on button "Submit" at bounding box center [623, 401] width 47 height 19
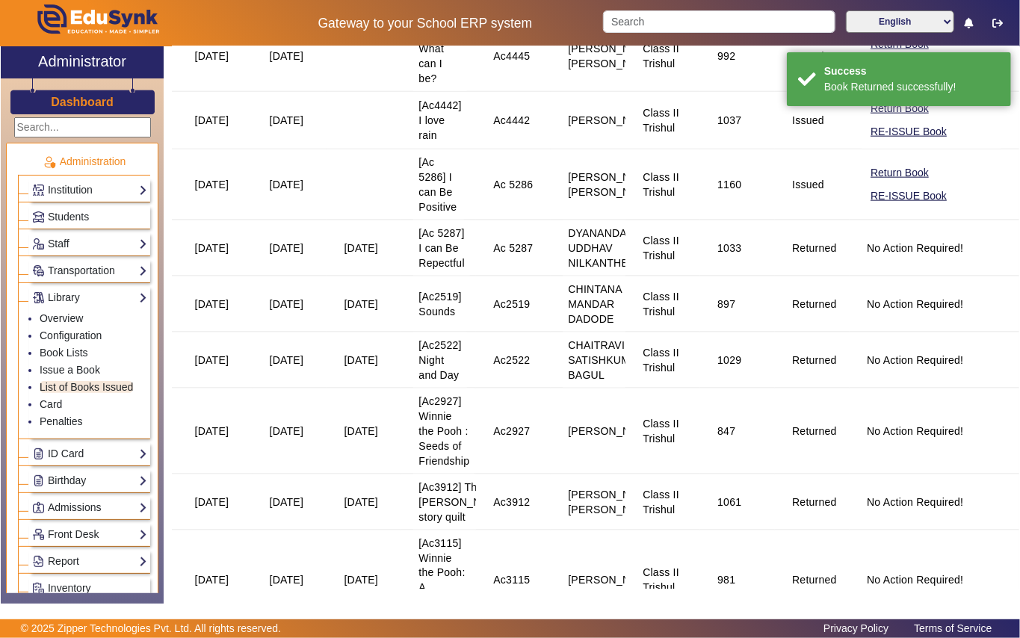
scroll to position [996, 0]
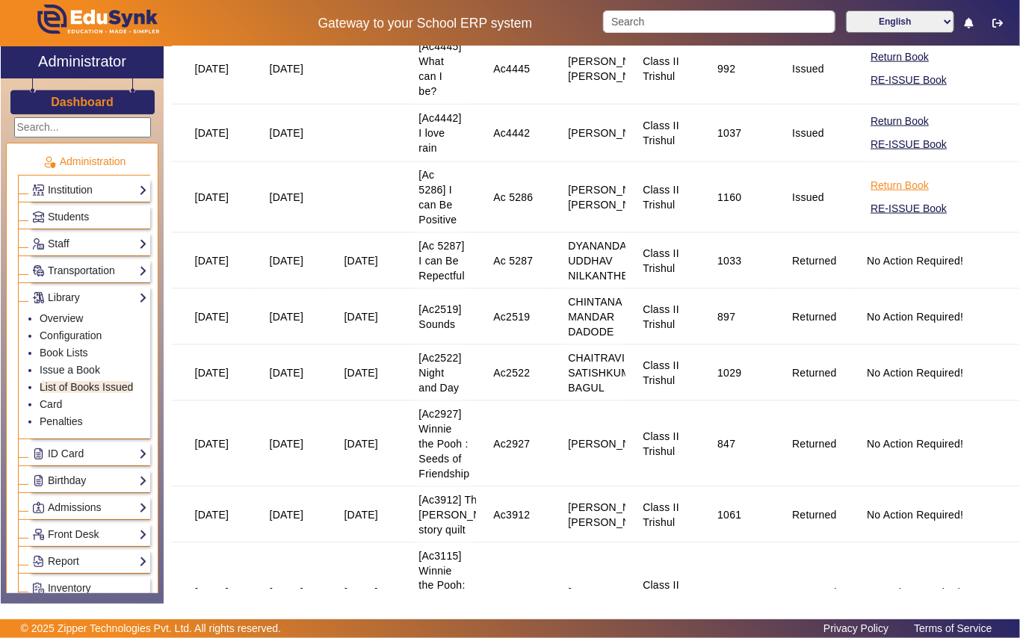
click at [891, 195] on button "Return Book" at bounding box center [899, 185] width 61 height 19
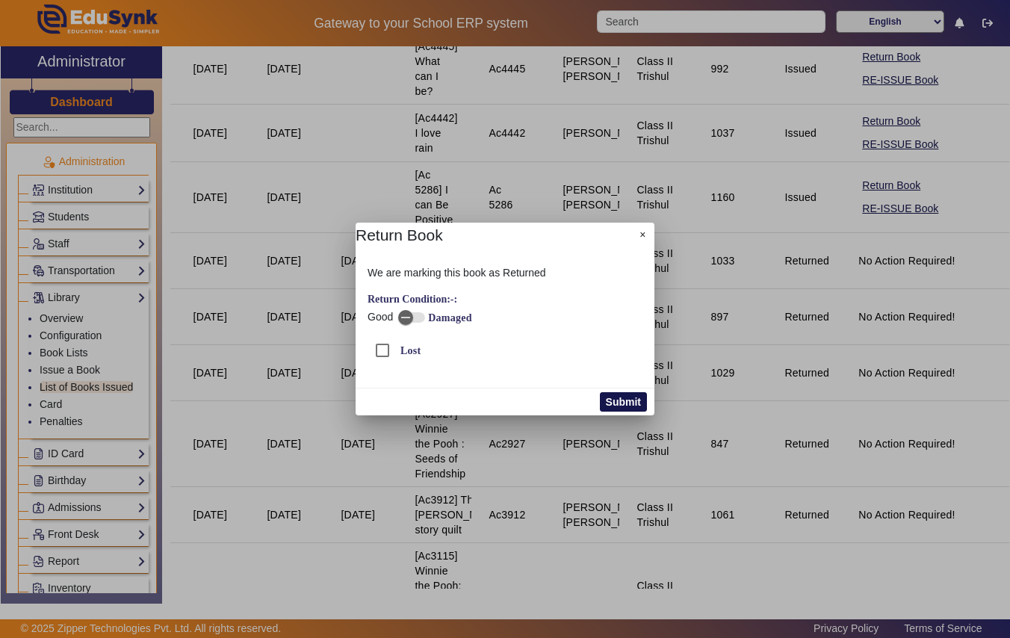
click at [619, 398] on button "Submit" at bounding box center [623, 401] width 47 height 19
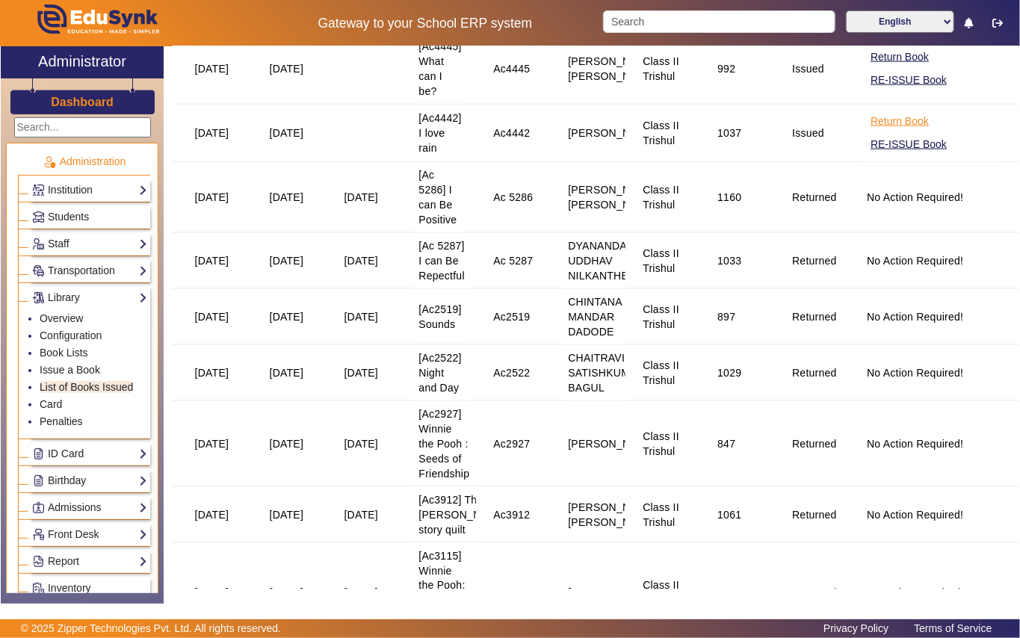
click at [904, 131] on button "Return Book" at bounding box center [899, 121] width 61 height 19
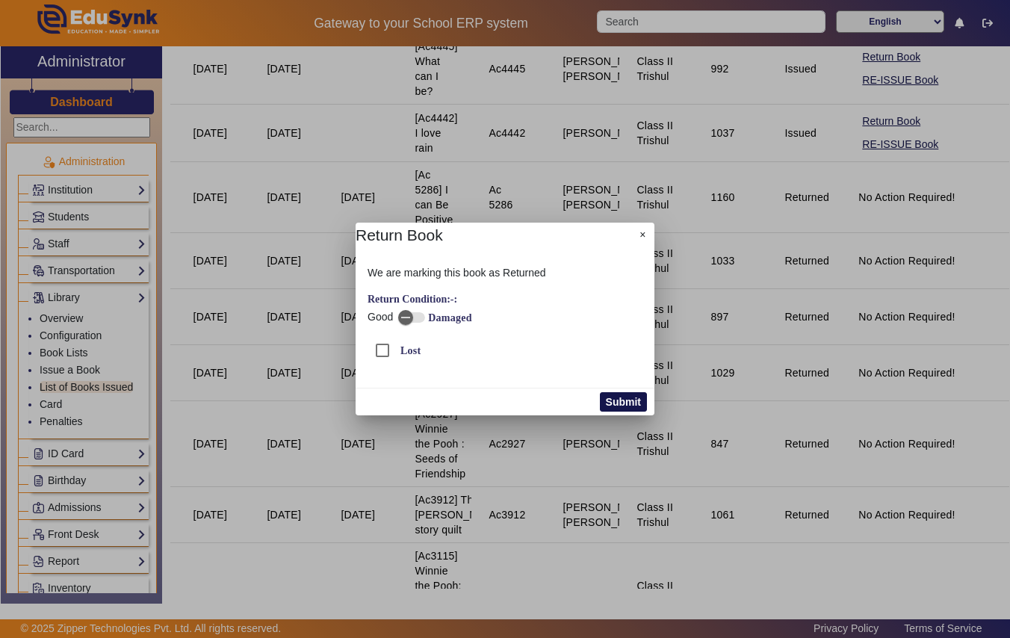
click at [628, 399] on button "Submit" at bounding box center [623, 401] width 47 height 19
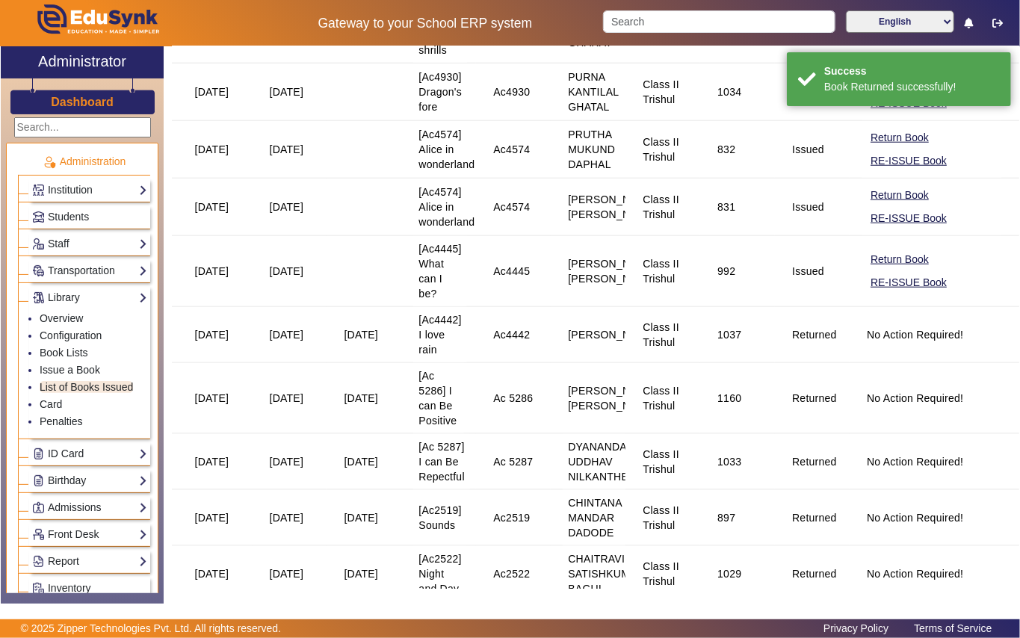
scroll to position [697, 0]
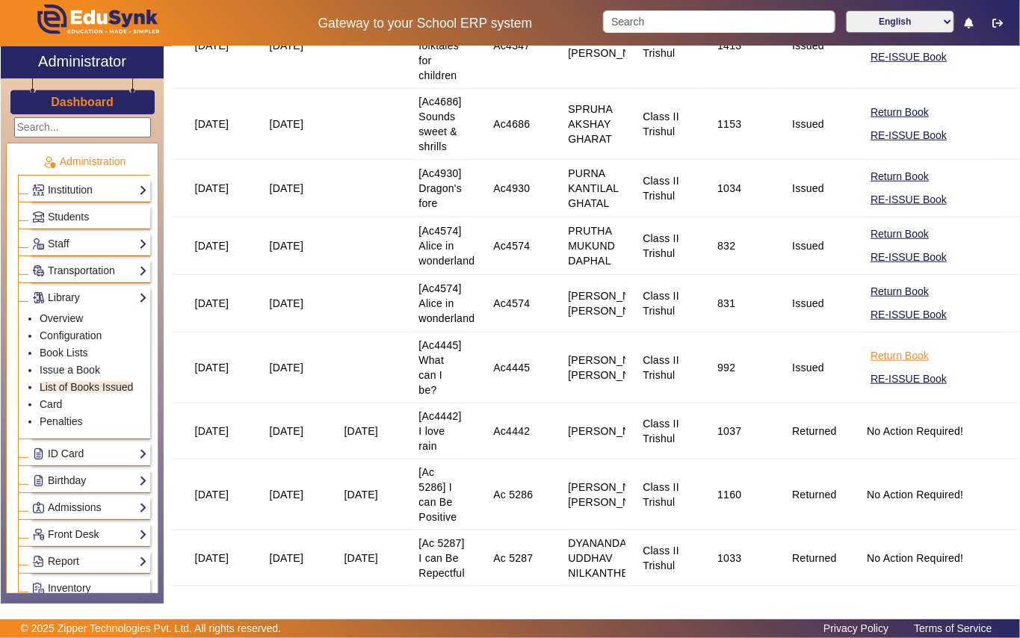
click at [888, 365] on button "Return Book" at bounding box center [899, 356] width 61 height 19
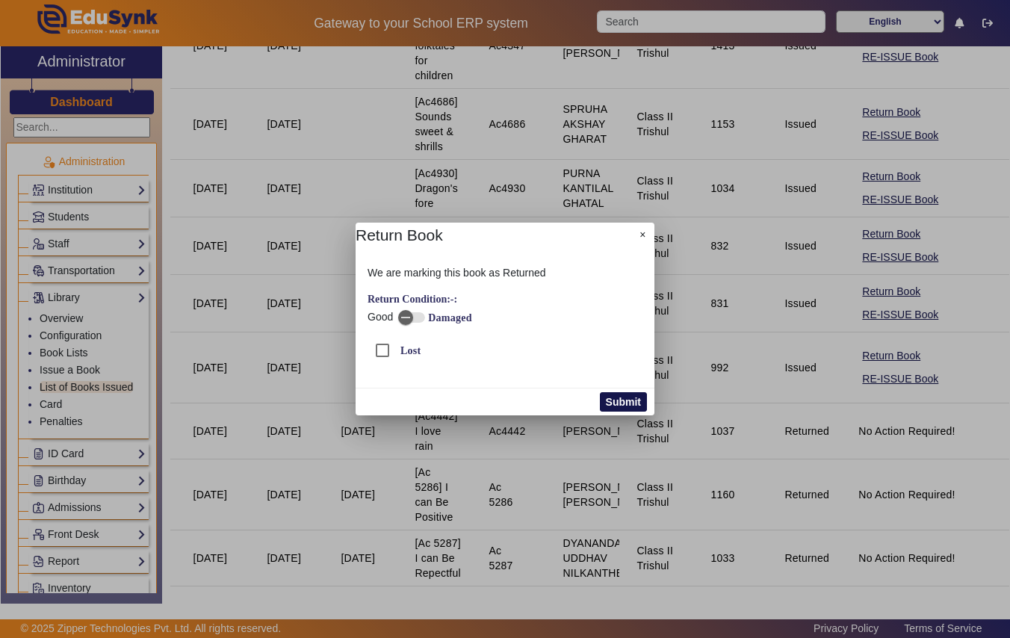
click at [640, 399] on button "Submit" at bounding box center [623, 401] width 47 height 19
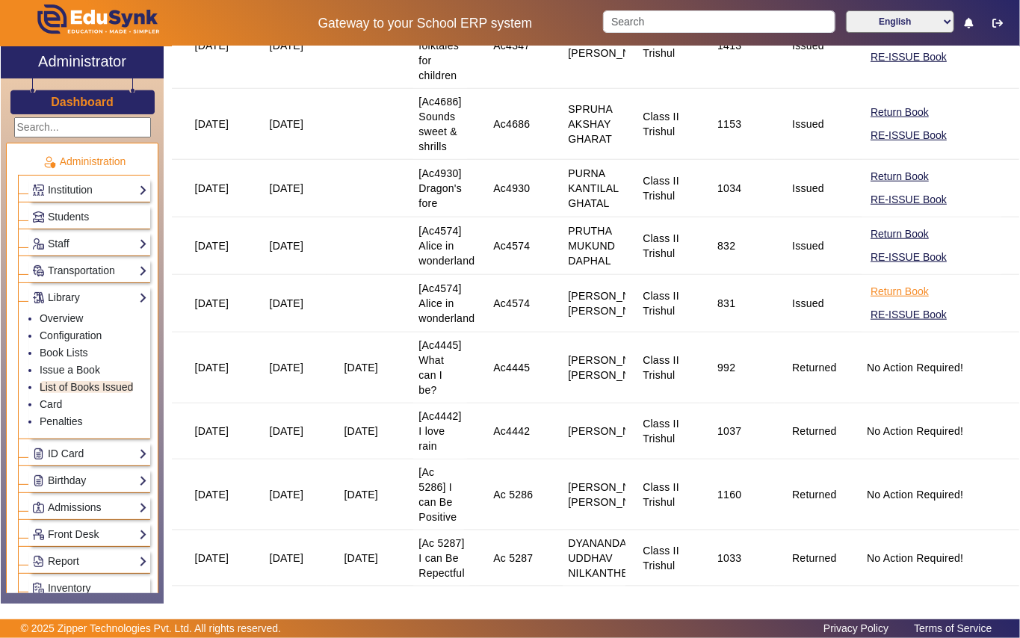
click at [891, 301] on button "Return Book" at bounding box center [899, 291] width 61 height 19
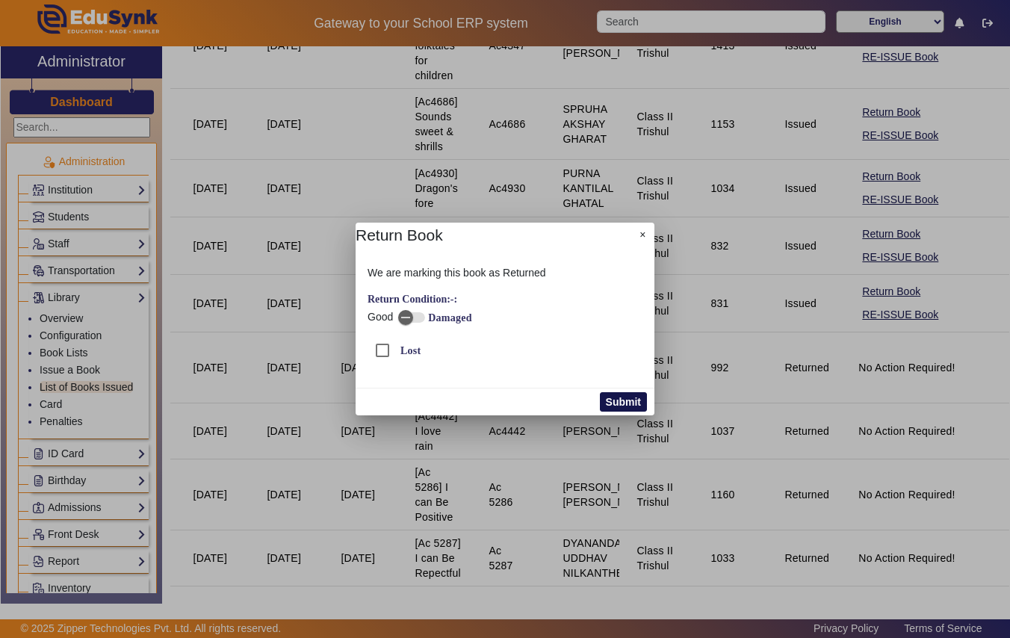
click at [608, 393] on button "Submit" at bounding box center [623, 401] width 47 height 19
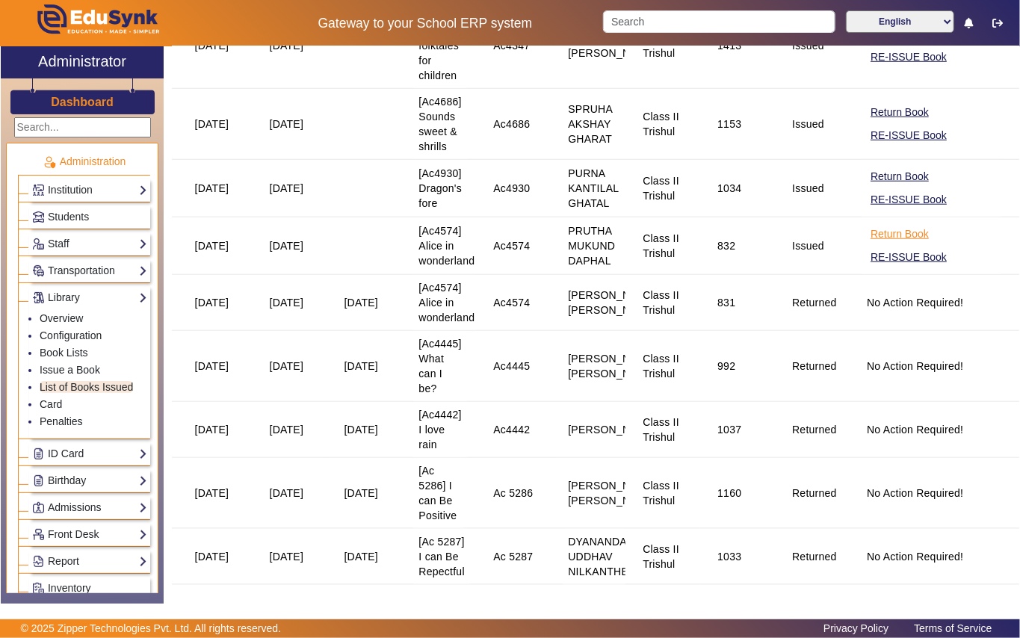
click at [889, 244] on button "Return Book" at bounding box center [899, 234] width 61 height 19
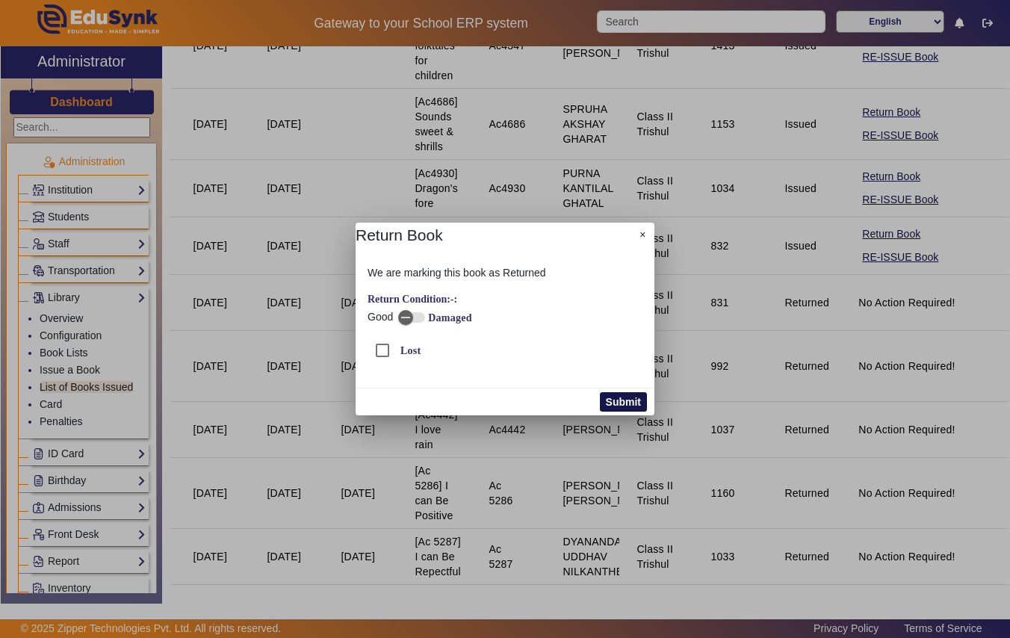
click at [638, 398] on button "Submit" at bounding box center [623, 401] width 47 height 19
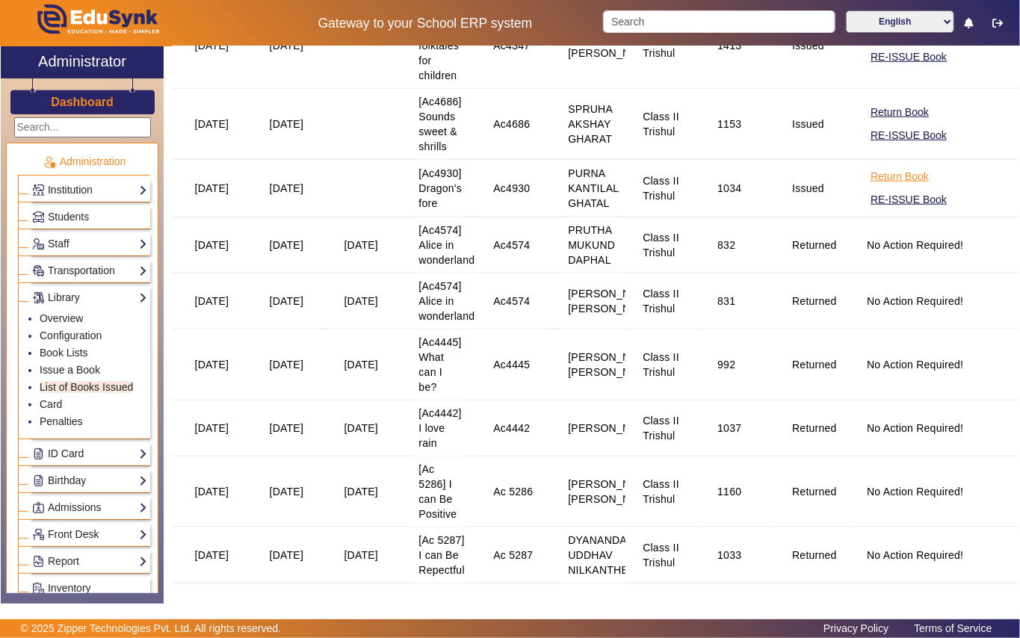
click at [883, 186] on button "Return Book" at bounding box center [899, 176] width 61 height 19
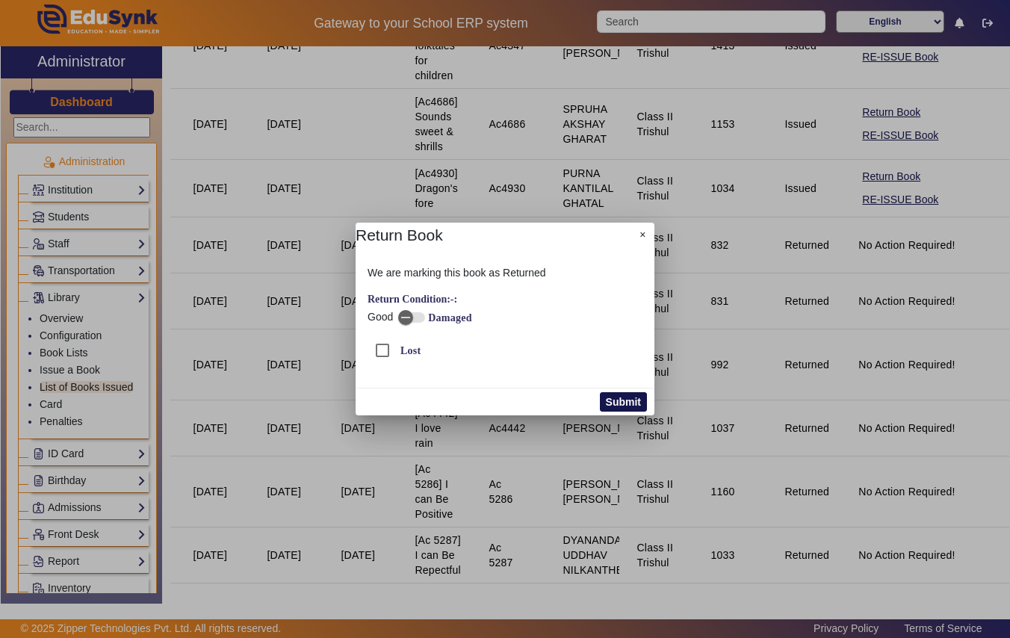
click at [638, 404] on button "Submit" at bounding box center [623, 401] width 47 height 19
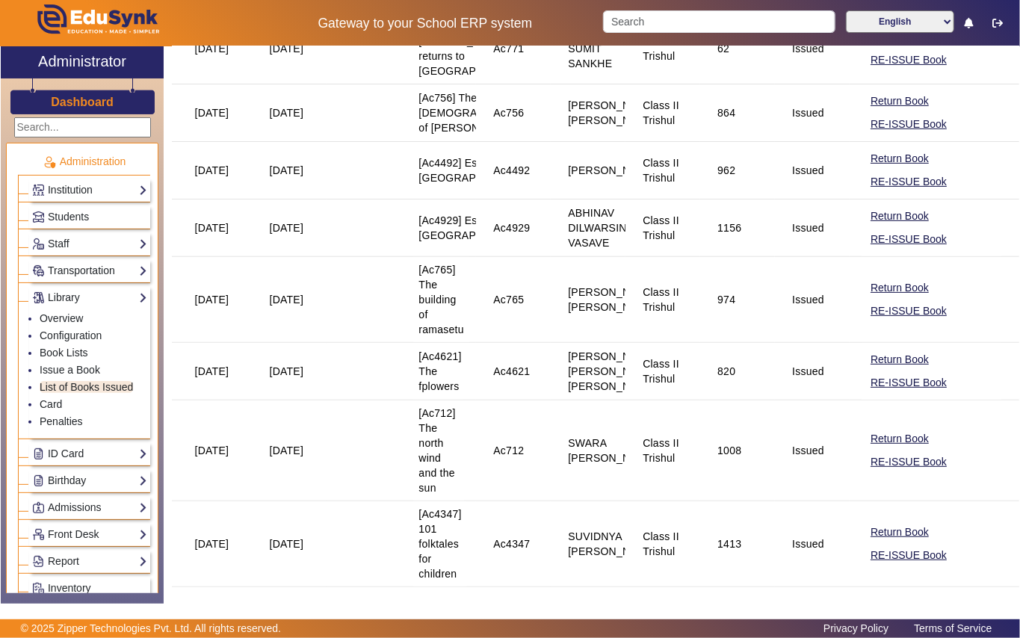
scroll to position [0, 0]
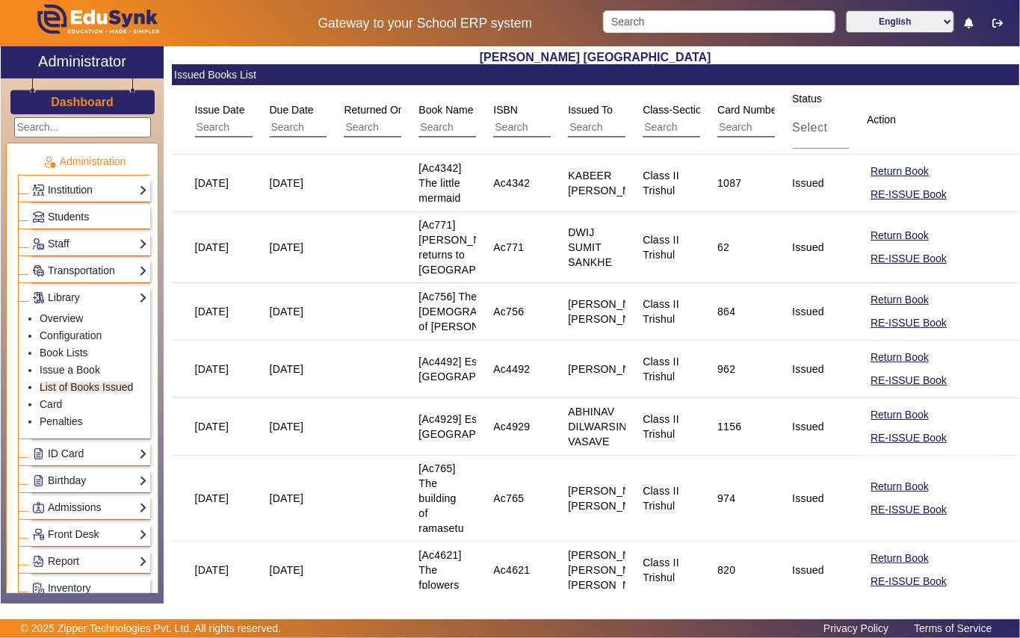
click at [96, 218] on link "Students" at bounding box center [89, 216] width 115 height 17
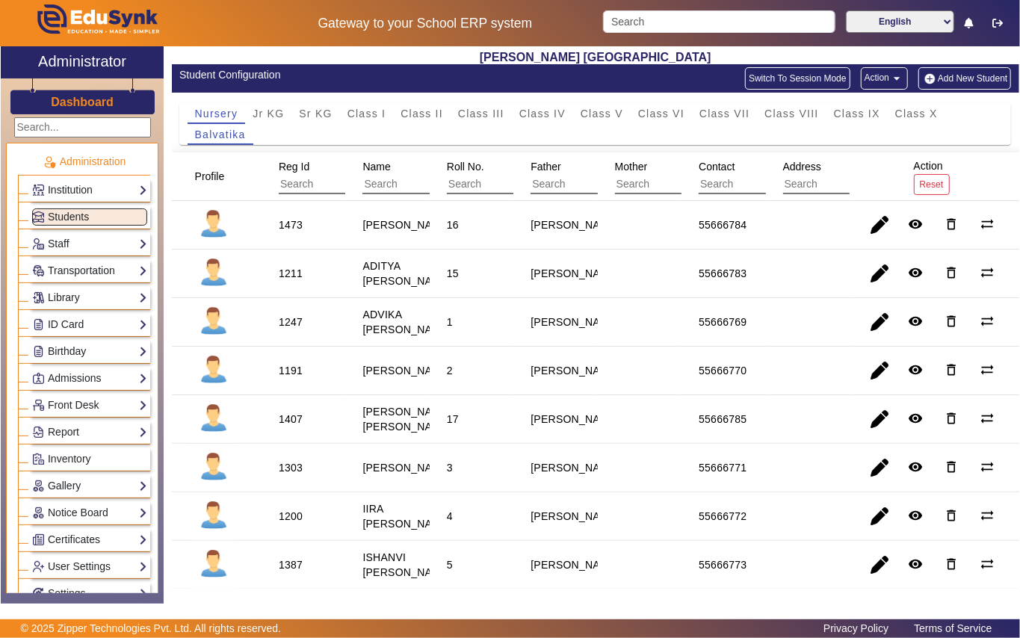
drag, startPoint x: 493, startPoint y: 108, endPoint x: 434, endPoint y: 146, distance: 70.3
click at [490, 111] on span "Class III" at bounding box center [481, 113] width 46 height 10
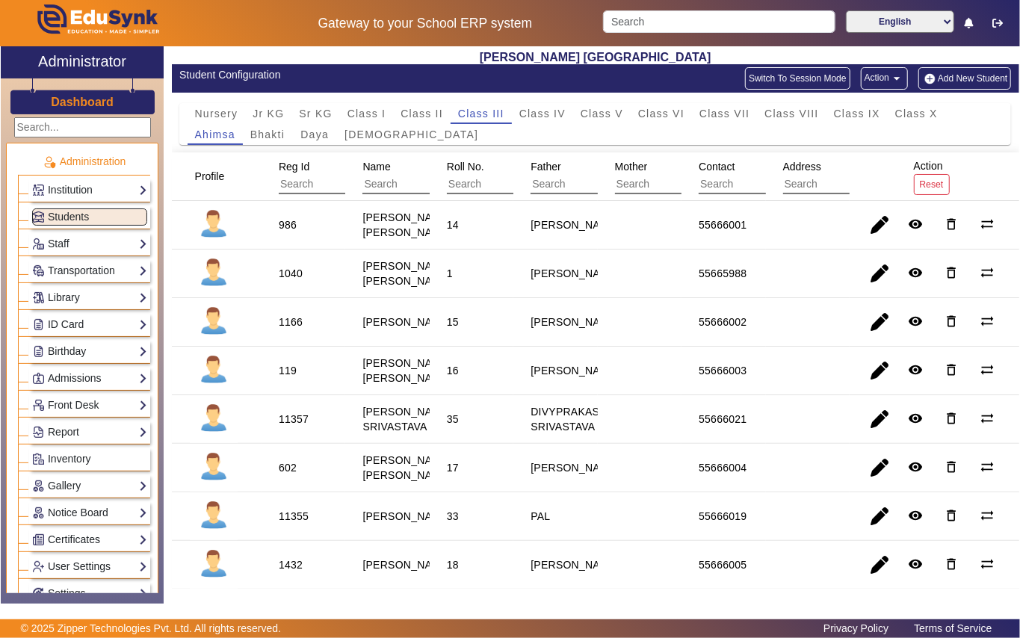
click at [288, 281] on div "1040" at bounding box center [291, 273] width 24 height 15
click at [91, 297] on link "Library" at bounding box center [89, 297] width 115 height 17
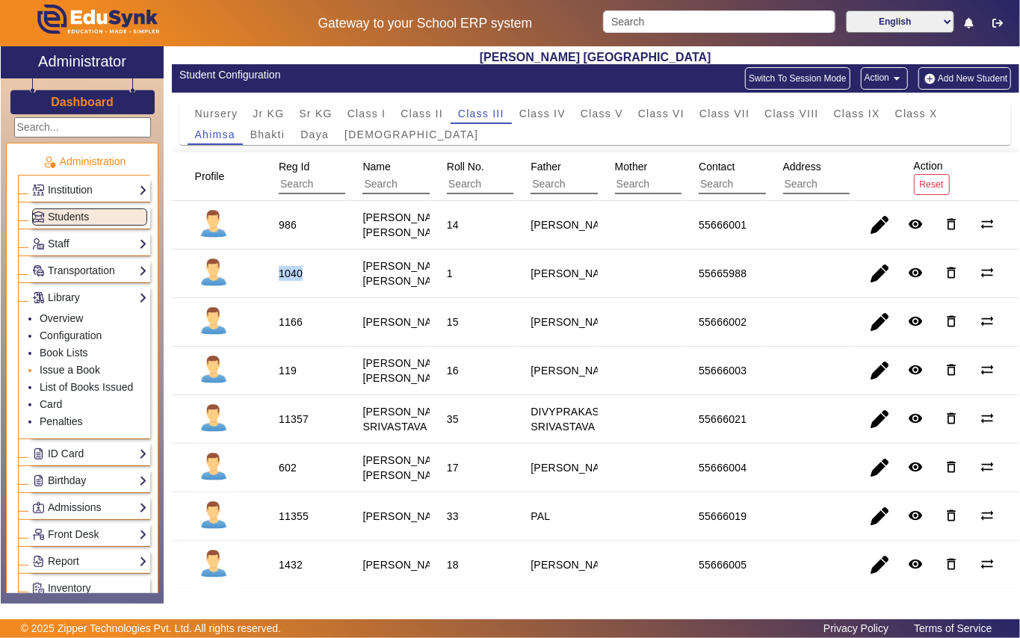
click at [93, 372] on link "Issue a Book" at bounding box center [70, 370] width 61 height 12
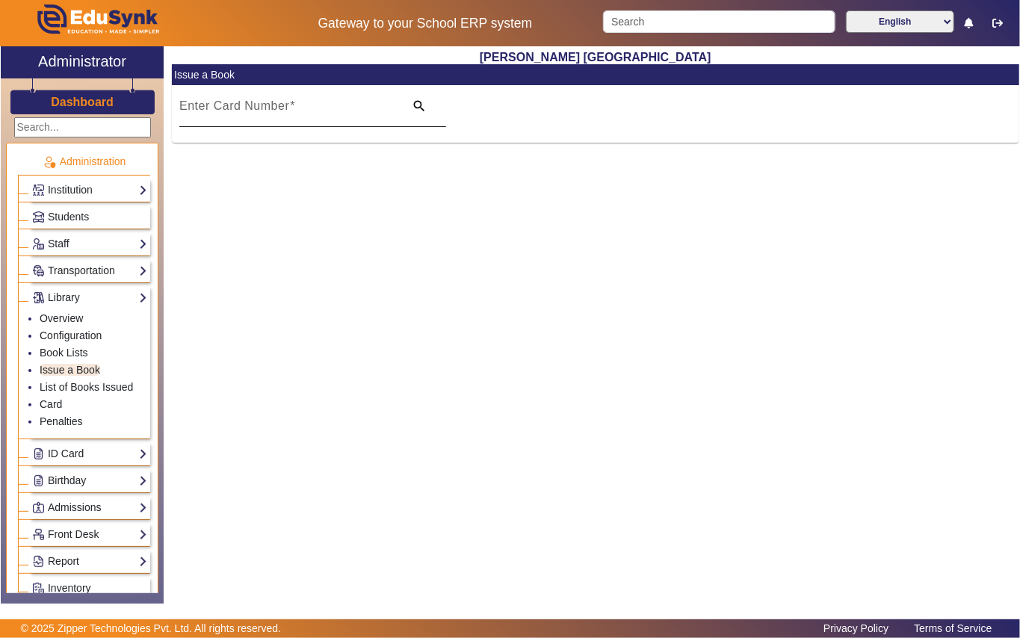
click at [270, 106] on mat-label "Enter Card Number" at bounding box center [234, 105] width 110 height 13
click at [270, 106] on input "Enter Card Number" at bounding box center [287, 112] width 216 height 18
paste input "1040"
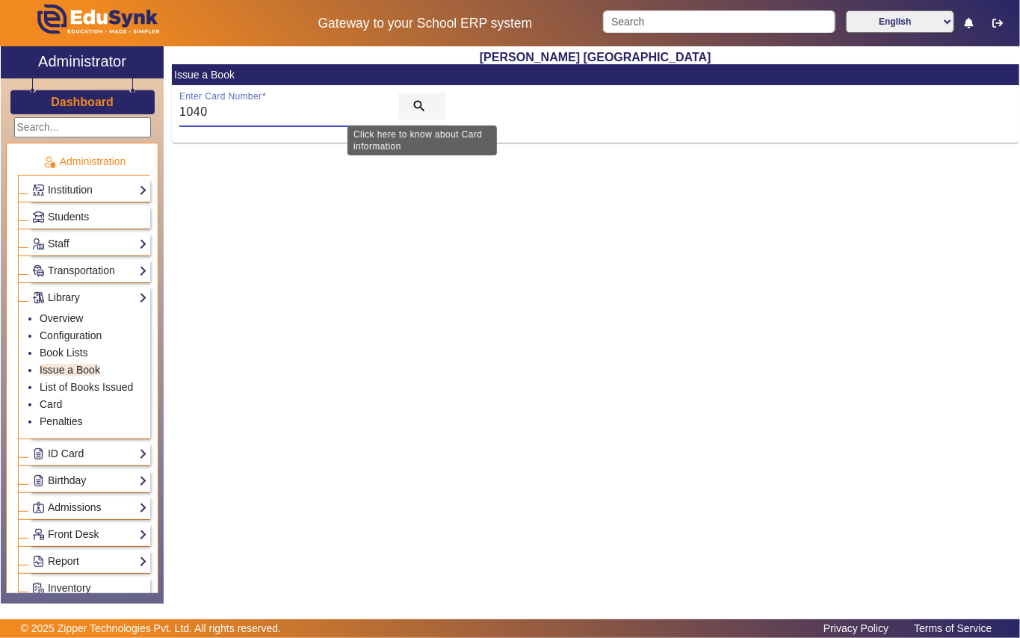
type input "1040"
click at [419, 105] on mat-icon "search" at bounding box center [419, 106] width 15 height 15
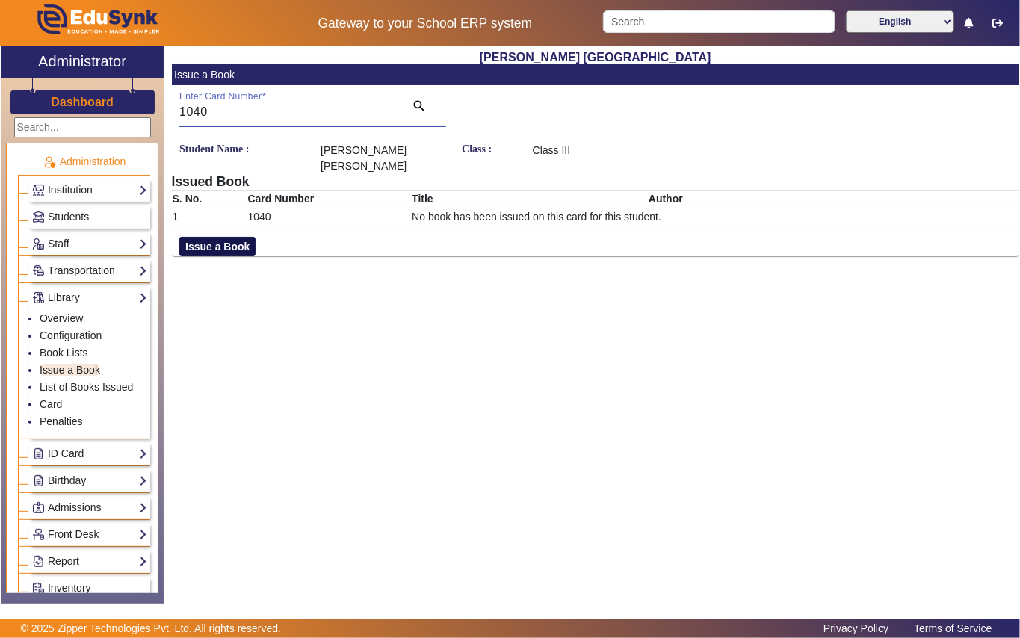
click at [217, 247] on button "Issue a Book" at bounding box center [217, 246] width 76 height 19
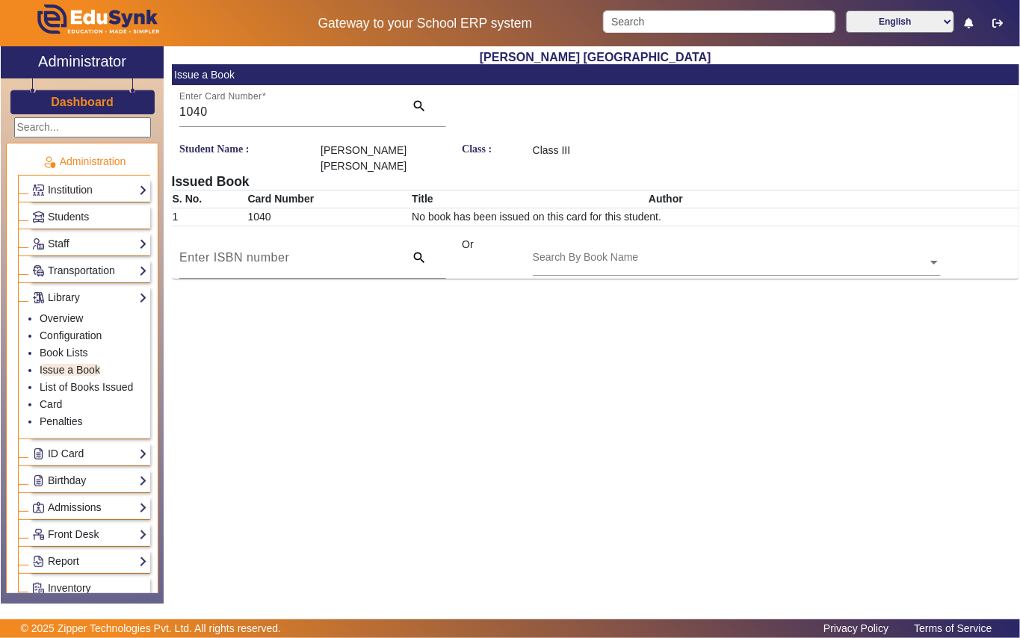
click at [578, 258] on input "text" at bounding box center [737, 264] width 408 height 16
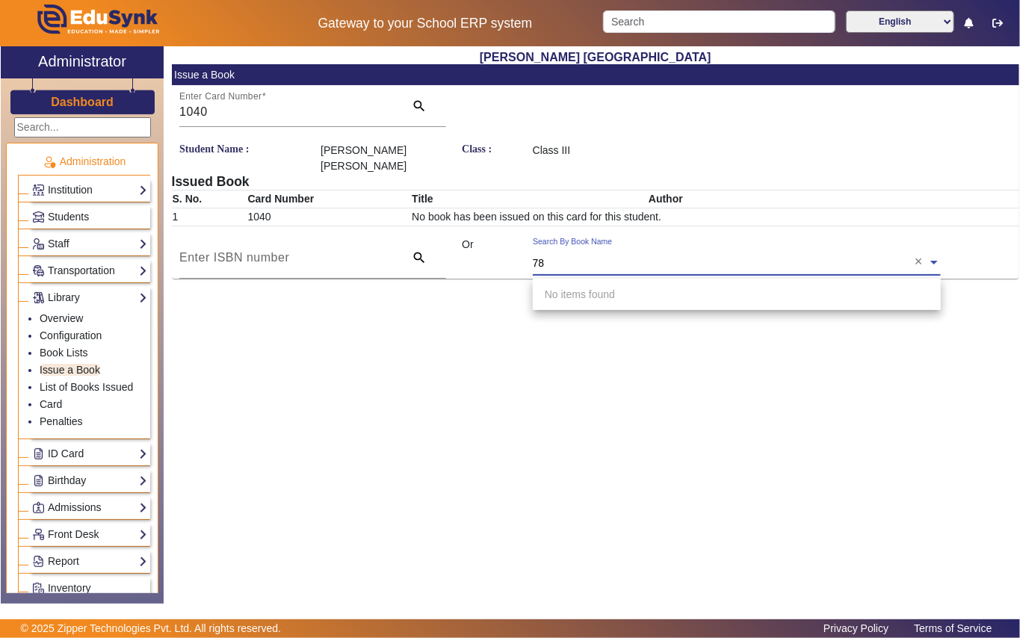
type input "785"
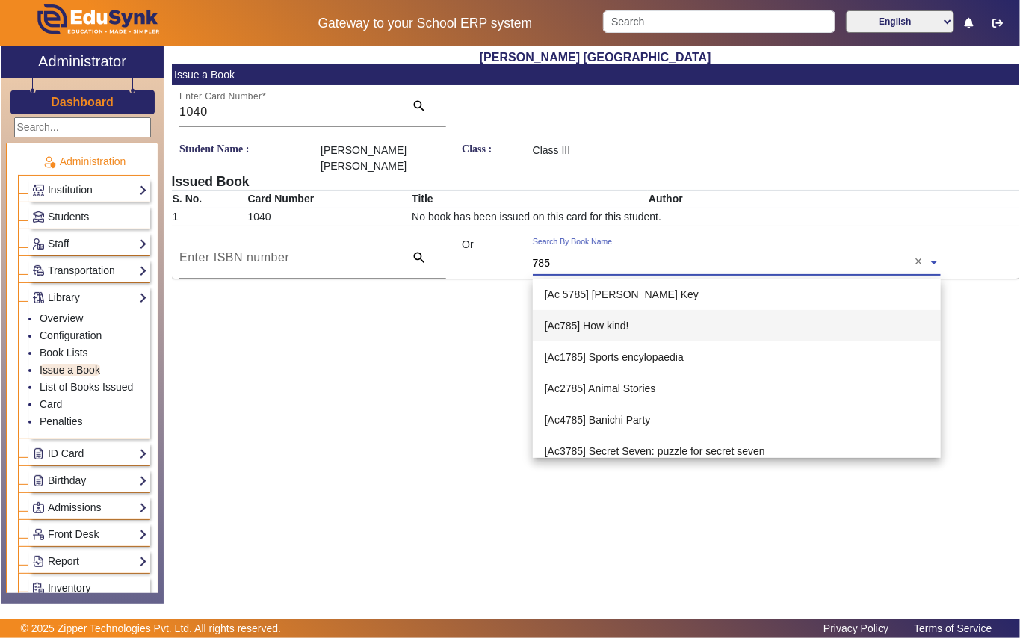
click at [620, 324] on span "[Ac785] How kind!" at bounding box center [587, 326] width 84 height 12
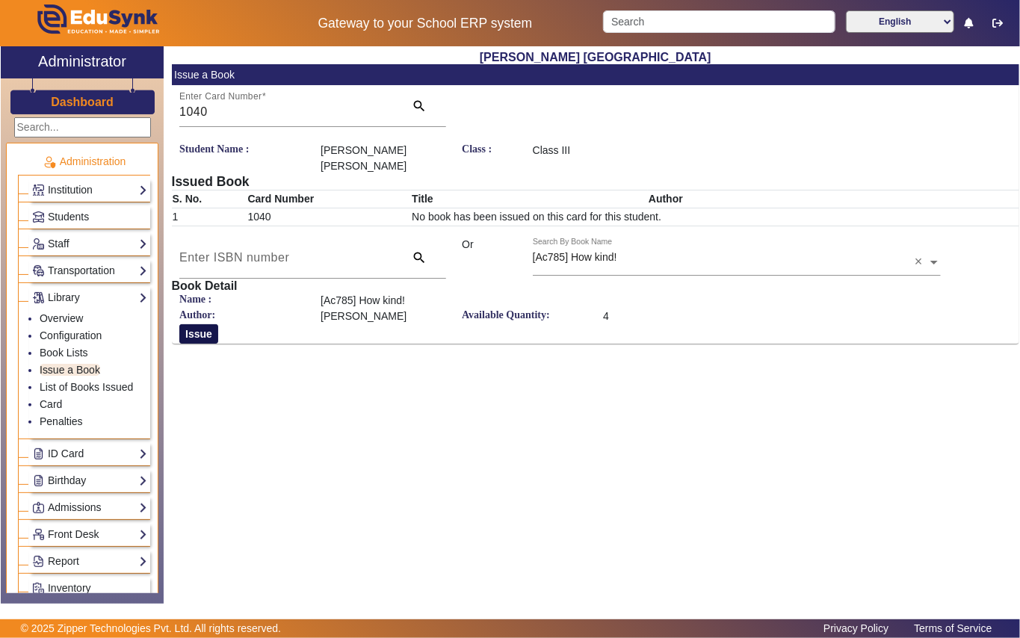
click at [205, 336] on button "Issue" at bounding box center [198, 333] width 39 height 19
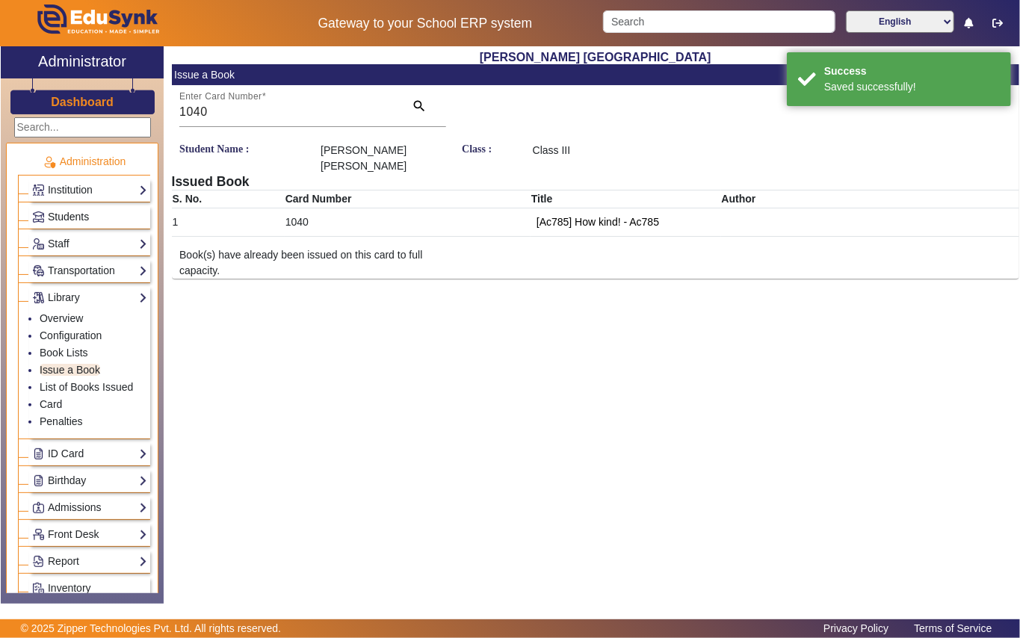
click at [111, 213] on link "Students" at bounding box center [89, 216] width 115 height 17
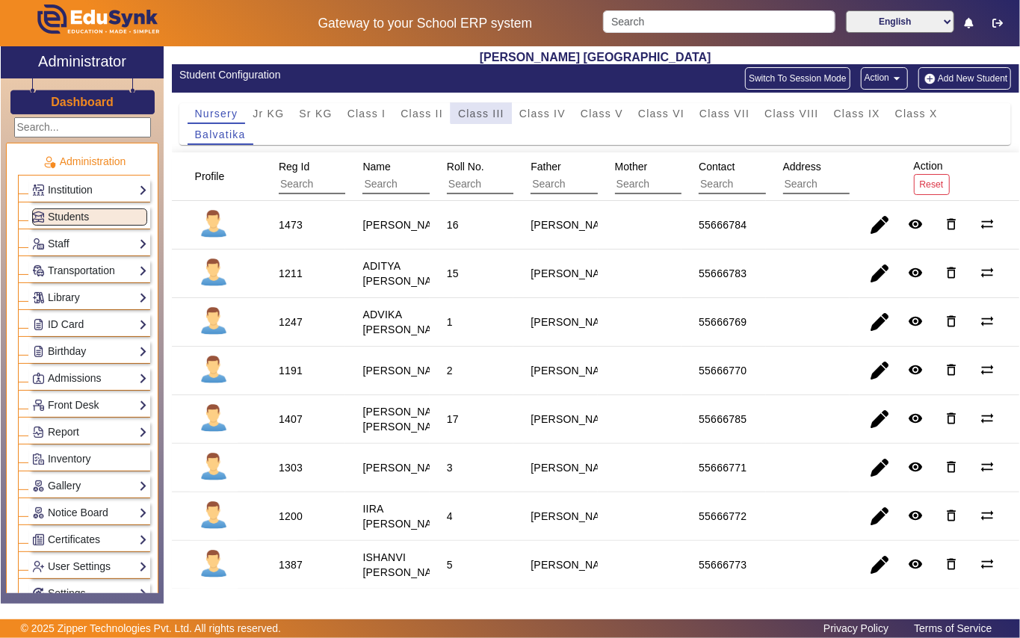
click at [483, 108] on span "Class III" at bounding box center [481, 113] width 46 height 10
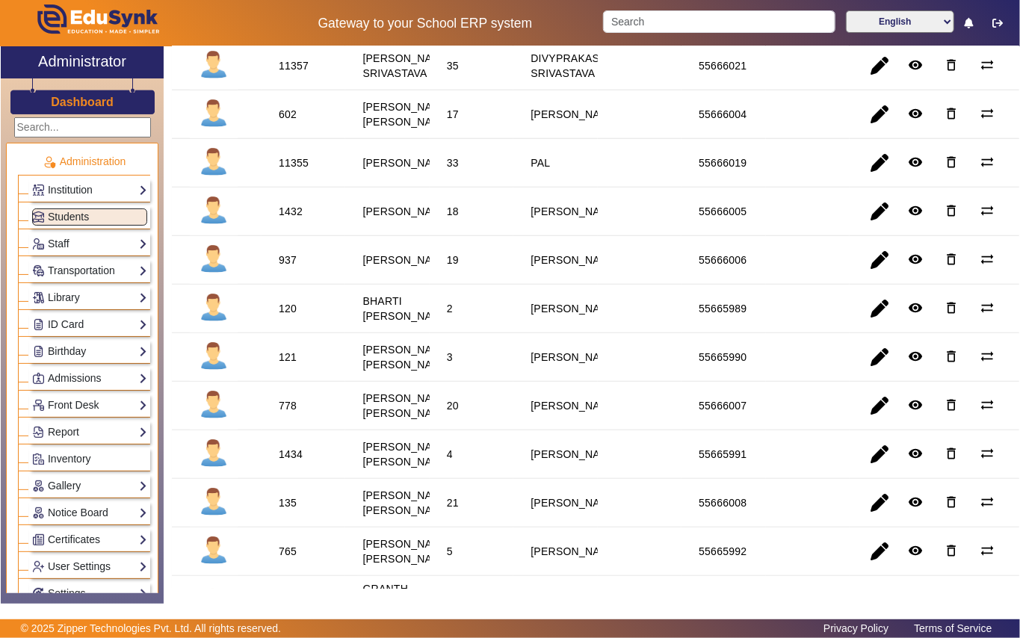
scroll to position [398, 0]
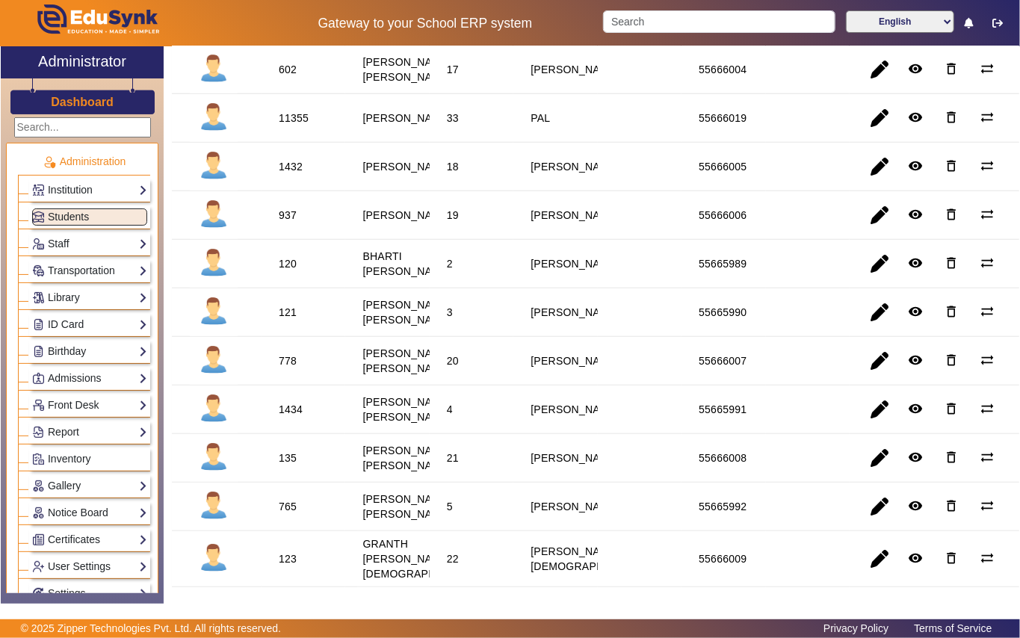
click at [287, 320] on div "121" at bounding box center [288, 312] width 18 height 15
click at [90, 297] on link "Library" at bounding box center [89, 297] width 115 height 17
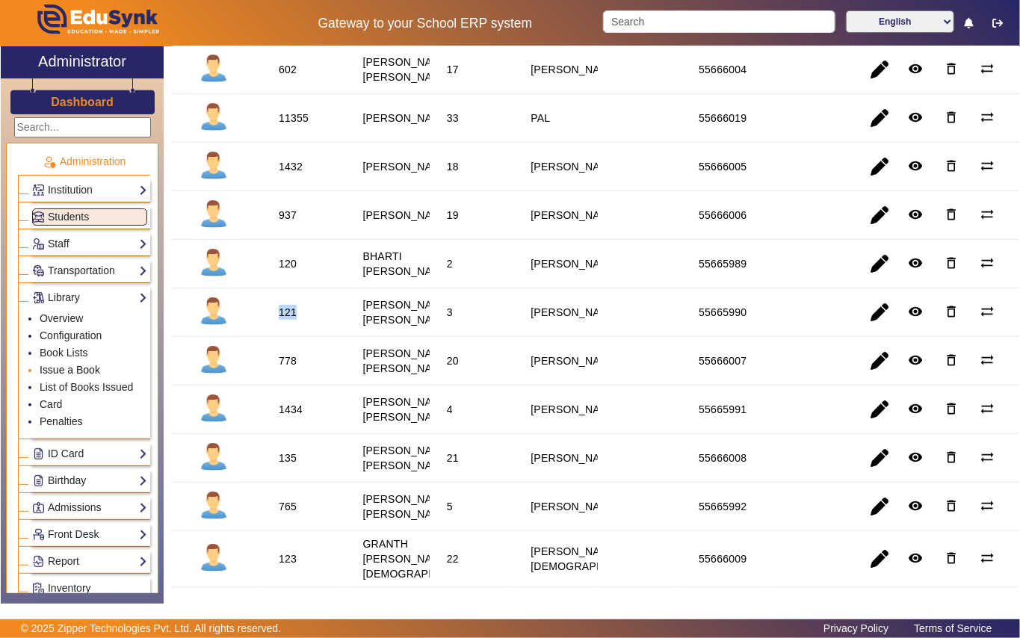
click at [96, 374] on link "Issue a Book" at bounding box center [70, 370] width 61 height 12
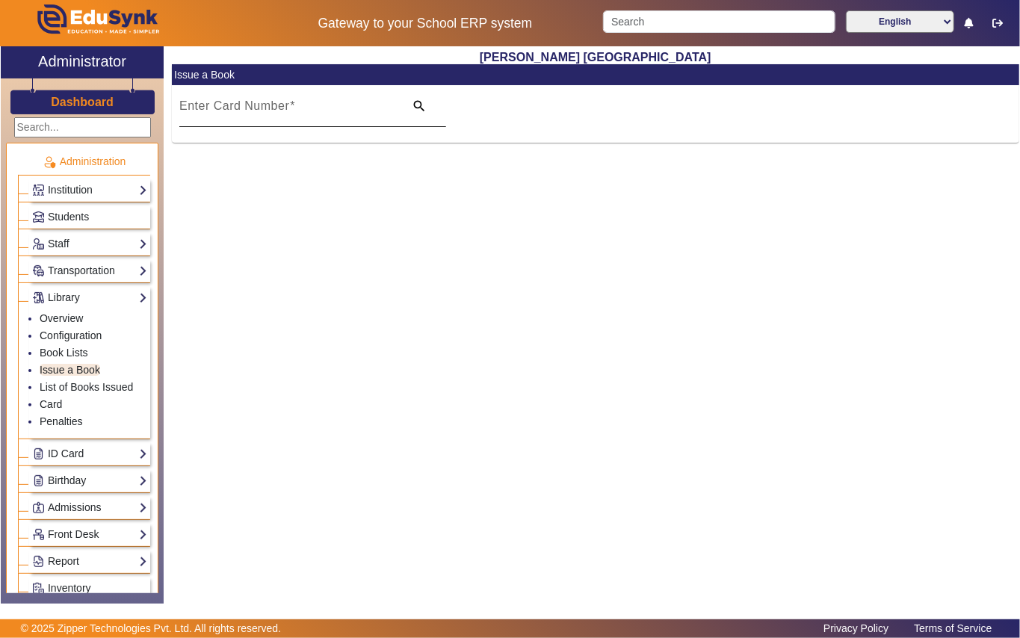
click at [256, 102] on mat-label "Enter Card Number" at bounding box center [234, 105] width 110 height 13
click at [256, 103] on input "Enter Card Number" at bounding box center [287, 112] width 216 height 18
paste input "121"
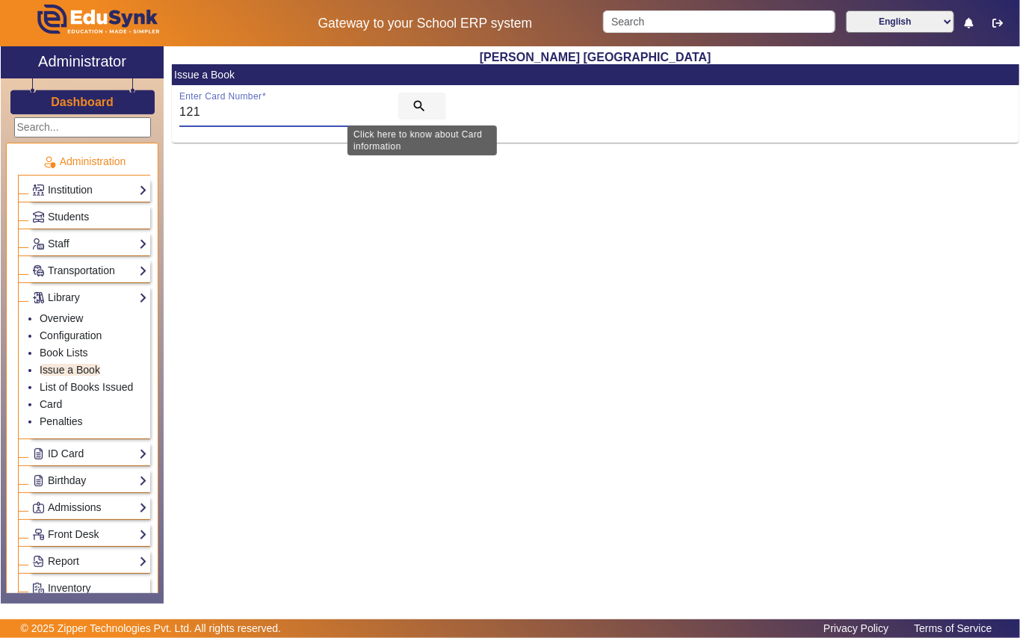
type input "121"
click at [413, 96] on span "search" at bounding box center [422, 106] width 48 height 36
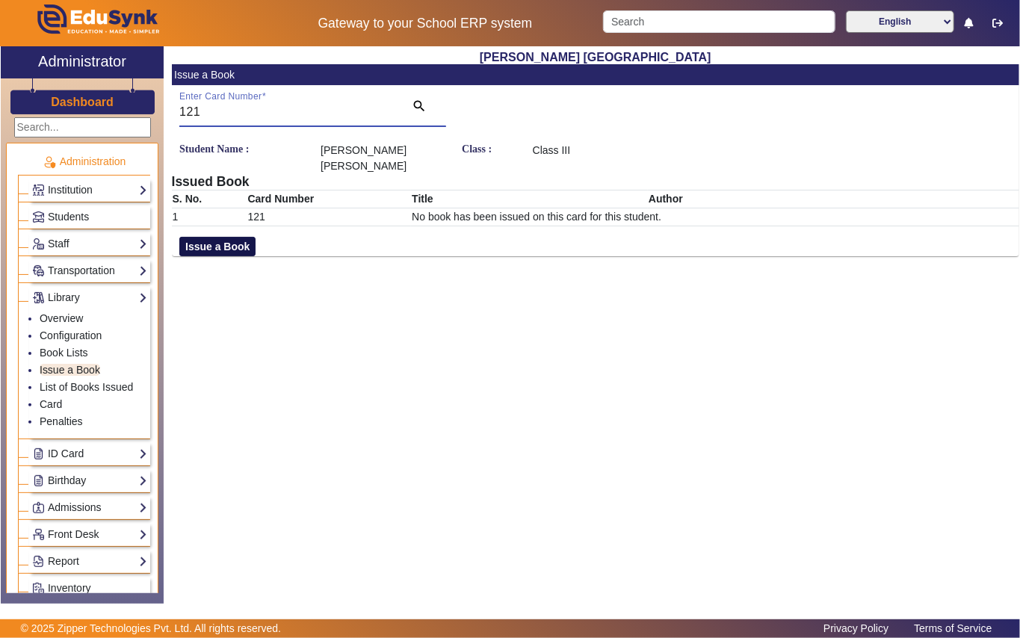
click at [249, 237] on button "Issue a Book" at bounding box center [217, 246] width 76 height 19
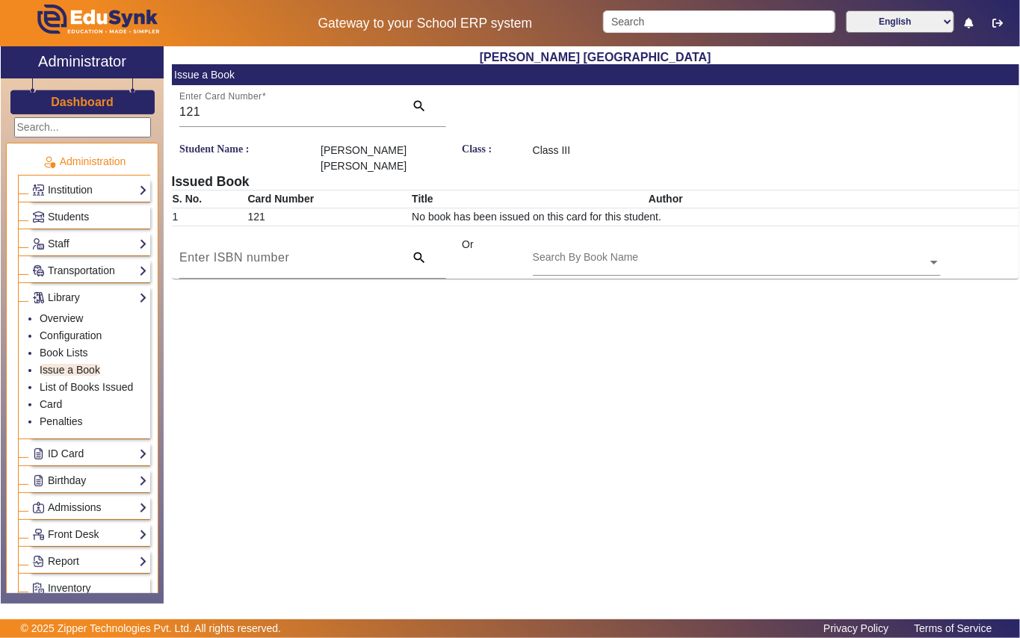
click at [538, 256] on input "text" at bounding box center [737, 264] width 408 height 16
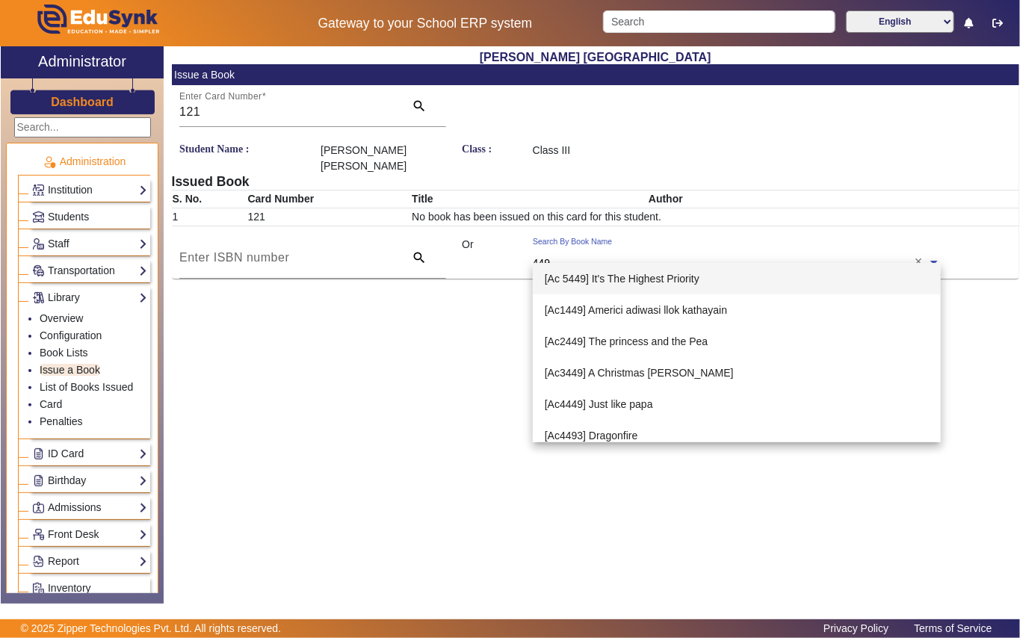
type input "4493"
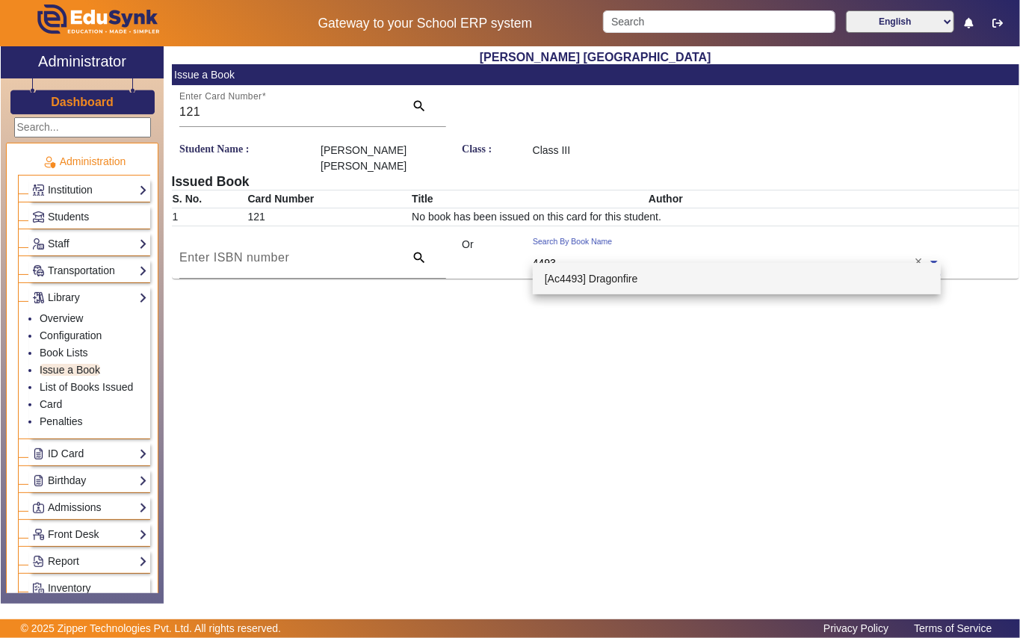
click at [631, 266] on div "[Ac4493] Dragonfire" at bounding box center [737, 278] width 408 height 31
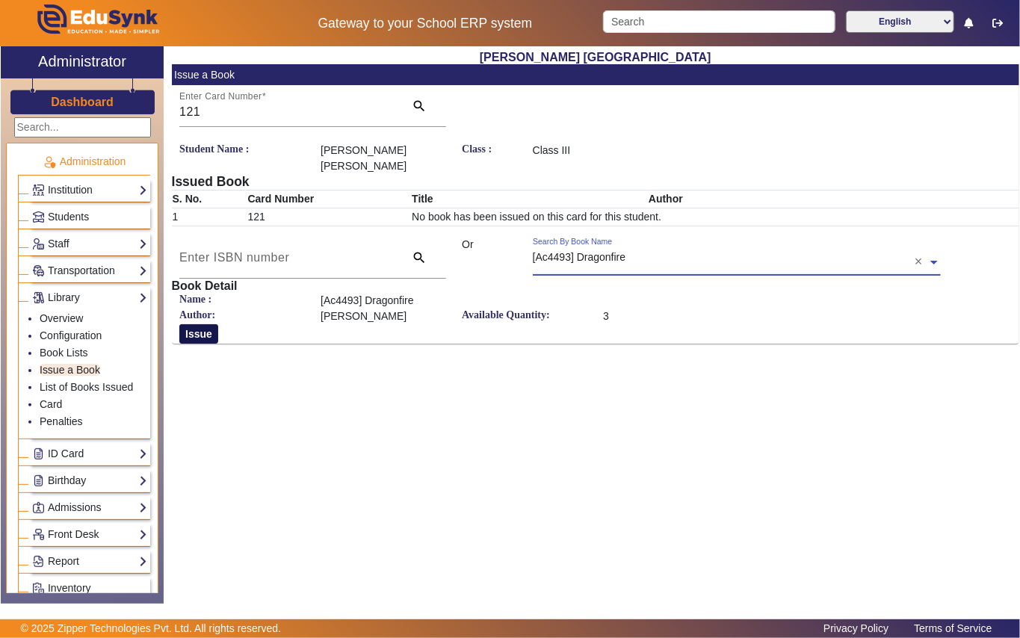
click at [204, 324] on button "Issue" at bounding box center [198, 333] width 39 height 19
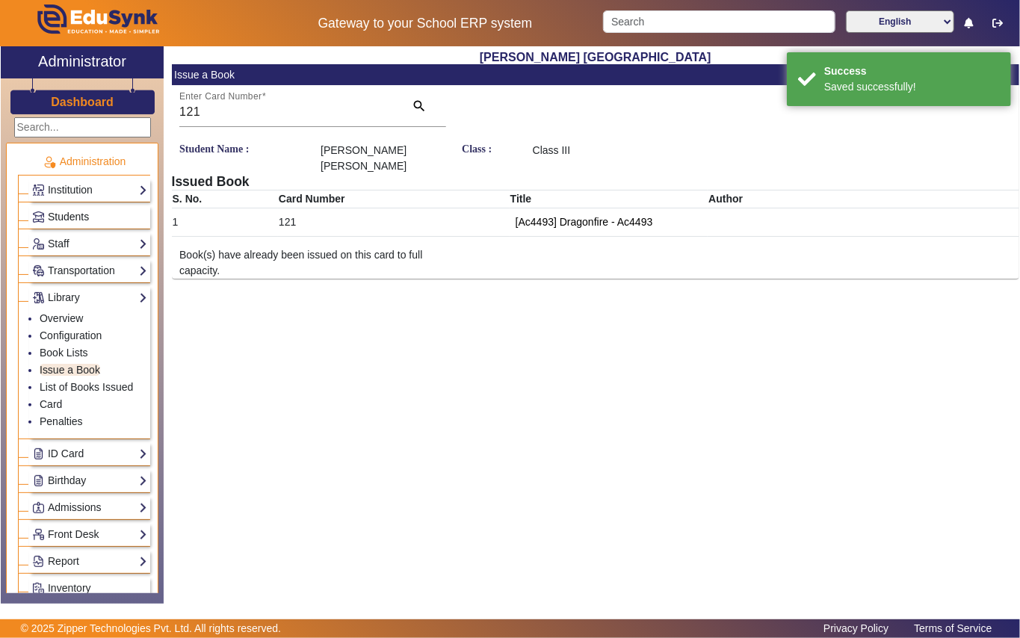
click at [109, 217] on link "Students" at bounding box center [89, 216] width 115 height 17
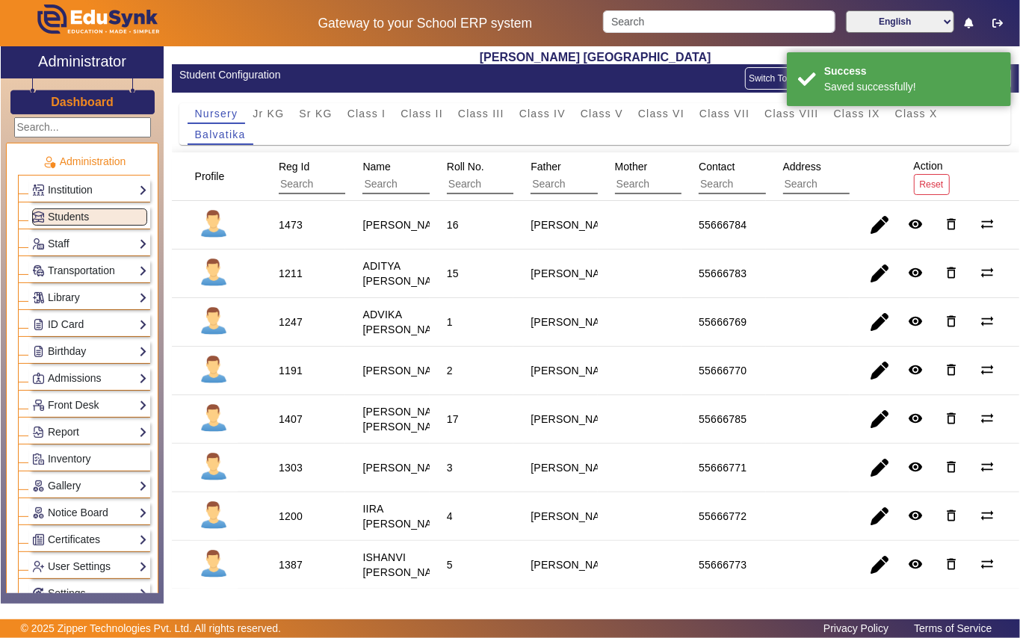
drag, startPoint x: 486, startPoint y: 111, endPoint x: 443, endPoint y: 136, distance: 49.6
click at [483, 112] on span "Class III" at bounding box center [481, 113] width 46 height 10
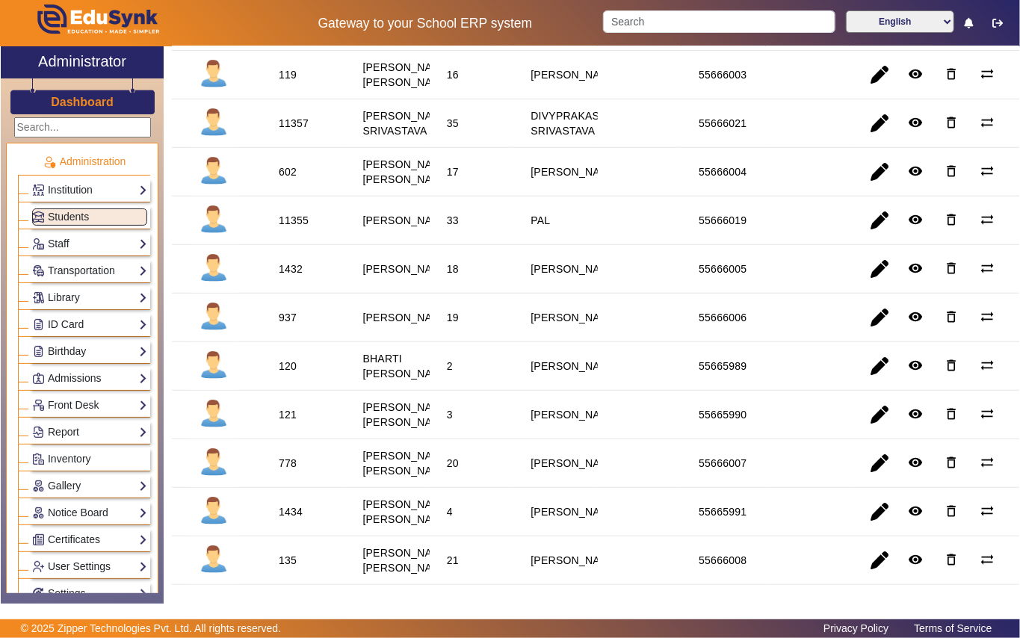
scroll to position [398, 0]
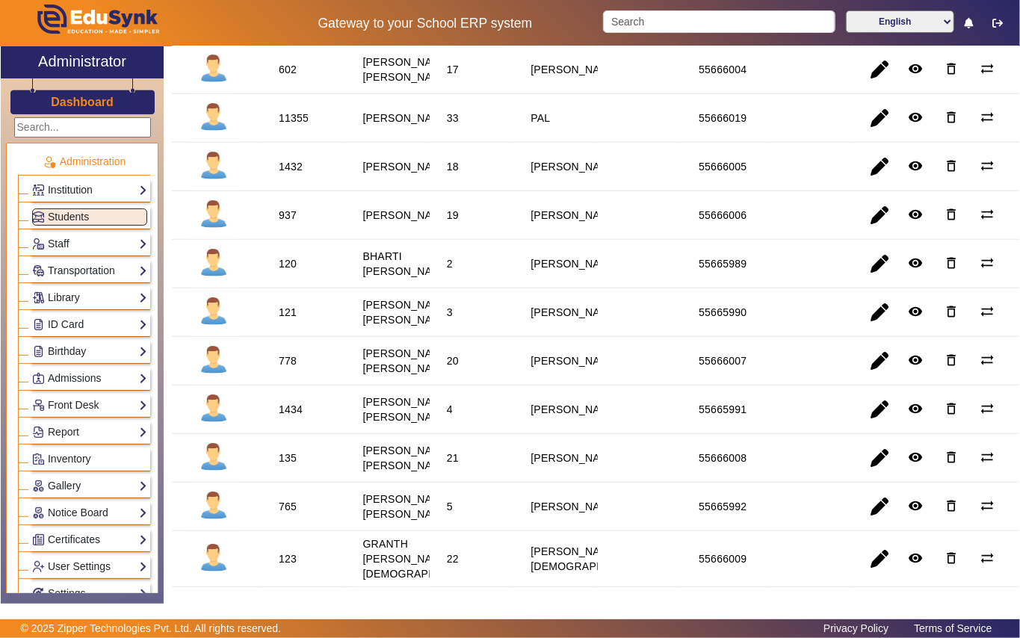
click at [282, 417] on div "1434" at bounding box center [291, 409] width 24 height 15
click at [103, 294] on link "Library" at bounding box center [89, 297] width 115 height 17
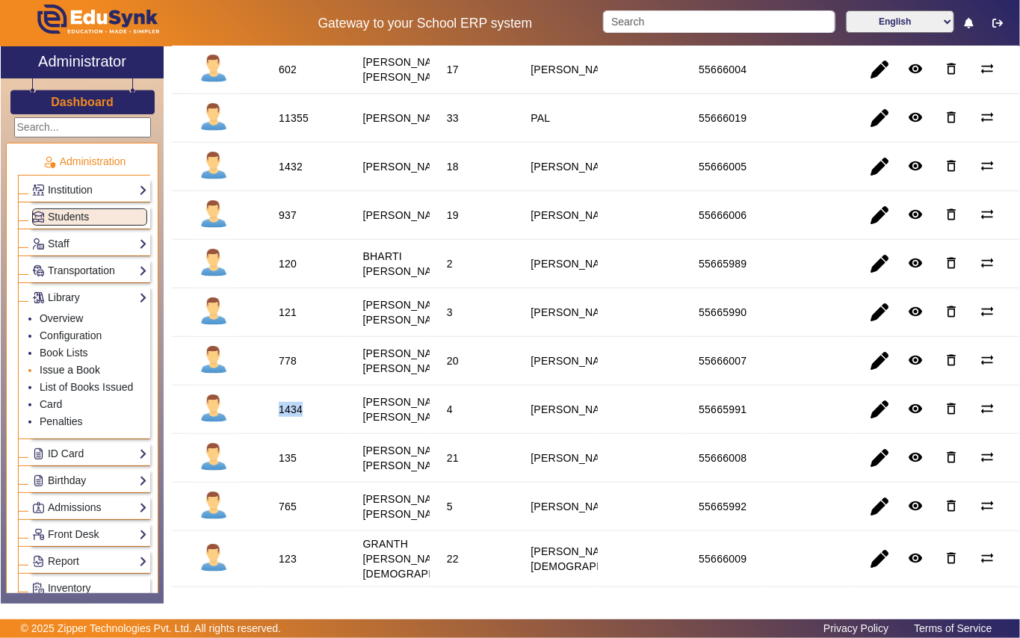
click at [96, 368] on link "Issue a Book" at bounding box center [70, 370] width 61 height 12
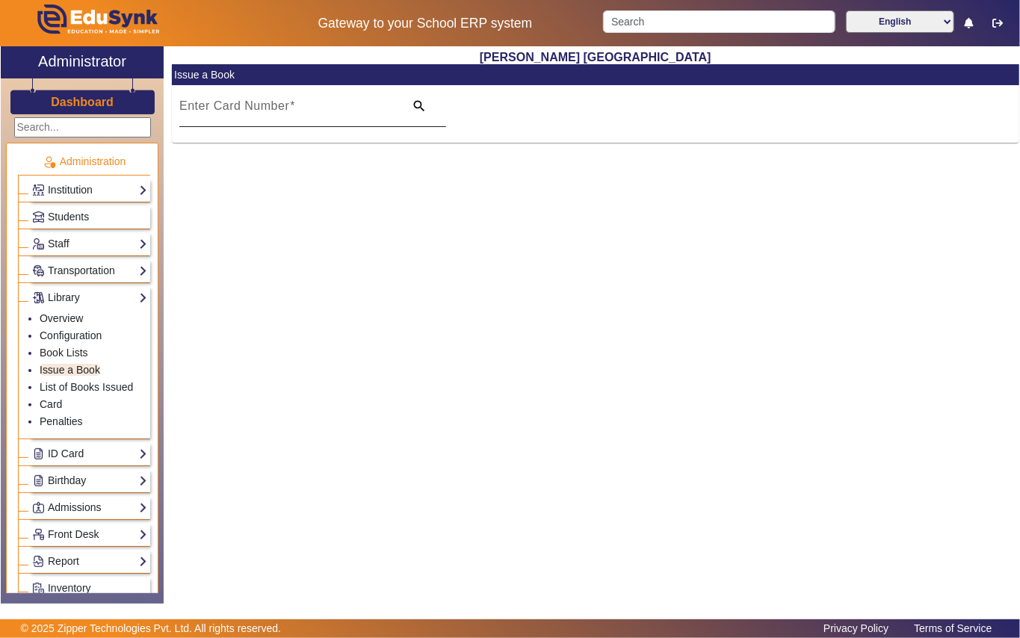
click at [270, 106] on mat-label "Enter Card Number" at bounding box center [234, 105] width 110 height 13
click at [270, 106] on input "Enter Card Number" at bounding box center [287, 112] width 216 height 18
paste input "1434"
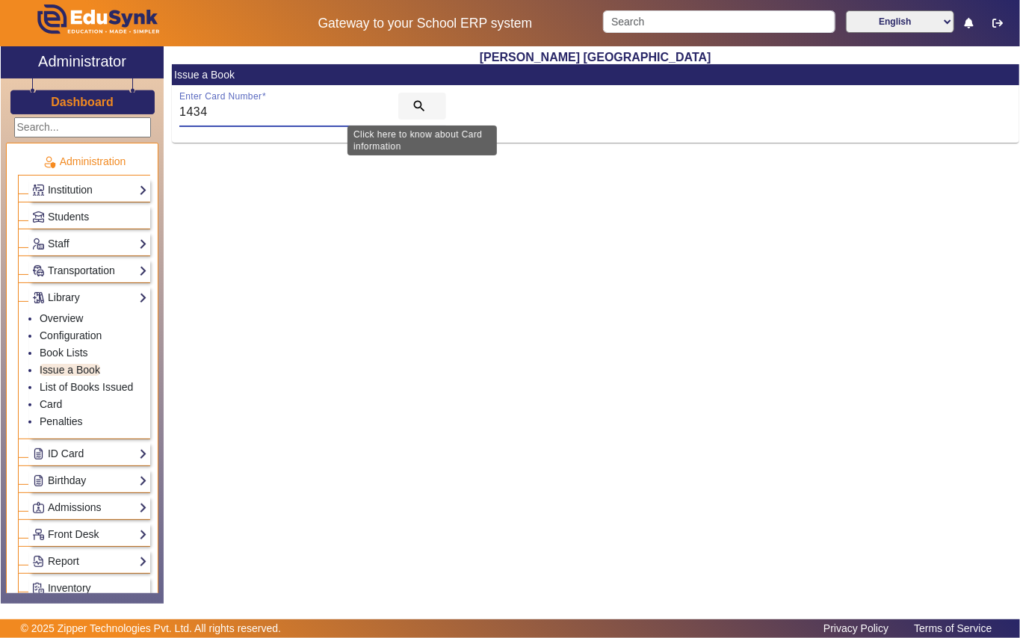
type input "1434"
drag, startPoint x: 411, startPoint y: 102, endPoint x: 356, endPoint y: 272, distance: 178.4
click at [409, 103] on button "search" at bounding box center [422, 106] width 48 height 27
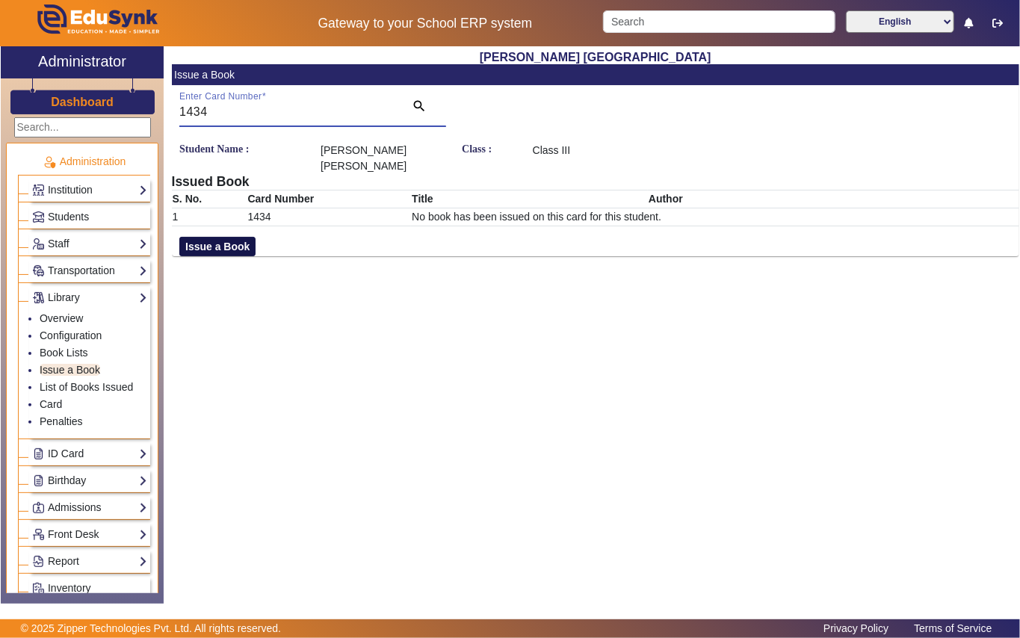
drag, startPoint x: 230, startPoint y: 238, endPoint x: 246, endPoint y: 244, distance: 16.8
click at [237, 242] on button "Issue a Book" at bounding box center [217, 246] width 76 height 19
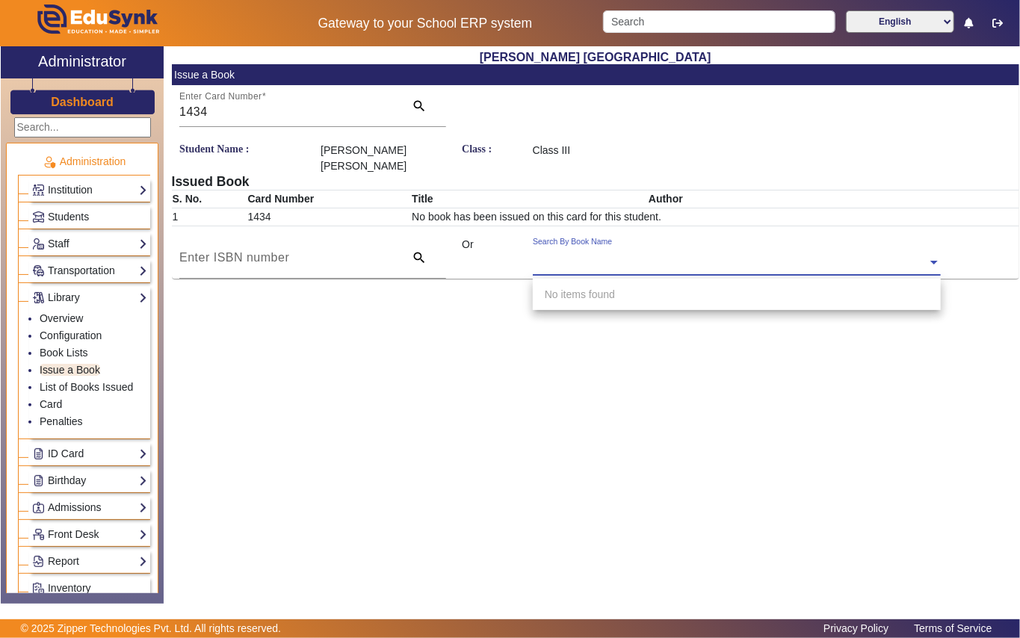
click at [560, 249] on div "Search By Book Name" at bounding box center [730, 245] width 395 height 17
type input "5695"
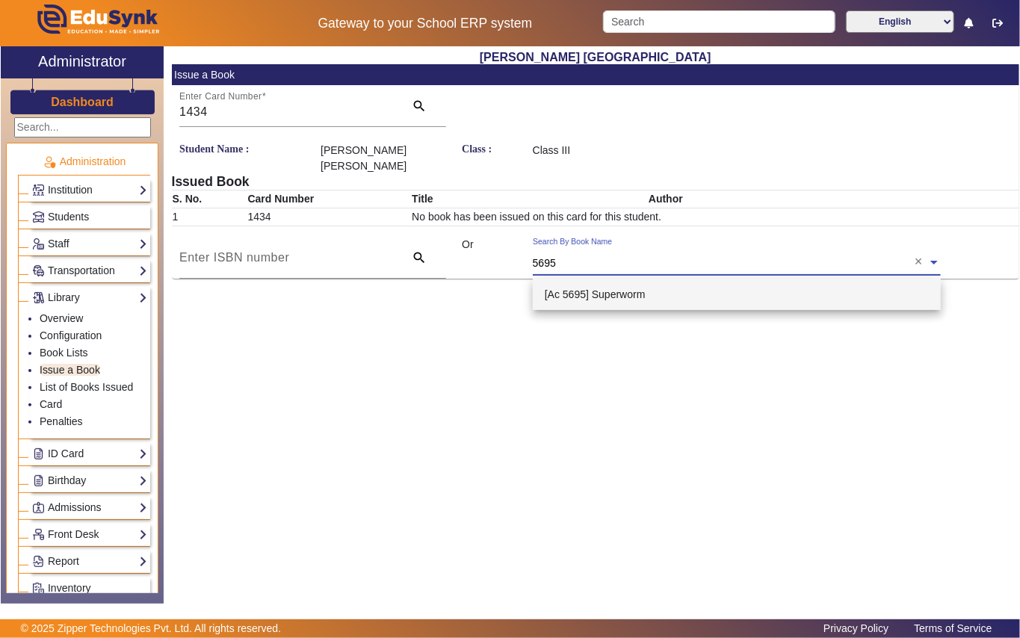
click at [631, 288] on span "[Ac 5695] Superworm" at bounding box center [595, 294] width 101 height 12
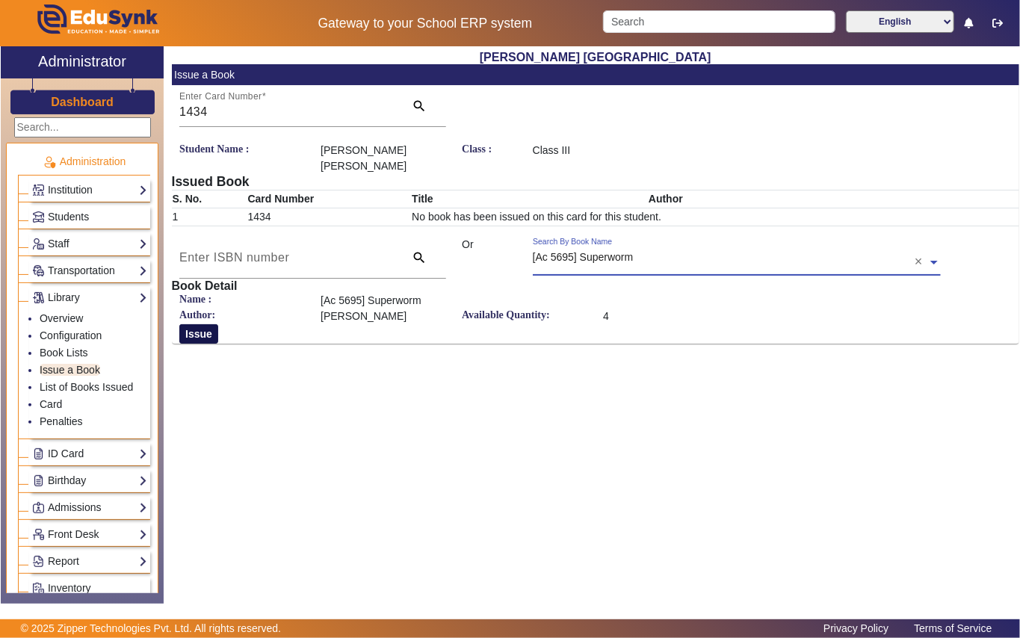
drag, startPoint x: 203, startPoint y: 335, endPoint x: 191, endPoint y: 327, distance: 14.1
click at [204, 330] on button "Issue" at bounding box center [198, 333] width 39 height 19
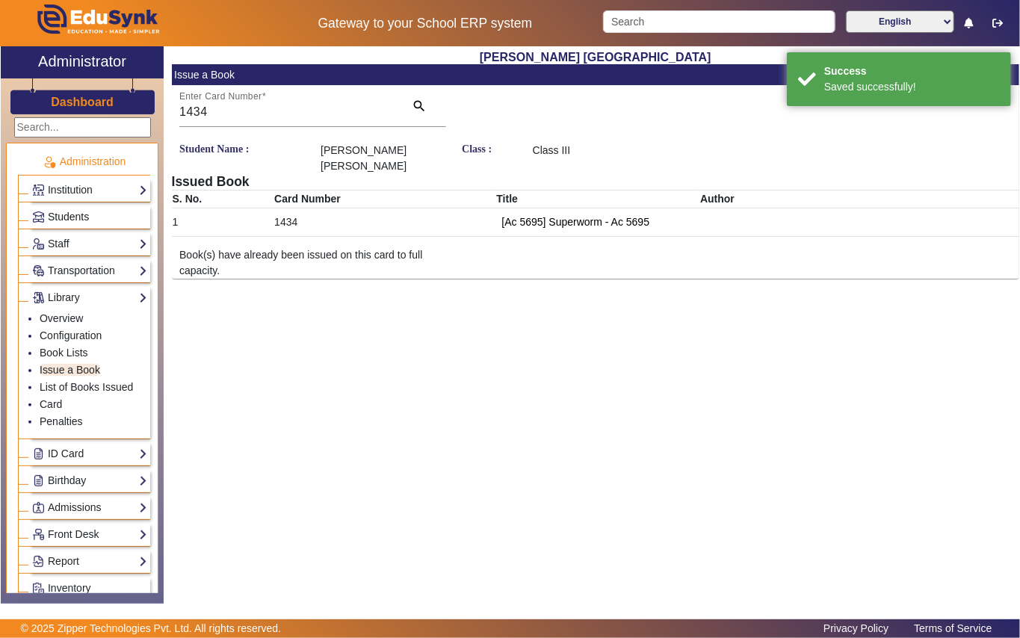
click at [105, 212] on link "Students" at bounding box center [89, 216] width 115 height 17
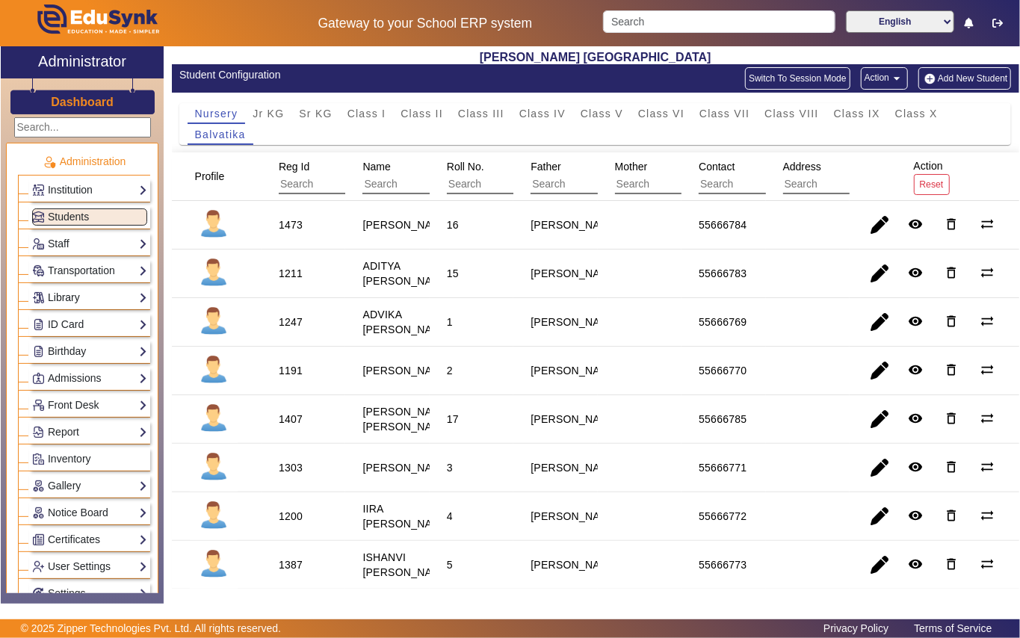
click at [97, 302] on link "Library" at bounding box center [89, 297] width 115 height 17
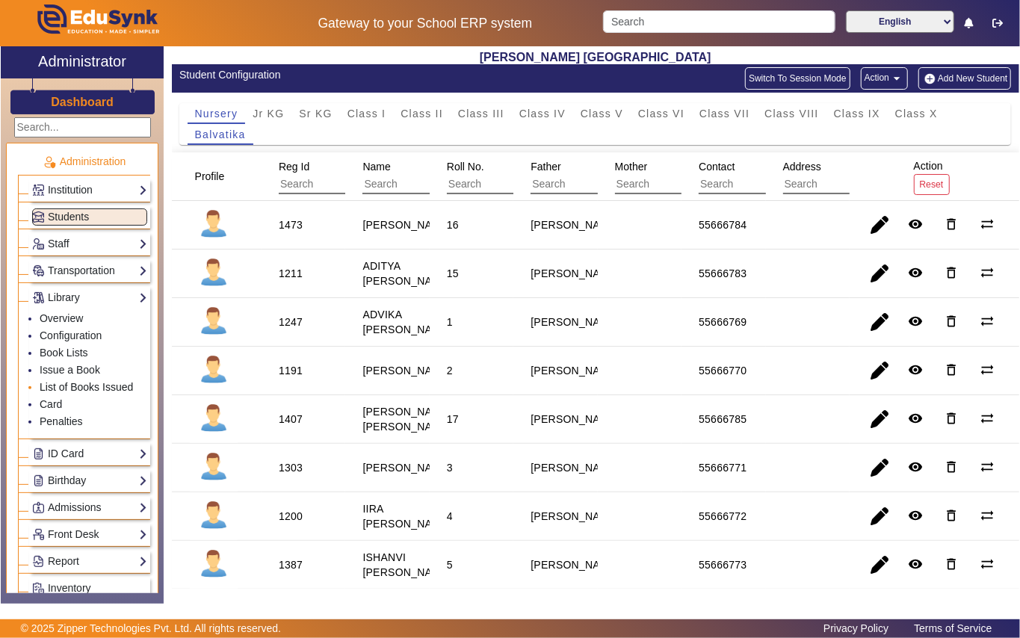
click at [99, 389] on link "List of Books Issued" at bounding box center [86, 387] width 93 height 12
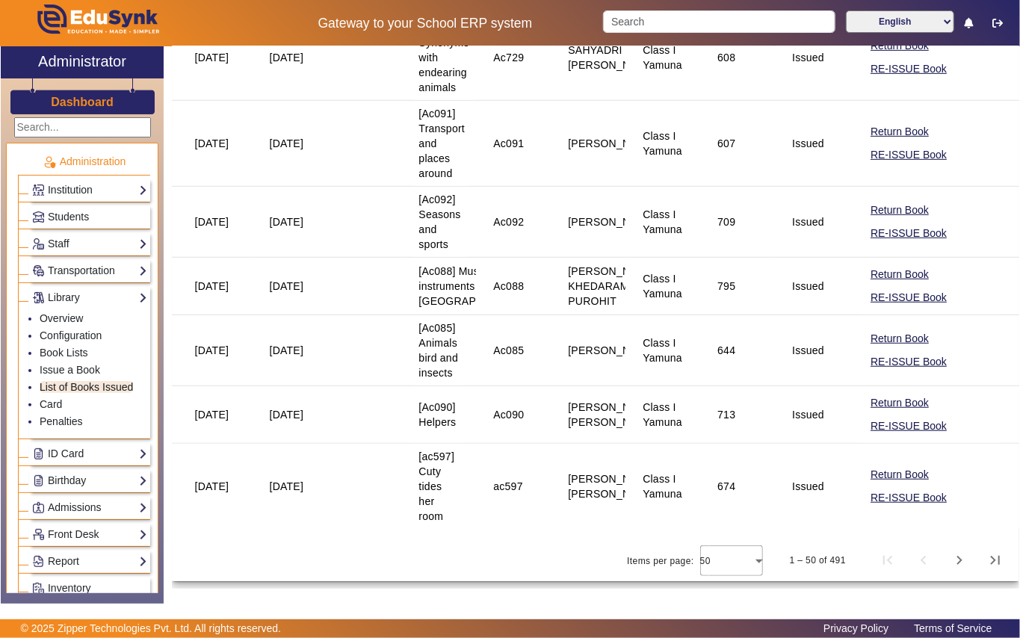
scroll to position [3886, 0]
click at [943, 556] on span "Next page" at bounding box center [960, 561] width 36 height 36
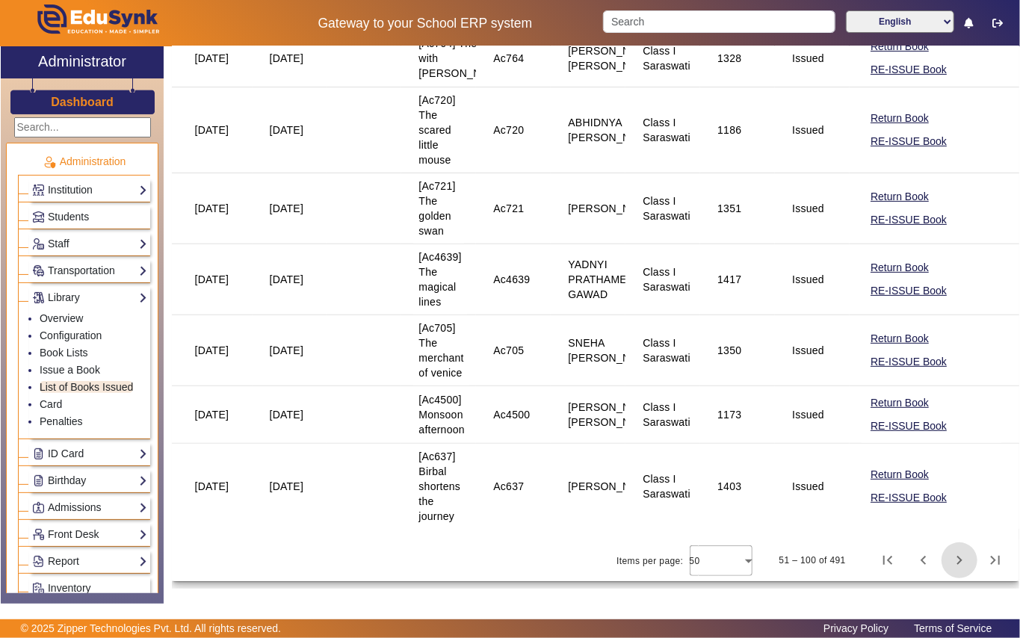
scroll to position [3415, 0]
click at [951, 560] on span "Next page" at bounding box center [960, 561] width 36 height 36
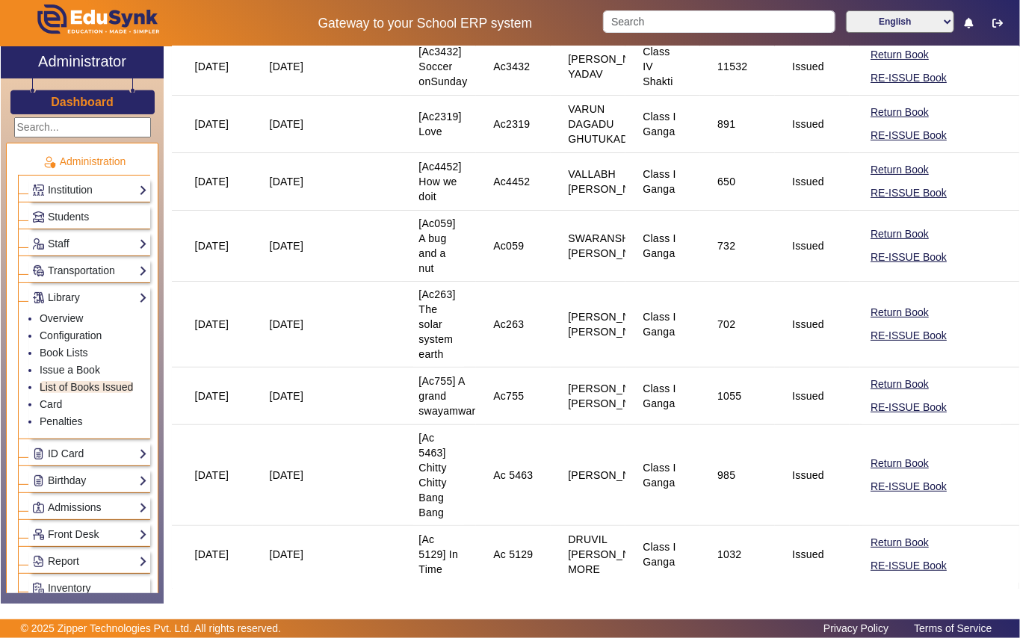
scroll to position [3304, 0]
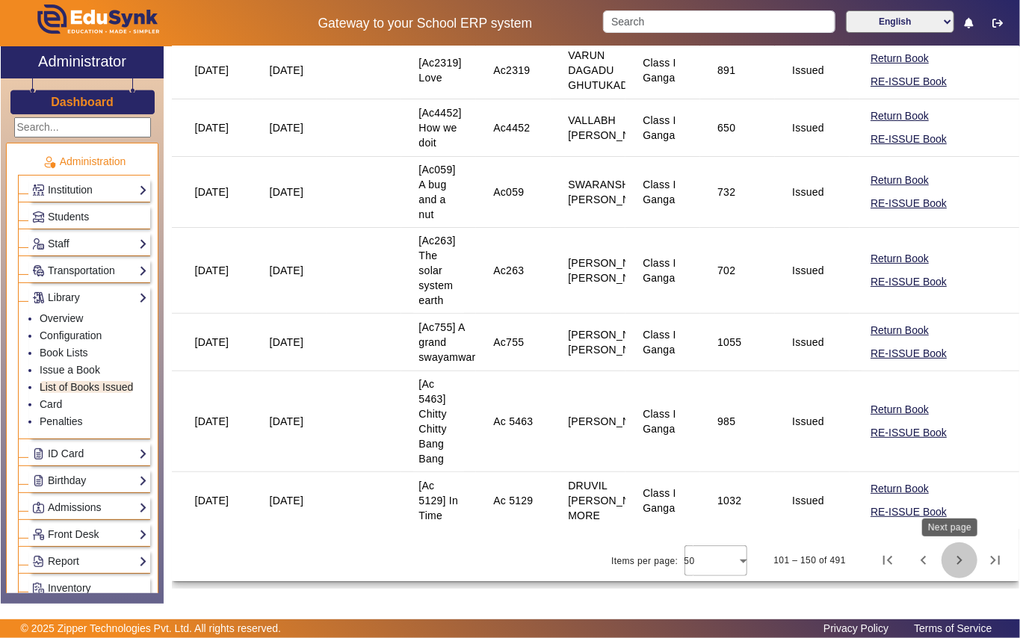
click at [945, 556] on span "Next page" at bounding box center [960, 561] width 36 height 36
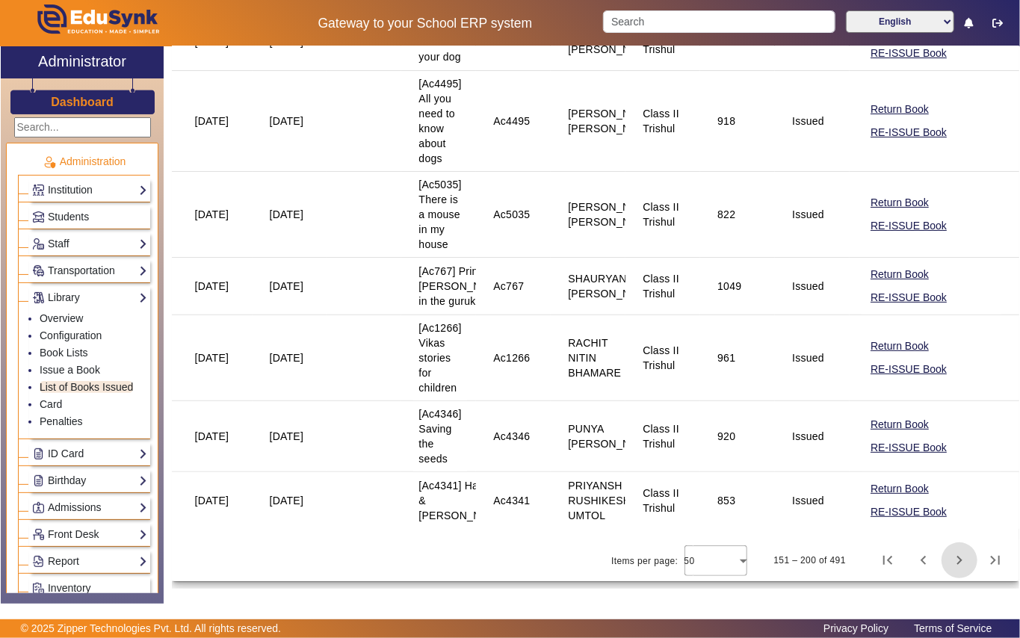
scroll to position [3602, 0]
click at [948, 566] on span "Next page" at bounding box center [960, 561] width 36 height 36
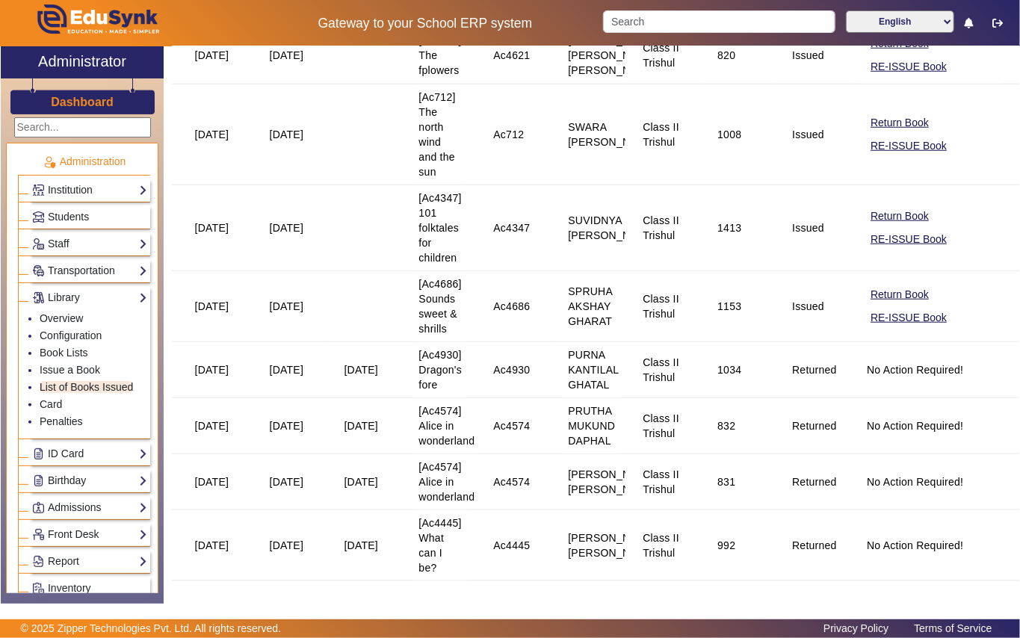
scroll to position [697, 0]
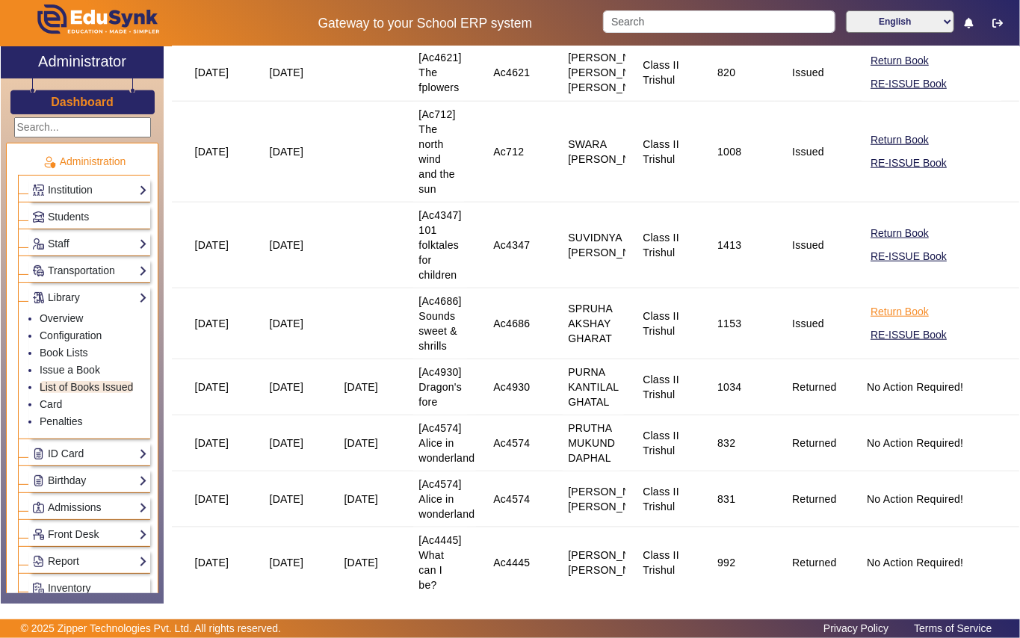
click at [888, 321] on button "Return Book" at bounding box center [899, 312] width 61 height 19
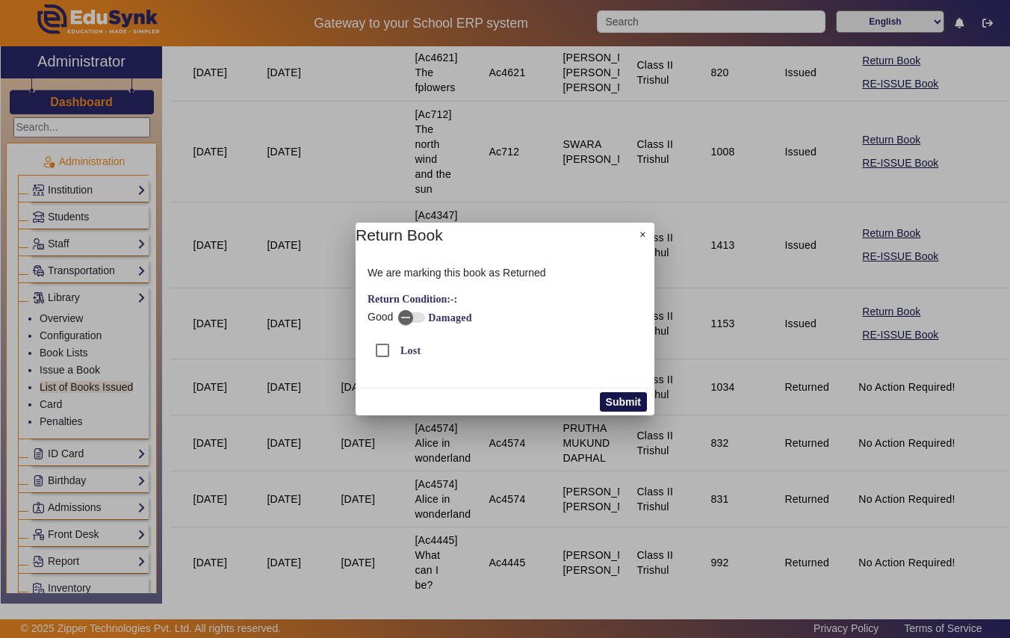
click at [637, 399] on button "Submit" at bounding box center [623, 401] width 47 height 19
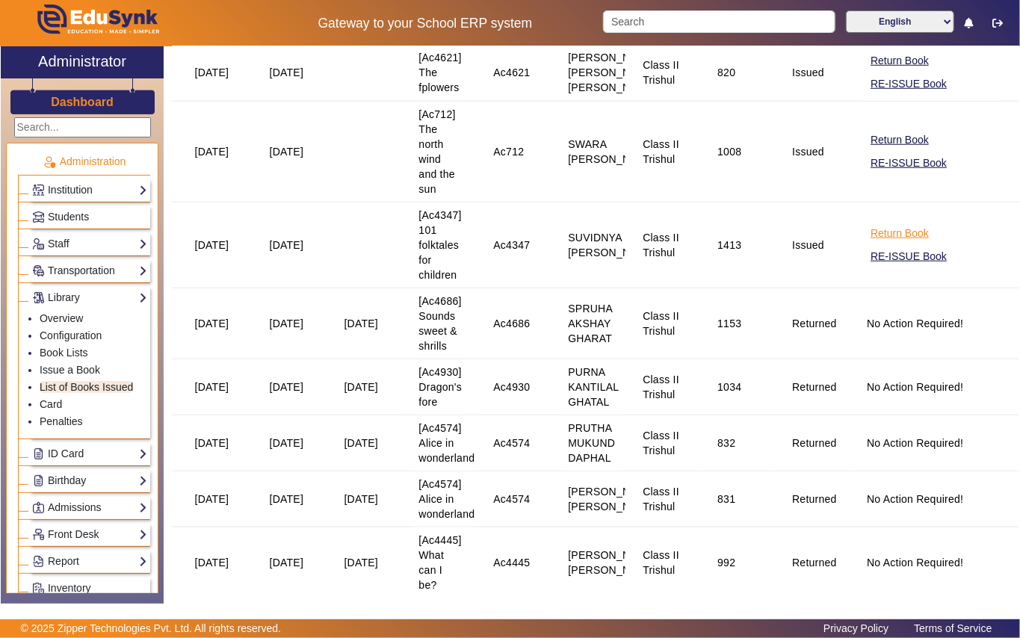
click at [873, 243] on button "Return Book" at bounding box center [899, 233] width 61 height 19
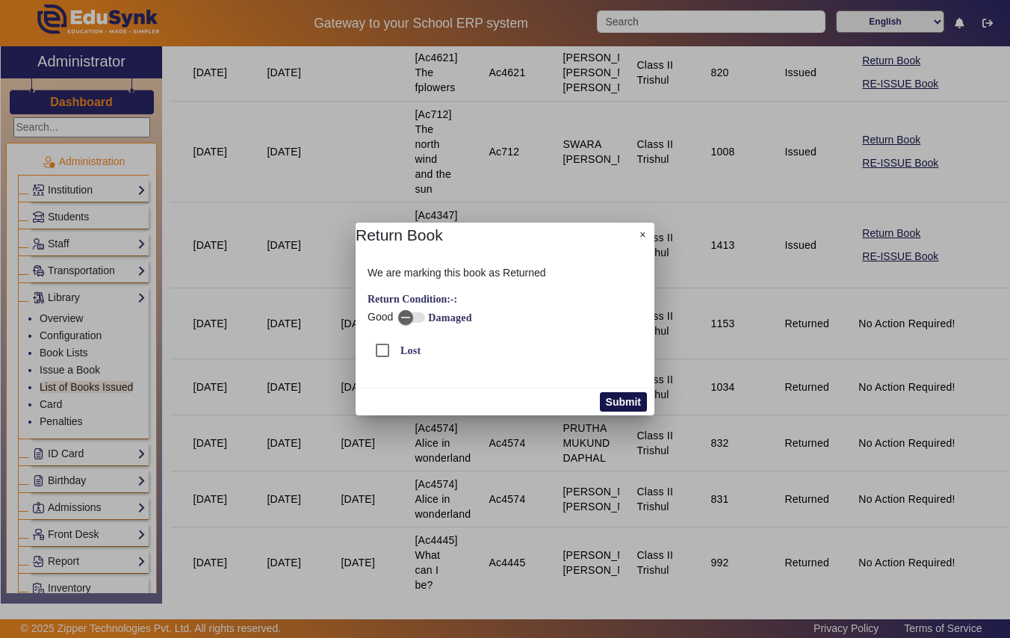
click at [623, 407] on button "Submit" at bounding box center [623, 401] width 47 height 19
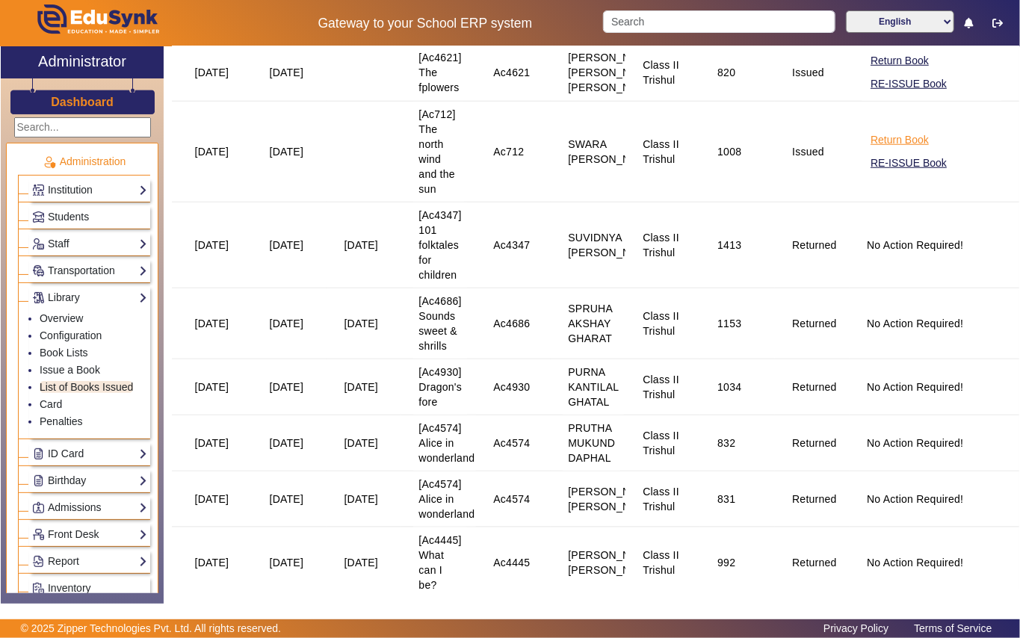
click at [888, 149] on button "Return Book" at bounding box center [899, 140] width 61 height 19
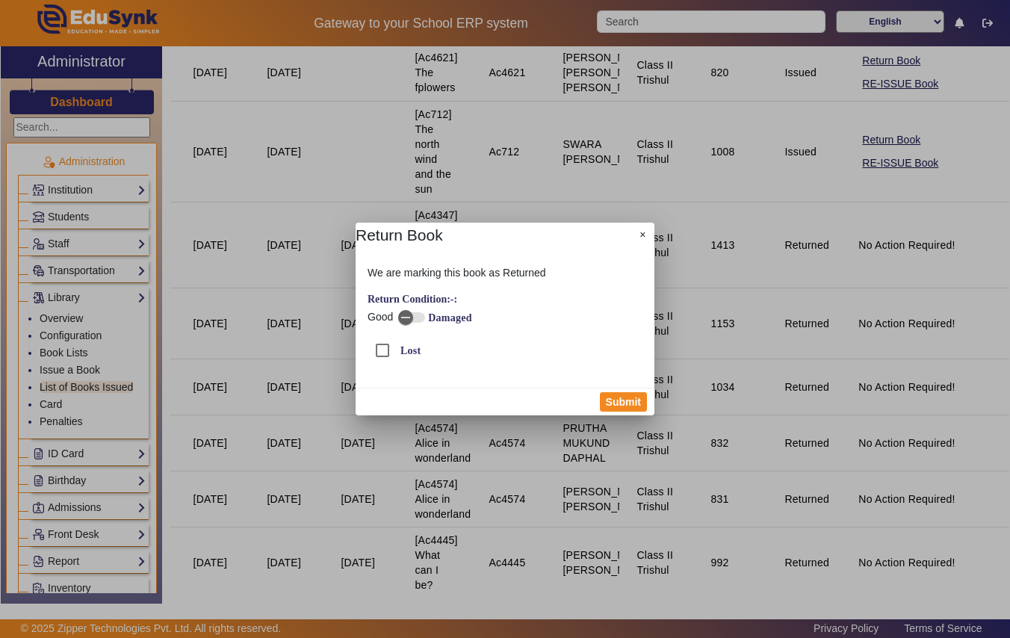
click at [631, 401] on button "Submit" at bounding box center [623, 401] width 47 height 19
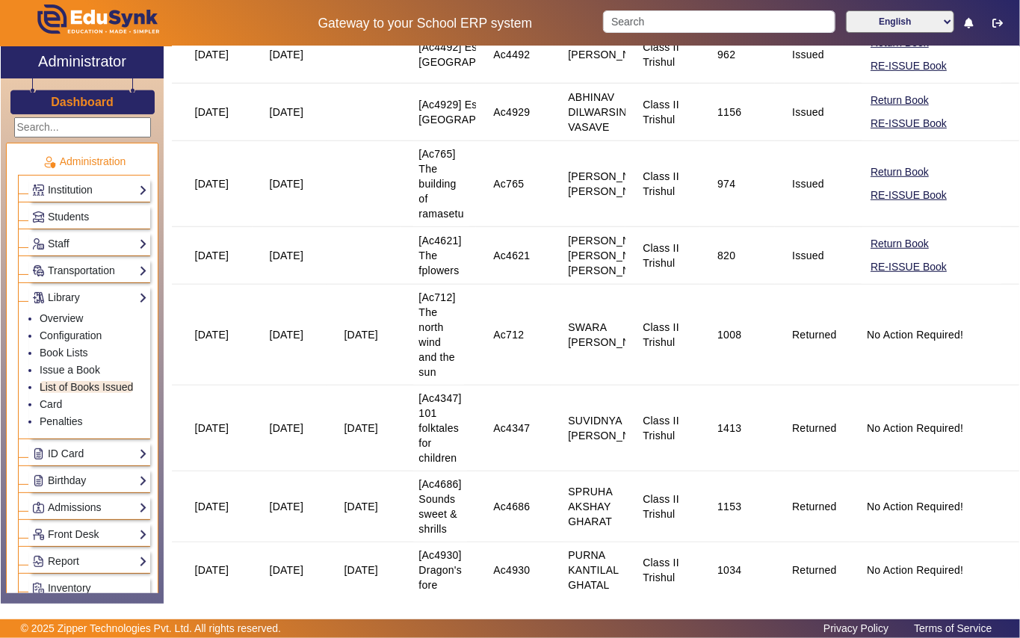
scroll to position [498, 0]
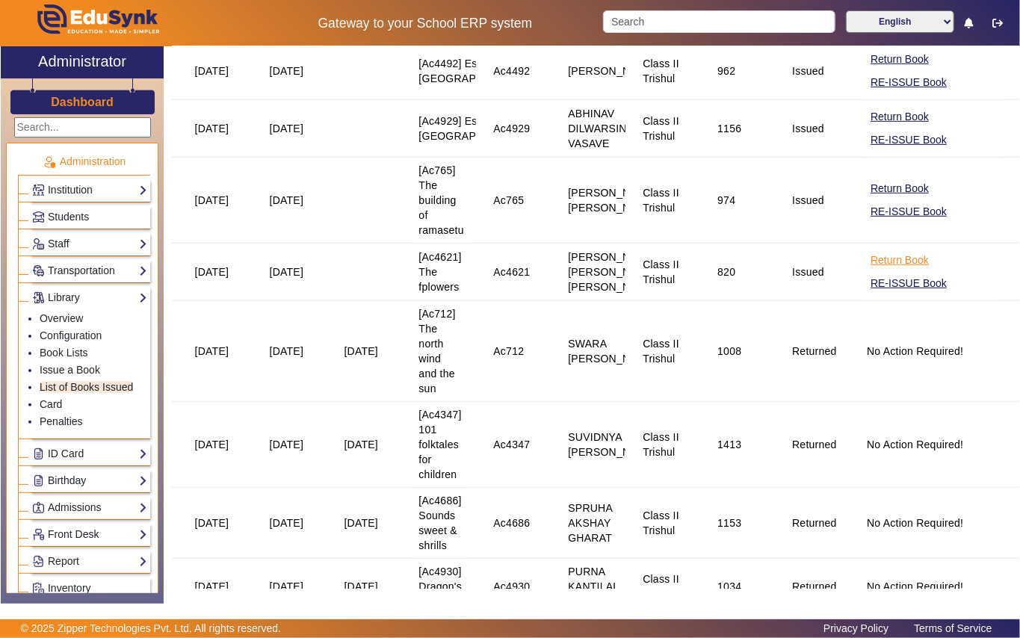
click at [894, 270] on button "Return Book" at bounding box center [899, 260] width 61 height 19
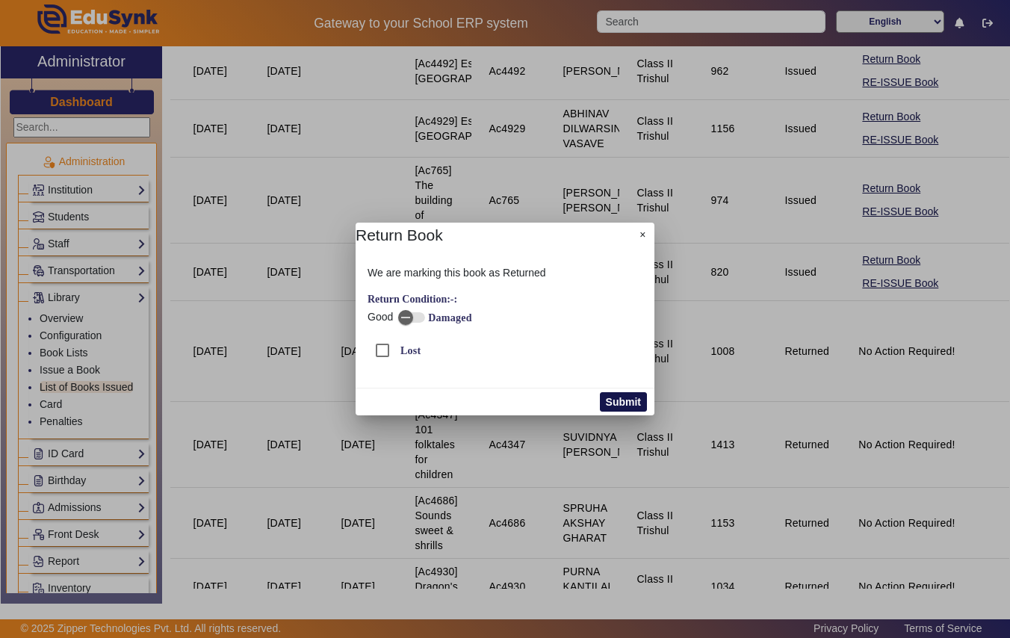
click at [631, 402] on button "Submit" at bounding box center [623, 401] width 47 height 19
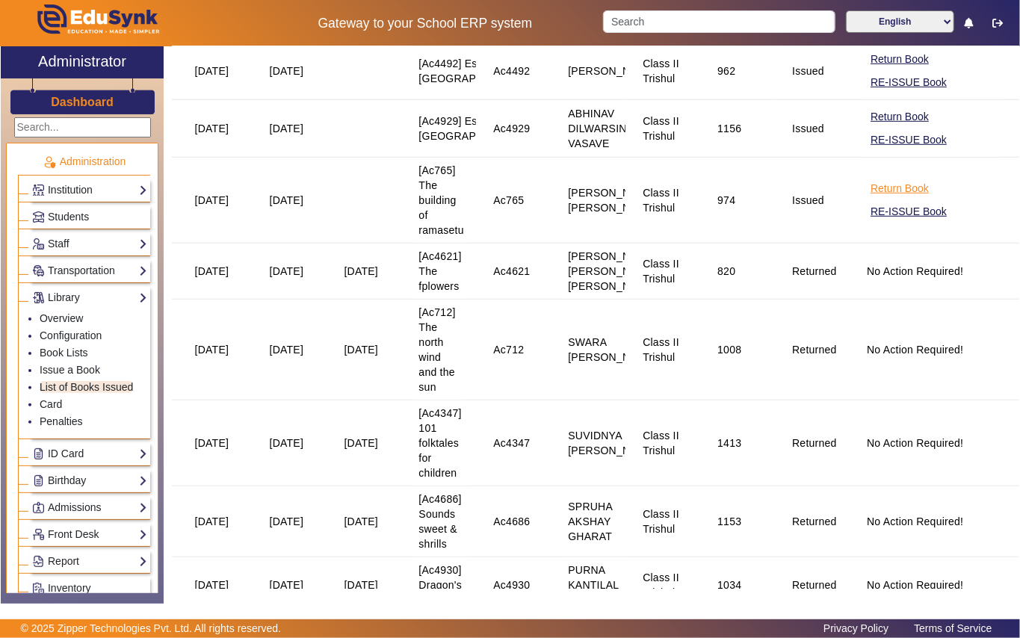
click at [909, 198] on button "Return Book" at bounding box center [899, 188] width 61 height 19
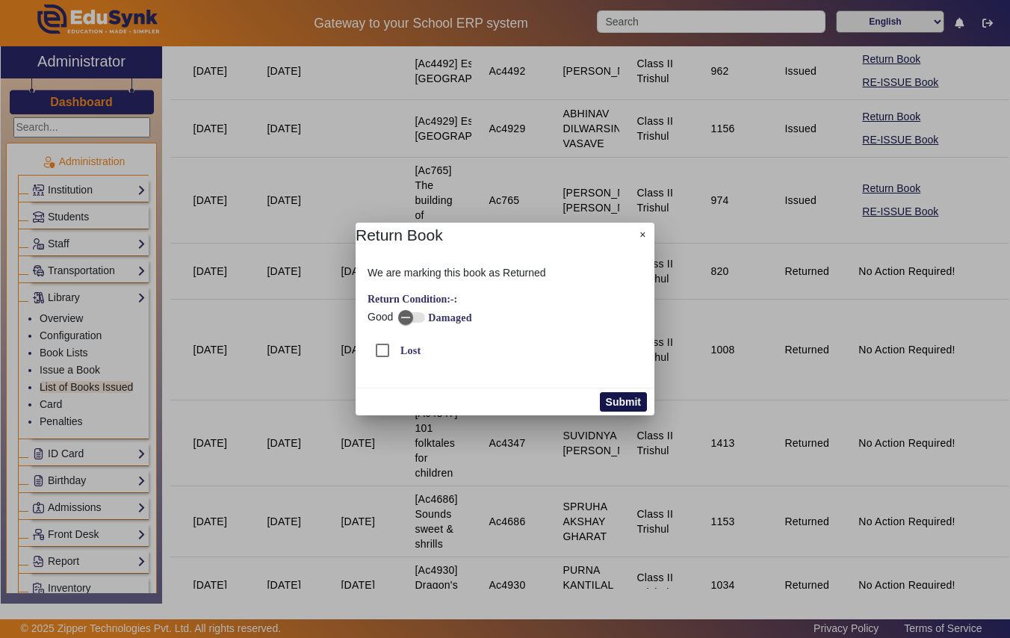
click at [613, 401] on button "Submit" at bounding box center [623, 401] width 47 height 19
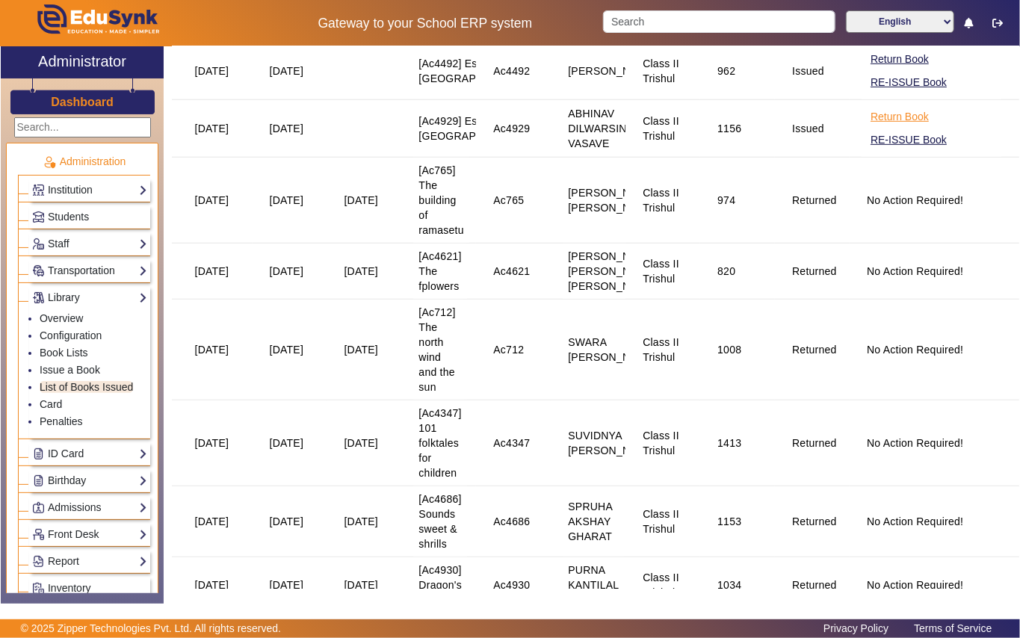
click at [877, 126] on button "Return Book" at bounding box center [899, 117] width 61 height 19
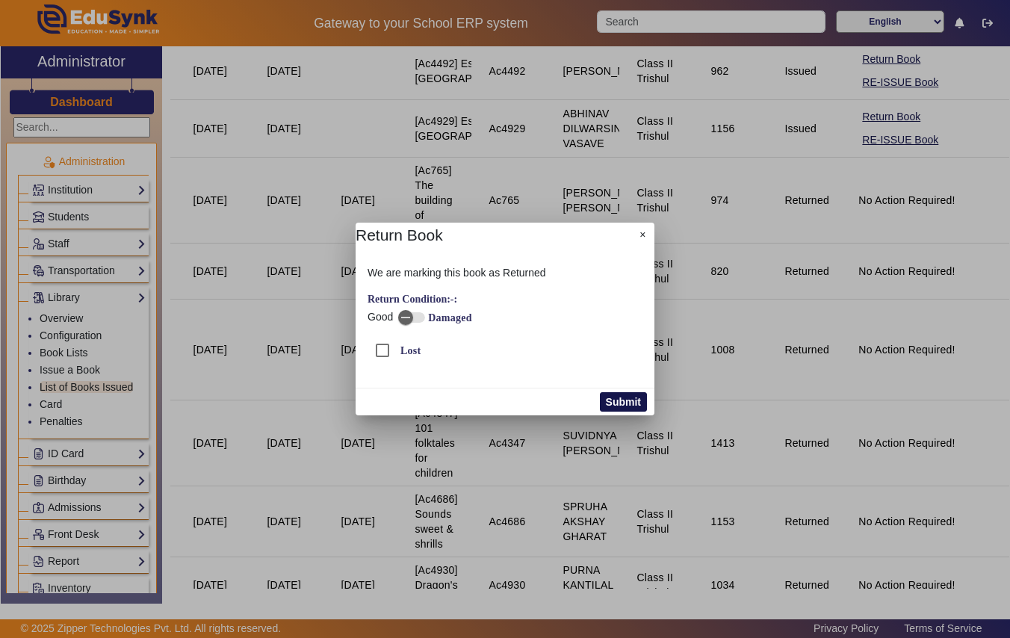
click at [634, 398] on button "Submit" at bounding box center [623, 401] width 47 height 19
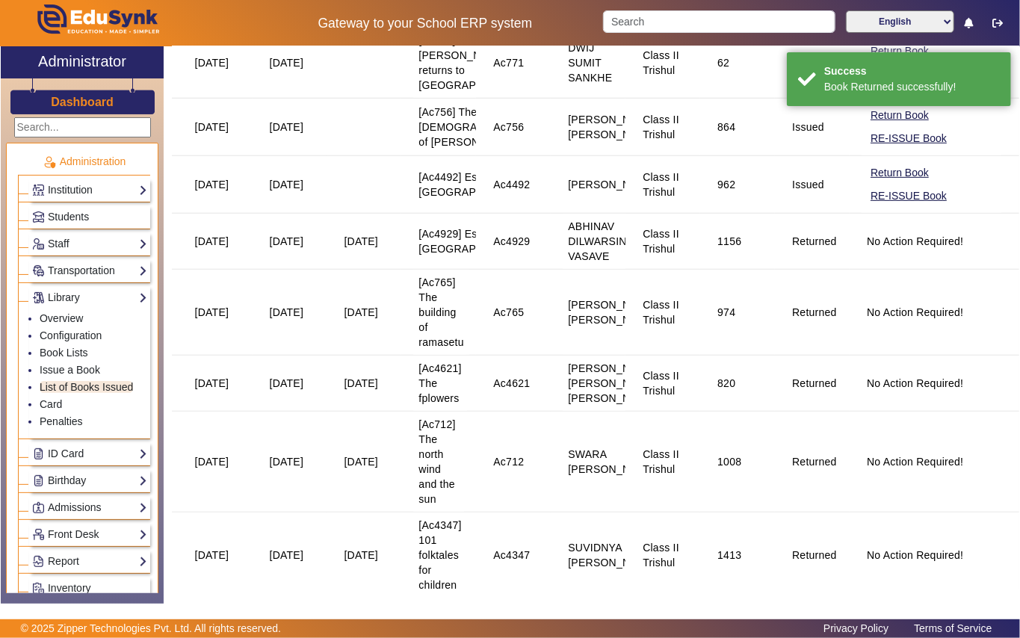
scroll to position [398, 0]
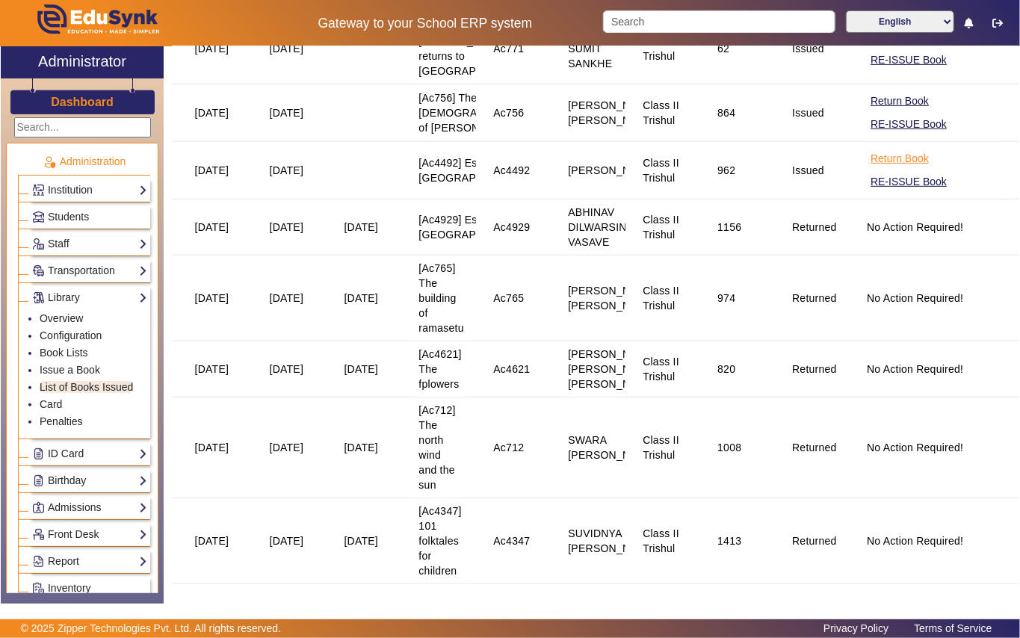
click at [877, 168] on button "Return Book" at bounding box center [899, 158] width 61 height 19
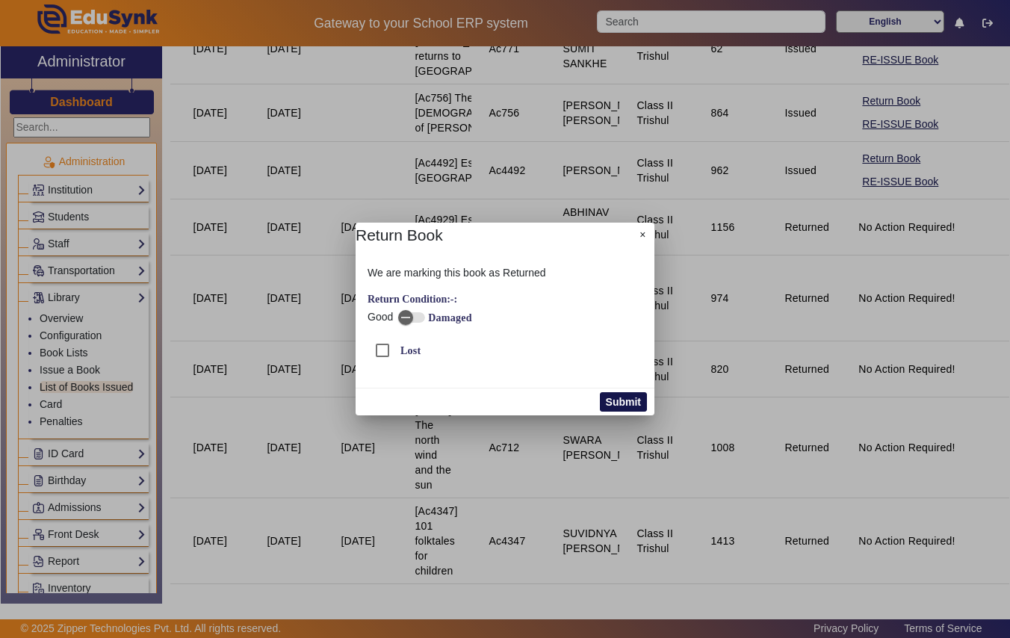
click at [634, 401] on button "Submit" at bounding box center [623, 401] width 47 height 19
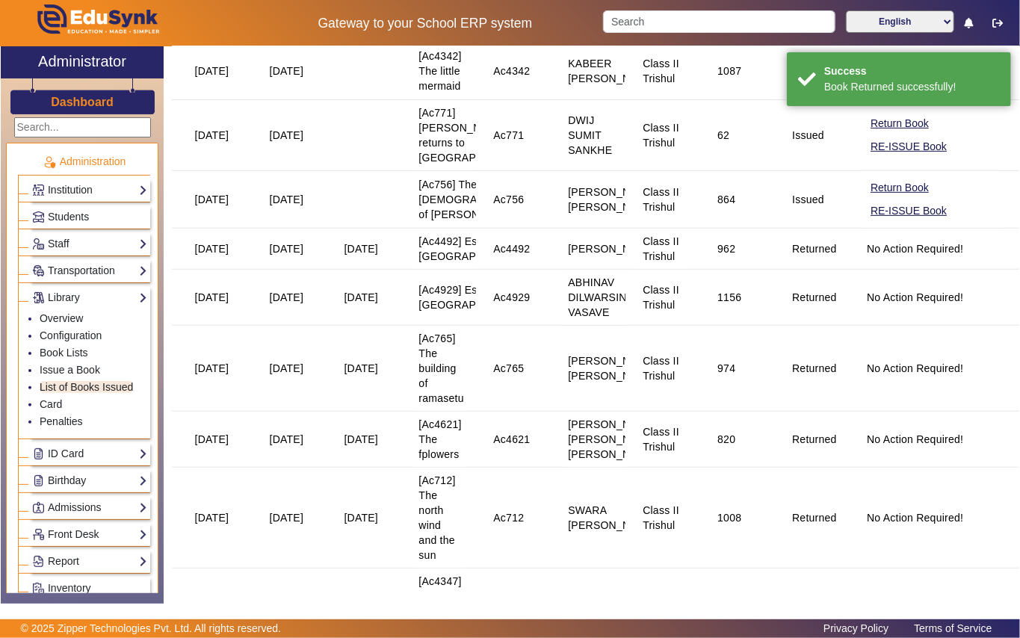
scroll to position [199, 0]
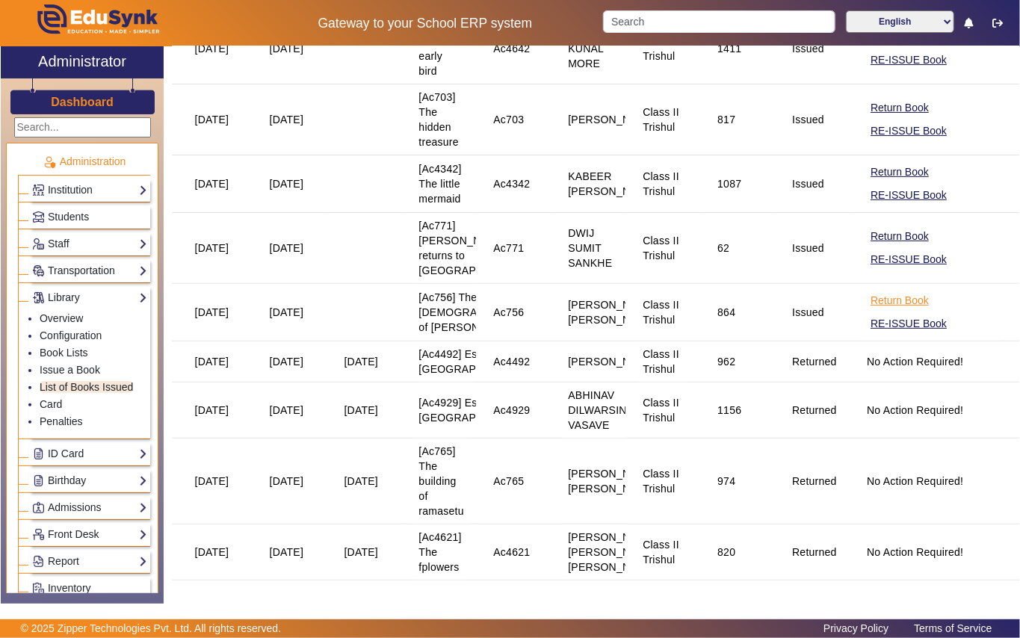
click at [900, 310] on button "Return Book" at bounding box center [899, 300] width 61 height 19
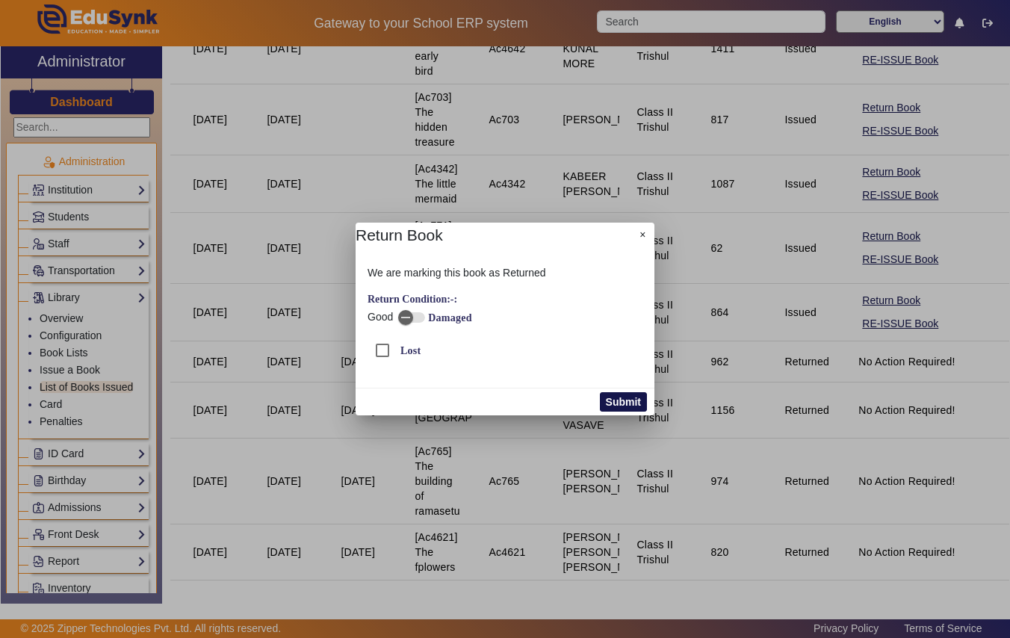
click at [641, 402] on button "Submit" at bounding box center [623, 401] width 47 height 19
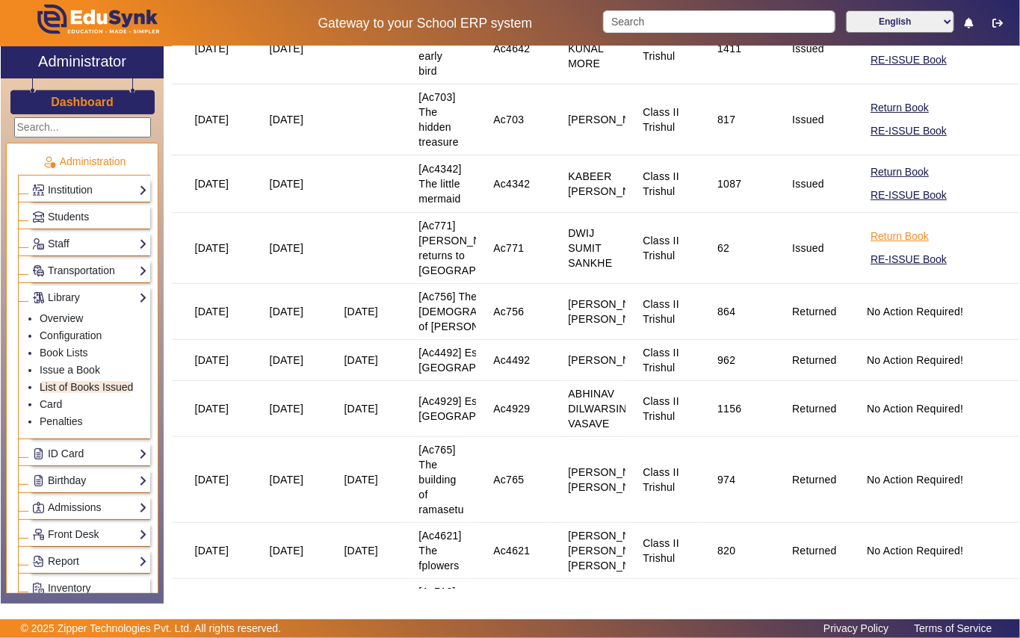
click at [874, 246] on button "Return Book" at bounding box center [899, 236] width 61 height 19
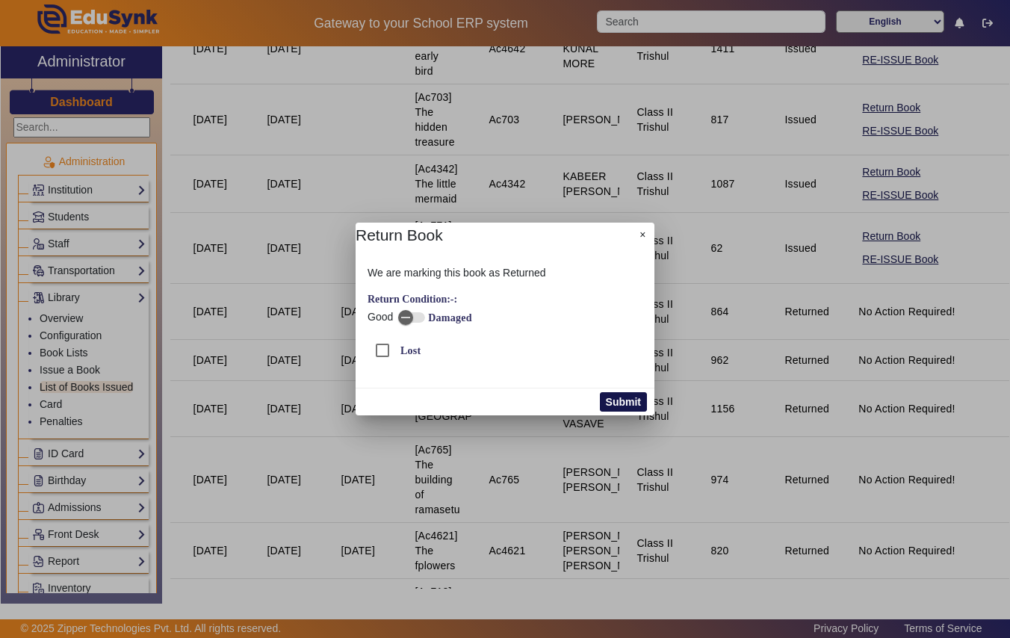
click at [622, 404] on button "Submit" at bounding box center [623, 401] width 47 height 19
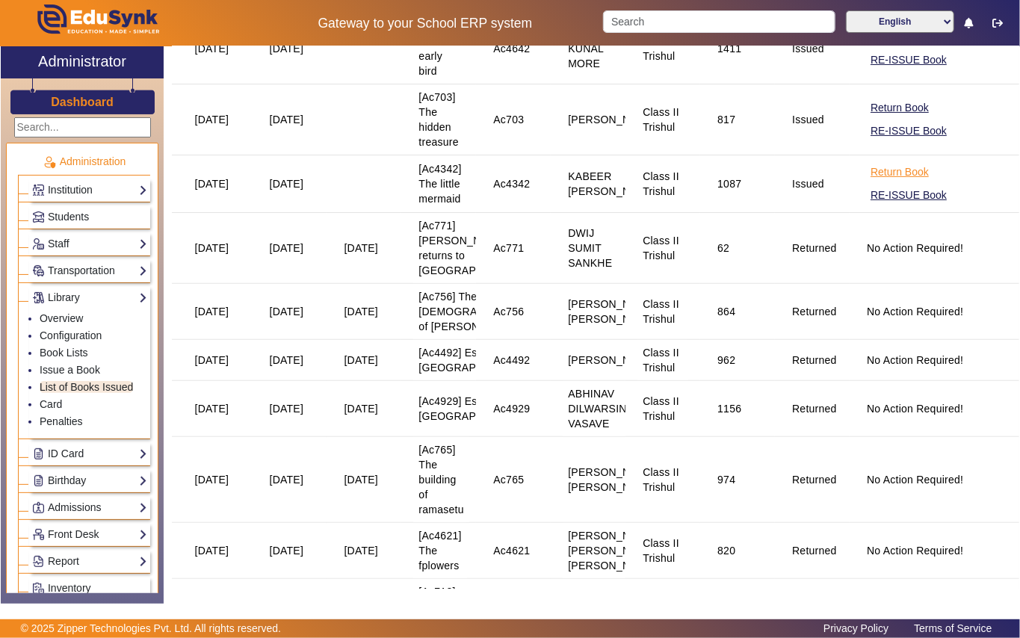
click at [877, 182] on button "Return Book" at bounding box center [899, 172] width 61 height 19
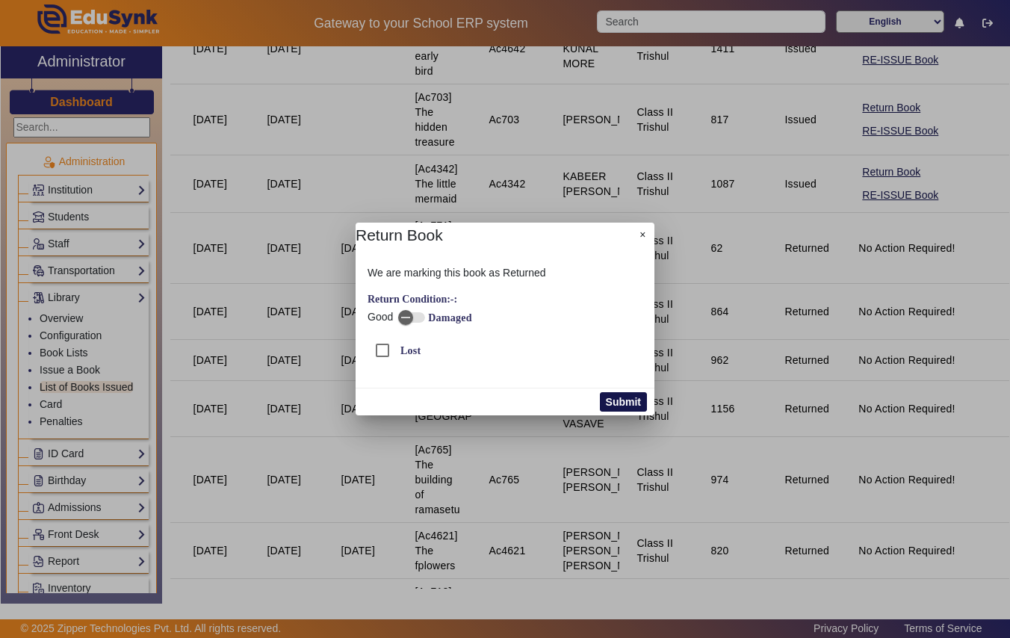
click at [629, 401] on button "Submit" at bounding box center [623, 401] width 47 height 19
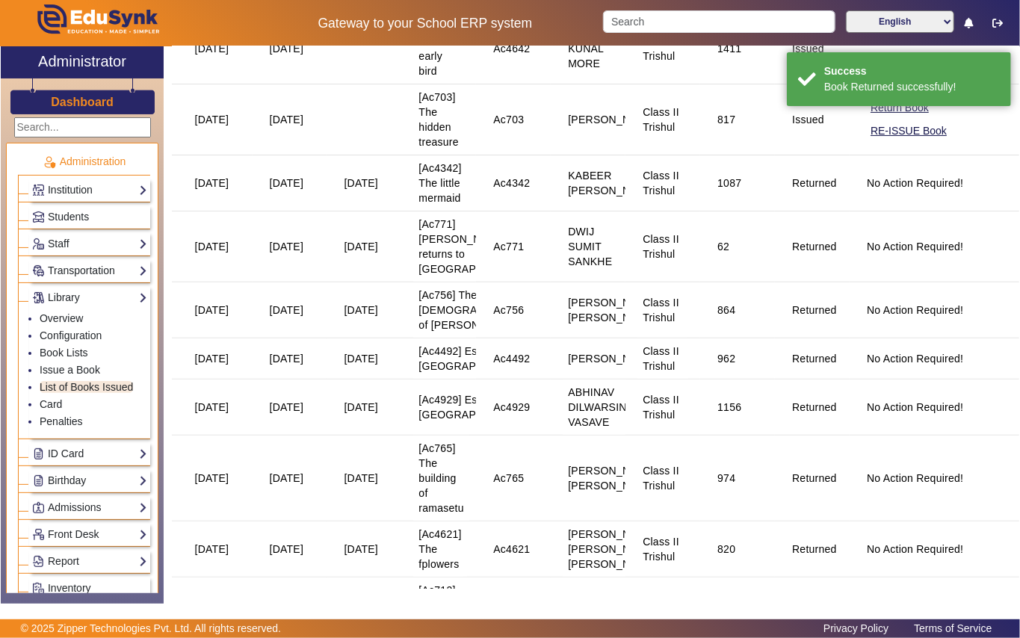
scroll to position [0, 0]
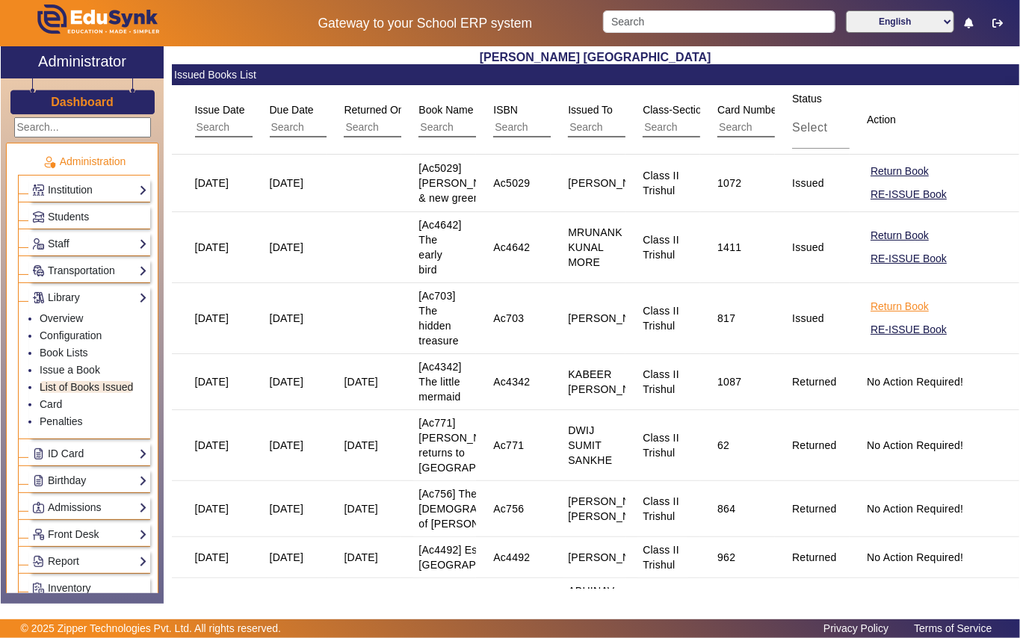
click at [903, 316] on button "Return Book" at bounding box center [899, 306] width 61 height 19
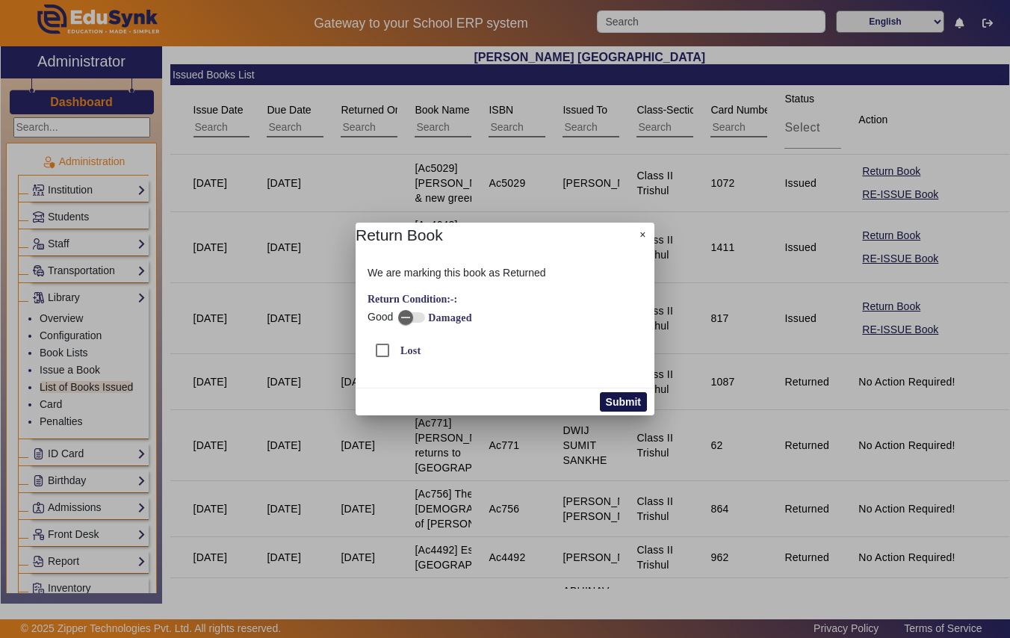
click at [620, 401] on button "Submit" at bounding box center [623, 401] width 47 height 19
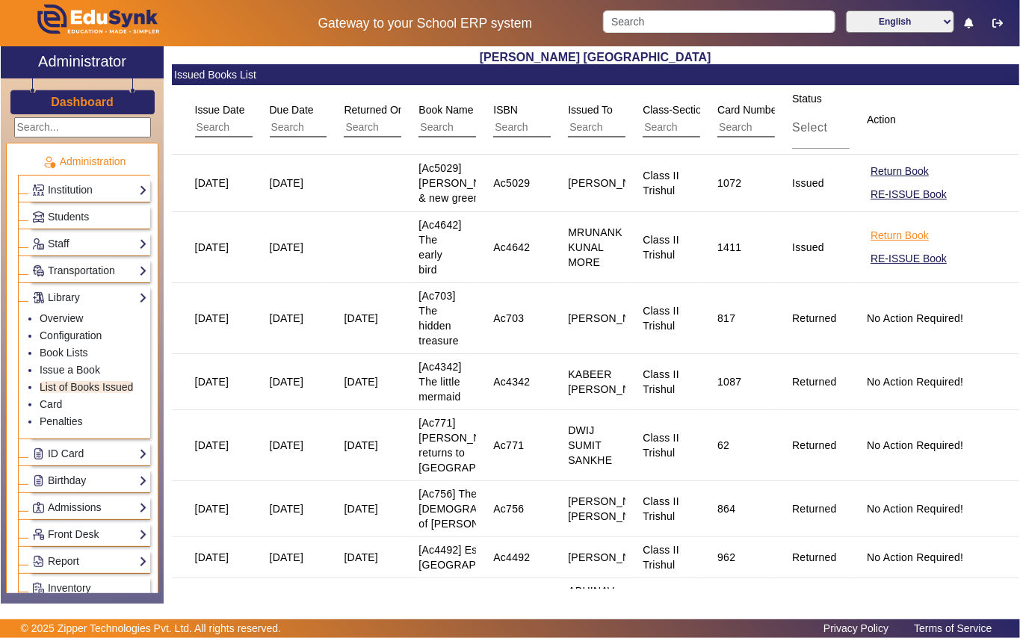
click at [888, 245] on button "Return Book" at bounding box center [899, 235] width 61 height 19
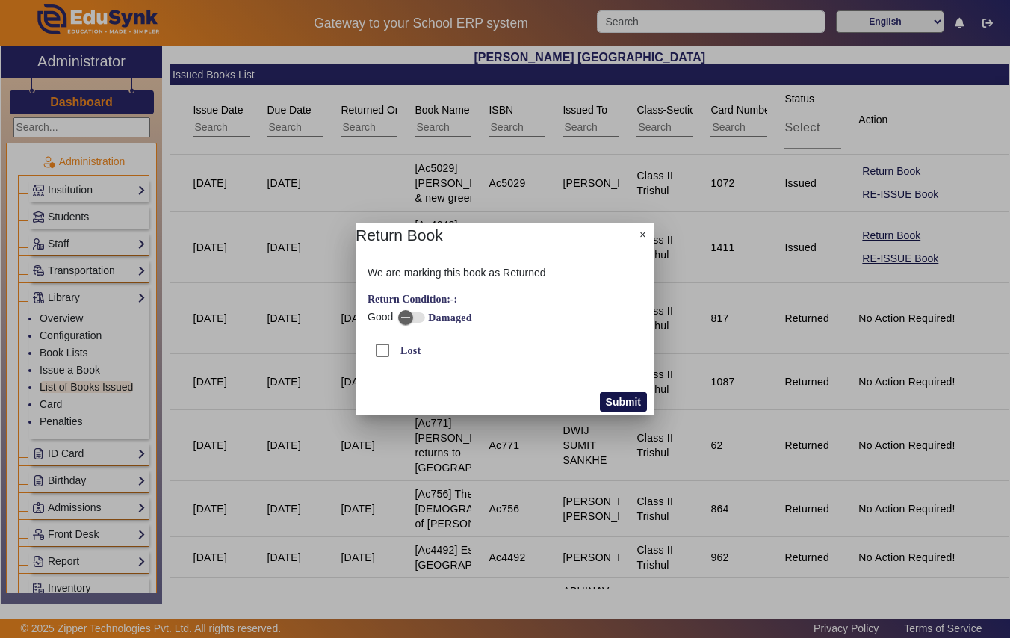
click at [635, 399] on button "Submit" at bounding box center [623, 401] width 47 height 19
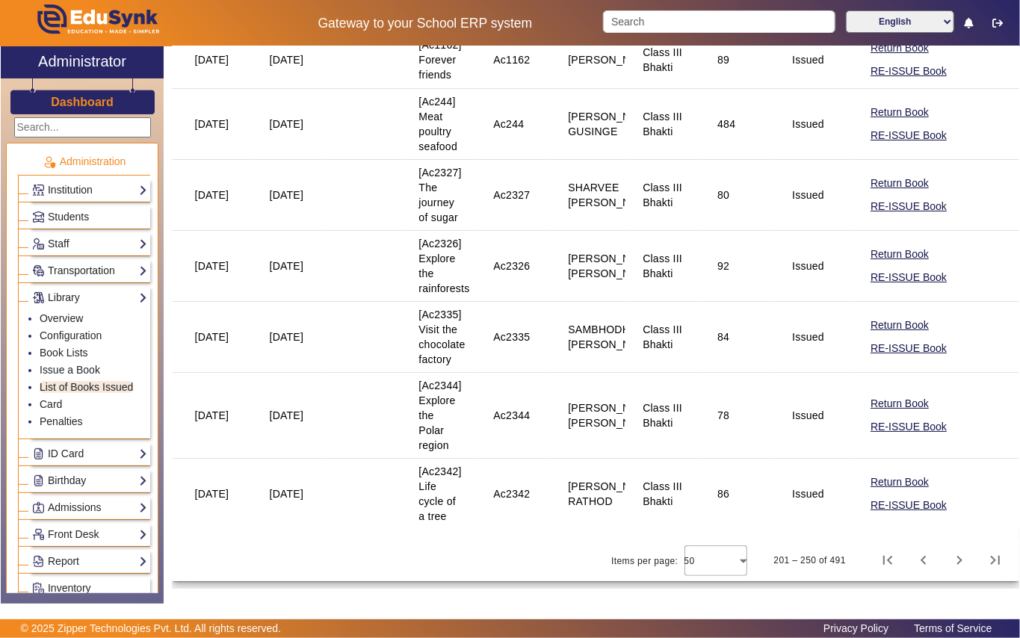
scroll to position [3164, 0]
click at [910, 560] on span "Previous page" at bounding box center [924, 561] width 36 height 36
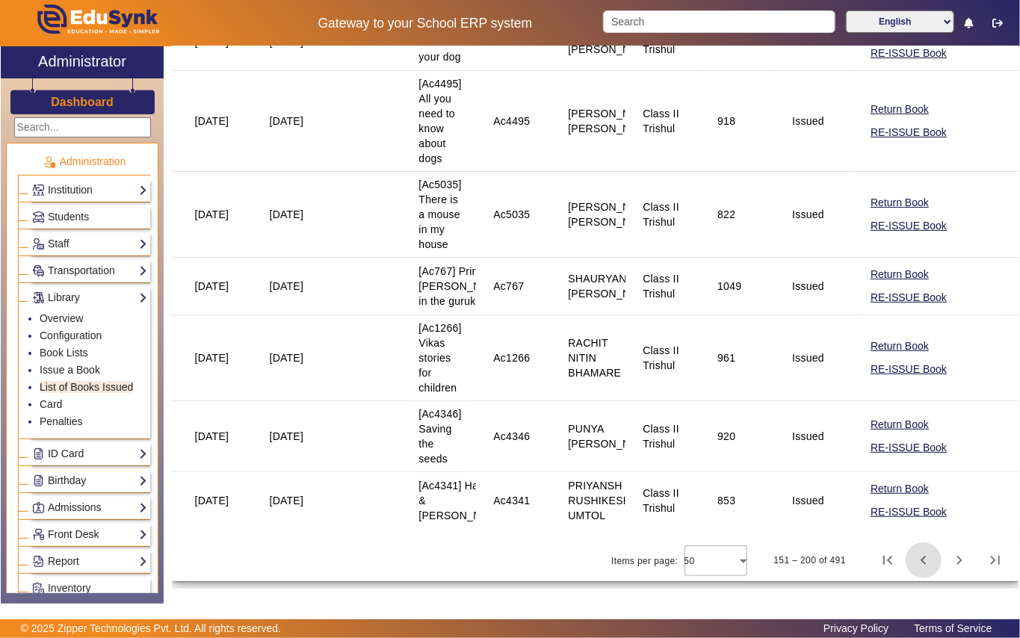
scroll to position [3602, 0]
click at [93, 215] on link "Students" at bounding box center [89, 216] width 115 height 17
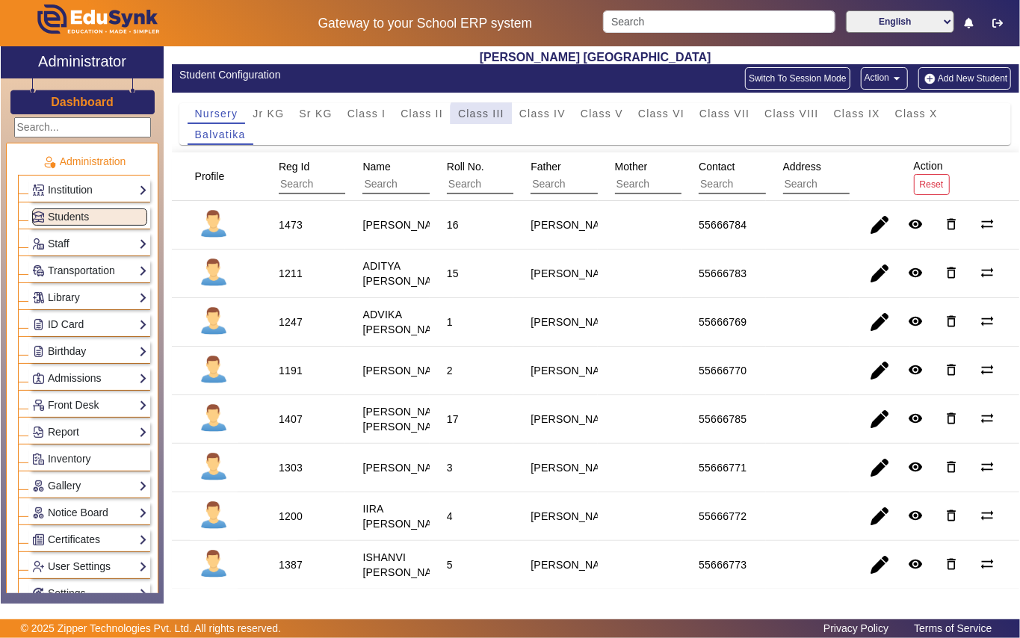
click at [486, 117] on span "Class III" at bounding box center [481, 113] width 46 height 10
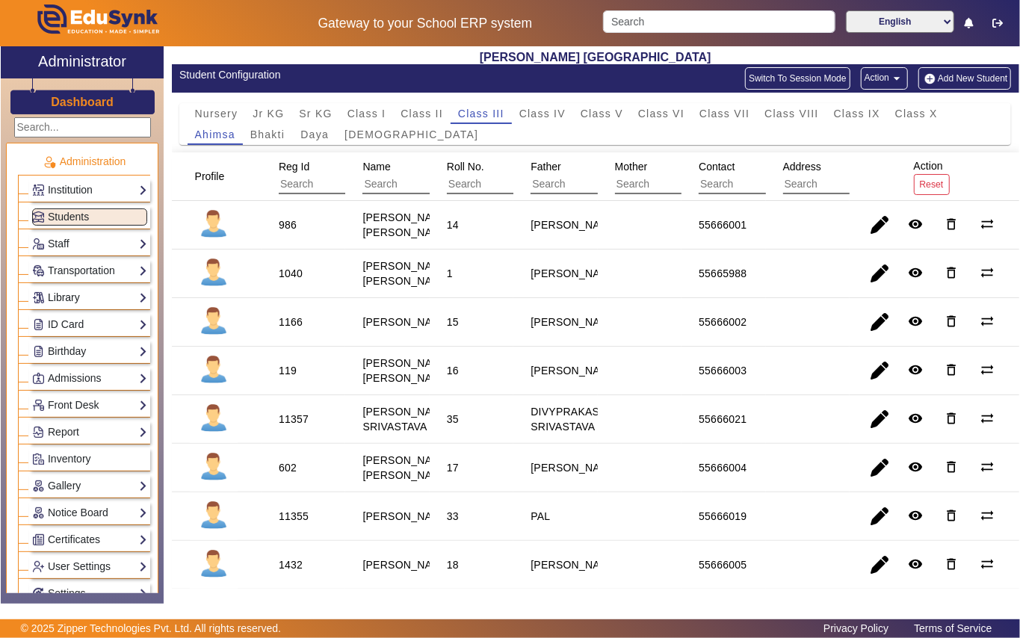
click at [102, 299] on link "Library" at bounding box center [89, 297] width 115 height 17
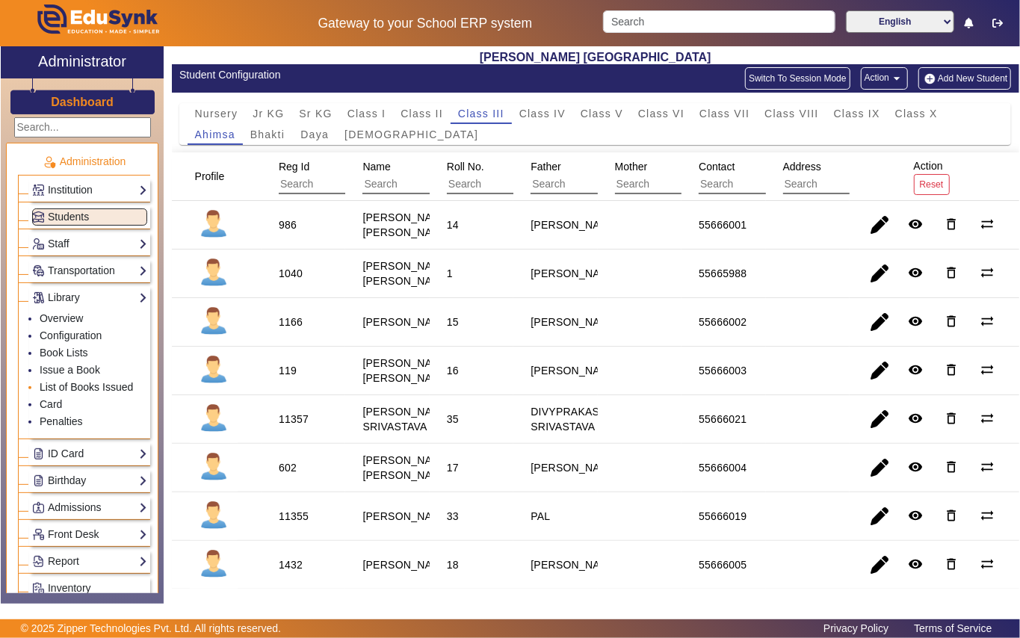
click at [105, 386] on link "List of Books Issued" at bounding box center [86, 387] width 93 height 12
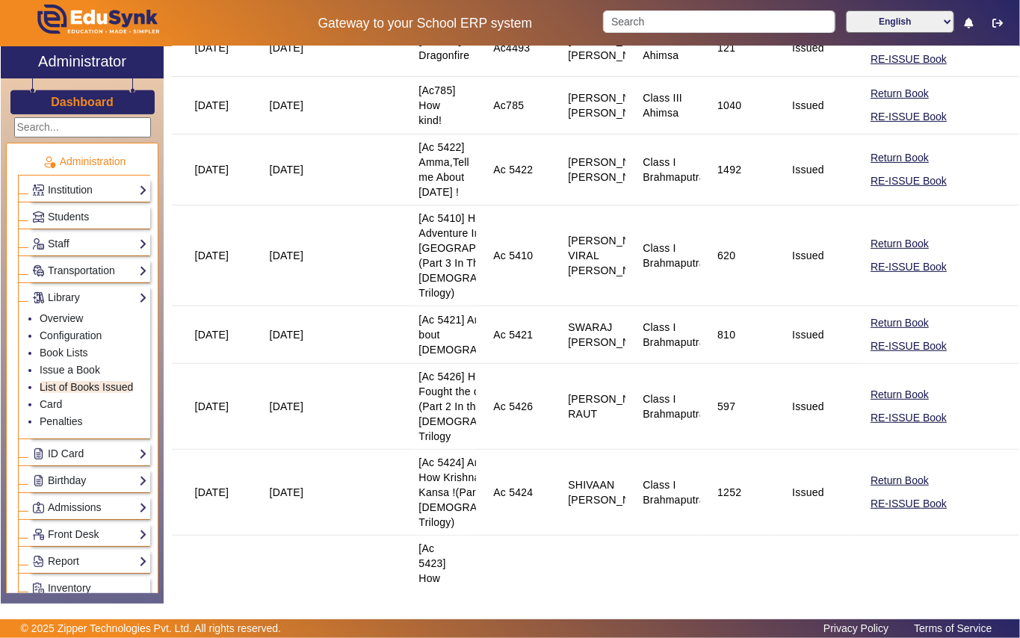
scroll to position [199, 0]
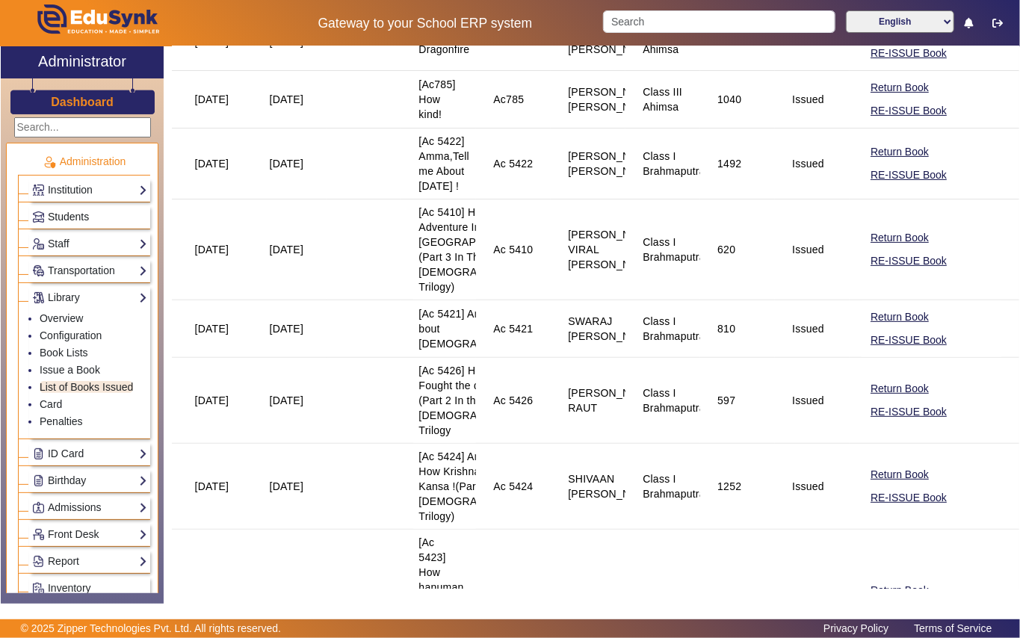
click at [102, 213] on link "Students" at bounding box center [89, 216] width 115 height 17
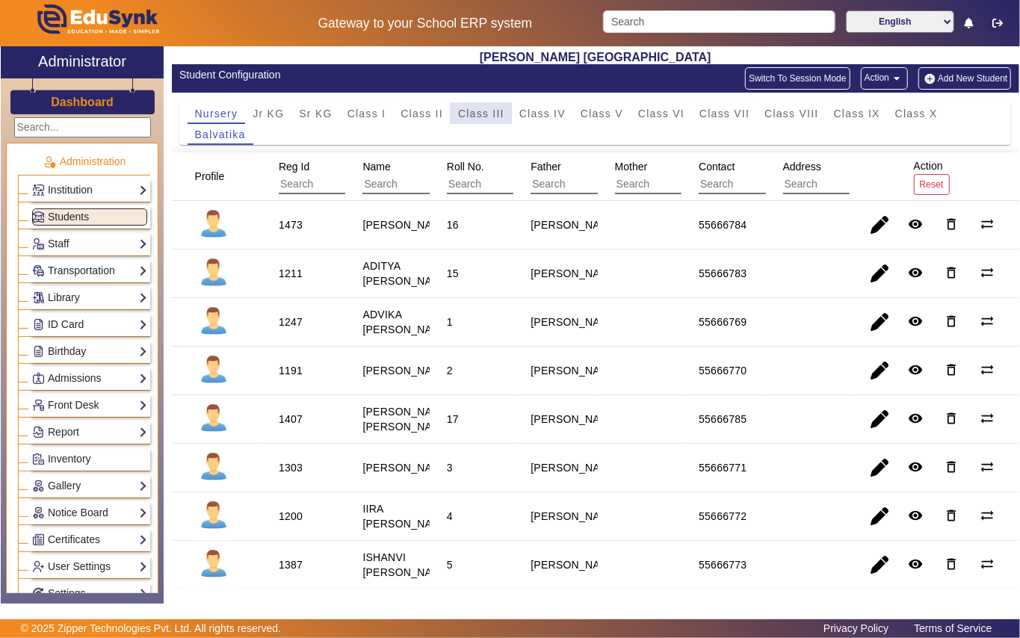
click at [476, 108] on span "Class III" at bounding box center [481, 113] width 46 height 10
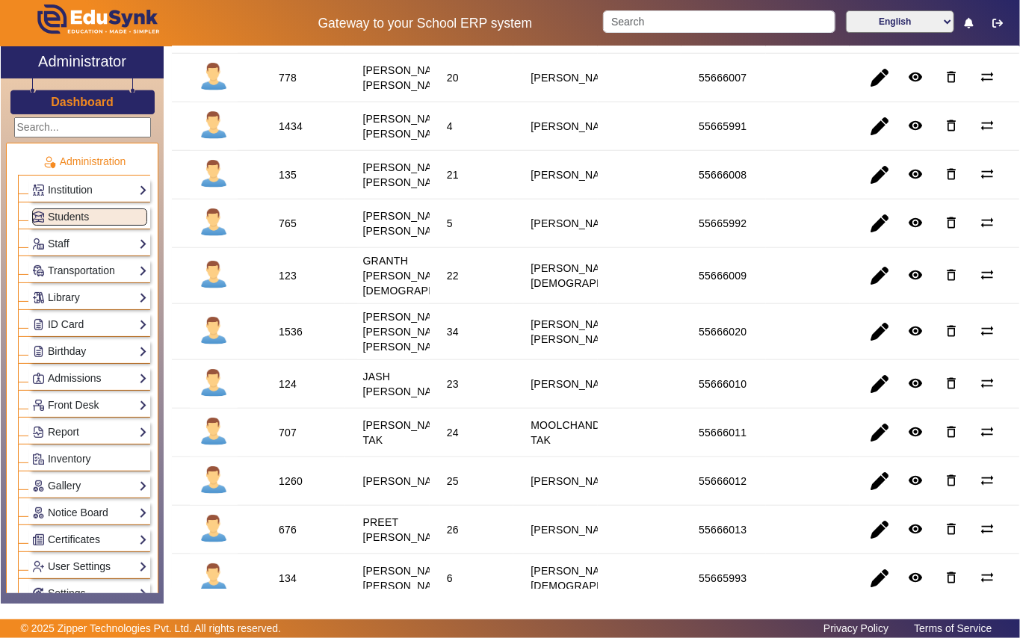
scroll to position [697, 0]
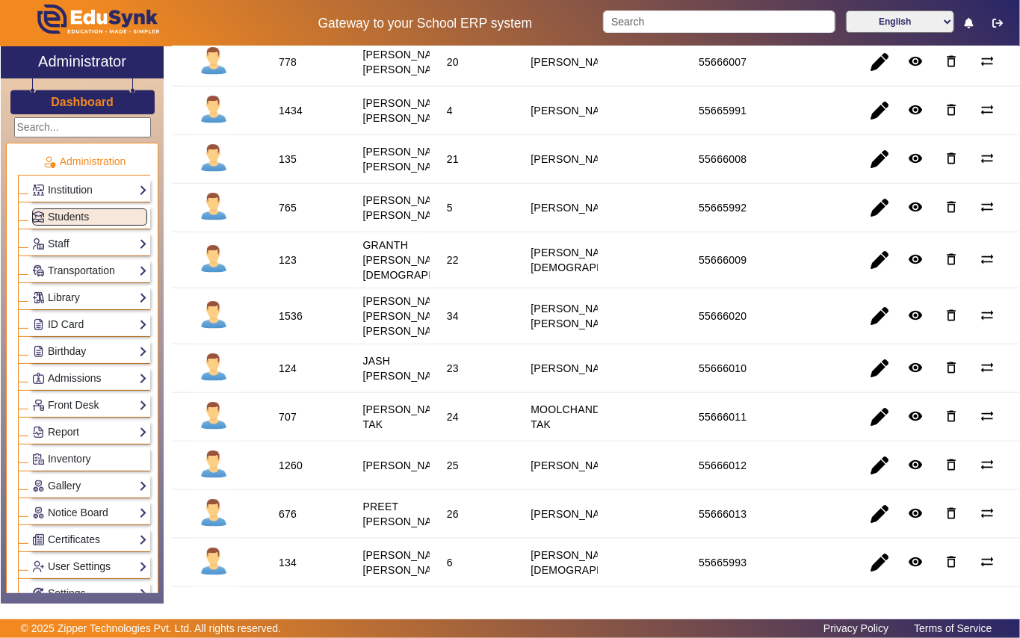
click at [288, 215] on div "765" at bounding box center [288, 207] width 18 height 15
click at [99, 296] on link "Library" at bounding box center [89, 297] width 115 height 17
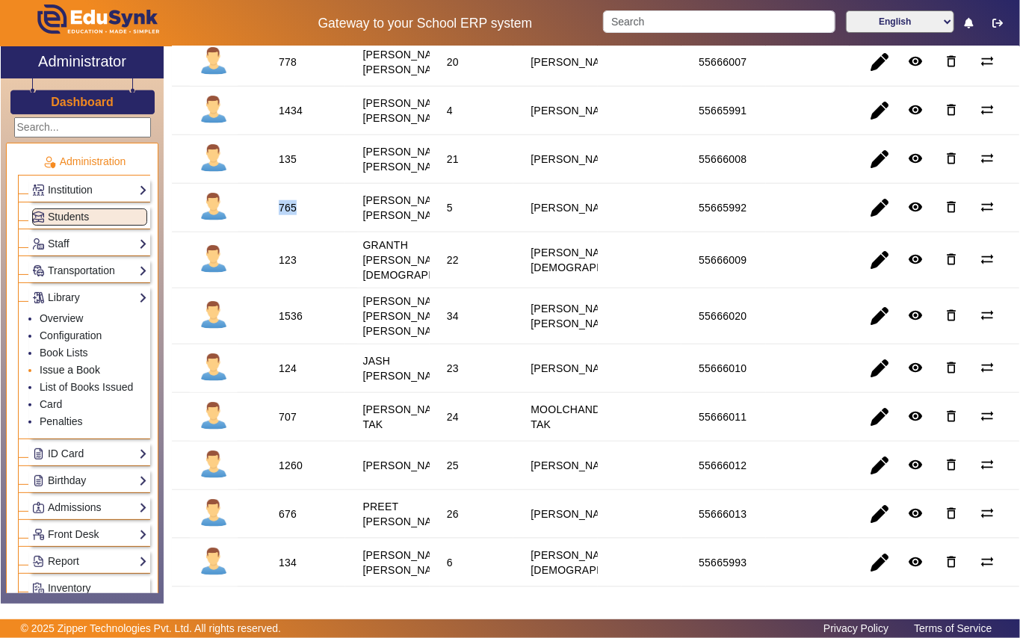
click at [96, 374] on link "Issue a Book" at bounding box center [70, 370] width 61 height 12
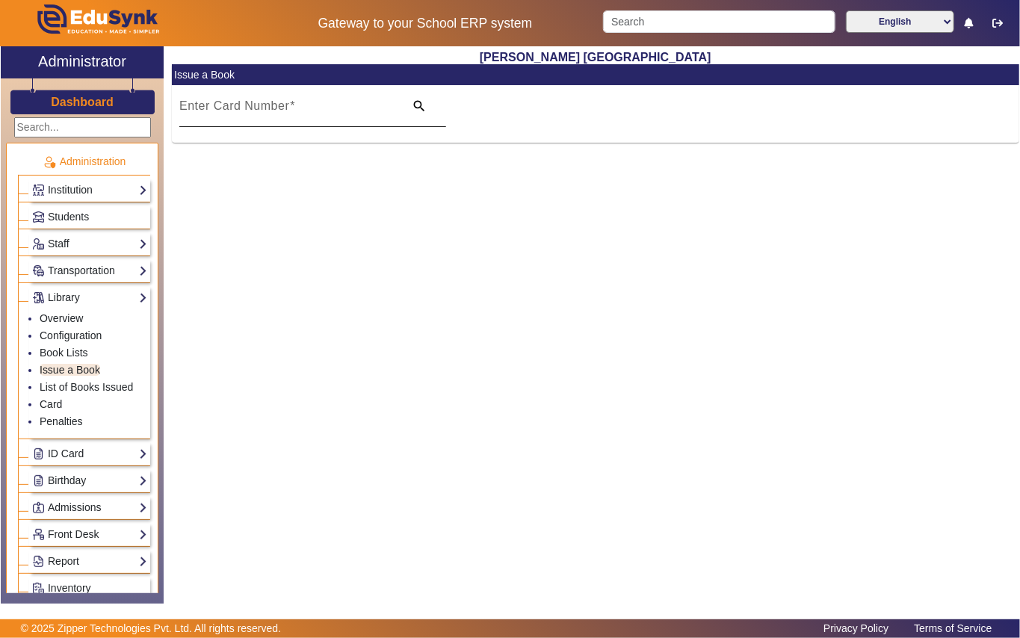
click at [247, 106] on mat-label "Enter Card Number" at bounding box center [234, 105] width 110 height 13
click at [247, 106] on input "Enter Card Number" at bounding box center [287, 112] width 216 height 18
paste input "765"
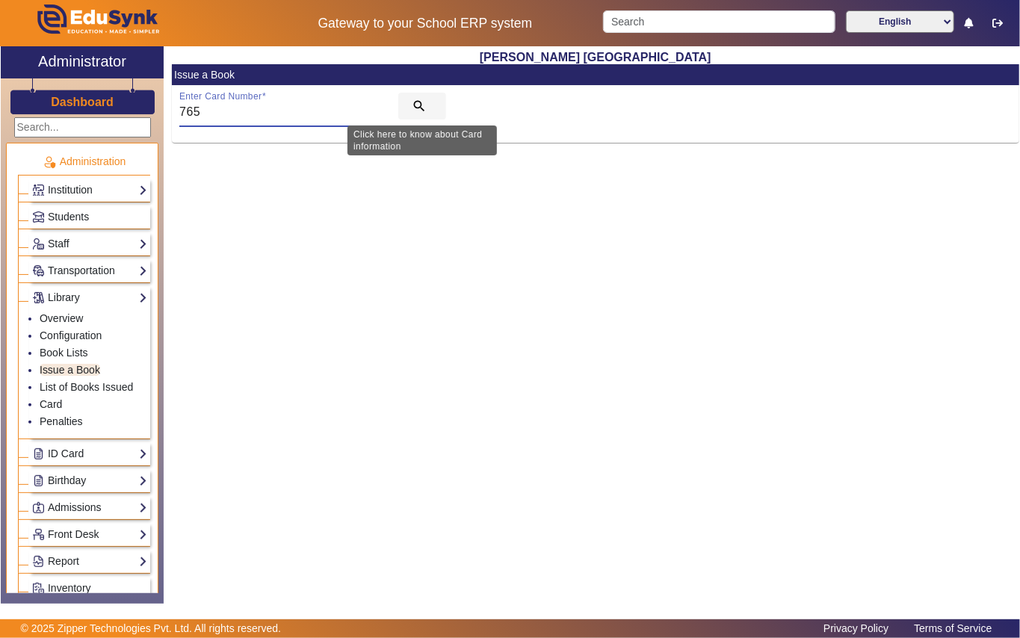
type input "765"
click at [418, 108] on mat-icon "search" at bounding box center [419, 106] width 15 height 15
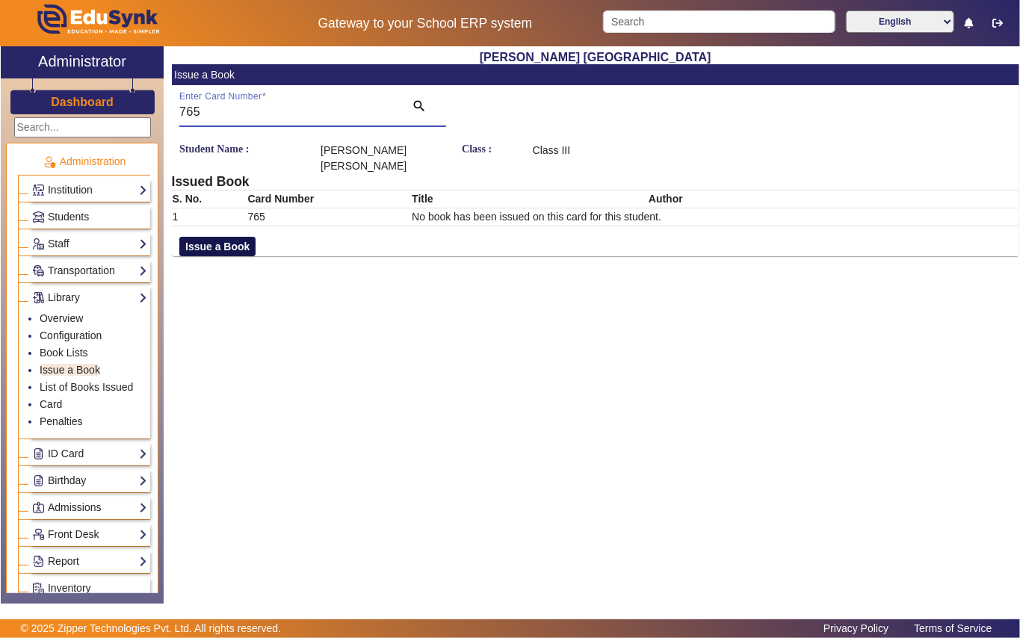
click at [212, 237] on button "Issue a Book" at bounding box center [217, 246] width 76 height 19
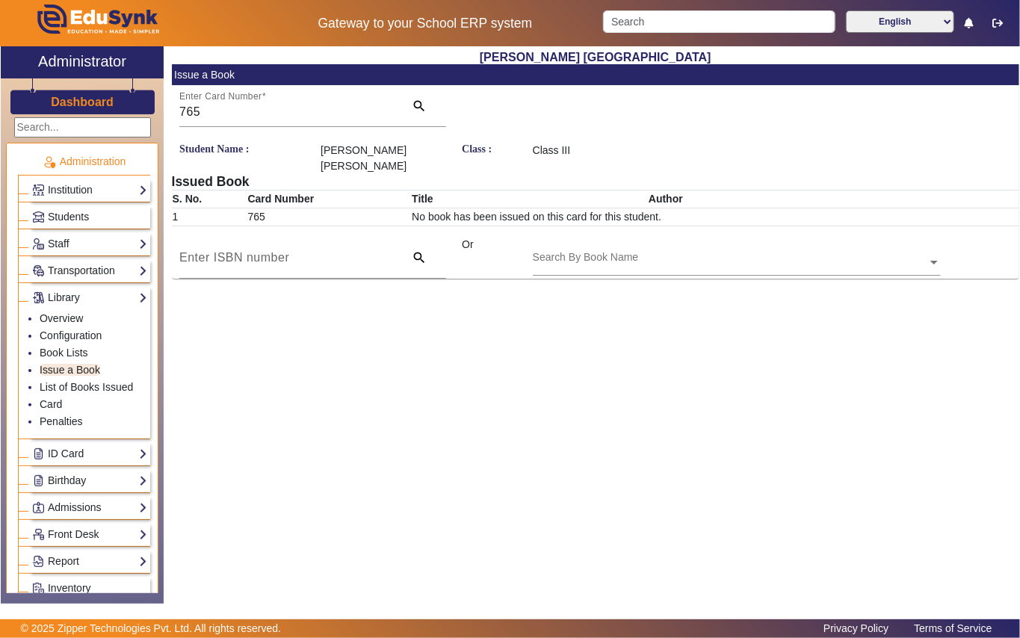
click at [560, 256] on input "text" at bounding box center [737, 264] width 408 height 16
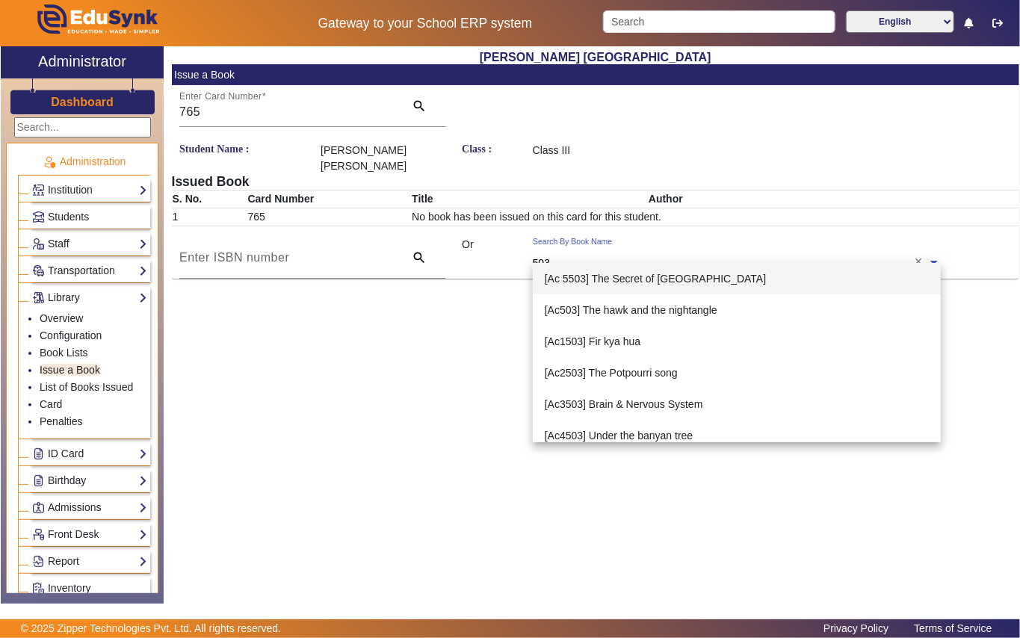
type input "5034"
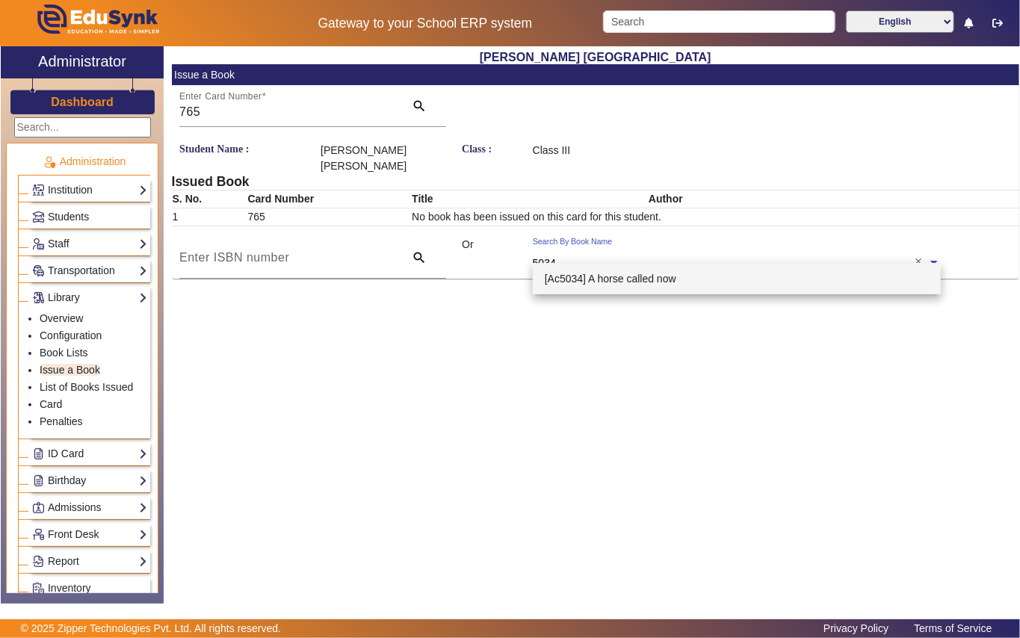
click at [658, 276] on span "[Ac5034] A horse called now" at bounding box center [611, 279] width 132 height 12
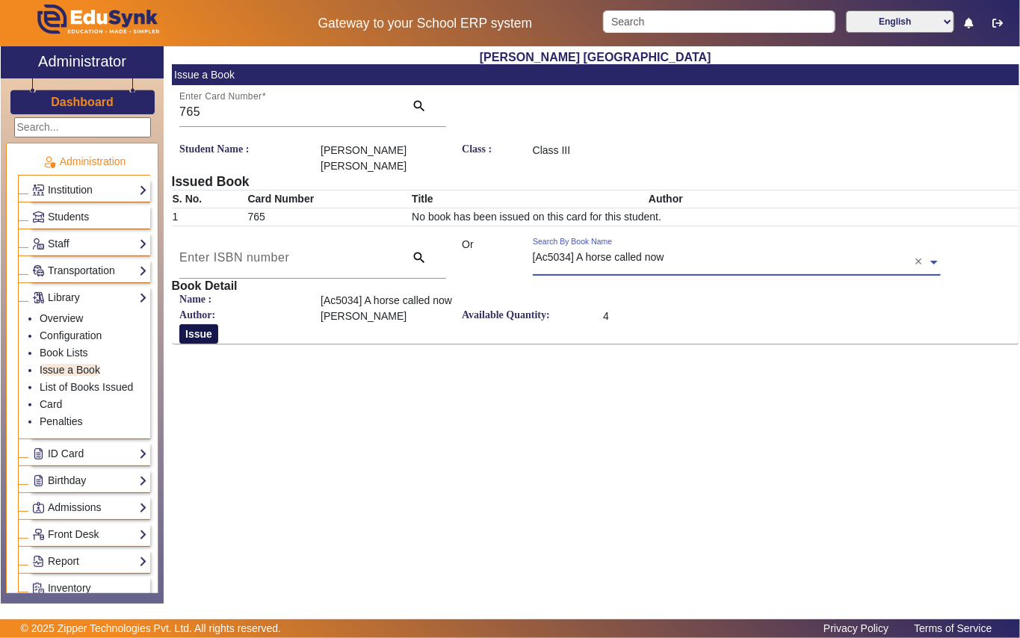
click at [204, 324] on button "Issue" at bounding box center [198, 333] width 39 height 19
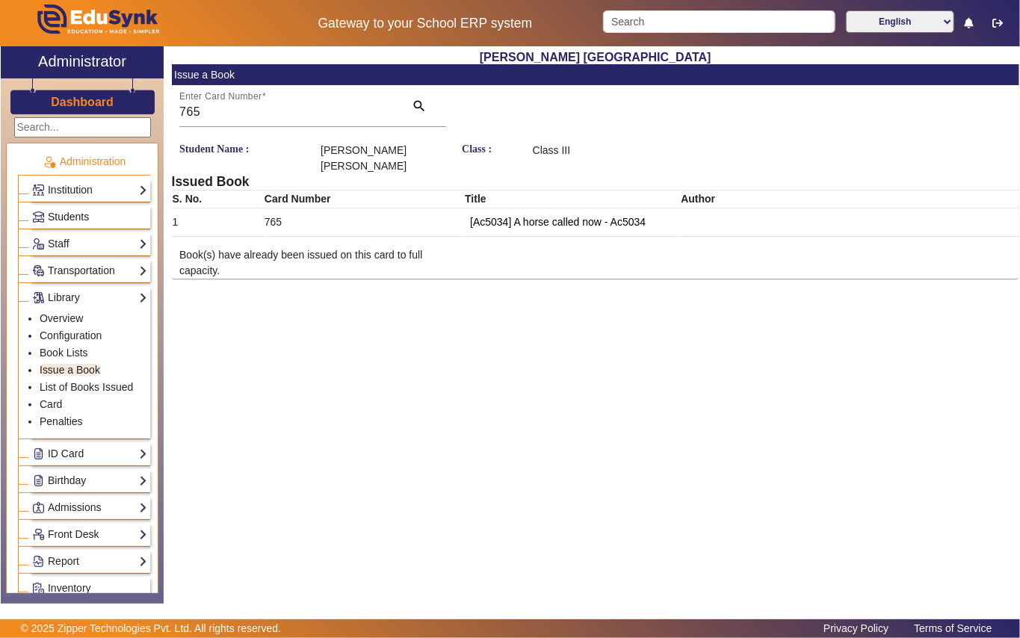
click at [111, 210] on link "Students" at bounding box center [89, 216] width 115 height 17
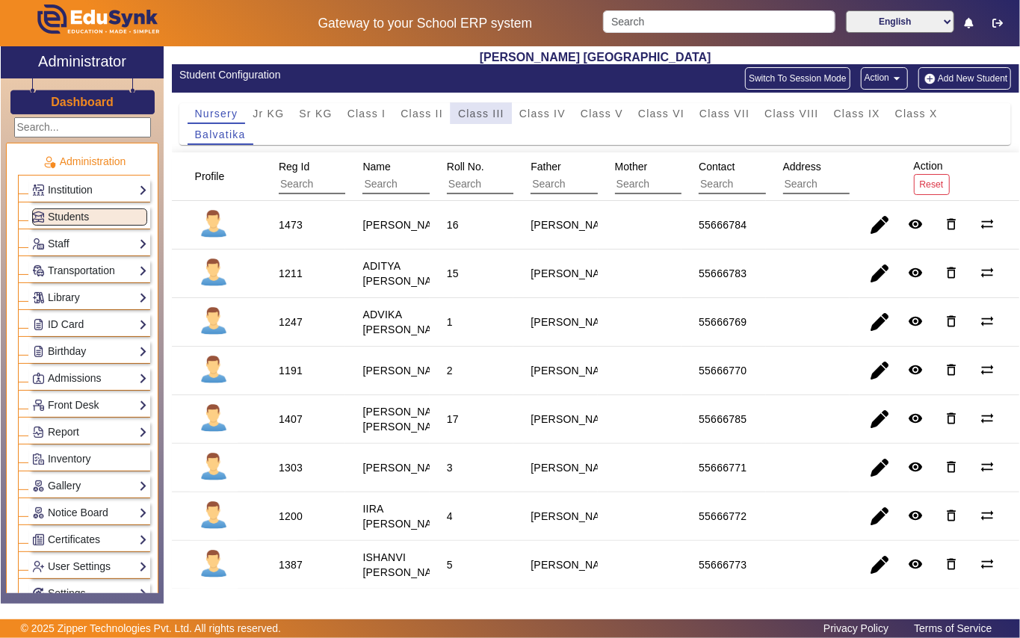
click at [458, 111] on span "Class III" at bounding box center [481, 113] width 46 height 10
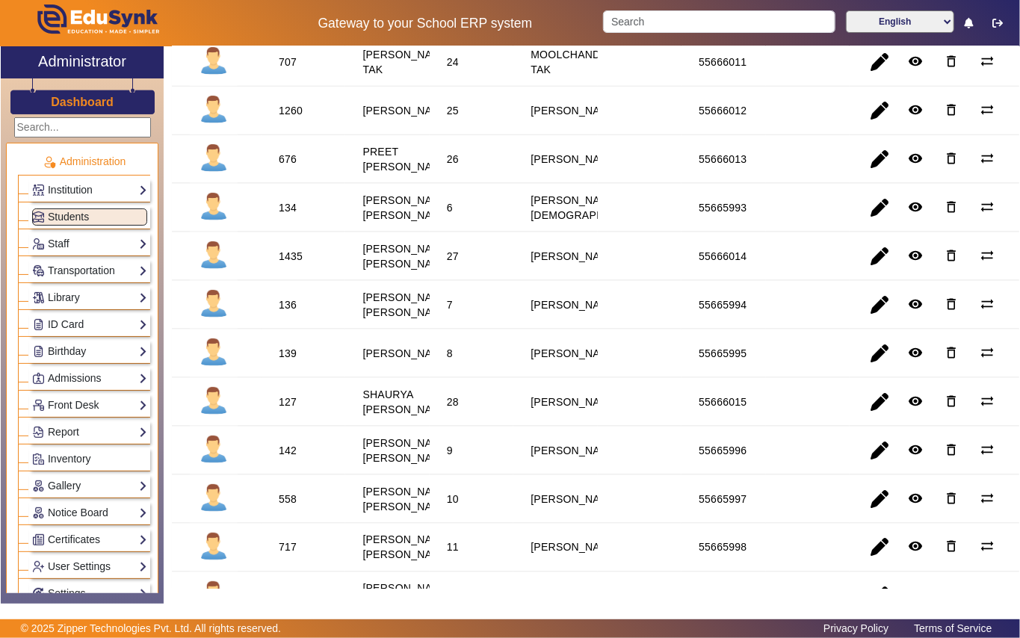
scroll to position [1095, 0]
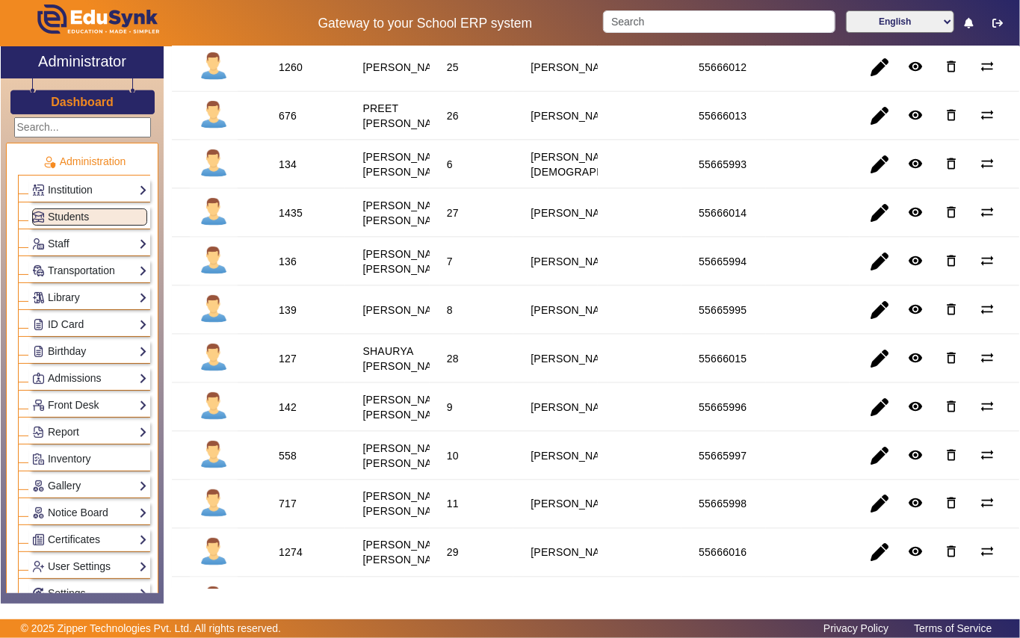
click at [284, 172] on div "134" at bounding box center [288, 164] width 18 height 15
click at [94, 300] on link "Library" at bounding box center [89, 297] width 115 height 17
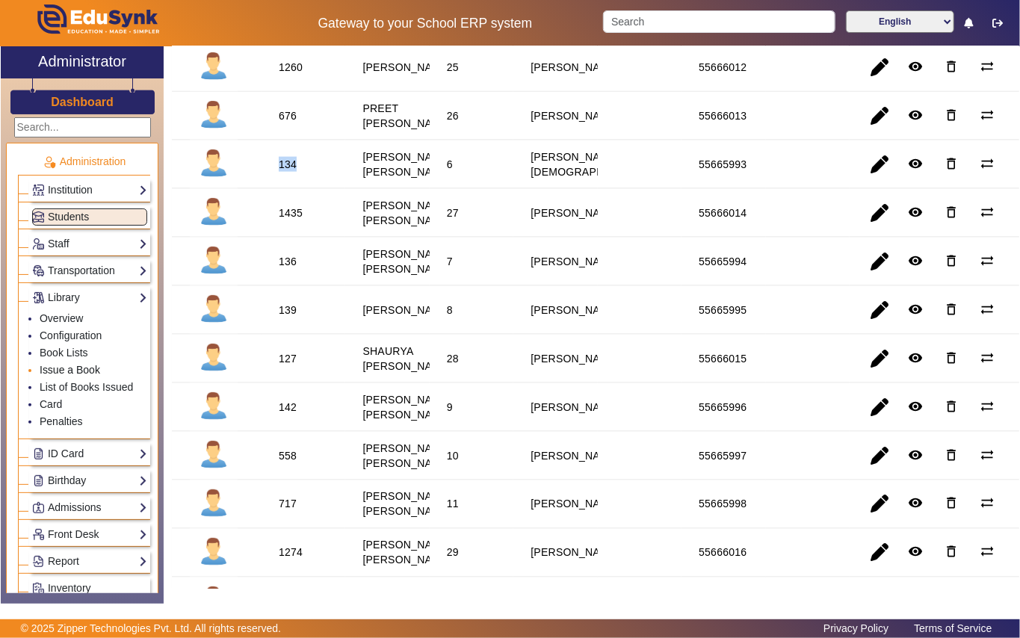
click at [90, 371] on link "Issue a Book" at bounding box center [70, 370] width 61 height 12
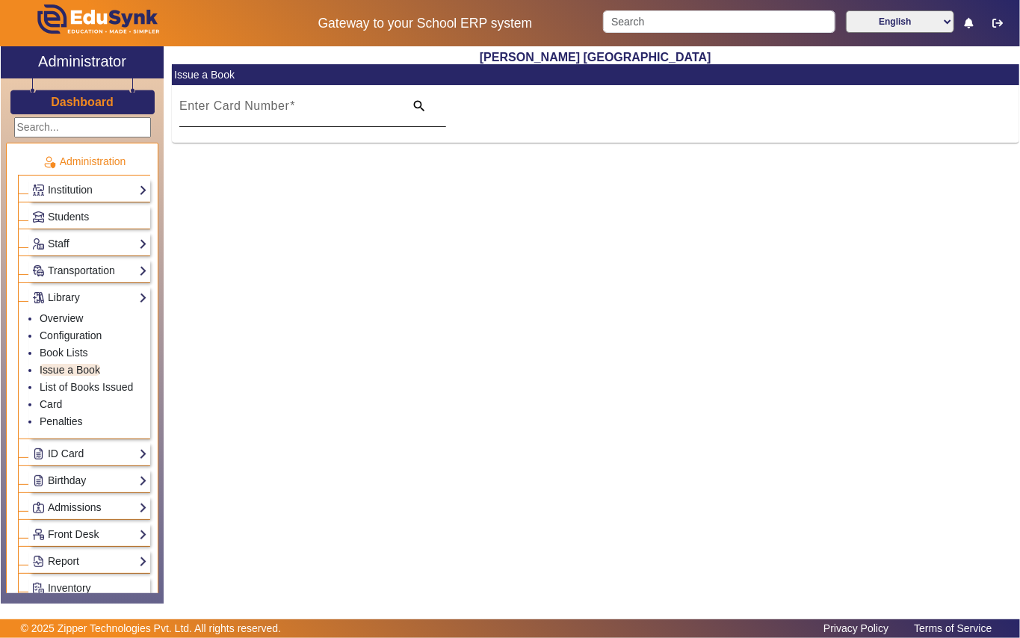
click at [222, 102] on mat-label "Enter Card Number" at bounding box center [234, 105] width 110 height 13
click at [222, 103] on input "Enter Card Number" at bounding box center [287, 112] width 216 height 18
paste input "134"
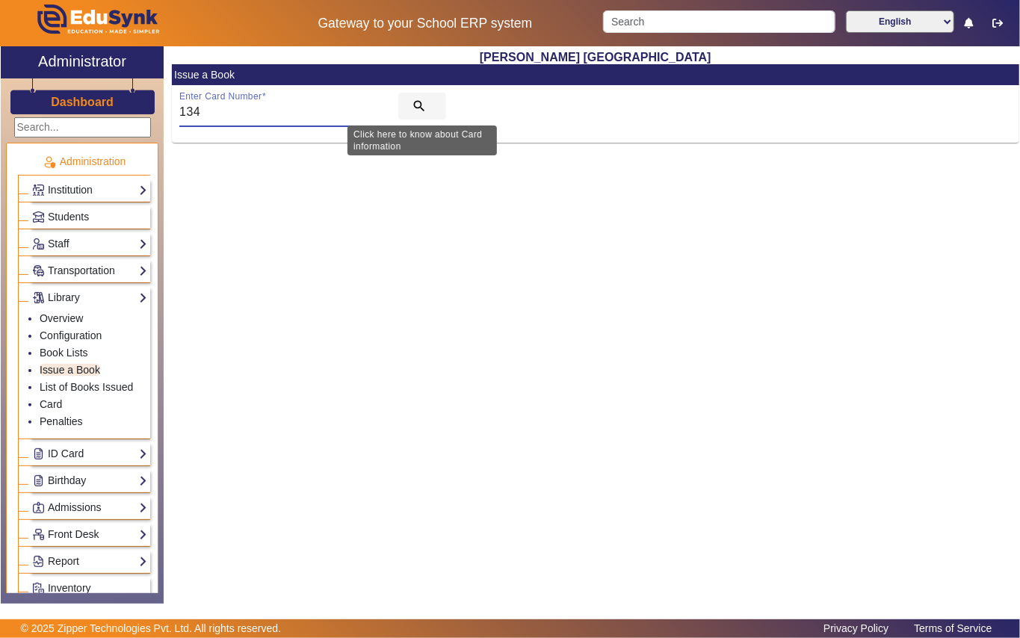
type input "134"
click at [416, 100] on mat-icon "search" at bounding box center [419, 106] width 15 height 15
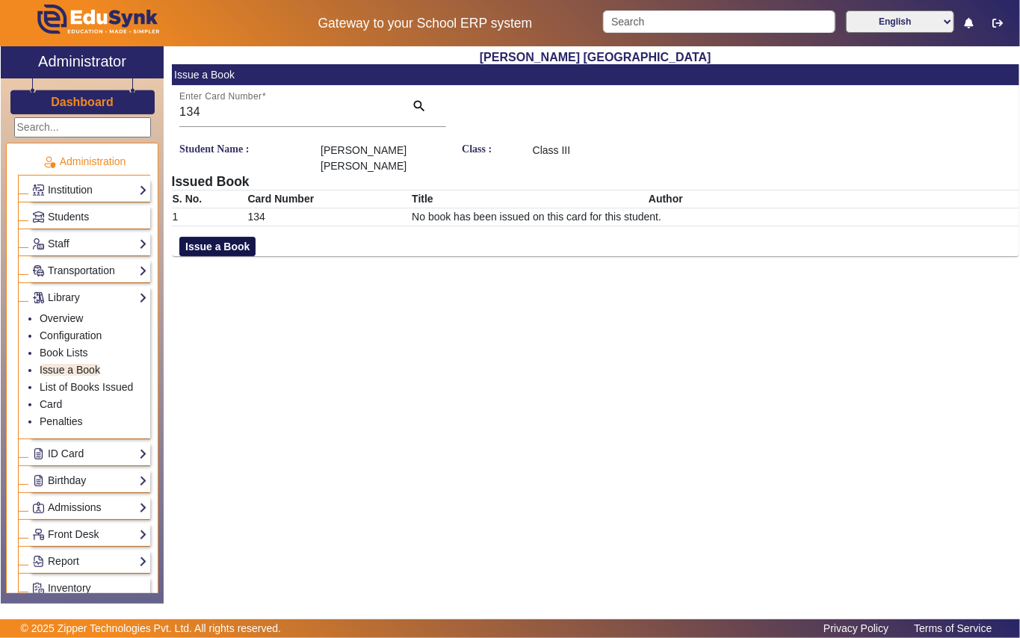
click at [231, 237] on button "Issue a Book" at bounding box center [217, 246] width 76 height 19
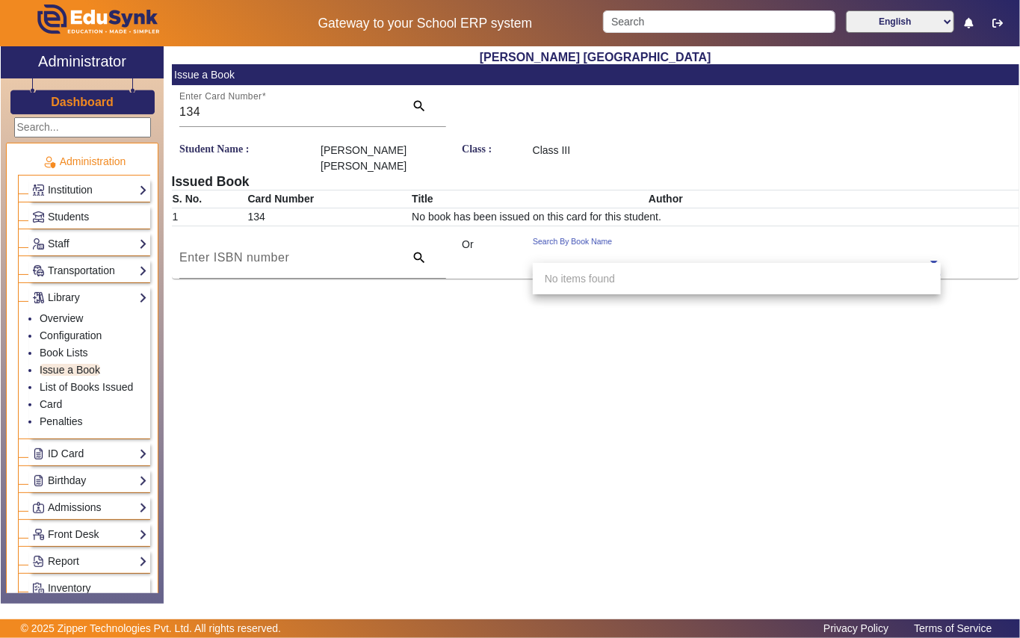
click at [547, 256] on input "text" at bounding box center [737, 264] width 408 height 16
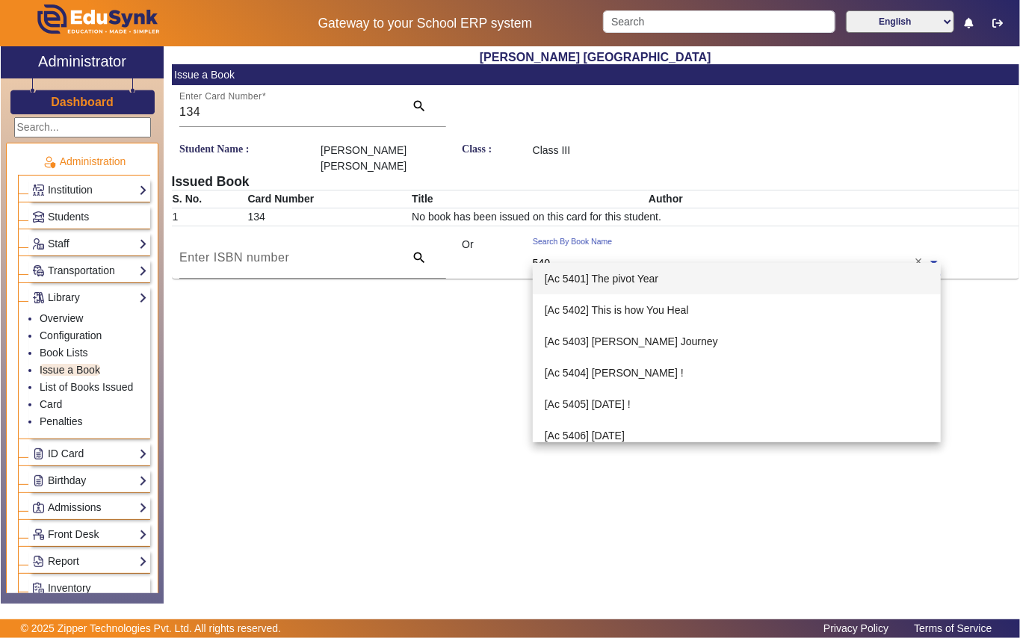
type input "5407"
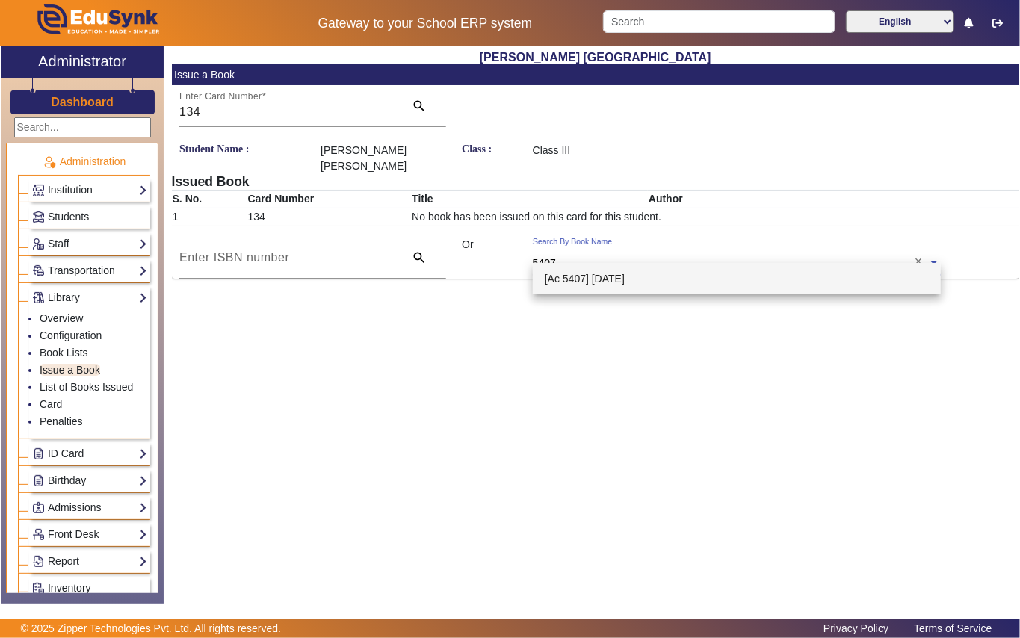
click at [605, 275] on span "[Ac 5407] [DATE]" at bounding box center [585, 279] width 80 height 12
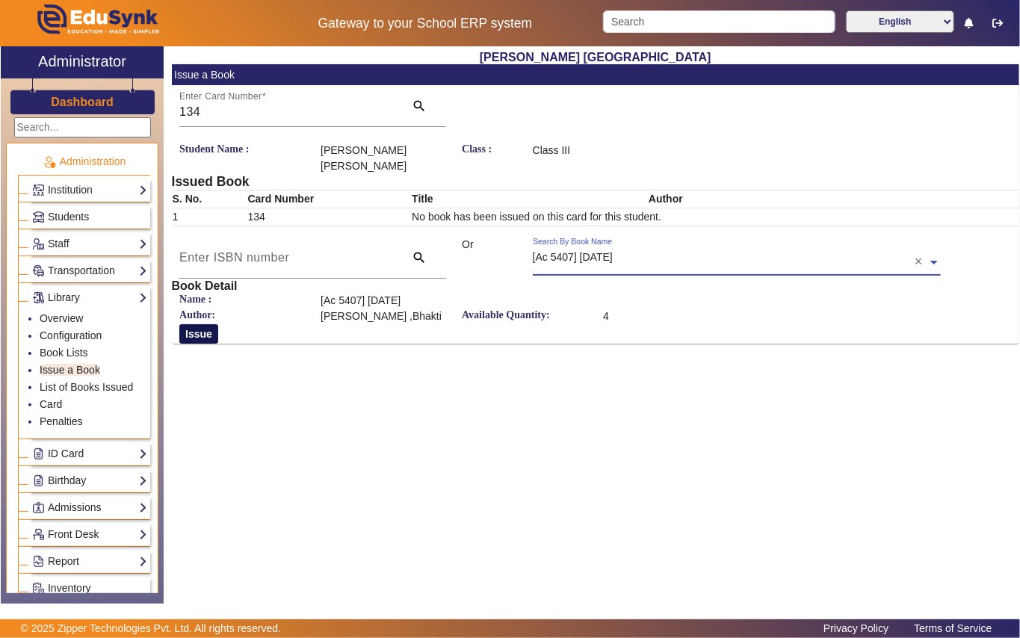
click at [200, 324] on button "Issue" at bounding box center [198, 333] width 39 height 19
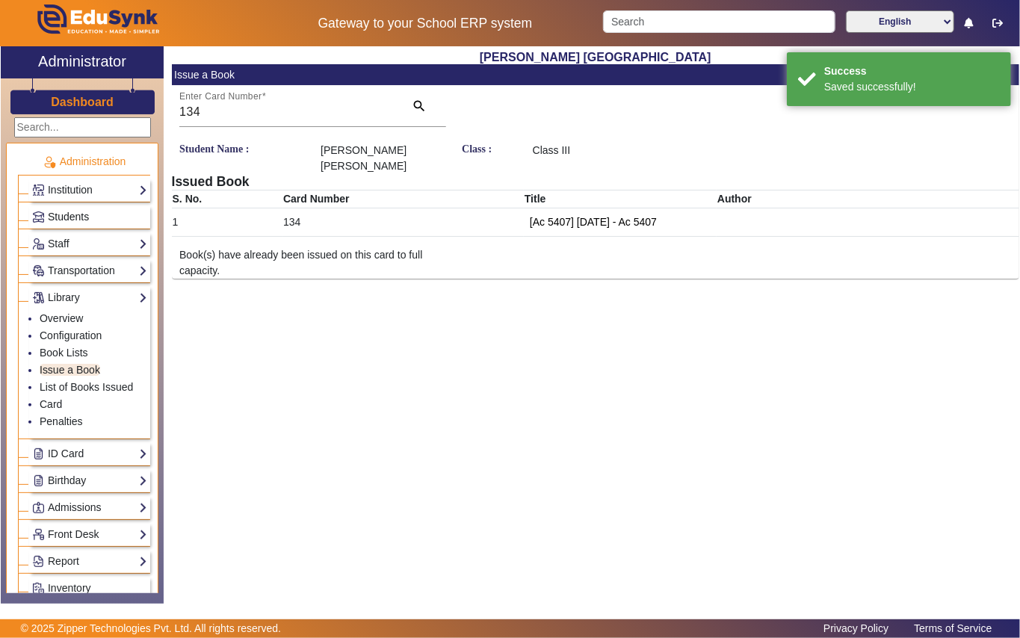
click at [102, 214] on link "Students" at bounding box center [89, 216] width 115 height 17
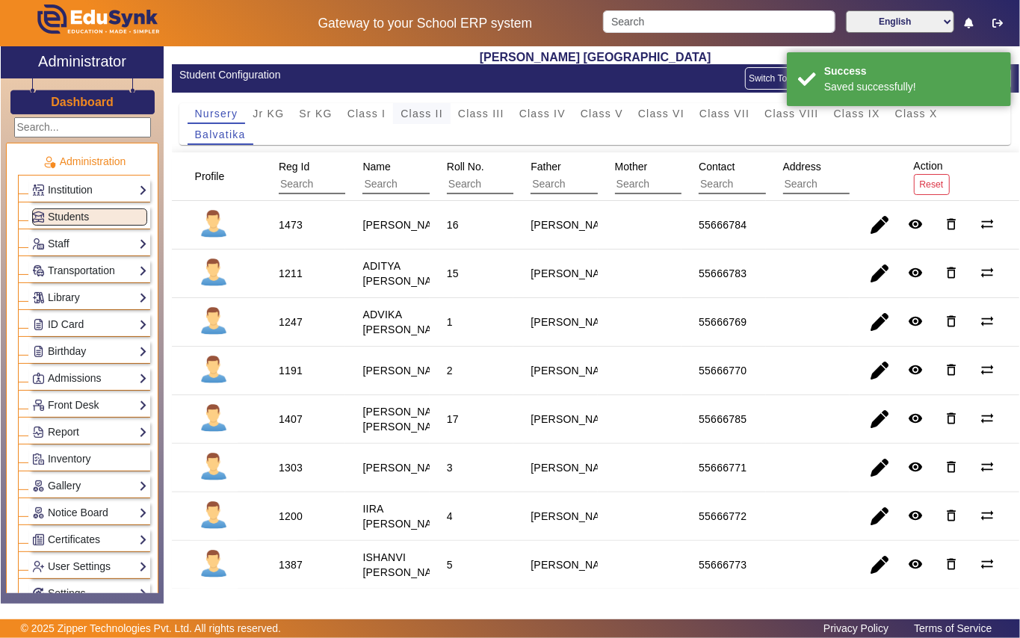
click at [424, 114] on span "Class II" at bounding box center [422, 113] width 43 height 10
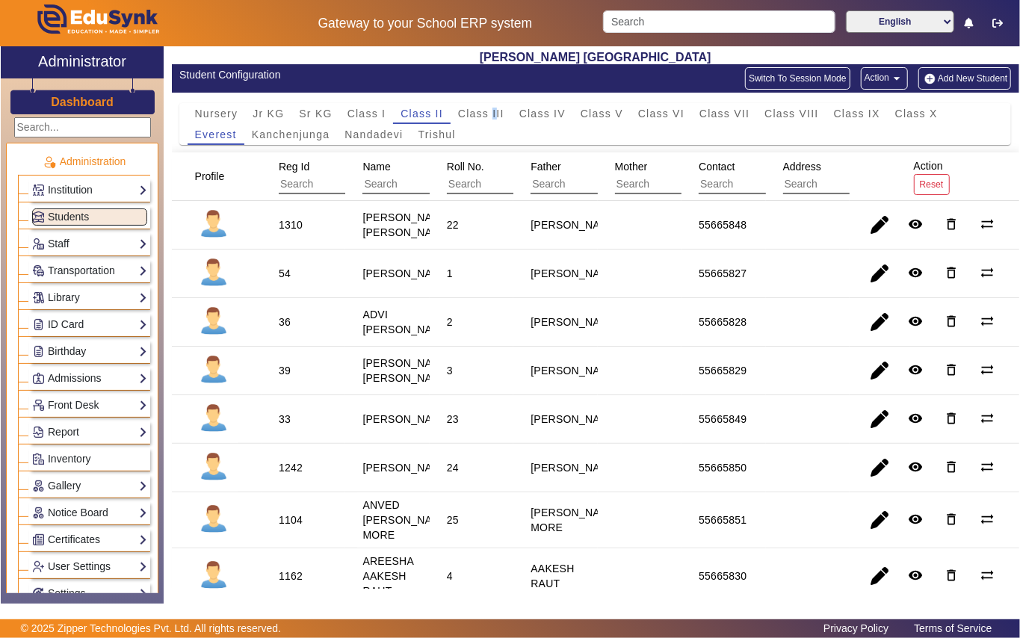
drag, startPoint x: 495, startPoint y: 114, endPoint x: 454, endPoint y: 138, distance: 47.3
click at [494, 112] on span "Class III" at bounding box center [481, 113] width 46 height 10
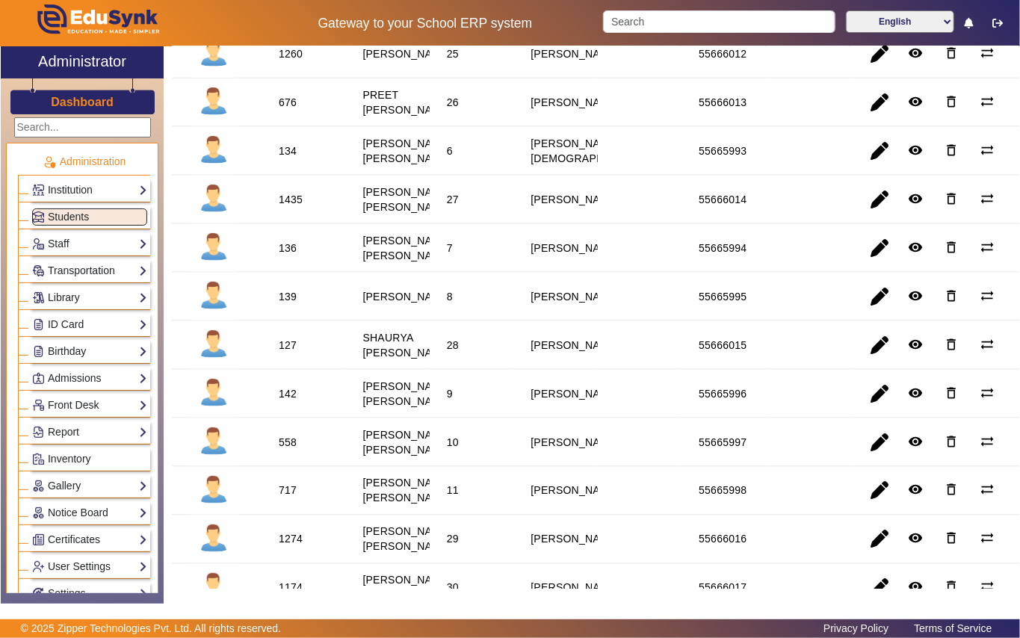
scroll to position [1073, 0]
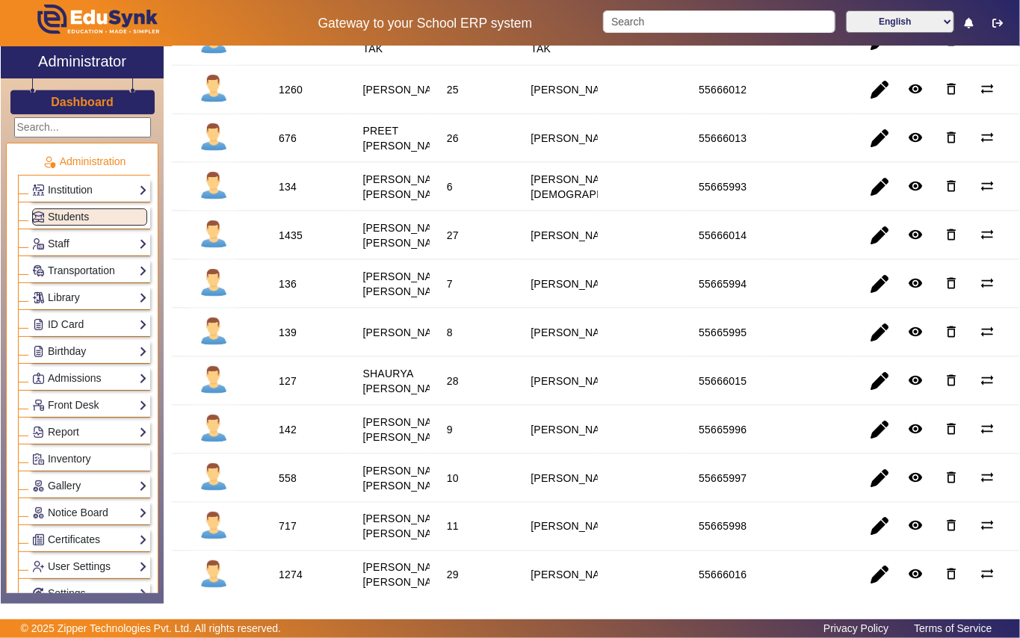
click at [288, 291] on div "136" at bounding box center [288, 283] width 18 height 15
drag, startPoint x: 88, startPoint y: 291, endPoint x: 55, endPoint y: 357, distance: 74.2
click at [88, 294] on link "Library" at bounding box center [89, 297] width 115 height 17
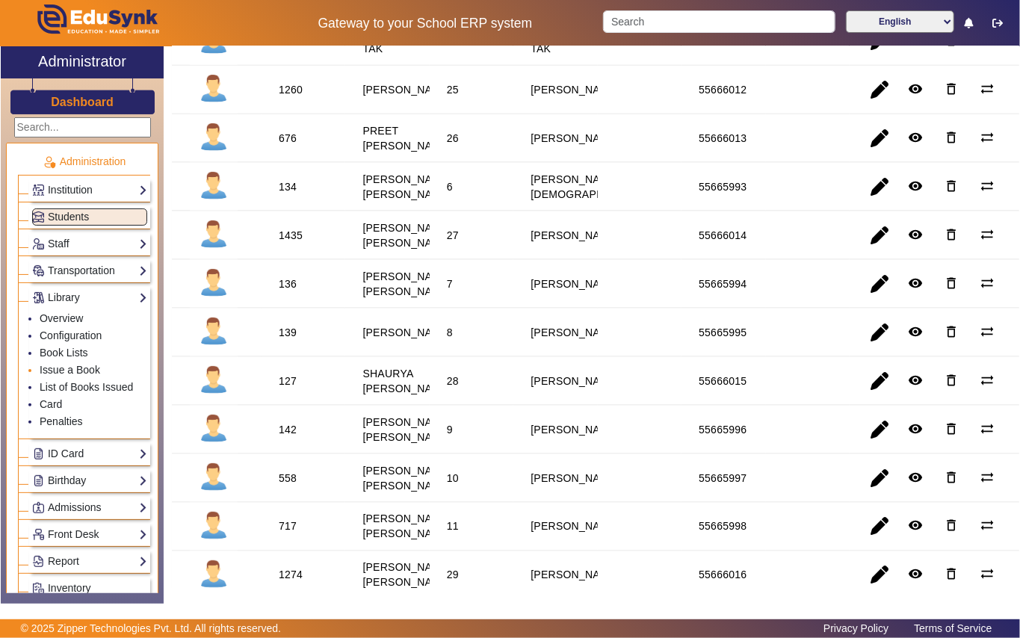
click at [100, 369] on li "Issue a Book" at bounding box center [94, 370] width 108 height 17
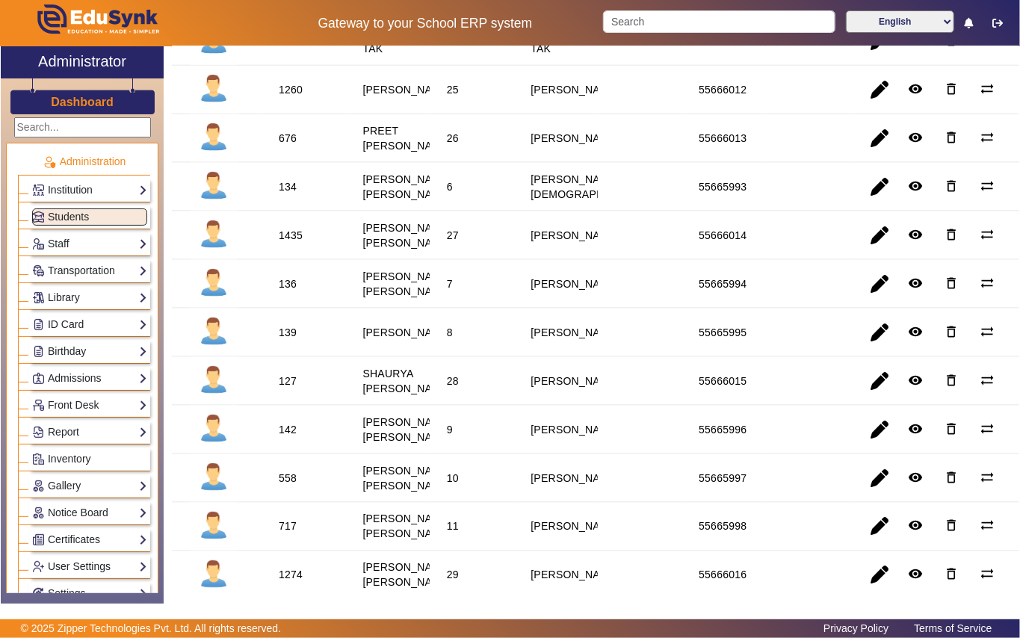
click at [288, 291] on div "136" at bounding box center [288, 283] width 18 height 15
click at [102, 293] on link "Library" at bounding box center [89, 297] width 115 height 17
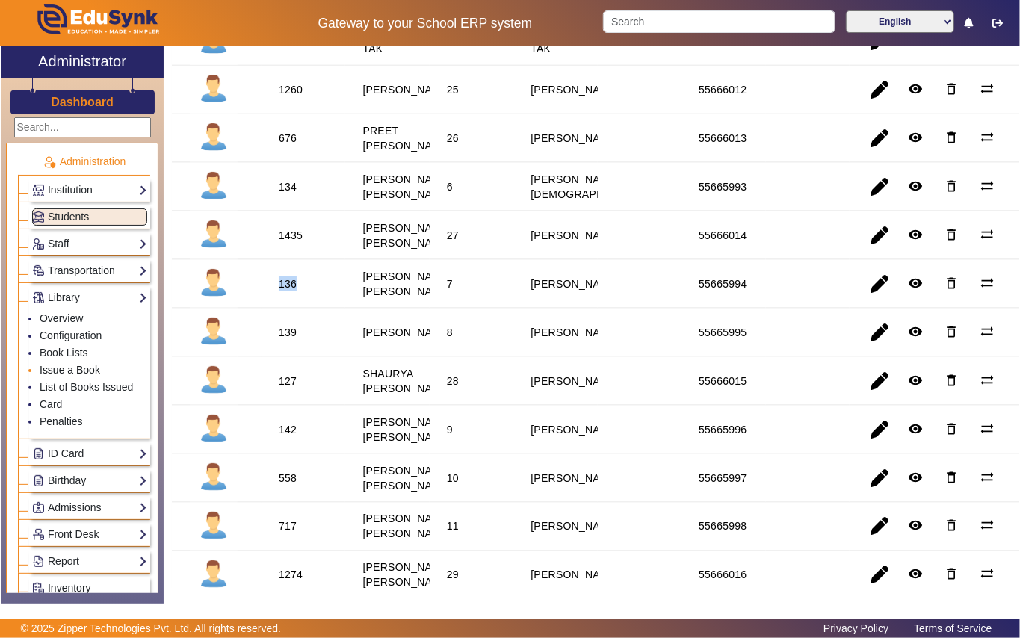
click at [90, 374] on link "Issue a Book" at bounding box center [70, 370] width 61 height 12
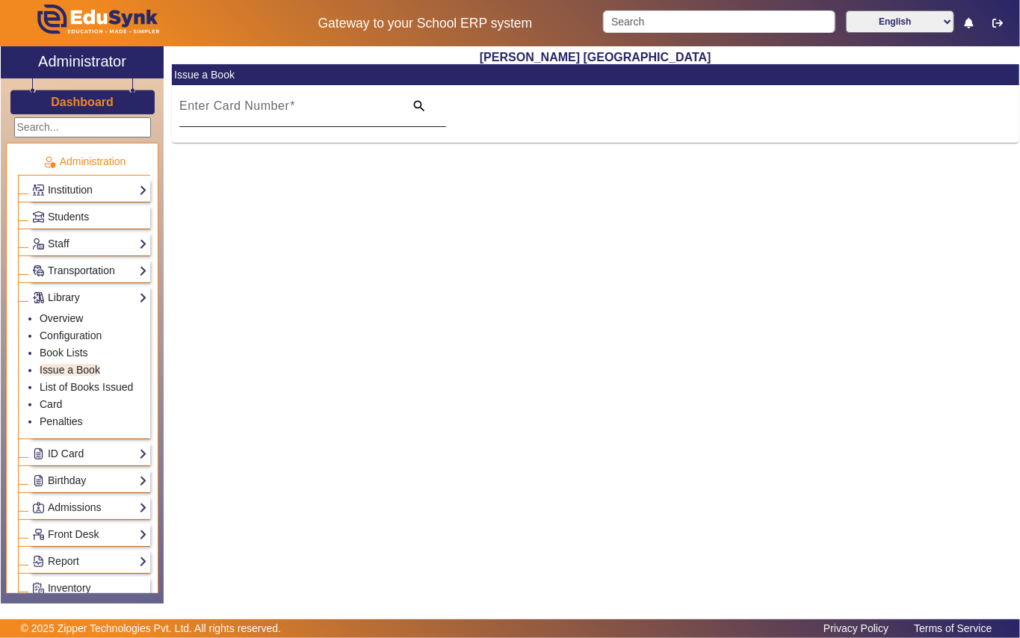
click at [278, 108] on mat-label "Enter Card Number" at bounding box center [234, 105] width 110 height 13
click at [278, 108] on input "Enter Card Number" at bounding box center [287, 112] width 216 height 18
paste input "136"
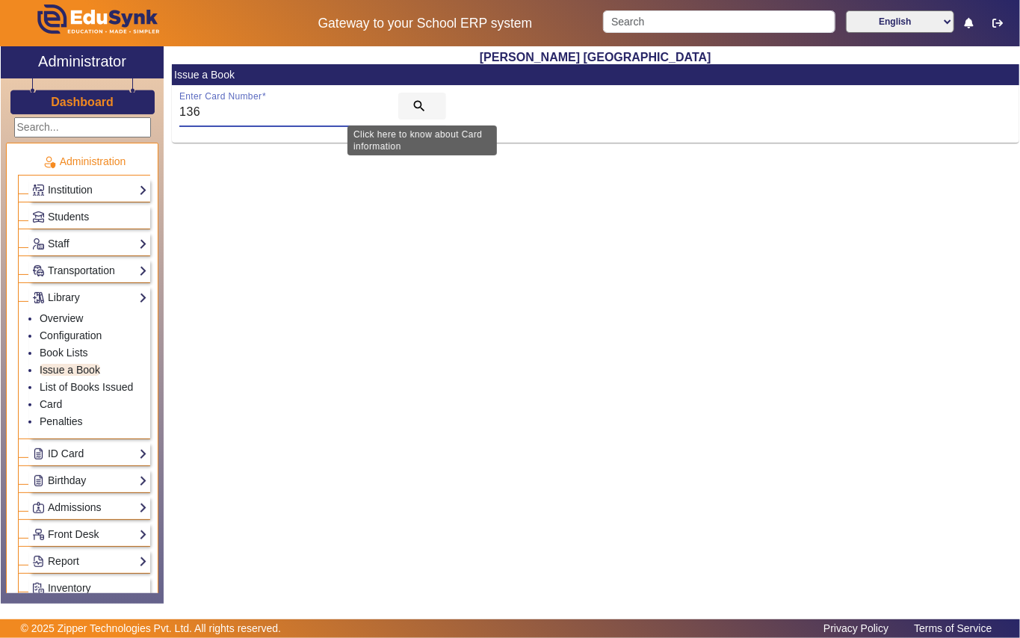
type input "136"
drag, startPoint x: 413, startPoint y: 102, endPoint x: 389, endPoint y: 121, distance: 31.4
click at [413, 102] on mat-icon "search" at bounding box center [419, 106] width 15 height 15
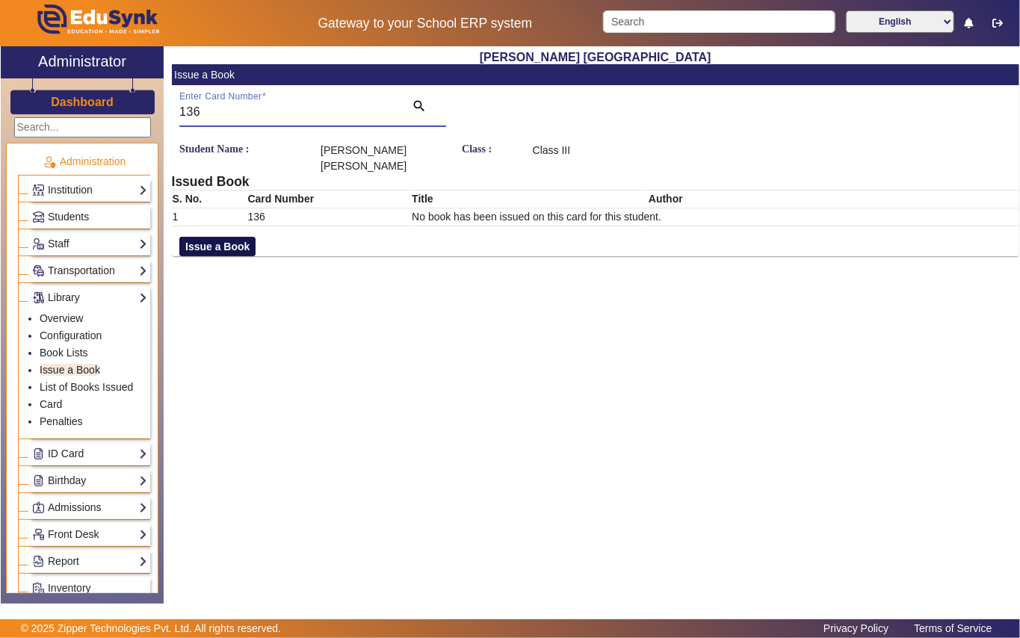
click at [239, 237] on button "Issue a Book" at bounding box center [217, 246] width 76 height 19
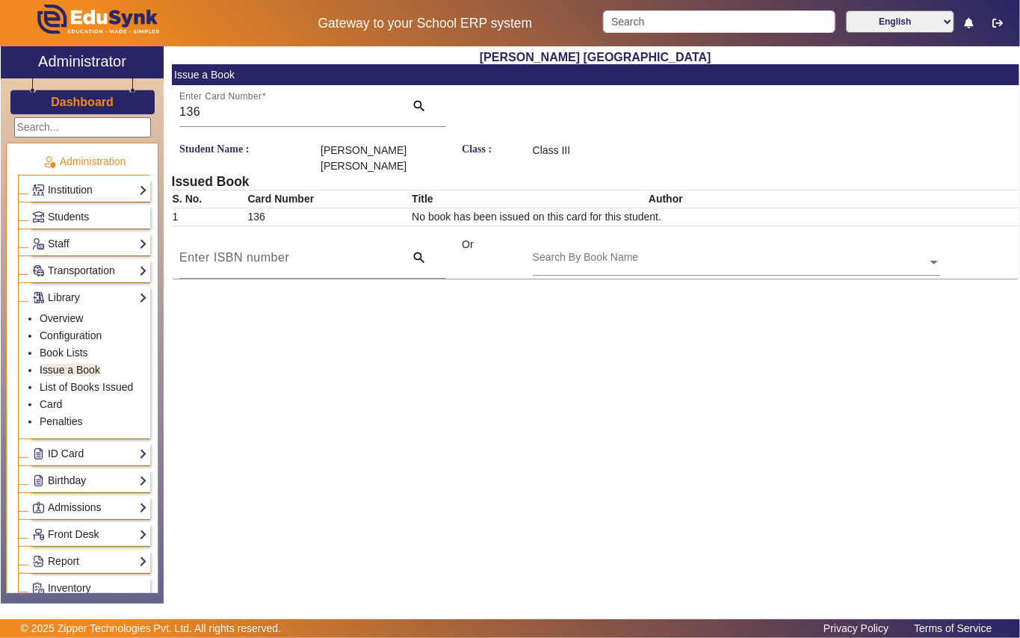
click at [578, 256] on input "text" at bounding box center [737, 264] width 408 height 16
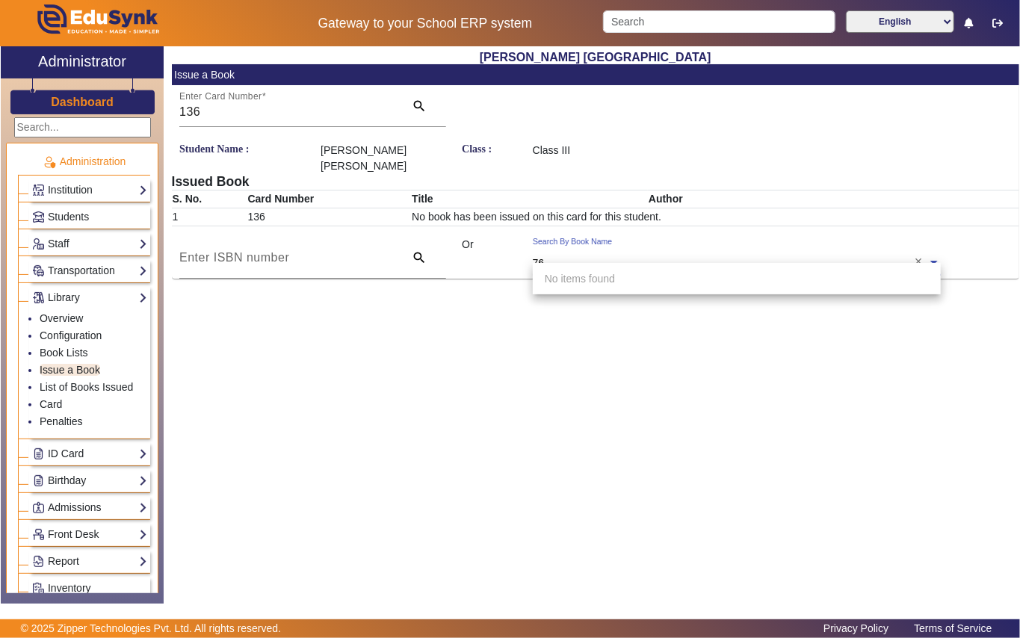
type input "769"
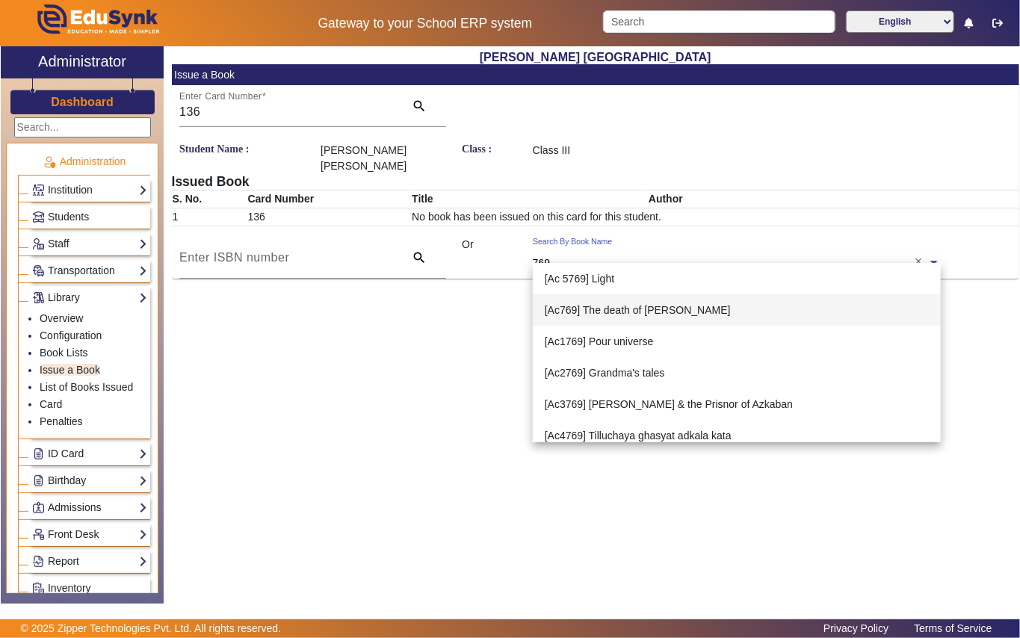
click at [655, 305] on span "[Ac769] The death of [PERSON_NAME]" at bounding box center [638, 310] width 186 height 12
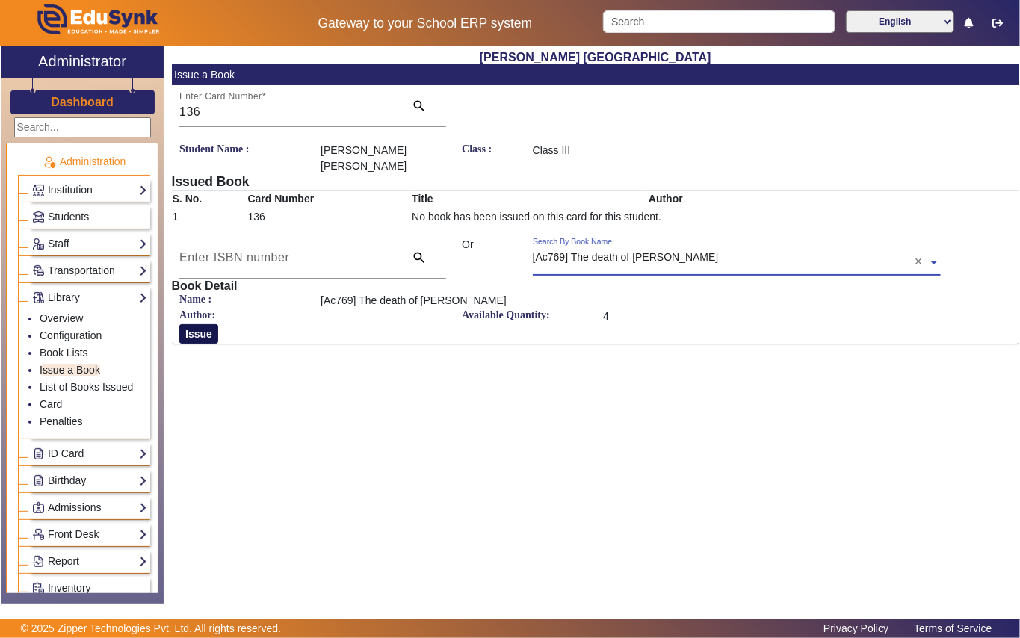
click at [192, 324] on button "Issue" at bounding box center [198, 333] width 39 height 19
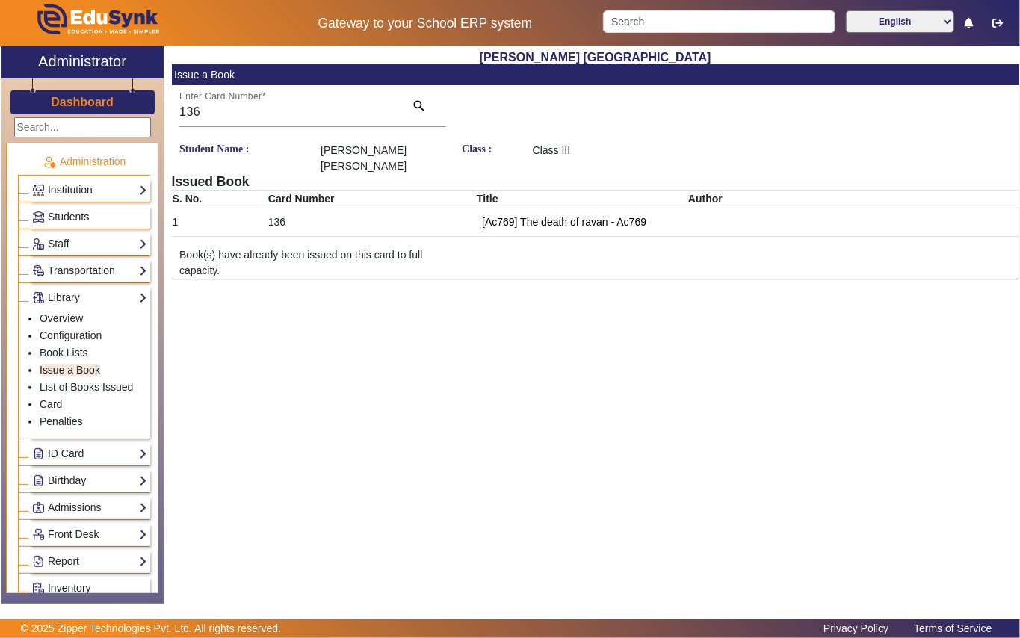
click at [99, 213] on link "Students" at bounding box center [89, 216] width 115 height 17
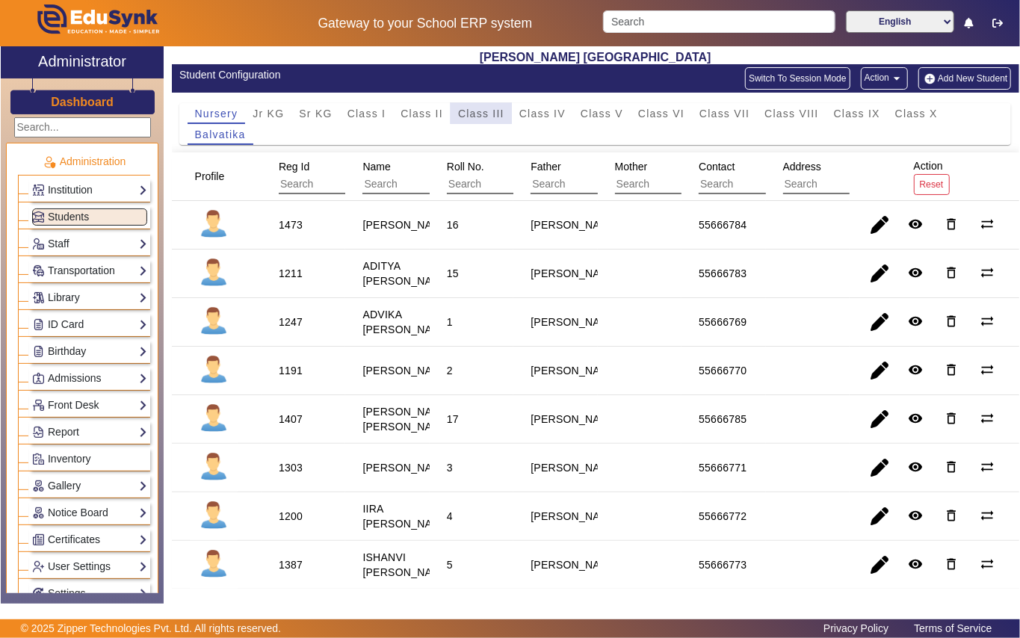
click at [478, 111] on span "Class III" at bounding box center [481, 113] width 46 height 10
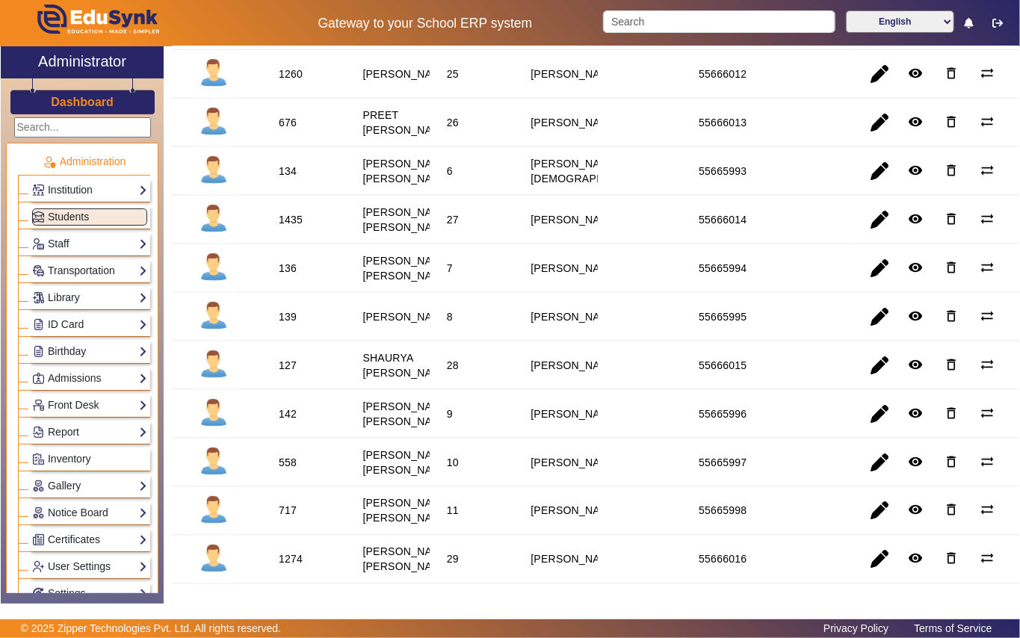
scroll to position [1095, 0]
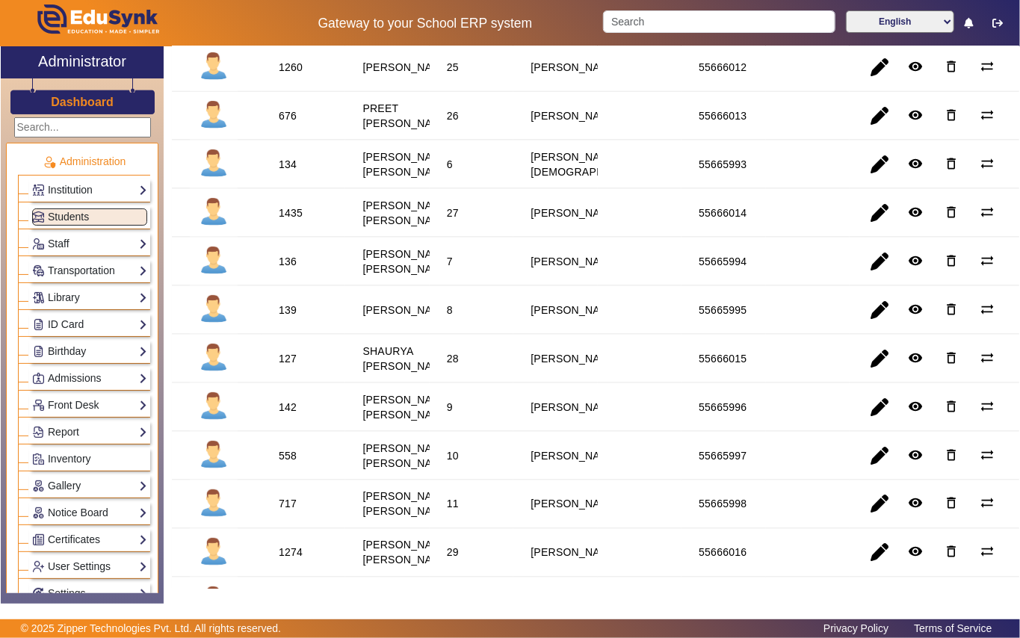
click at [288, 269] on div "136" at bounding box center [288, 261] width 18 height 15
click at [90, 297] on link "Library" at bounding box center [89, 297] width 115 height 17
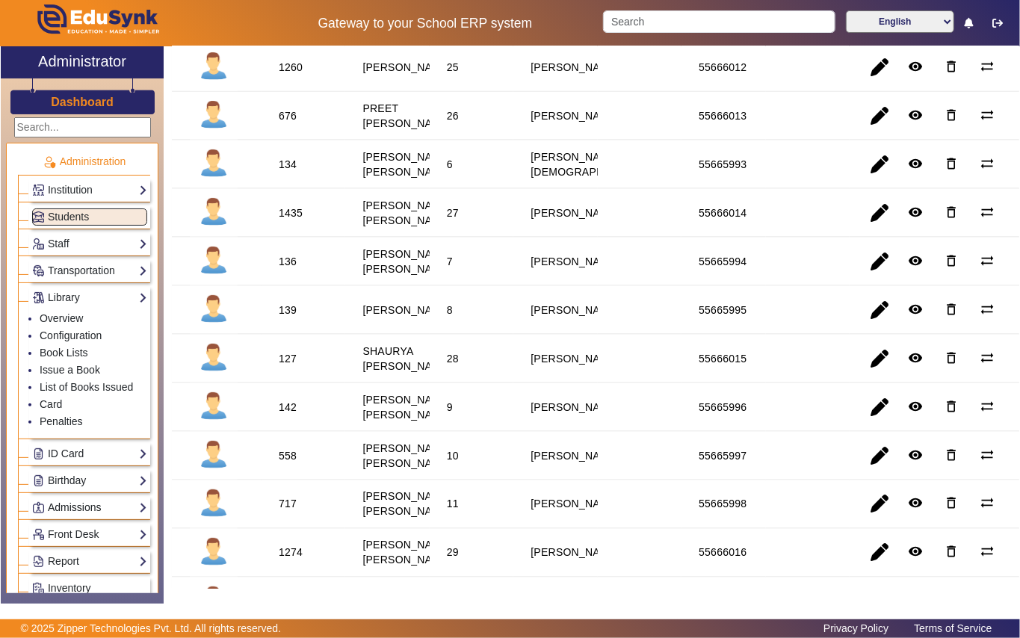
click at [105, 374] on li "Issue a Book" at bounding box center [94, 370] width 108 height 17
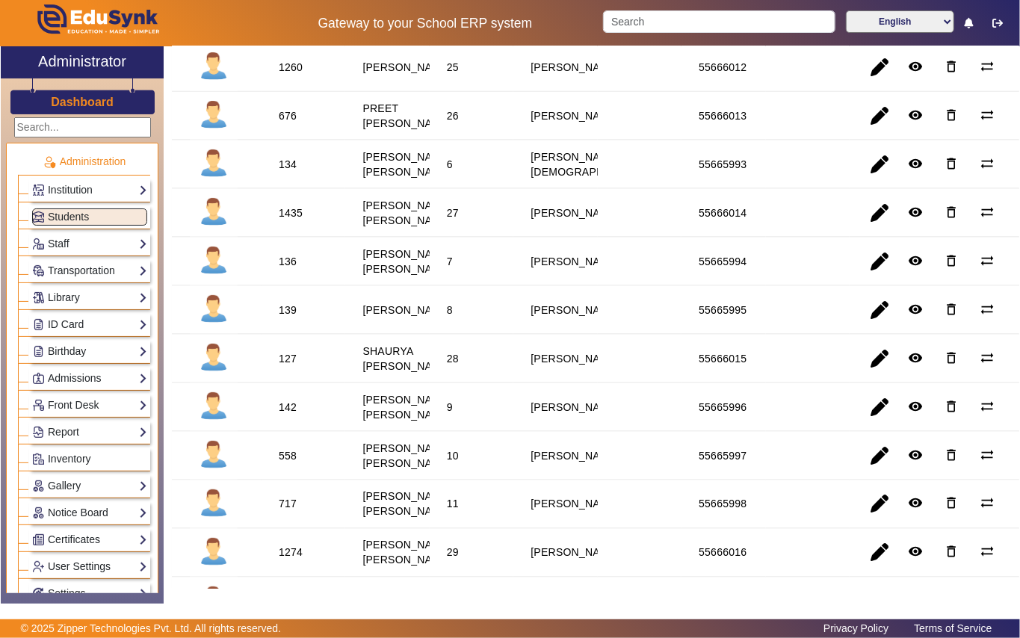
click at [288, 269] on div "136" at bounding box center [288, 261] width 18 height 15
click at [96, 290] on div "Library Overview Configuration Book Lists Issue a Book List of Books Issued Car…" at bounding box center [89, 297] width 121 height 23
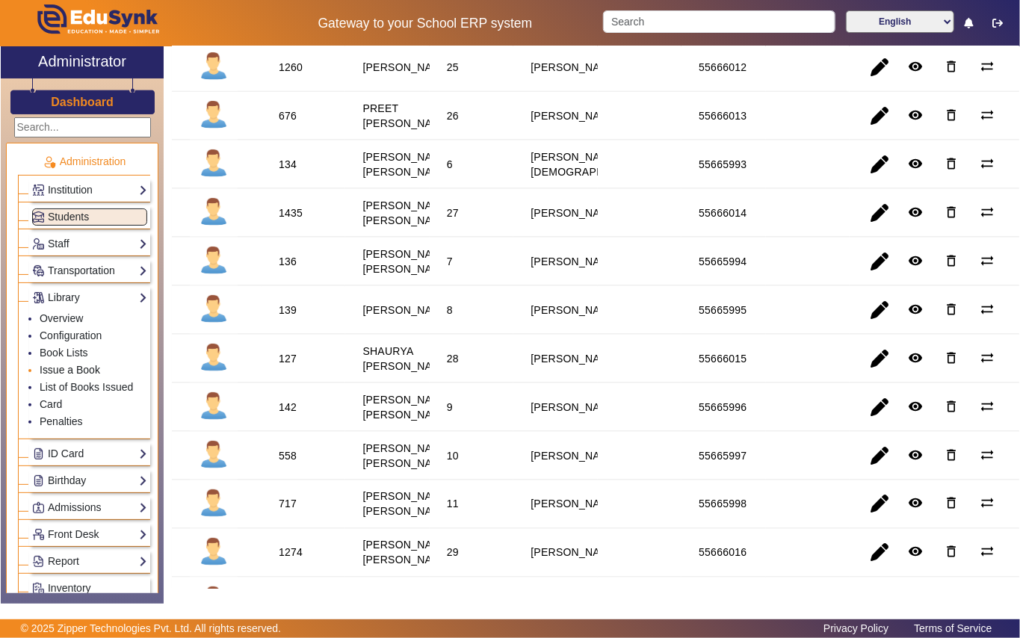
click at [90, 371] on link "Issue a Book" at bounding box center [70, 370] width 61 height 12
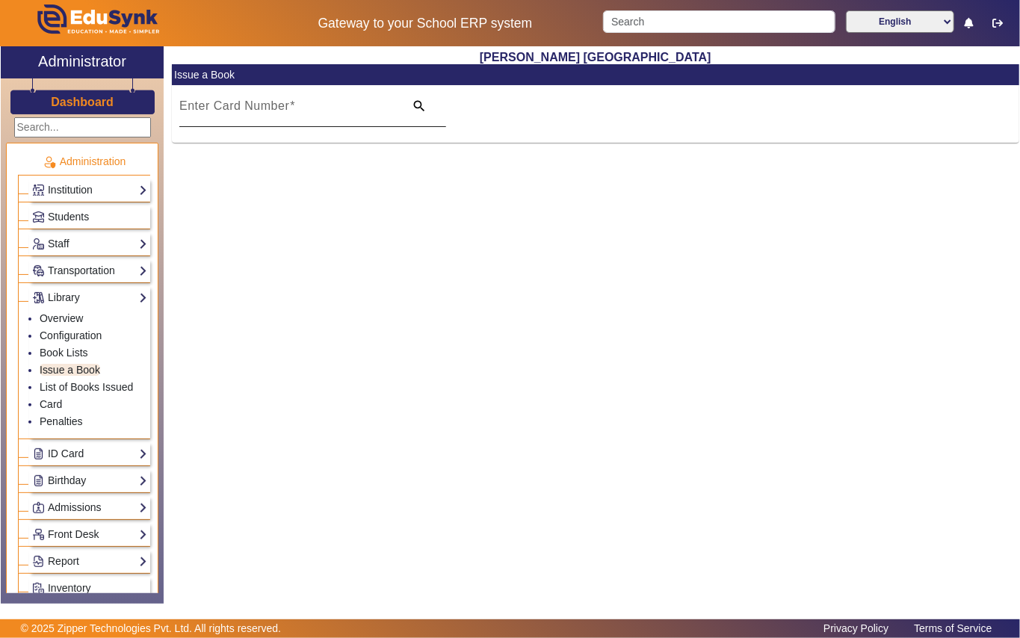
click at [208, 114] on input "Enter Card Number" at bounding box center [287, 112] width 216 height 18
paste input "136"
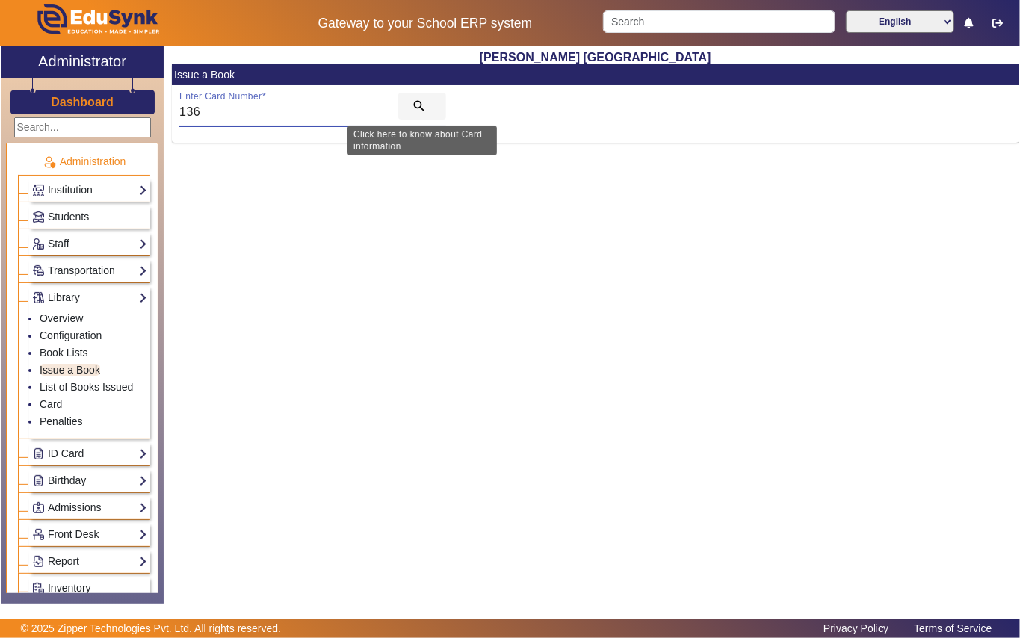
type input "136"
click at [424, 105] on mat-icon "search" at bounding box center [419, 106] width 15 height 15
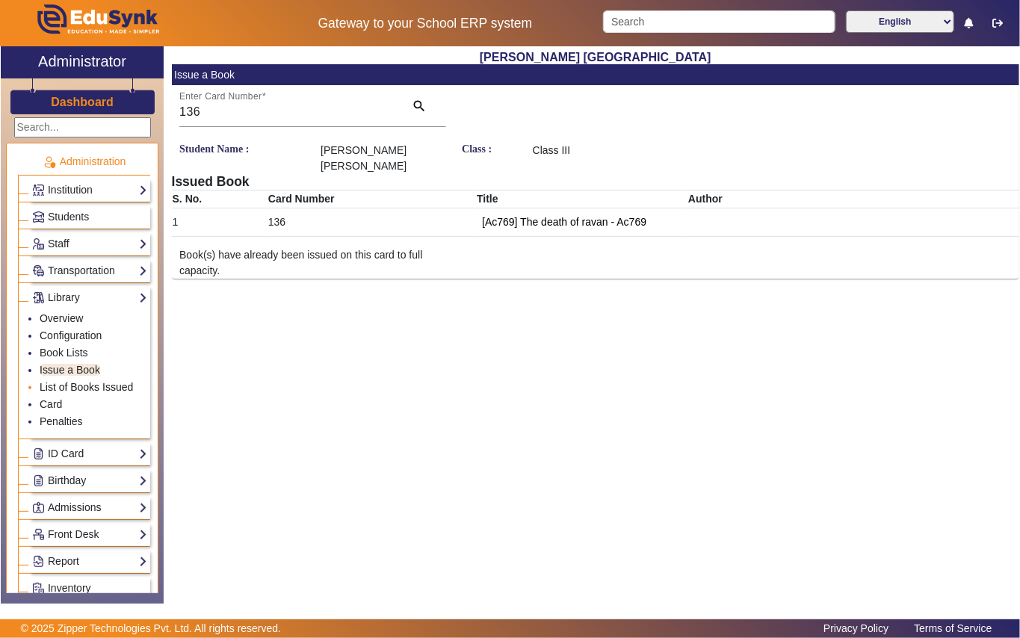
click at [114, 383] on link "List of Books Issued" at bounding box center [86, 387] width 93 height 12
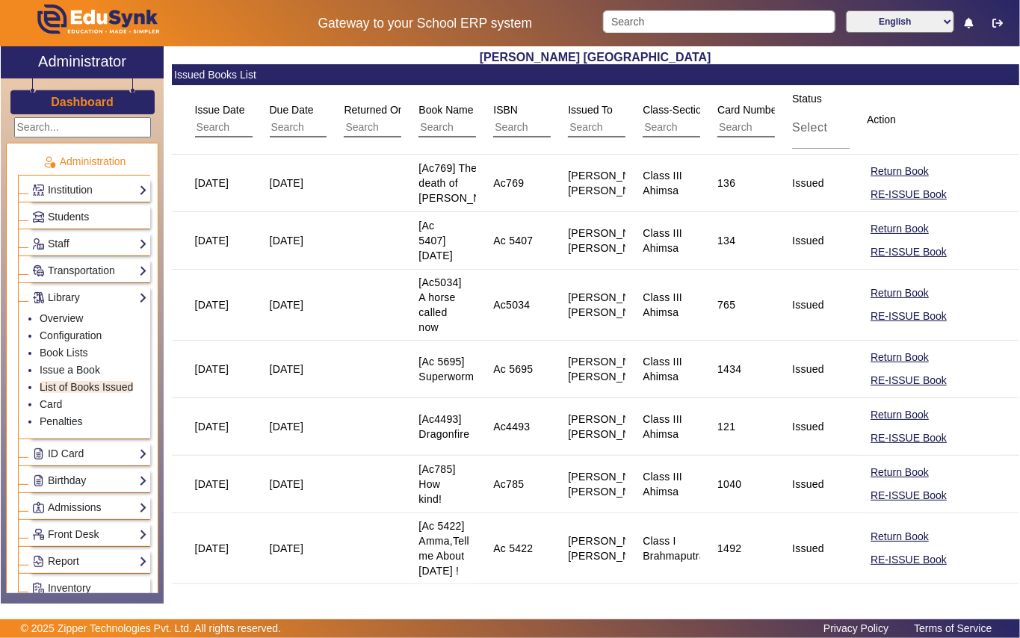
click at [93, 208] on link "Students" at bounding box center [89, 216] width 115 height 17
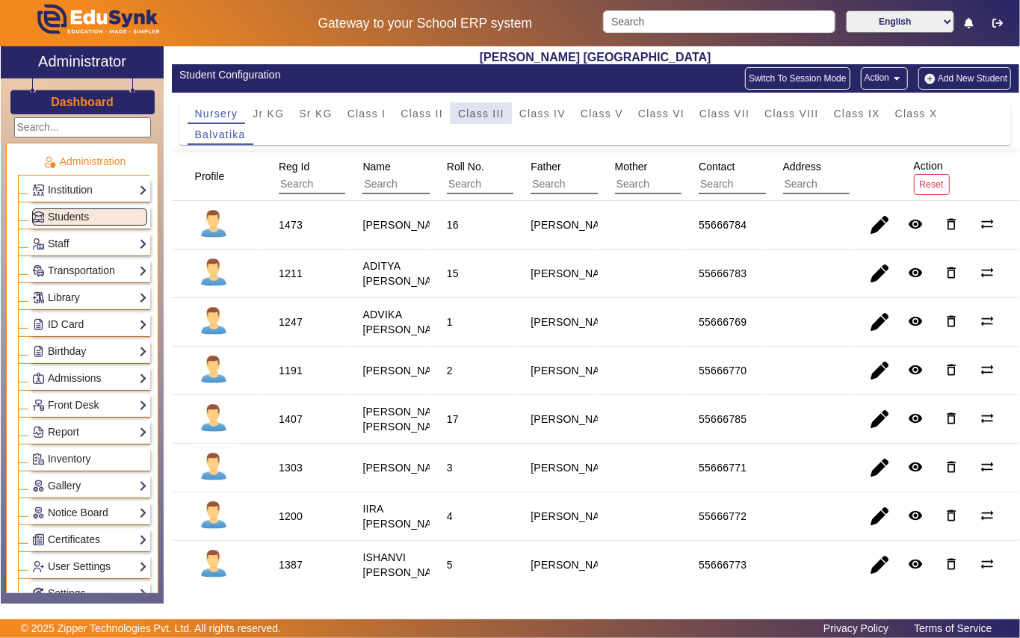
click at [475, 114] on span "Class III" at bounding box center [481, 113] width 46 height 10
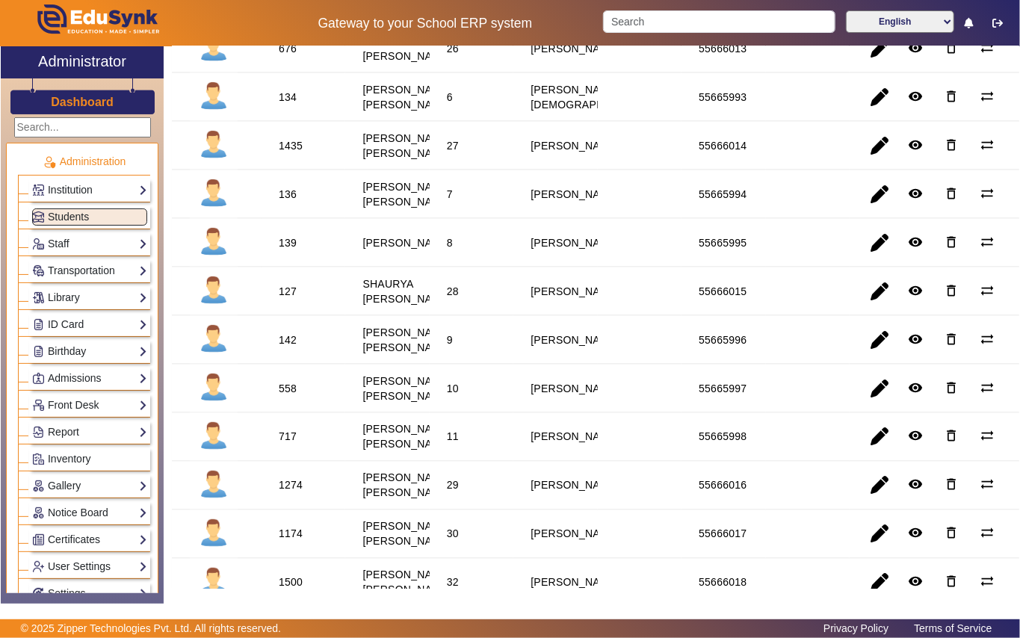
scroll to position [1196, 0]
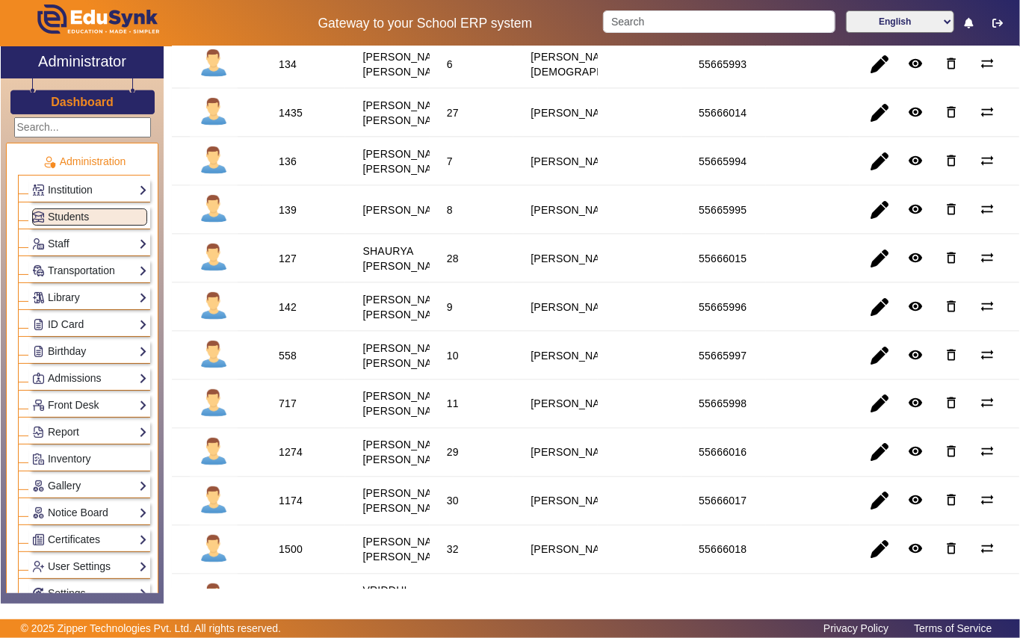
click at [288, 217] on div "139" at bounding box center [288, 210] width 18 height 15
click at [91, 300] on link "Library" at bounding box center [89, 297] width 115 height 17
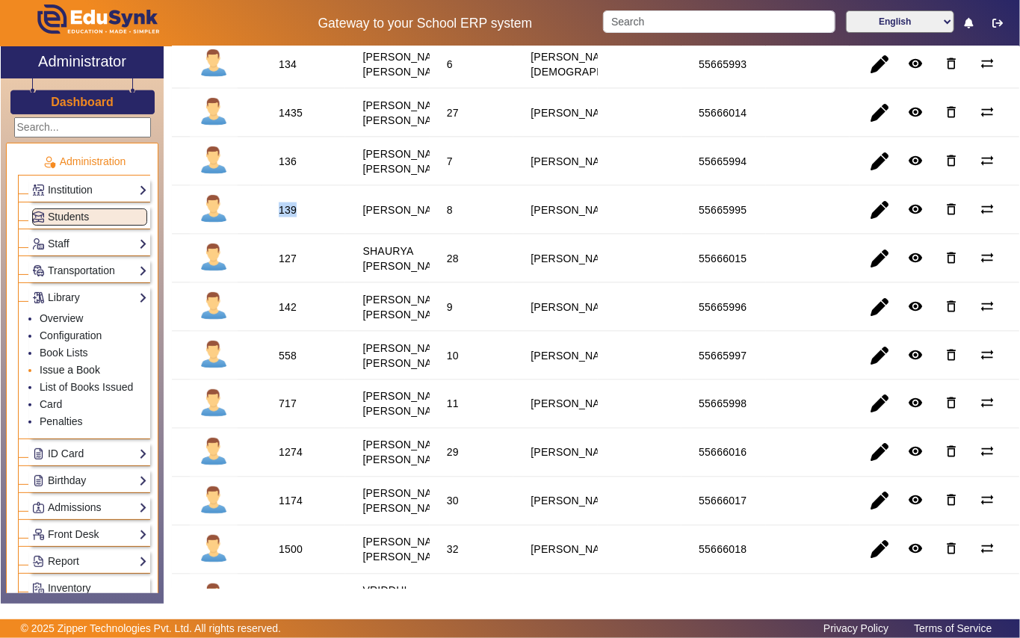
click at [96, 368] on link "Issue a Book" at bounding box center [70, 370] width 61 height 12
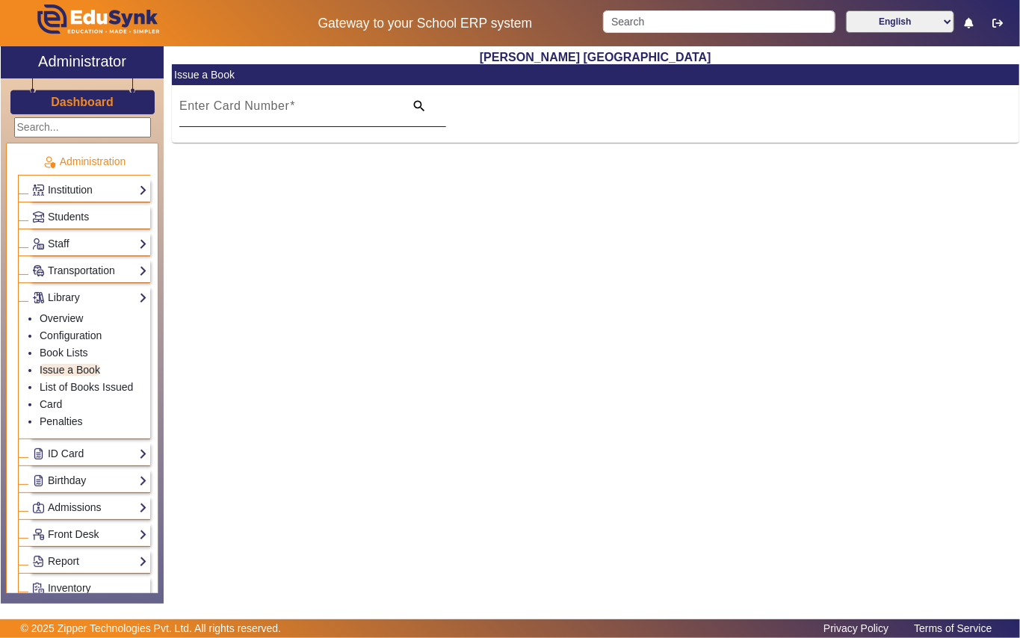
click at [306, 111] on input "Enter Card Number" at bounding box center [287, 112] width 216 height 18
paste input "139"
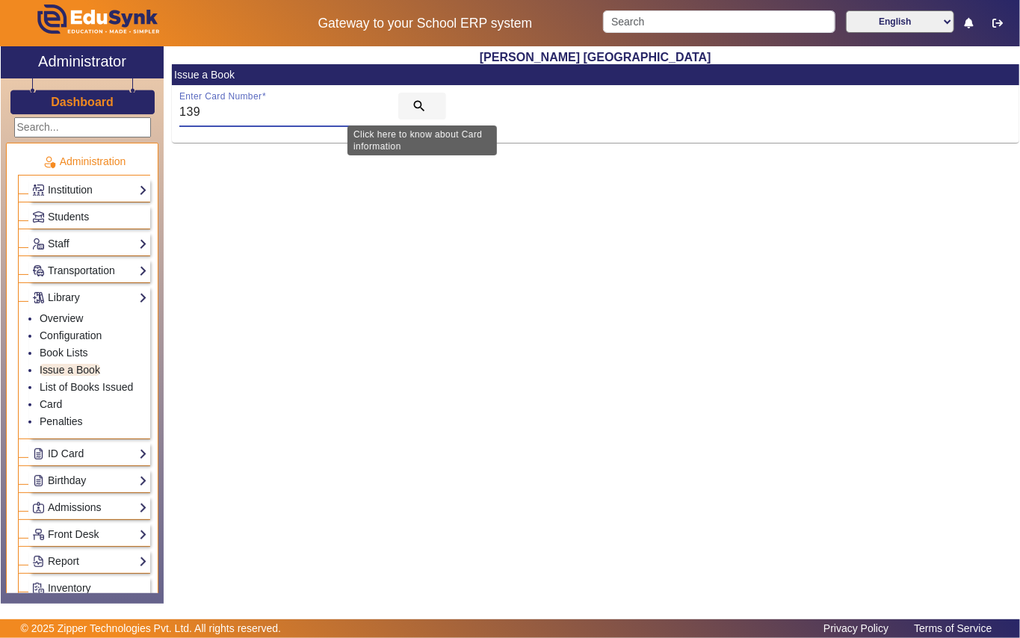
type input "139"
click at [421, 96] on span "search" at bounding box center [422, 106] width 48 height 36
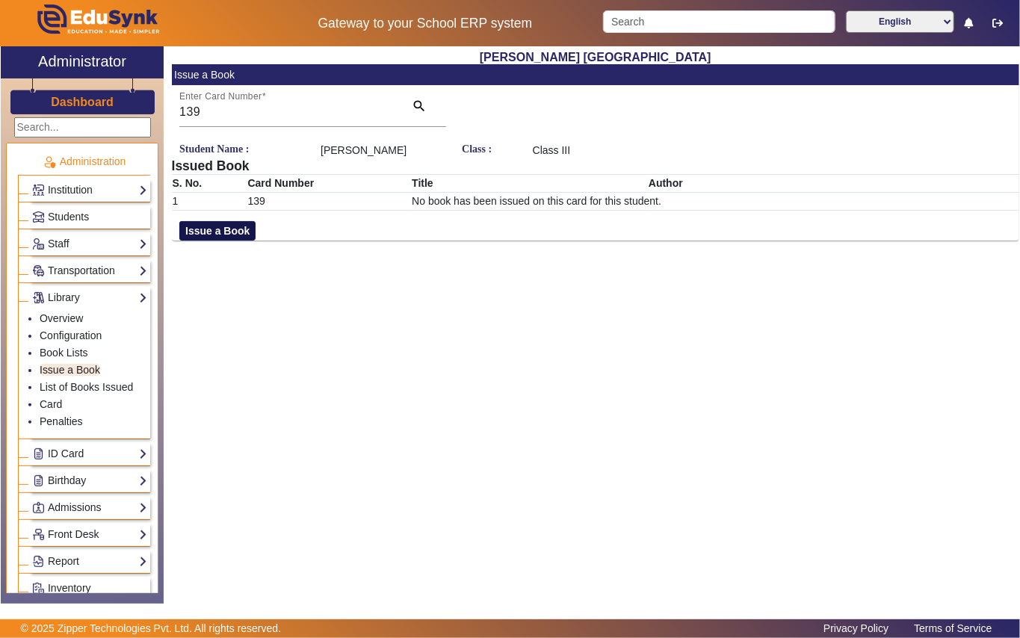
click at [236, 241] on button "Issue a Book" at bounding box center [217, 230] width 76 height 19
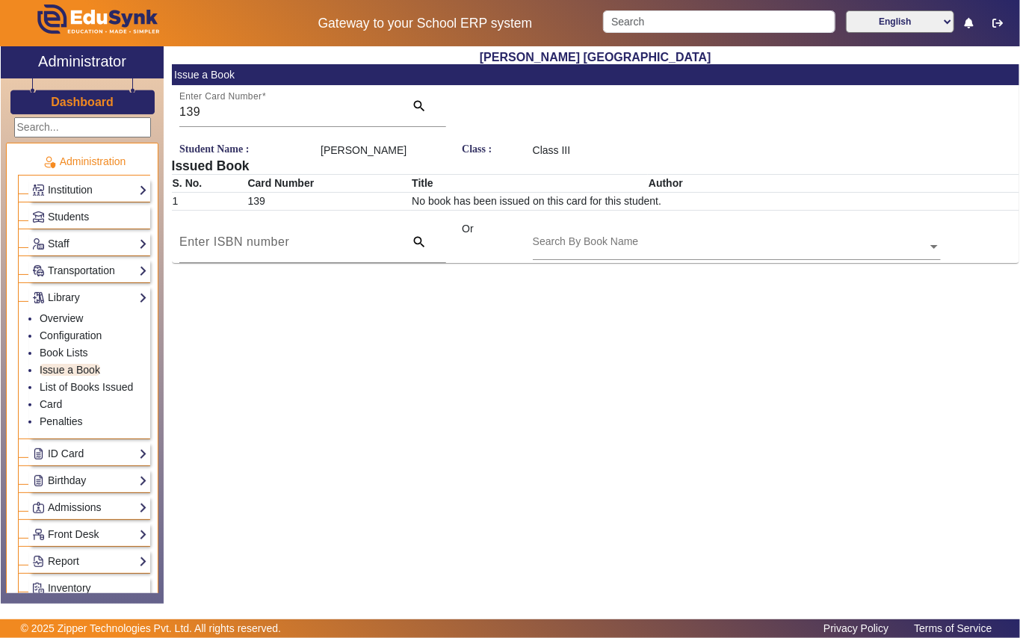
click at [581, 256] on input "text" at bounding box center [737, 248] width 408 height 16
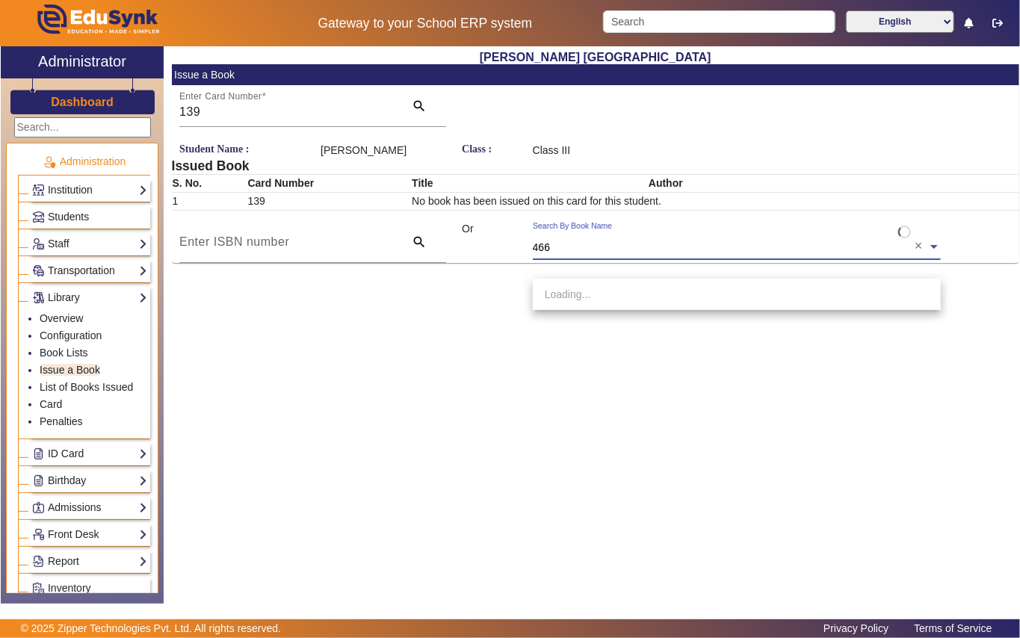
type input "4669"
click at [631, 293] on span "[Ac4669] the crab & the crane" at bounding box center [614, 294] width 138 height 12
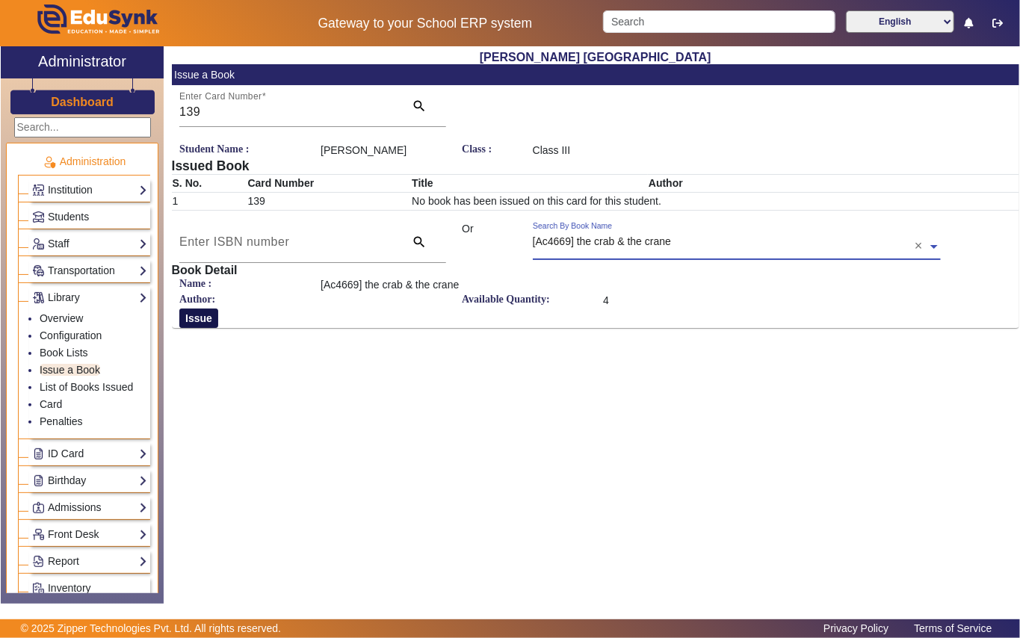
click at [199, 328] on button "Issue" at bounding box center [198, 318] width 39 height 19
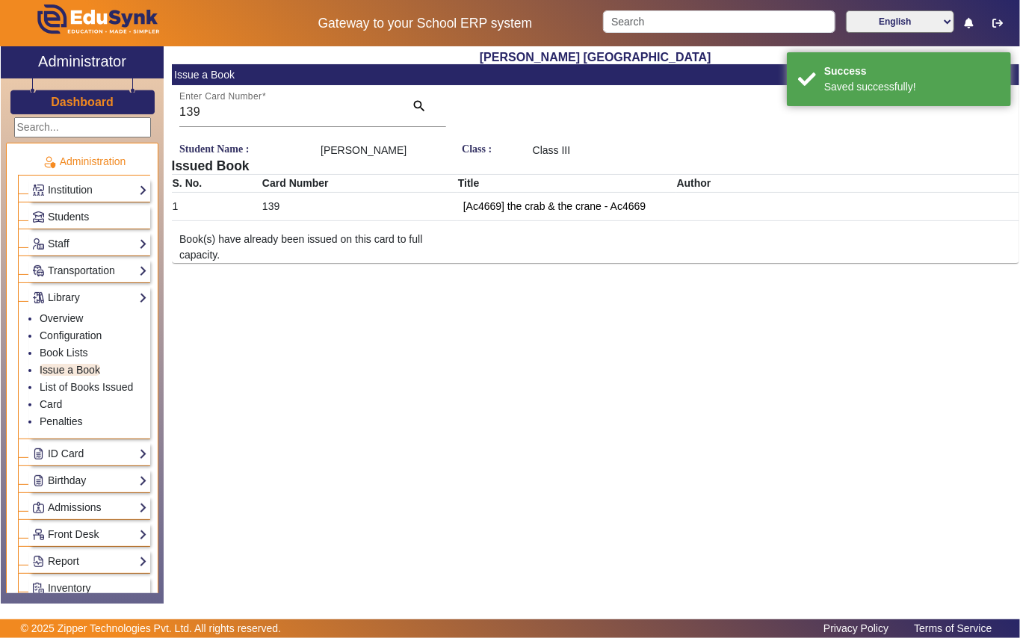
click at [102, 212] on link "Students" at bounding box center [89, 216] width 115 height 17
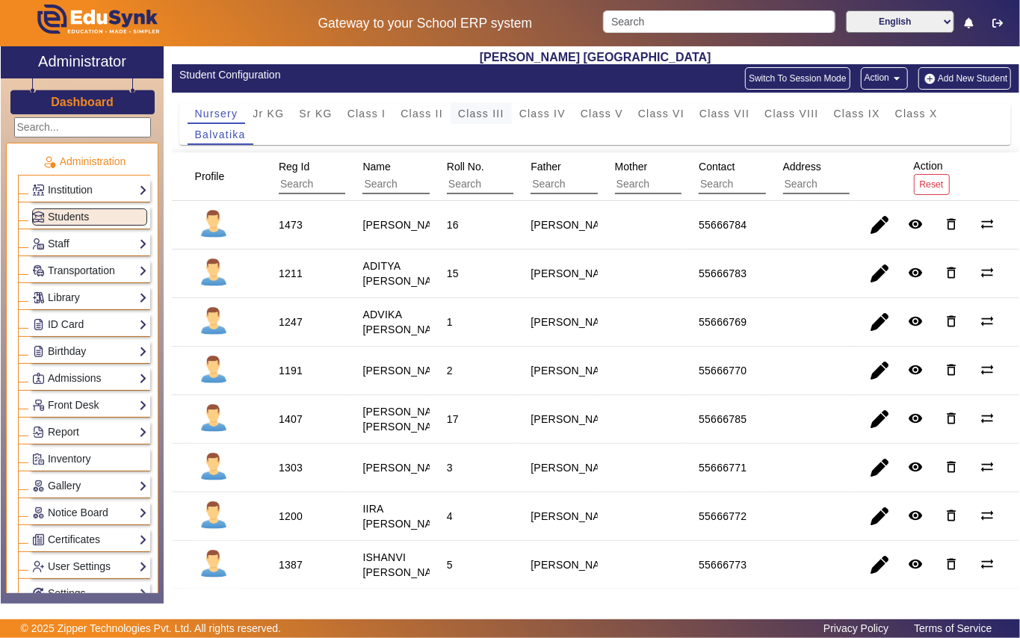
click at [468, 112] on span "Class III" at bounding box center [481, 113] width 46 height 10
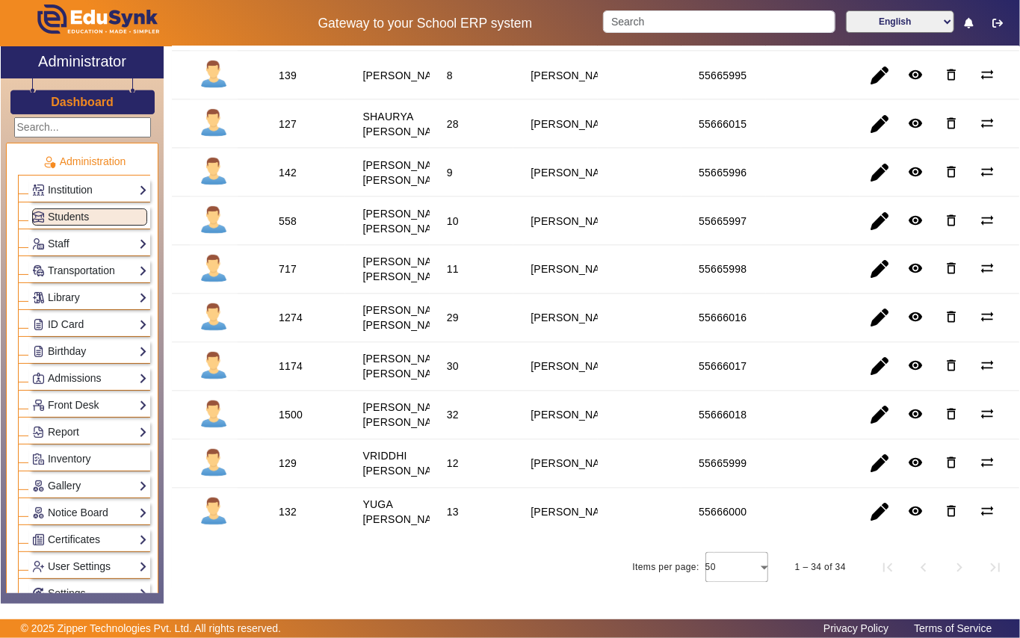
scroll to position [1394, 0]
click at [282, 180] on div "142" at bounding box center [288, 172] width 18 height 15
click at [94, 296] on link "Library" at bounding box center [89, 297] width 115 height 17
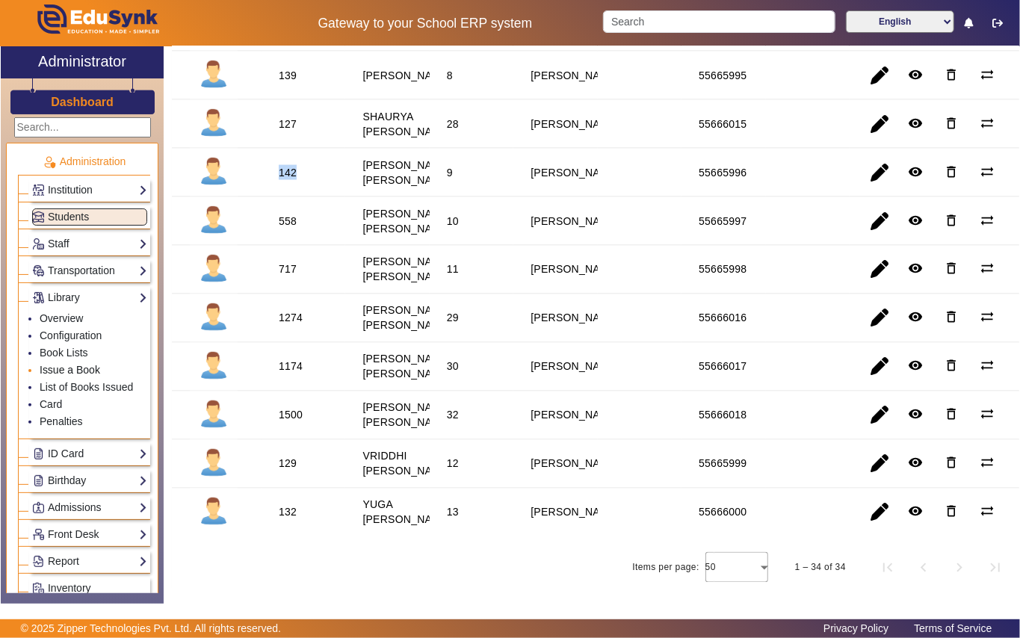
click at [91, 369] on link "Issue a Book" at bounding box center [70, 370] width 61 height 12
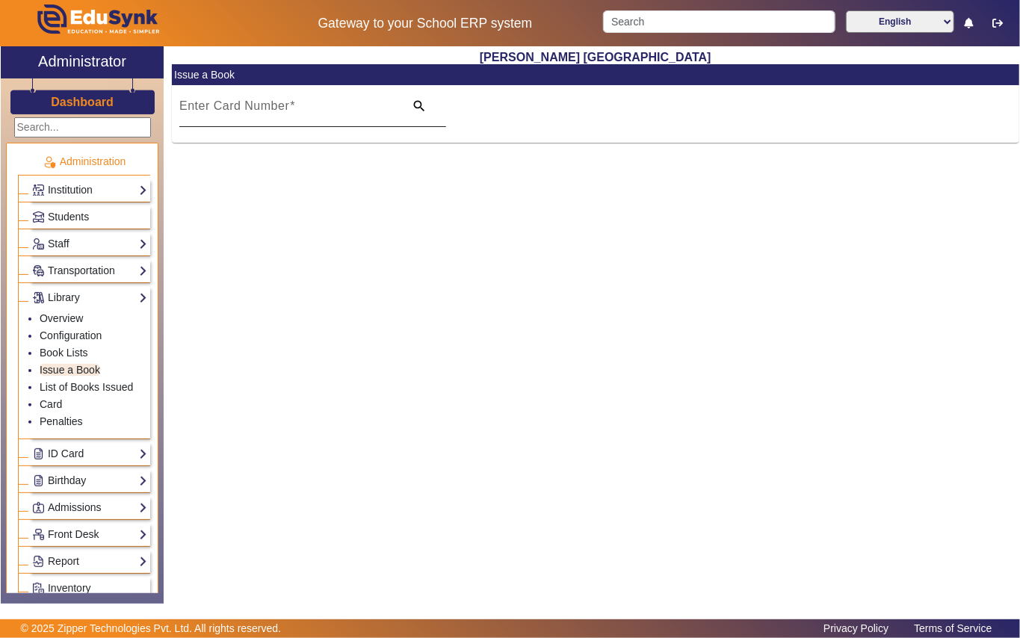
click at [305, 108] on input "Enter Card Number" at bounding box center [287, 112] width 216 height 18
paste input "142"
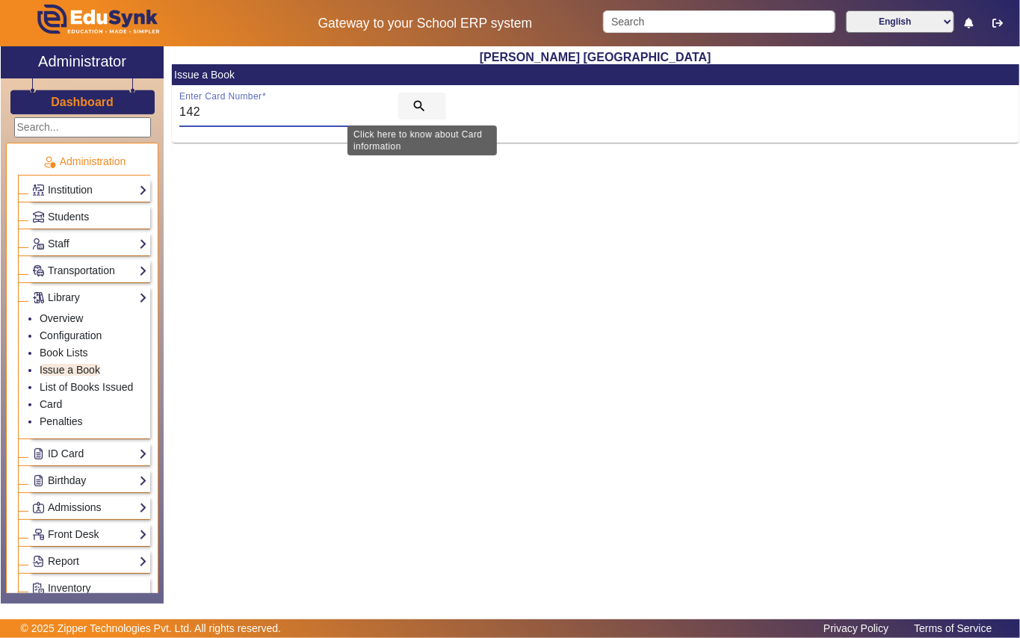
type input "142"
click at [417, 105] on mat-icon "search" at bounding box center [419, 106] width 15 height 15
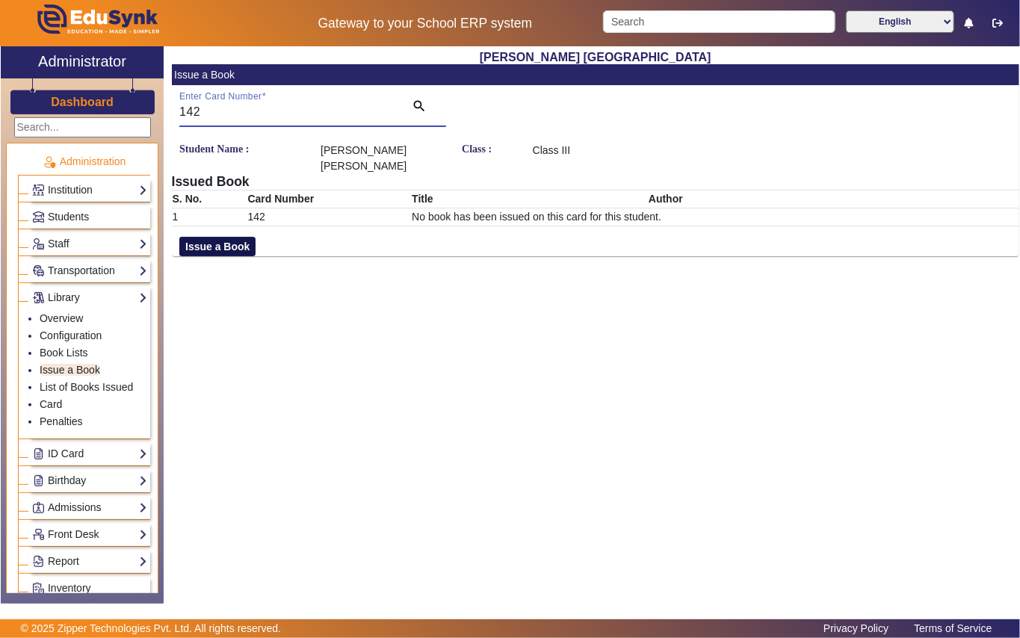
click at [197, 237] on button "Issue a Book" at bounding box center [217, 246] width 76 height 19
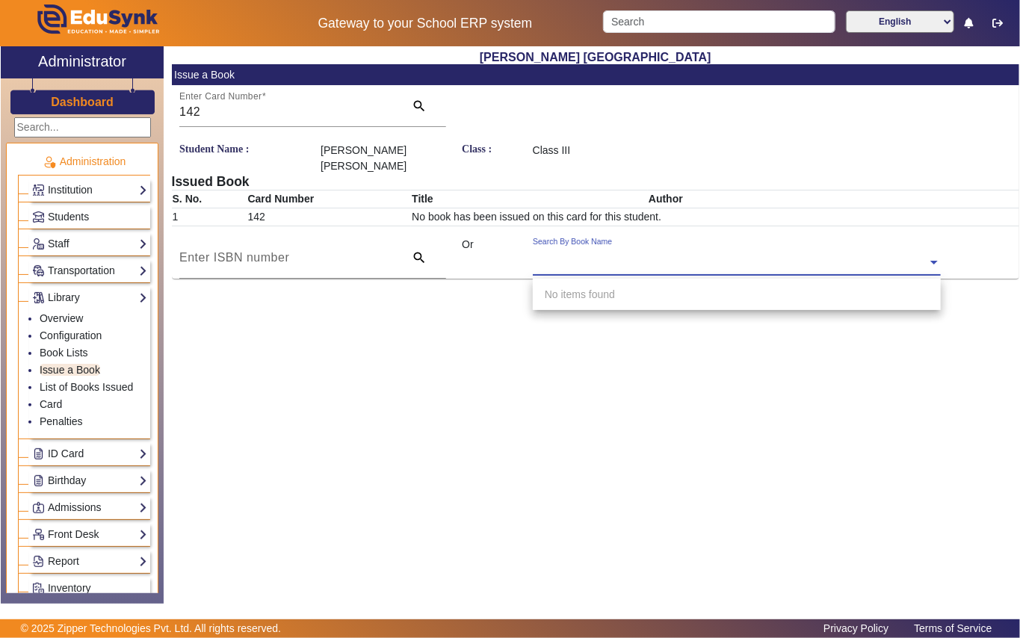
click at [605, 267] on input "text" at bounding box center [737, 264] width 408 height 16
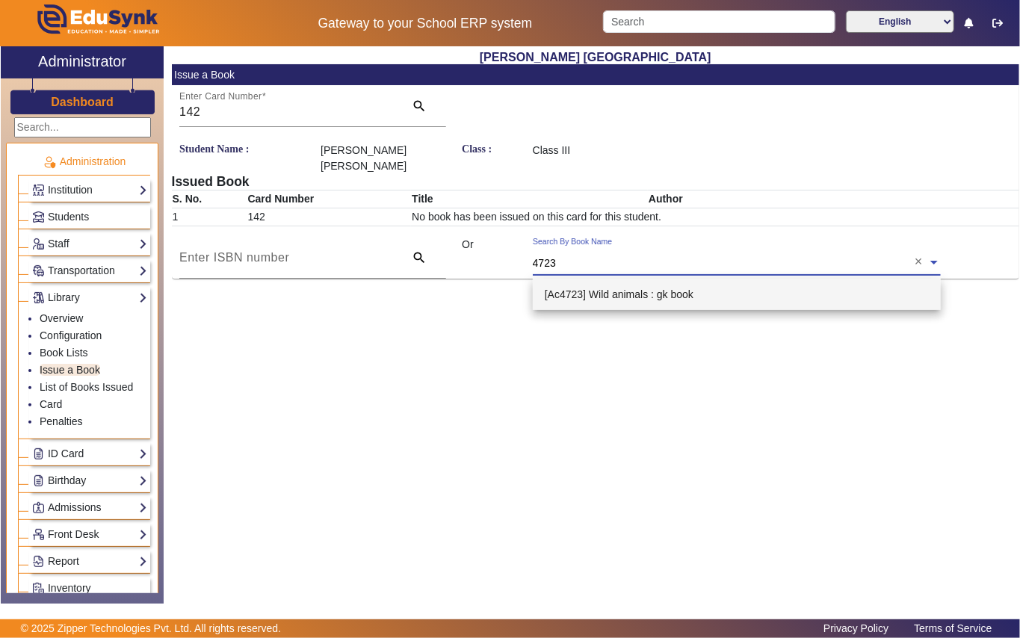
type input "4723"
click at [623, 294] on span "[Ac4723] Wild animals : gk book" at bounding box center [619, 294] width 149 height 12
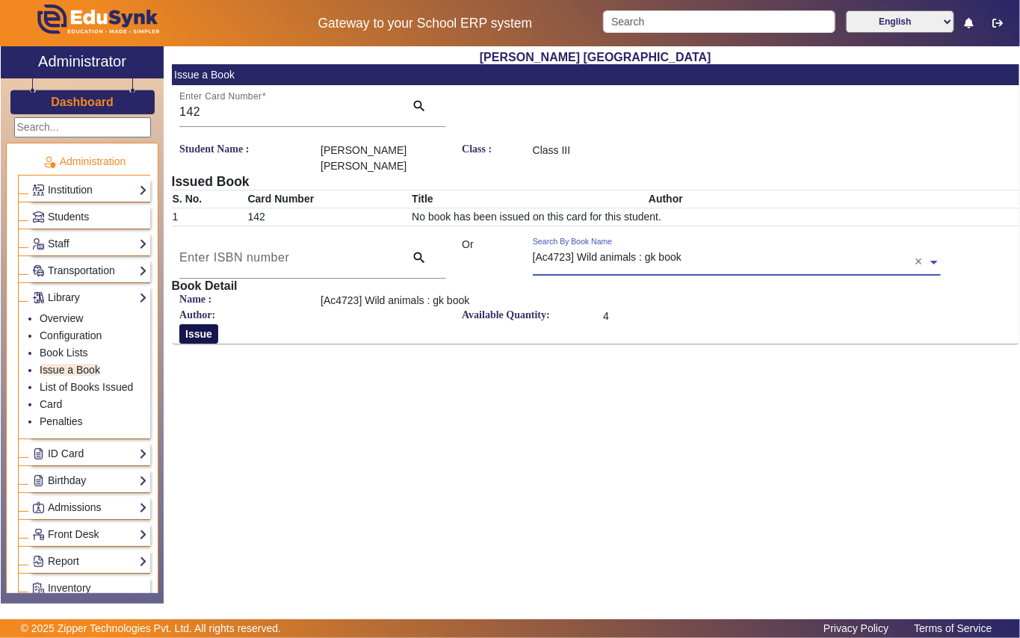
click at [205, 339] on button "Issue" at bounding box center [198, 333] width 39 height 19
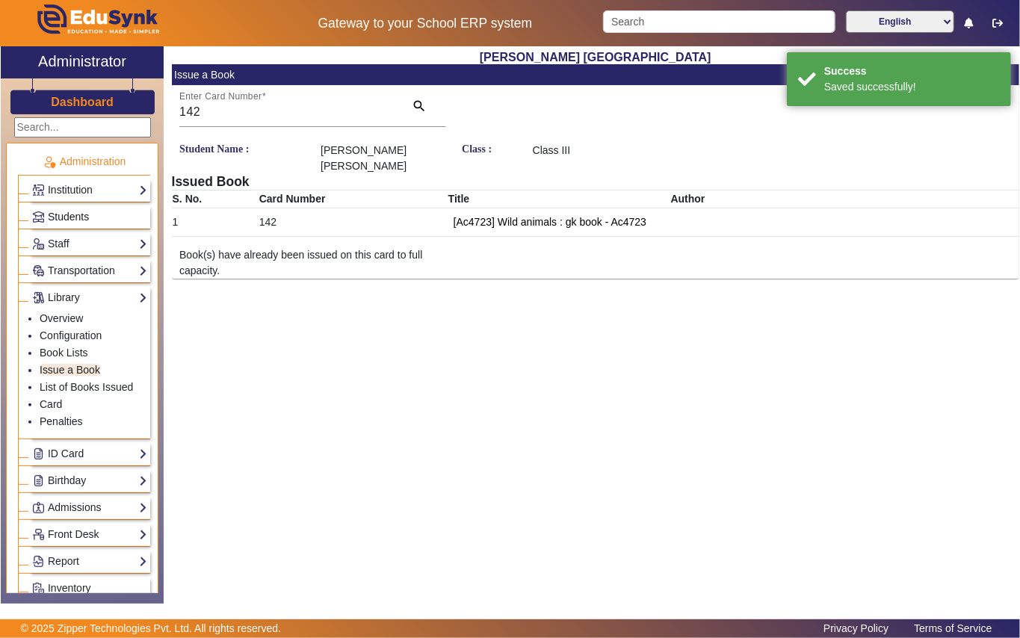
click at [106, 216] on link "Students" at bounding box center [89, 216] width 115 height 17
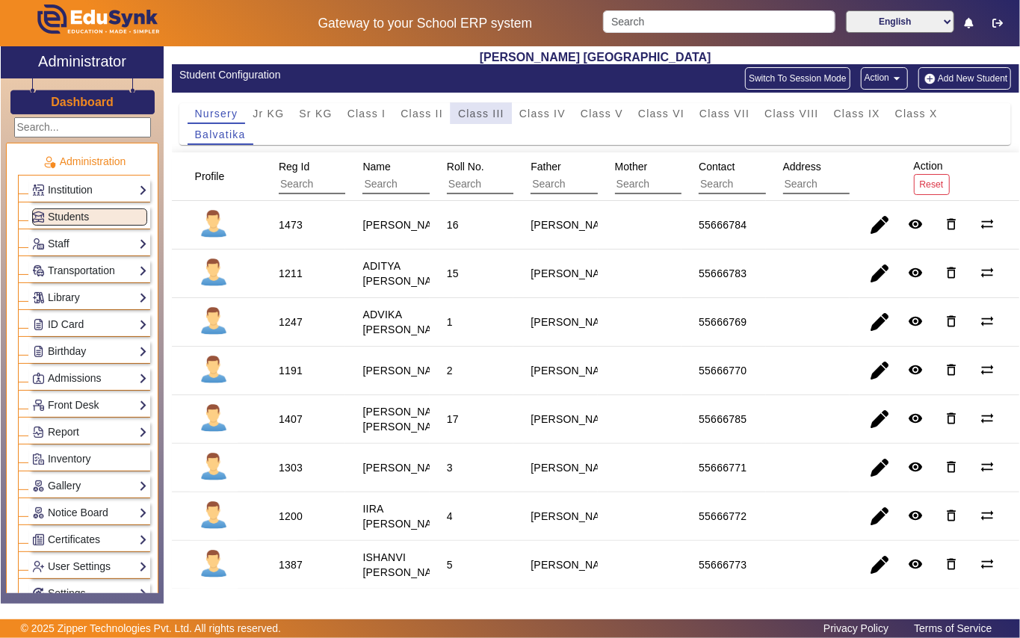
click at [475, 108] on span "Class III" at bounding box center [481, 113] width 46 height 10
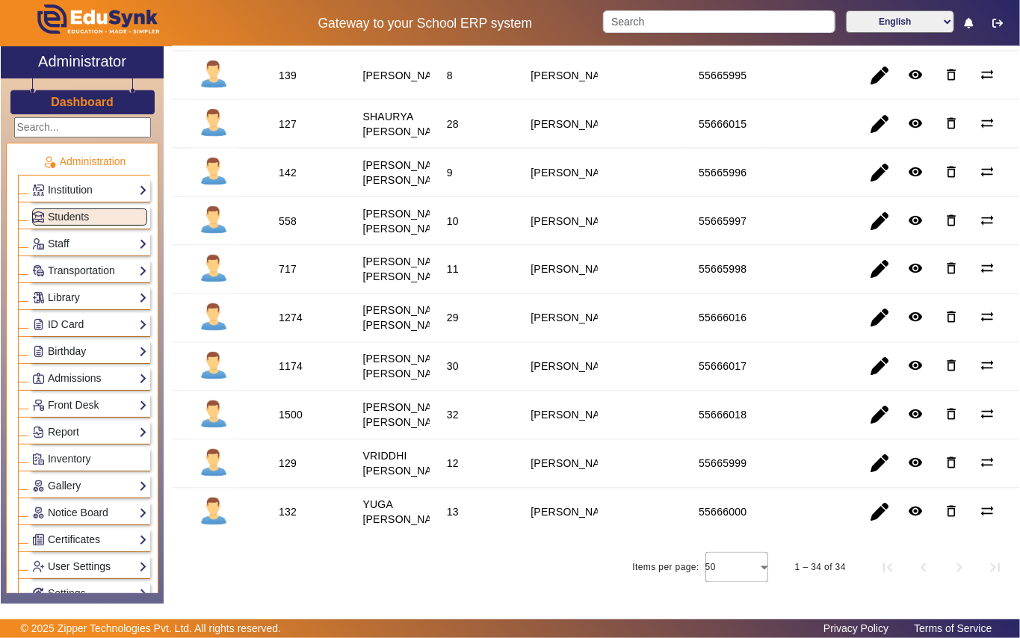
scroll to position [1495, 0]
click at [285, 229] on div "558" at bounding box center [288, 221] width 18 height 15
click at [90, 300] on link "Library" at bounding box center [89, 297] width 115 height 17
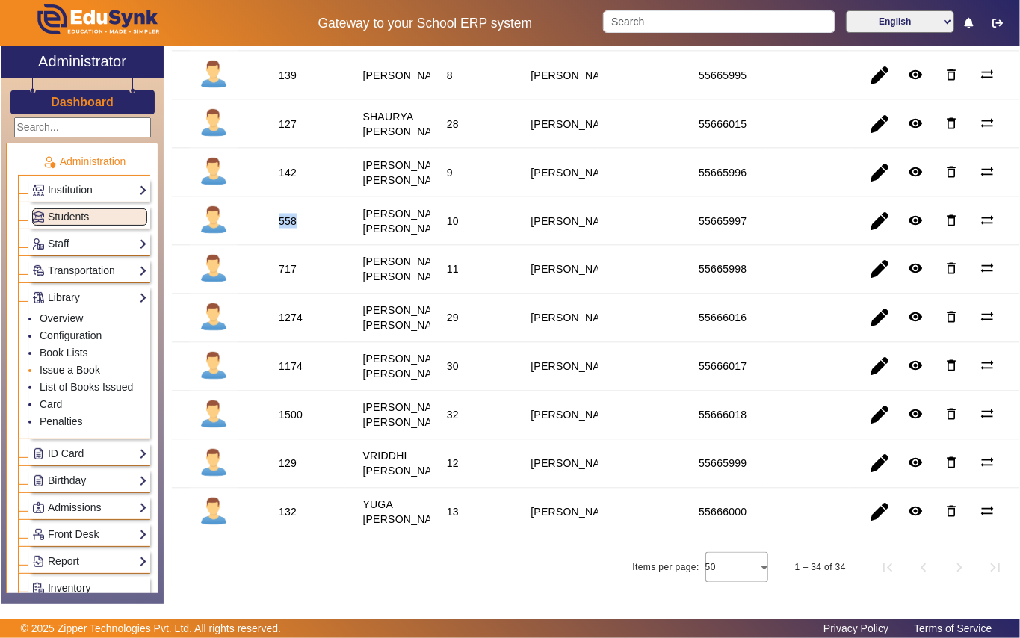
click at [96, 374] on link "Issue a Book" at bounding box center [70, 370] width 61 height 12
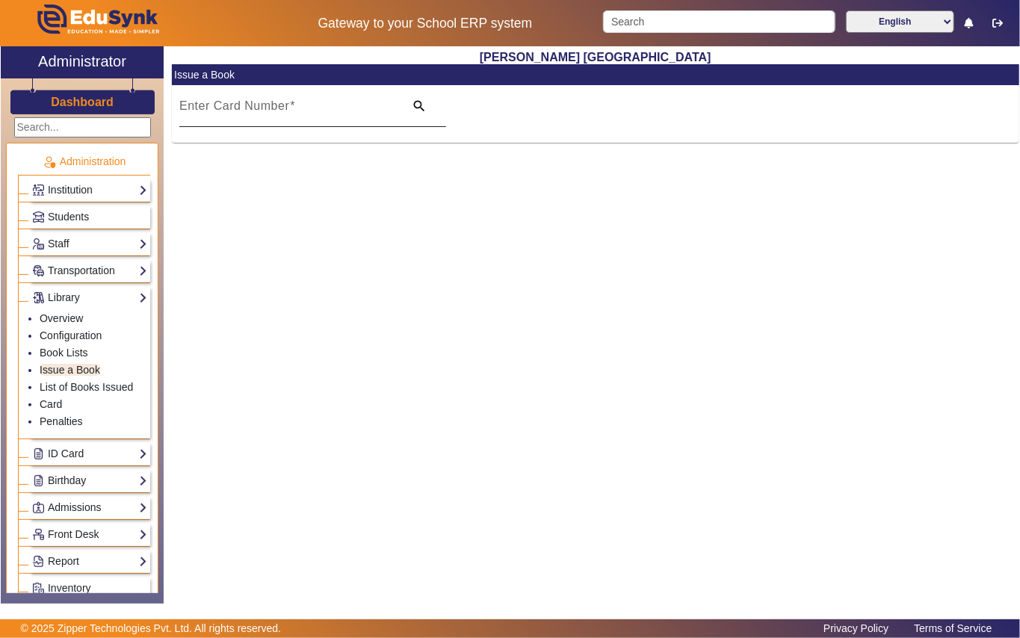
click at [251, 112] on mat-label "Enter Card Number" at bounding box center [234, 105] width 110 height 13
click at [251, 112] on input "Enter Card Number" at bounding box center [287, 112] width 216 height 18
paste input "558"
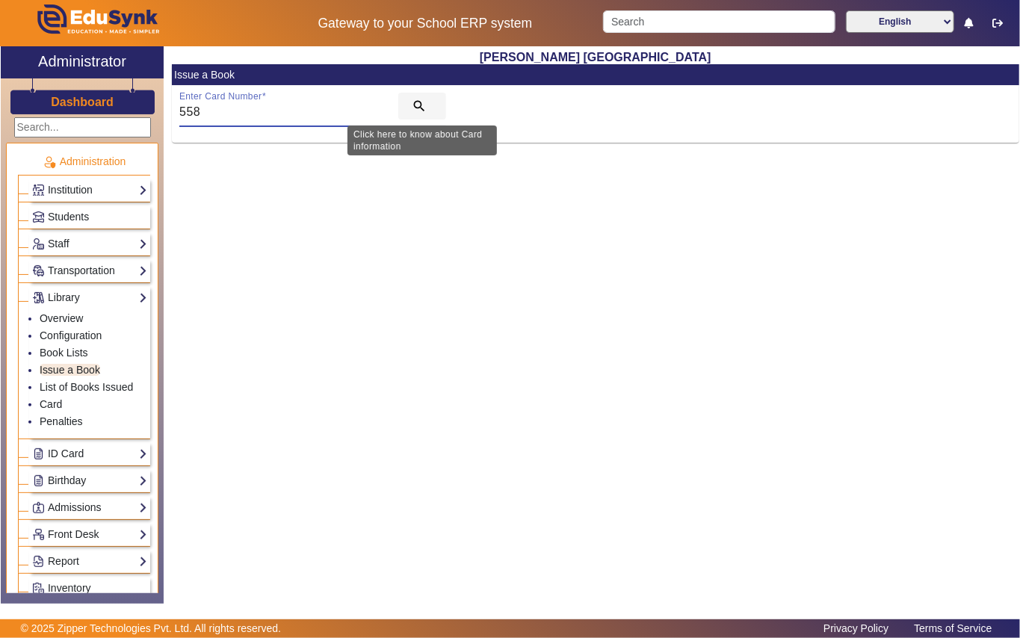
type input "558"
click at [421, 111] on mat-icon "search" at bounding box center [419, 106] width 15 height 15
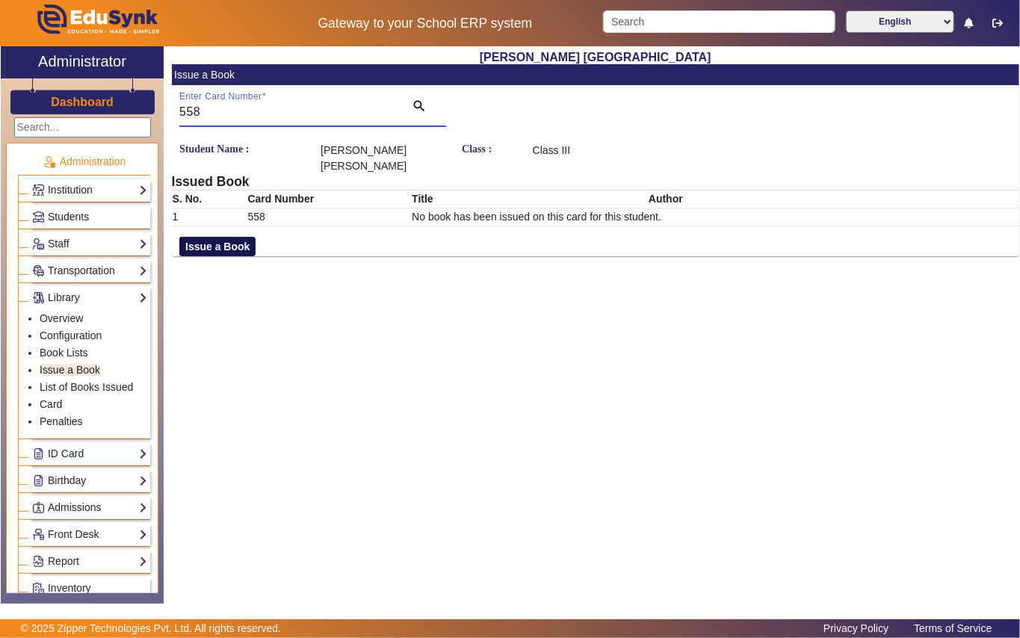
click at [236, 249] on button "Issue a Book" at bounding box center [217, 246] width 76 height 19
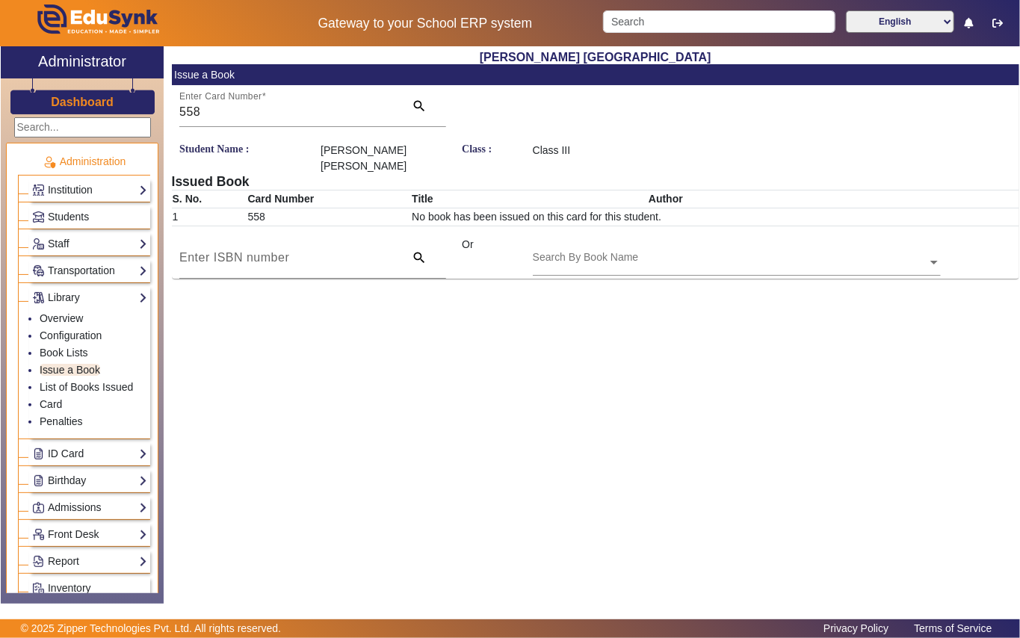
click at [575, 245] on div "Search By Book Name" at bounding box center [730, 245] width 395 height 17
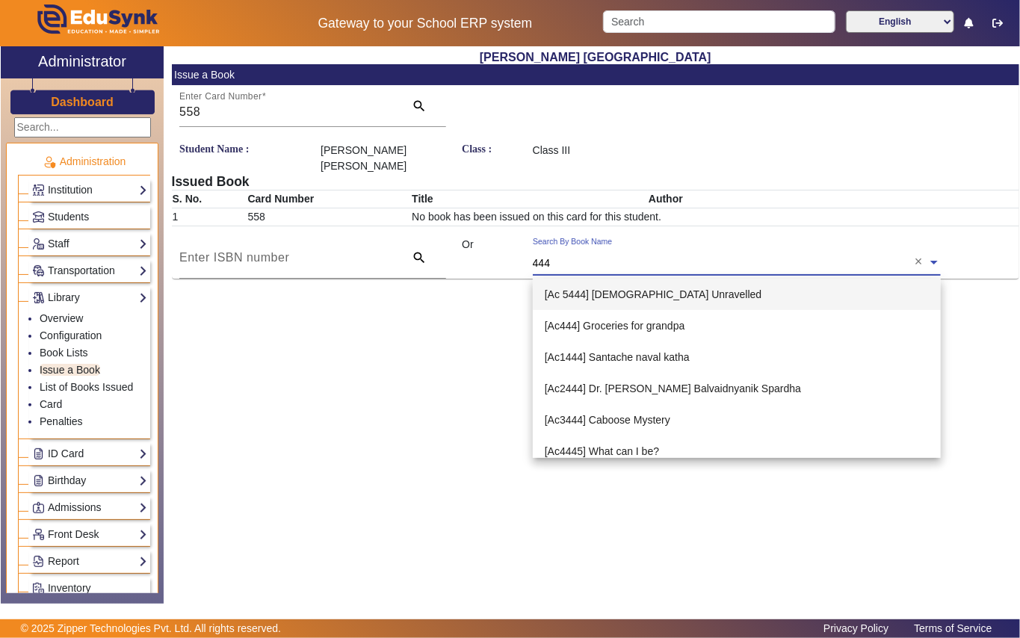
type input "4443"
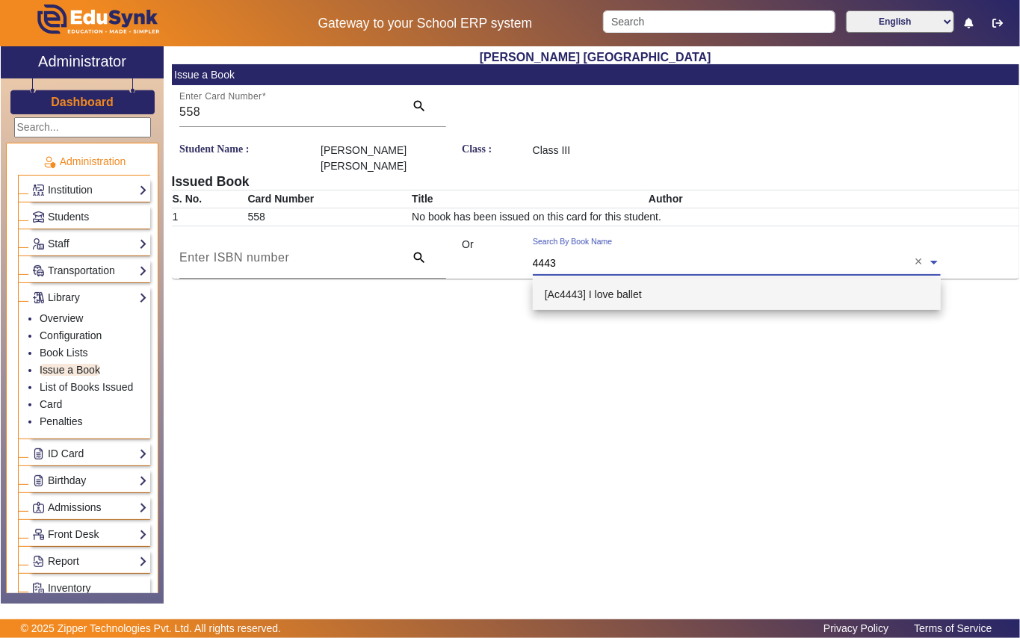
click at [634, 288] on span "[Ac4443] I love ballet" at bounding box center [593, 294] width 97 height 12
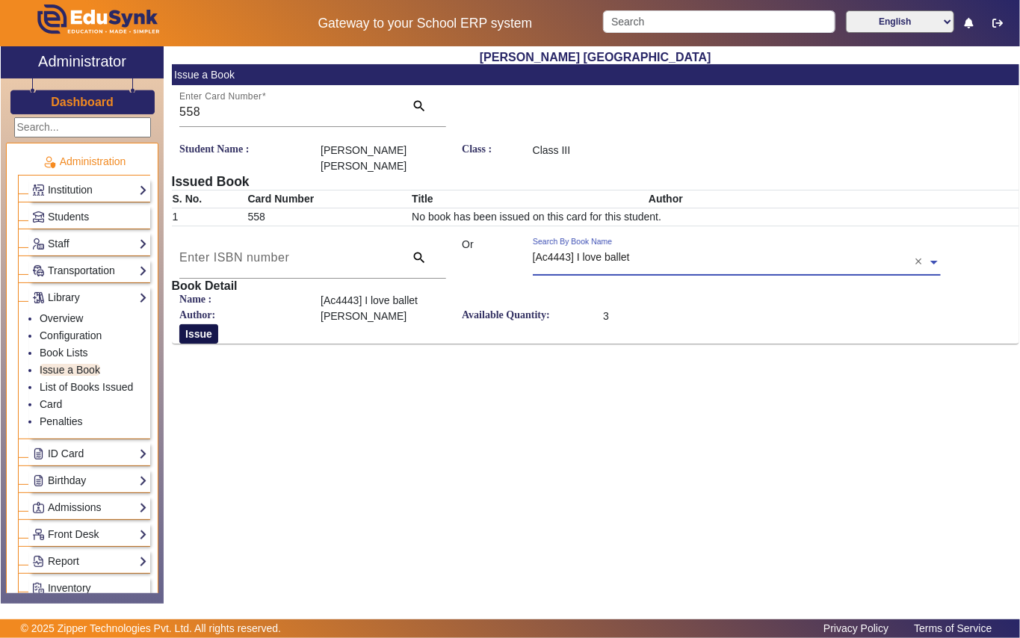
click at [207, 336] on button "Issue" at bounding box center [198, 333] width 39 height 19
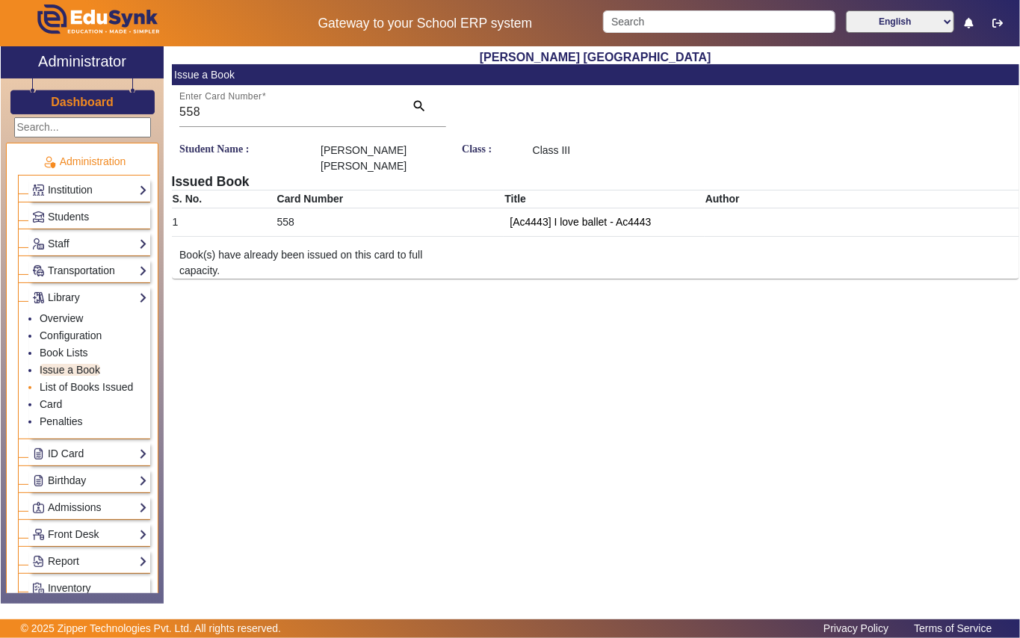
click at [105, 383] on li "List of Books Issued" at bounding box center [94, 388] width 108 height 17
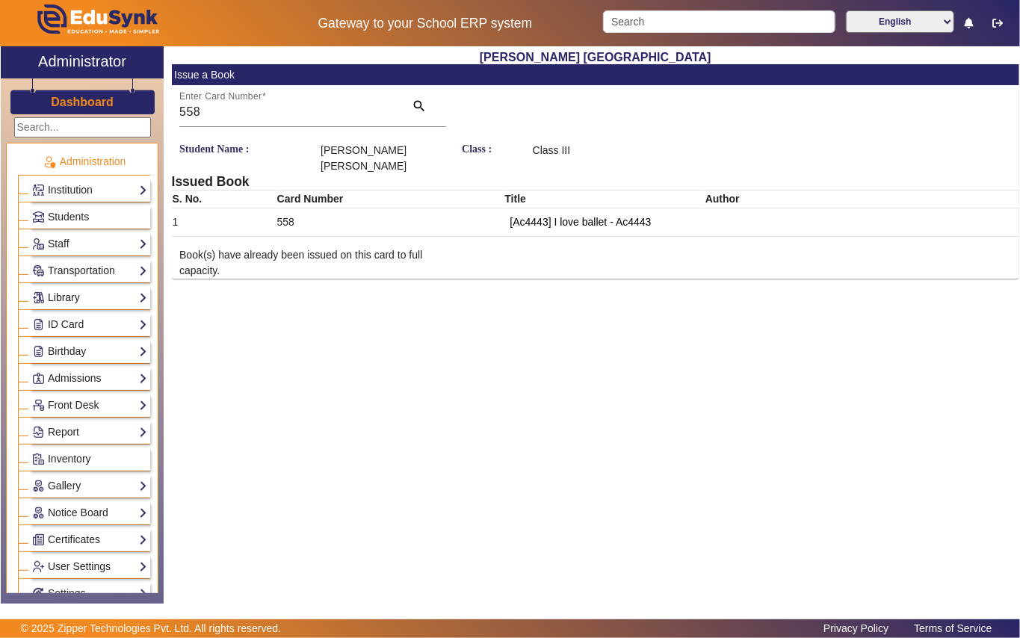
click at [102, 297] on link "Library" at bounding box center [89, 297] width 115 height 17
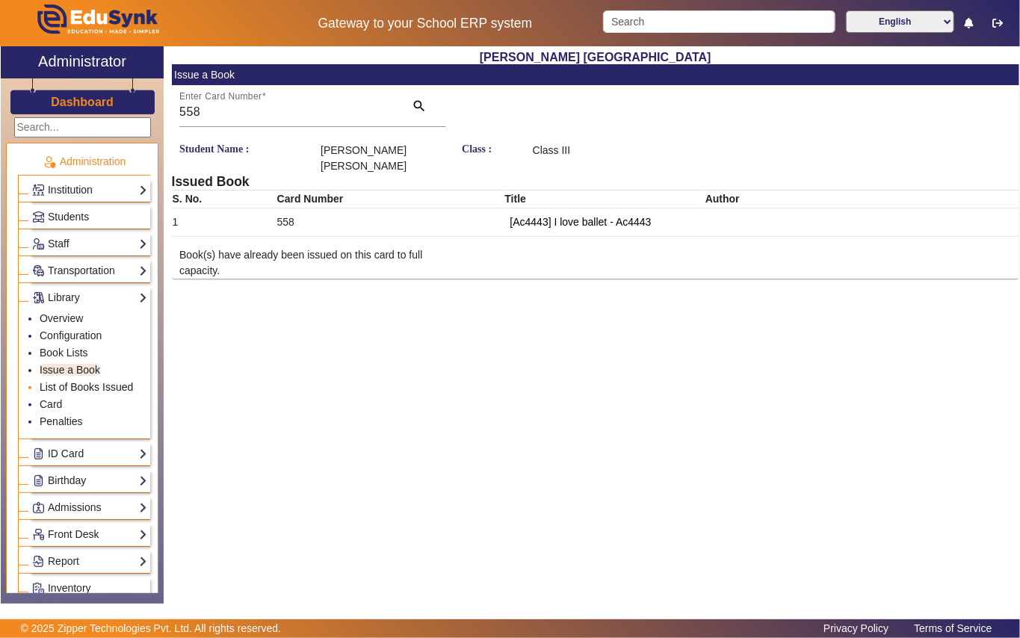
click at [99, 386] on link "List of Books Issued" at bounding box center [86, 387] width 93 height 12
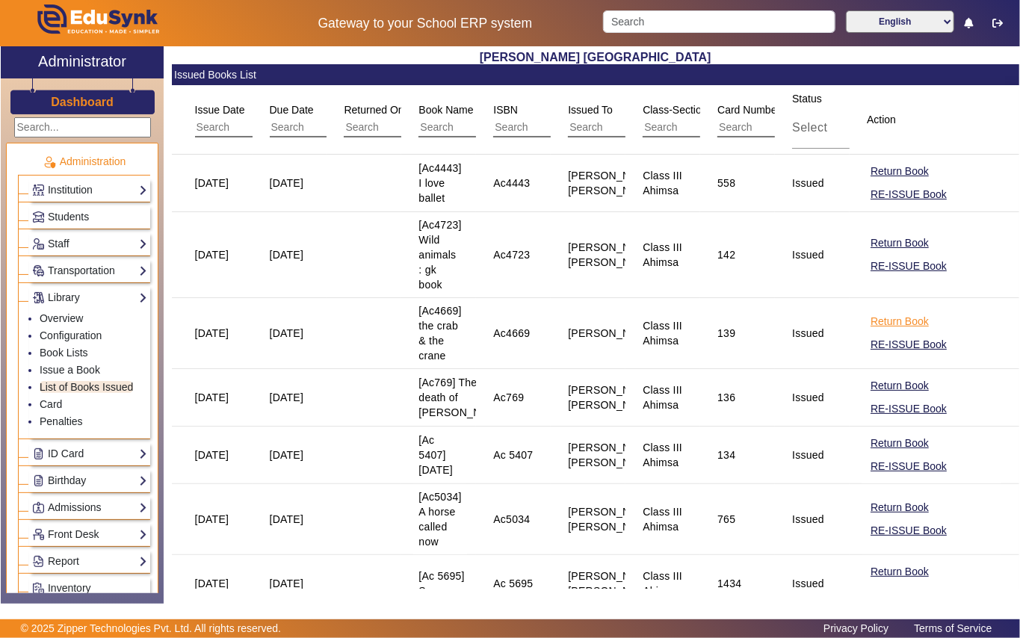
click at [882, 320] on button "Return Book" at bounding box center [899, 321] width 61 height 19
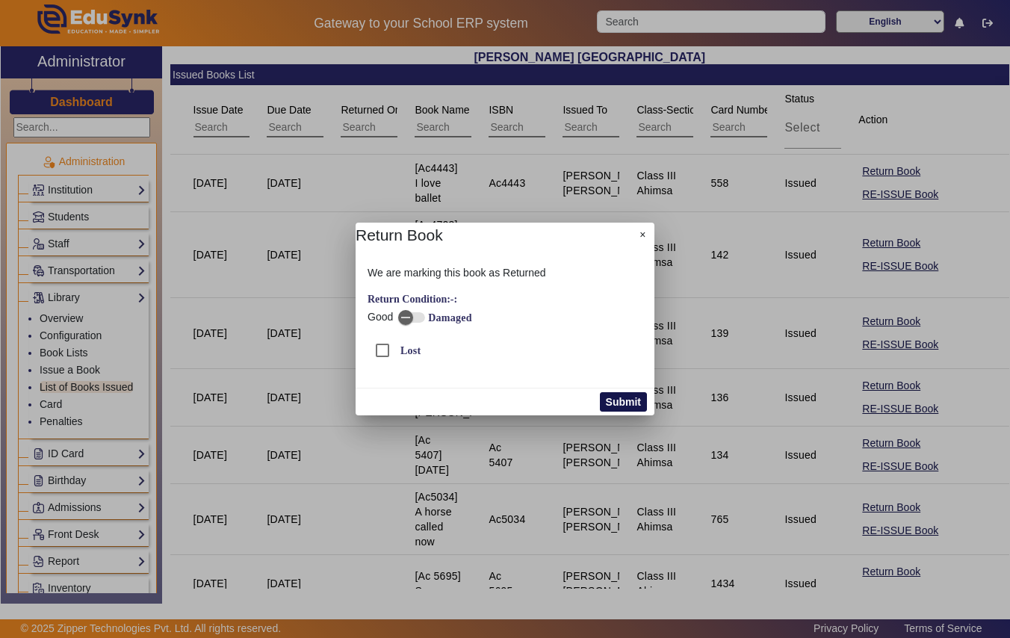
click at [632, 401] on button "Submit" at bounding box center [623, 401] width 47 height 19
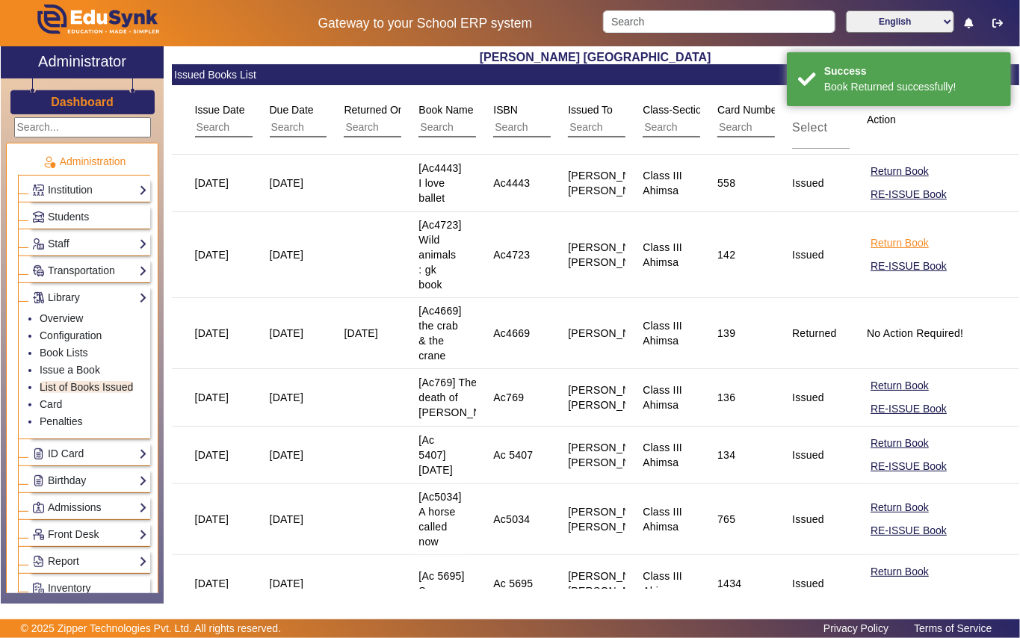
click at [891, 239] on button "Return Book" at bounding box center [899, 243] width 61 height 19
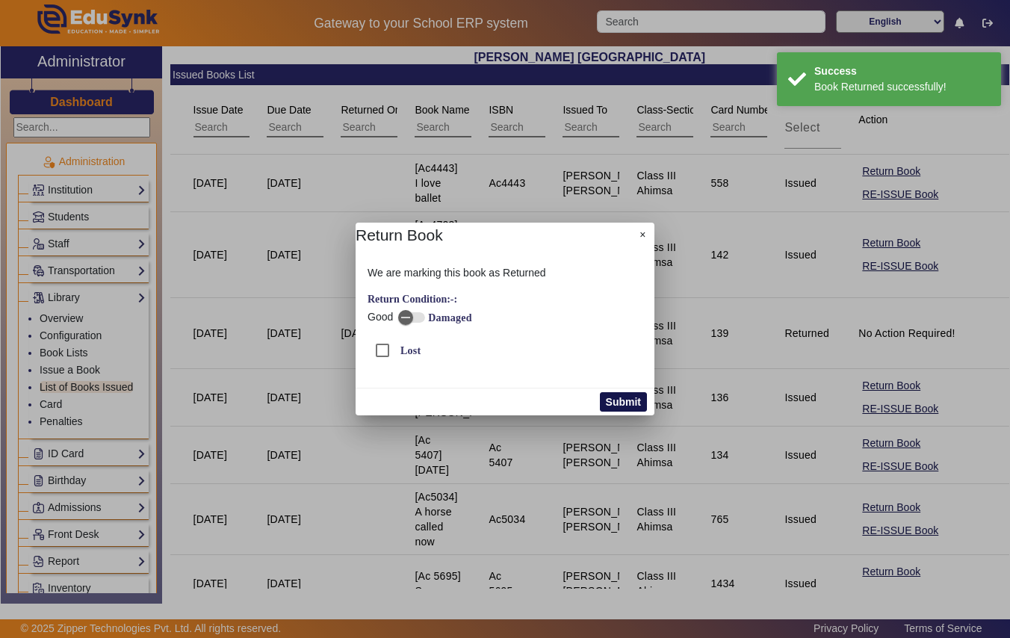
click at [634, 401] on button "Submit" at bounding box center [623, 401] width 47 height 19
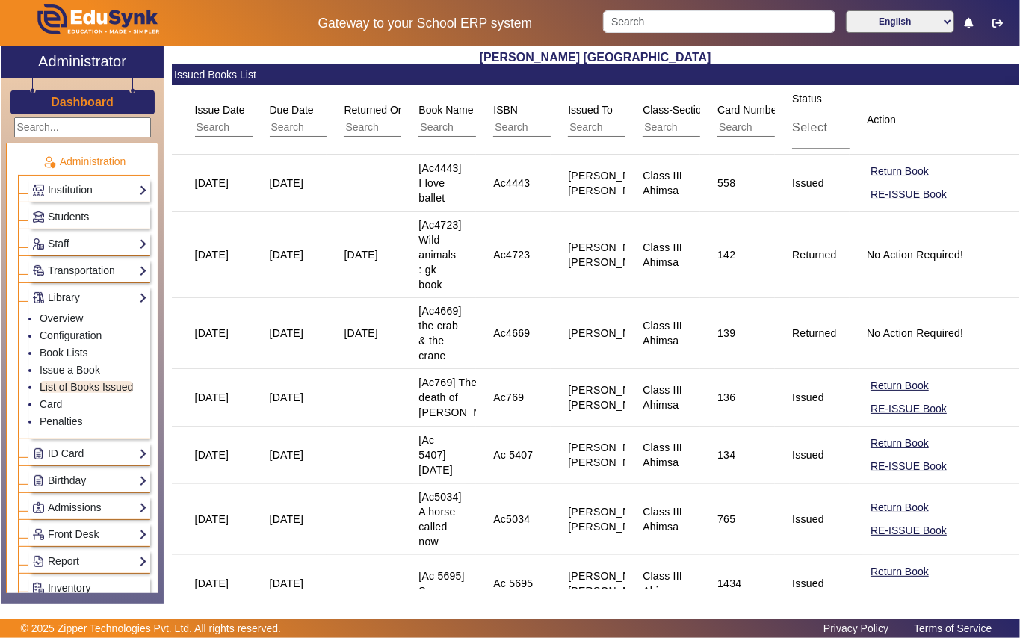
click at [99, 215] on link "Students" at bounding box center [89, 216] width 115 height 17
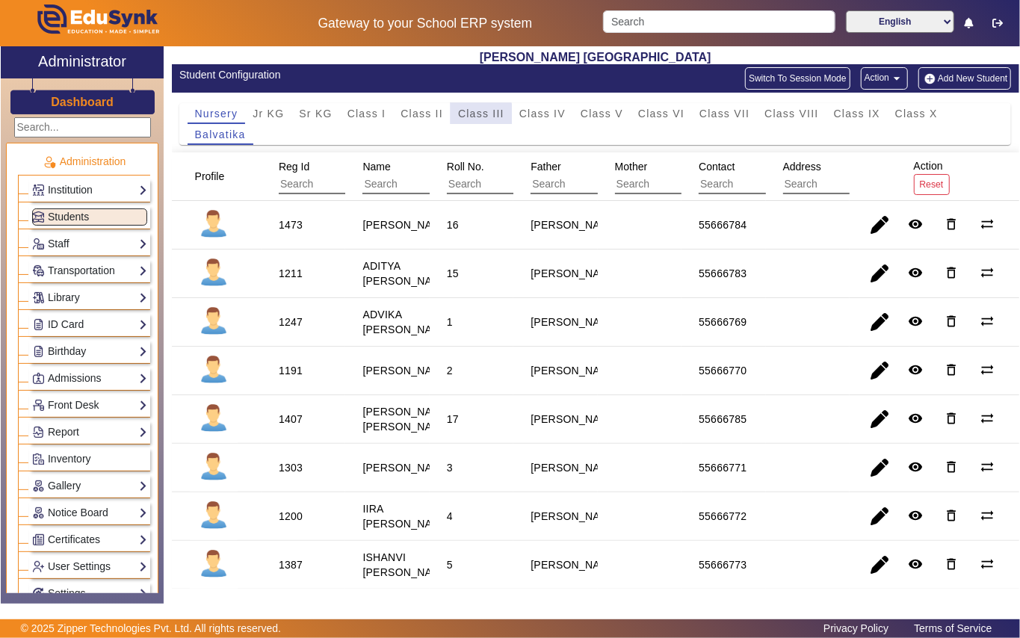
click at [475, 115] on span "Class III" at bounding box center [481, 113] width 46 height 10
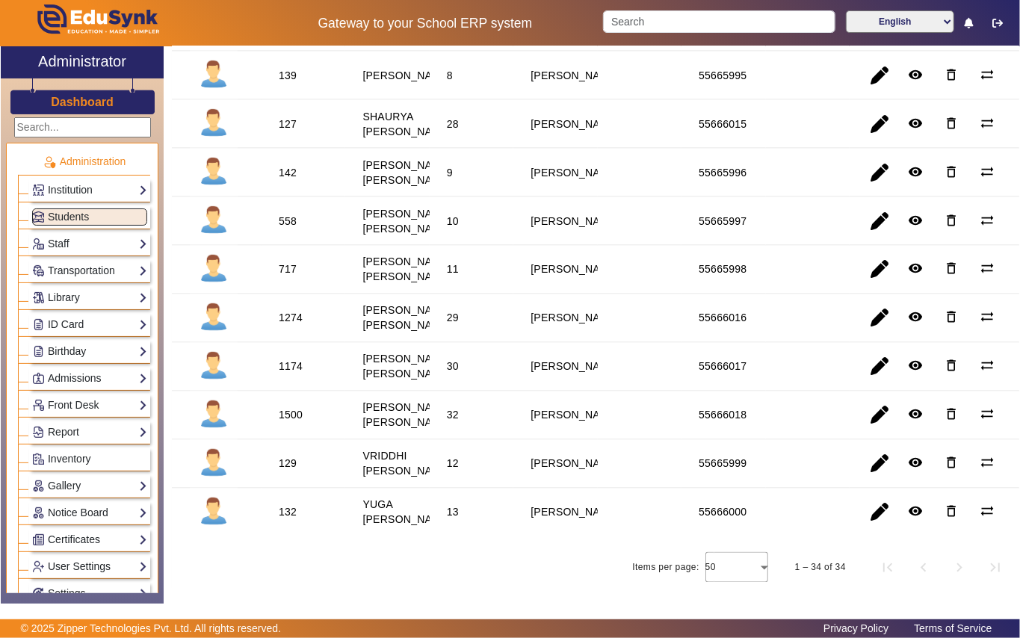
scroll to position [1570, 0]
click at [290, 262] on div "717" at bounding box center [288, 269] width 18 height 15
click at [90, 303] on link "Library" at bounding box center [89, 297] width 115 height 17
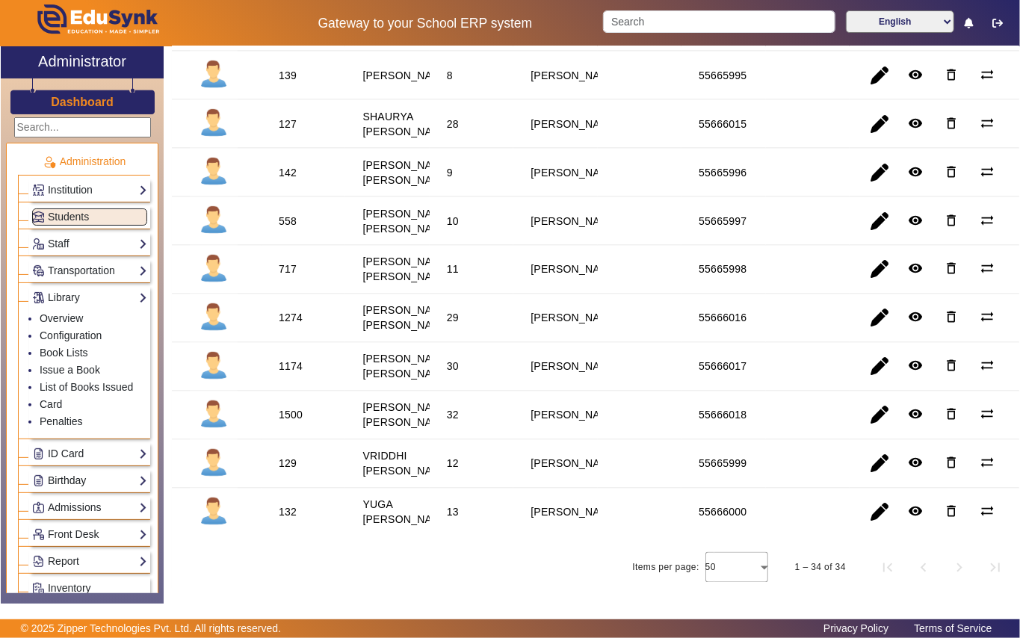
click at [93, 365] on li "Issue a Book" at bounding box center [94, 370] width 108 height 17
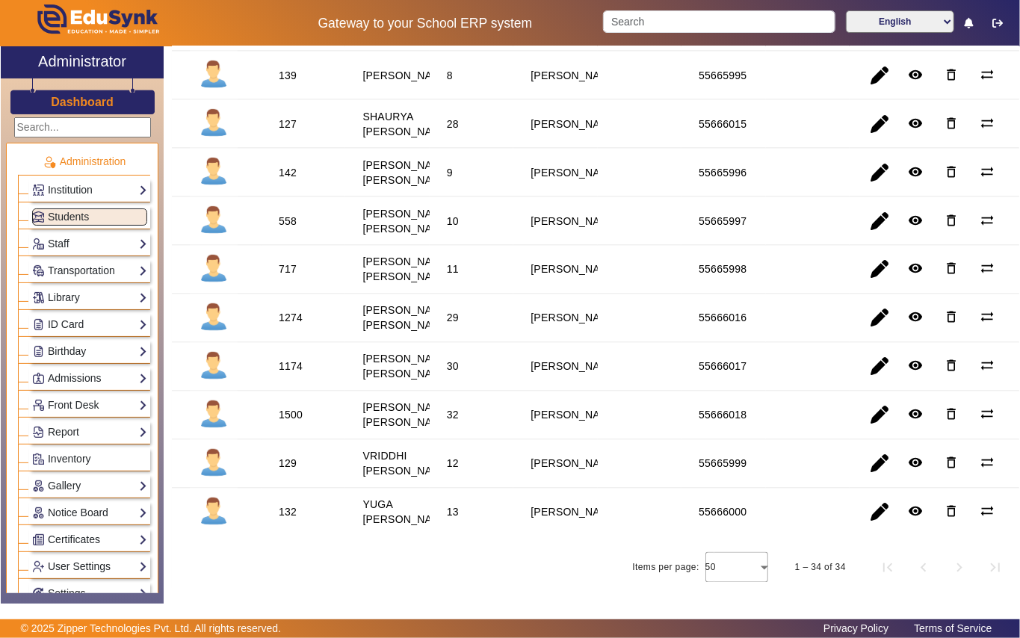
click at [281, 262] on div "717" at bounding box center [288, 269] width 18 height 15
click at [93, 297] on link "Library" at bounding box center [89, 297] width 115 height 17
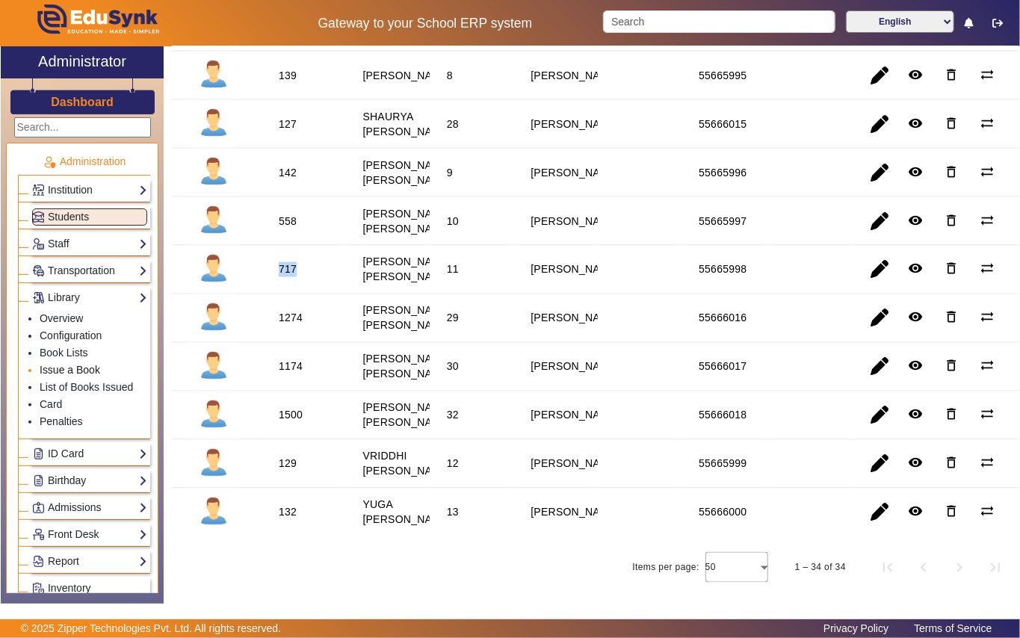
click at [96, 371] on link "Issue a Book" at bounding box center [70, 370] width 61 height 12
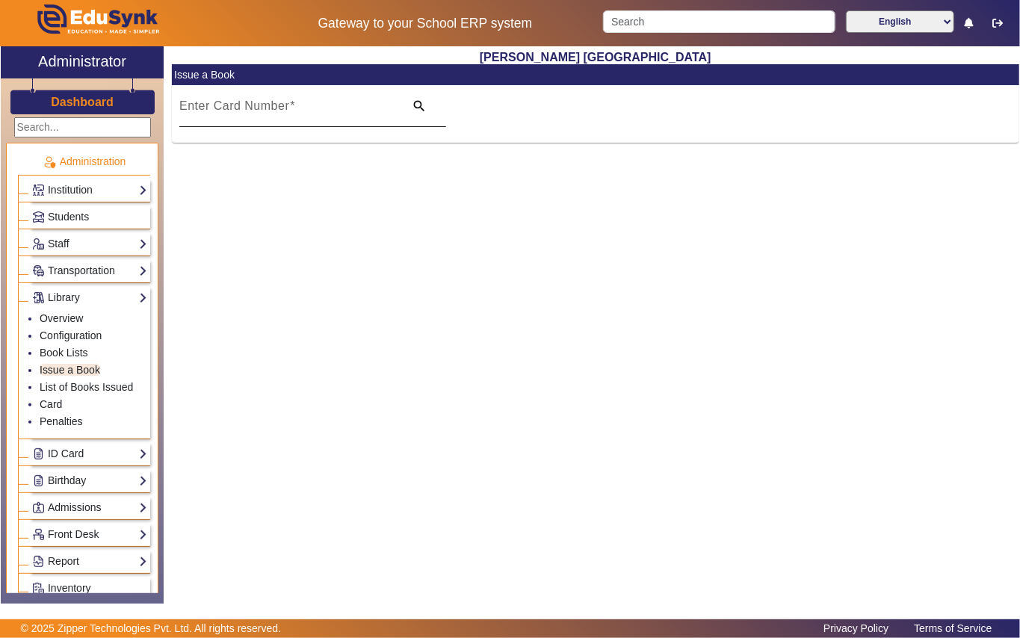
click at [248, 103] on mat-label "Enter Card Number" at bounding box center [234, 105] width 110 height 13
click at [248, 103] on input "Enter Card Number" at bounding box center [287, 112] width 216 height 18
paste input "717"
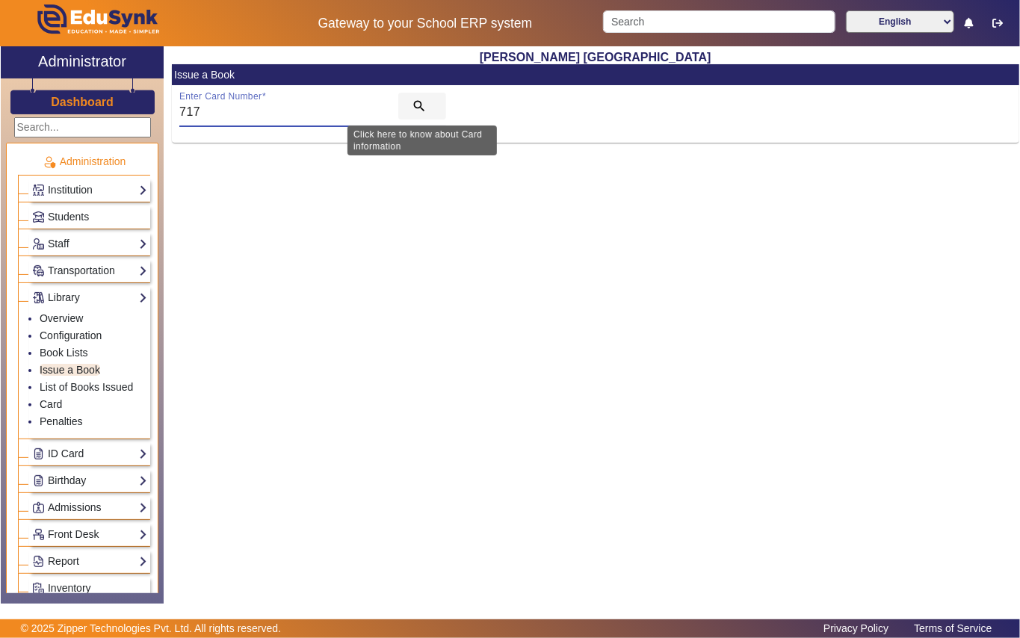
type input "717"
click at [413, 100] on mat-icon "search" at bounding box center [419, 106] width 15 height 15
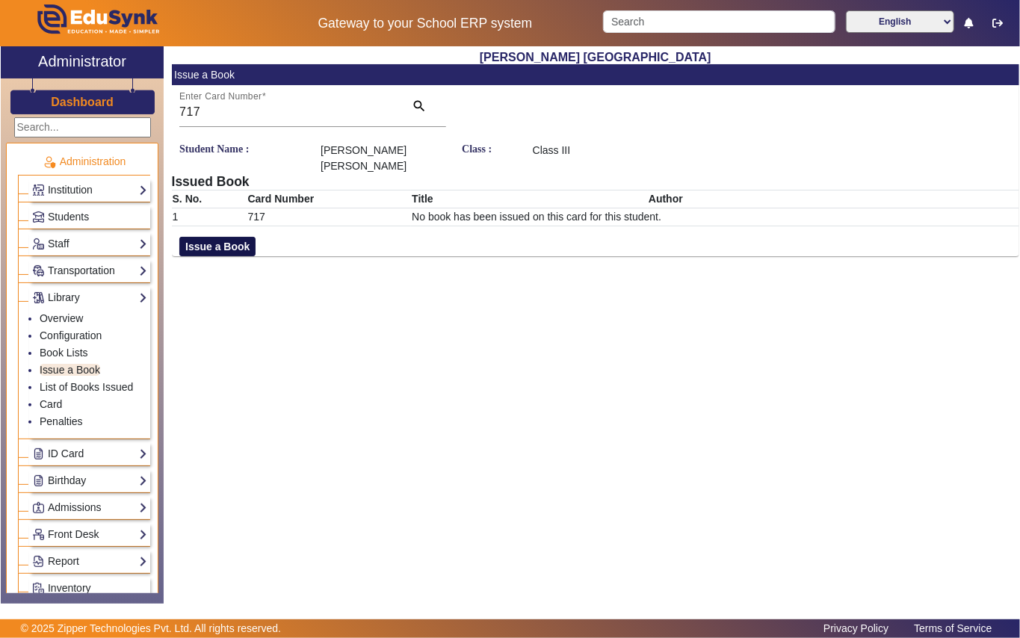
click at [233, 249] on button "Issue a Book" at bounding box center [217, 246] width 76 height 19
click at [553, 258] on input "text" at bounding box center [737, 264] width 408 height 16
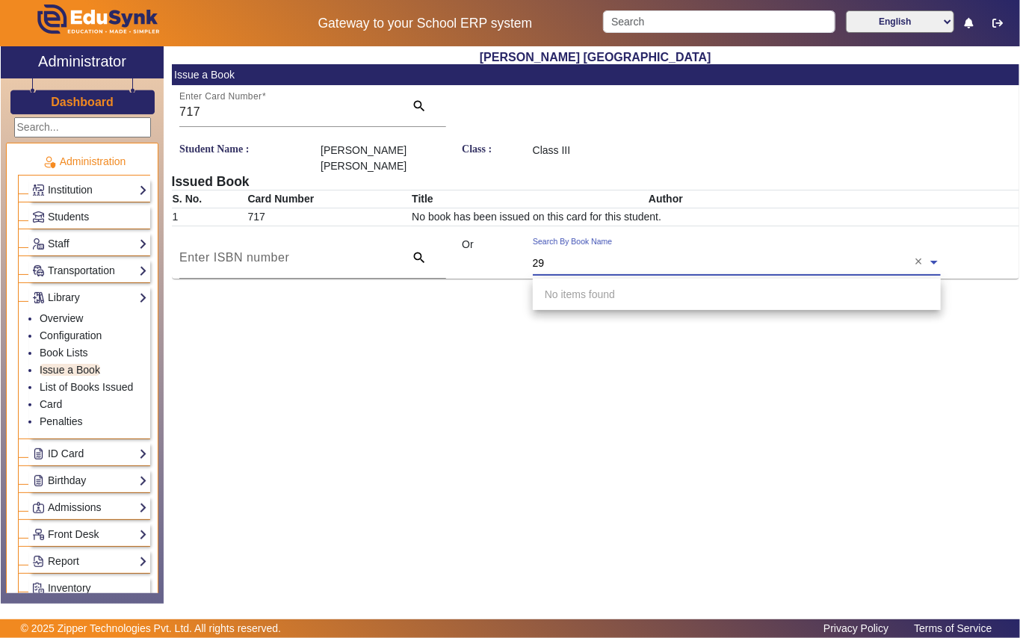
type input "292"
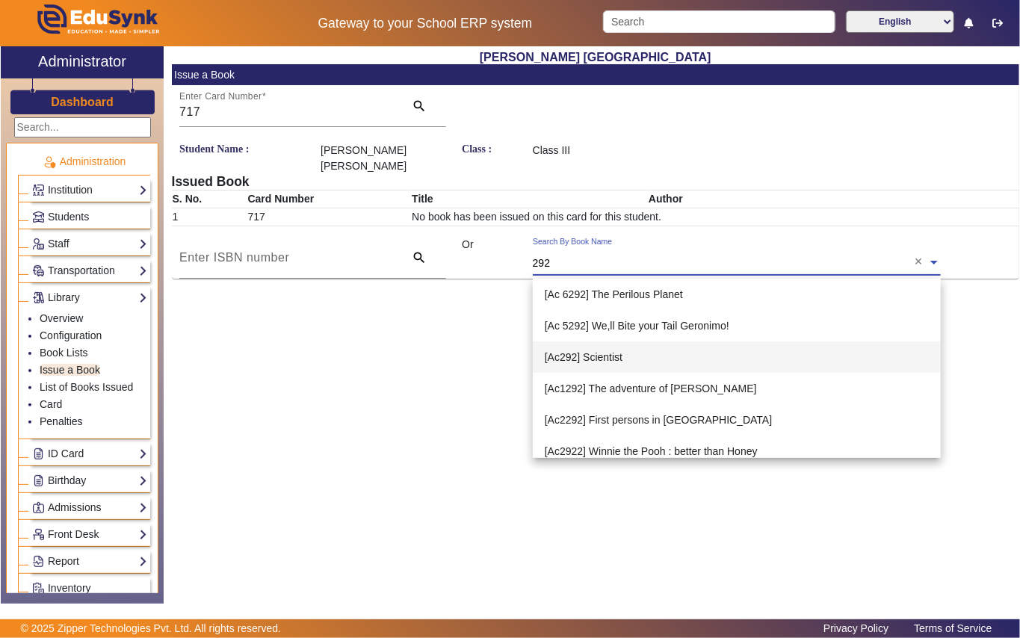
click at [617, 353] on span "[Ac292] Scientist" at bounding box center [584, 357] width 78 height 12
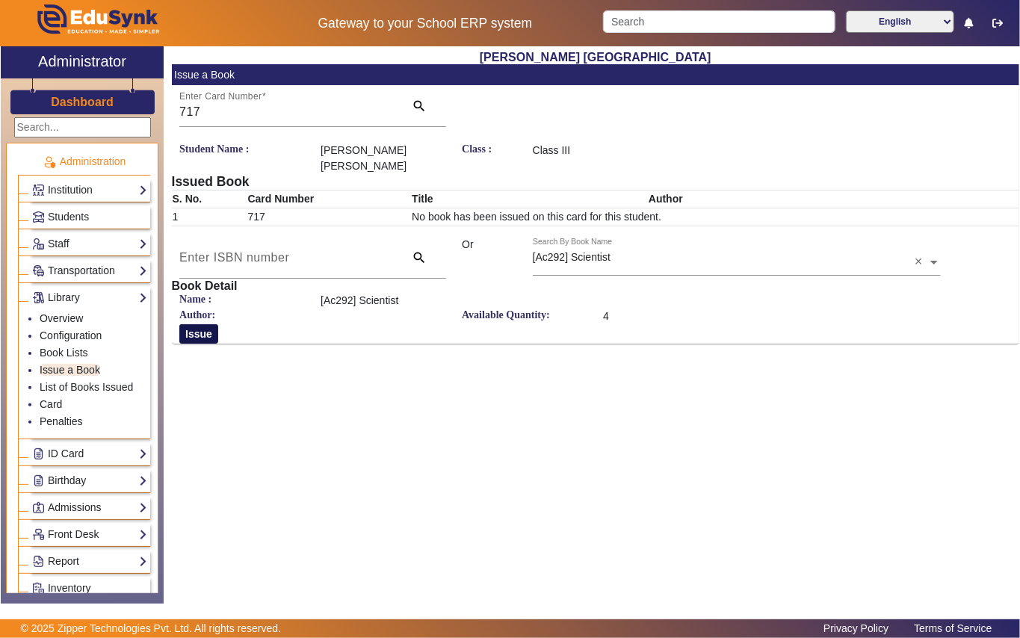
click at [208, 335] on button "Issue" at bounding box center [198, 333] width 39 height 19
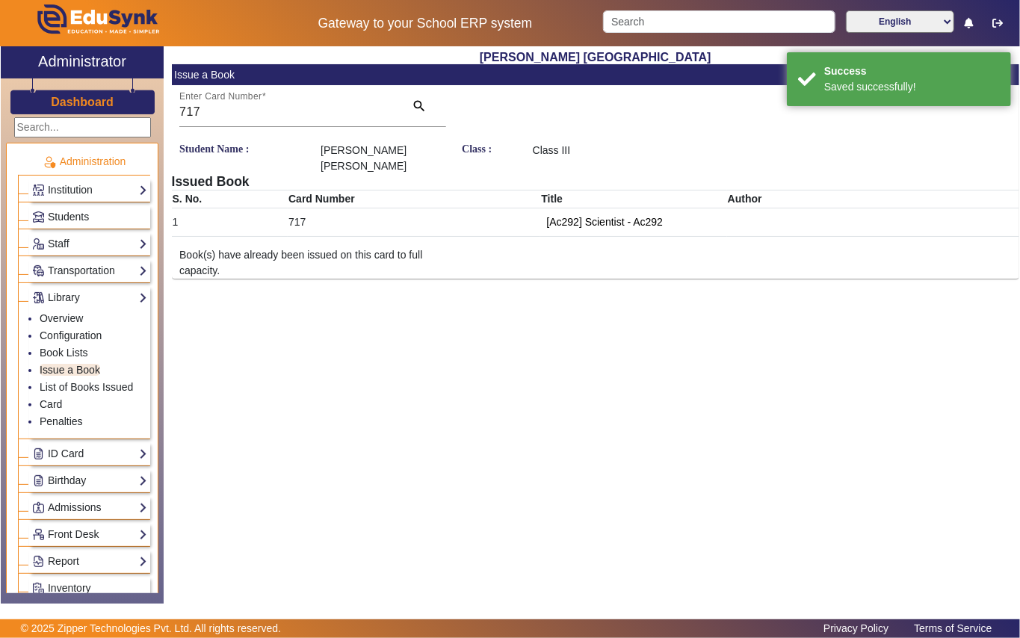
click at [106, 210] on link "Students" at bounding box center [89, 216] width 115 height 17
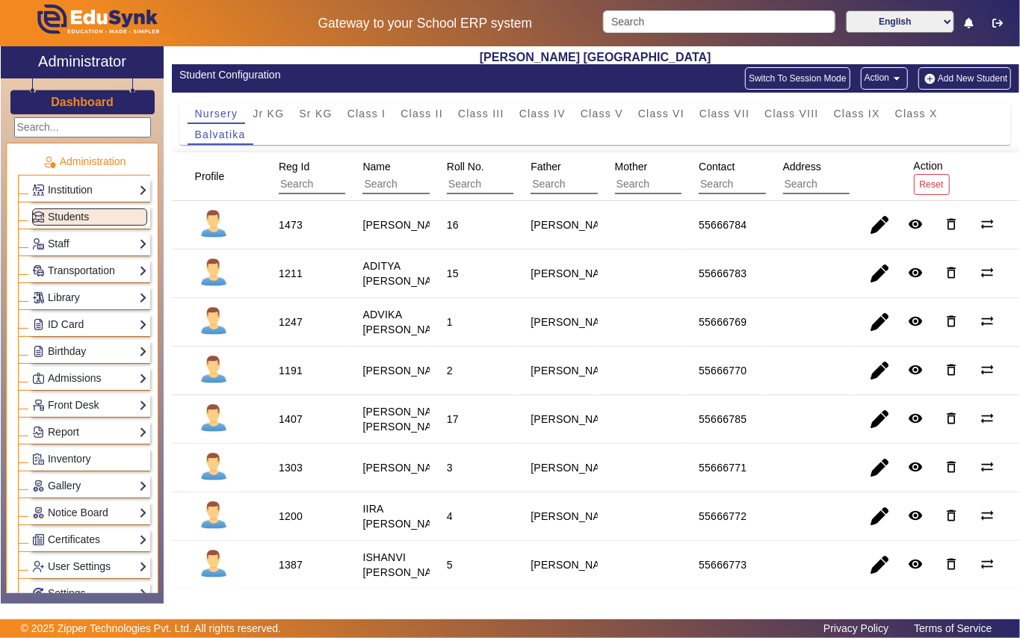
drag, startPoint x: 480, startPoint y: 112, endPoint x: 418, endPoint y: 140, distance: 67.5
click at [475, 114] on span "Class III" at bounding box center [481, 113] width 46 height 10
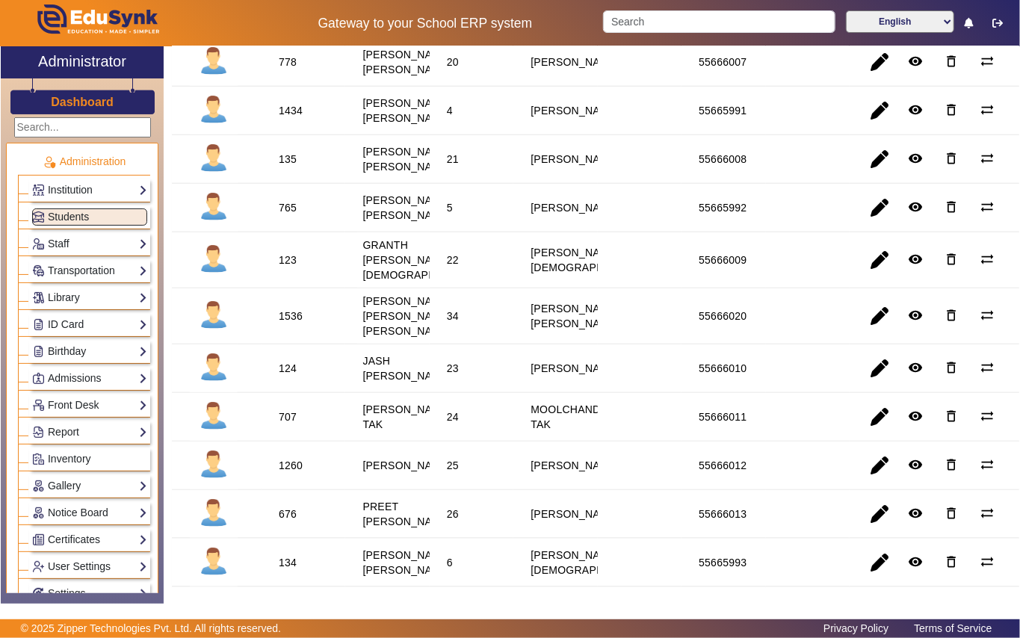
scroll to position [1041, 0]
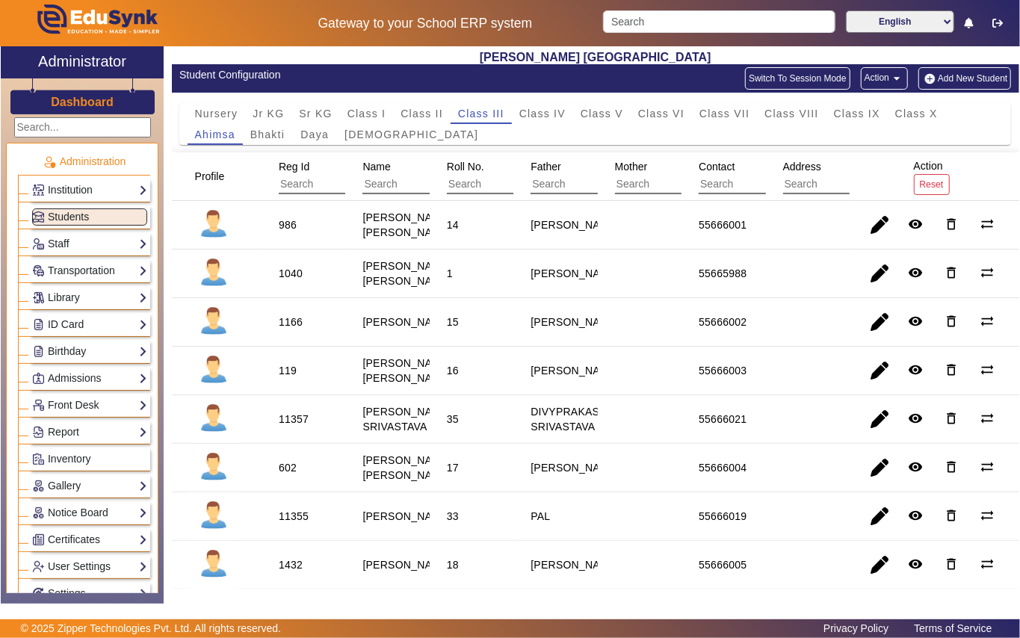
click at [284, 229] on div "986" at bounding box center [288, 224] width 18 height 15
copy div "986"
click at [81, 291] on div "Library Overview Configuration Book Lists Issue a Book List of Books Issued Car…" at bounding box center [89, 297] width 121 height 23
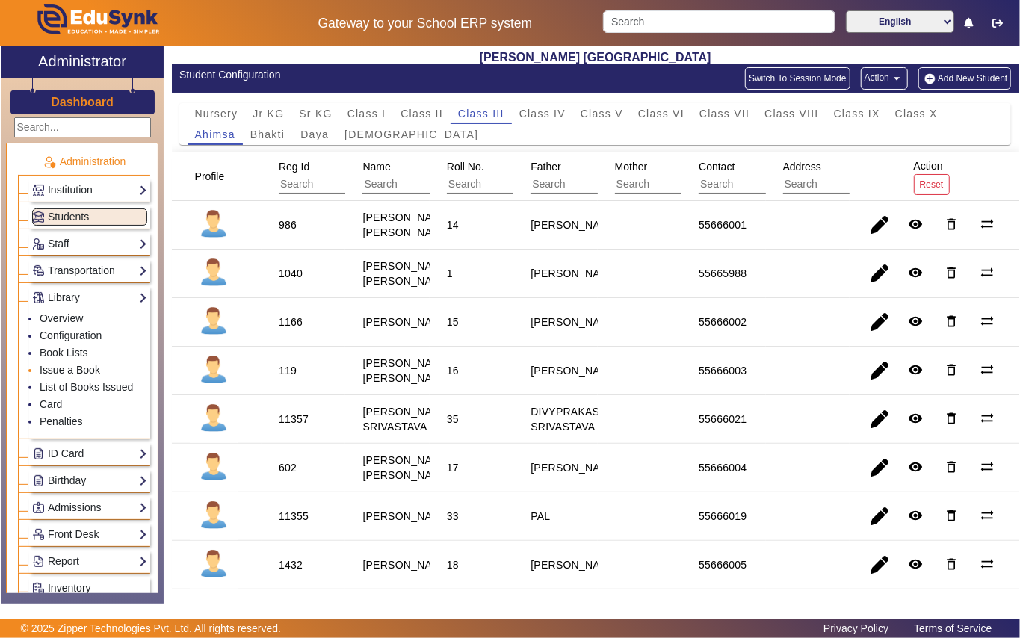
click at [96, 369] on link "Issue a Book" at bounding box center [70, 370] width 61 height 12
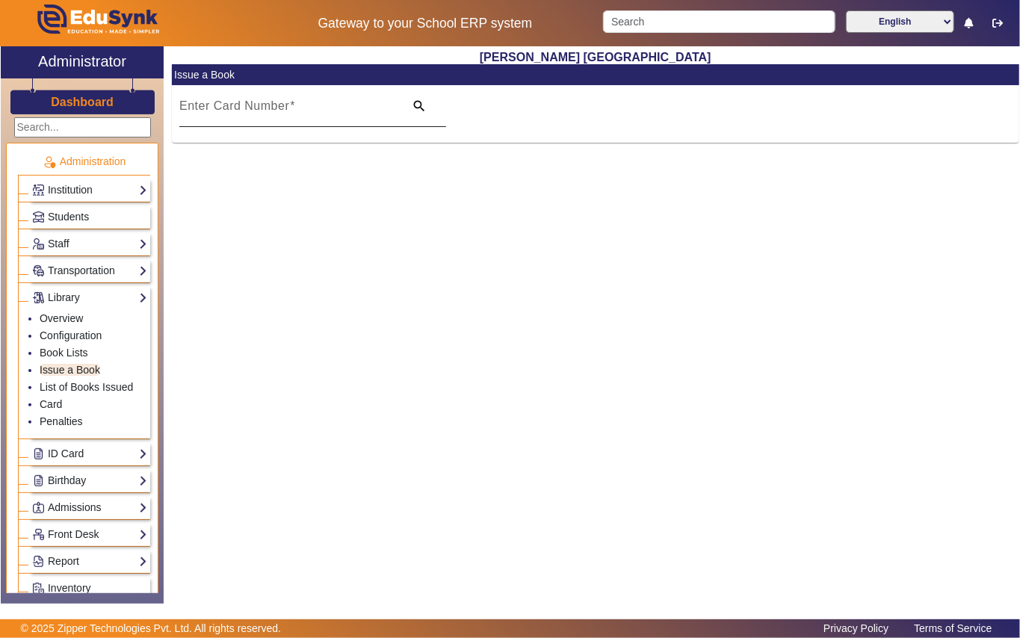
click at [252, 102] on mat-label "Enter Card Number" at bounding box center [234, 105] width 110 height 13
click at [252, 103] on input "Enter Card Number" at bounding box center [287, 112] width 216 height 18
paste input "986"
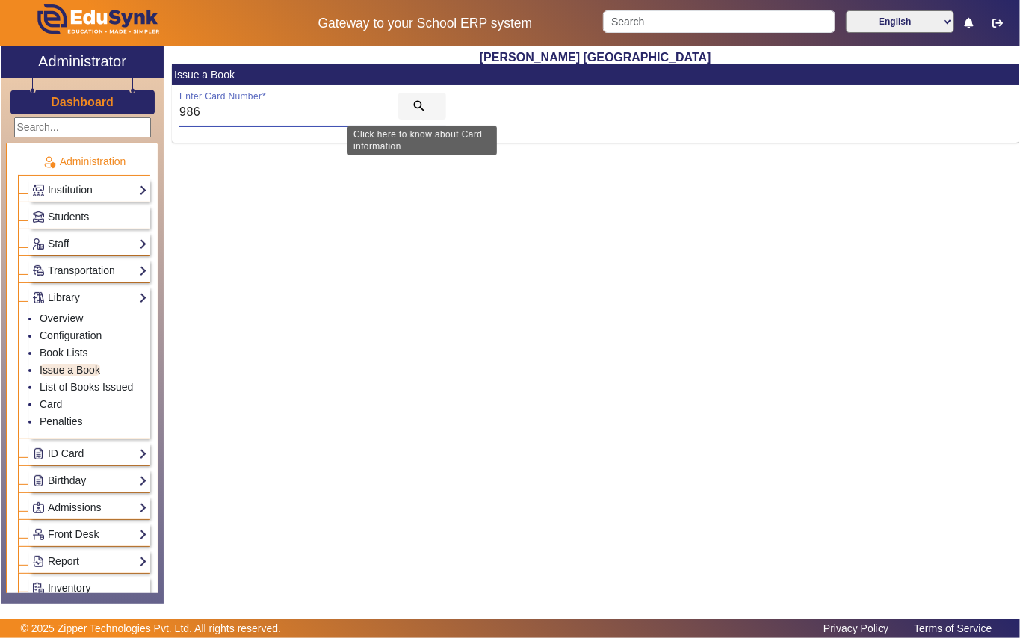
type input "986"
click at [422, 99] on mat-icon "search" at bounding box center [419, 106] width 15 height 15
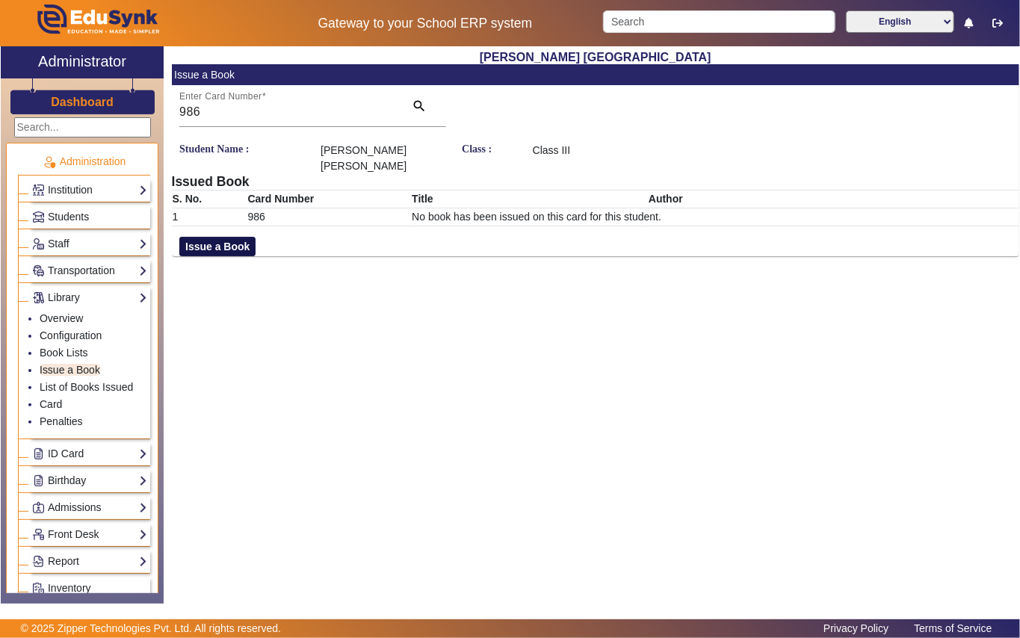
click at [209, 237] on button "Issue a Book" at bounding box center [217, 246] width 76 height 19
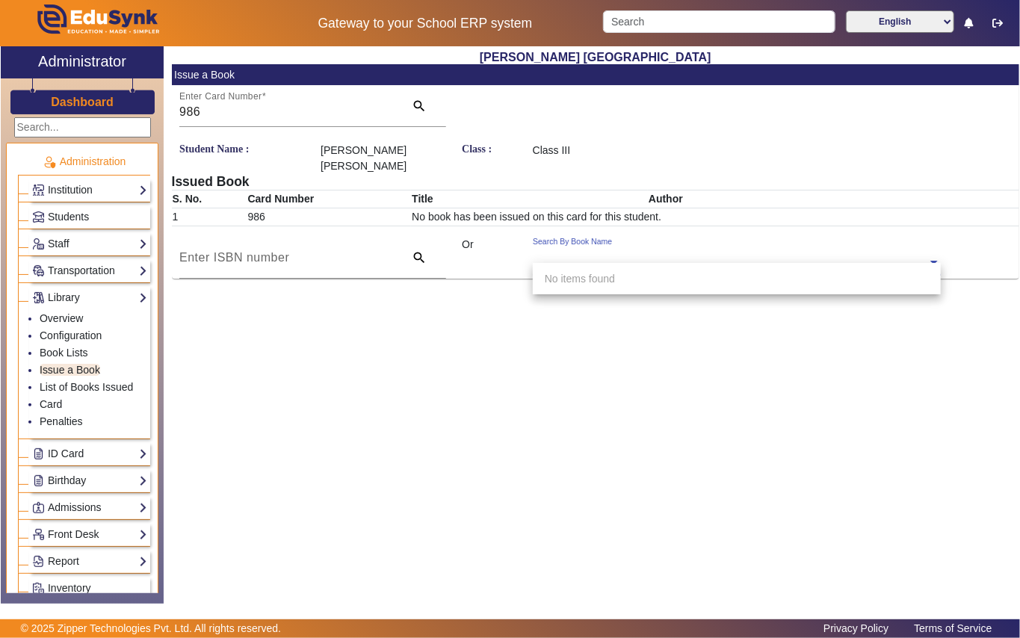
click at [583, 256] on input "text" at bounding box center [737, 264] width 408 height 16
type input "5040"
drag, startPoint x: 655, startPoint y: 275, endPoint x: 577, endPoint y: 302, distance: 82.2
click at [652, 273] on span "[Ac5040] When a dragon isn't well" at bounding box center [624, 279] width 158 height 12
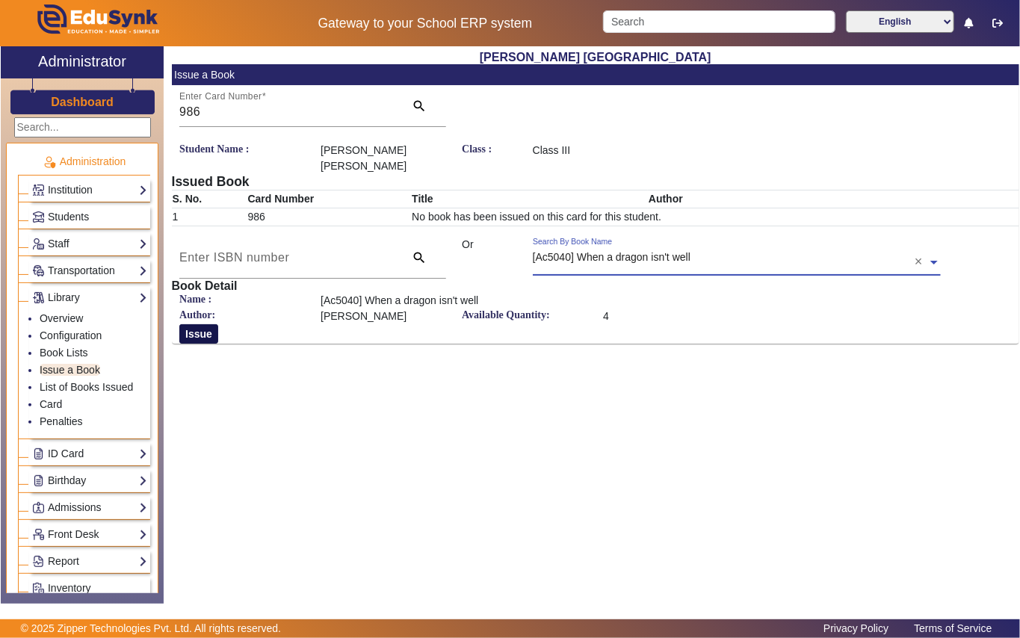
click at [189, 324] on button "Issue" at bounding box center [198, 333] width 39 height 19
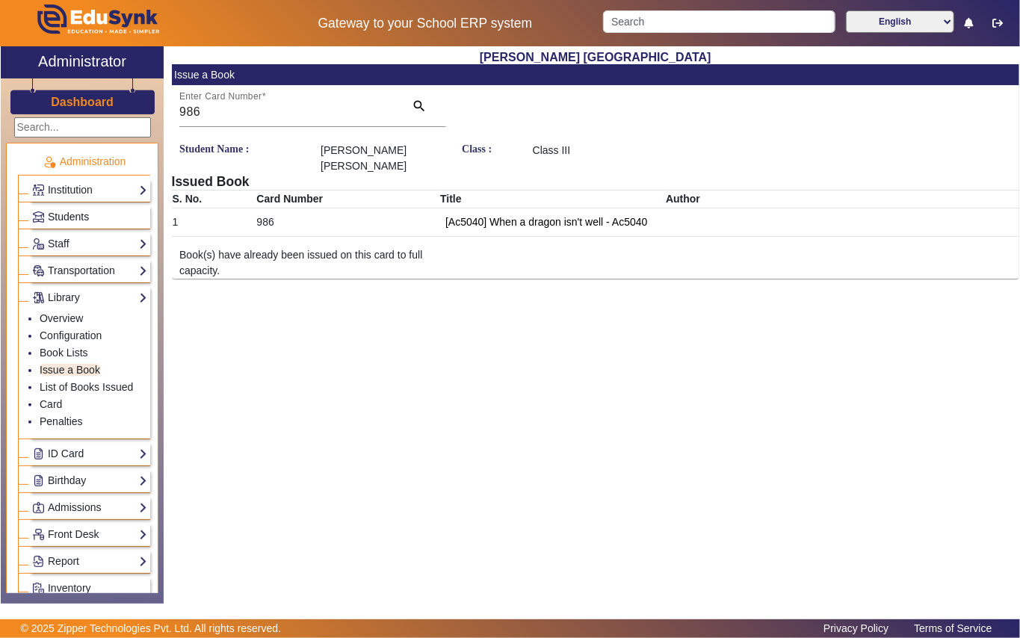
click at [100, 209] on link "Students" at bounding box center [89, 216] width 115 height 17
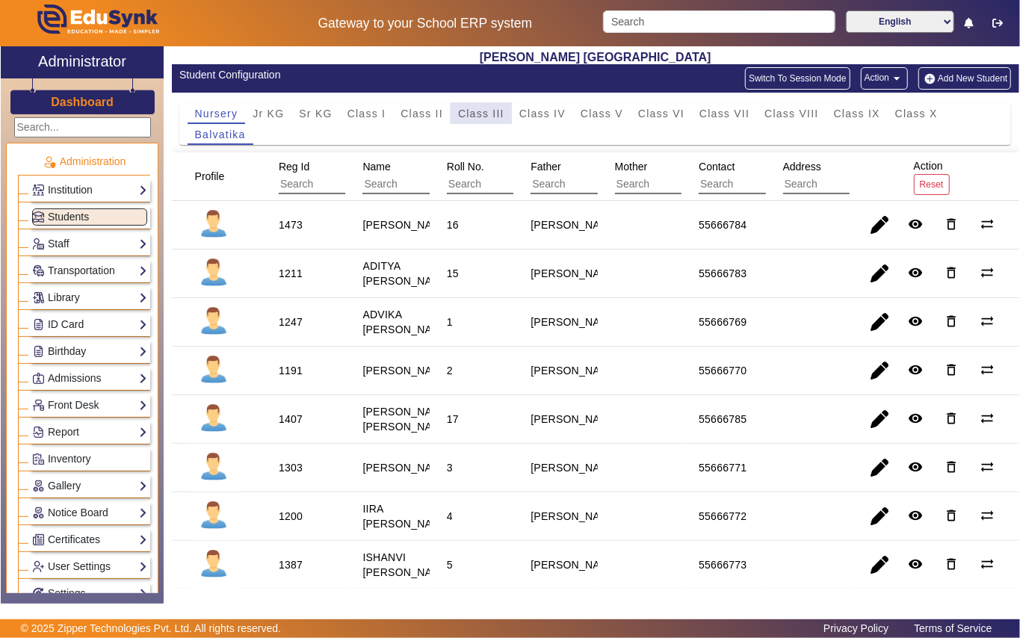
click at [489, 114] on span "Class III" at bounding box center [481, 113] width 46 height 10
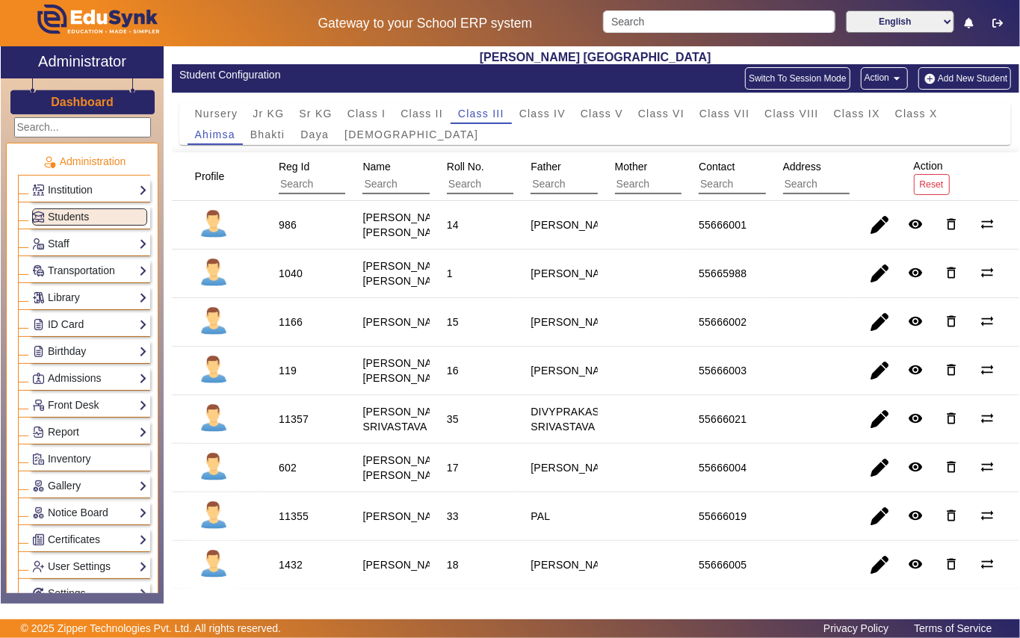
click at [287, 330] on div "1166" at bounding box center [291, 322] width 24 height 15
copy div "1166"
click at [90, 294] on link "Library" at bounding box center [89, 297] width 115 height 17
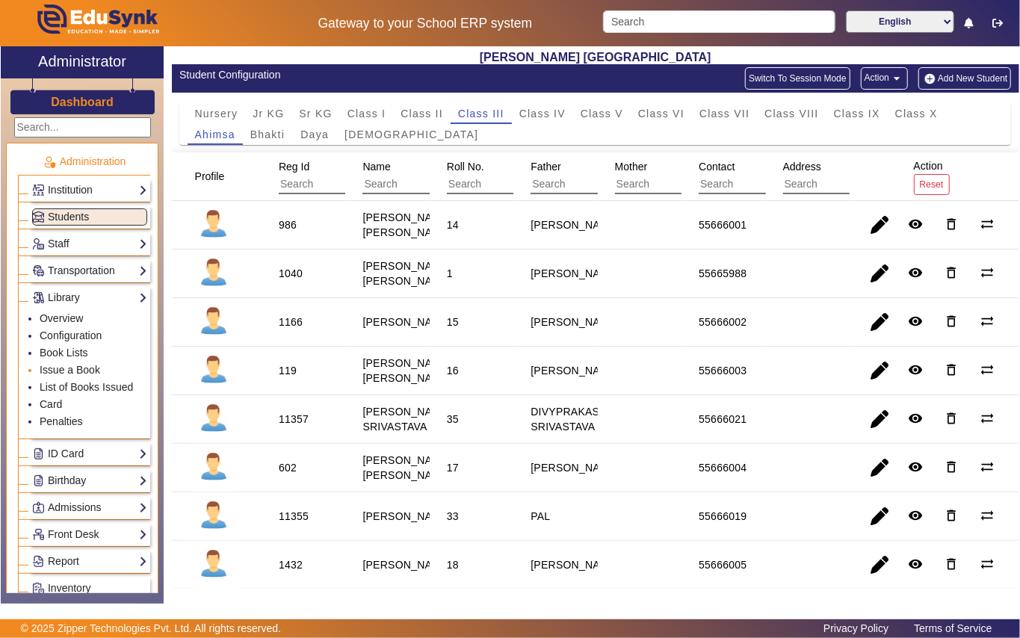
click at [102, 371] on li "Issue a Book" at bounding box center [94, 370] width 108 height 17
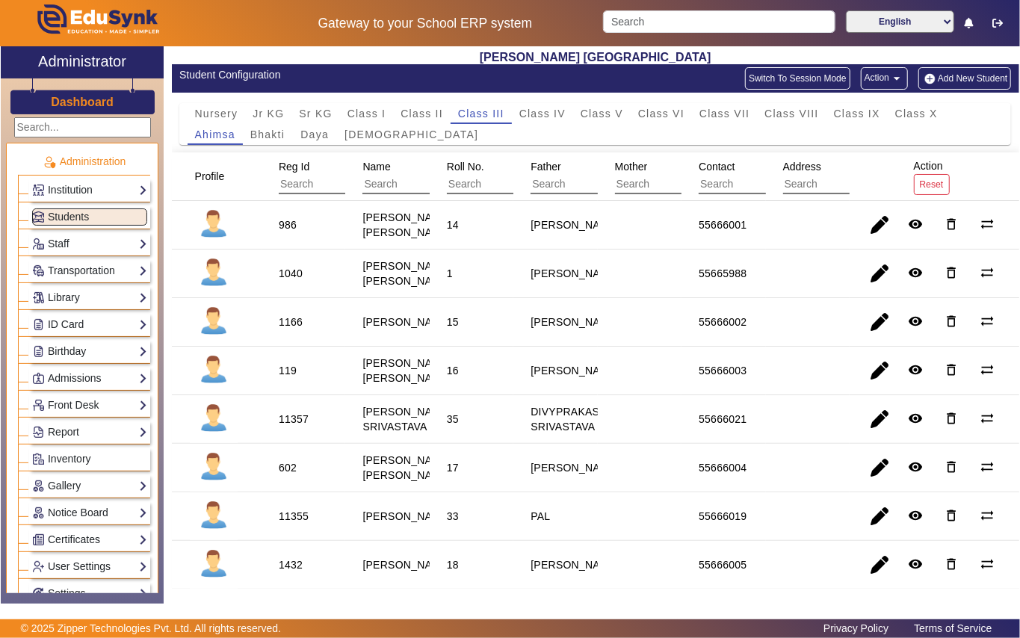
click at [294, 330] on div "1166" at bounding box center [291, 322] width 24 height 15
copy div "1166"
click at [91, 300] on link "Library" at bounding box center [89, 297] width 115 height 17
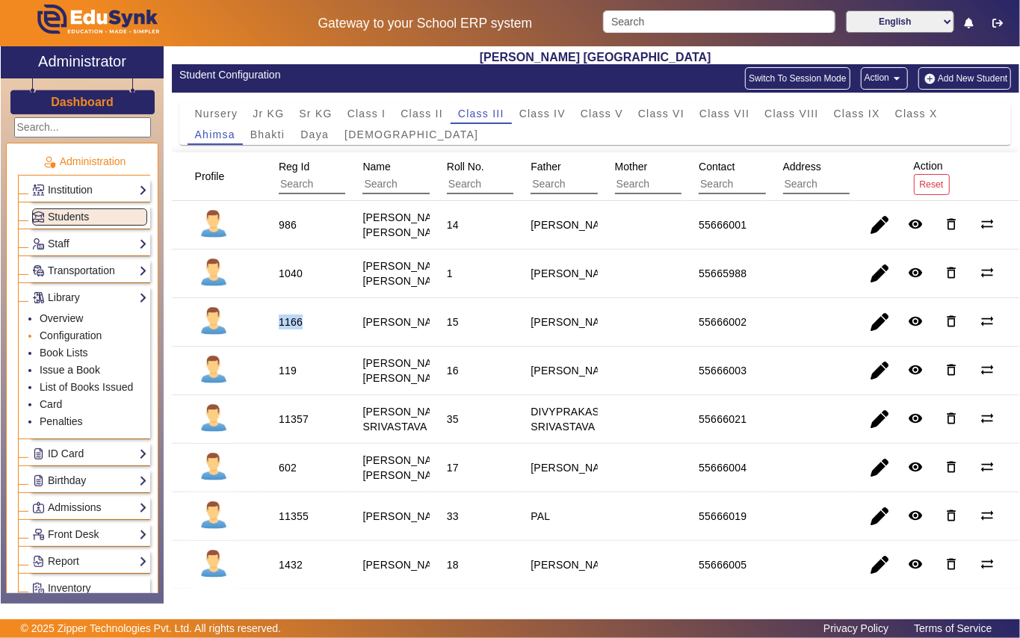
drag, startPoint x: 96, startPoint y: 371, endPoint x: 108, endPoint y: 344, distance: 30.1
click at [96, 371] on link "Issue a Book" at bounding box center [70, 370] width 61 height 12
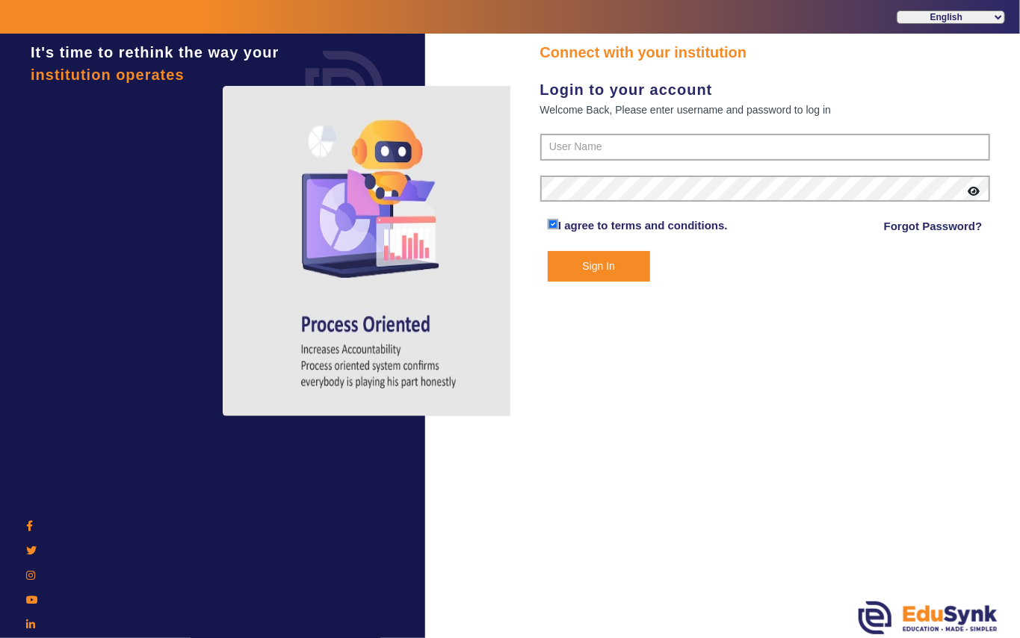
type input "7685859009"
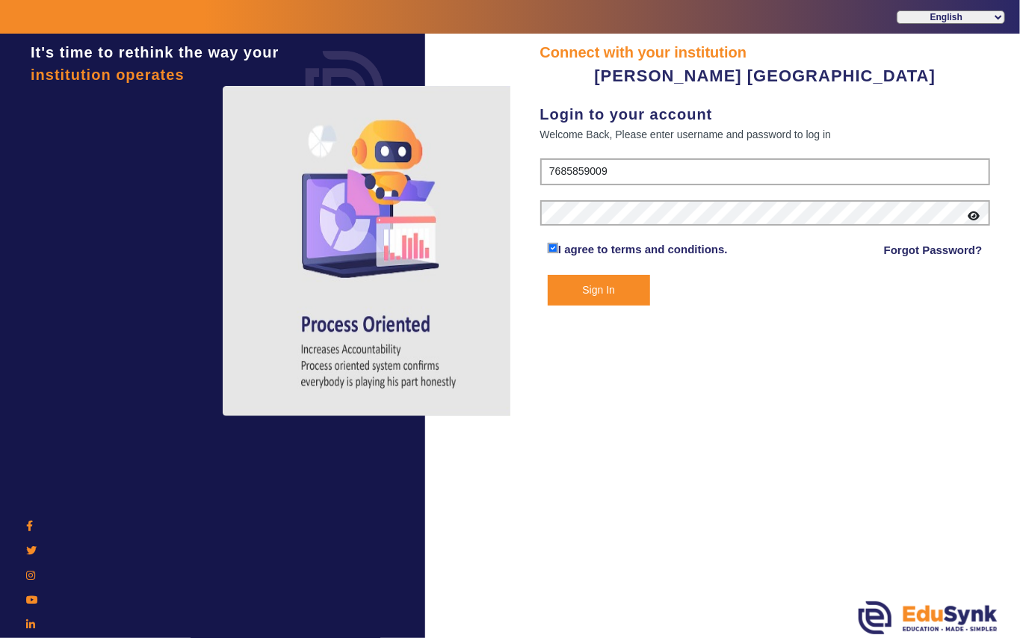
click at [617, 285] on button "Sign In" at bounding box center [599, 290] width 102 height 31
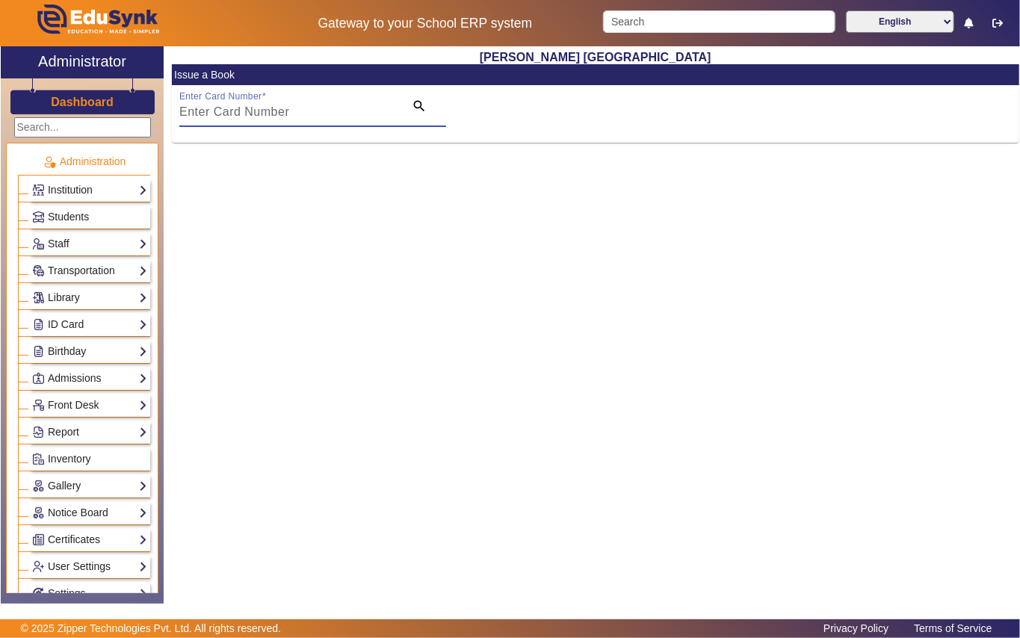
click at [208, 114] on input "Enter Card Number" at bounding box center [287, 112] width 216 height 18
click at [127, 211] on link "Students" at bounding box center [89, 216] width 115 height 17
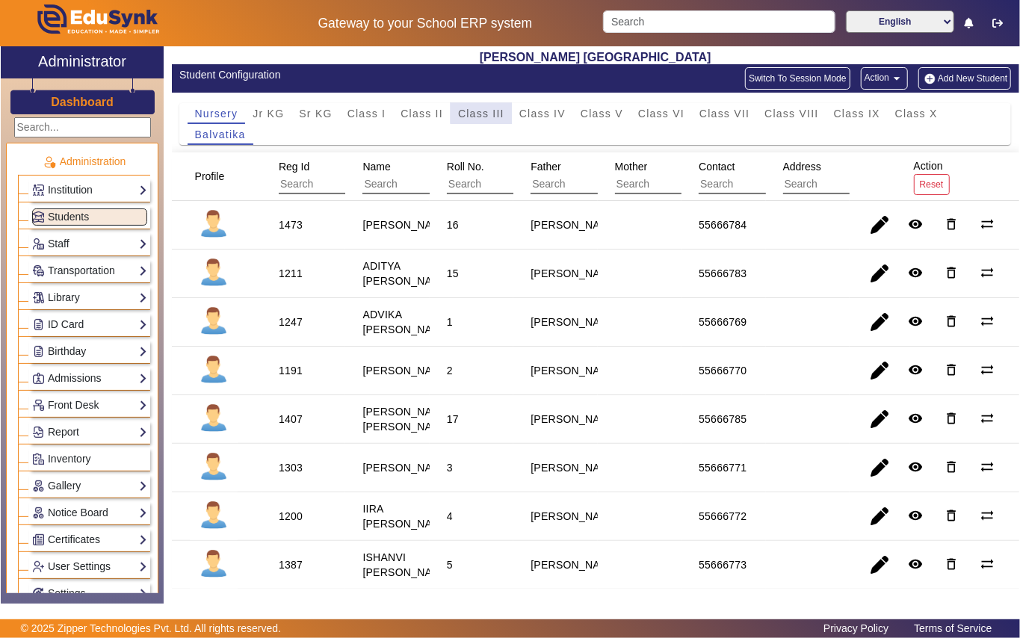
click at [483, 111] on span "Class III" at bounding box center [481, 113] width 46 height 10
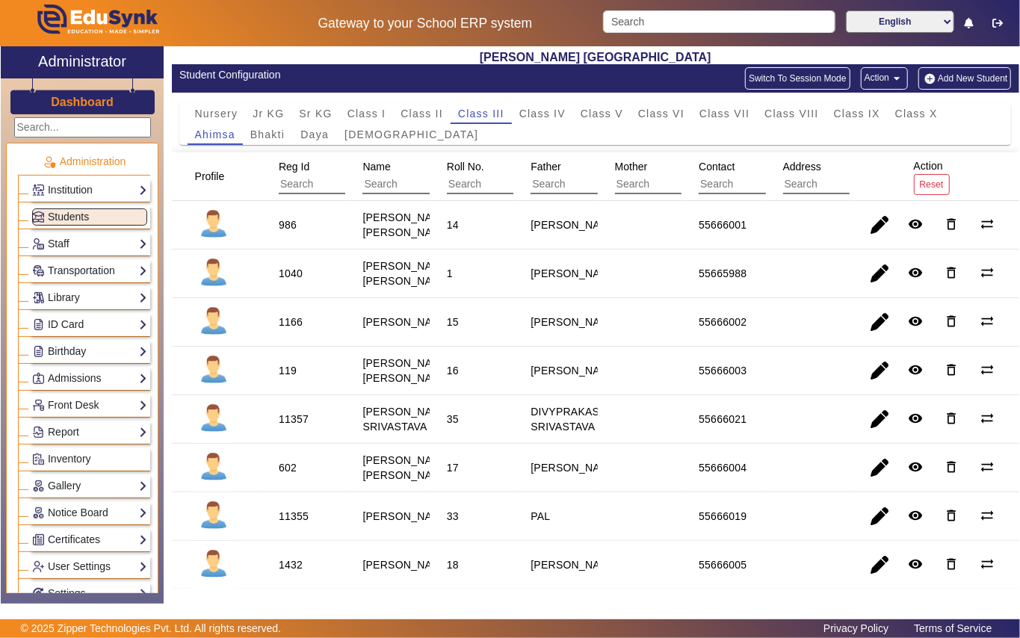
click at [296, 330] on div "1166" at bounding box center [291, 322] width 24 height 15
copy div "1166"
click at [87, 291] on link "Library" at bounding box center [89, 297] width 115 height 17
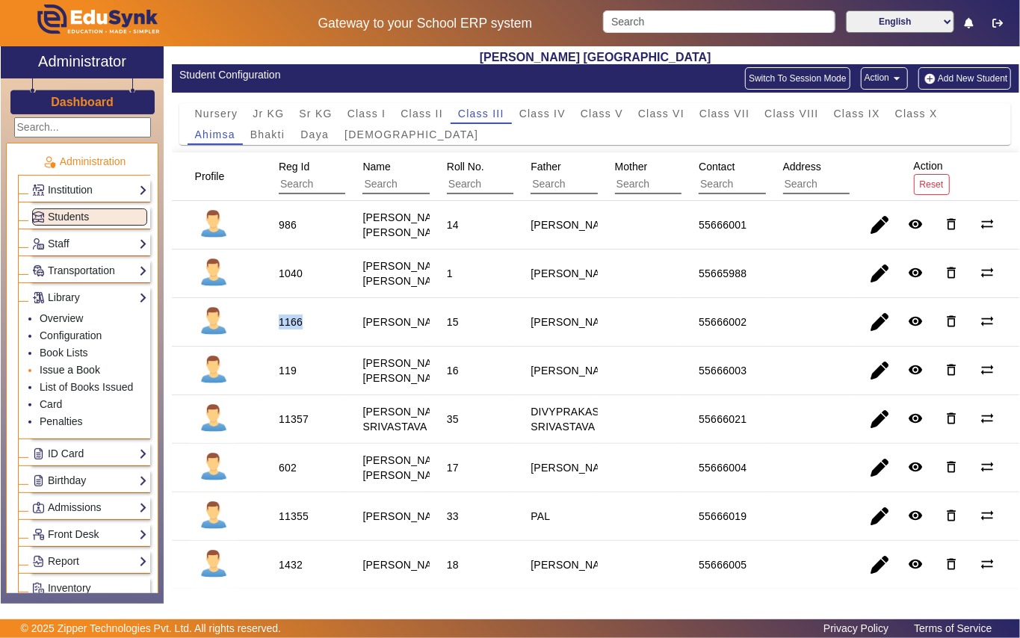
click at [94, 365] on li "Issue a Book" at bounding box center [94, 370] width 108 height 17
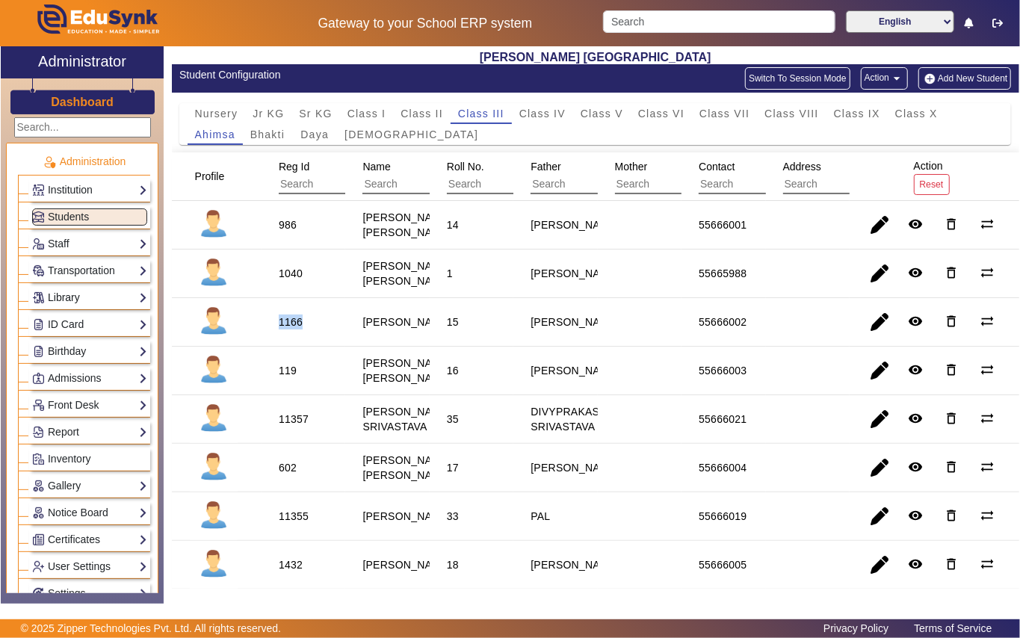
click at [90, 293] on link "Library" at bounding box center [89, 297] width 115 height 17
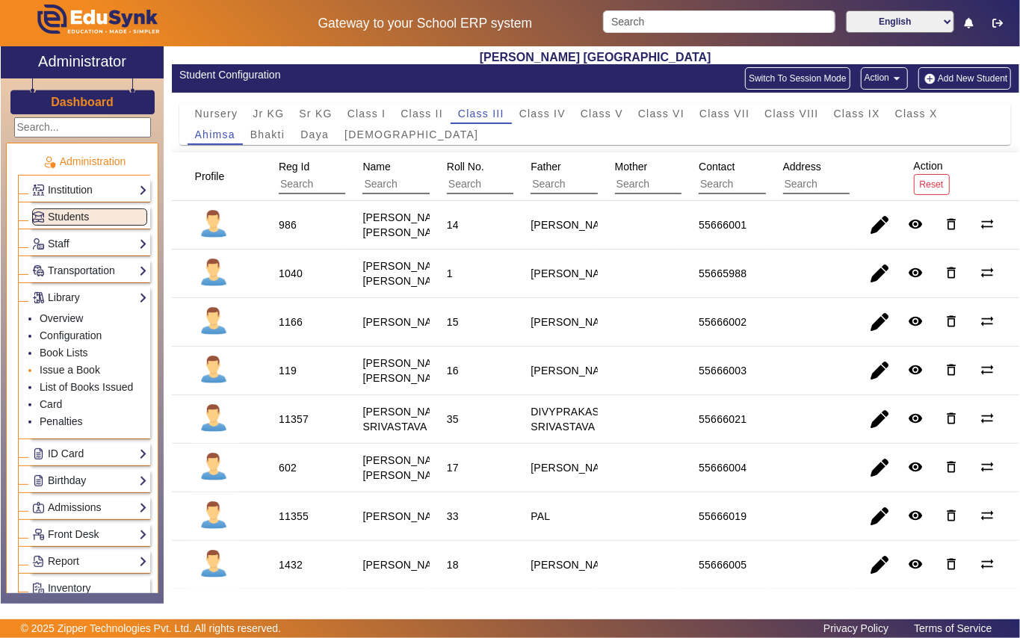
click at [100, 368] on li "Issue a Book" at bounding box center [94, 370] width 108 height 17
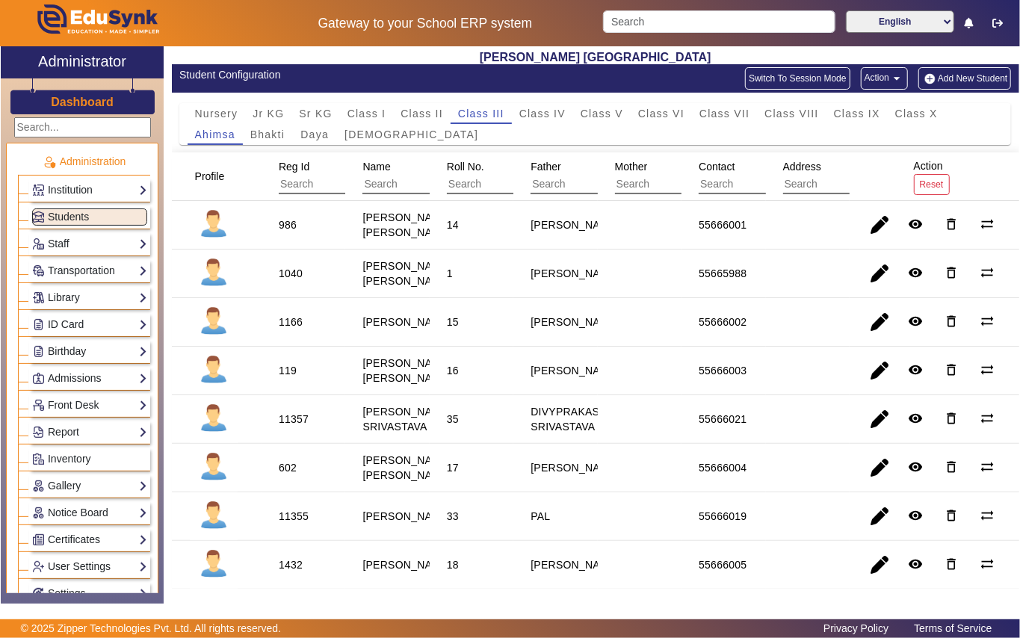
click at [291, 330] on div "1166" at bounding box center [291, 322] width 24 height 15
click at [288, 330] on div "1166" at bounding box center [291, 322] width 24 height 15
copy div "1166"
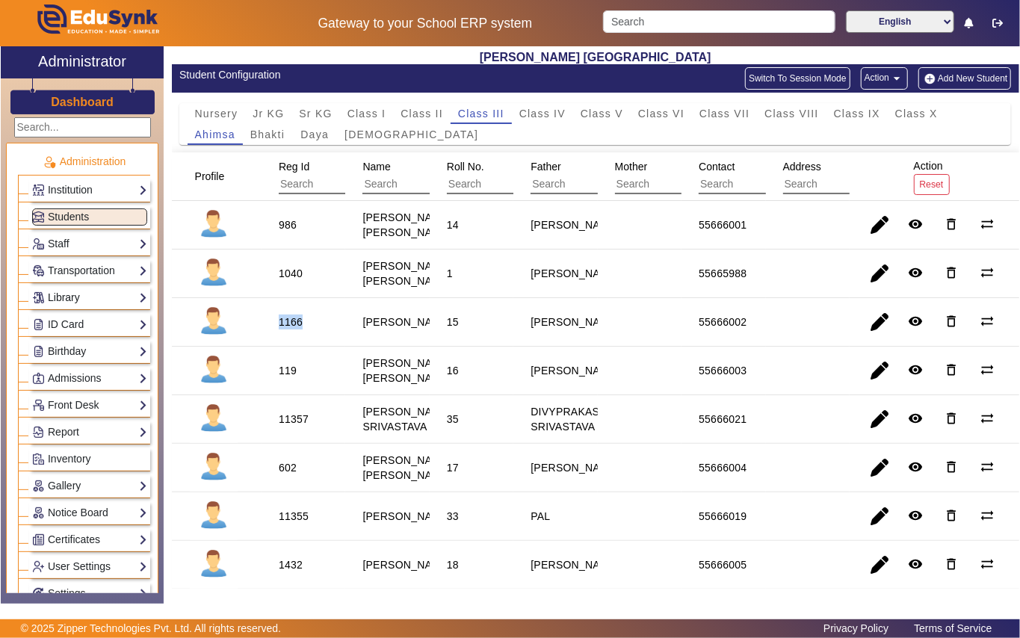
click at [108, 297] on link "Library" at bounding box center [89, 297] width 115 height 17
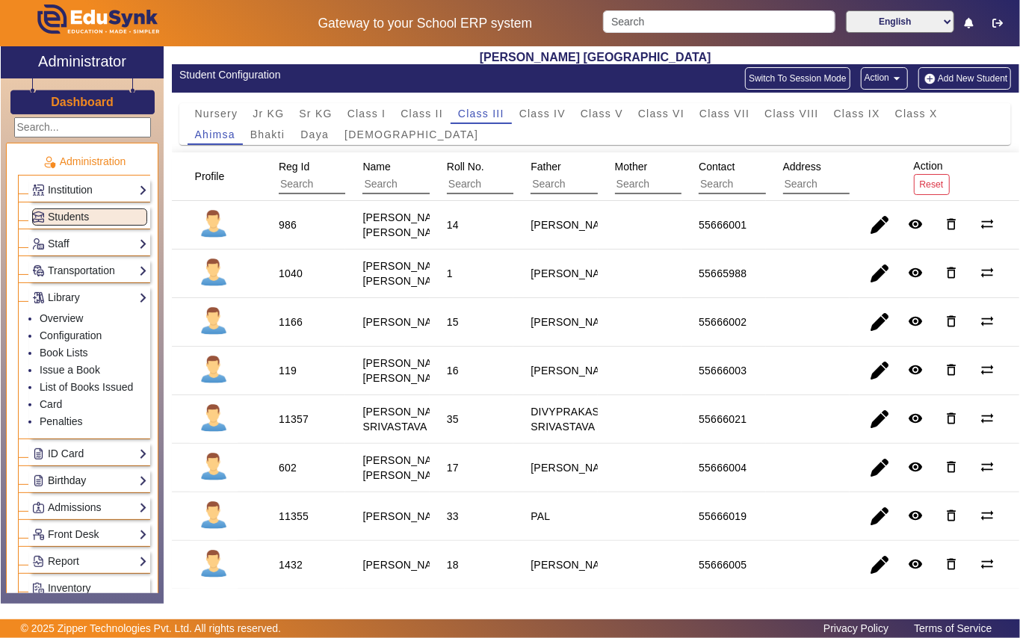
drag, startPoint x: 93, startPoint y: 365, endPoint x: 96, endPoint y: 356, distance: 8.7
click at [93, 365] on li "Issue a Book" at bounding box center [94, 370] width 108 height 17
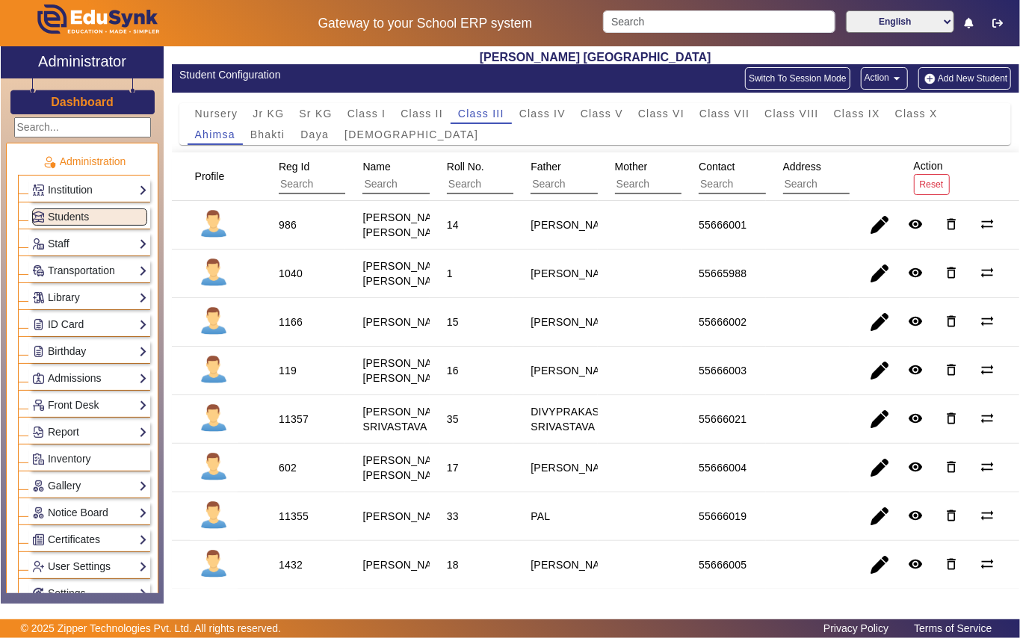
click at [291, 330] on div "1166" at bounding box center [291, 322] width 24 height 15
copy div "1166"
click at [105, 297] on link "Library" at bounding box center [89, 297] width 115 height 17
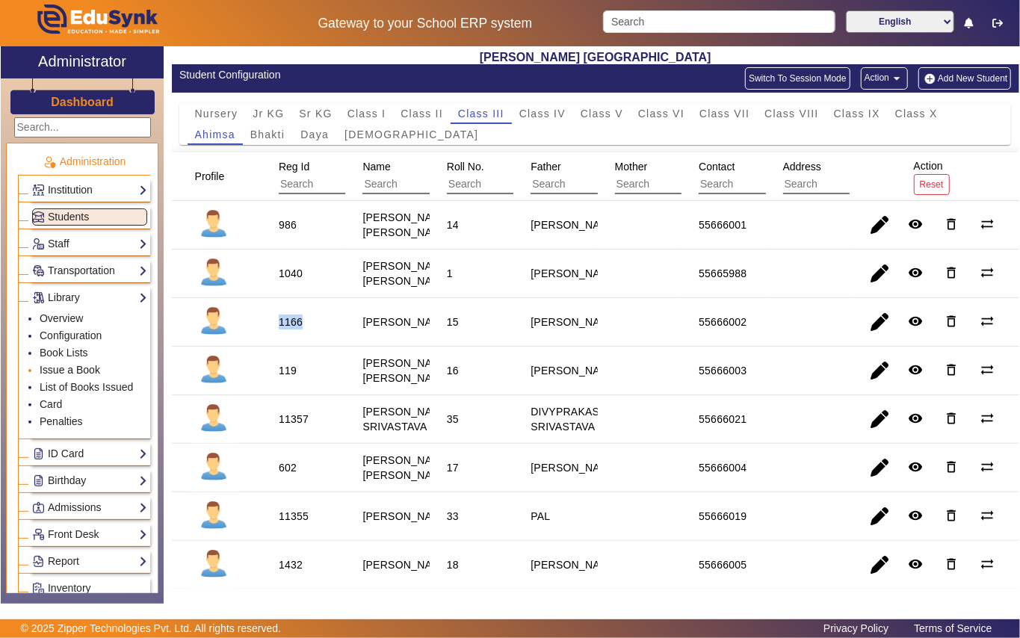
click at [93, 368] on link "Issue a Book" at bounding box center [70, 370] width 61 height 12
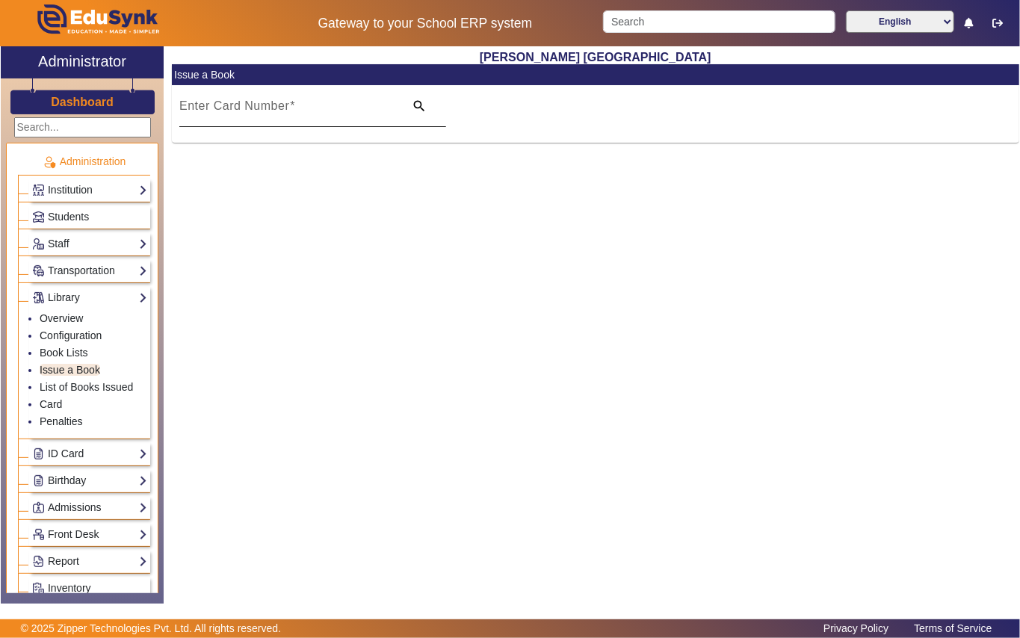
click at [242, 108] on mat-label "Enter Card Number" at bounding box center [234, 105] width 110 height 13
click at [242, 108] on input "Enter Card Number" at bounding box center [287, 112] width 216 height 18
paste input "1166"
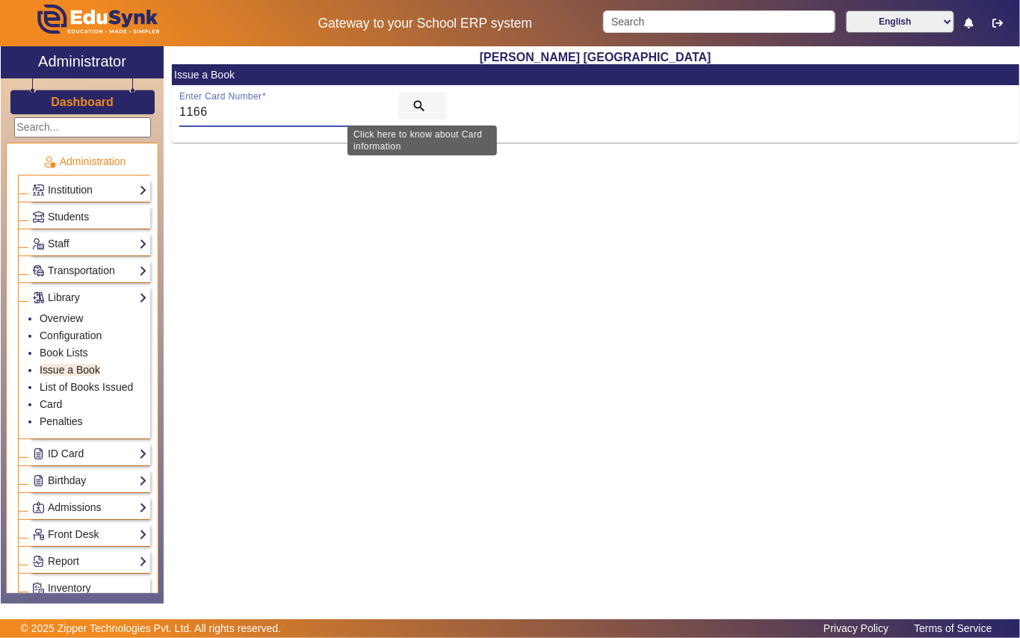
type input "1166"
click at [414, 108] on mat-icon "search" at bounding box center [419, 106] width 15 height 15
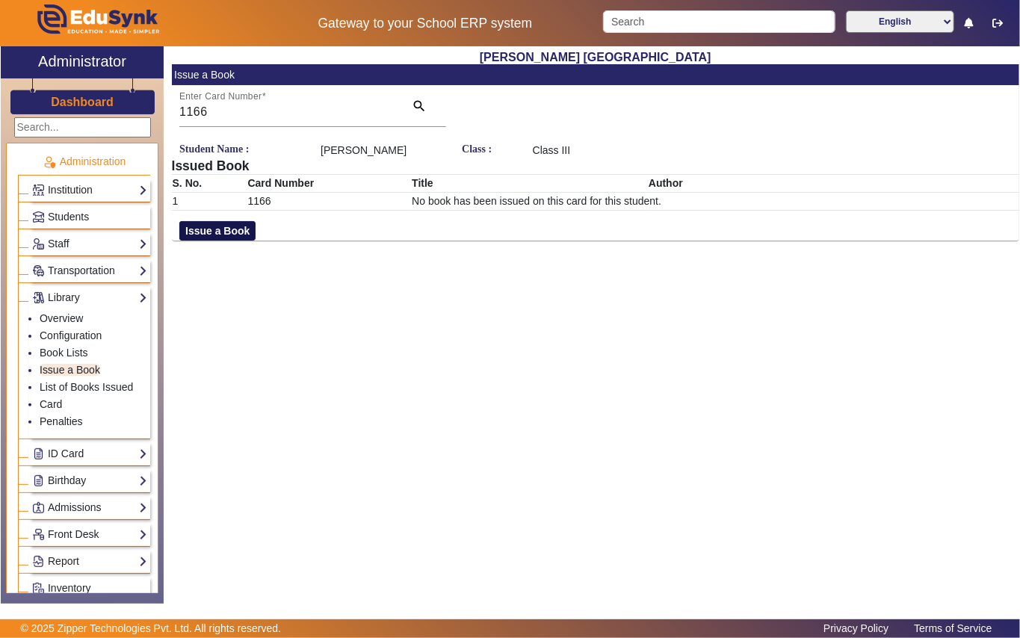
click at [222, 234] on button "Issue a Book" at bounding box center [217, 230] width 76 height 19
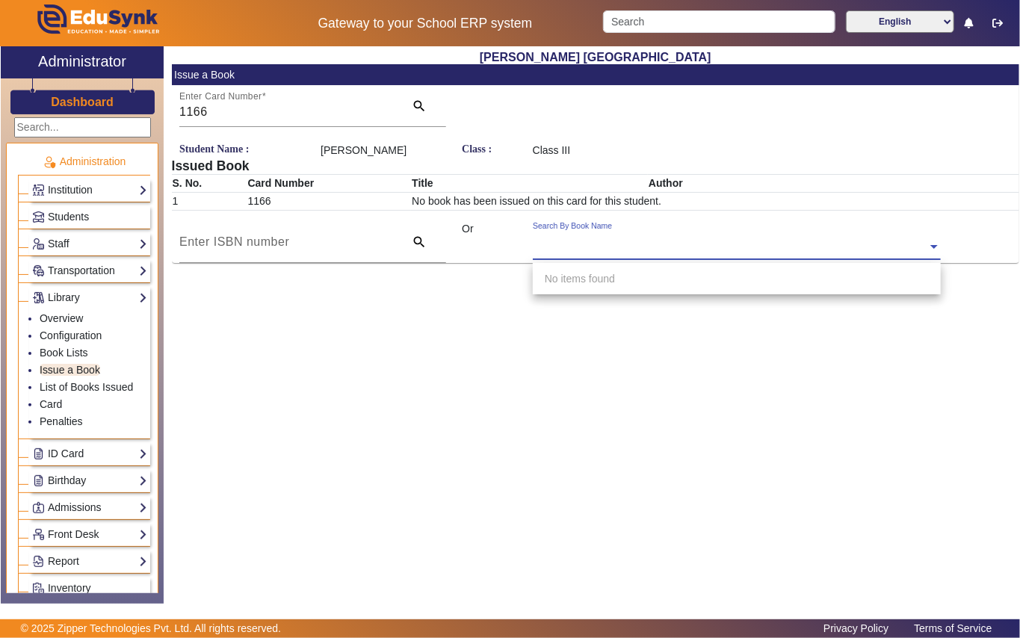
click at [562, 232] on div "Search By Book Name" at bounding box center [572, 226] width 79 height 12
type input "792"
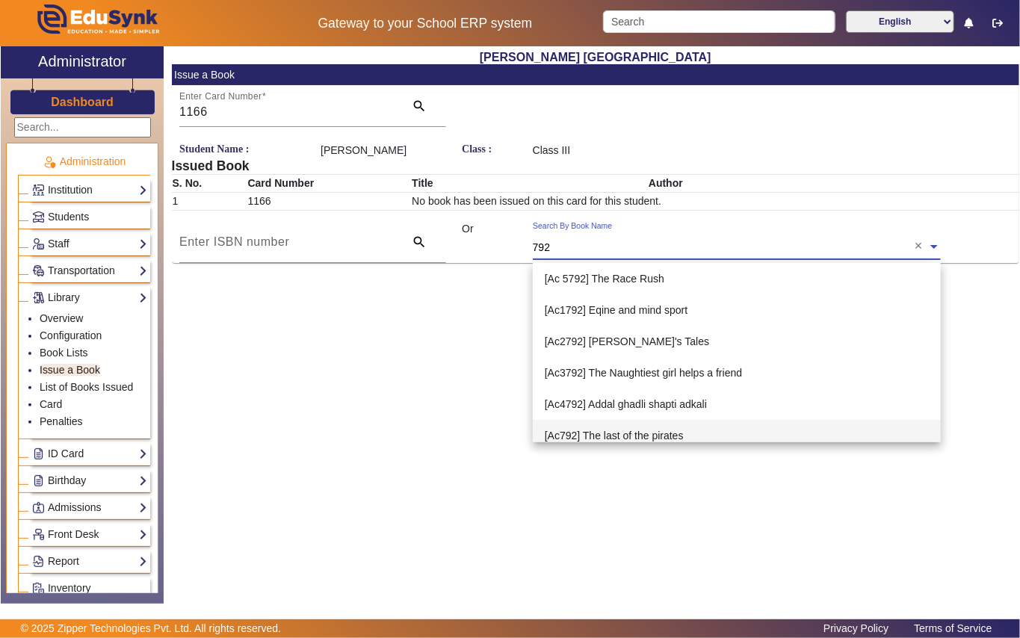
click at [637, 432] on span "[Ac792] The last of the pirates" at bounding box center [614, 436] width 139 height 12
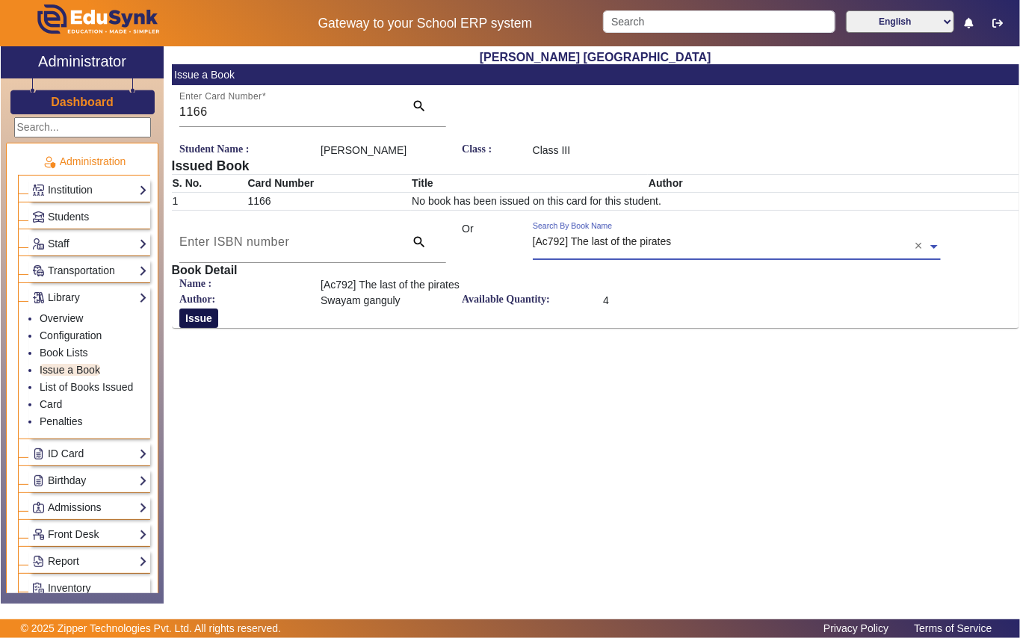
click at [205, 320] on button "Issue" at bounding box center [198, 318] width 39 height 19
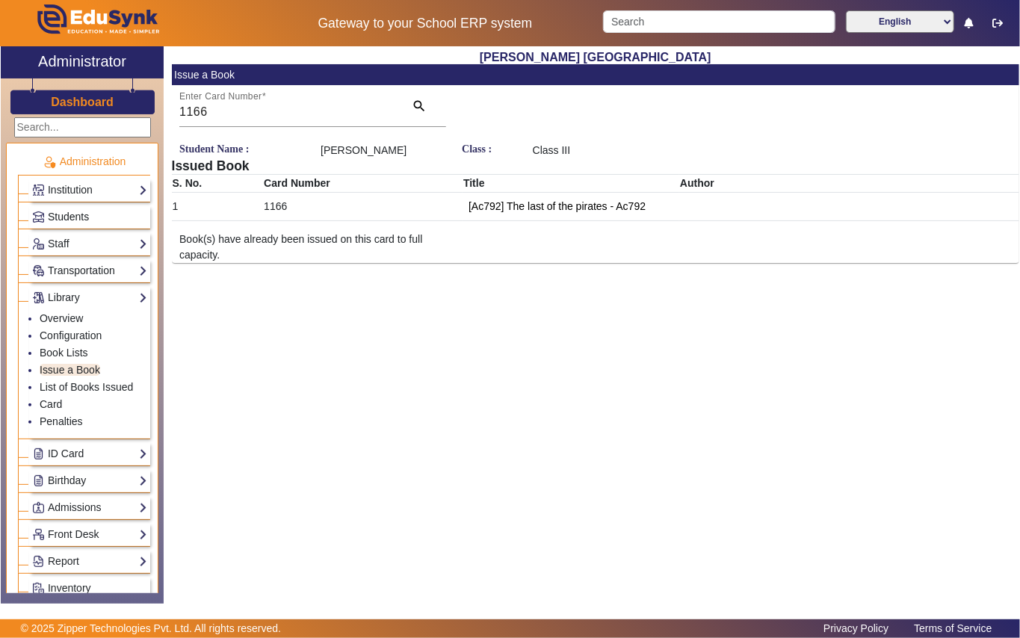
click at [120, 212] on link "Students" at bounding box center [89, 216] width 115 height 17
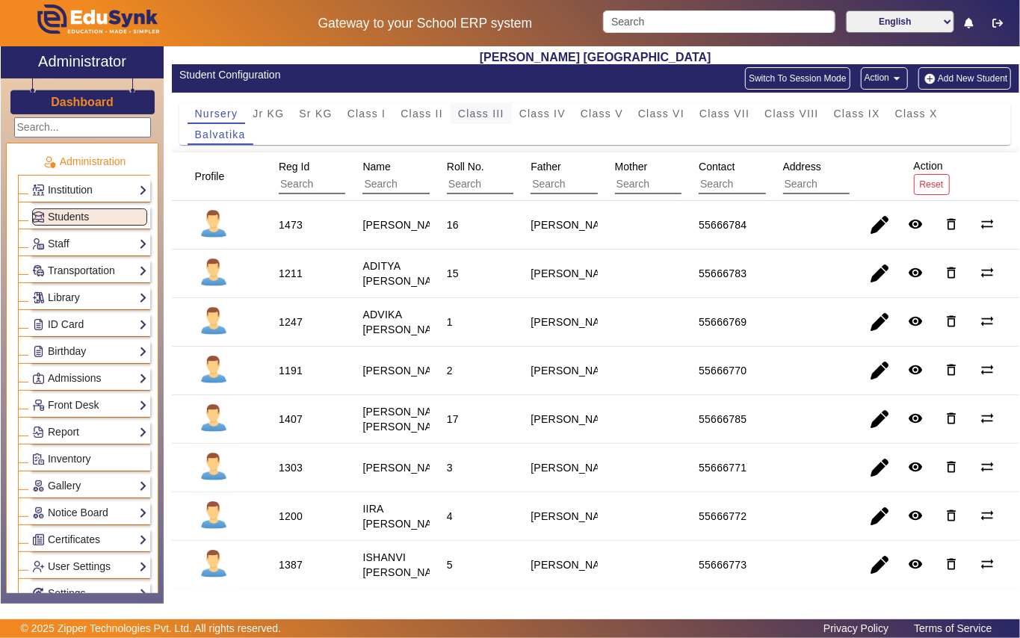
click at [480, 114] on span "Class III" at bounding box center [481, 113] width 46 height 10
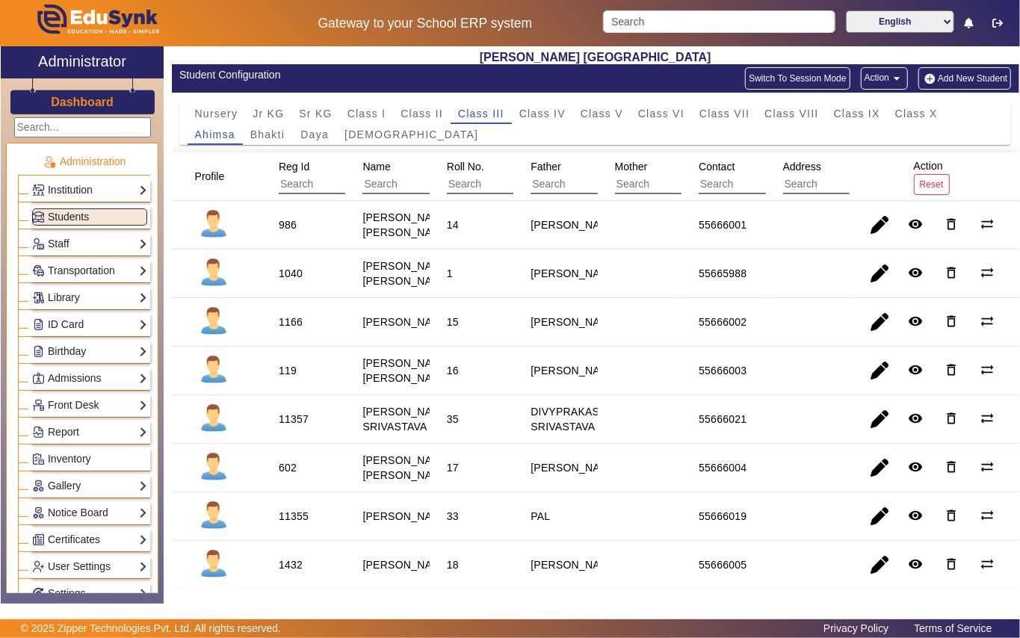
click at [288, 378] on div "119" at bounding box center [288, 370] width 18 height 15
click at [291, 378] on div "119" at bounding box center [288, 370] width 18 height 15
copy div "119"
click at [102, 300] on link "Library" at bounding box center [89, 297] width 115 height 17
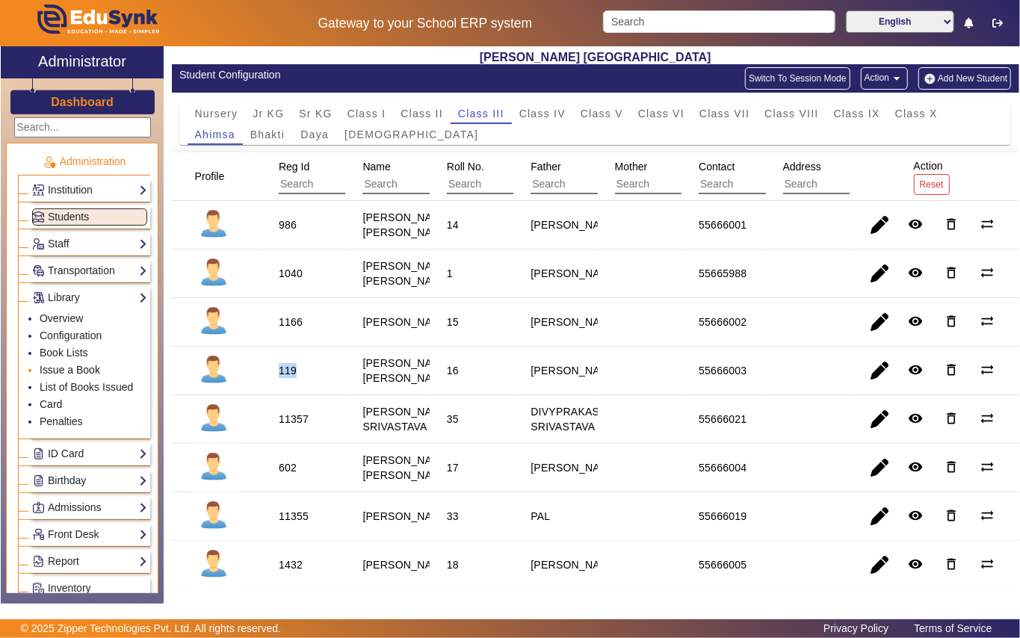
click at [81, 371] on link "Issue a Book" at bounding box center [70, 370] width 61 height 12
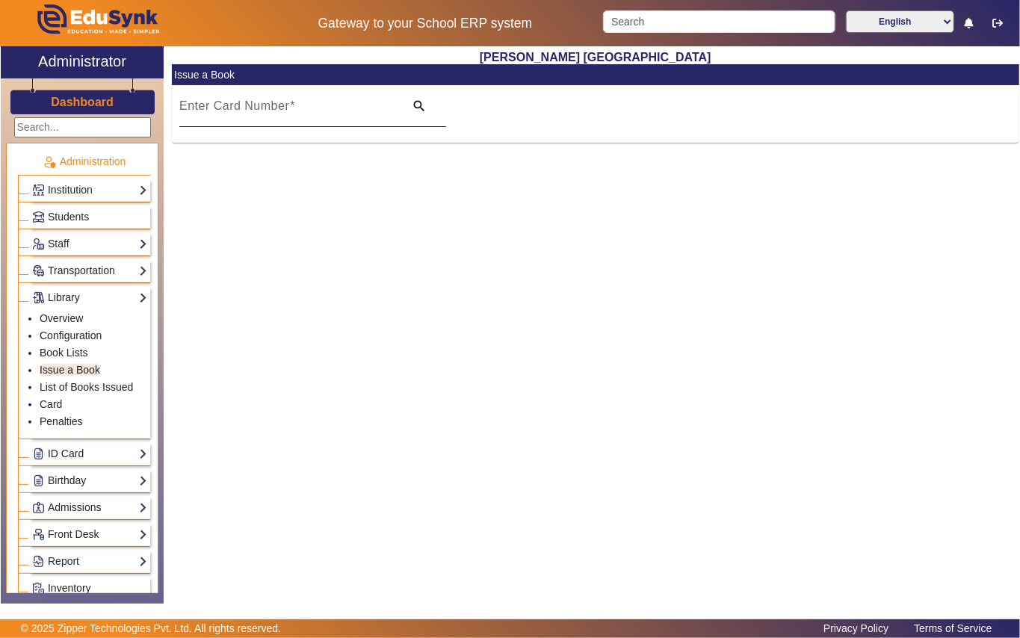
click at [261, 105] on mat-label "Enter Card Number" at bounding box center [234, 105] width 110 height 13
click at [261, 105] on input "Enter Card Number" at bounding box center [287, 112] width 216 height 18
paste input "119"
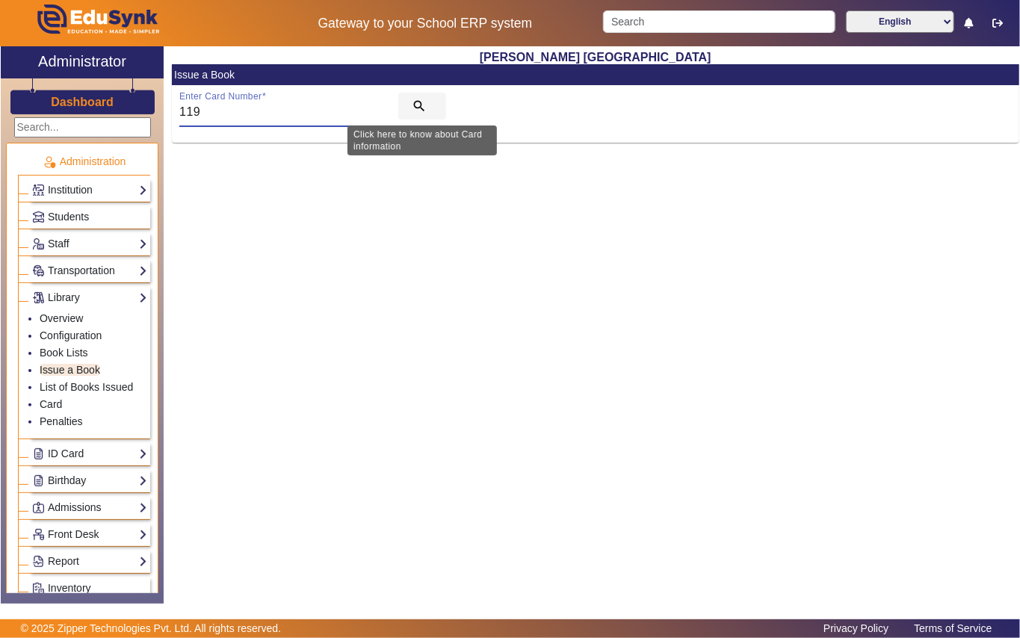
type input "119"
click at [422, 105] on mat-icon "search" at bounding box center [419, 106] width 15 height 15
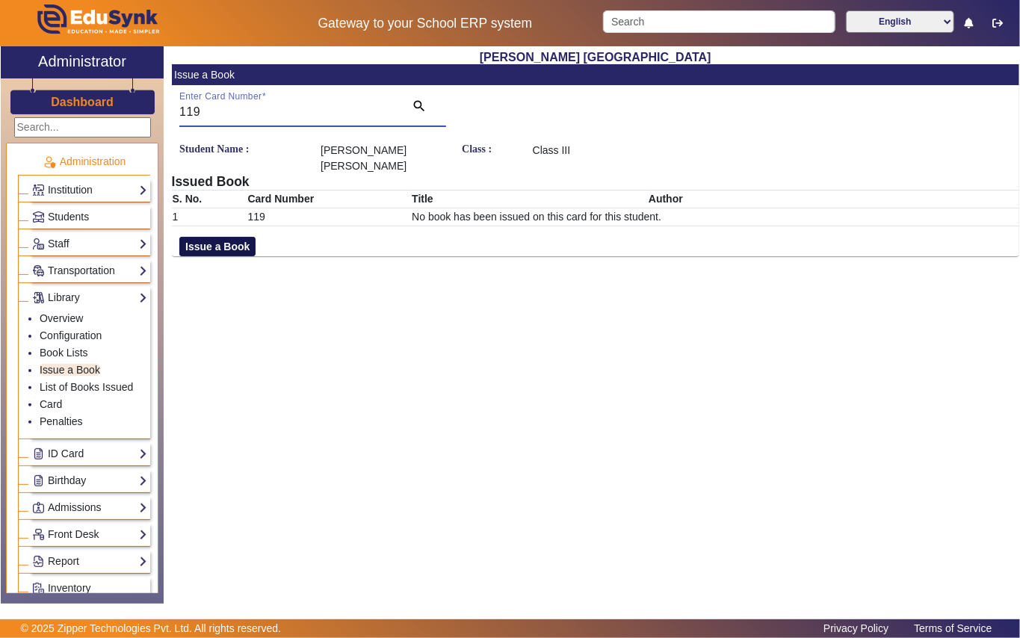
click at [245, 247] on button "Issue a Book" at bounding box center [217, 246] width 76 height 19
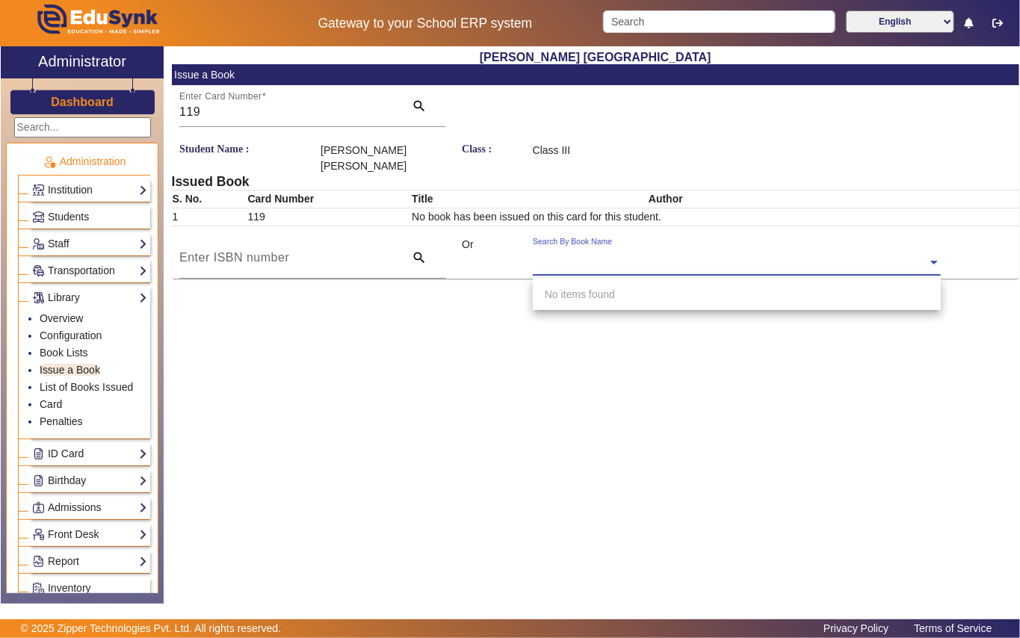
click at [608, 259] on input "text" at bounding box center [737, 264] width 408 height 16
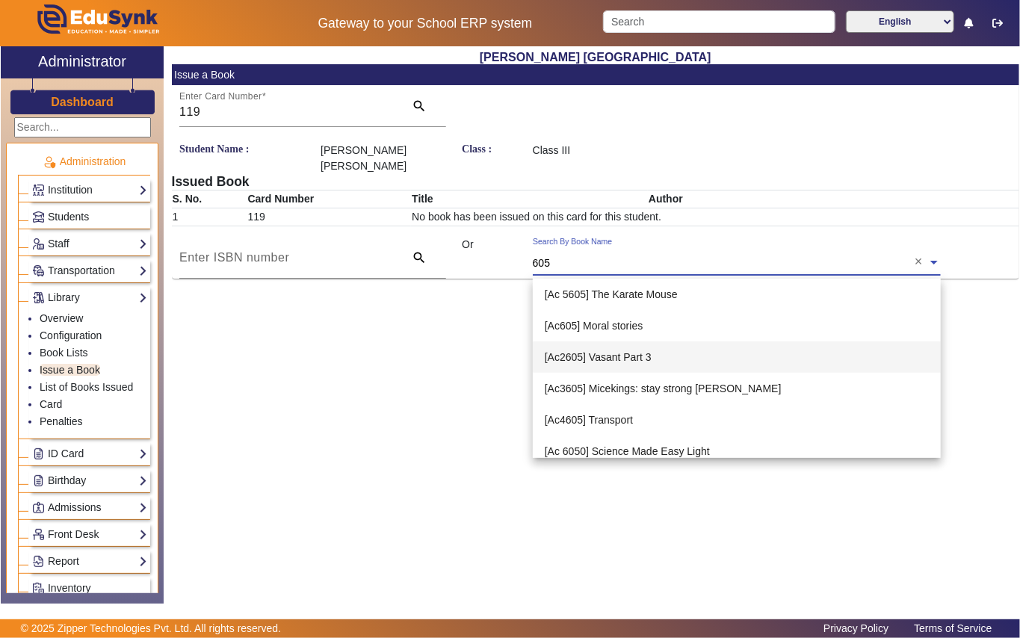
type input "605"
click at [112, 217] on link "Students" at bounding box center [89, 216] width 115 height 17
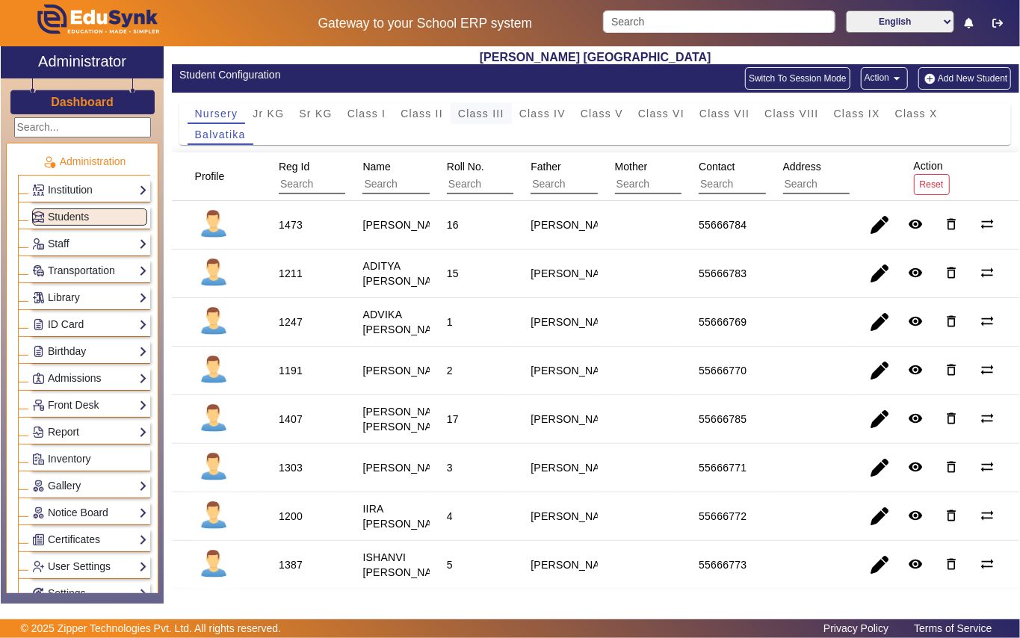
drag, startPoint x: 485, startPoint y: 111, endPoint x: 282, endPoint y: 187, distance: 216.4
click at [484, 111] on span "Class III" at bounding box center [481, 113] width 46 height 10
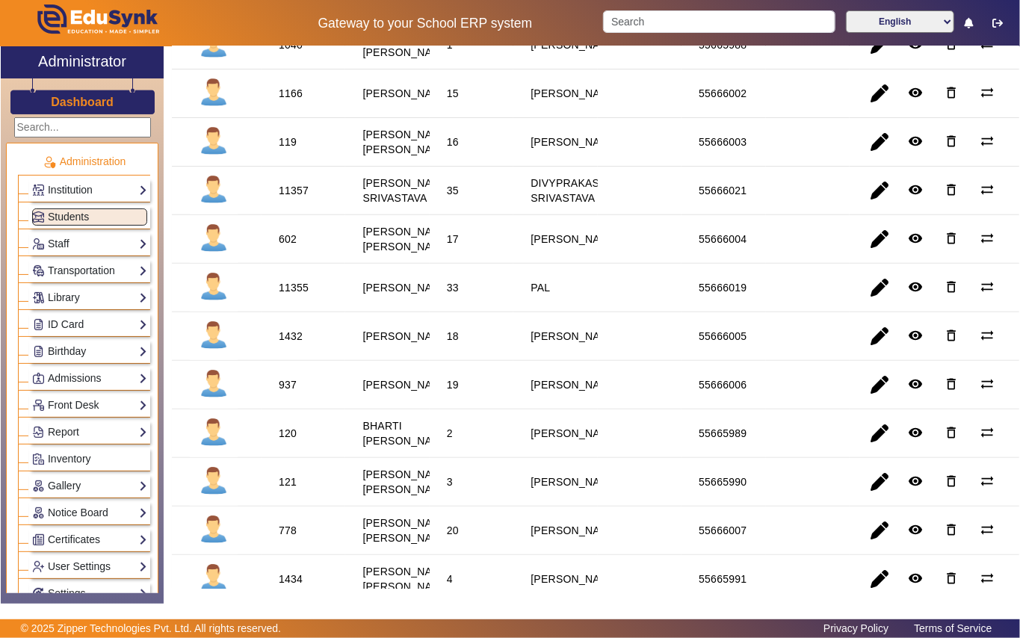
scroll to position [199, 0]
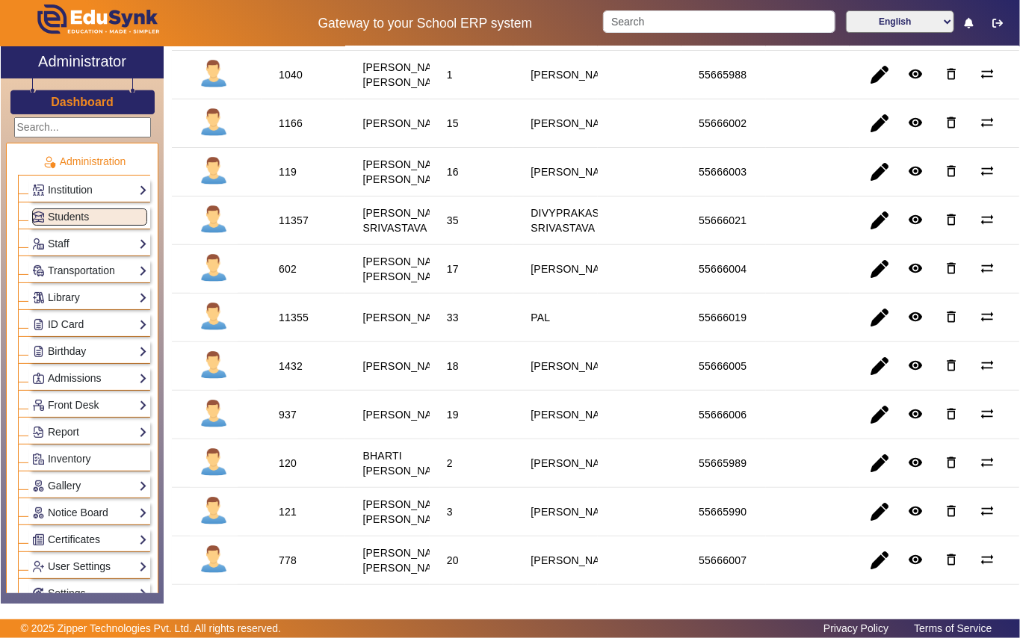
click at [285, 276] on div "602" at bounding box center [288, 269] width 18 height 15
copy div "602"
click at [88, 293] on link "Library" at bounding box center [89, 297] width 115 height 17
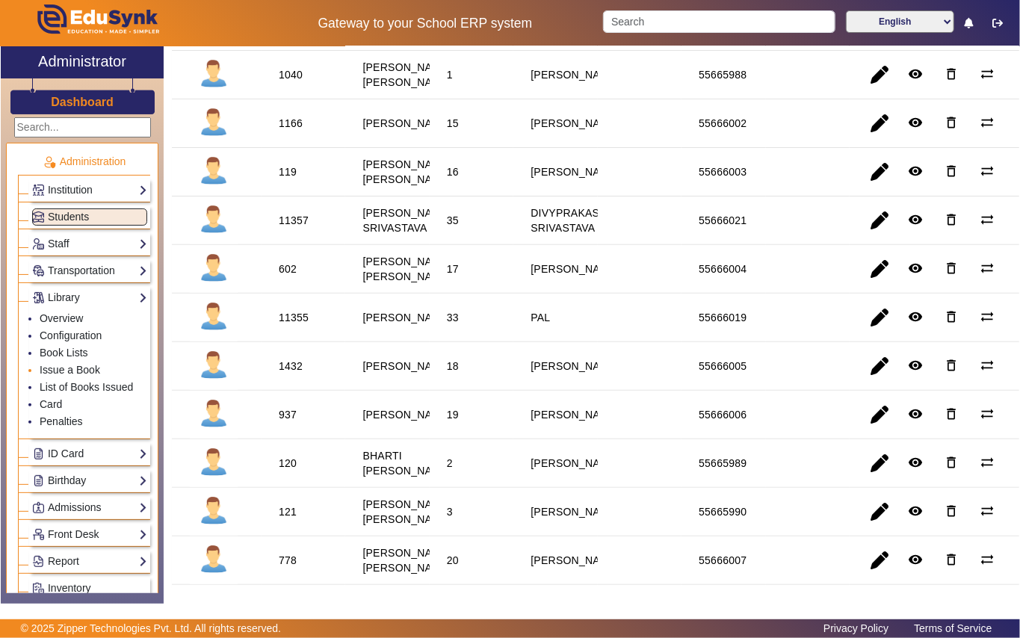
click at [96, 365] on li "Issue a Book" at bounding box center [94, 370] width 108 height 17
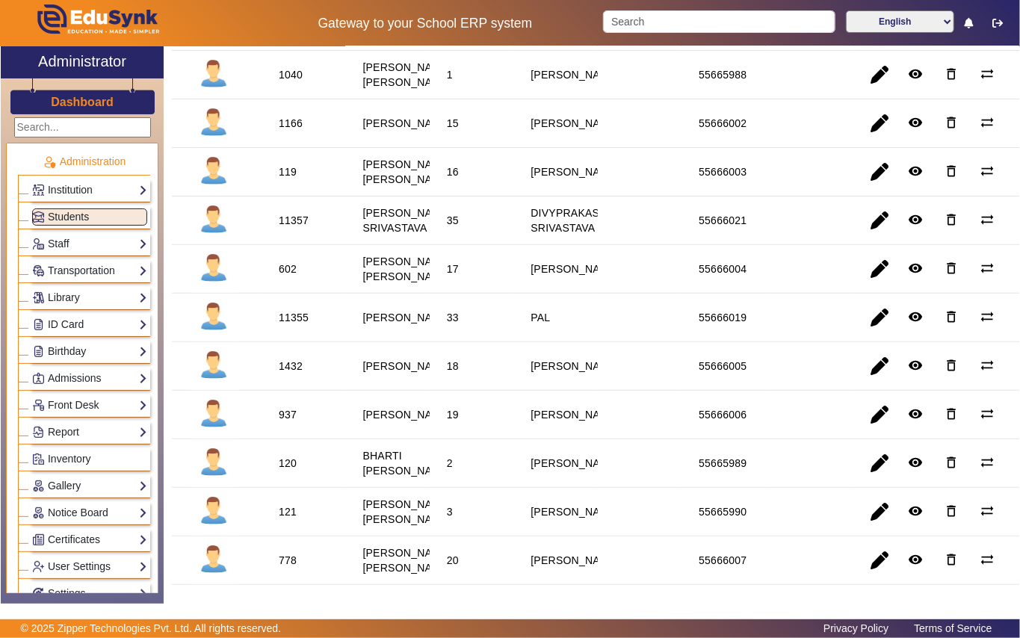
click at [291, 276] on div "602" at bounding box center [288, 269] width 18 height 15
copy div "602"
click at [84, 294] on link "Library" at bounding box center [89, 297] width 115 height 17
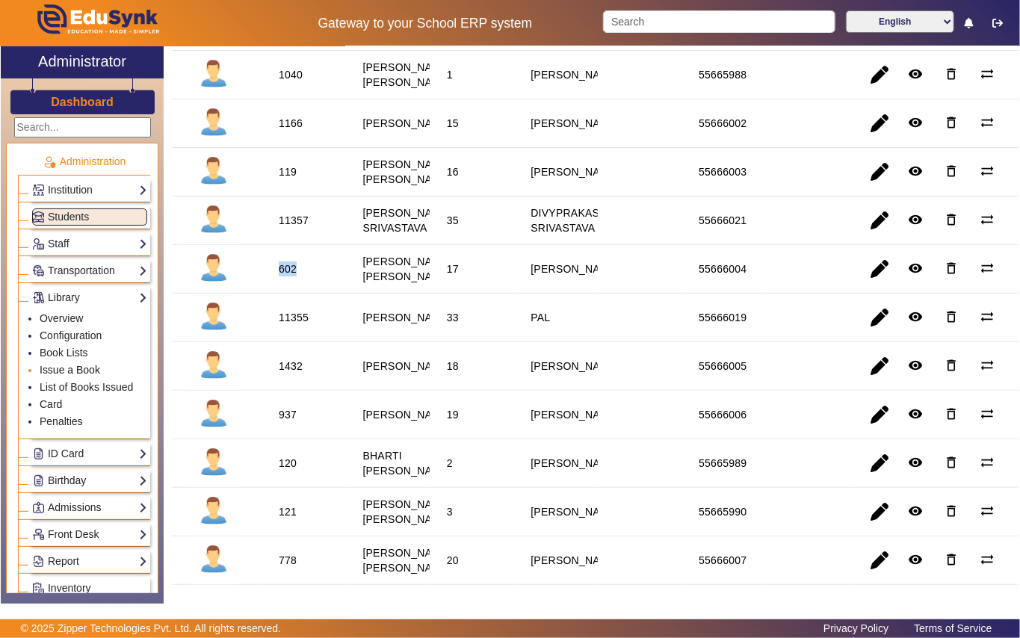
click at [78, 368] on link "Issue a Book" at bounding box center [70, 370] width 61 height 12
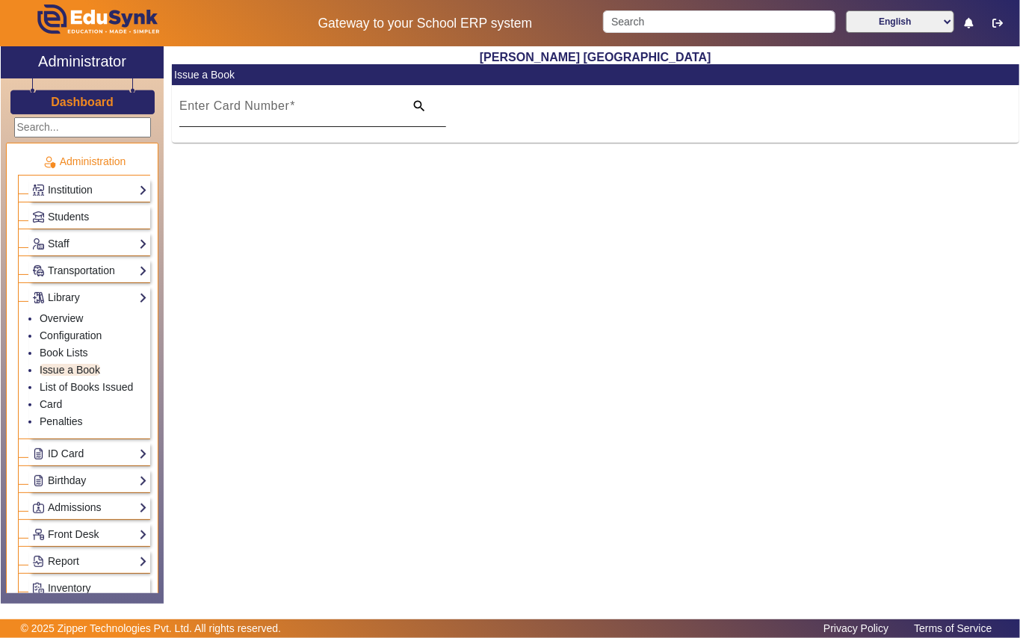
click at [240, 97] on div "Enter Card Number" at bounding box center [287, 106] width 216 height 42
paste input "602"
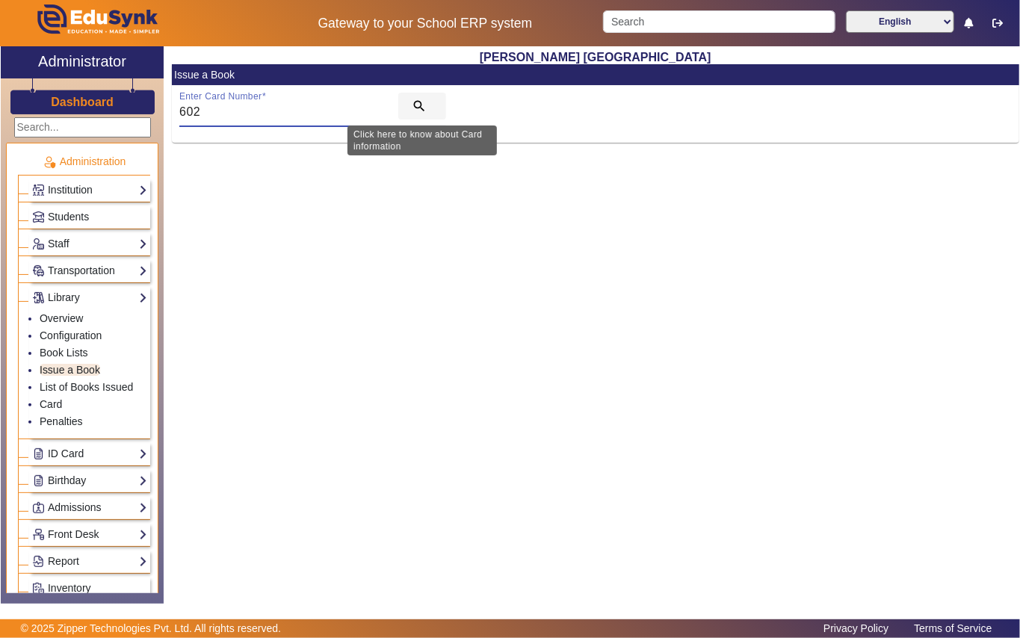
type input "602"
click at [418, 108] on mat-icon "search" at bounding box center [419, 106] width 15 height 15
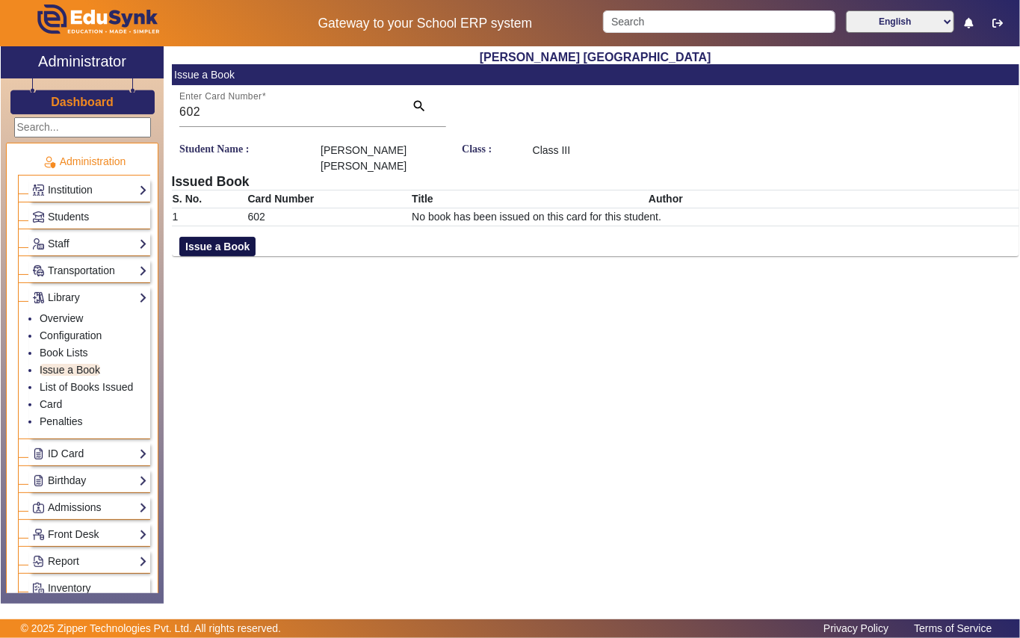
click at [214, 237] on button "Issue a Book" at bounding box center [217, 246] width 76 height 19
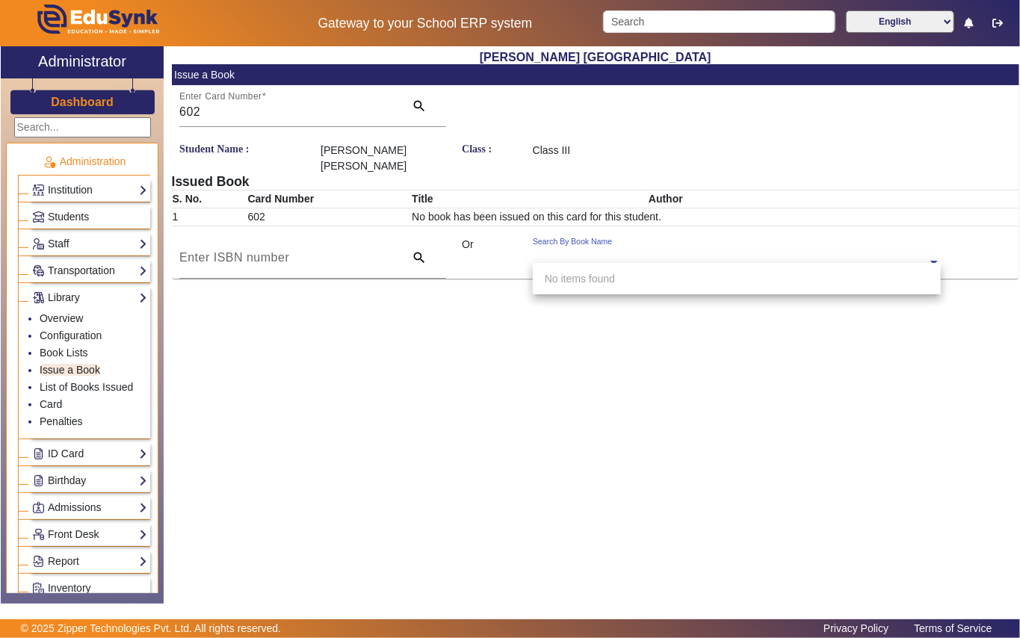
click at [583, 256] on input "text" at bounding box center [737, 264] width 408 height 16
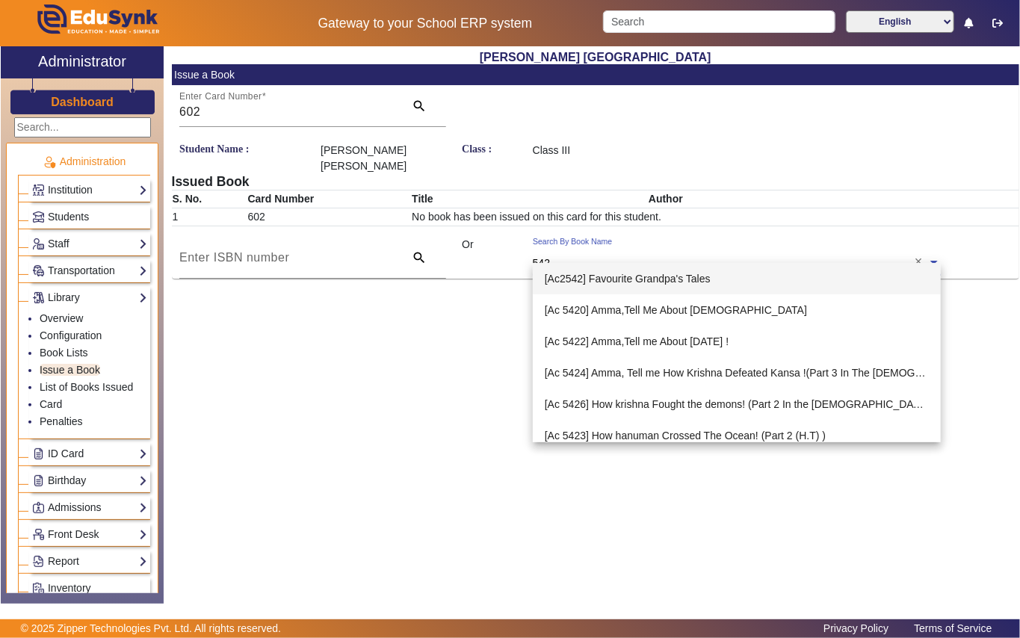
type input "5427"
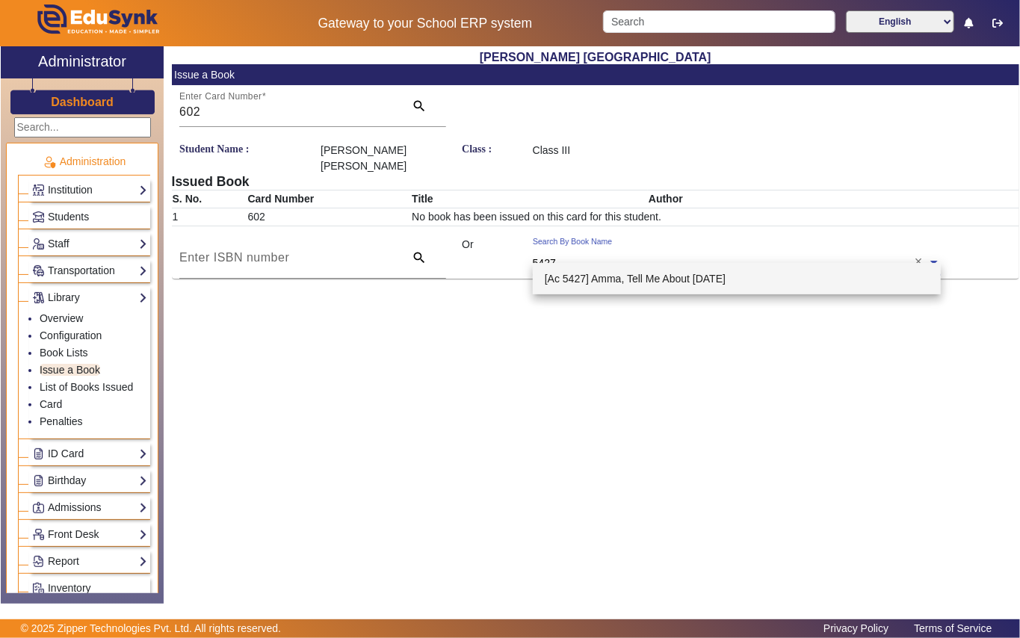
click at [679, 276] on span "[Ac 5427] Amma, Tell Me About [DATE]" at bounding box center [635, 279] width 181 height 12
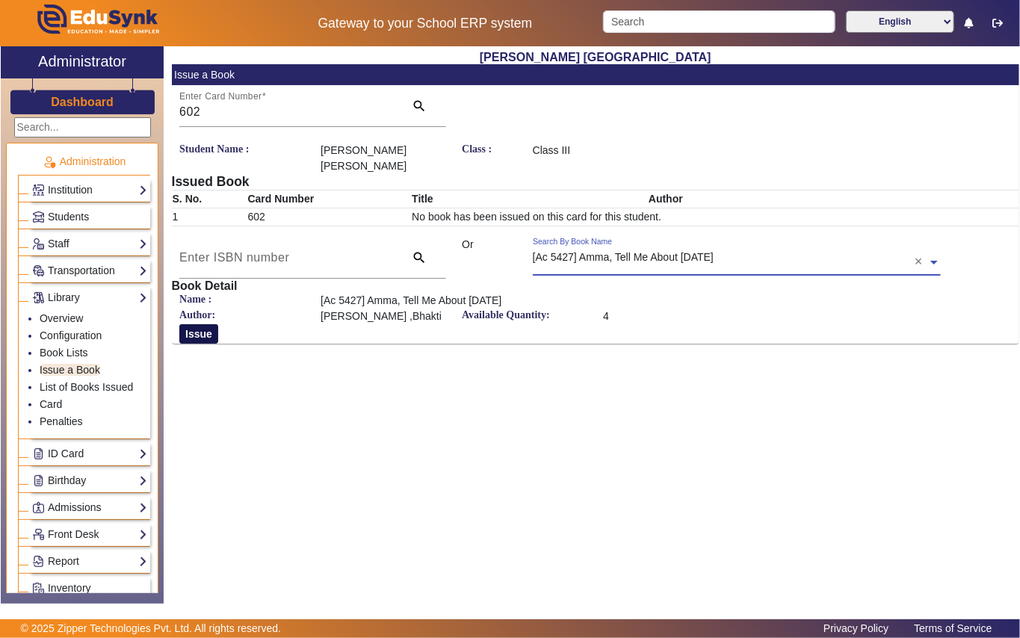
click at [203, 324] on button "Issue" at bounding box center [198, 333] width 39 height 19
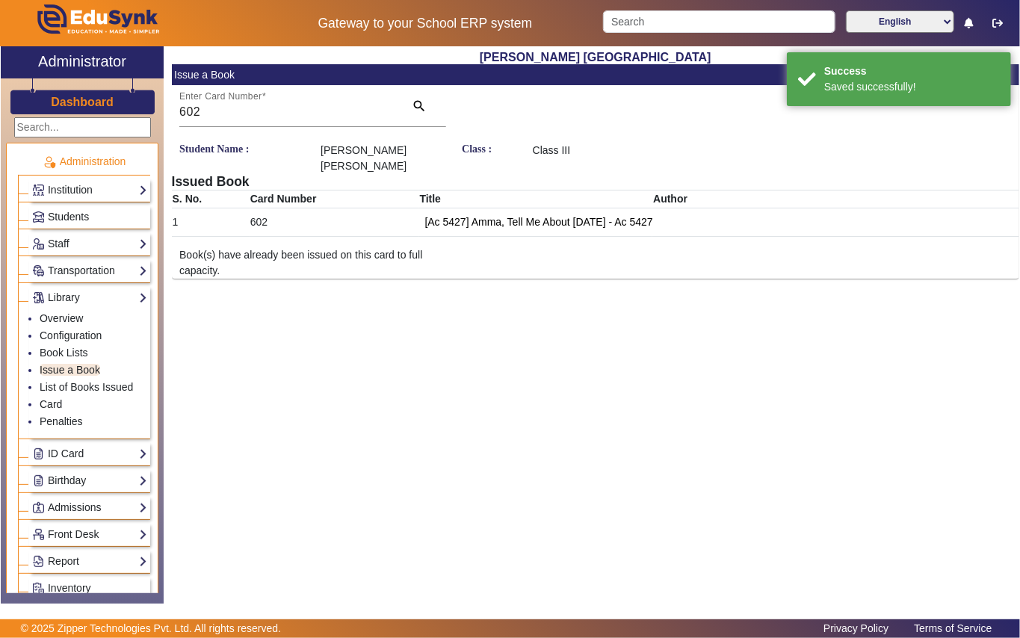
click at [93, 210] on link "Students" at bounding box center [89, 216] width 115 height 17
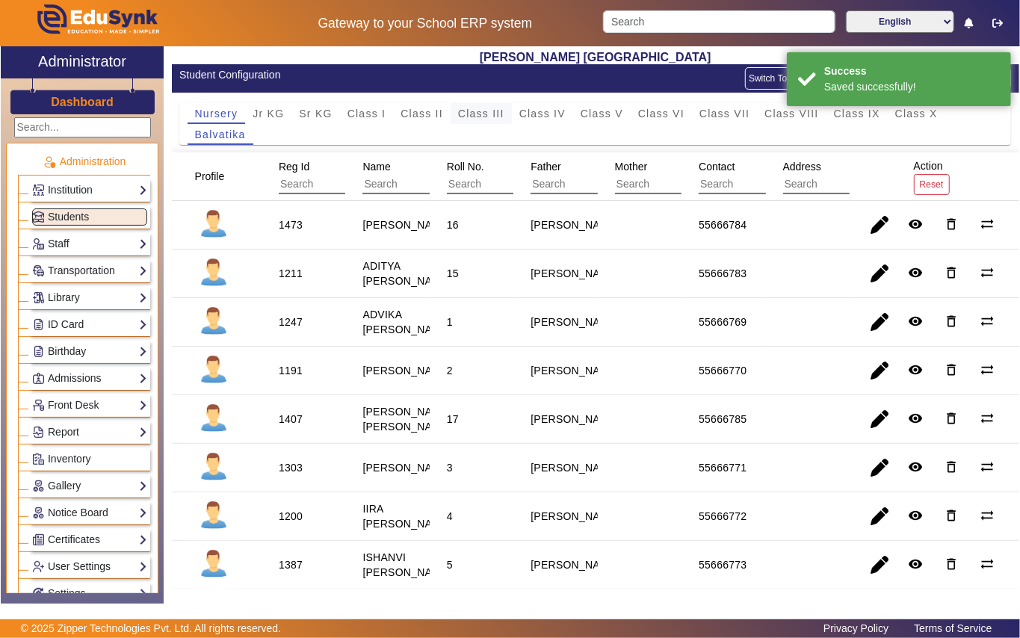
click at [485, 114] on span "Class III" at bounding box center [481, 113] width 46 height 10
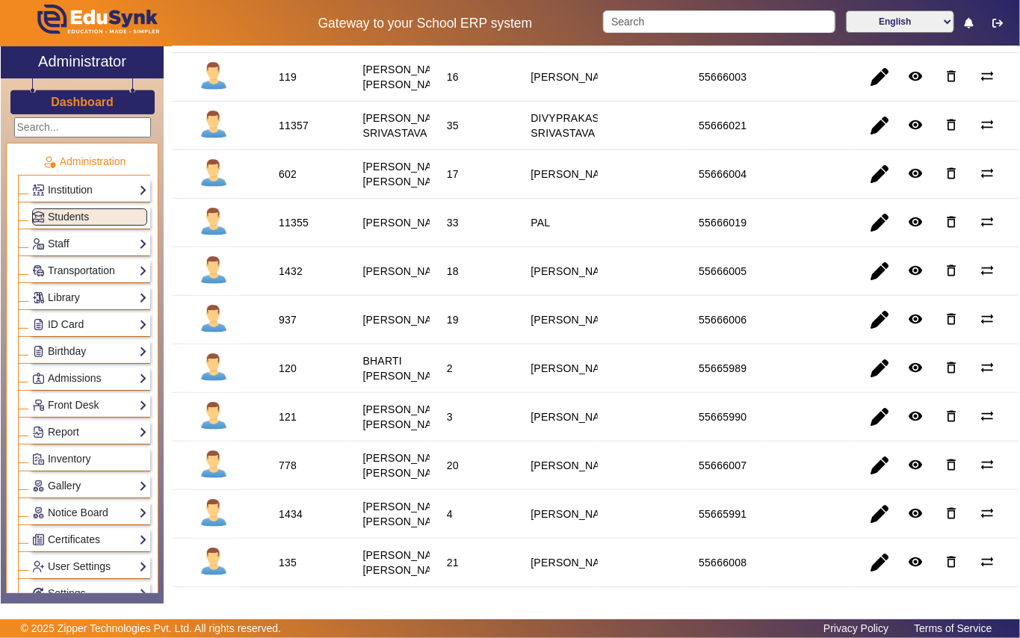
scroll to position [299, 0]
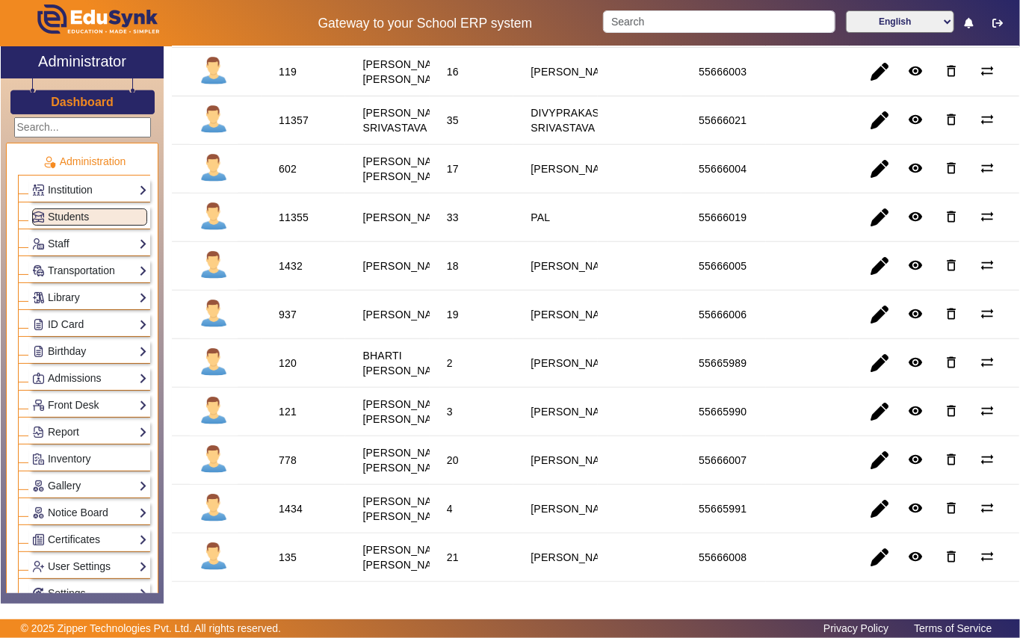
click at [294, 273] on div "1432" at bounding box center [291, 266] width 24 height 15
copy div "1432"
click at [90, 297] on link "Library" at bounding box center [89, 297] width 115 height 17
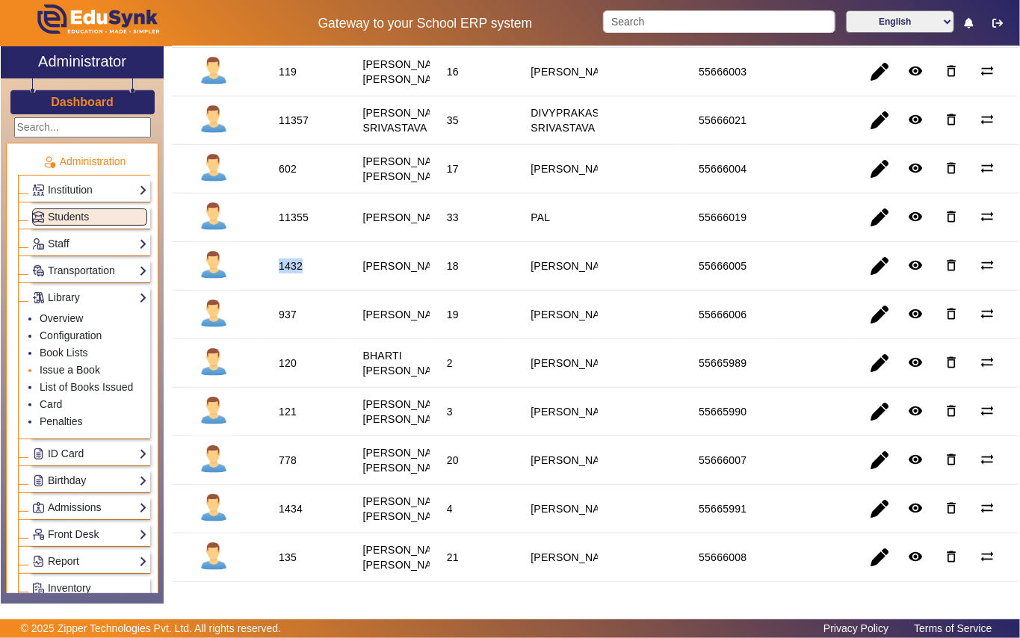
click at [96, 369] on link "Issue a Book" at bounding box center [70, 370] width 61 height 12
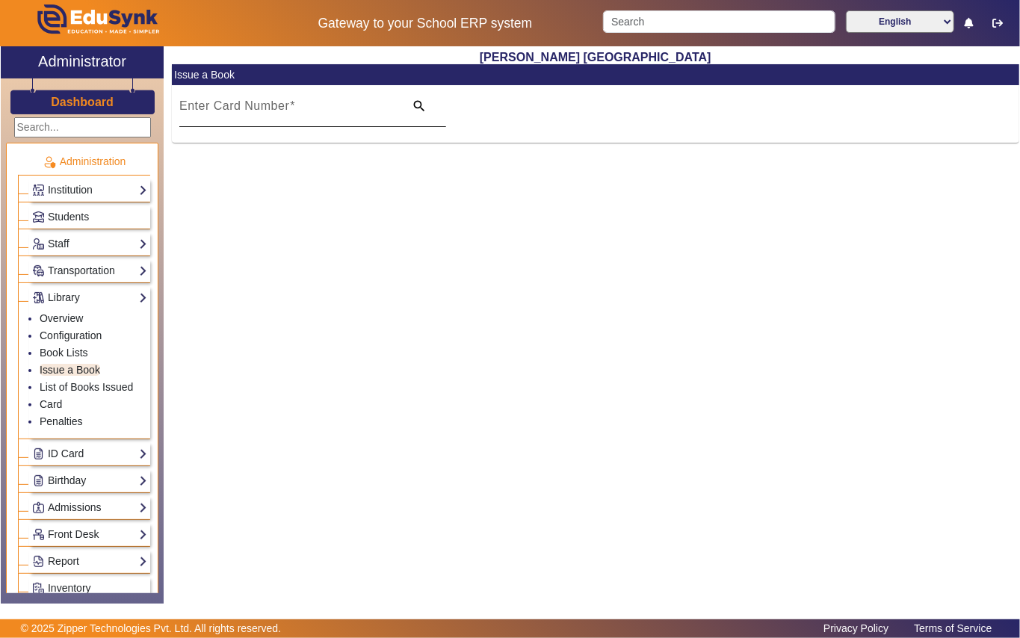
click at [249, 100] on mat-label "Enter Card Number" at bounding box center [234, 105] width 110 height 13
click at [249, 103] on input "Enter Card Number" at bounding box center [287, 112] width 216 height 18
paste input "1432"
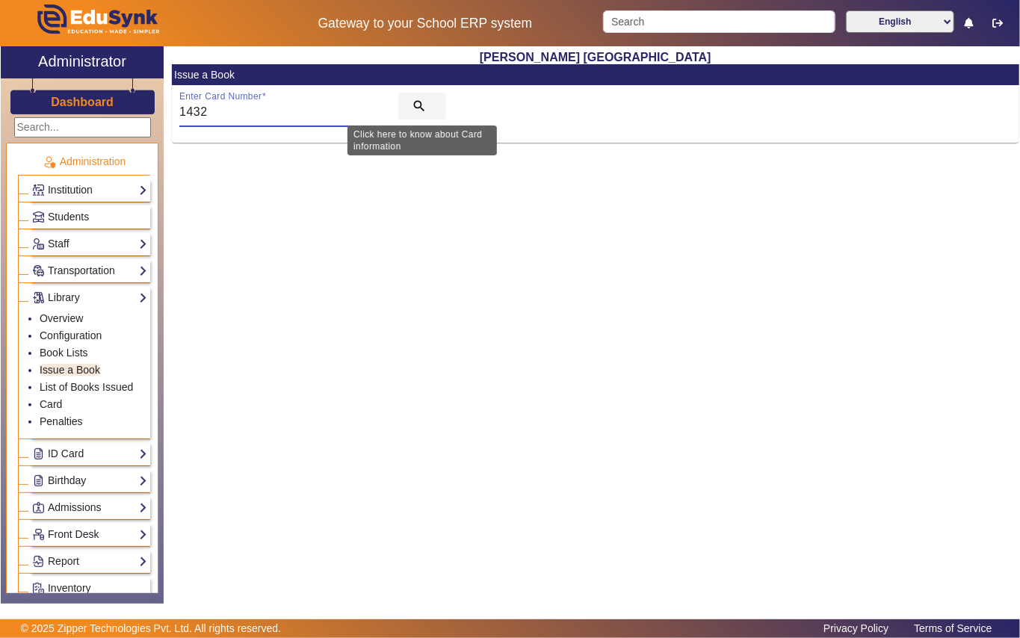
type input "1432"
click at [415, 100] on mat-icon "search" at bounding box center [419, 106] width 15 height 15
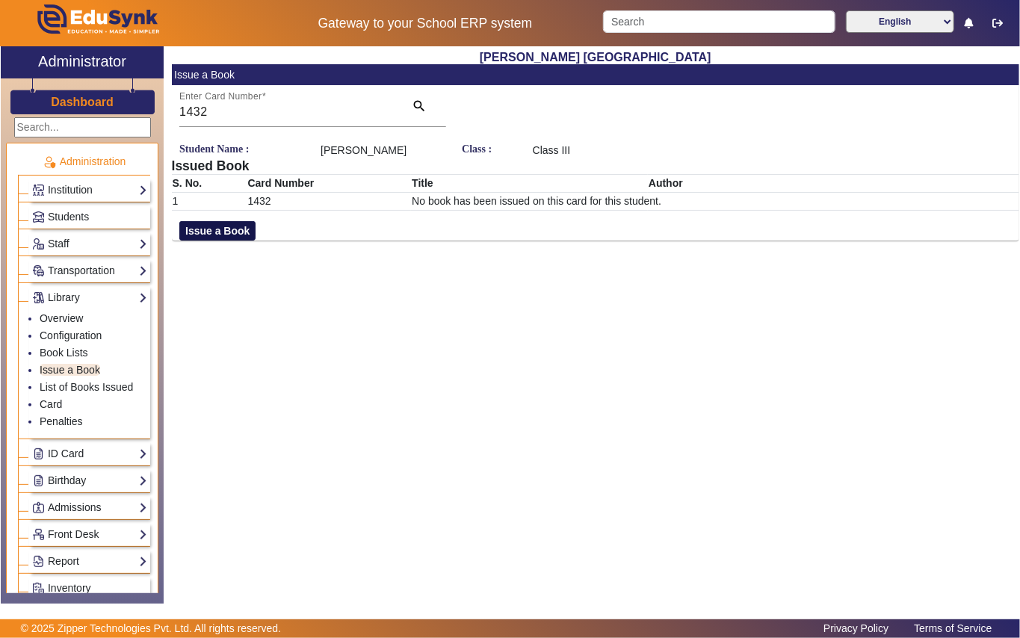
click at [210, 241] on button "Issue a Book" at bounding box center [217, 230] width 76 height 19
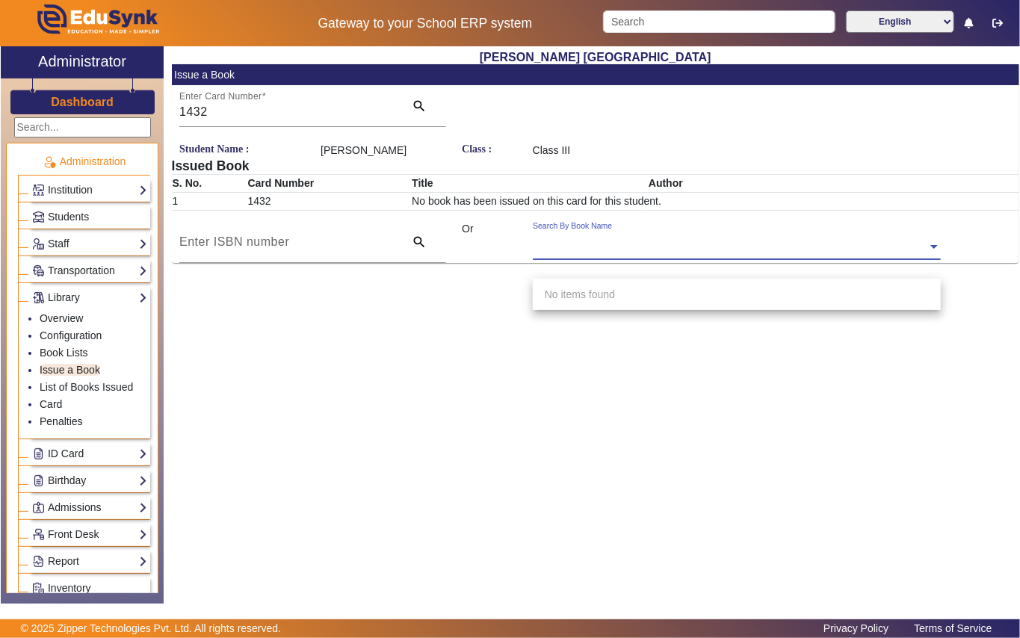
click at [572, 256] on input "text" at bounding box center [737, 248] width 408 height 16
type input "4499"
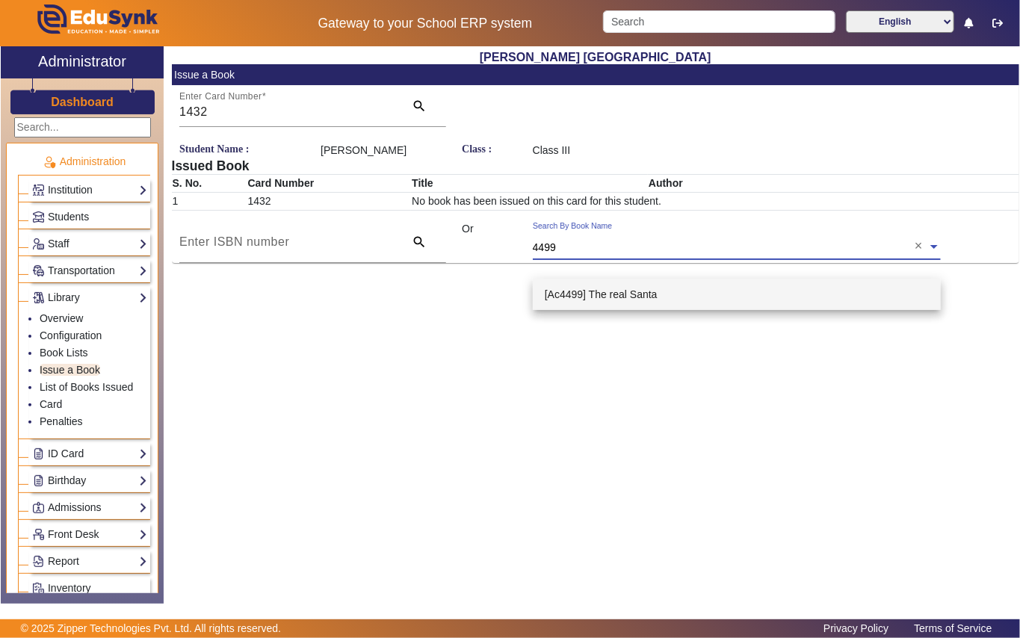
click at [619, 297] on span "[Ac4499] The real Santa" at bounding box center [601, 294] width 113 height 12
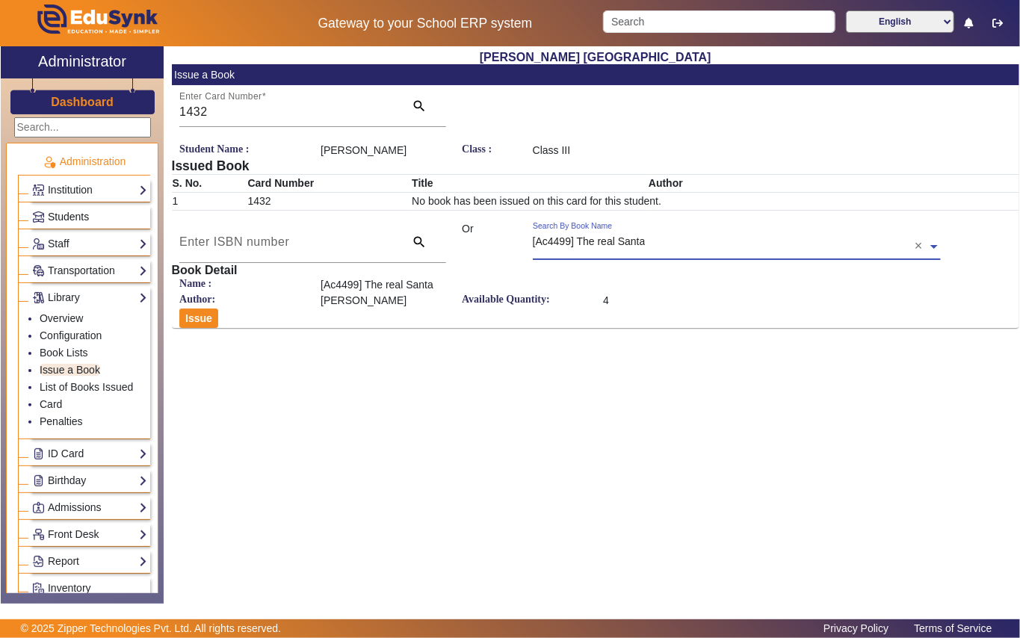
click at [102, 210] on link "Students" at bounding box center [89, 216] width 115 height 17
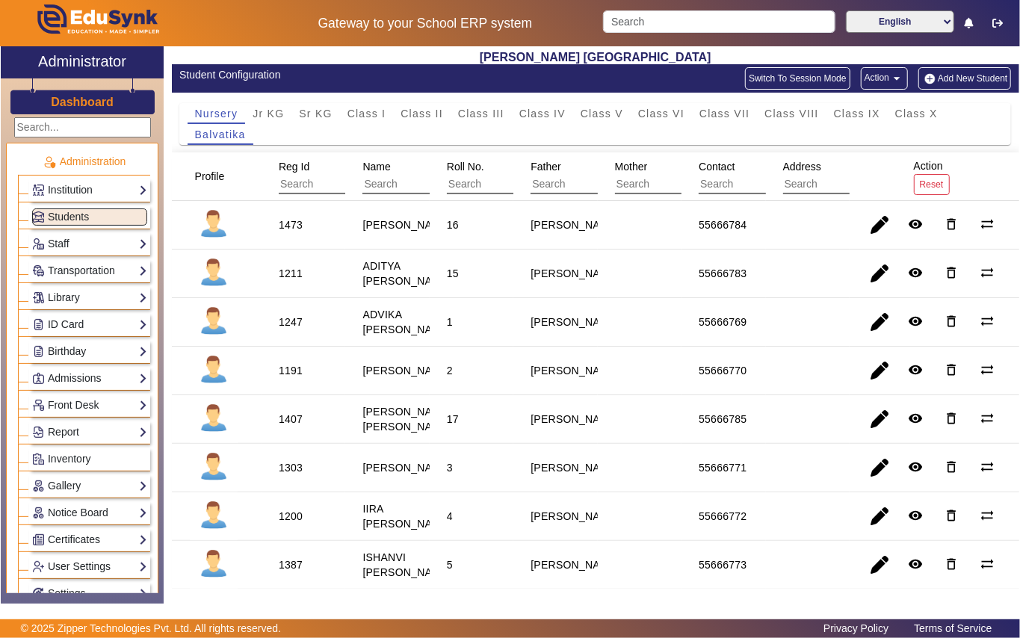
click at [84, 288] on div "Library Overview Configuration Book Lists Issue a Book List of Books Issued Car…" at bounding box center [89, 297] width 121 height 23
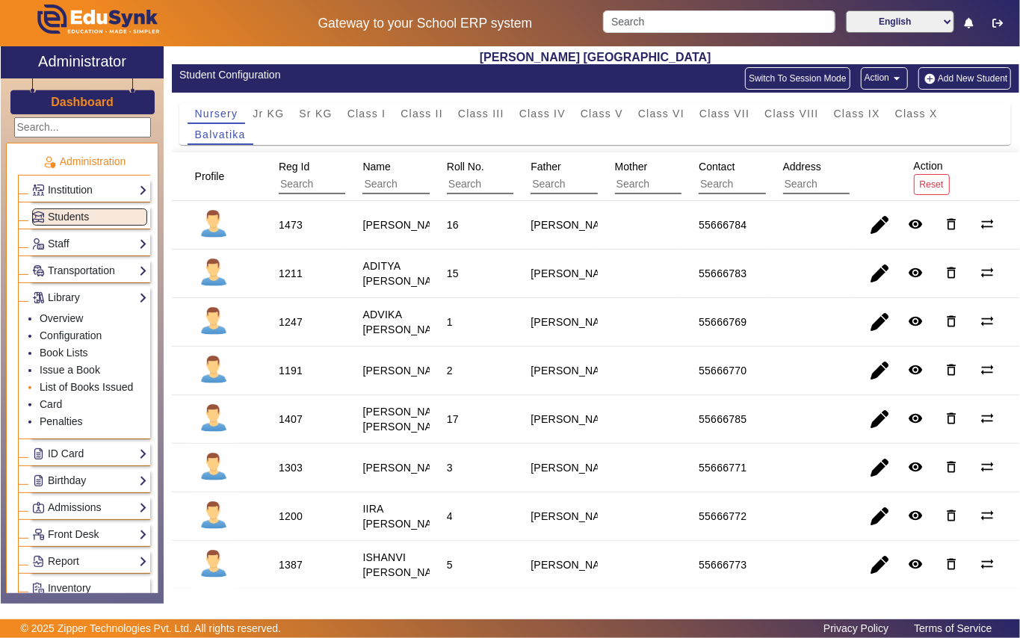
drag, startPoint x: 105, startPoint y: 392, endPoint x: 282, endPoint y: 350, distance: 182.1
click at [106, 392] on link "List of Books Issued" at bounding box center [86, 387] width 93 height 12
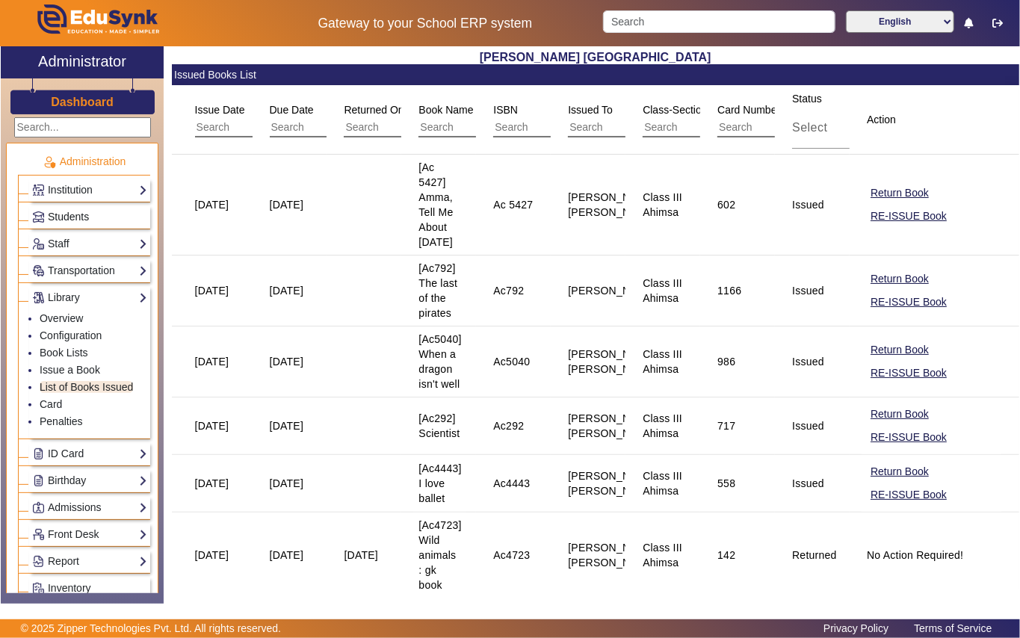
click at [96, 218] on link "Students" at bounding box center [89, 216] width 115 height 17
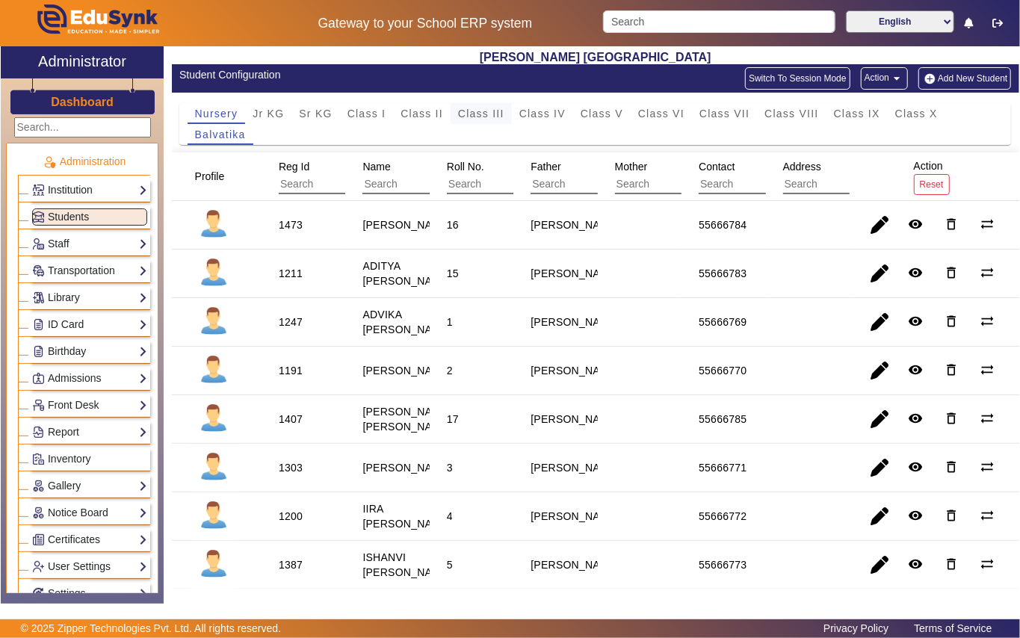
click at [482, 112] on span "Class III" at bounding box center [481, 113] width 46 height 10
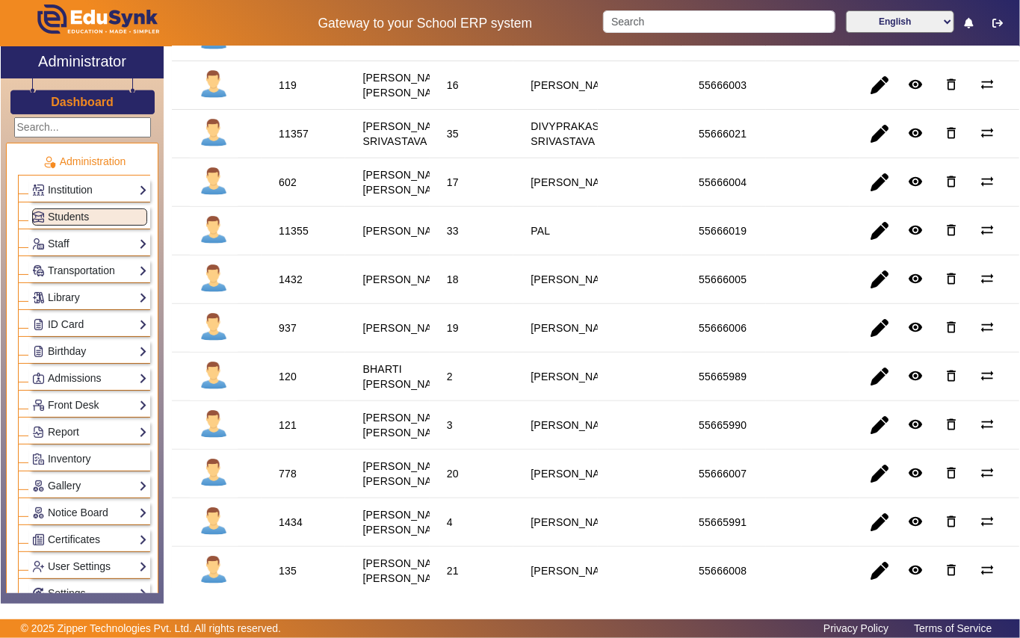
scroll to position [299, 0]
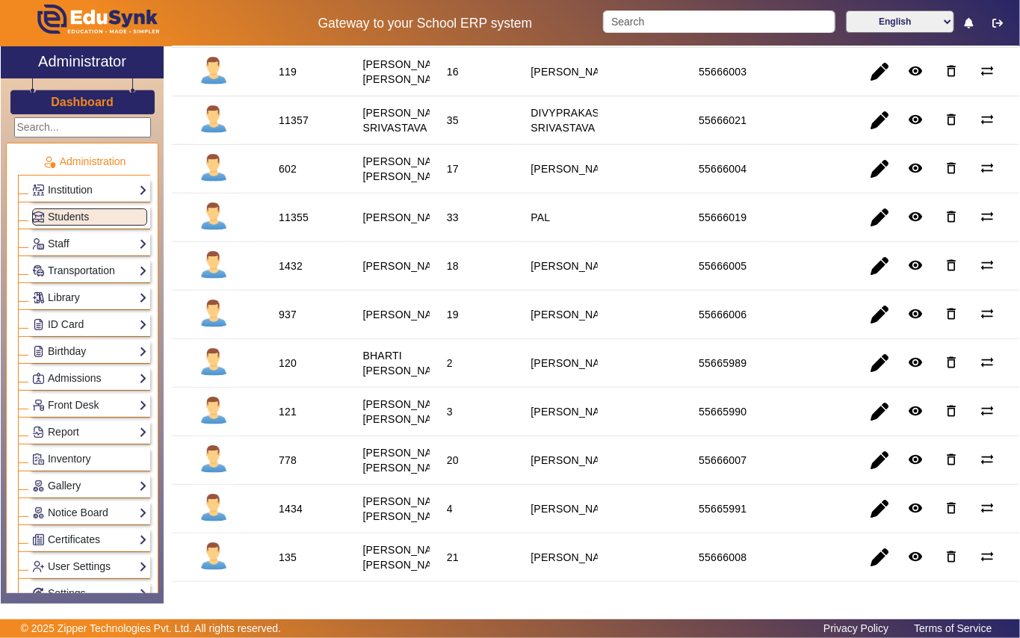
click at [279, 322] on div "937" at bounding box center [288, 314] width 18 height 15
click at [100, 300] on link "Library" at bounding box center [89, 297] width 115 height 17
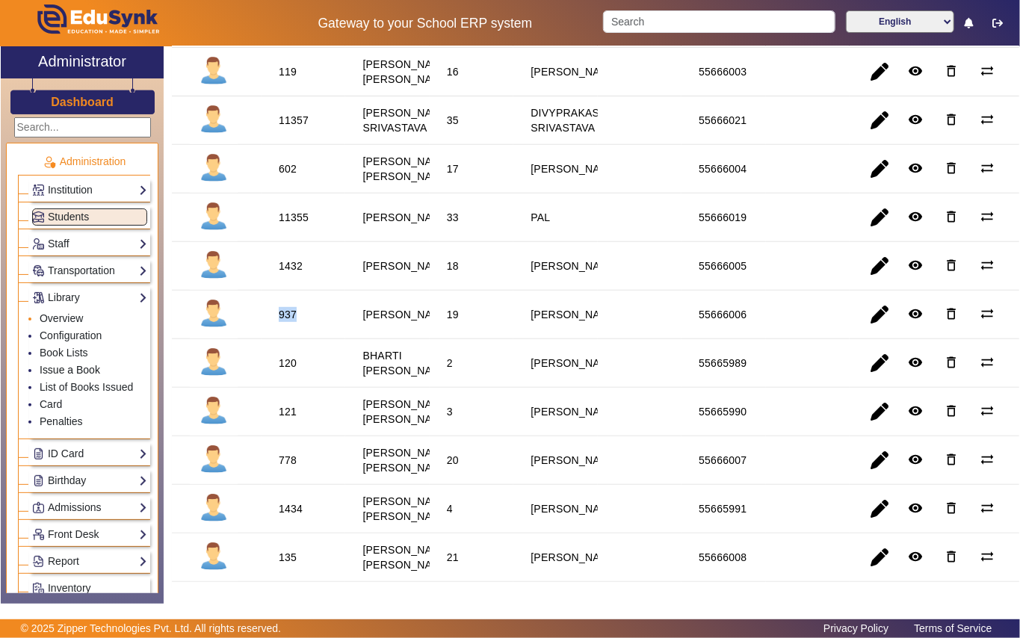
drag, startPoint x: 87, startPoint y: 371, endPoint x: 105, endPoint y: 321, distance: 53.2
click at [87, 369] on link "Issue a Book" at bounding box center [70, 370] width 61 height 12
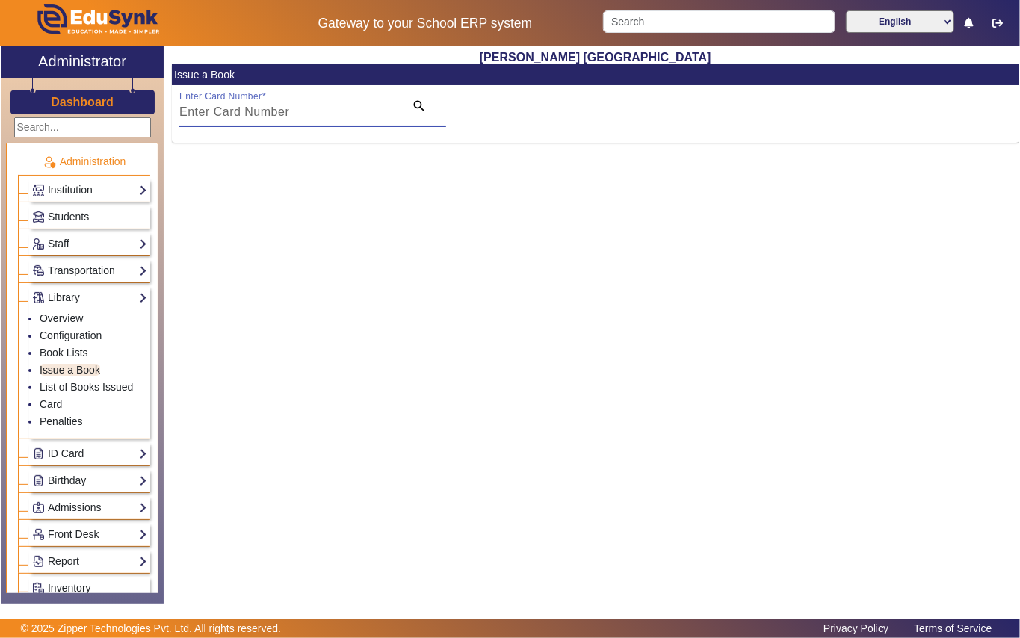
click at [256, 114] on input "Enter Card Number" at bounding box center [287, 112] width 216 height 18
paste input "937"
type input "937"
click at [418, 106] on mat-icon "search" at bounding box center [419, 106] width 15 height 15
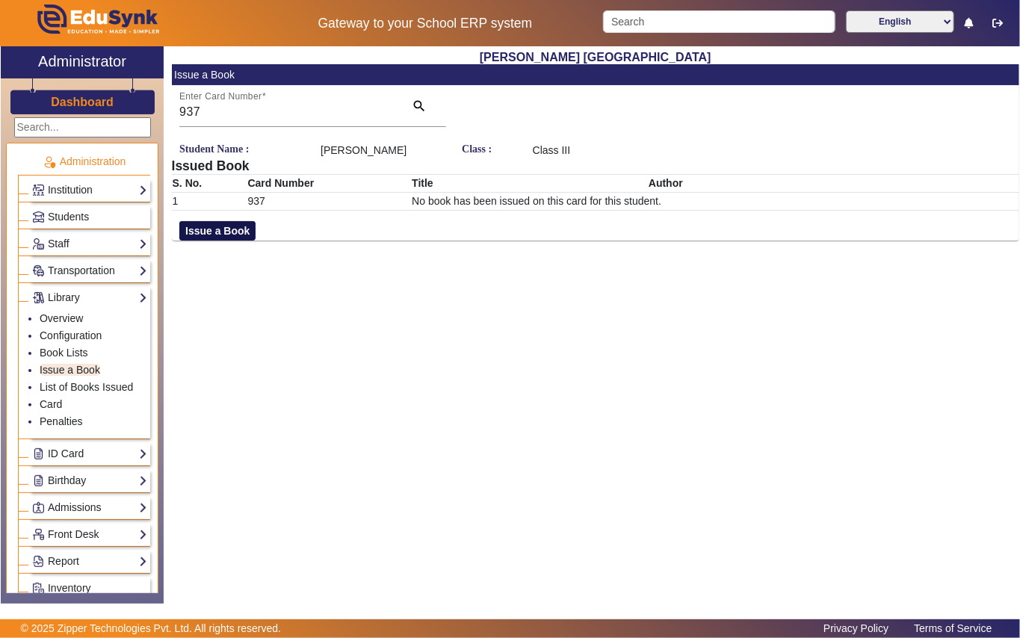
click at [222, 228] on button "Issue a Book" at bounding box center [217, 230] width 76 height 19
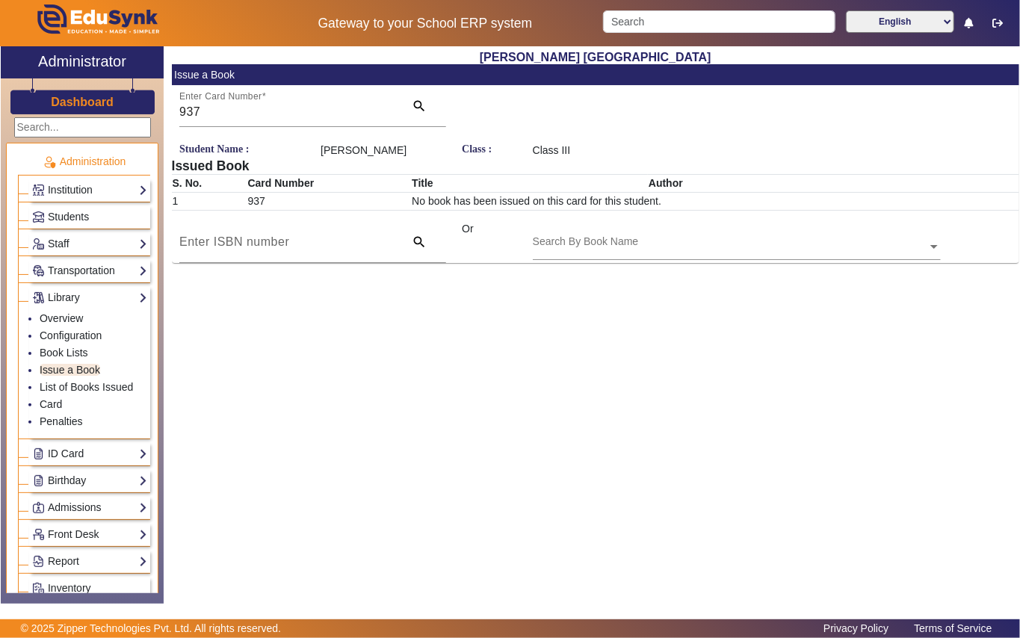
click at [622, 251] on input "text" at bounding box center [737, 248] width 408 height 16
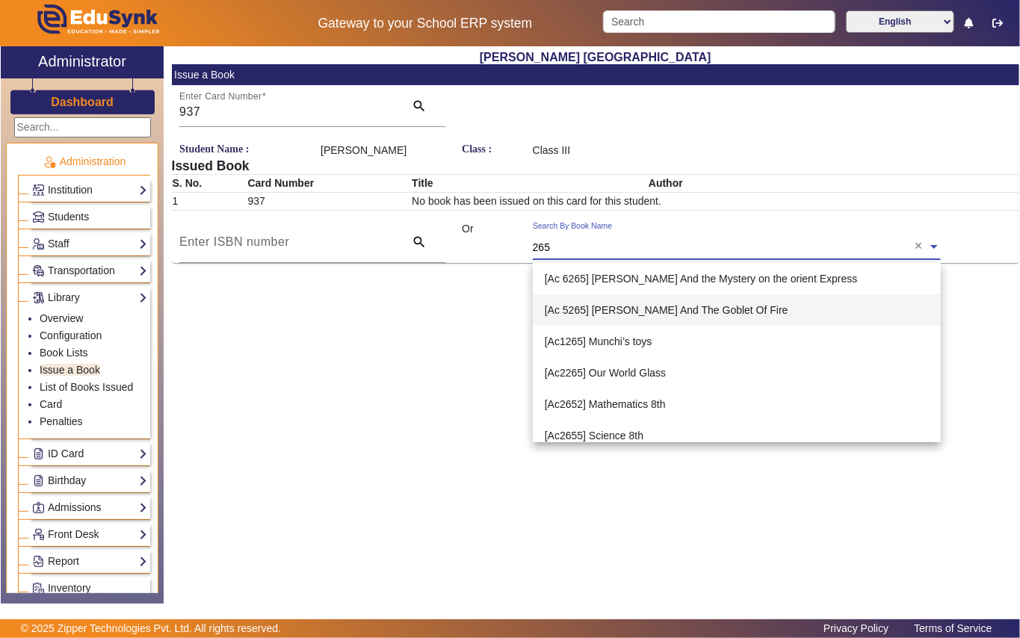
type input "265"
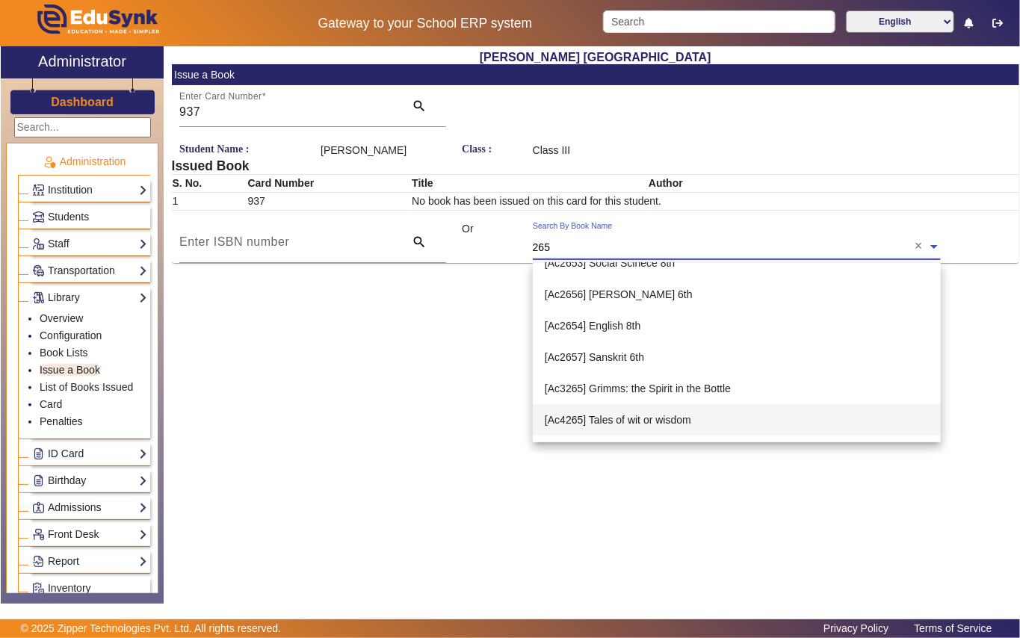
scroll to position [354, 0]
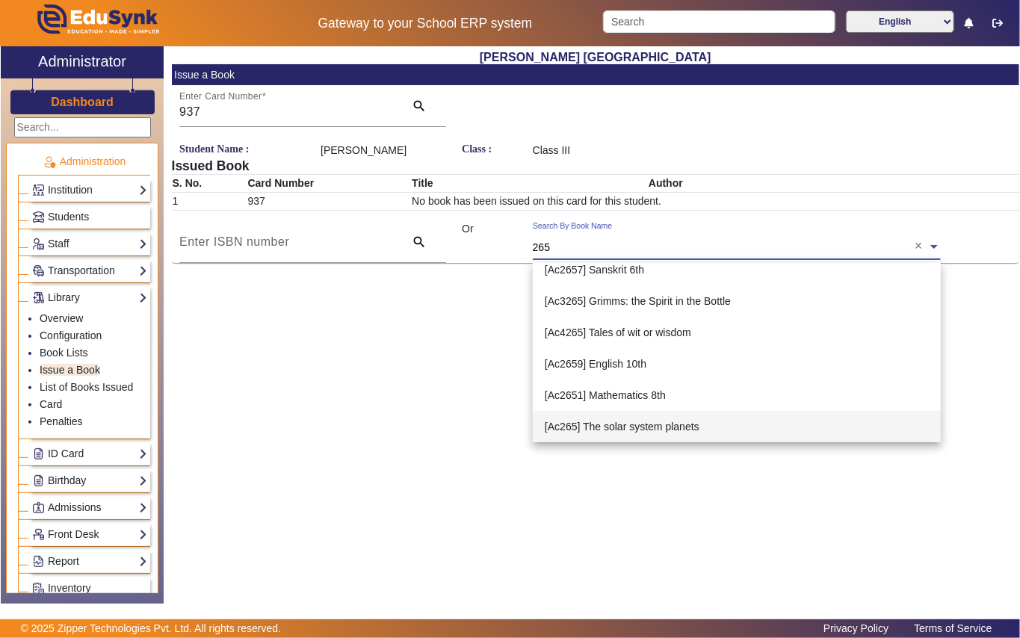
click at [668, 424] on span "[Ac265] The solar system planets" at bounding box center [622, 427] width 155 height 12
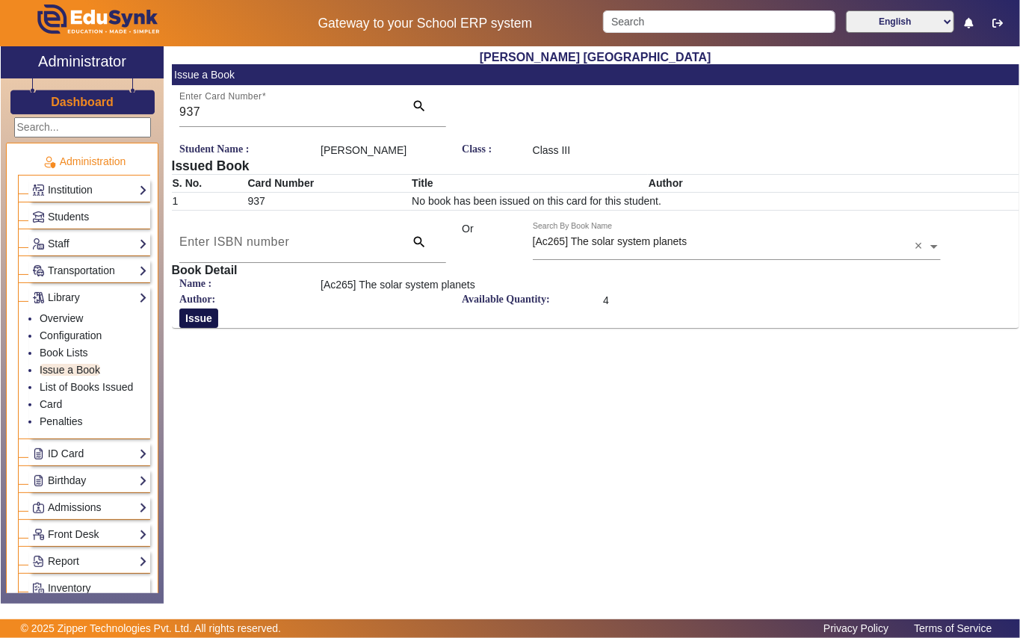
click at [204, 318] on button "Issue" at bounding box center [198, 318] width 39 height 19
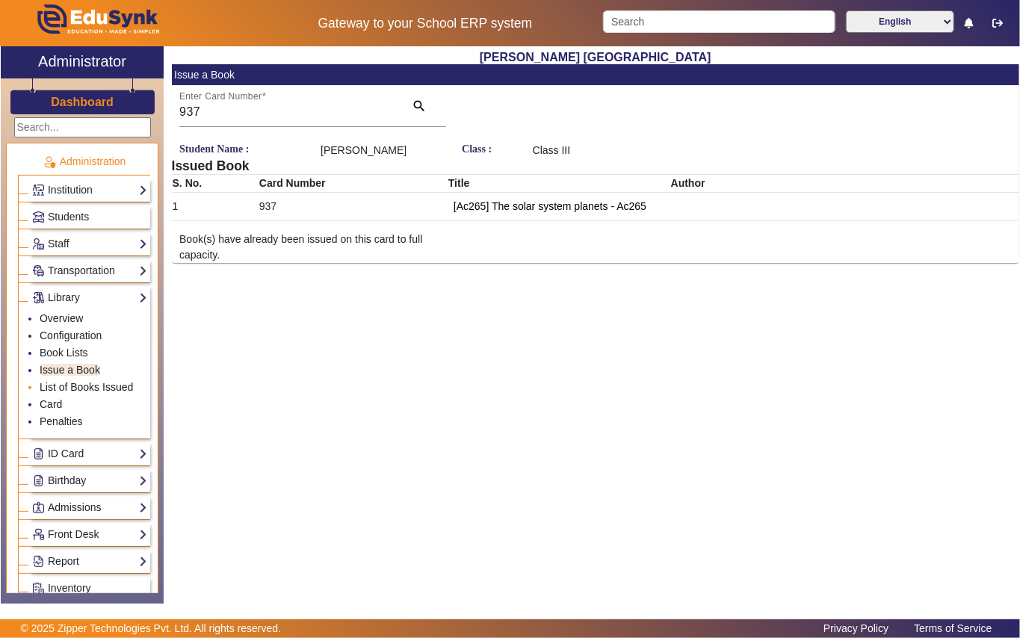
click at [102, 384] on link "List of Books Issued" at bounding box center [86, 387] width 93 height 12
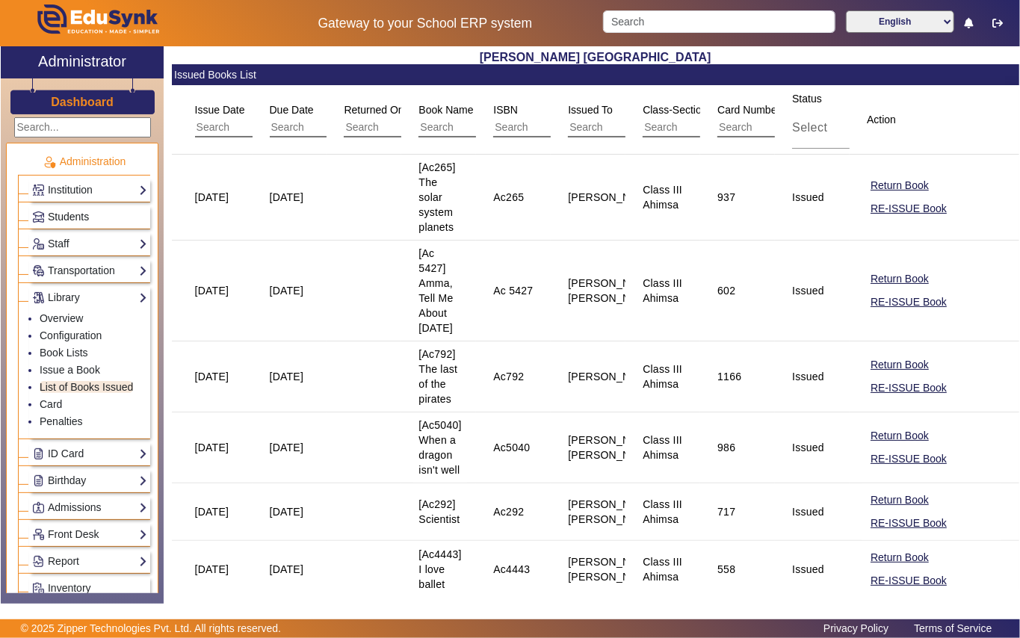
click at [108, 214] on link "Students" at bounding box center [89, 216] width 115 height 17
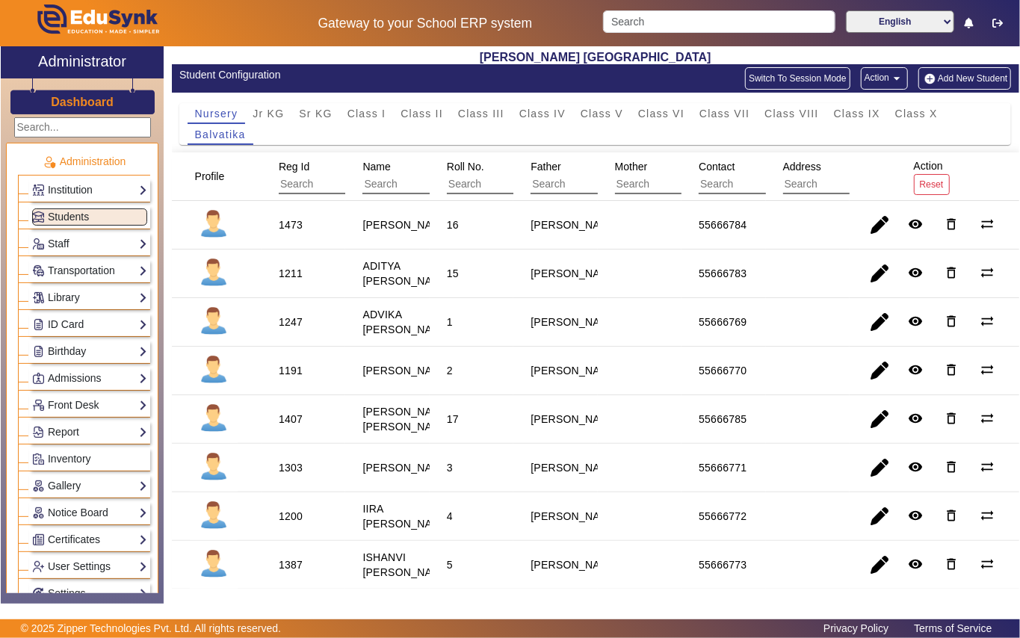
drag, startPoint x: 479, startPoint y: 112, endPoint x: 454, endPoint y: 126, distance: 28.5
click at [477, 114] on span "Class III" at bounding box center [481, 113] width 46 height 10
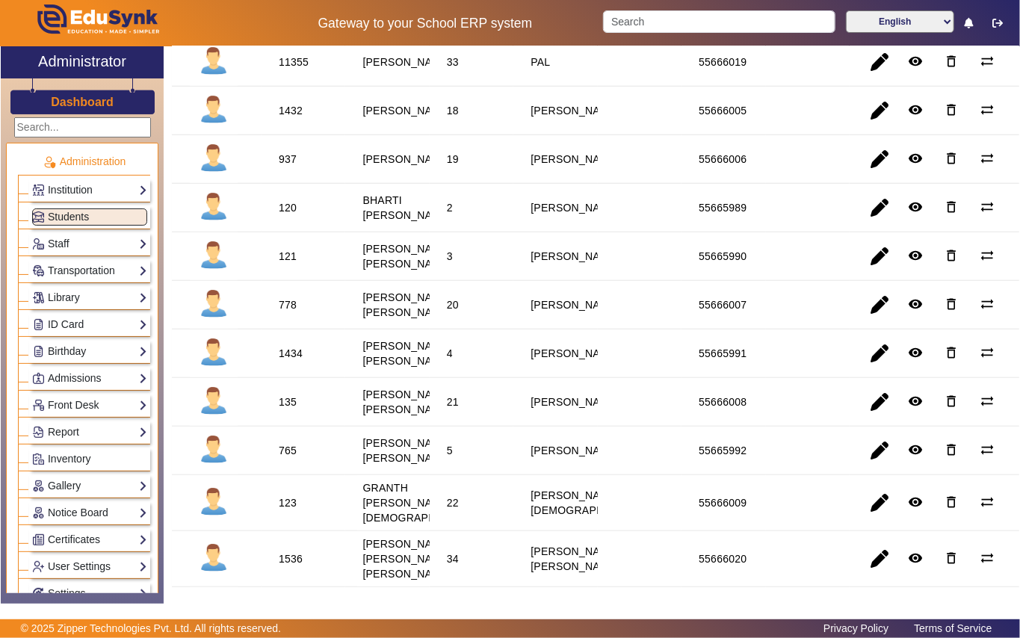
scroll to position [498, 0]
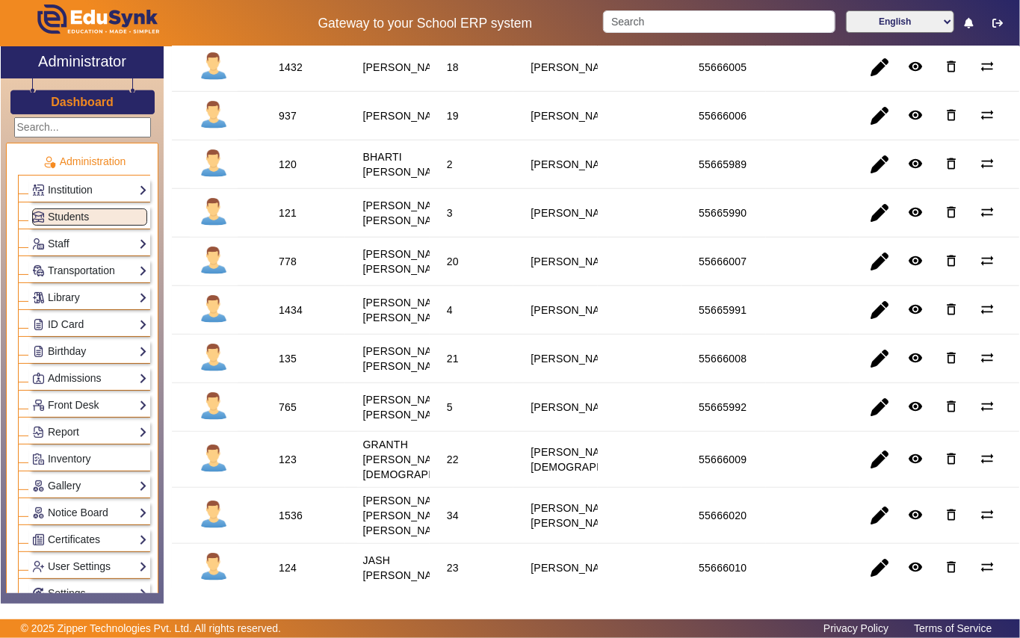
click at [291, 366] on div "135" at bounding box center [288, 358] width 18 height 15
click at [109, 294] on link "Library" at bounding box center [89, 297] width 115 height 17
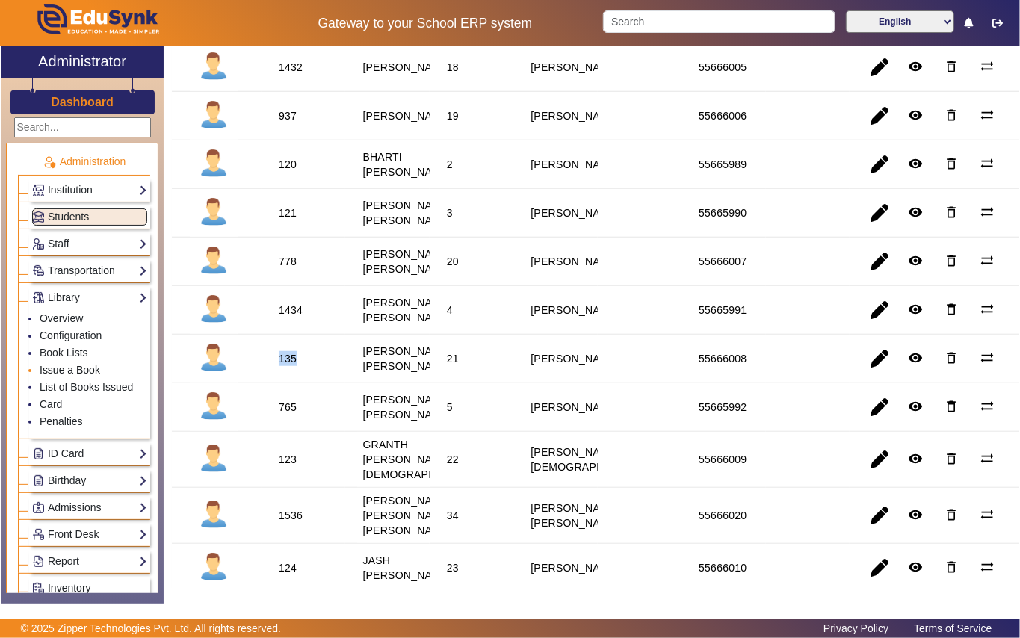
click at [94, 368] on link "Issue a Book" at bounding box center [70, 370] width 61 height 12
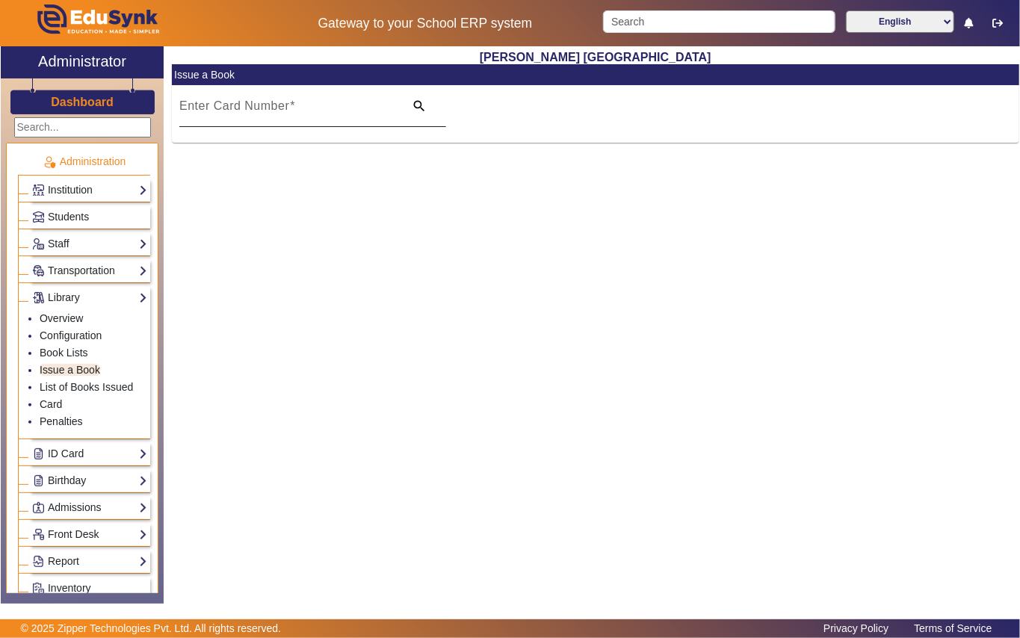
click at [222, 103] on mat-label "Enter Card Number" at bounding box center [234, 105] width 110 height 13
click at [222, 103] on input "Enter Card Number" at bounding box center [287, 112] width 216 height 18
paste input "135"
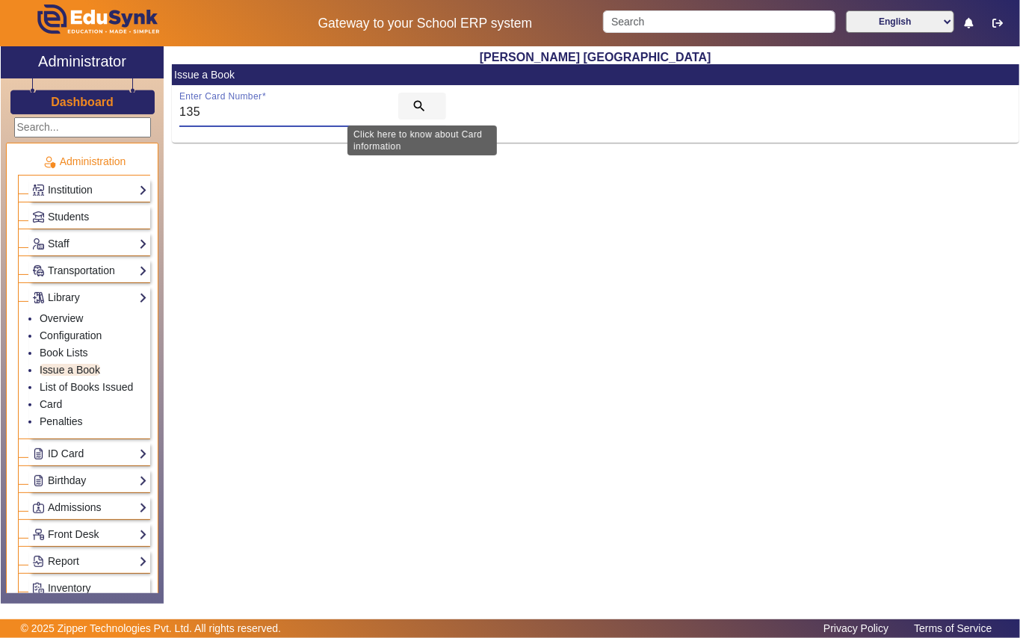
type input "135"
click at [421, 94] on span "search" at bounding box center [422, 106] width 48 height 36
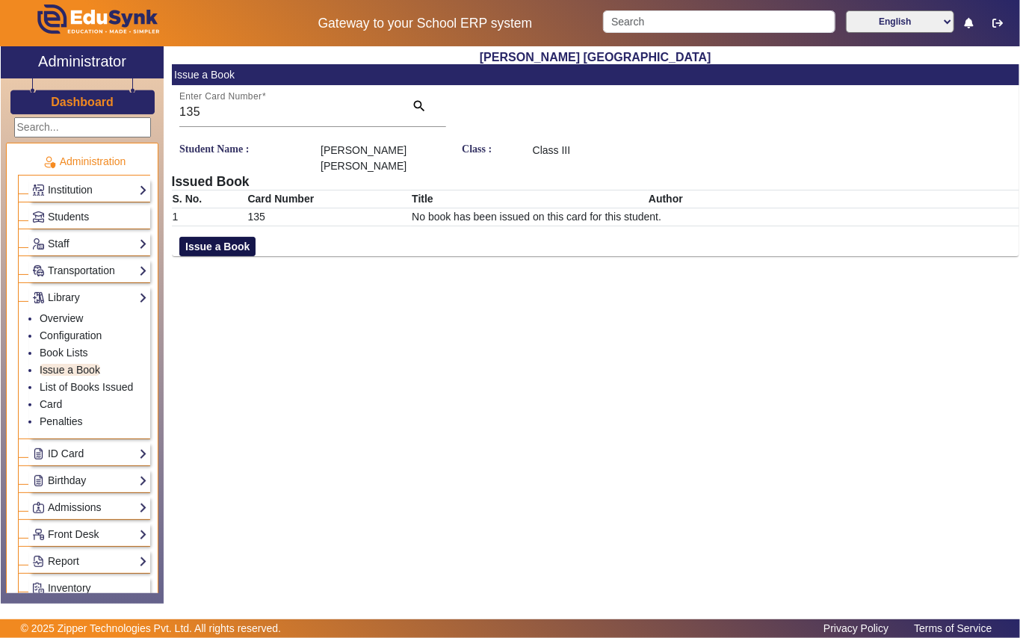
click at [230, 250] on button "Issue a Book" at bounding box center [217, 246] width 76 height 19
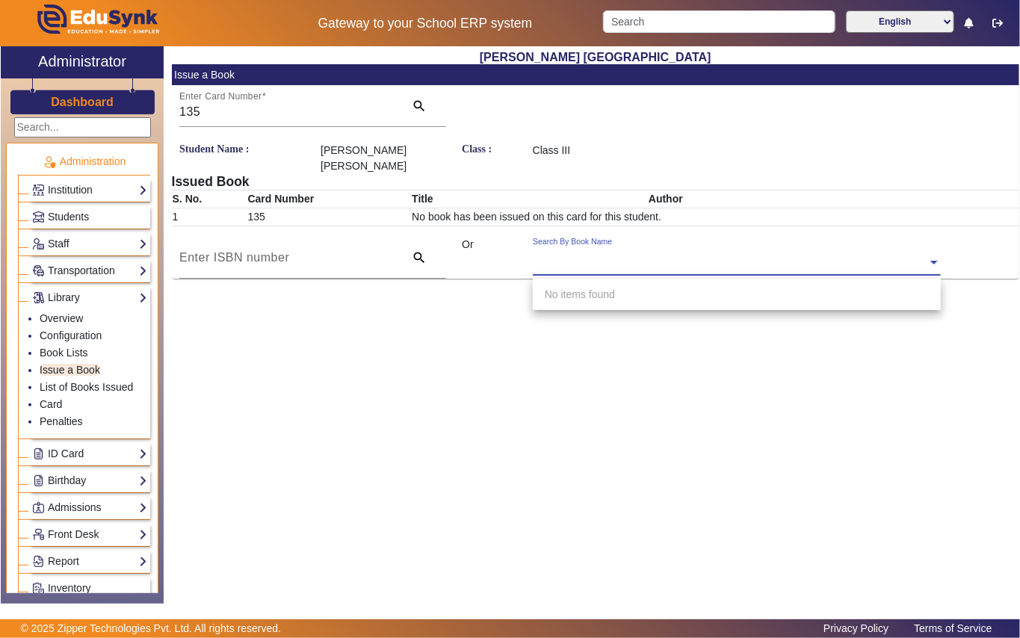
click at [551, 256] on input "text" at bounding box center [737, 264] width 408 height 16
type input "4585"
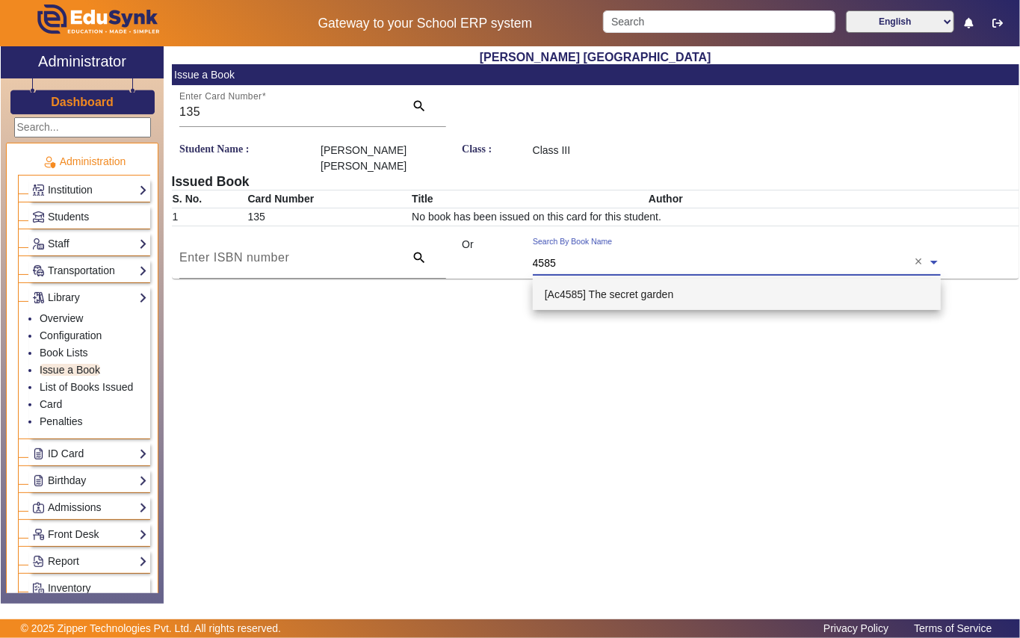
click at [644, 288] on span "[Ac4585] The secret garden" at bounding box center [609, 294] width 129 height 12
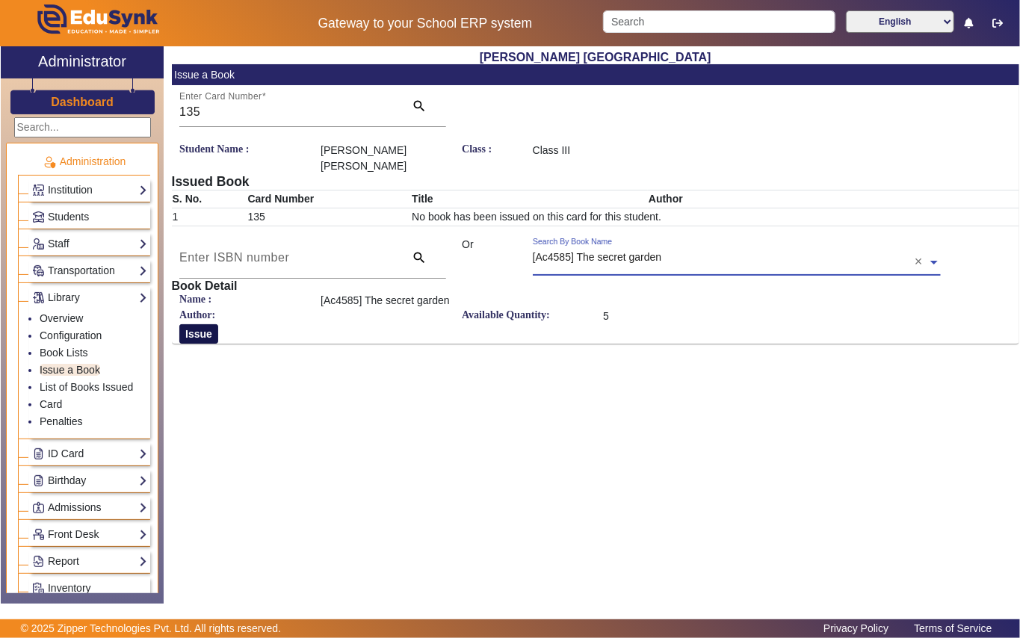
click at [195, 336] on button "Issue" at bounding box center [198, 333] width 39 height 19
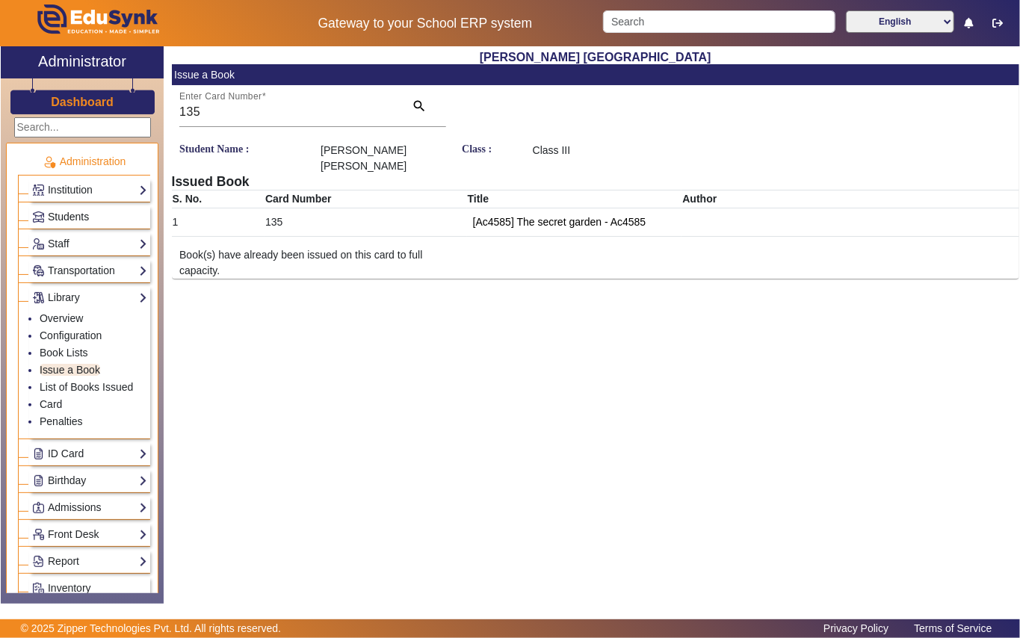
click at [96, 219] on link "Students" at bounding box center [89, 216] width 115 height 17
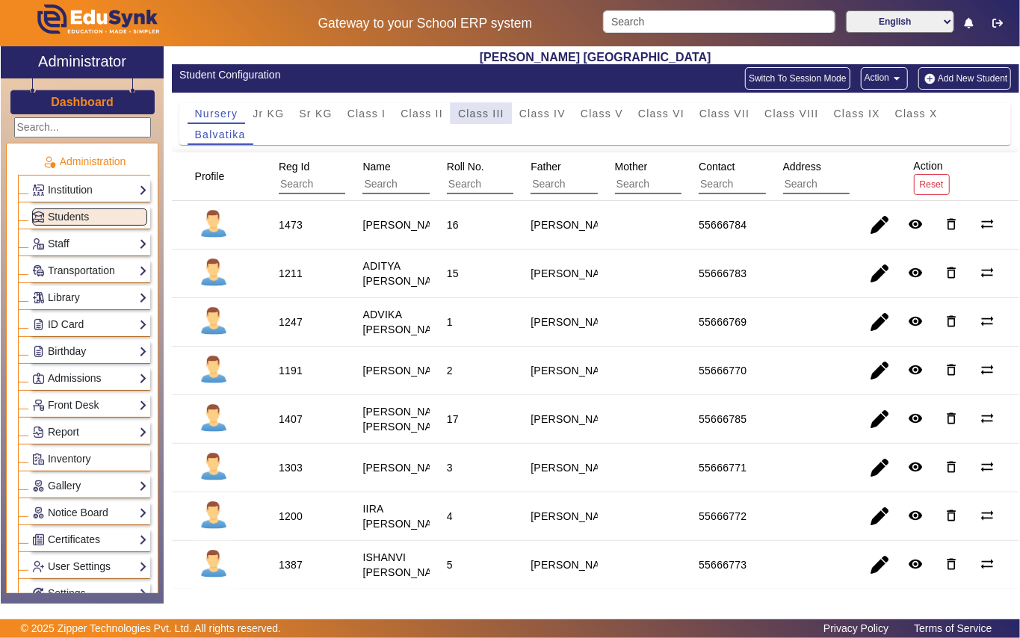
click at [477, 108] on span "Class III" at bounding box center [481, 113] width 46 height 10
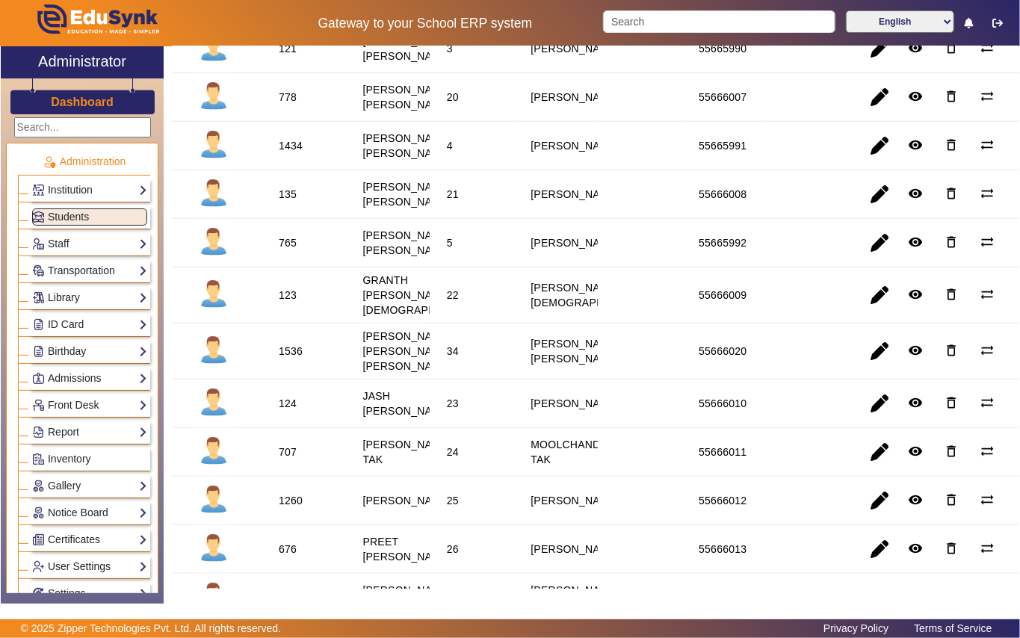
scroll to position [697, 0]
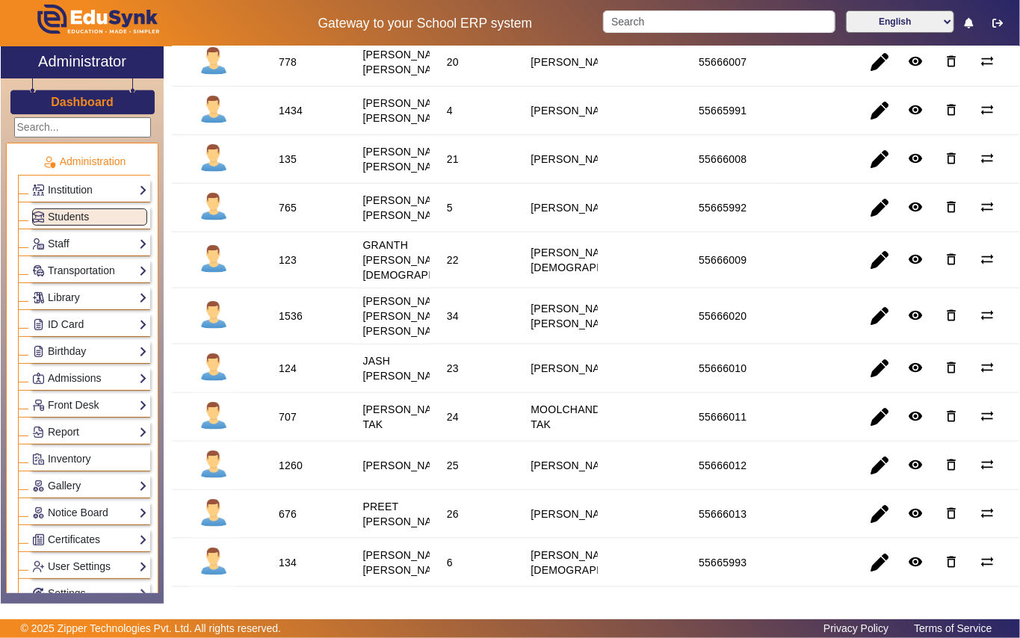
click at [285, 376] on div "124" at bounding box center [288, 368] width 18 height 15
click at [91, 302] on link "Library" at bounding box center [89, 297] width 115 height 17
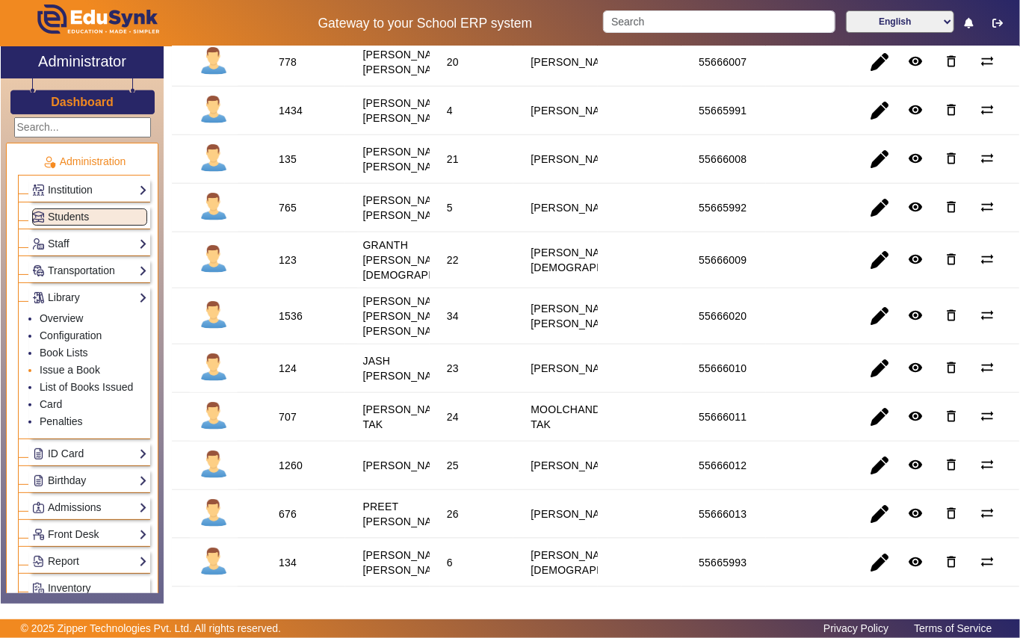
click at [100, 366] on li "Issue a Book" at bounding box center [94, 370] width 108 height 17
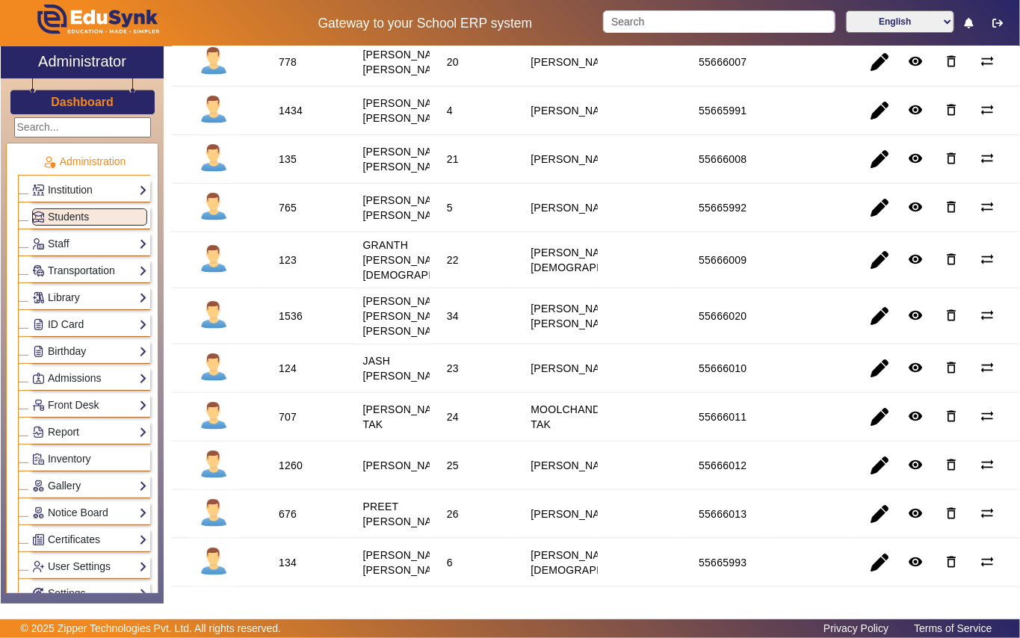
click at [288, 376] on div "124" at bounding box center [288, 368] width 18 height 15
click at [102, 294] on link "Library" at bounding box center [89, 297] width 115 height 17
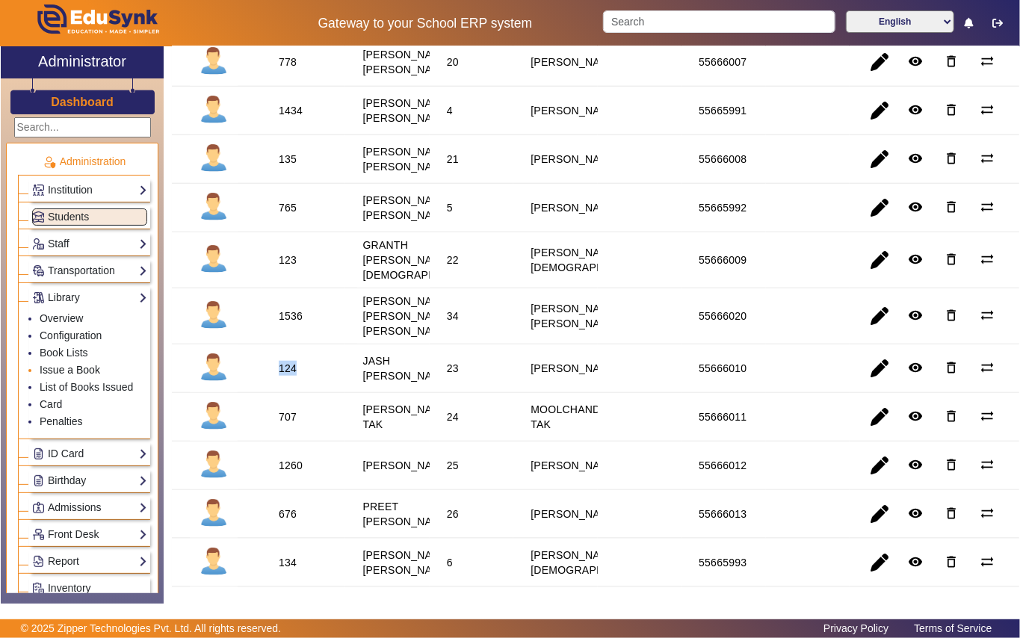
click at [90, 365] on link "Issue a Book" at bounding box center [70, 370] width 61 height 12
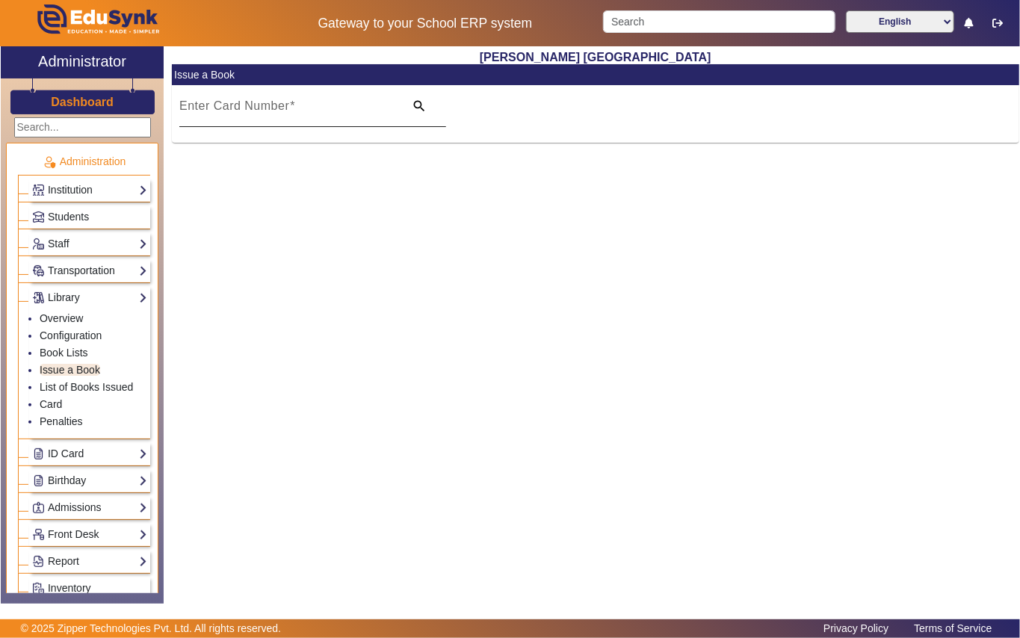
click at [239, 111] on mat-label "Enter Card Number" at bounding box center [234, 105] width 110 height 13
click at [239, 111] on input "Enter Card Number" at bounding box center [287, 112] width 216 height 18
paste input "124"
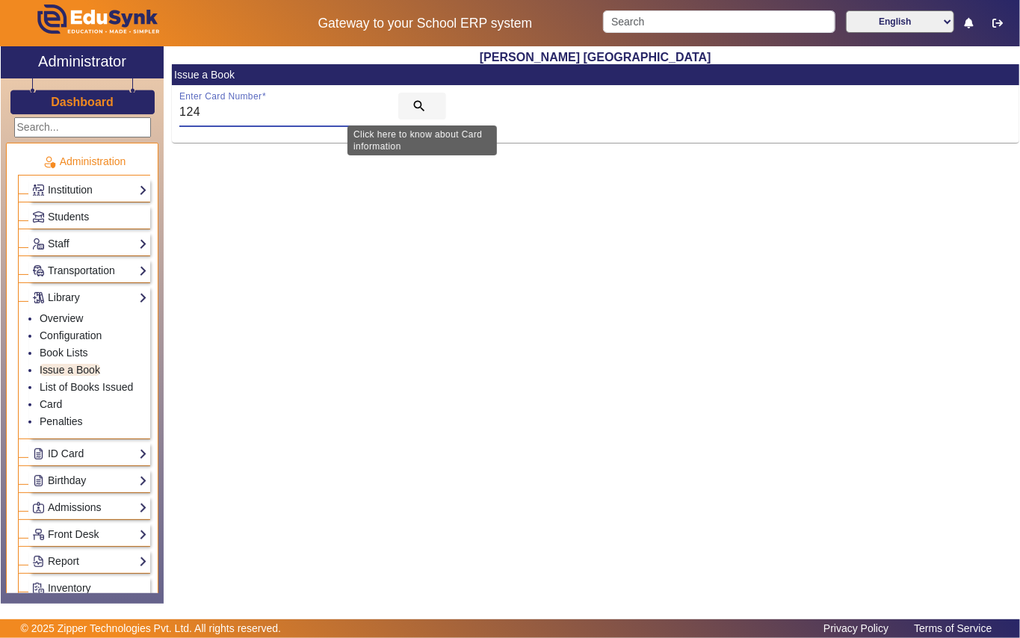
type input "124"
click at [412, 102] on mat-icon "search" at bounding box center [419, 106] width 15 height 15
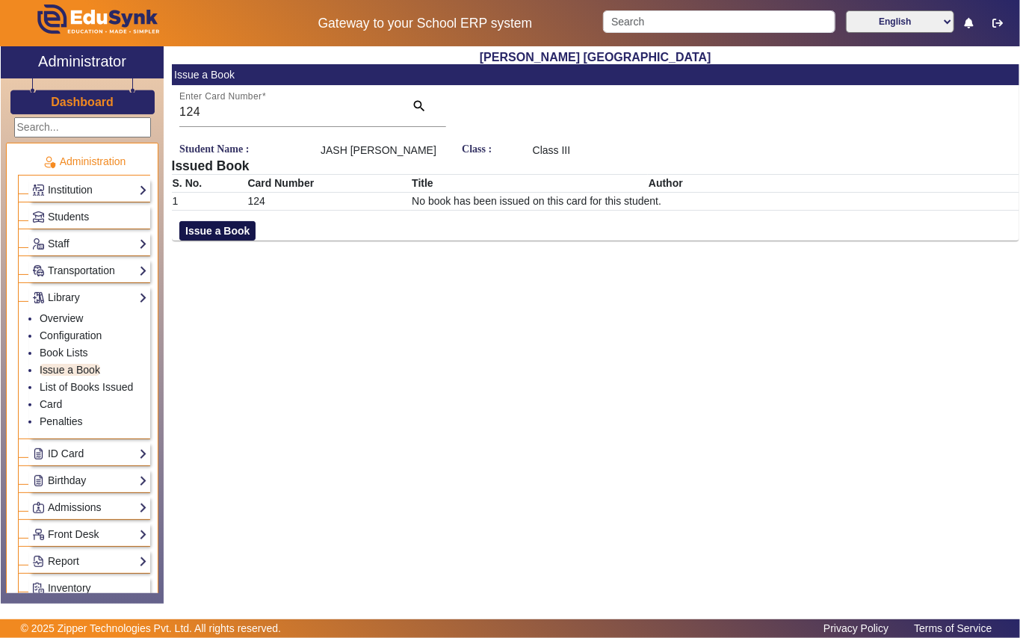
click at [215, 229] on button "Issue a Book" at bounding box center [217, 230] width 76 height 19
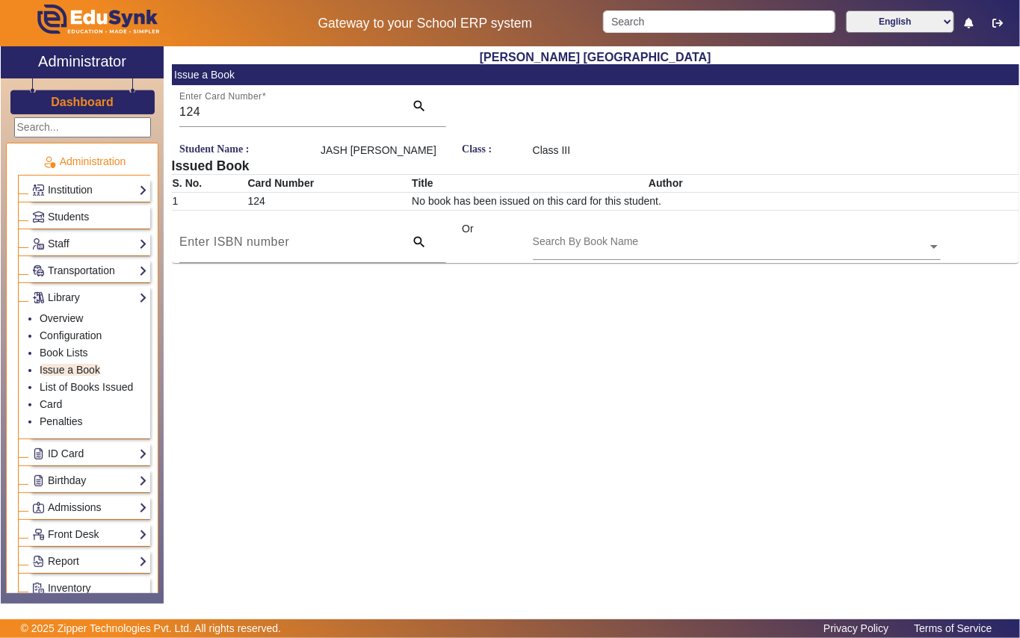
click at [610, 238] on div "Search By Book Name" at bounding box center [730, 229] width 395 height 17
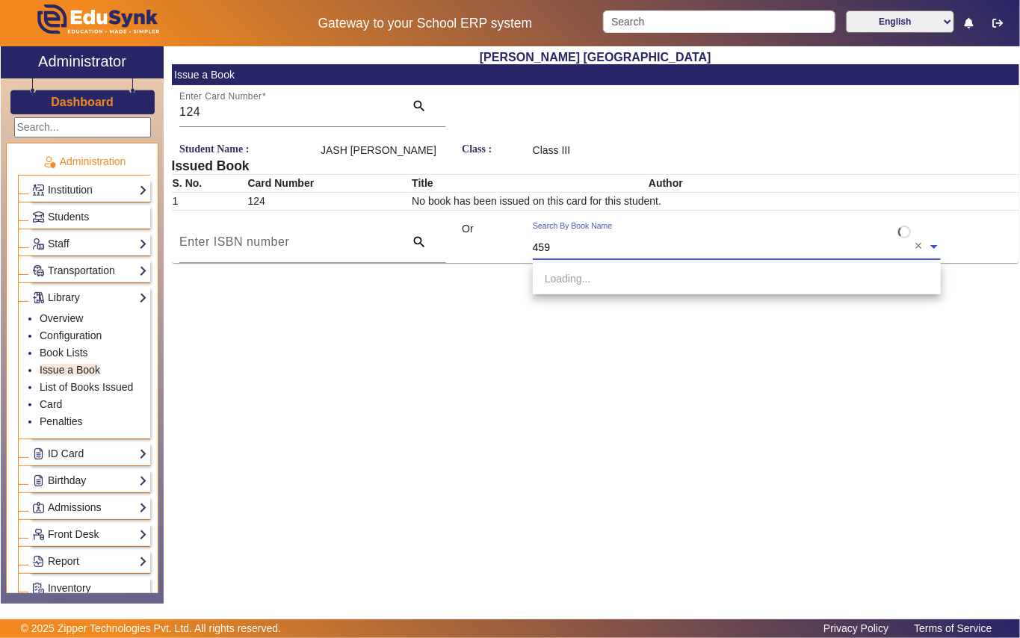
type input "4596"
click at [620, 282] on span "[Ac4596] The fir tree" at bounding box center [592, 279] width 95 height 12
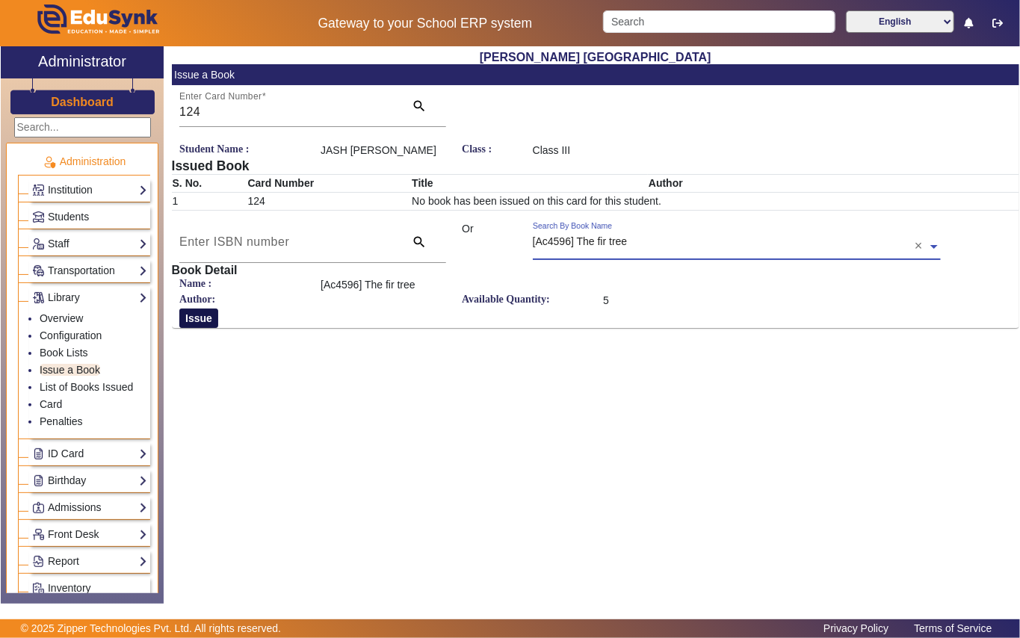
click at [208, 323] on button "Issue" at bounding box center [198, 318] width 39 height 19
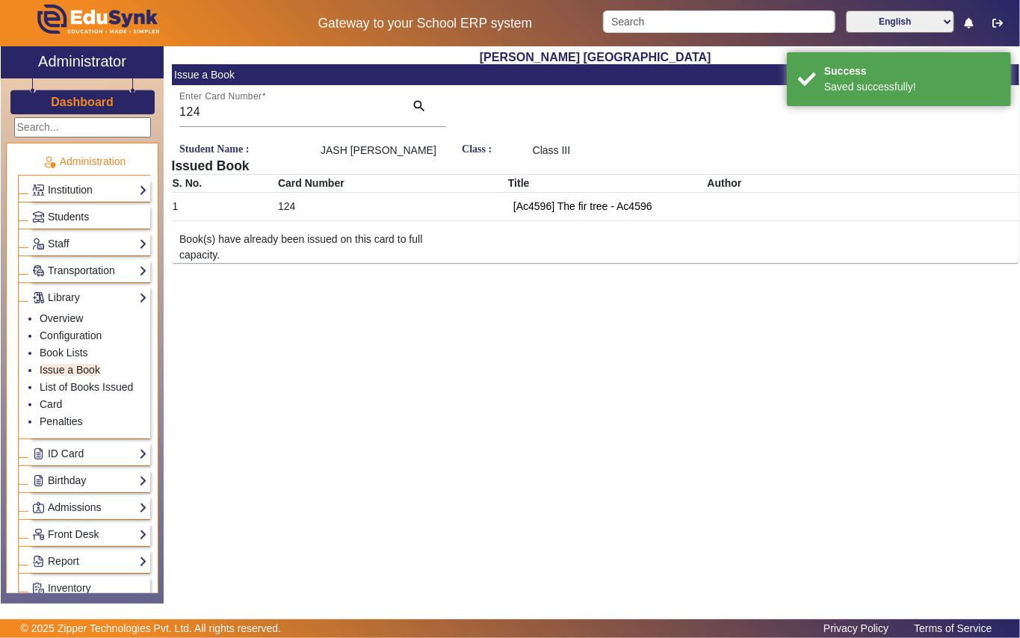
click at [102, 211] on link "Students" at bounding box center [89, 216] width 115 height 17
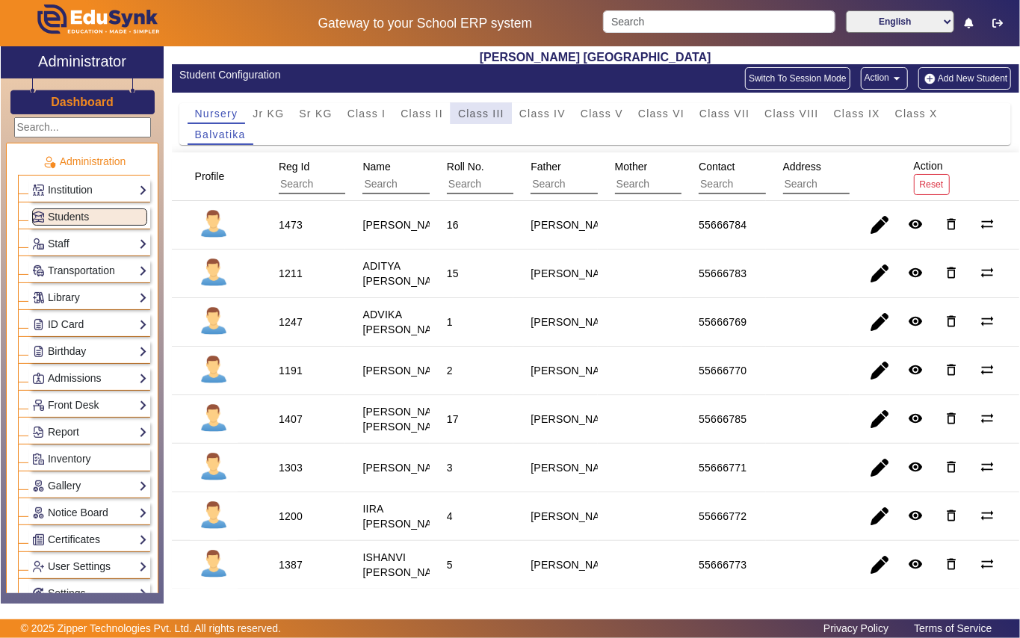
click at [480, 111] on span "Class III" at bounding box center [481, 113] width 46 height 10
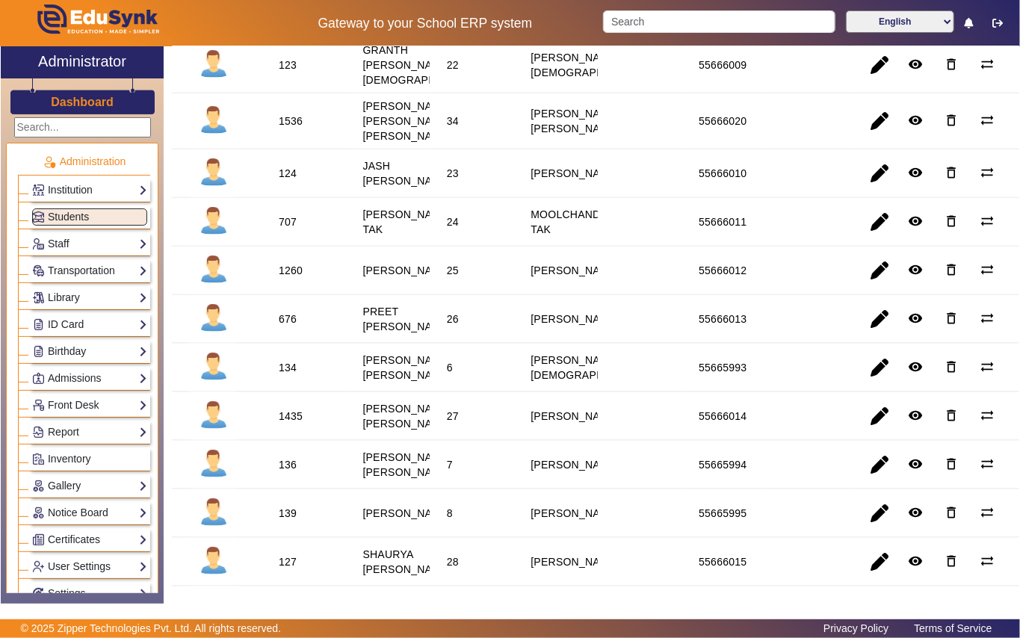
scroll to position [897, 0]
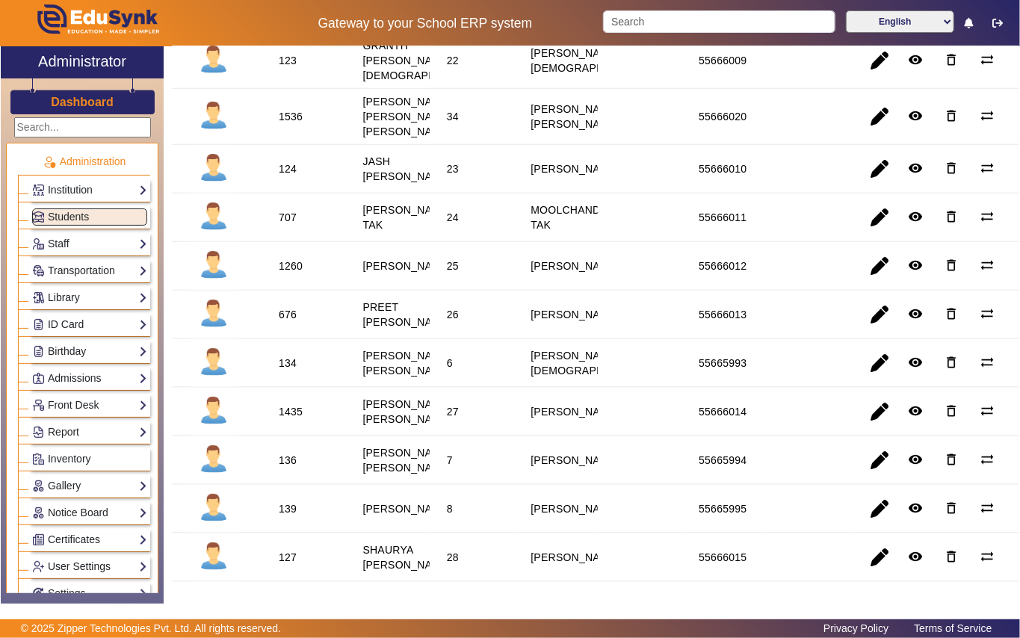
click at [282, 225] on div "707" at bounding box center [288, 217] width 18 height 15
click at [90, 300] on link "Library" at bounding box center [89, 297] width 115 height 17
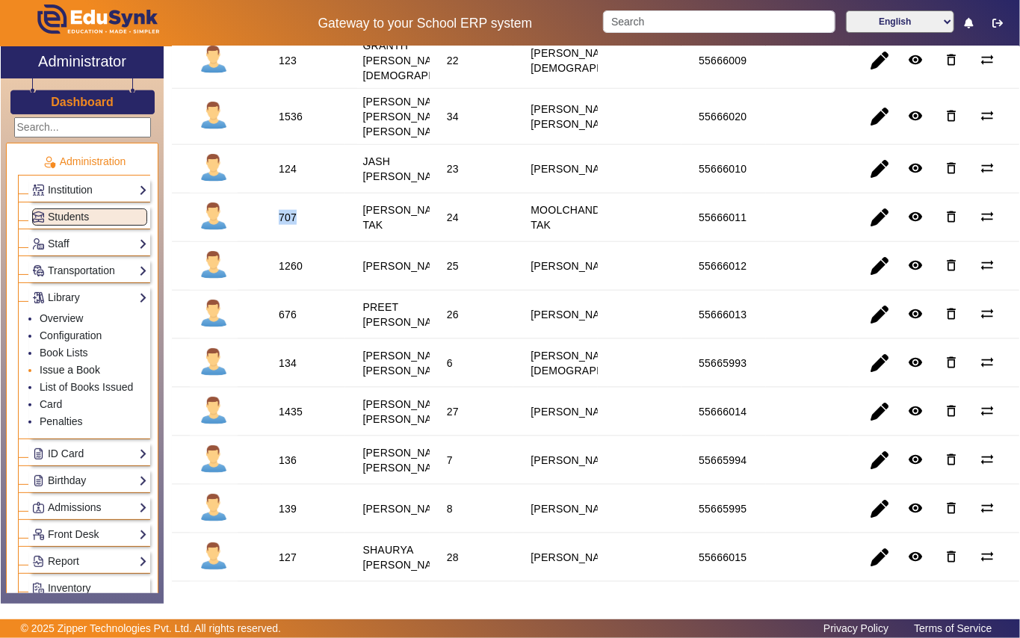
click at [84, 369] on link "Issue a Book" at bounding box center [70, 370] width 61 height 12
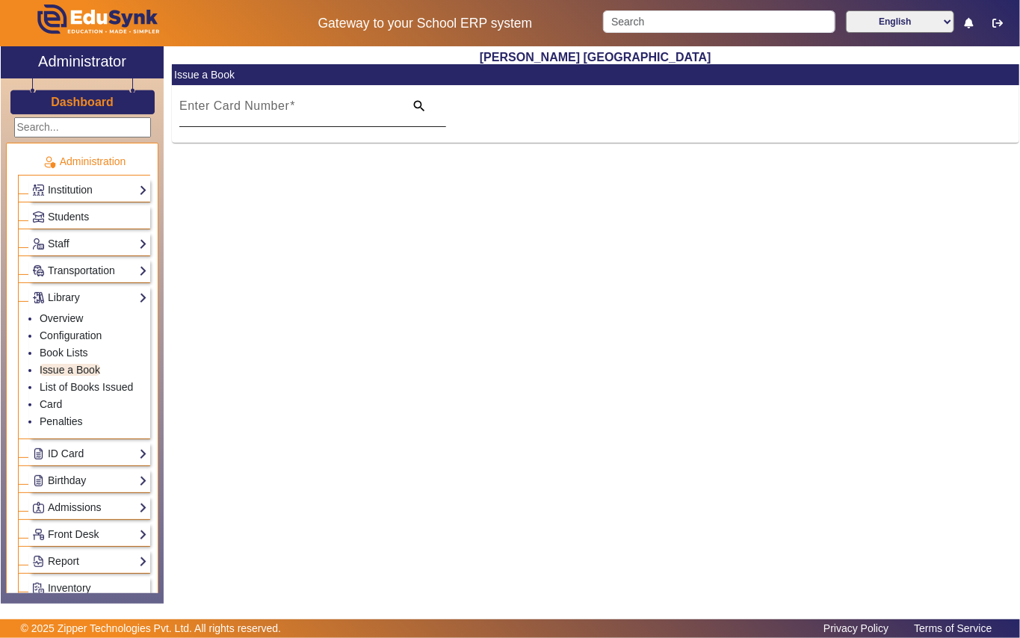
click at [247, 103] on mat-label "Enter Card Number" at bounding box center [234, 105] width 110 height 13
click at [247, 103] on input "Enter Card Number" at bounding box center [287, 112] width 216 height 18
paste input "707"
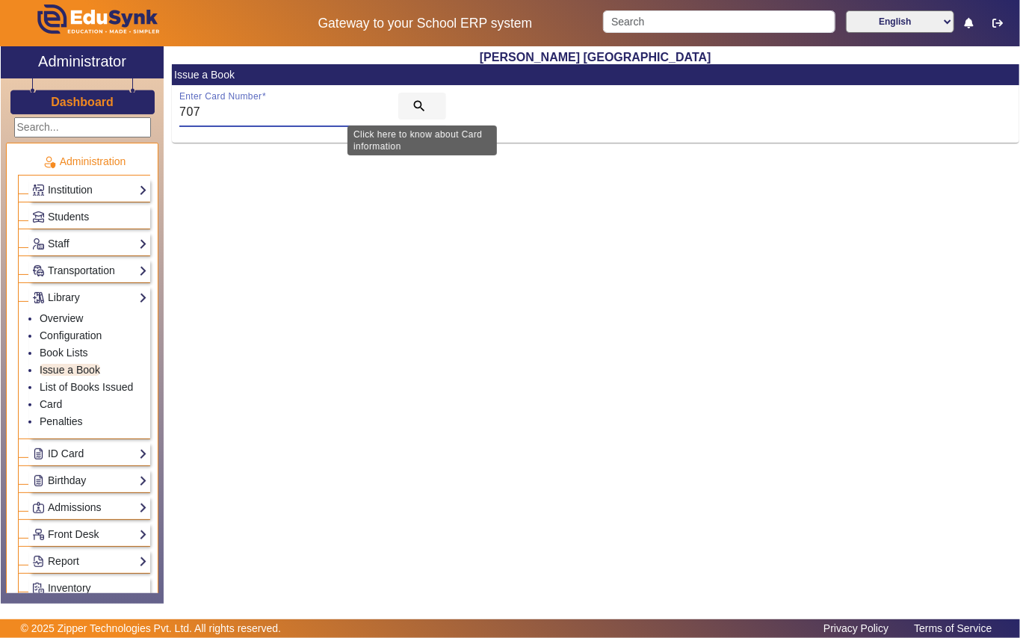
type input "707"
click at [413, 103] on mat-icon "search" at bounding box center [419, 106] width 15 height 15
click at [99, 209] on link "Students" at bounding box center [89, 216] width 115 height 17
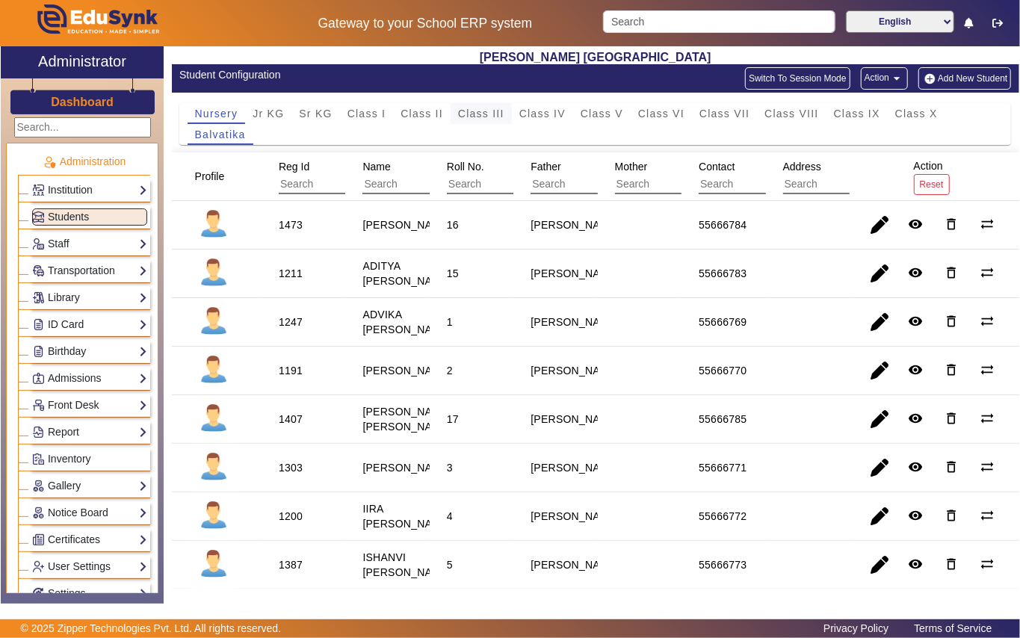
click at [477, 114] on span "Class III" at bounding box center [481, 113] width 46 height 10
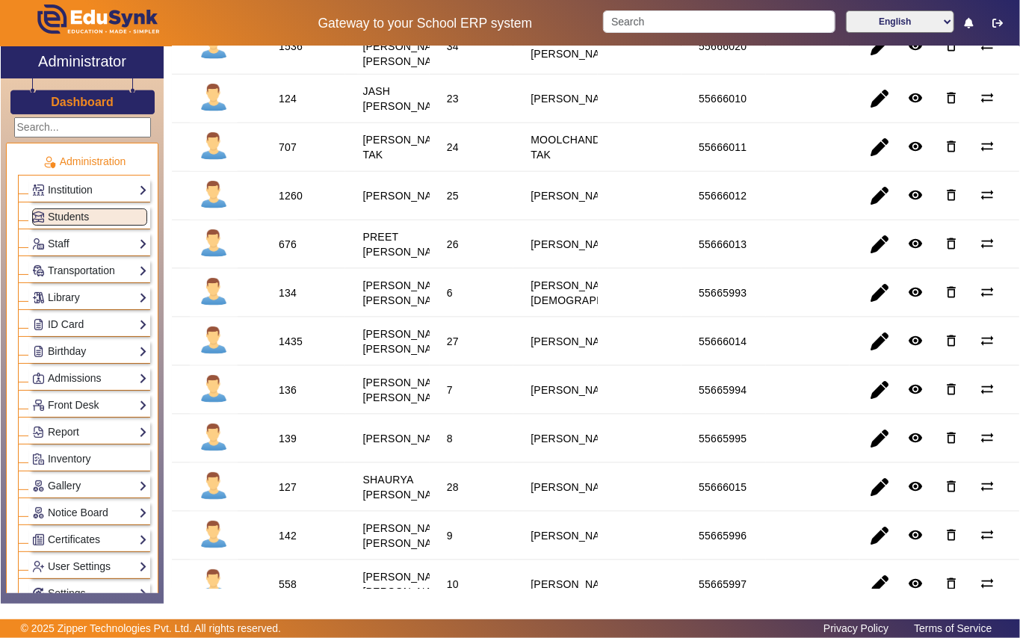
scroll to position [996, 0]
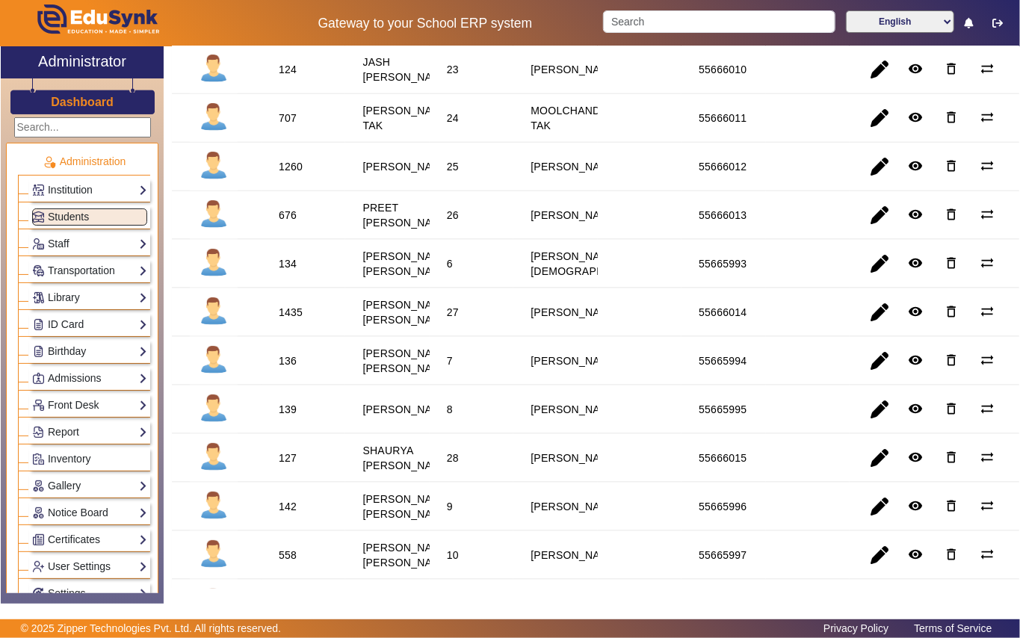
click at [288, 174] on div "1260" at bounding box center [291, 166] width 24 height 15
click at [282, 174] on div "1260" at bounding box center [291, 166] width 24 height 15
click at [288, 174] on div "1260" at bounding box center [291, 166] width 24 height 15
click at [84, 291] on link "Library" at bounding box center [89, 297] width 115 height 17
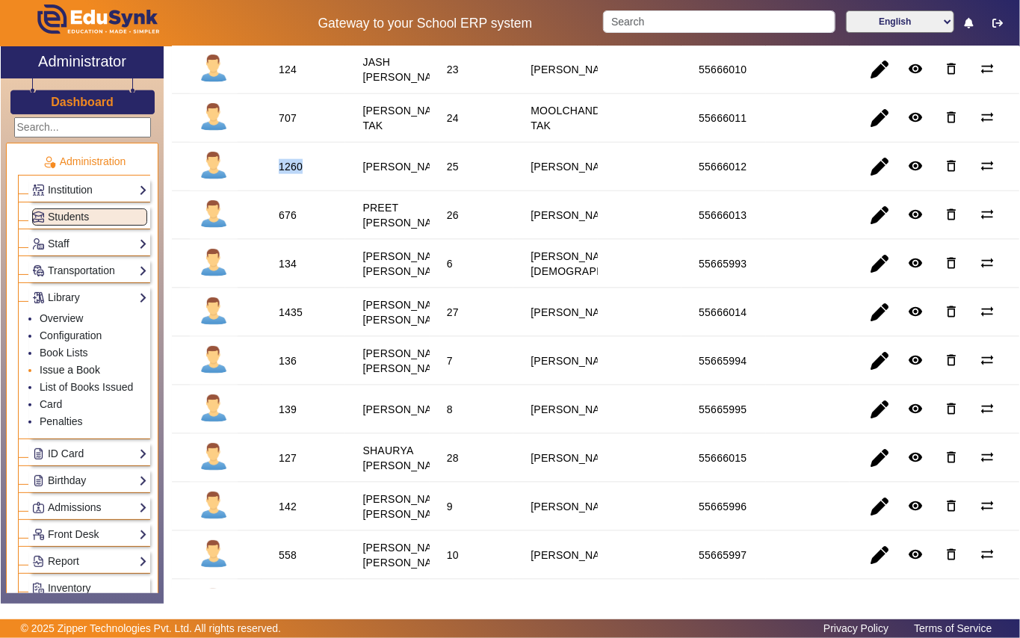
click at [90, 366] on link "Issue a Book" at bounding box center [70, 370] width 61 height 12
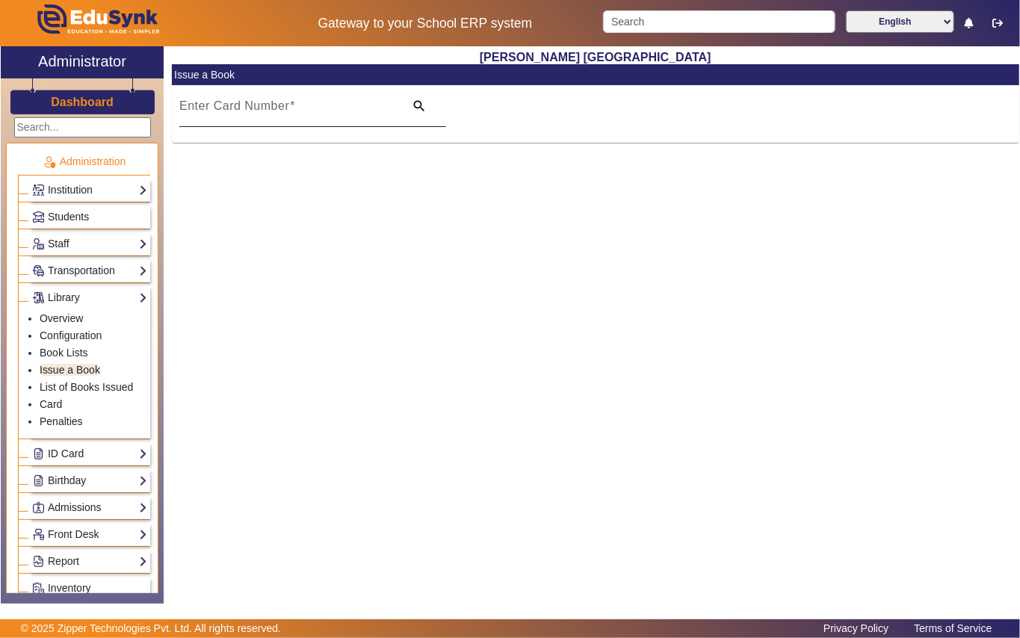
click at [210, 109] on mat-label "Enter Card Number" at bounding box center [234, 105] width 110 height 13
click at [210, 109] on input "Enter Card Number" at bounding box center [287, 112] width 216 height 18
paste input "1260"
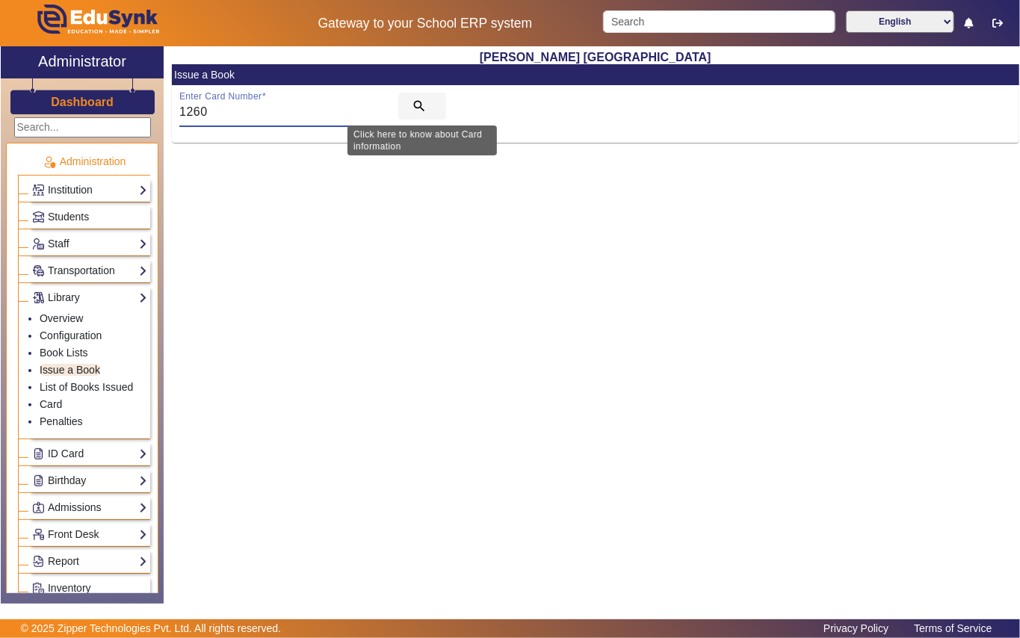
type input "1260"
click at [416, 105] on mat-icon "search" at bounding box center [419, 106] width 15 height 15
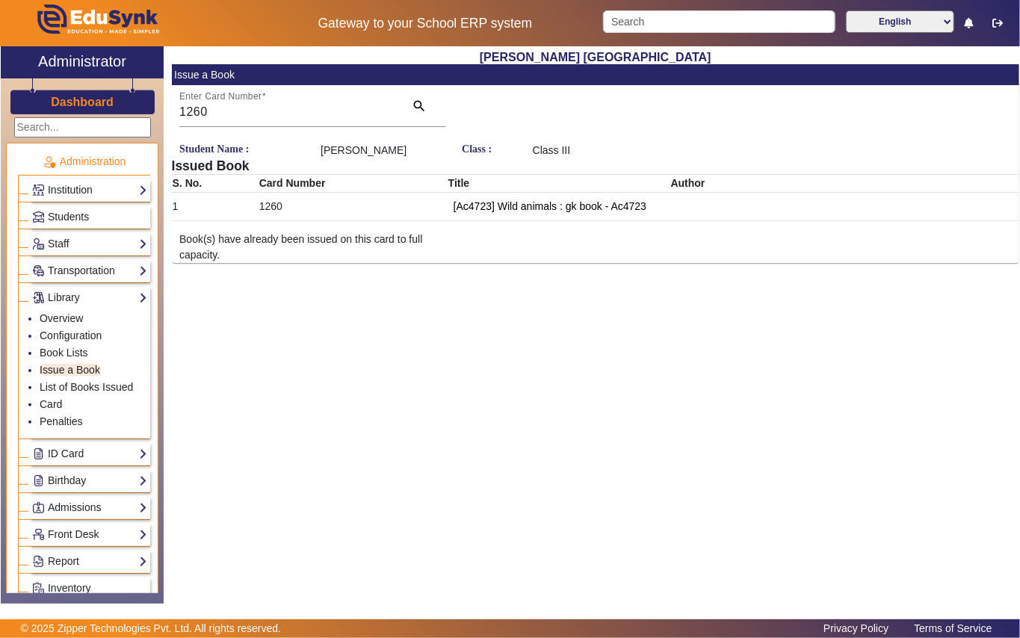
click at [608, 249] on div "Book(s) have already been issued on this card to full capacity." at bounding box center [595, 247] width 847 height 31
click at [105, 215] on link "Students" at bounding box center [89, 216] width 115 height 17
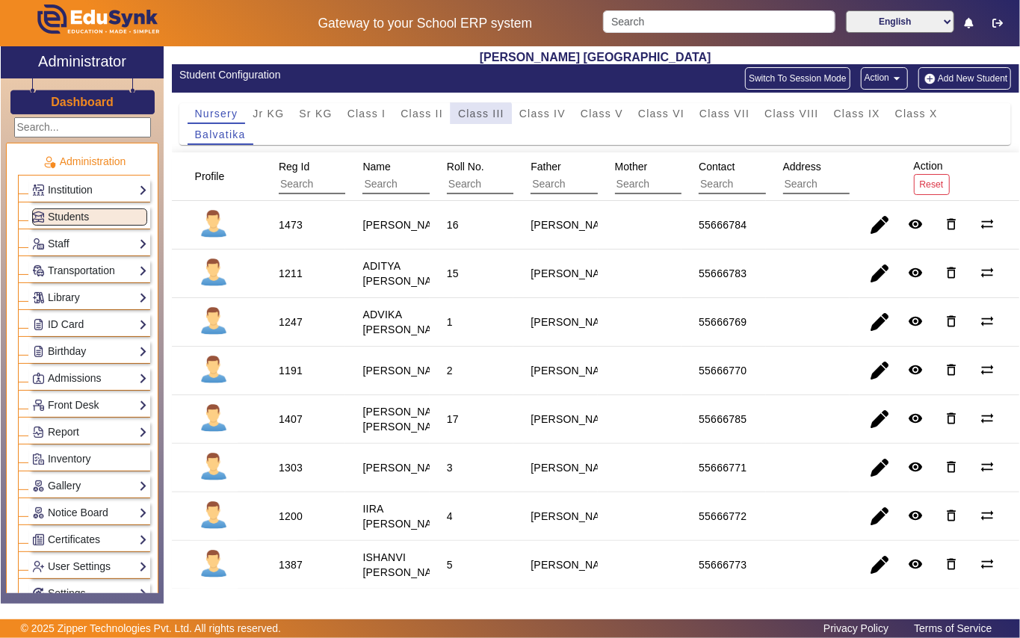
click at [479, 117] on span "Class III" at bounding box center [481, 113] width 46 height 10
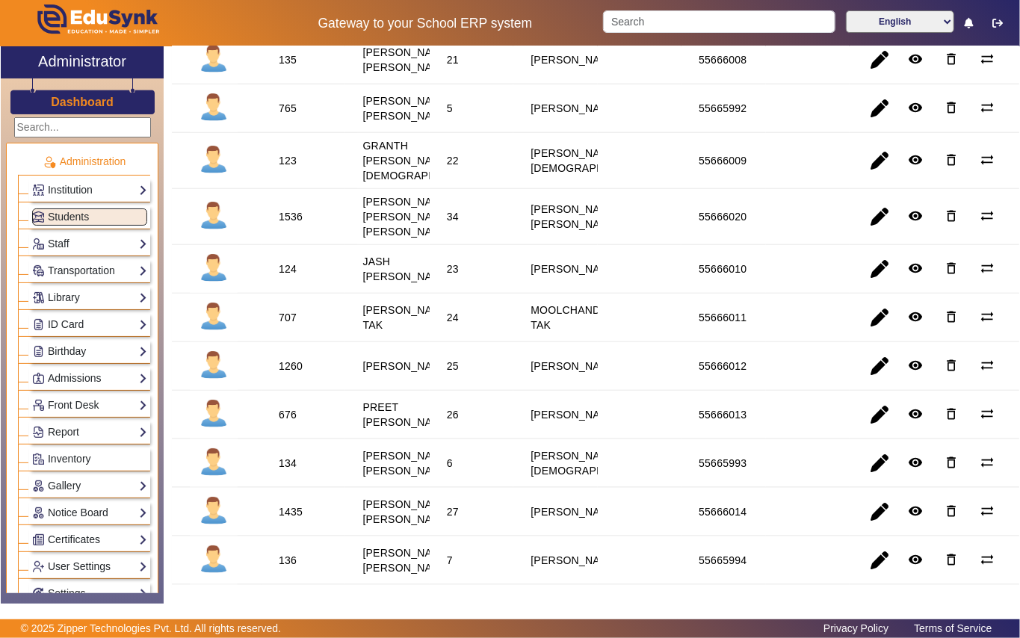
scroll to position [897, 0]
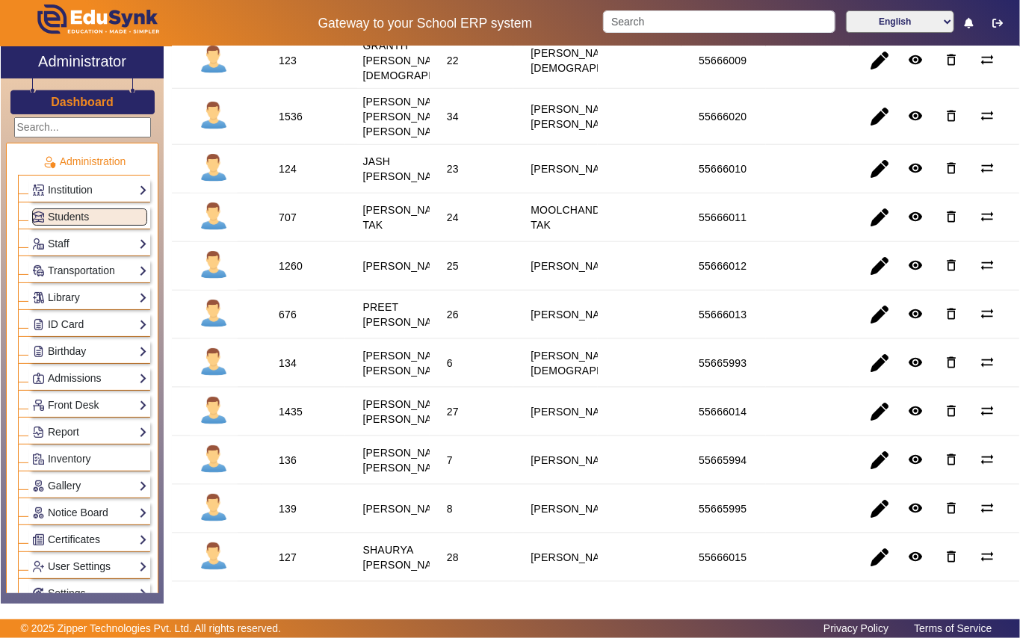
click at [288, 273] on div "1260" at bounding box center [291, 266] width 24 height 15
click at [99, 293] on link "Library" at bounding box center [89, 297] width 115 height 17
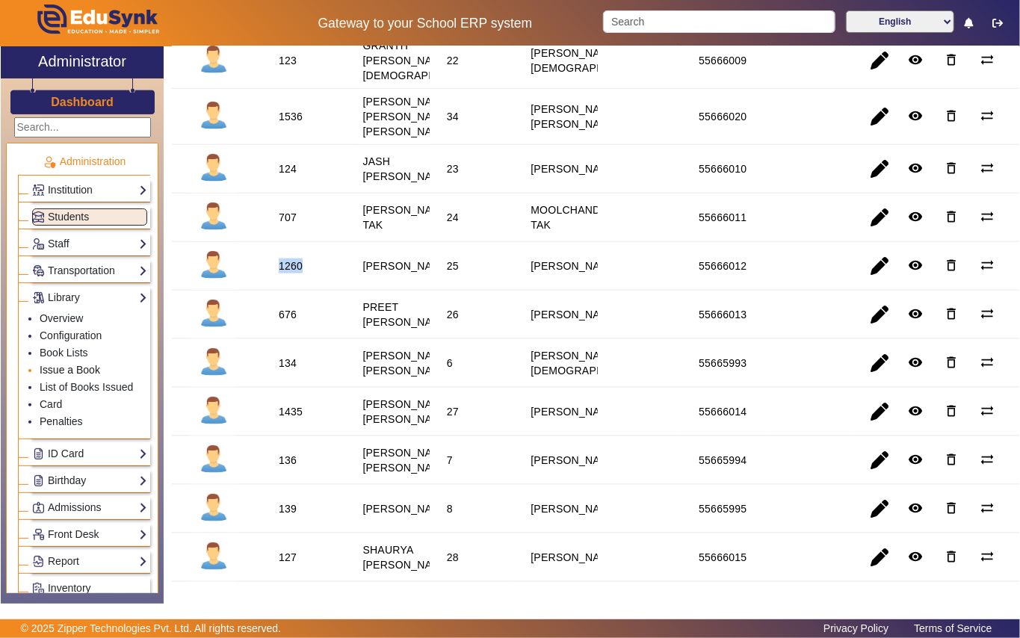
click at [99, 371] on link "Issue a Book" at bounding box center [70, 370] width 61 height 12
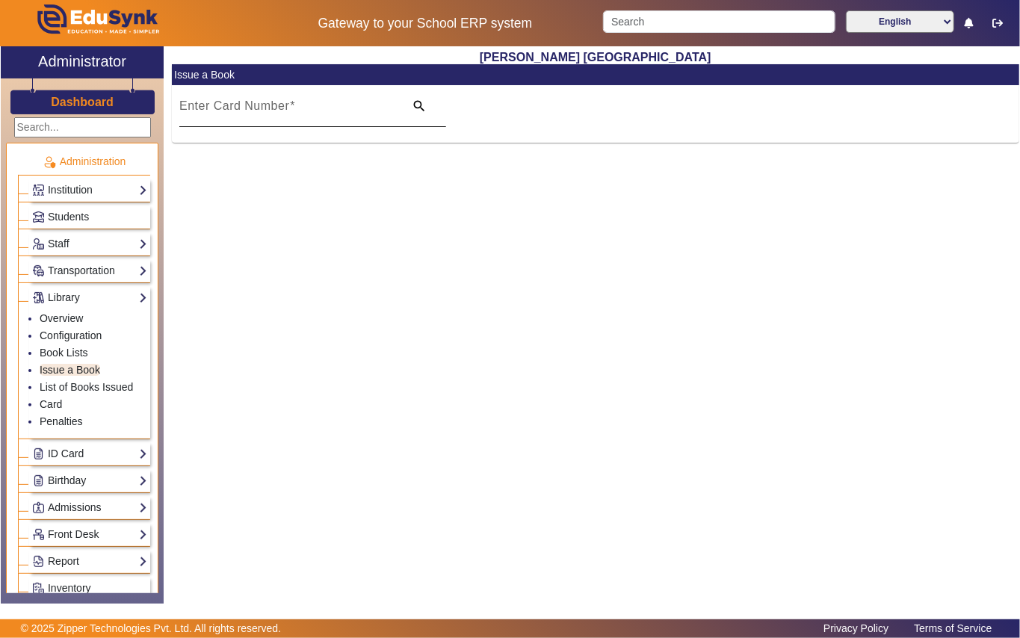
click at [267, 111] on mat-label "Enter Card Number" at bounding box center [234, 105] width 110 height 13
click at [267, 111] on input "Enter Card Number" at bounding box center [287, 112] width 216 height 18
paste input "1260"
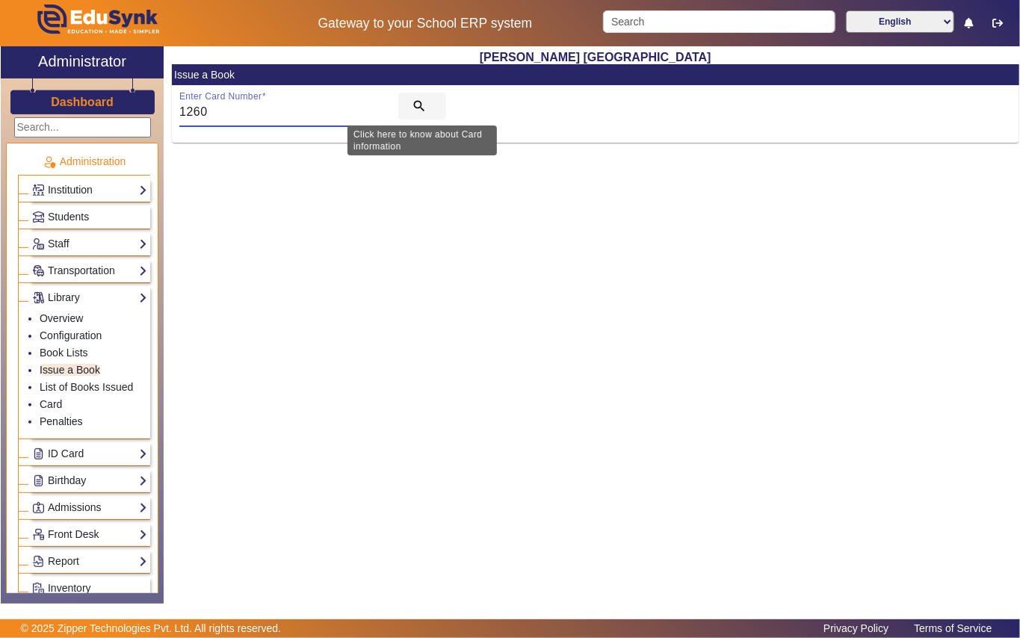
type input "1260"
click at [426, 105] on mat-icon "search" at bounding box center [419, 106] width 15 height 15
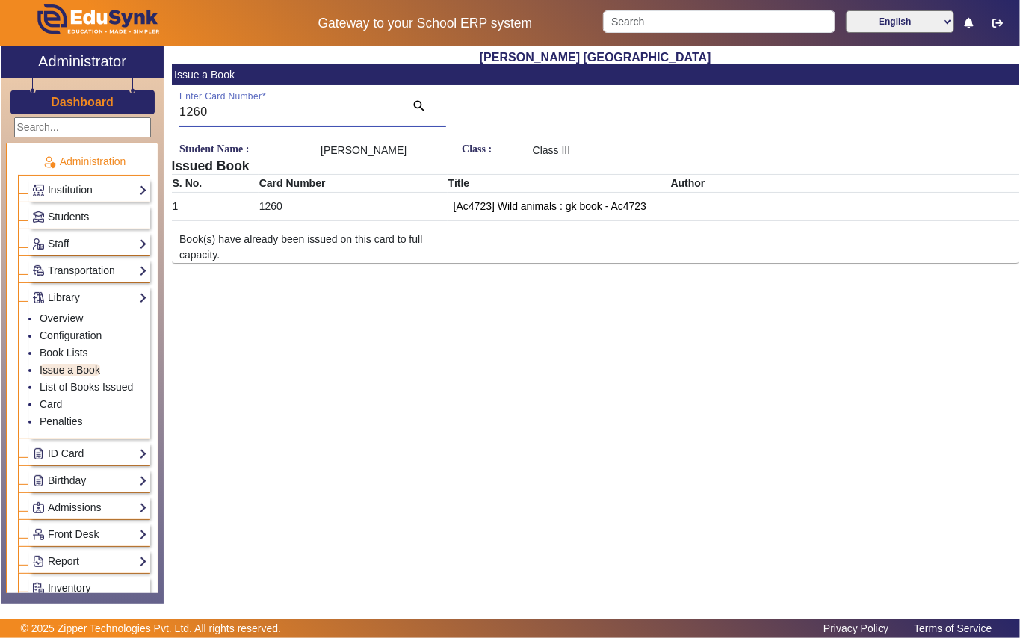
click at [111, 212] on link "Students" at bounding box center [89, 216] width 115 height 17
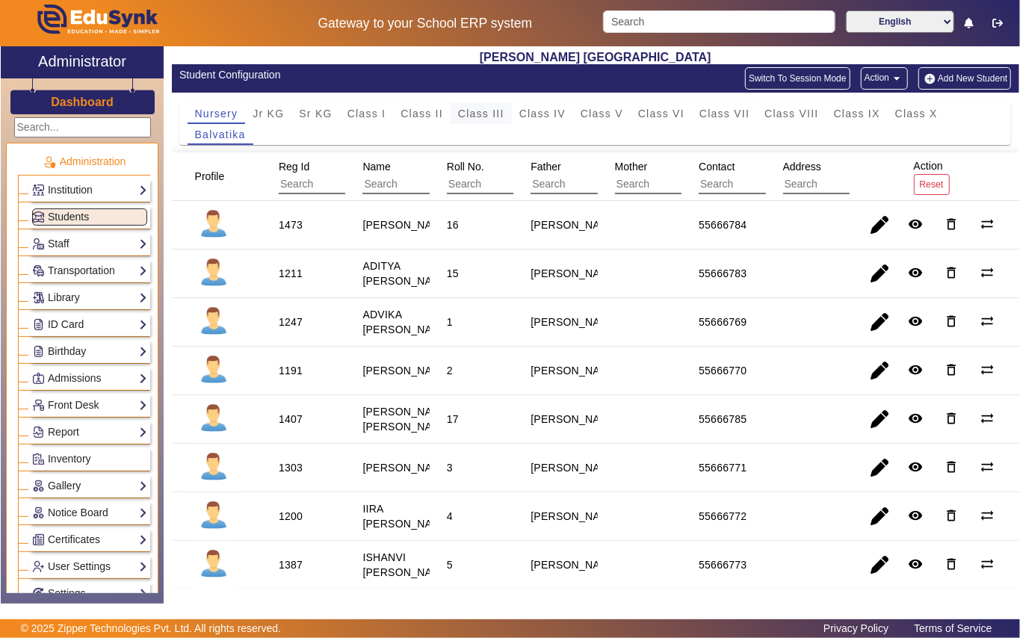
click at [481, 117] on span "Class III" at bounding box center [481, 113] width 46 height 10
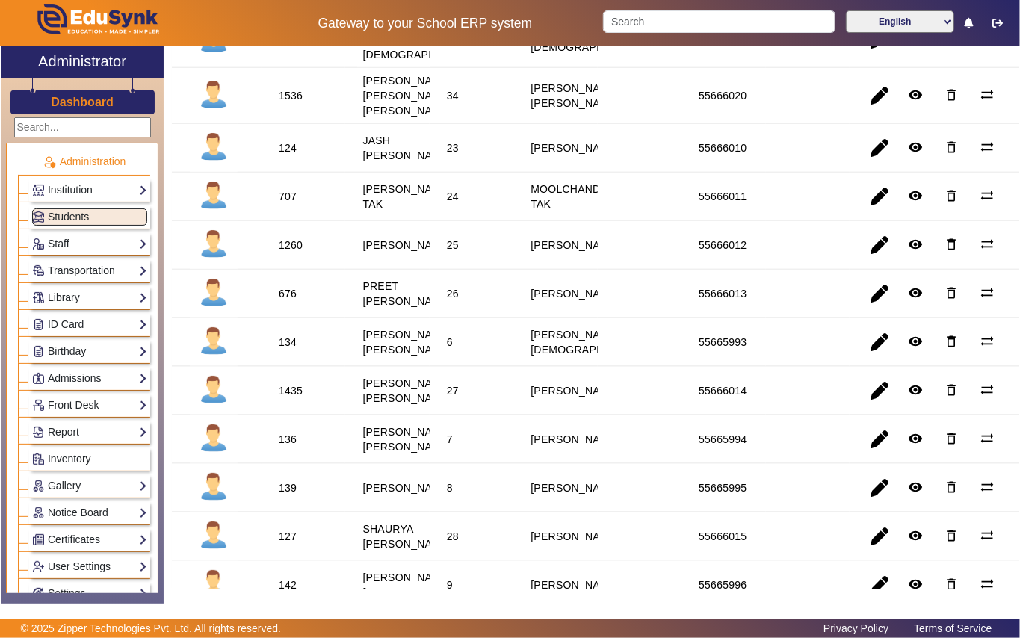
scroll to position [996, 0]
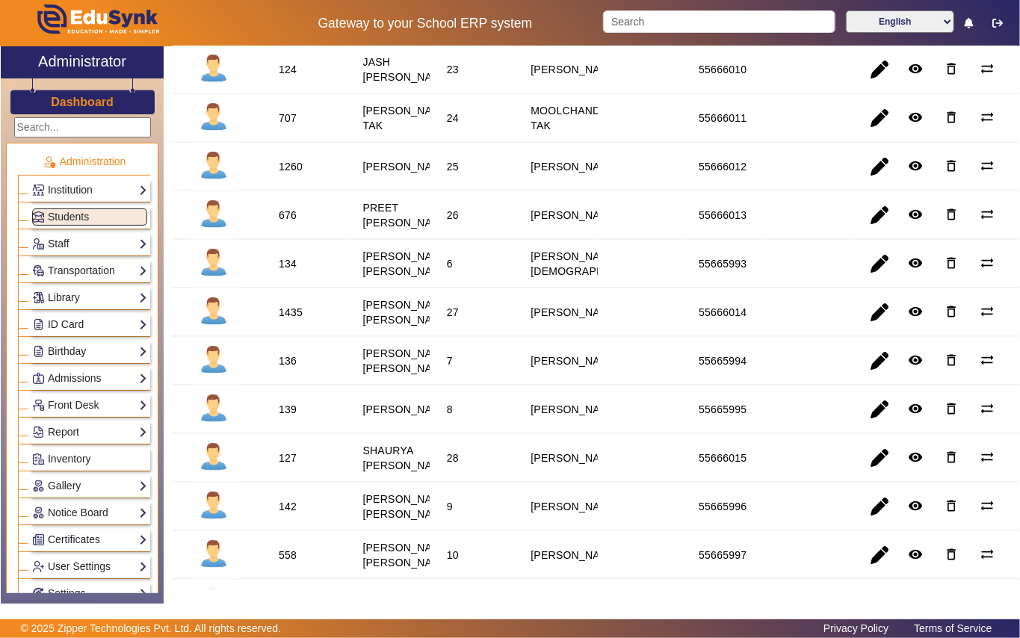
click at [285, 223] on div "676" at bounding box center [288, 215] width 18 height 15
click at [100, 297] on link "Library" at bounding box center [89, 297] width 115 height 17
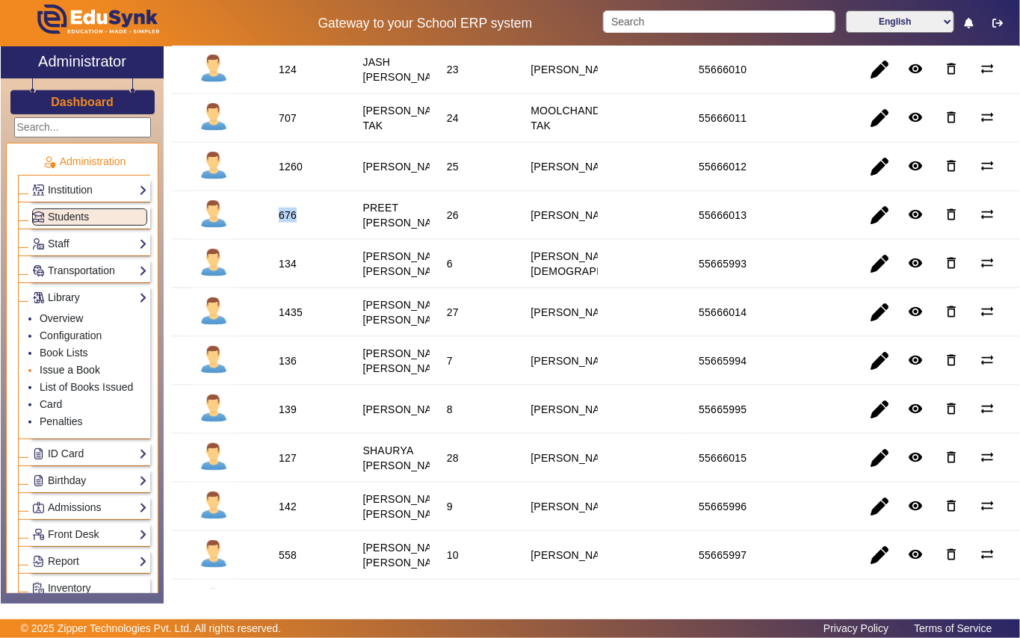
click at [90, 365] on link "Issue a Book" at bounding box center [70, 370] width 61 height 12
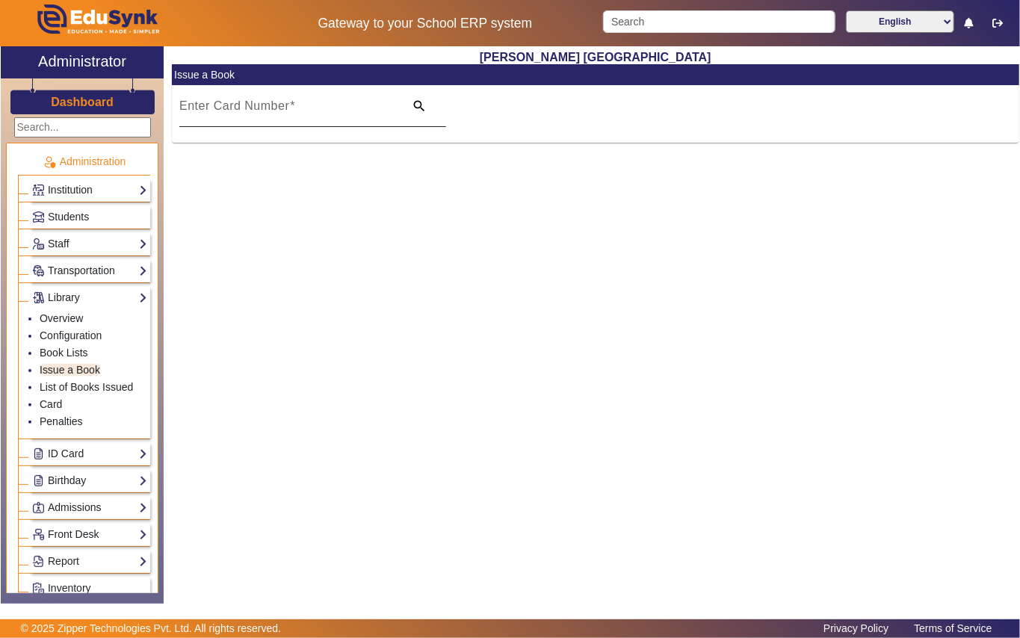
click at [276, 96] on div "Enter Card Number" at bounding box center [287, 106] width 216 height 42
paste input "676"
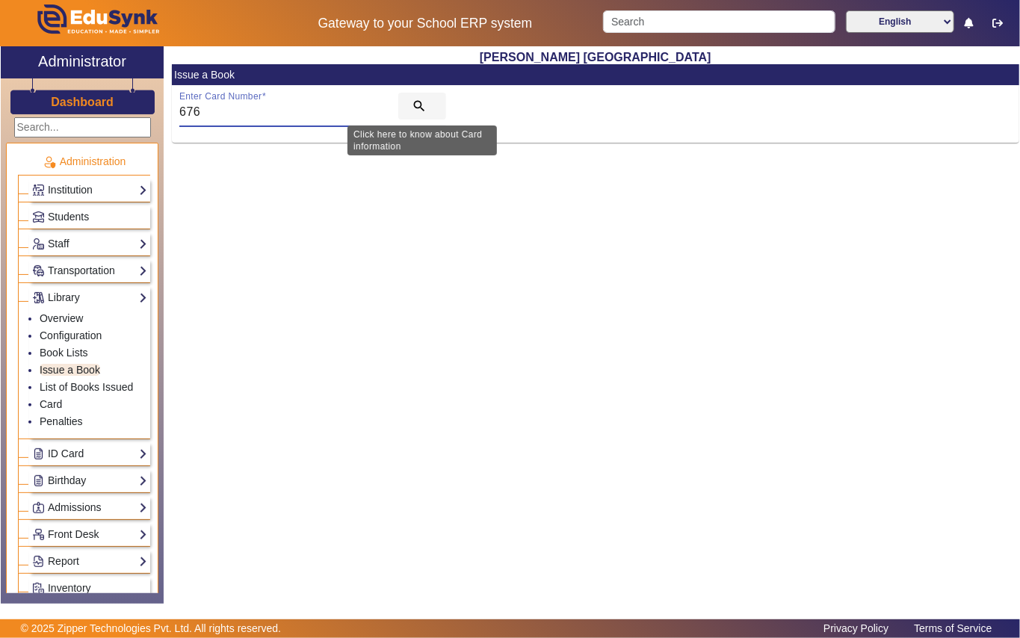
type input "676"
click at [414, 96] on span "search" at bounding box center [422, 106] width 48 height 36
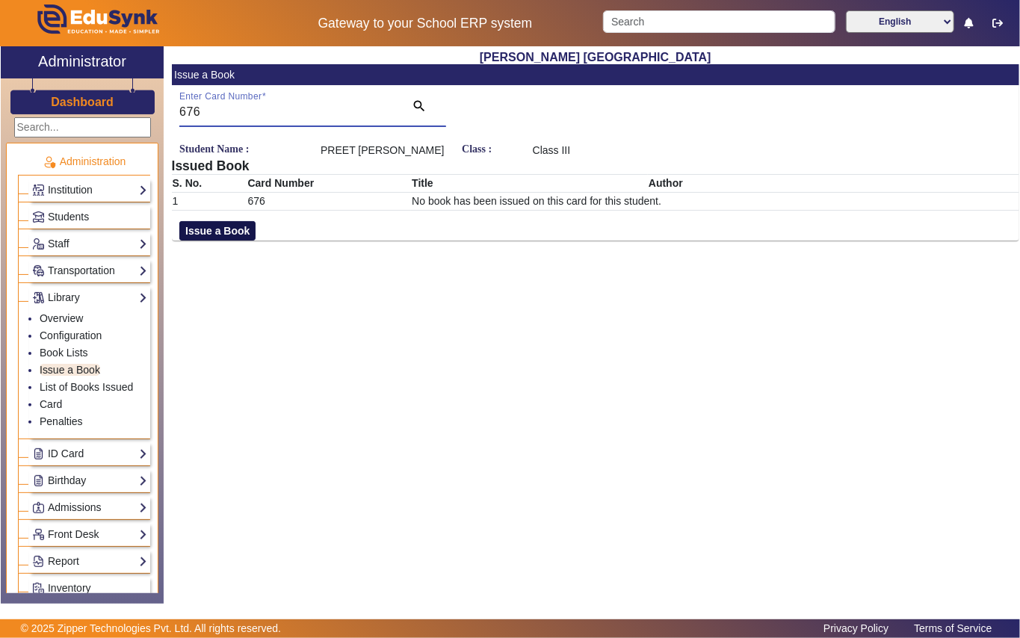
click at [240, 228] on button "Issue a Book" at bounding box center [217, 230] width 76 height 19
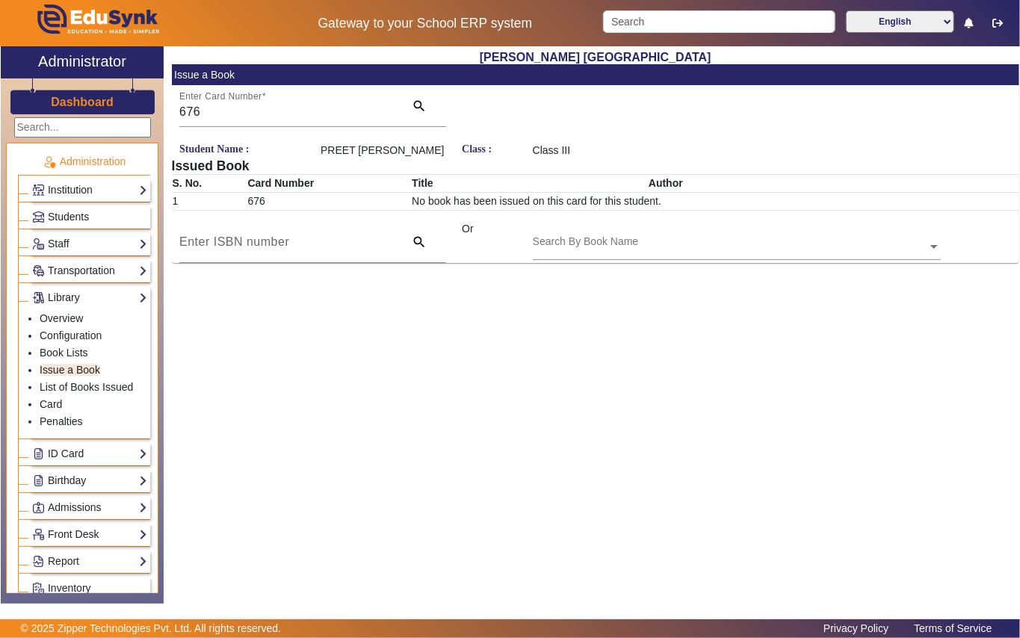
click at [580, 242] on input "text" at bounding box center [737, 248] width 408 height 16
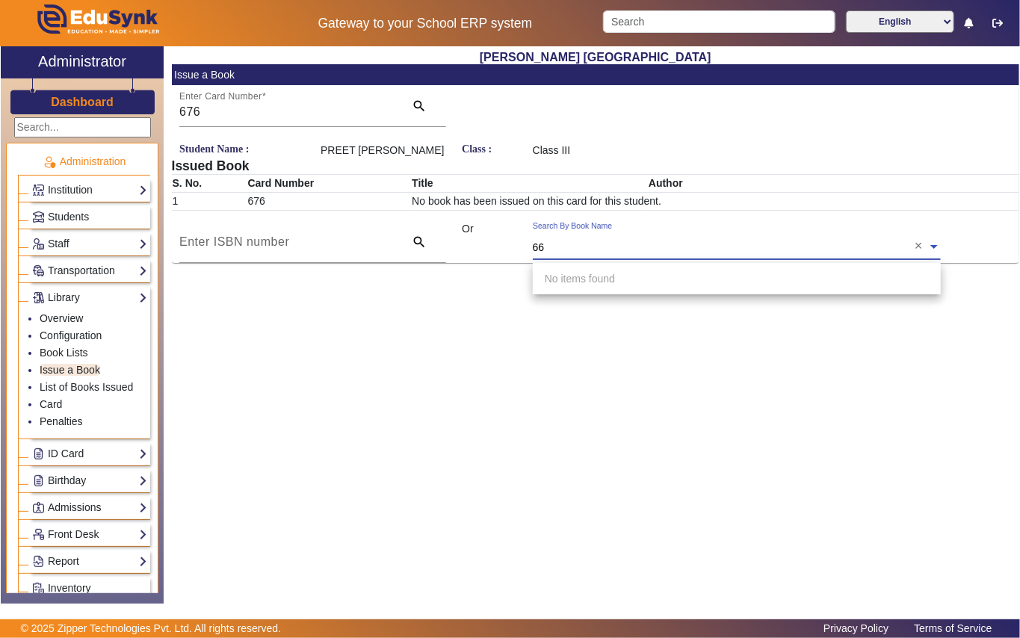
type input "668"
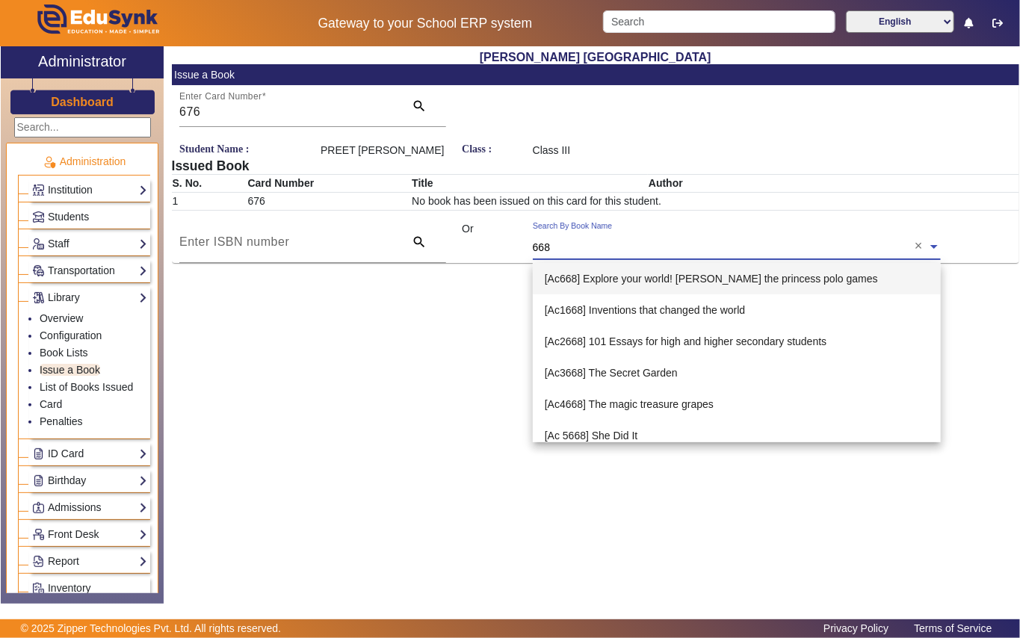
click at [649, 276] on span "[Ac668] Explore your world! [PERSON_NAME] the princess polo games" at bounding box center [711, 279] width 333 height 12
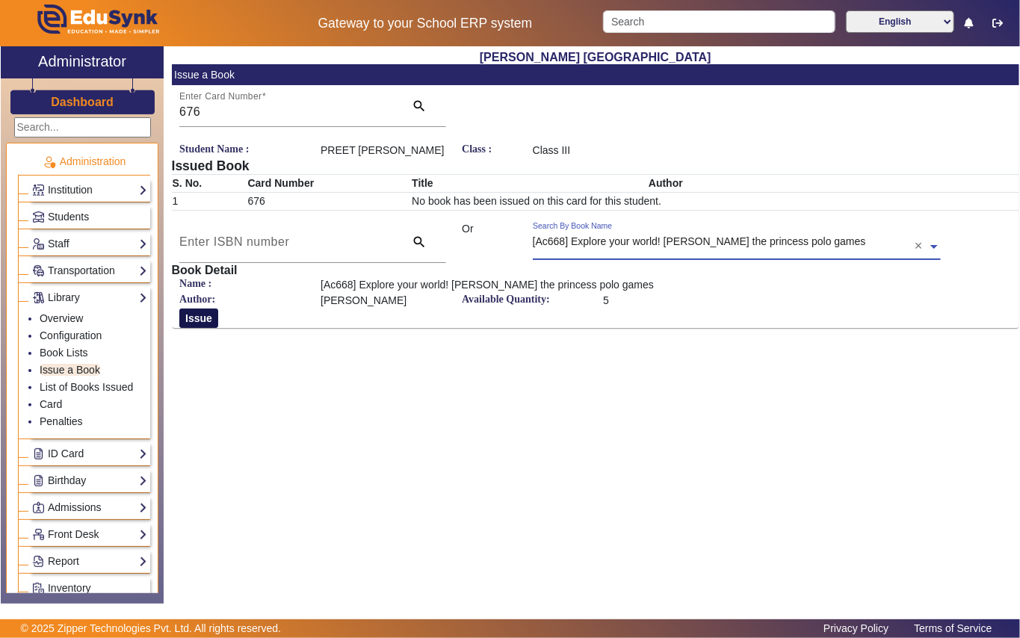
click at [199, 324] on button "Issue" at bounding box center [198, 318] width 39 height 19
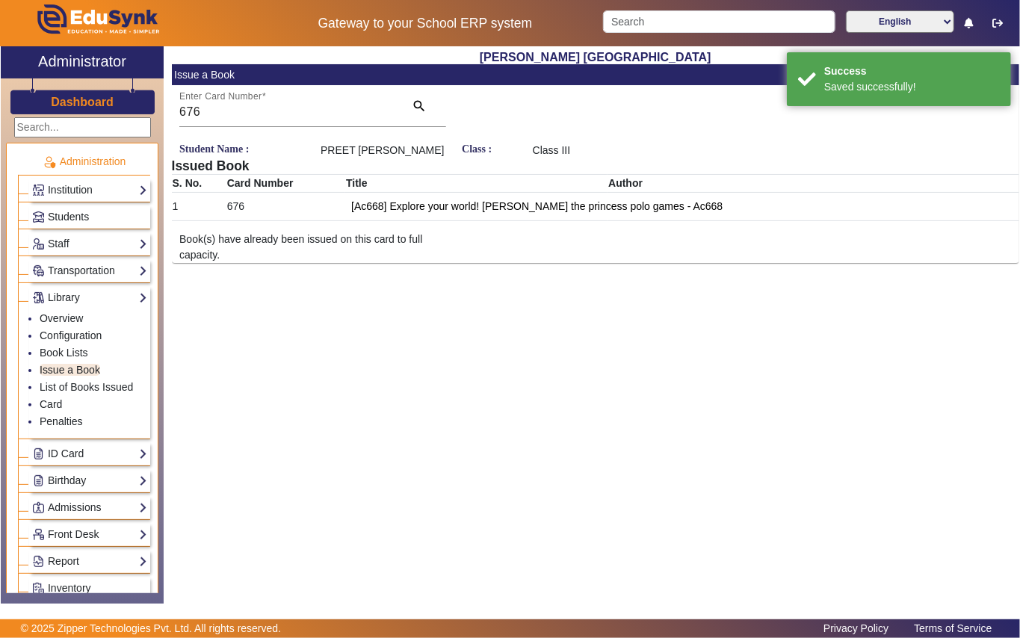
click at [108, 214] on link "Students" at bounding box center [89, 216] width 115 height 17
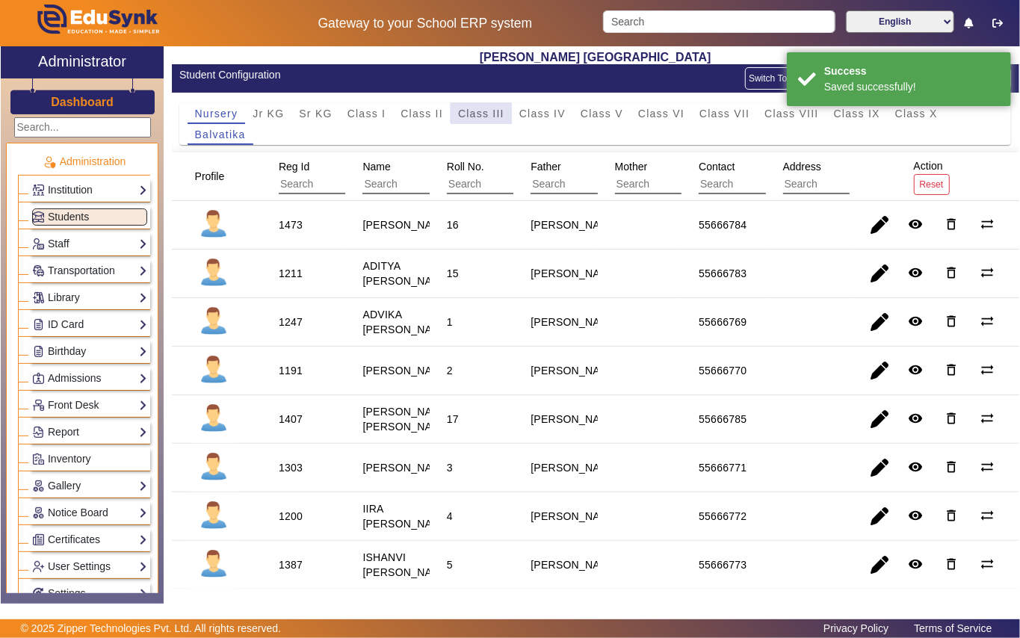
click at [491, 114] on span "Class III" at bounding box center [481, 113] width 46 height 10
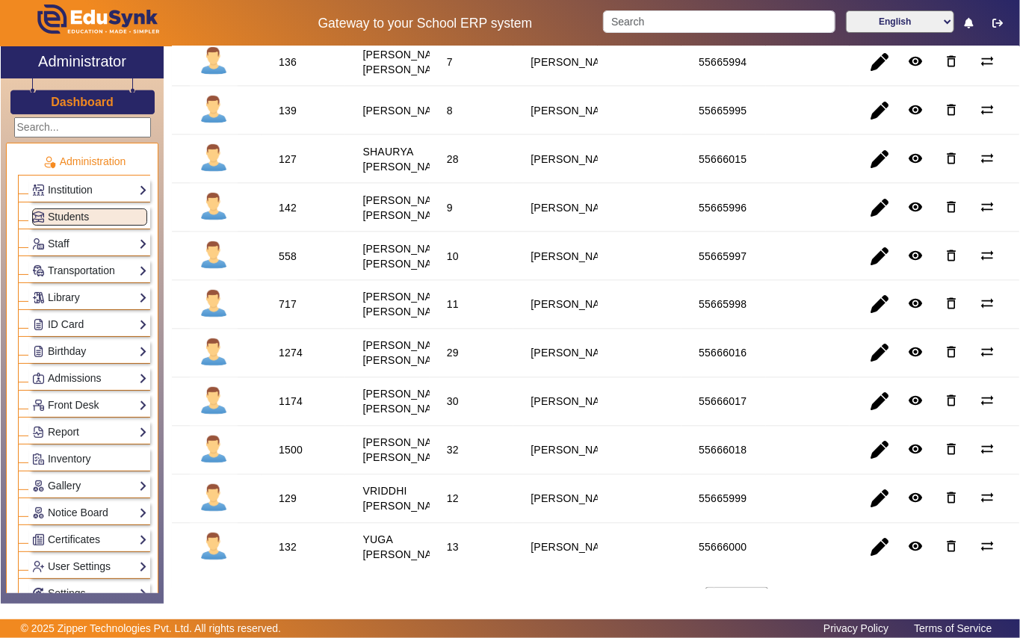
scroll to position [1196, 0]
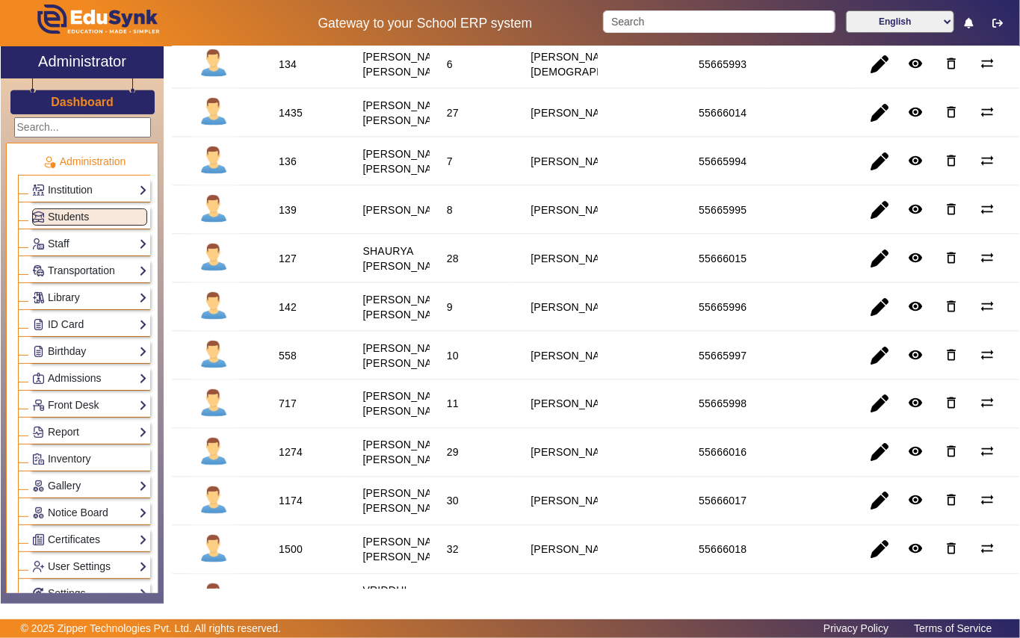
click at [284, 266] on div "127" at bounding box center [288, 258] width 18 height 15
click at [87, 300] on link "Library" at bounding box center [89, 297] width 115 height 17
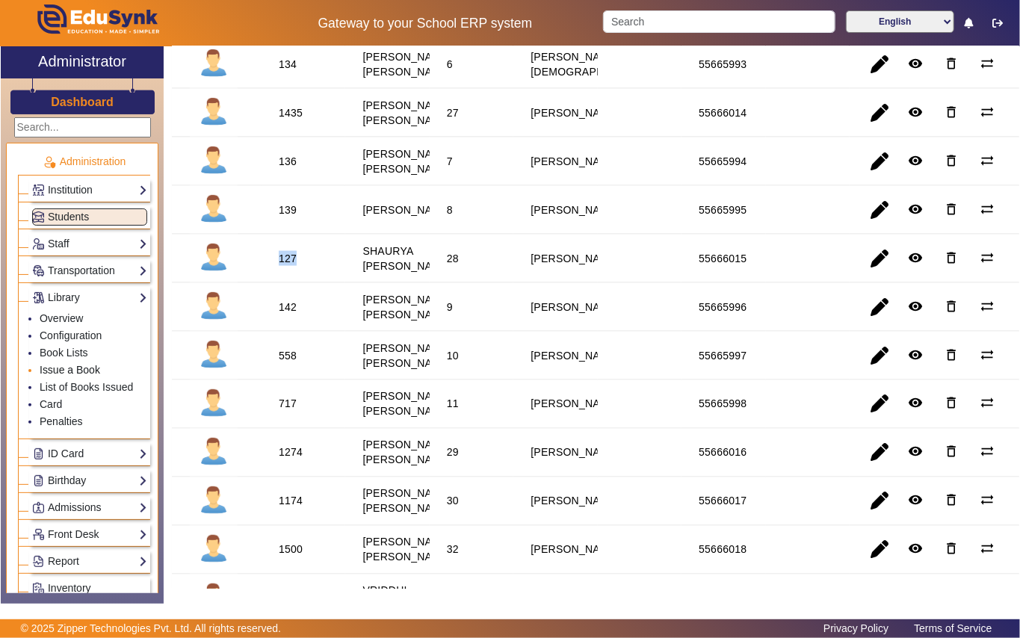
click at [94, 372] on link "Issue a Book" at bounding box center [70, 370] width 61 height 12
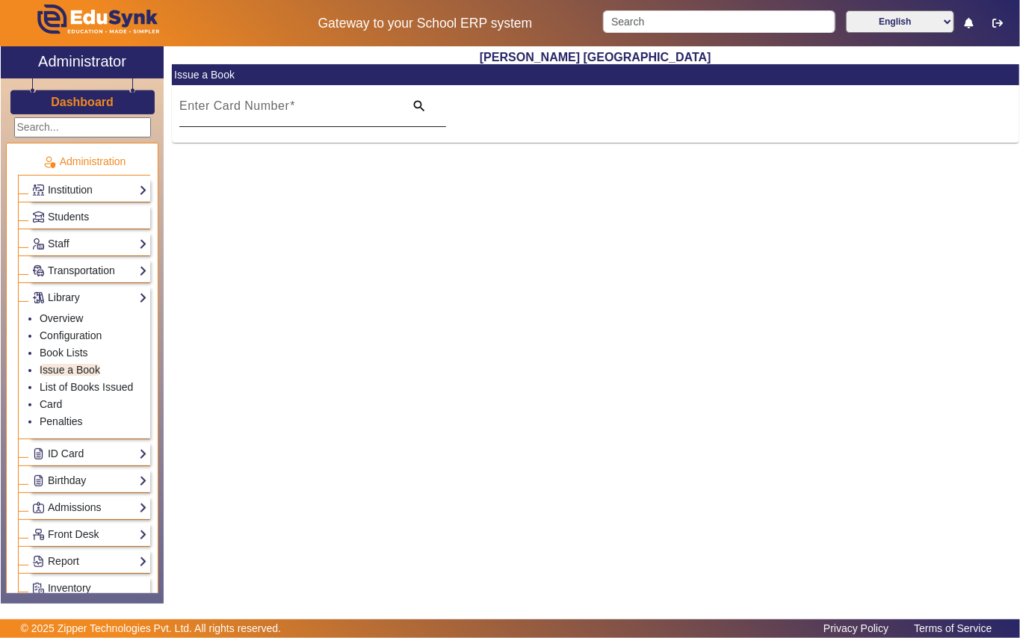
click at [288, 99] on mat-label "Enter Card Number" at bounding box center [234, 105] width 110 height 13
click at [288, 103] on input "Enter Card Number" at bounding box center [287, 112] width 216 height 18
paste input "127"
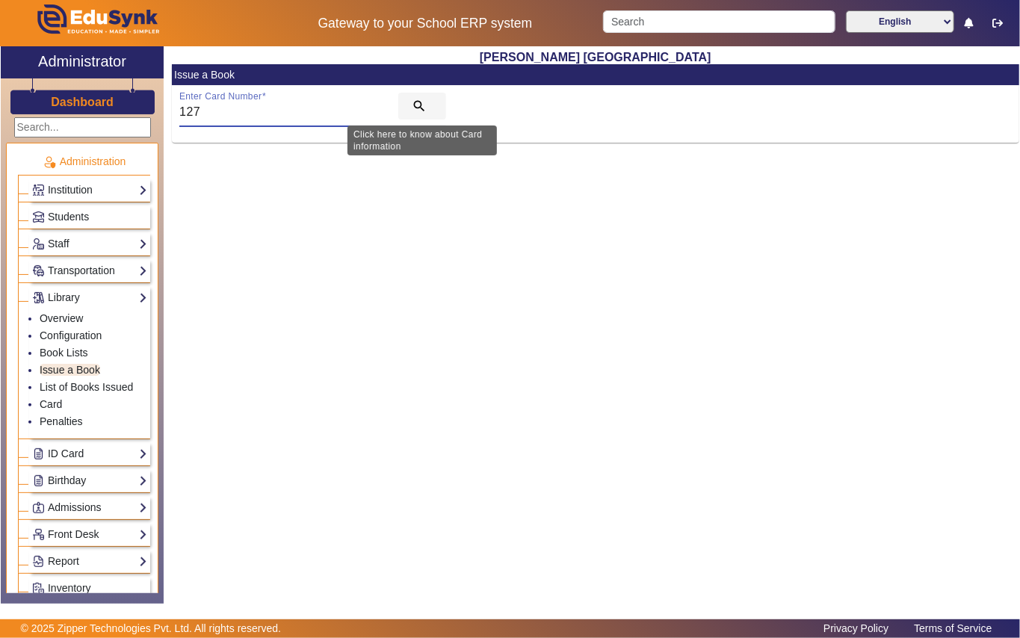
type input "127"
click at [424, 105] on mat-icon "search" at bounding box center [419, 106] width 15 height 15
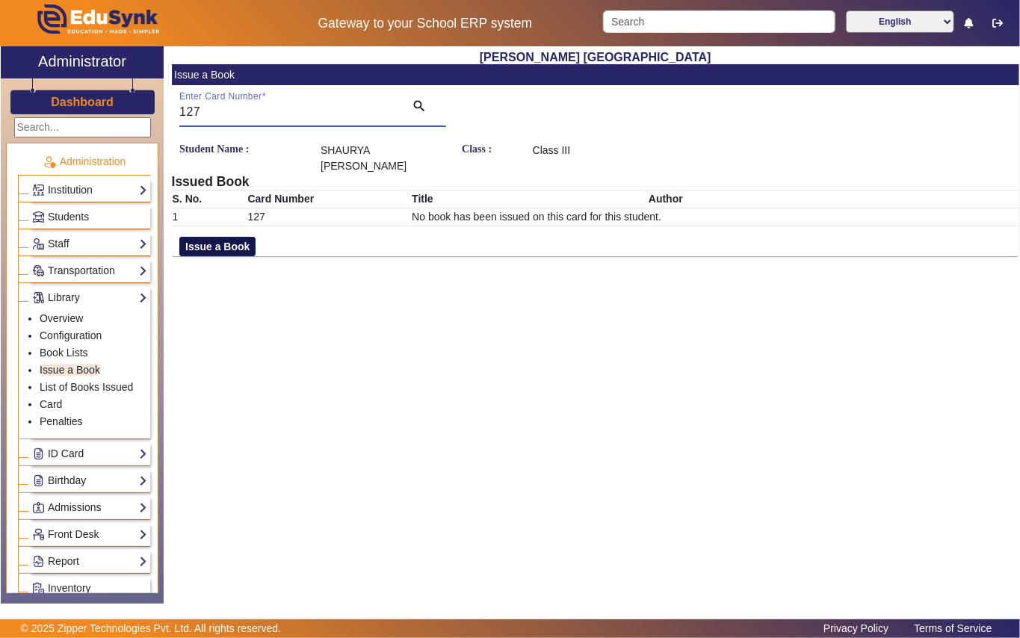
click at [224, 246] on button "Issue a Book" at bounding box center [217, 246] width 76 height 19
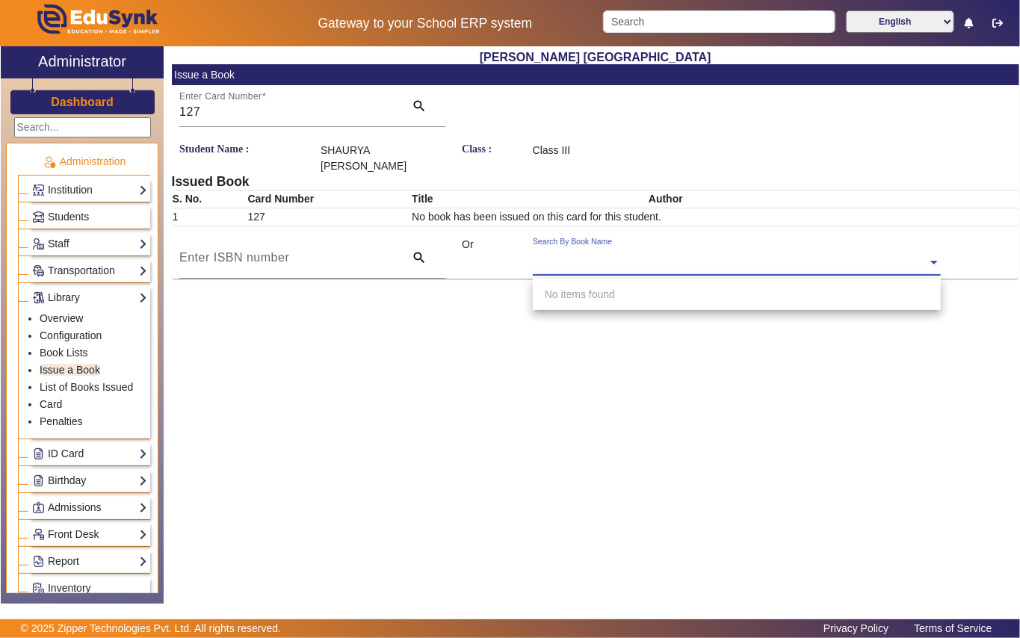
click at [556, 248] on div "Search By Book Name" at bounding box center [572, 242] width 79 height 12
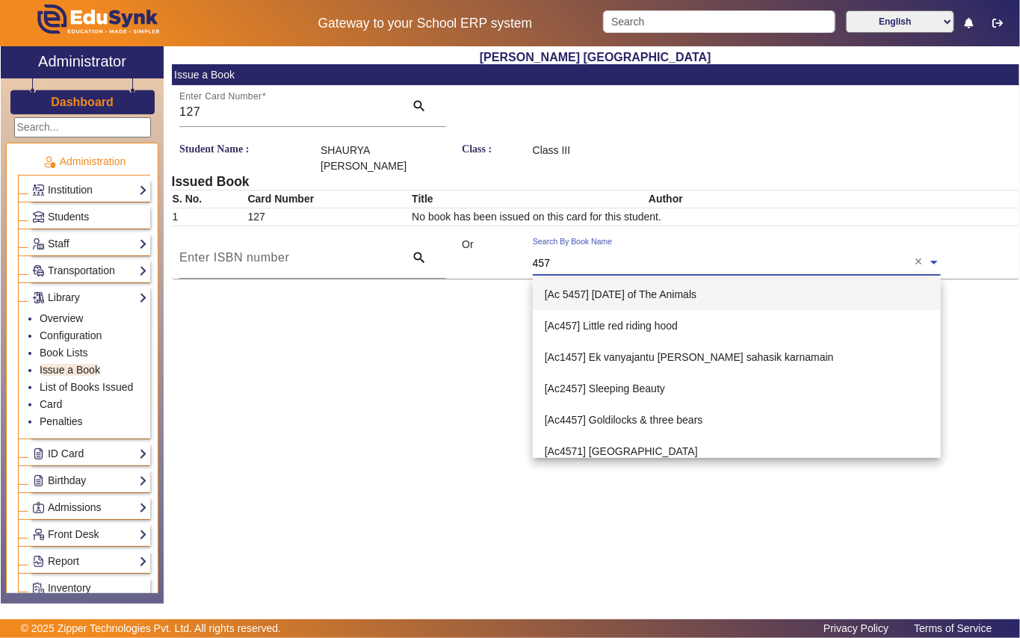
type input "4577"
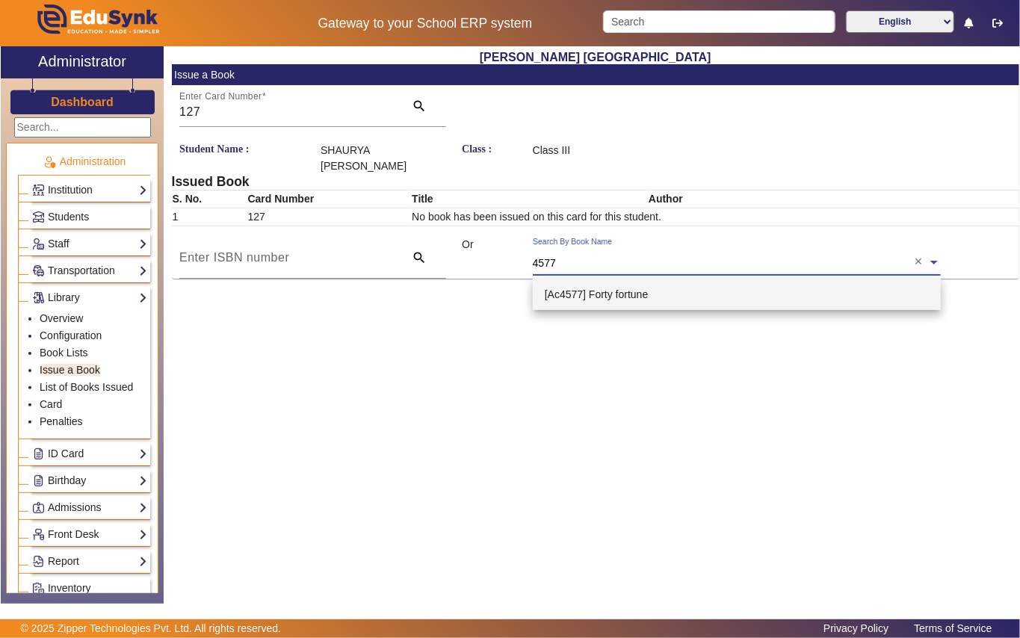
click at [655, 297] on div "[Ac4577] Forty fortune" at bounding box center [737, 294] width 408 height 31
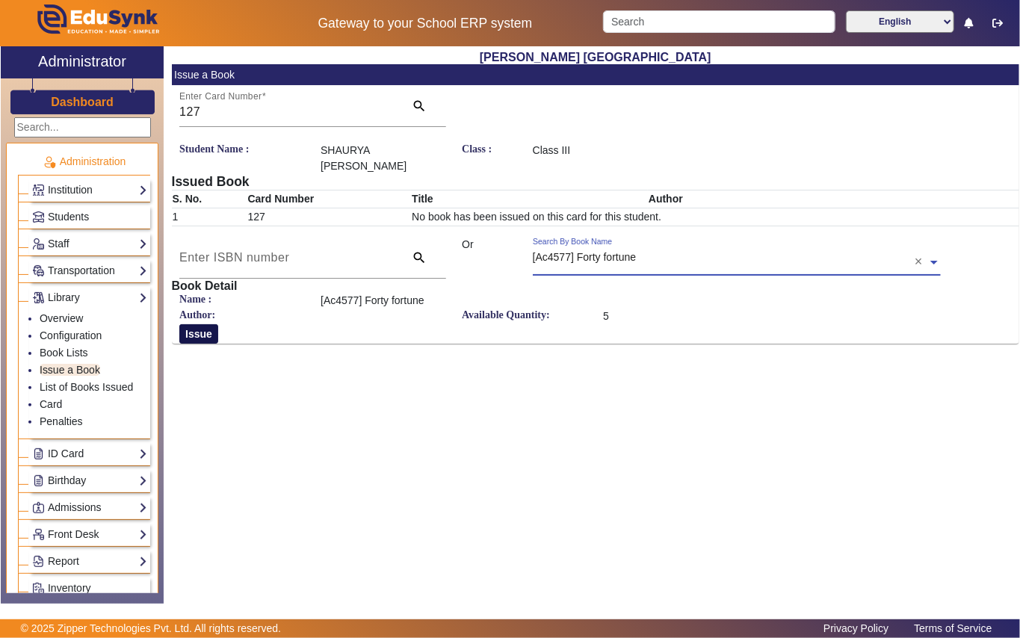
click at [198, 339] on button "Issue" at bounding box center [198, 333] width 39 height 19
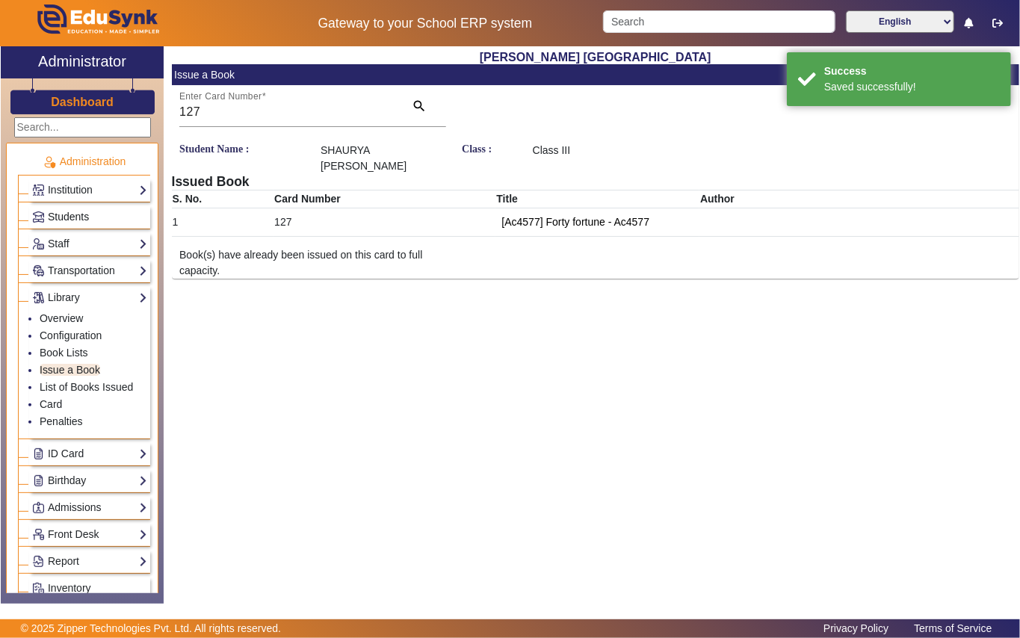
click at [105, 211] on link "Students" at bounding box center [89, 216] width 115 height 17
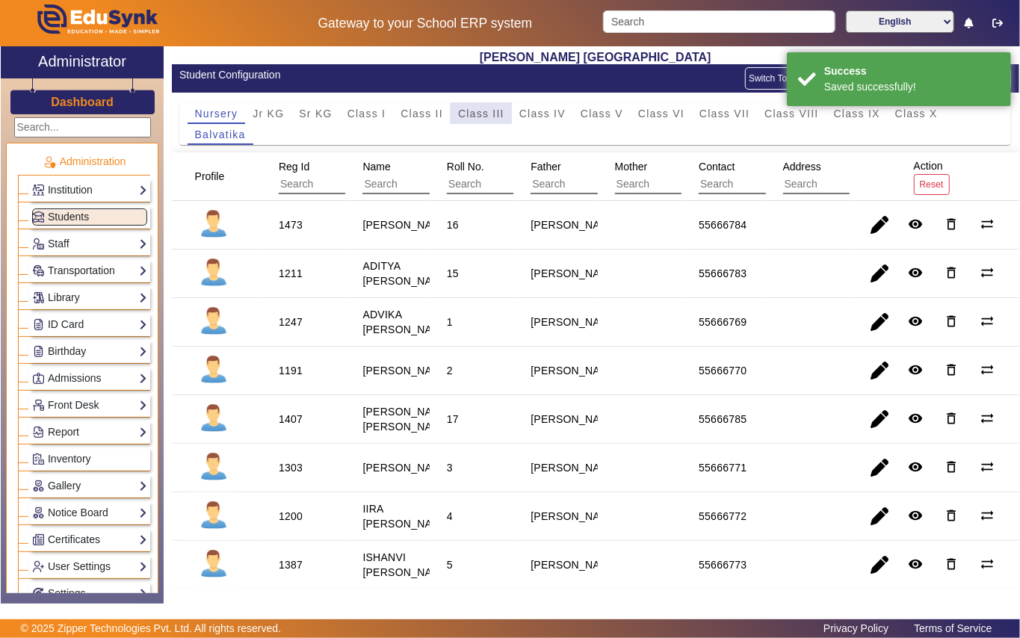
click at [468, 108] on span "Class III" at bounding box center [481, 113] width 46 height 10
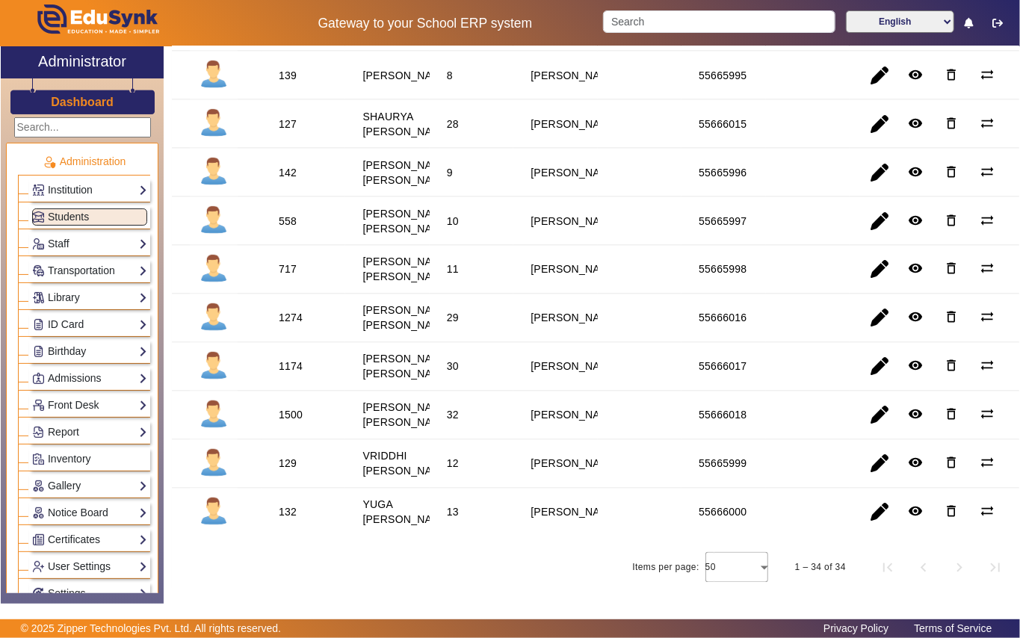
scroll to position [1394, 0]
click at [287, 326] on div "1274" at bounding box center [291, 318] width 24 height 15
click at [94, 291] on link "Library" at bounding box center [89, 297] width 115 height 17
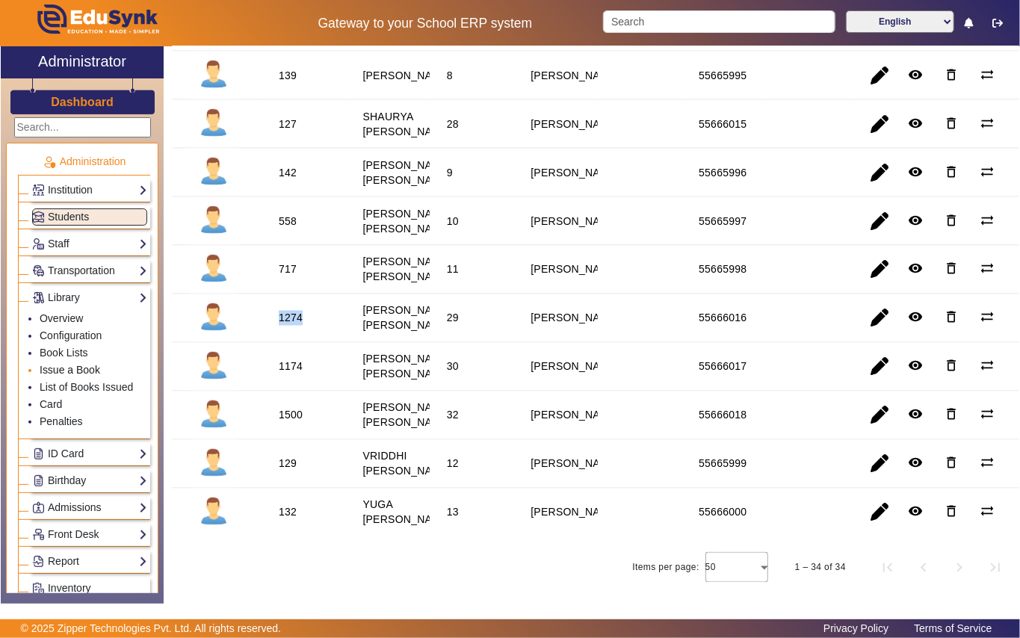
click at [78, 369] on link "Issue a Book" at bounding box center [70, 370] width 61 height 12
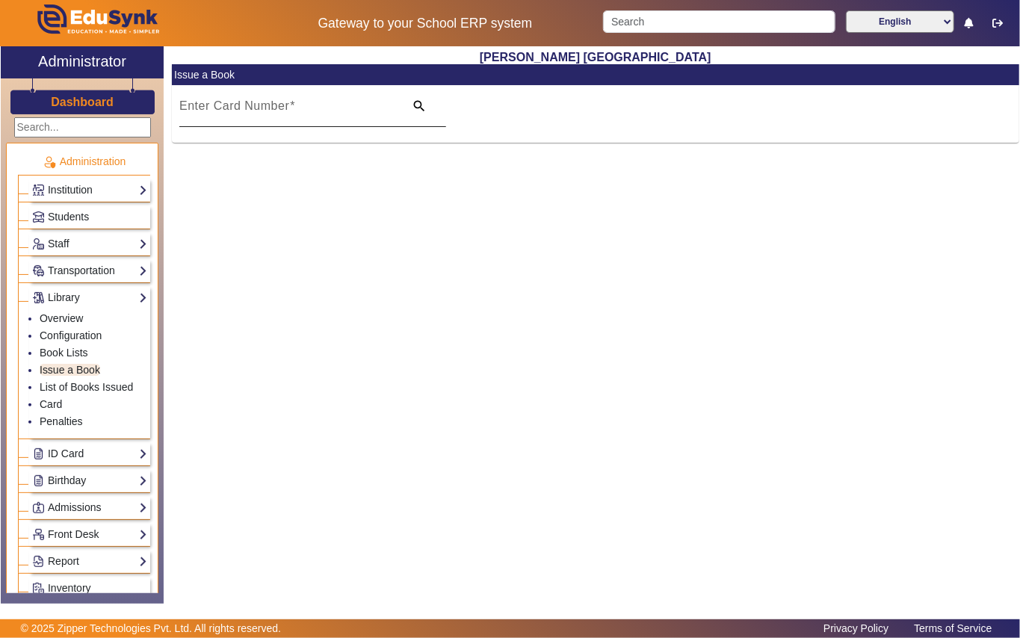
click at [250, 96] on div "Enter Card Number" at bounding box center [287, 106] width 216 height 42
paste input "1274"
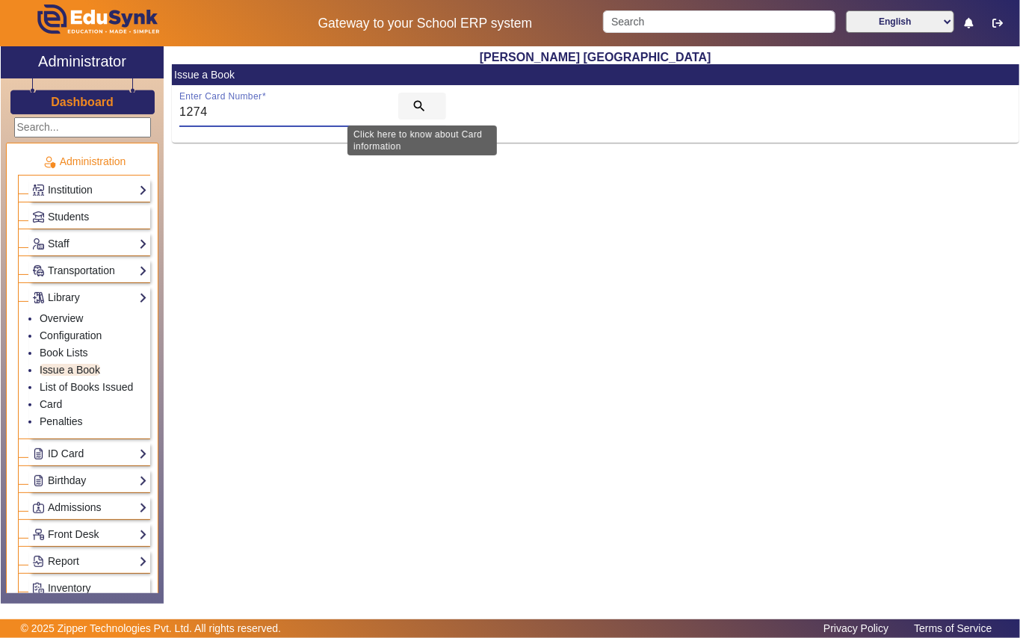
type input "1274"
drag, startPoint x: 421, startPoint y: 99, endPoint x: 407, endPoint y: 105, distance: 15.8
click at [419, 100] on mat-icon "search" at bounding box center [419, 106] width 15 height 15
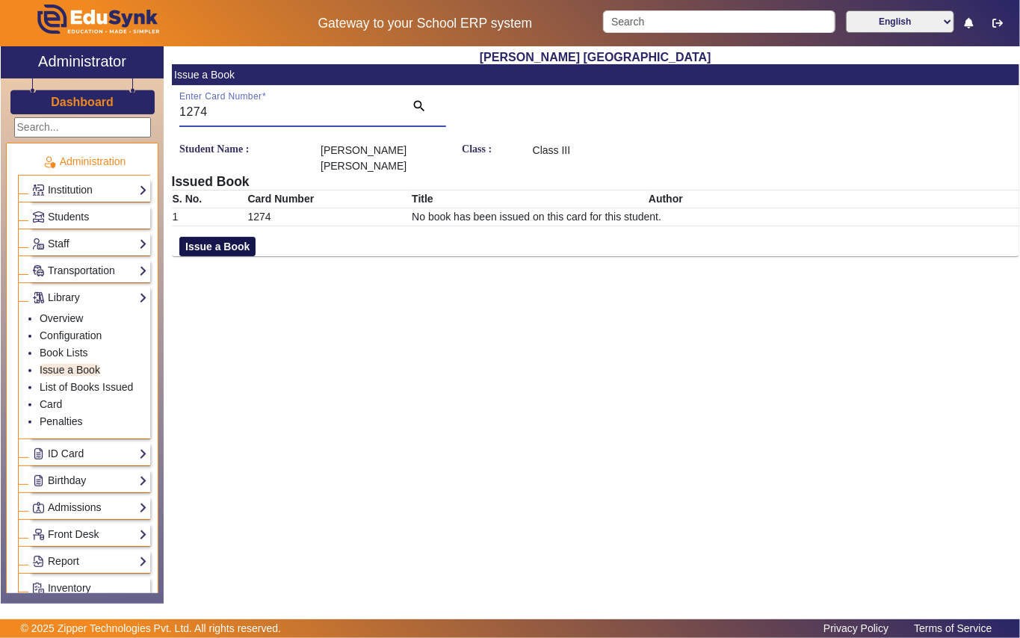
click at [238, 237] on button "Issue a Book" at bounding box center [217, 246] width 76 height 19
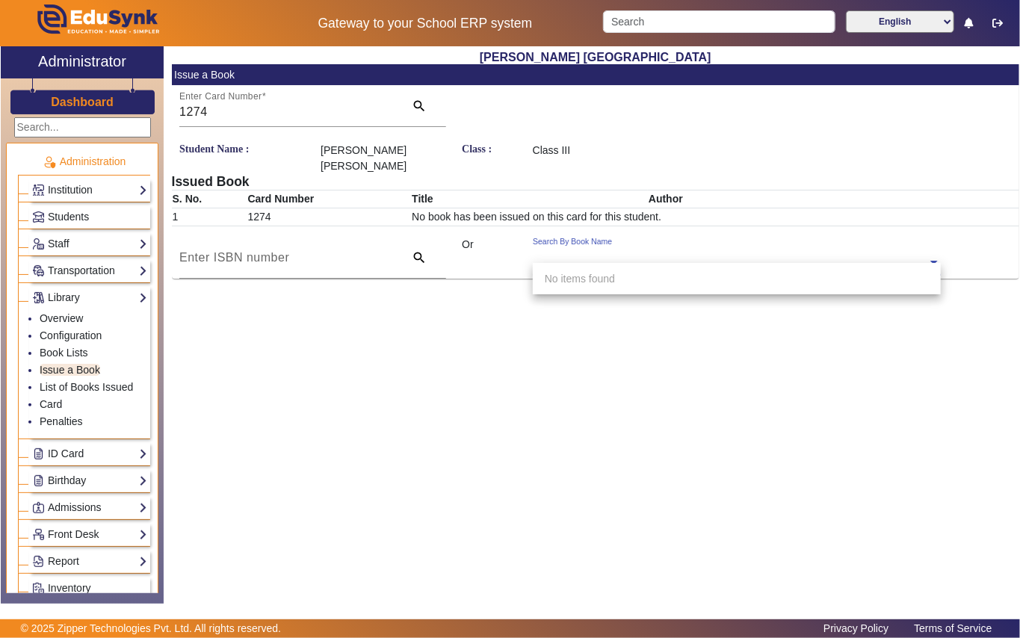
click at [572, 256] on input "text" at bounding box center [737, 264] width 408 height 16
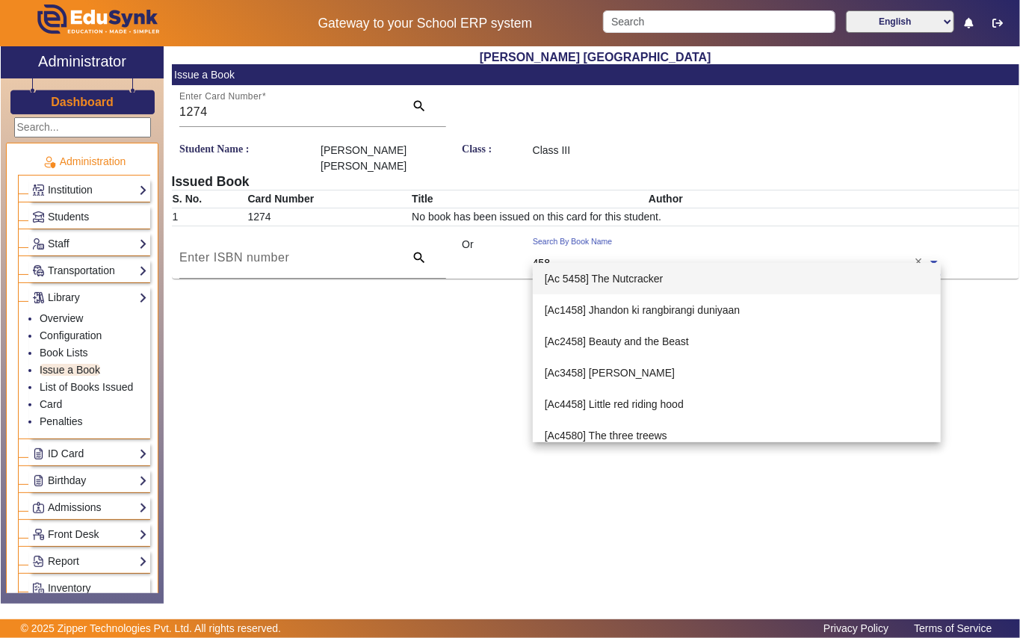
type input "4587"
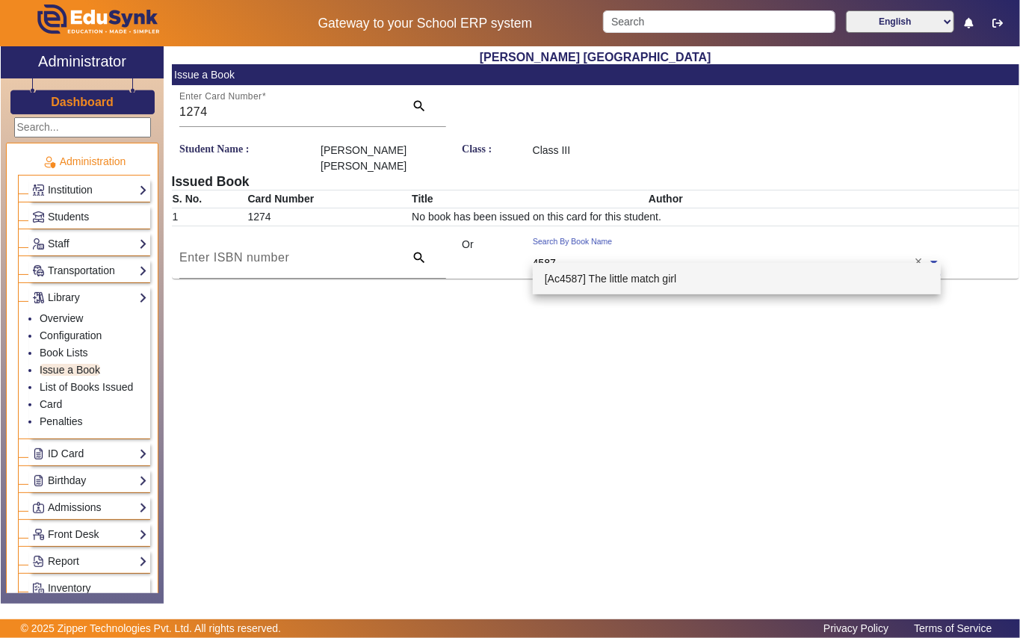
click at [653, 275] on span "[Ac4587] The little match girl" at bounding box center [611, 279] width 132 height 12
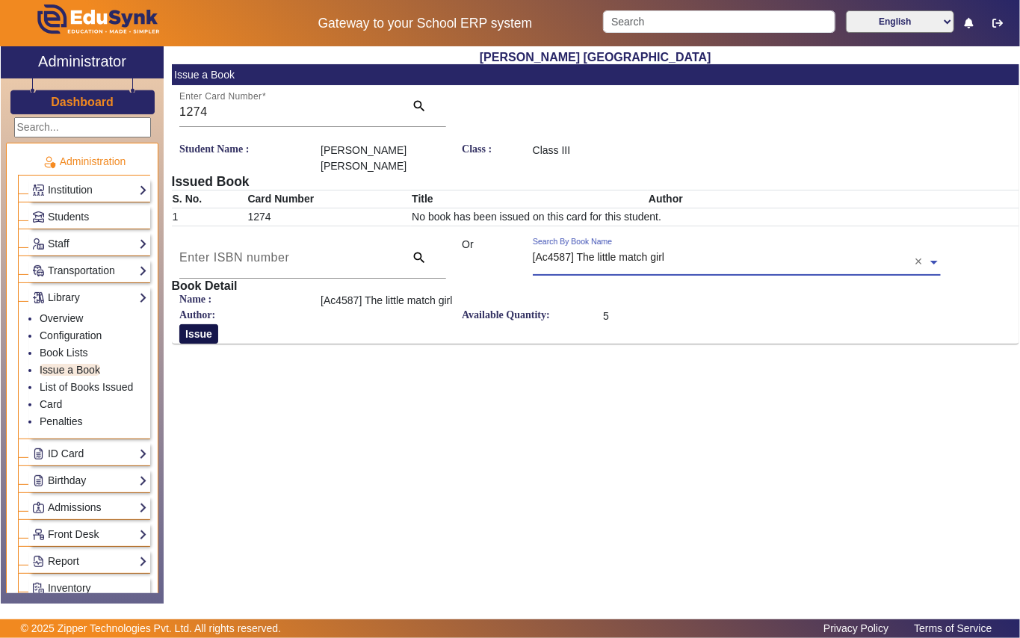
click at [207, 326] on button "Issue" at bounding box center [198, 333] width 39 height 19
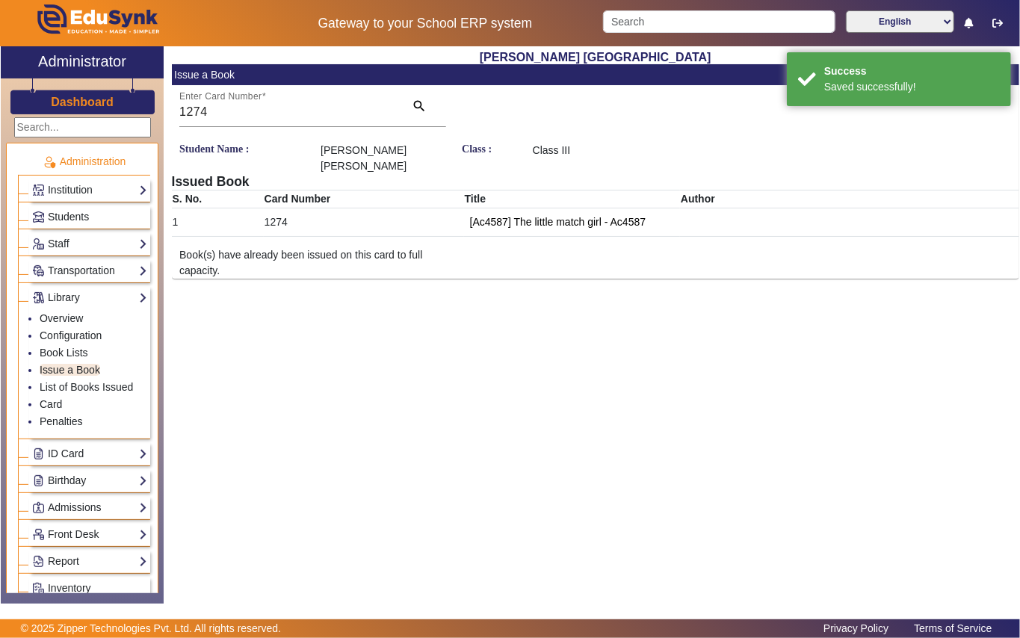
click at [102, 214] on link "Students" at bounding box center [89, 216] width 115 height 17
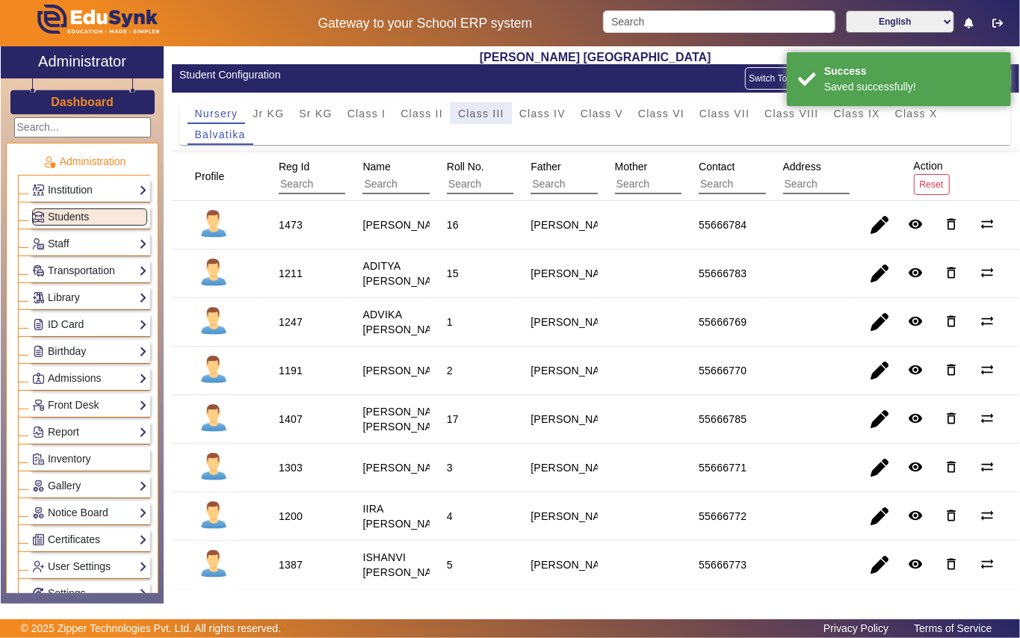
drag, startPoint x: 494, startPoint y: 109, endPoint x: 282, endPoint y: 192, distance: 227.9
click at [492, 111] on span "Class III" at bounding box center [481, 113] width 46 height 10
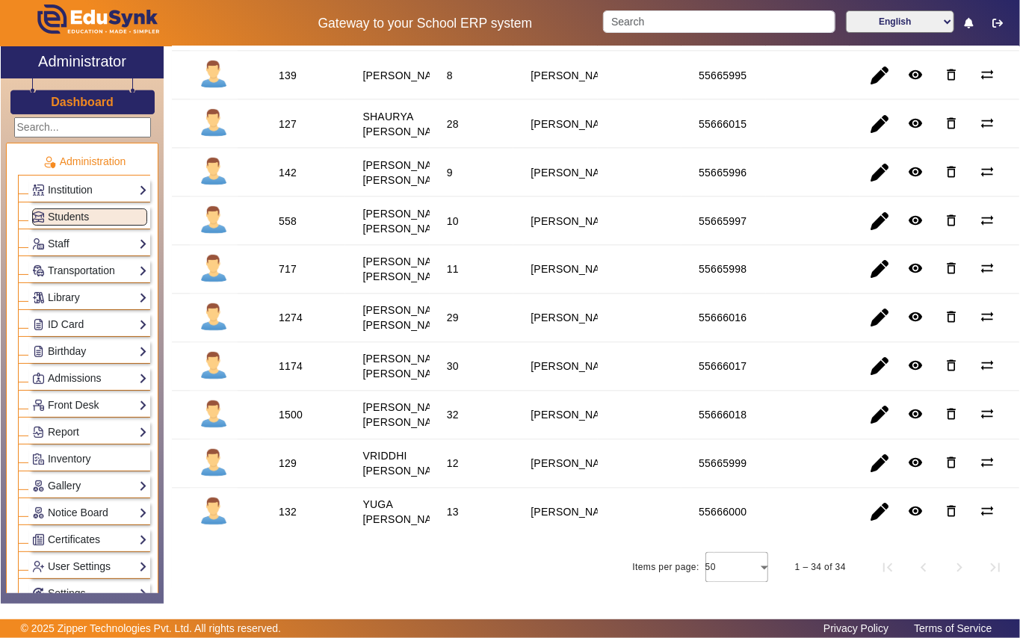
scroll to position [1495, 0]
click at [294, 374] on div "1174" at bounding box center [291, 366] width 24 height 15
click at [93, 300] on link "Library" at bounding box center [89, 297] width 115 height 17
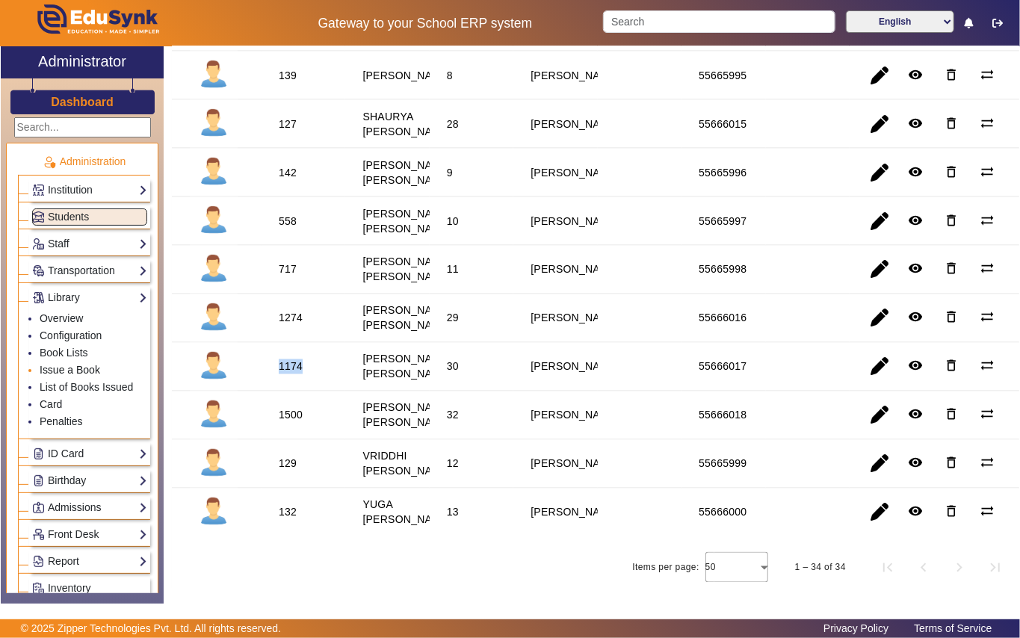
click at [90, 371] on link "Issue a Book" at bounding box center [70, 370] width 61 height 12
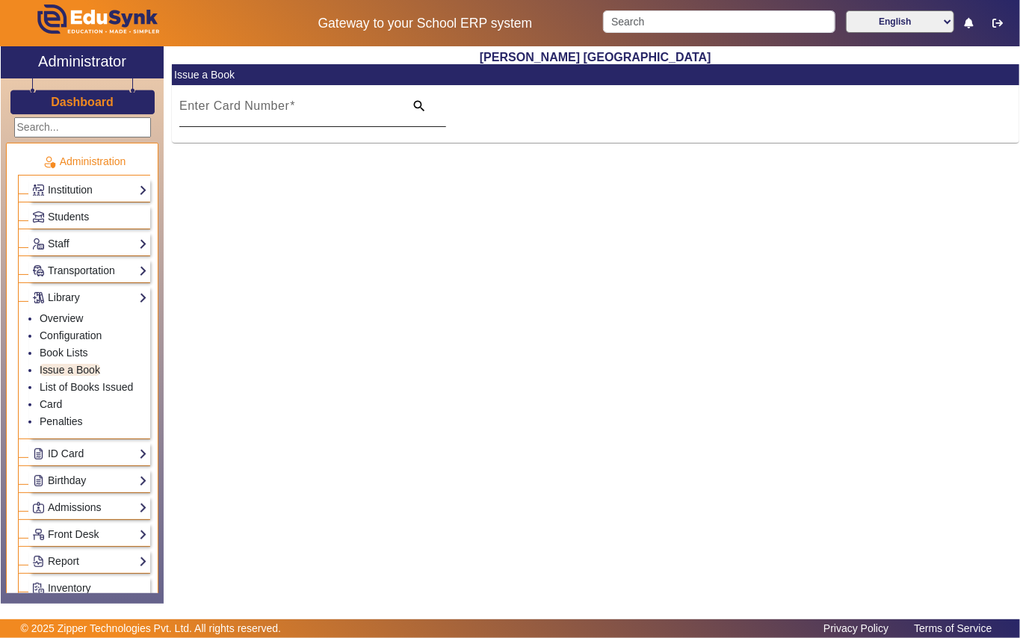
click at [278, 114] on input "Enter Card Number" at bounding box center [287, 112] width 216 height 18
paste input "1174"
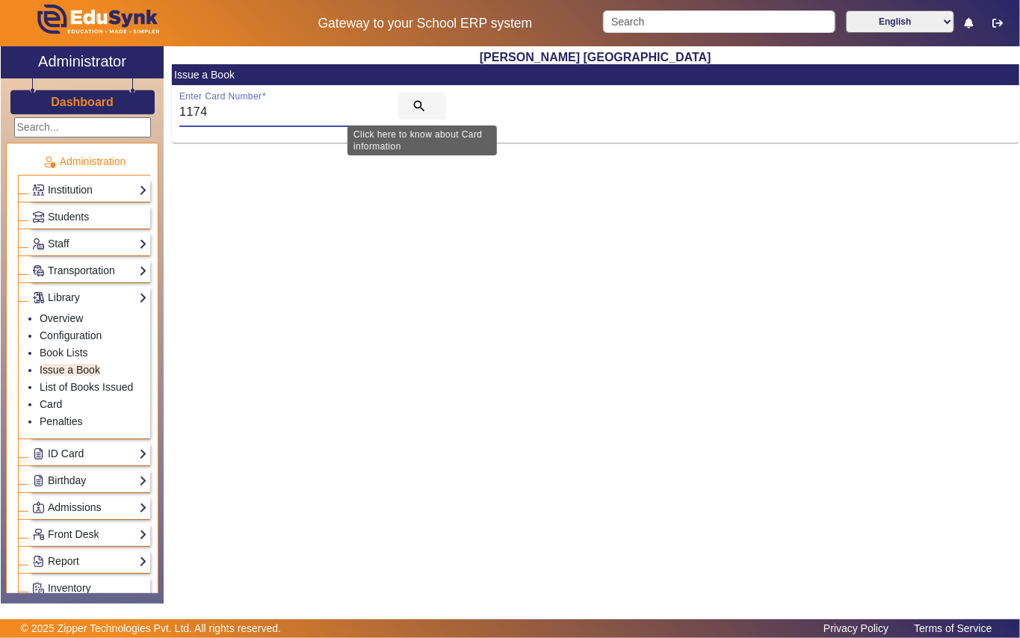
type input "1174"
click at [412, 100] on mat-icon "search" at bounding box center [419, 106] width 15 height 15
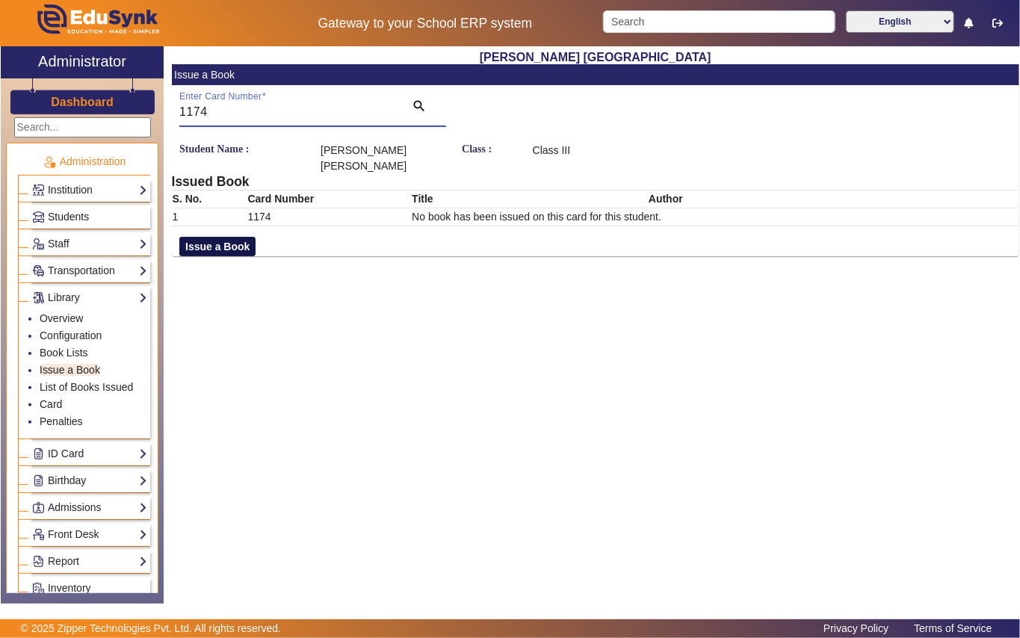
click at [232, 237] on button "Issue a Book" at bounding box center [217, 246] width 76 height 19
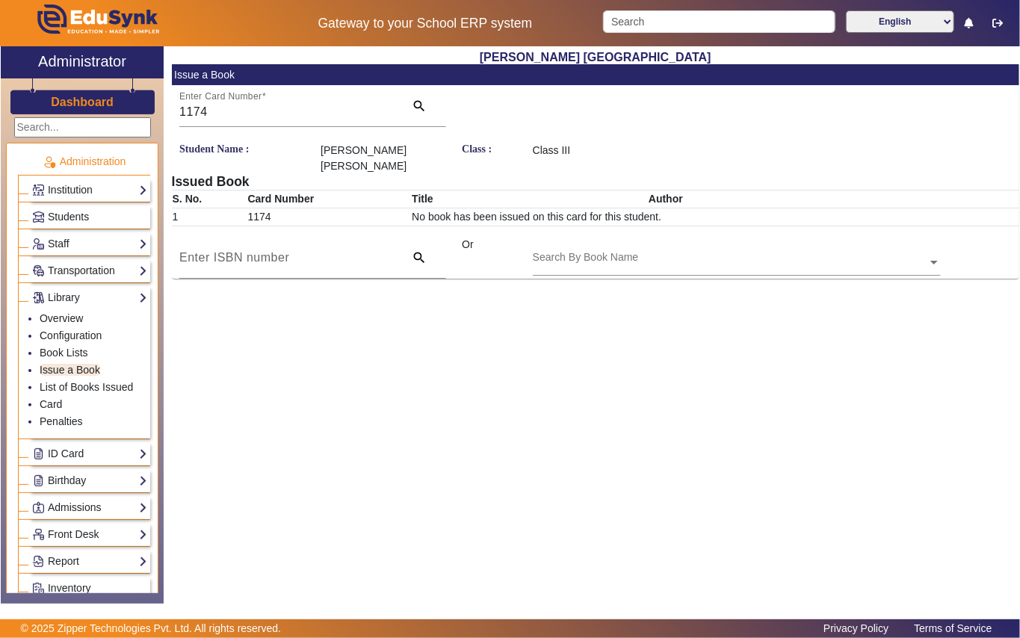
click at [554, 256] on input "text" at bounding box center [737, 264] width 408 height 16
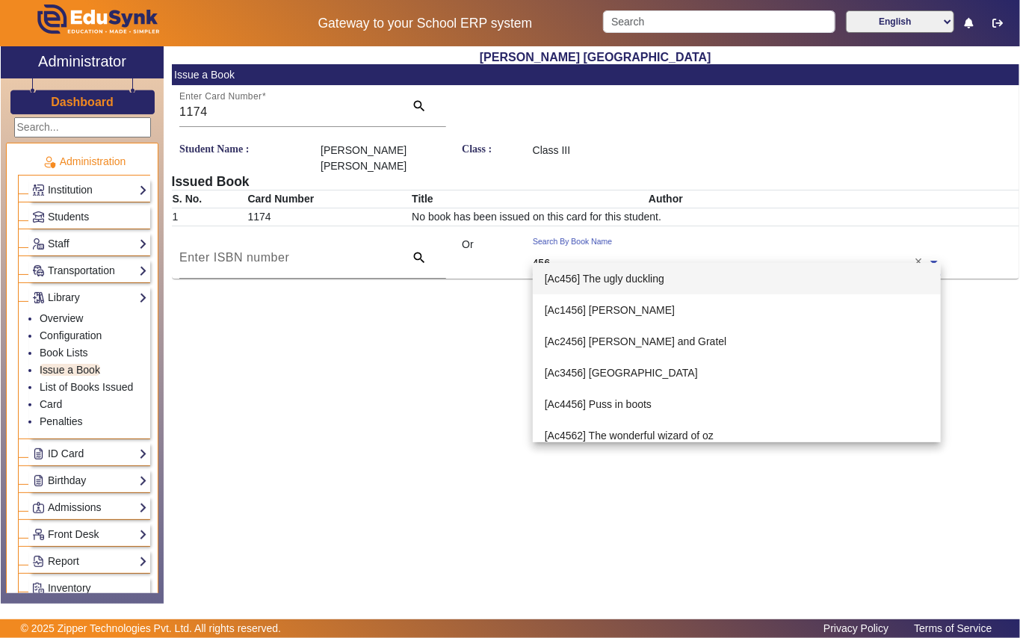
type input "4560"
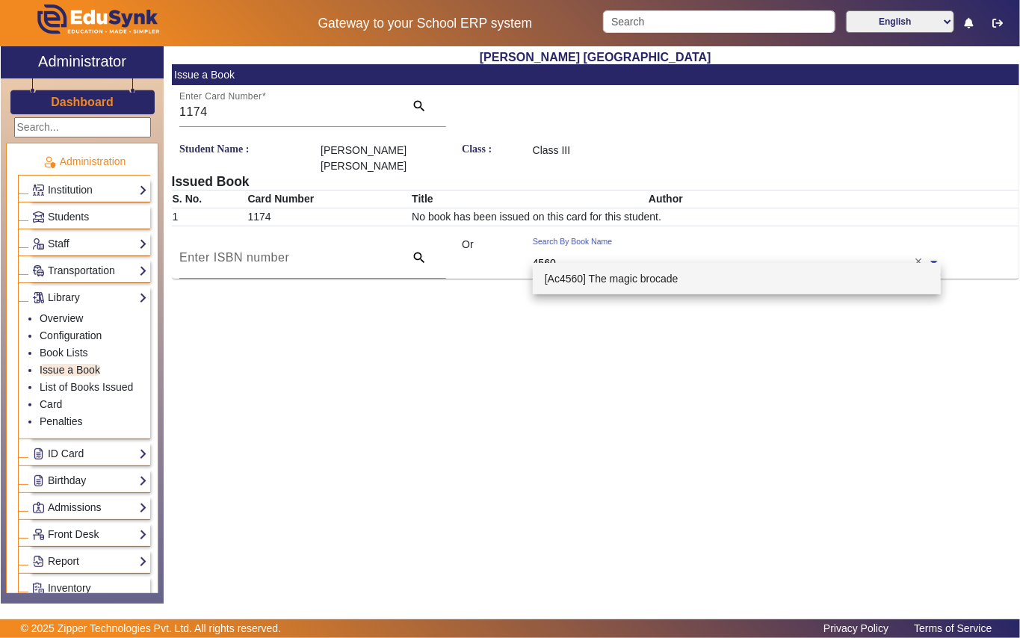
click at [659, 275] on span "[Ac4560] The magic brocade" at bounding box center [612, 279] width 134 height 12
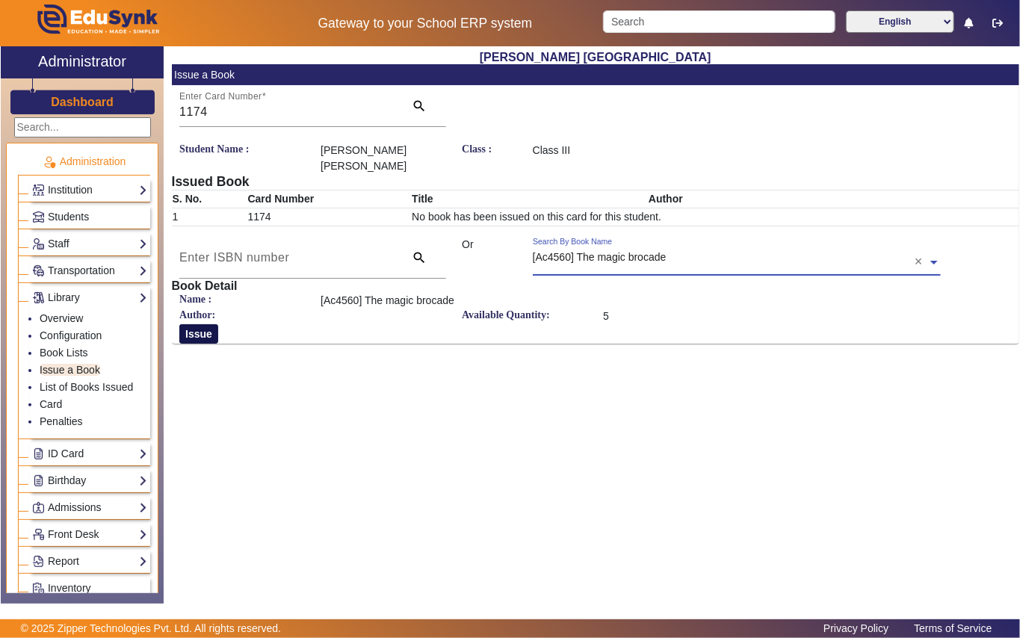
click at [187, 324] on button "Issue" at bounding box center [198, 333] width 39 height 19
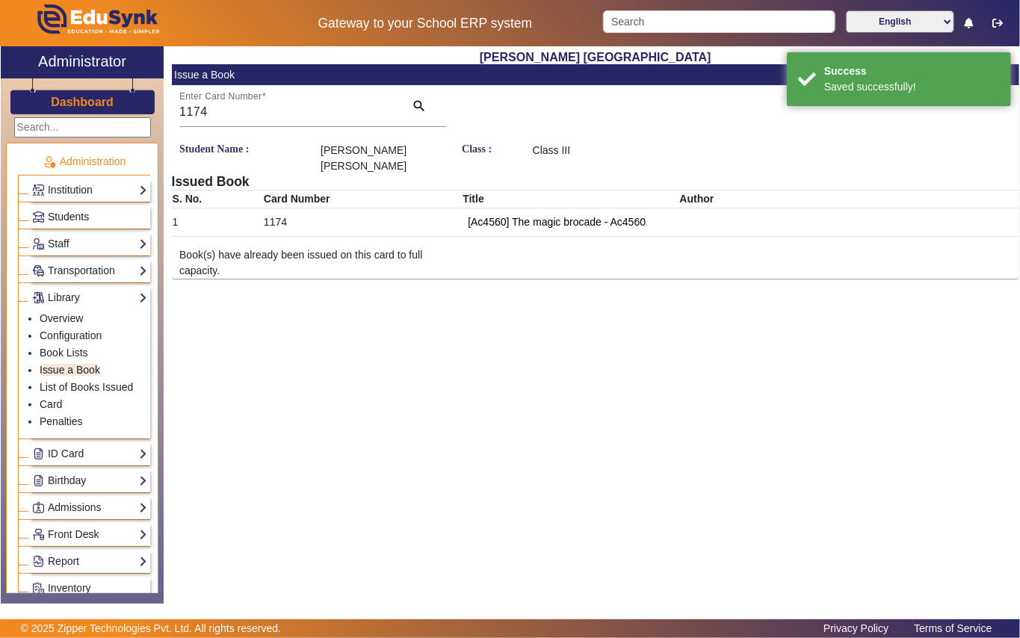
click at [109, 210] on link "Students" at bounding box center [89, 216] width 115 height 17
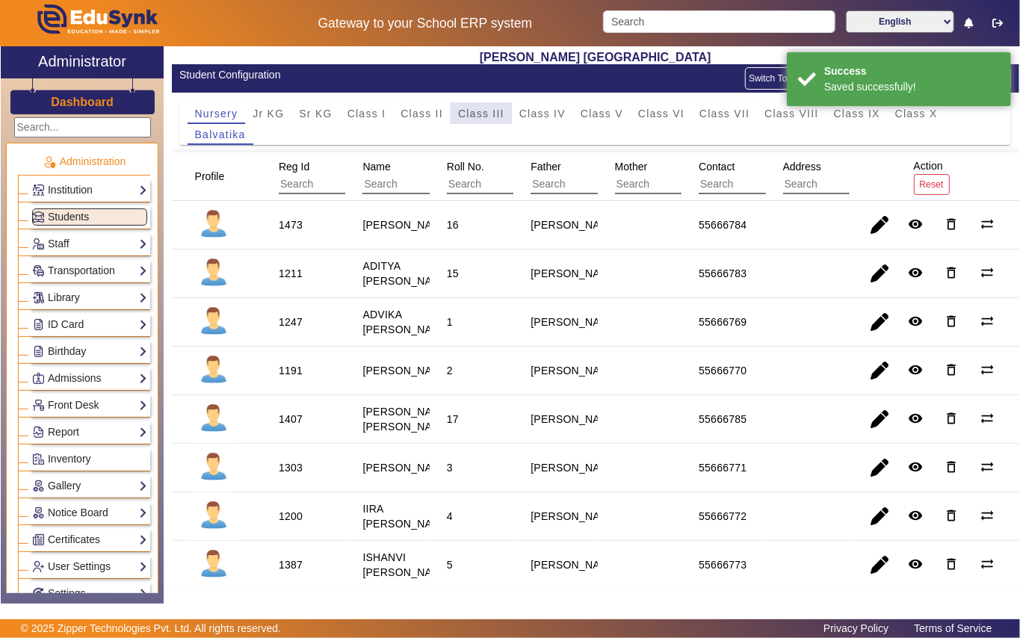
drag, startPoint x: 478, startPoint y: 112, endPoint x: 297, endPoint y: 196, distance: 199.3
click at [476, 112] on span "Class III" at bounding box center [481, 113] width 46 height 10
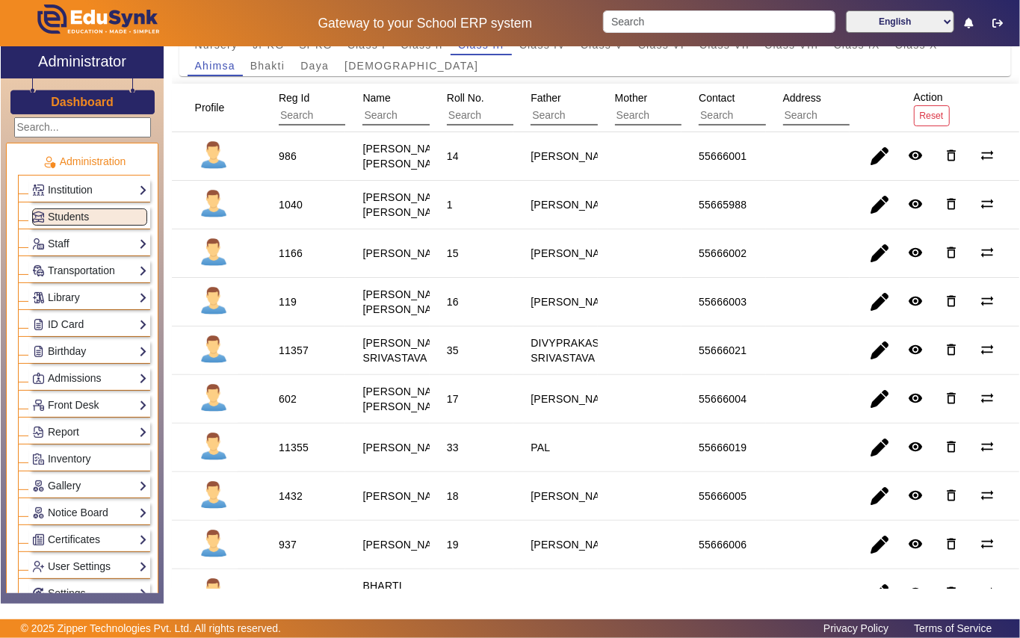
scroll to position [99, 0]
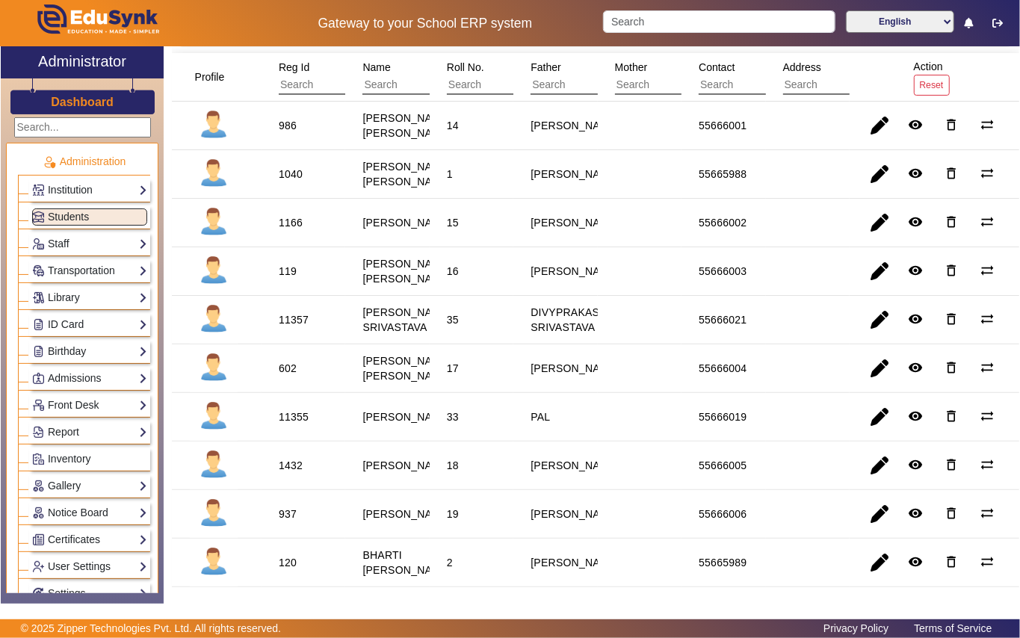
click at [291, 424] on div "11355" at bounding box center [294, 416] width 30 height 15
click at [290, 424] on div "11355" at bounding box center [294, 416] width 30 height 15
click at [93, 293] on link "Library" at bounding box center [89, 297] width 115 height 17
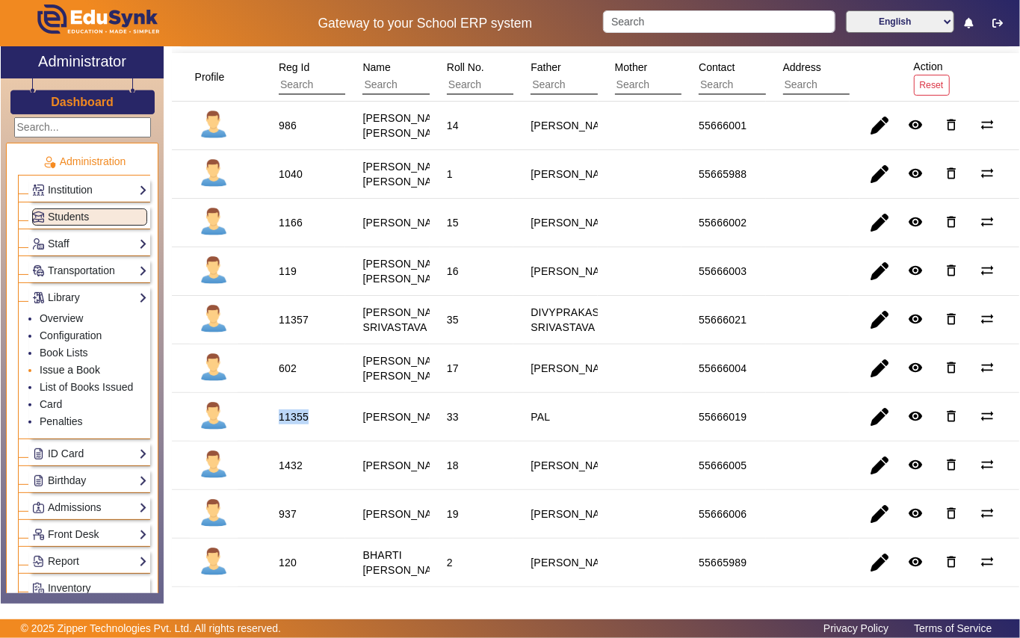
click at [90, 368] on link "Issue a Book" at bounding box center [70, 370] width 61 height 12
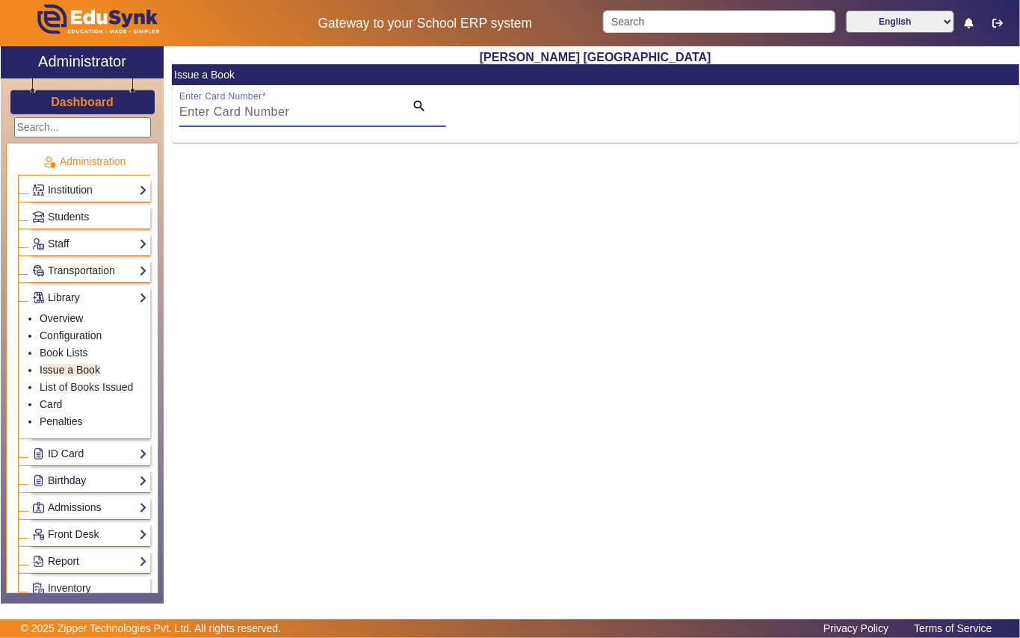
click at [321, 103] on input "Enter Card Number" at bounding box center [287, 112] width 216 height 18
paste input "11355"
type input "11355"
click at [421, 100] on mat-icon "search" at bounding box center [419, 106] width 15 height 15
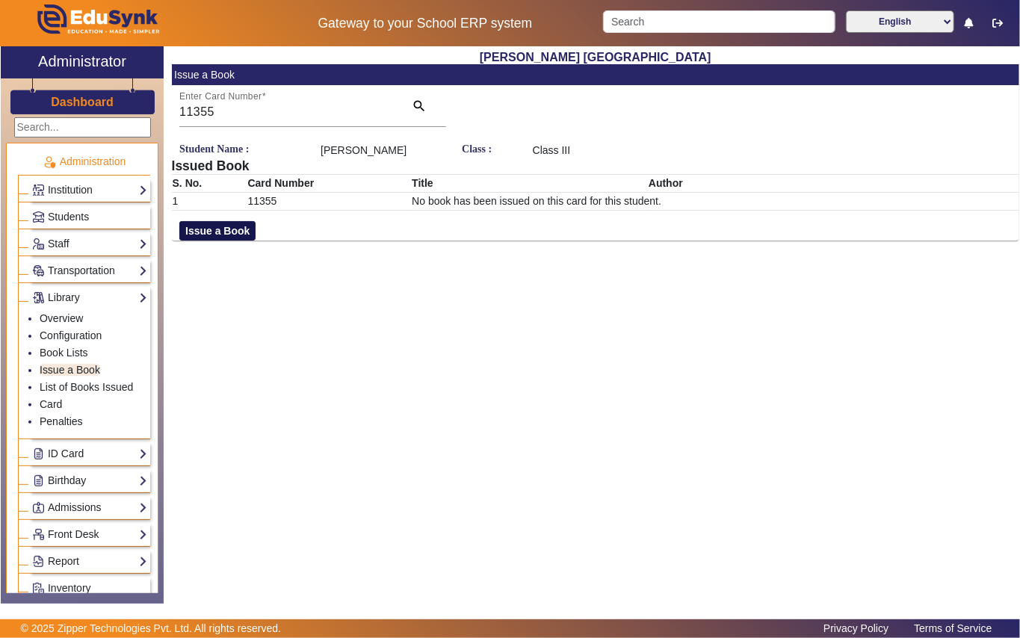
click at [240, 231] on button "Issue a Book" at bounding box center [217, 230] width 76 height 19
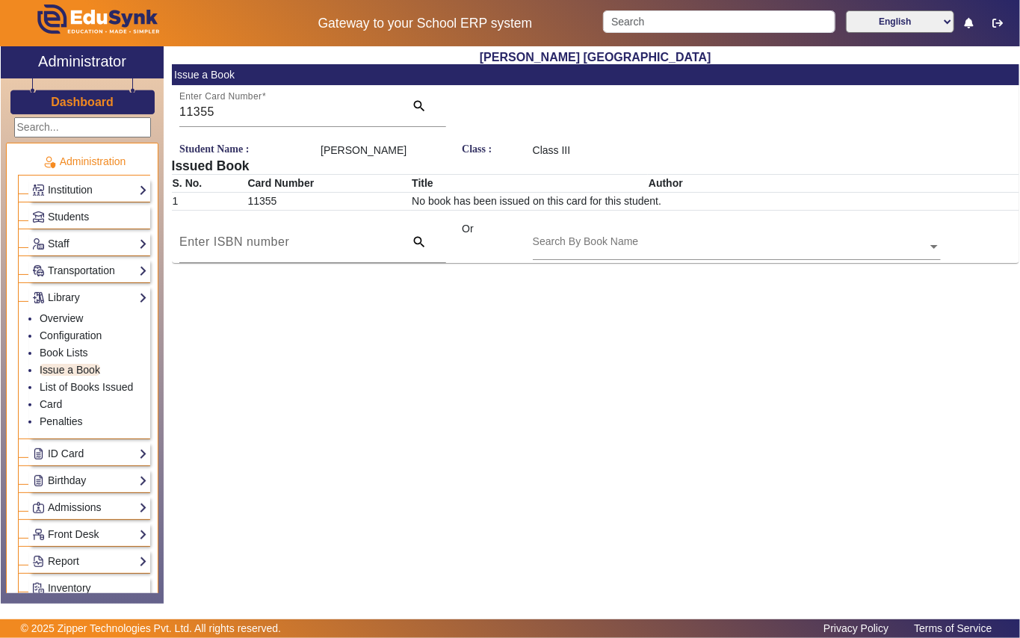
click at [543, 234] on div "Search By Book Name" at bounding box center [586, 242] width 106 height 16
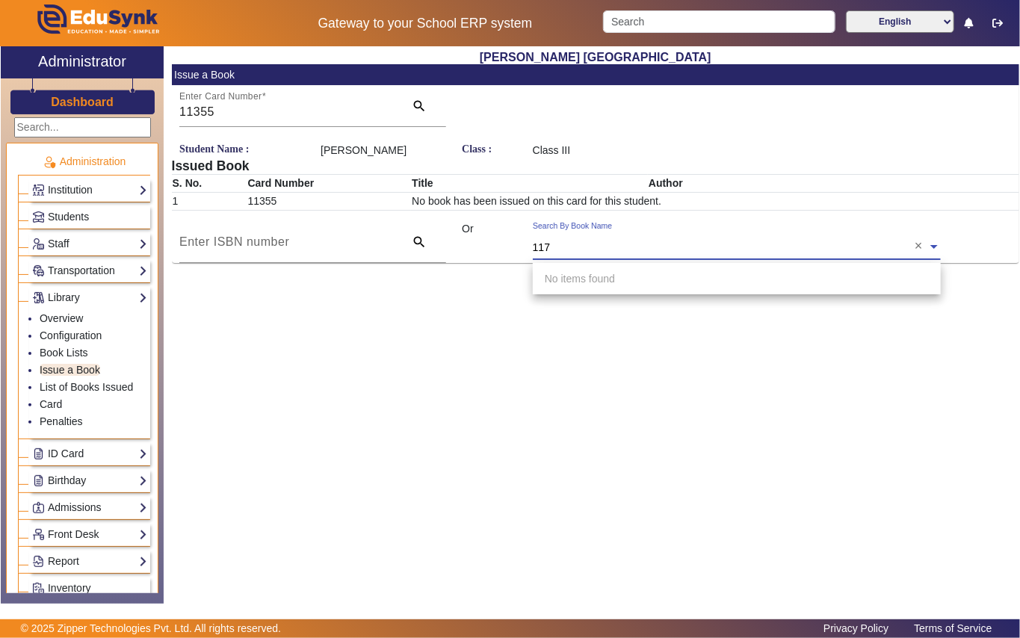
type input "1177"
click at [601, 276] on span "[Ac1177] Shera and [PERSON_NAME]" at bounding box center [636, 279] width 182 height 12
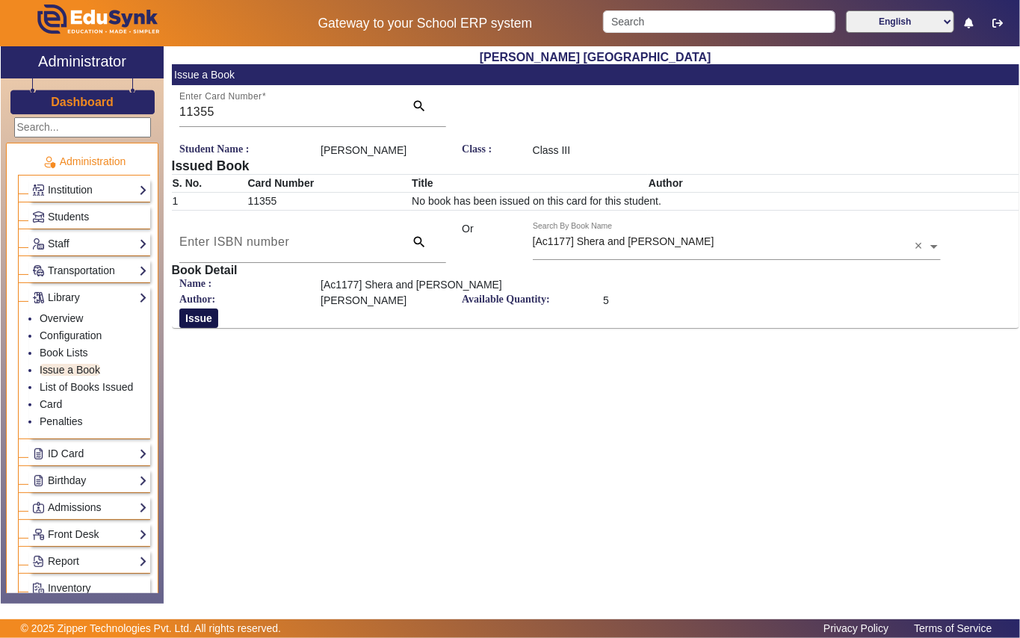
click at [197, 315] on button "Issue" at bounding box center [198, 318] width 39 height 19
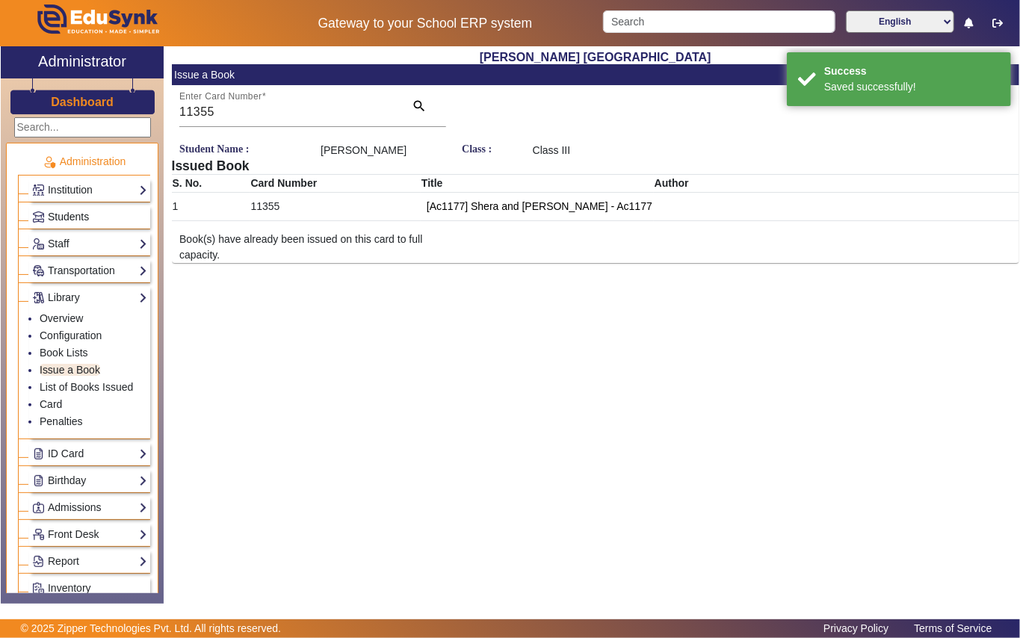
click at [106, 214] on link "Students" at bounding box center [89, 216] width 115 height 17
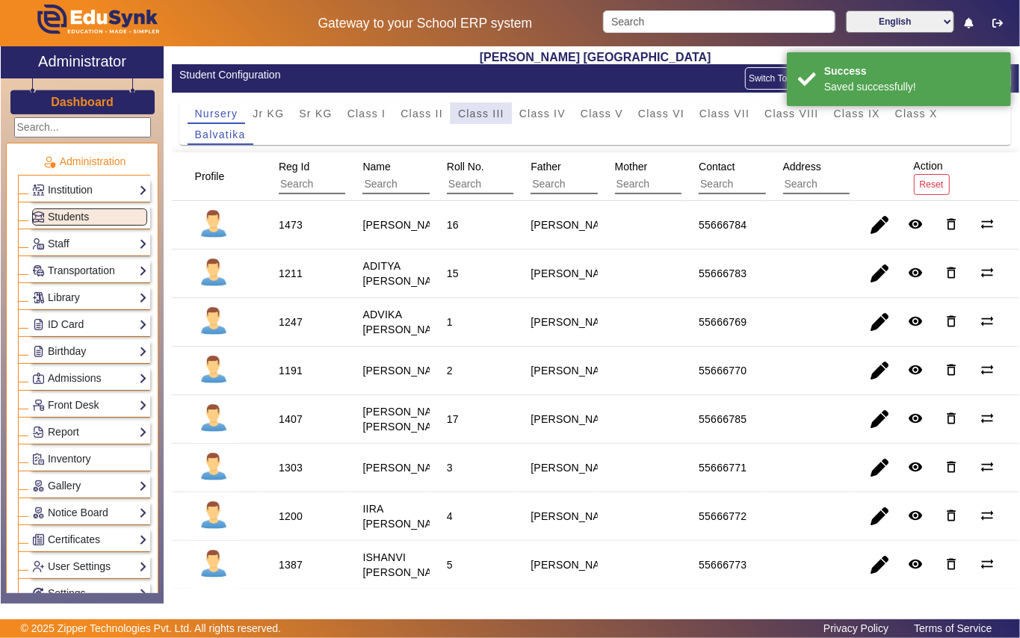
click at [471, 108] on span "Class III" at bounding box center [481, 113] width 46 height 10
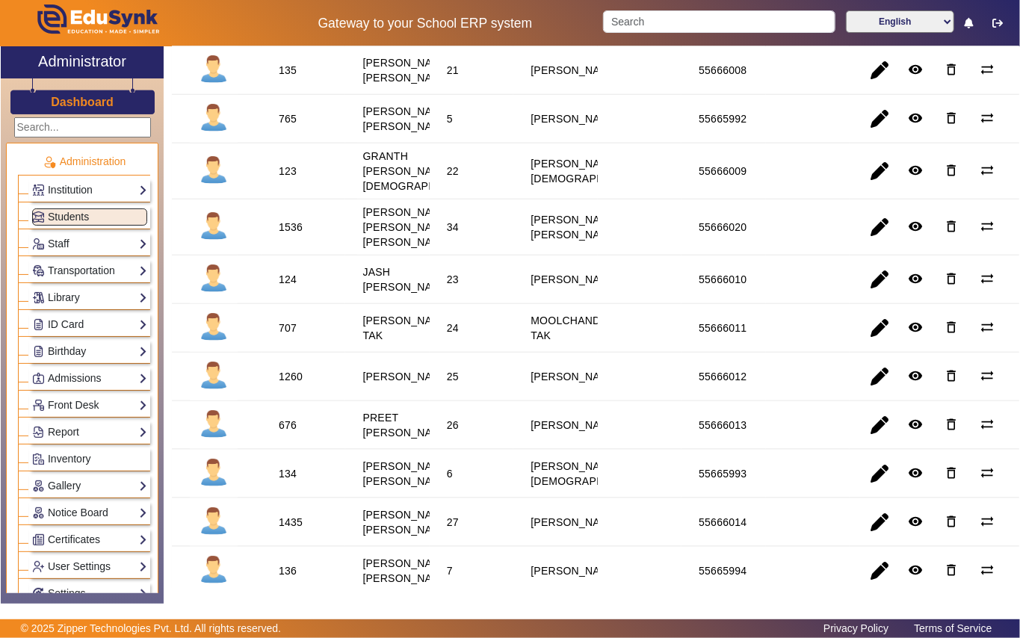
scroll to position [774, 0]
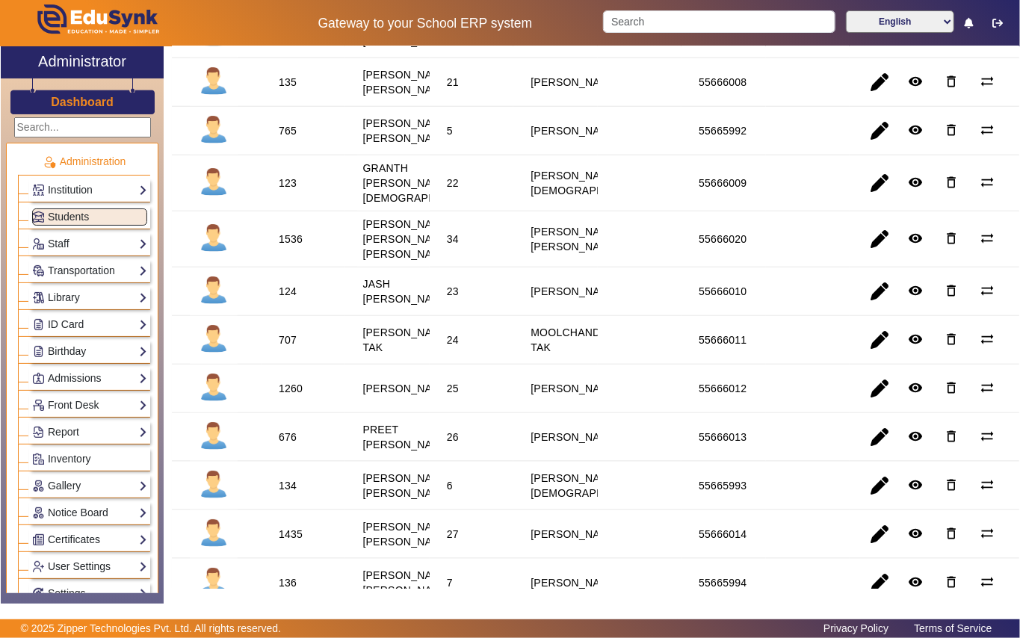
click at [287, 247] on div "1536" at bounding box center [291, 239] width 24 height 15
click at [93, 297] on link "Library" at bounding box center [89, 297] width 115 height 17
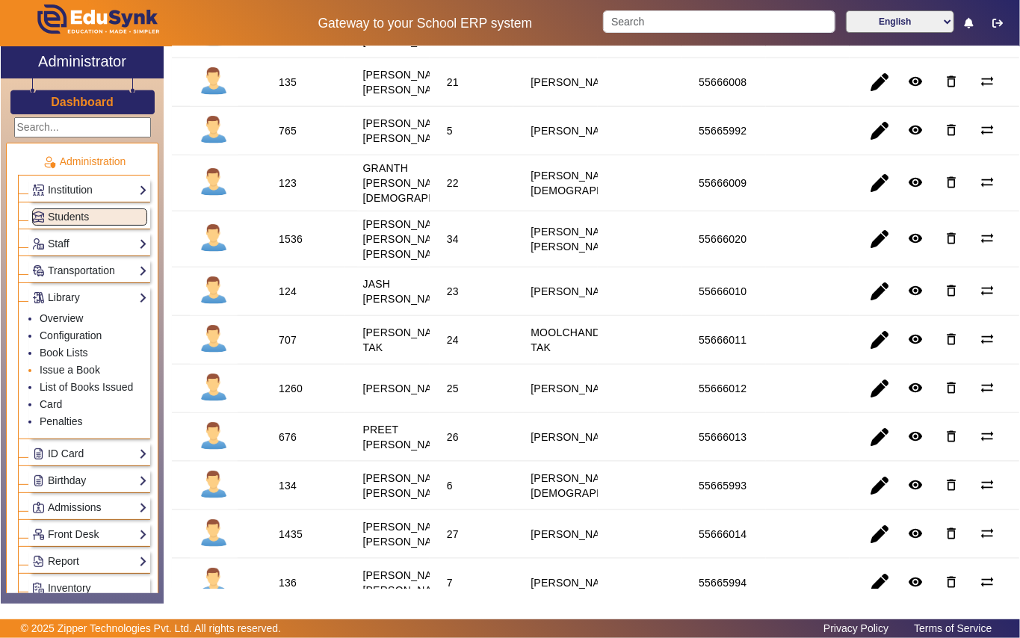
click at [102, 372] on li "Issue a Book" at bounding box center [94, 370] width 108 height 17
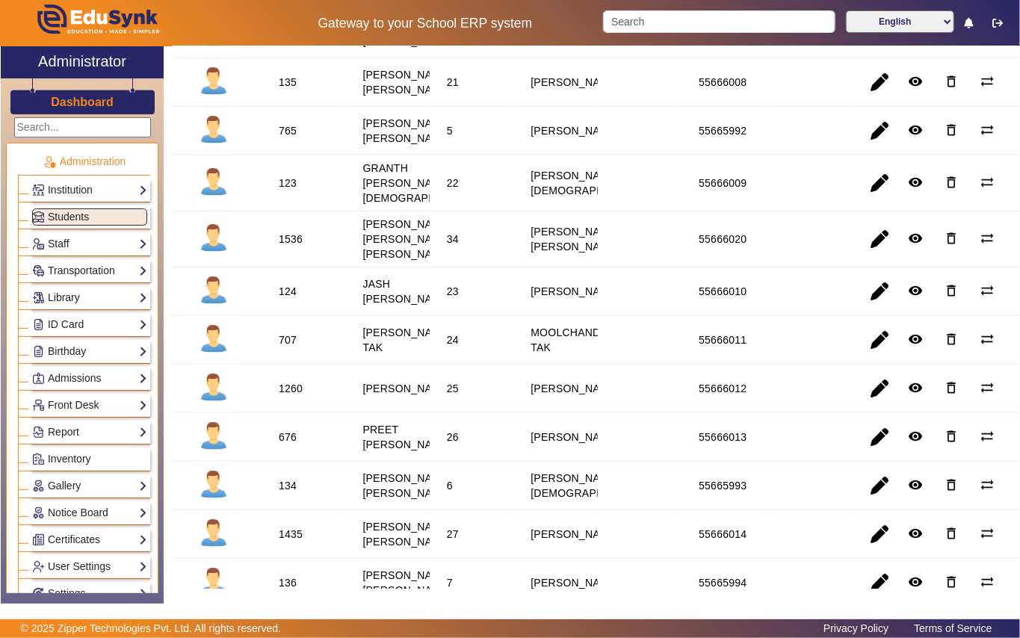
click at [284, 247] on div "1536" at bounding box center [291, 239] width 24 height 15
click at [285, 247] on div "1536" at bounding box center [291, 239] width 24 height 15
click at [94, 297] on link "Library" at bounding box center [89, 297] width 115 height 17
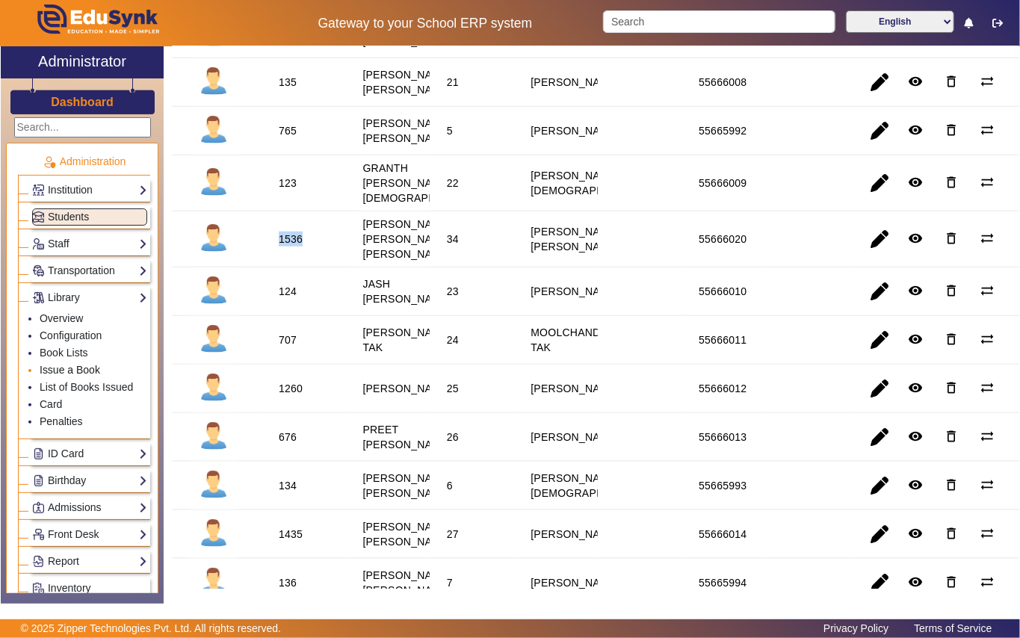
click at [90, 368] on link "Issue a Book" at bounding box center [70, 370] width 61 height 12
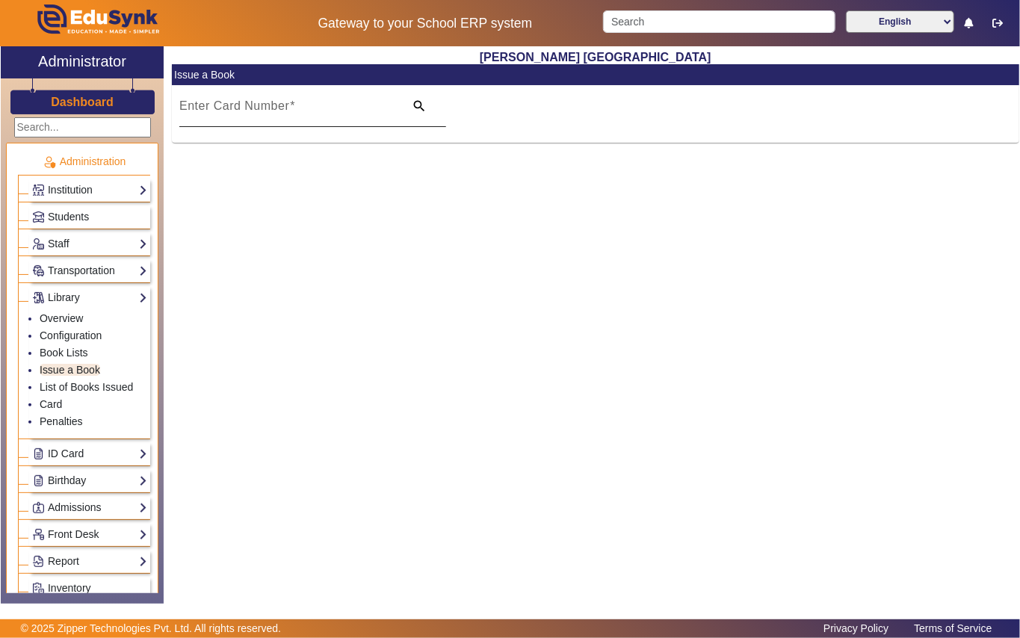
click at [257, 105] on mat-label "Enter Card Number" at bounding box center [234, 105] width 110 height 13
click at [257, 105] on input "Enter Card Number" at bounding box center [287, 112] width 216 height 18
paste input "1536"
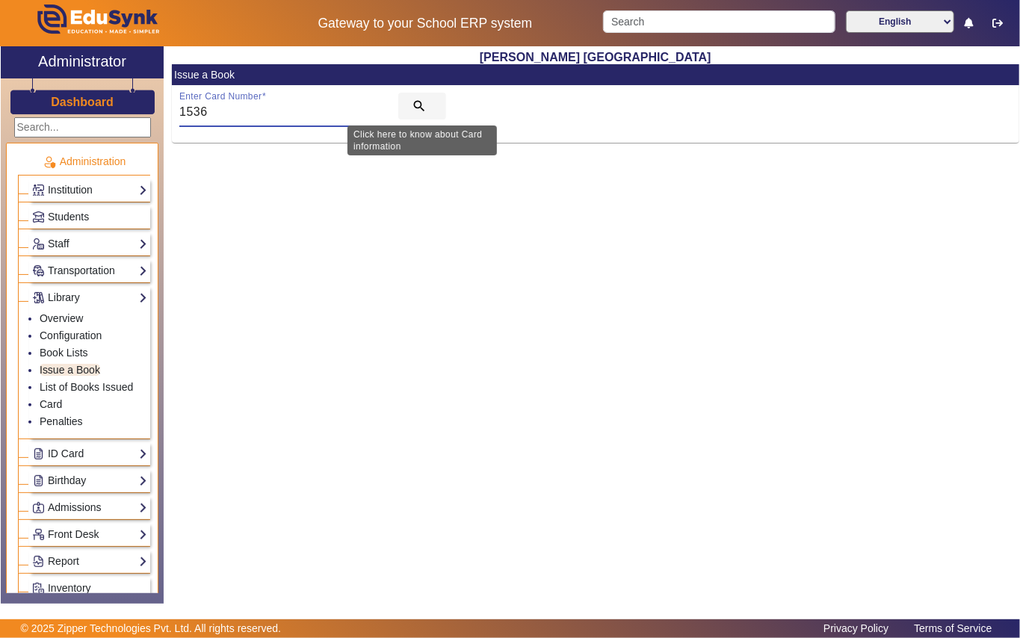
type input "1536"
click at [412, 100] on mat-icon "search" at bounding box center [419, 106] width 15 height 15
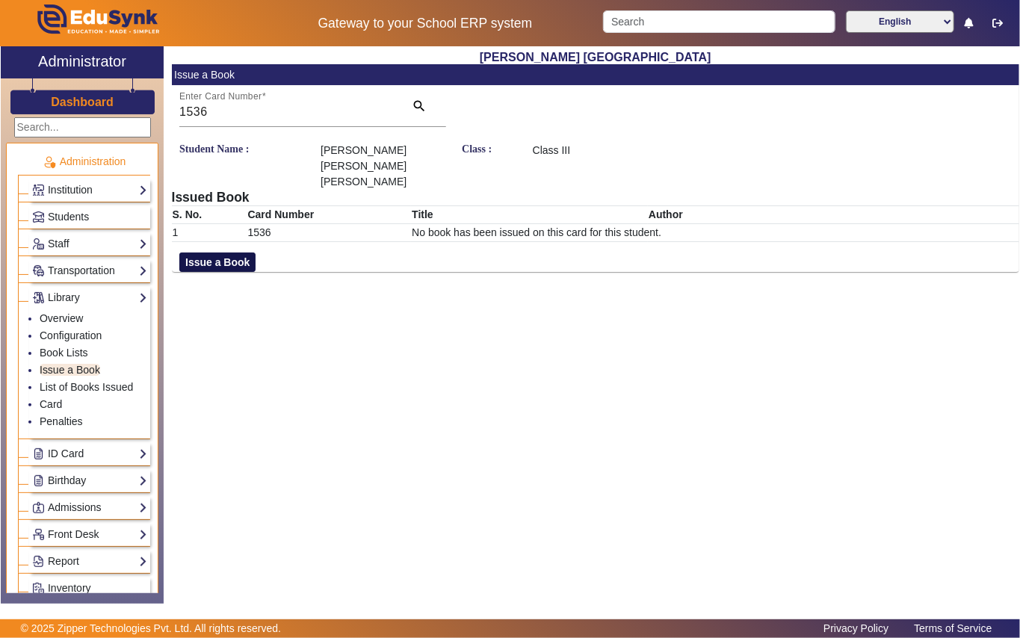
click at [243, 253] on button "Issue a Book" at bounding box center [217, 262] width 76 height 19
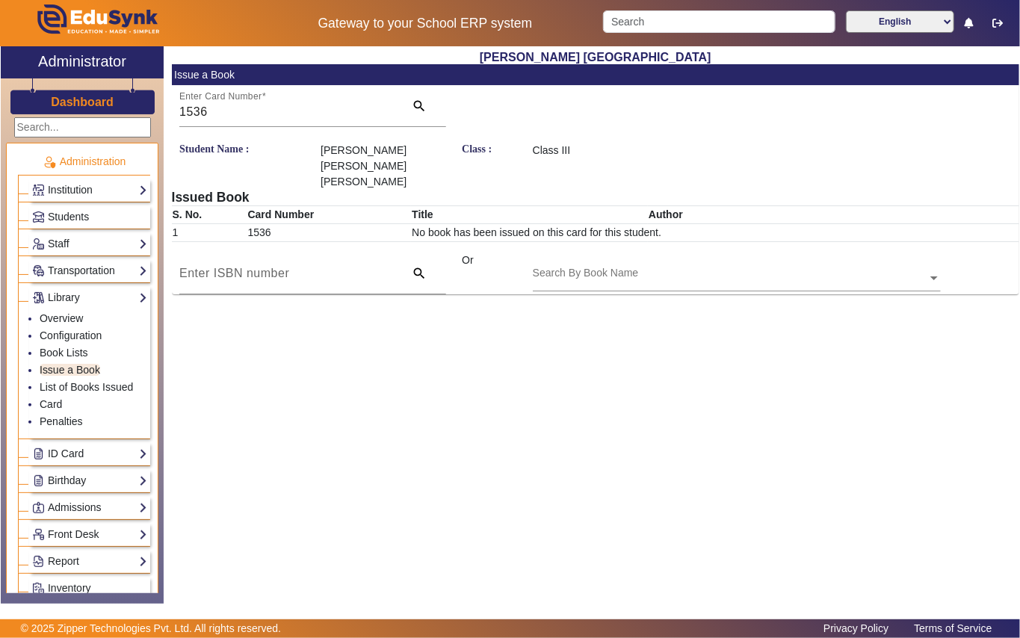
click at [643, 271] on input "text" at bounding box center [737, 279] width 408 height 16
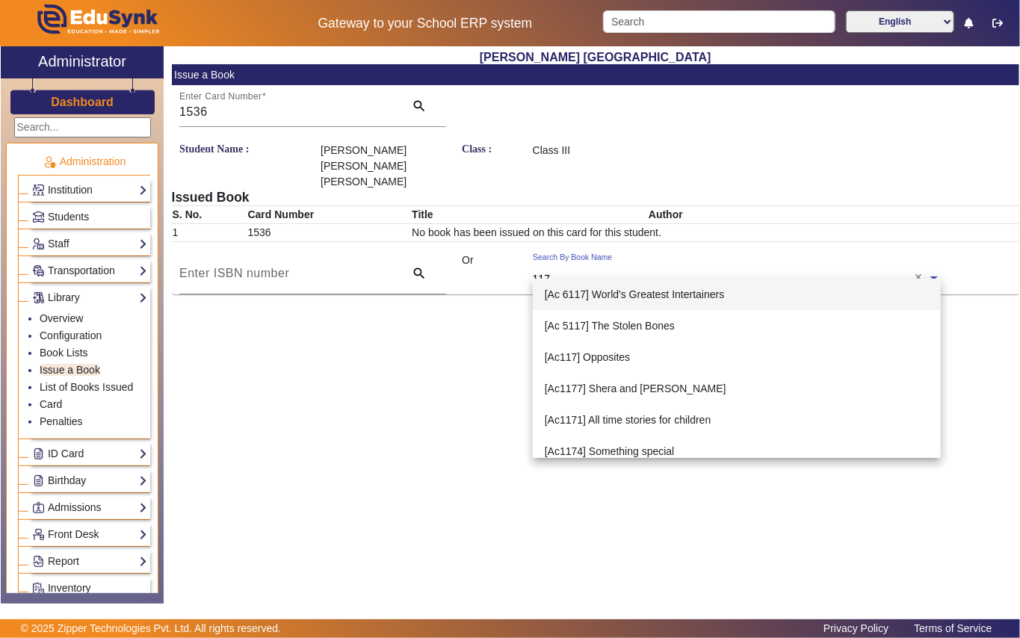
type input "1172"
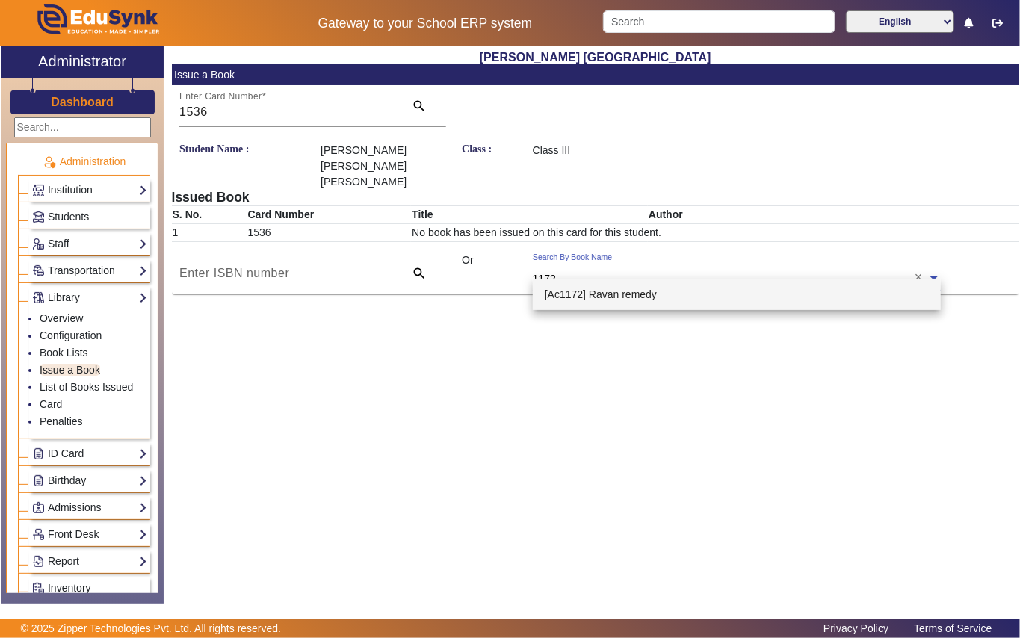
click at [608, 291] on span "[Ac1172] Ravan remedy" at bounding box center [601, 294] width 112 height 12
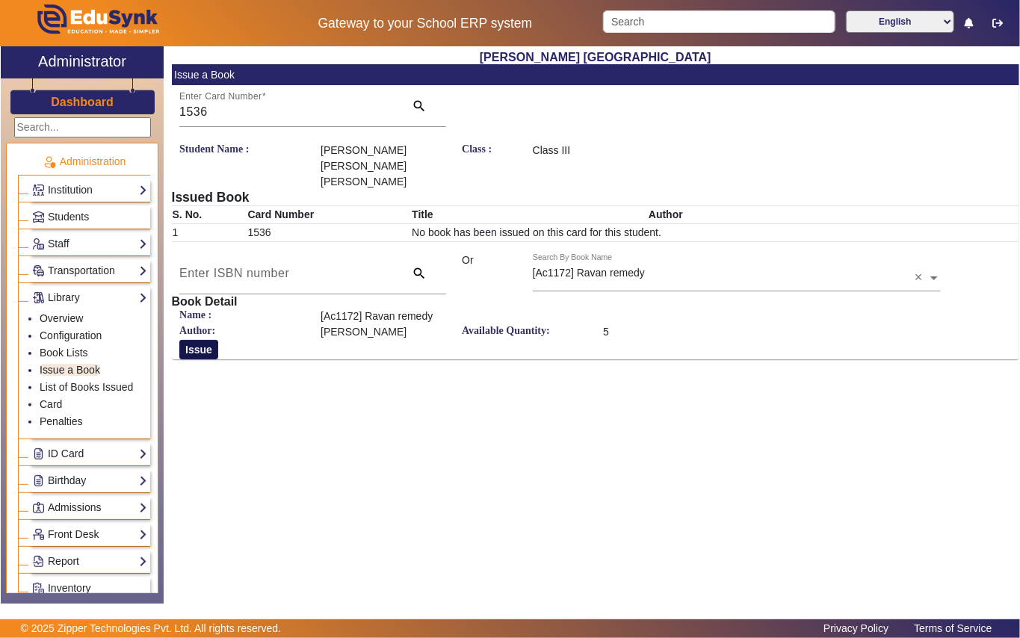
click at [210, 340] on button "Issue" at bounding box center [198, 349] width 39 height 19
